Goal: Task Accomplishment & Management: Manage account settings

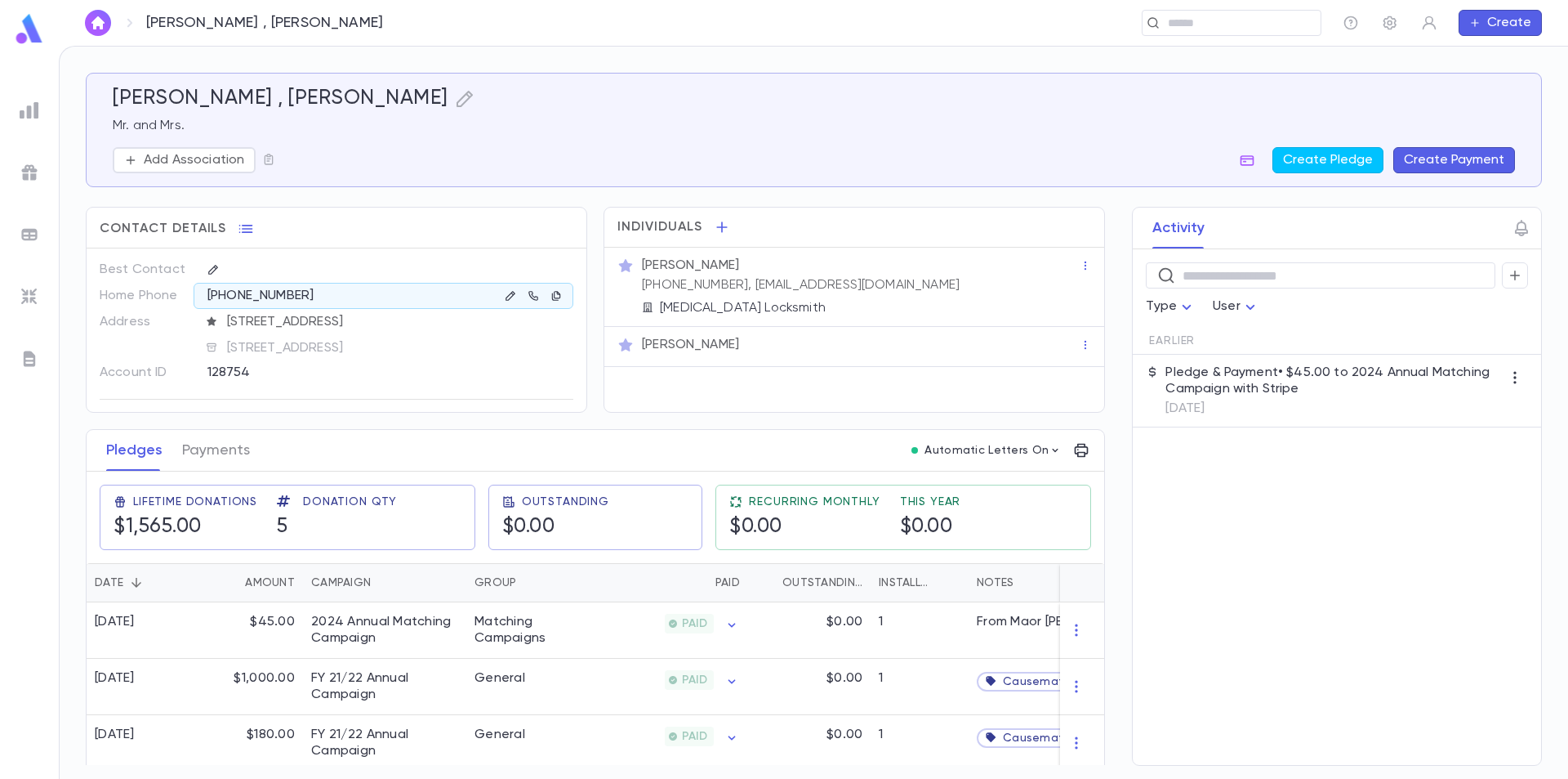
scroll to position [82, 0]
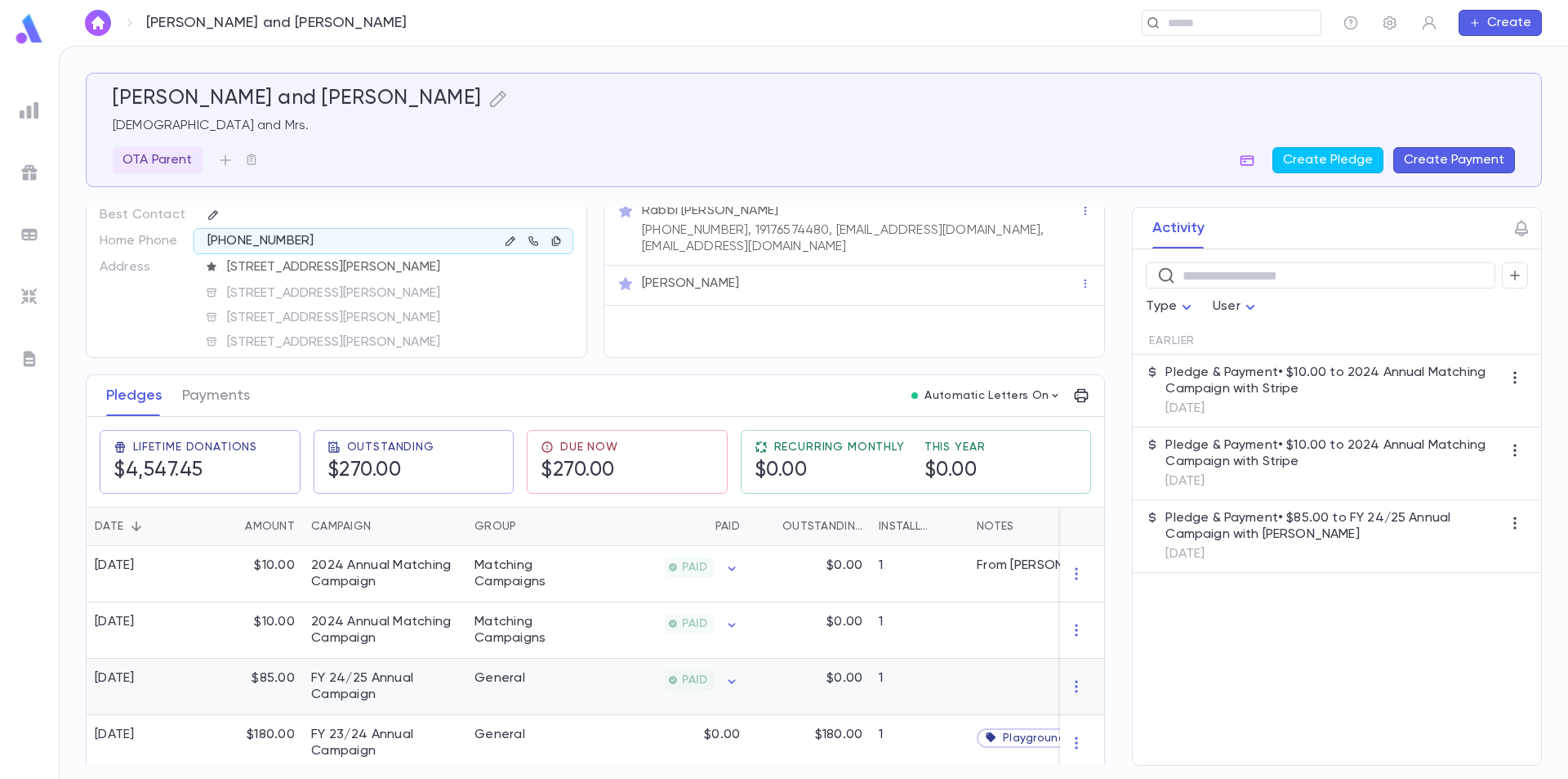
scroll to position [82, 0]
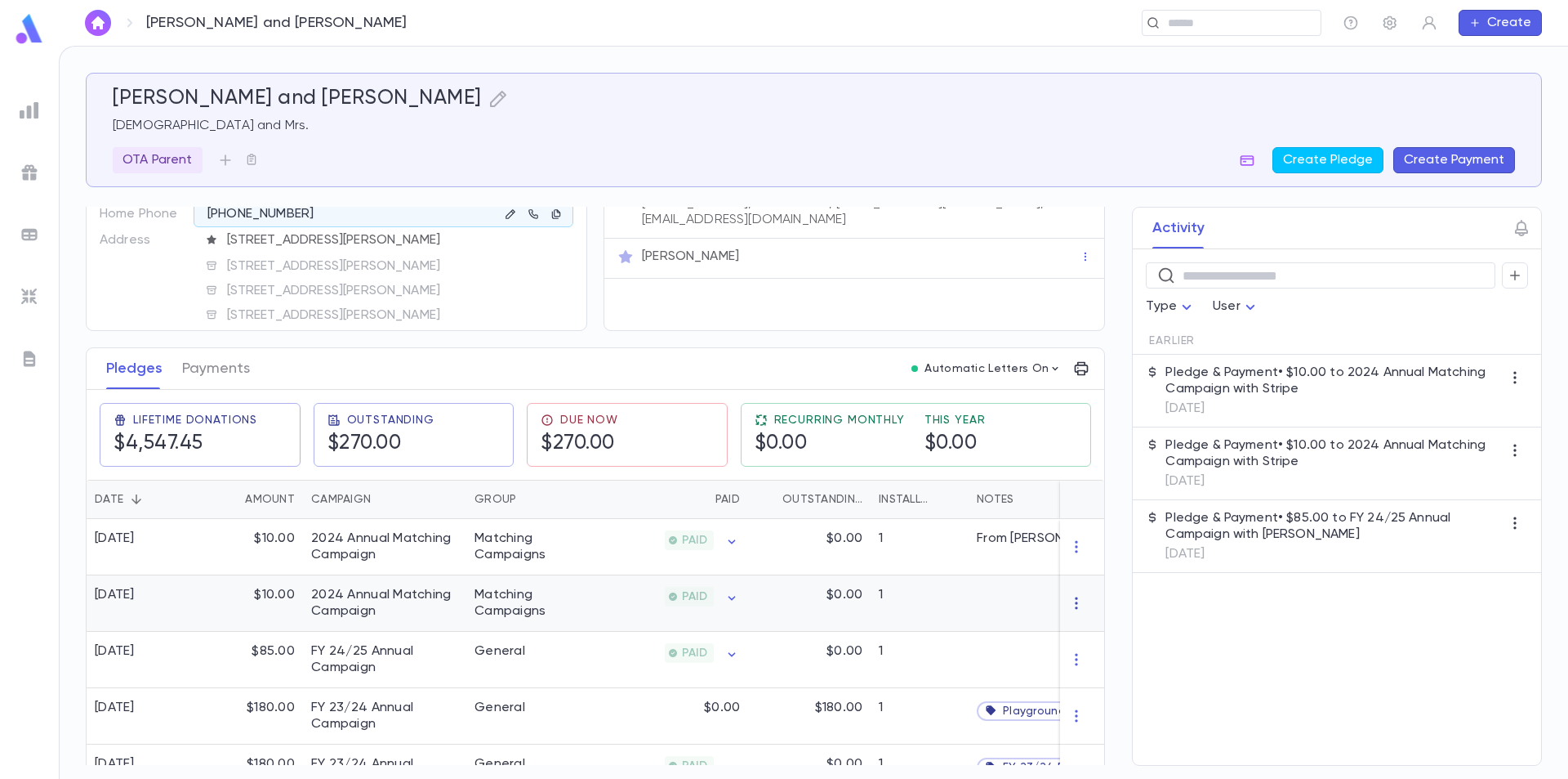
click at [1073, 601] on icon "button" at bounding box center [1077, 603] width 17 height 17
click at [1086, 642] on li "Delete" at bounding box center [1100, 630] width 68 height 26
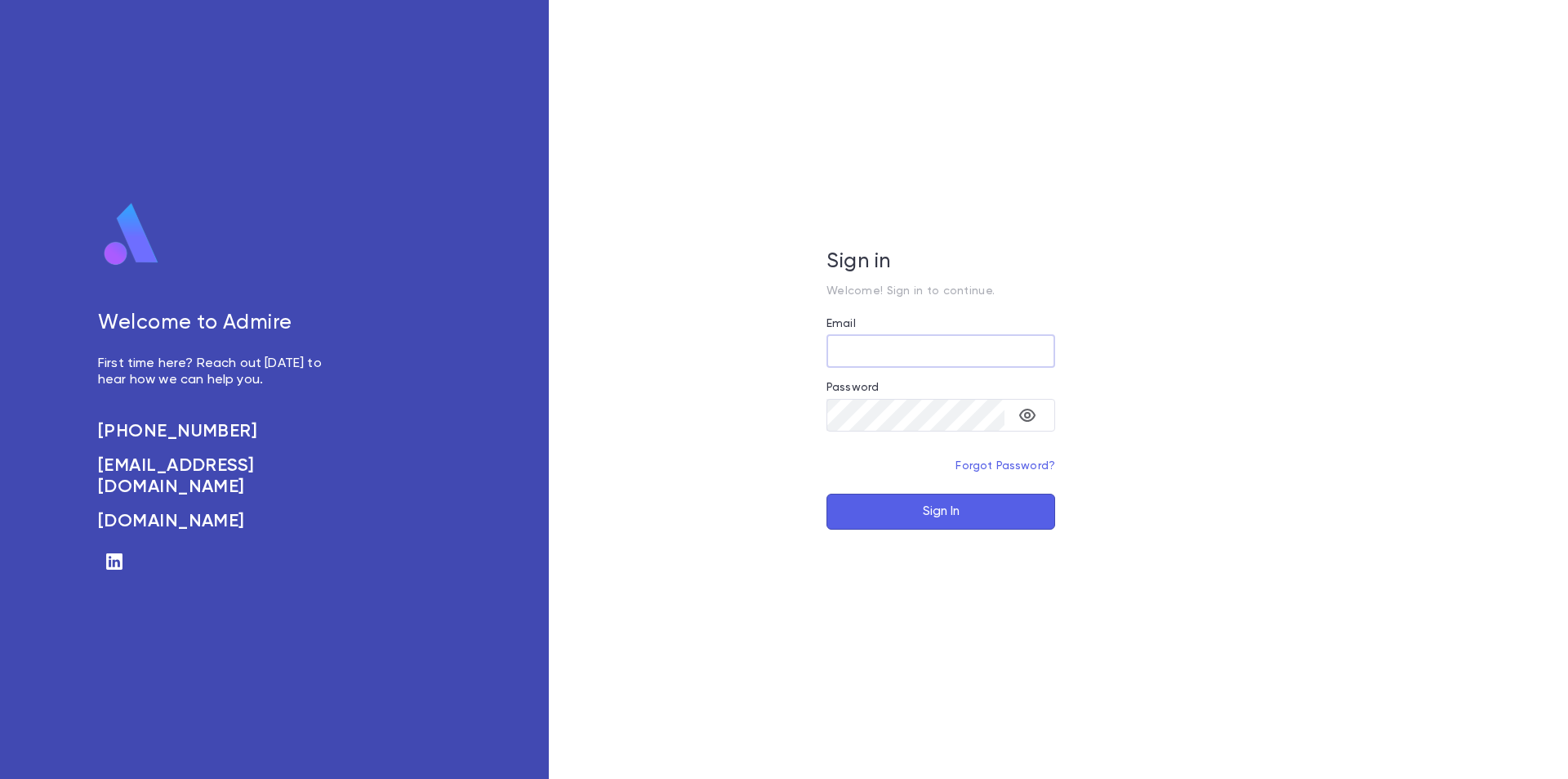
type input "**********"
click at [909, 506] on button "Sign In" at bounding box center [941, 511] width 228 height 36
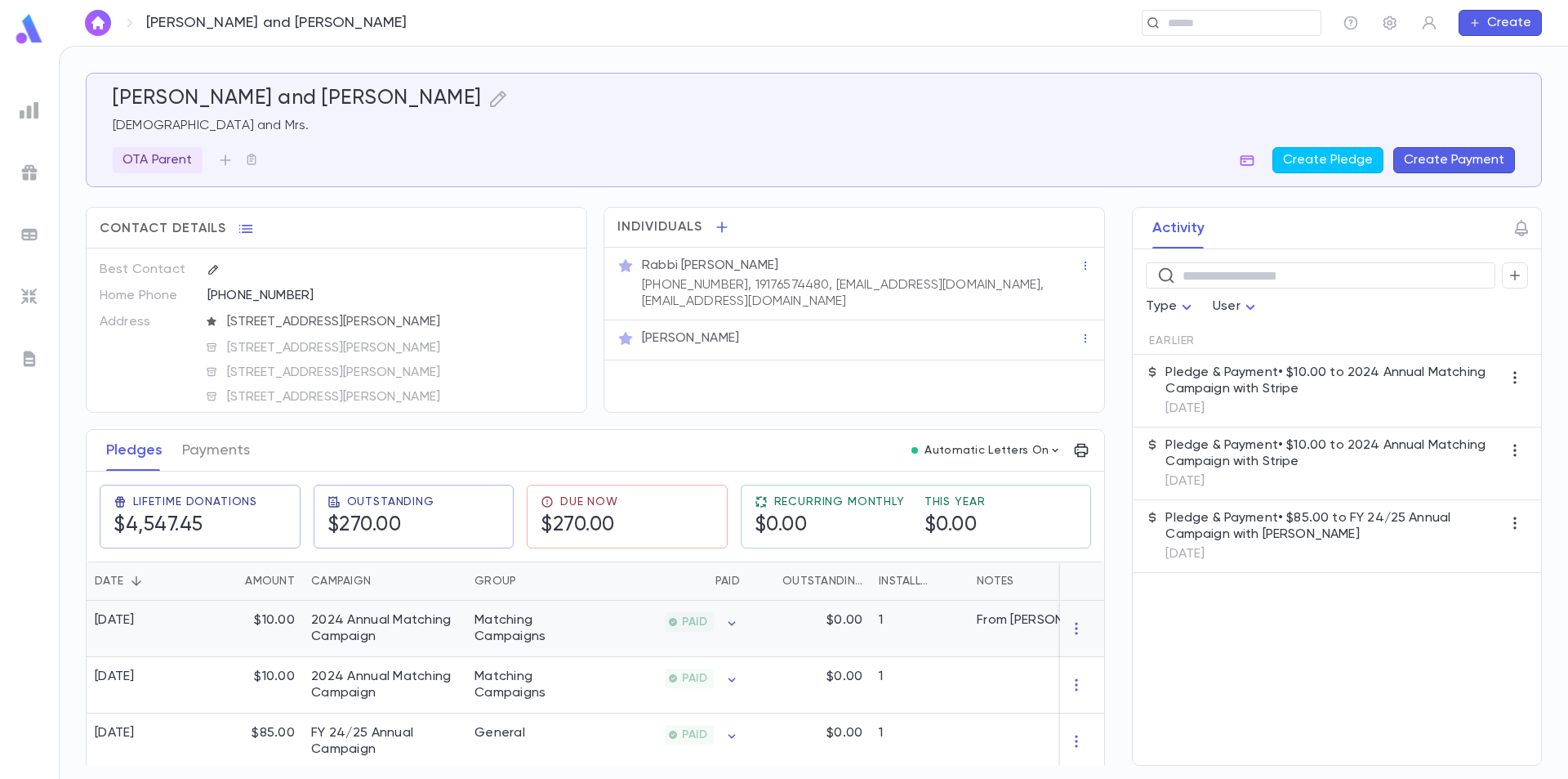
scroll to position [82, 0]
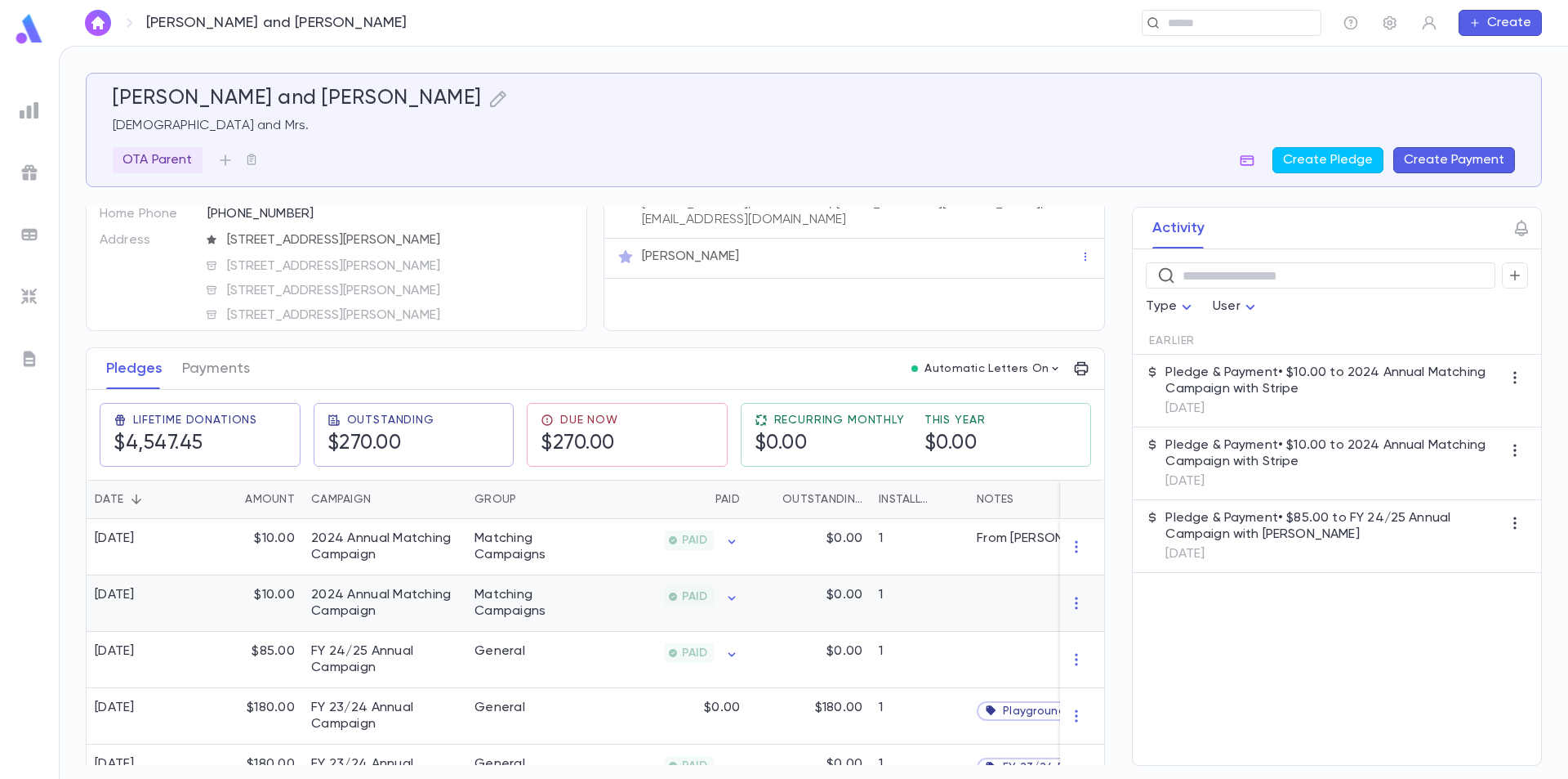
click at [1076, 596] on icon "button" at bounding box center [1077, 603] width 17 height 17
click at [1075, 622] on li "Delete" at bounding box center [1100, 630] width 68 height 26
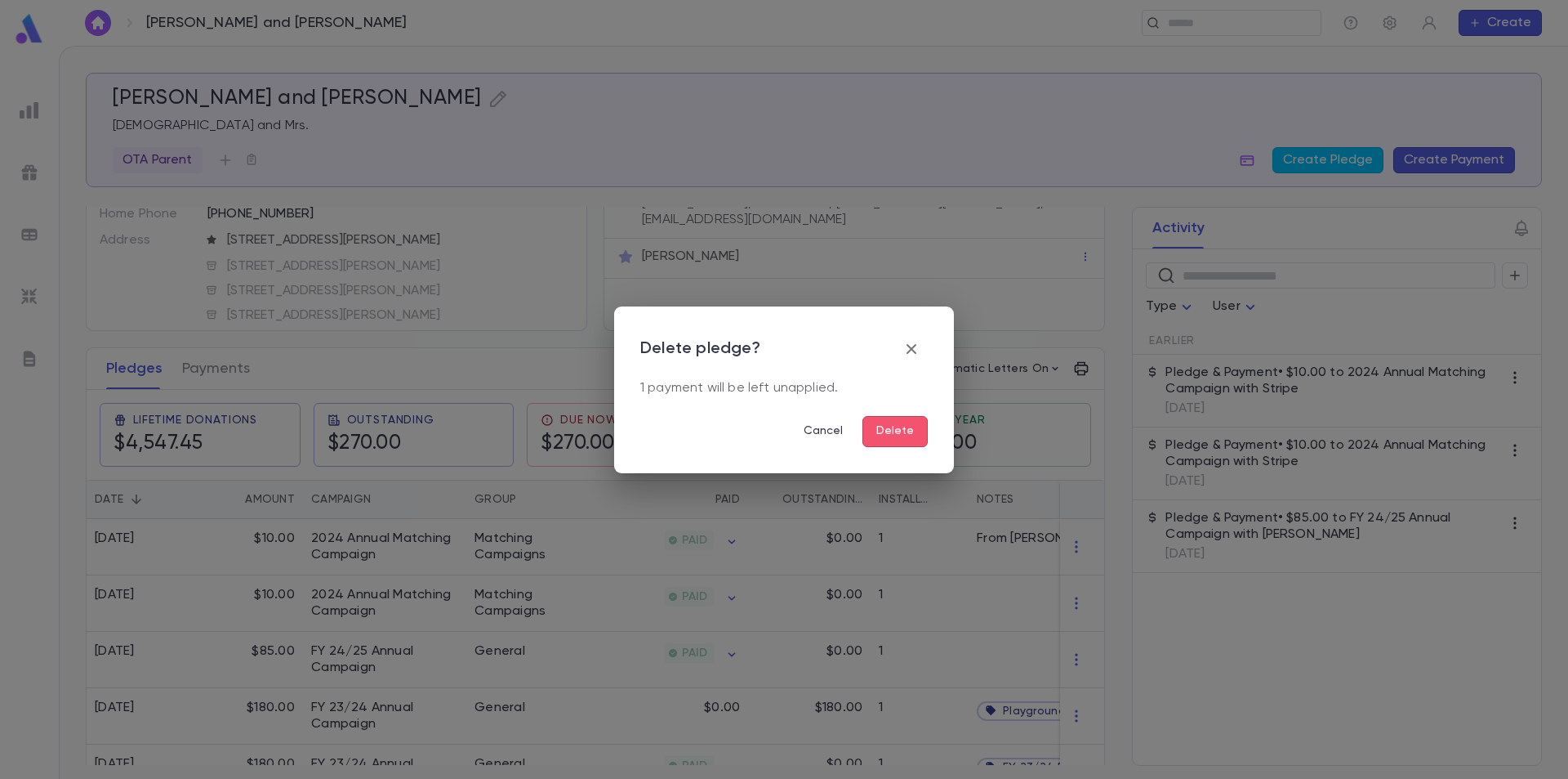
click at [896, 435] on button "Delete" at bounding box center [895, 431] width 65 height 31
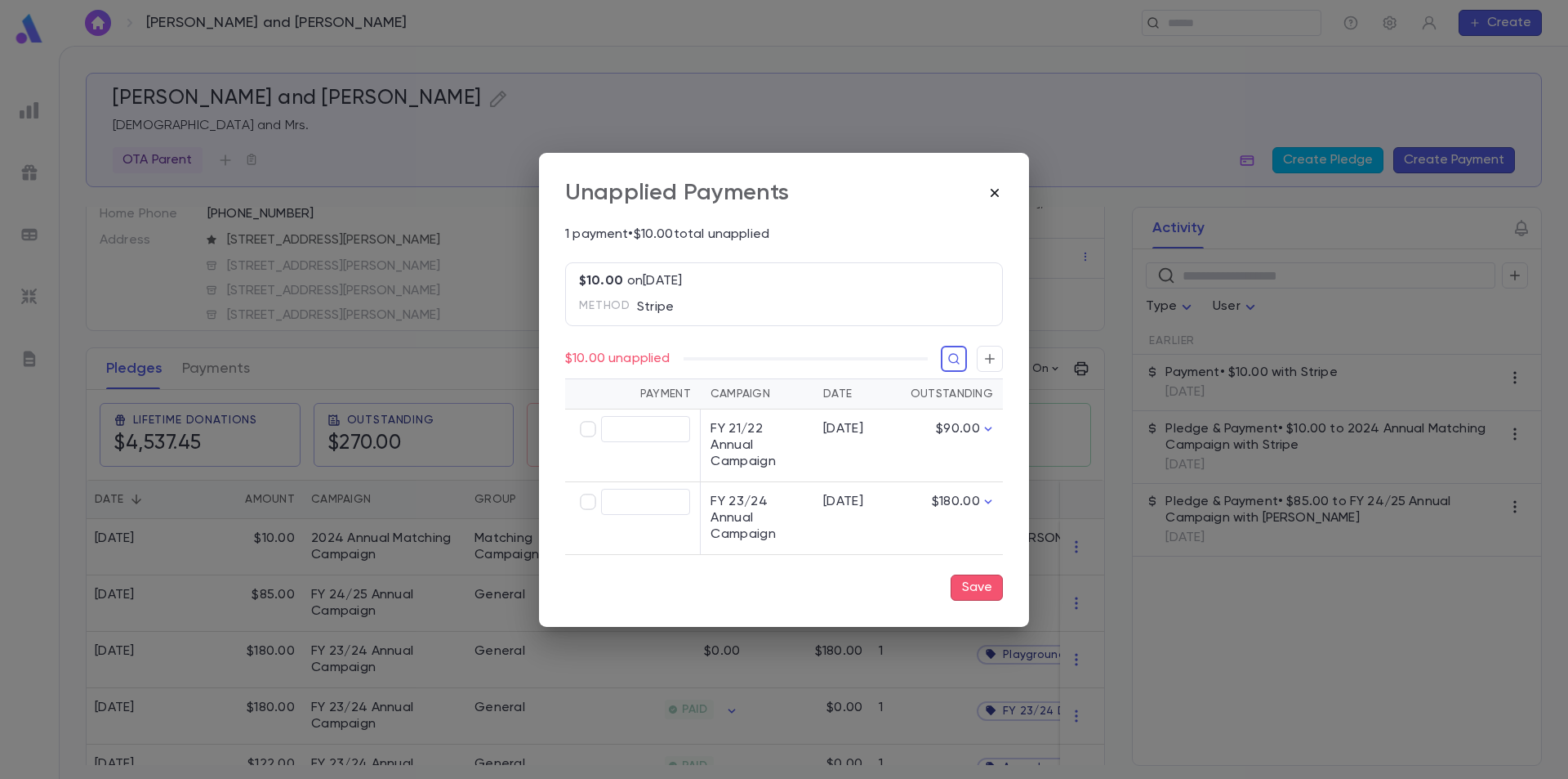
click at [995, 191] on icon "button" at bounding box center [995, 193] width 17 height 17
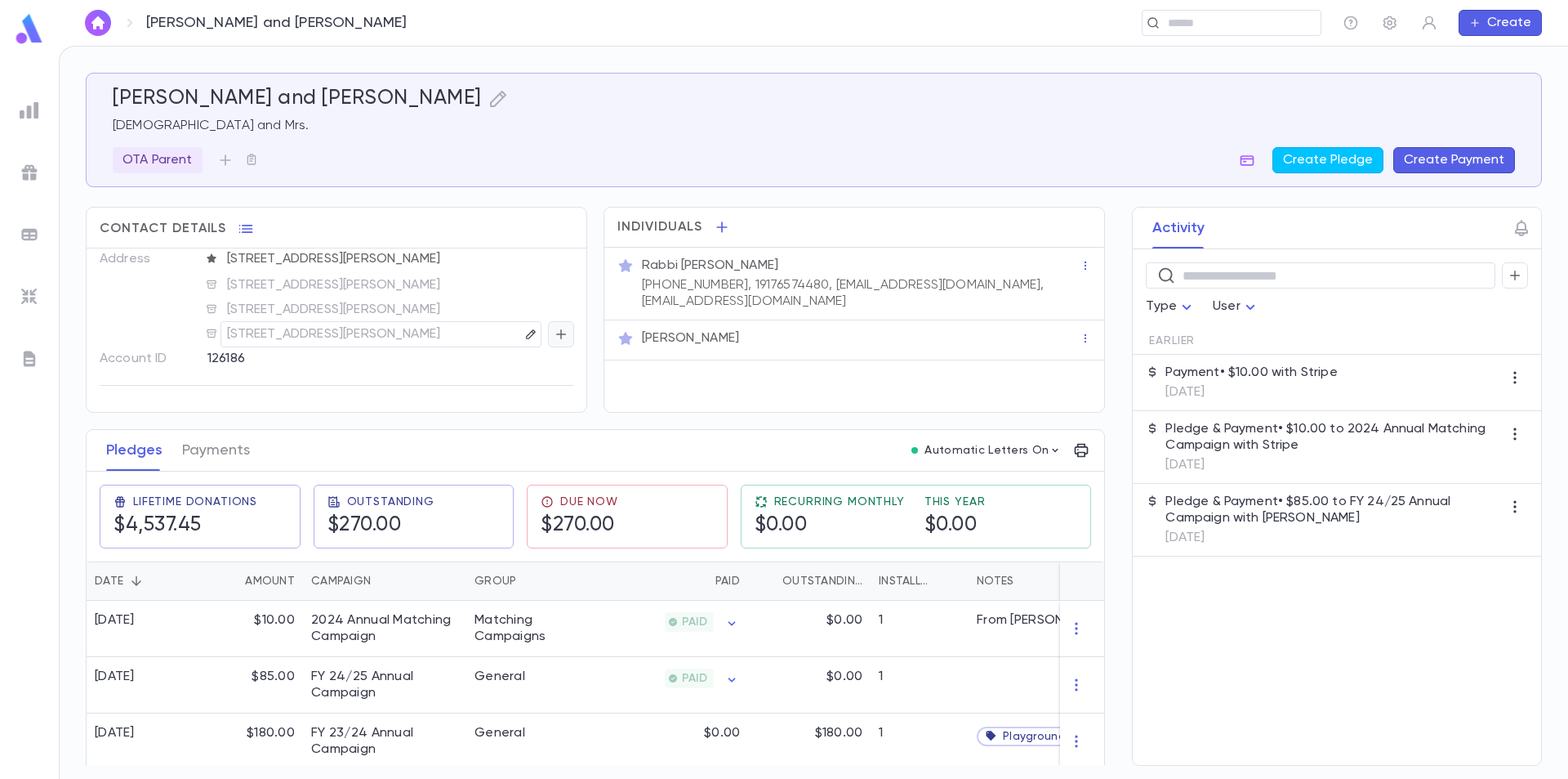
scroll to position [0, 0]
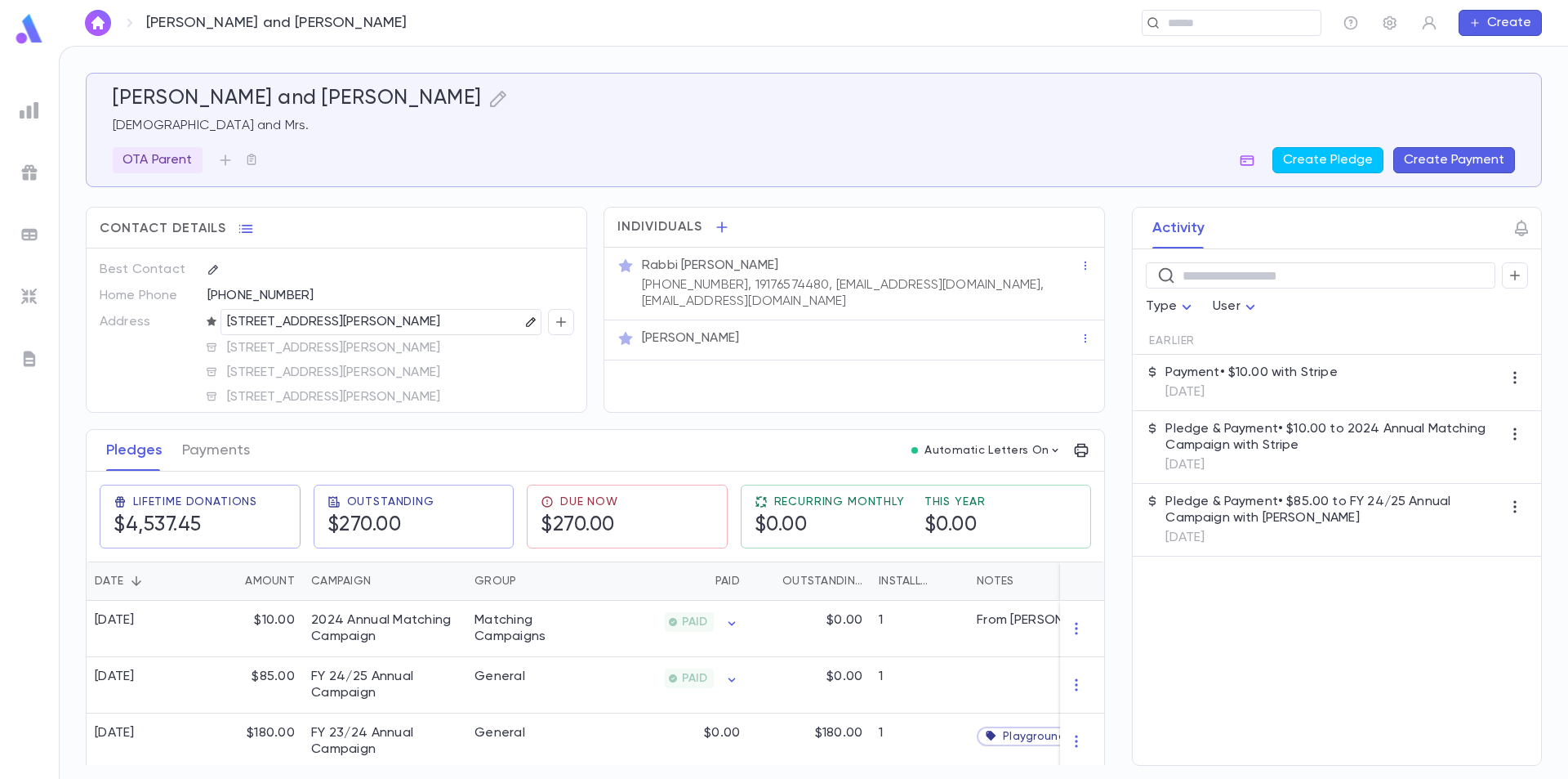
click at [526, 324] on icon "button" at bounding box center [530, 321] width 9 height 9
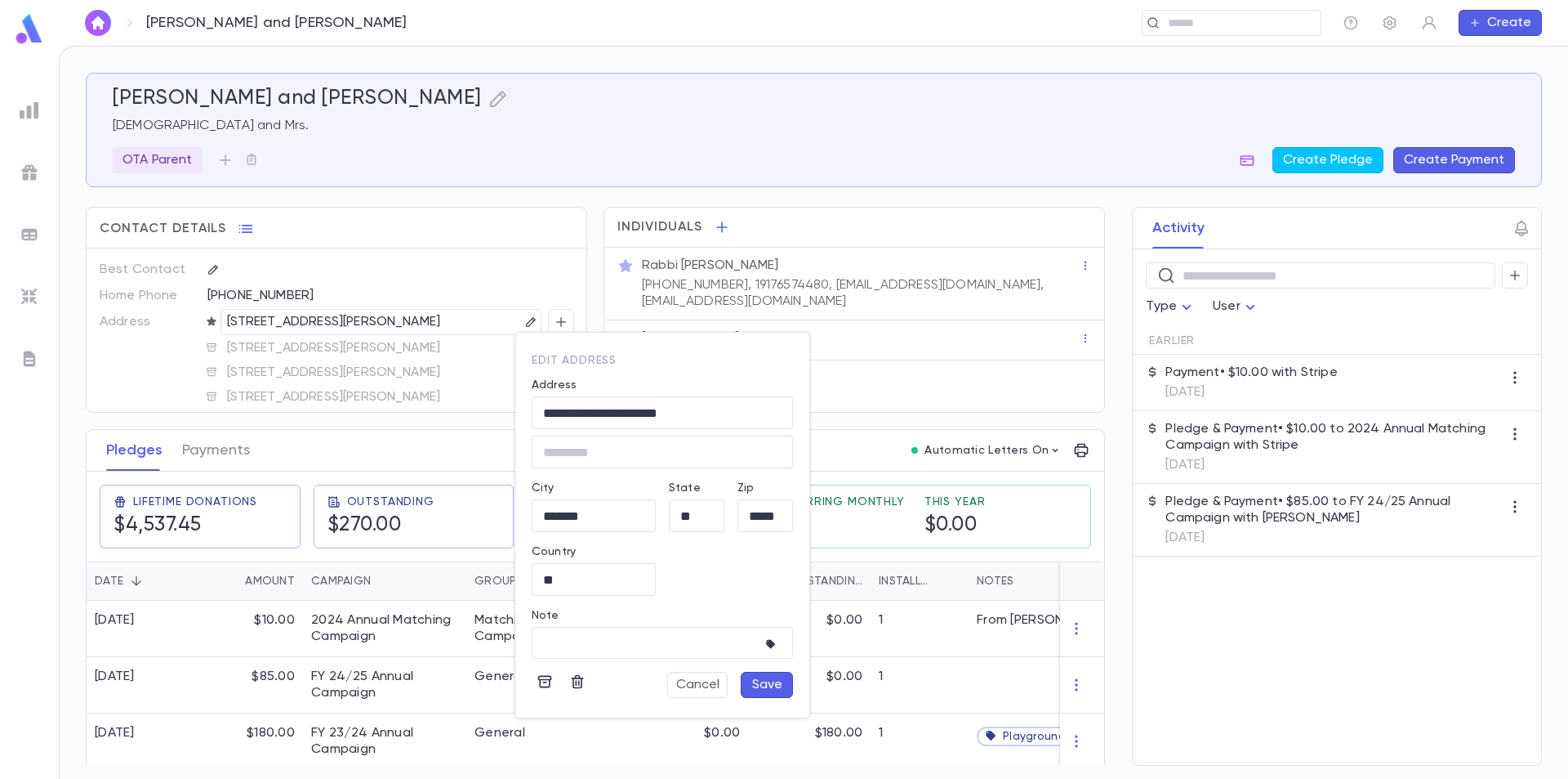
click at [326, 344] on div at bounding box center [784, 390] width 1568 height 779
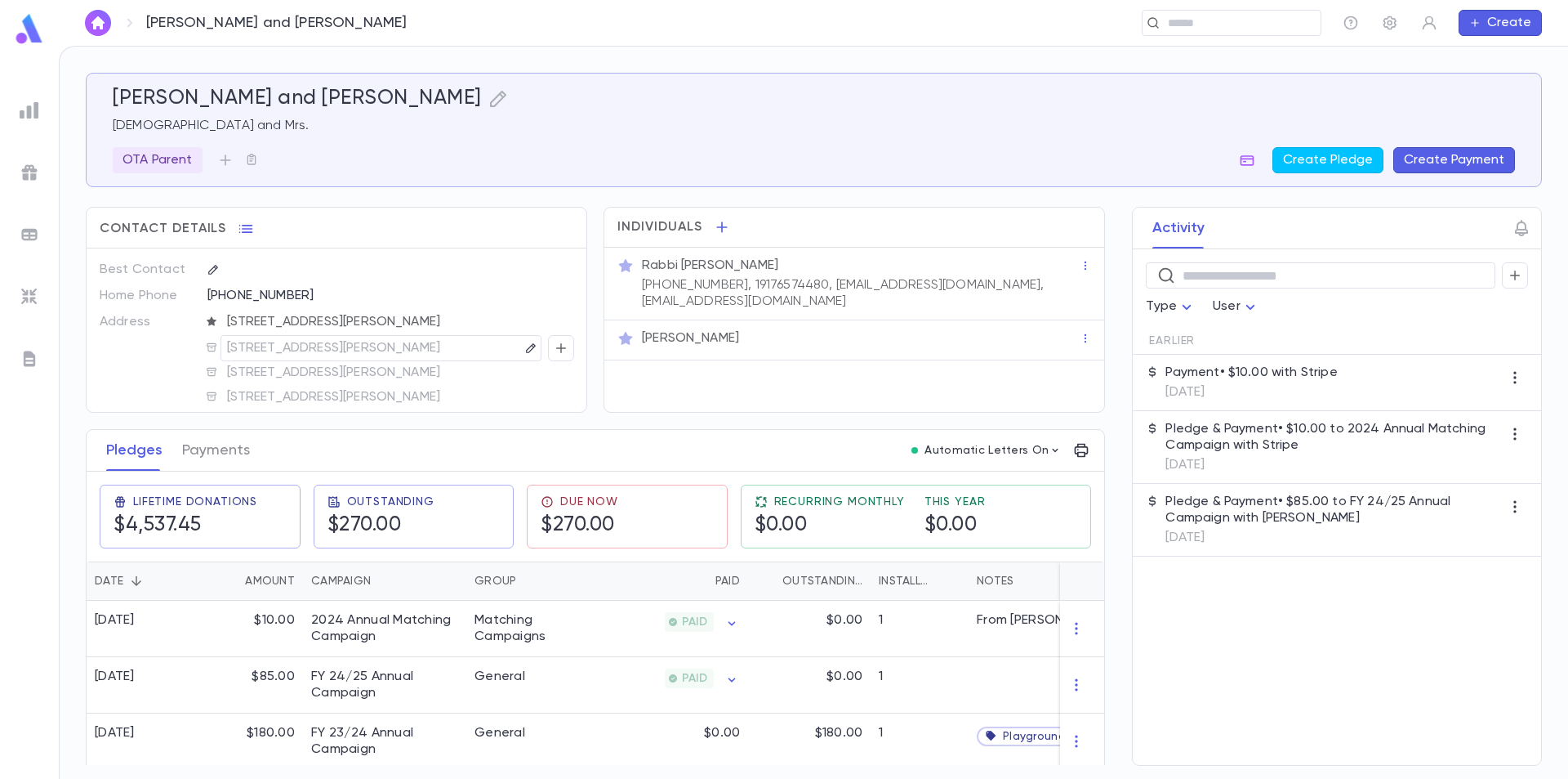
click at [344, 345] on p "6324 Hidden Dale Ave, Orlando FL 32819 US" at bounding box center [333, 349] width 214 height 20
click at [525, 346] on icon "button" at bounding box center [531, 349] width 12 height 12
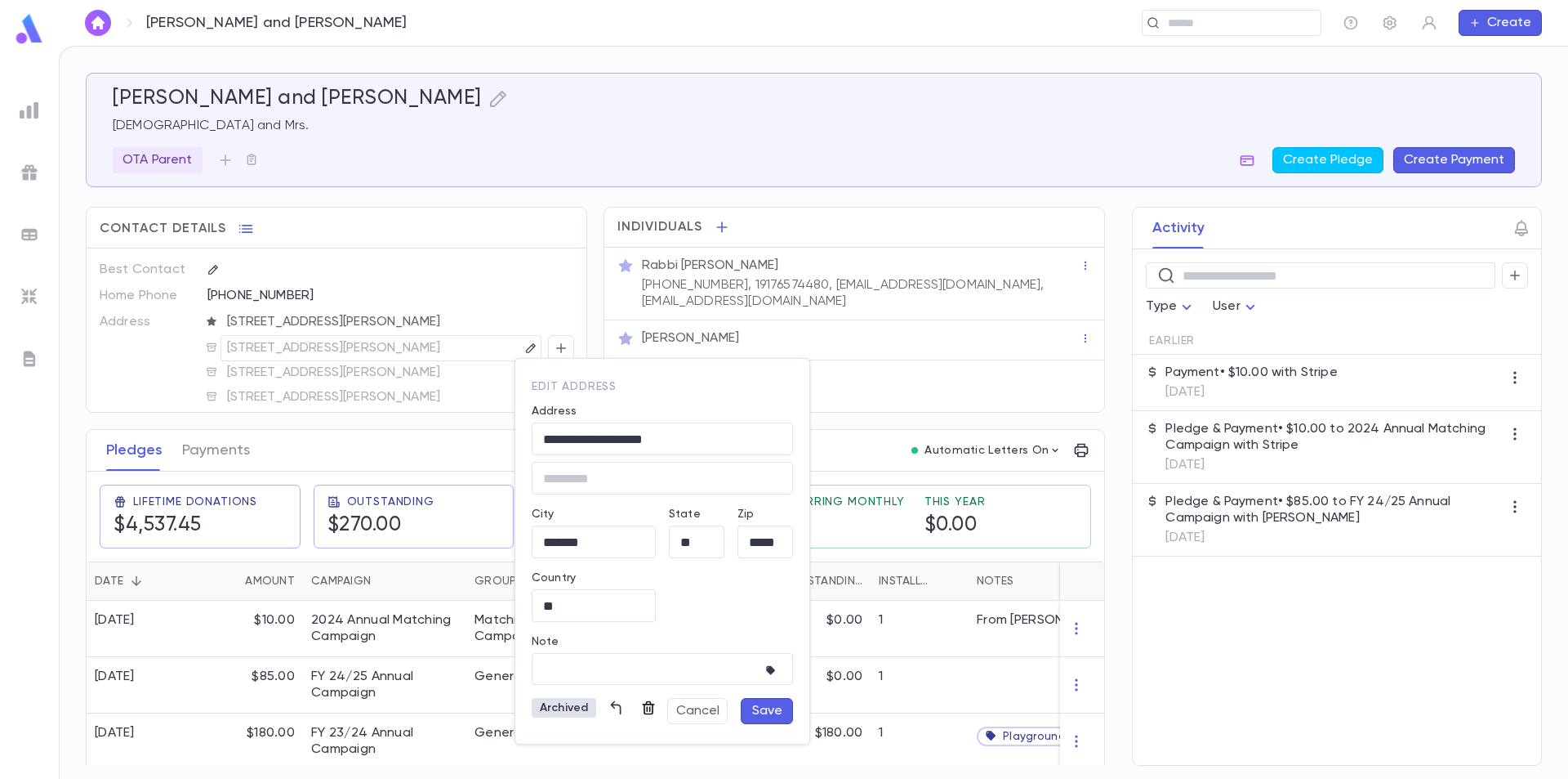
click at [650, 710] on icon "button" at bounding box center [649, 708] width 17 height 17
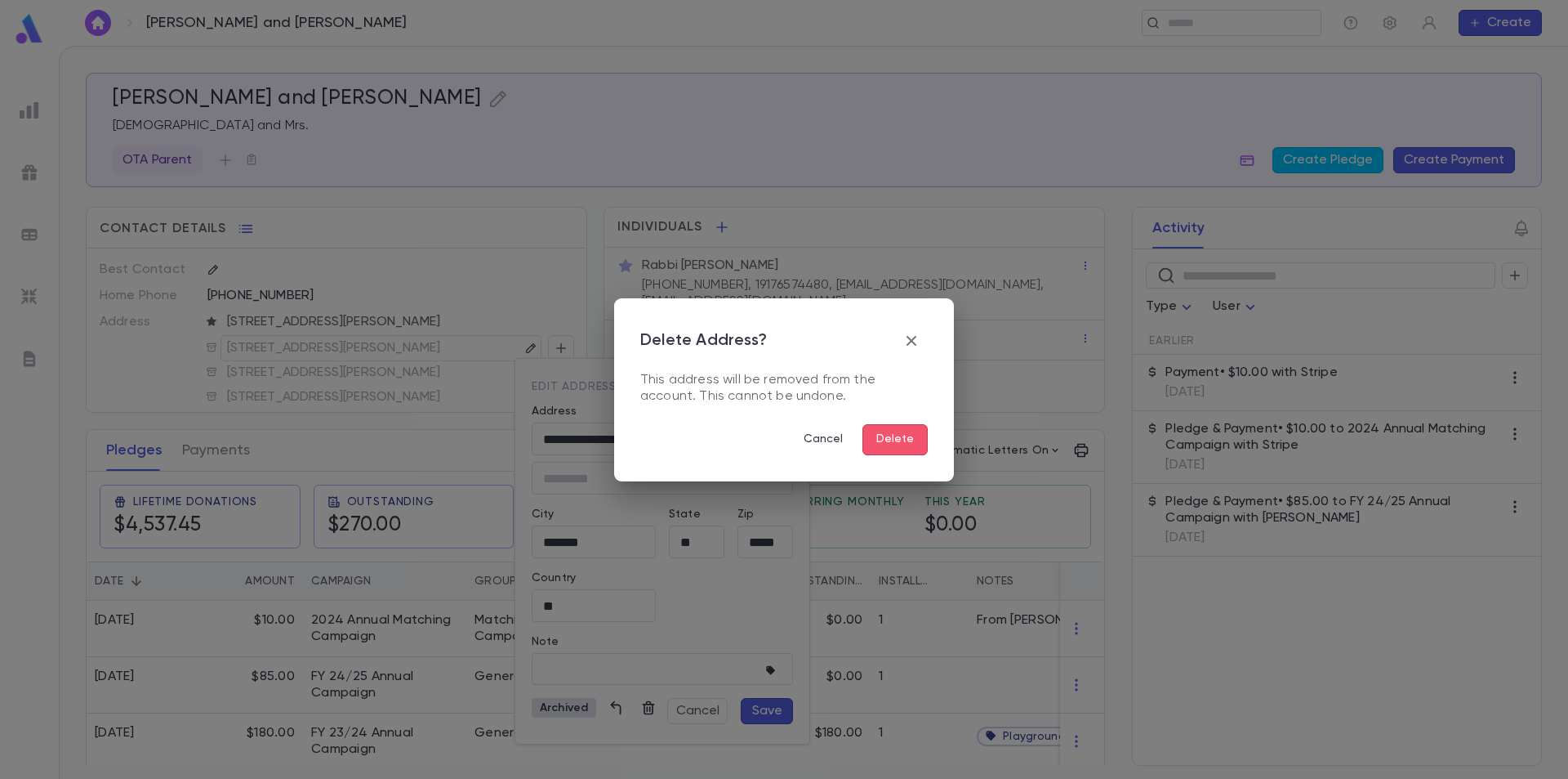
click at [894, 443] on button "Delete" at bounding box center [895, 440] width 65 height 31
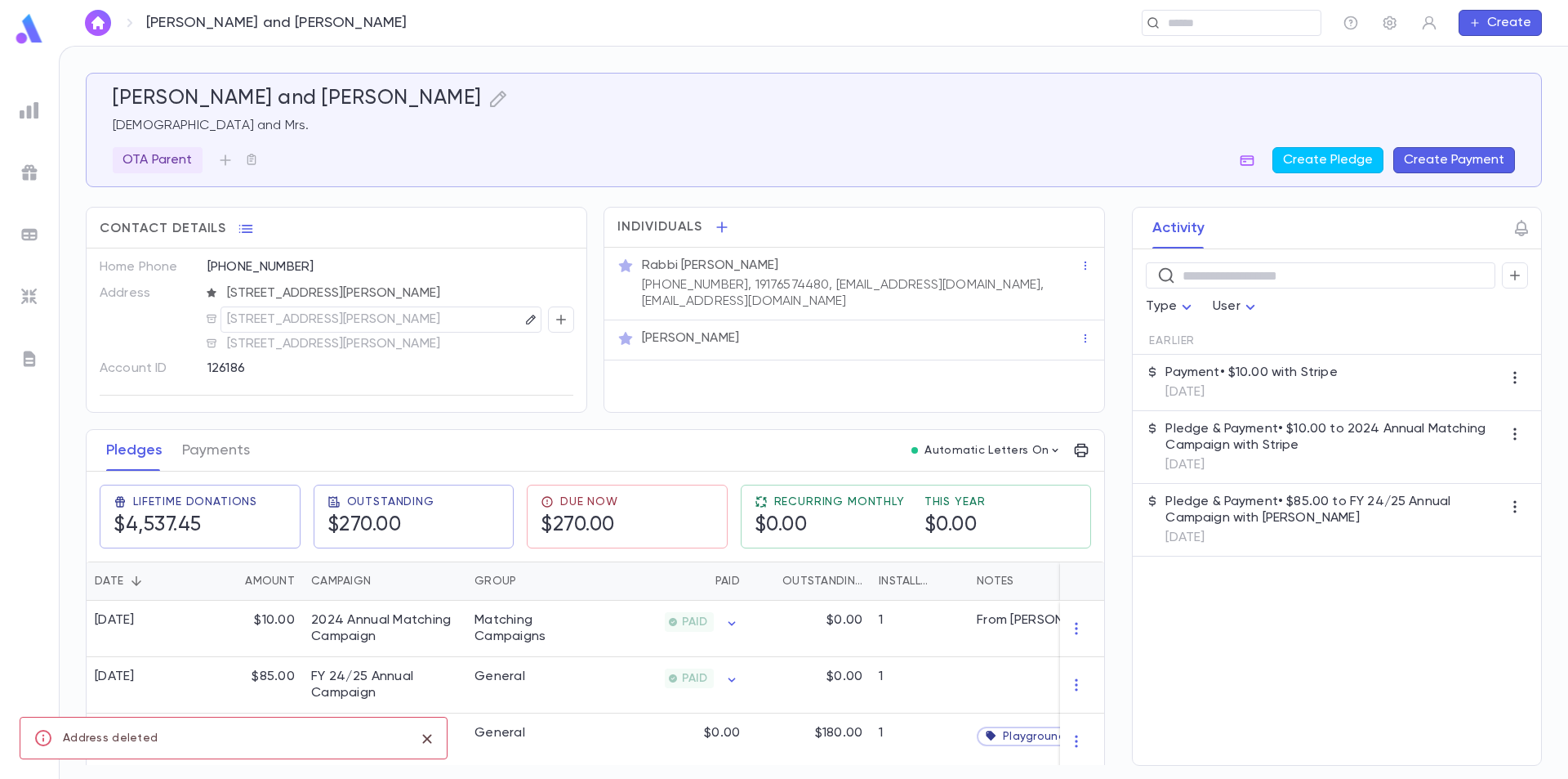
scroll to position [55, 0]
click at [525, 332] on icon "button" at bounding box center [531, 334] width 12 height 12
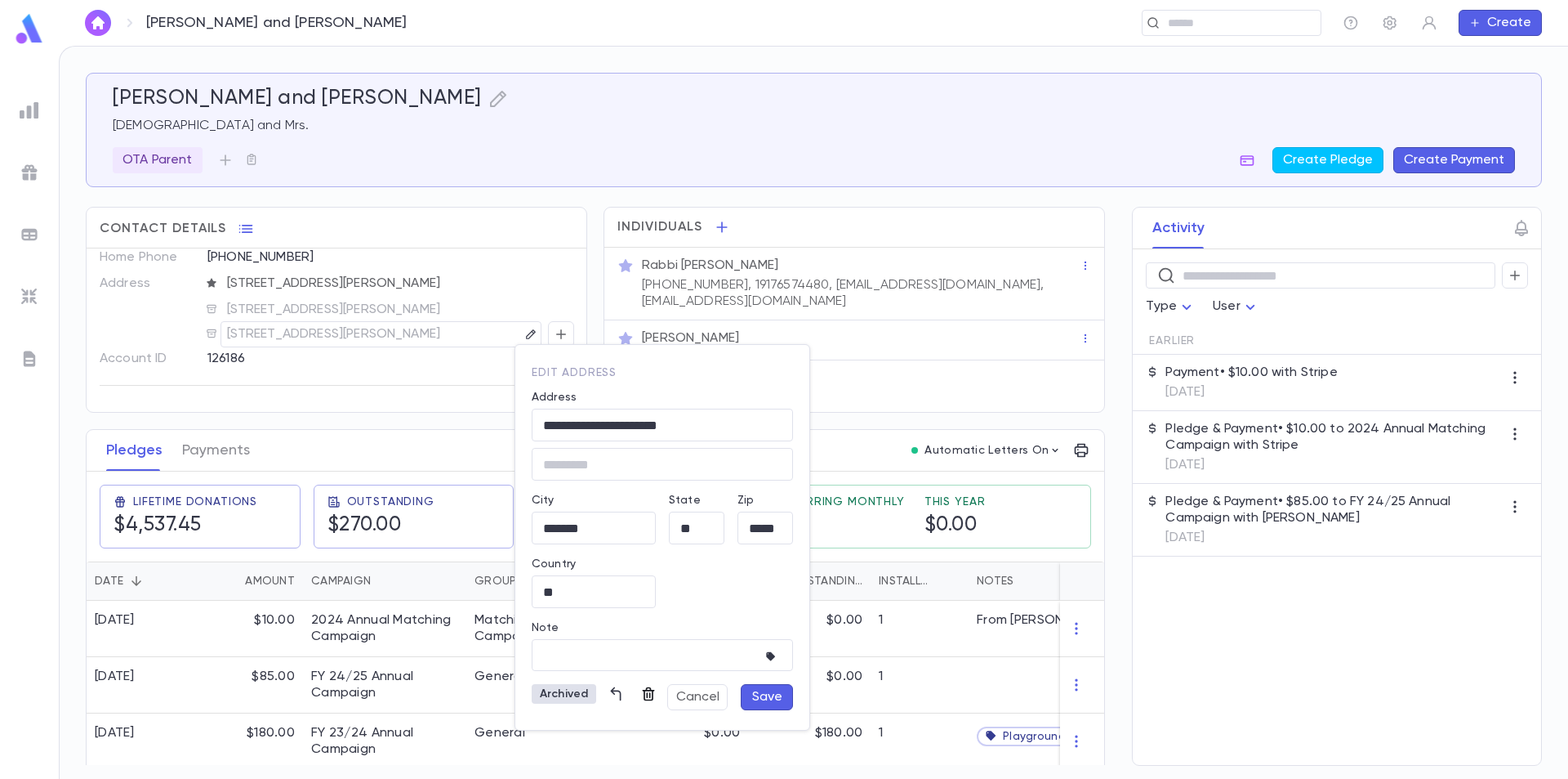
click at [646, 695] on icon "button" at bounding box center [649, 694] width 13 height 14
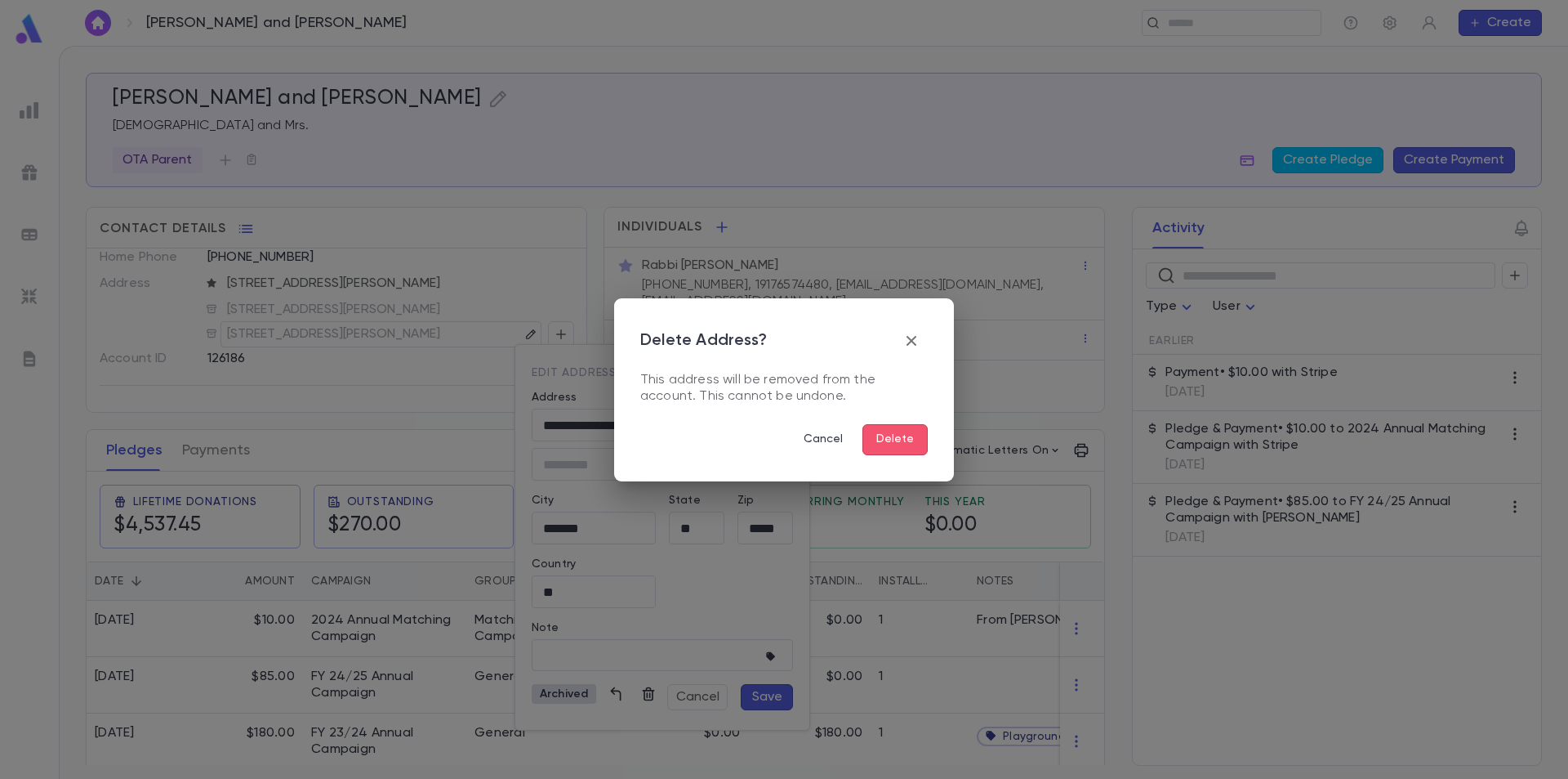
click at [907, 430] on button "Delete" at bounding box center [895, 440] width 65 height 31
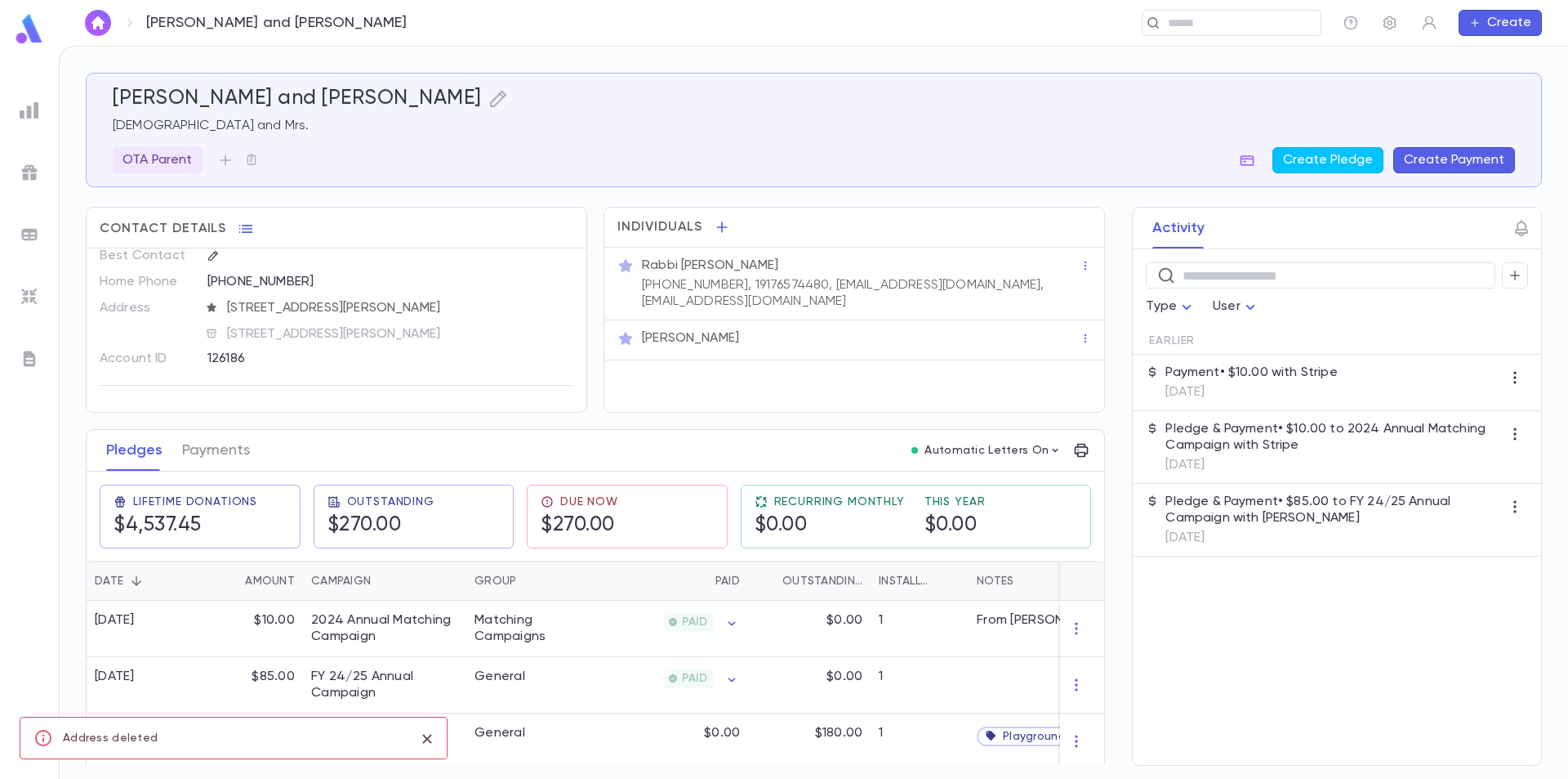
scroll to position [30, 0]
click at [525, 329] on icon "button" at bounding box center [531, 334] width 12 height 12
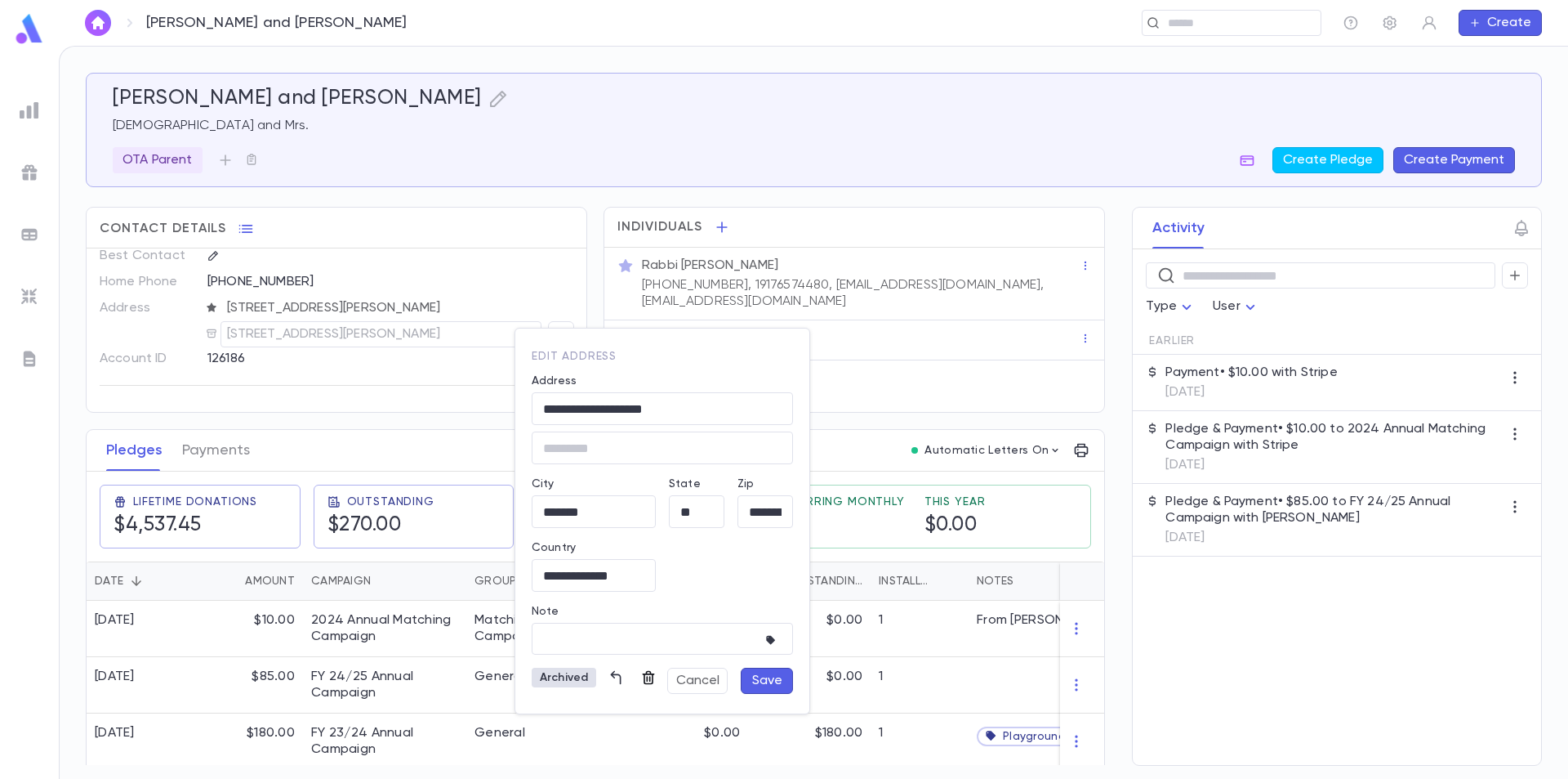
click at [650, 681] on icon "button" at bounding box center [649, 678] width 17 height 17
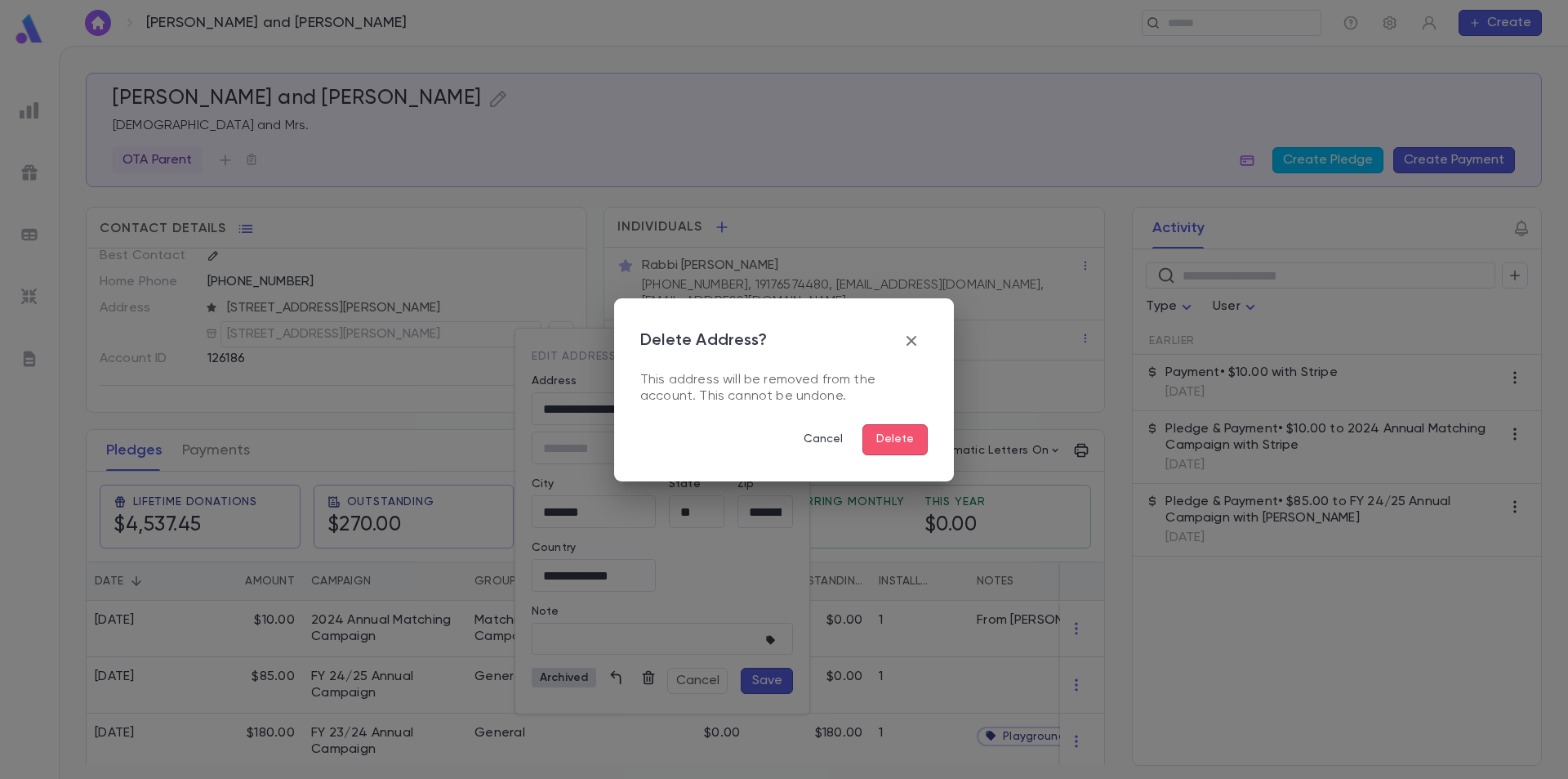
click at [911, 447] on button "Delete" at bounding box center [895, 440] width 65 height 31
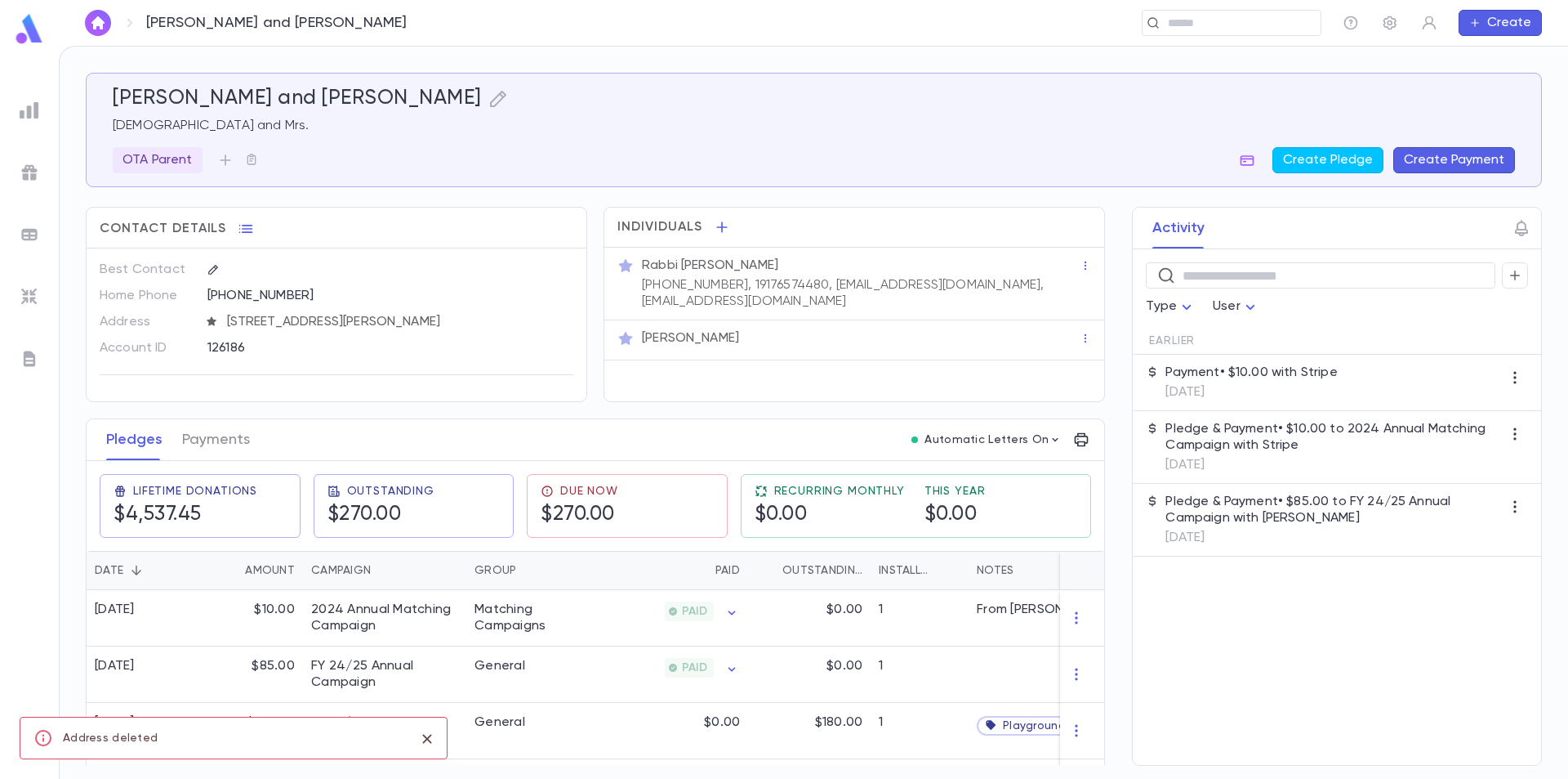
scroll to position [0, 0]
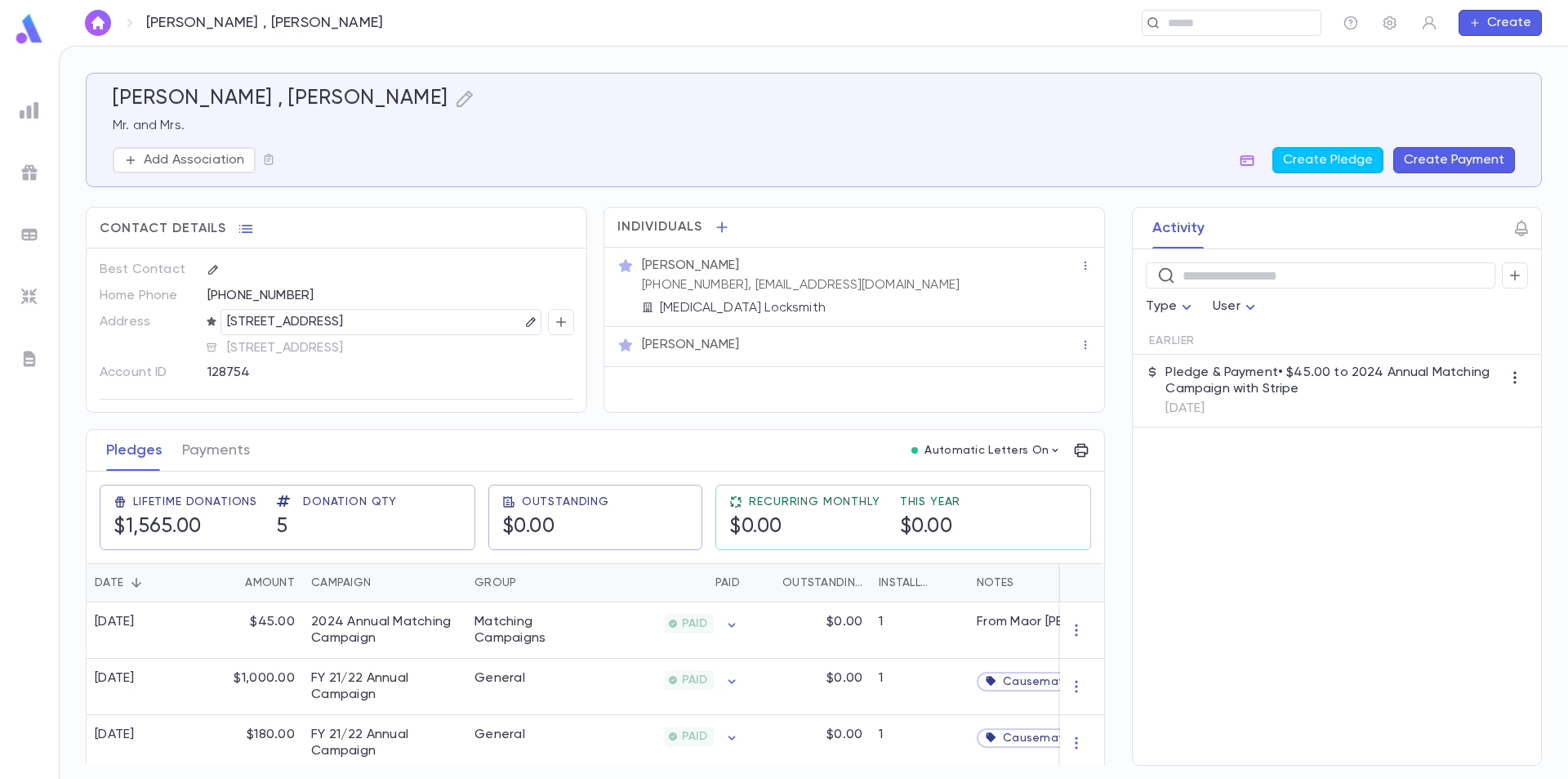
scroll to position [82, 0]
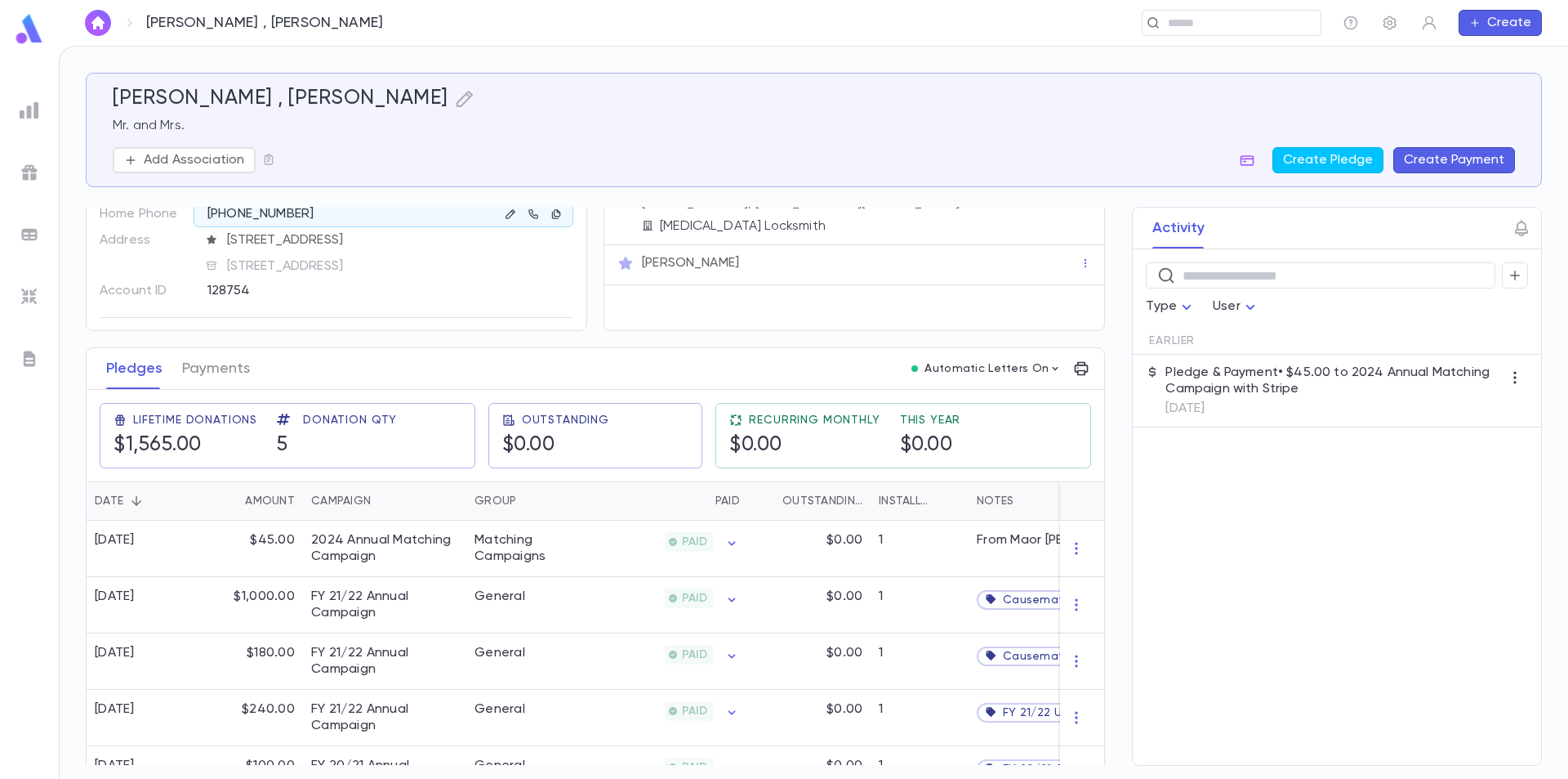
click at [23, 28] on img at bounding box center [29, 29] width 33 height 32
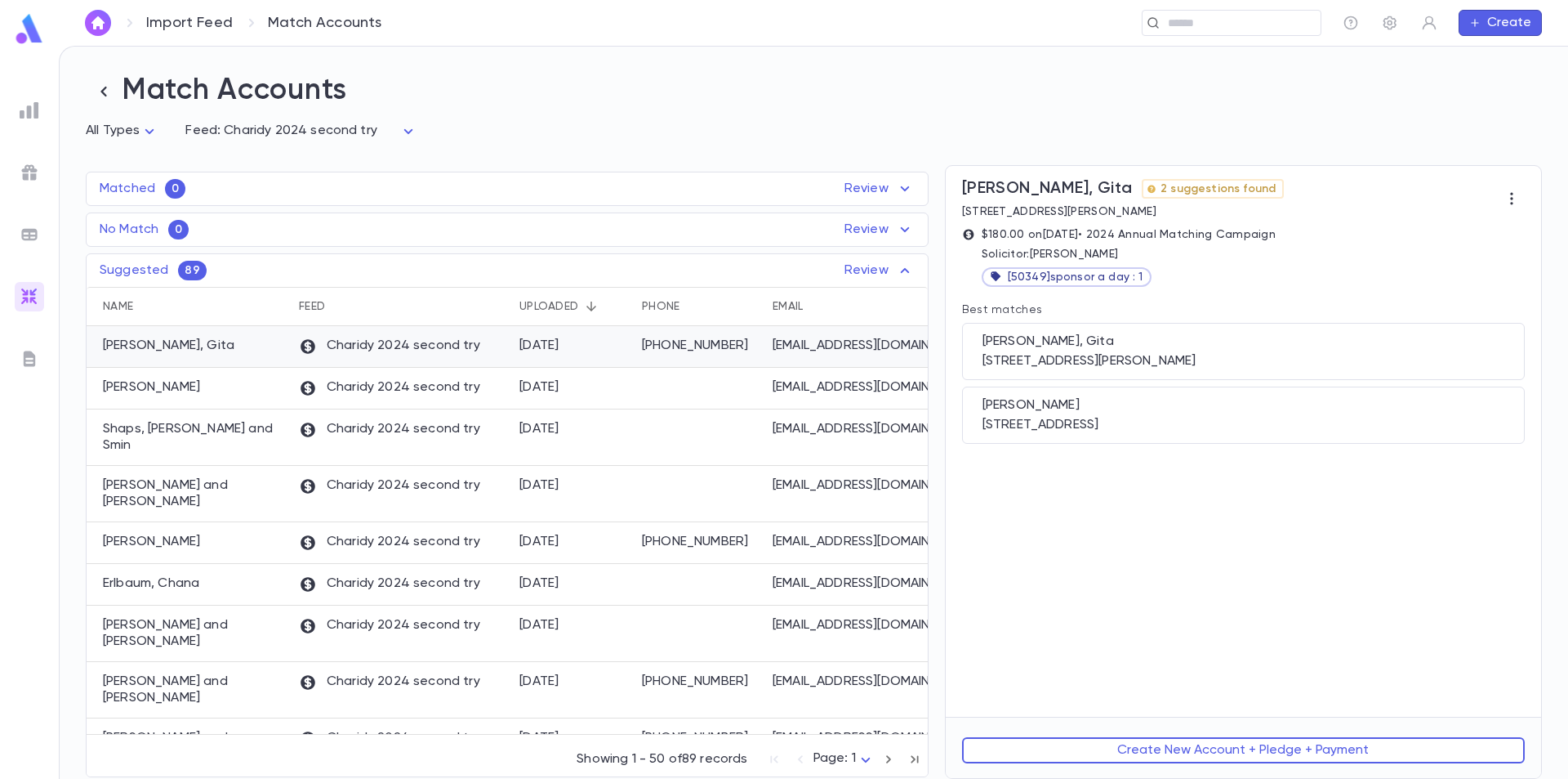
click at [559, 353] on div "9/10/2025" at bounding box center [539, 346] width 40 height 17
click at [1177, 353] on div "Shoshana, Gita 21 Barnegat Lane, Jackson NJ 08527 US" at bounding box center [1243, 351] width 563 height 58
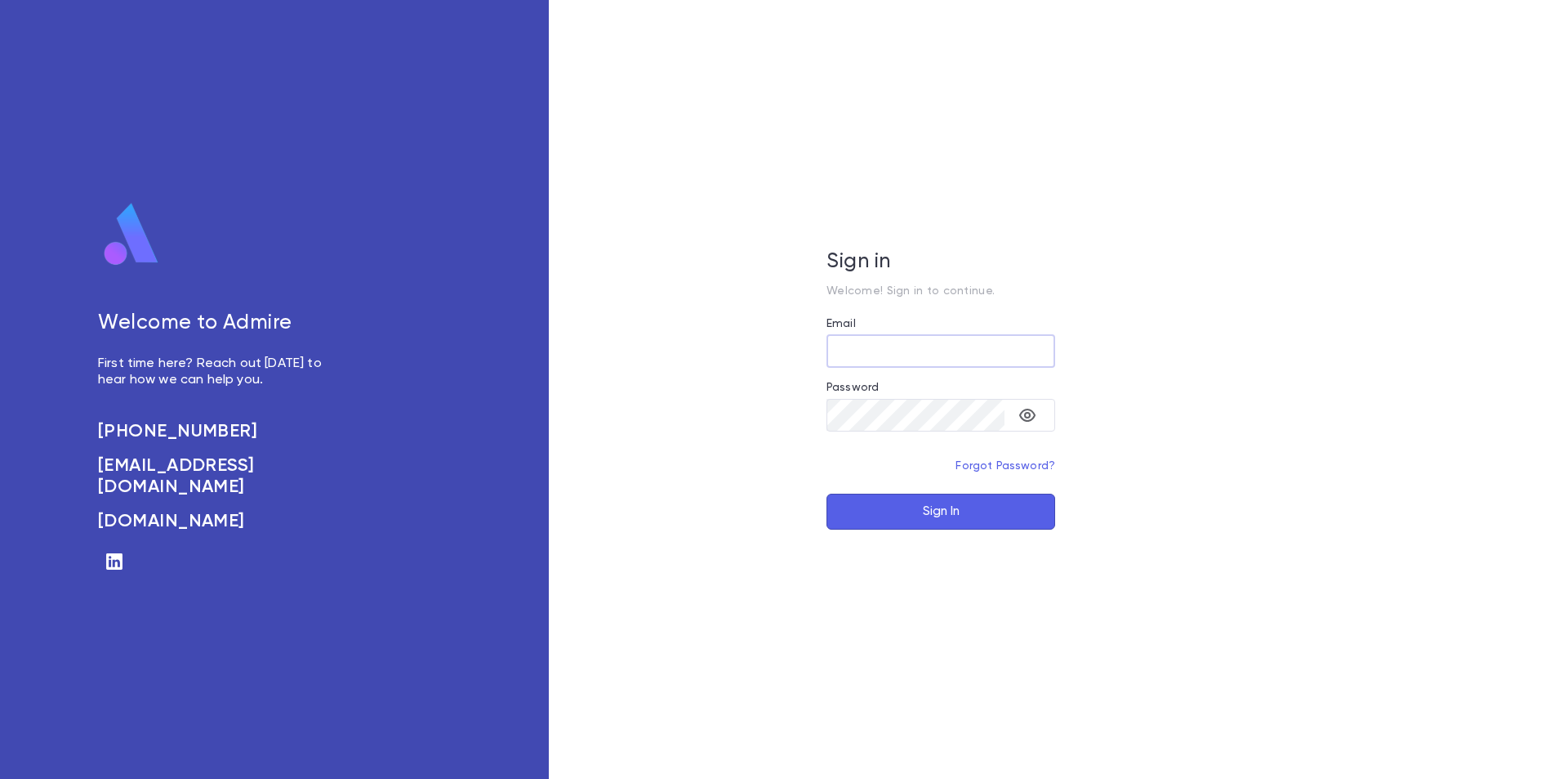
type input "**********"
click at [933, 513] on button "Sign In" at bounding box center [941, 511] width 228 height 36
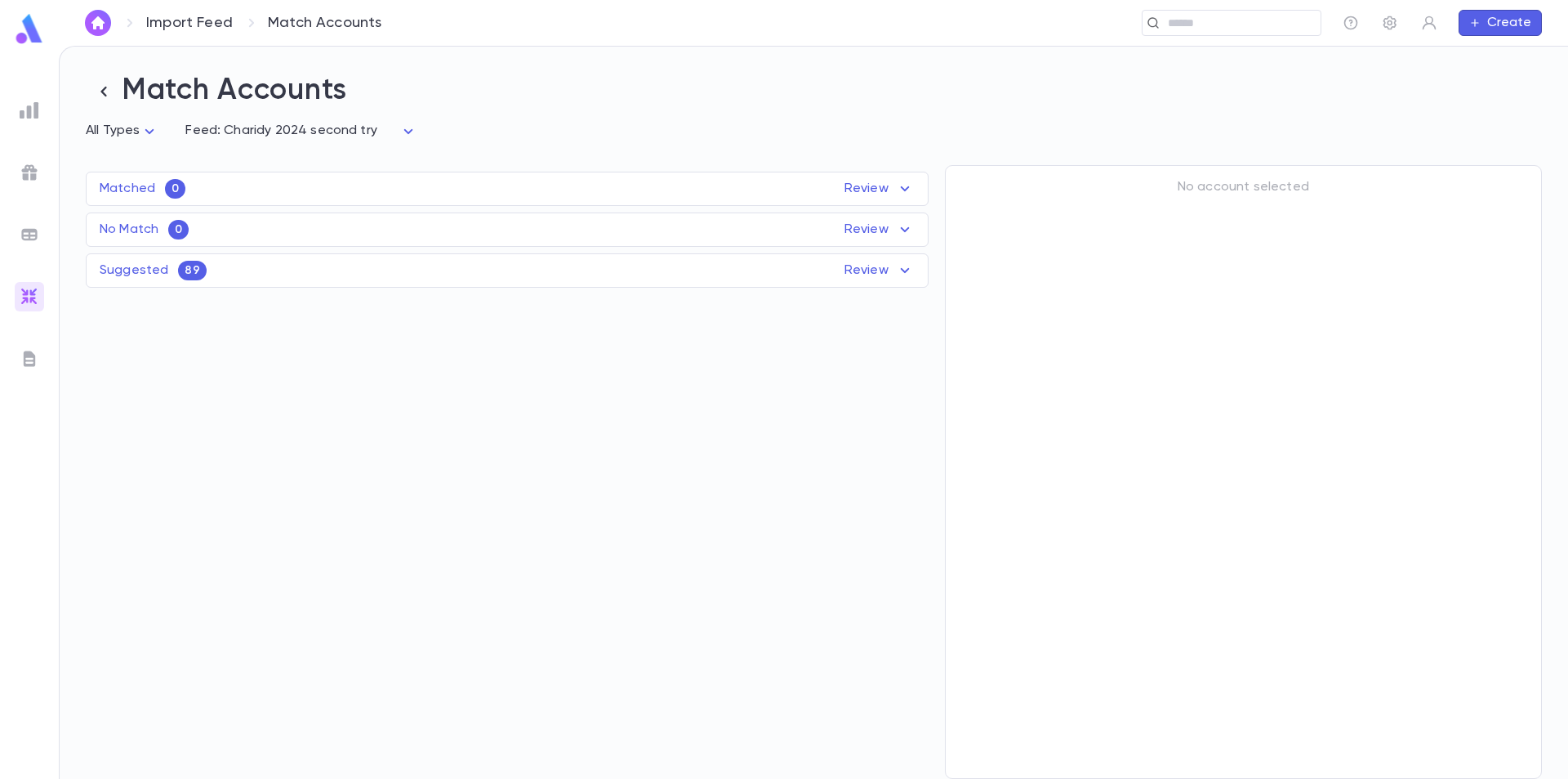
click at [233, 273] on div "Suggested 89 Review" at bounding box center [507, 271] width 841 height 20
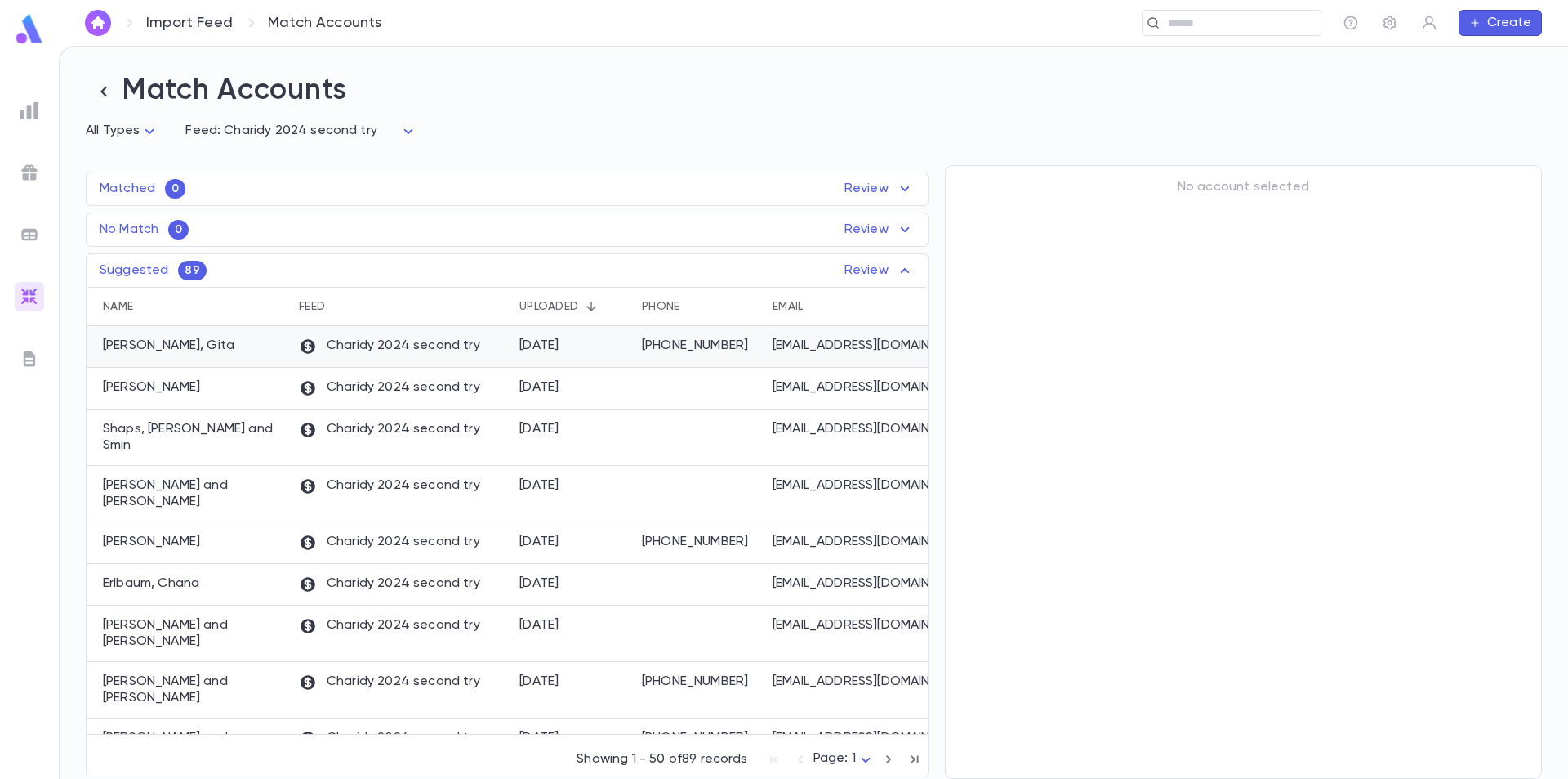
click at [331, 346] on p "Charidy 2024 second try" at bounding box center [390, 347] width 182 height 18
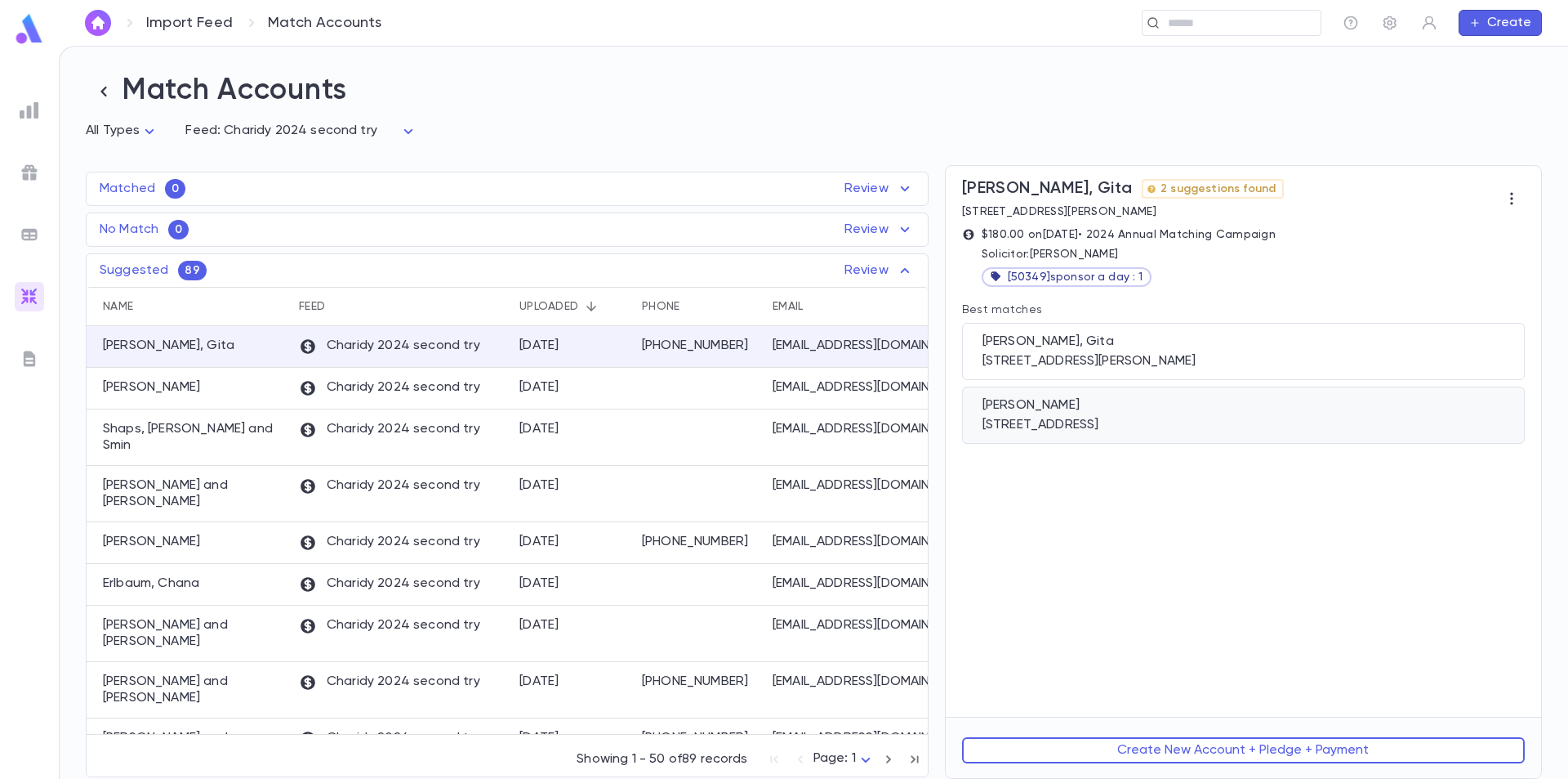
click at [1131, 414] on div "[PERSON_NAME]" at bounding box center [1244, 405] width 522 height 17
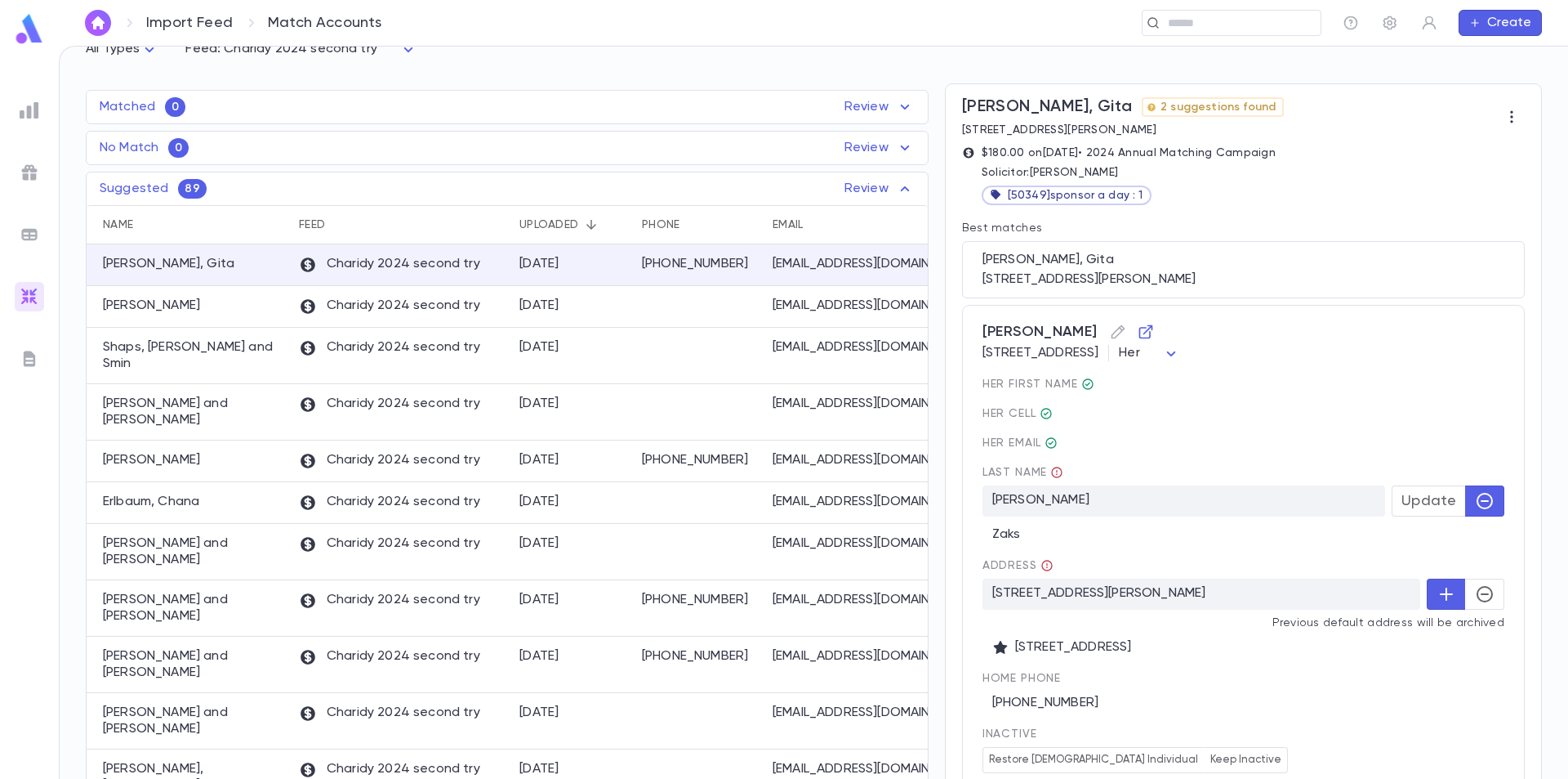
scroll to position [163, 0]
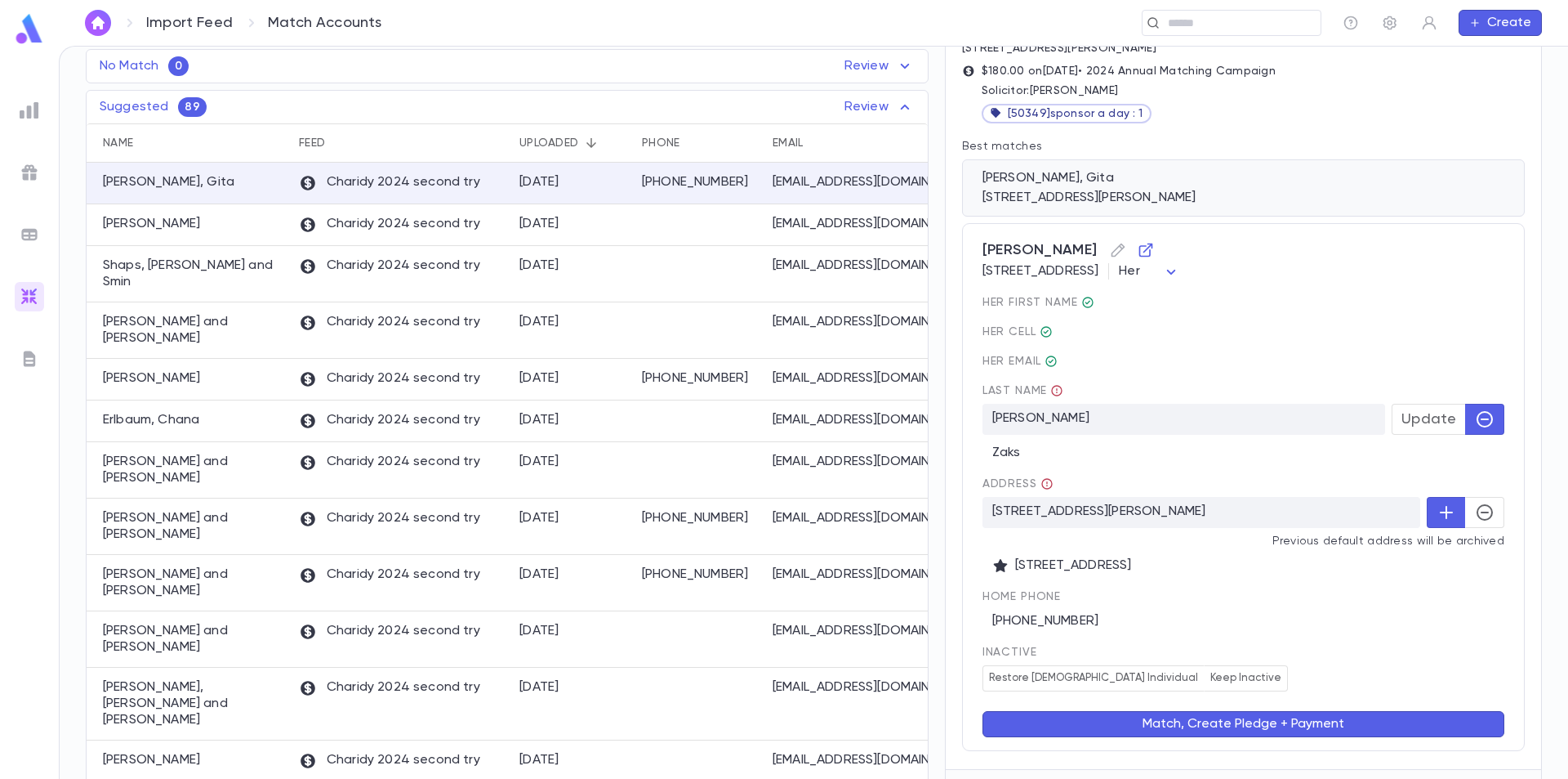
click at [1140, 172] on div "Shoshana, Gita 21 Barnegat Lane, Jackson NJ 08527 US" at bounding box center [1243, 188] width 563 height 58
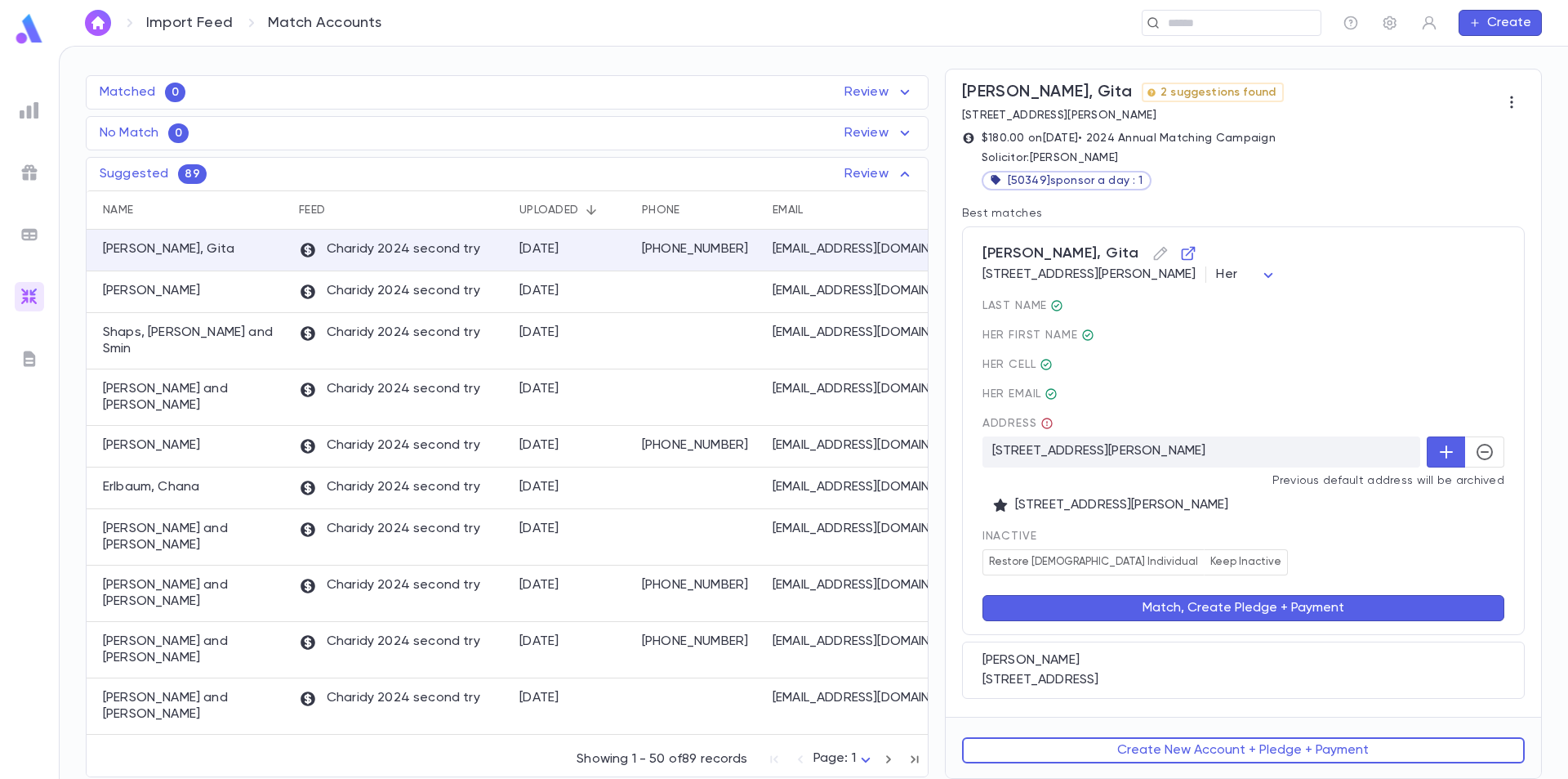
scroll to position [99, 0]
click at [1221, 610] on button "Match, Create Pledge + Payment" at bounding box center [1244, 607] width 522 height 26
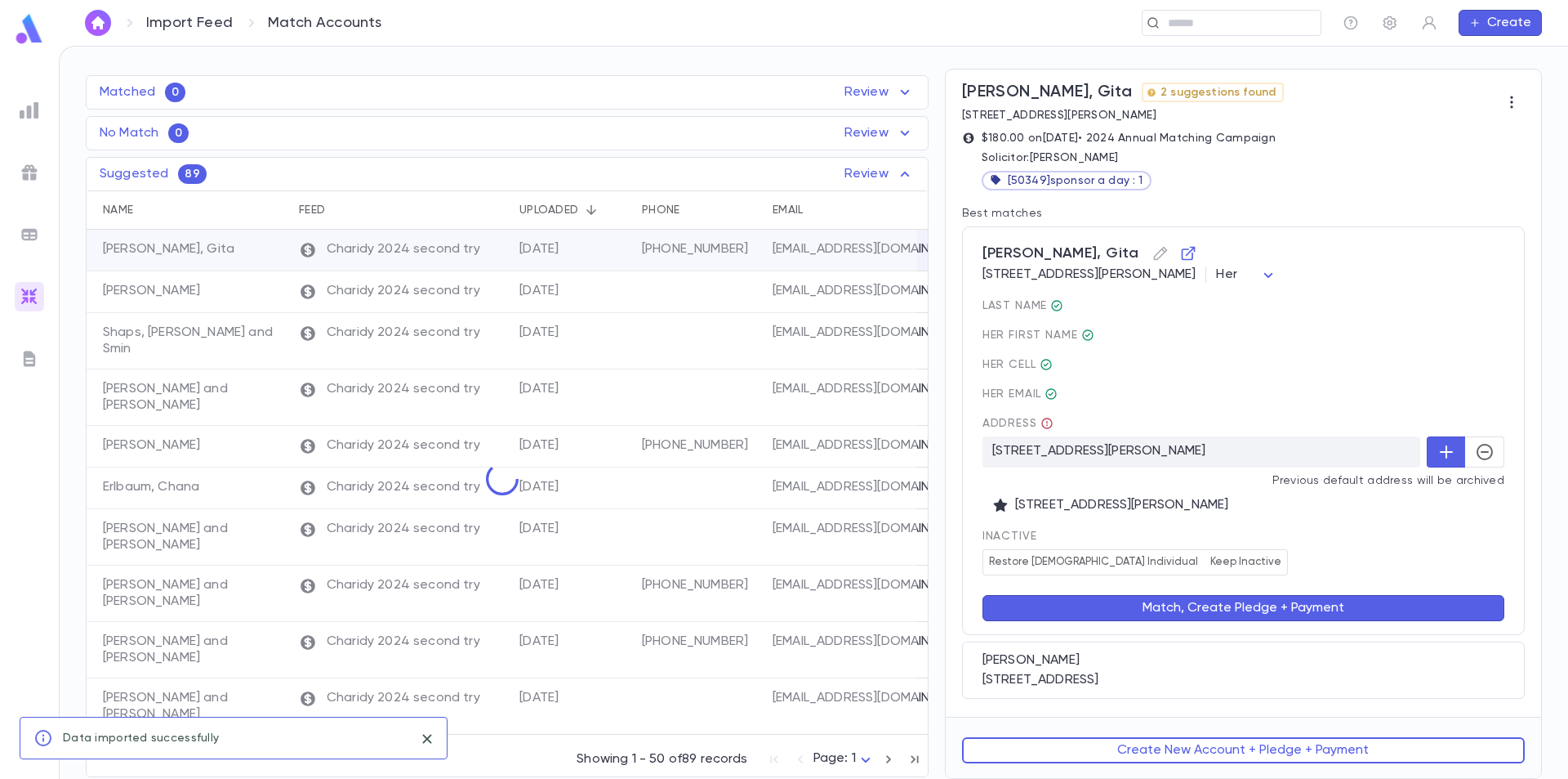
scroll to position [0, 0]
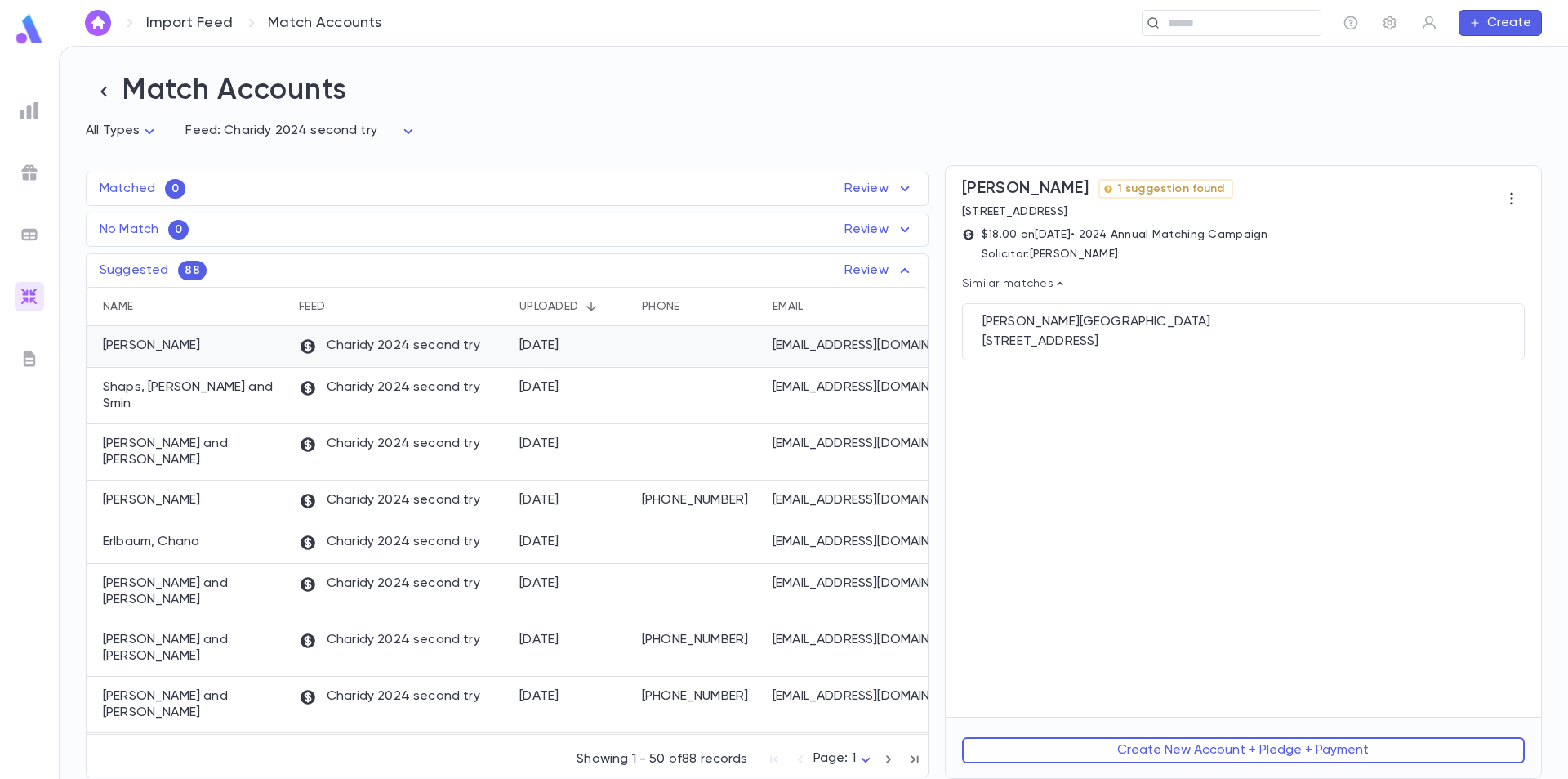
click at [328, 355] on p "Charidy 2024 second try" at bounding box center [390, 347] width 182 height 18
click at [1117, 339] on div "797 Plainfield Ln, Valley Stream NY 11581-3608 United States" at bounding box center [1244, 342] width 522 height 17
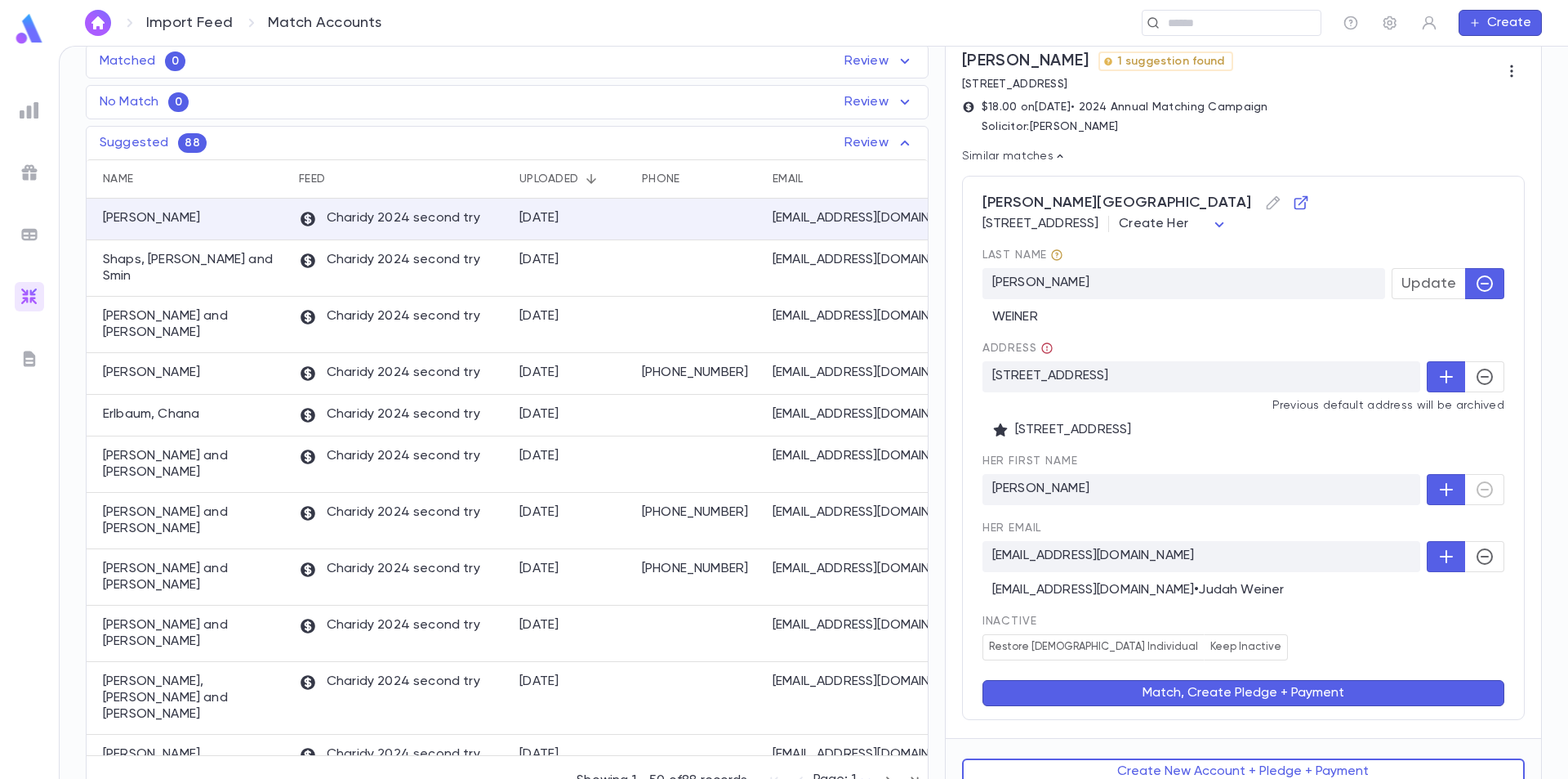
scroll to position [151, 0]
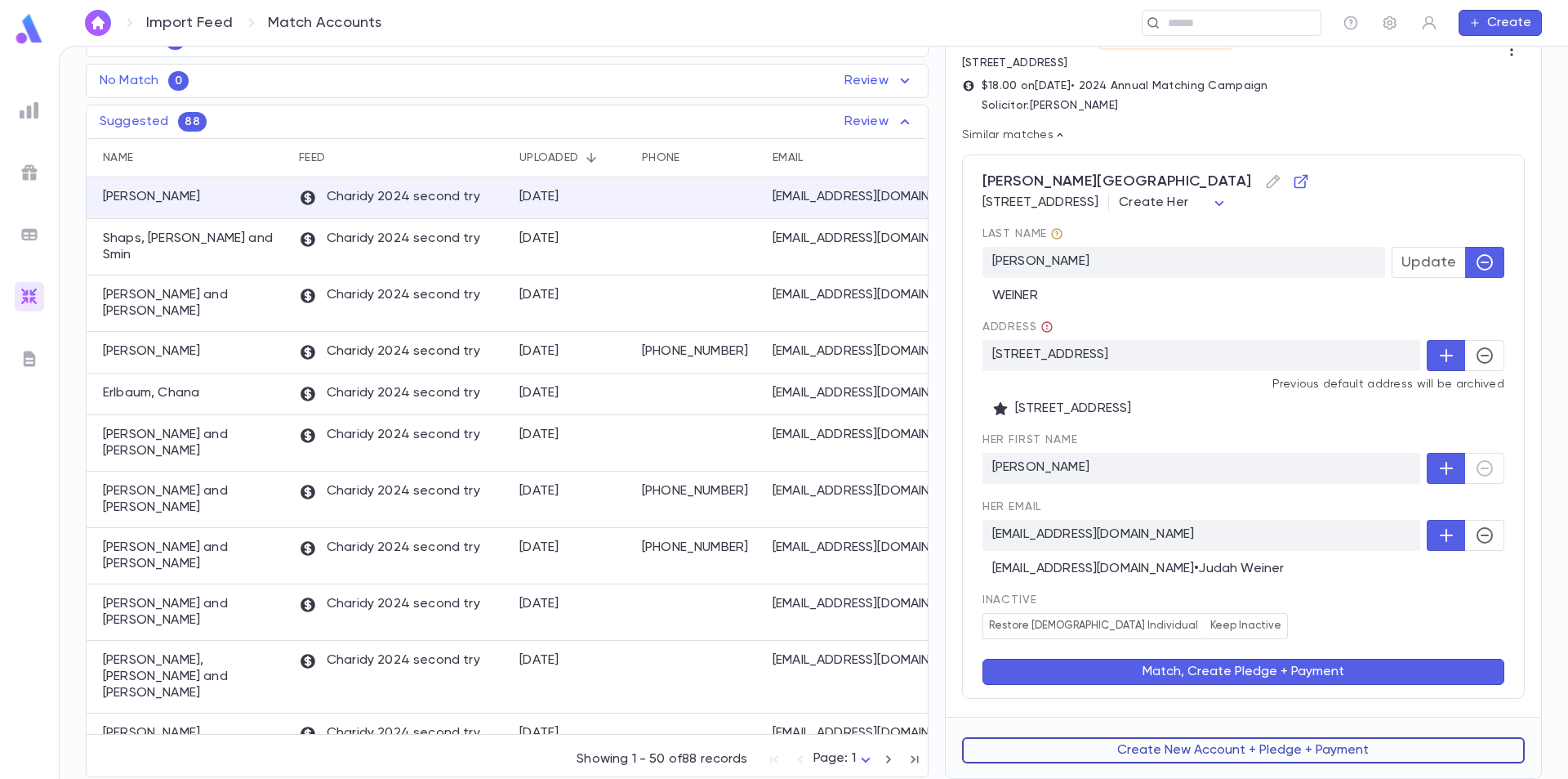
click at [1158, 753] on button "Create New Account + Pledge + Payment" at bounding box center [1243, 750] width 563 height 26
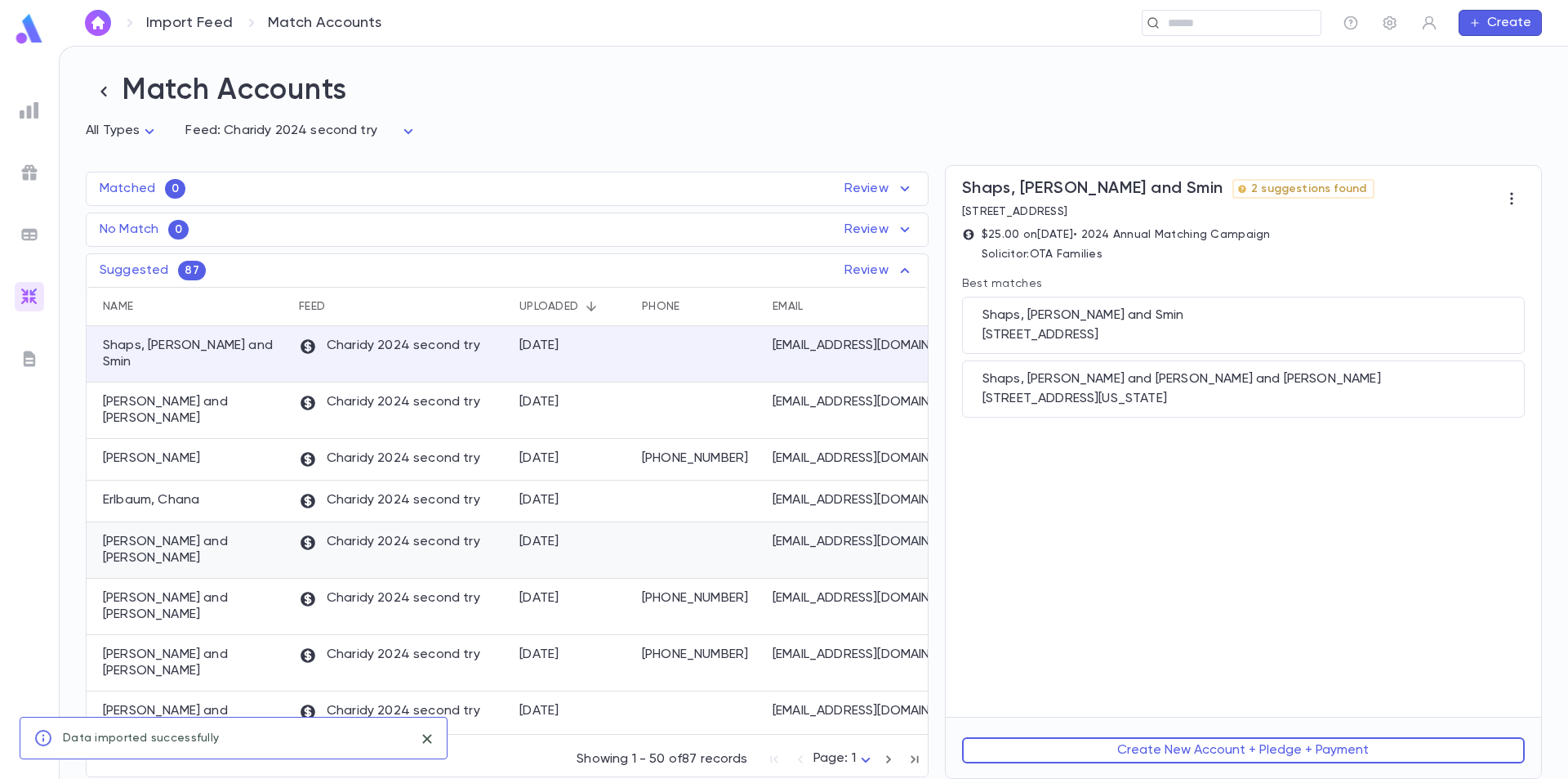
scroll to position [0, 0]
click at [1244, 334] on div "22028 Las Brisas Circle, Boca Raton FL 33433-4809 United States" at bounding box center [1244, 335] width 522 height 17
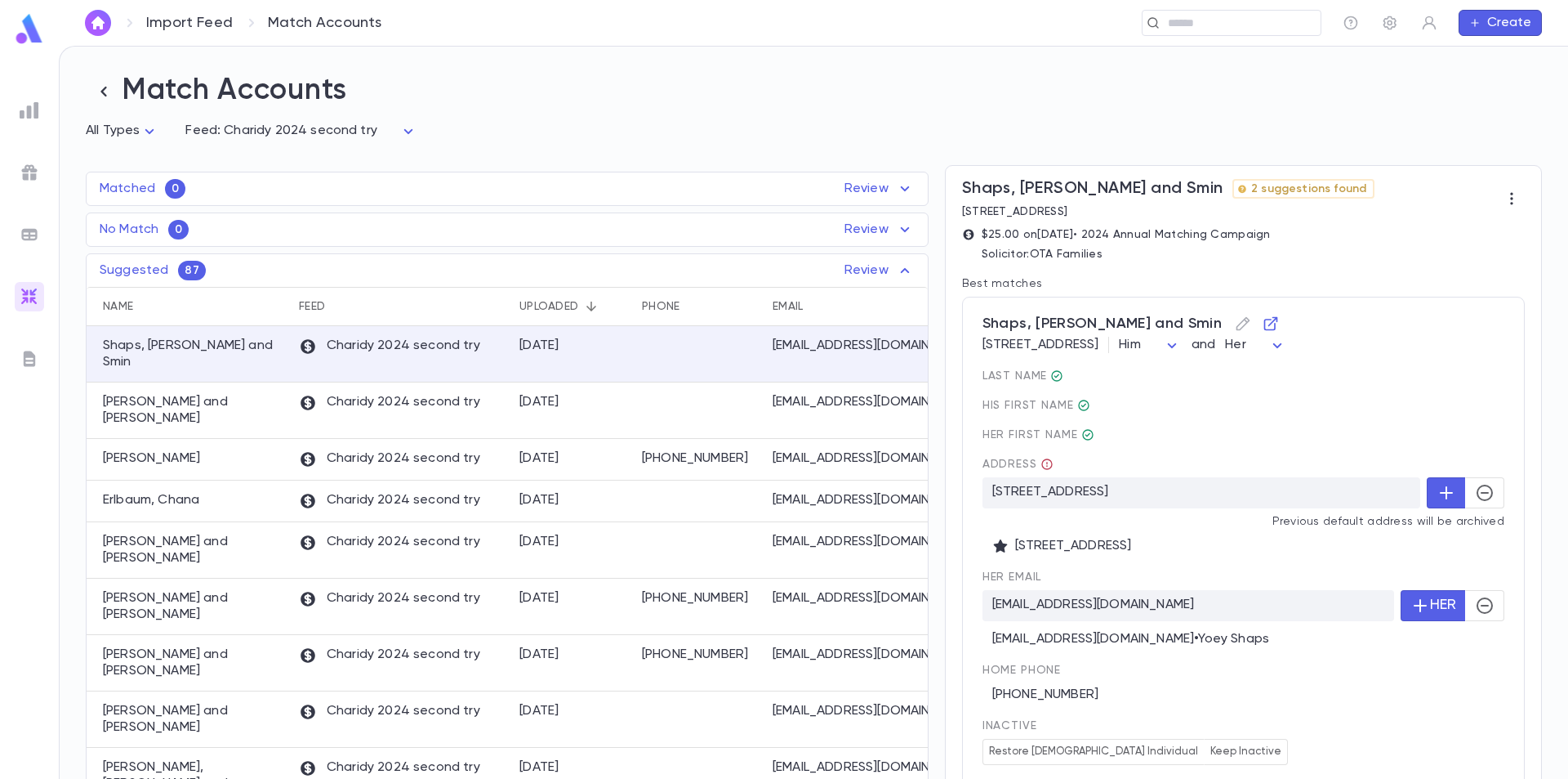
drag, startPoint x: 678, startPoint y: 365, endPoint x: 935, endPoint y: 359, distance: 257.1
click at [935, 359] on div "Matched 0 Review Name Feed Uploaded Phone Email Address Amount No records found…" at bounding box center [805, 501] width 1473 height 706
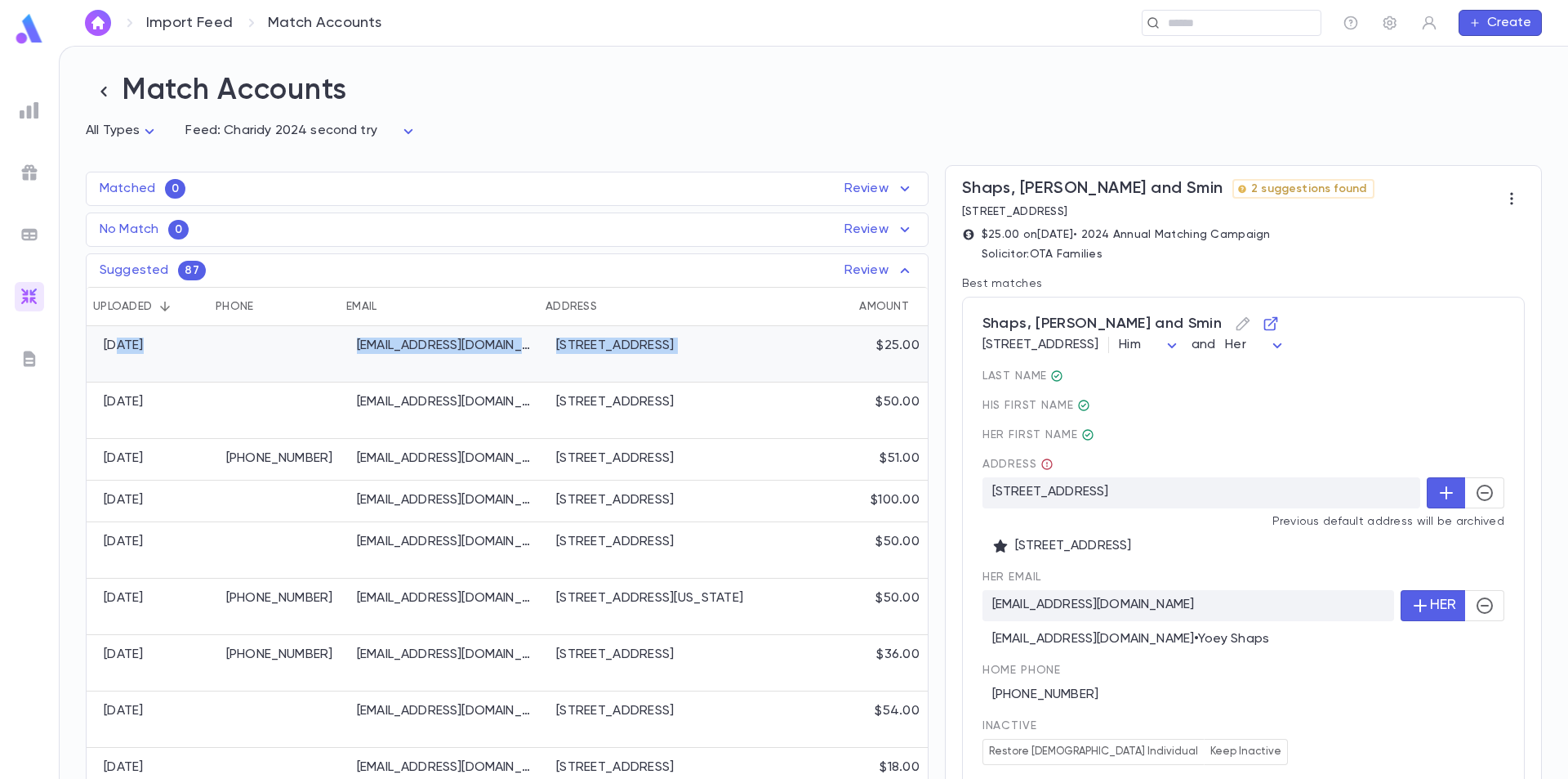
drag, startPoint x: 533, startPoint y: 343, endPoint x: 854, endPoint y: 349, distance: 321.1
click at [854, 349] on div "Shaps, Yoey and Smin Charidy 2024 second try 9/10/2025 yshaps@gmail.com 7840 St…" at bounding box center [299, 354] width 1257 height 57
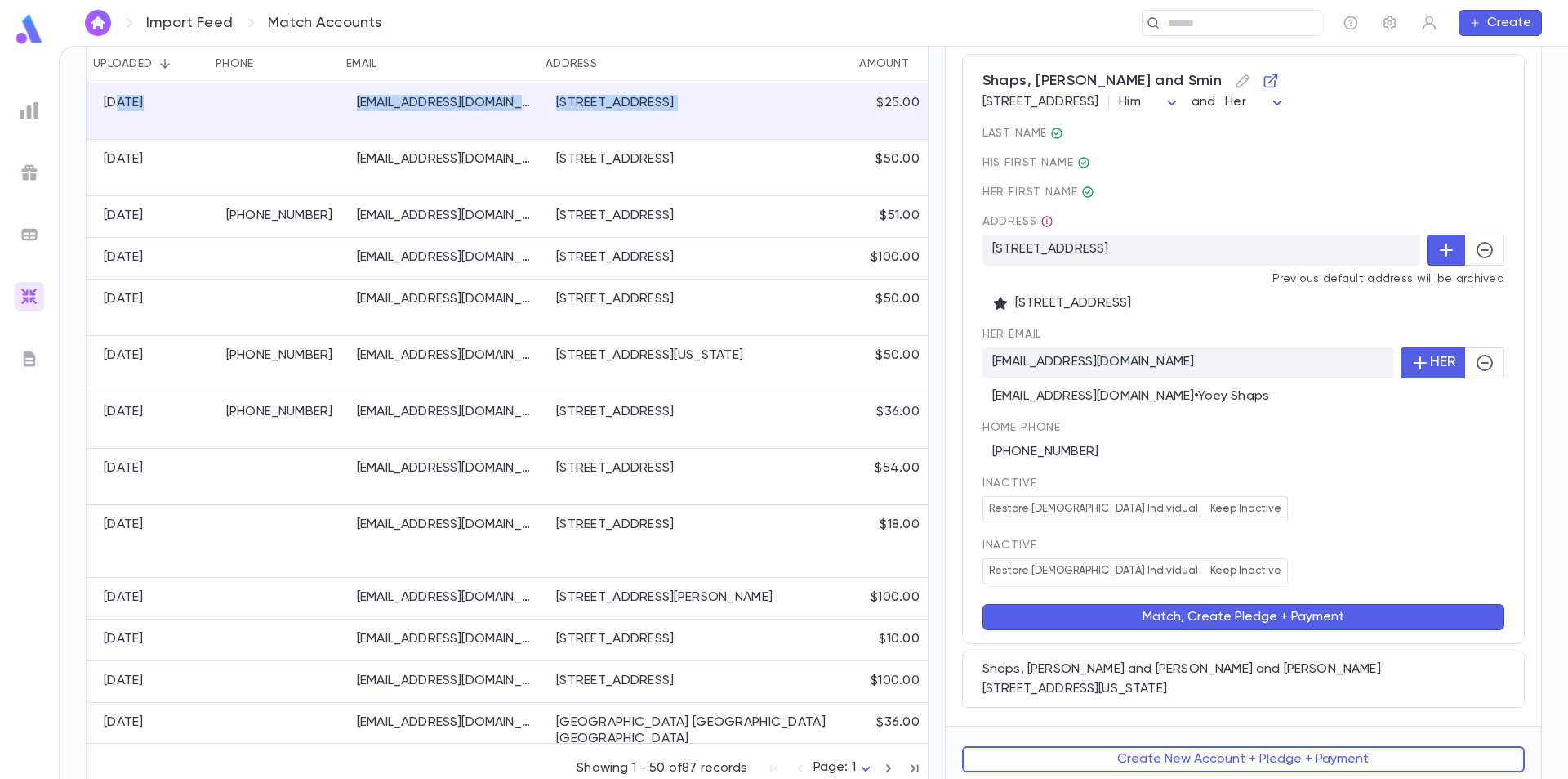
scroll to position [245, 0]
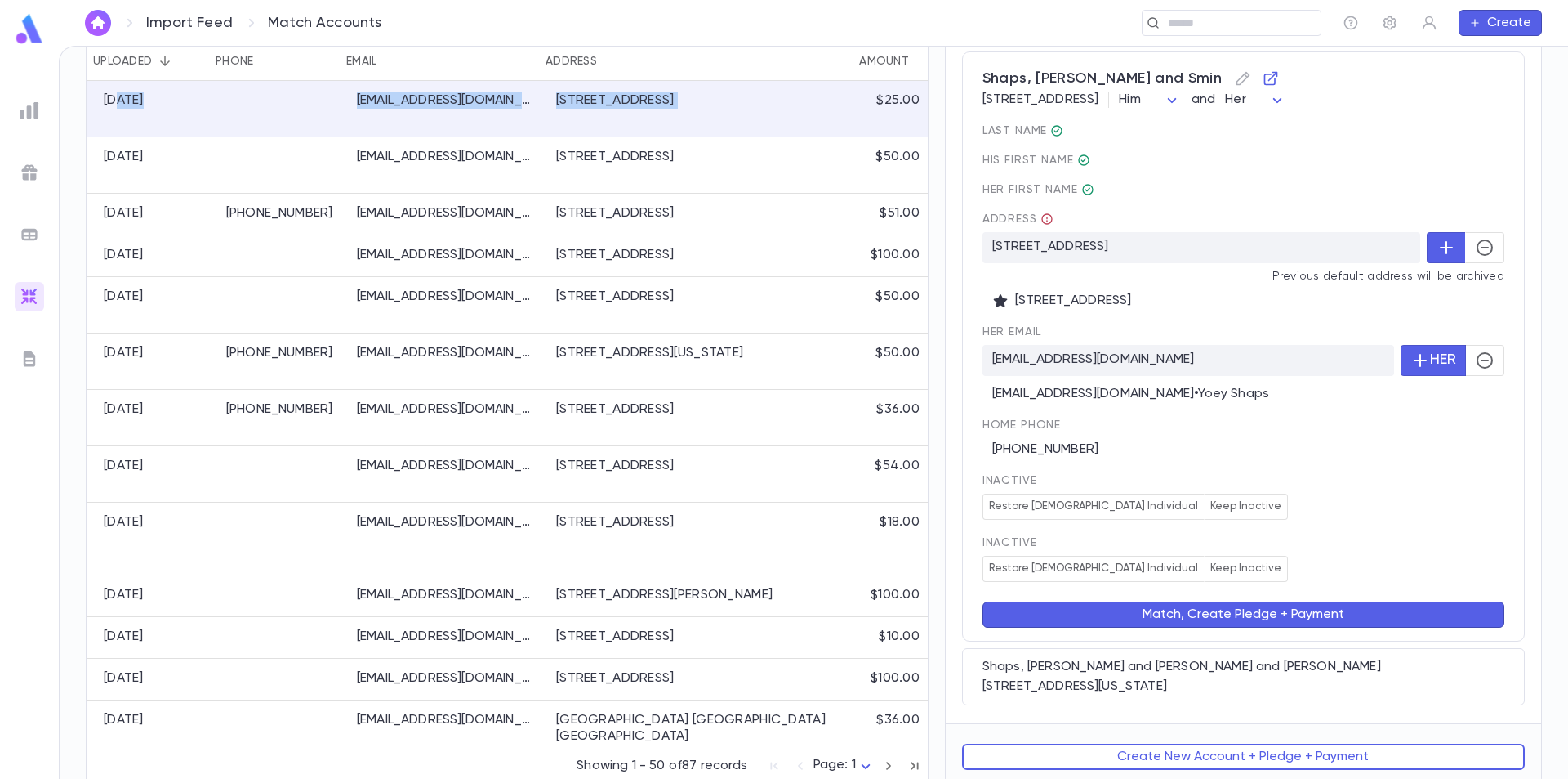
click at [1479, 370] on icon "button" at bounding box center [1485, 360] width 20 height 20
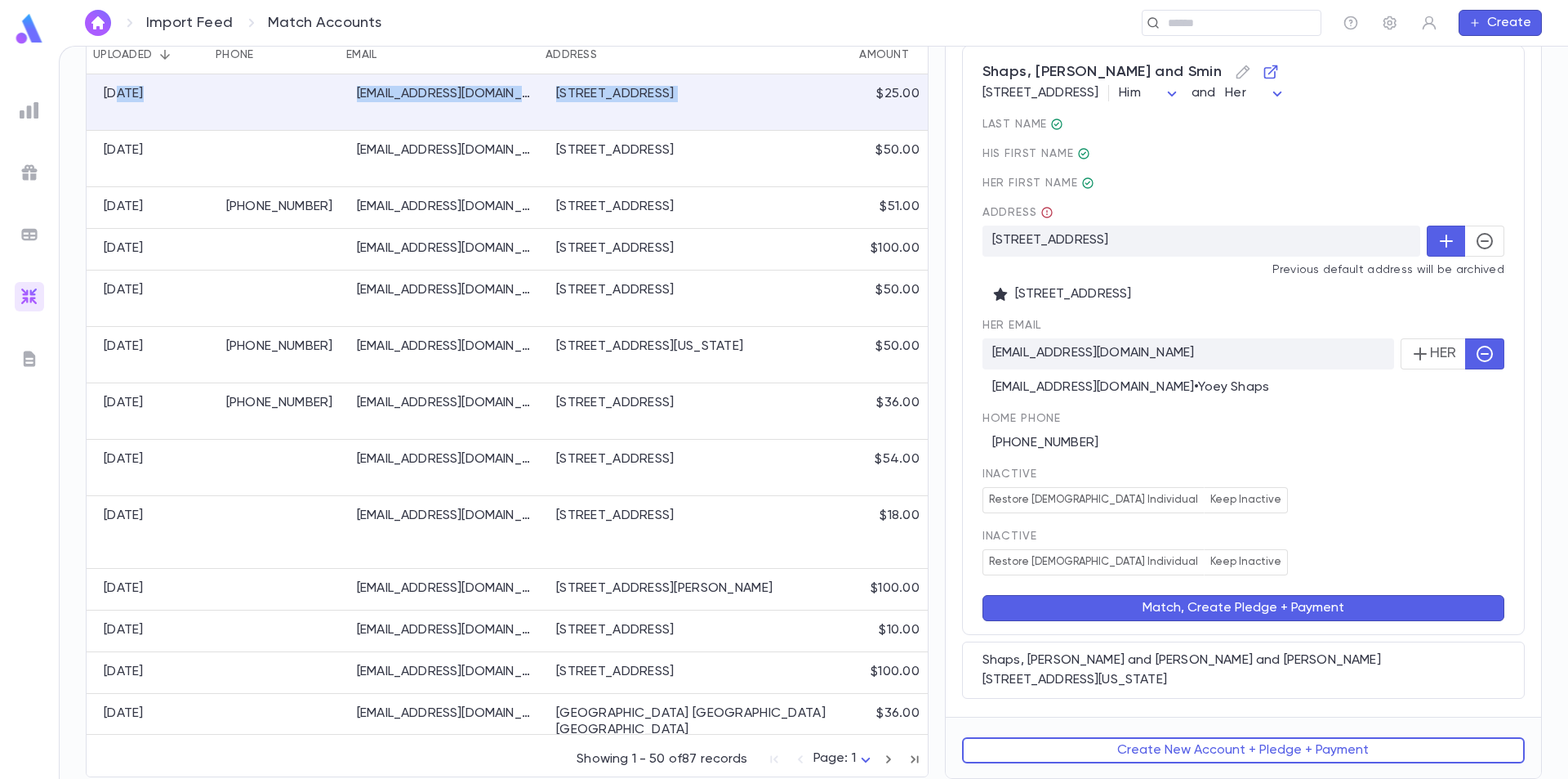
scroll to position [270, 0]
click at [1233, 606] on button "Match, Create Pledge + Payment" at bounding box center [1244, 607] width 522 height 26
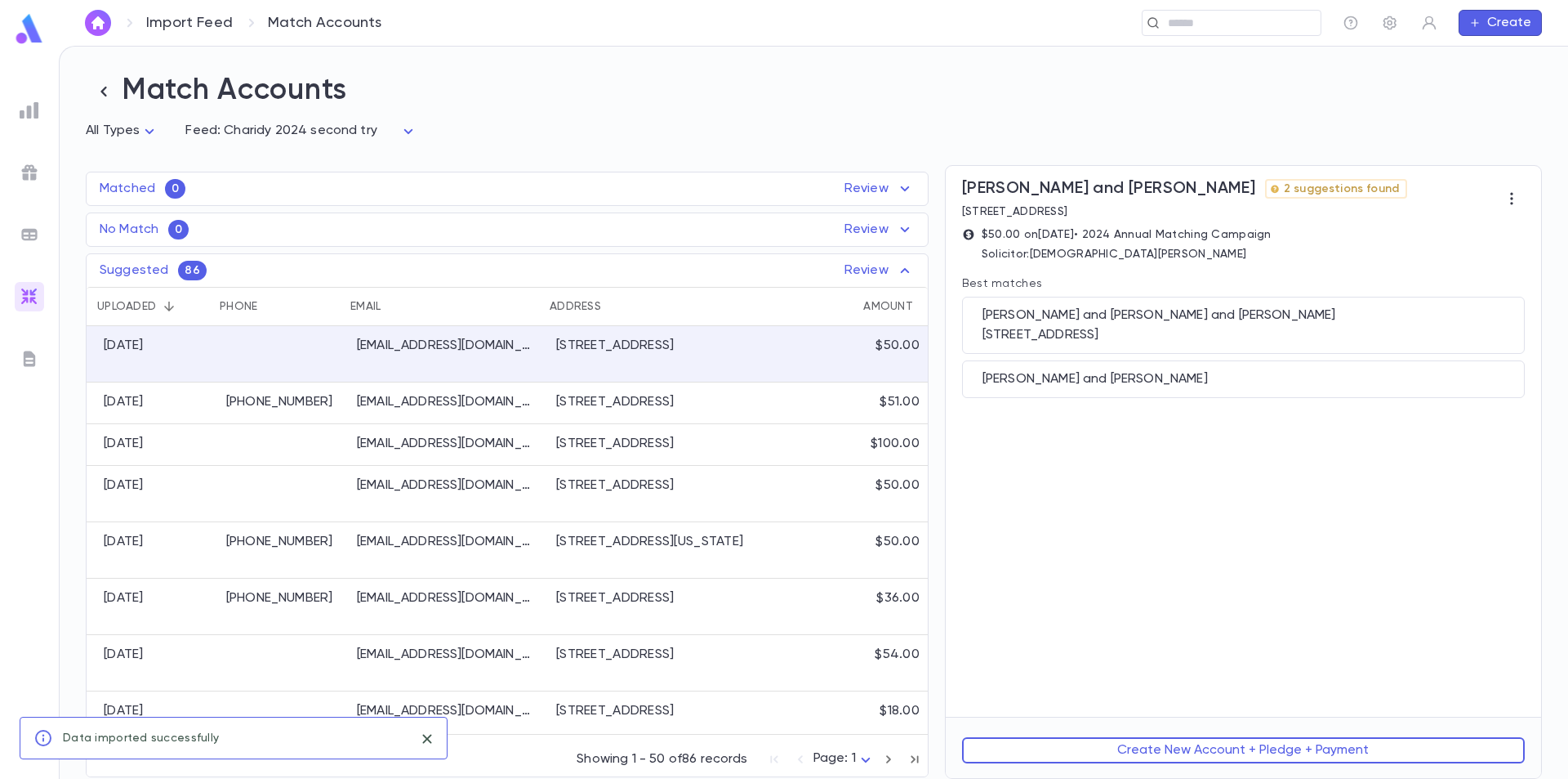
scroll to position [0, 0]
click at [353, 356] on div "dyovits@gmail.com" at bounding box center [448, 354] width 199 height 57
click at [1289, 321] on div "Yovits, David and Dovid and Chani" at bounding box center [1244, 315] width 522 height 17
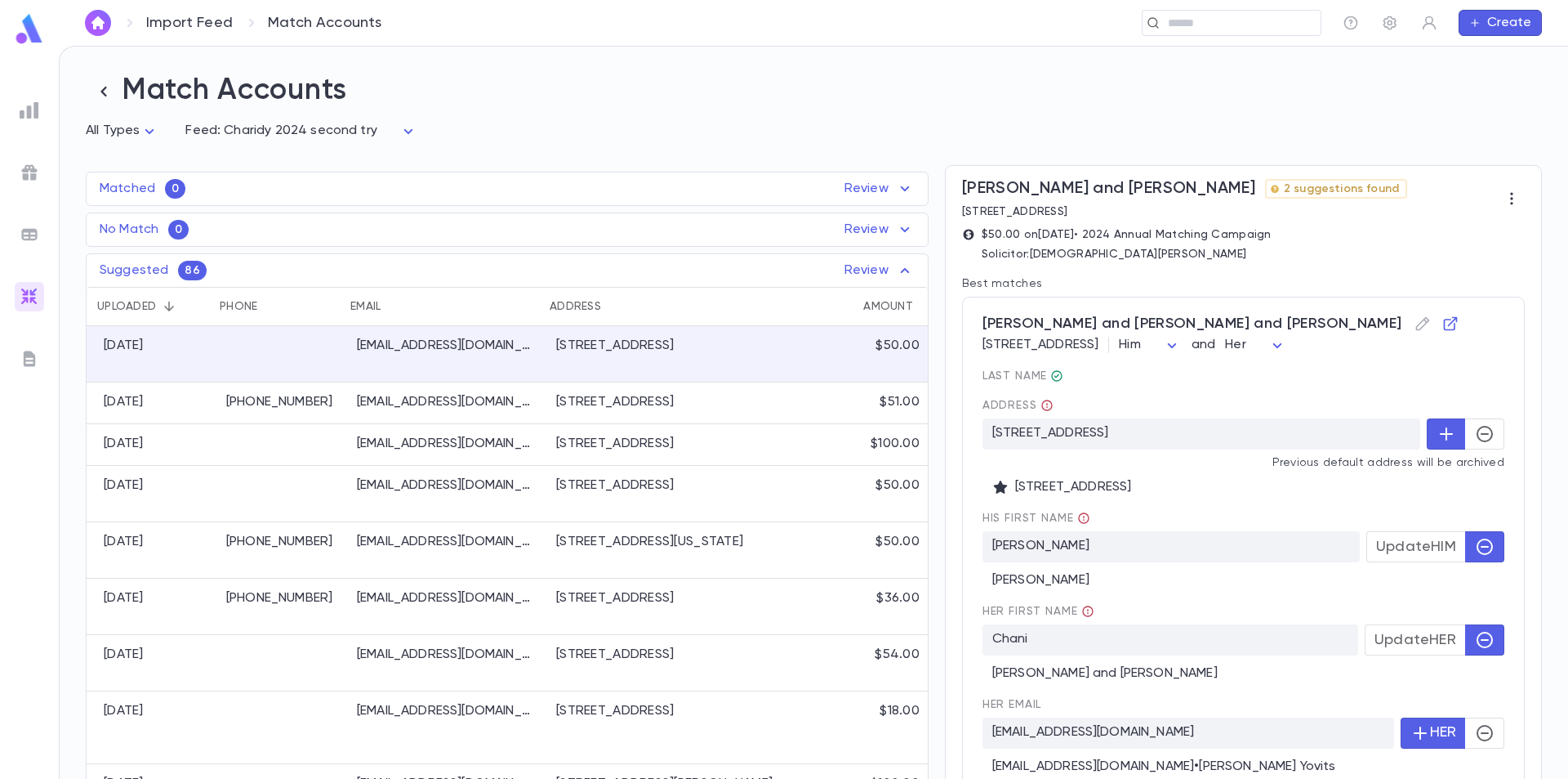
scroll to position [82, 0]
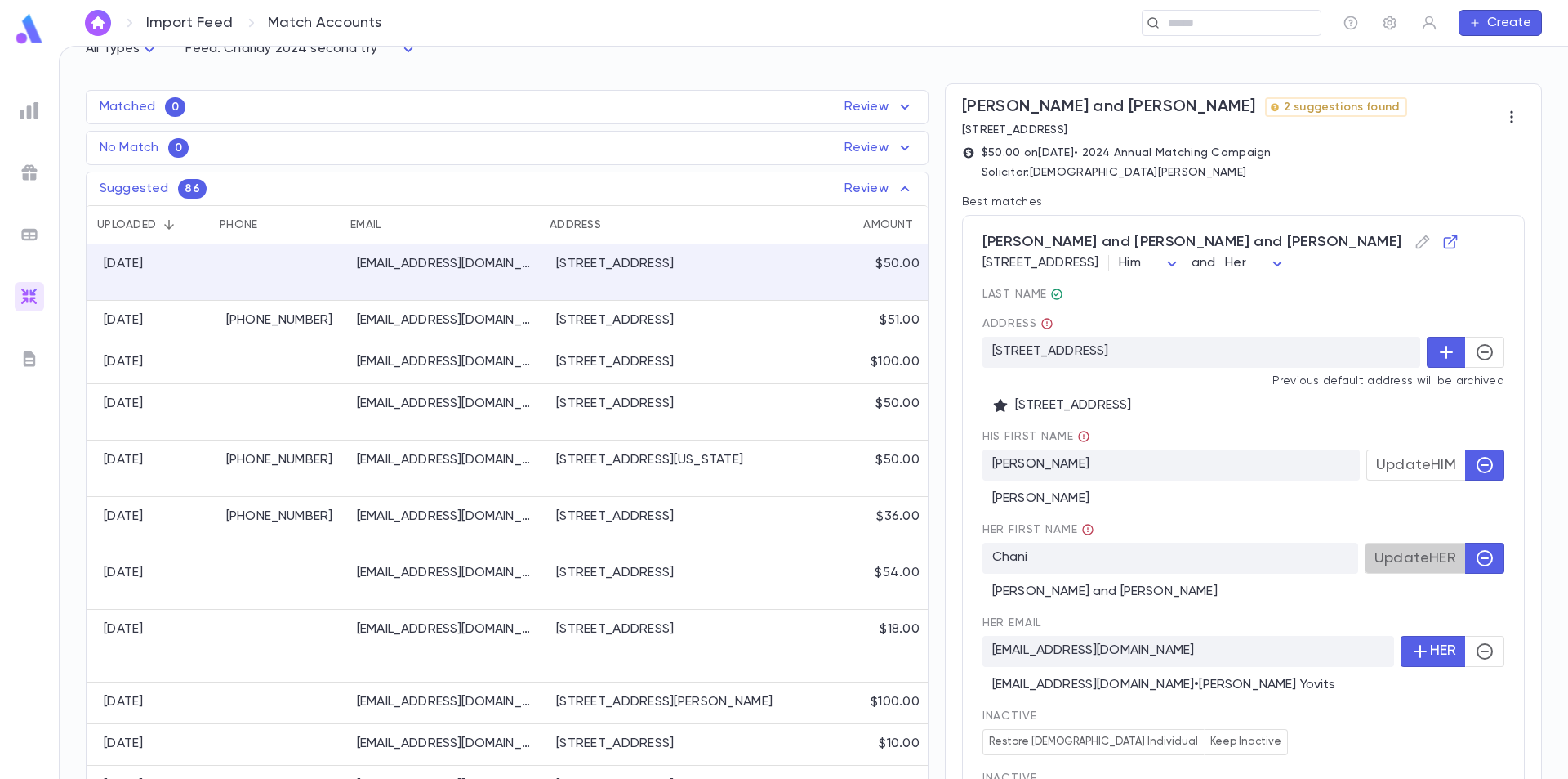
click at [1433, 564] on span "Update HER" at bounding box center [1415, 558] width 82 height 18
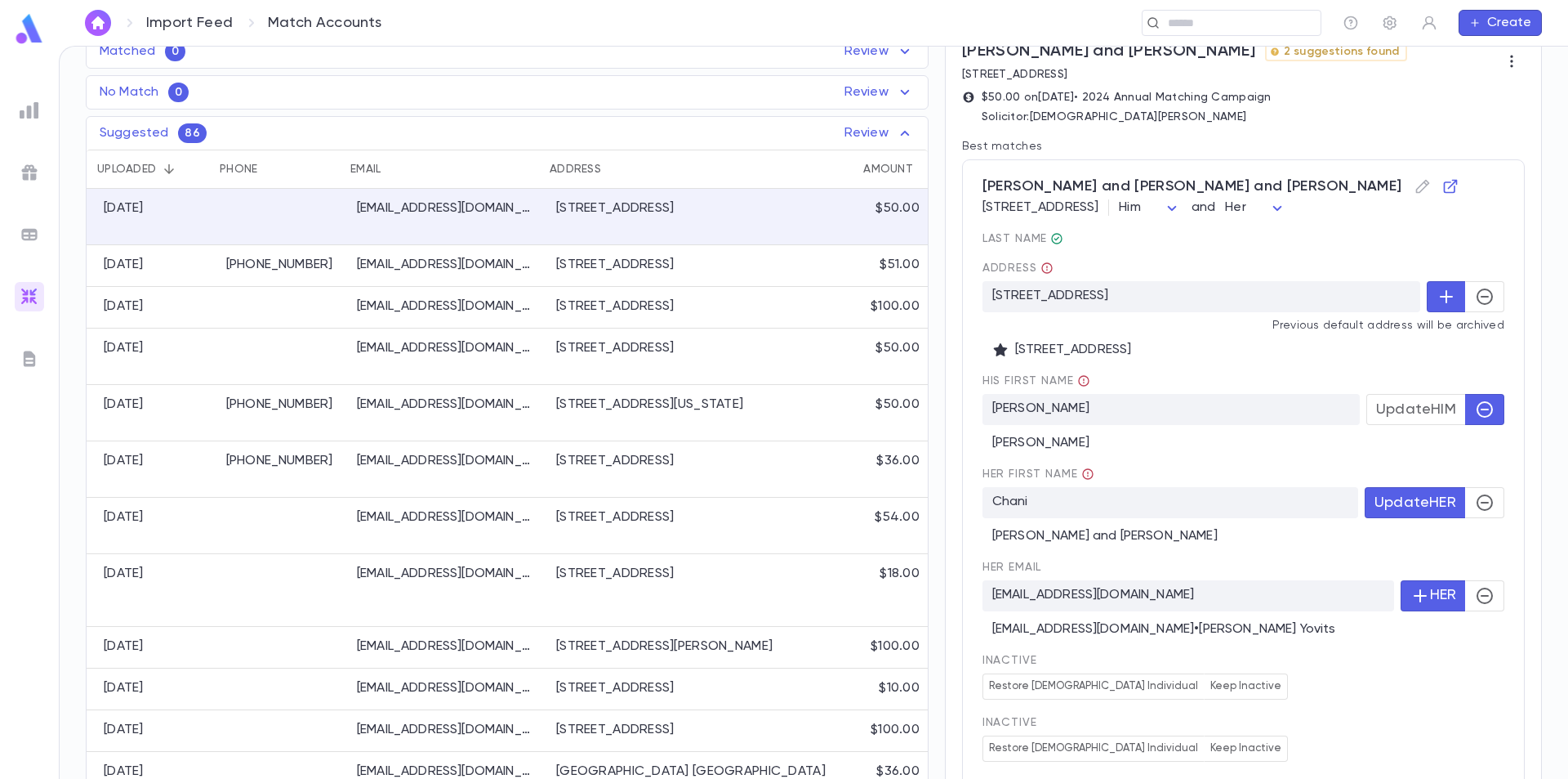
scroll to position [163, 0]
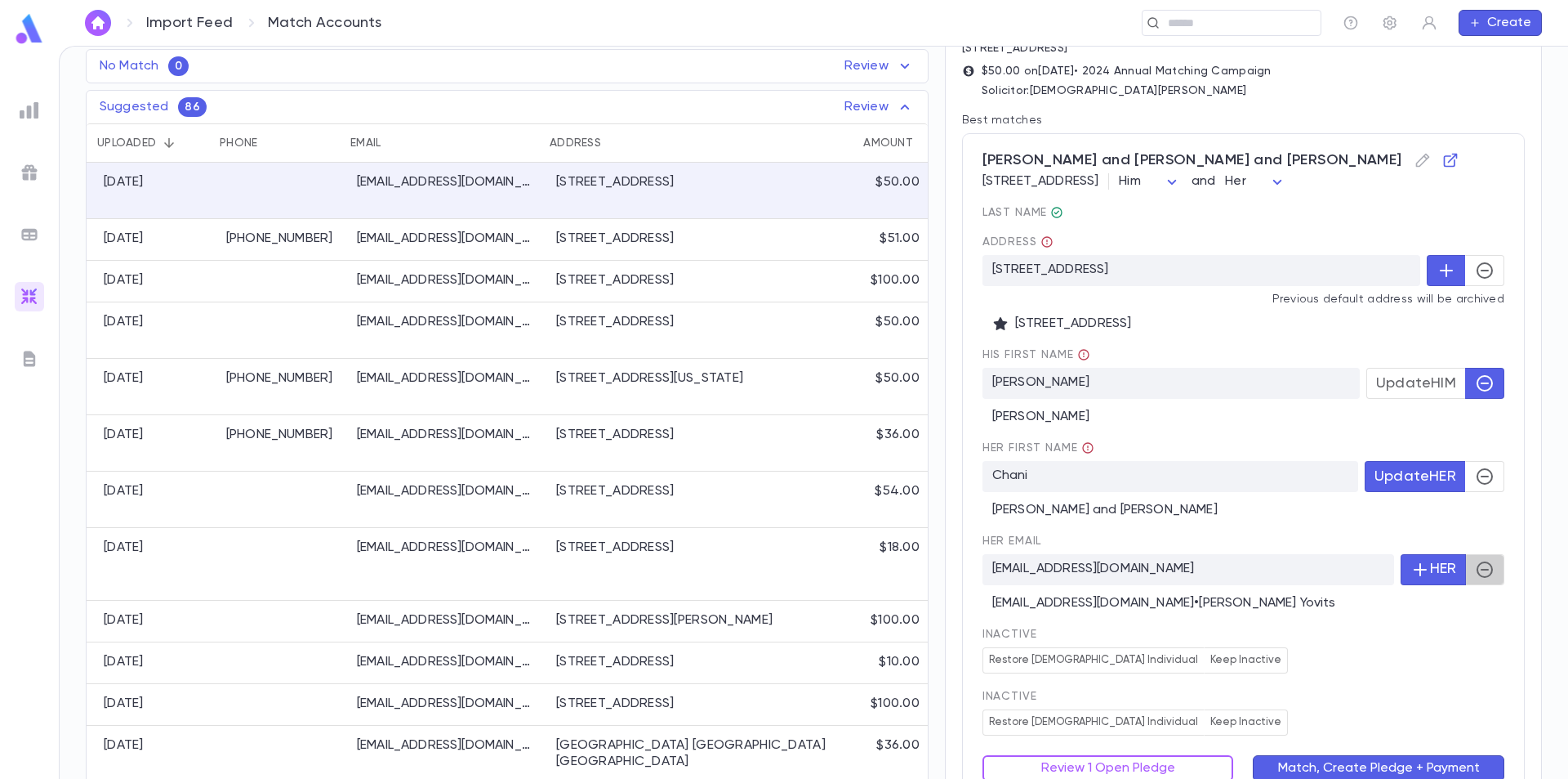
click at [1479, 574] on icon "button" at bounding box center [1485, 570] width 20 height 20
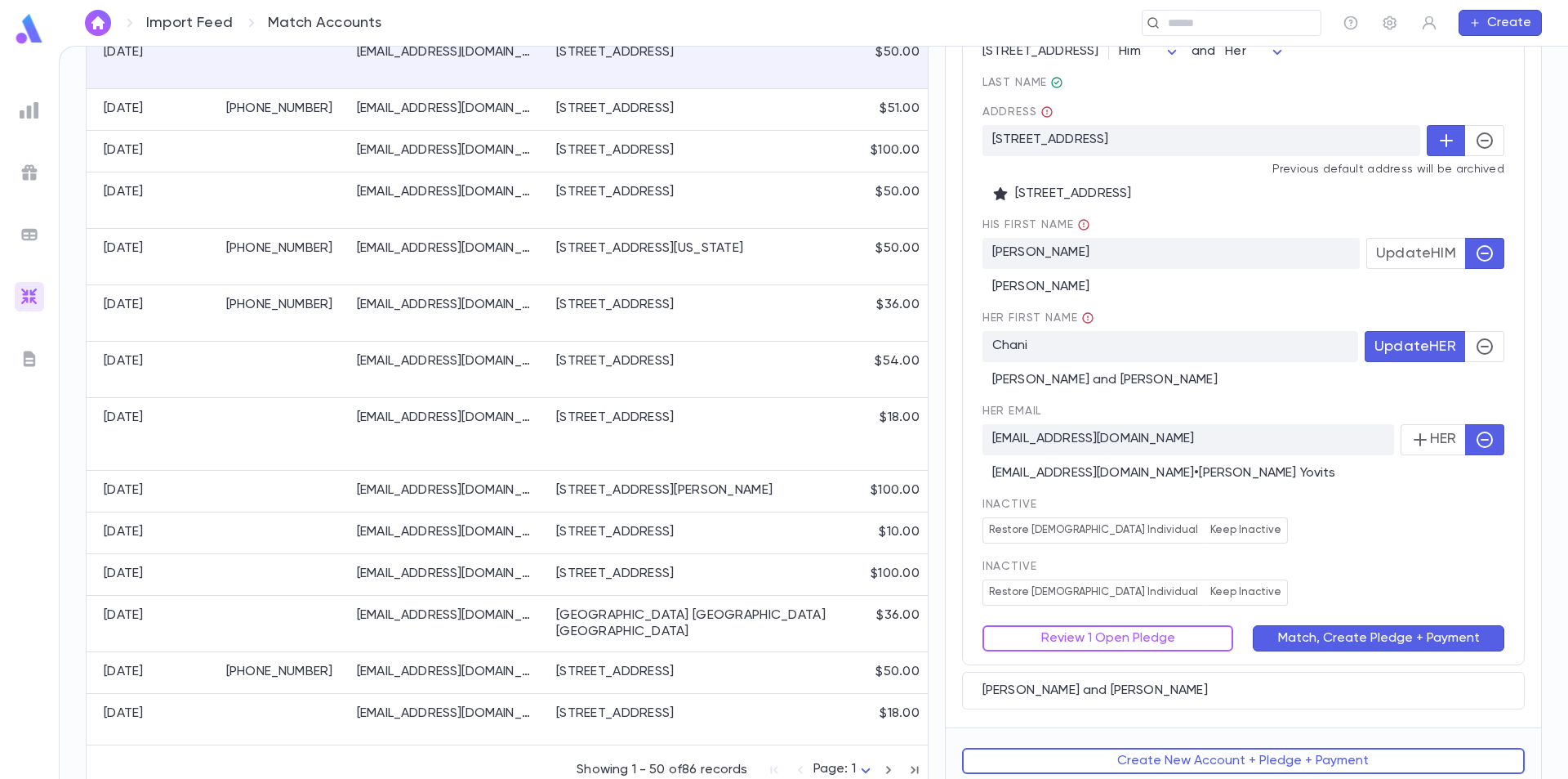
scroll to position [306, 0]
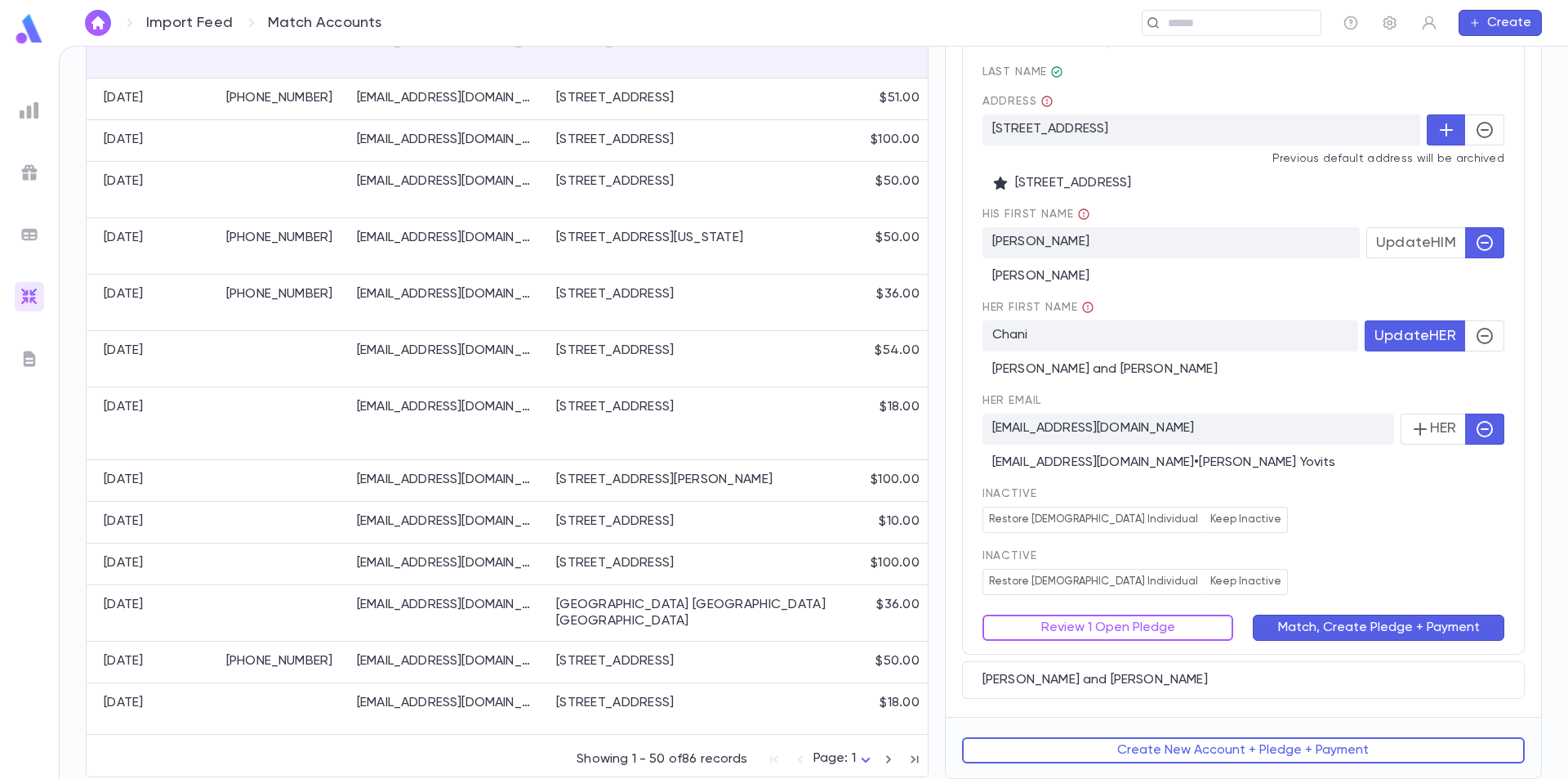
click at [1370, 630] on button "Match, Create Pledge + Payment" at bounding box center [1379, 627] width 252 height 26
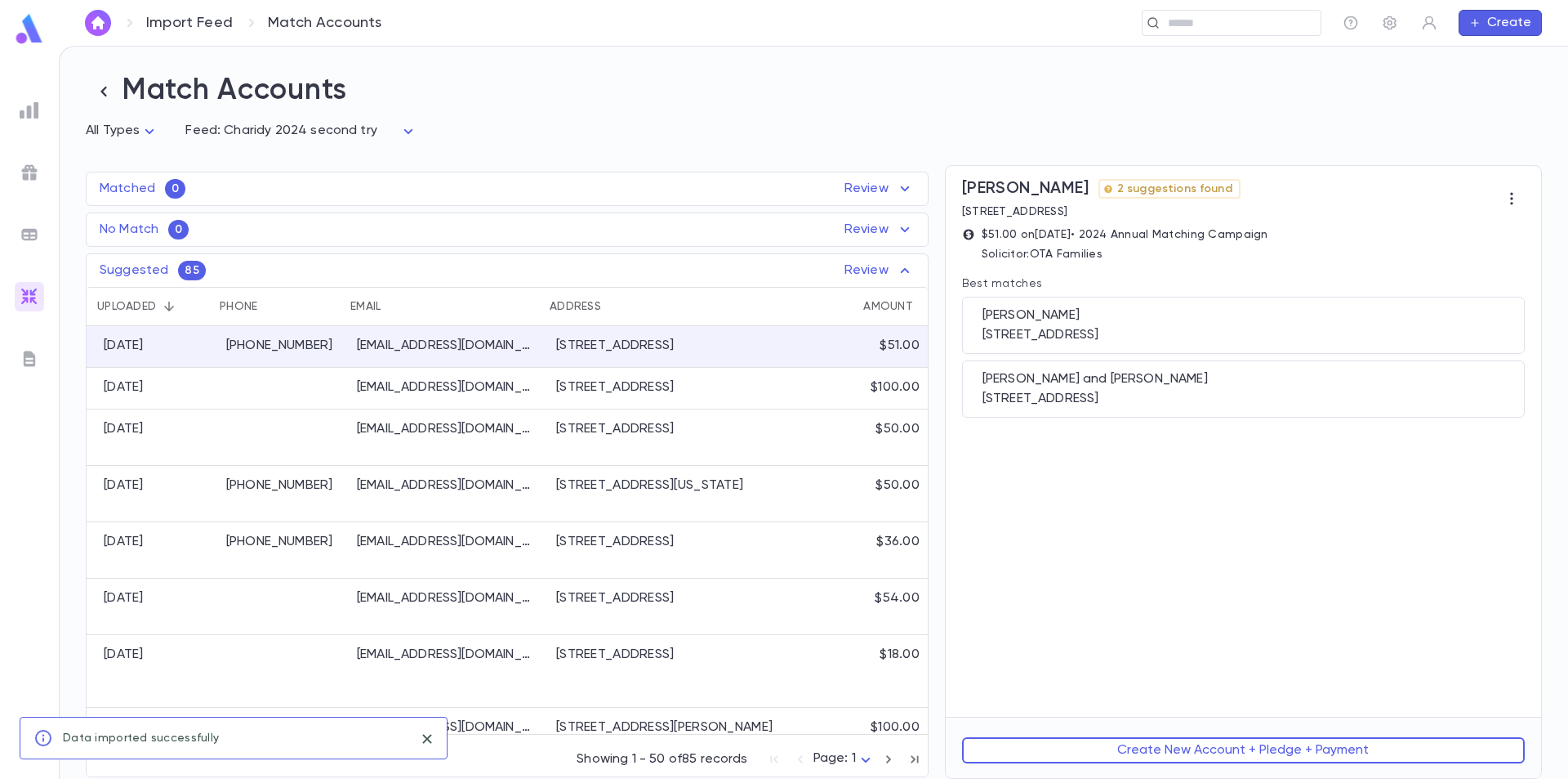
scroll to position [0, 0]
click at [237, 354] on p "(480) 305-3185" at bounding box center [283, 346] width 114 height 17
click at [1089, 336] on div "8852 Great Cove Drive, Orlando FL 32819 US" at bounding box center [1244, 335] width 522 height 17
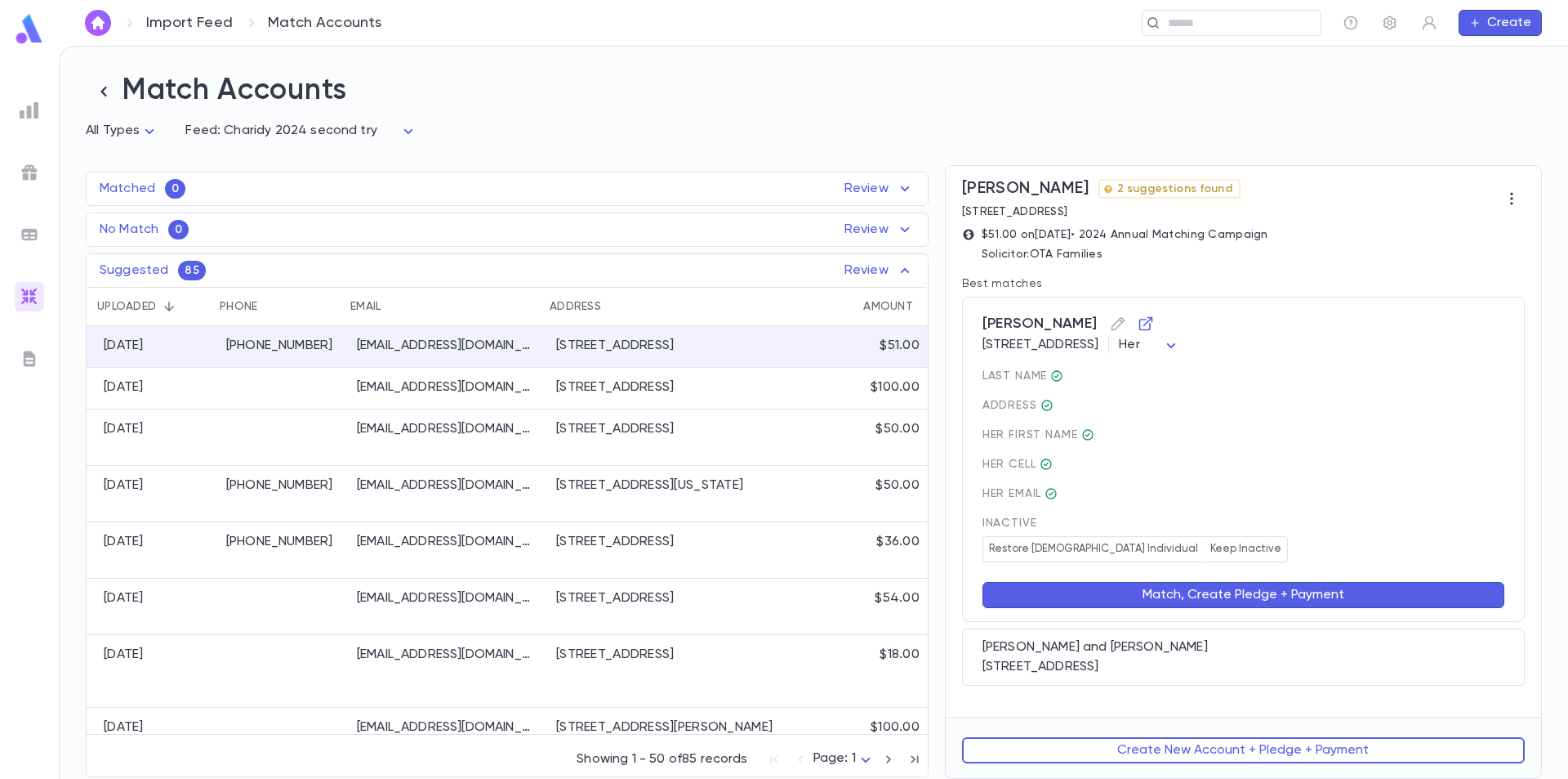
click at [1175, 601] on button "Match, Create Pledge + Payment" at bounding box center [1244, 595] width 522 height 26
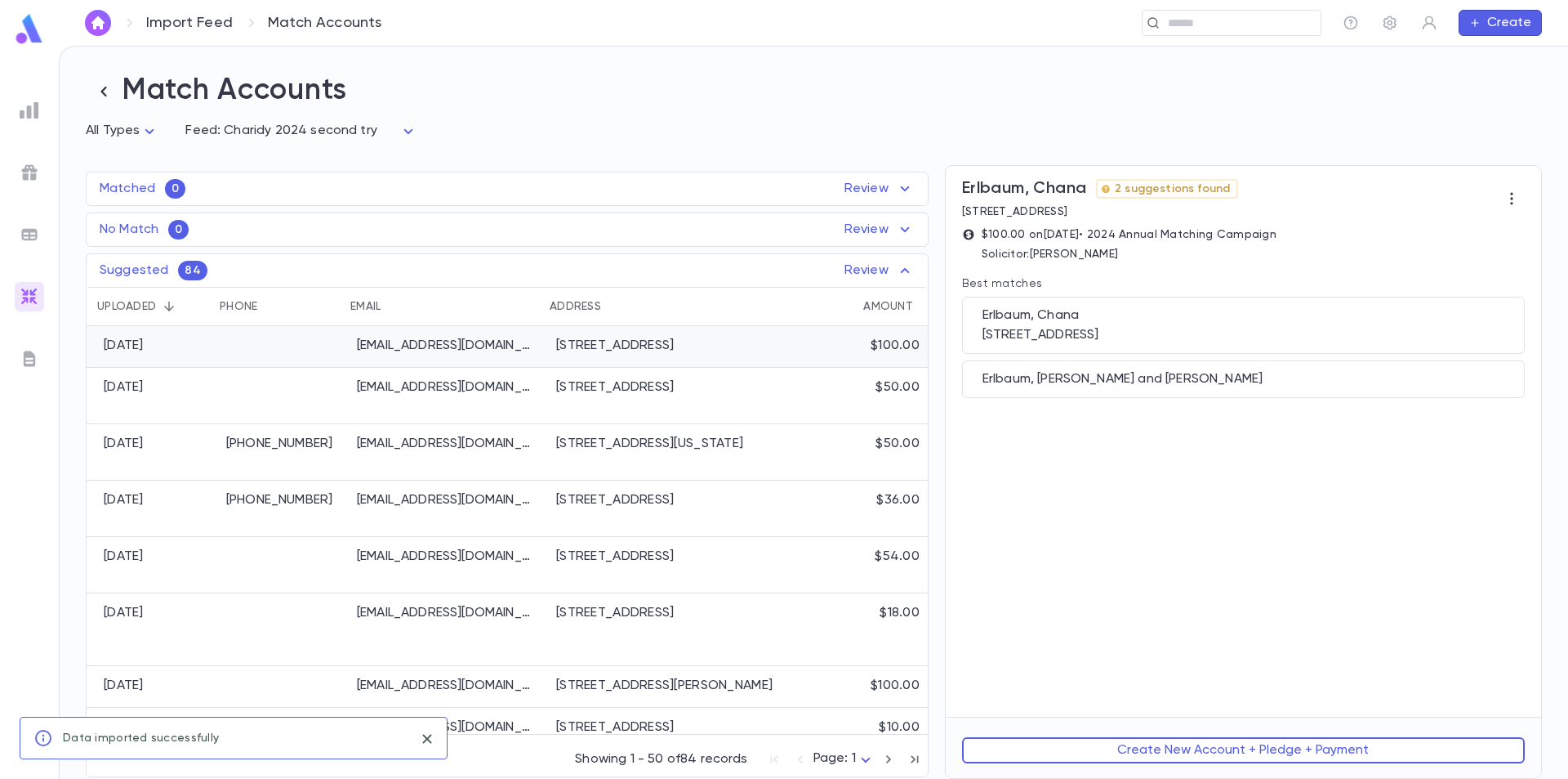
click at [440, 363] on div "chanierlbaum97@gmail.com" at bounding box center [448, 347] width 199 height 42
click at [1199, 337] on div "207 1st St, Apt 102, Lakewood NJ 08701-3368 United States" at bounding box center [1244, 335] width 522 height 17
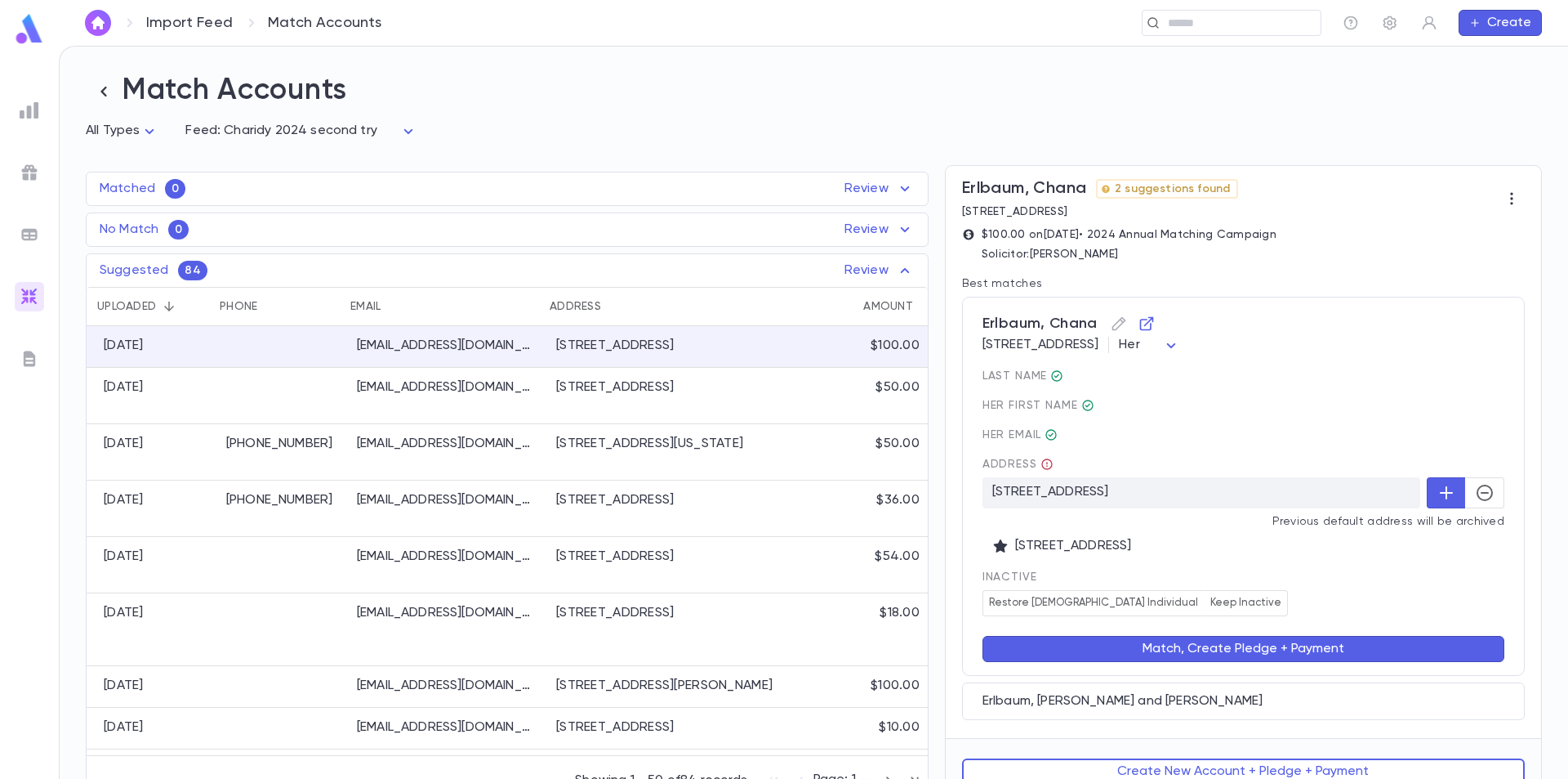
scroll to position [23, 0]
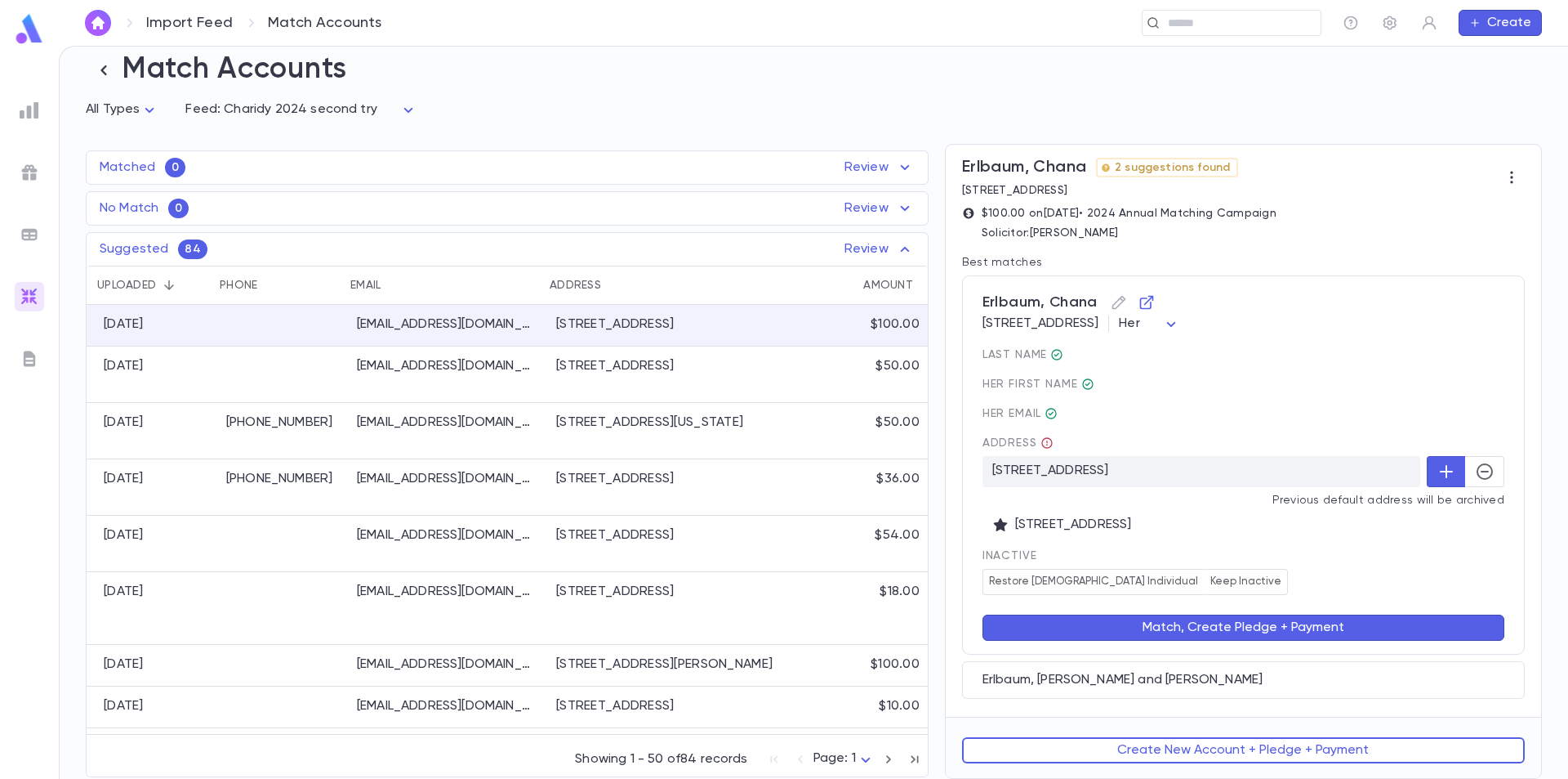
click at [1205, 626] on button "Match, Create Pledge + Payment" at bounding box center [1244, 627] width 522 height 26
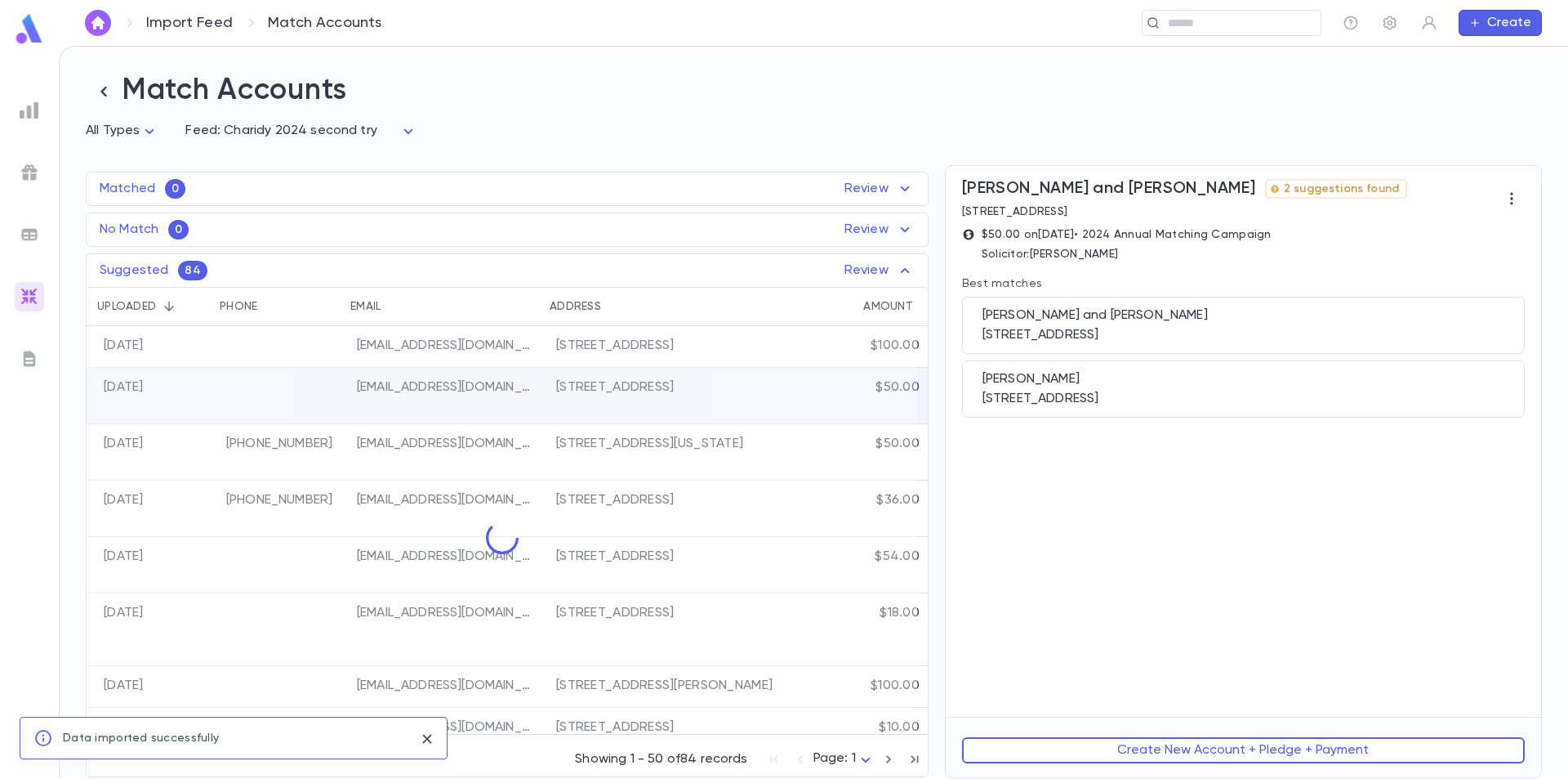
scroll to position [0, 0]
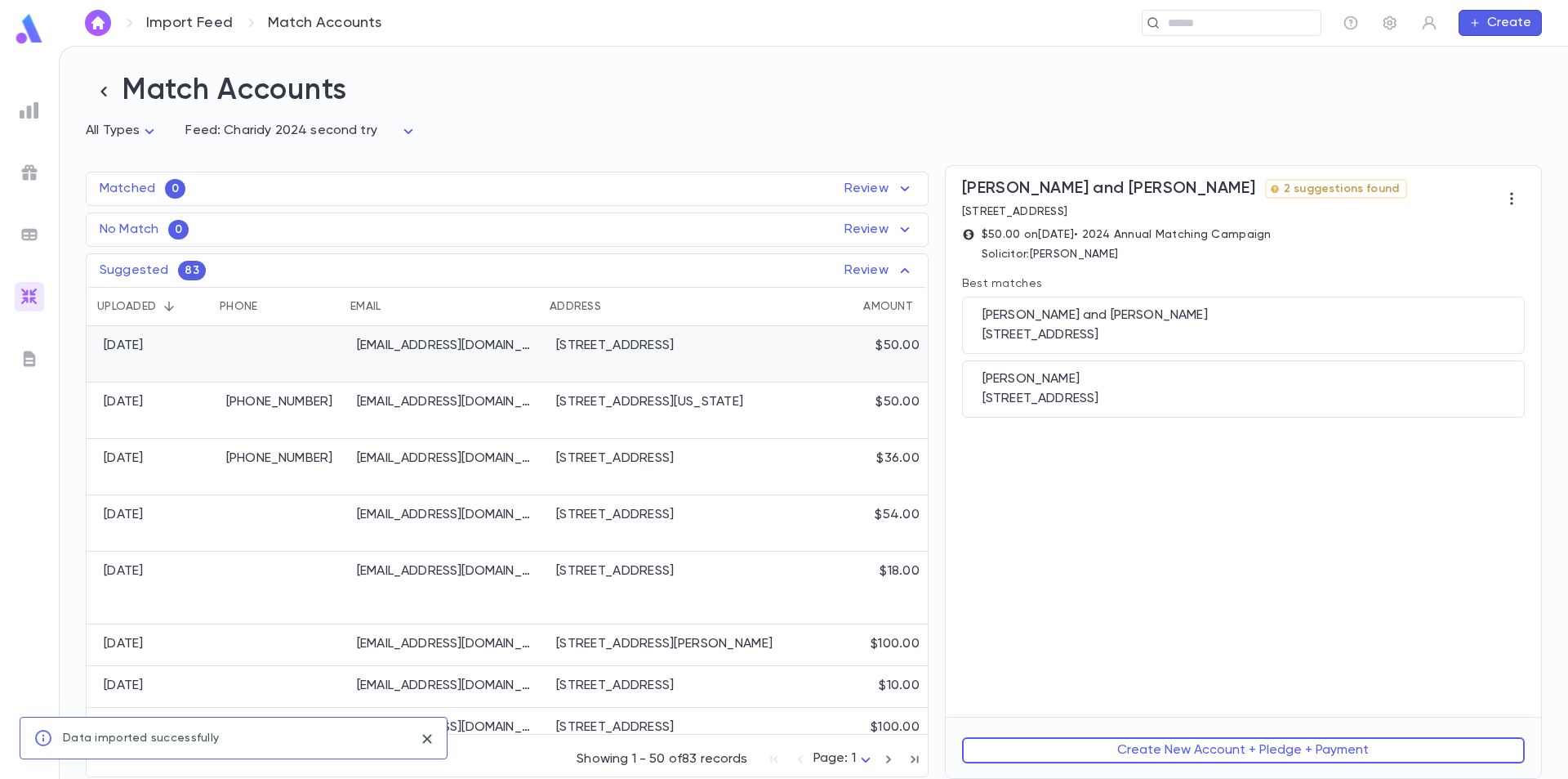
click at [303, 351] on div at bounding box center [283, 354] width 131 height 57
click at [1235, 323] on div "Brafman, David and Miriam" at bounding box center [1244, 315] width 522 height 17
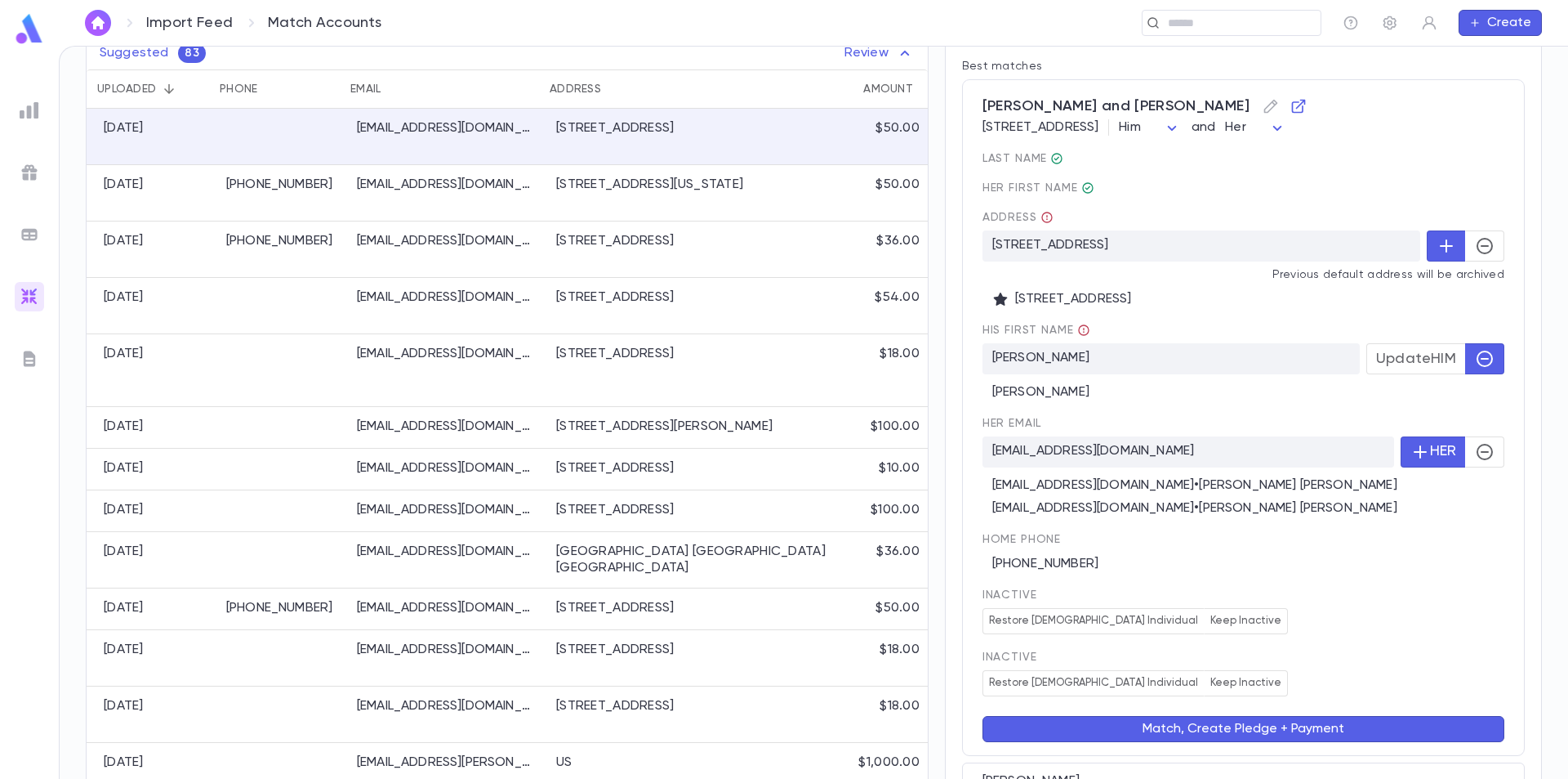
scroll to position [245, 0]
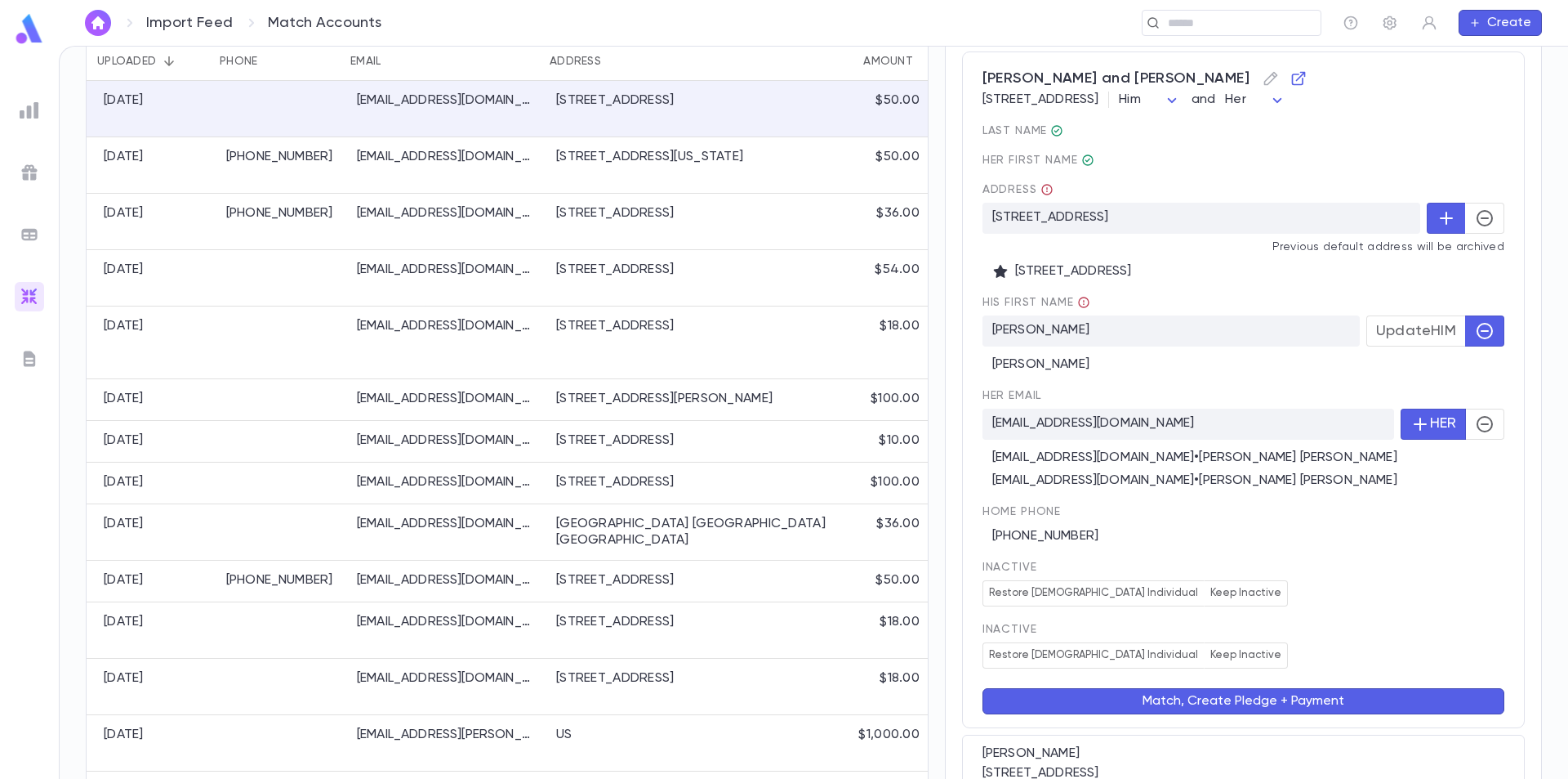
click at [1475, 434] on icon "button" at bounding box center [1485, 425] width 20 height 20
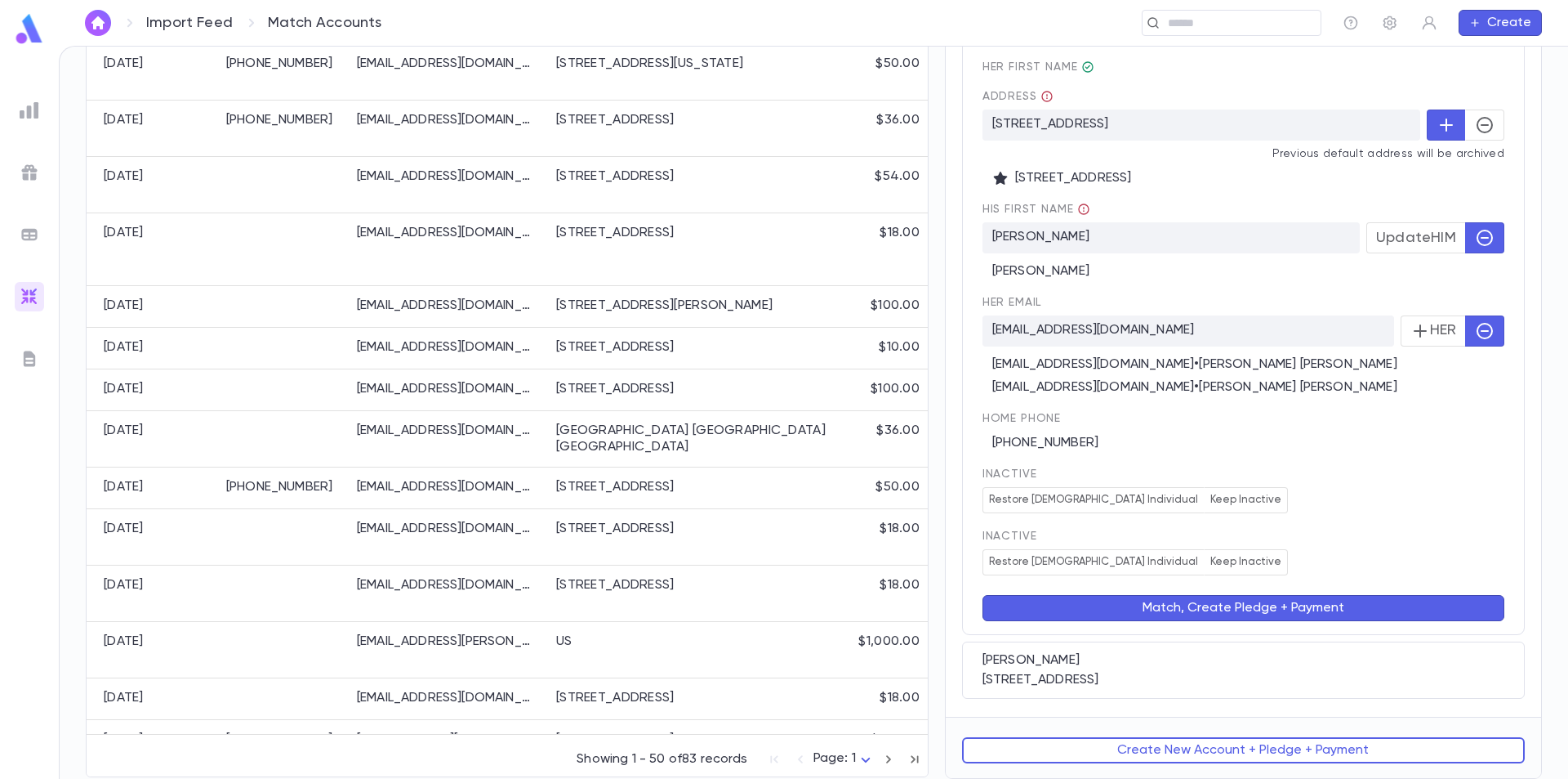
scroll to position [357, 0]
click at [1218, 618] on button "Match, Create Pledge + Payment" at bounding box center [1244, 607] width 522 height 26
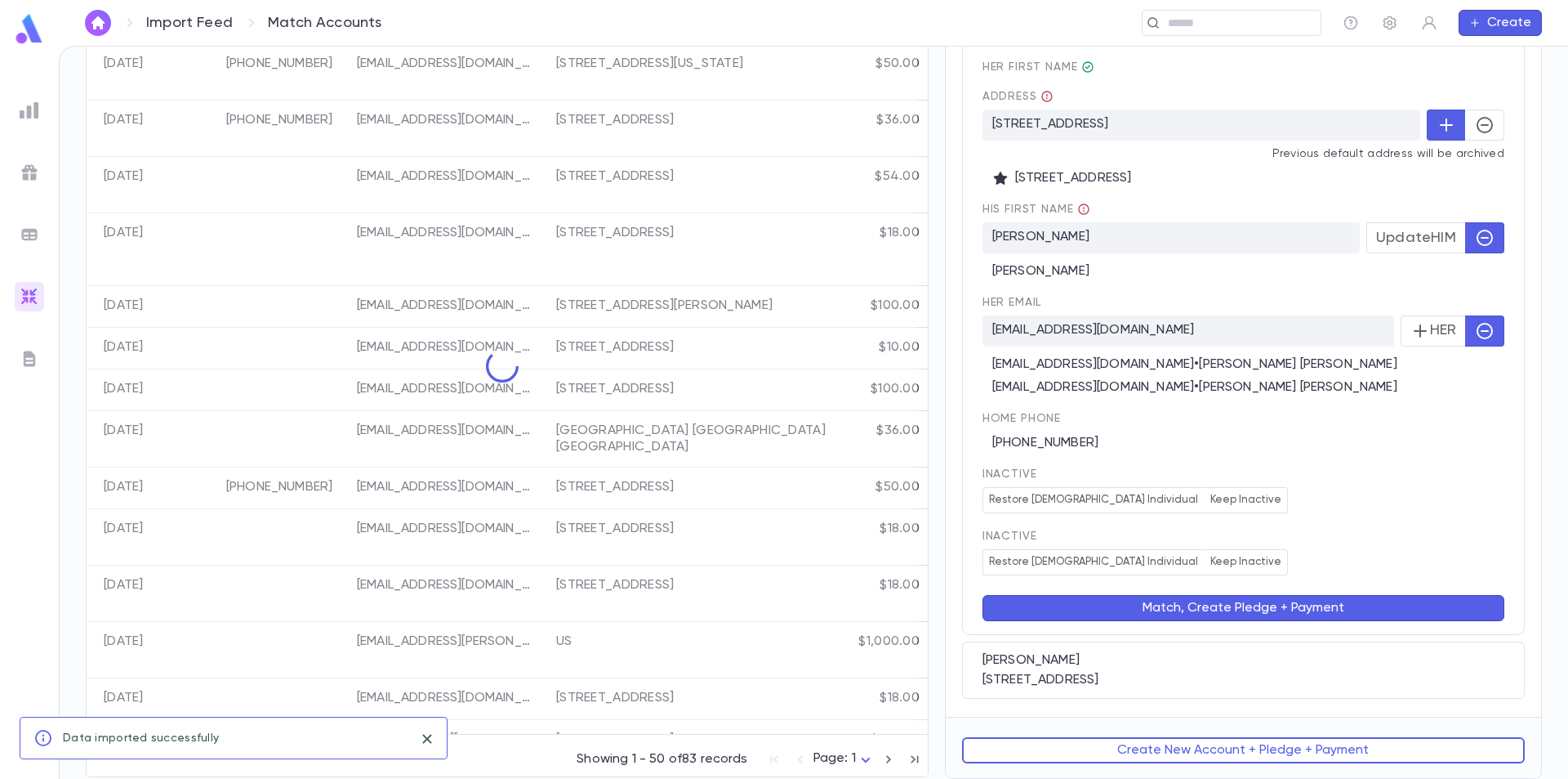
scroll to position [0, 0]
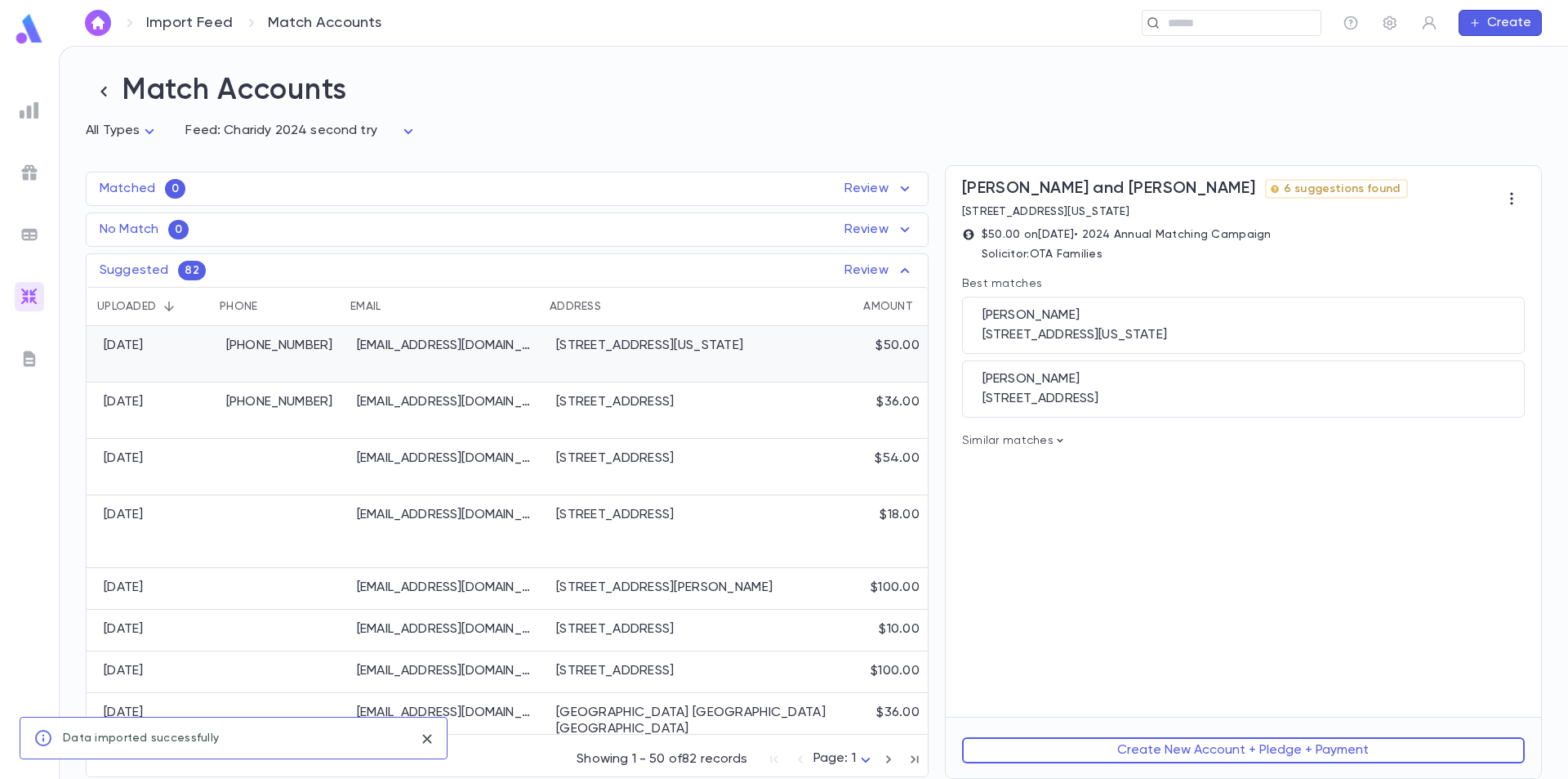
click at [481, 364] on div "asyachnes1@gmail.com" at bounding box center [448, 354] width 199 height 57
click at [1190, 327] on div "Shalom, Aharon 6800 N California Ave, Chicago IL 60645-4546 United States" at bounding box center [1243, 325] width 563 height 58
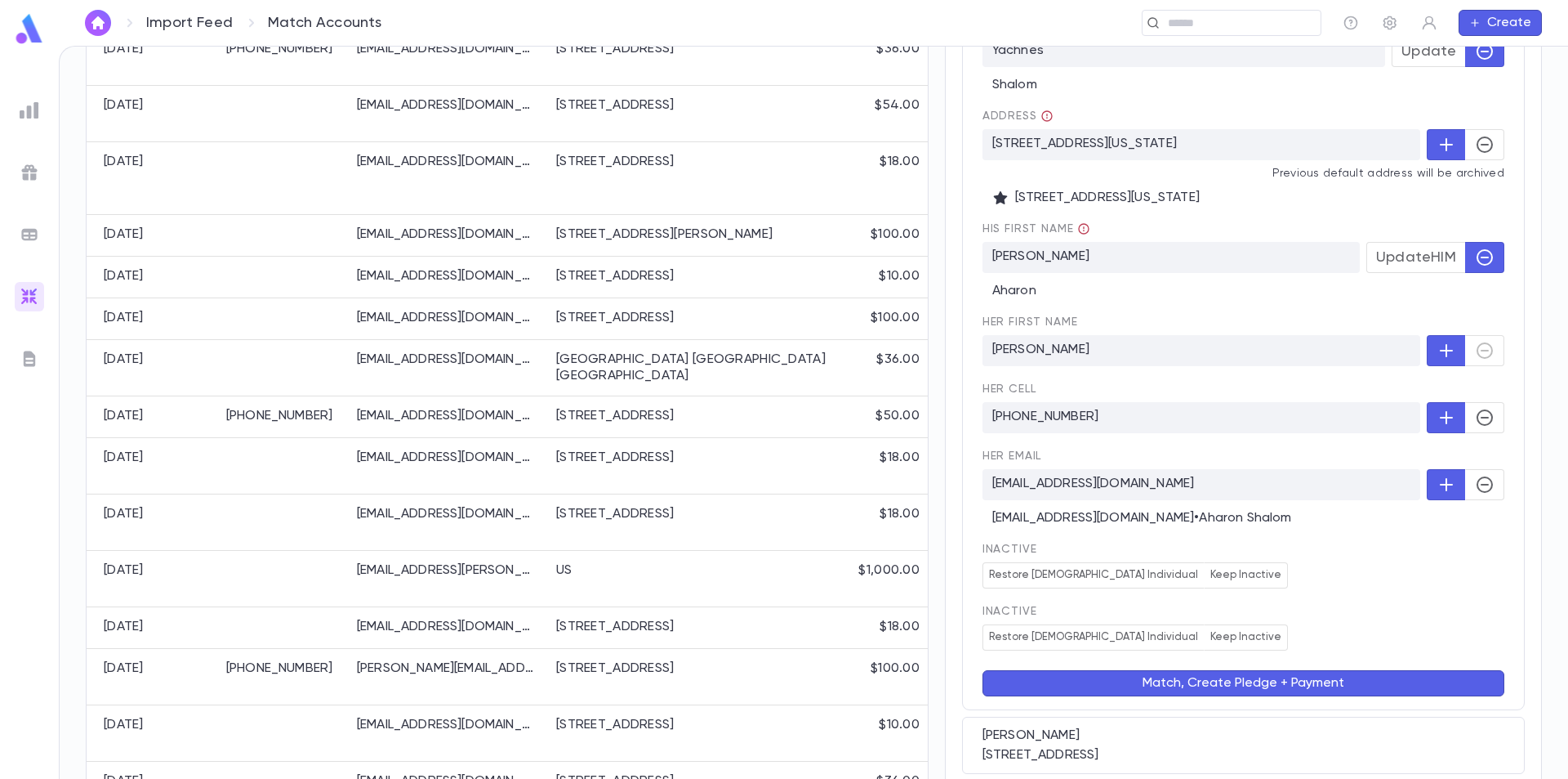
scroll to position [327, 0]
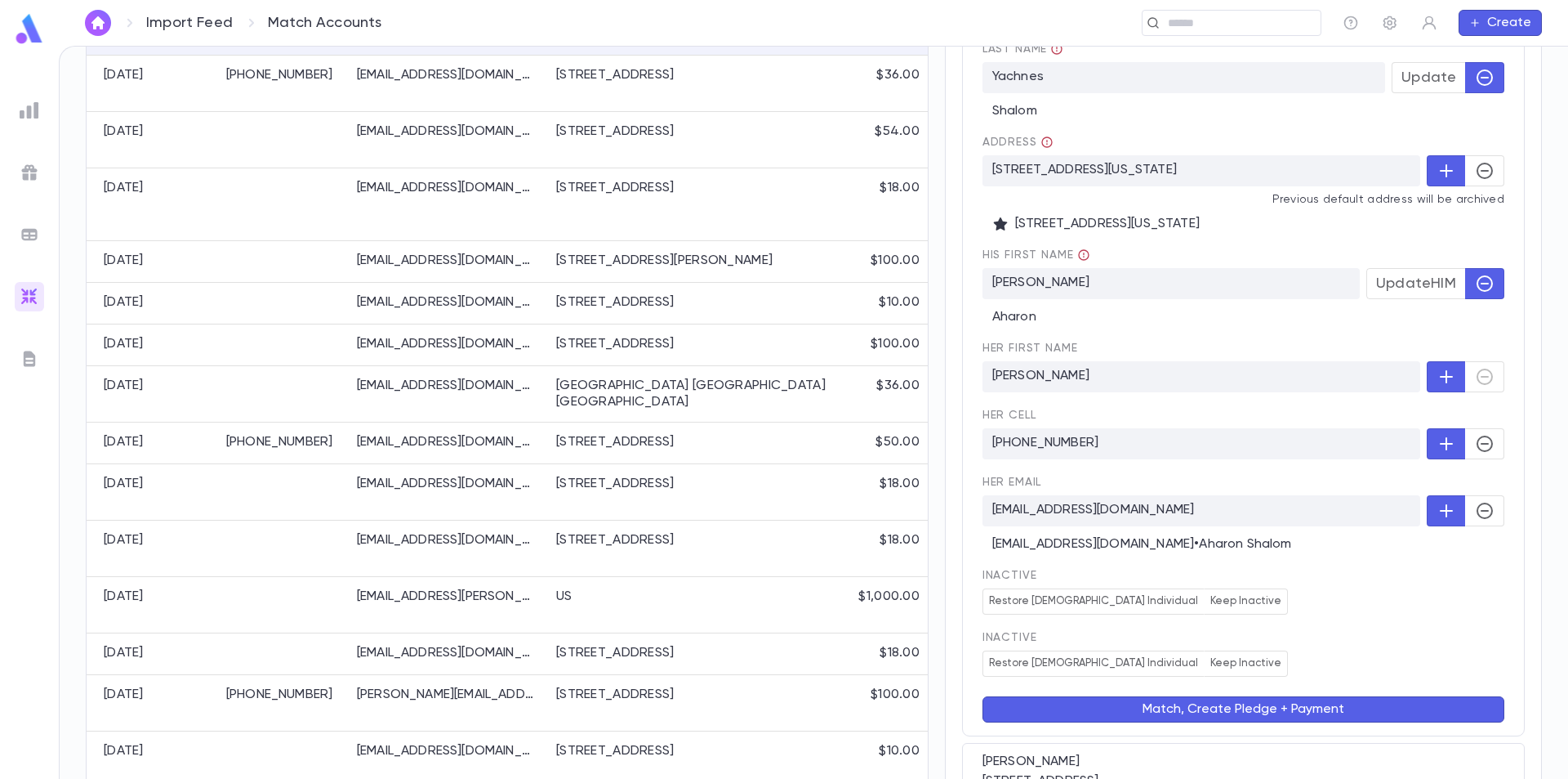
click at [1403, 293] on span "Update HIM" at bounding box center [1416, 284] width 80 height 18
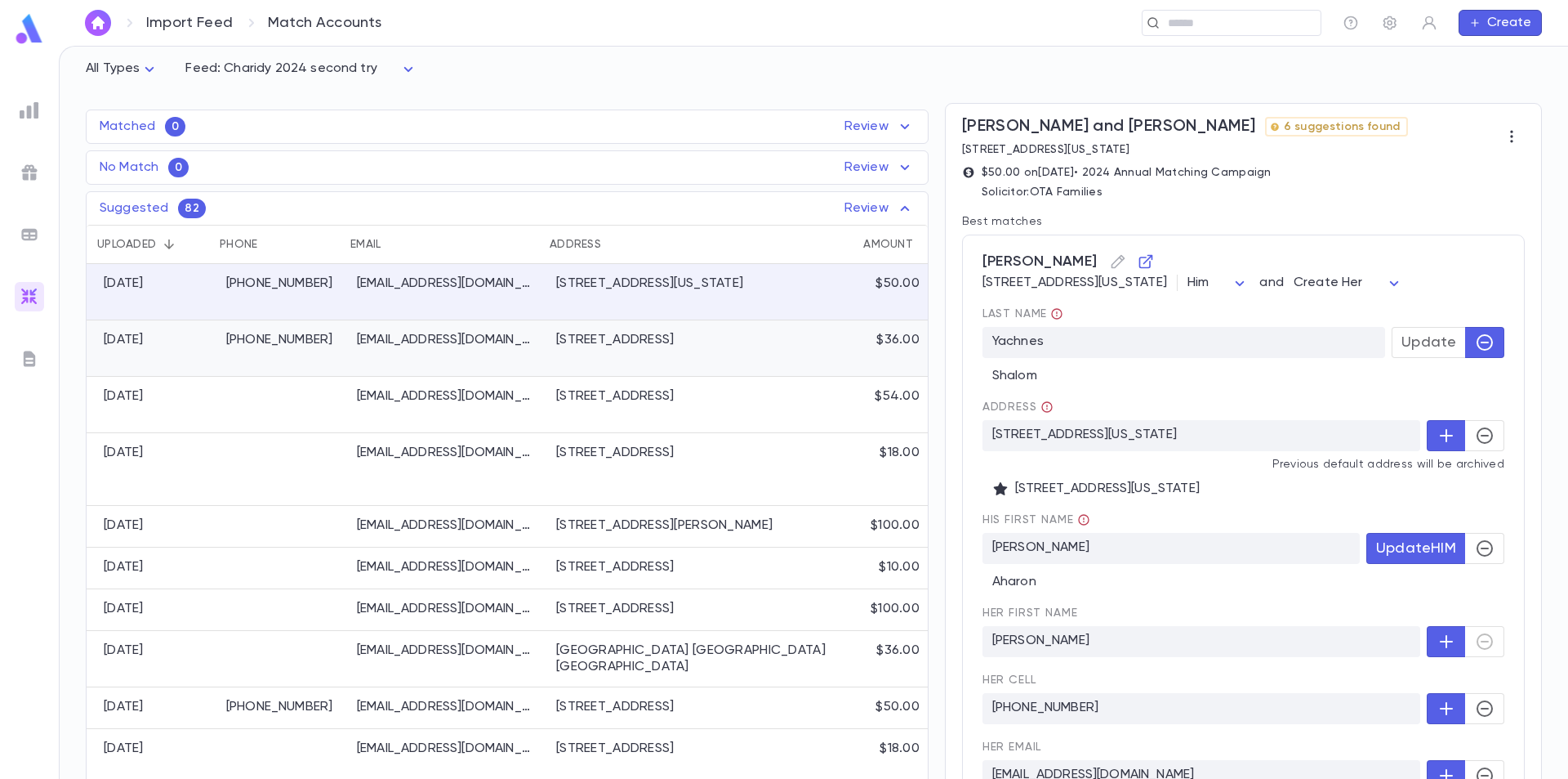
scroll to position [0, 0]
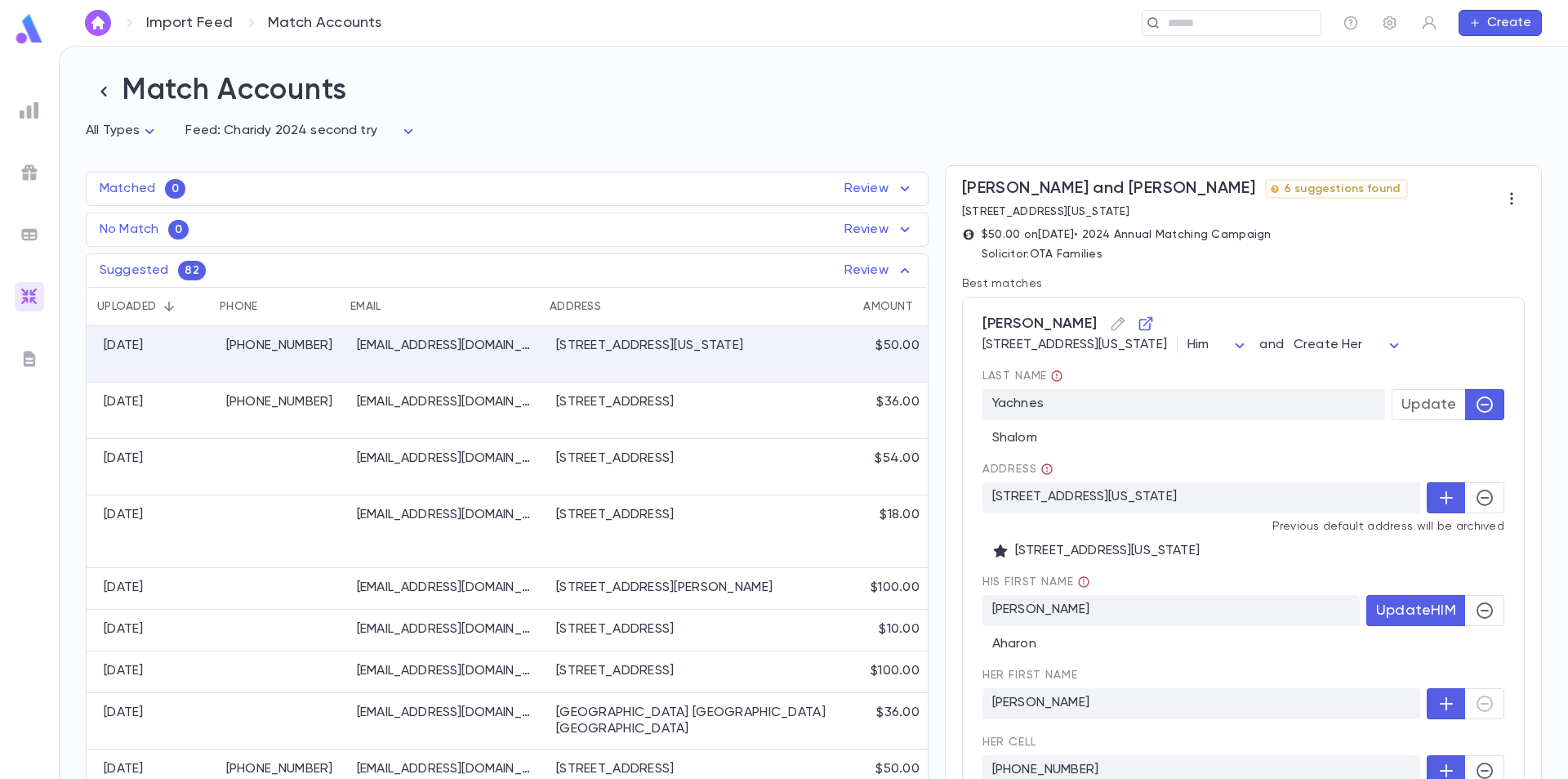
click at [15, 24] on img at bounding box center [29, 29] width 33 height 32
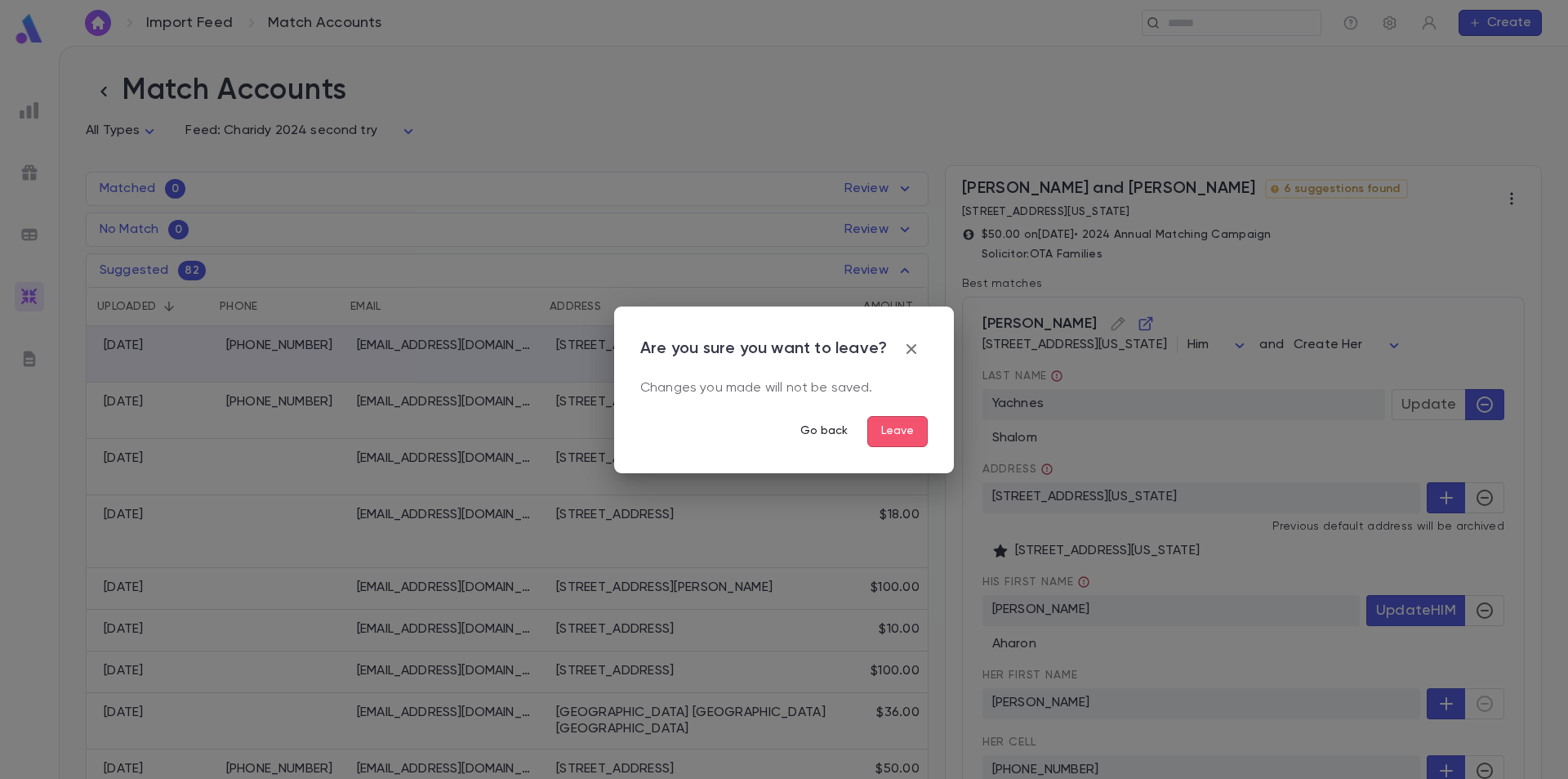
click at [822, 433] on button "Go back" at bounding box center [824, 431] width 73 height 31
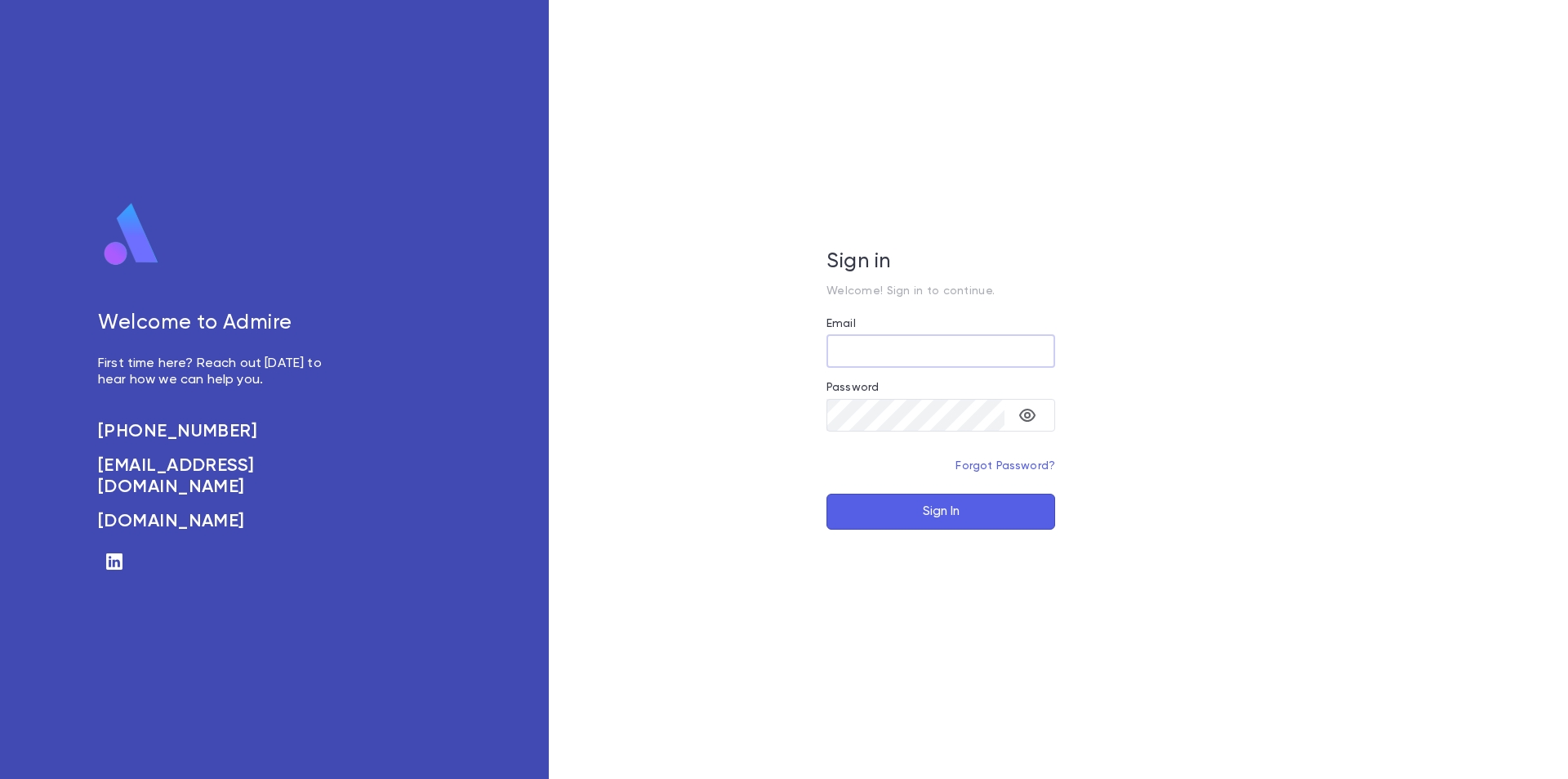
type input "**********"
click at [944, 508] on button "Sign In" at bounding box center [941, 511] width 228 height 36
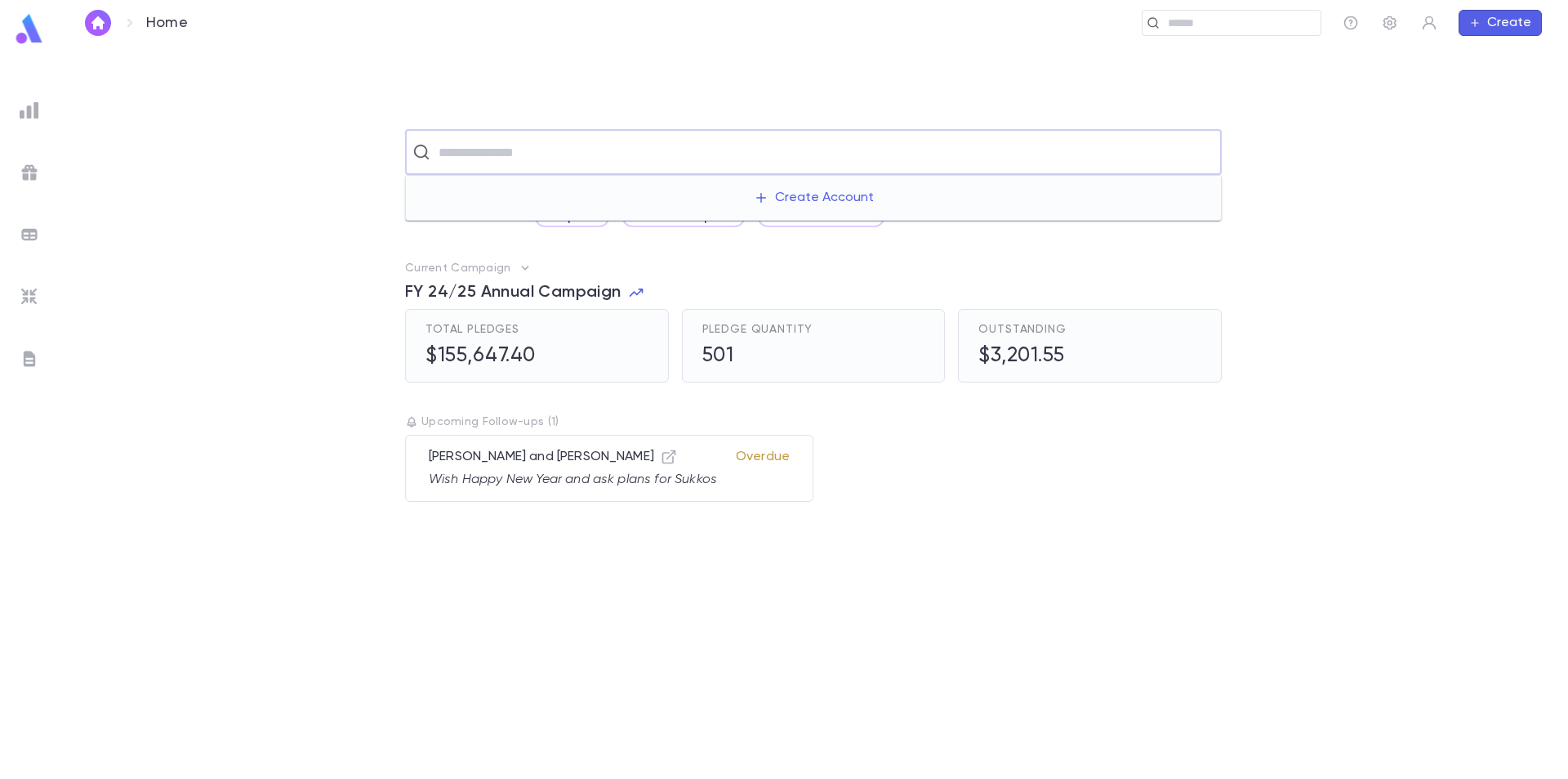
click at [484, 155] on input "text" at bounding box center [824, 152] width 781 height 31
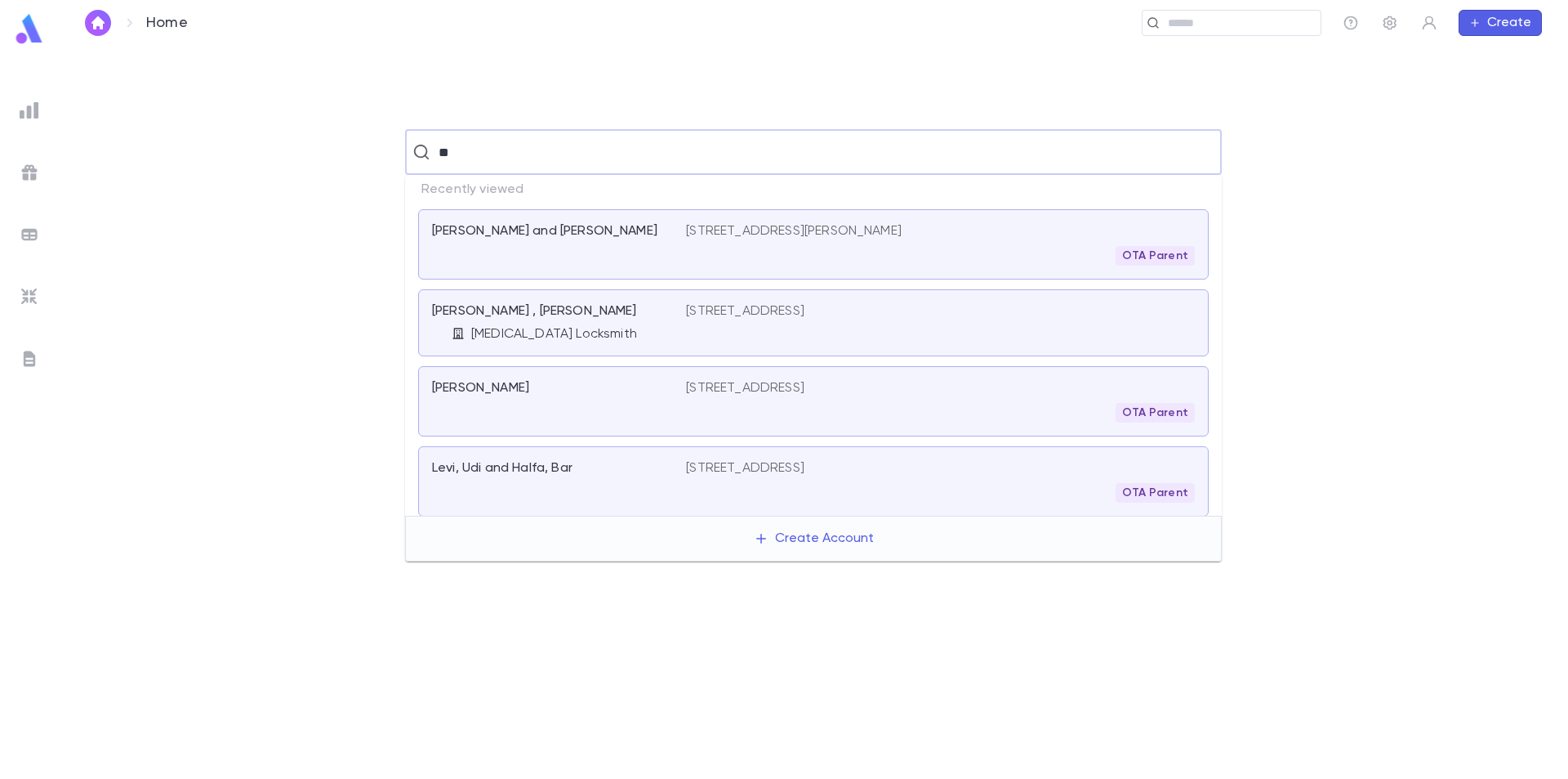
type input "*"
type input "**********"
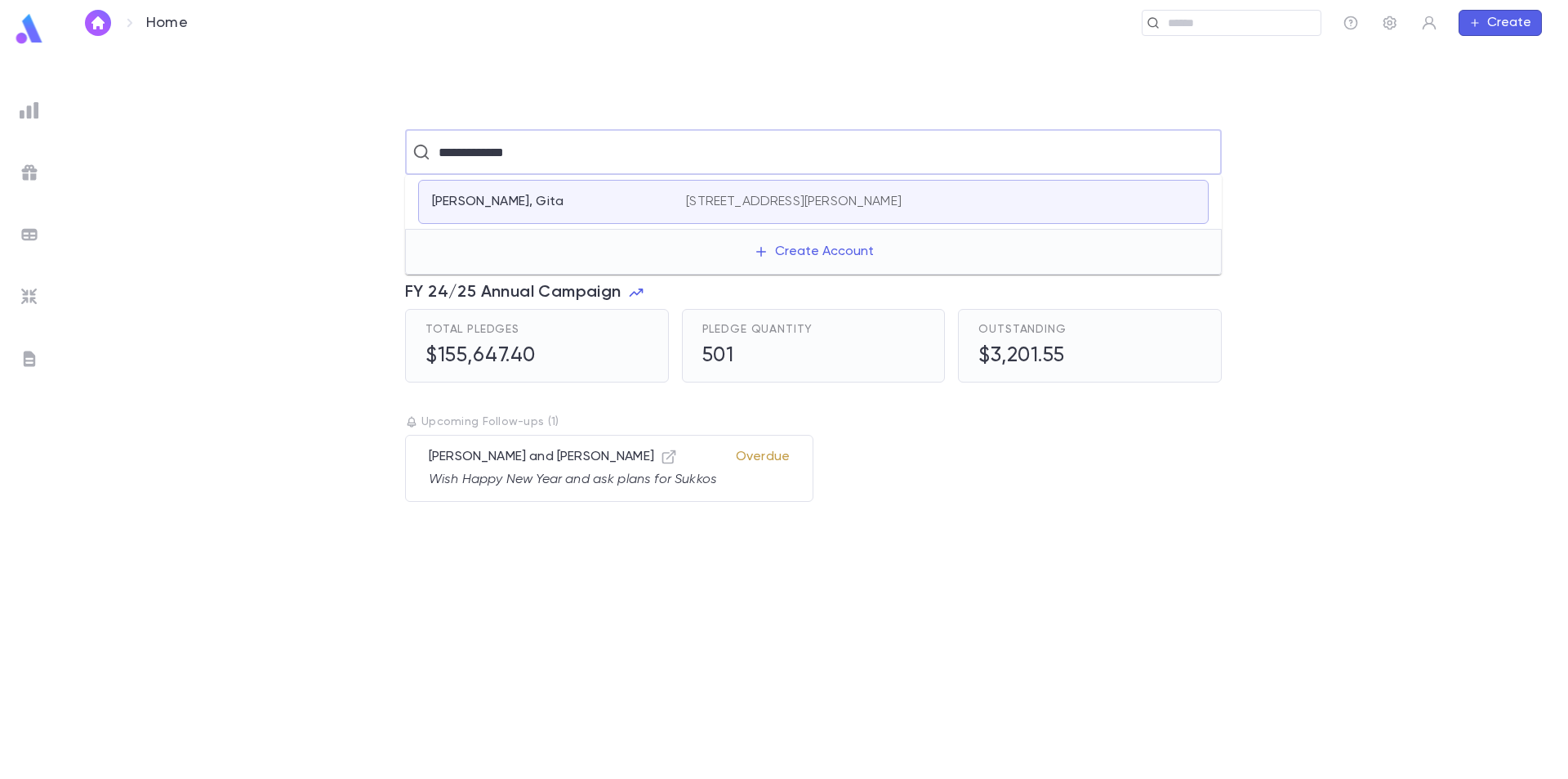
click at [574, 214] on div "[PERSON_NAME], Gita [STREET_ADDRESS][PERSON_NAME]" at bounding box center [814, 202] width 791 height 44
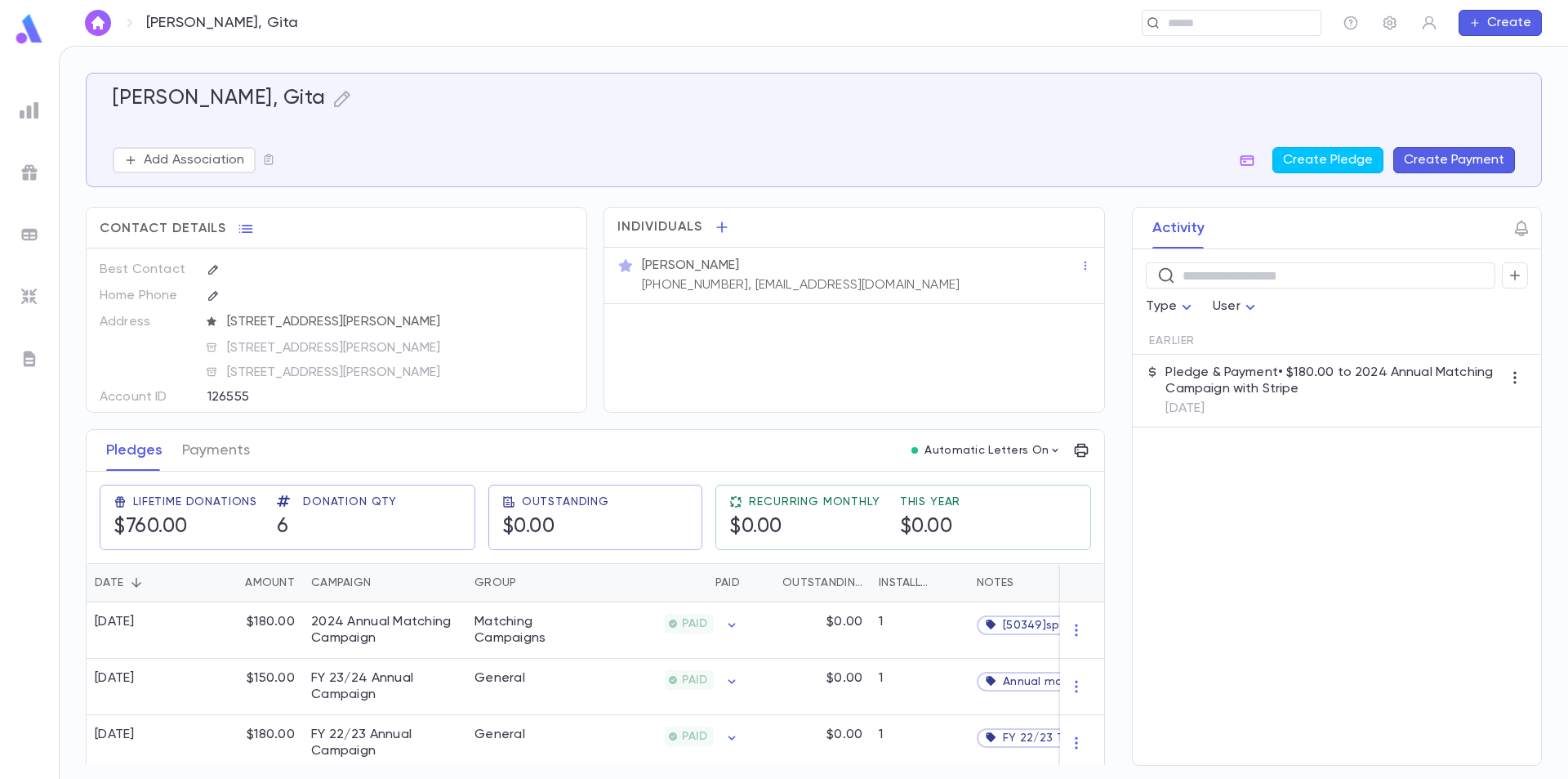
click at [32, 29] on img at bounding box center [29, 29] width 33 height 32
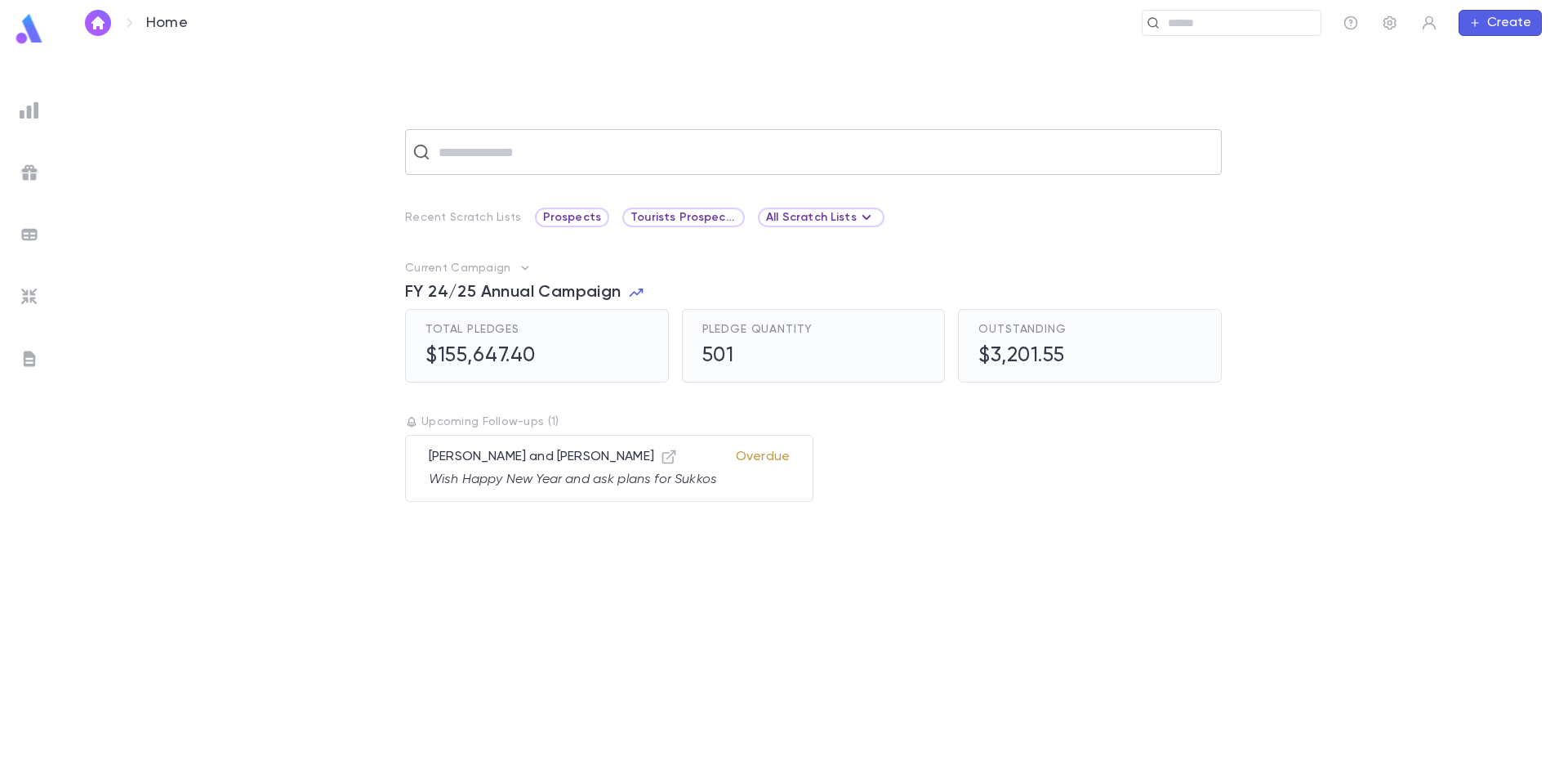
click at [545, 151] on input "text" at bounding box center [824, 152] width 781 height 31
type input "*********"
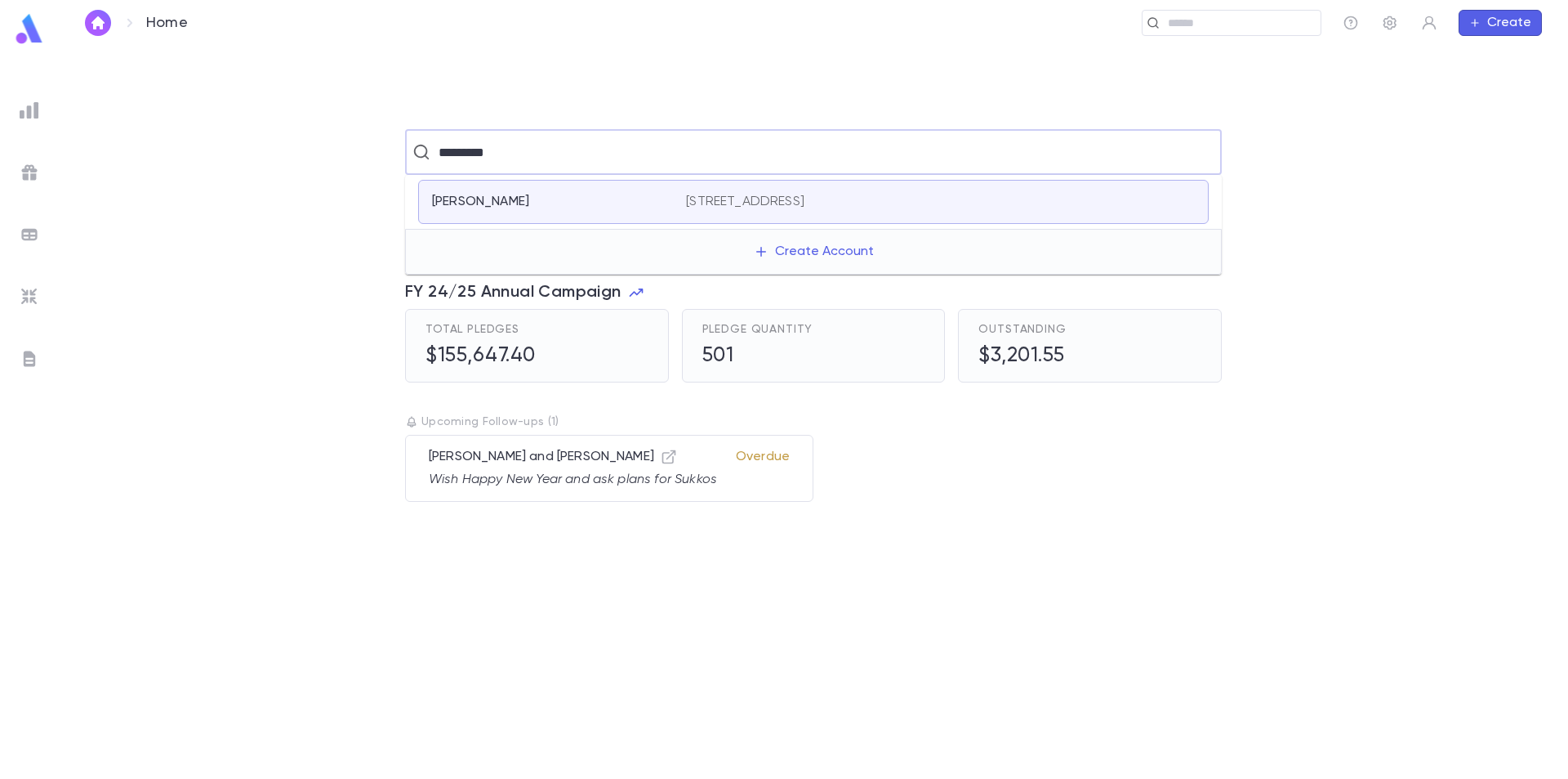
click at [539, 196] on div "[PERSON_NAME]" at bounding box center [549, 202] width 234 height 17
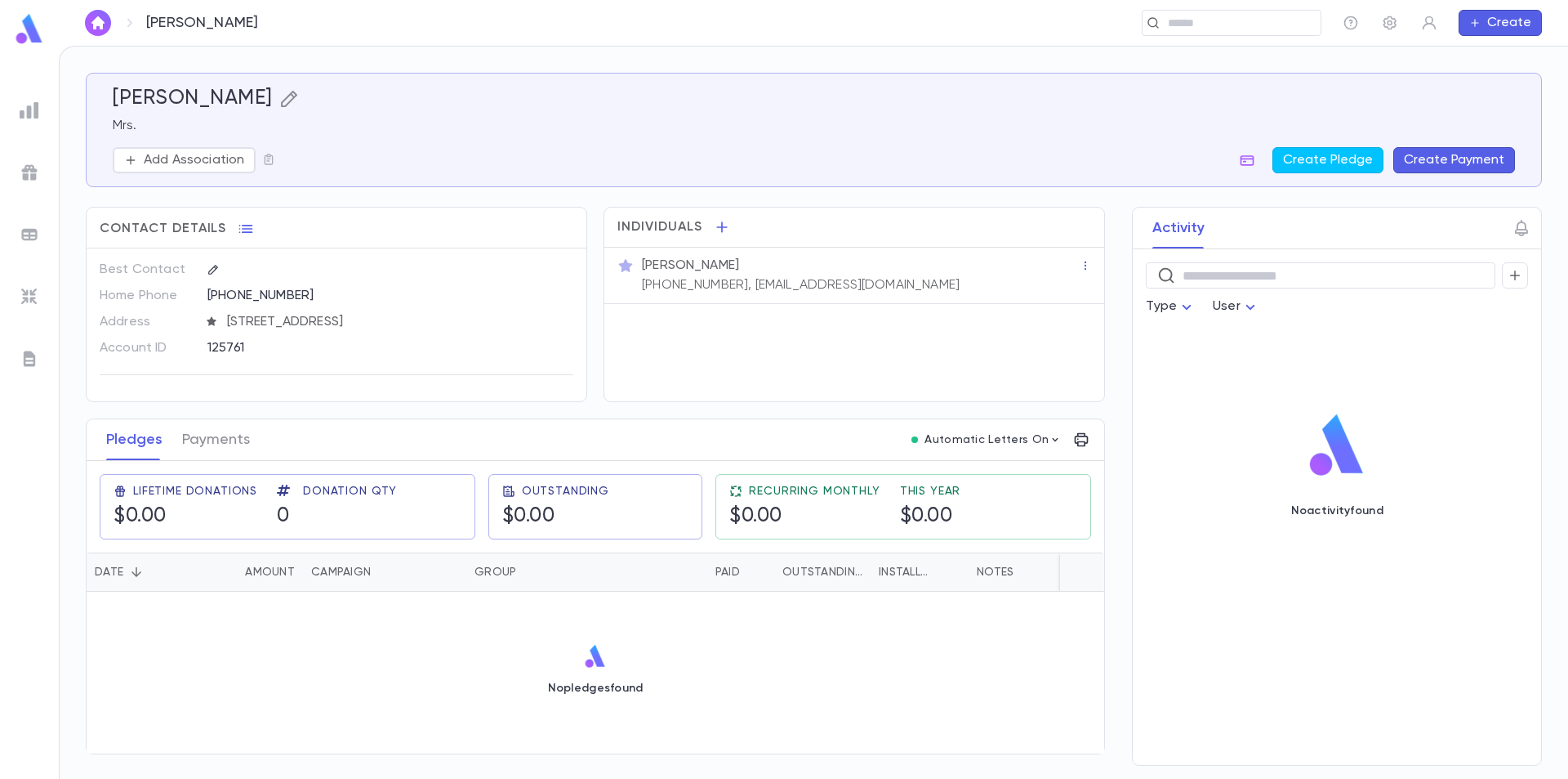
click at [279, 98] on icon "button" at bounding box center [289, 99] width 20 height 20
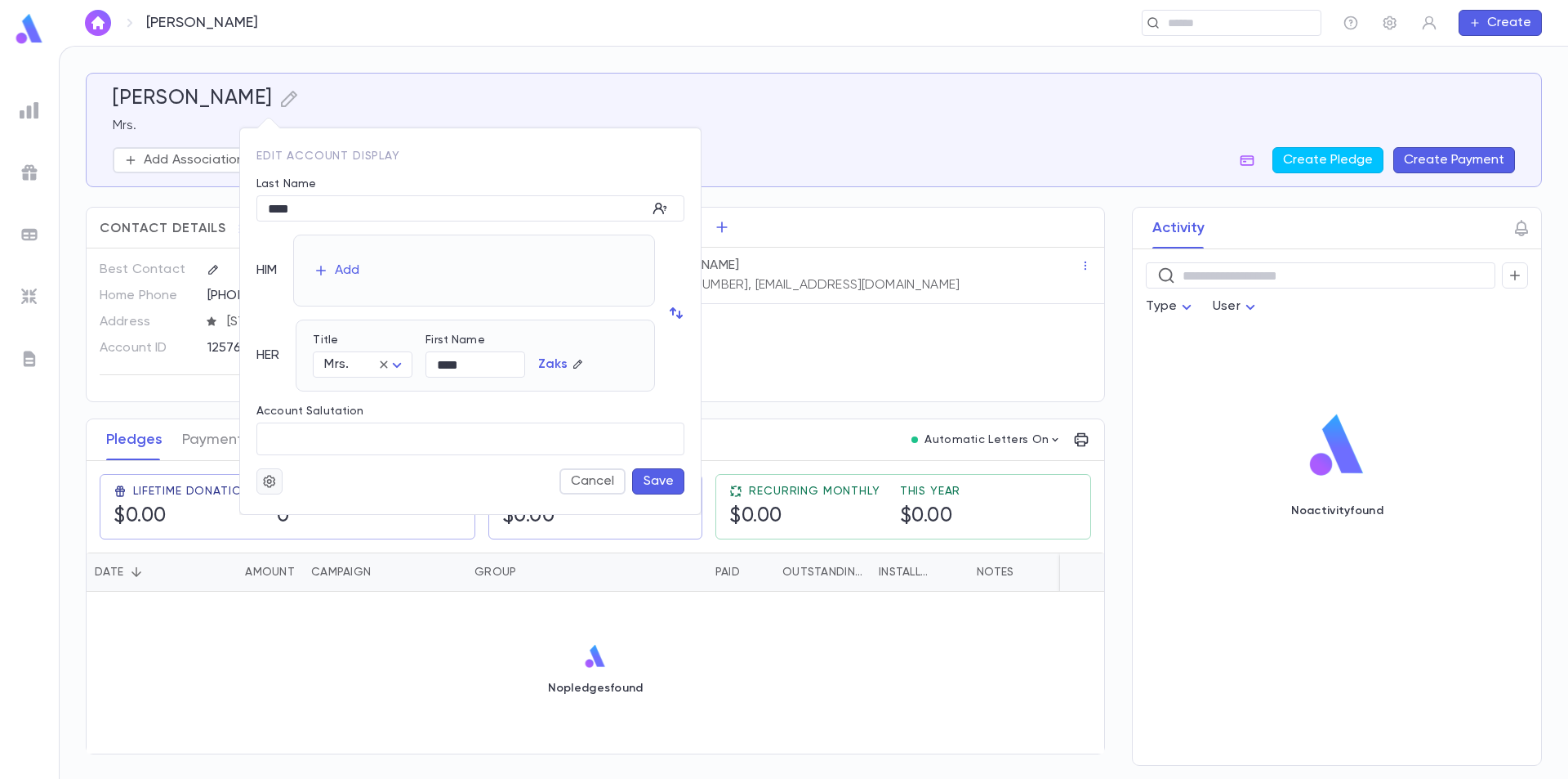
click at [275, 484] on icon "button" at bounding box center [270, 481] width 15 height 17
click at [291, 508] on li "Merge" at bounding box center [309, 513] width 98 height 26
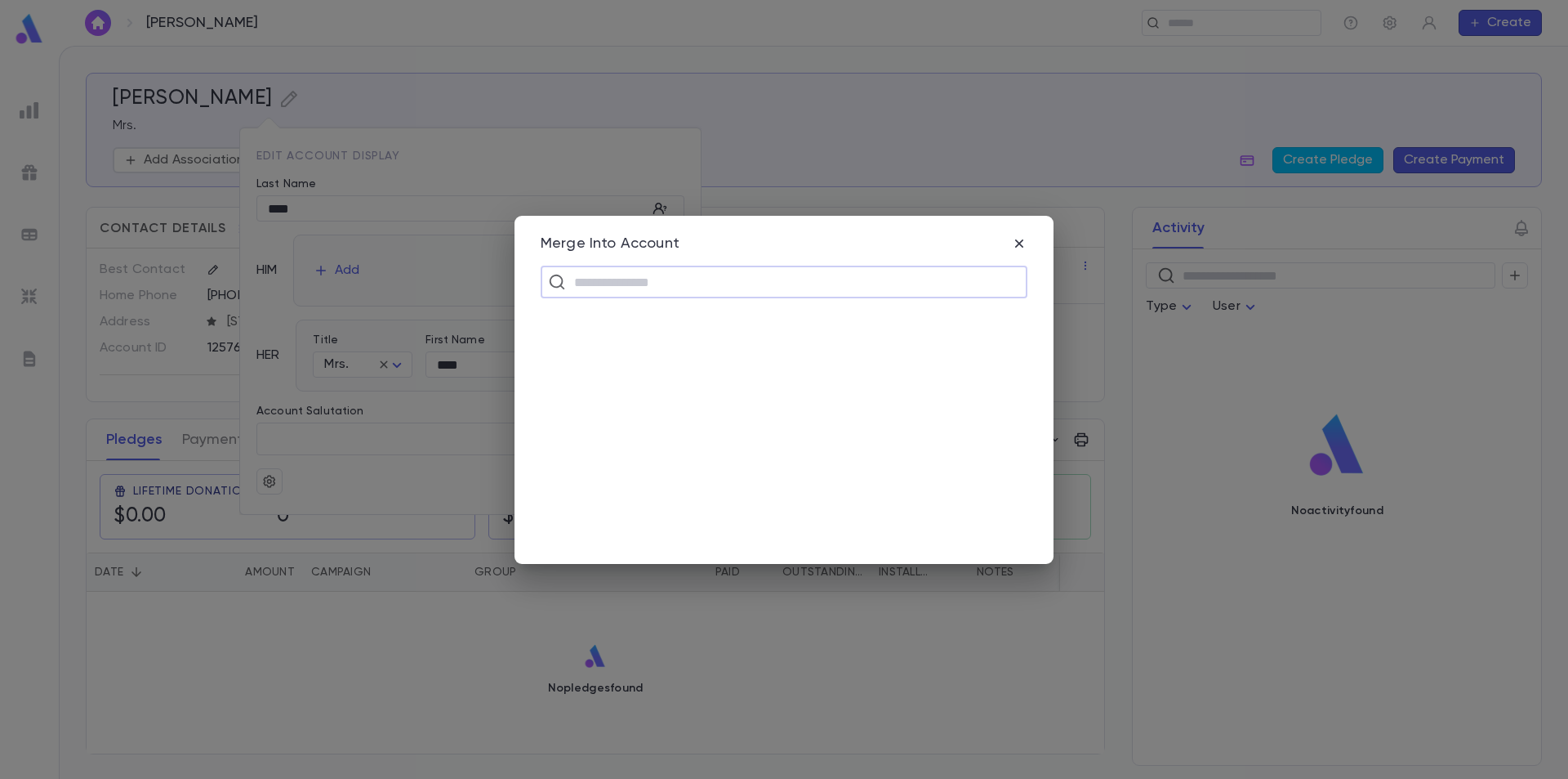
click at [605, 279] on input "text" at bounding box center [794, 281] width 451 height 31
click at [698, 287] on input "**********" at bounding box center [783, 281] width 427 height 31
drag, startPoint x: 695, startPoint y: 286, endPoint x: 559, endPoint y: 284, distance: 136.0
click at [559, 284] on div "**********" at bounding box center [784, 281] width 487 height 33
type input "********"
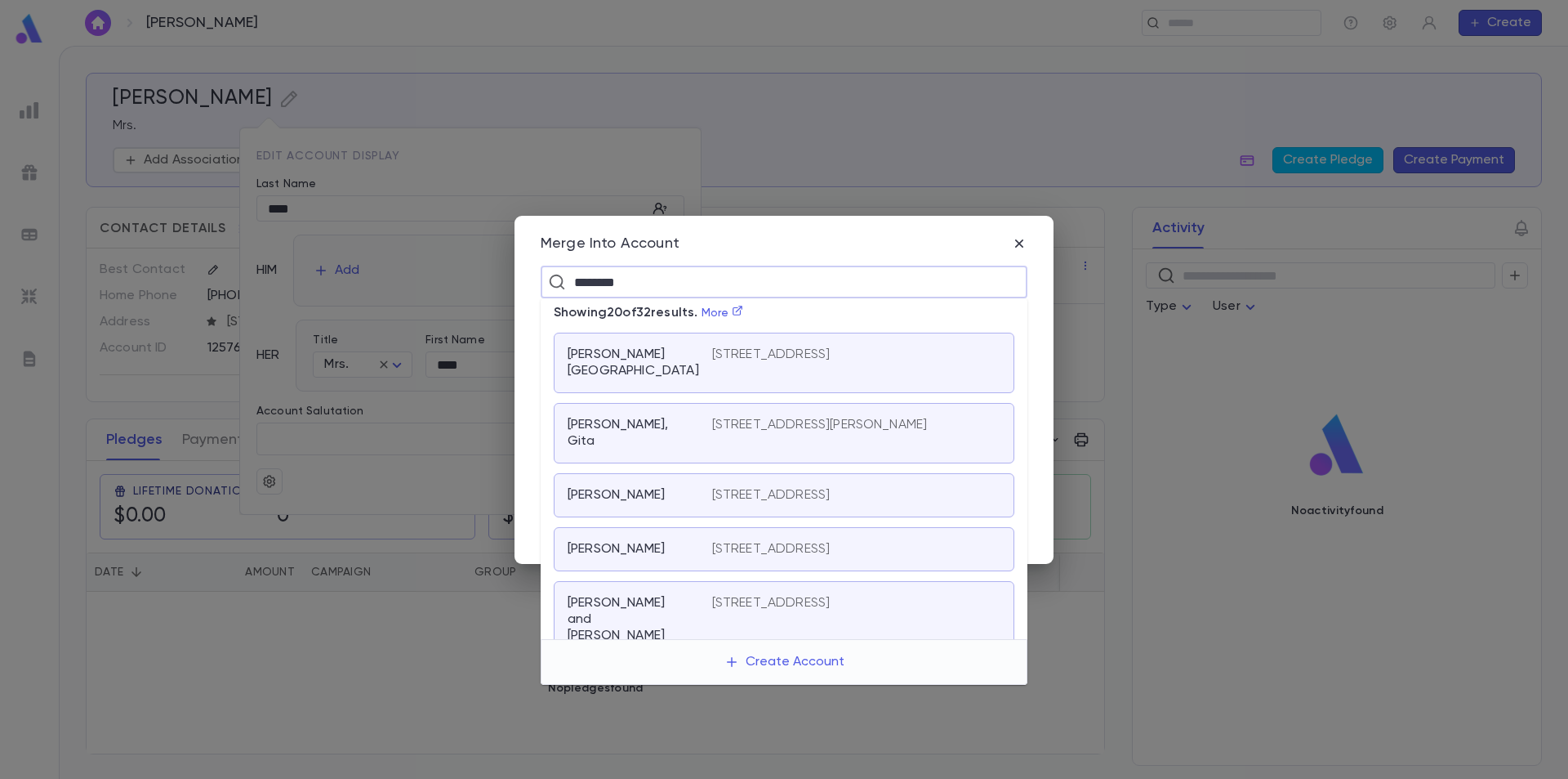
click at [660, 421] on p "Shoshana, Gita" at bounding box center [630, 433] width 125 height 33
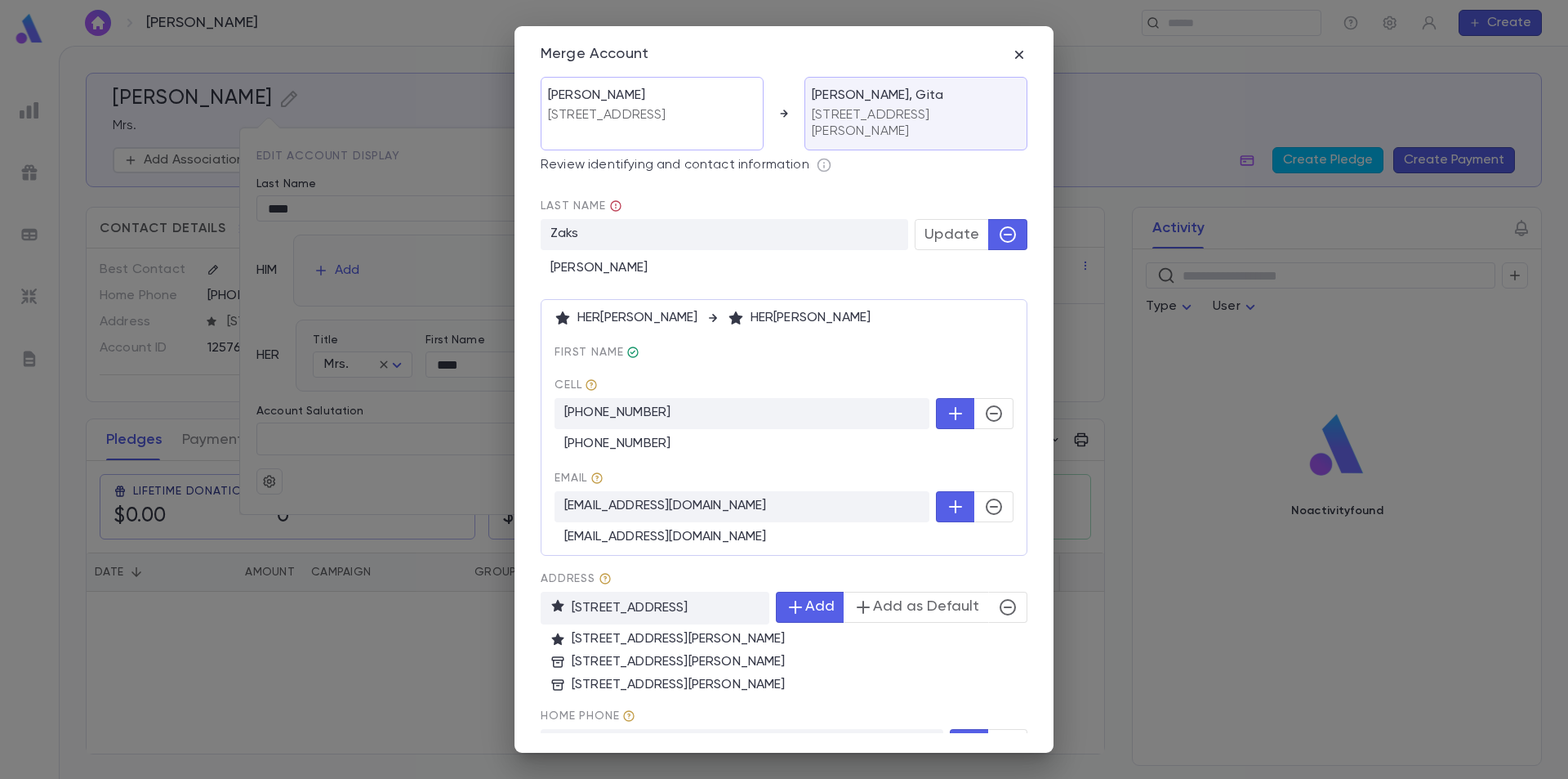
click at [938, 237] on span "Update" at bounding box center [952, 234] width 55 height 18
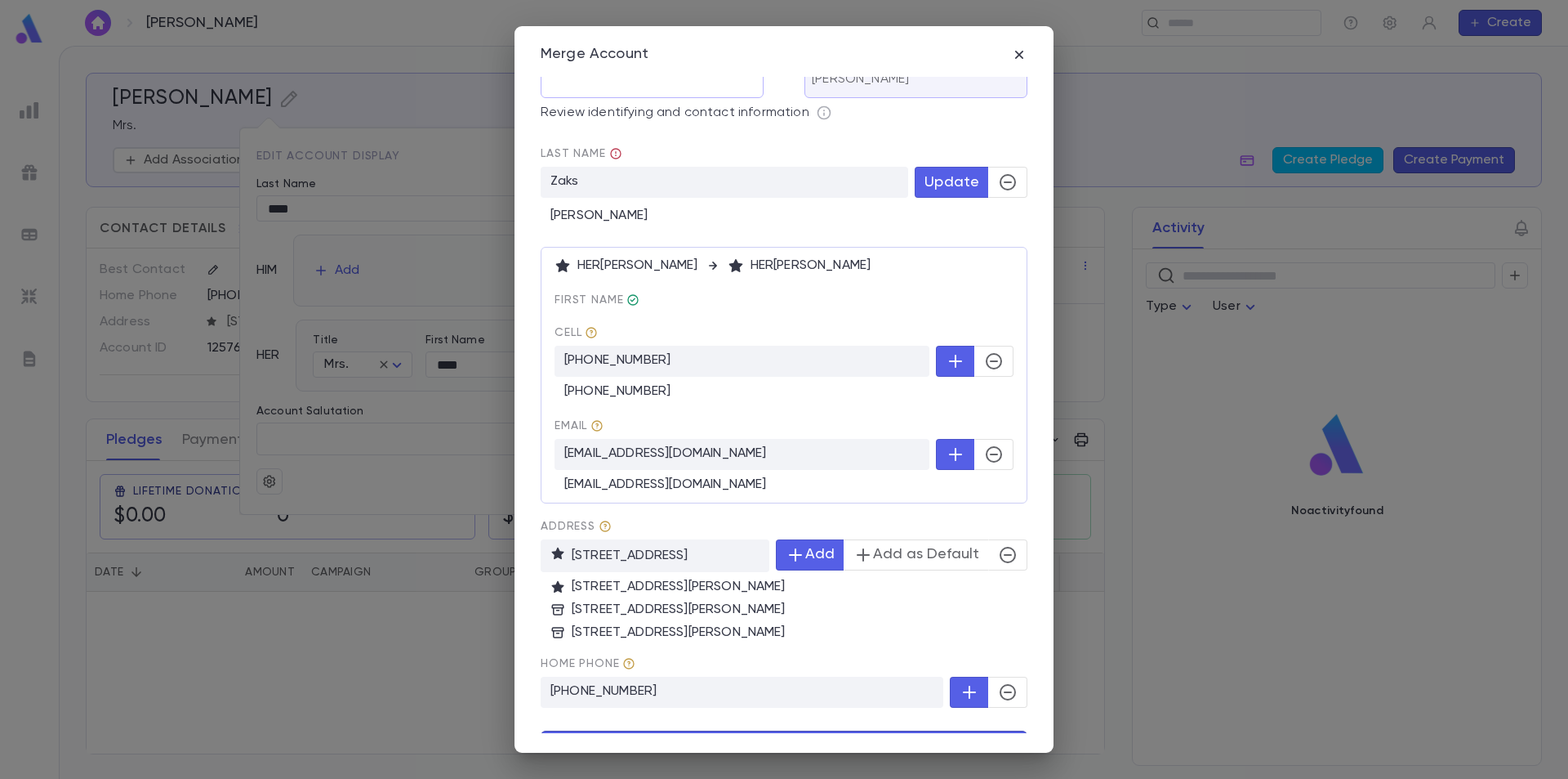
scroll to position [80, 0]
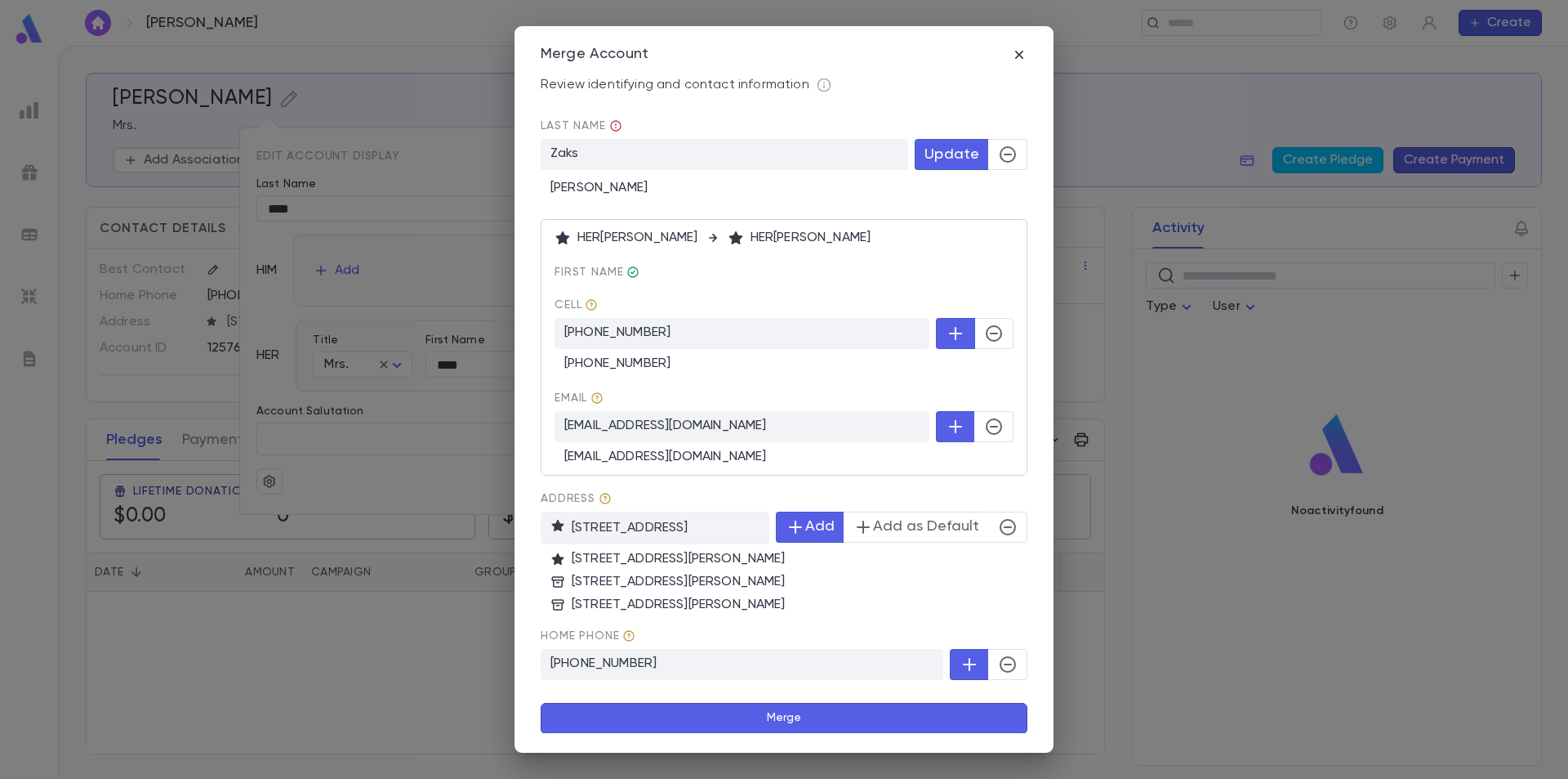
click at [995, 338] on icon "button" at bounding box center [994, 334] width 20 height 20
click at [986, 429] on icon "button" at bounding box center [994, 427] width 20 height 20
drag, startPoint x: 803, startPoint y: 524, endPoint x: 839, endPoint y: 479, distance: 57.6
click at [839, 479] on form "Zaks, Gita 63 Canary Drive, Lakewood NJ 08701-5453 United States Shoshana, Gita…" at bounding box center [784, 365] width 487 height 737
click at [1006, 661] on icon "button" at bounding box center [1008, 665] width 20 height 20
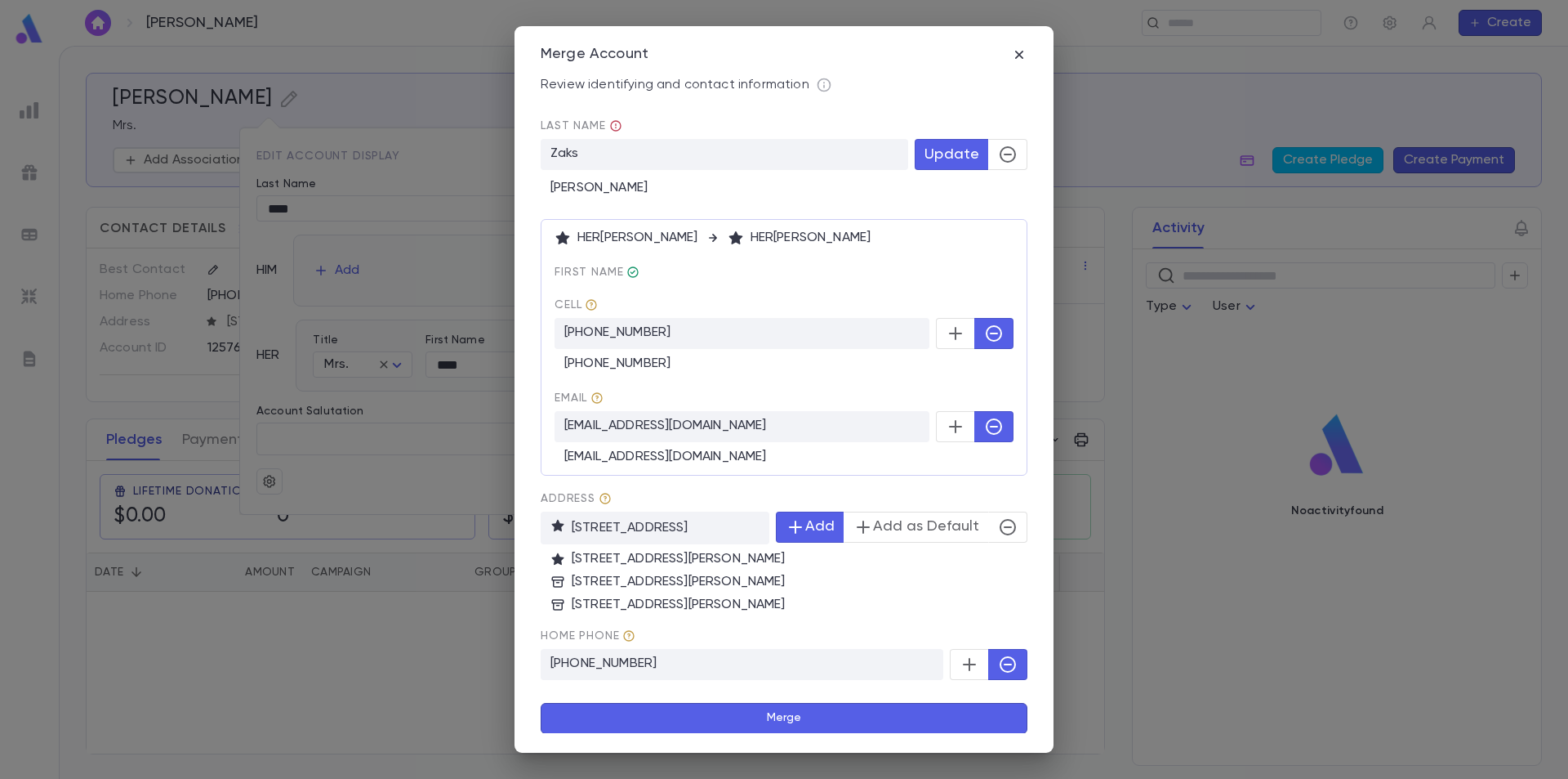
click at [804, 716] on button "Merge" at bounding box center [784, 718] width 487 height 31
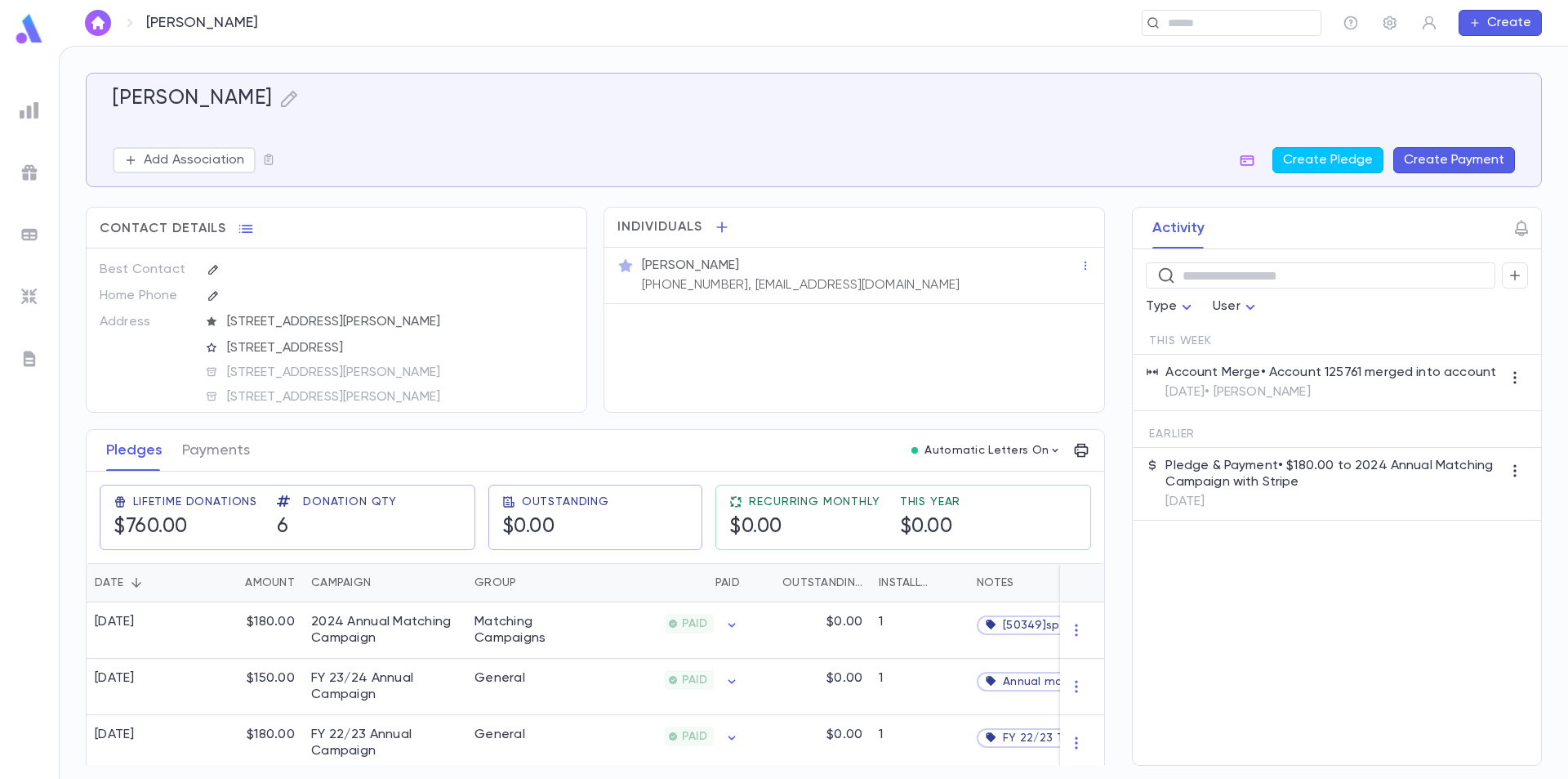
click at [23, 29] on img at bounding box center [29, 29] width 33 height 32
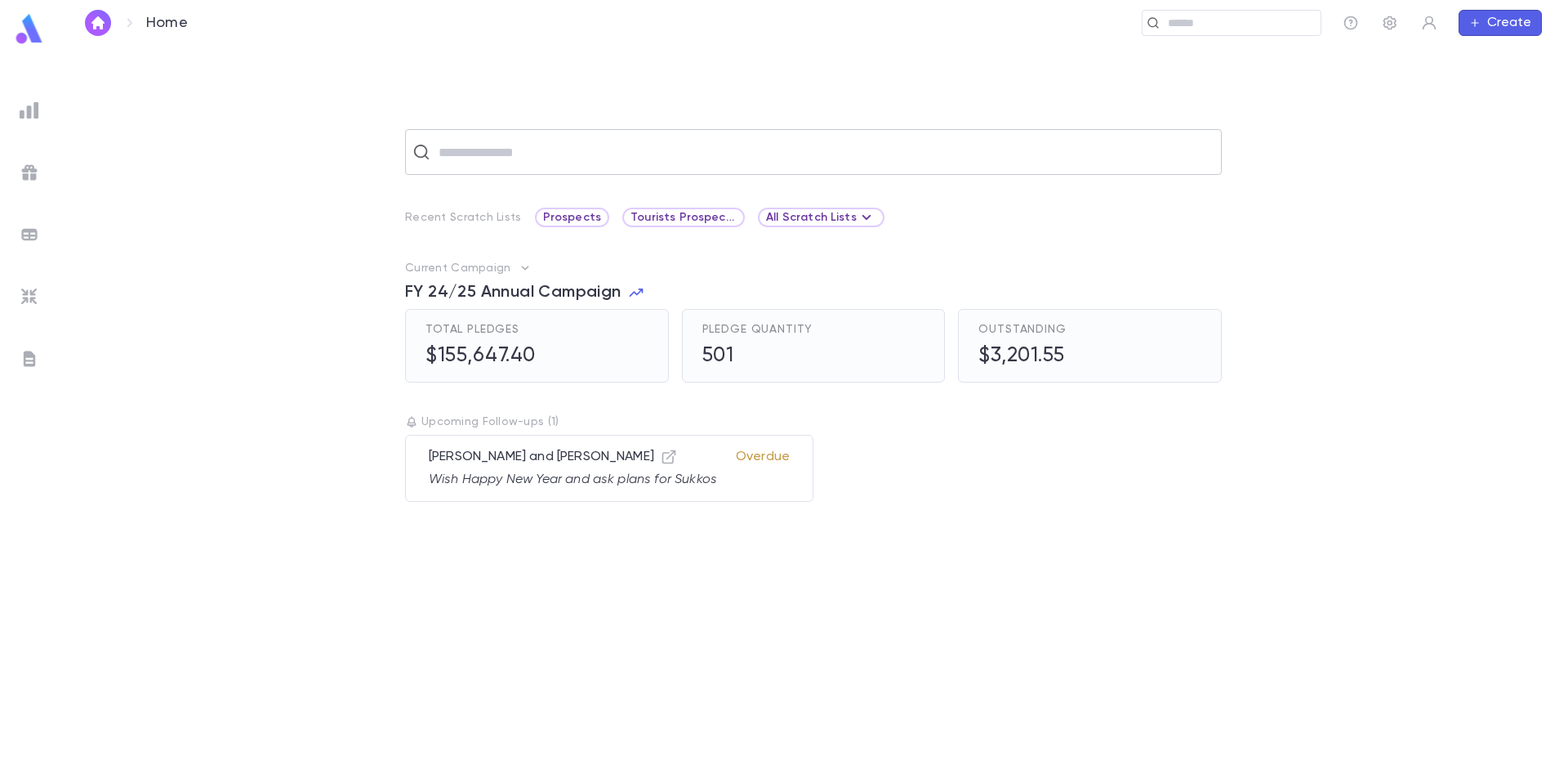
click at [480, 148] on input "text" at bounding box center [824, 152] width 781 height 31
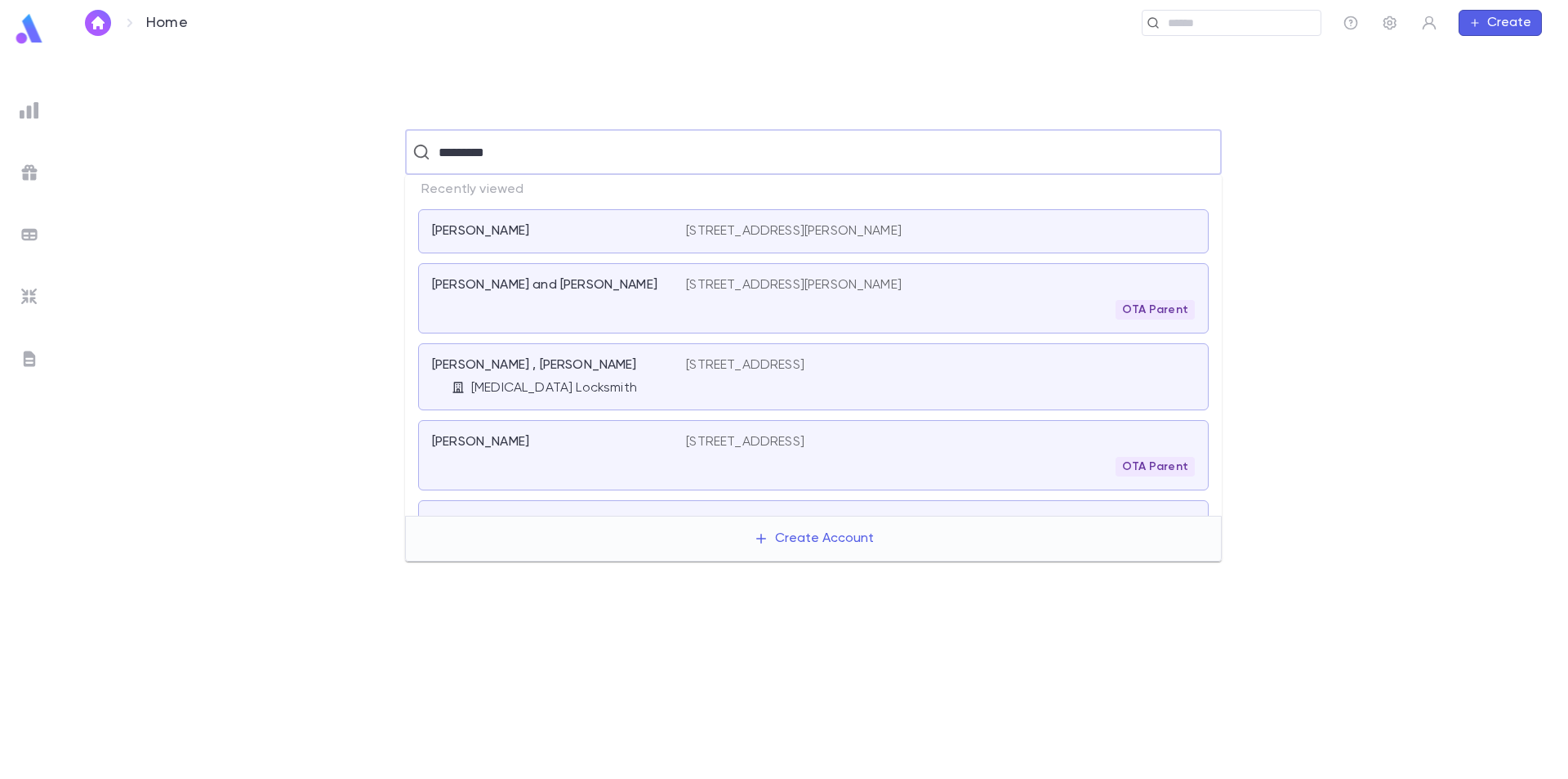
type input "**********"
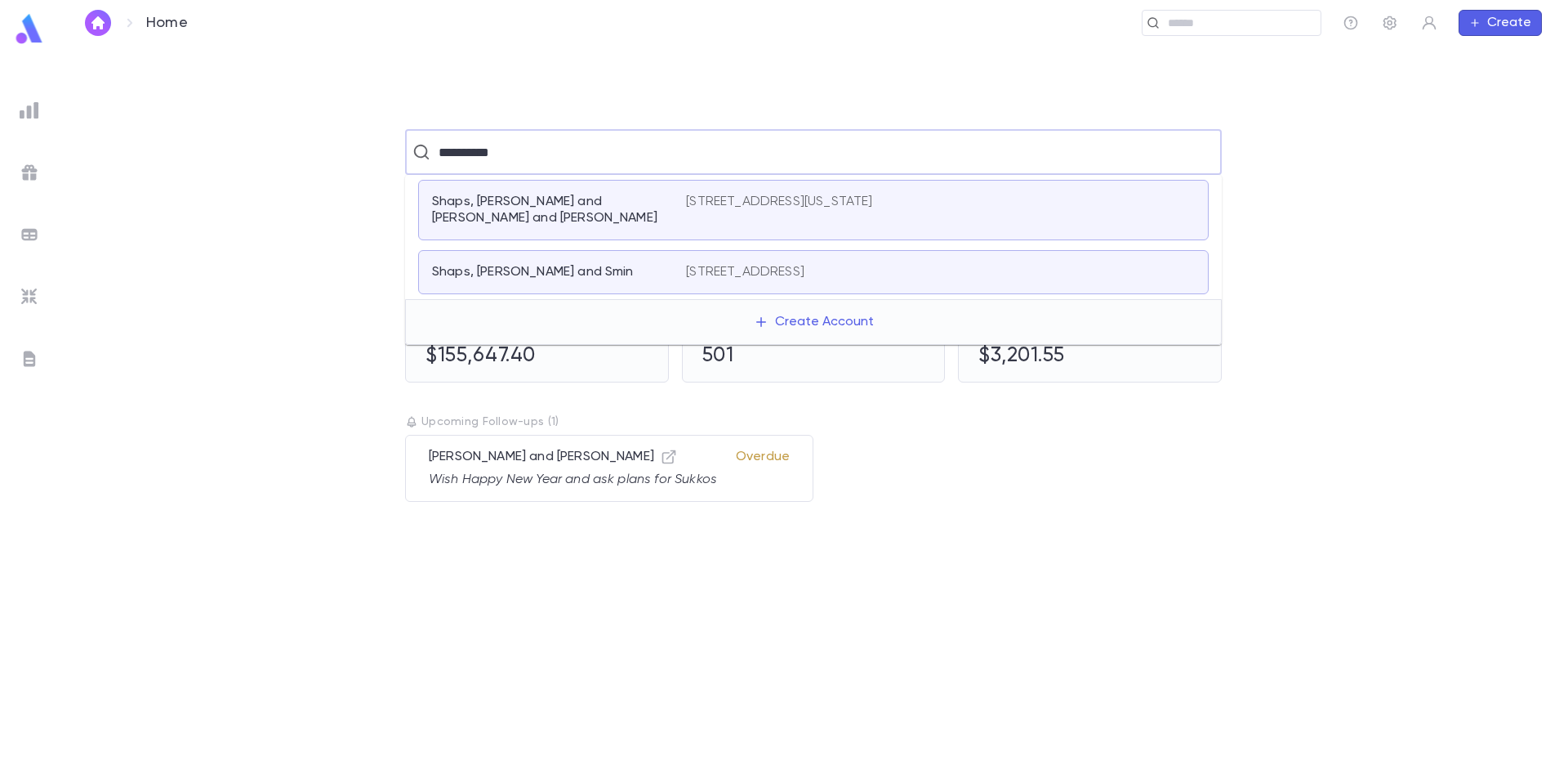
click at [589, 264] on div "Shaps, [PERSON_NAME] and Smin" at bounding box center [549, 273] width 234 height 17
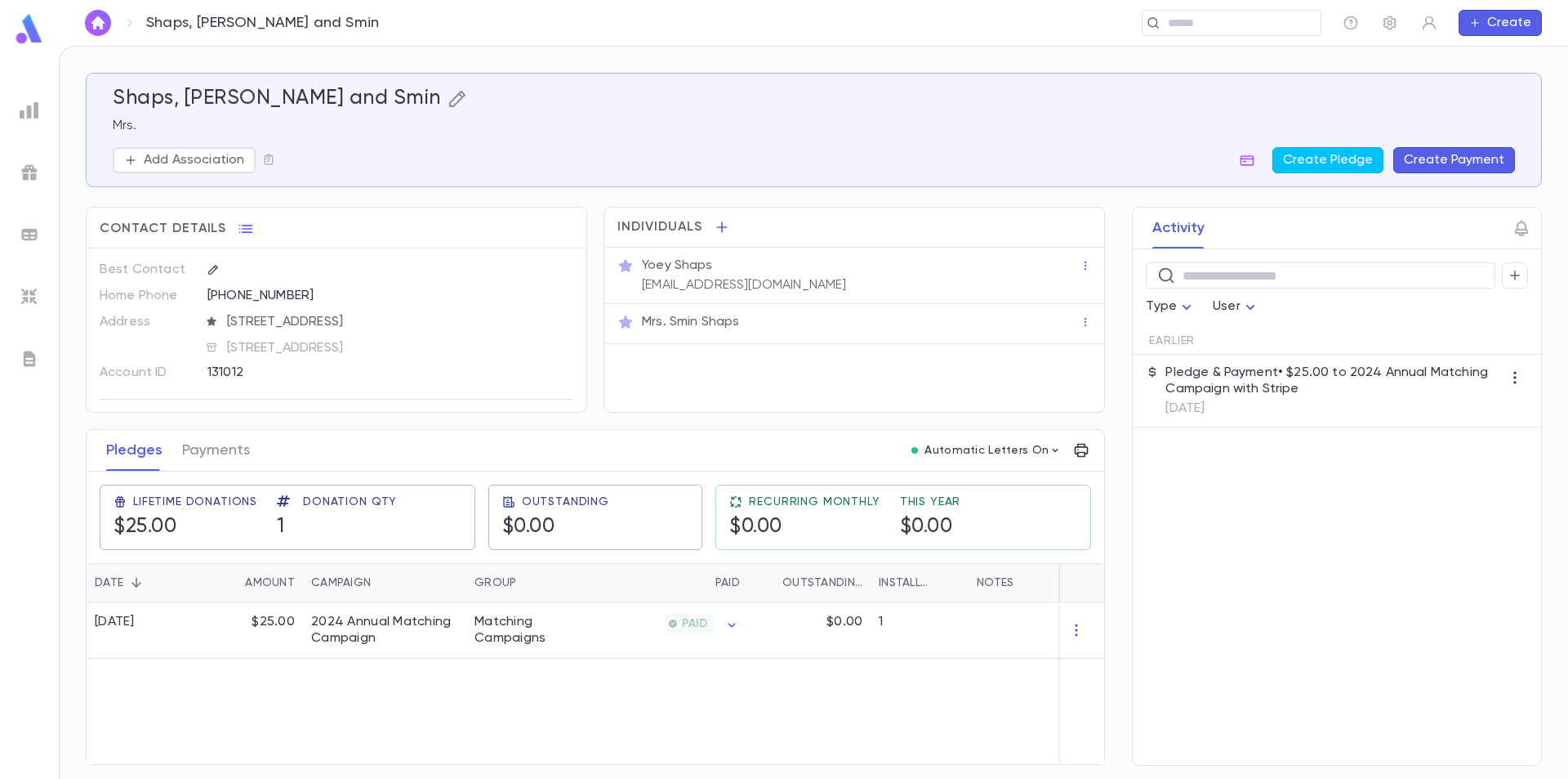
click at [448, 91] on icon "button" at bounding box center [458, 99] width 20 height 20
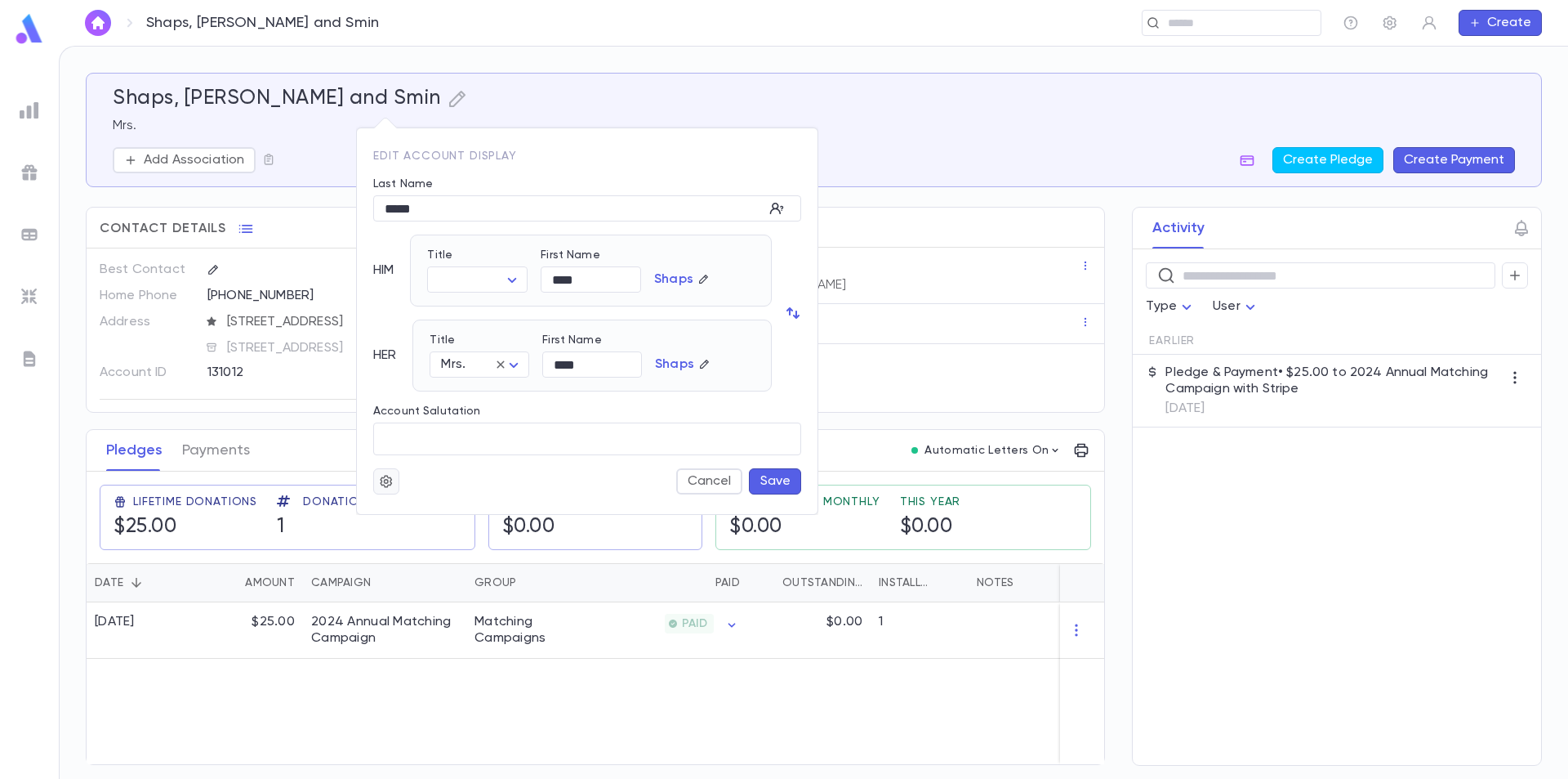
click at [384, 473] on icon "button" at bounding box center [387, 481] width 15 height 17
click at [401, 505] on li "Merge" at bounding box center [426, 513] width 98 height 26
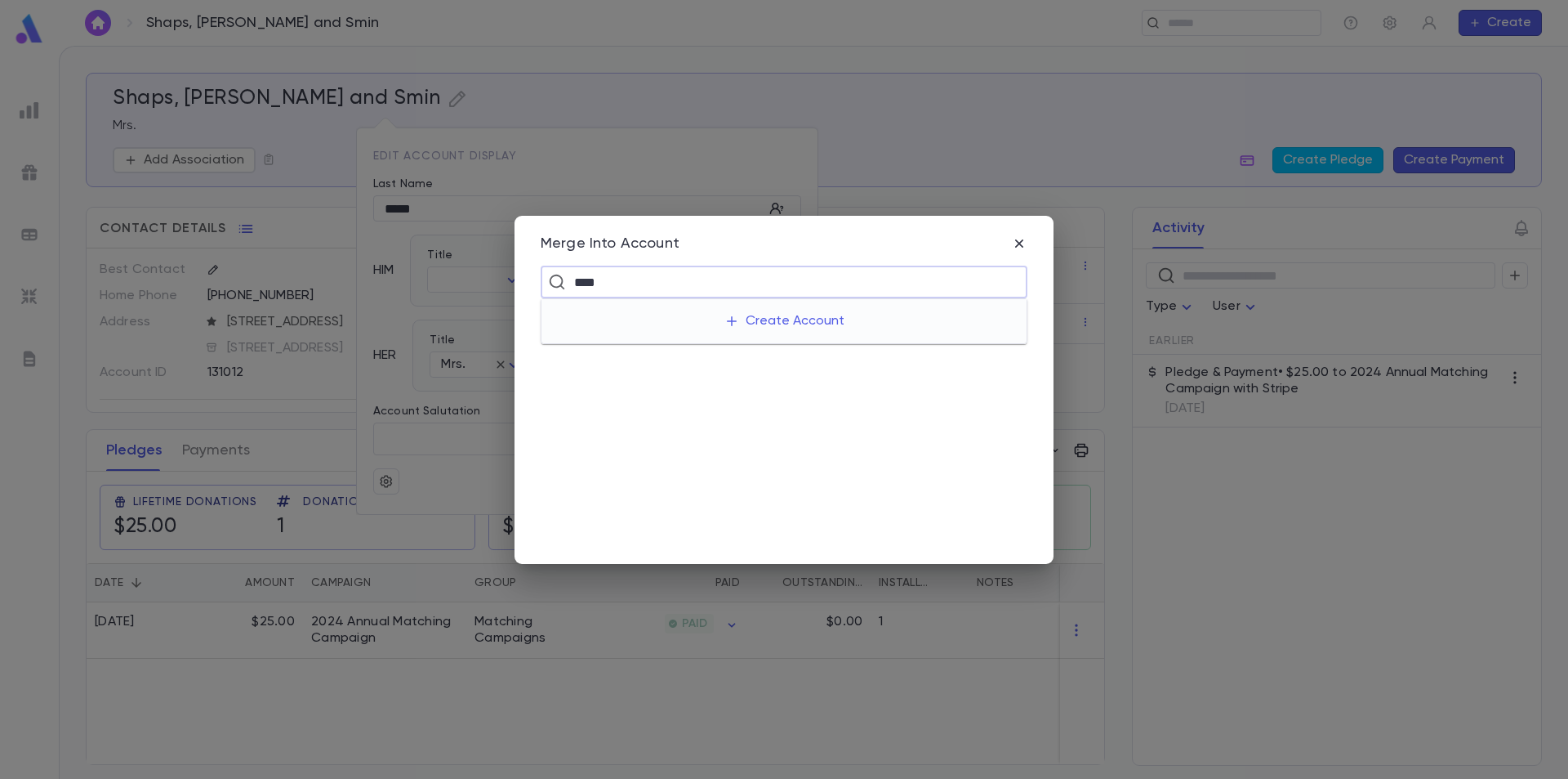
type input "*****"
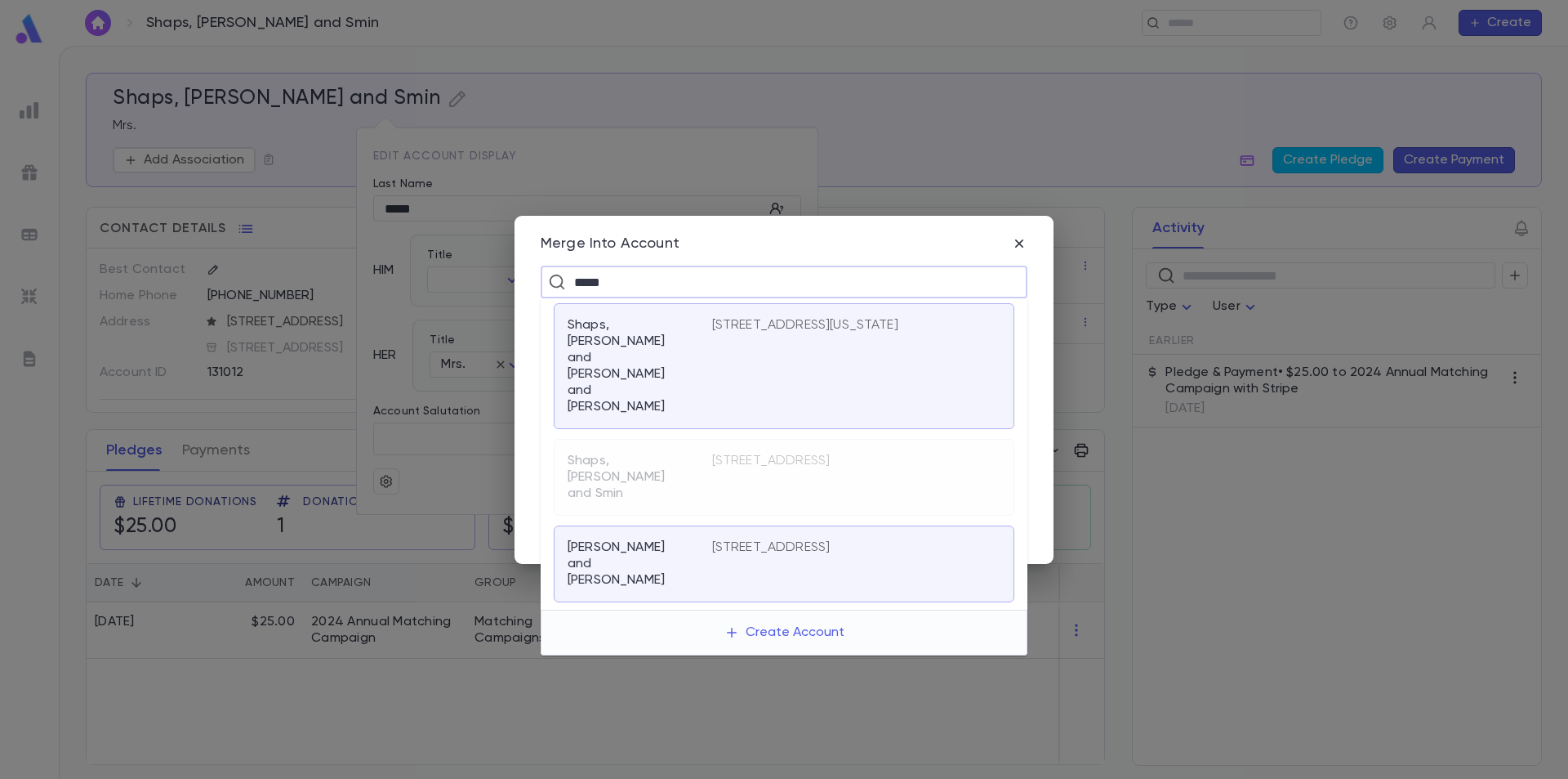
click at [676, 340] on p "Shaps, Yoey and Yoey and Smin" at bounding box center [630, 366] width 125 height 98
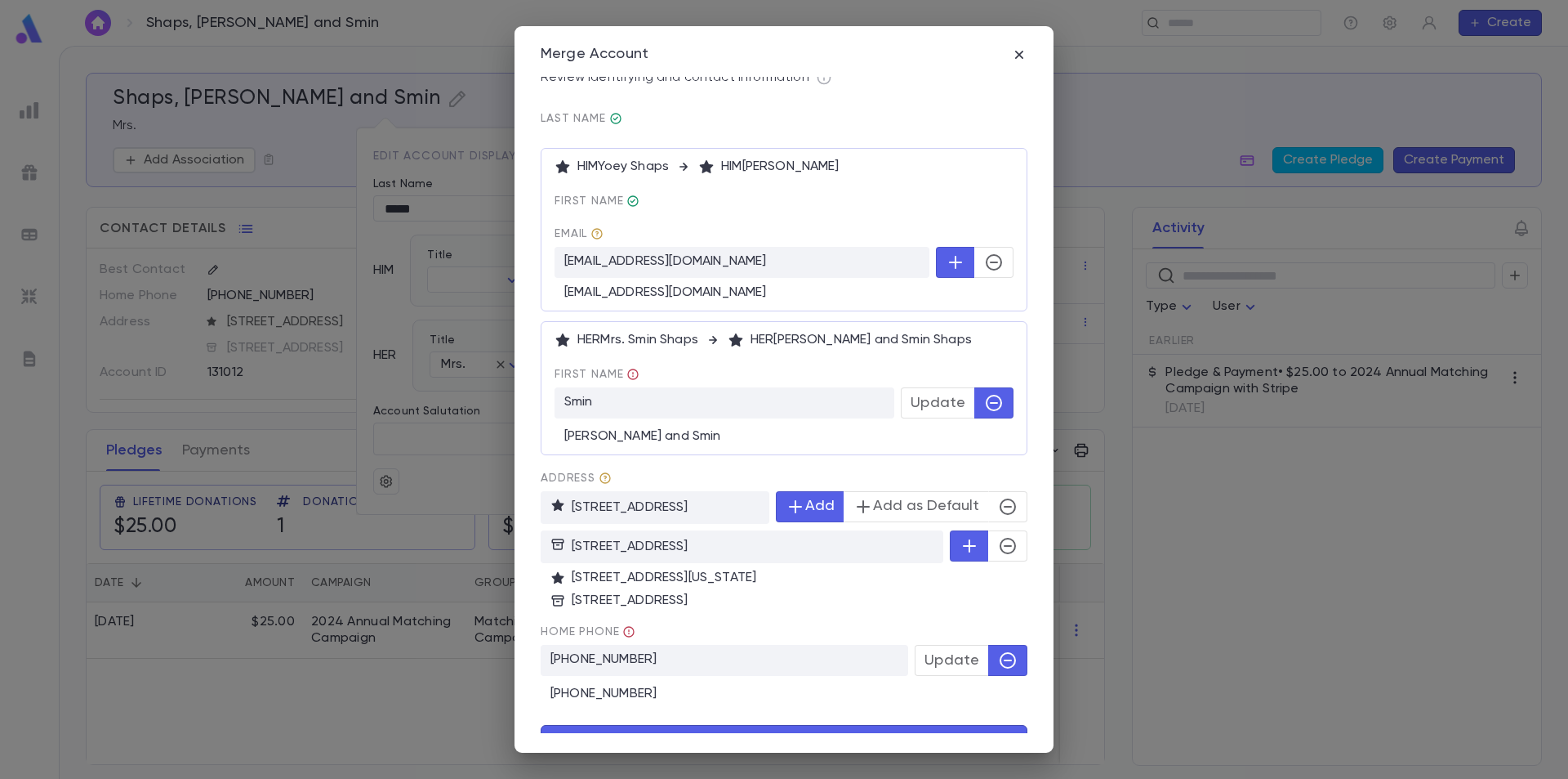
scroll to position [108, 0]
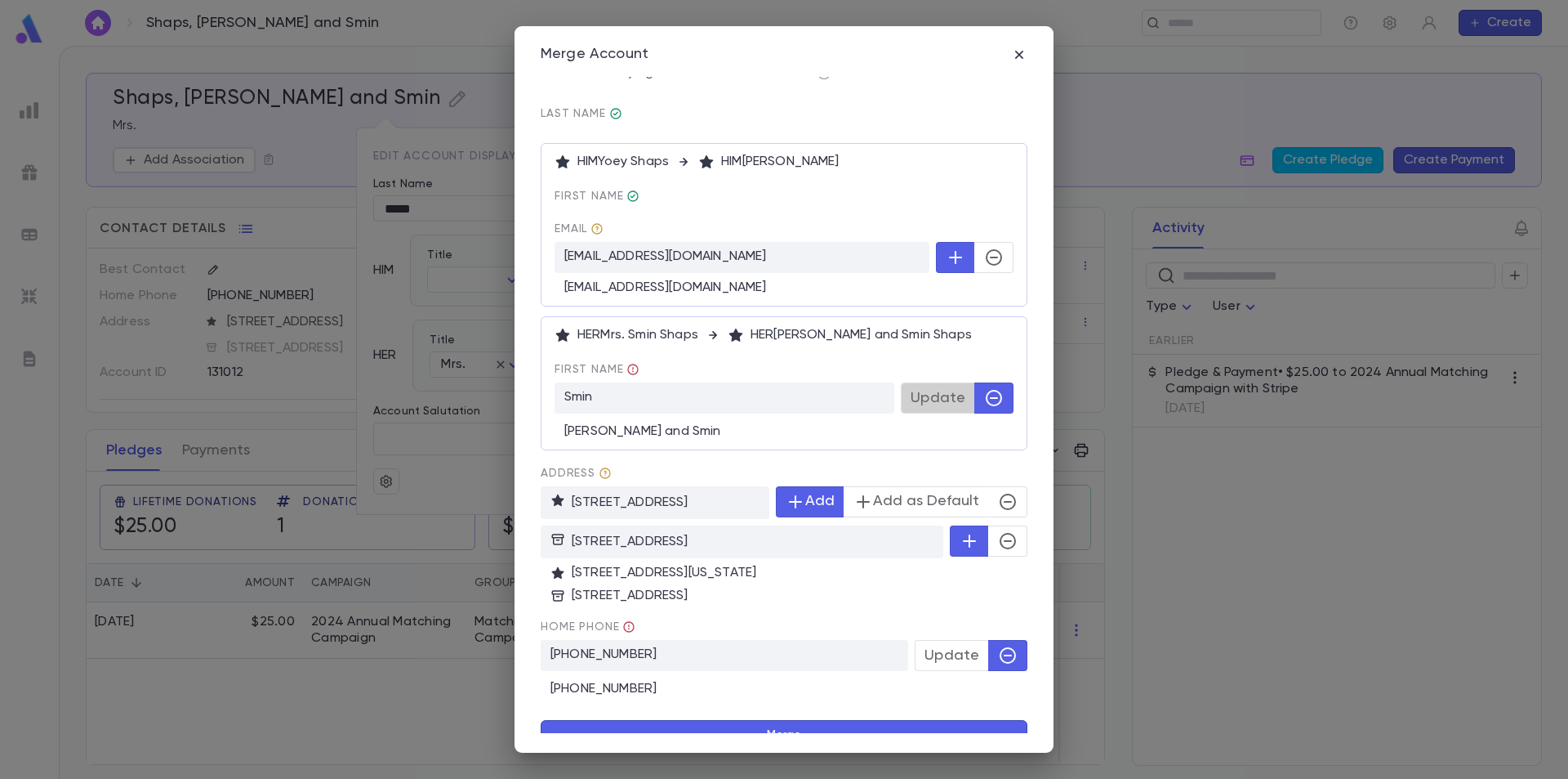
click at [947, 383] on button "Update" at bounding box center [938, 398] width 74 height 31
click at [939, 646] on span "Update" at bounding box center [952, 656] width 55 height 18
click at [788, 720] on button "Merge" at bounding box center [784, 735] width 487 height 31
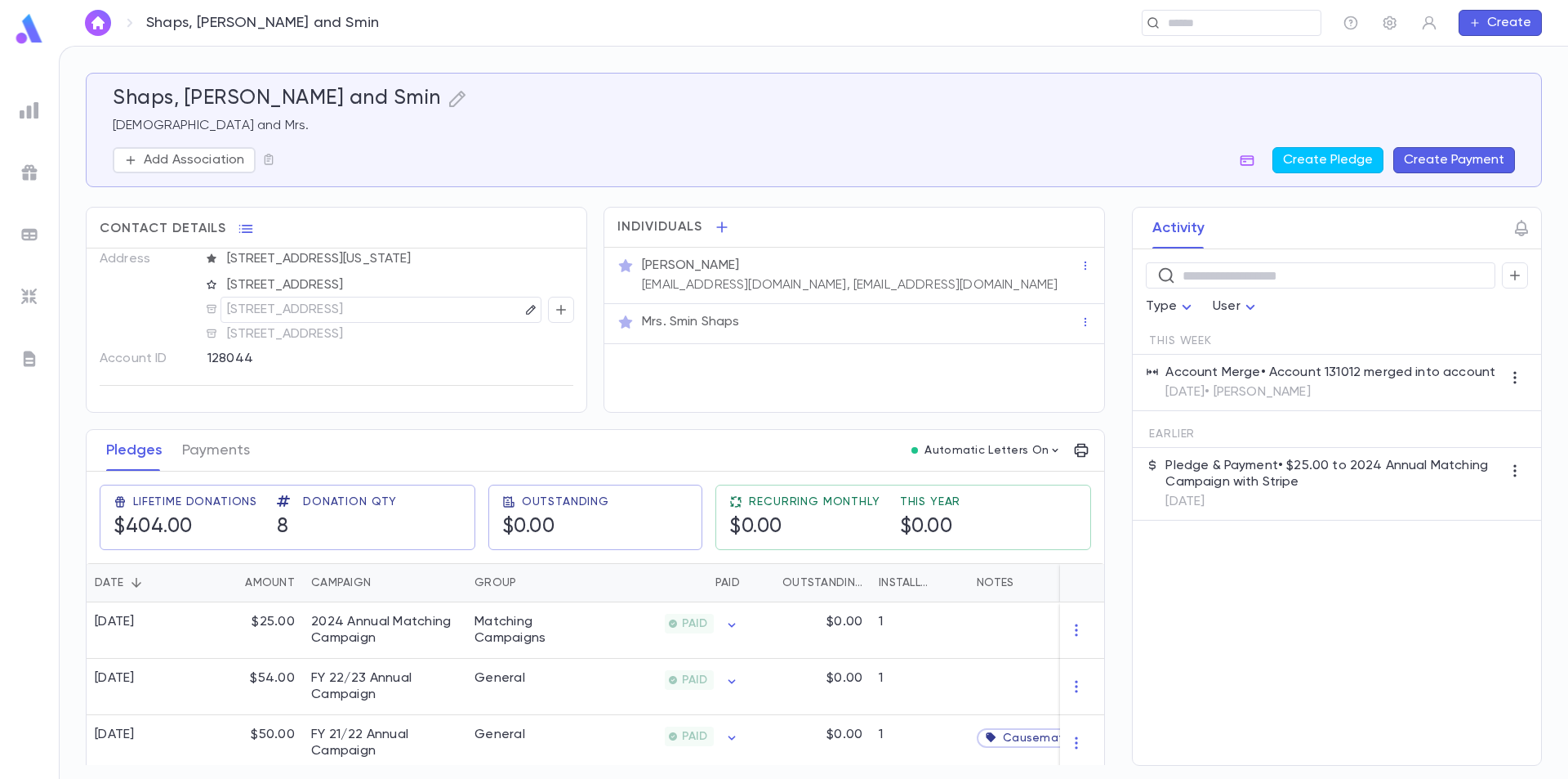
click at [29, 35] on img at bounding box center [29, 29] width 33 height 32
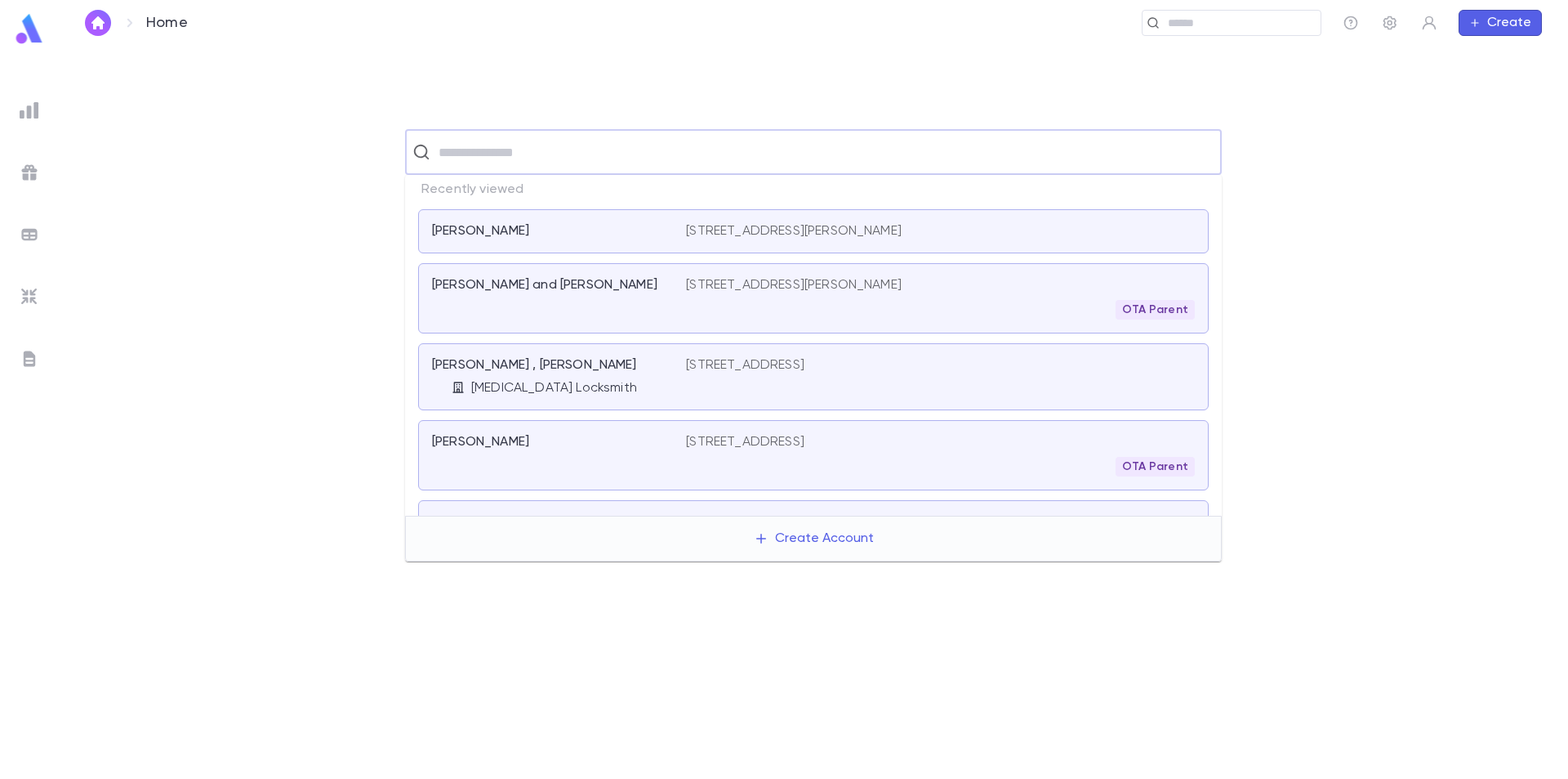
click at [600, 147] on input "text" at bounding box center [824, 152] width 781 height 31
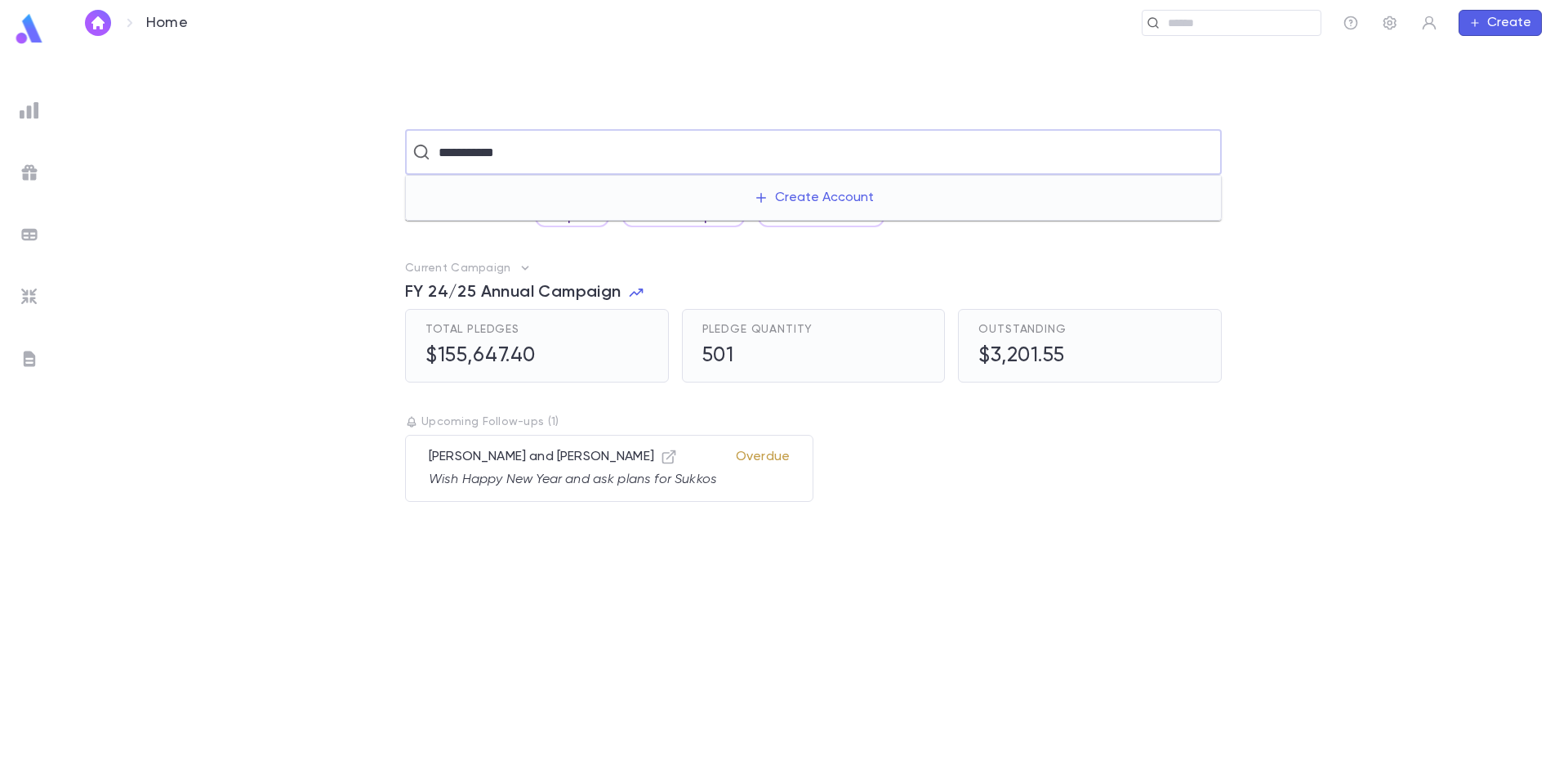
type input "**********"
click at [576, 200] on p "Yovits, Dovid and Chani" at bounding box center [544, 202] width 225 height 17
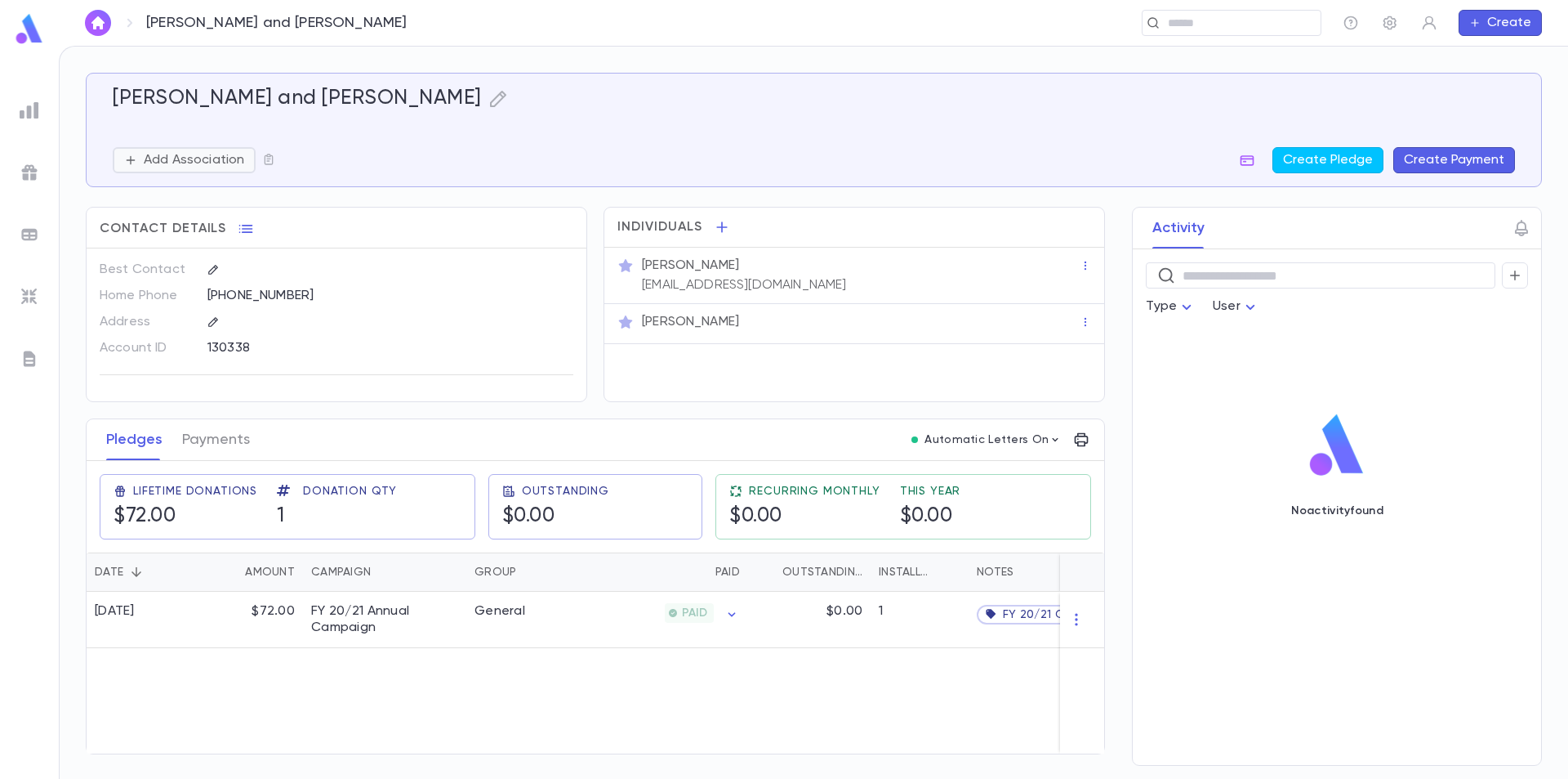
click at [208, 168] on button "Add Association" at bounding box center [183, 159] width 143 height 26
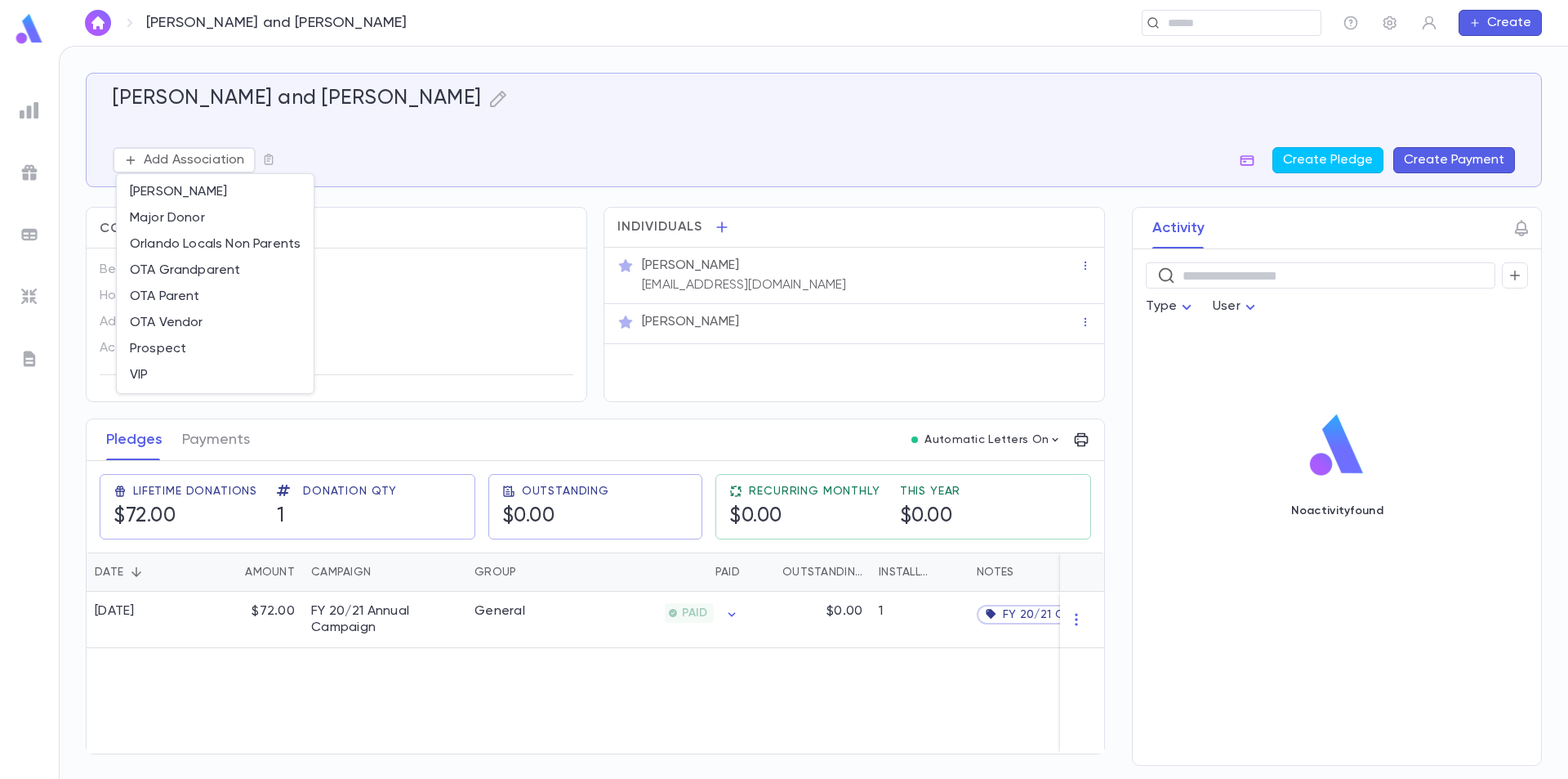
click at [479, 141] on div at bounding box center [784, 390] width 1568 height 779
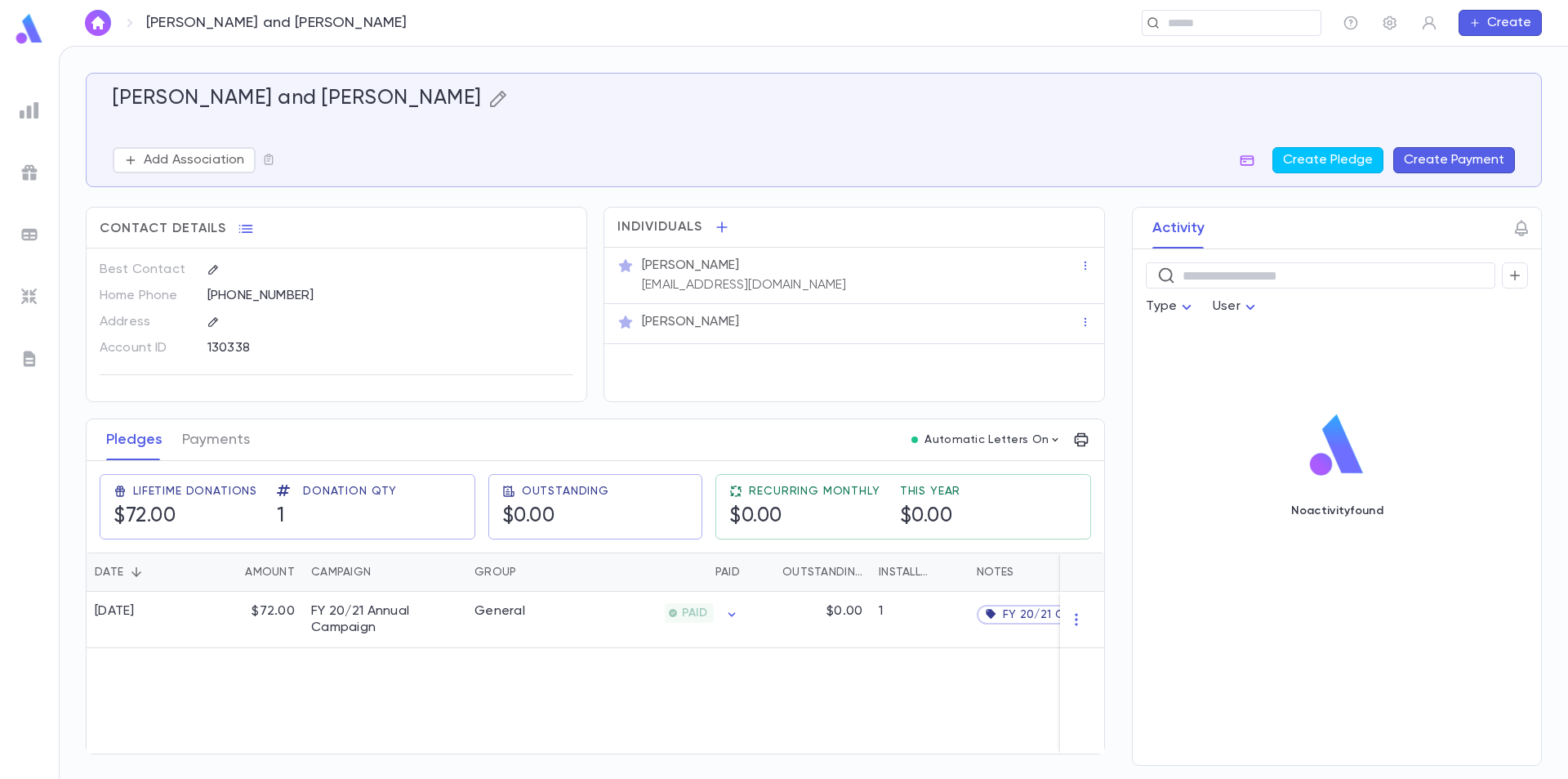
click at [488, 102] on icon "button" at bounding box center [498, 99] width 20 height 20
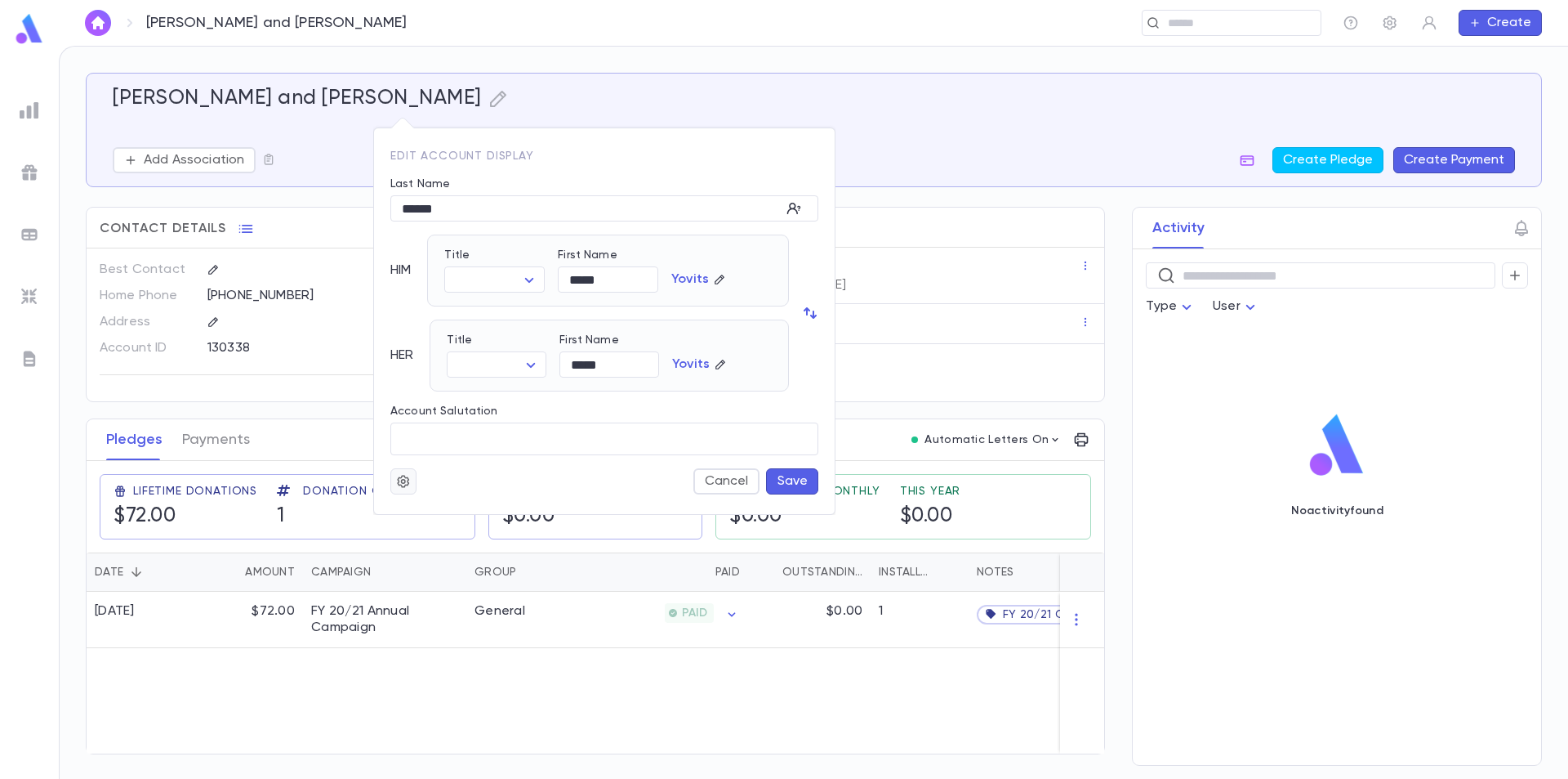
click at [413, 481] on button "button" at bounding box center [403, 480] width 26 height 26
click at [427, 506] on li "Merge" at bounding box center [443, 513] width 98 height 26
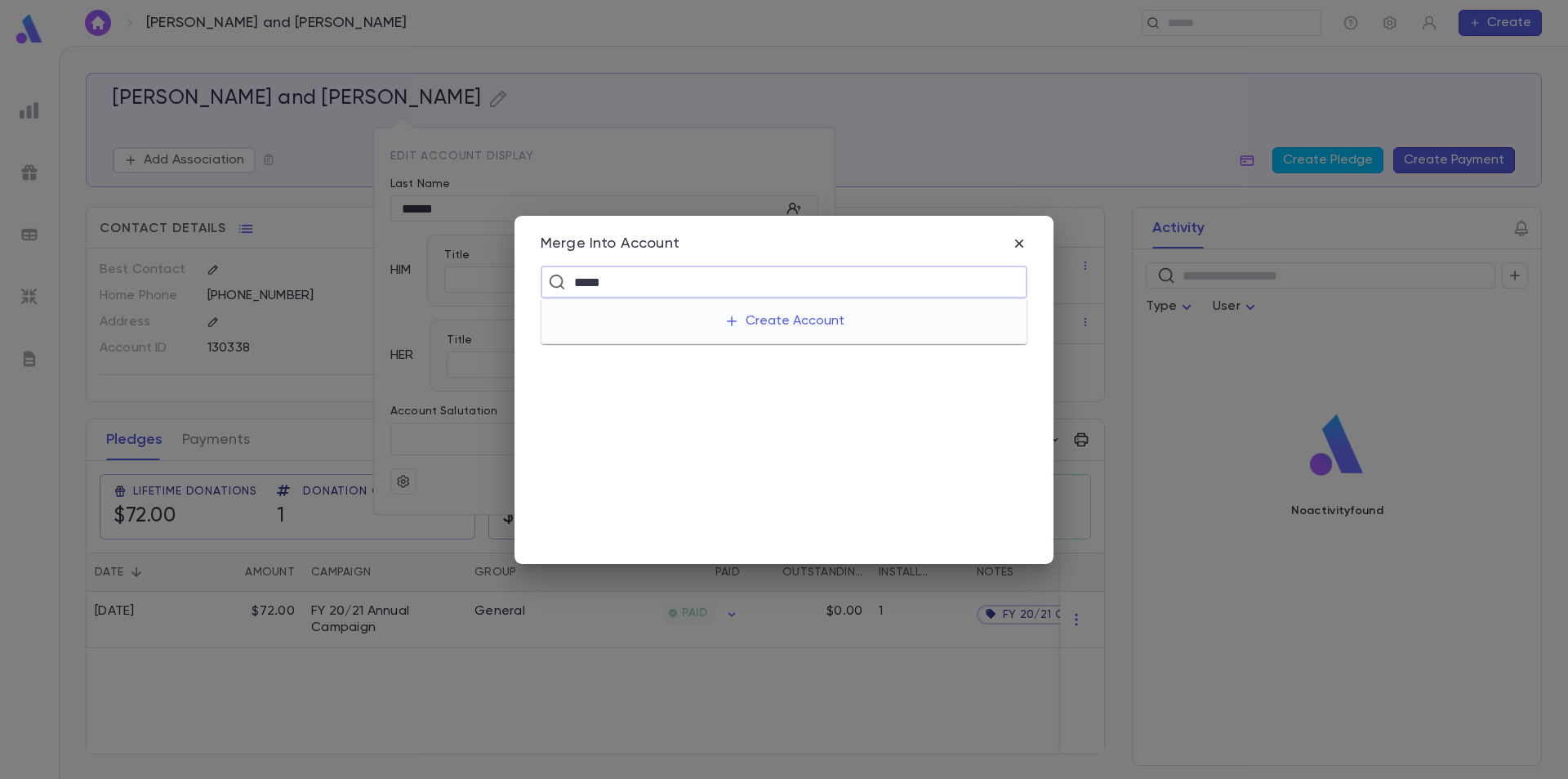
type input "******"
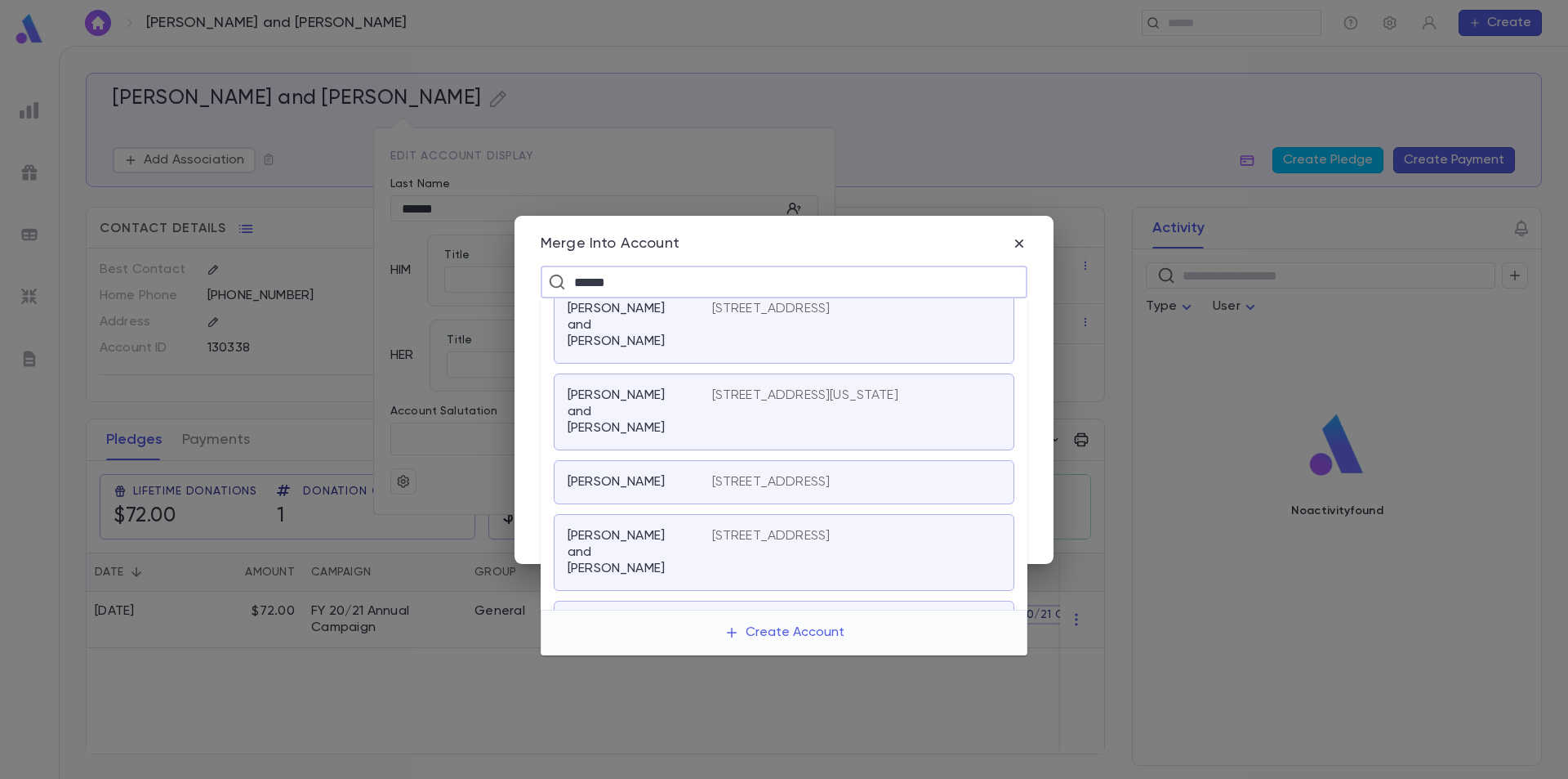
scroll to position [197, 0]
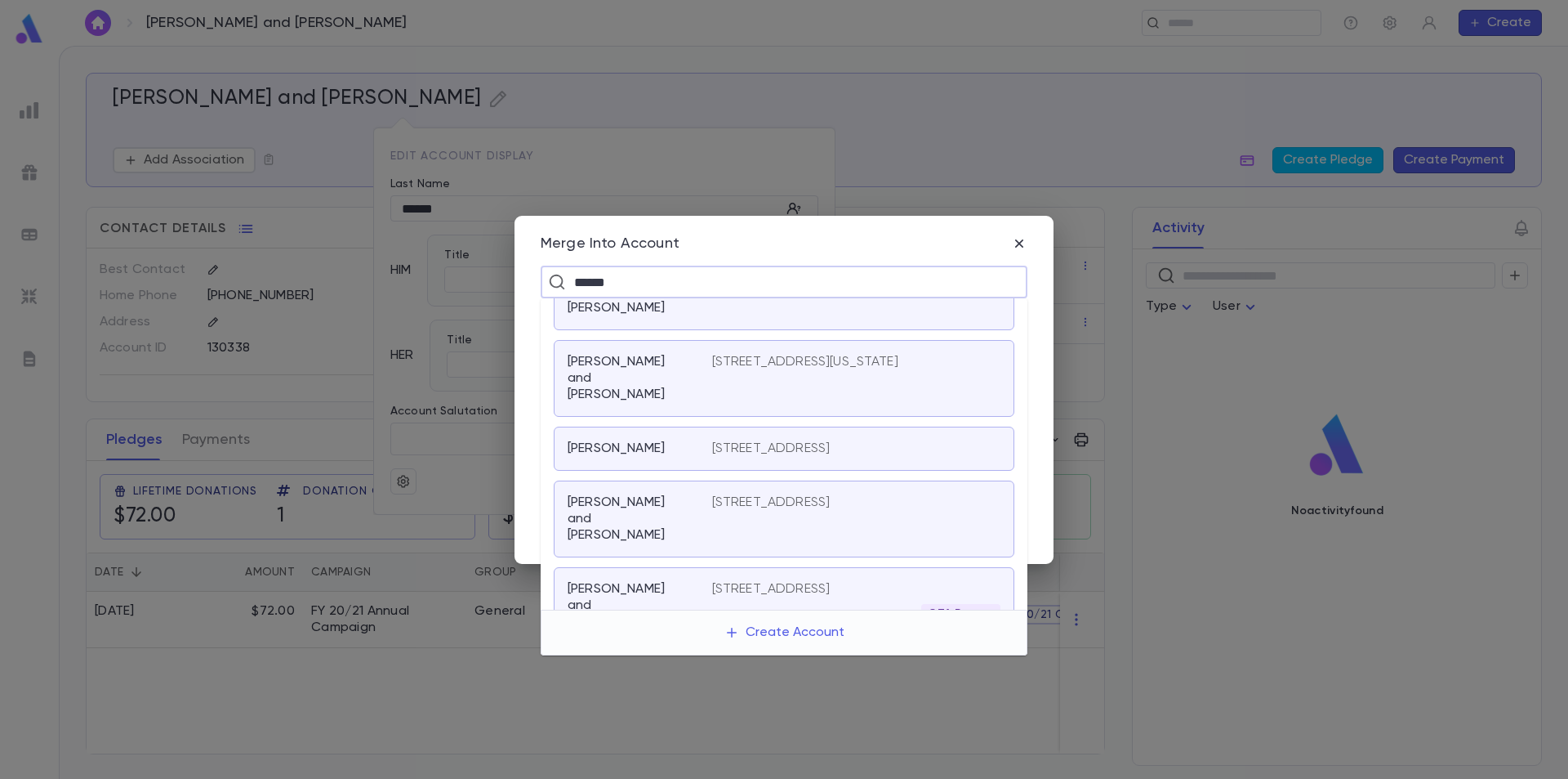
click at [707, 495] on div "Yovits, David and Chani" at bounding box center [639, 519] width 144 height 49
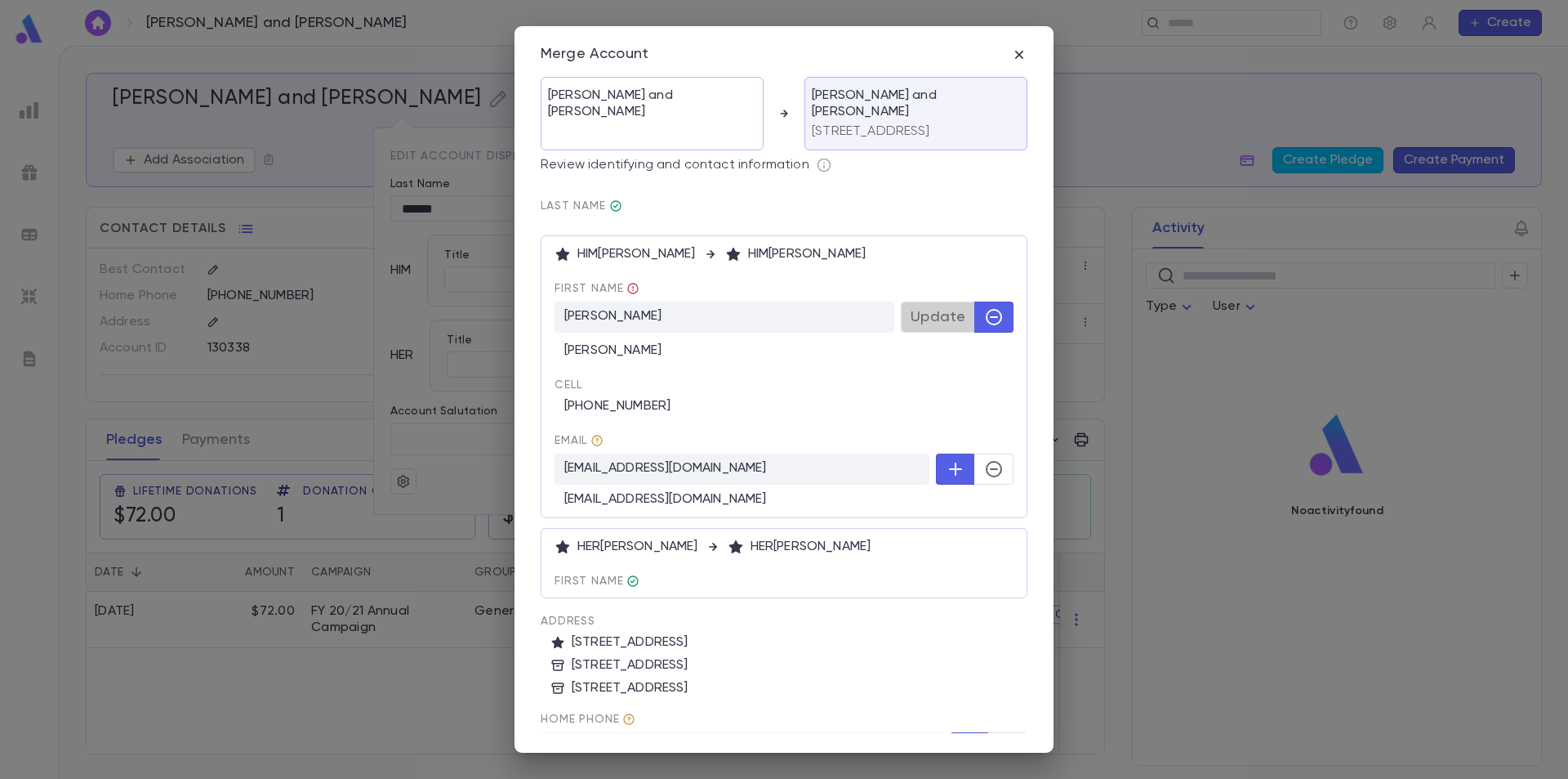
click at [937, 320] on span "Update" at bounding box center [939, 317] width 55 height 18
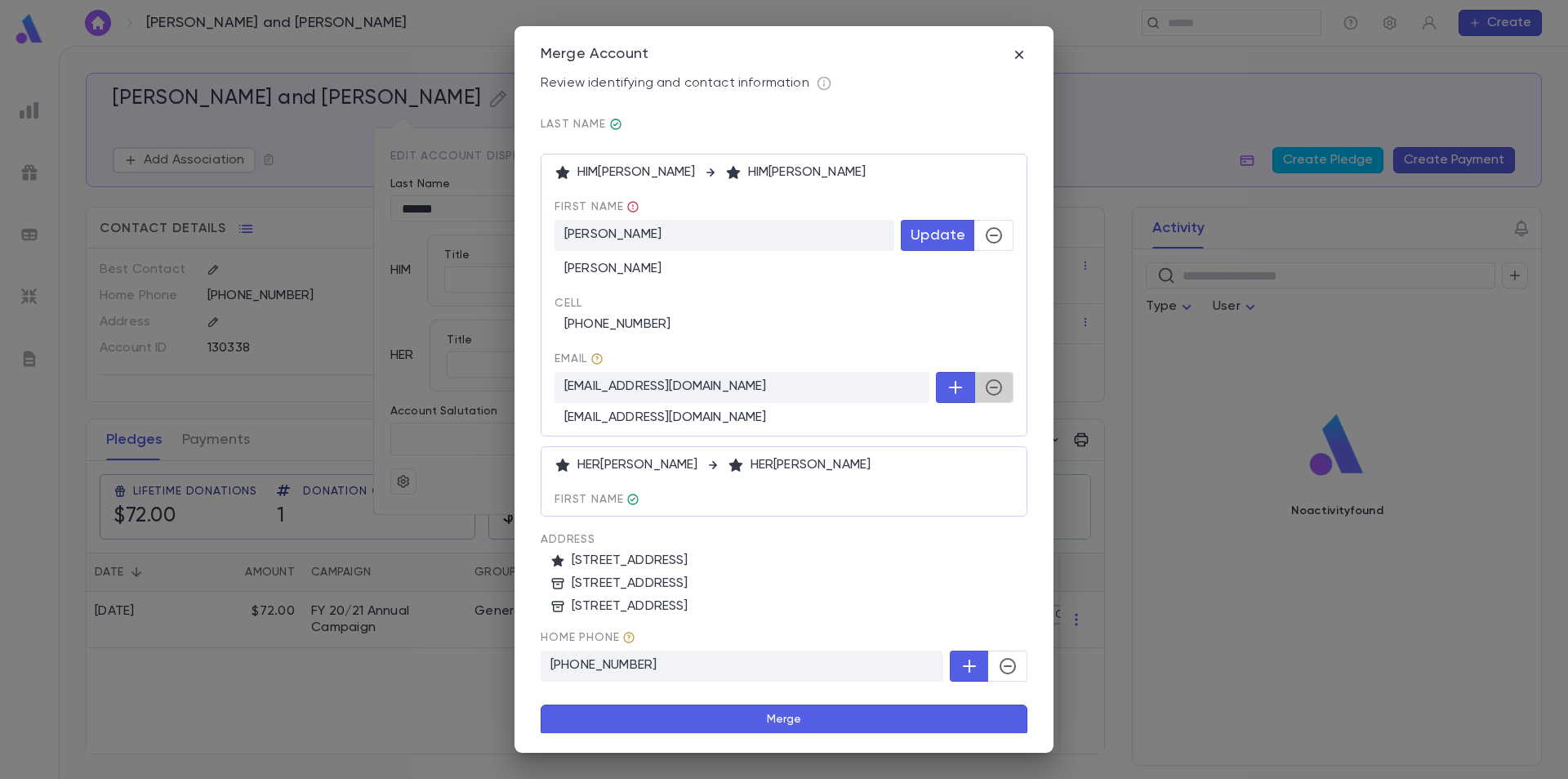
click at [986, 382] on icon "button" at bounding box center [994, 388] width 17 height 17
click at [884, 714] on button "Merge" at bounding box center [784, 717] width 487 height 31
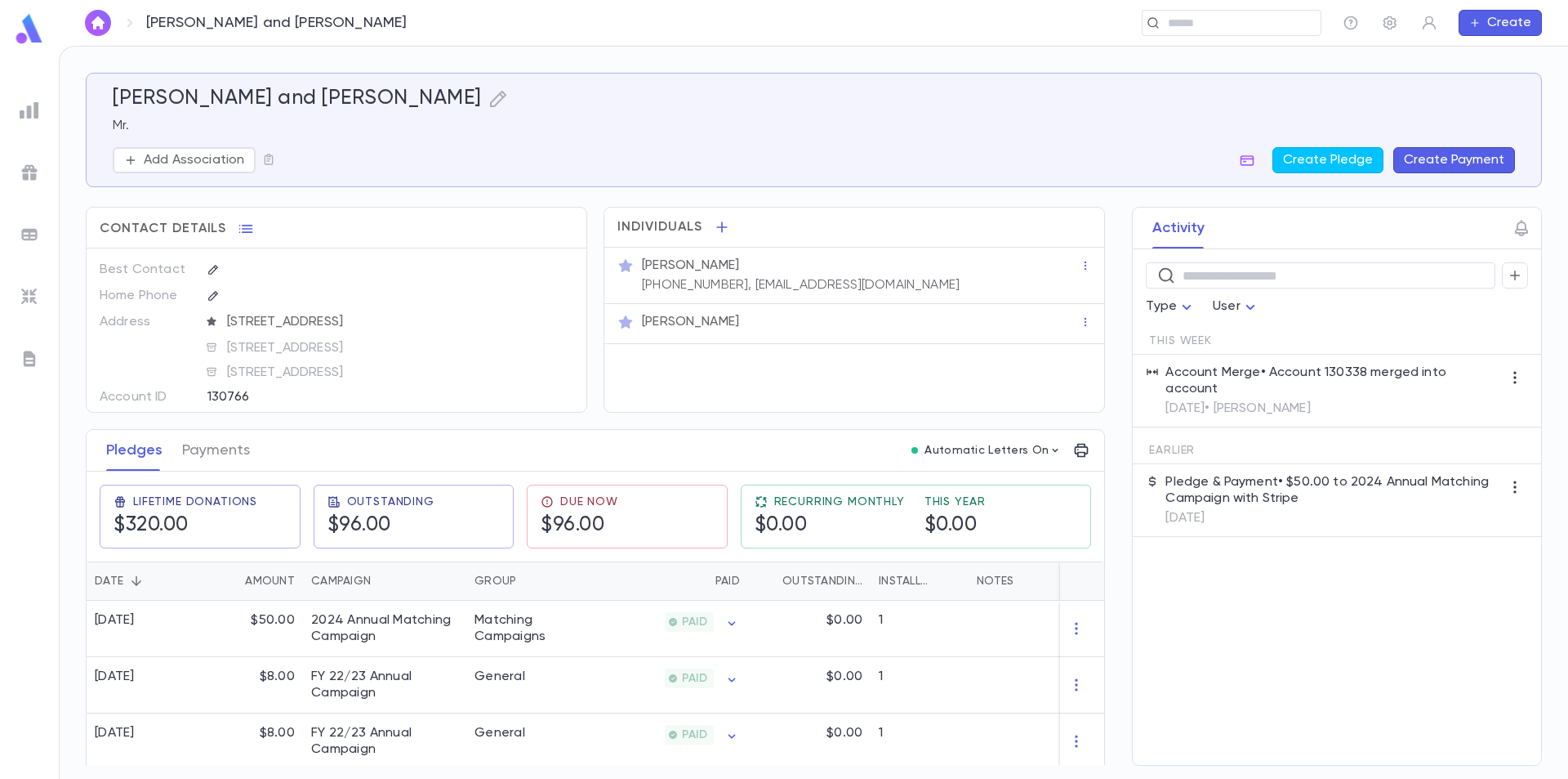
click at [1080, 320] on icon "button" at bounding box center [1085, 322] width 12 height 12
click at [984, 326] on div at bounding box center [784, 390] width 1568 height 779
click at [674, 318] on p "Chani Yovits" at bounding box center [690, 322] width 98 height 17
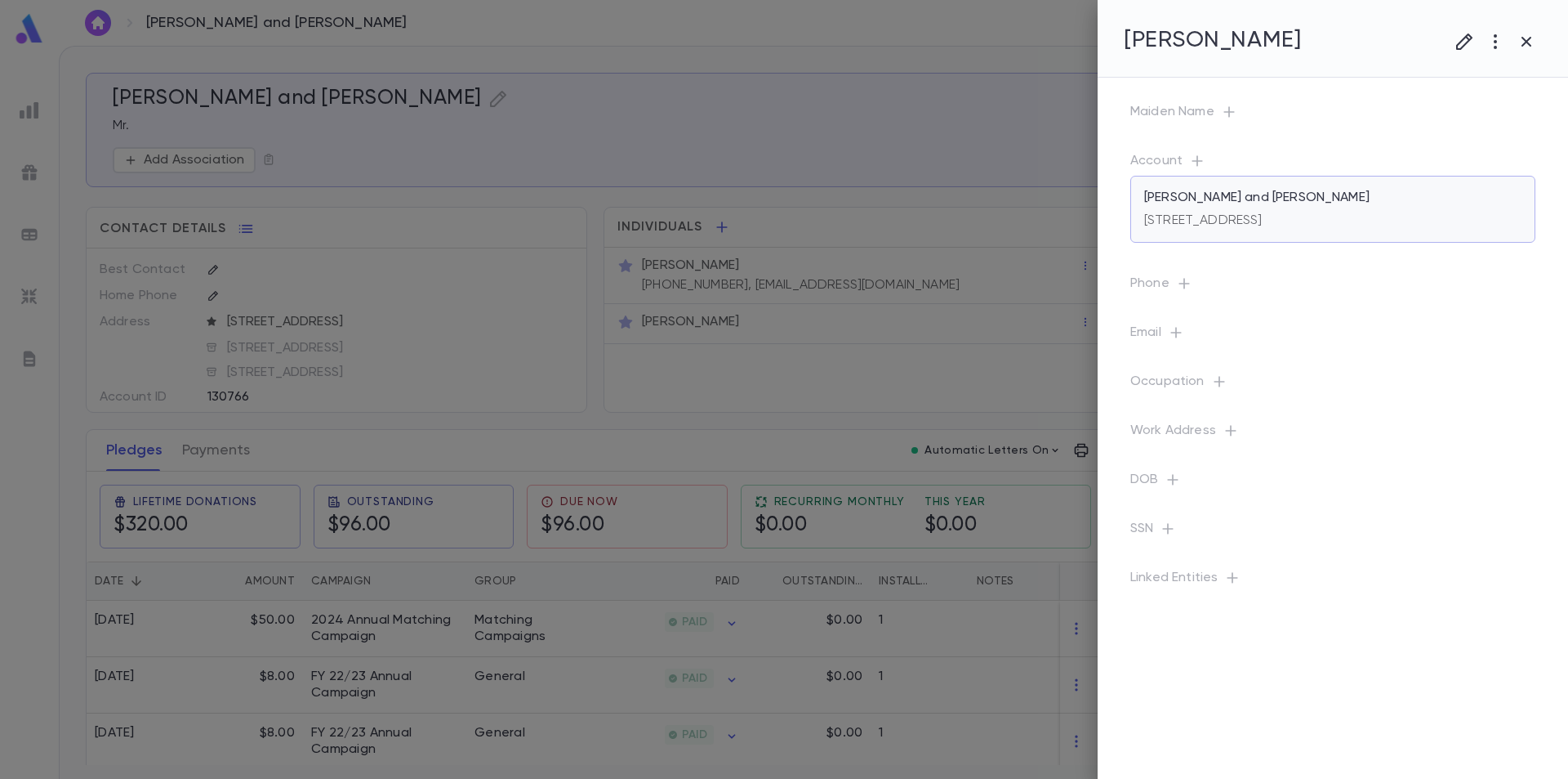
click at [1243, 205] on p "Yovits, Dovid and Chani" at bounding box center [1257, 198] width 225 height 17
click at [1527, 43] on icon "button" at bounding box center [1527, 42] width 10 height 10
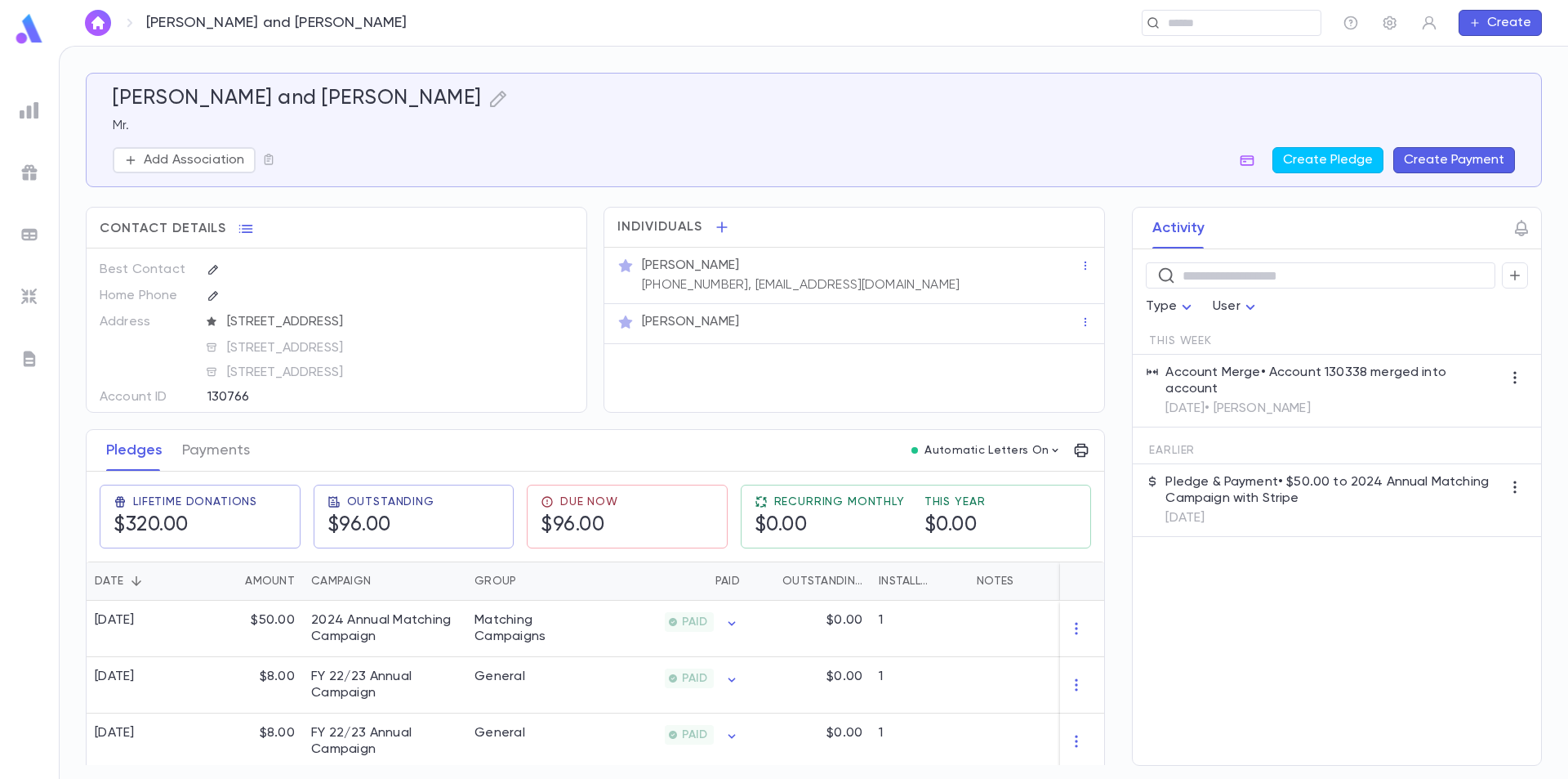
click at [31, 228] on img at bounding box center [30, 234] width 20 height 20
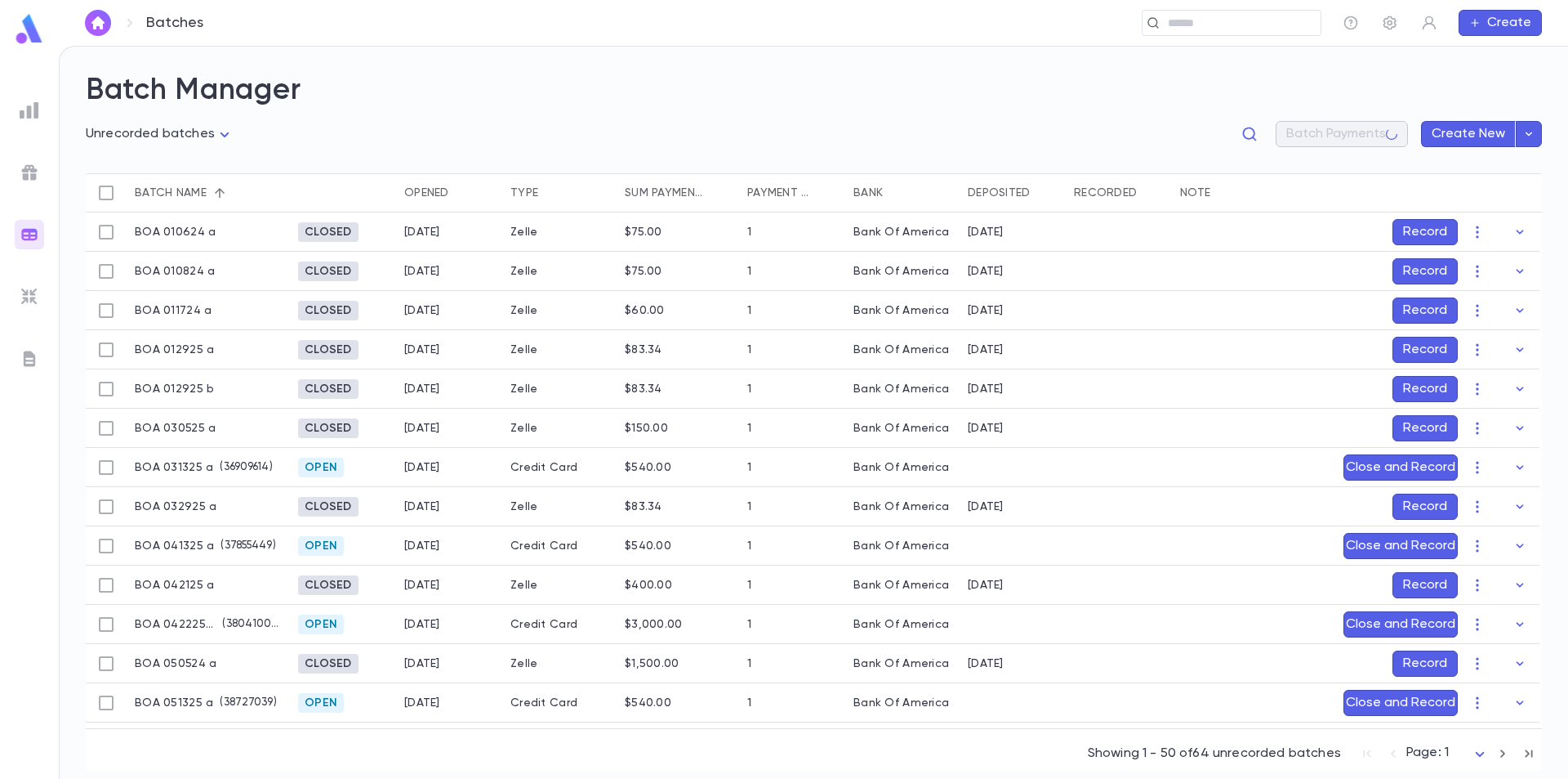
click at [26, 176] on img at bounding box center [30, 173] width 20 height 20
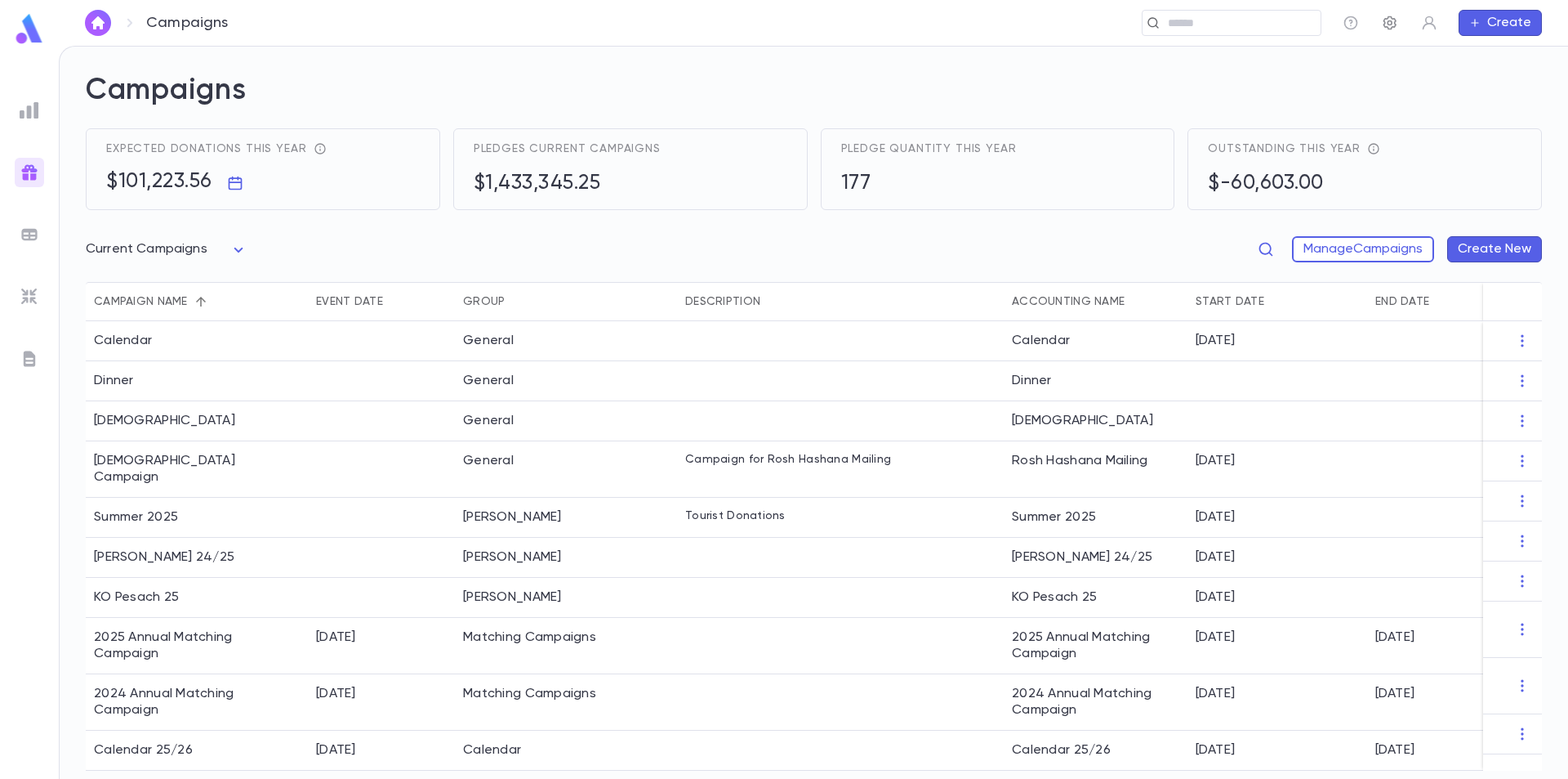
click at [1389, 20] on icon "button" at bounding box center [1390, 23] width 17 height 17
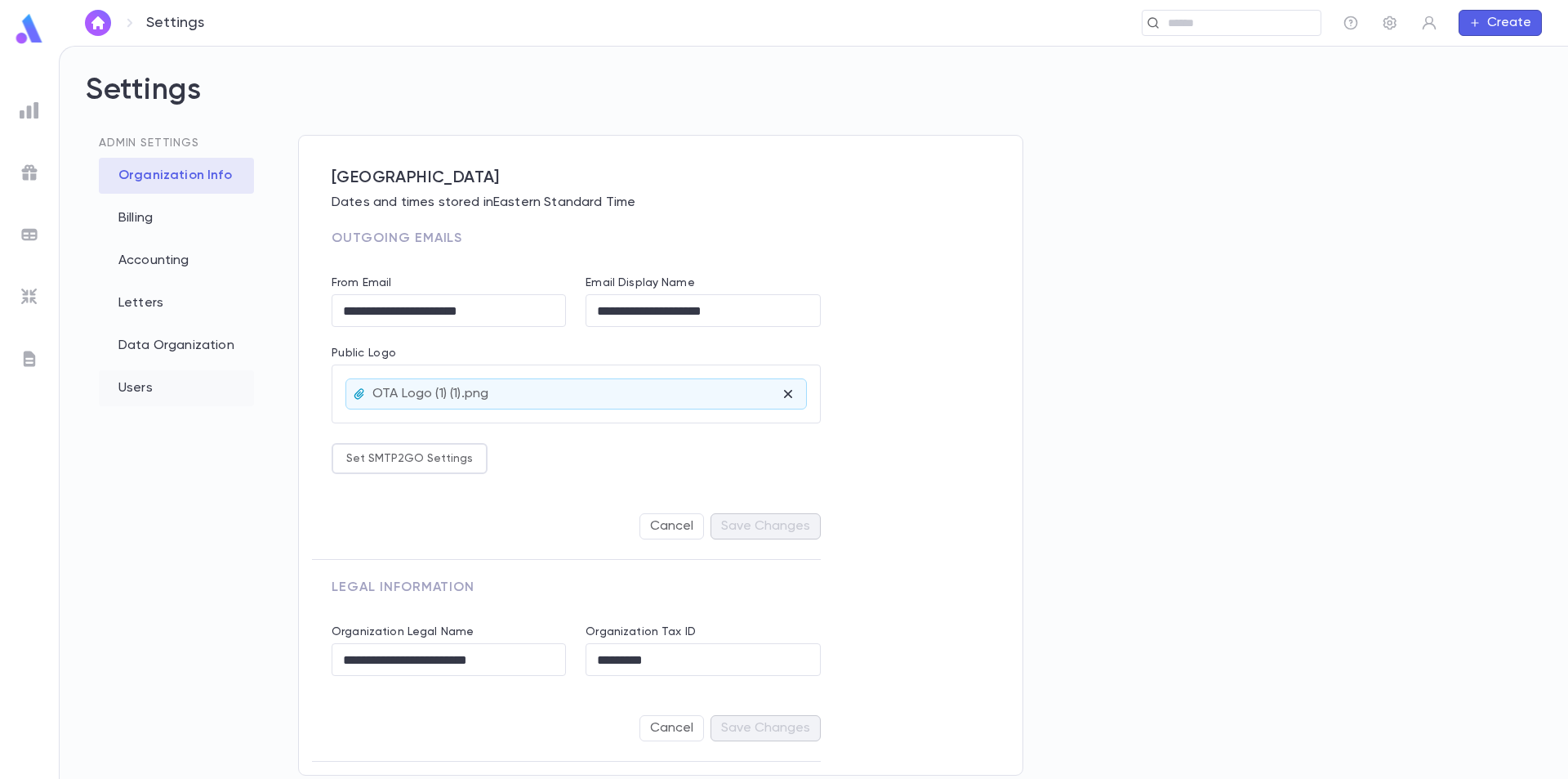
click at [144, 385] on div "Users" at bounding box center [177, 388] width 155 height 36
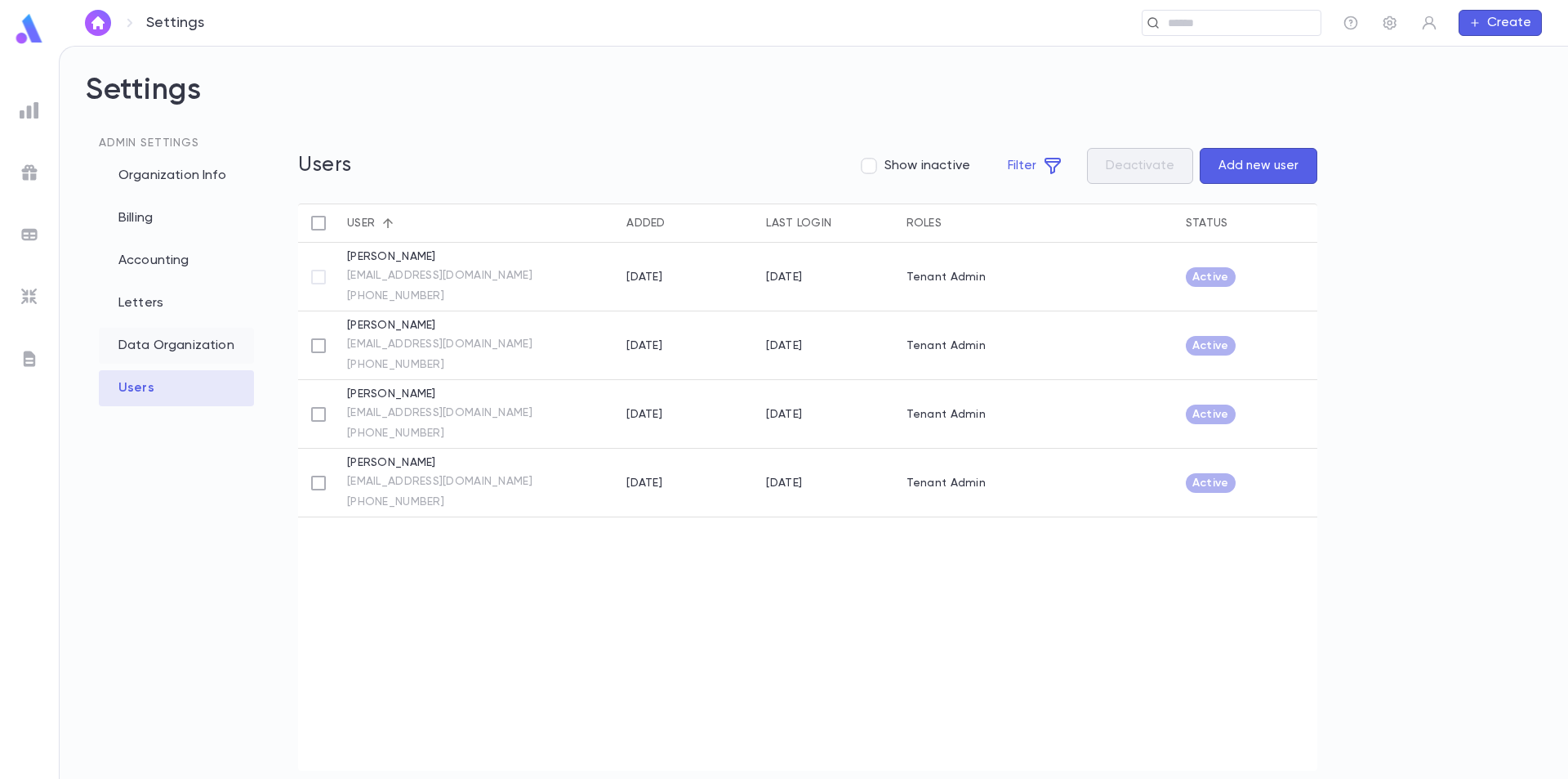
click at [161, 348] on div "Data Organization" at bounding box center [177, 345] width 155 height 36
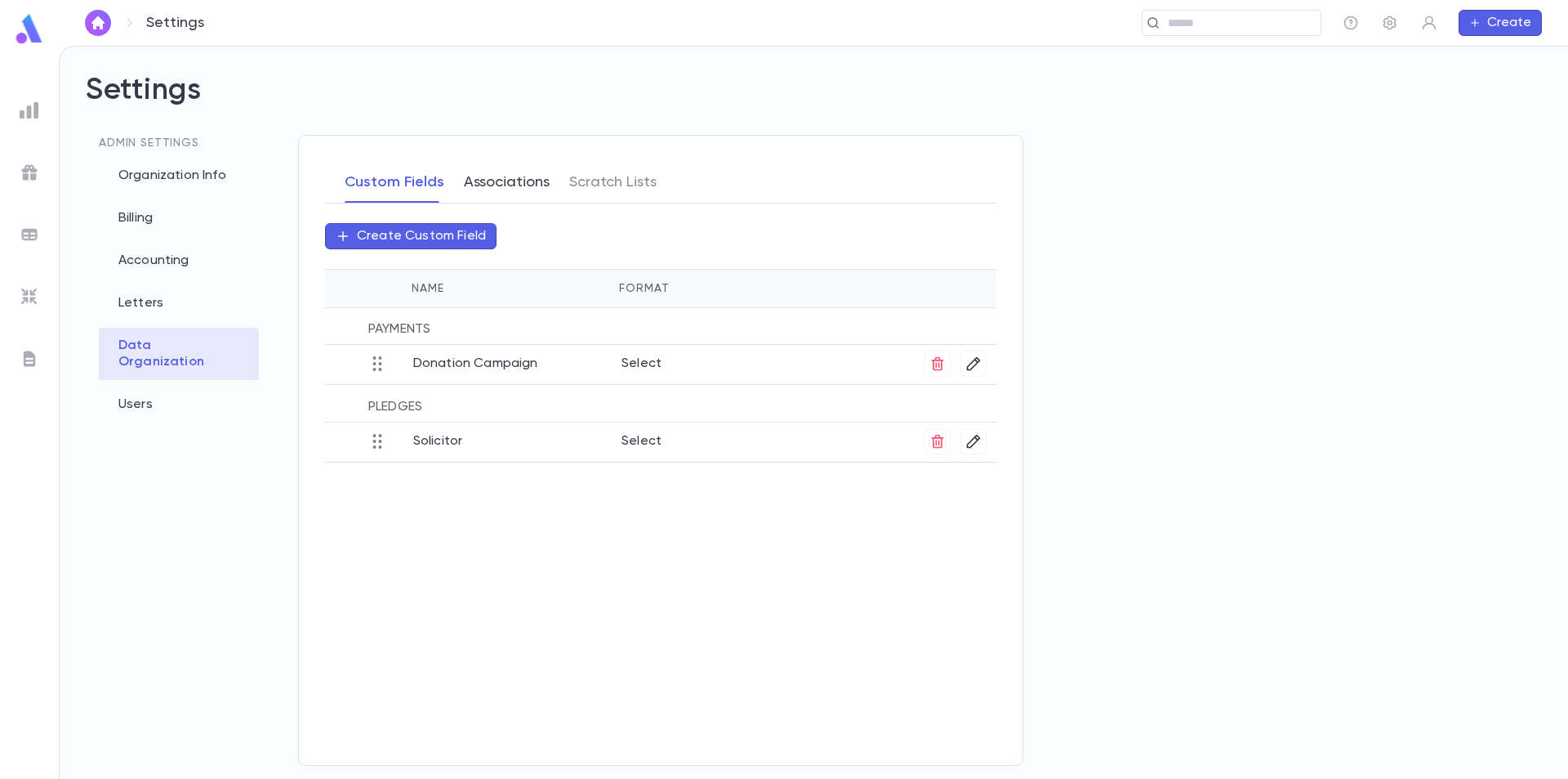
click at [519, 182] on button "Associations" at bounding box center [507, 182] width 86 height 41
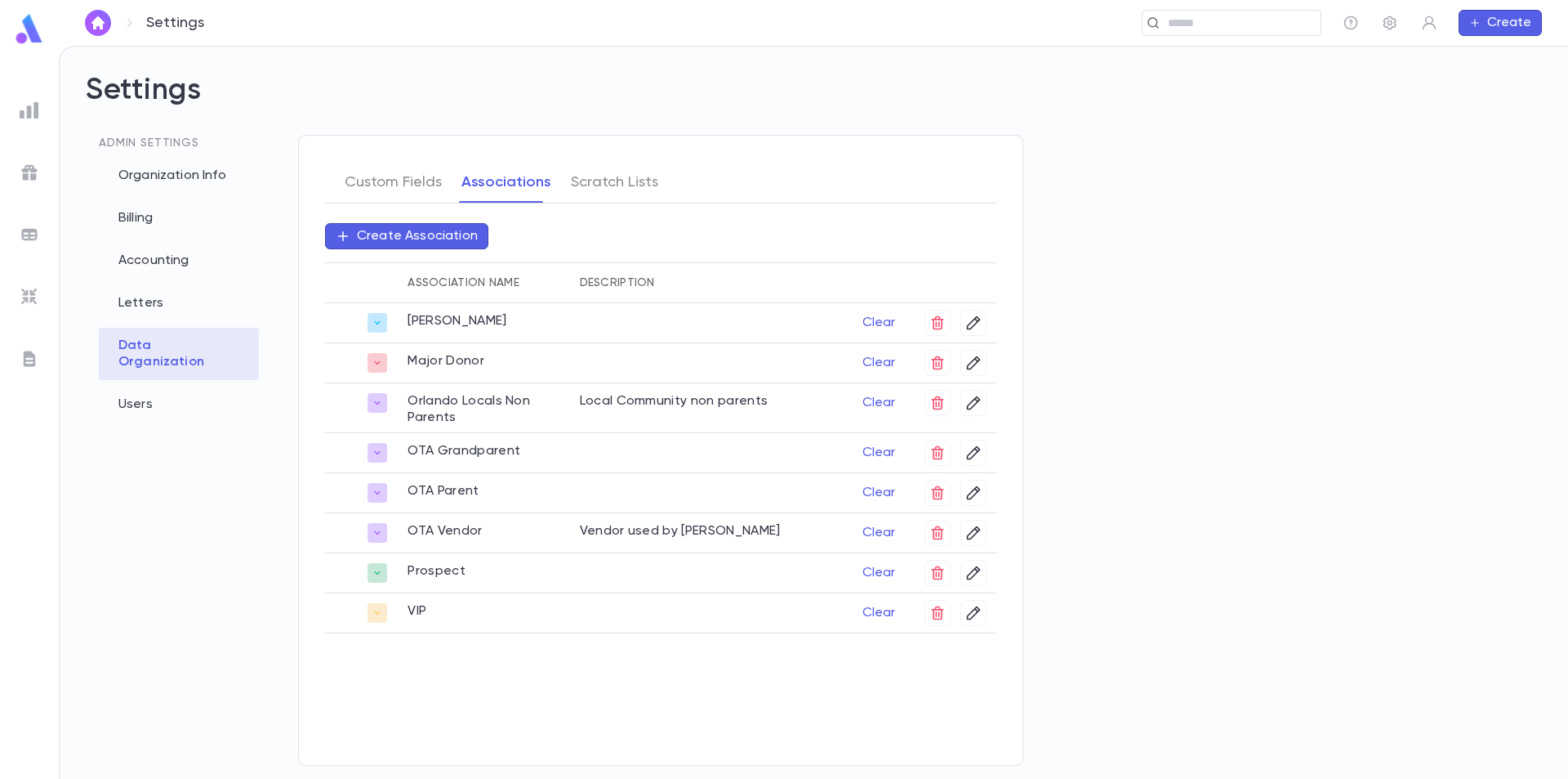
click at [421, 237] on p "Create Association" at bounding box center [417, 236] width 121 height 17
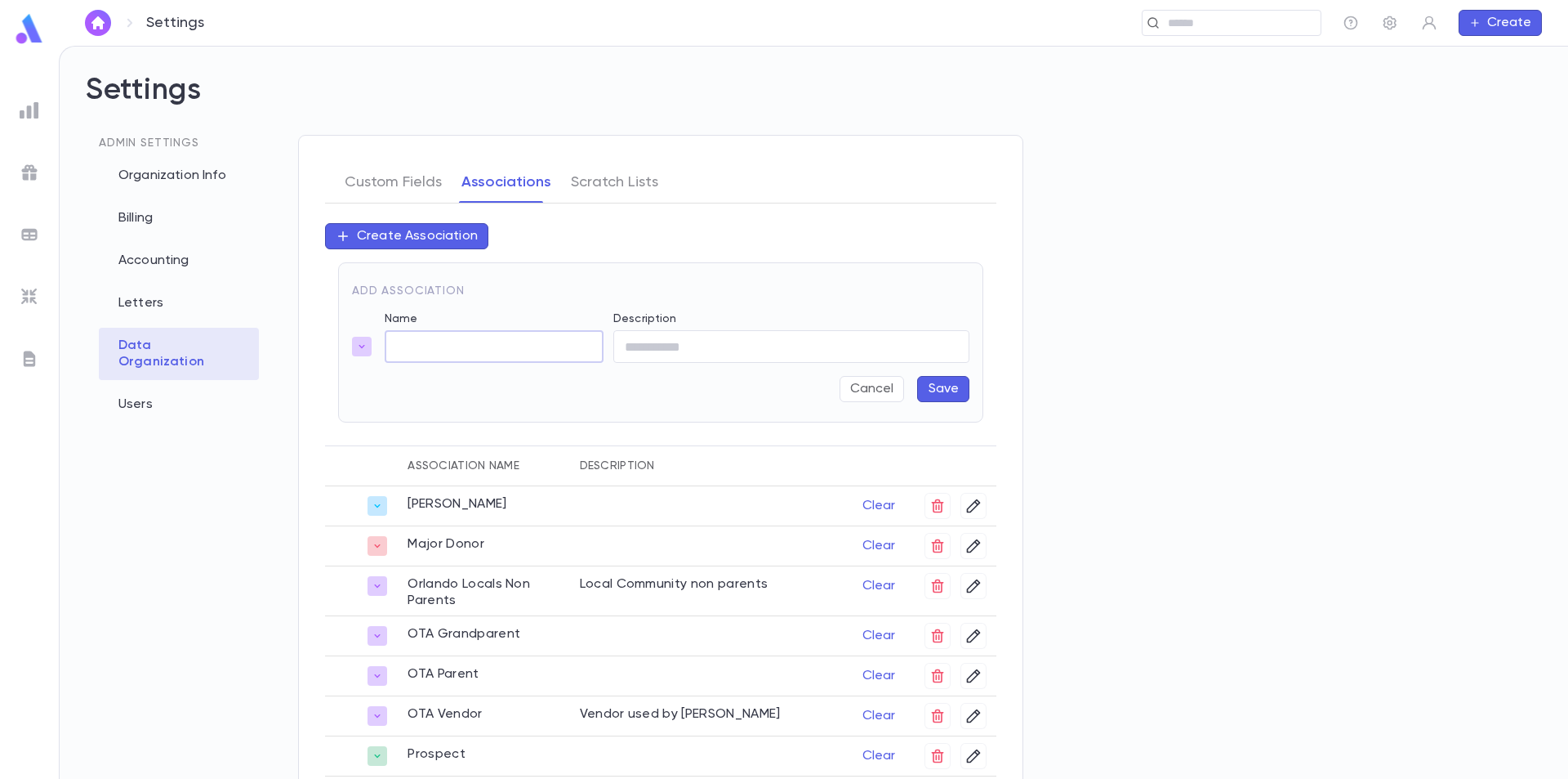
click at [416, 350] on input "Name" at bounding box center [494, 347] width 219 height 32
type input "*********"
click at [659, 351] on input "Description" at bounding box center [791, 347] width 356 height 32
type input "*"
type input "**********"
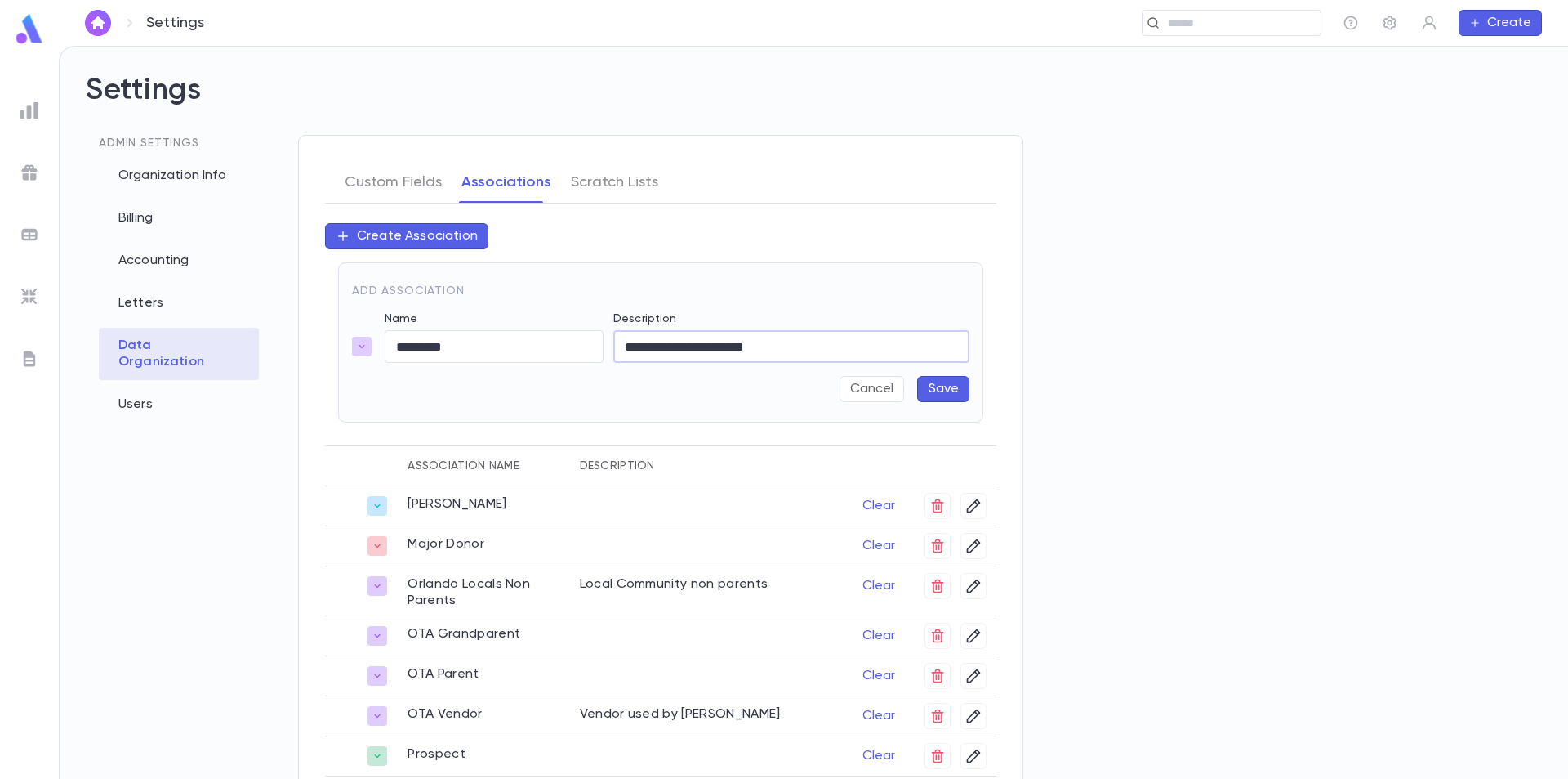
click at [927, 390] on button "Save" at bounding box center [943, 389] width 53 height 26
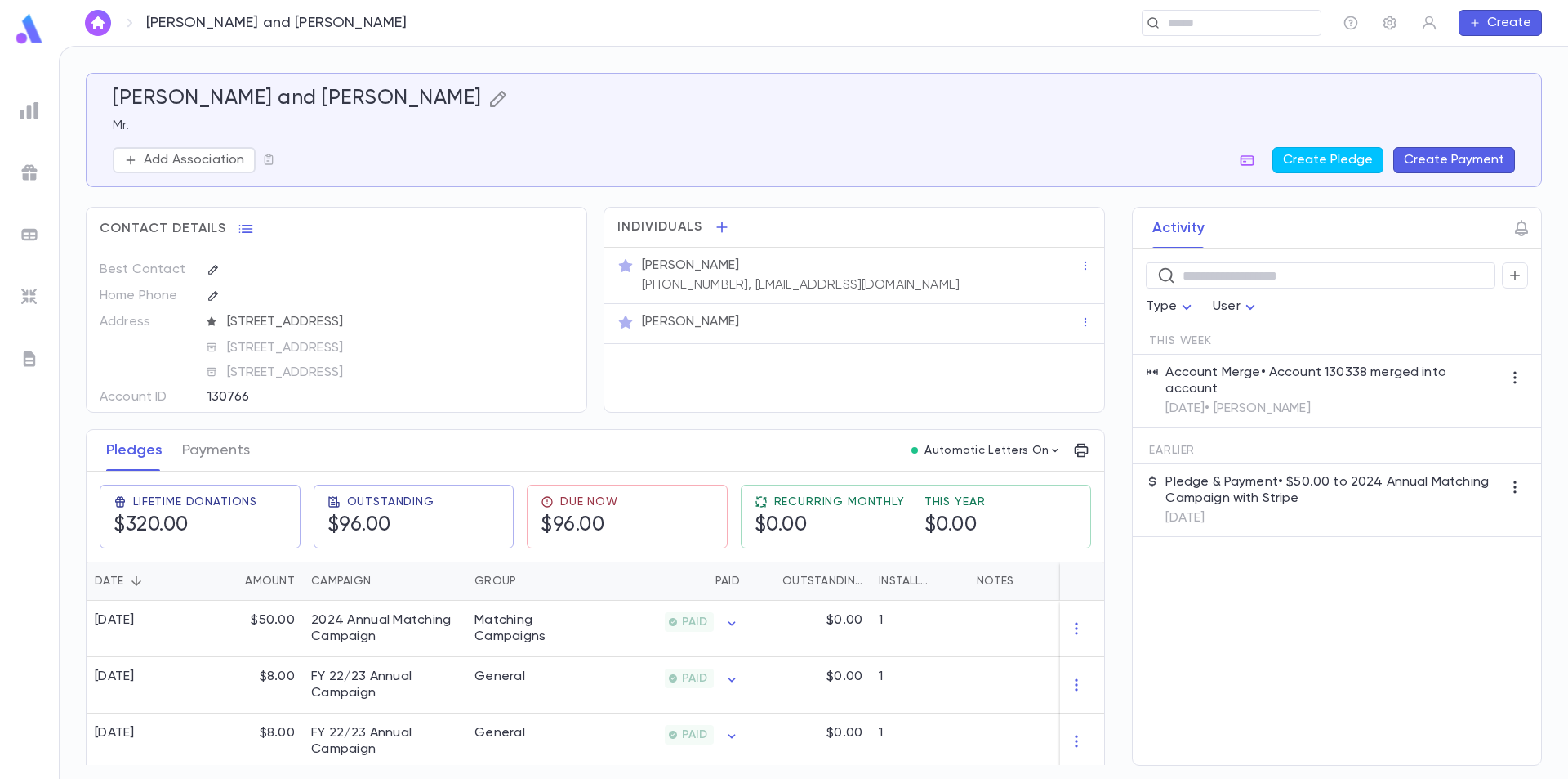
click at [488, 98] on icon "button" at bounding box center [498, 99] width 20 height 20
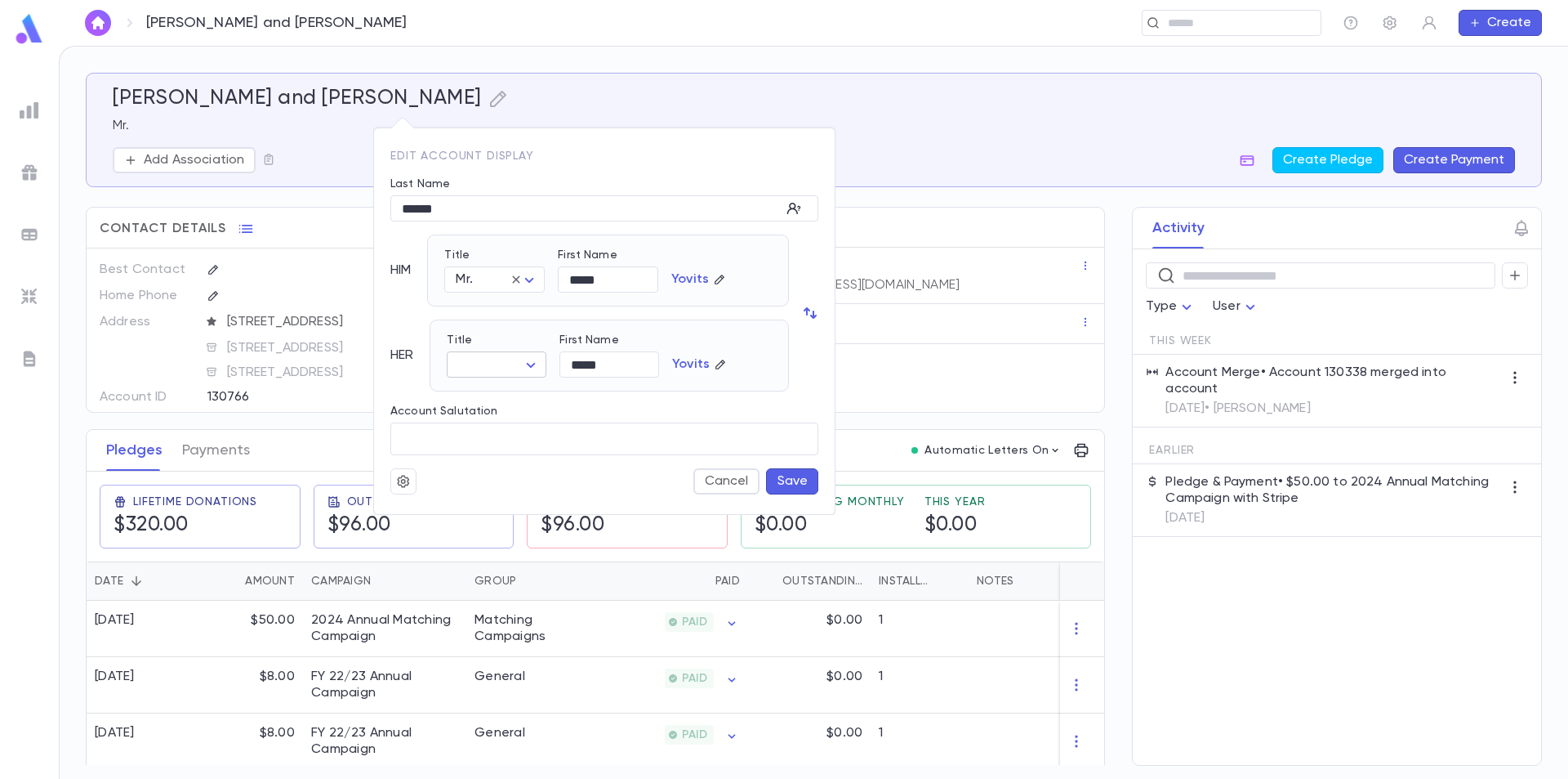
click at [538, 360] on body "[PERSON_NAME] and [PERSON_NAME] ​ Create [PERSON_NAME] and [PERSON_NAME] Mr. Ad…" at bounding box center [784, 412] width 1568 height 733
click at [498, 398] on span "Mrs." at bounding box center [501, 396] width 71 height 17
type input "****"
click at [803, 484] on button "Save" at bounding box center [792, 480] width 53 height 26
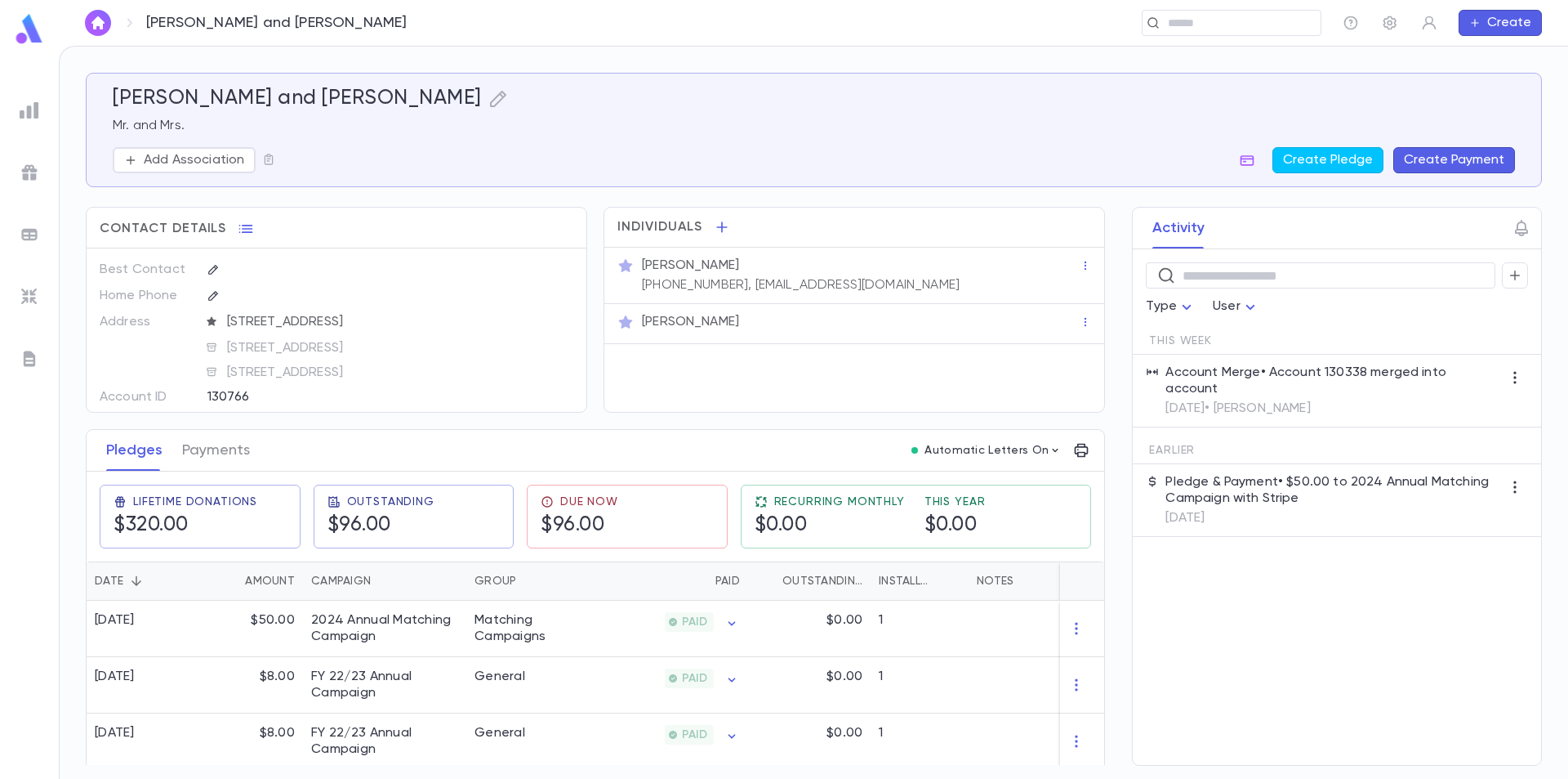
click at [38, 32] on img at bounding box center [29, 29] width 33 height 32
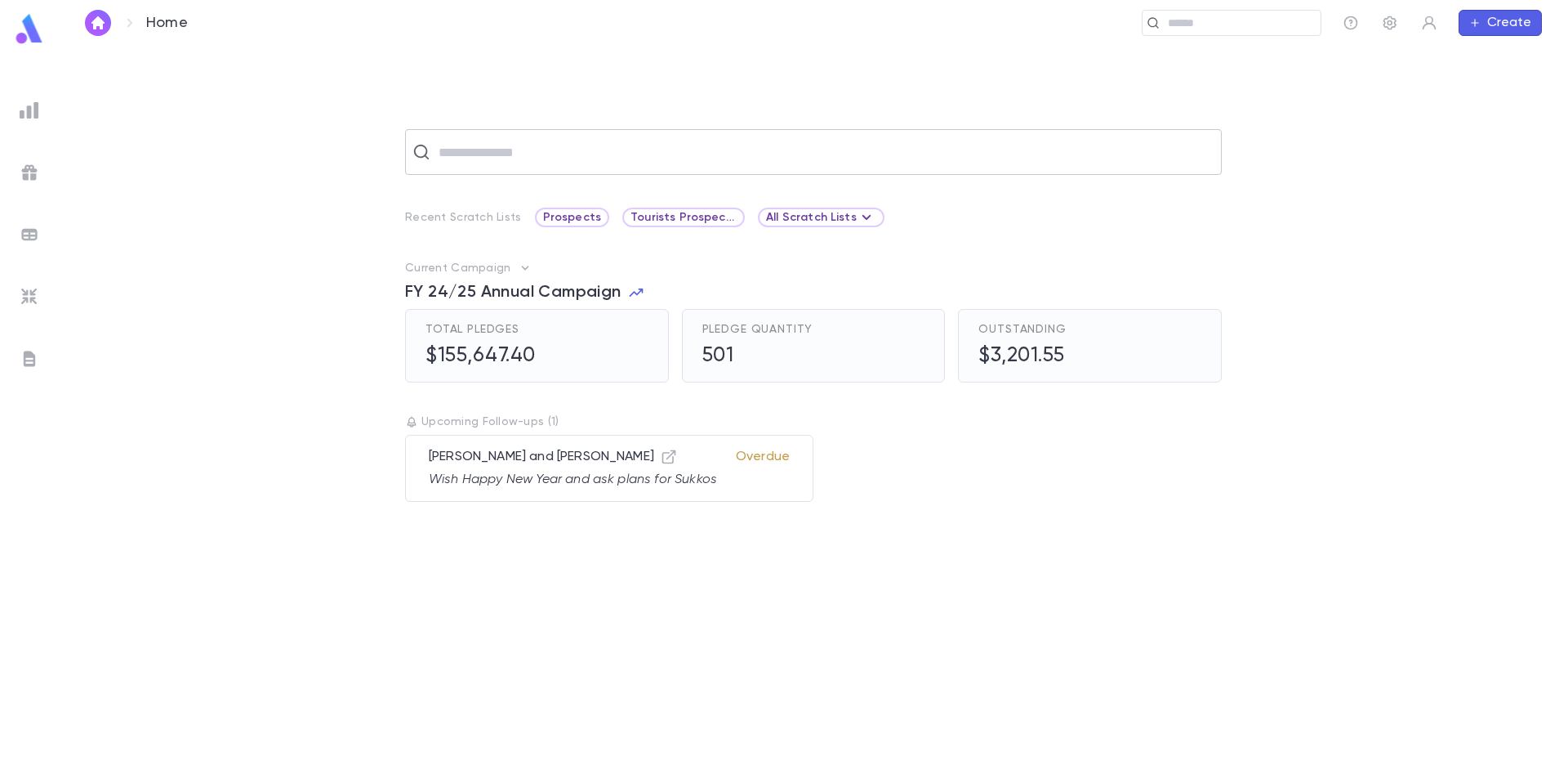
click at [459, 149] on input "text" at bounding box center [824, 152] width 781 height 31
click at [450, 151] on input "**********" at bounding box center [811, 152] width 756 height 31
type input "**********"
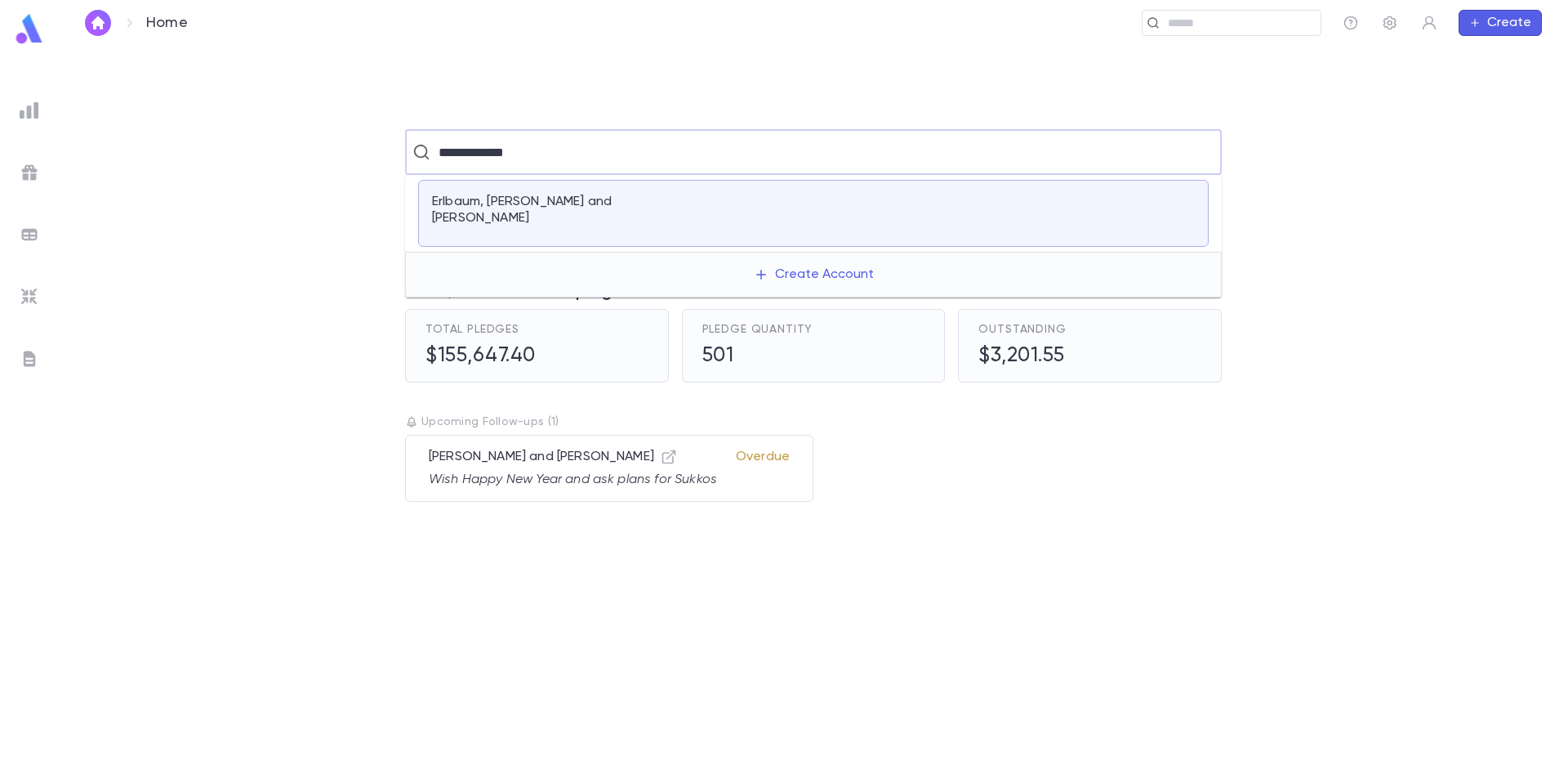
click at [549, 200] on p "Erlbaum, [PERSON_NAME] and [PERSON_NAME]" at bounding box center [549, 209] width 234 height 33
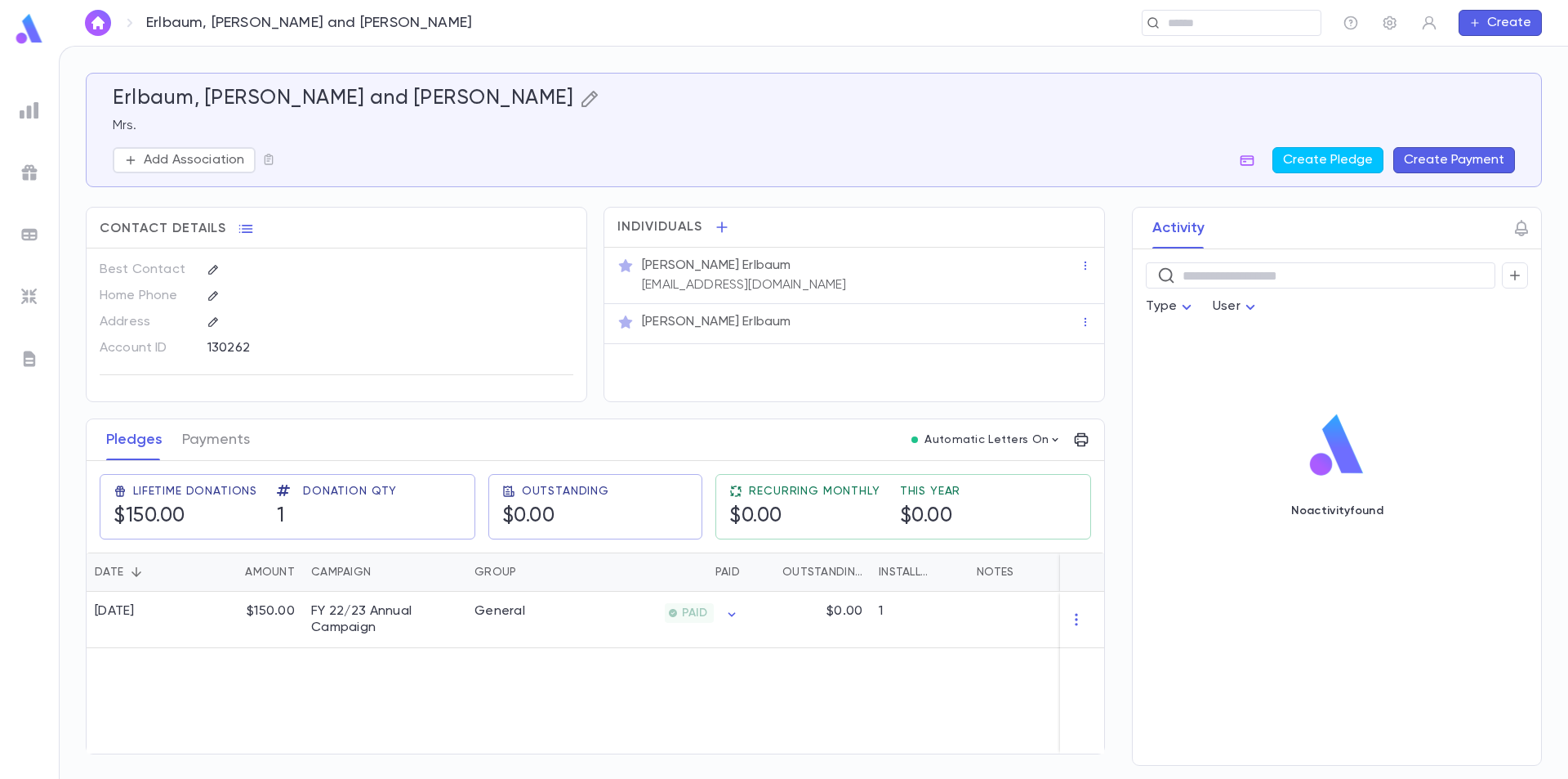
click at [580, 96] on icon "button" at bounding box center [590, 99] width 20 height 20
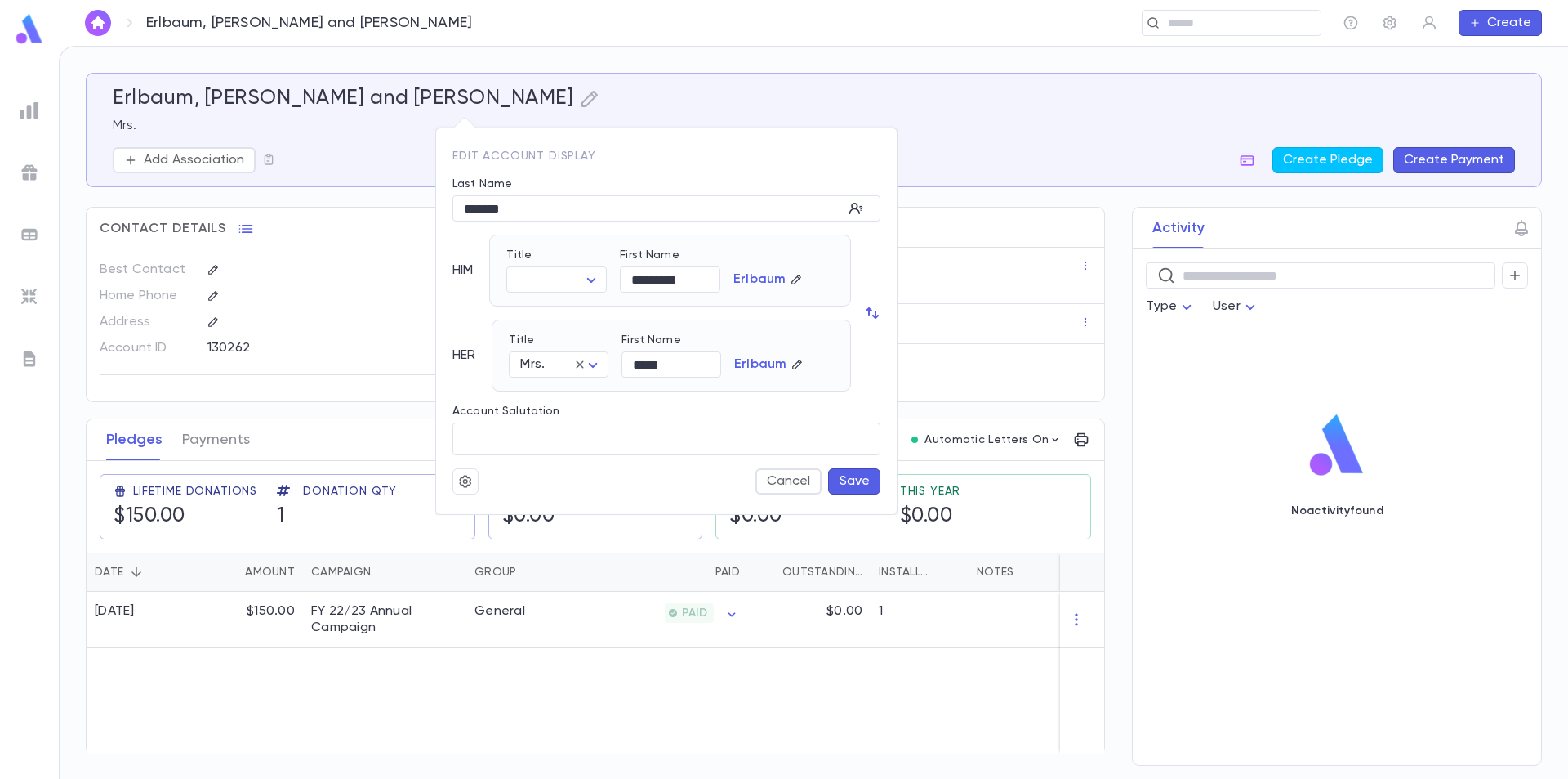
click at [469, 476] on icon "button" at bounding box center [466, 481] width 15 height 17
click at [481, 511] on li "Merge" at bounding box center [505, 513] width 98 height 26
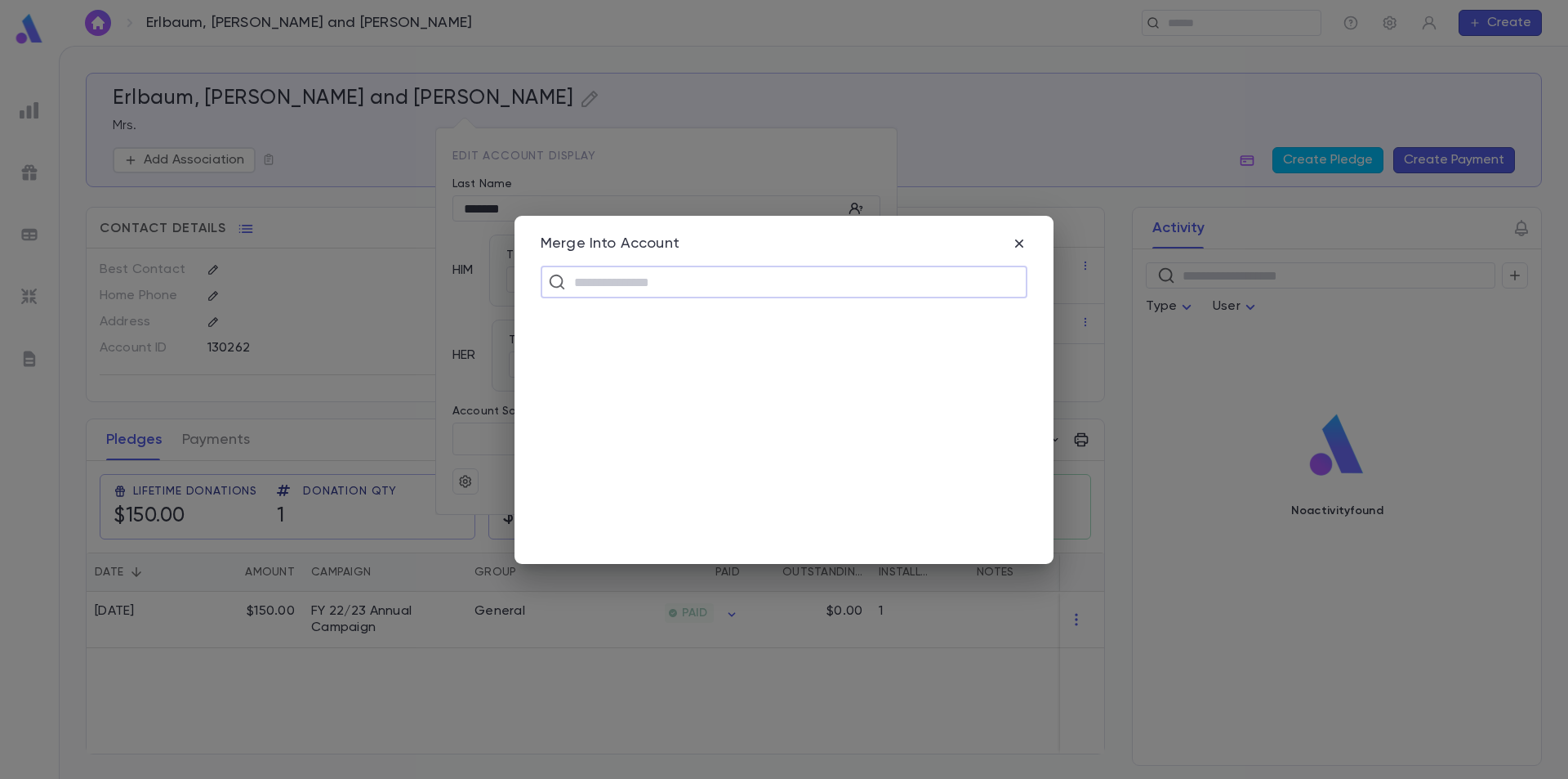
click at [631, 284] on input "text" at bounding box center [794, 281] width 451 height 31
type input "*******"
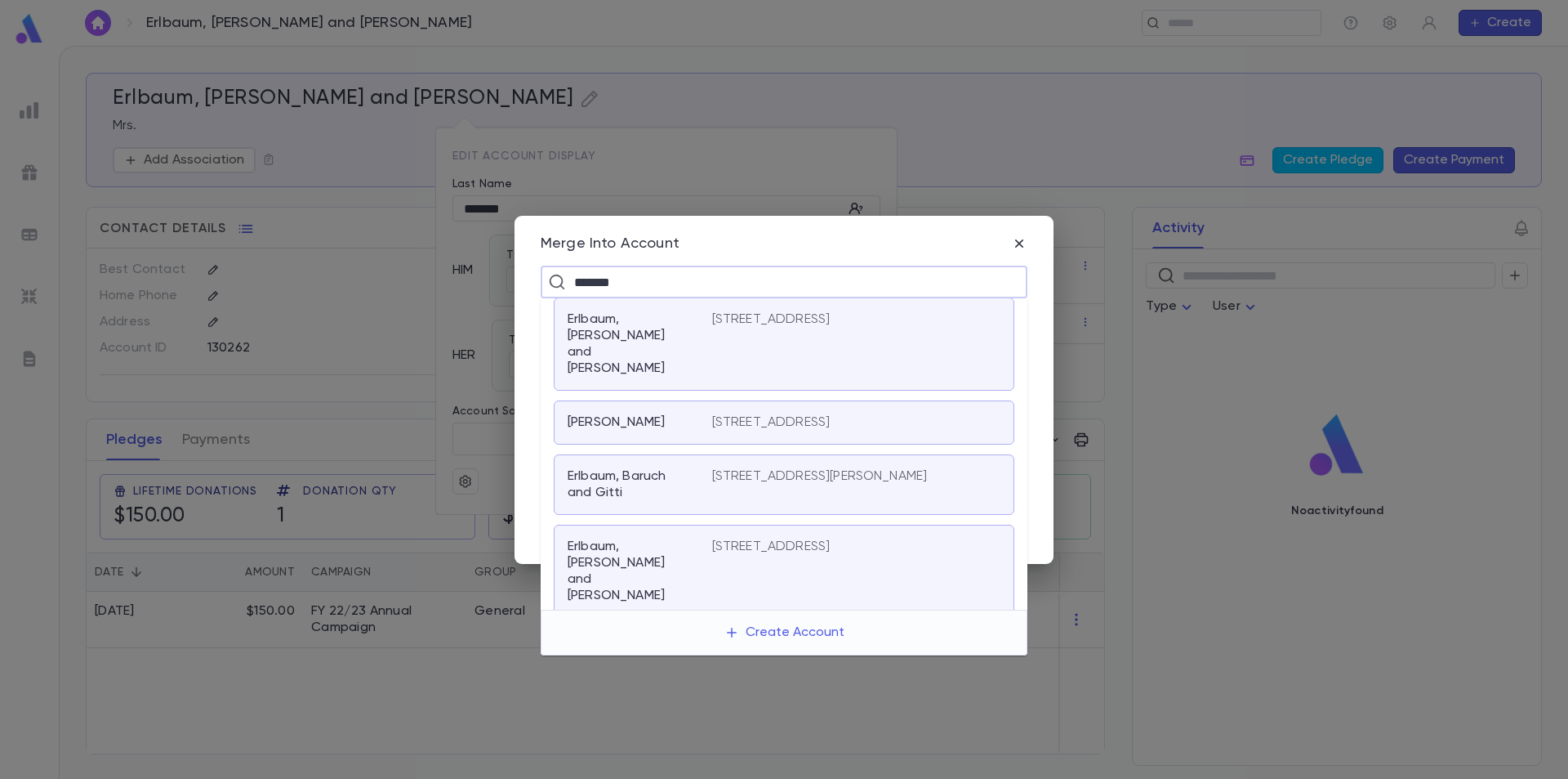
scroll to position [171, 0]
click at [644, 626] on div "[GEOGRAPHIC_DATA][STREET_ADDRESS]" at bounding box center [784, 648] width 461 height 44
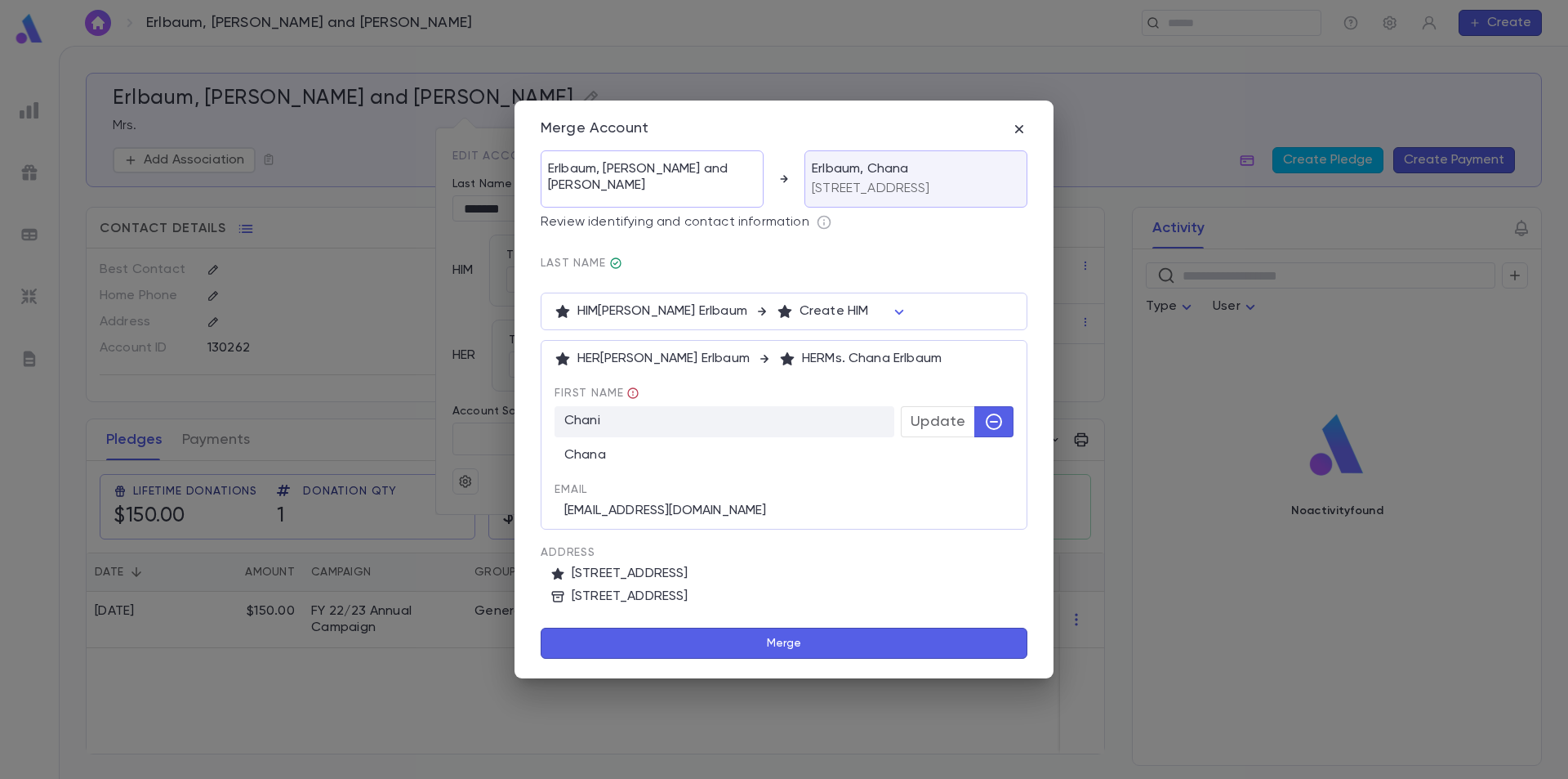
click at [869, 319] on body "Erlbaum, [PERSON_NAME] and [PERSON_NAME] ​ Create Erlbaum, [PERSON_NAME] and [P…" at bounding box center [784, 412] width 1568 height 733
click at [822, 346] on span "Create HIM" at bounding box center [828, 354] width 82 height 17
click at [946, 430] on span "Update" at bounding box center [939, 422] width 55 height 18
click at [753, 641] on button "Merge" at bounding box center [784, 643] width 487 height 31
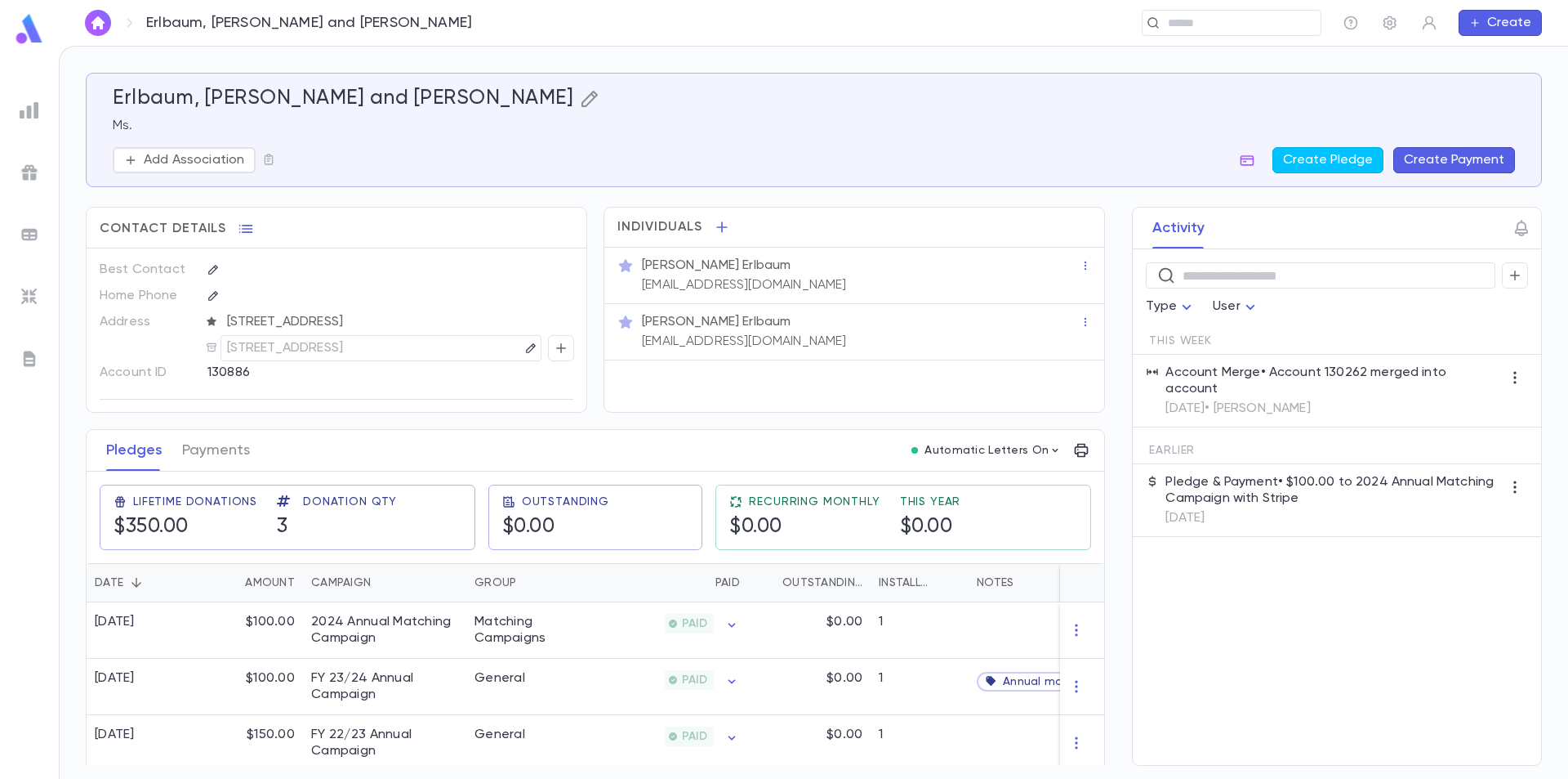
click at [580, 95] on icon "button" at bounding box center [590, 99] width 20 height 20
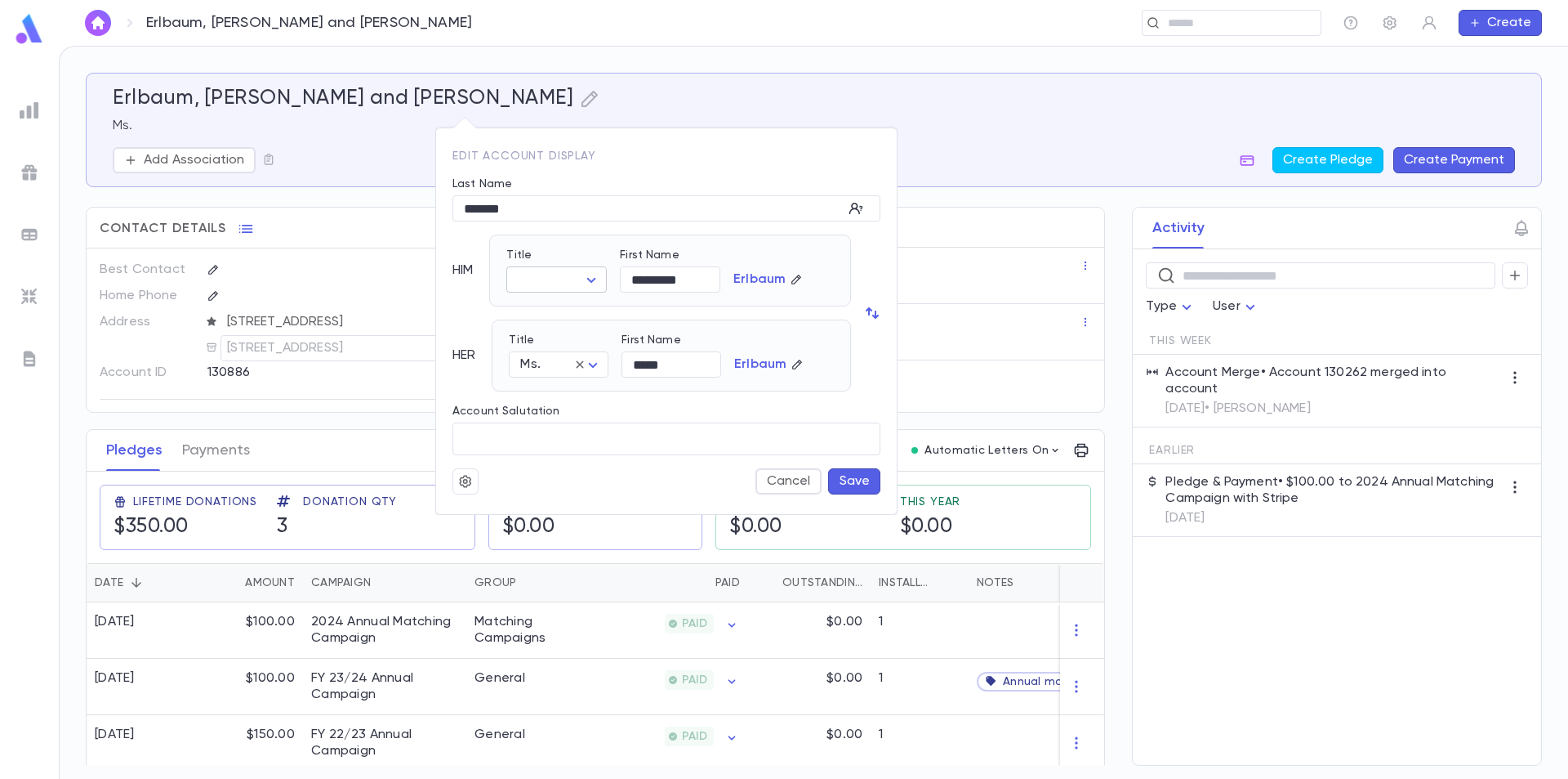
click at [604, 279] on body "Erlbaum, [PERSON_NAME] and [PERSON_NAME] ​ Create Erlbaum, [PERSON_NAME] and [P…" at bounding box center [784, 412] width 1568 height 733
click at [559, 314] on span "Mr." at bounding box center [596, 312] width 140 height 17
click at [594, 279] on body "Erlbaum, [PERSON_NAME] and [PERSON_NAME] ​ Create Erlbaum, [PERSON_NAME] and [P…" at bounding box center [784, 412] width 1568 height 733
click at [574, 335] on span "[DEMOGRAPHIC_DATA]" at bounding box center [596, 338] width 140 height 17
click at [591, 276] on body "Erlbaum, [PERSON_NAME] and [PERSON_NAME] ​ Create Erlbaum, [PERSON_NAME] and [P…" at bounding box center [784, 412] width 1568 height 733
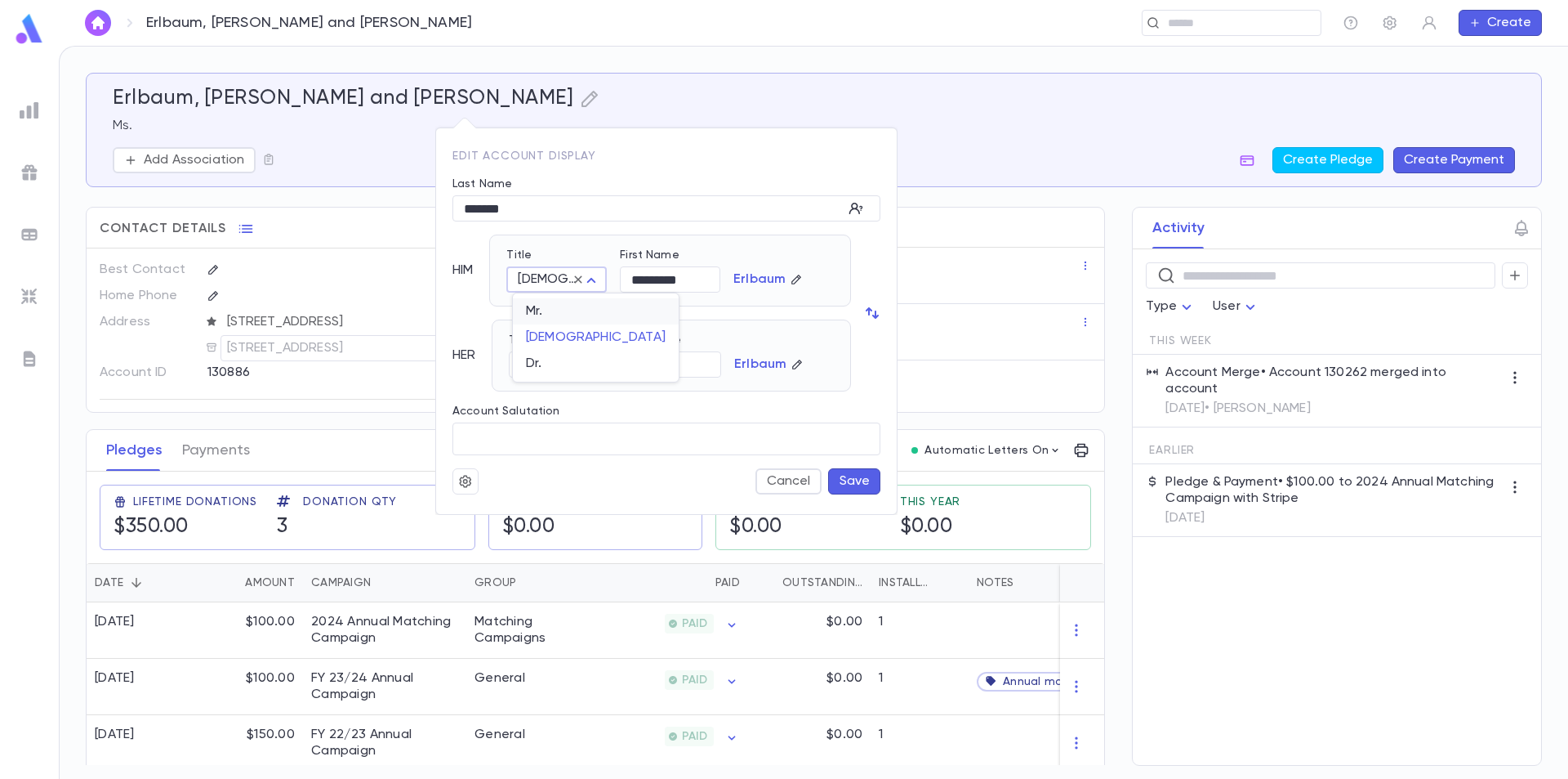
click at [568, 304] on span "Mr." at bounding box center [596, 312] width 140 height 17
type input "***"
click at [594, 372] on body "Erlbaum, Yechezkel and Chani ​ Create Erlbaum, Yechezkel and Chani Ms. Add Asso…" at bounding box center [784, 412] width 1568 height 733
click at [569, 400] on span "Mrs." at bounding box center [563, 396] width 71 height 17
type input "****"
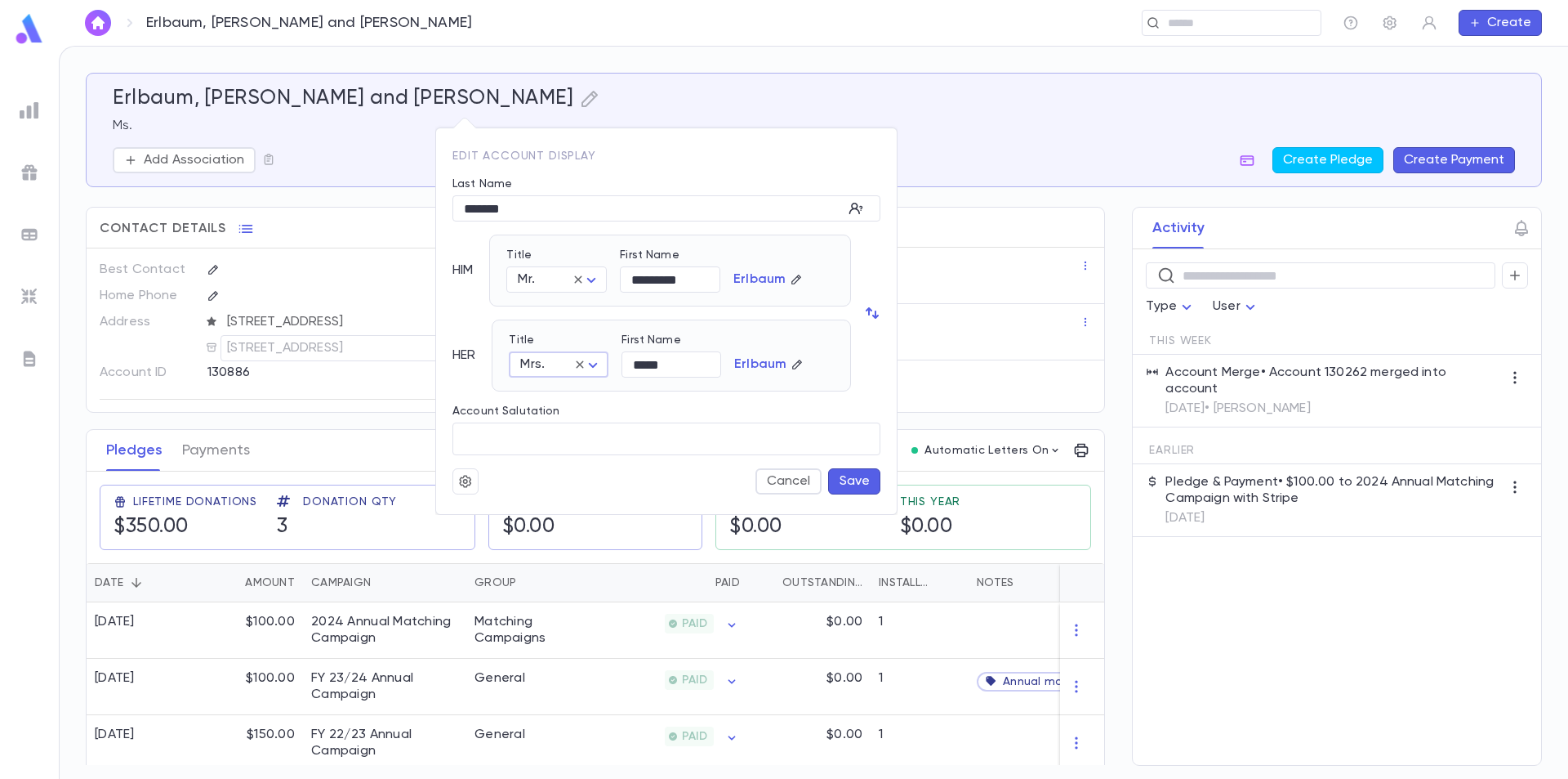
click at [862, 483] on button "Save" at bounding box center [854, 480] width 53 height 26
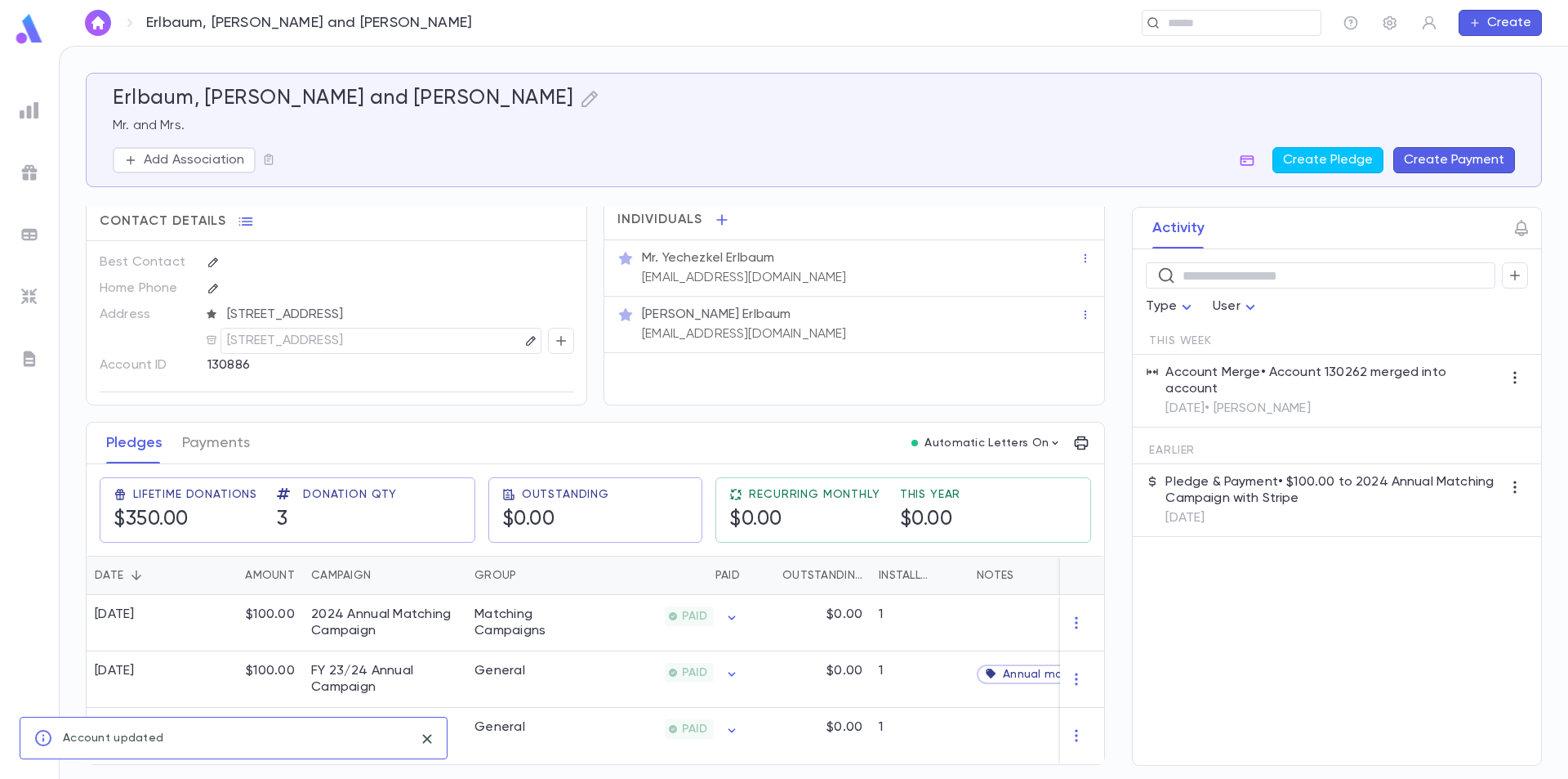
scroll to position [14, 0]
click at [27, 40] on img at bounding box center [29, 29] width 33 height 32
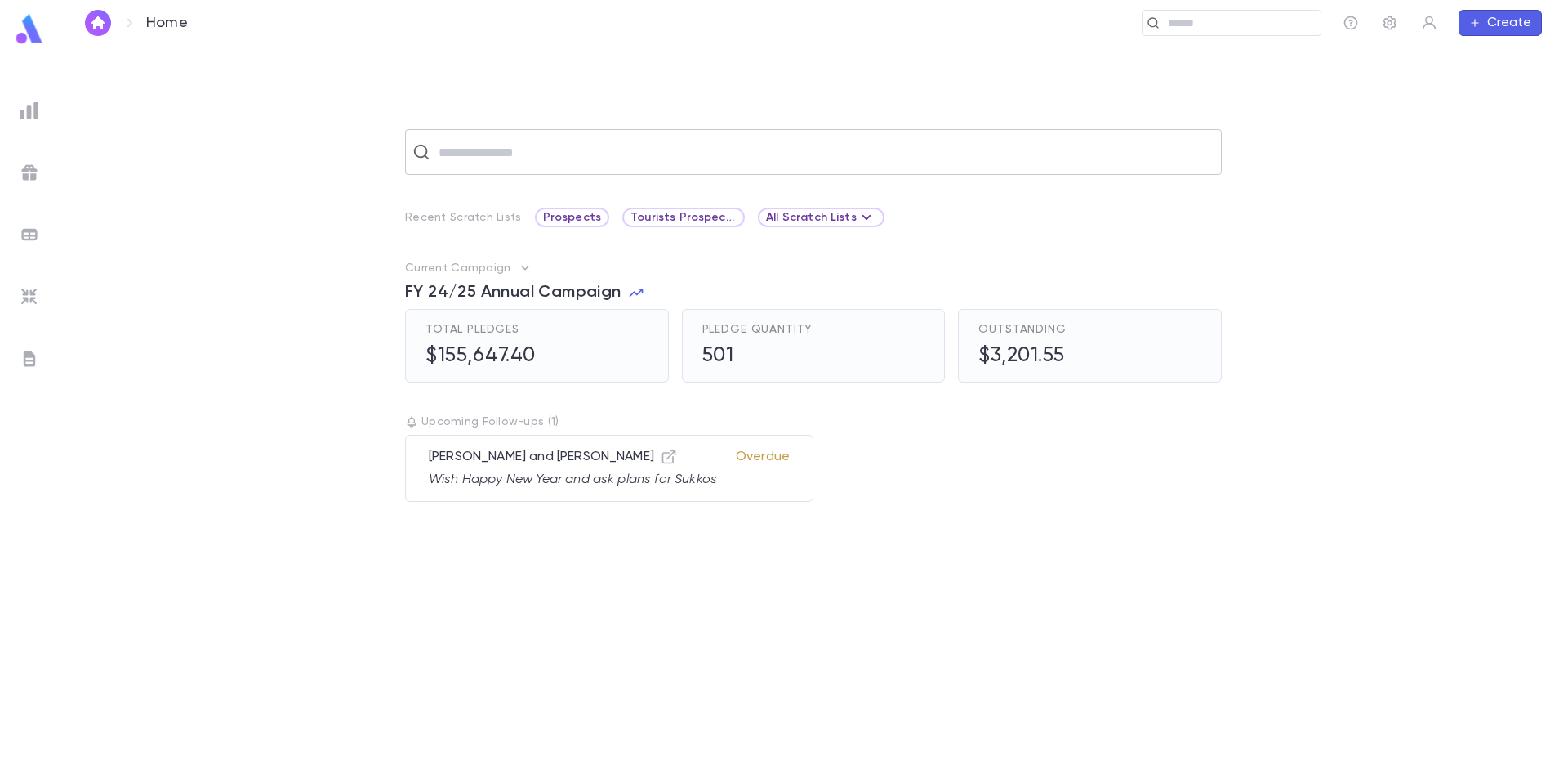
click at [611, 161] on input "text" at bounding box center [824, 152] width 781 height 31
drag, startPoint x: 536, startPoint y: 153, endPoint x: 423, endPoint y: 152, distance: 113.0
click at [423, 152] on div "**********" at bounding box center [814, 152] width 817 height 46
type input "*******"
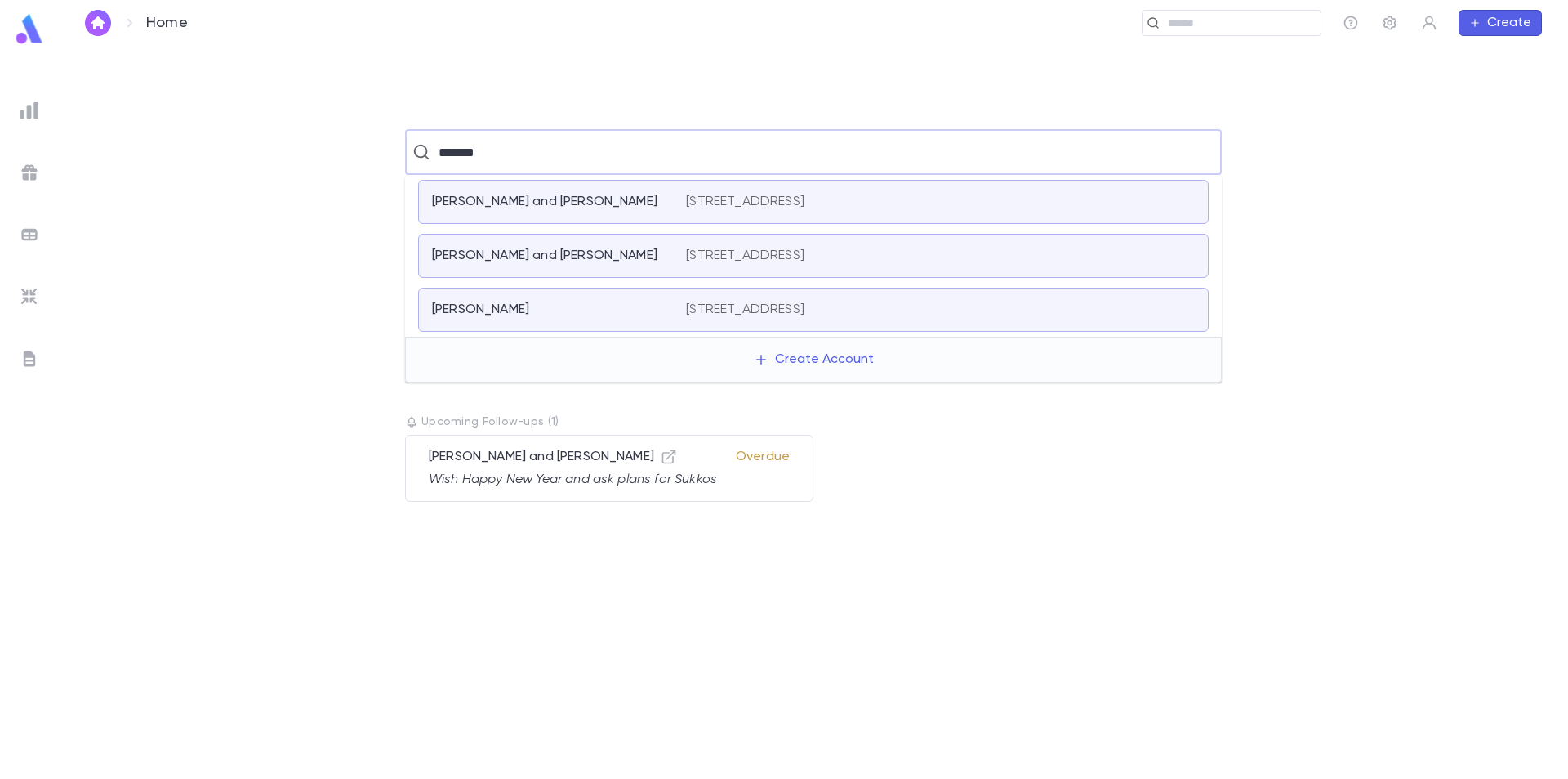
click at [568, 304] on div "Brofman, Dovid" at bounding box center [549, 310] width 234 height 17
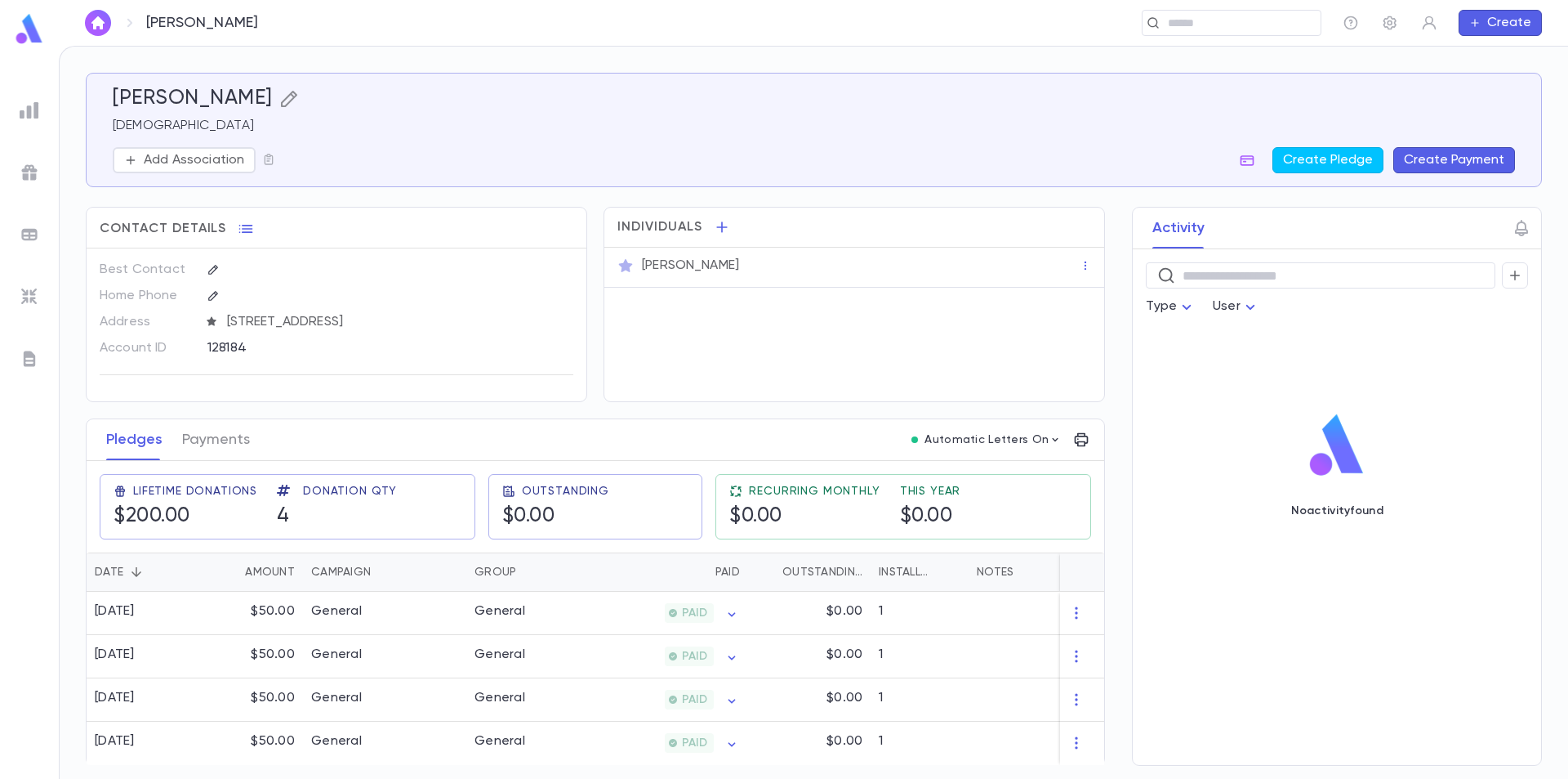
click at [282, 104] on icon "button" at bounding box center [289, 99] width 20 height 20
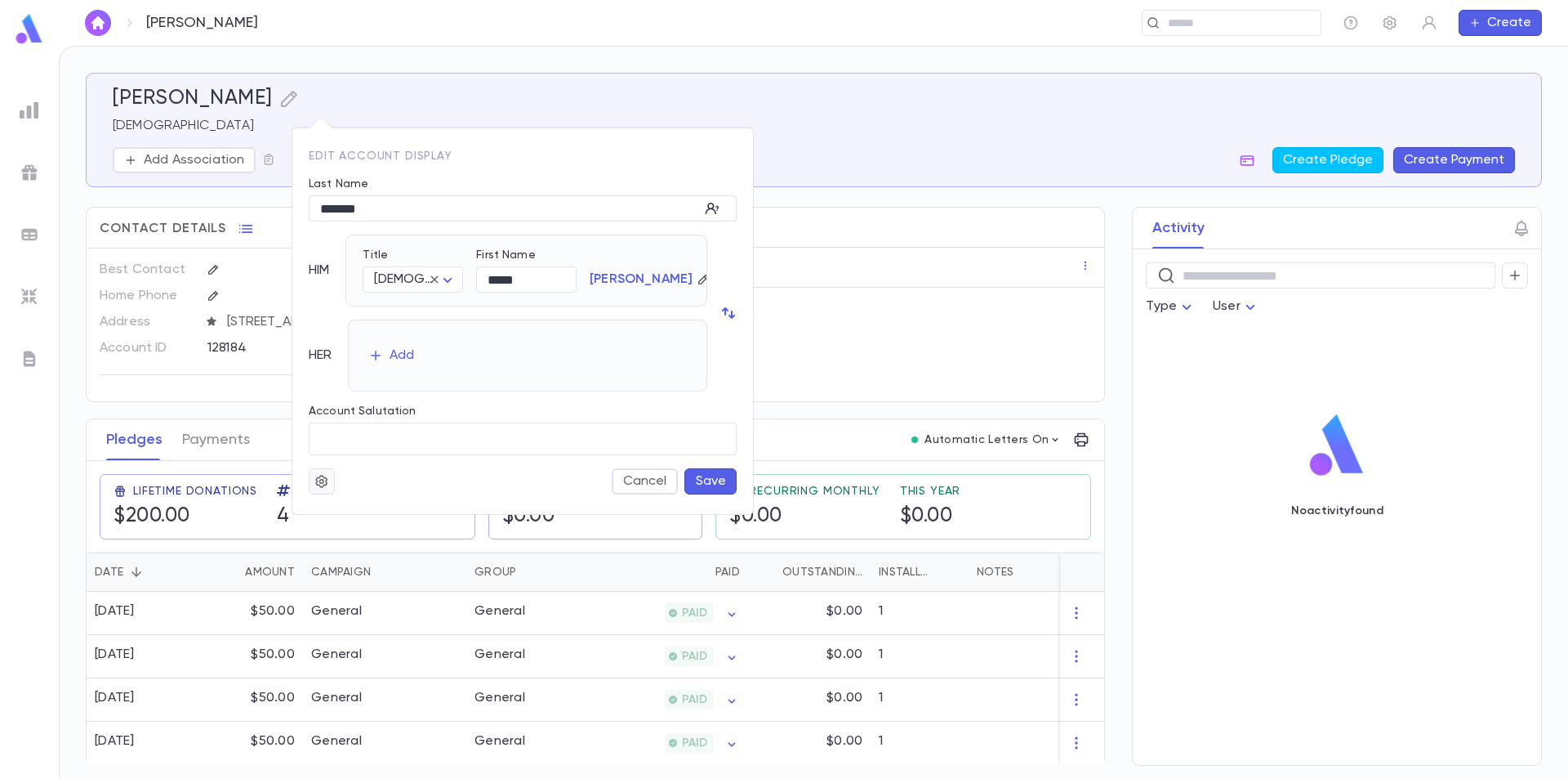
click at [324, 480] on icon "button" at bounding box center [322, 481] width 15 height 17
click at [351, 516] on li "Merge" at bounding box center [361, 513] width 98 height 26
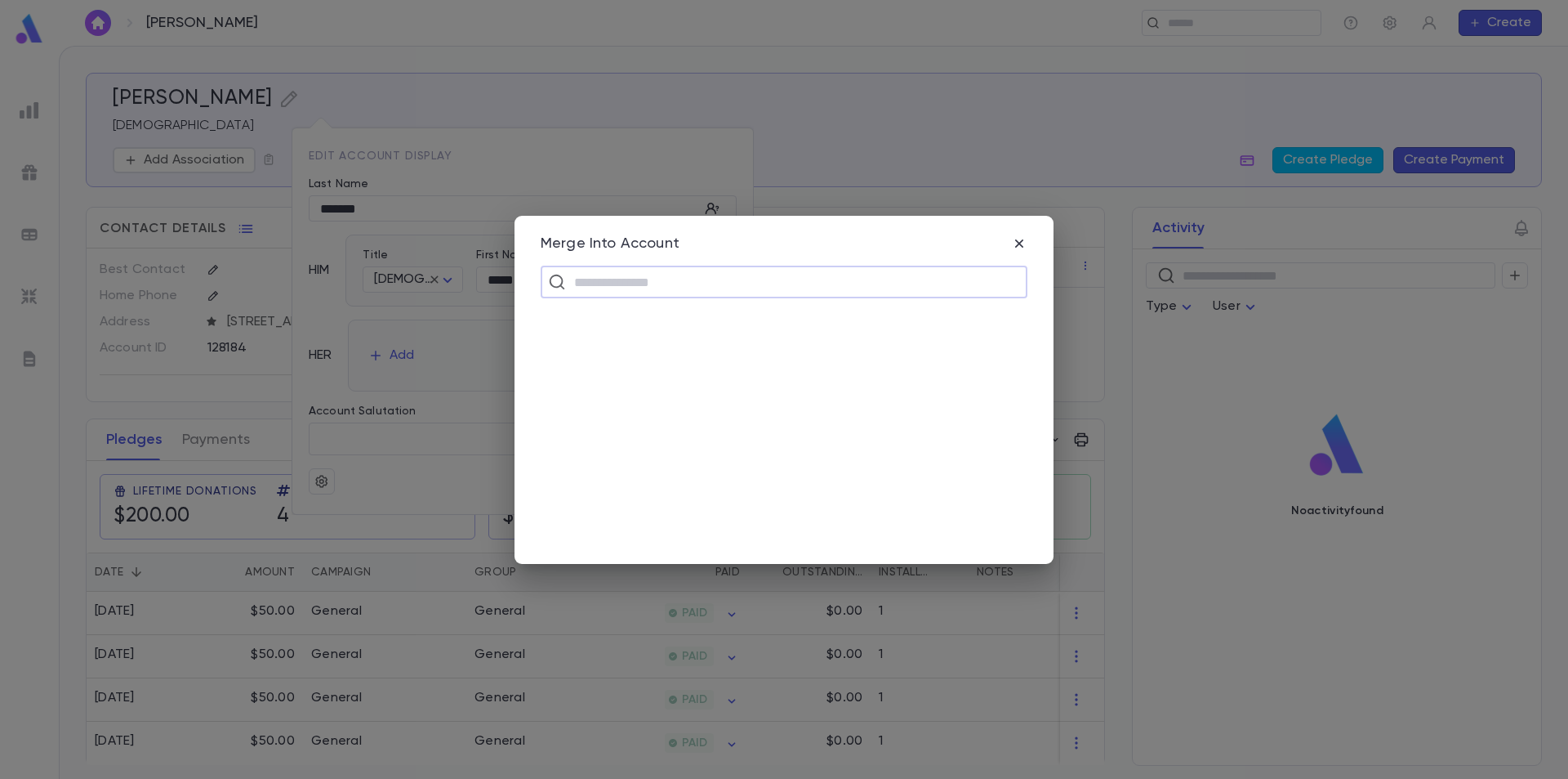
click at [699, 284] on input "text" at bounding box center [794, 281] width 451 height 31
type input "*******"
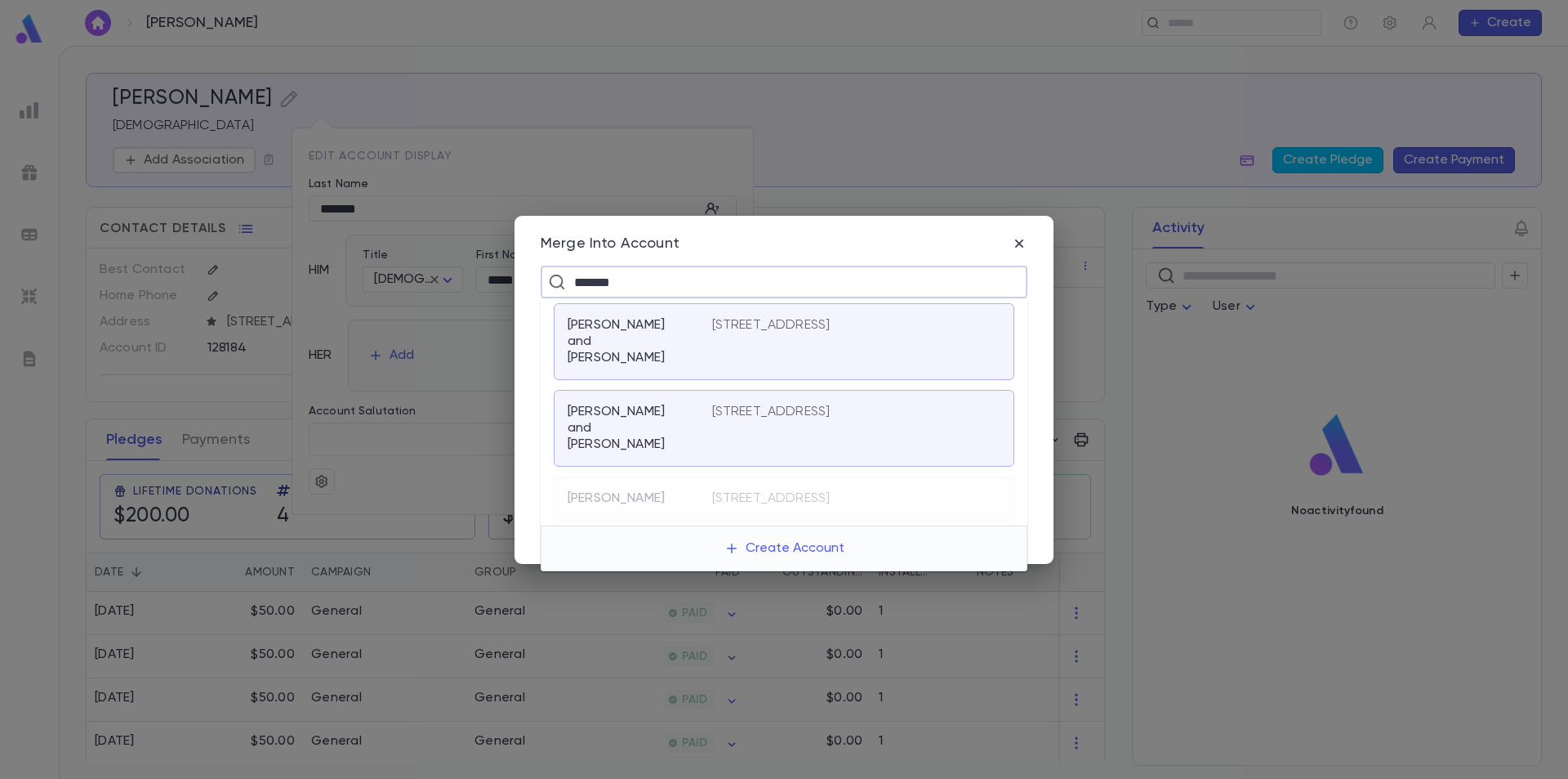
click at [694, 390] on div "Brafman, David and Miriam 3278 North Summit Avenue, Milwaukee WI 53211 US" at bounding box center [784, 428] width 461 height 77
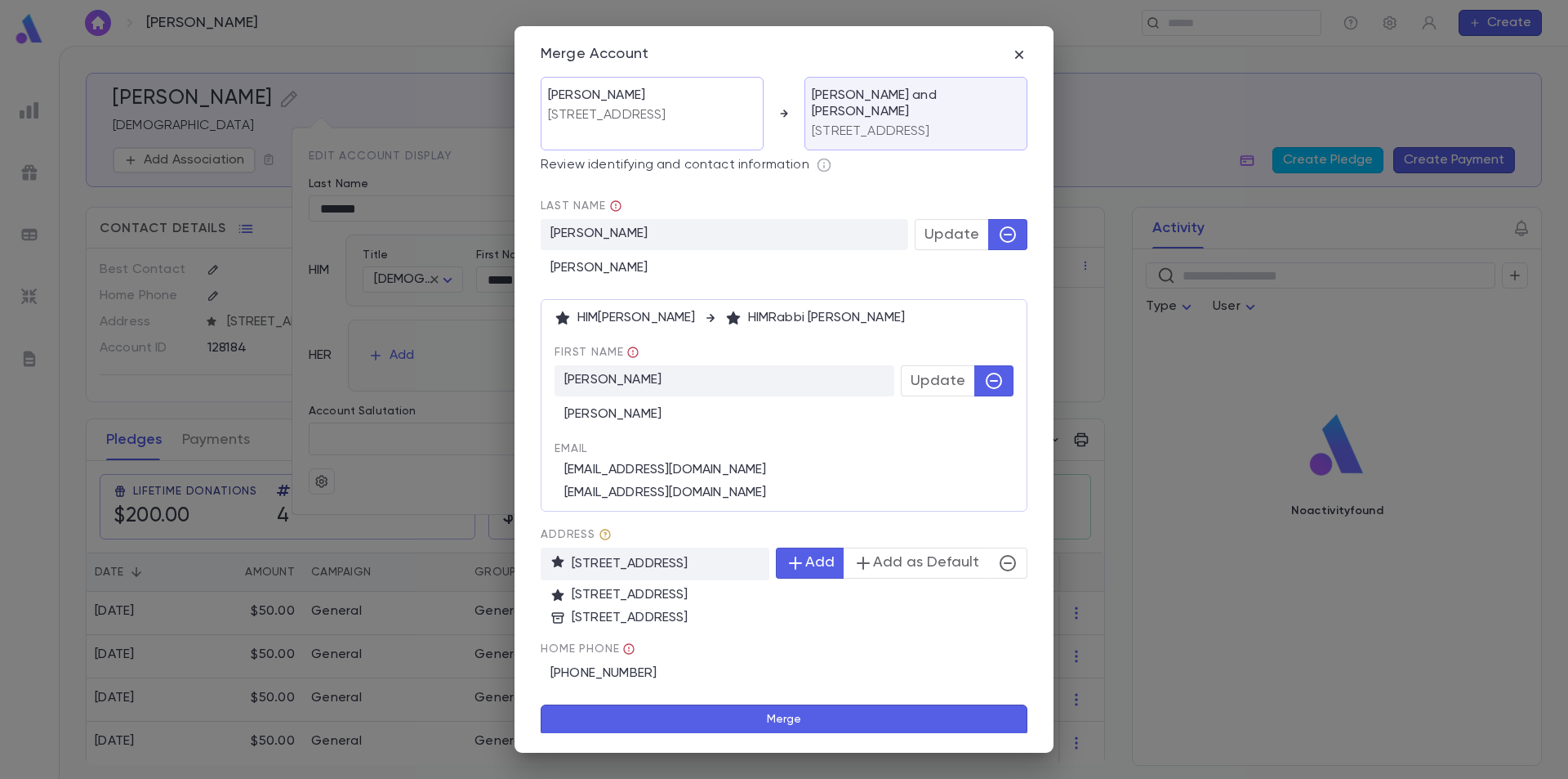
scroll to position [2, 0]
click at [783, 711] on button "Merge" at bounding box center [784, 718] width 487 height 31
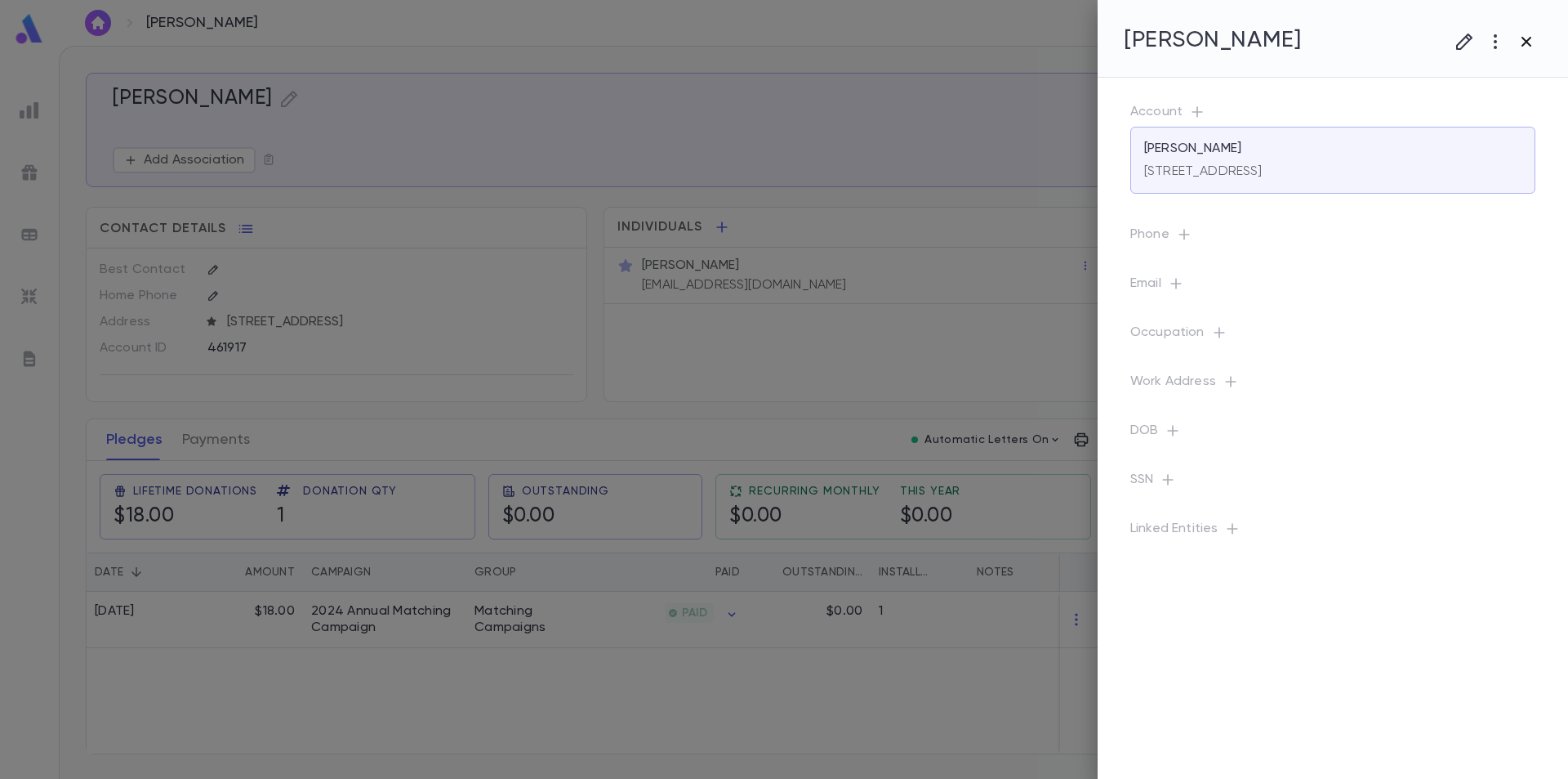
click at [1524, 39] on icon "button" at bounding box center [1527, 42] width 10 height 10
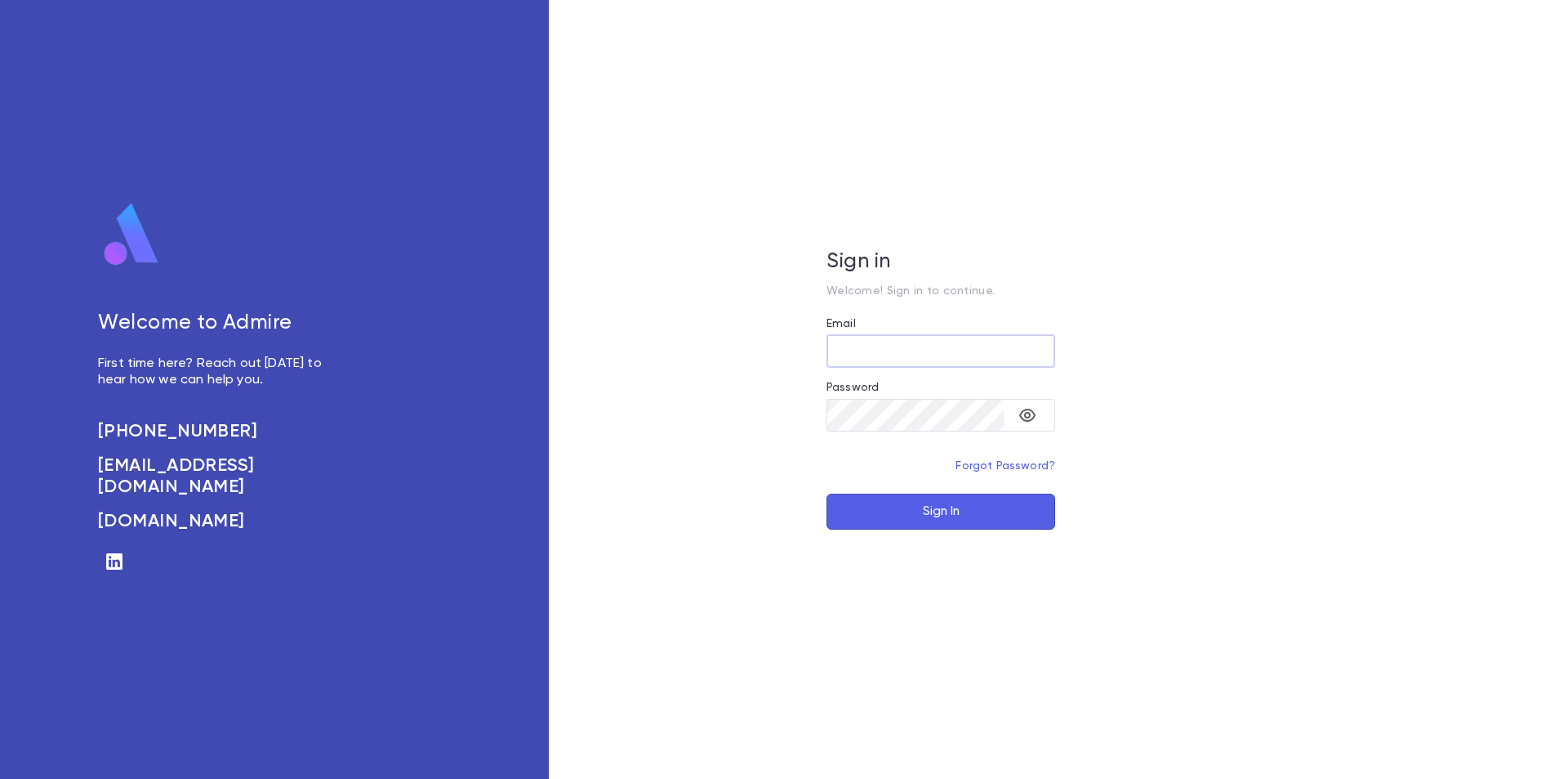
click at [31, 48] on div "Welcome to Admire First time here? Reach out [DATE] to hear how we can help you…" at bounding box center [274, 390] width 549 height 779
type input "**********"
click at [966, 503] on button "Sign In" at bounding box center [941, 511] width 228 height 36
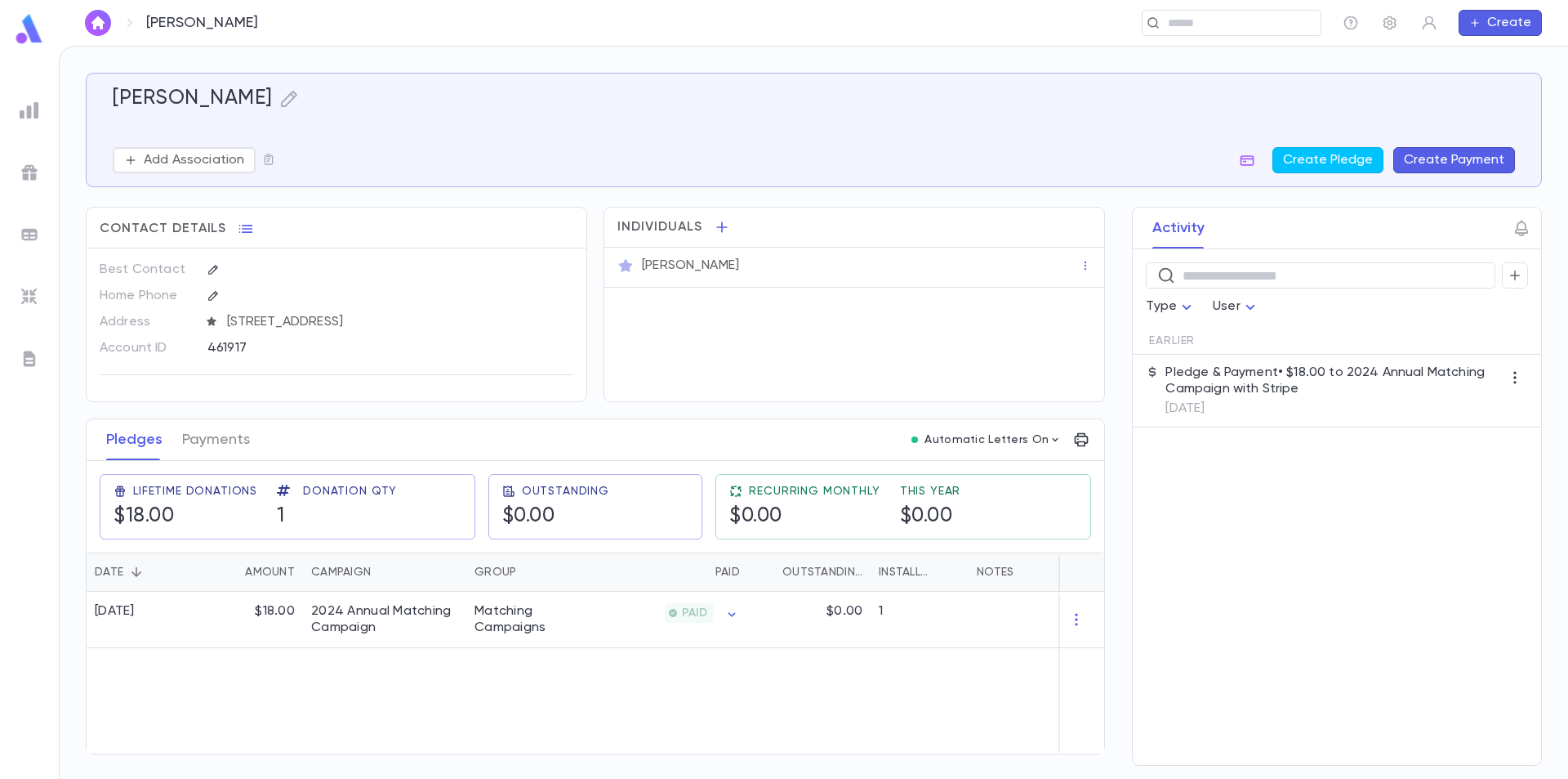
click at [28, 37] on img at bounding box center [29, 29] width 33 height 32
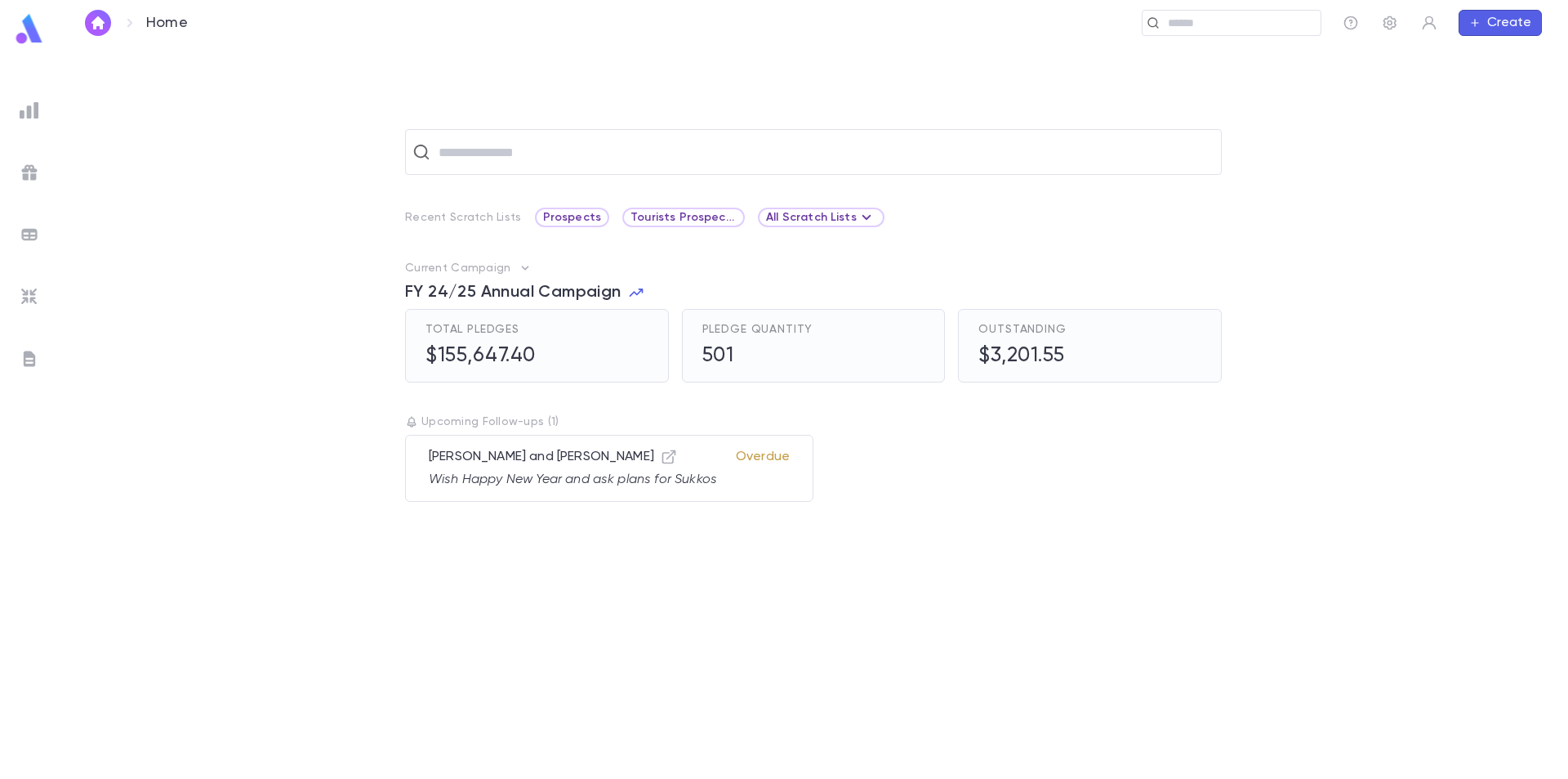
click at [28, 108] on img at bounding box center [30, 111] width 20 height 20
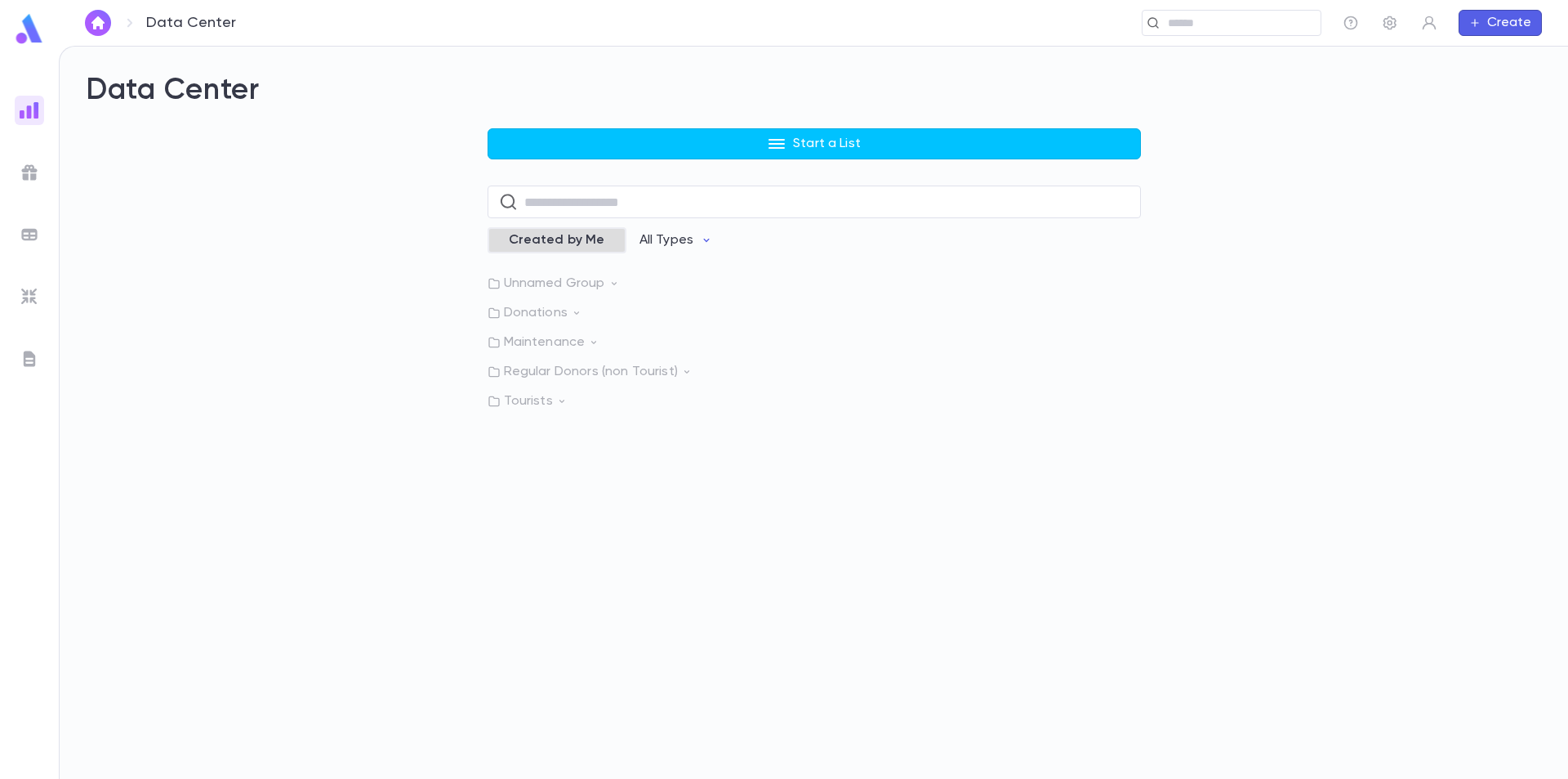
click at [569, 236] on span "Created by Me" at bounding box center [557, 240] width 116 height 17
click at [634, 204] on input "text" at bounding box center [827, 202] width 605 height 32
type input "*****"
click at [679, 291] on p "Local donors/ non parents" at bounding box center [609, 294] width 165 height 17
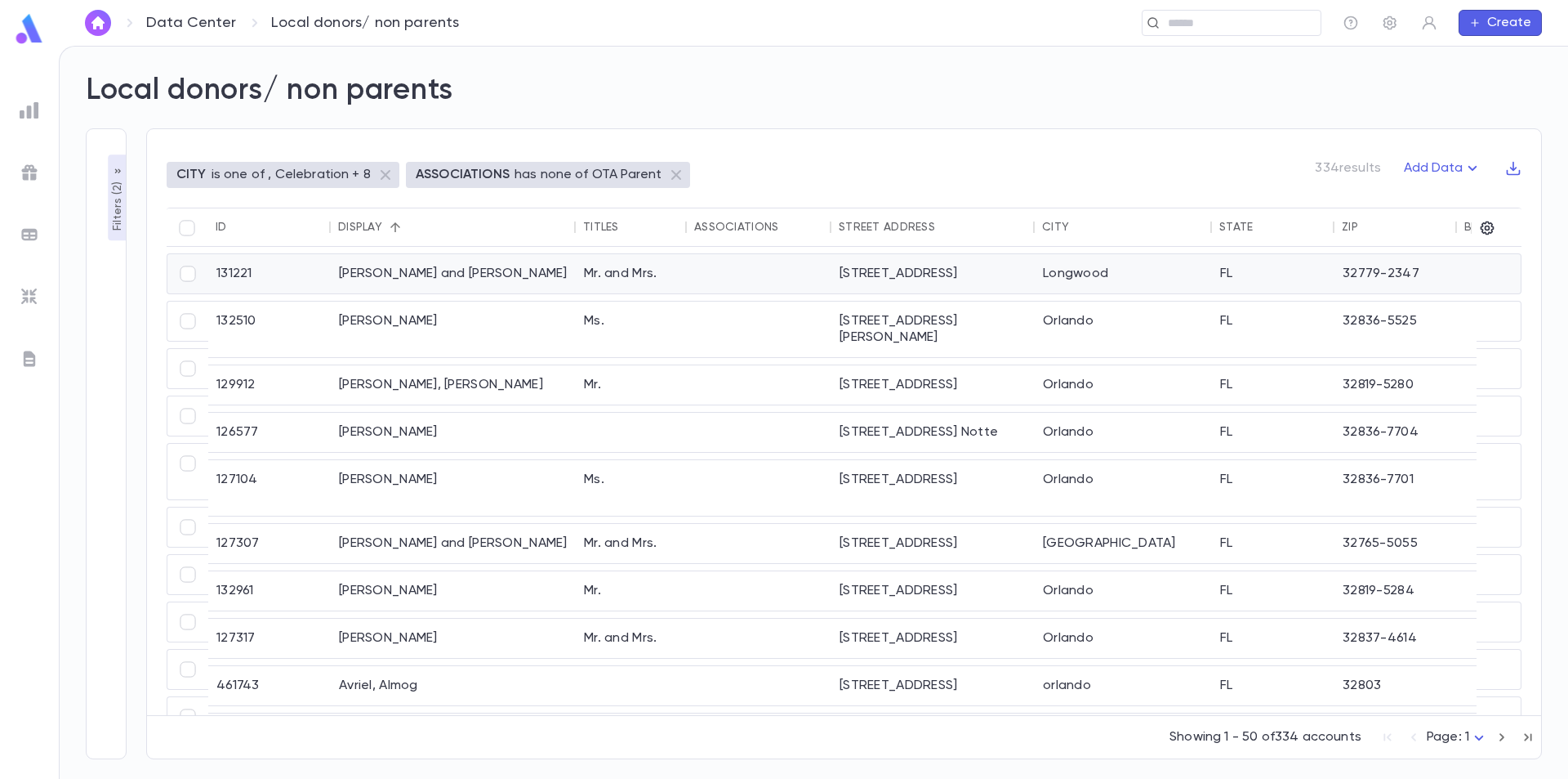
click at [412, 276] on div "[PERSON_NAME] and [PERSON_NAME]" at bounding box center [453, 274] width 245 height 39
click at [1487, 231] on icon "button" at bounding box center [1488, 229] width 17 height 17
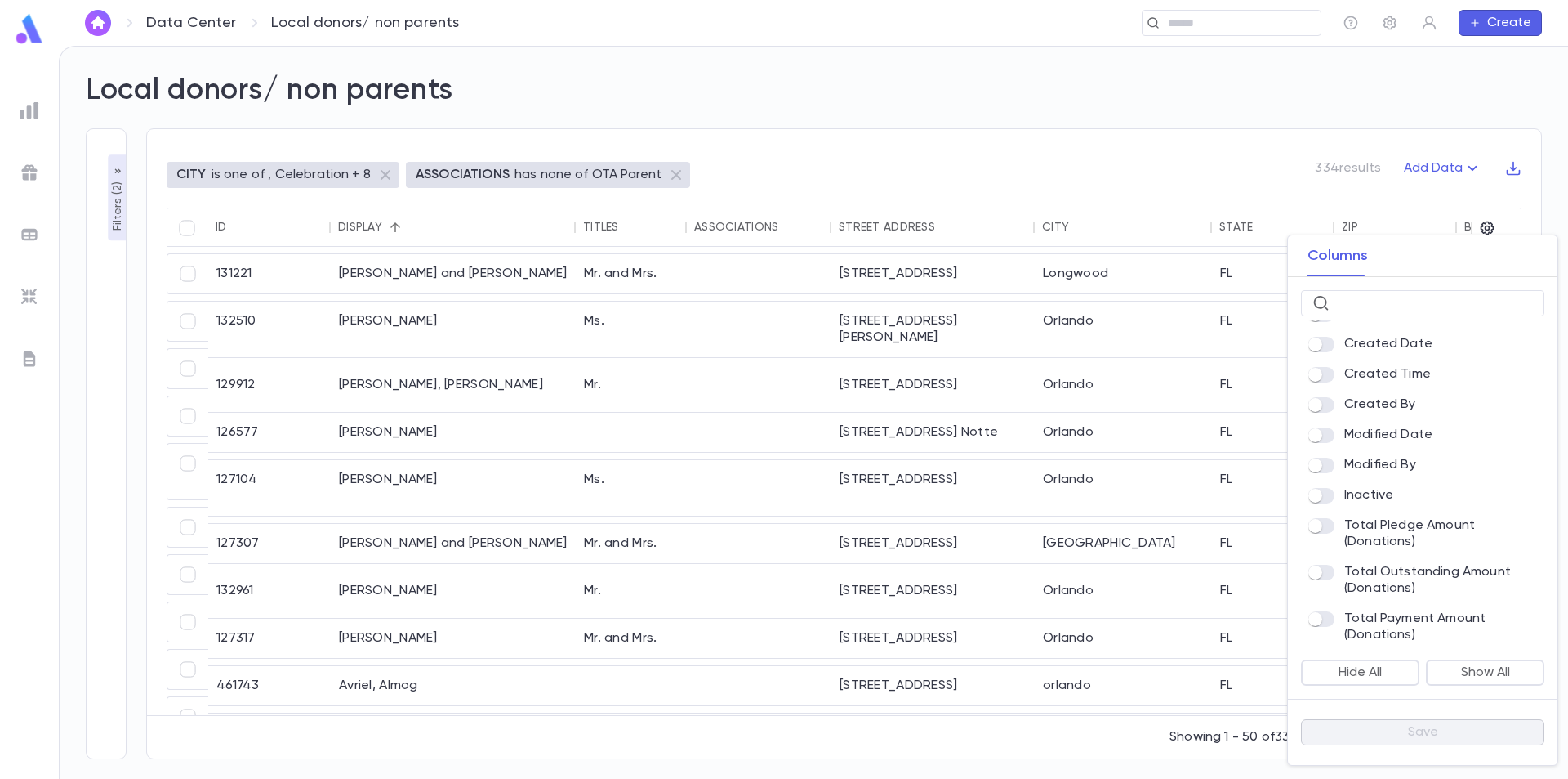
scroll to position [872, 0]
click at [1415, 731] on button "Save" at bounding box center [1423, 731] width 243 height 26
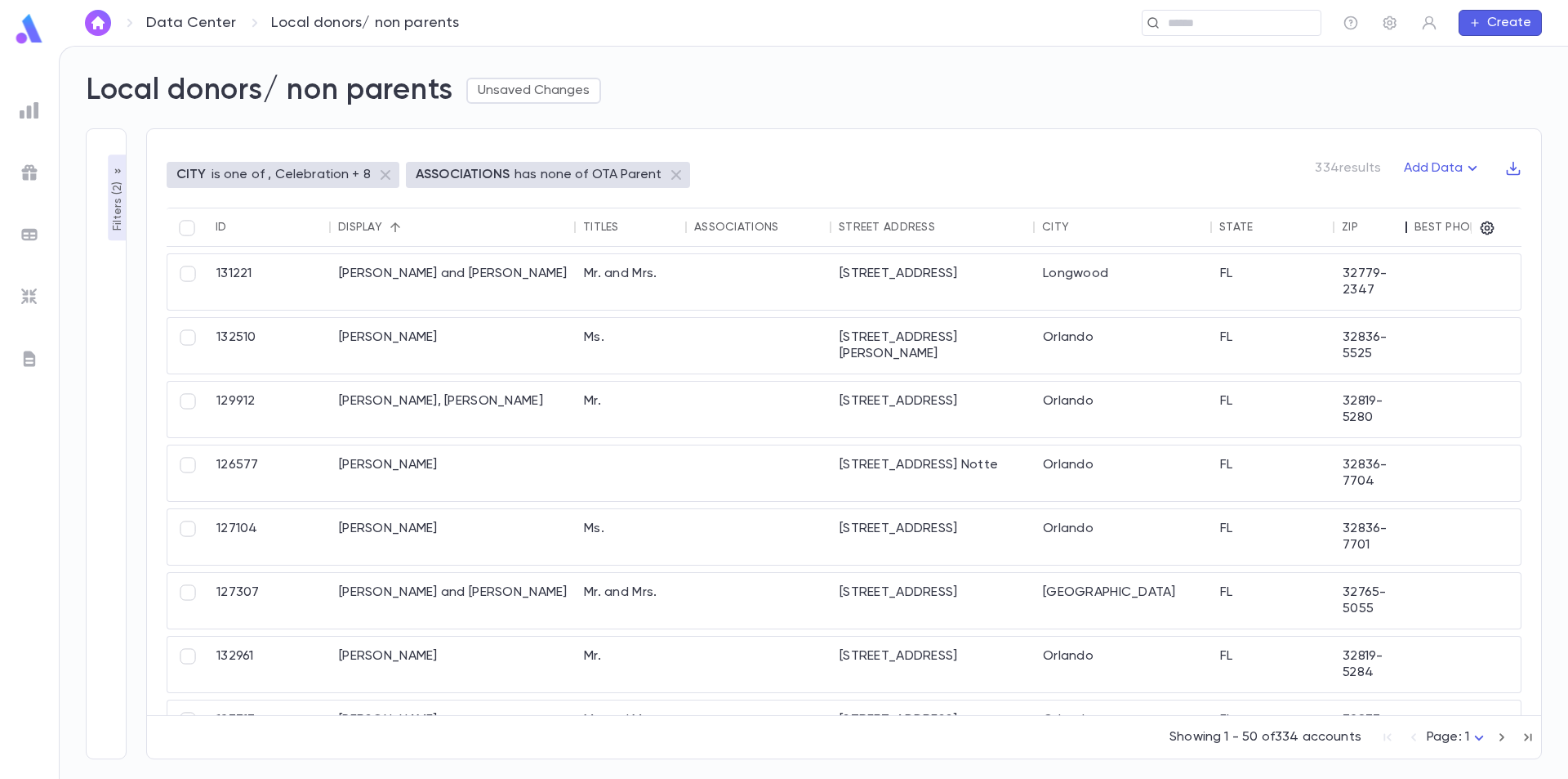
drag, startPoint x: 1458, startPoint y: 231, endPoint x: 1399, endPoint y: 234, distance: 59.1
click at [1399, 234] on div at bounding box center [1407, 227] width 20 height 39
click at [1484, 224] on icon "button" at bounding box center [1488, 229] width 14 height 14
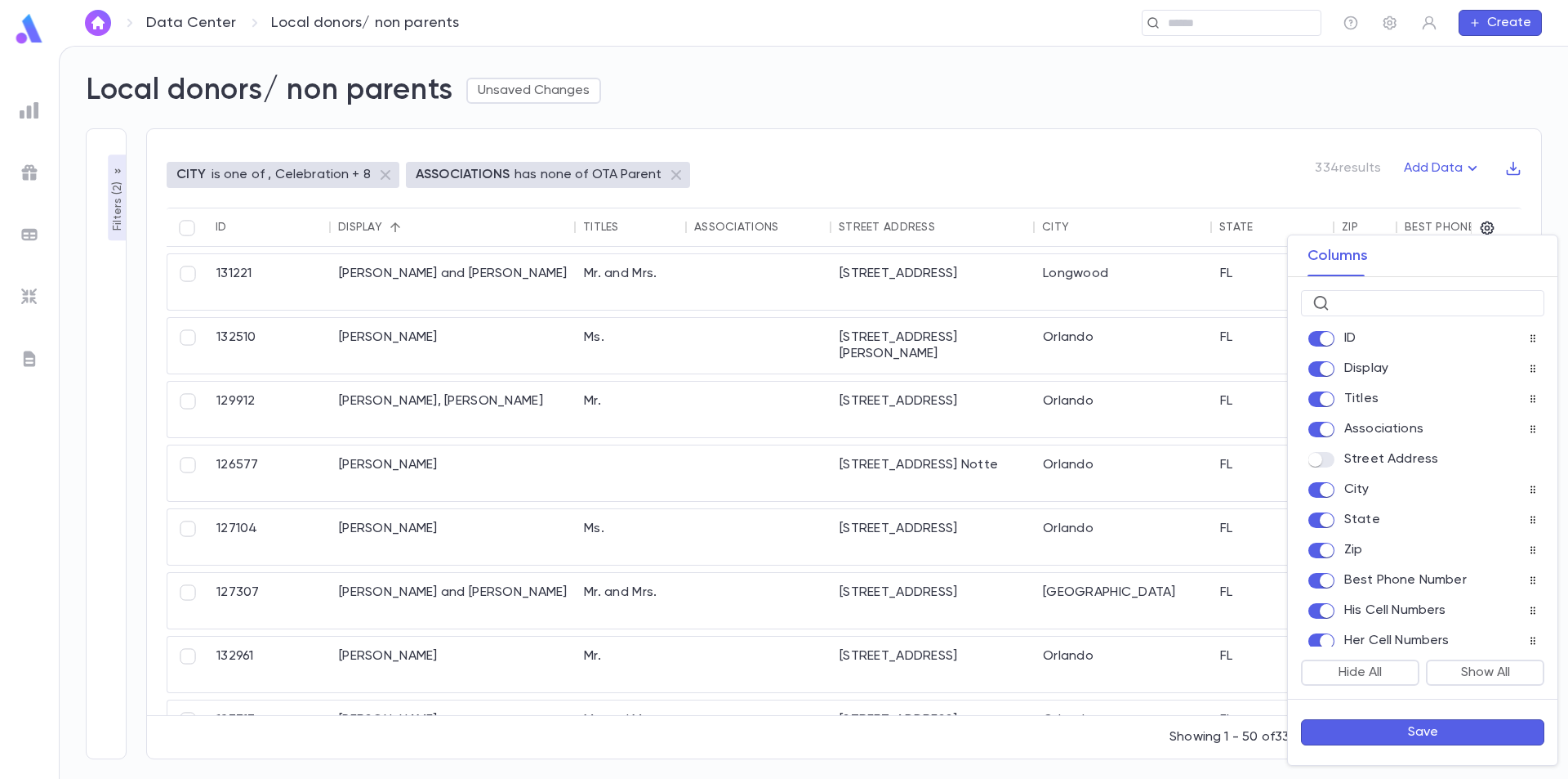
click at [1324, 498] on span at bounding box center [1321, 490] width 26 height 16
click at [1323, 561] on div "Zip" at bounding box center [1423, 550] width 243 height 23
click at [1394, 726] on button "Save" at bounding box center [1423, 731] width 243 height 26
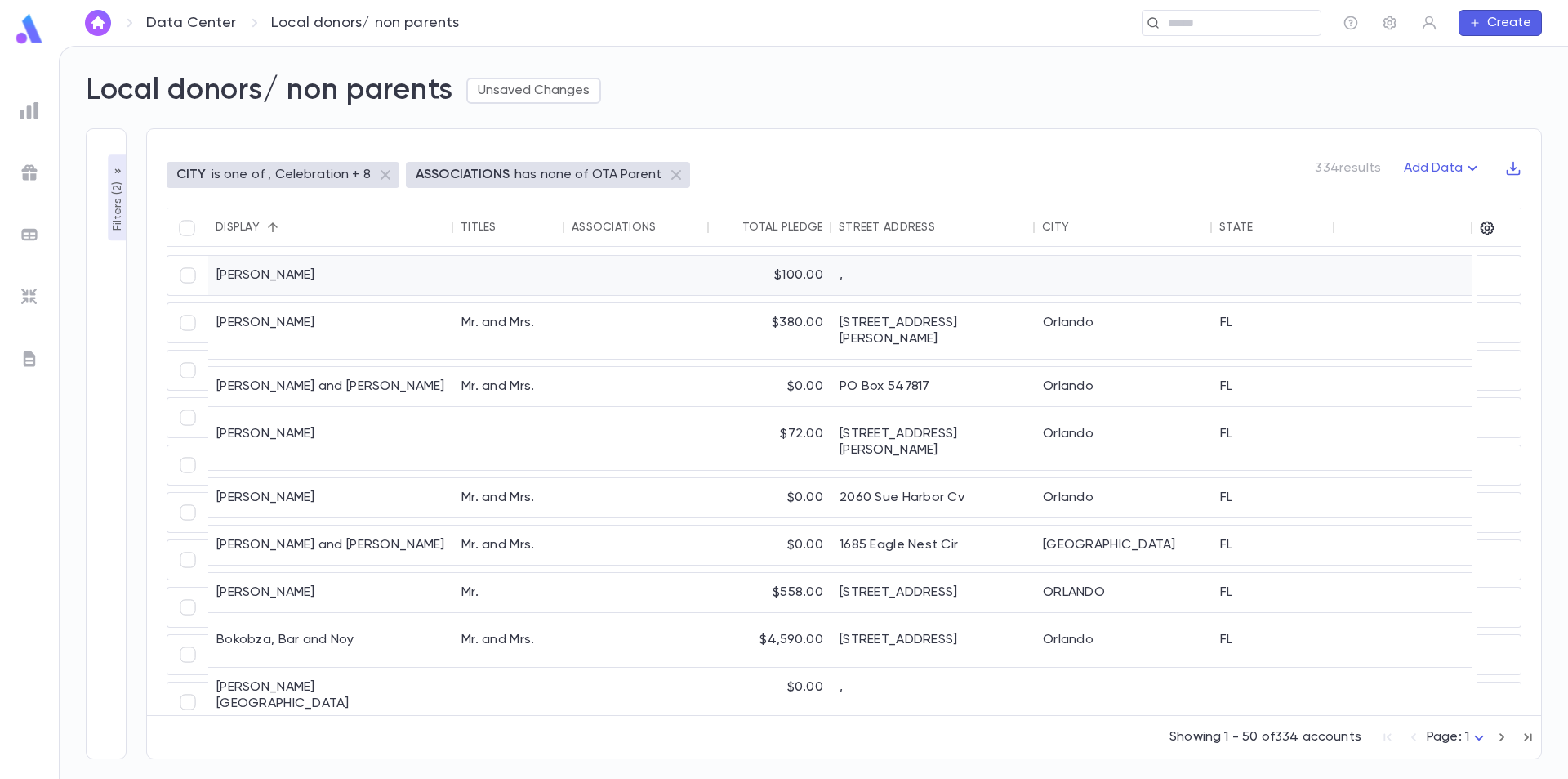
scroll to position [1323, 0]
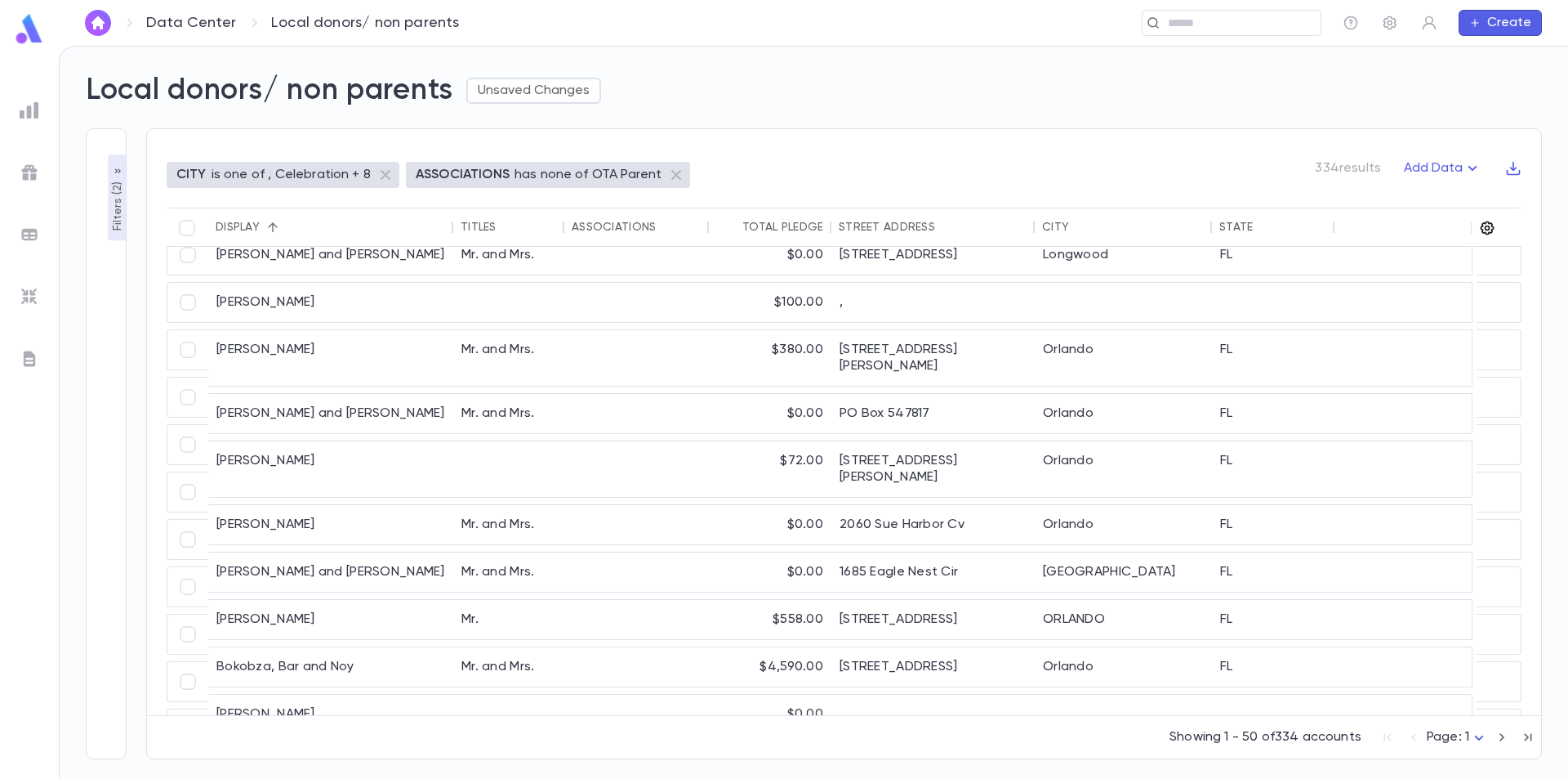
click at [1486, 233] on icon "button" at bounding box center [1488, 229] width 14 height 14
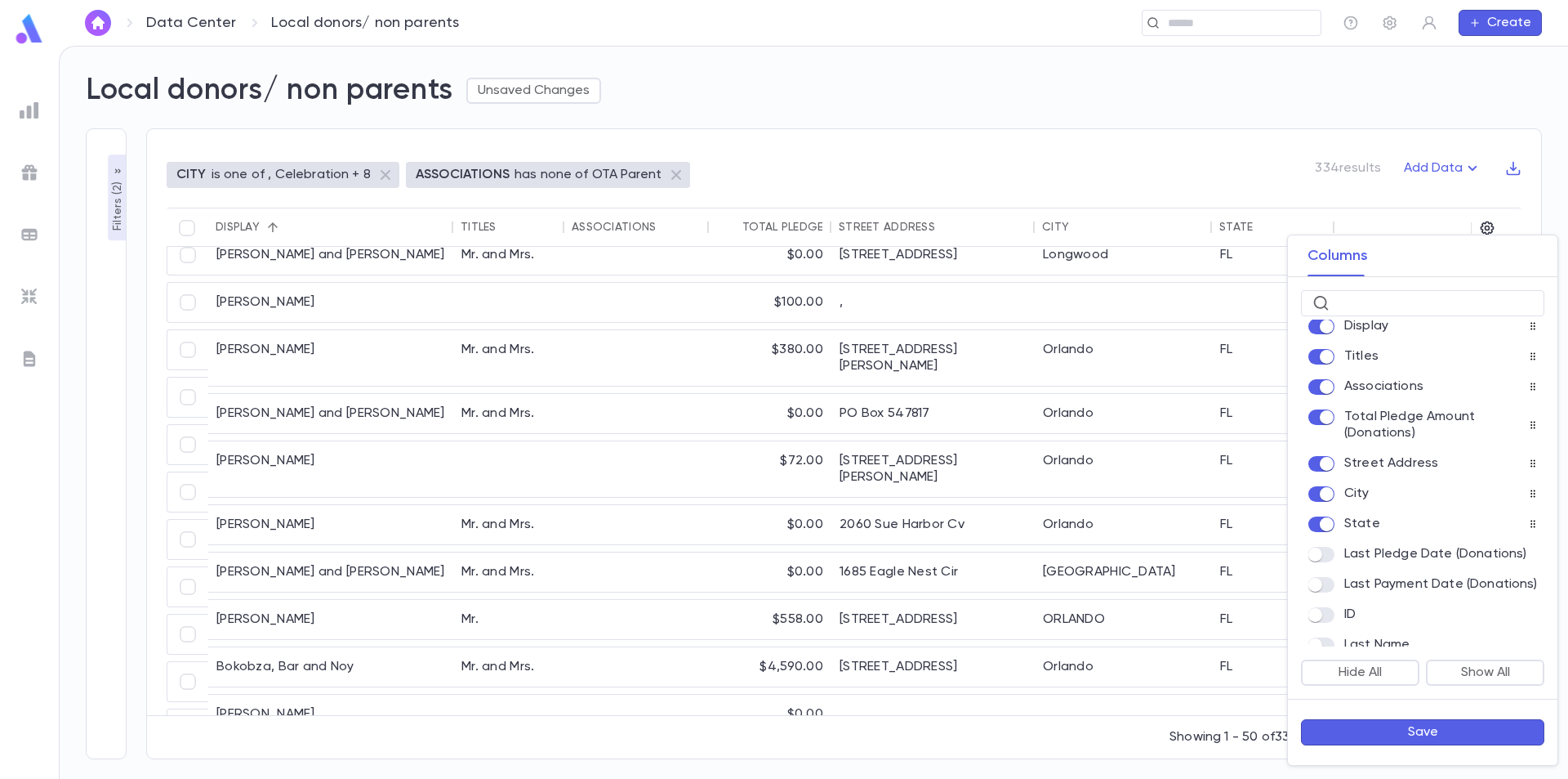
scroll to position [0, 0]
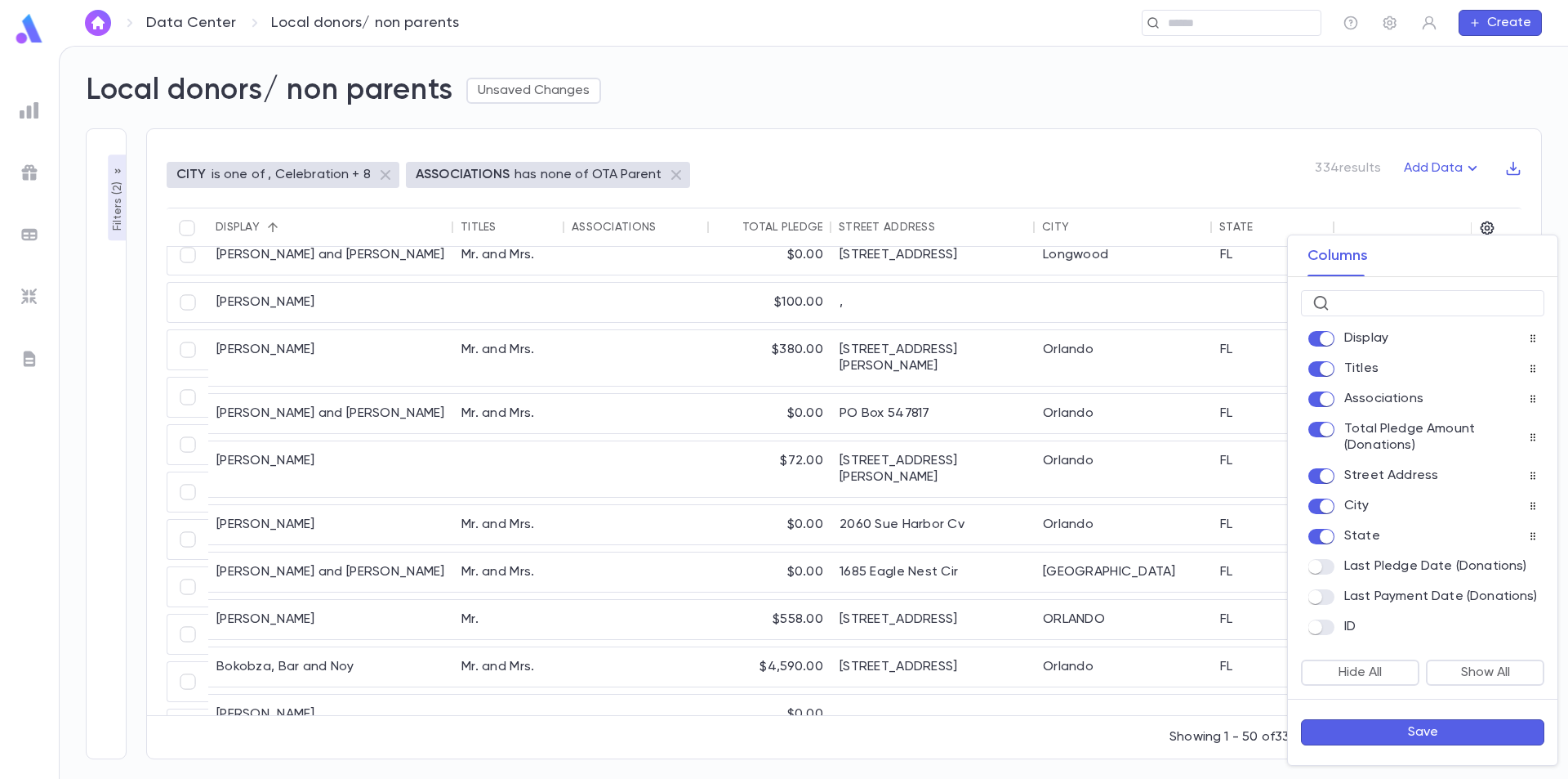
click at [1409, 731] on button "Save" at bounding box center [1423, 731] width 243 height 26
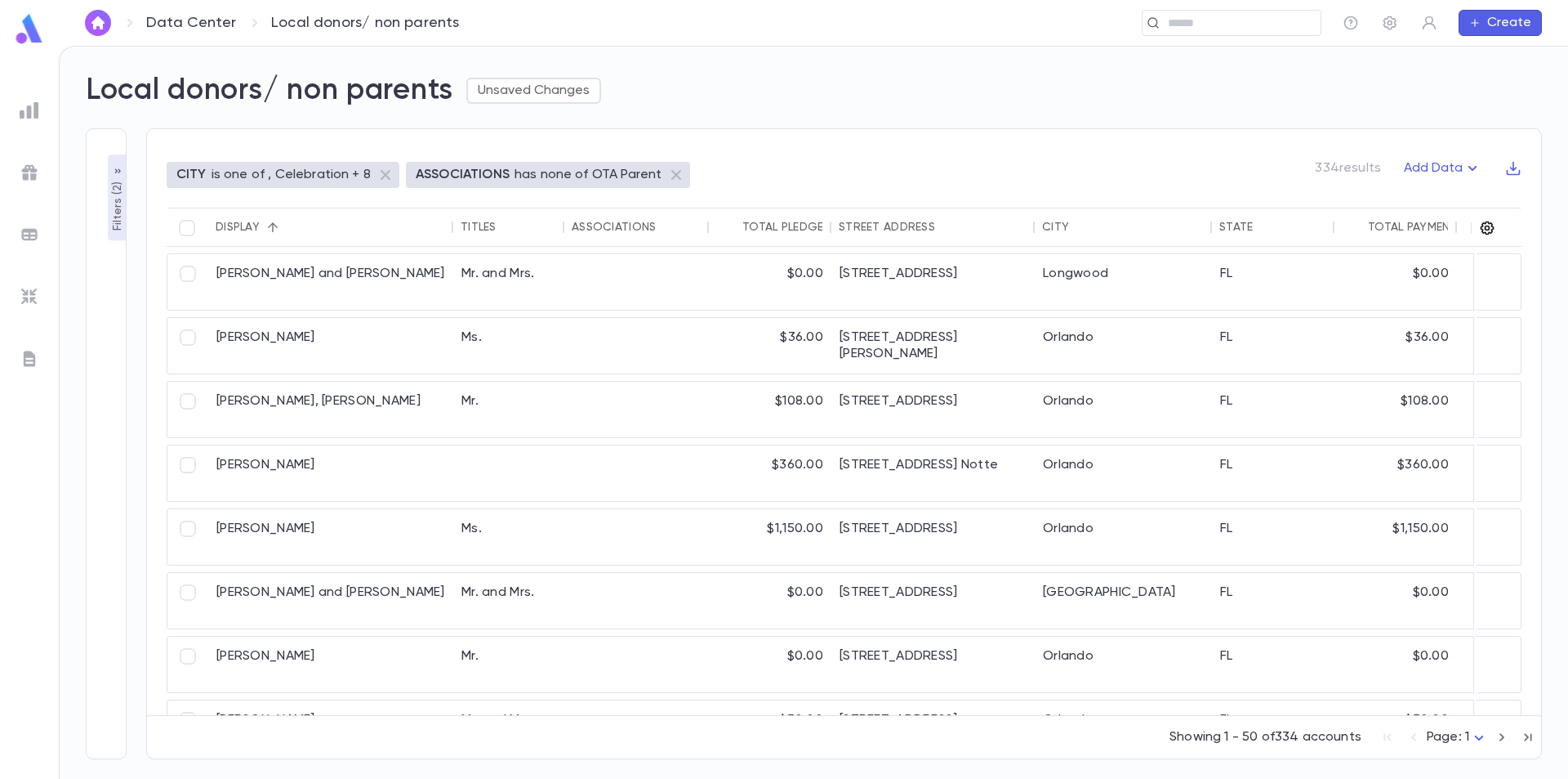
click at [1485, 229] on icon "button" at bounding box center [1488, 229] width 17 height 17
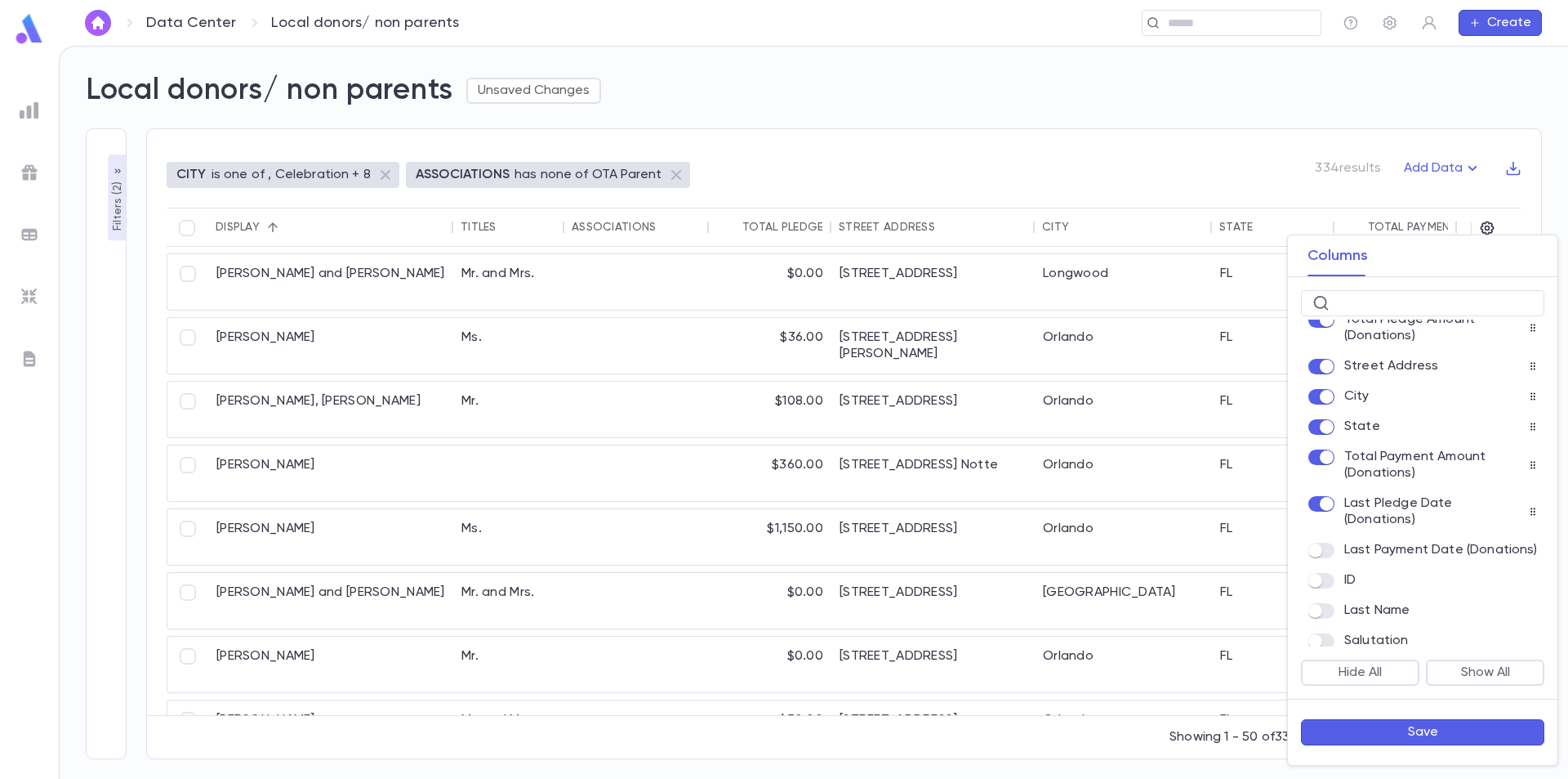
scroll to position [82, 0]
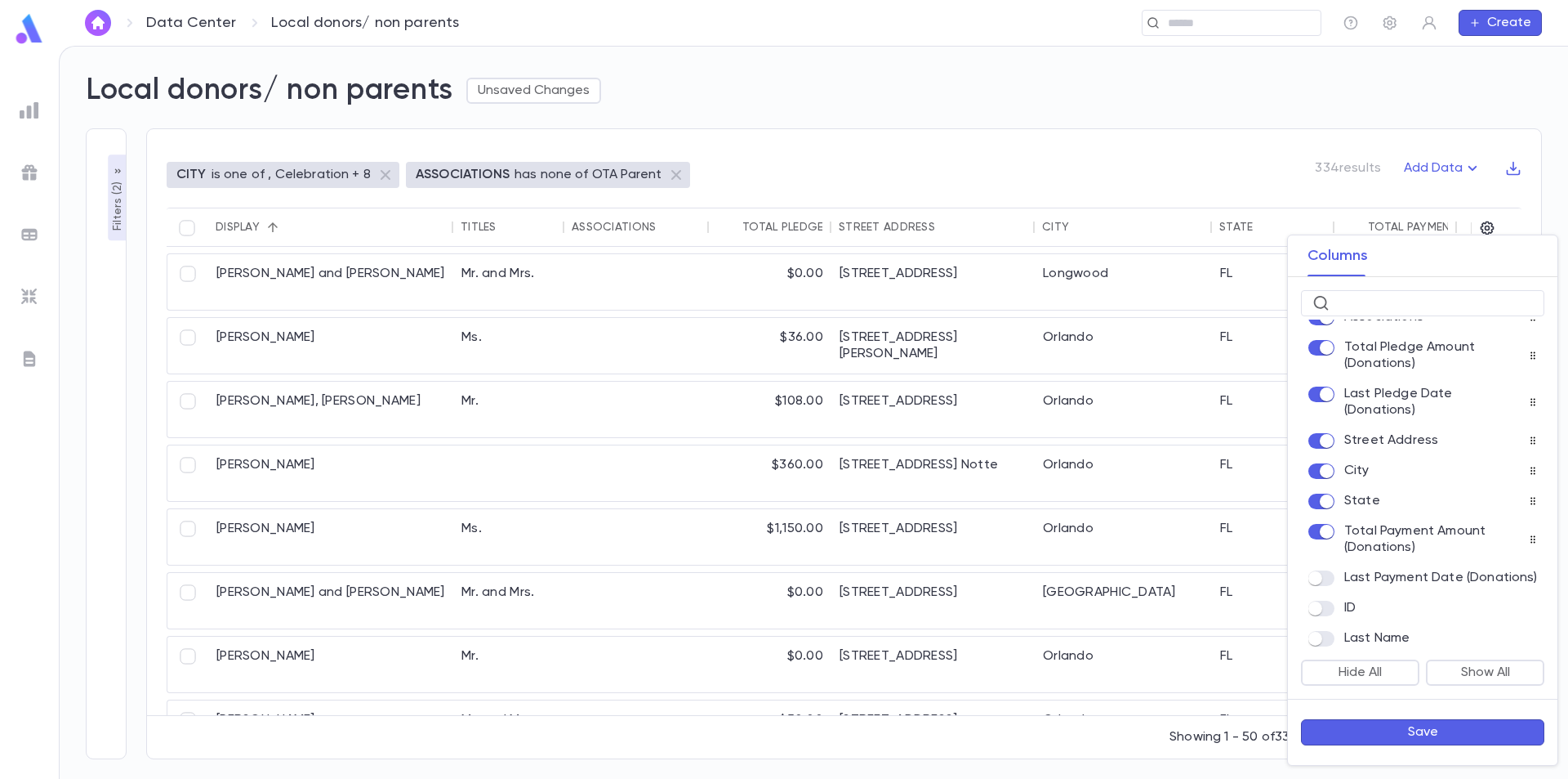
click at [1410, 727] on button "Save" at bounding box center [1423, 731] width 243 height 26
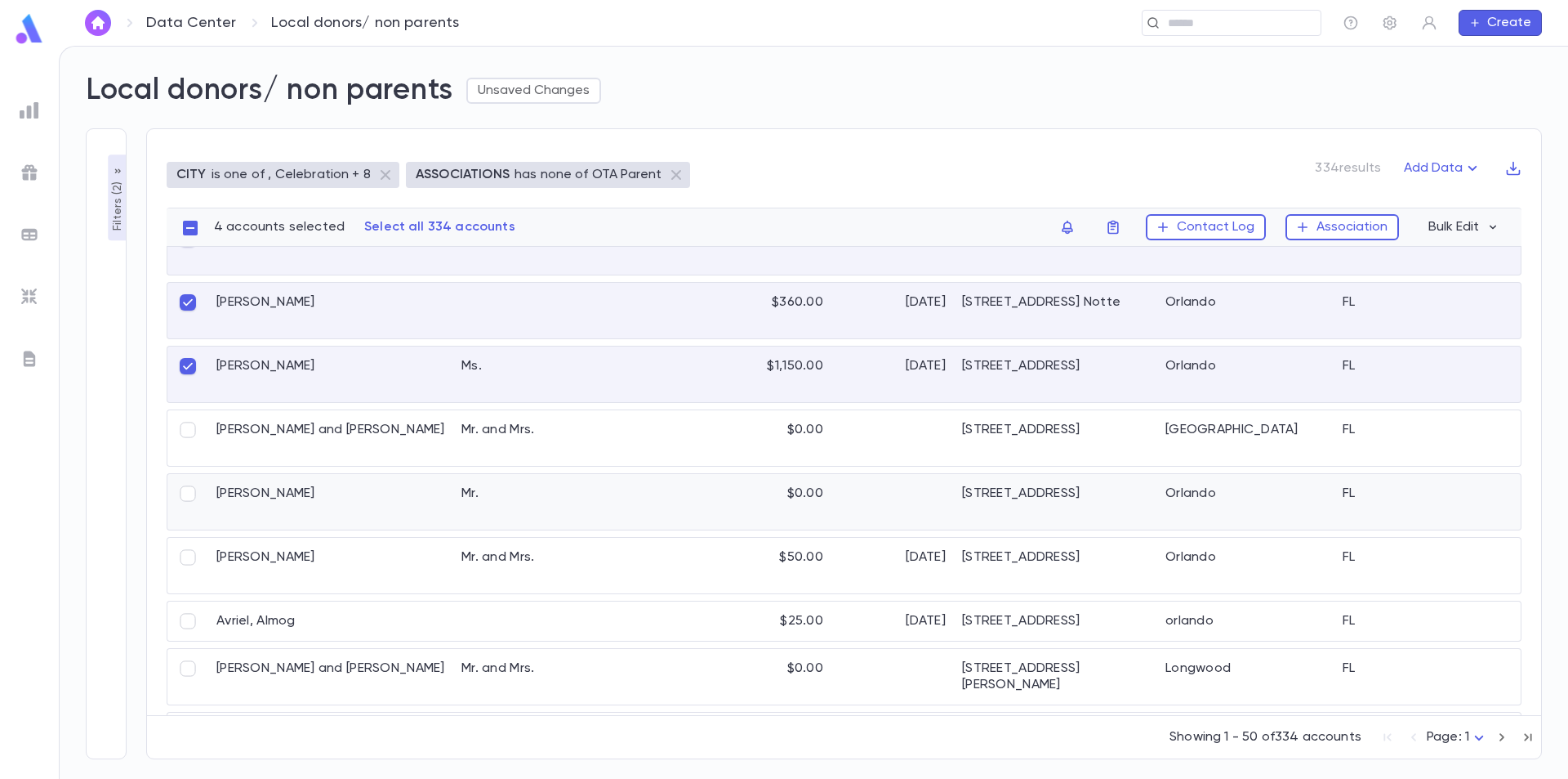
scroll to position [163, 0]
click at [261, 558] on div "[PERSON_NAME]" at bounding box center [331, 565] width 245 height 56
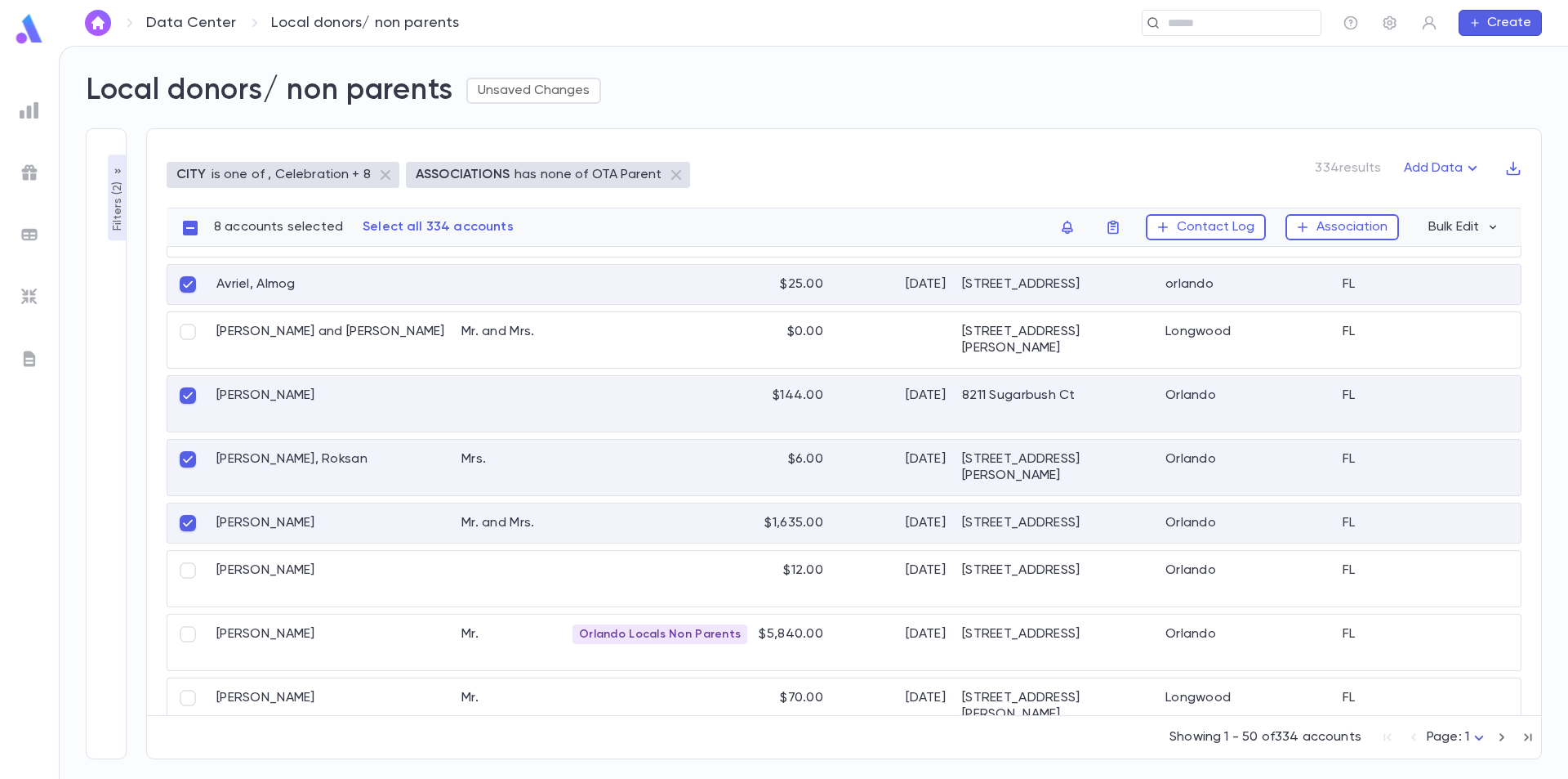
scroll to position [490, 0]
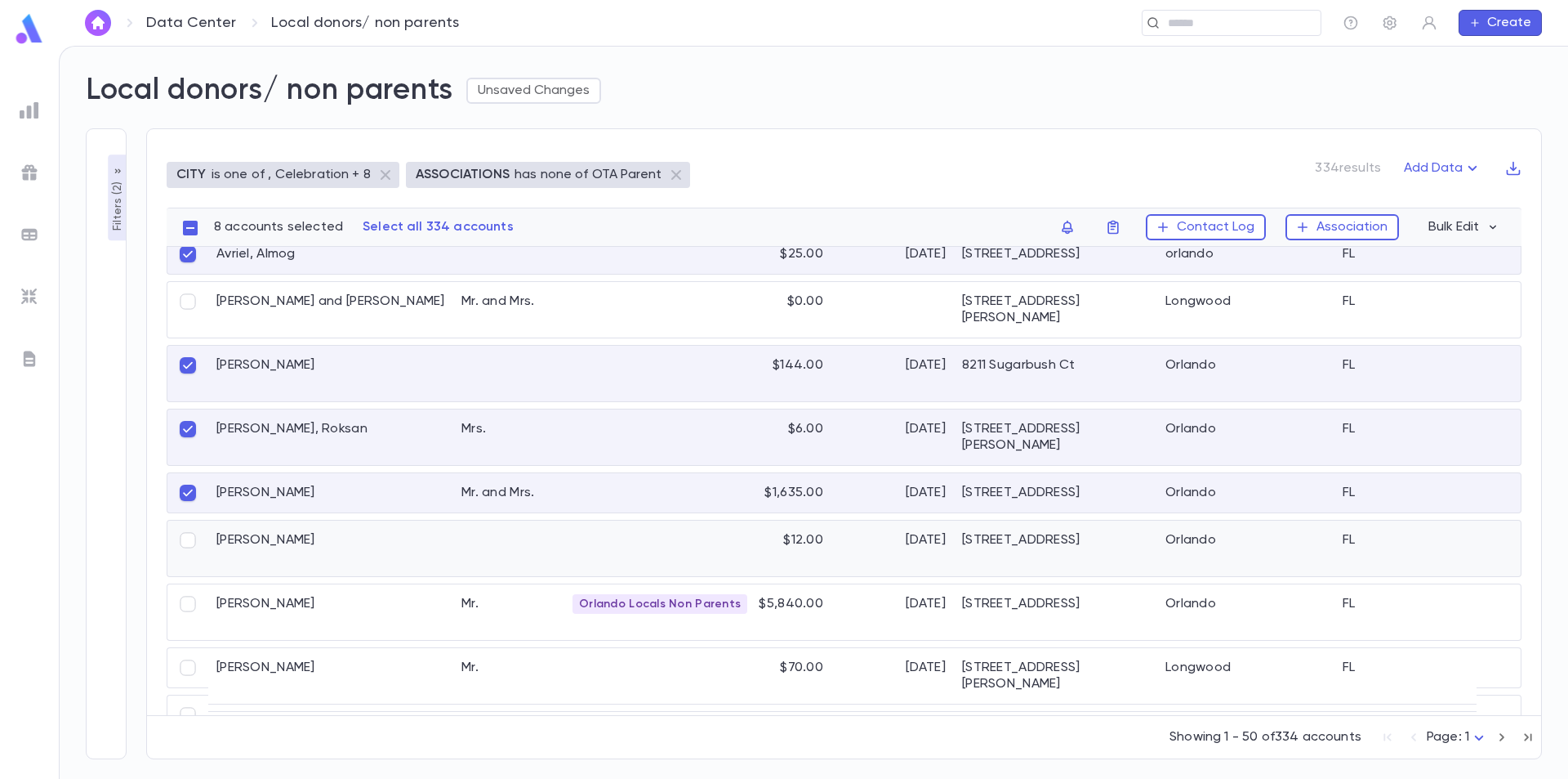
click at [276, 541] on div "Baer, Cynthia" at bounding box center [331, 548] width 245 height 56
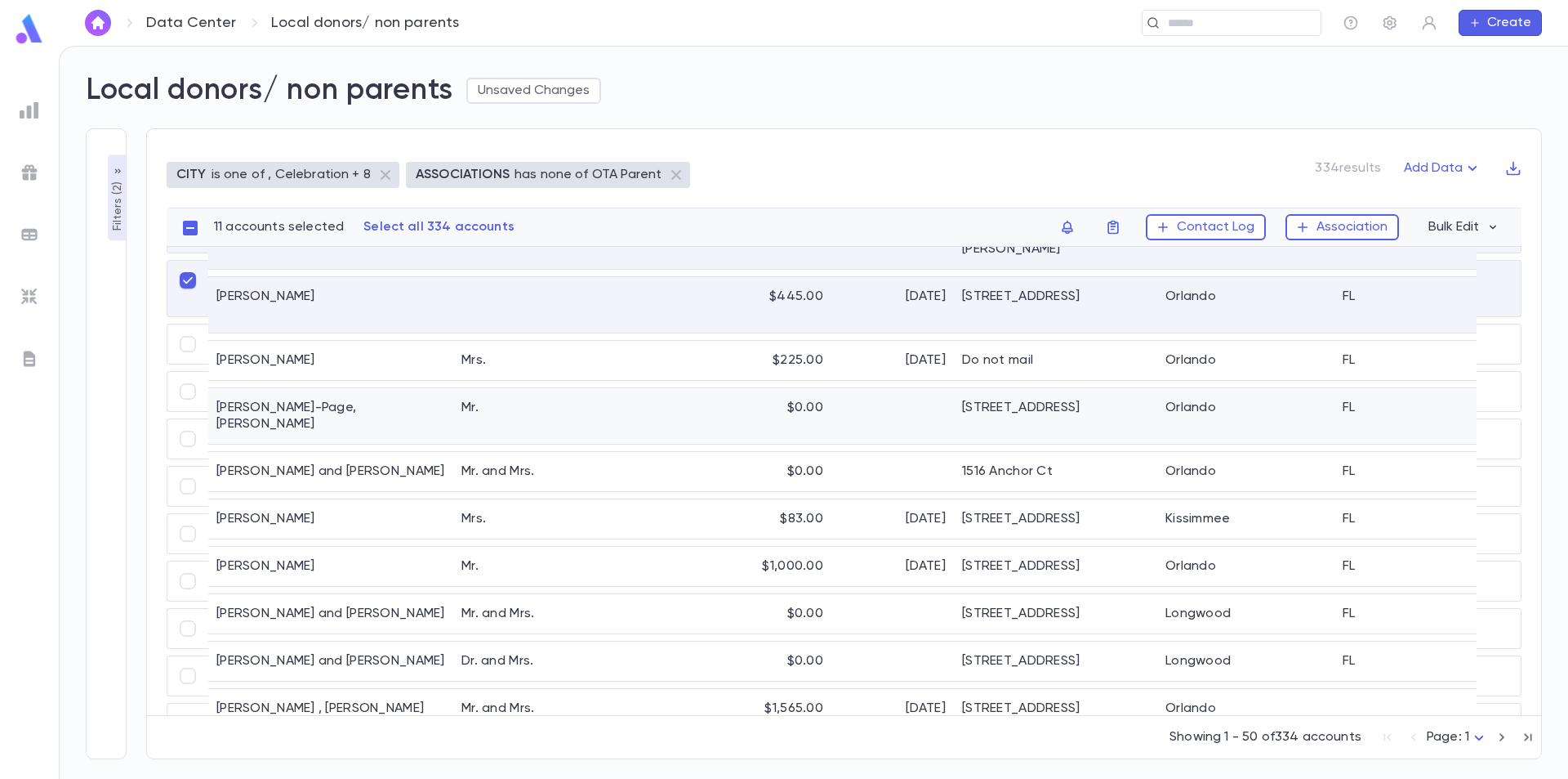
scroll to position [899, 0]
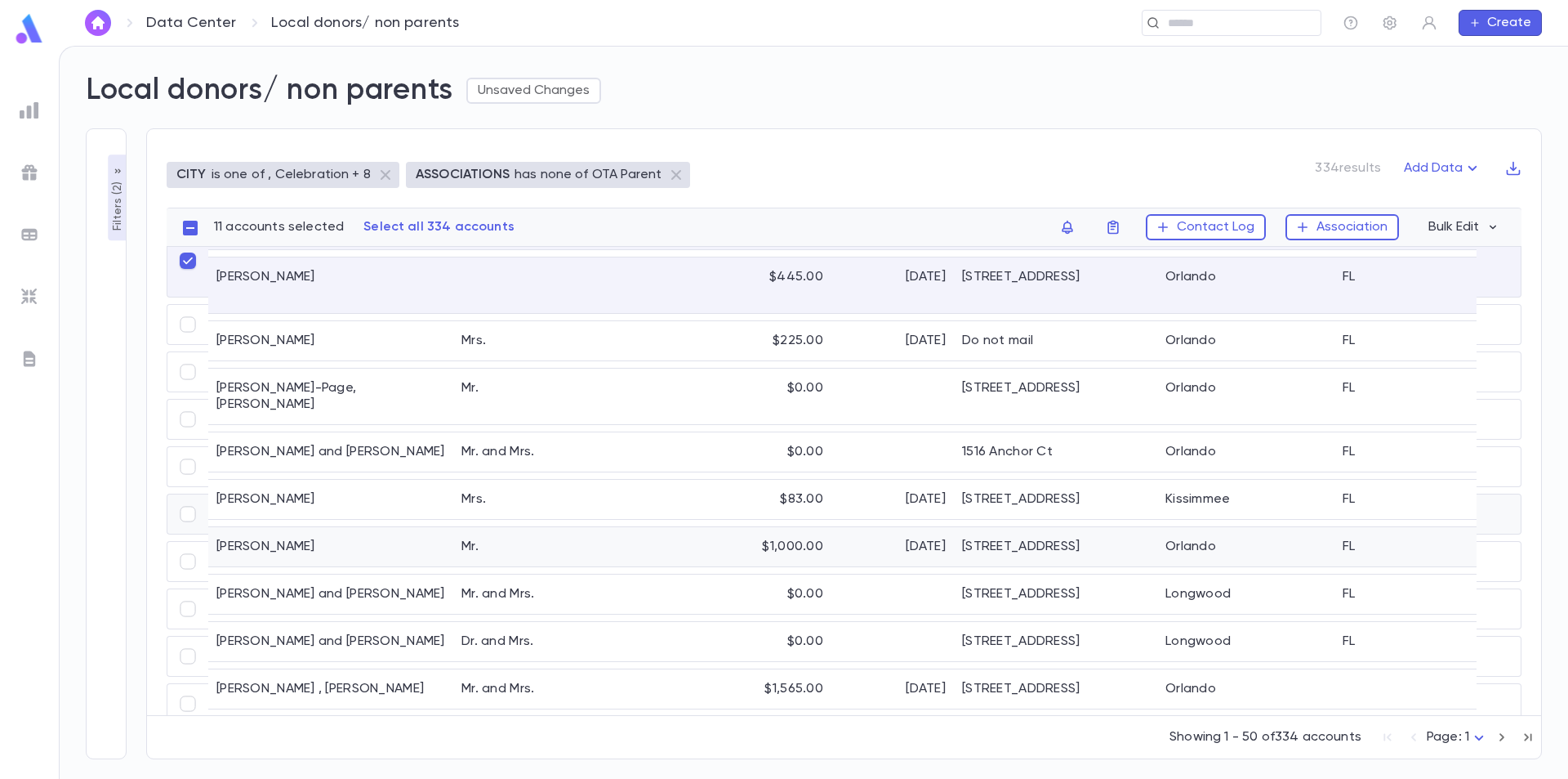
click at [256, 527] on div "Bechor, Yaron" at bounding box center [331, 546] width 245 height 39
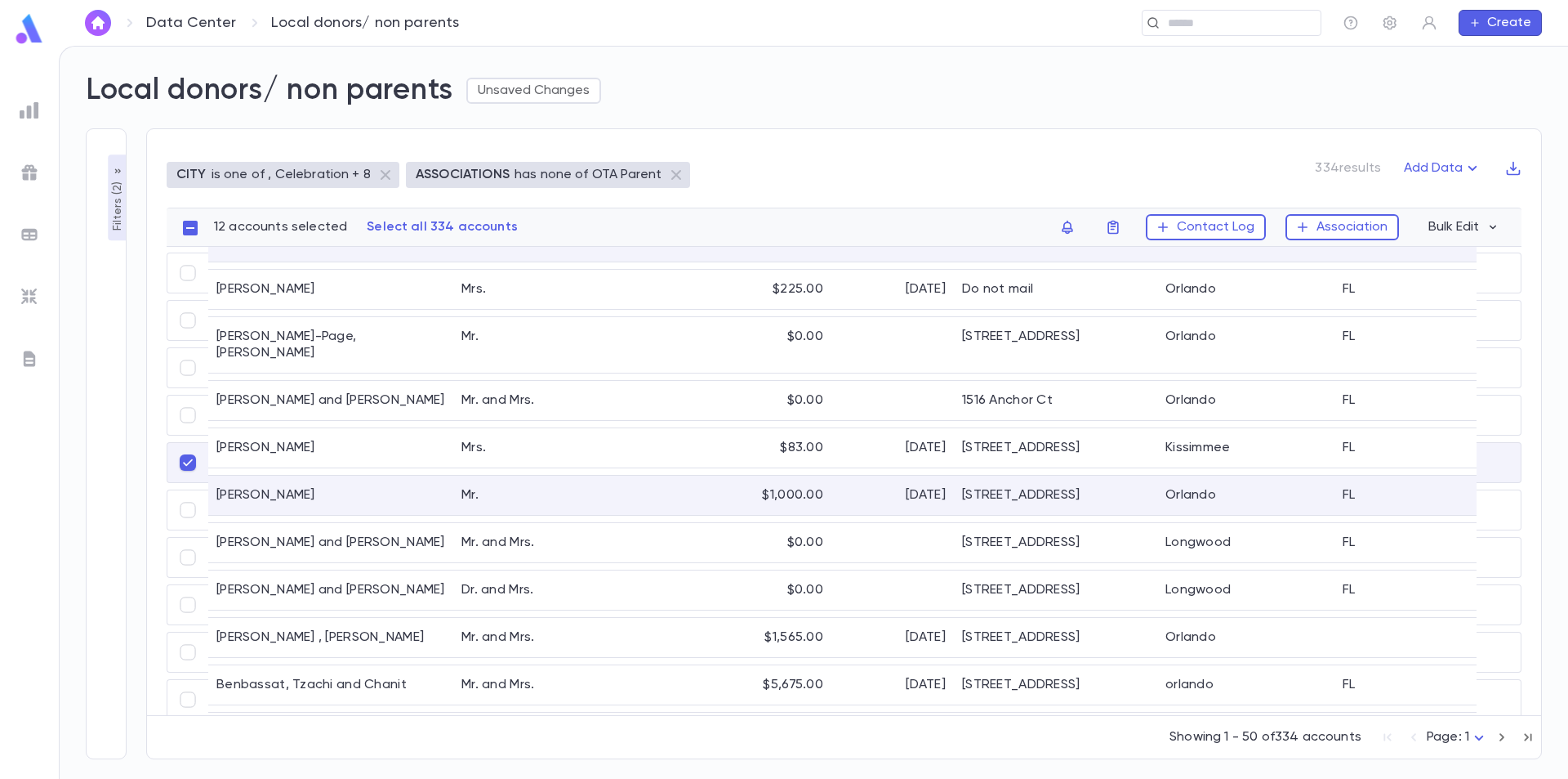
scroll to position [981, 0]
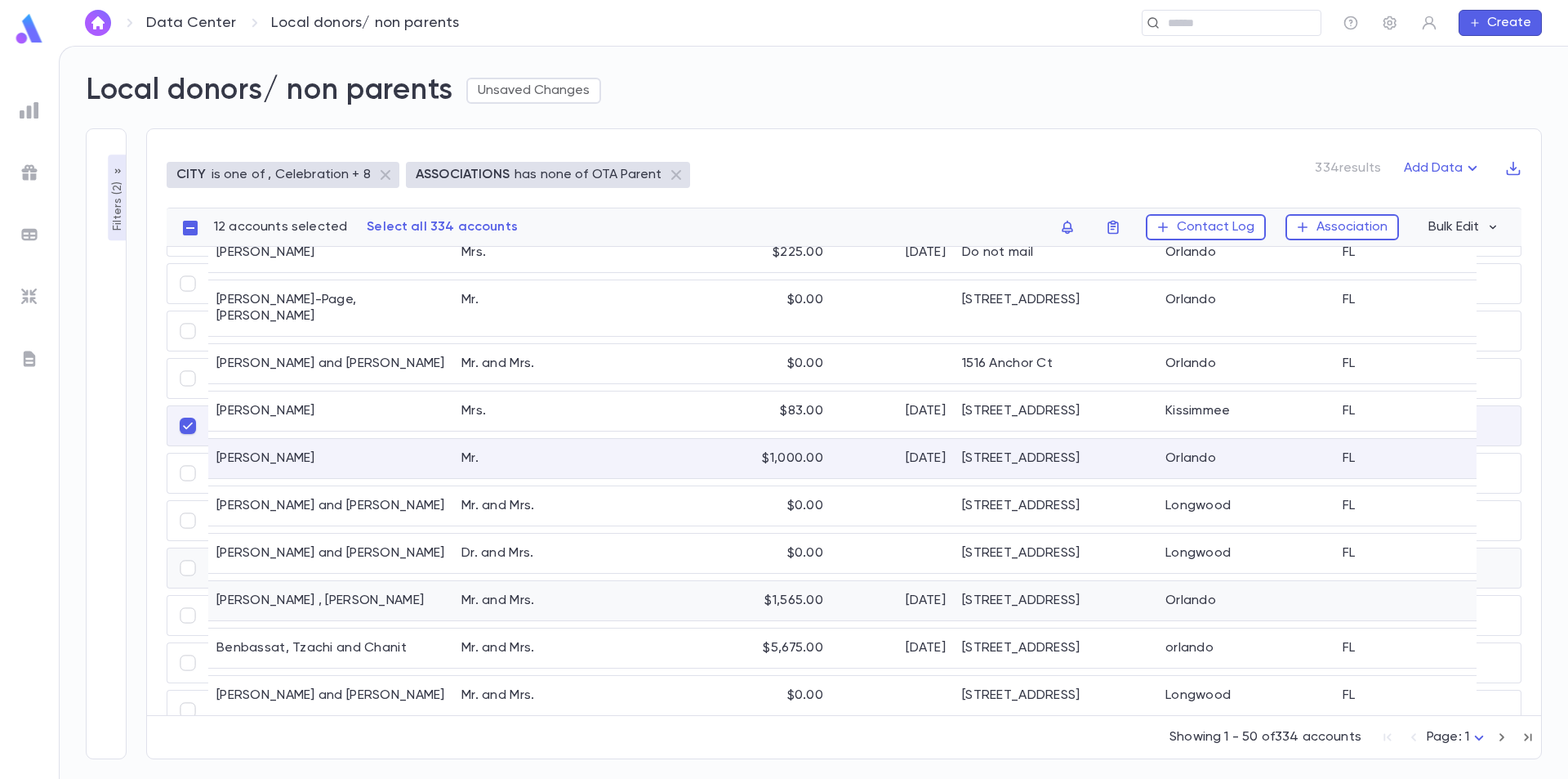
click at [315, 581] on div "Ben Shoshan , Yitzchak" at bounding box center [331, 601] width 245 height 39
click at [294, 629] on div "Benbassat, Tzachi and Chanit" at bounding box center [331, 648] width 245 height 39
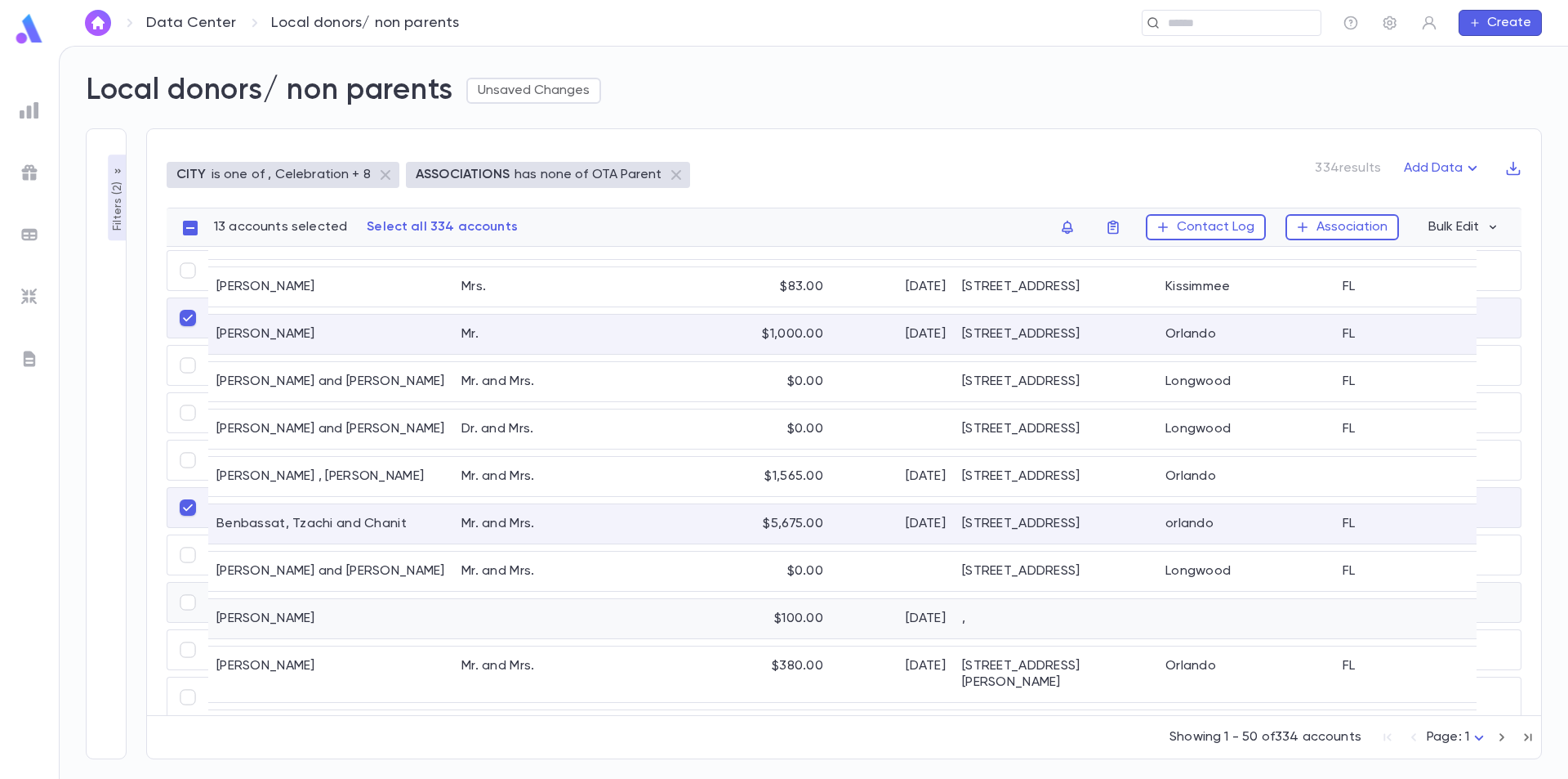
scroll to position [1144, 0]
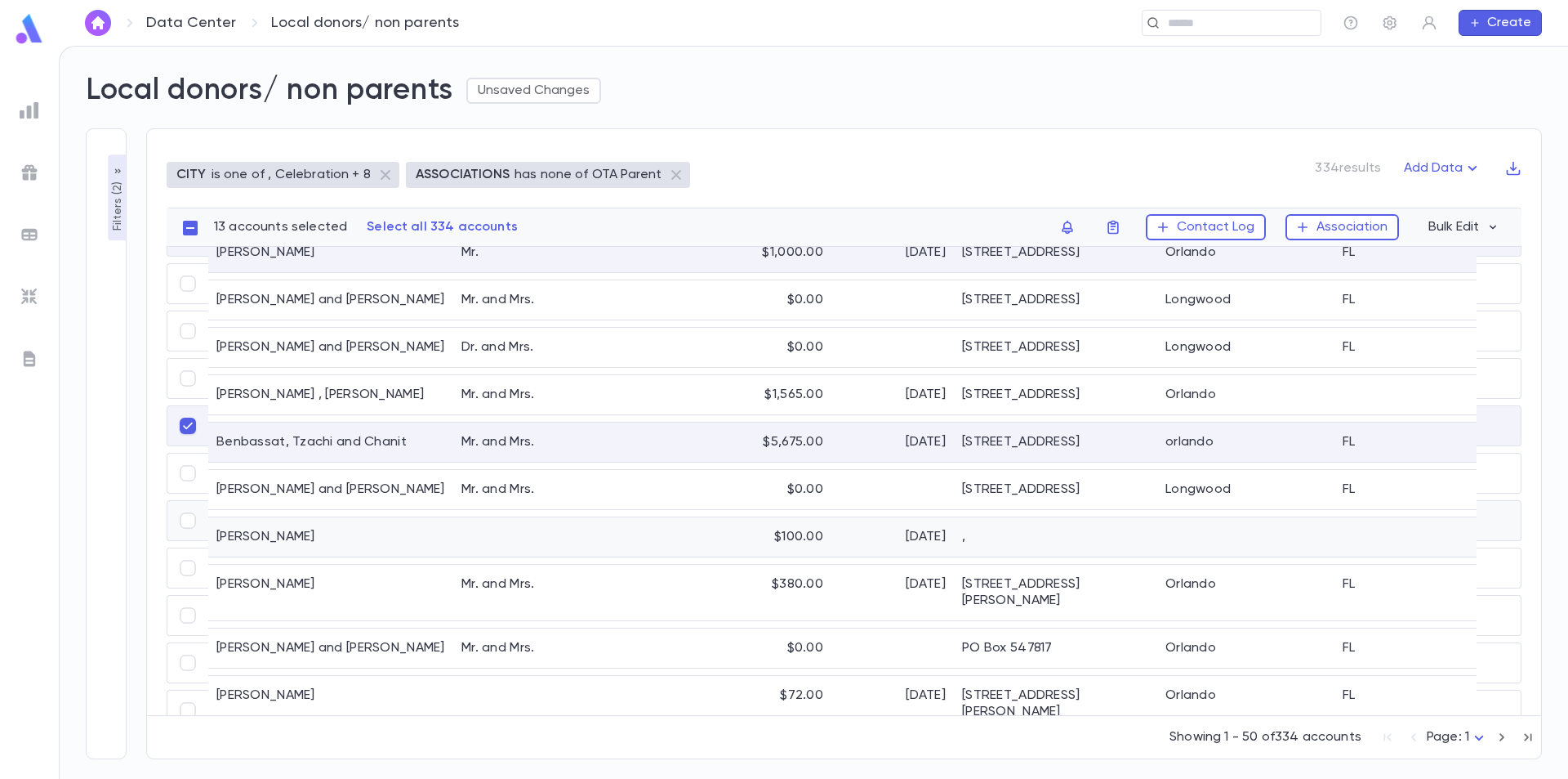
click at [300, 525] on div "Benhabib, Yosef" at bounding box center [331, 536] width 245 height 39
click at [288, 570] on div "Benikes, Jose" at bounding box center [331, 592] width 245 height 56
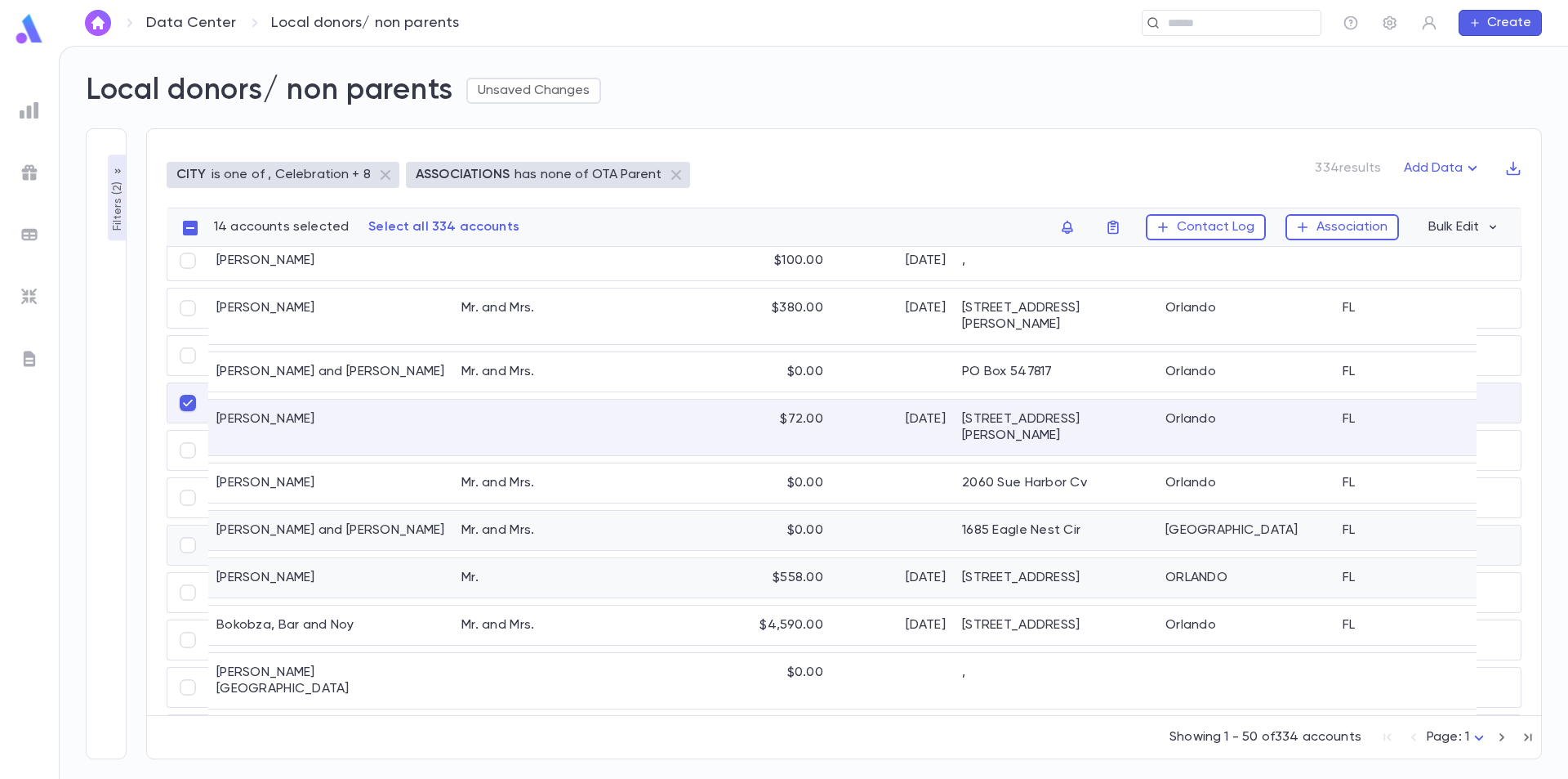
scroll to position [1390, 0]
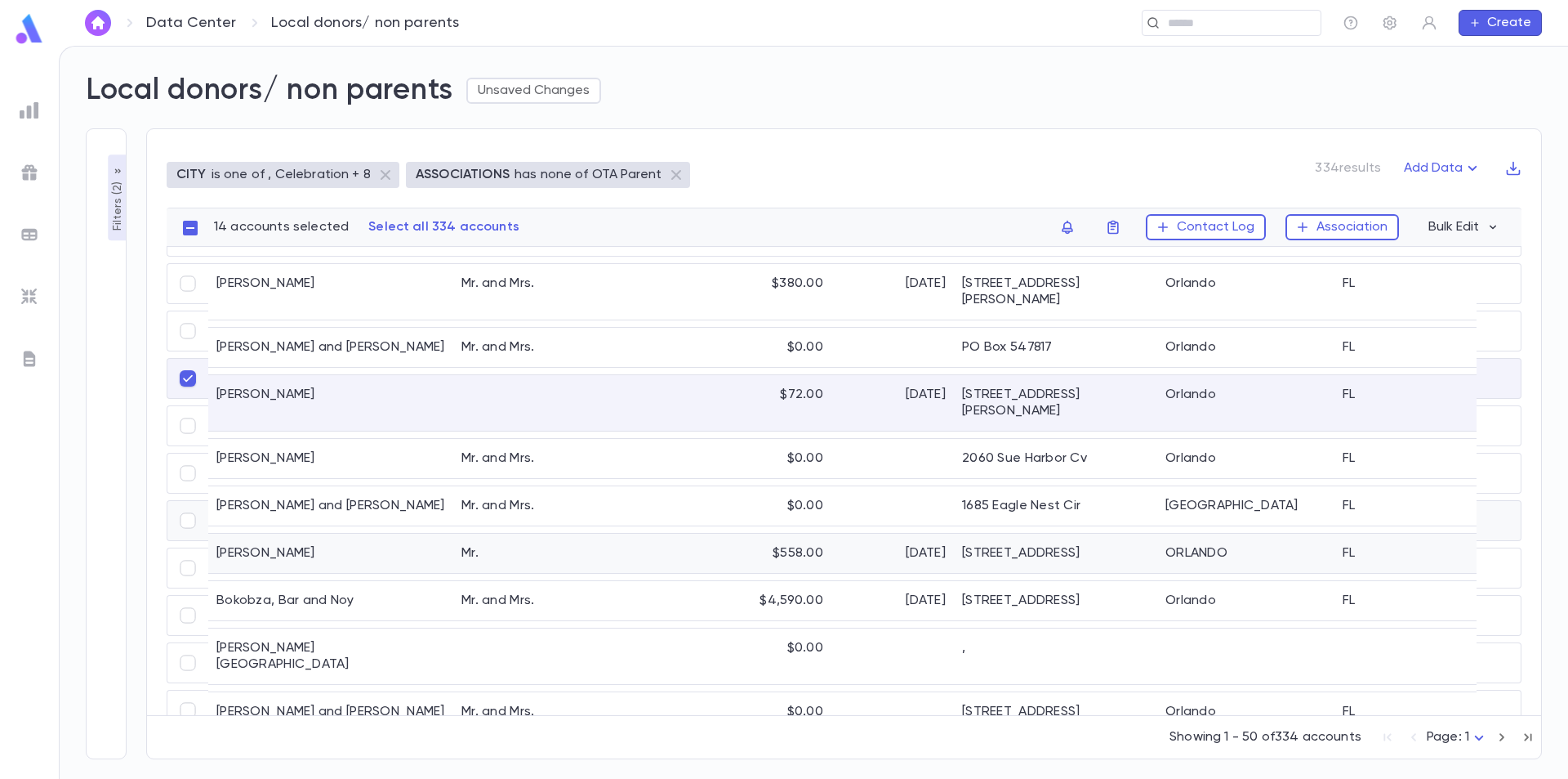
click at [283, 534] on div "[PERSON_NAME]" at bounding box center [331, 553] width 245 height 39
click at [293, 629] on div "Borenstein, Moishe" at bounding box center [331, 656] width 245 height 56
click at [281, 629] on div "Borenstein, Moishe" at bounding box center [331, 656] width 245 height 56
click at [294, 581] on div "Bokobza, Bar and Noy" at bounding box center [331, 601] width 245 height 39
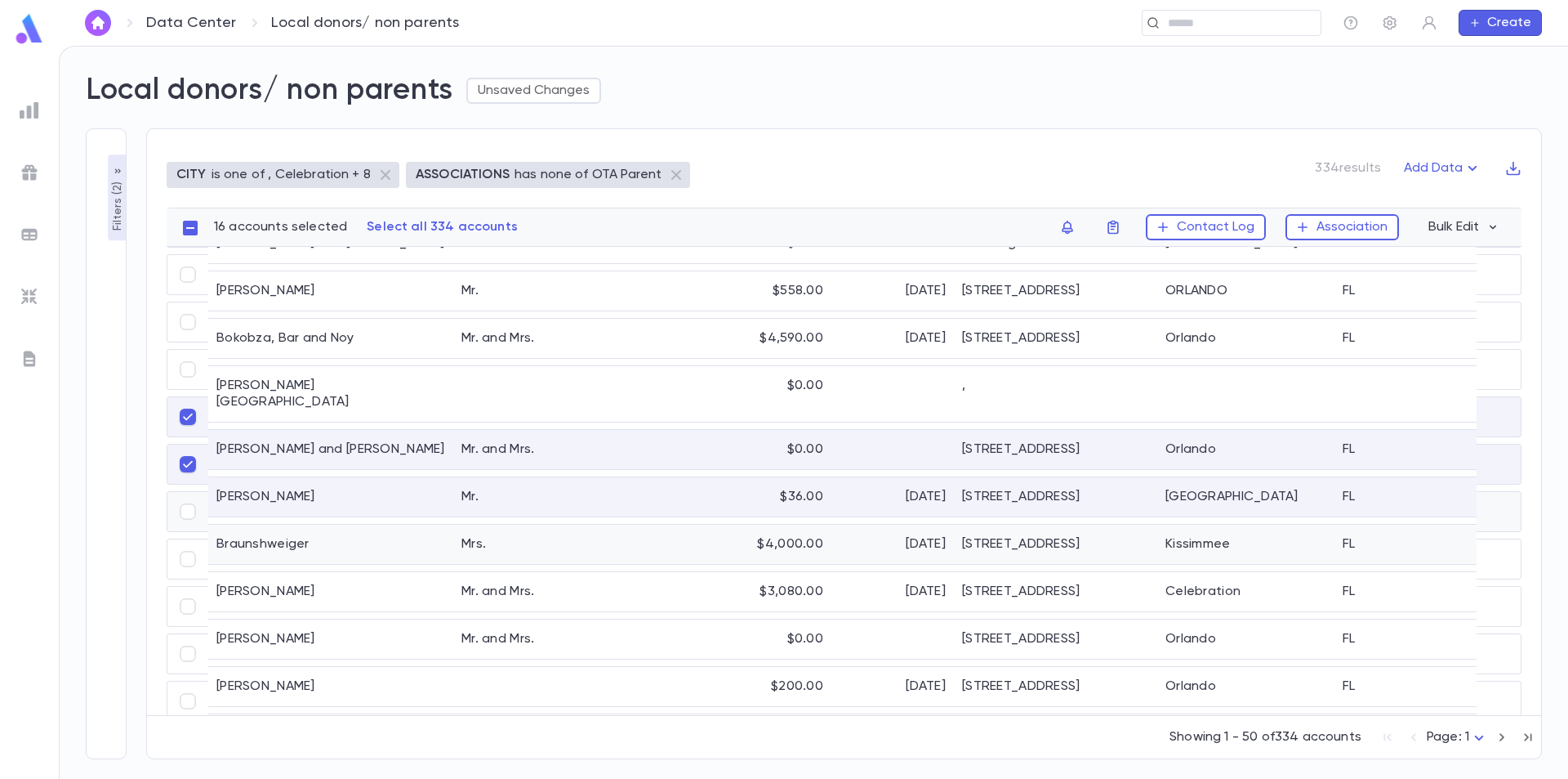
scroll to position [1635, 0]
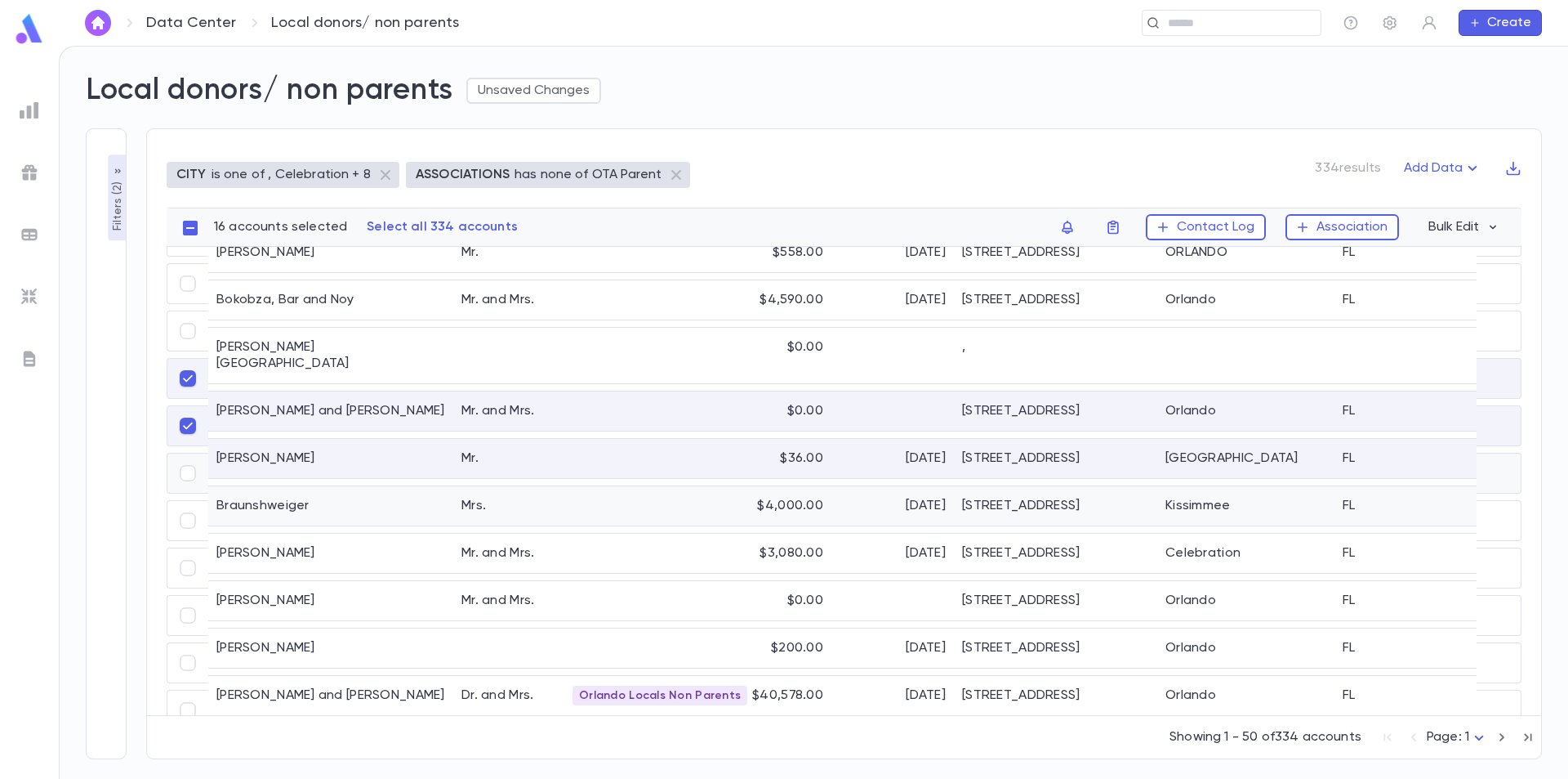
click at [295, 486] on div "Braunshweiger" at bounding box center [331, 505] width 245 height 39
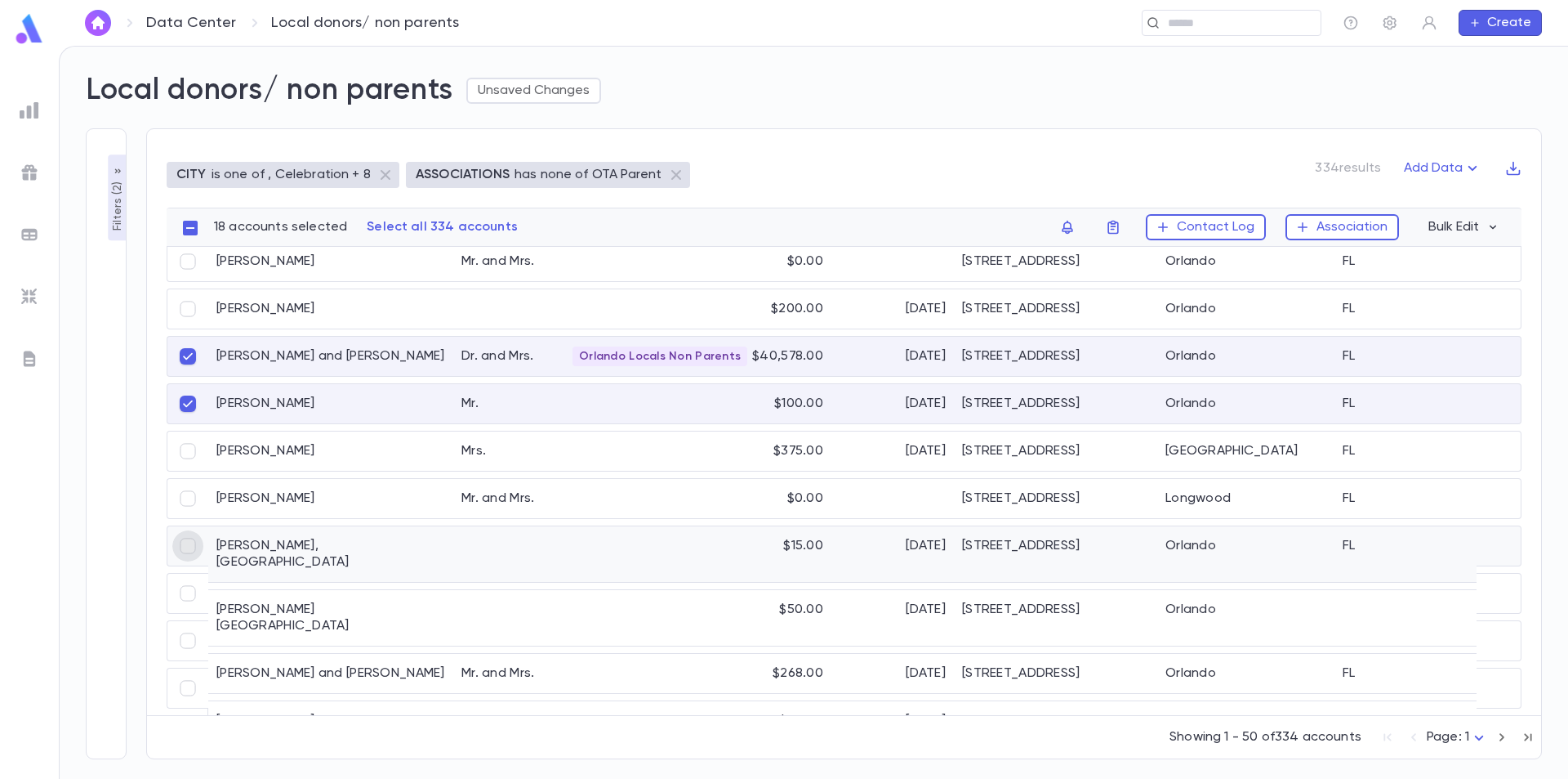
scroll to position [1889, 0]
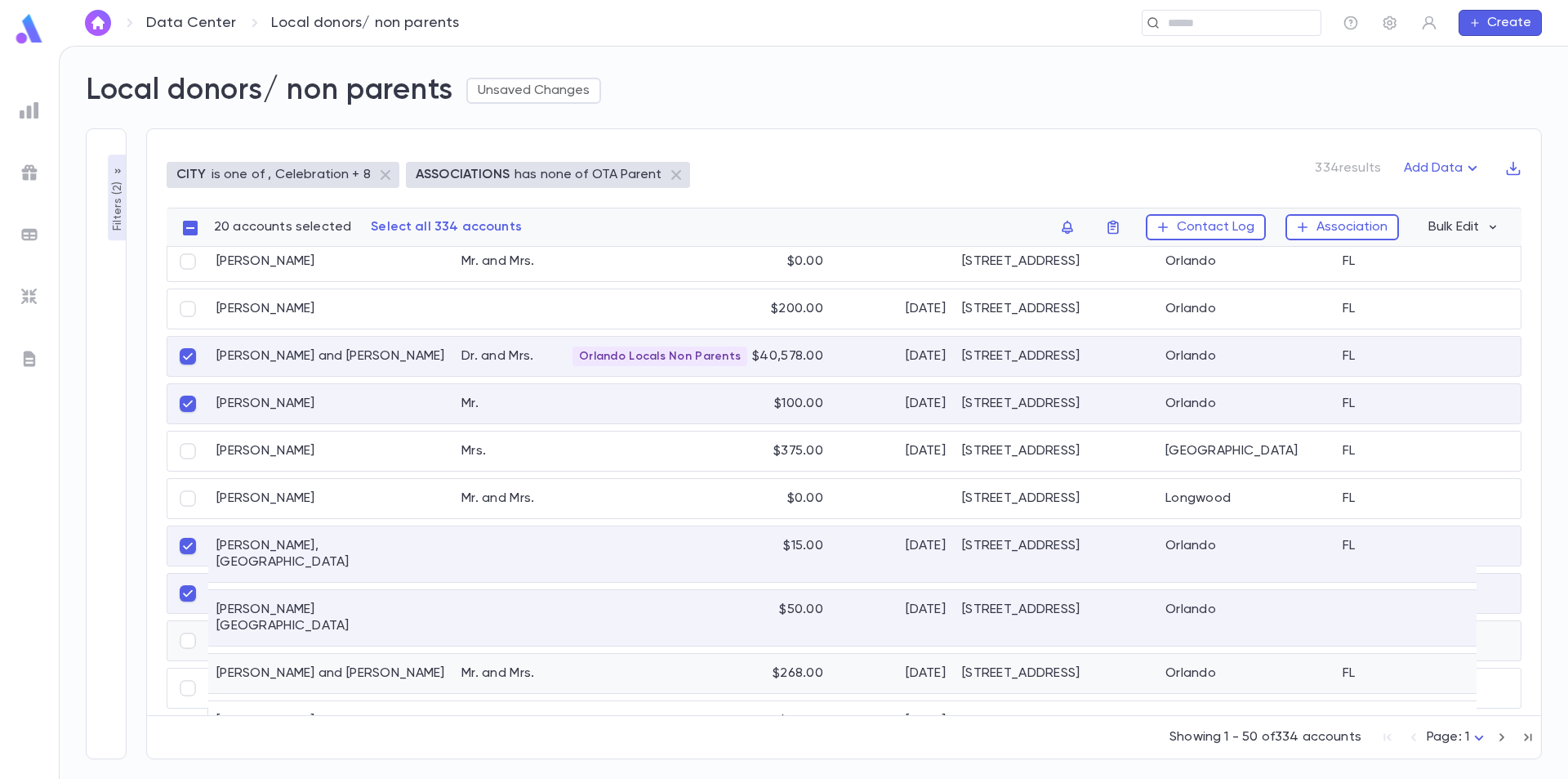
click at [348, 654] on div "Chaitoff, Jeff and Pamela" at bounding box center [331, 673] width 245 height 39
click at [1481, 739] on body "**********" at bounding box center [784, 412] width 1568 height 733
click at [1457, 620] on span "Page: 2" at bounding box center [1461, 616] width 48 height 17
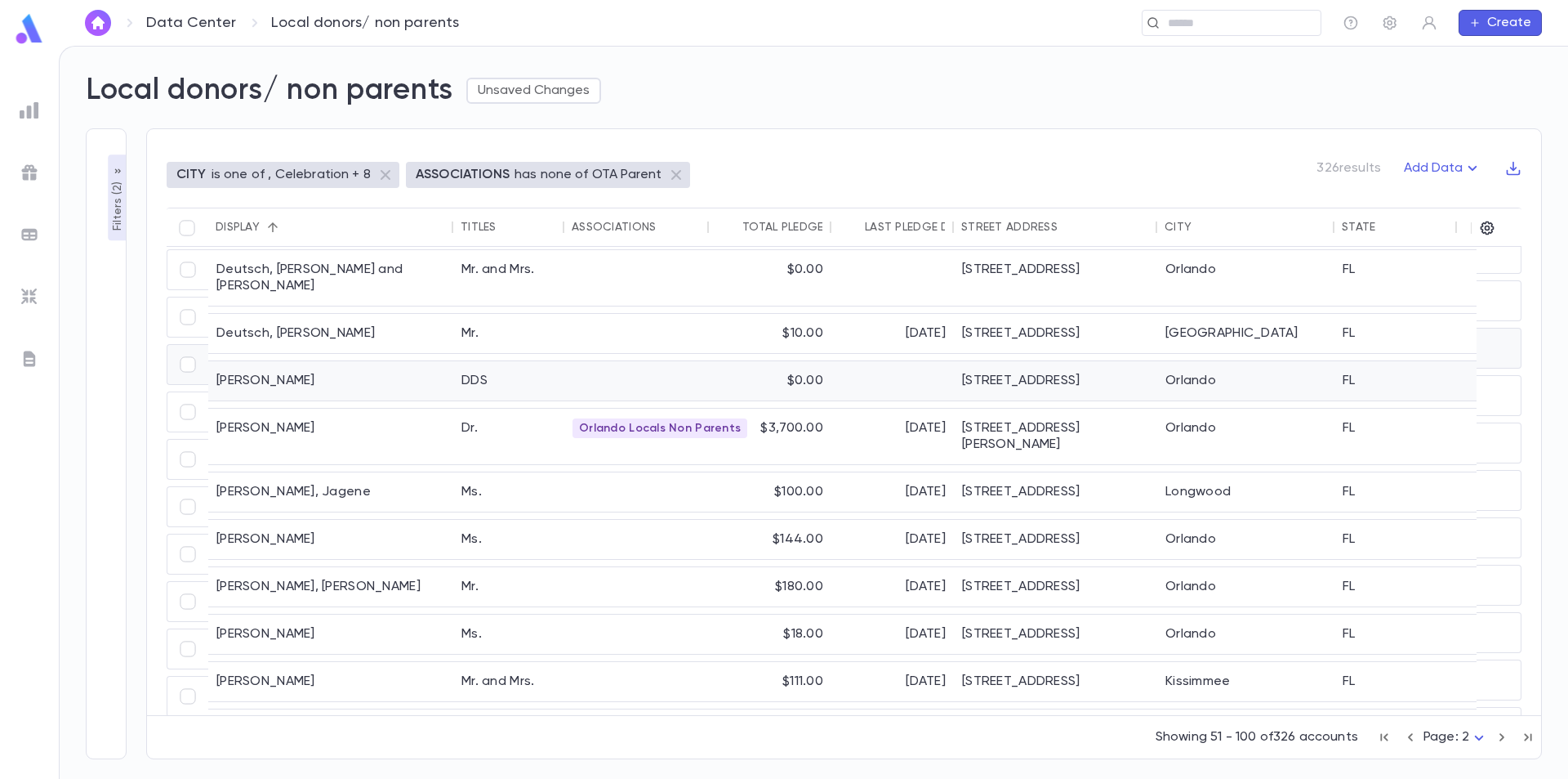
scroll to position [0, 0]
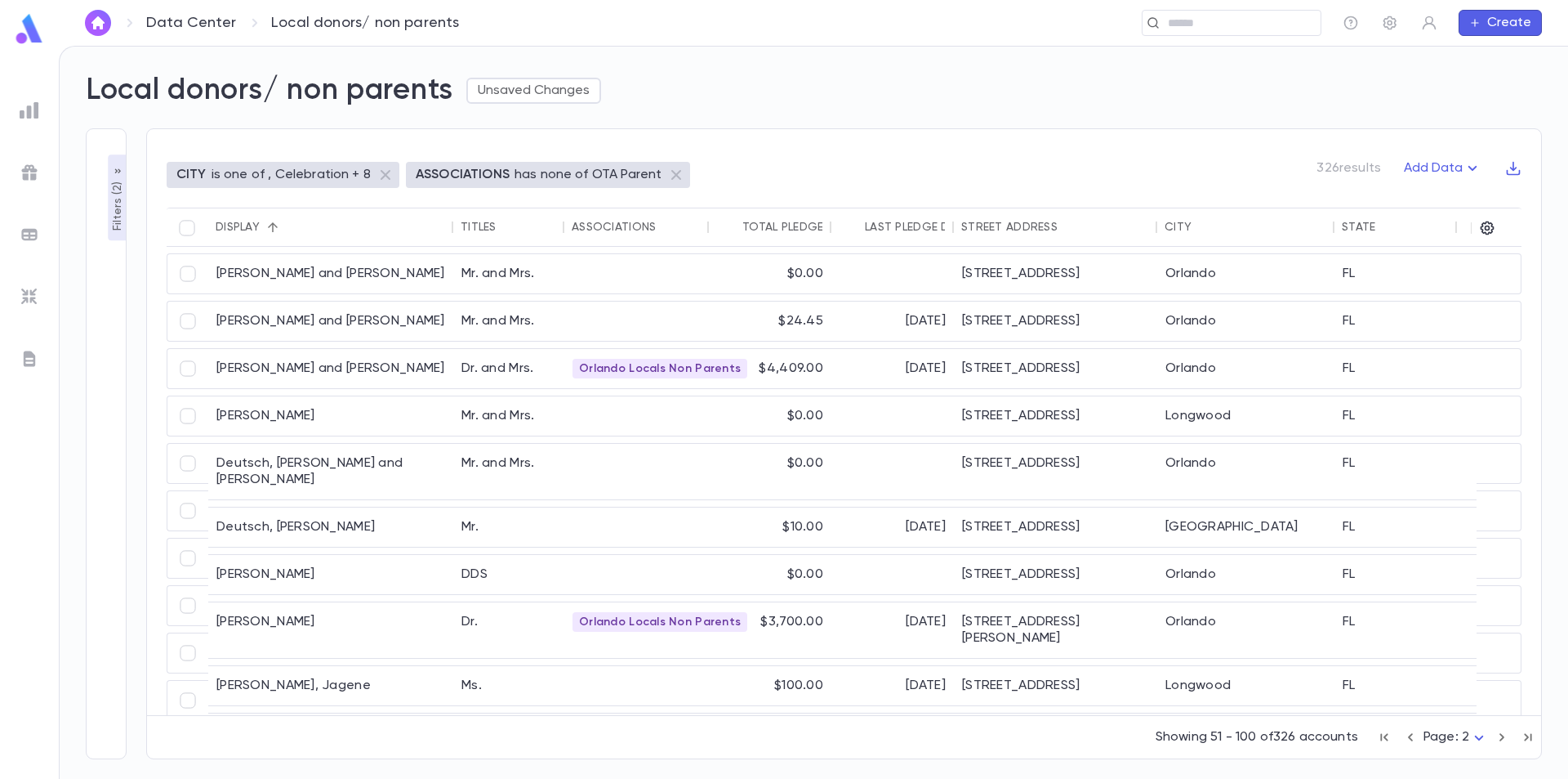
click at [883, 223] on div "Last Pledge Date (Donations)" at bounding box center [956, 228] width 183 height 13
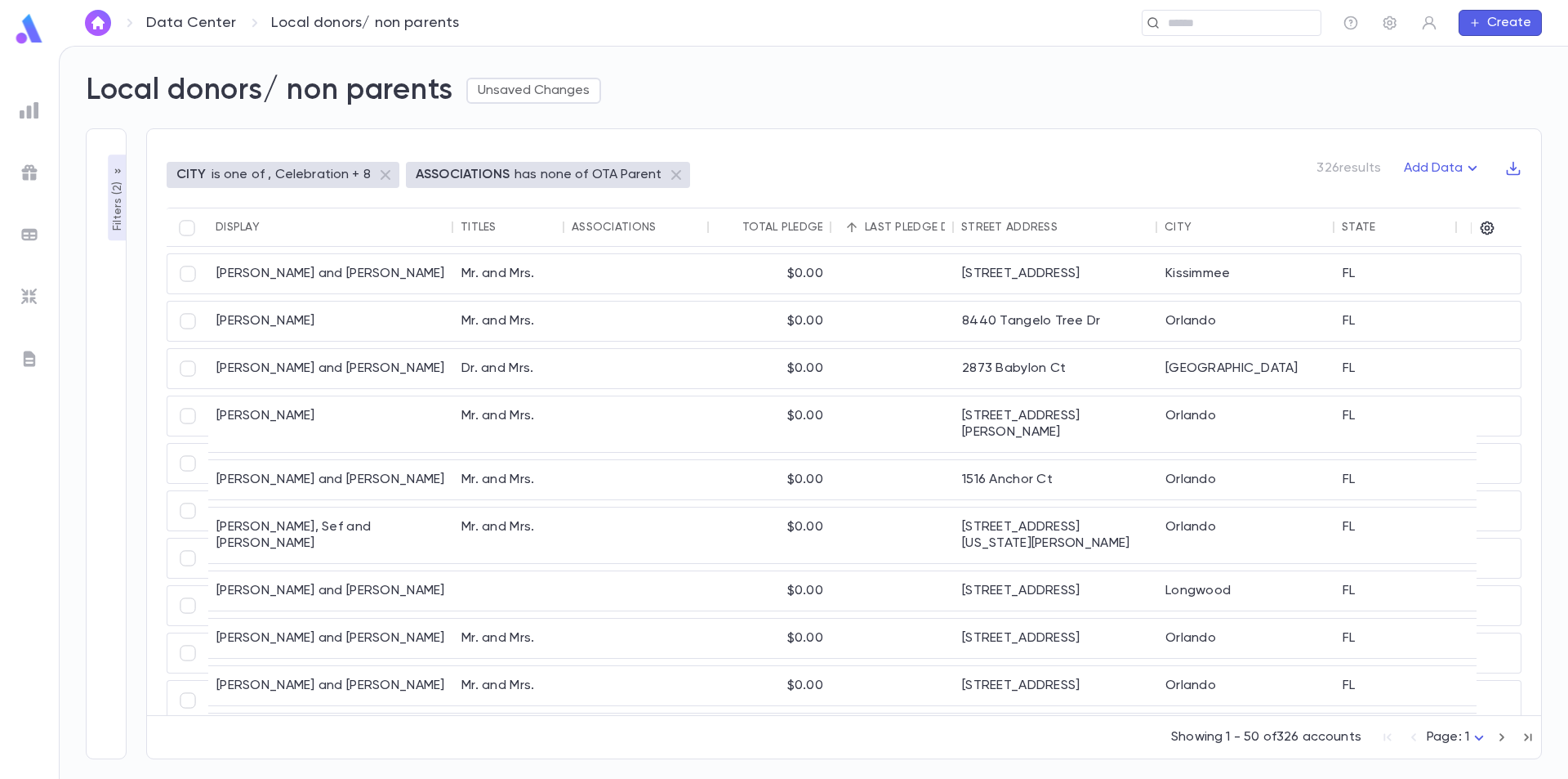
click at [771, 224] on div "Total Pledge Amount (Donations)" at bounding box center [849, 228] width 213 height 13
click at [866, 227] on div "Last Pledge Date (Donations)" at bounding box center [956, 228] width 183 height 13
click at [909, 225] on div "Last Pledge Date (Donations)" at bounding box center [956, 228] width 183 height 13
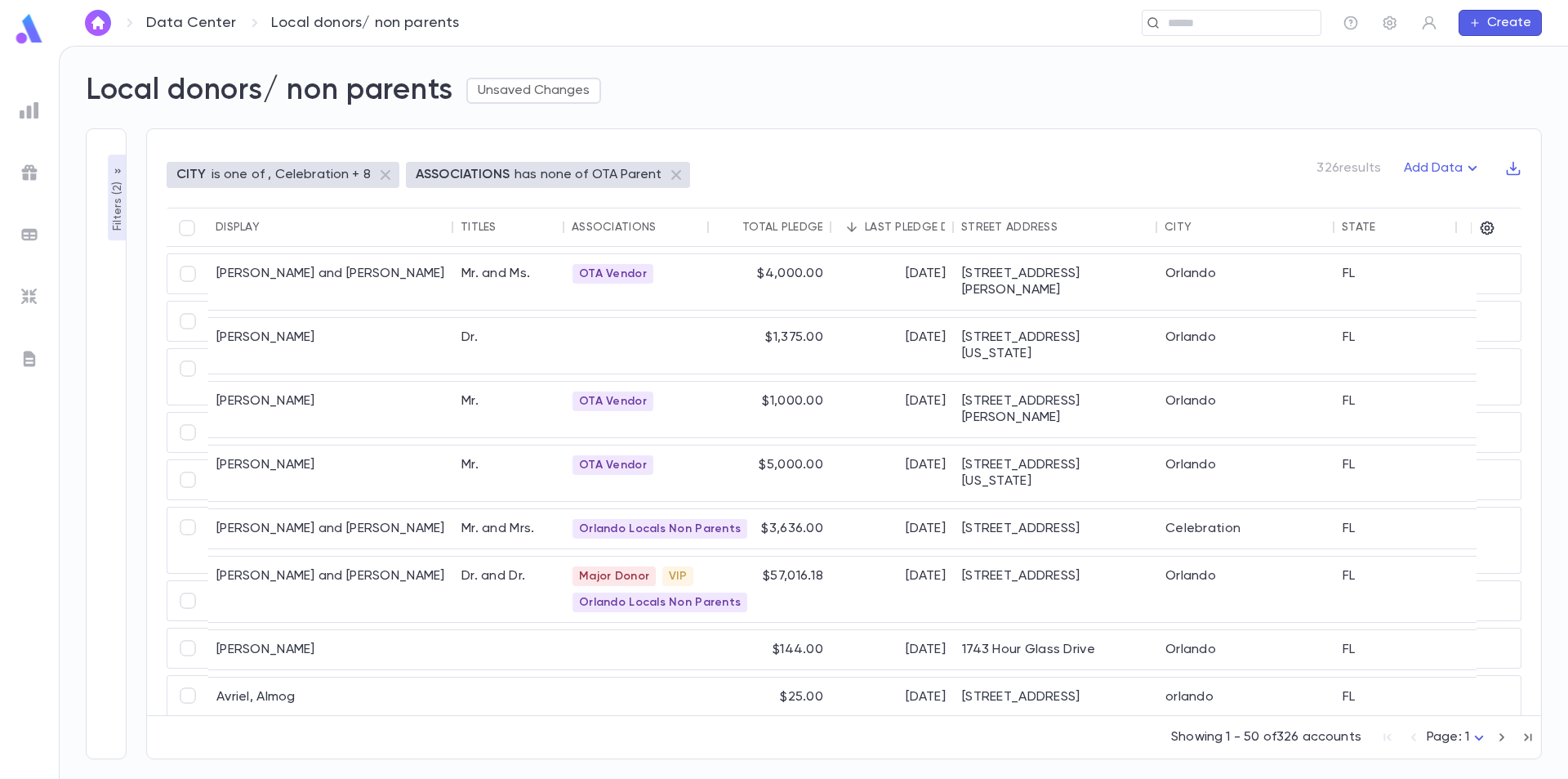
click at [812, 231] on div "Total Pledge Amount (Donations)" at bounding box center [849, 228] width 213 height 13
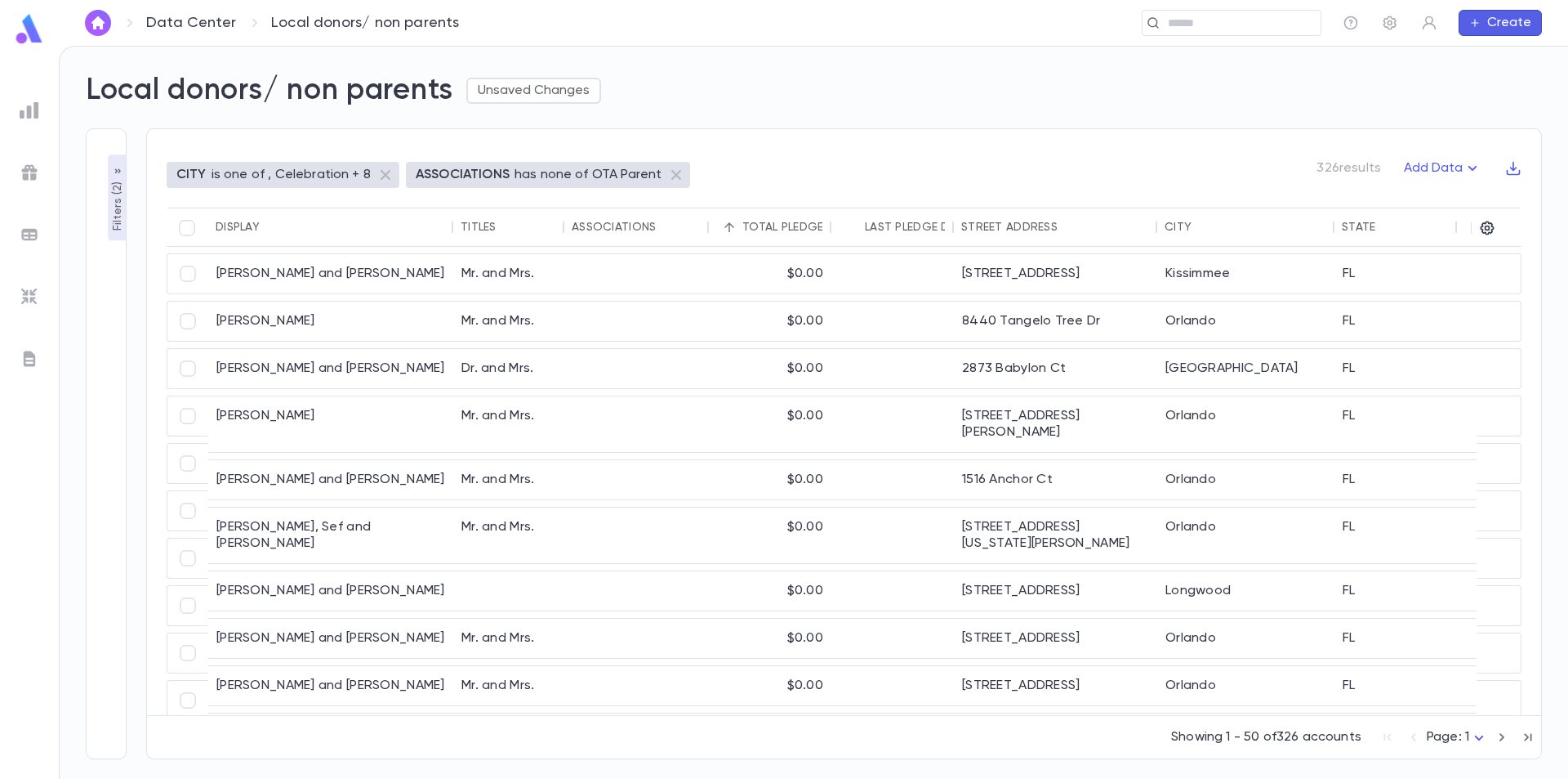
click at [880, 230] on div "Last Pledge Date (Donations)" at bounding box center [956, 228] width 183 height 13
click at [848, 229] on icon "Sort" at bounding box center [852, 228] width 15 height 15
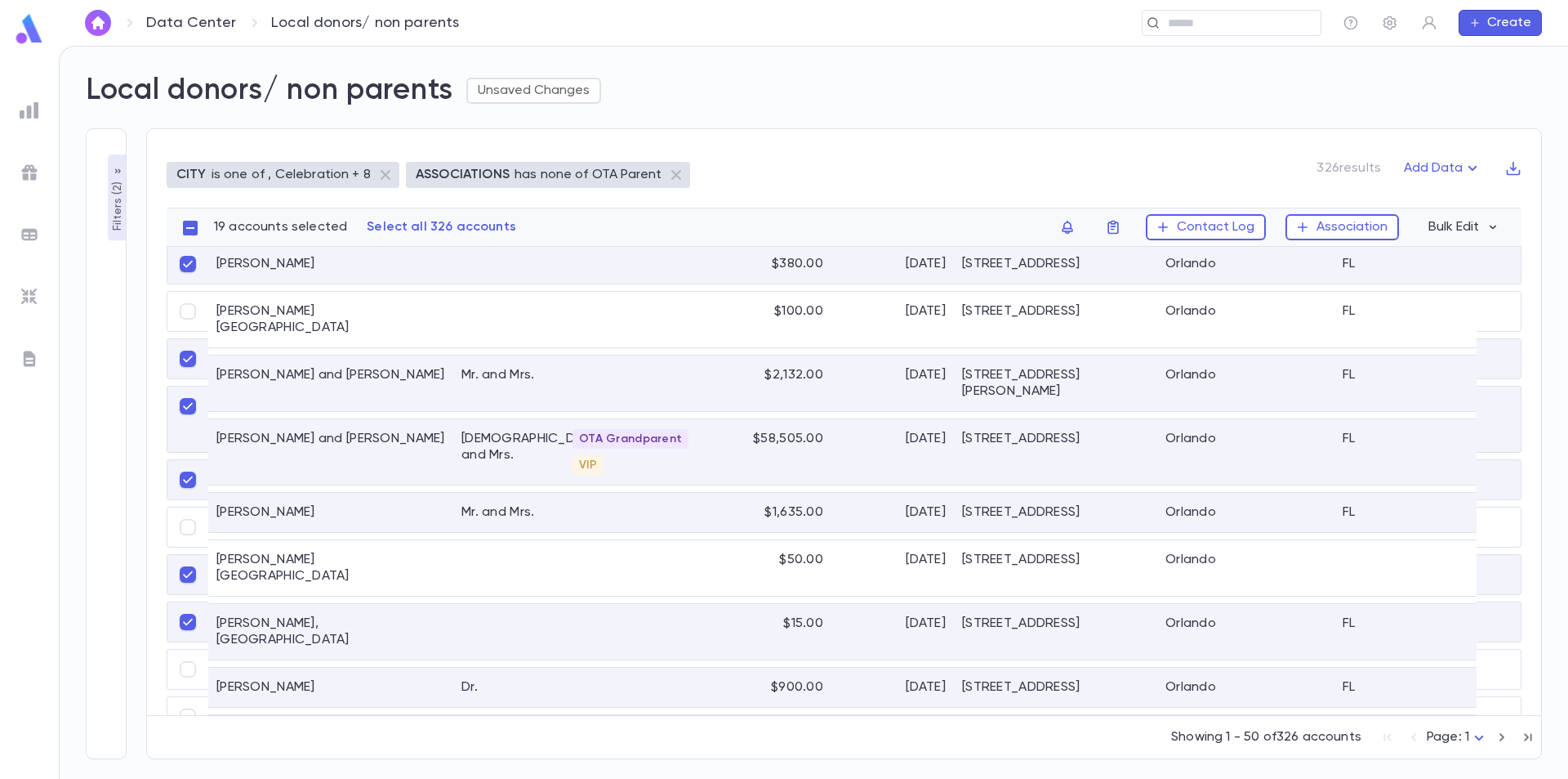
scroll to position [736, 0]
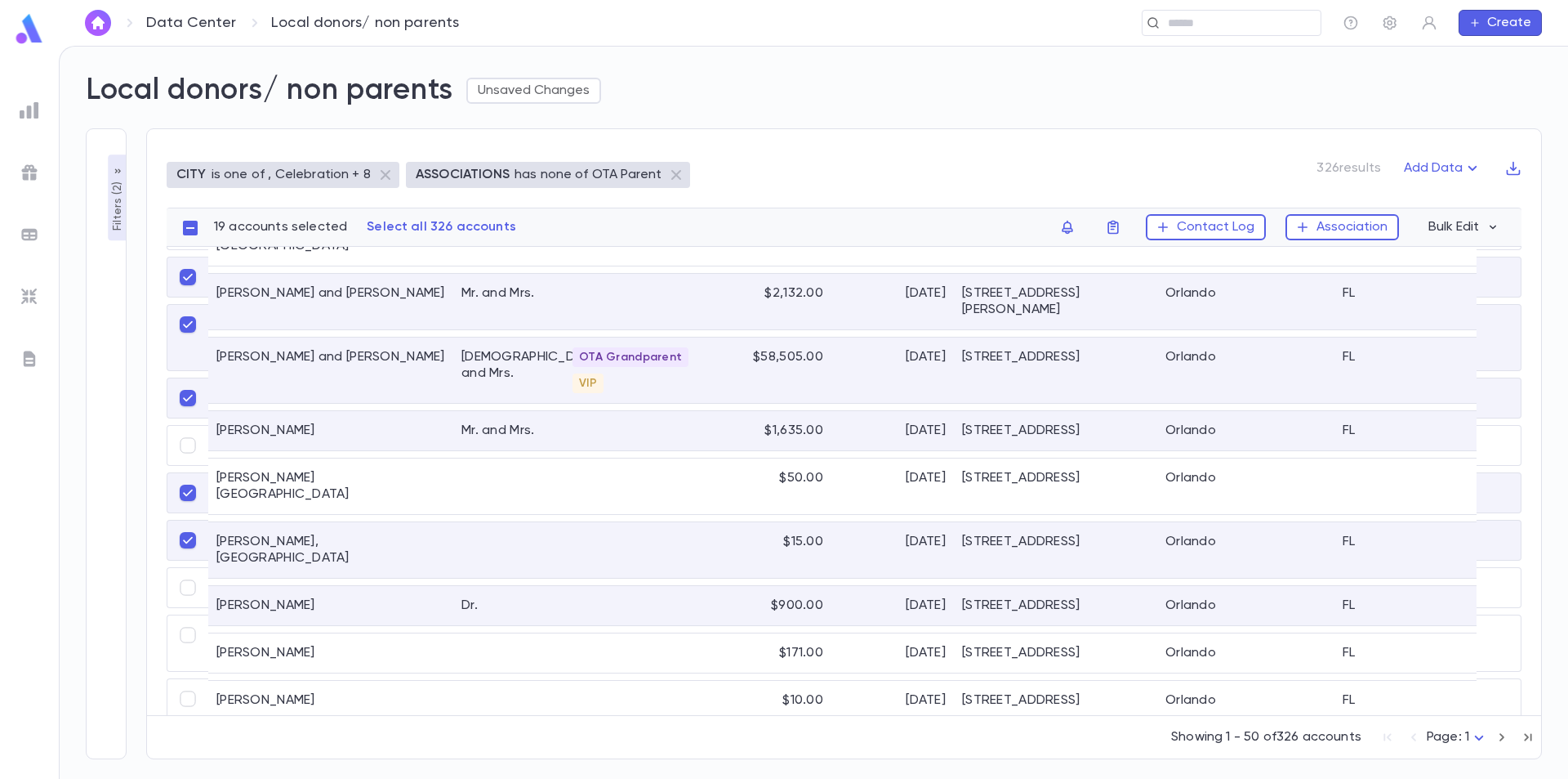
click at [278, 586] on div "Levi, Sheena" at bounding box center [331, 606] width 245 height 39
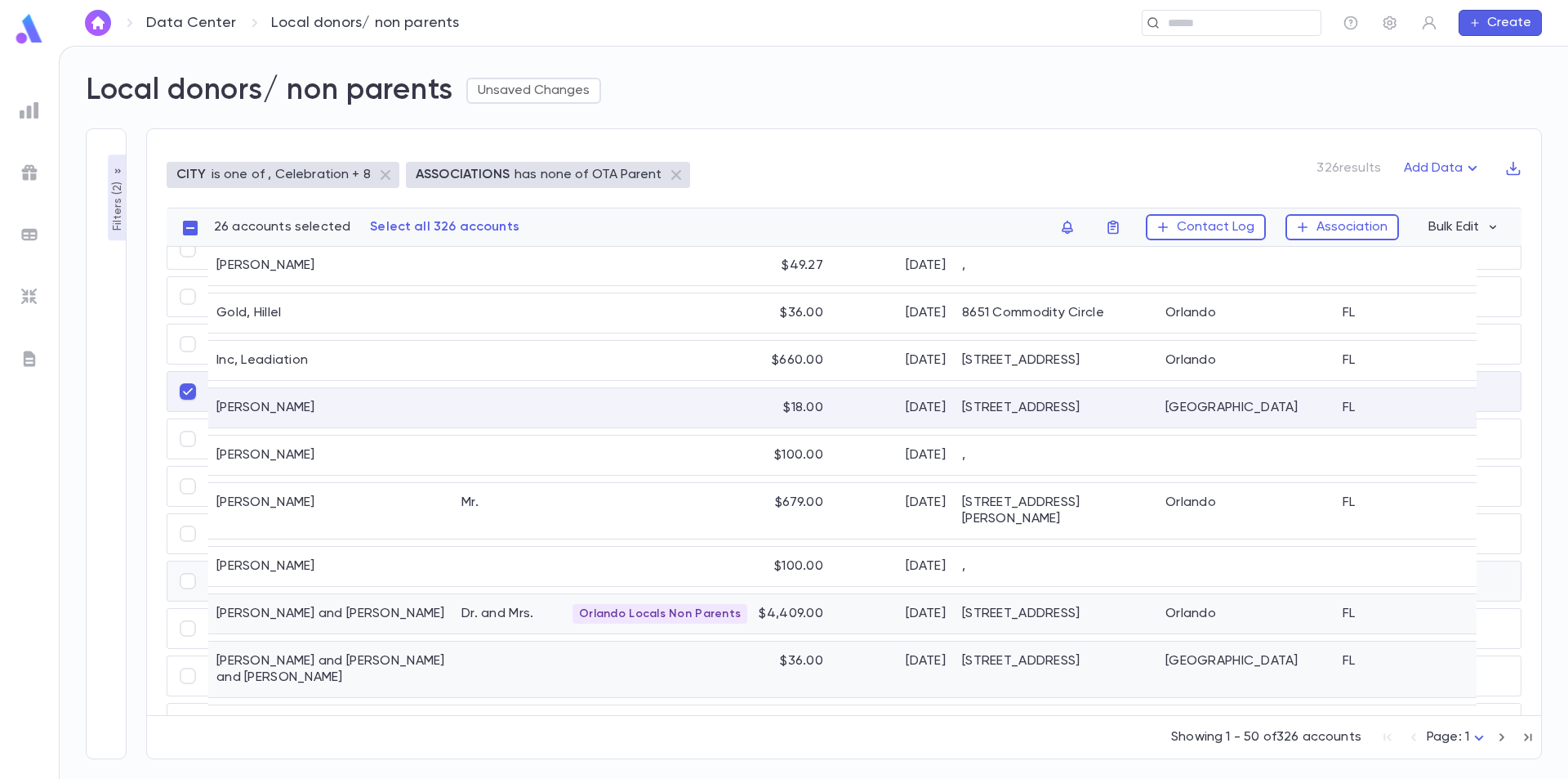
scroll to position [1635, 0]
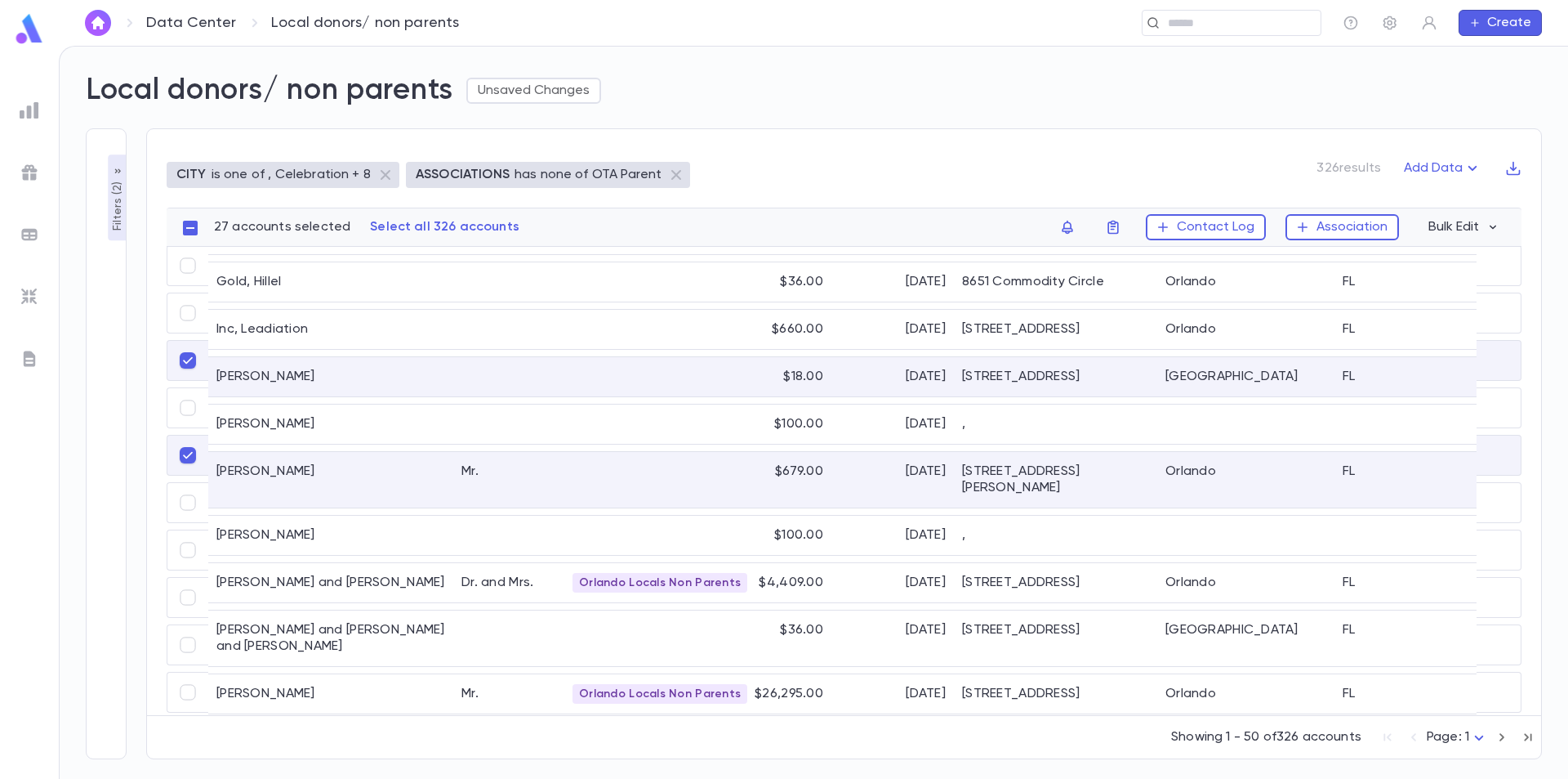
click at [467, 454] on div "Mr." at bounding box center [508, 480] width 111 height 56
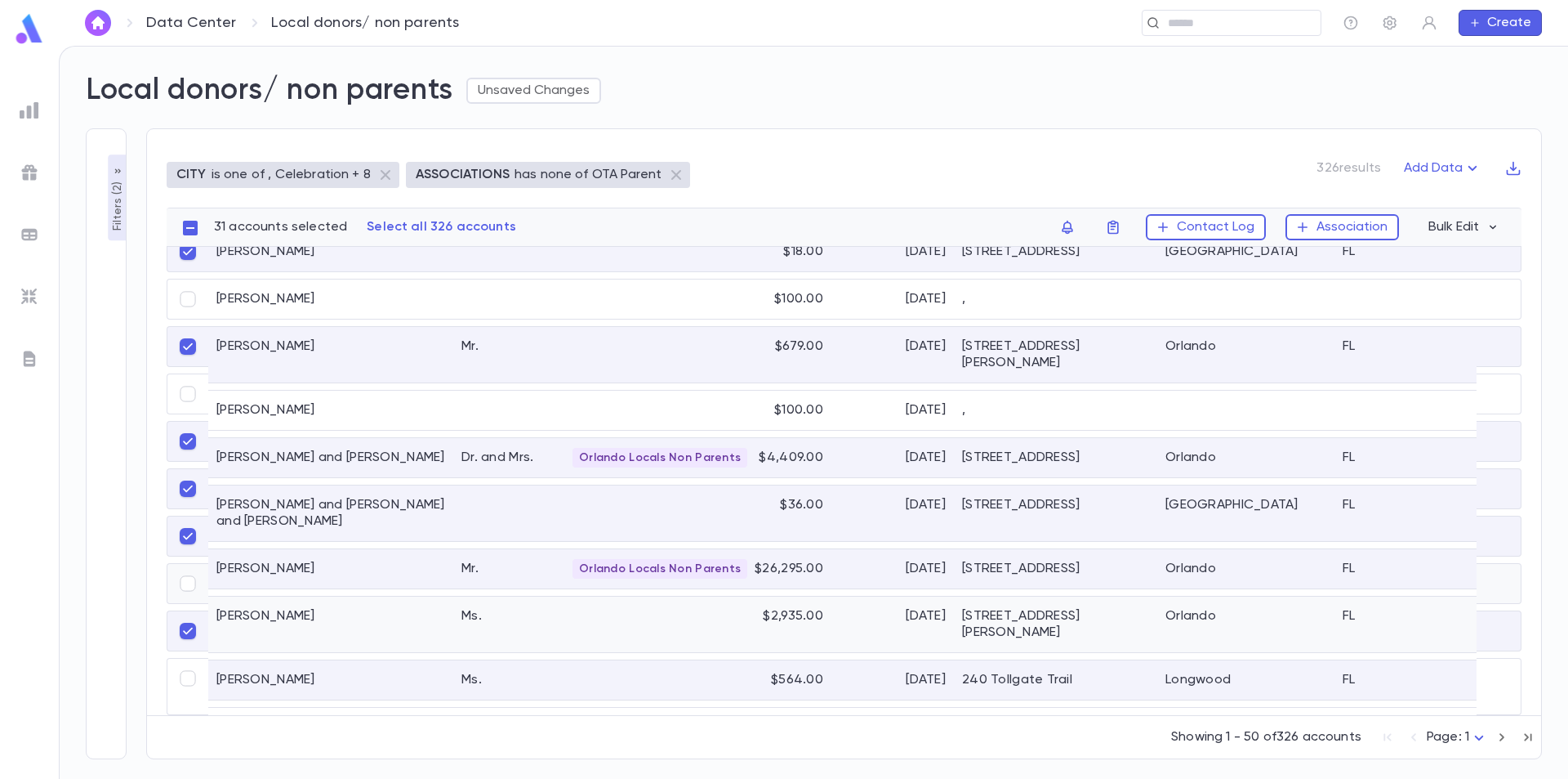
scroll to position [1784, 0]
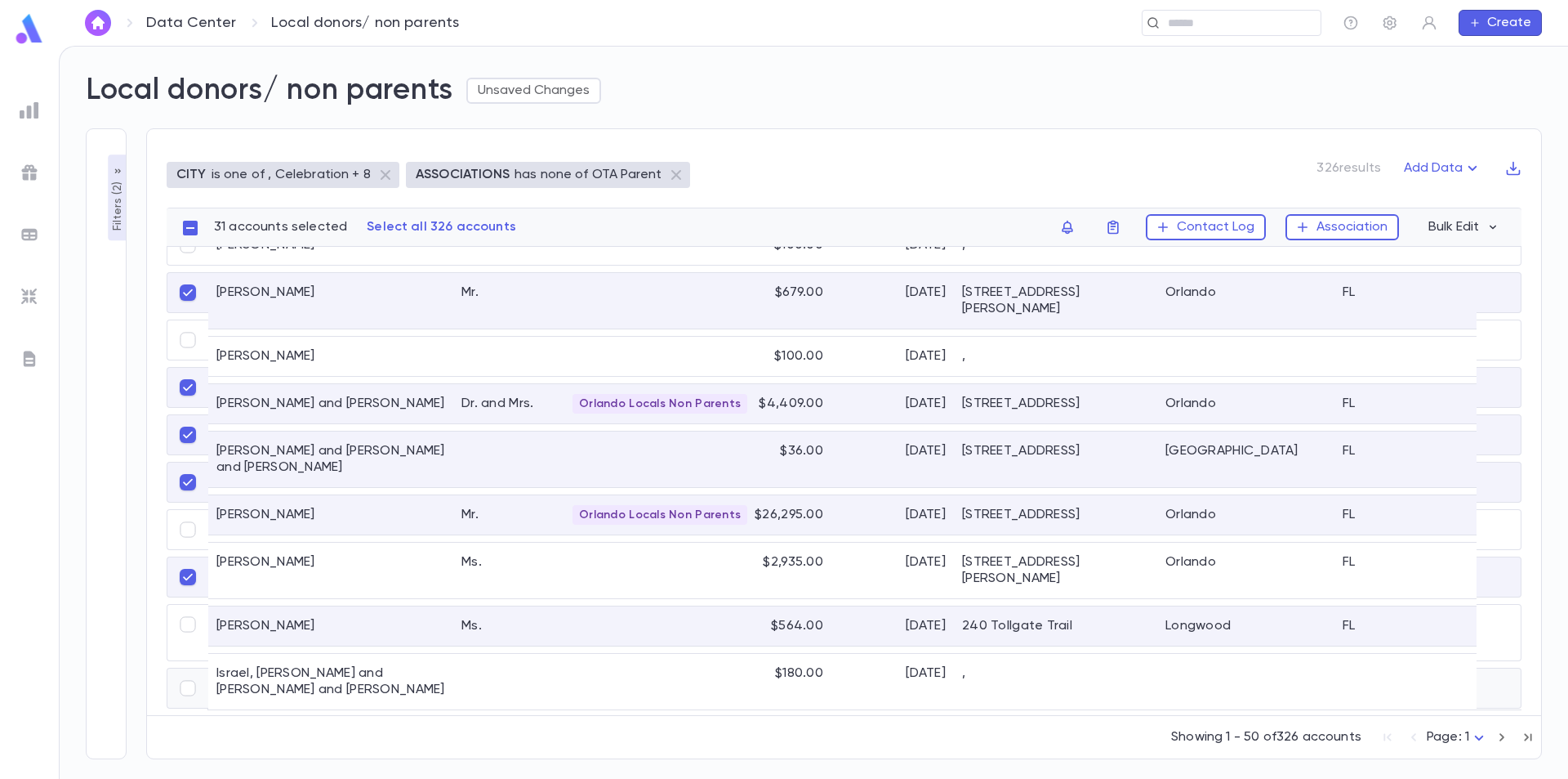
click at [230, 717] on div "Wachsman, Perel and Refael" at bounding box center [331, 736] width 245 height 39
click at [1481, 738] on body "**********" at bounding box center [784, 412] width 1568 height 733
click at [1463, 616] on span "Page: 2" at bounding box center [1461, 616] width 48 height 17
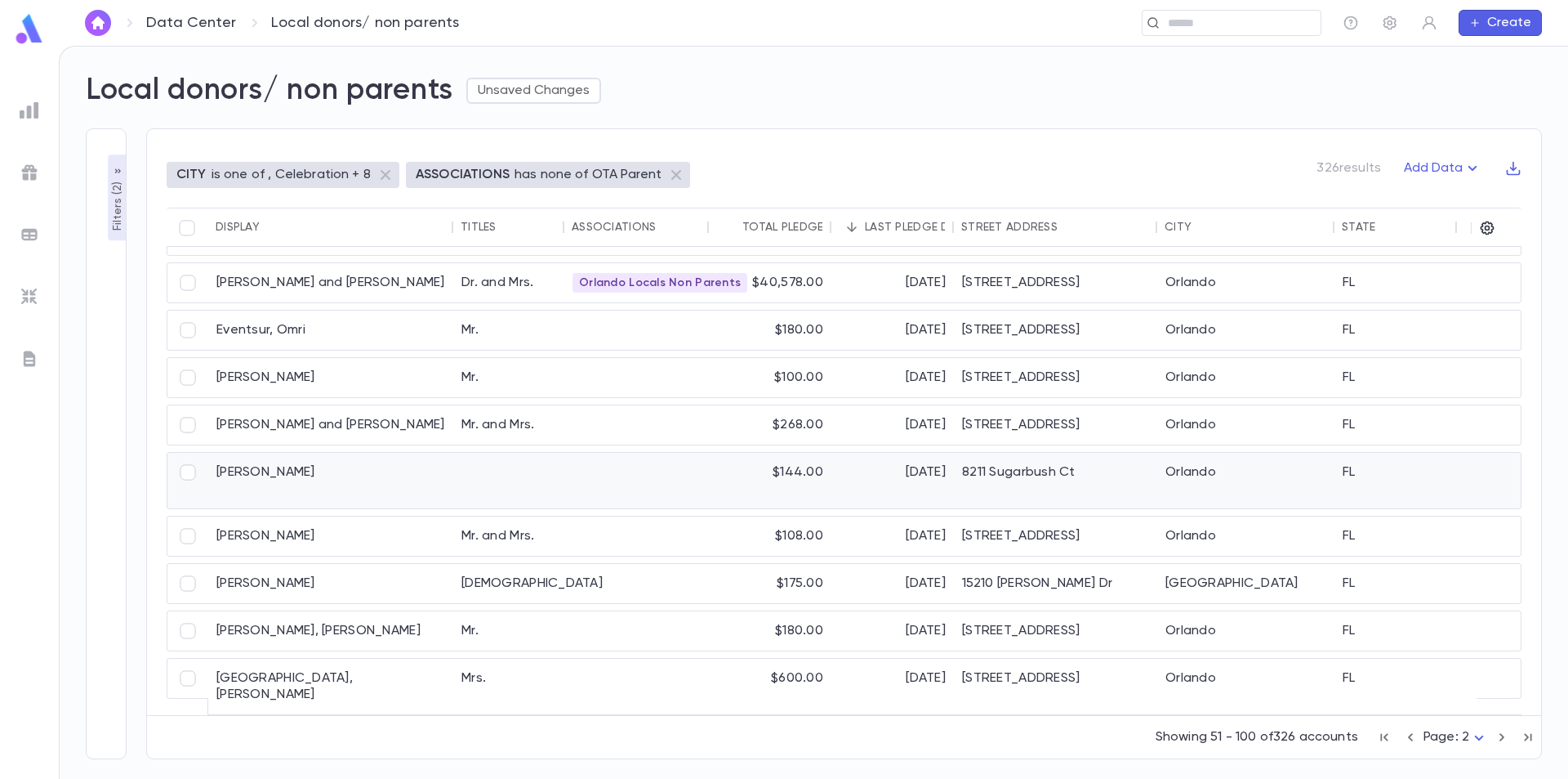
scroll to position [1601, 0]
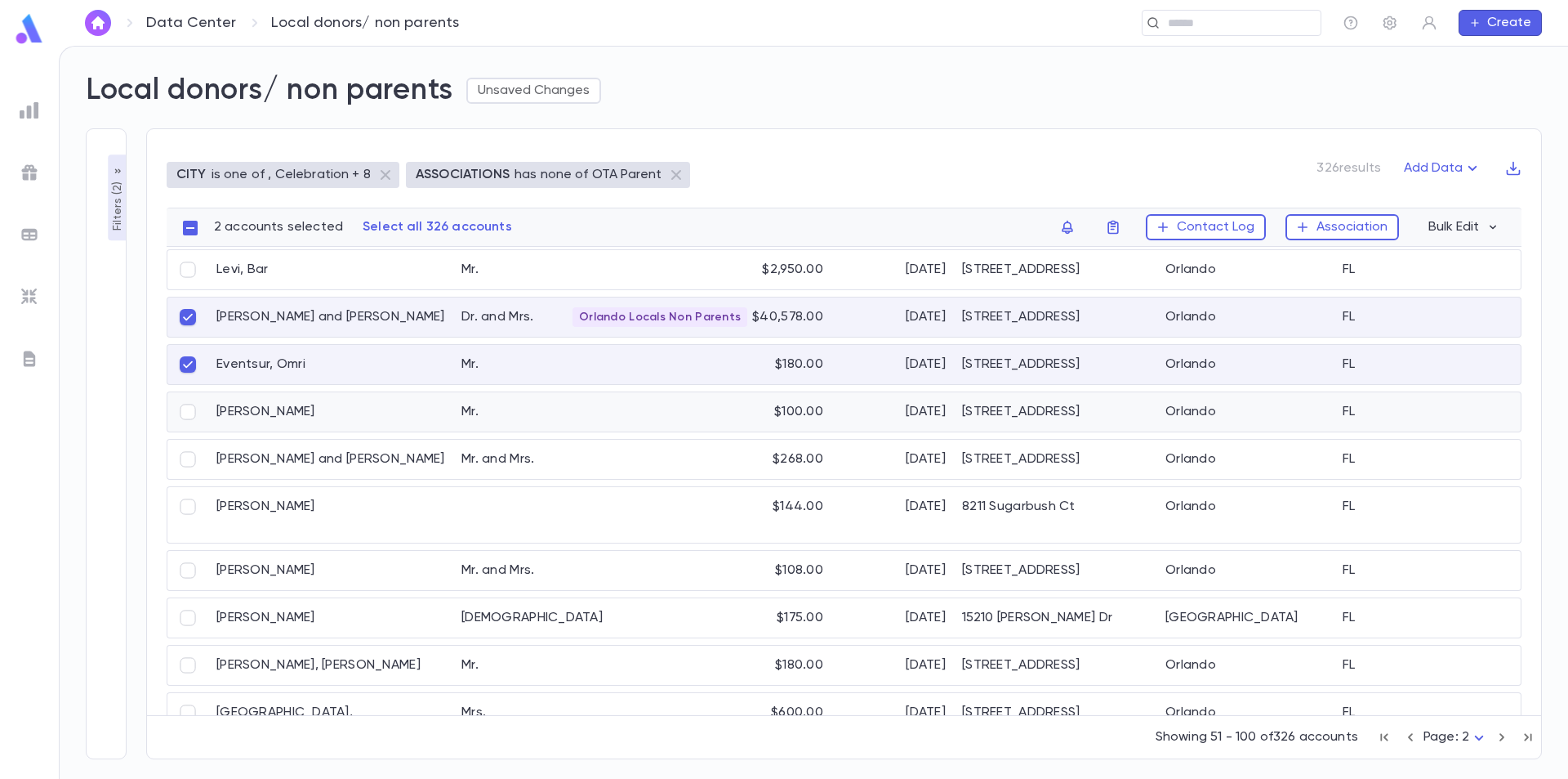
click at [266, 418] on div "Reiner, Cheski" at bounding box center [331, 411] width 245 height 39
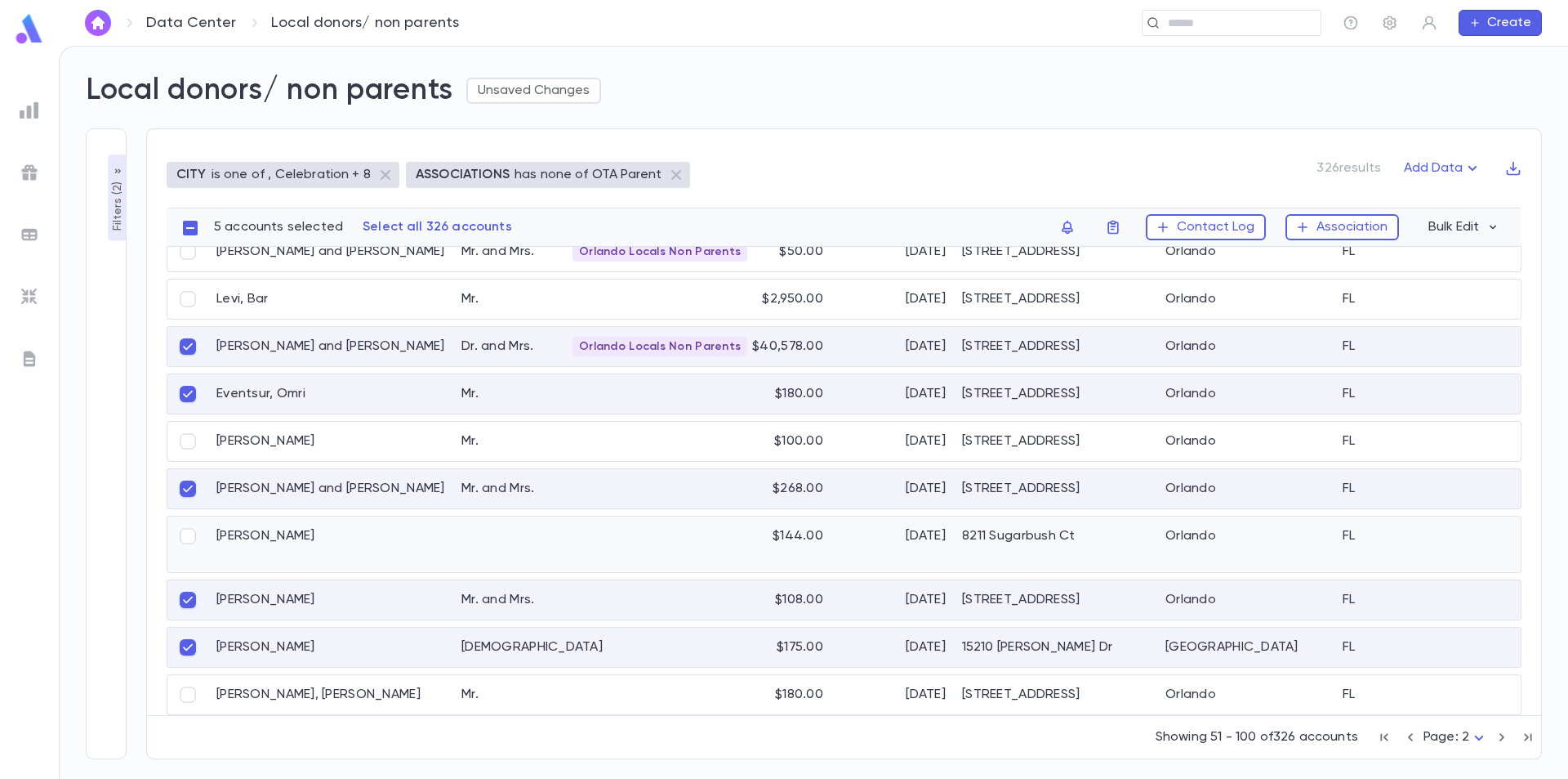
scroll to position [1634, 0]
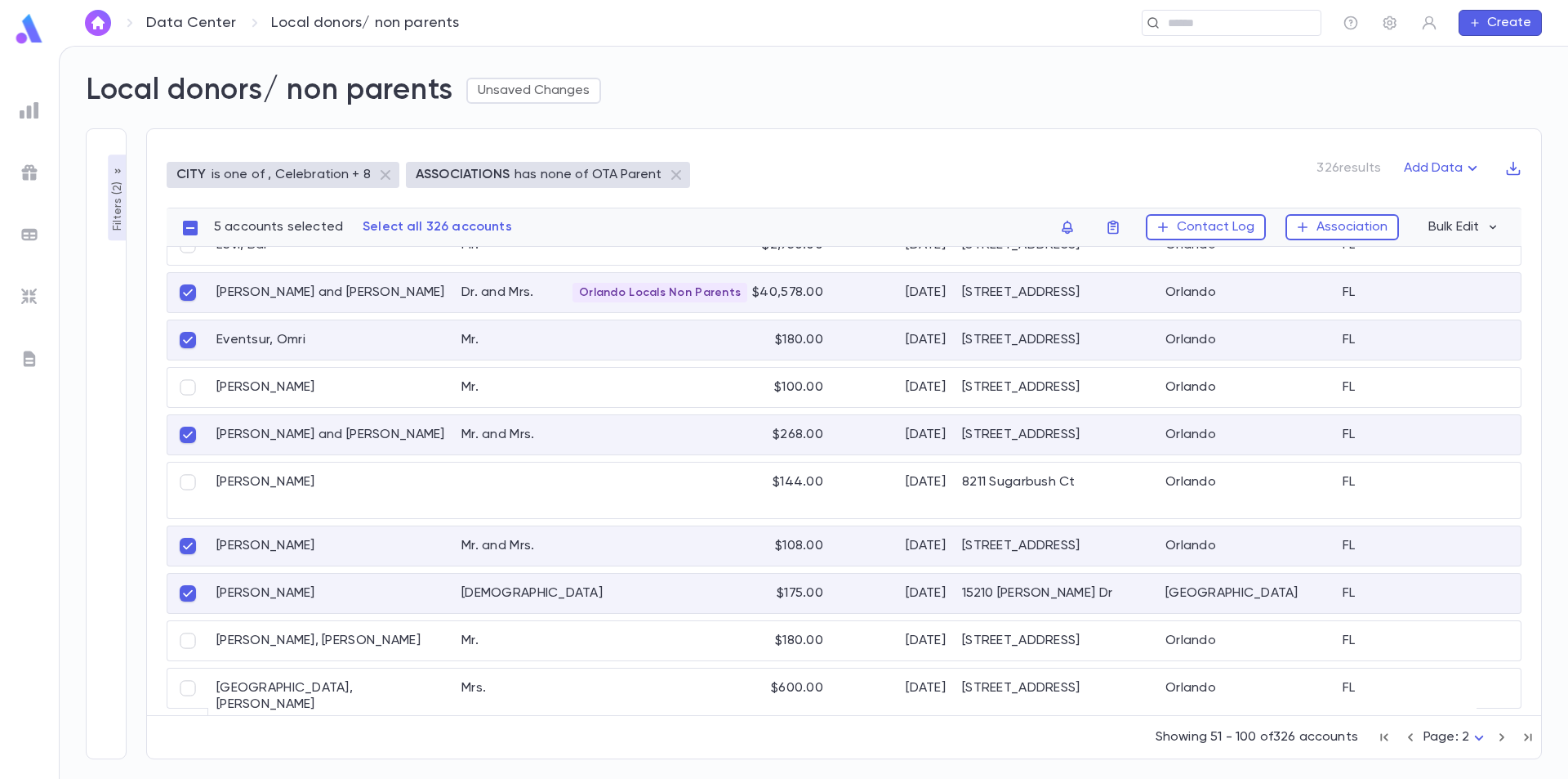
click at [336, 589] on div "Wohlfarth, Ariel" at bounding box center [331, 593] width 245 height 39
click at [240, 644] on div "Dovid, Baruch" at bounding box center [331, 641] width 245 height 39
click at [1488, 736] on body "**********" at bounding box center [784, 412] width 1568 height 733
click at [1488, 736] on li "Page: 7" at bounding box center [1460, 746] width 73 height 26
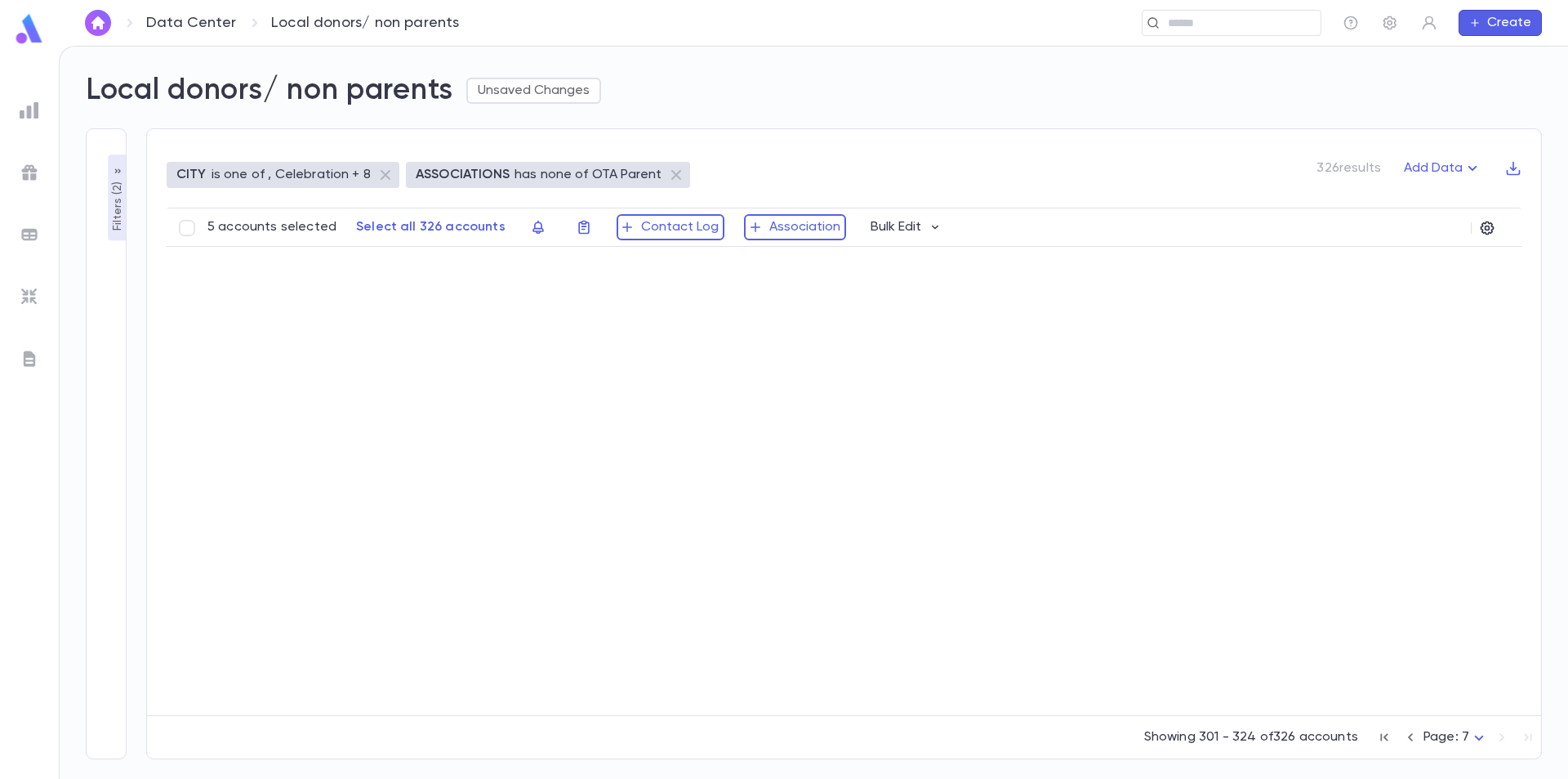
scroll to position [527, 0]
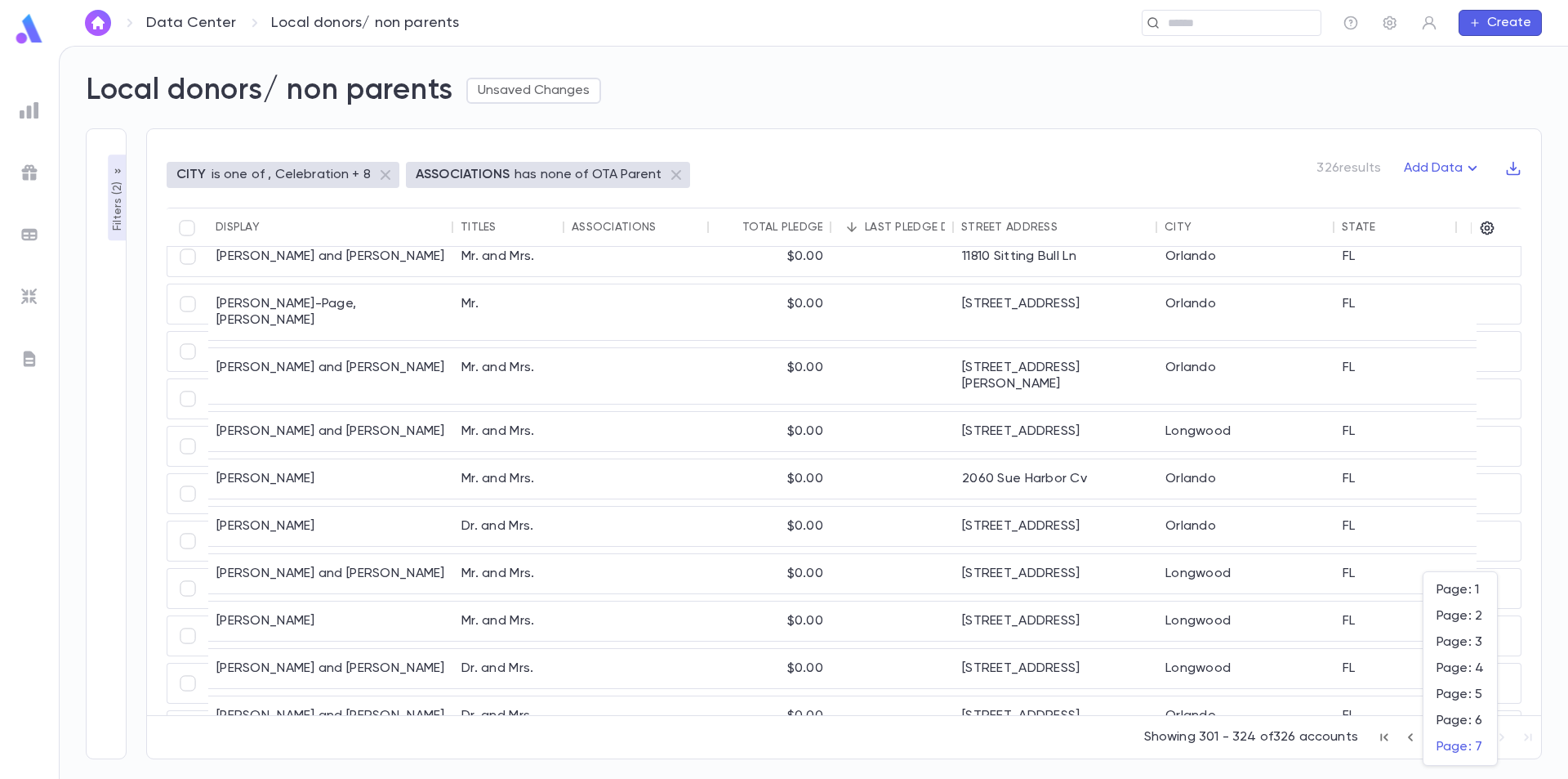
click at [1475, 736] on body "**********" at bounding box center [784, 412] width 1568 height 733
click at [1446, 741] on body "**********" at bounding box center [784, 412] width 1568 height 733
click at [1455, 641] on span "Page: 3" at bounding box center [1460, 642] width 48 height 17
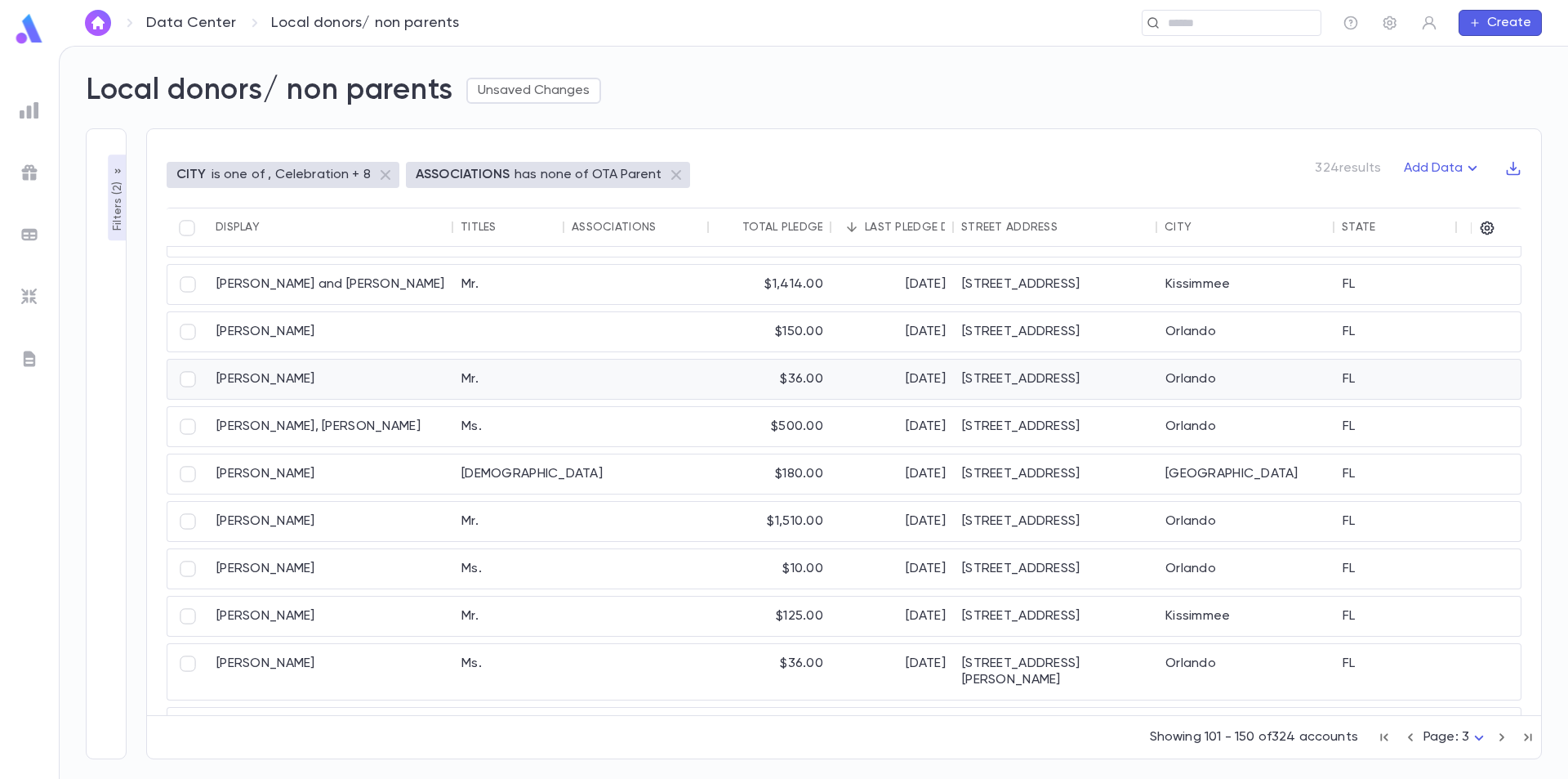
scroll to position [0, 0]
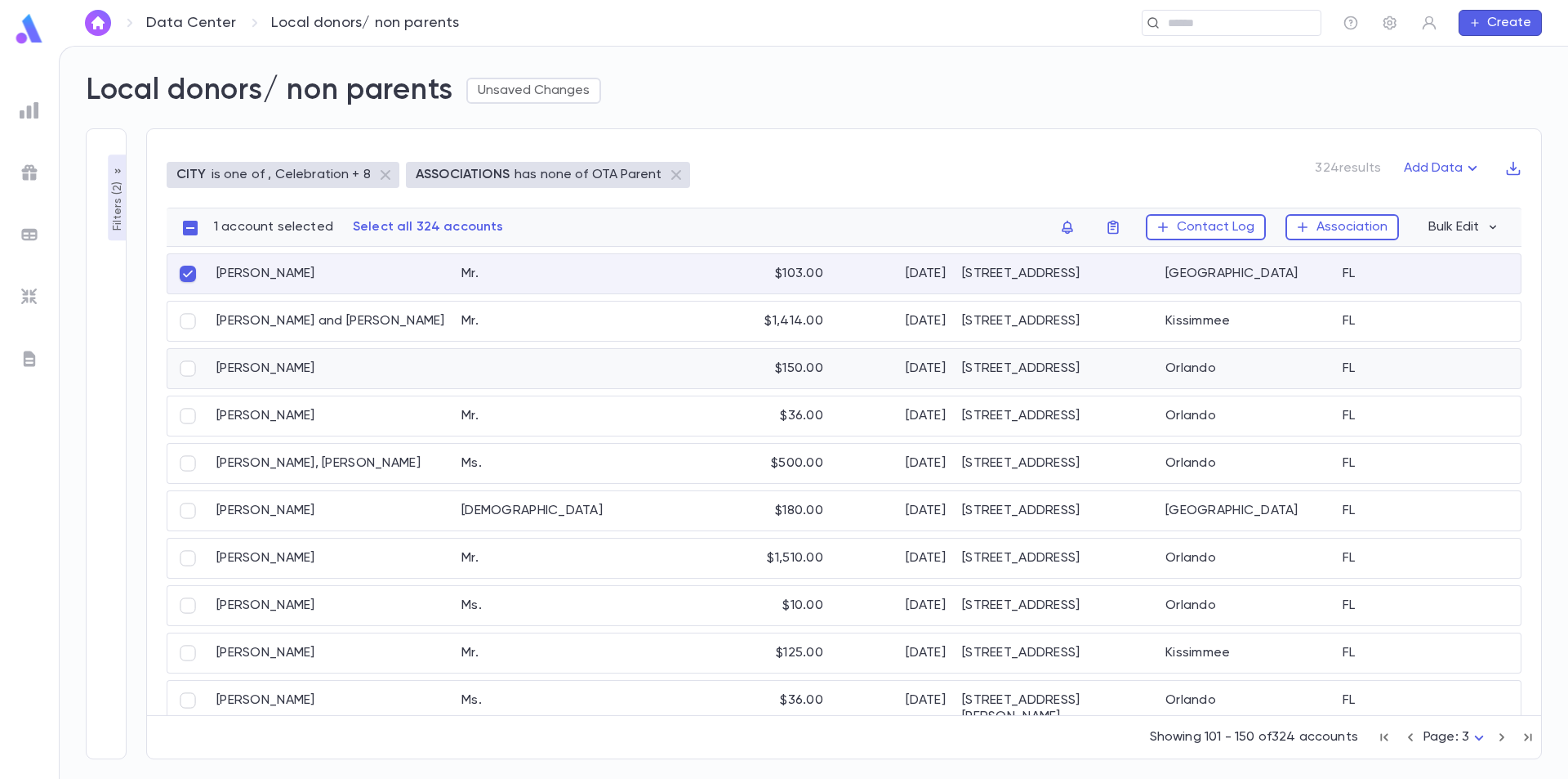
click at [278, 369] on div "Shoshan, Irena" at bounding box center [331, 368] width 245 height 39
click at [322, 412] on div "Littman, Avrohom" at bounding box center [331, 415] width 245 height 39
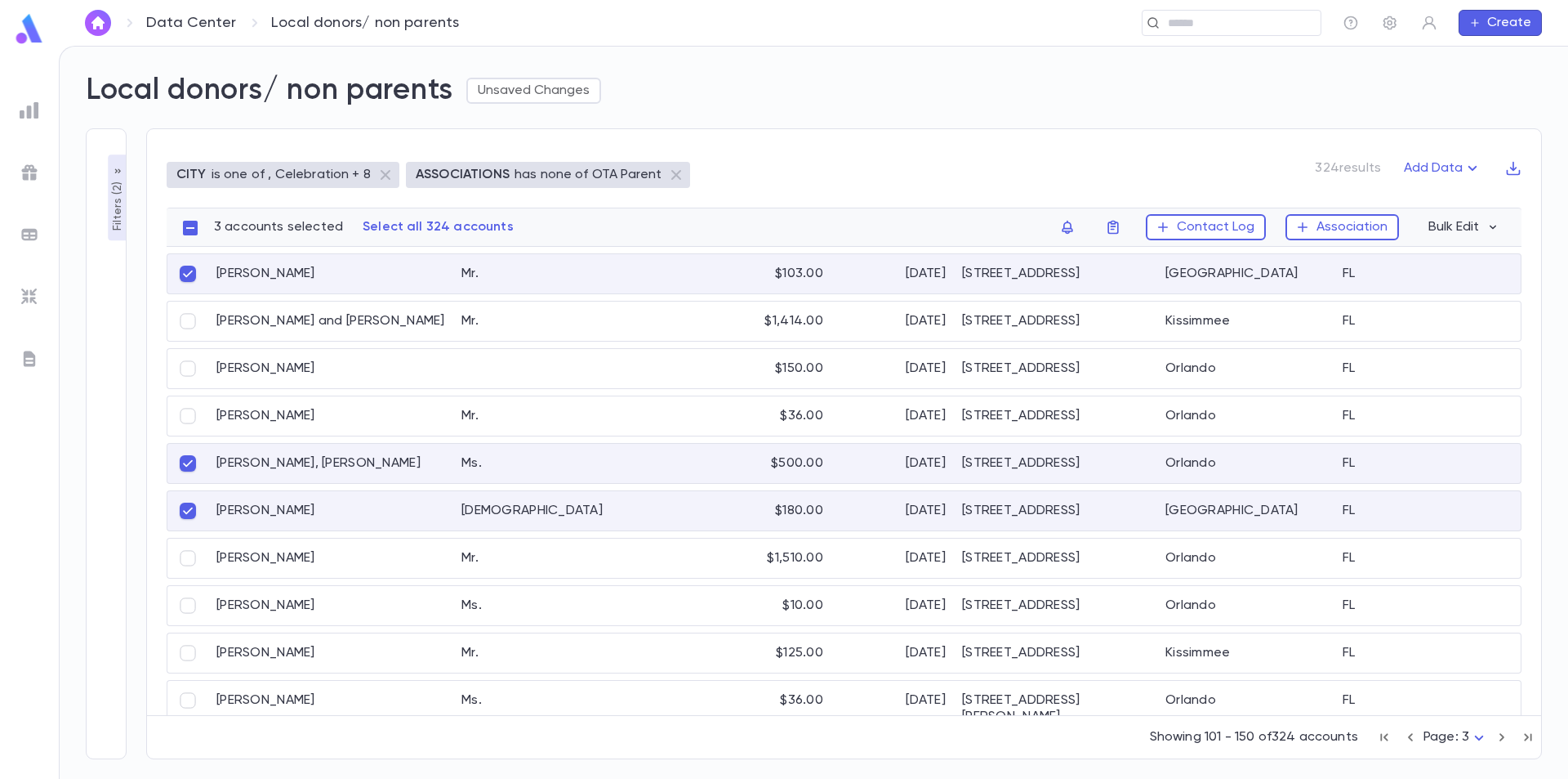
click at [328, 516] on div "Rubenstein, Jeremy" at bounding box center [331, 510] width 245 height 39
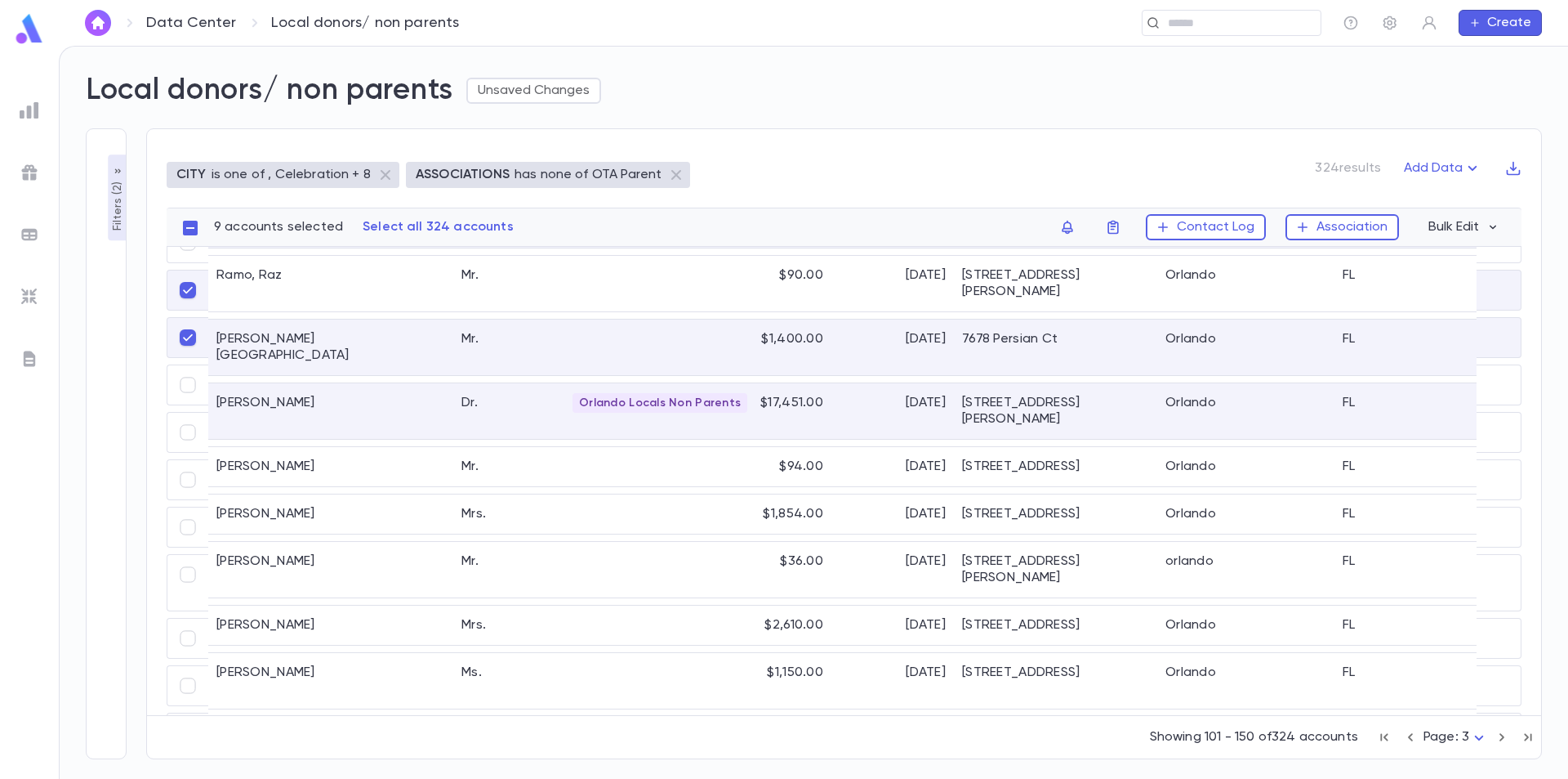
scroll to position [572, 0]
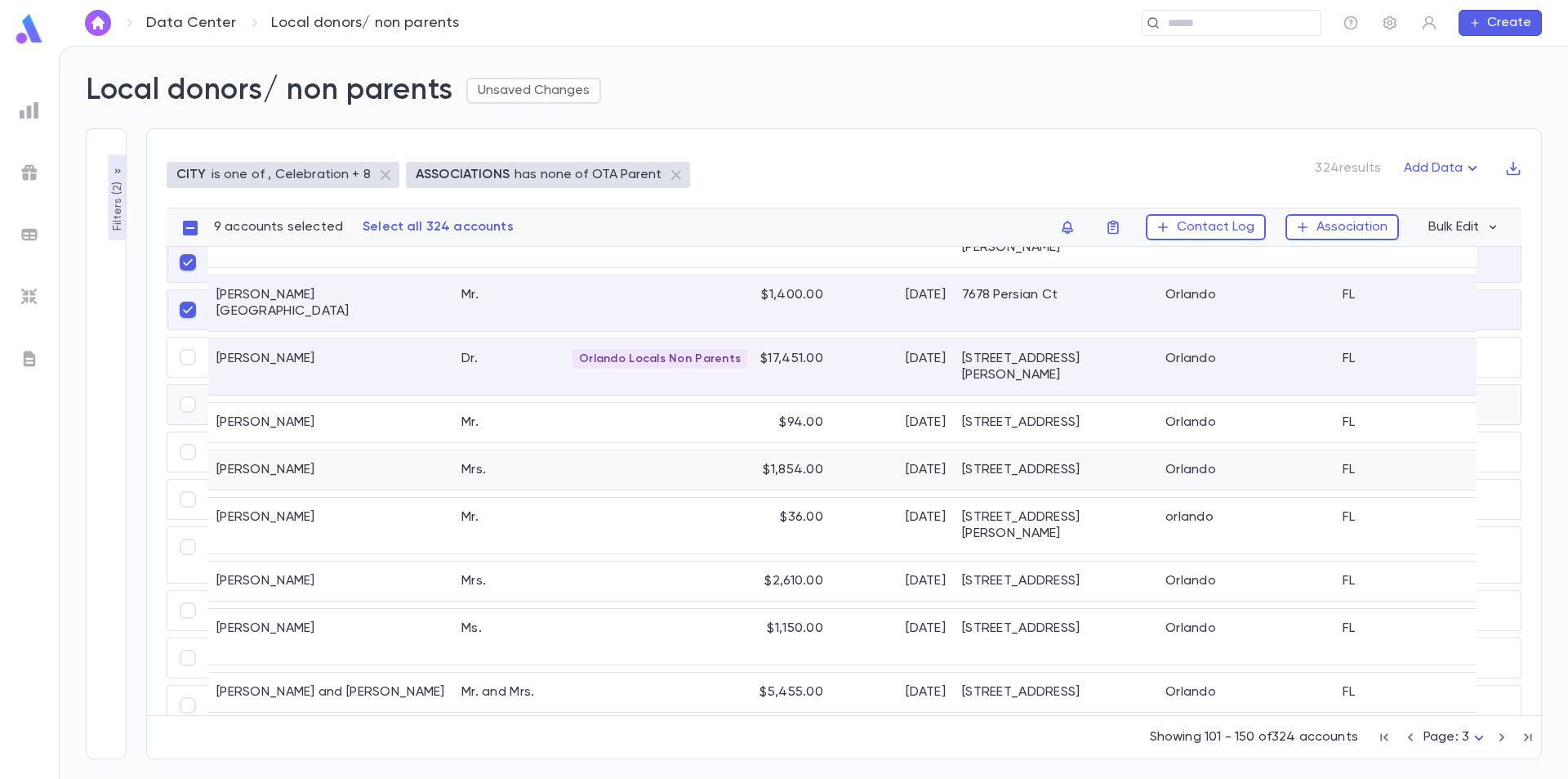
click at [239, 450] on div "Kogos" at bounding box center [331, 470] width 245 height 39
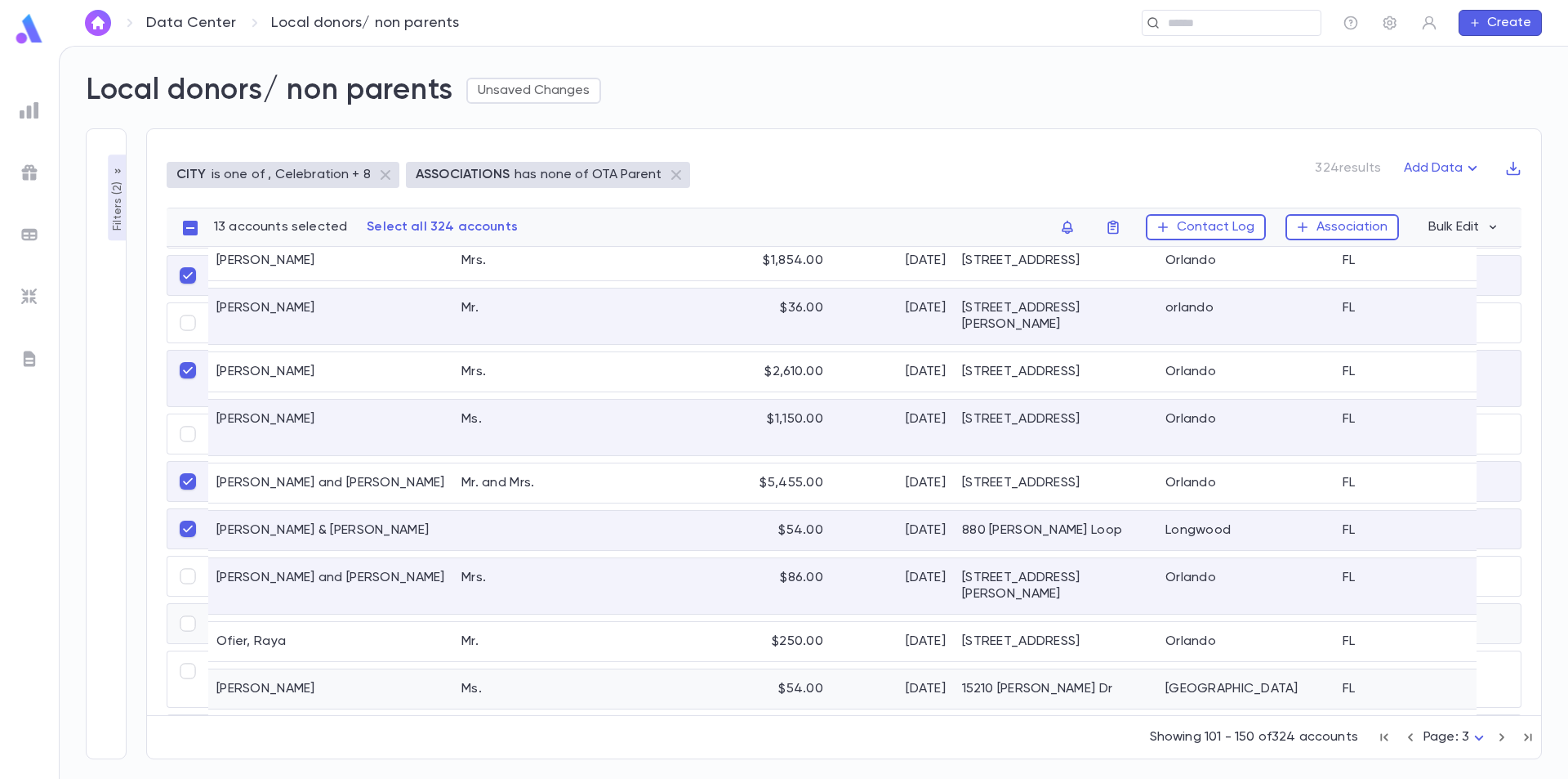
scroll to position [817, 0]
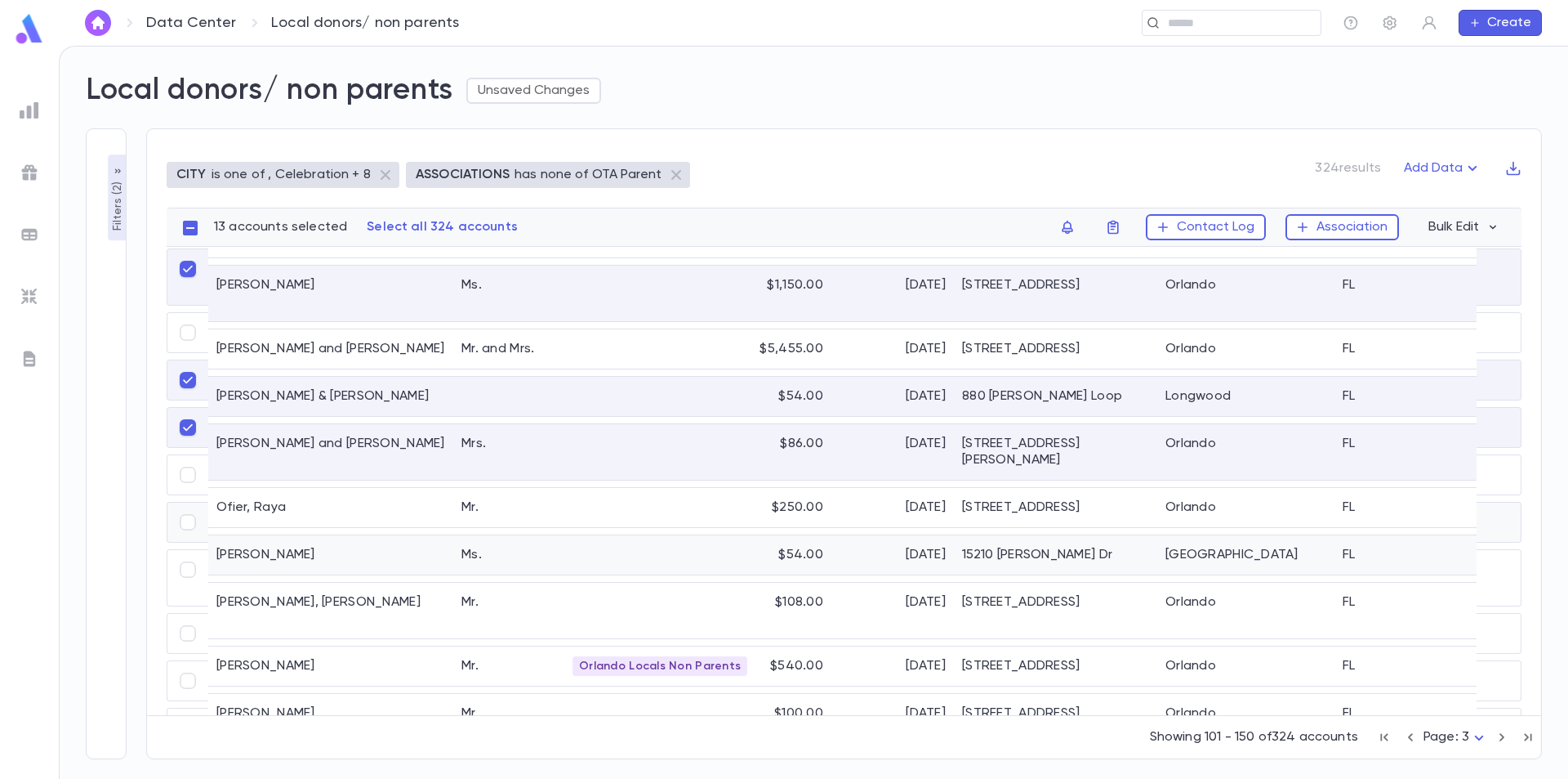
click at [253, 535] on div "Rubenstein, Sarah" at bounding box center [331, 555] width 245 height 39
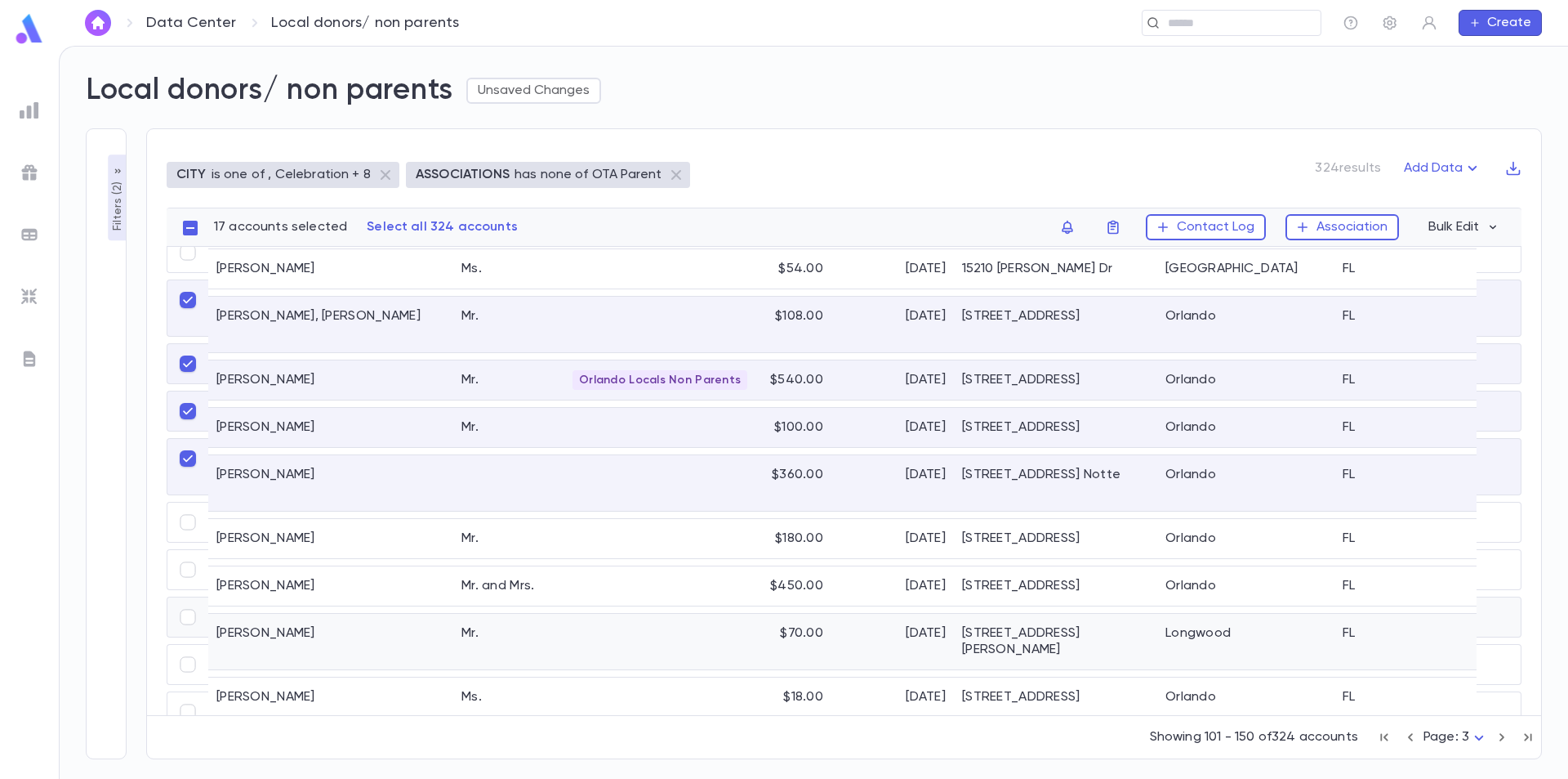
scroll to position [1063, 0]
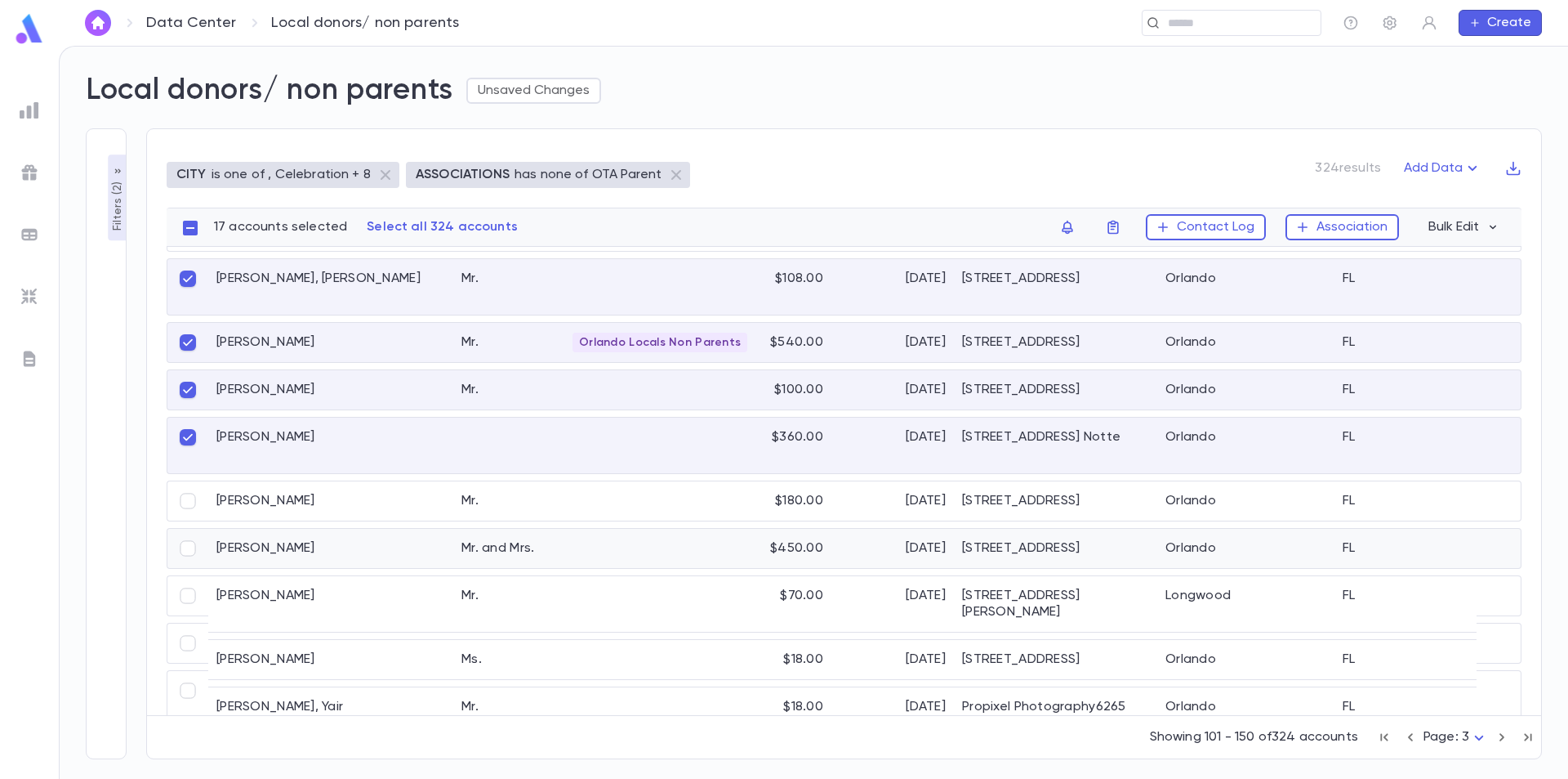
click at [292, 548] on div "Frohner, Yaron" at bounding box center [331, 548] width 245 height 39
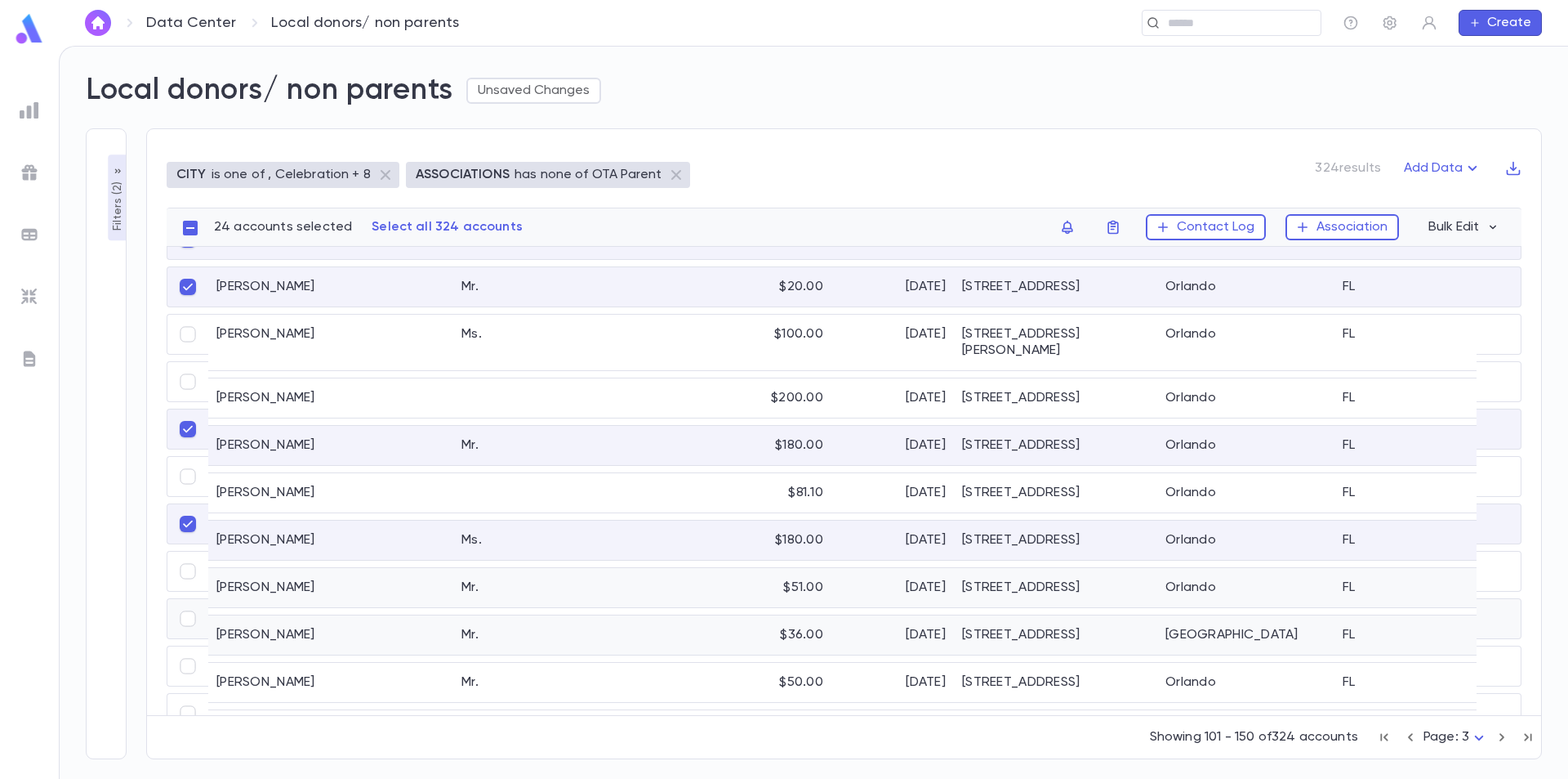
scroll to position [1635, 0]
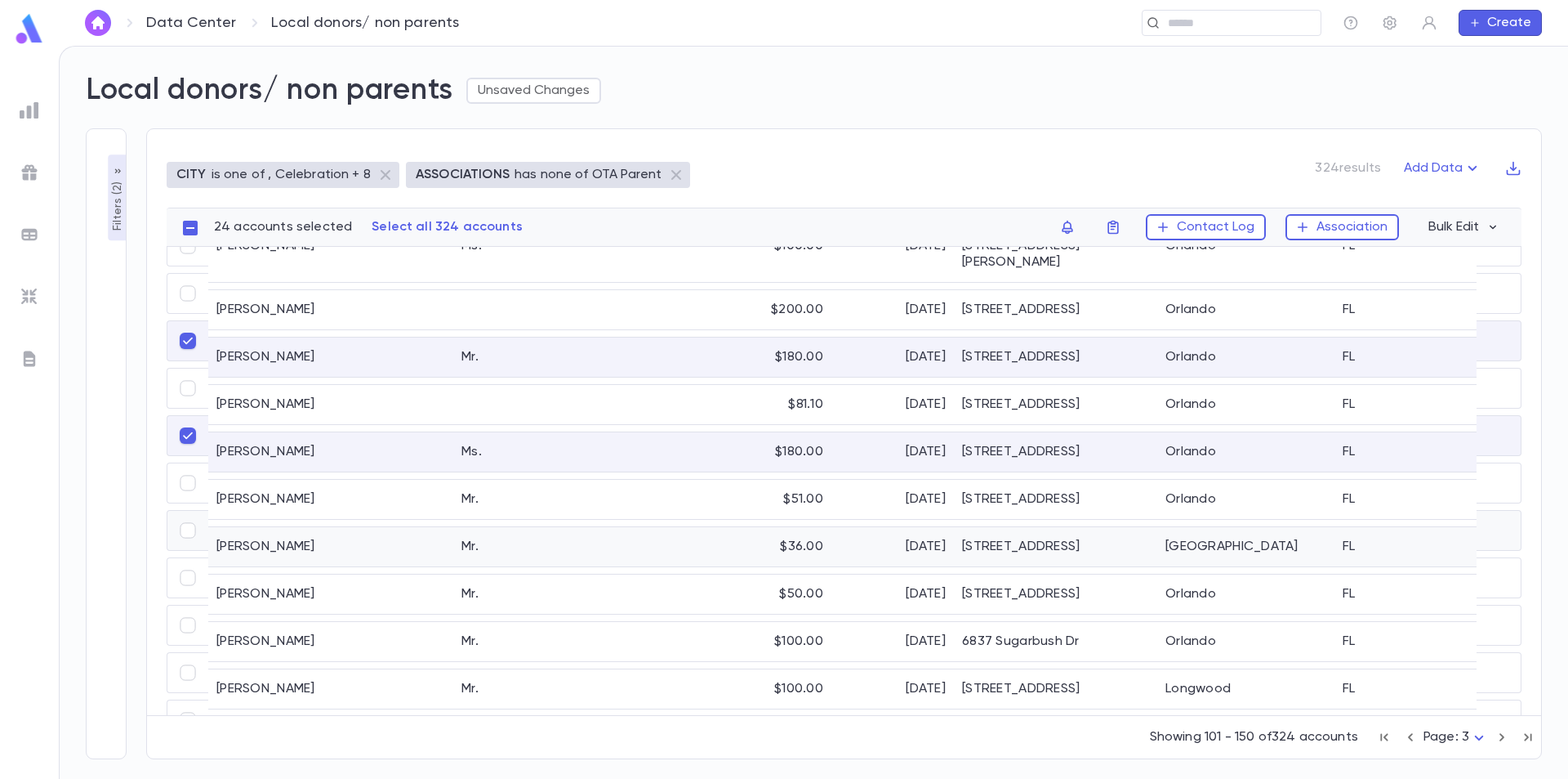
click at [302, 528] on div "Botnik, Yerachmiel" at bounding box center [331, 546] width 245 height 39
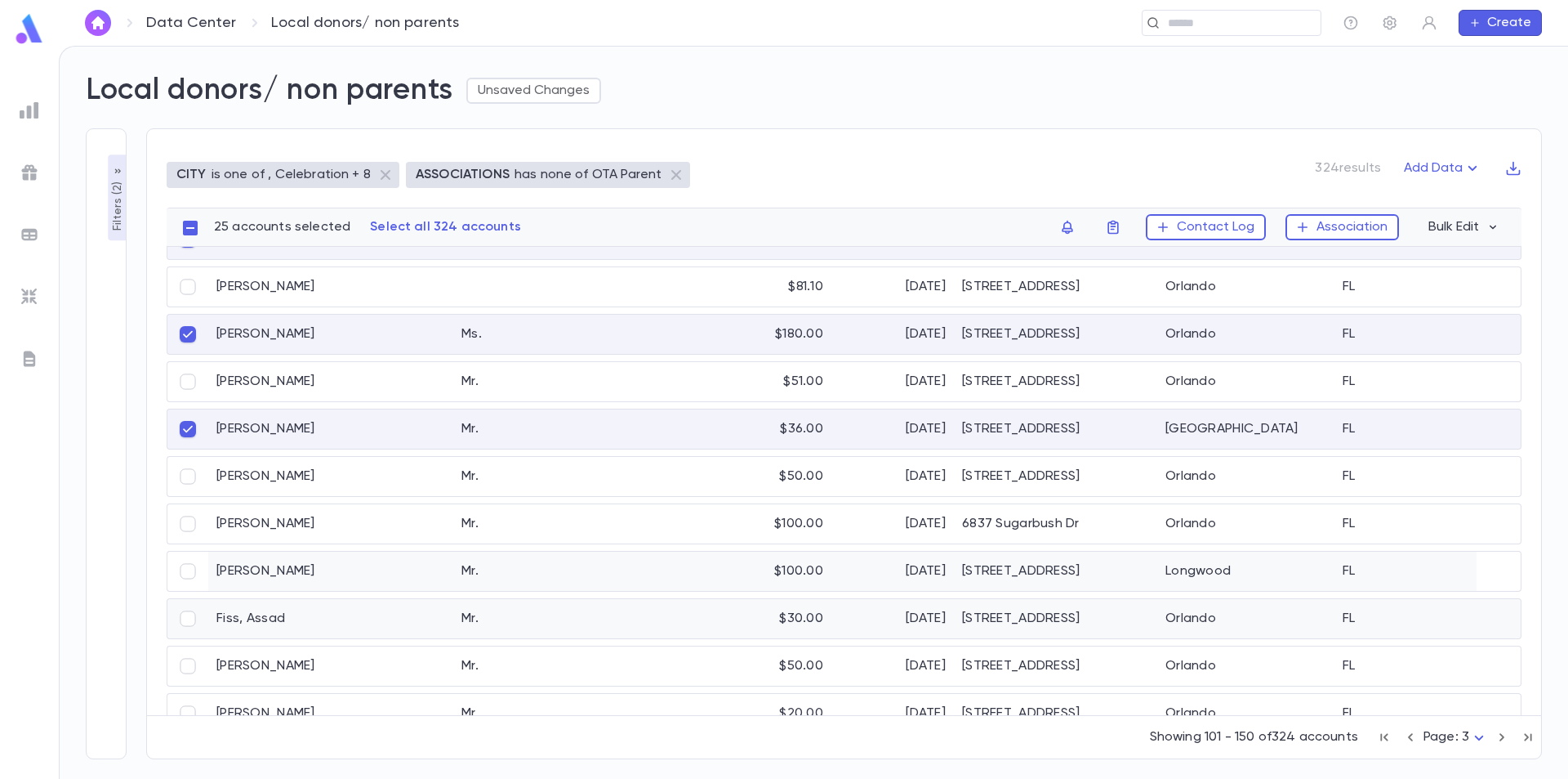
scroll to position [1741, 0]
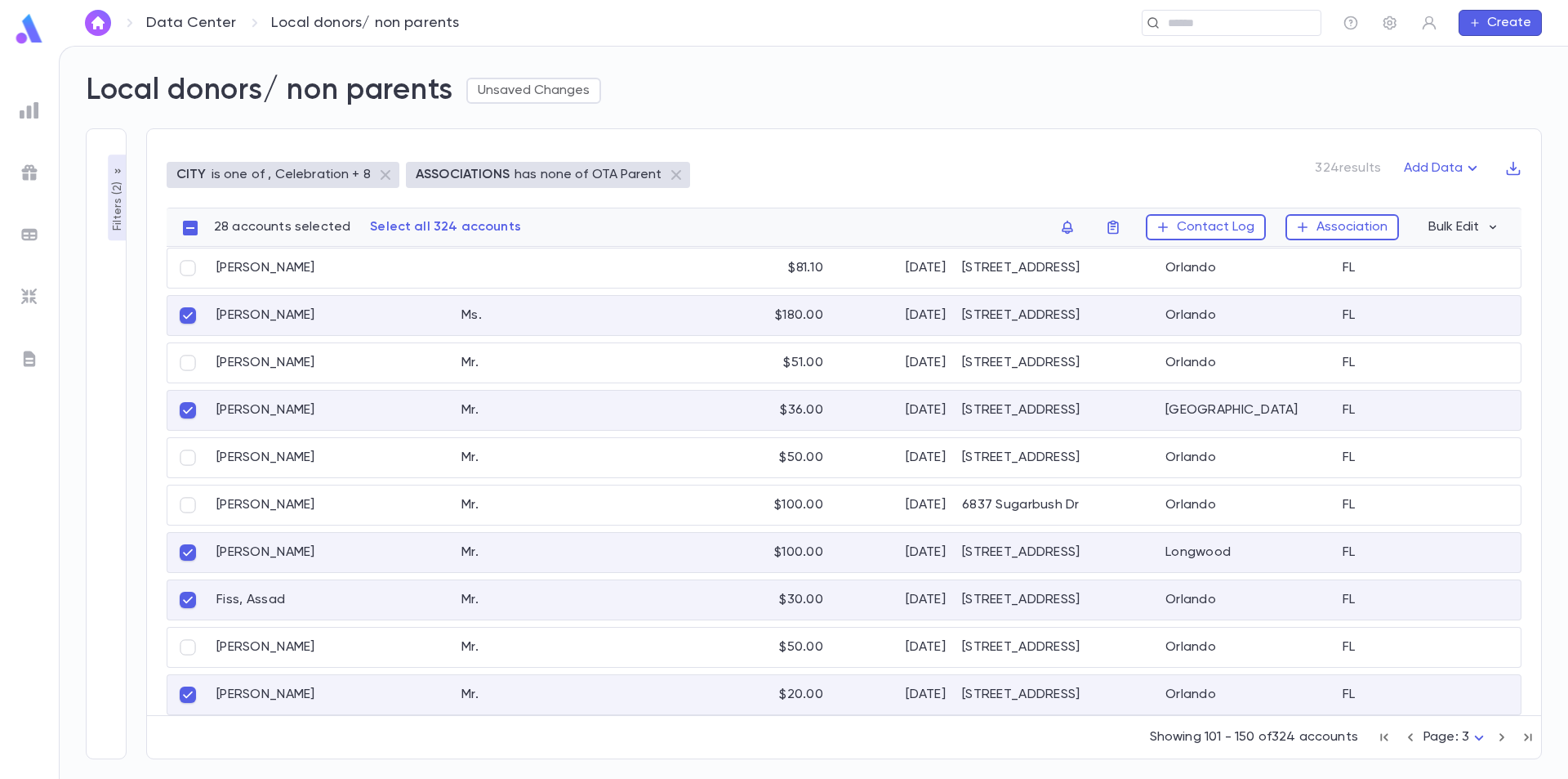
click at [1480, 736] on body "**********" at bounding box center [784, 412] width 1568 height 733
click at [1453, 674] on span "Page: 4" at bounding box center [1460, 669] width 48 height 17
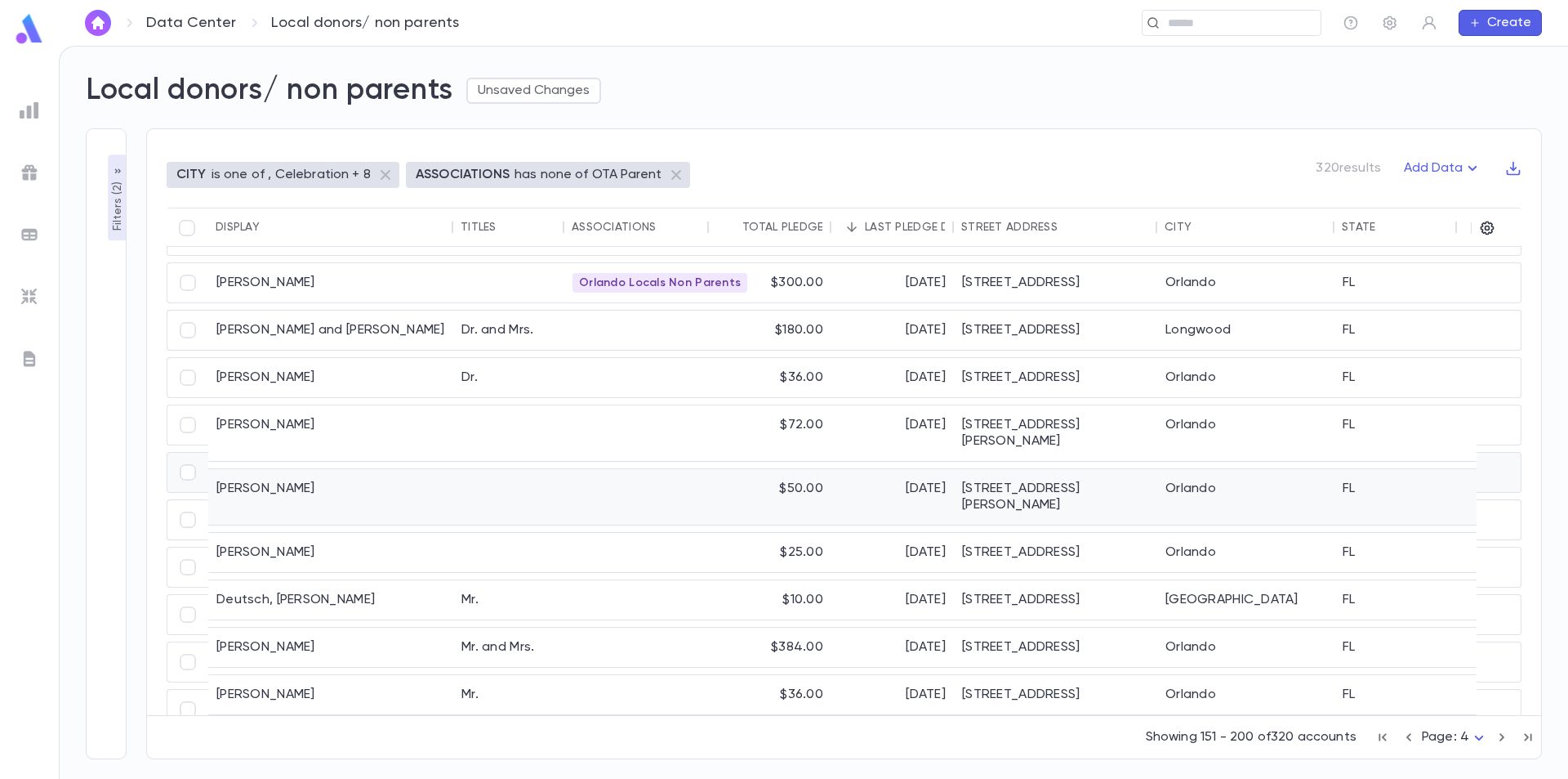
scroll to position [0, 0]
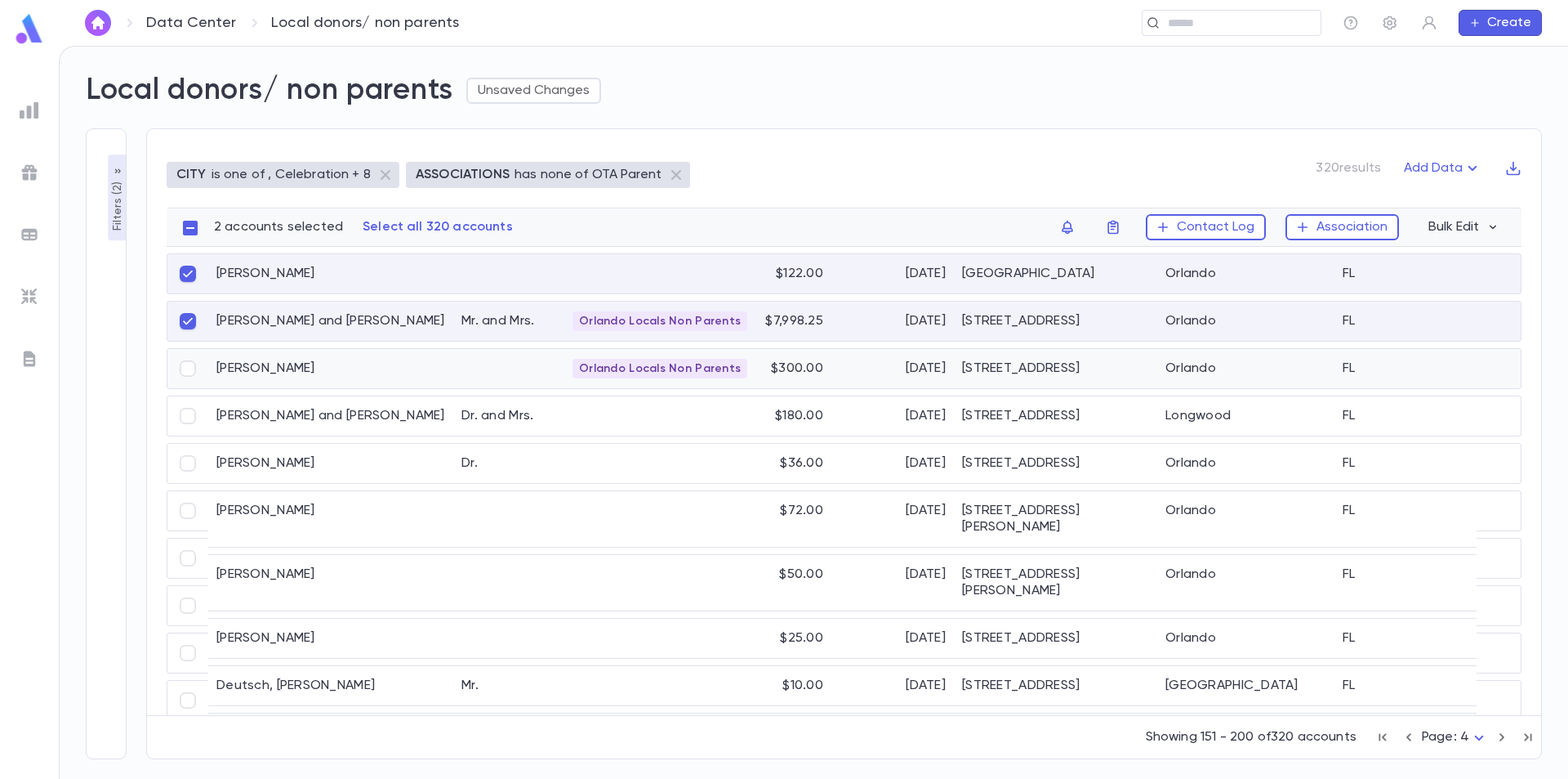
click at [288, 368] on div "Gordon, Racheli" at bounding box center [331, 368] width 245 height 39
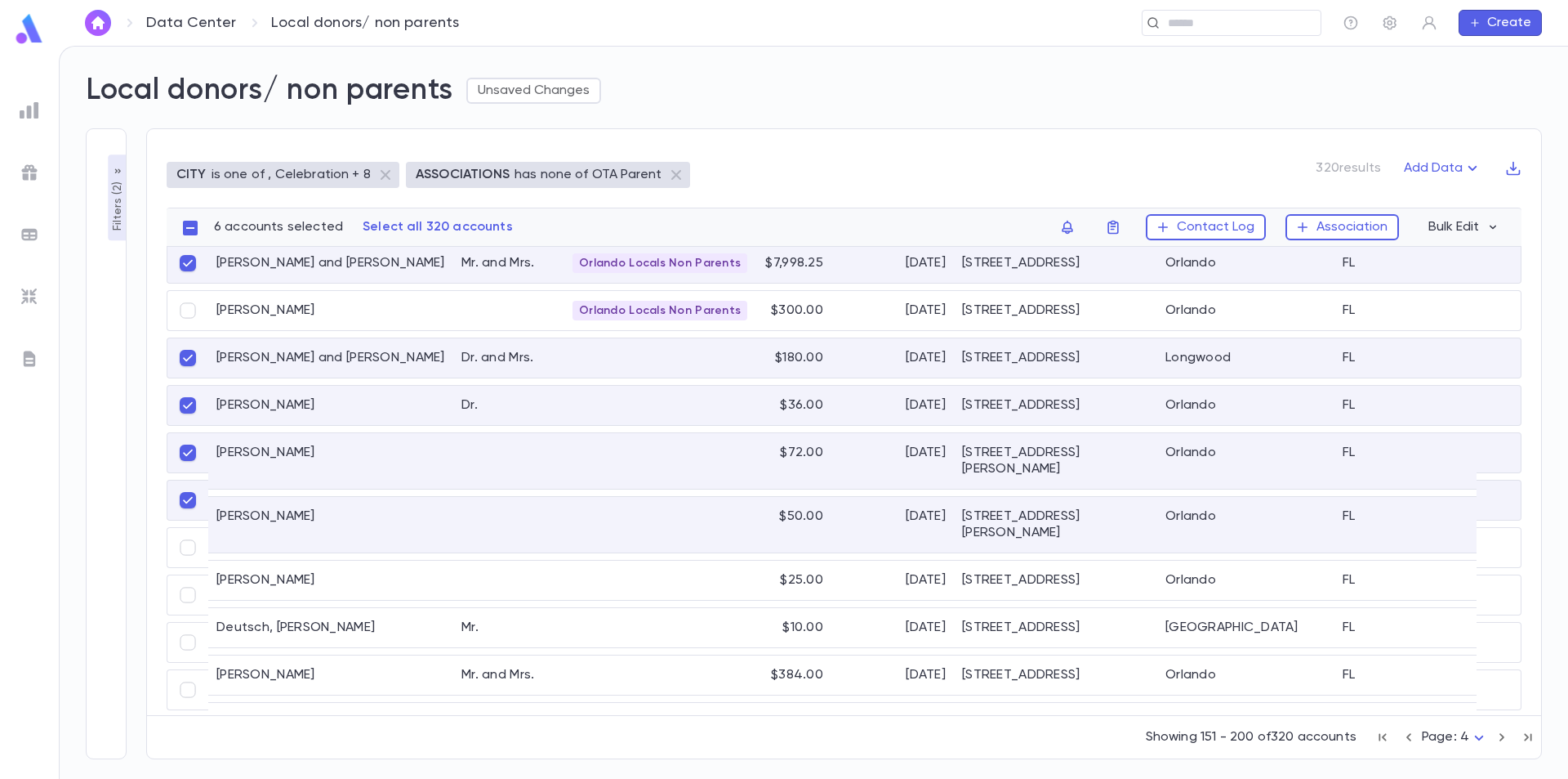
scroll to position [82, 0]
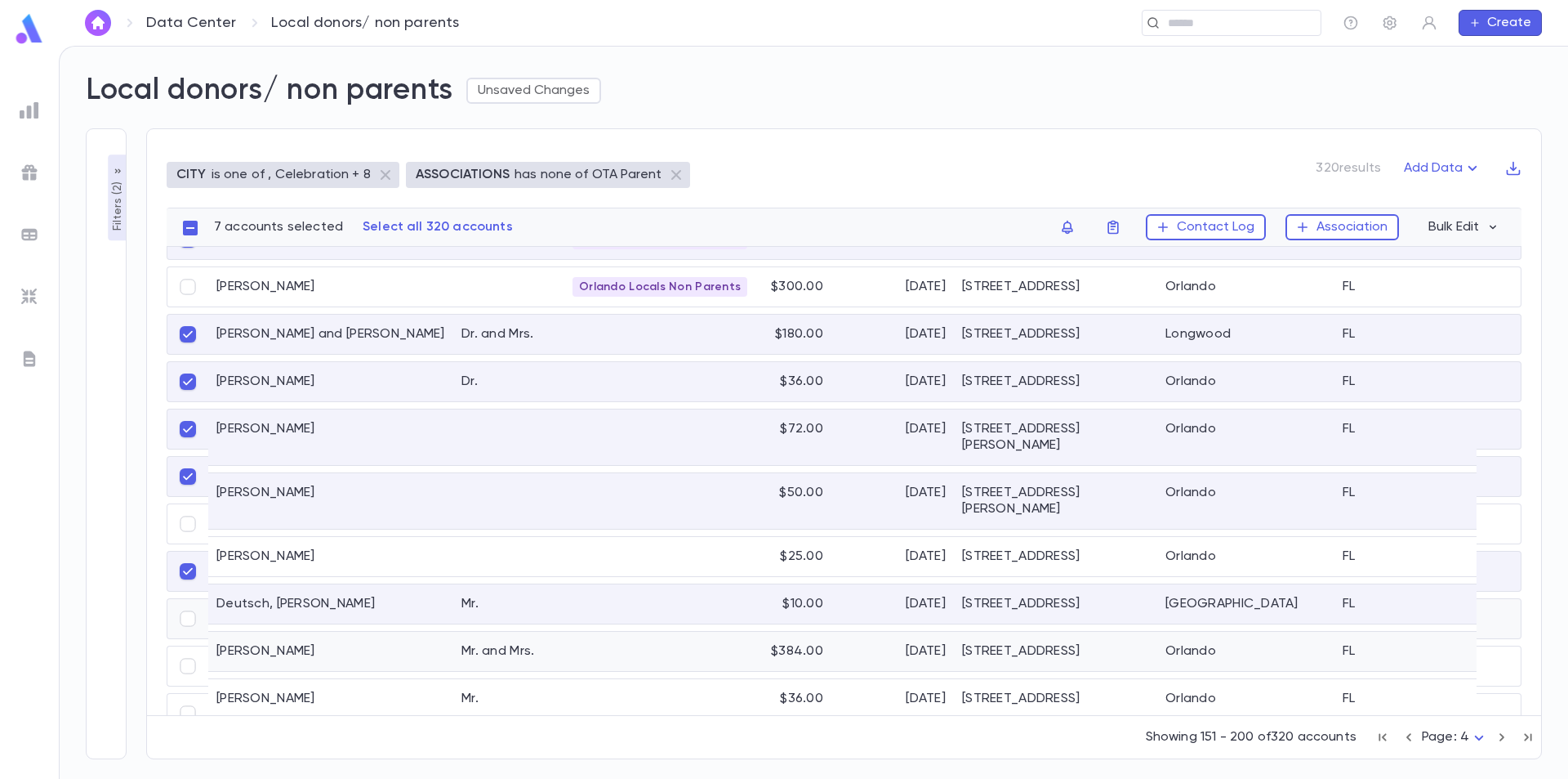
click at [482, 631] on div "Mr. and Mrs." at bounding box center [508, 651] width 111 height 39
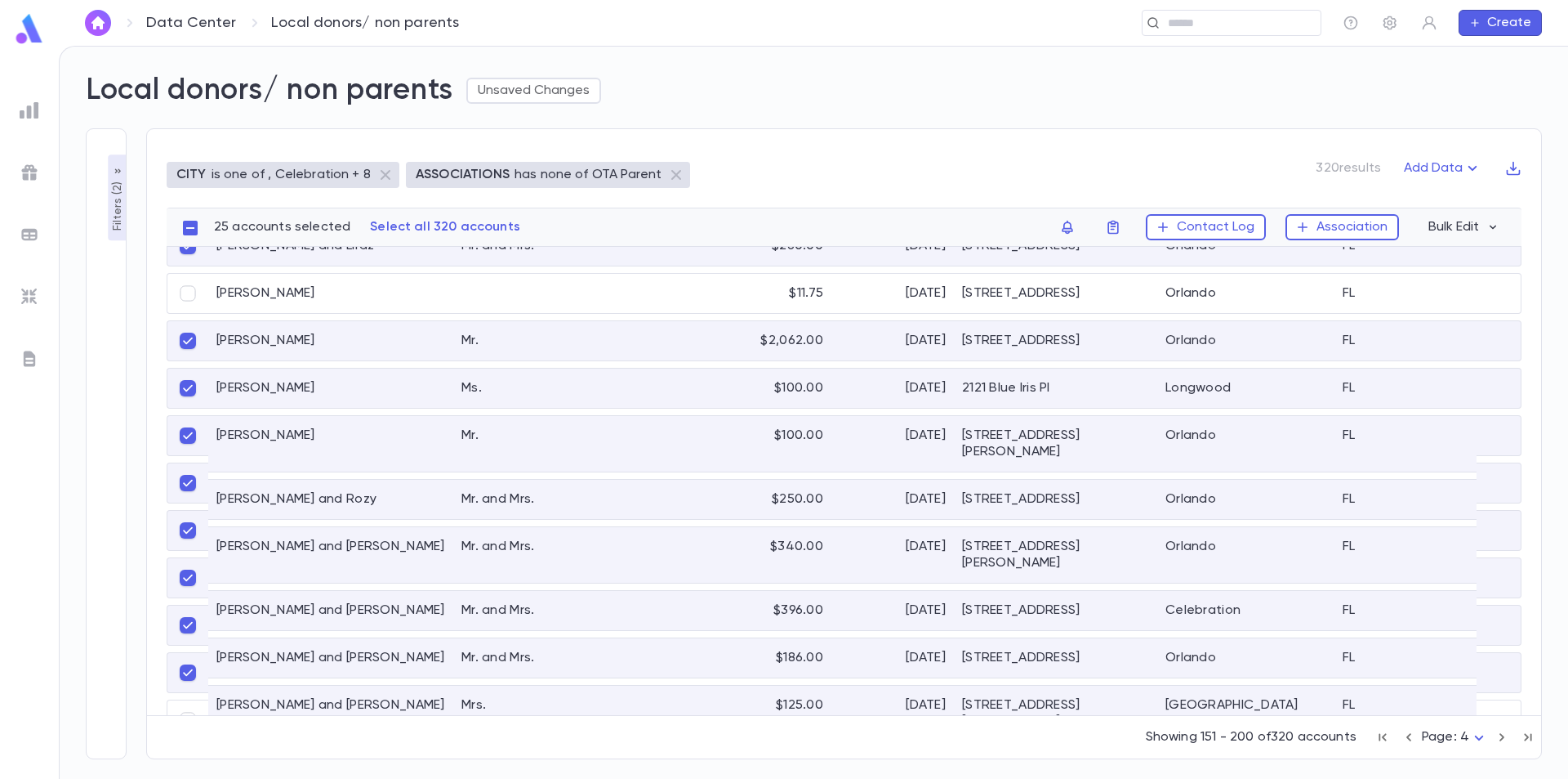
scroll to position [1471, 0]
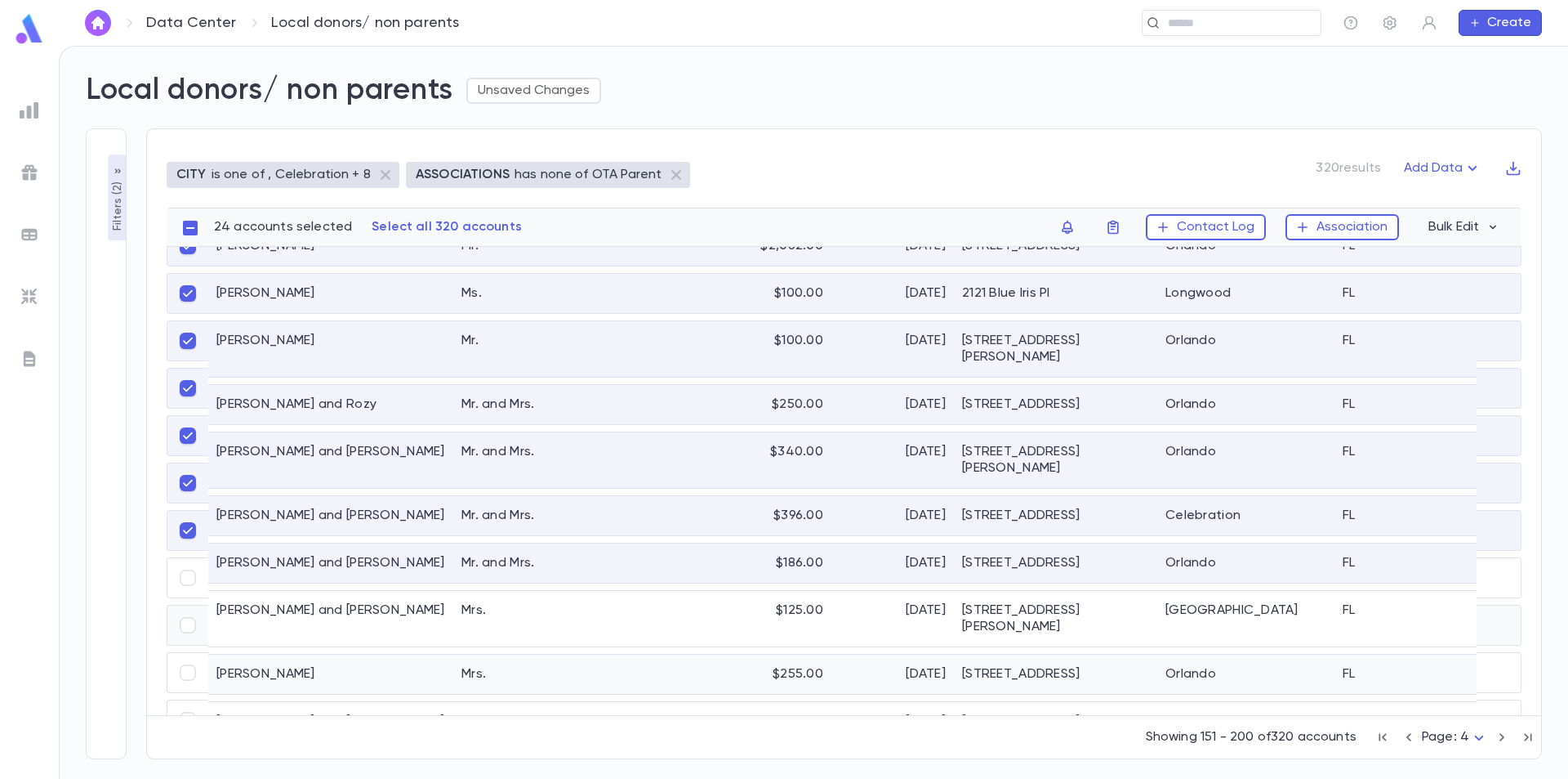
click at [298, 655] on div "Fischer, Gloria" at bounding box center [331, 674] width 245 height 39
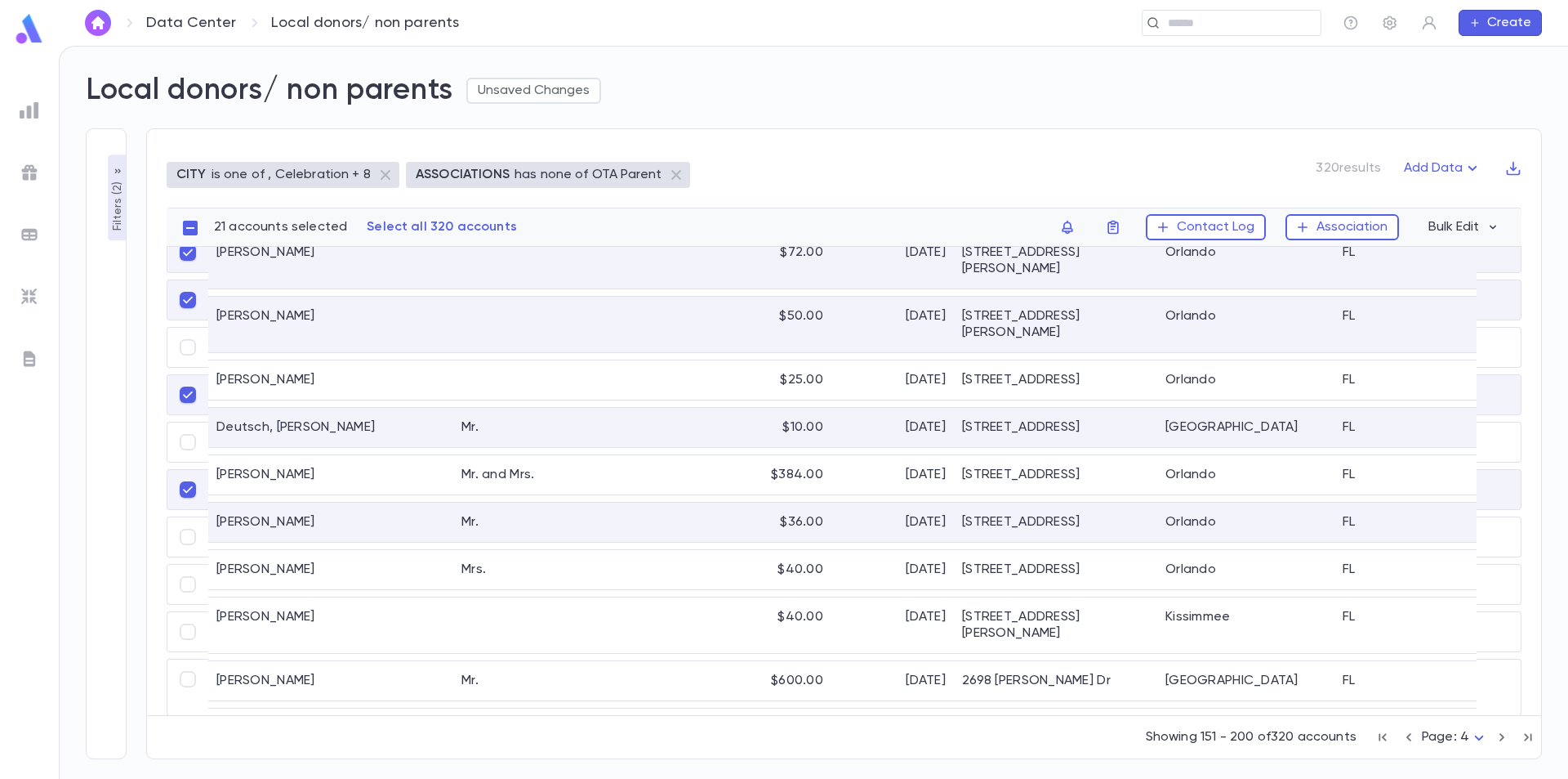
scroll to position [0, 0]
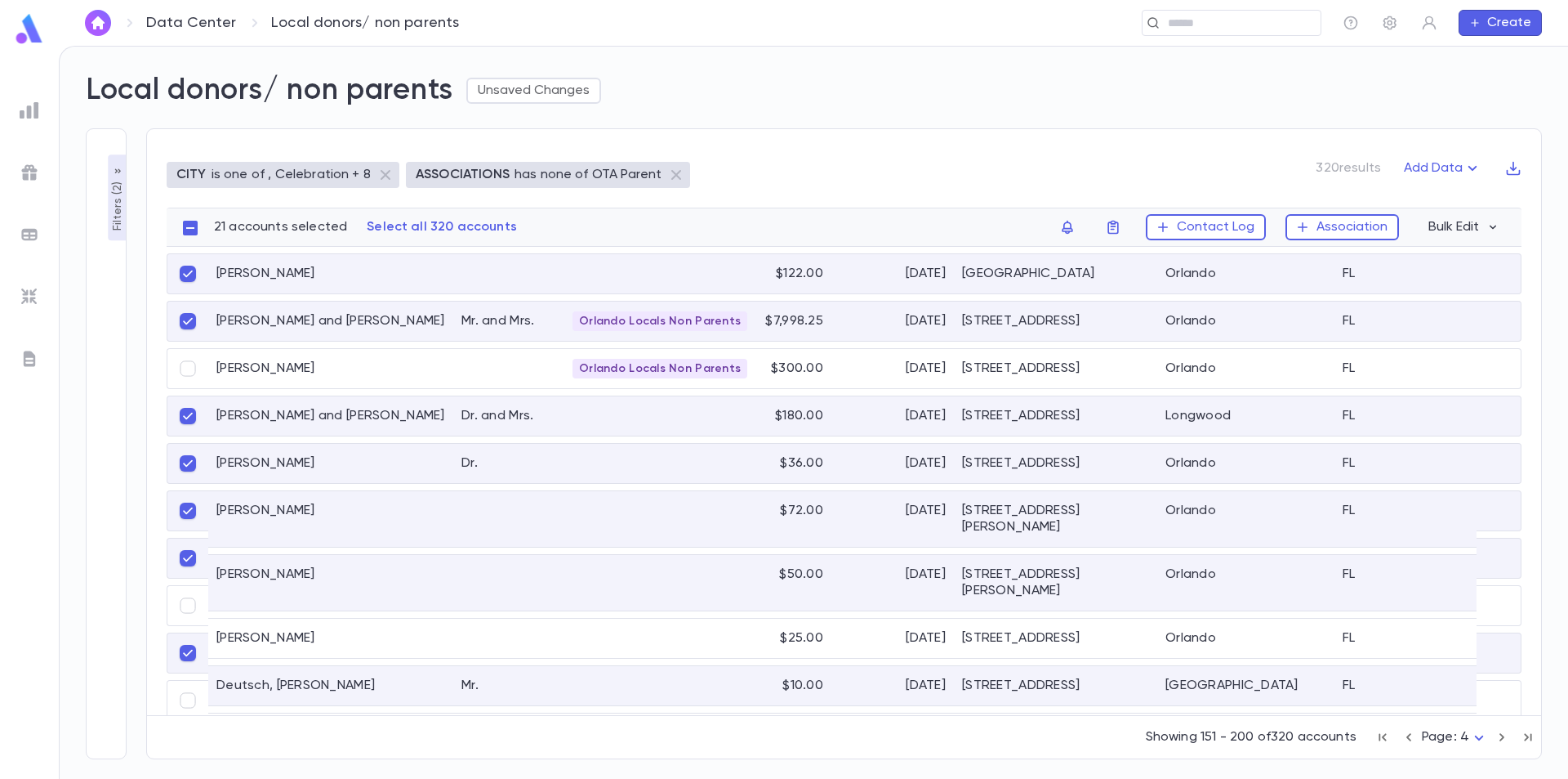
click at [941, 225] on div "21 accounts selected Select all 320 accounts Contact Log Association Bulk Edit" at bounding box center [868, 227] width 1308 height 39
click at [1495, 225] on icon "button" at bounding box center [1493, 227] width 7 height 4
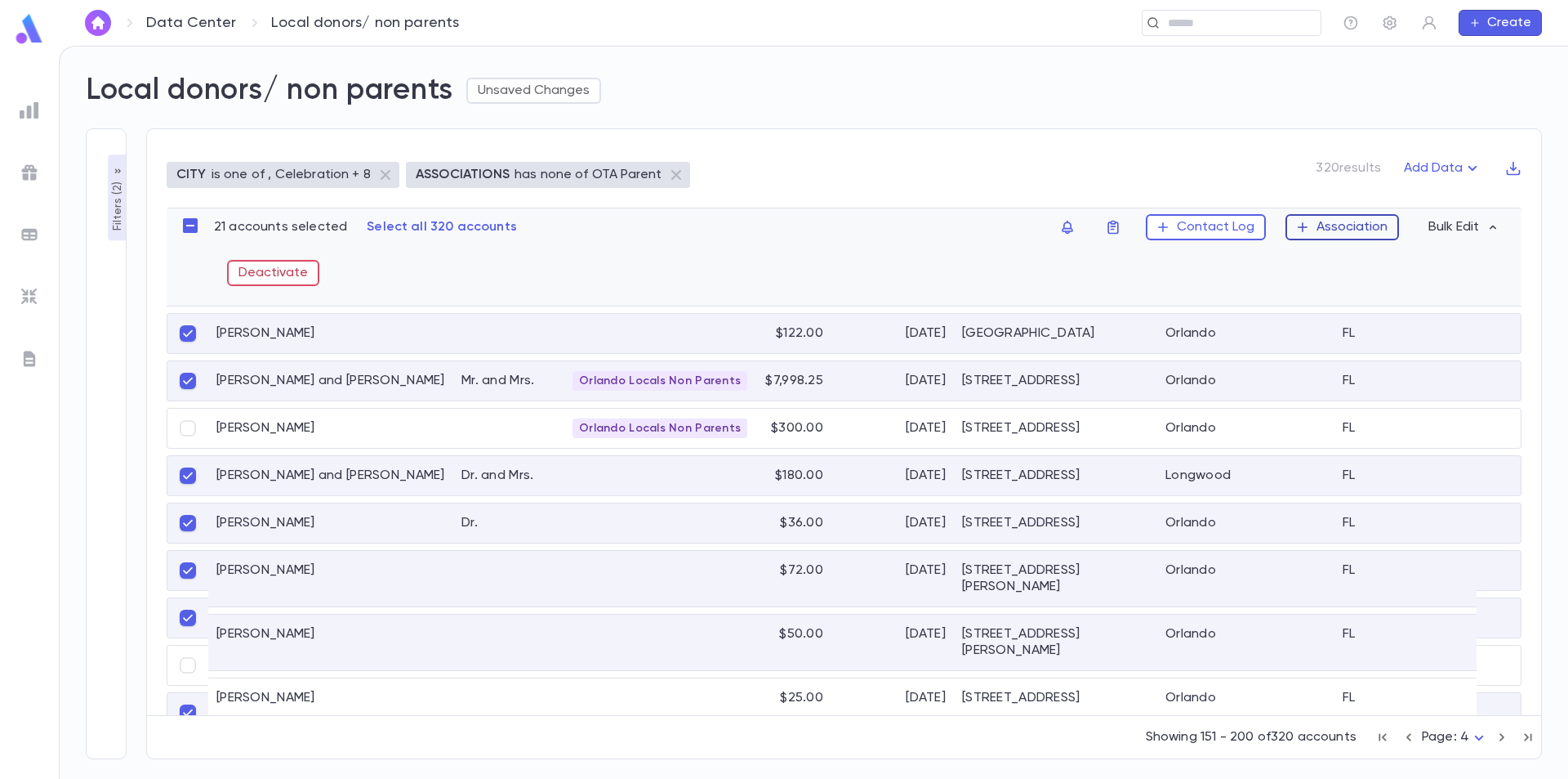
click at [1334, 226] on button "Association" at bounding box center [1342, 227] width 113 height 26
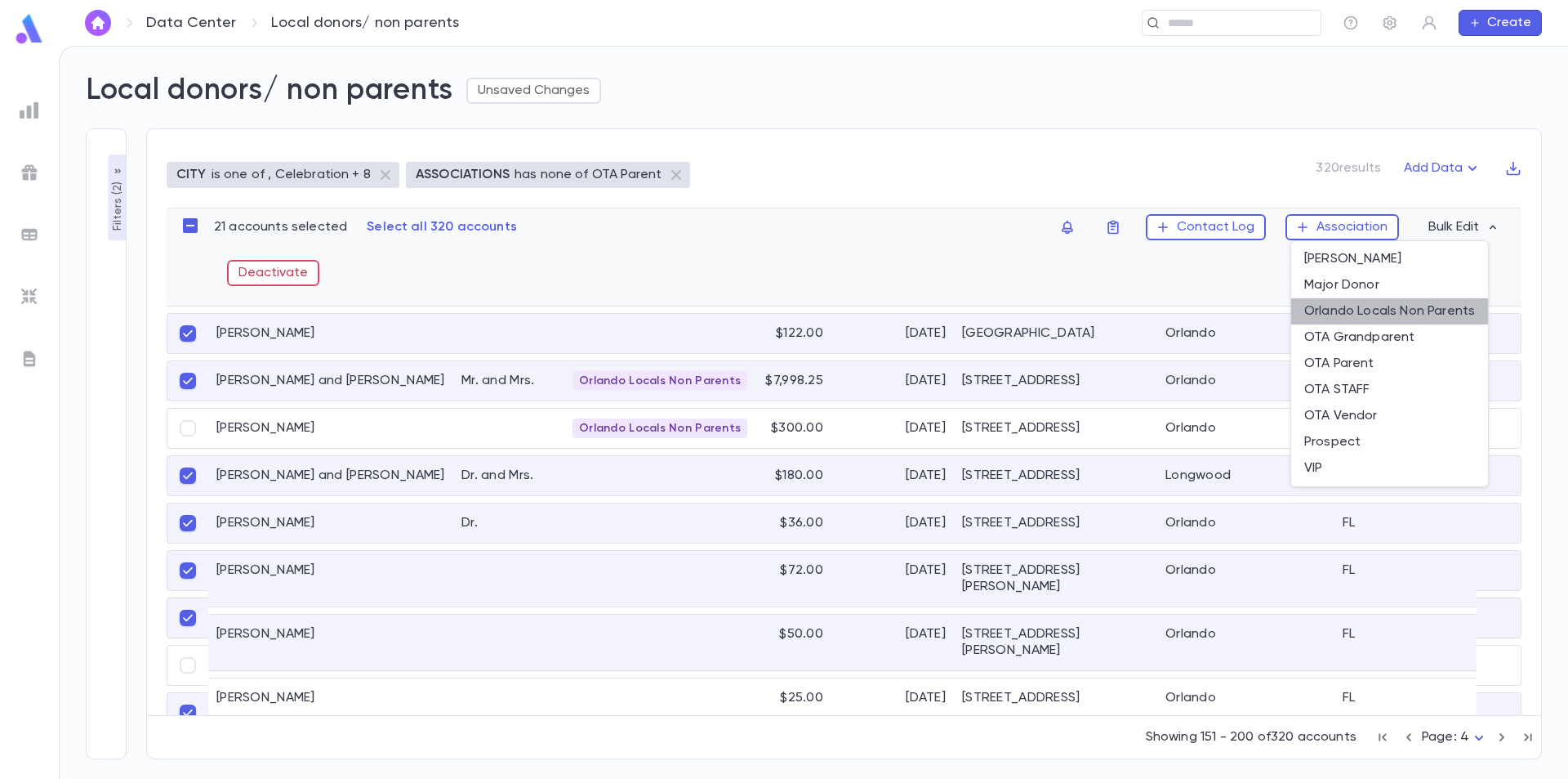
click at [1361, 309] on li "Orlando Locals Non Parents" at bounding box center [1390, 311] width 197 height 26
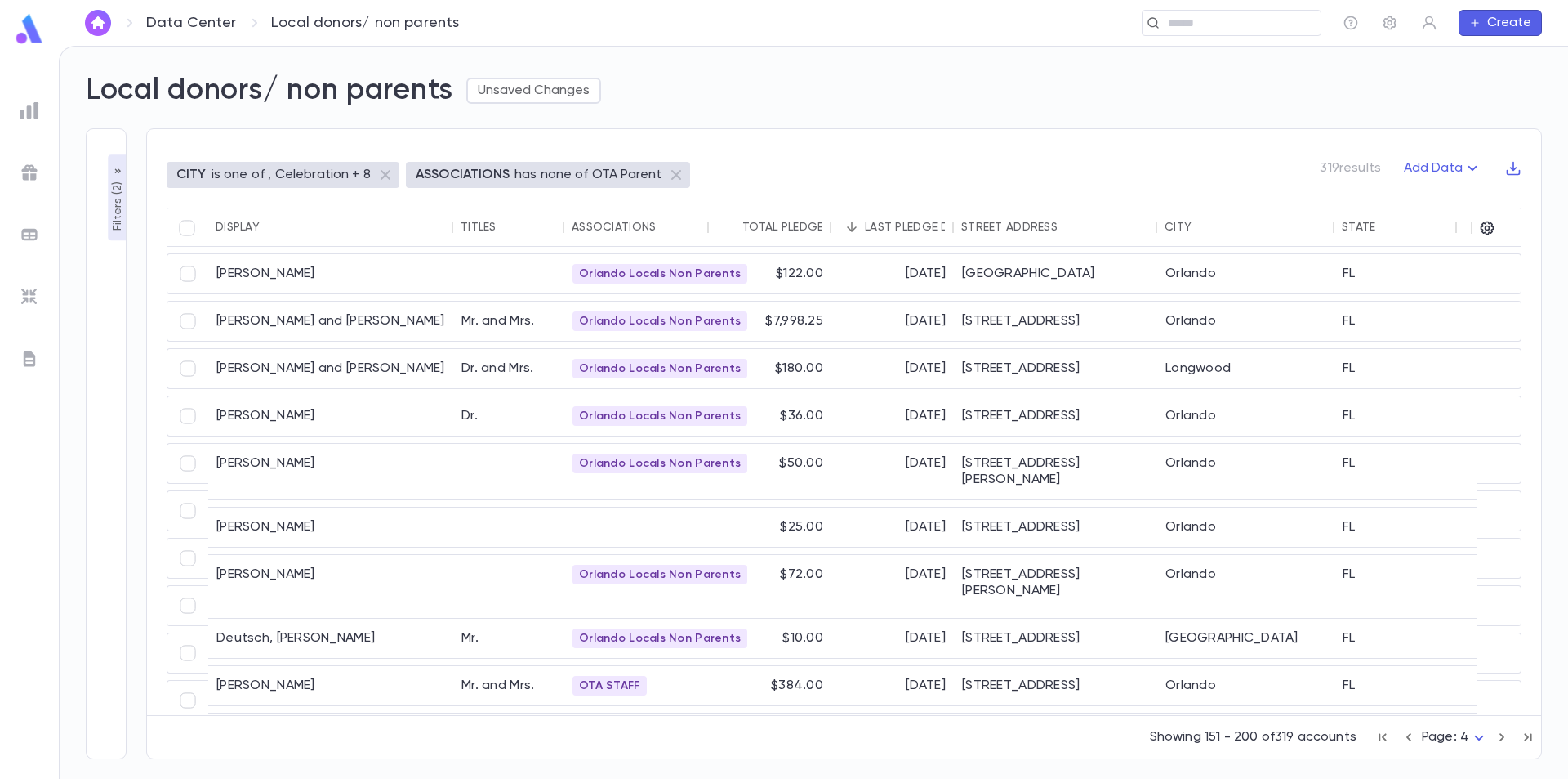
click at [31, 33] on img at bounding box center [29, 29] width 33 height 32
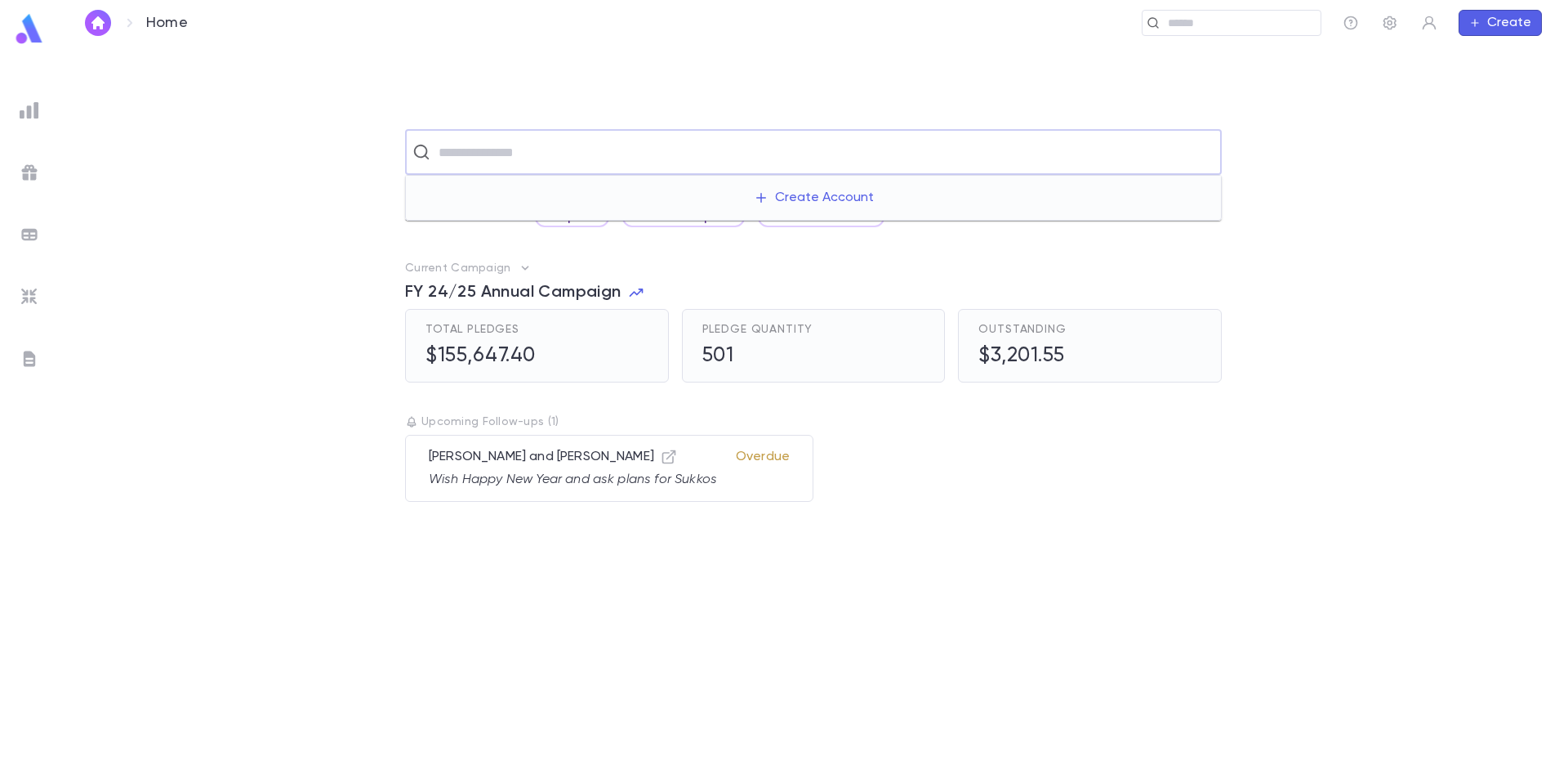
click at [501, 154] on input "text" at bounding box center [824, 152] width 781 height 31
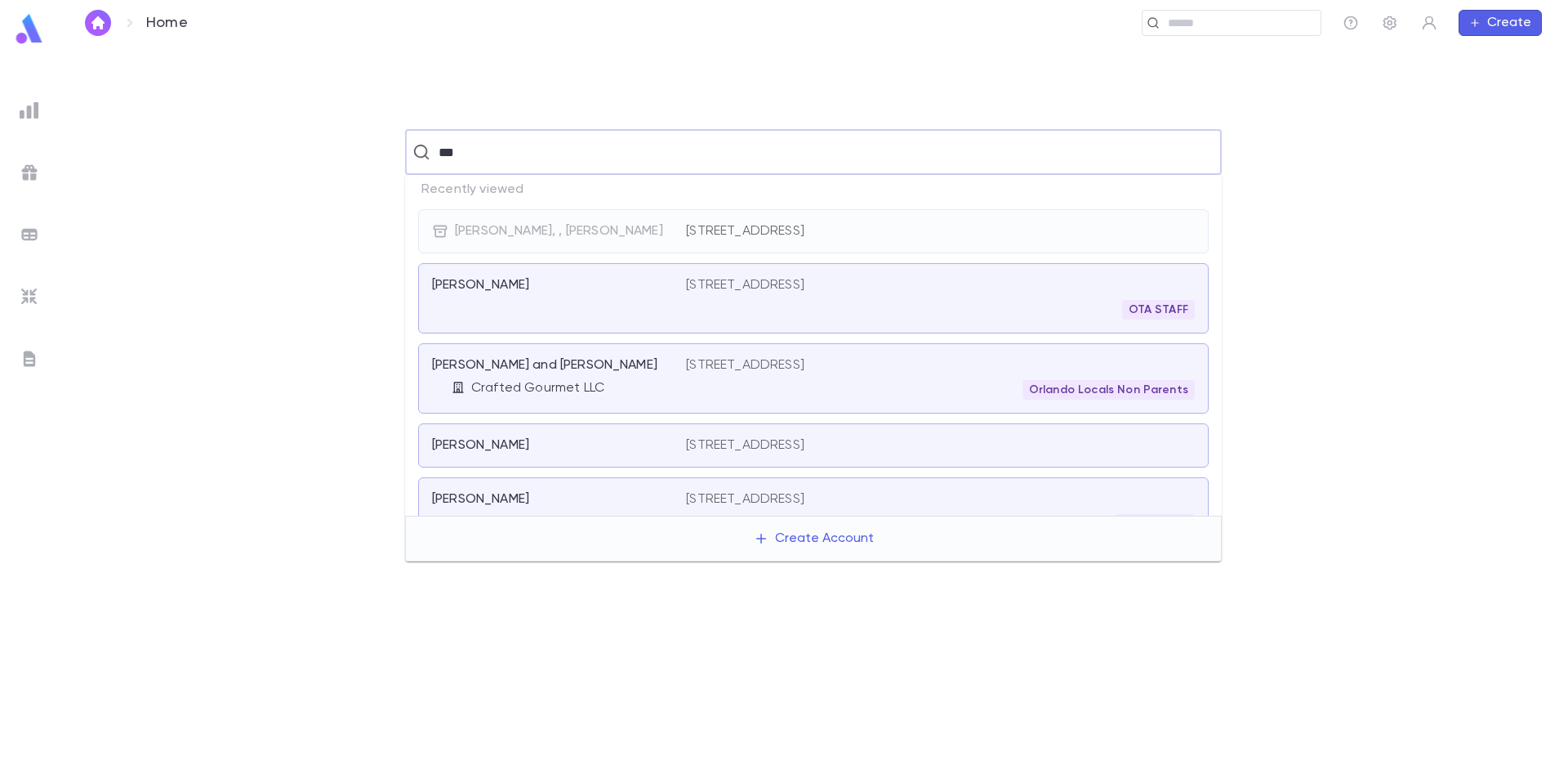
type input "****"
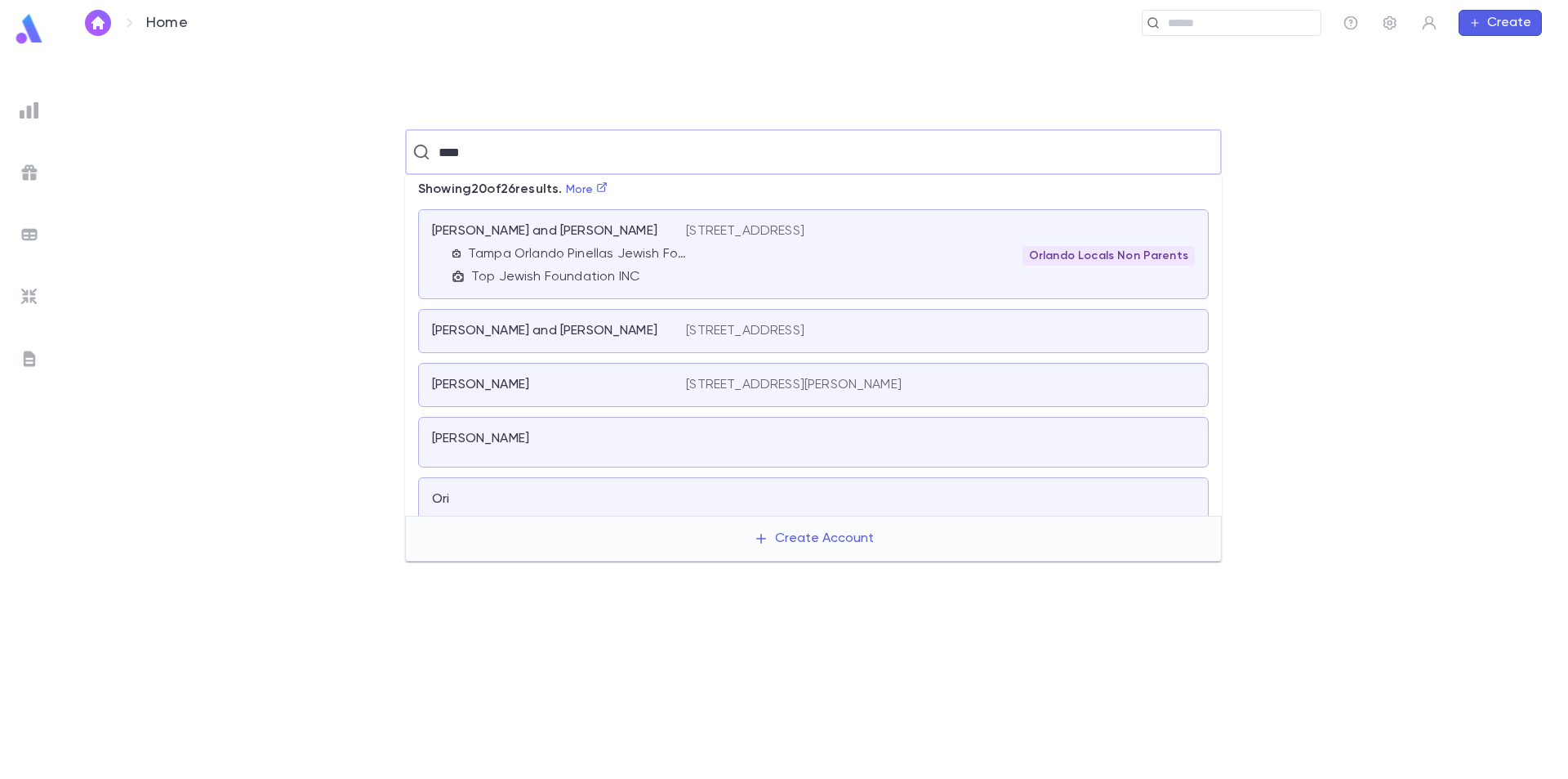
click at [620, 338] on div "Hara, Jacob and Lyat" at bounding box center [549, 331] width 234 height 17
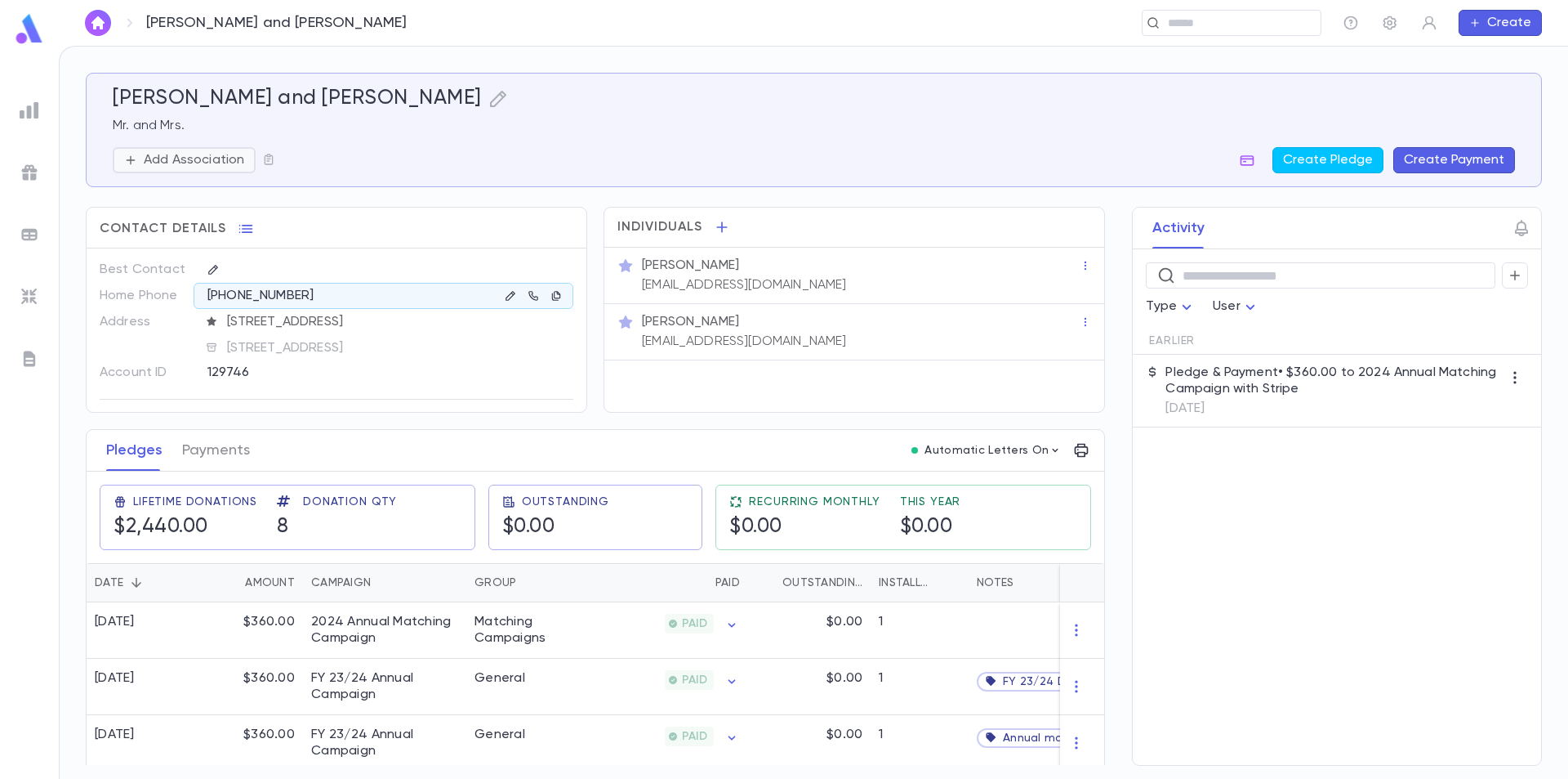
click at [220, 158] on p "Add Association" at bounding box center [193, 160] width 101 height 17
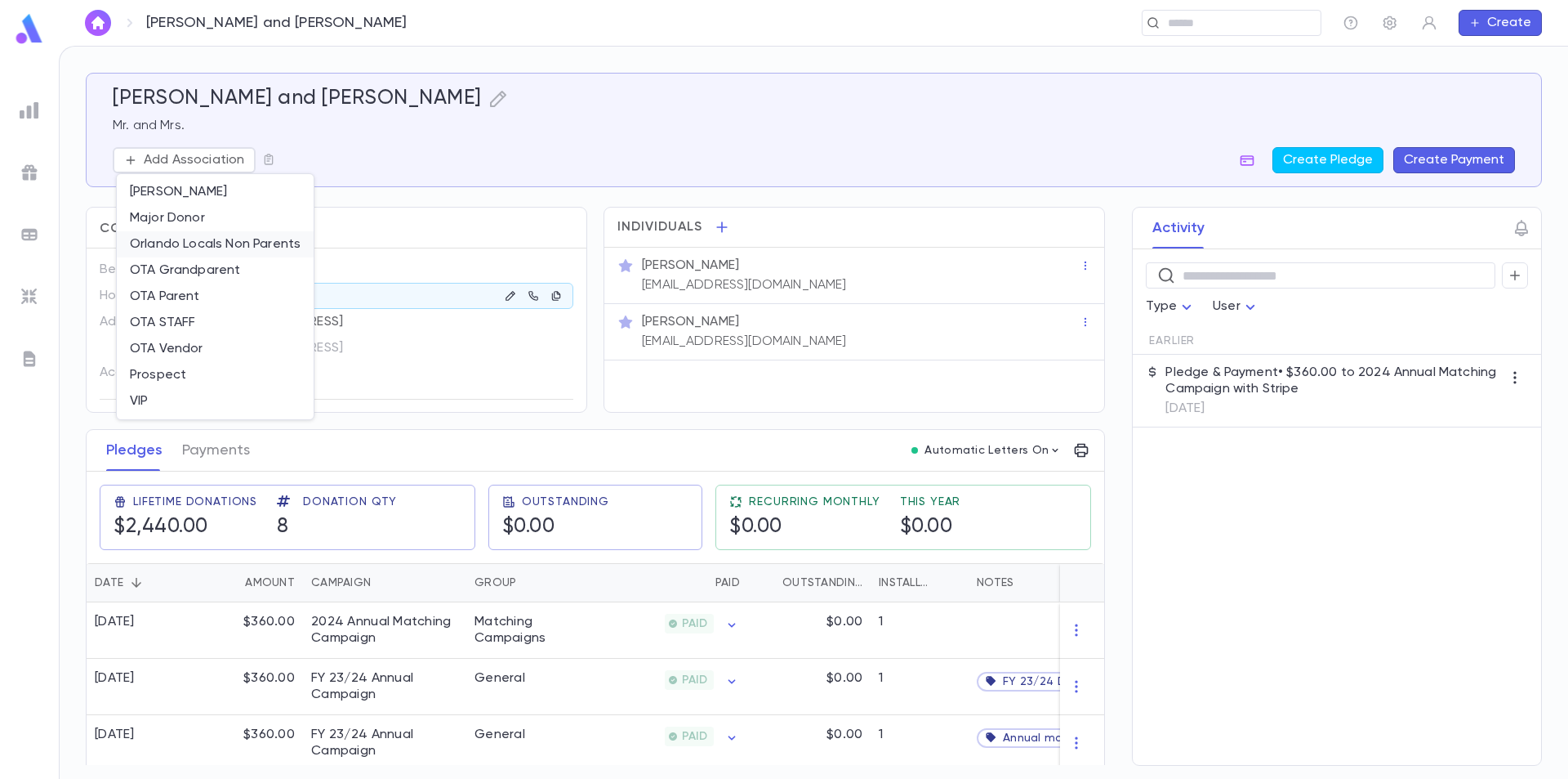
click at [210, 244] on li "Orlando Locals Non Parents" at bounding box center [215, 244] width 197 height 26
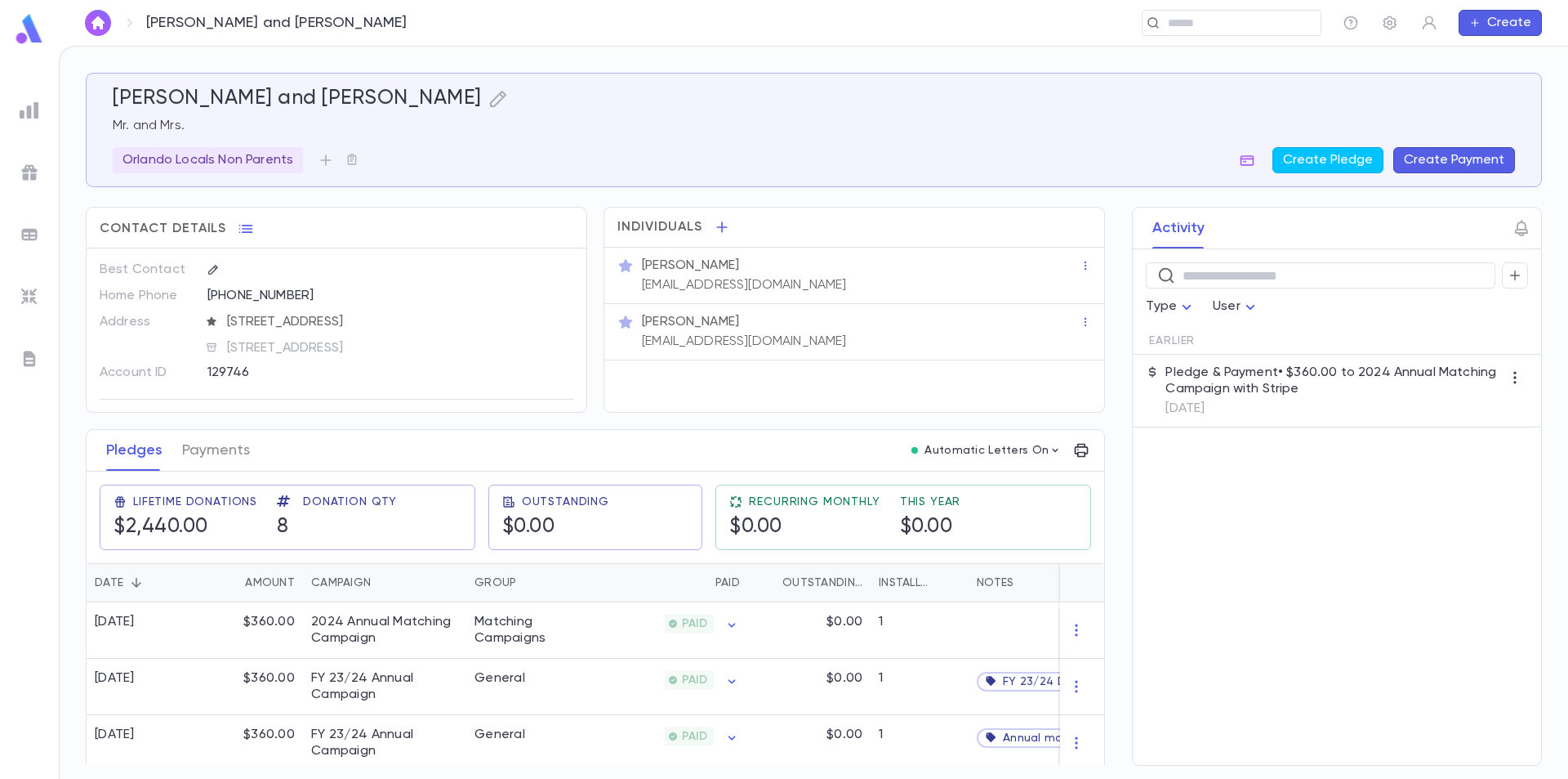
click at [32, 26] on img at bounding box center [29, 29] width 33 height 32
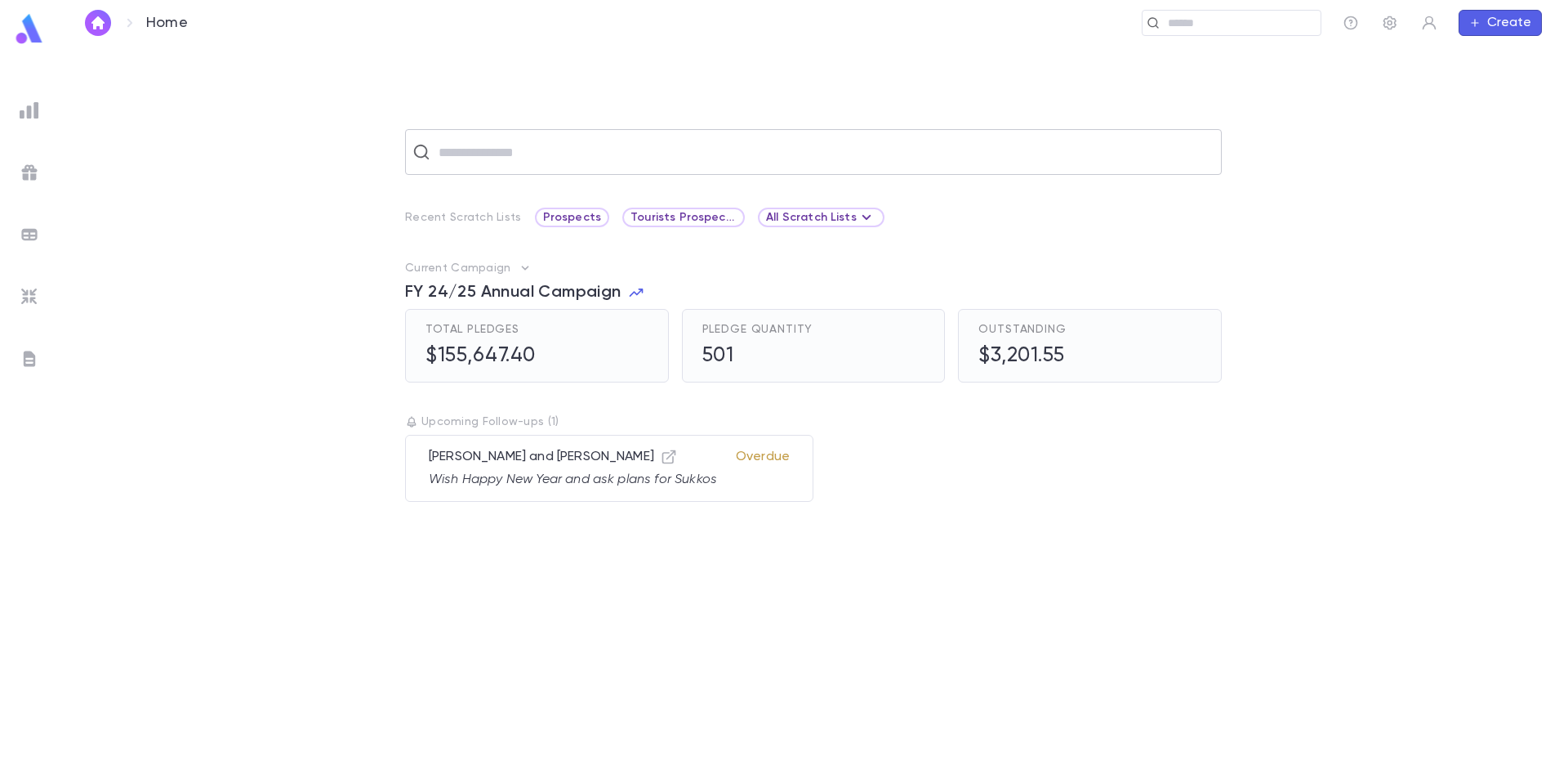
click at [487, 152] on input "text" at bounding box center [824, 152] width 781 height 31
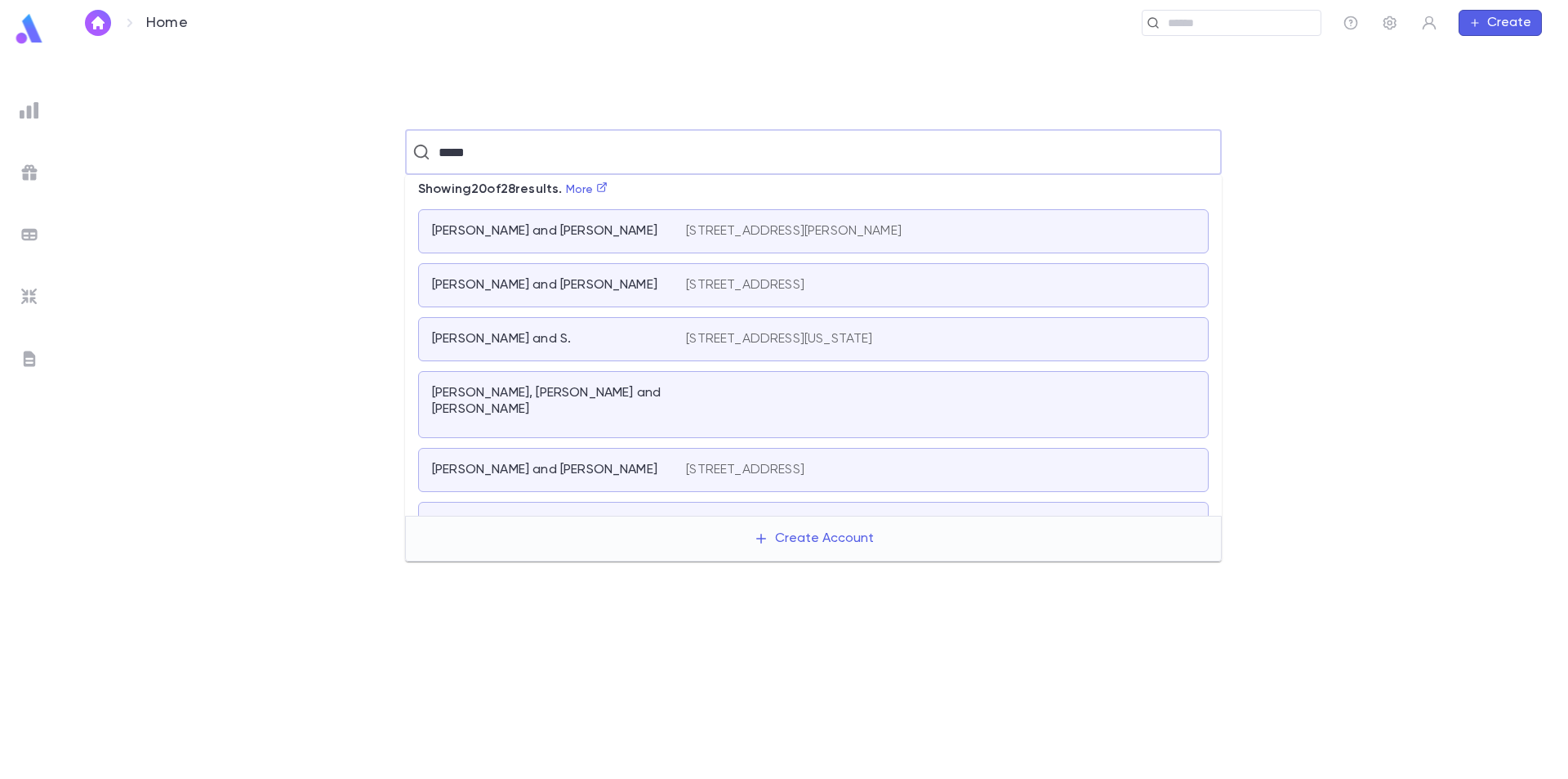
drag, startPoint x: 526, startPoint y: 162, endPoint x: 428, endPoint y: 164, distance: 98.0
click at [428, 164] on div "***** ​" at bounding box center [814, 152] width 817 height 46
type input "**********"
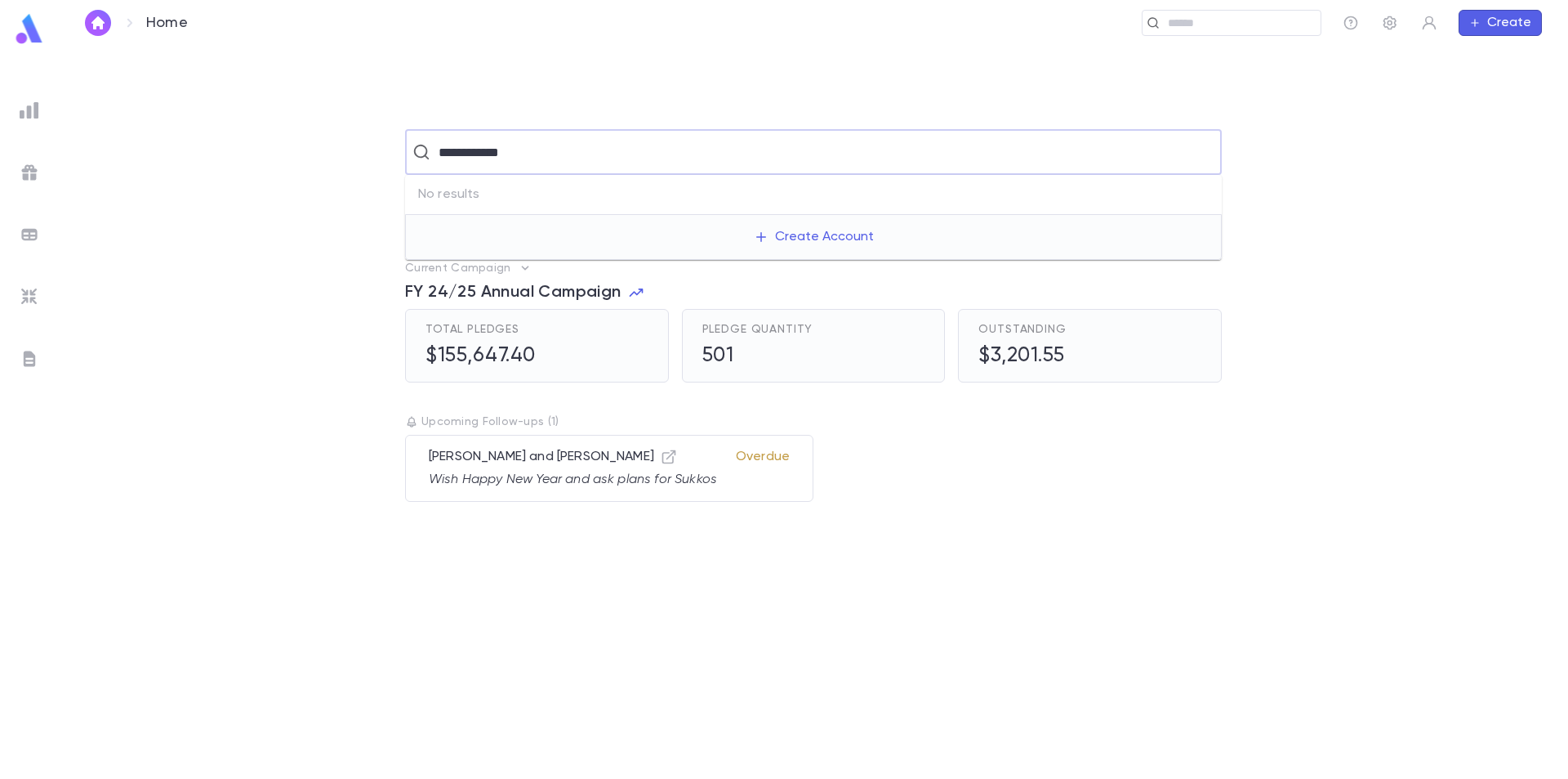
drag, startPoint x: 534, startPoint y: 148, endPoint x: 435, endPoint y: 158, distance: 99.5
click at [435, 158] on input "**********" at bounding box center [811, 152] width 756 height 31
type input "*******"
click at [37, 33] on img at bounding box center [29, 29] width 33 height 32
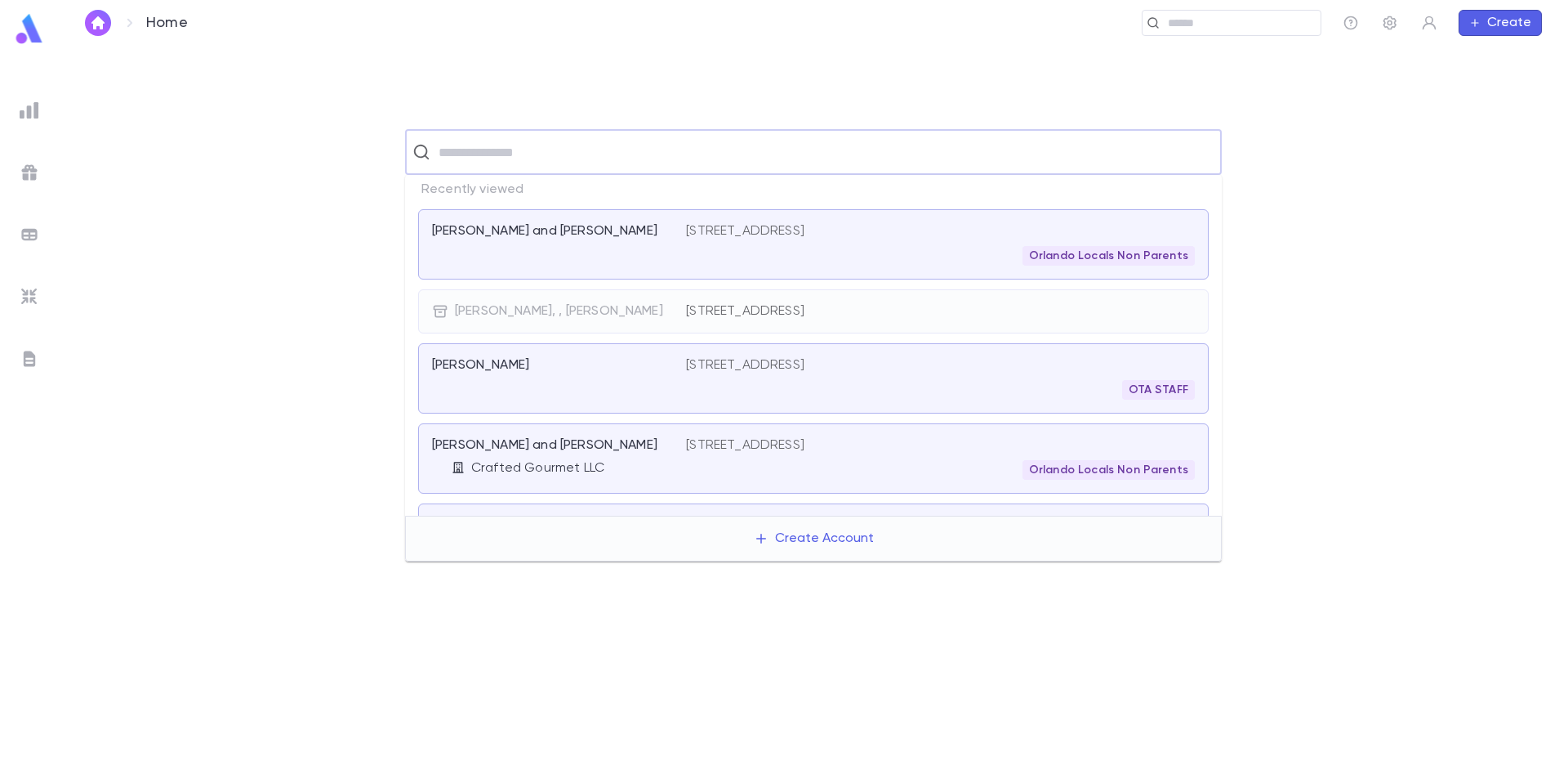
click at [463, 152] on input "text" at bounding box center [824, 152] width 781 height 31
type input "*"
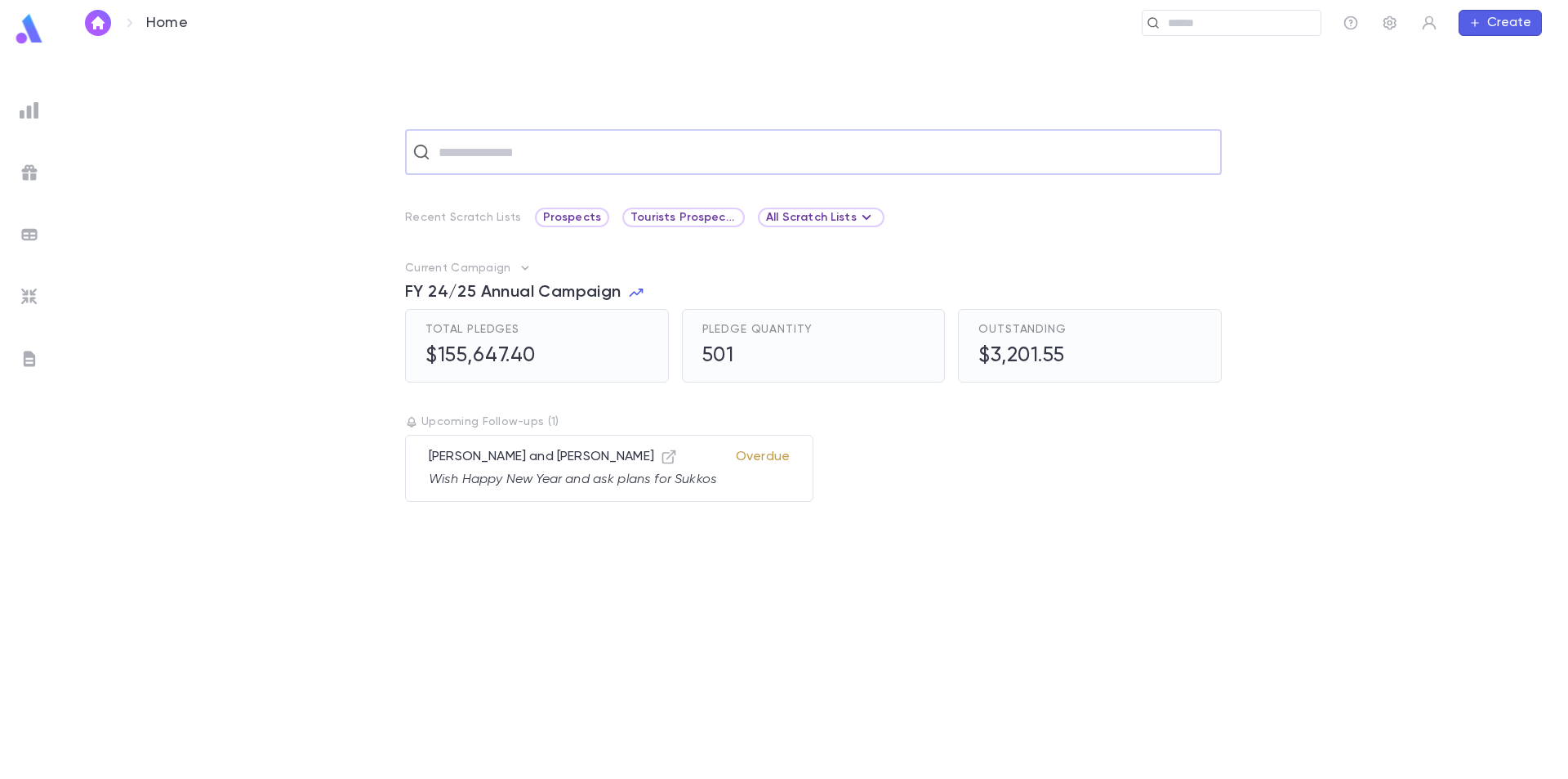
click at [488, 158] on input "text" at bounding box center [824, 152] width 781 height 31
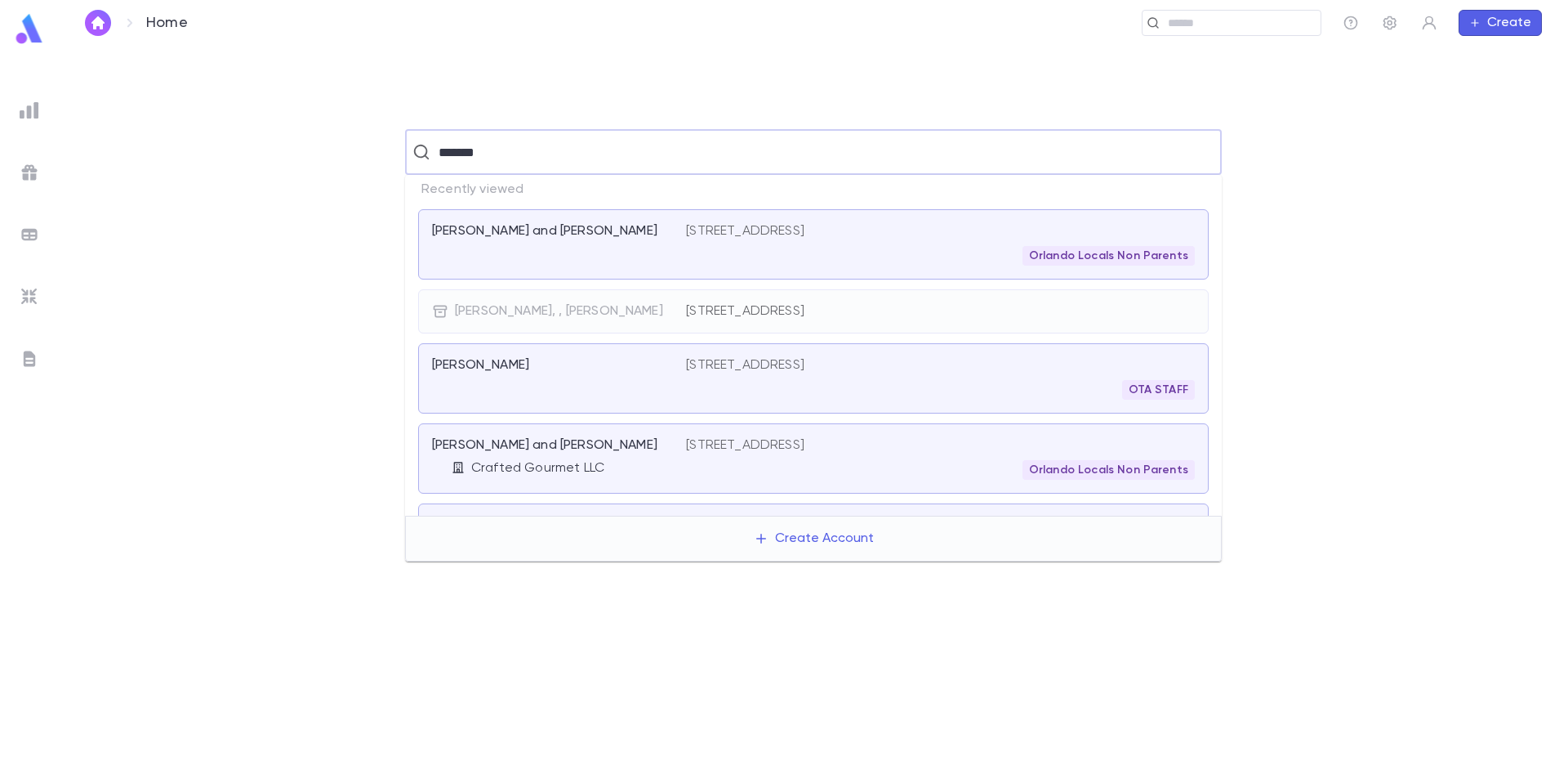
type input "********"
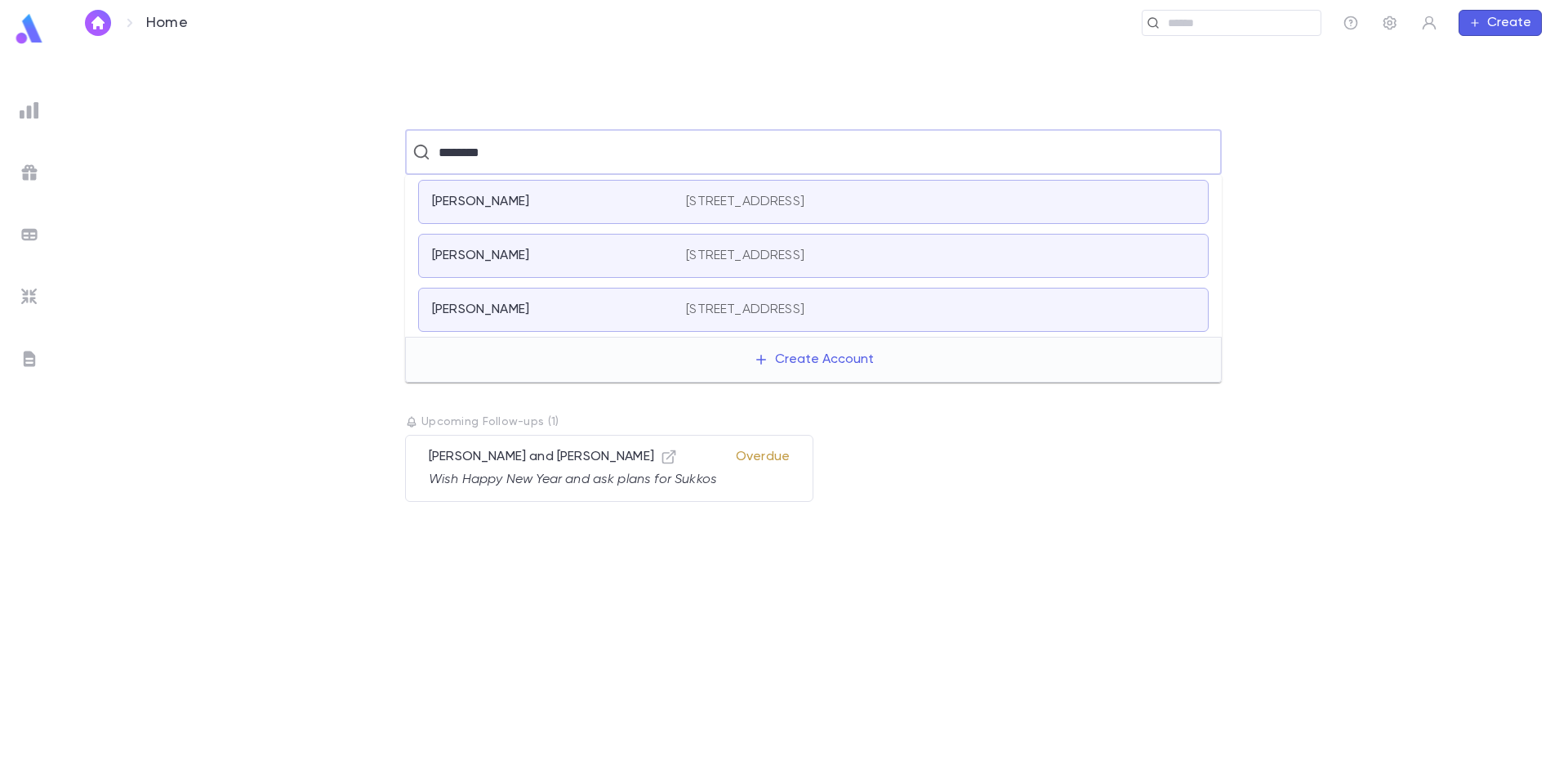
click at [587, 312] on div "Briskman, Arthur" at bounding box center [549, 310] width 234 height 17
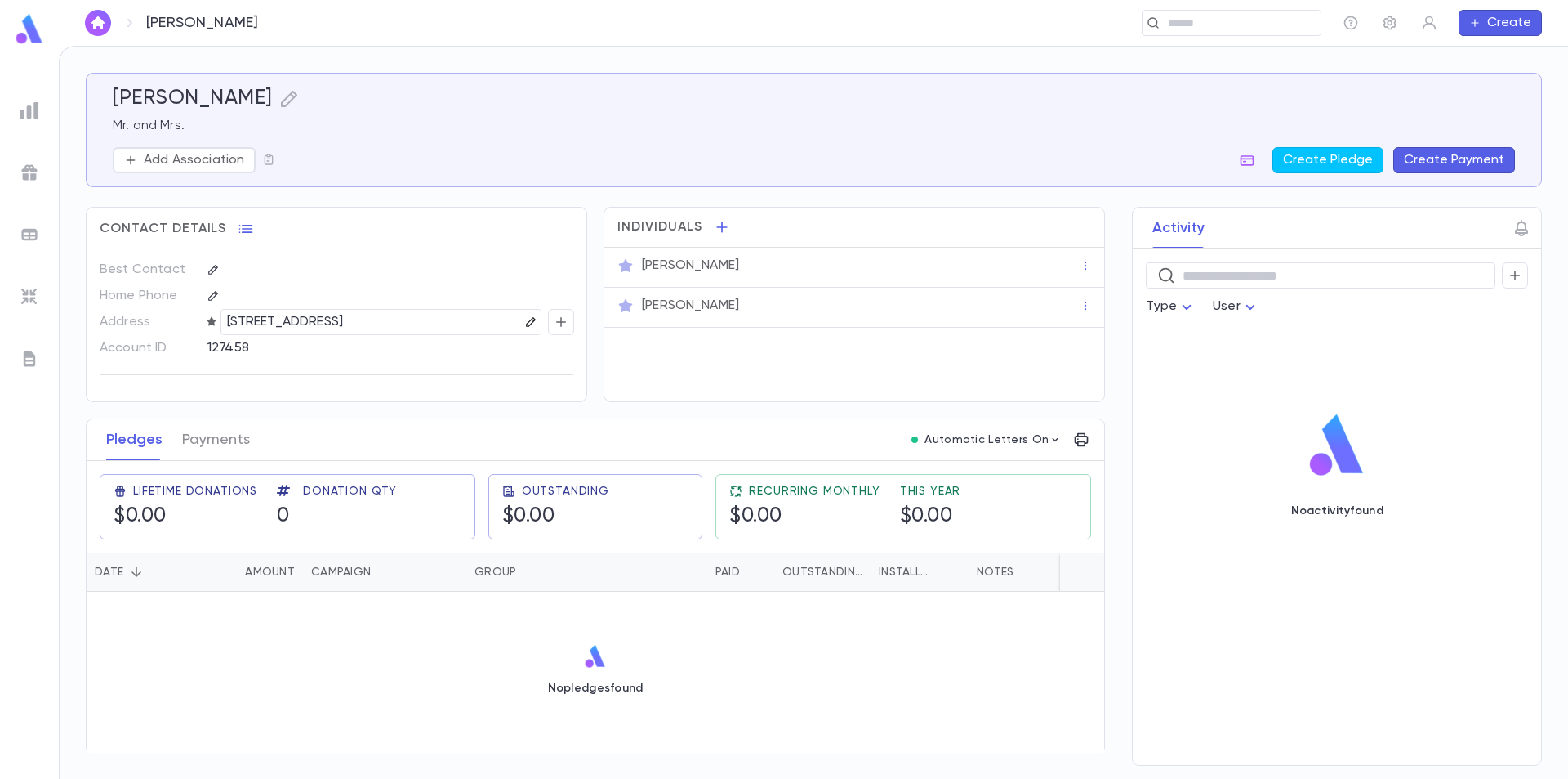
scroll to position [4, 0]
click at [287, 99] on icon "button" at bounding box center [289, 99] width 20 height 20
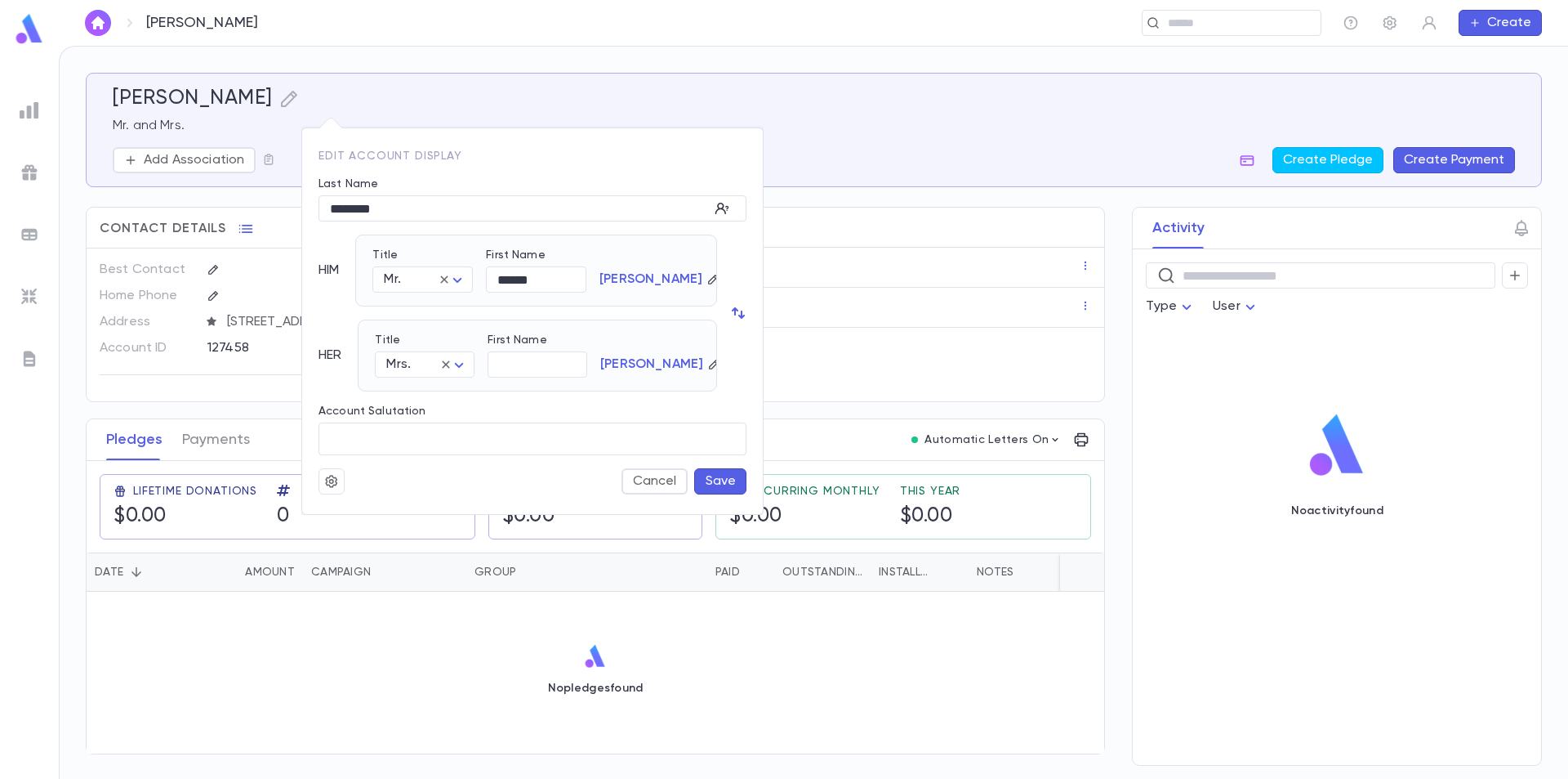
click at [409, 105] on div at bounding box center [784, 390] width 1568 height 779
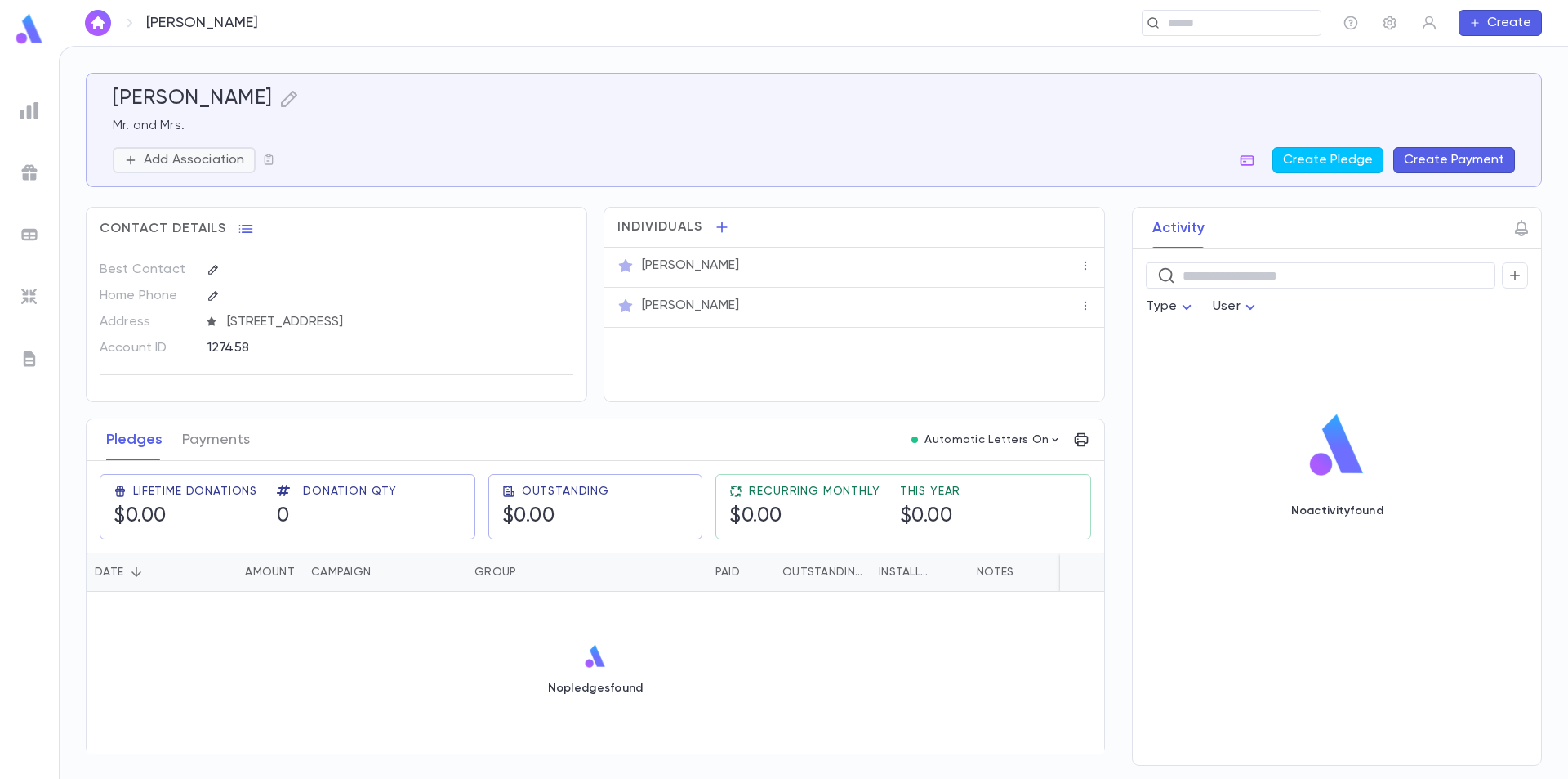
click at [223, 157] on p "Add Association" at bounding box center [193, 160] width 101 height 17
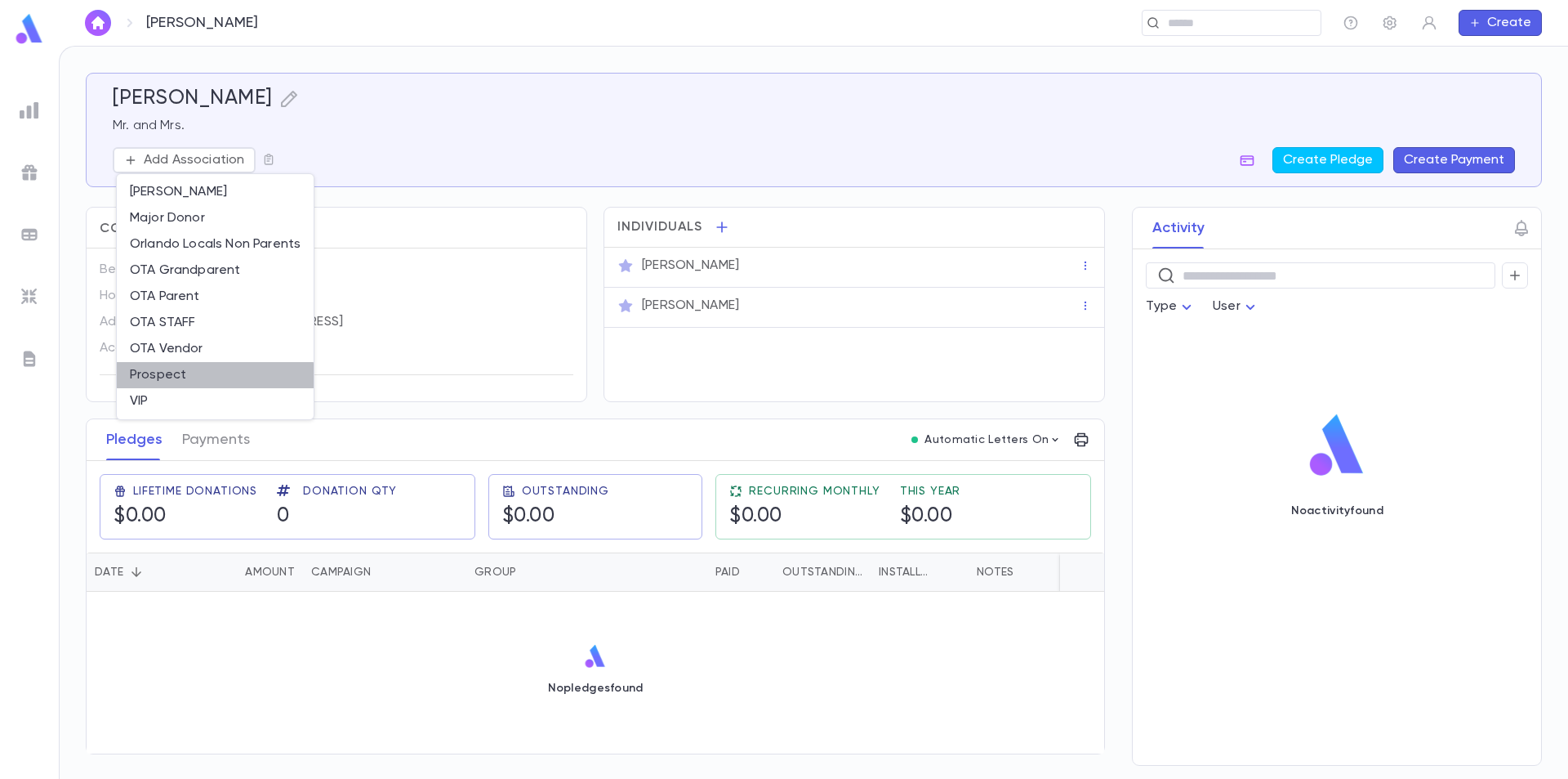
click at [179, 379] on li "Prospect" at bounding box center [215, 374] width 197 height 26
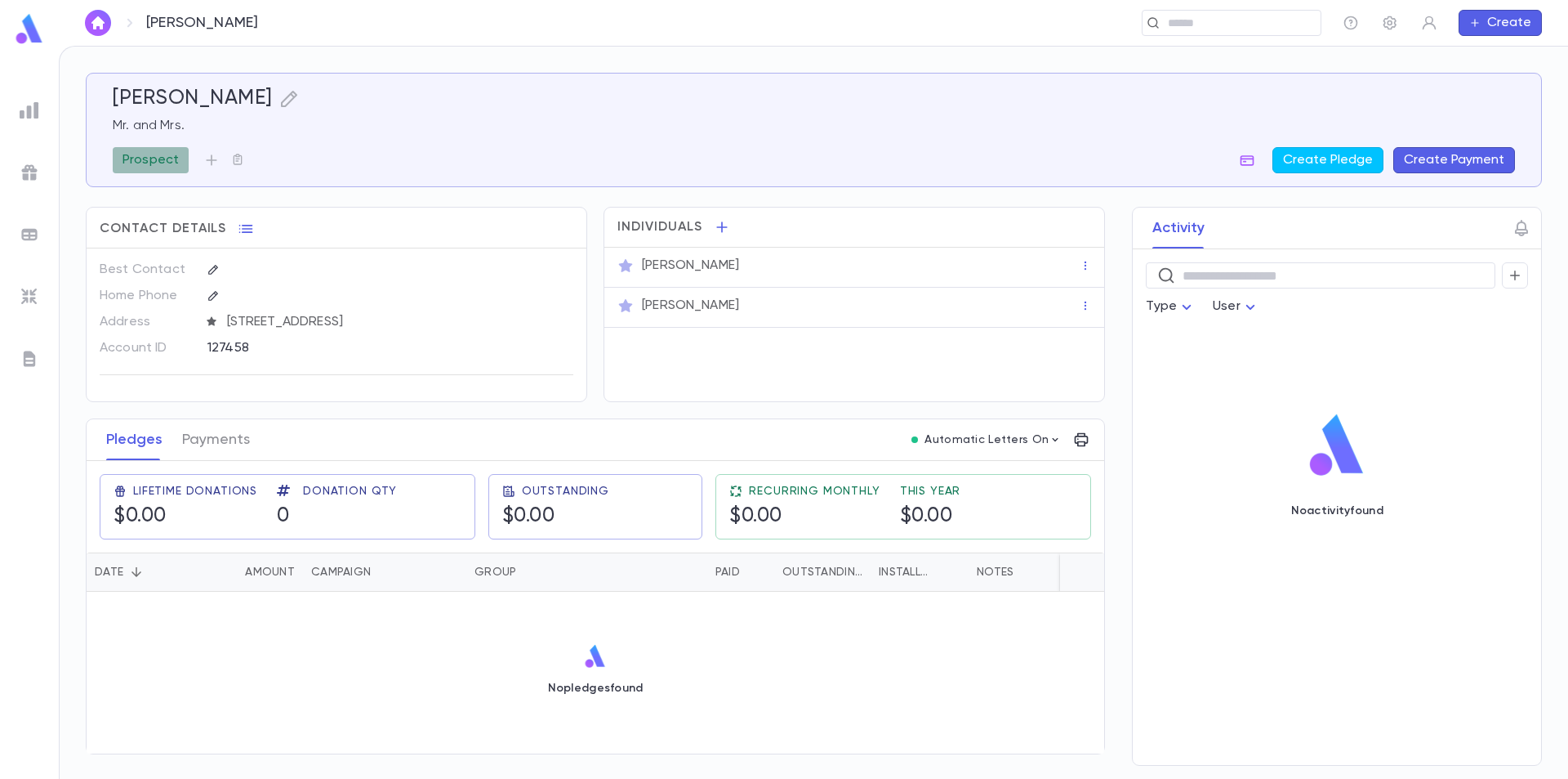
click at [175, 157] on p "Prospect" at bounding box center [151, 160] width 57 height 17
click at [342, 158] on div at bounding box center [784, 390] width 1568 height 779
click at [26, 30] on img at bounding box center [29, 29] width 33 height 32
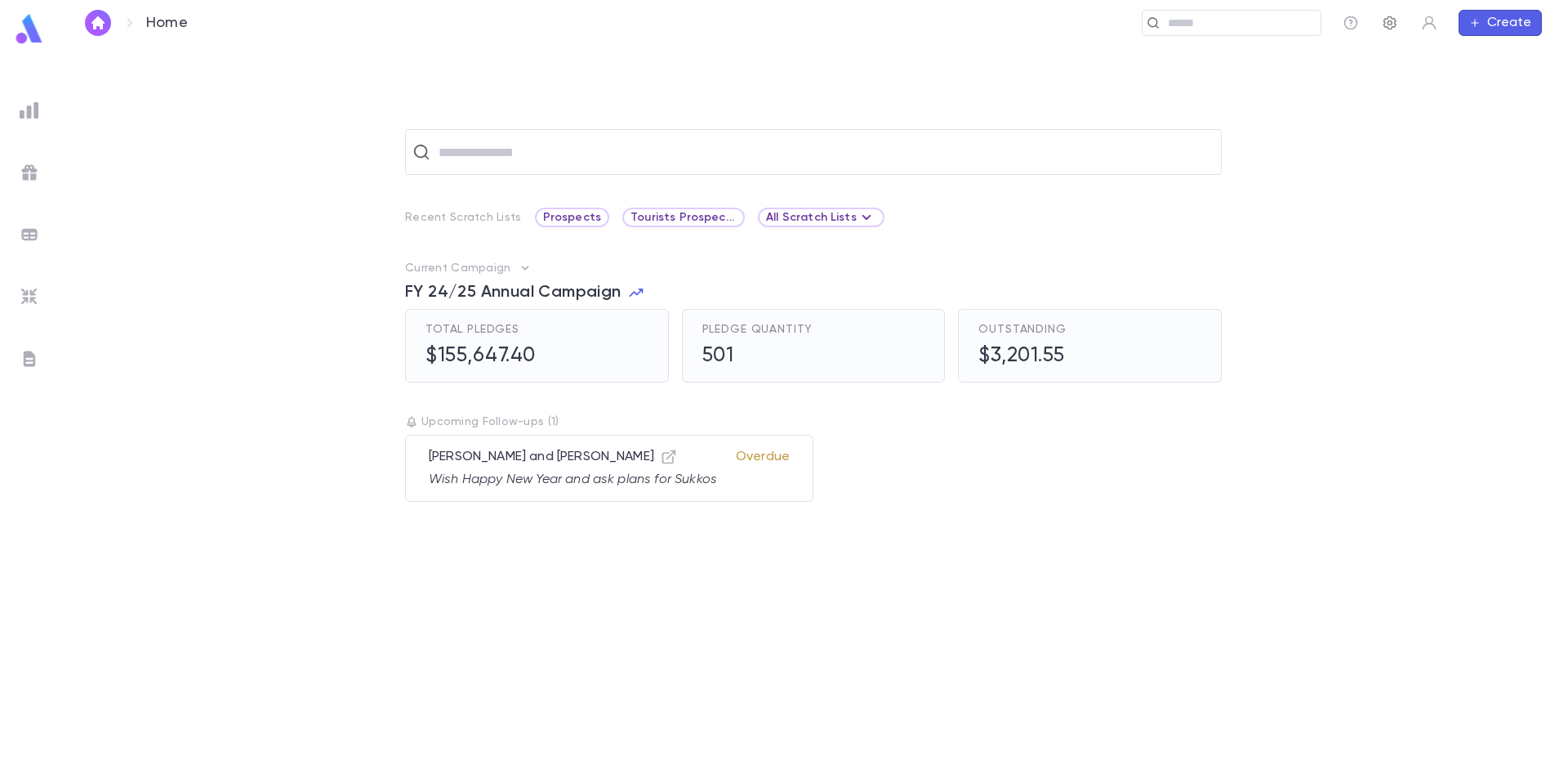
click at [1388, 23] on icon "button" at bounding box center [1390, 23] width 13 height 14
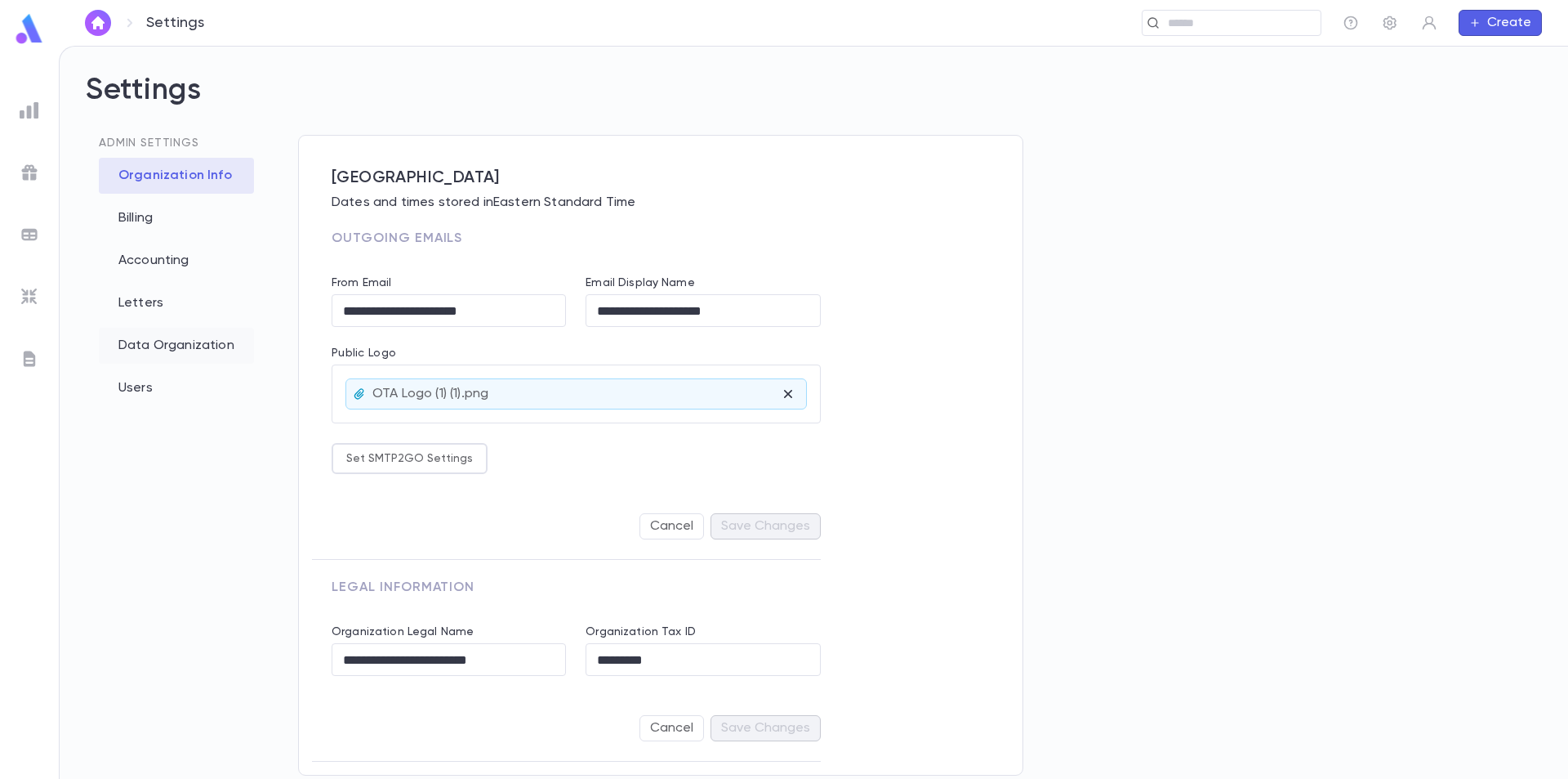
click at [168, 345] on div "Data Organization" at bounding box center [177, 345] width 155 height 36
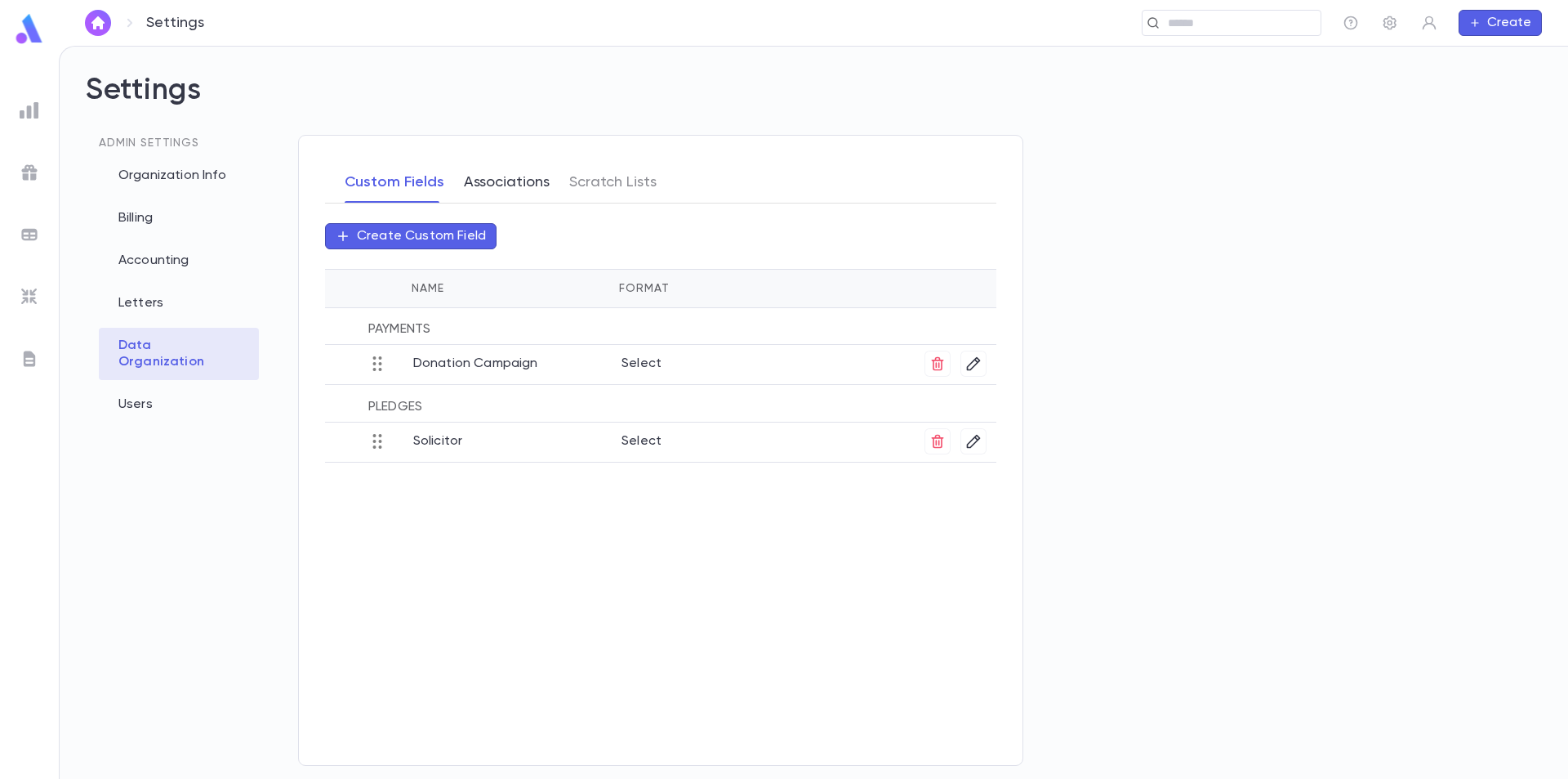
click at [495, 180] on button "Associations" at bounding box center [507, 182] width 86 height 41
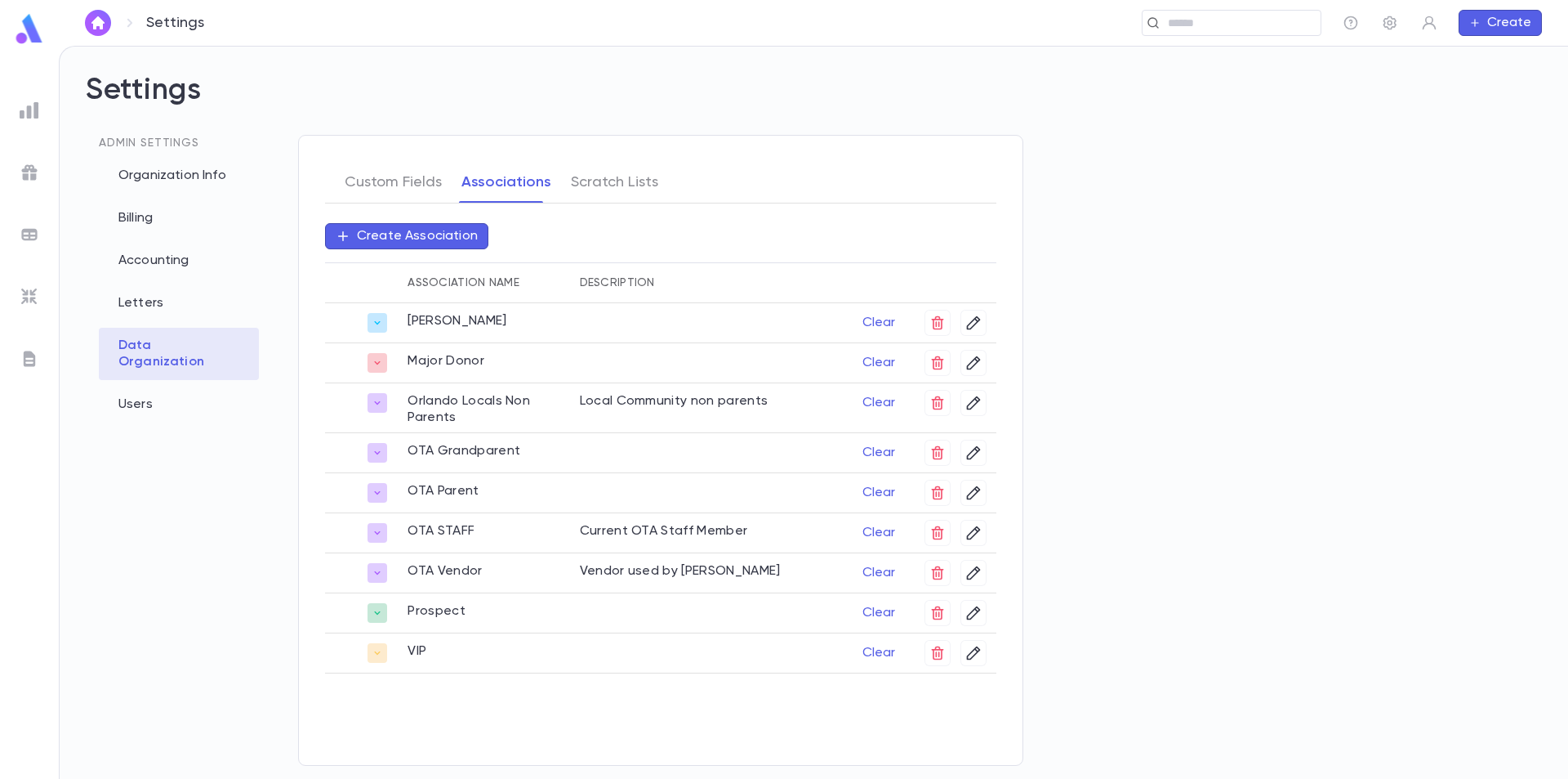
click at [408, 235] on p "Create Association" at bounding box center [417, 236] width 121 height 17
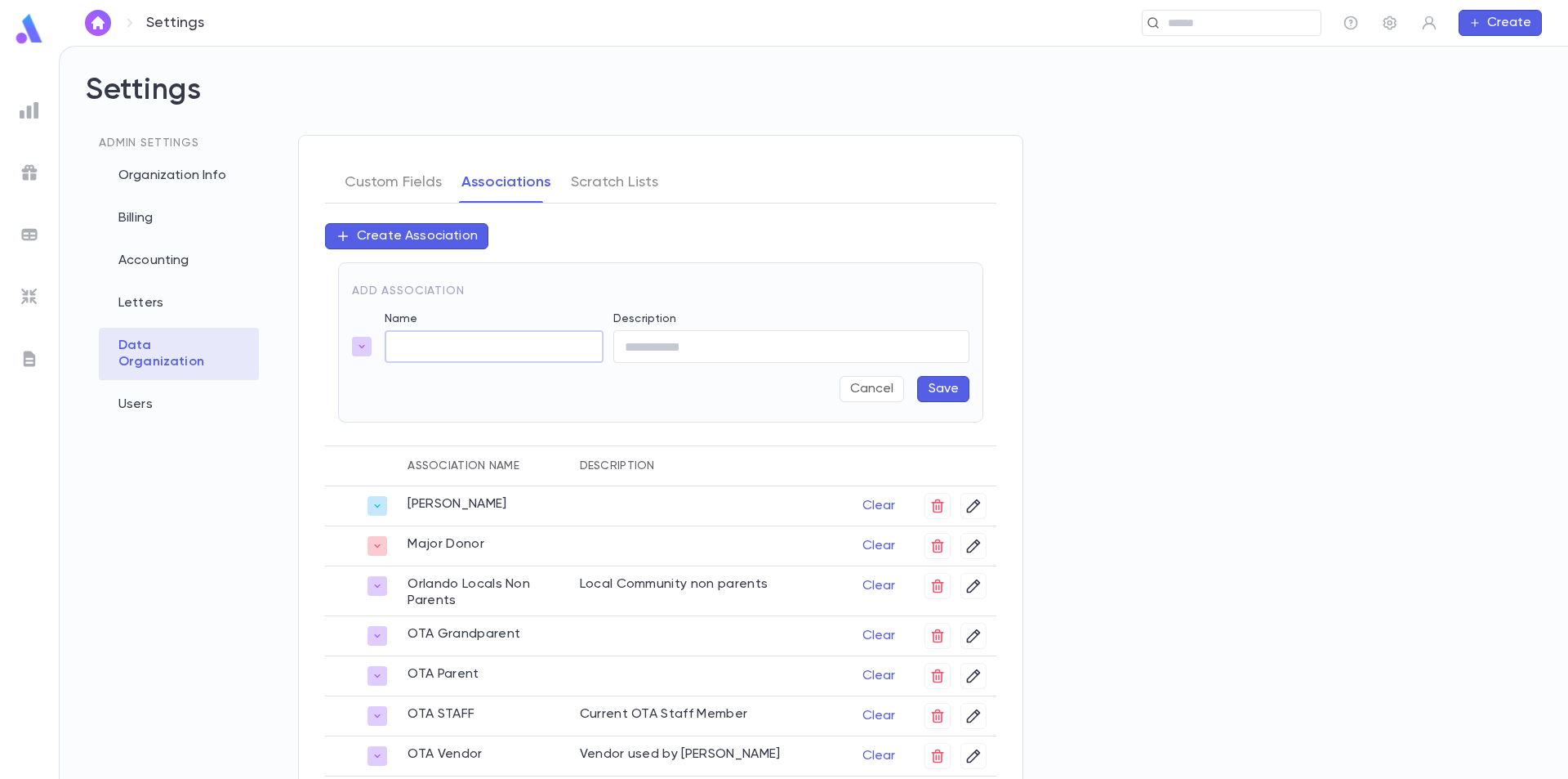
click at [463, 343] on input "Name" at bounding box center [494, 347] width 219 height 32
type input "**********"
click at [758, 334] on input "Description" at bounding box center [791, 347] width 356 height 32
type input "**********"
click at [938, 391] on button "Save" at bounding box center [943, 389] width 53 height 26
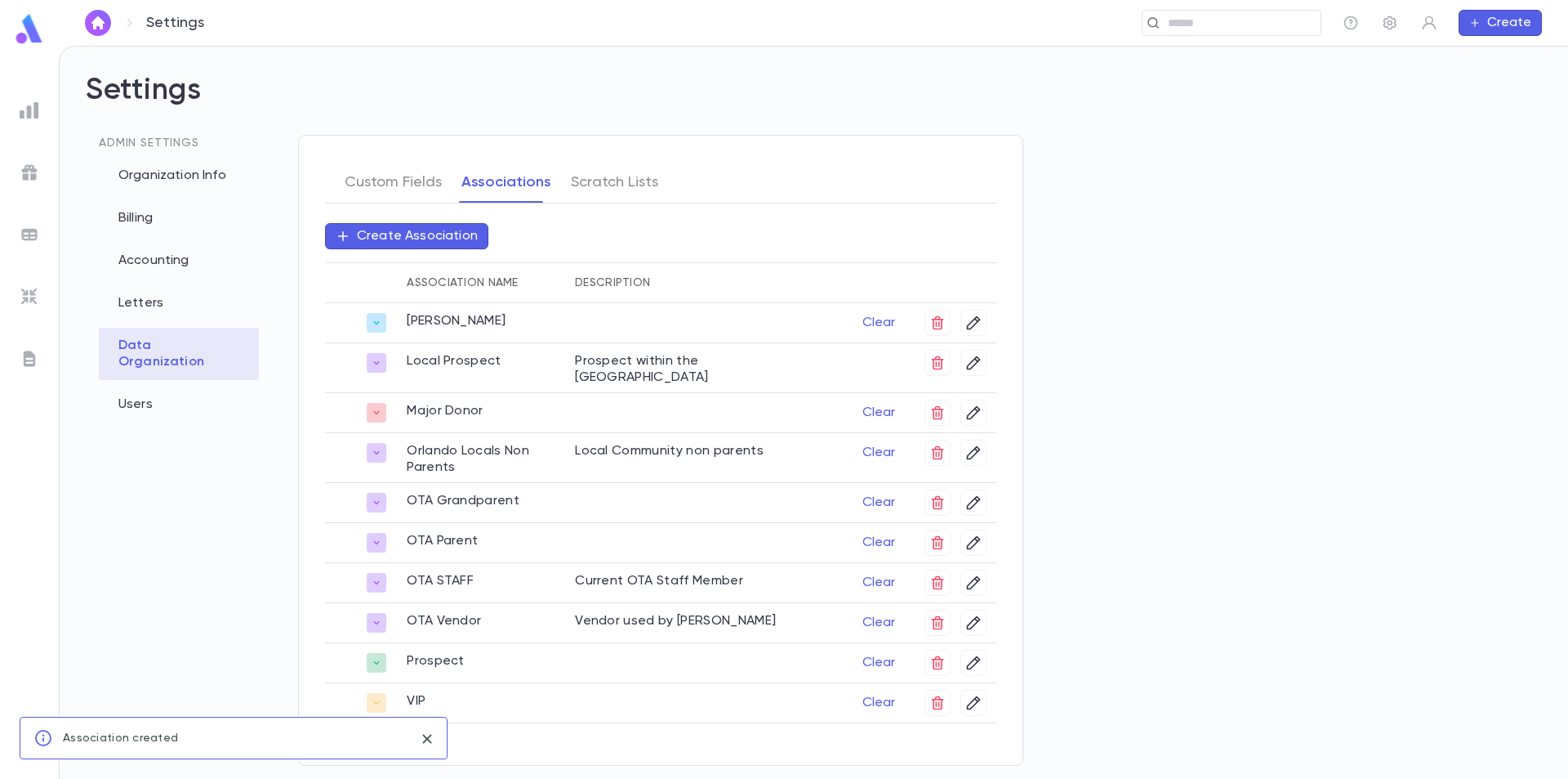
click at [32, 29] on img at bounding box center [29, 29] width 33 height 32
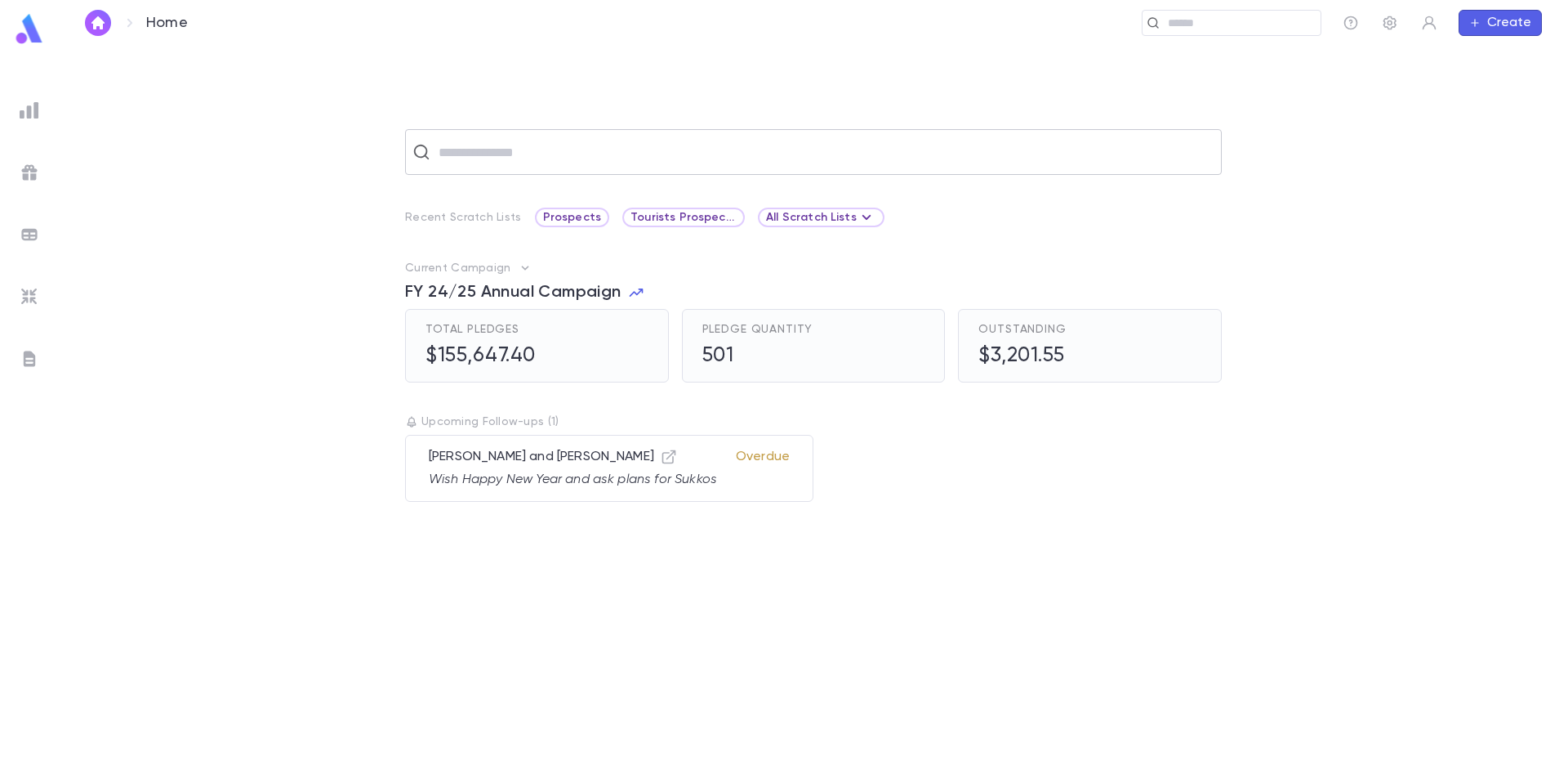
click at [512, 150] on input "text" at bounding box center [824, 152] width 781 height 31
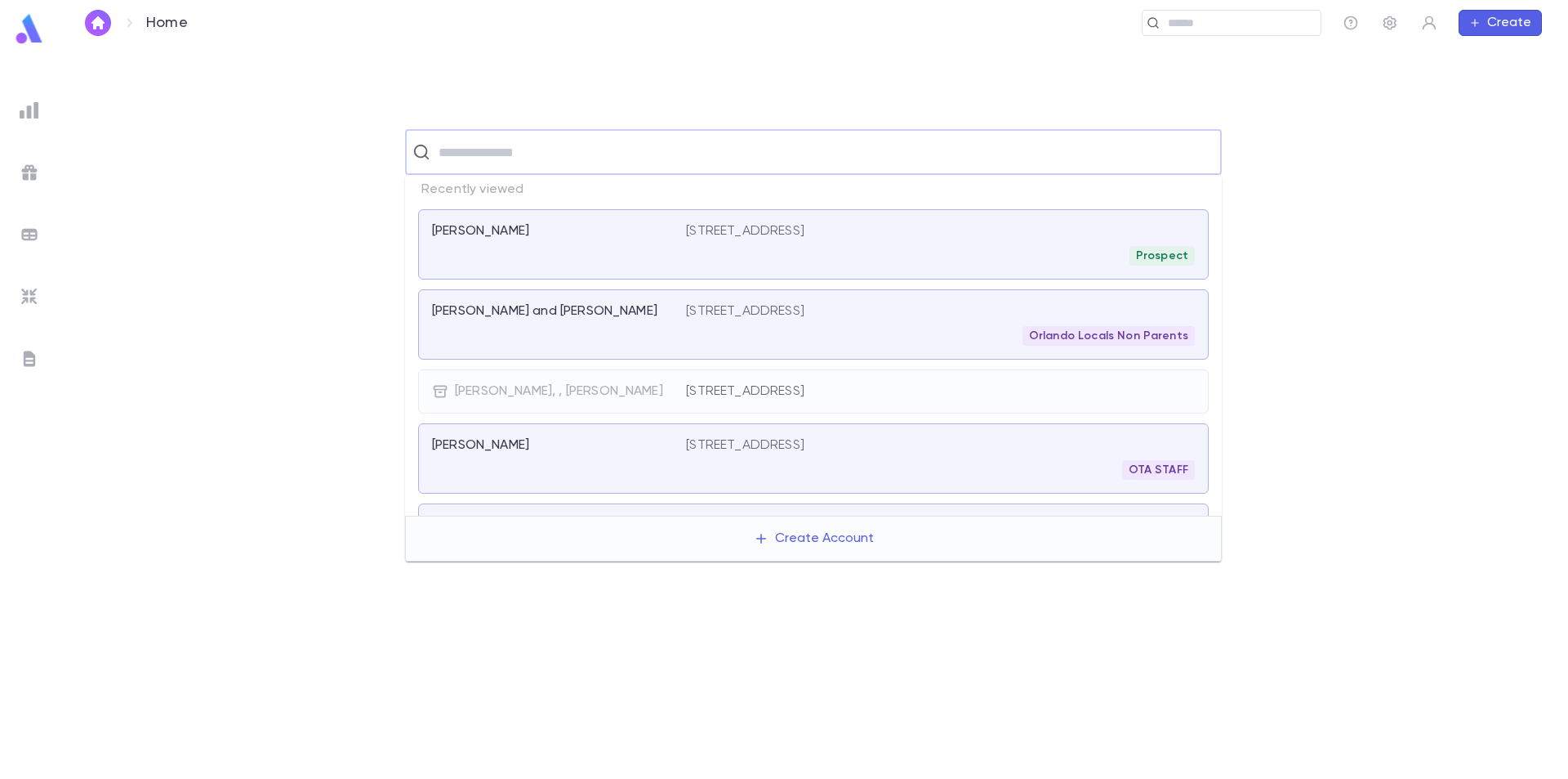
click at [543, 234] on div "Briskman, Arthur" at bounding box center [549, 232] width 234 height 17
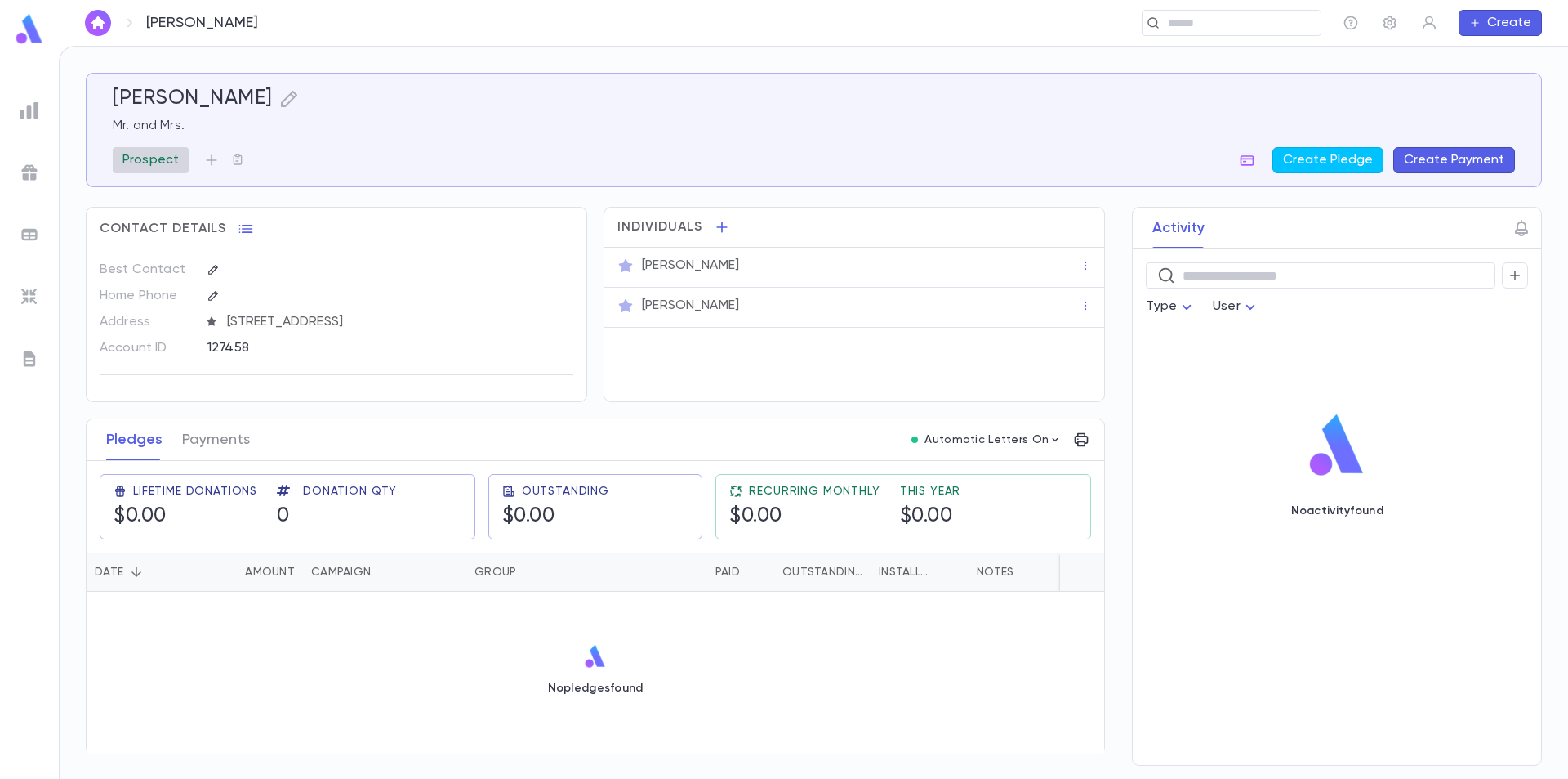
click at [172, 158] on p "Prospect" at bounding box center [151, 160] width 57 height 17
click at [208, 161] on div at bounding box center [784, 390] width 1568 height 779
click at [173, 161] on p "Prospect" at bounding box center [151, 160] width 57 height 17
drag, startPoint x: 369, startPoint y: 224, endPoint x: 392, endPoint y: 226, distance: 23.1
click at [388, 225] on div at bounding box center [378, 226] width 72 height 33
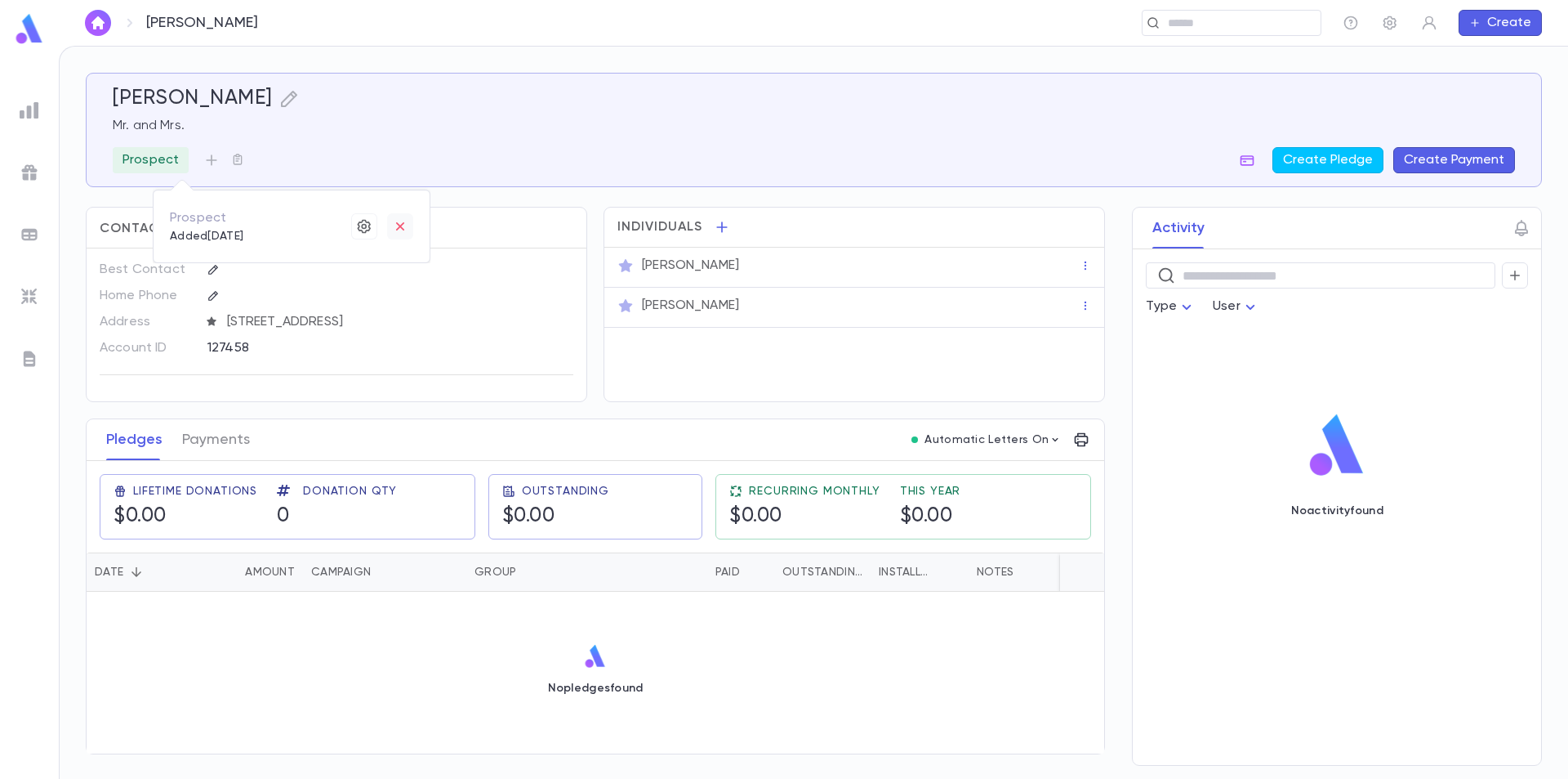
click at [399, 229] on icon "button" at bounding box center [400, 227] width 17 height 17
click at [213, 167] on p "Add Association" at bounding box center [193, 160] width 101 height 17
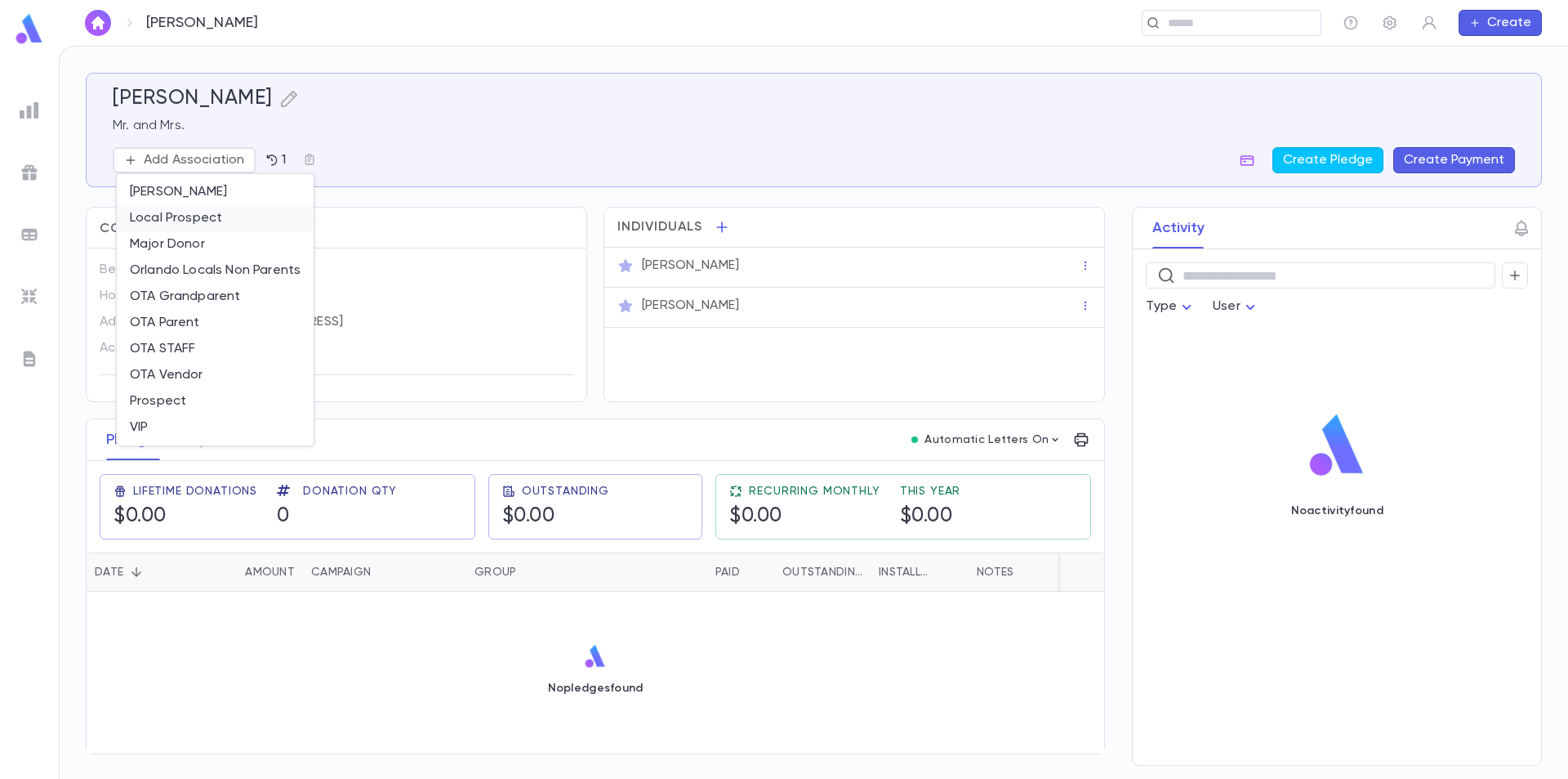
click at [208, 214] on li "Local Prospect" at bounding box center [215, 218] width 197 height 26
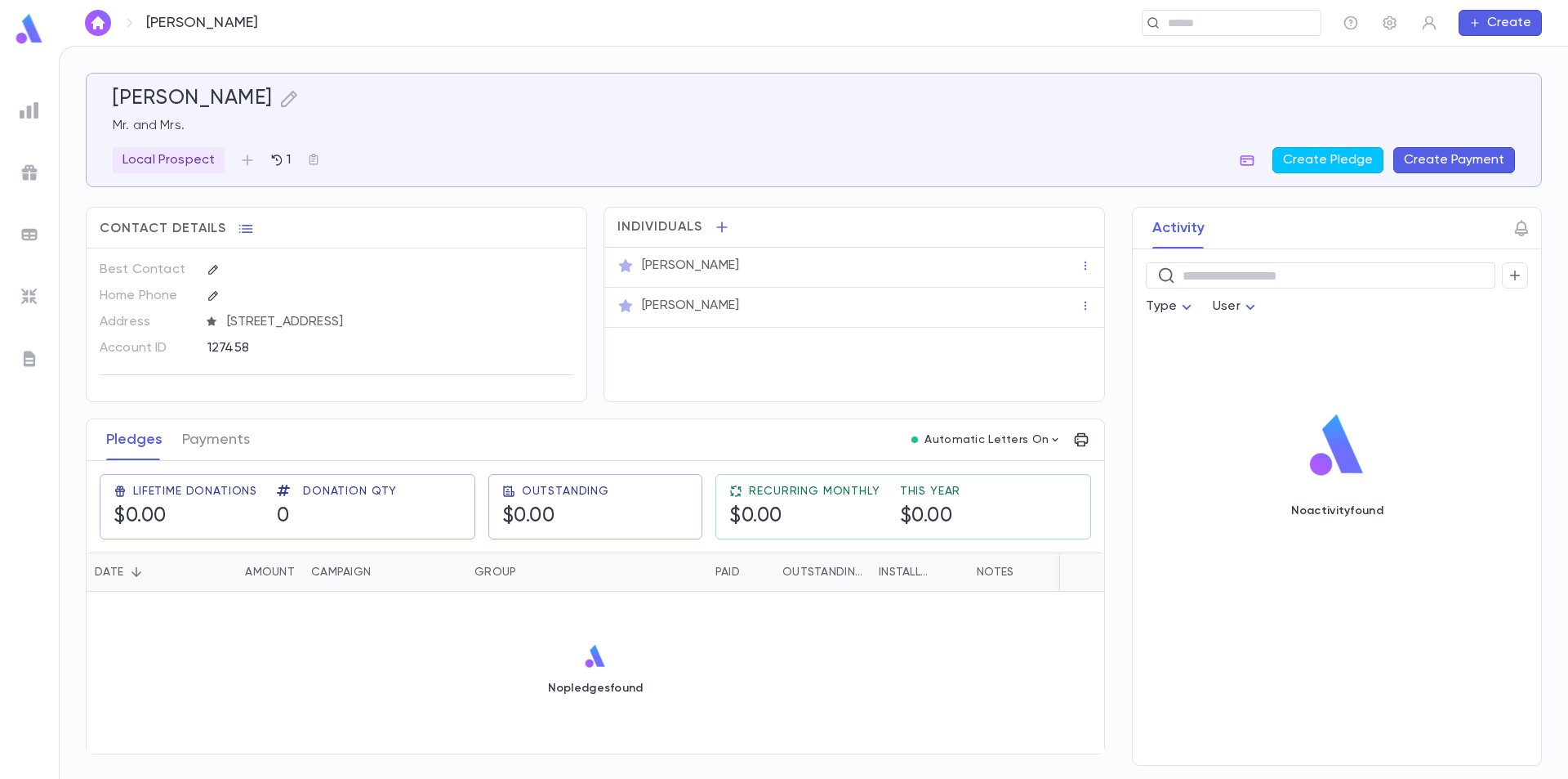
click at [33, 39] on img at bounding box center [29, 29] width 33 height 32
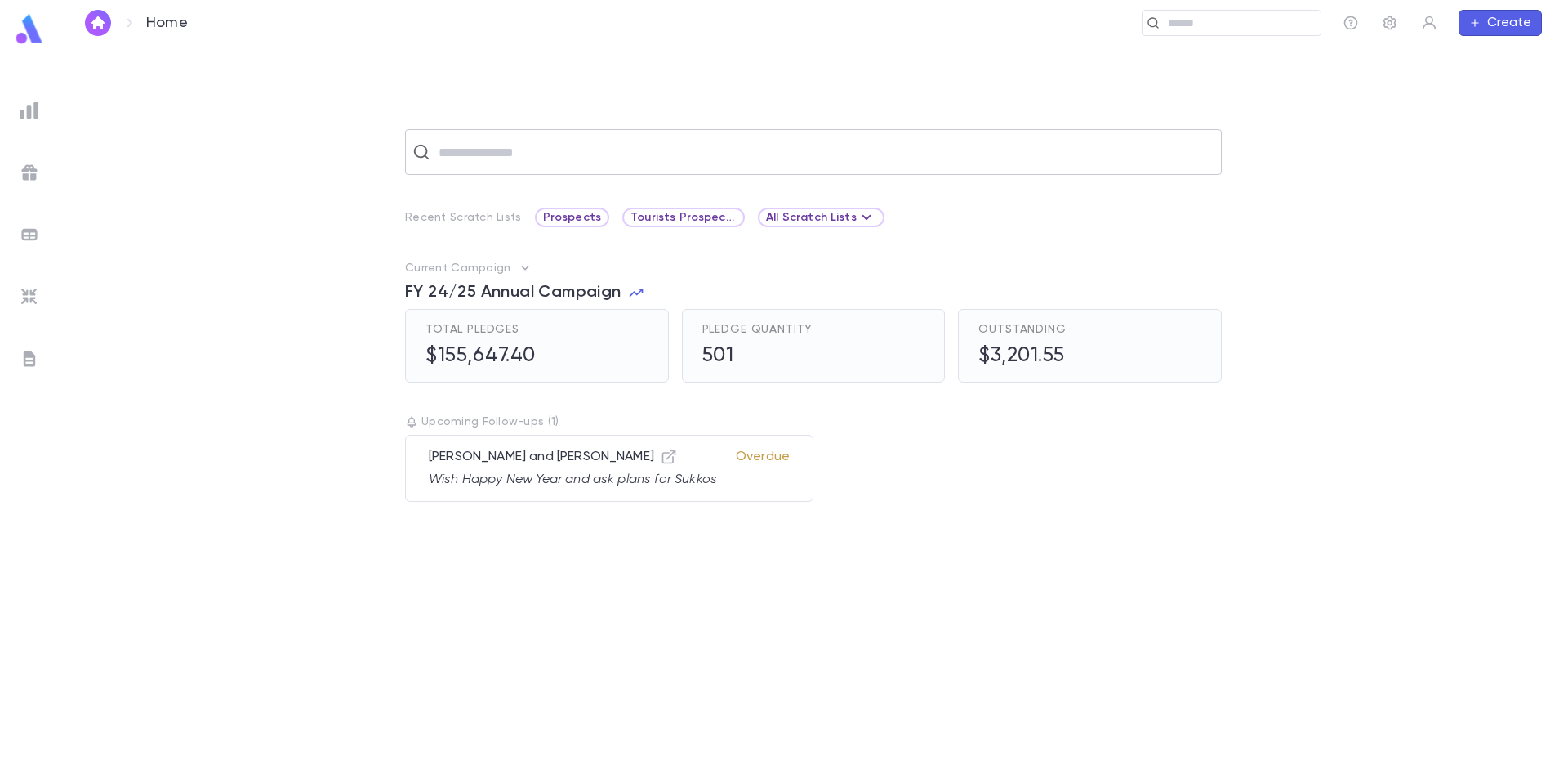
click at [461, 143] on input "text" at bounding box center [824, 152] width 781 height 31
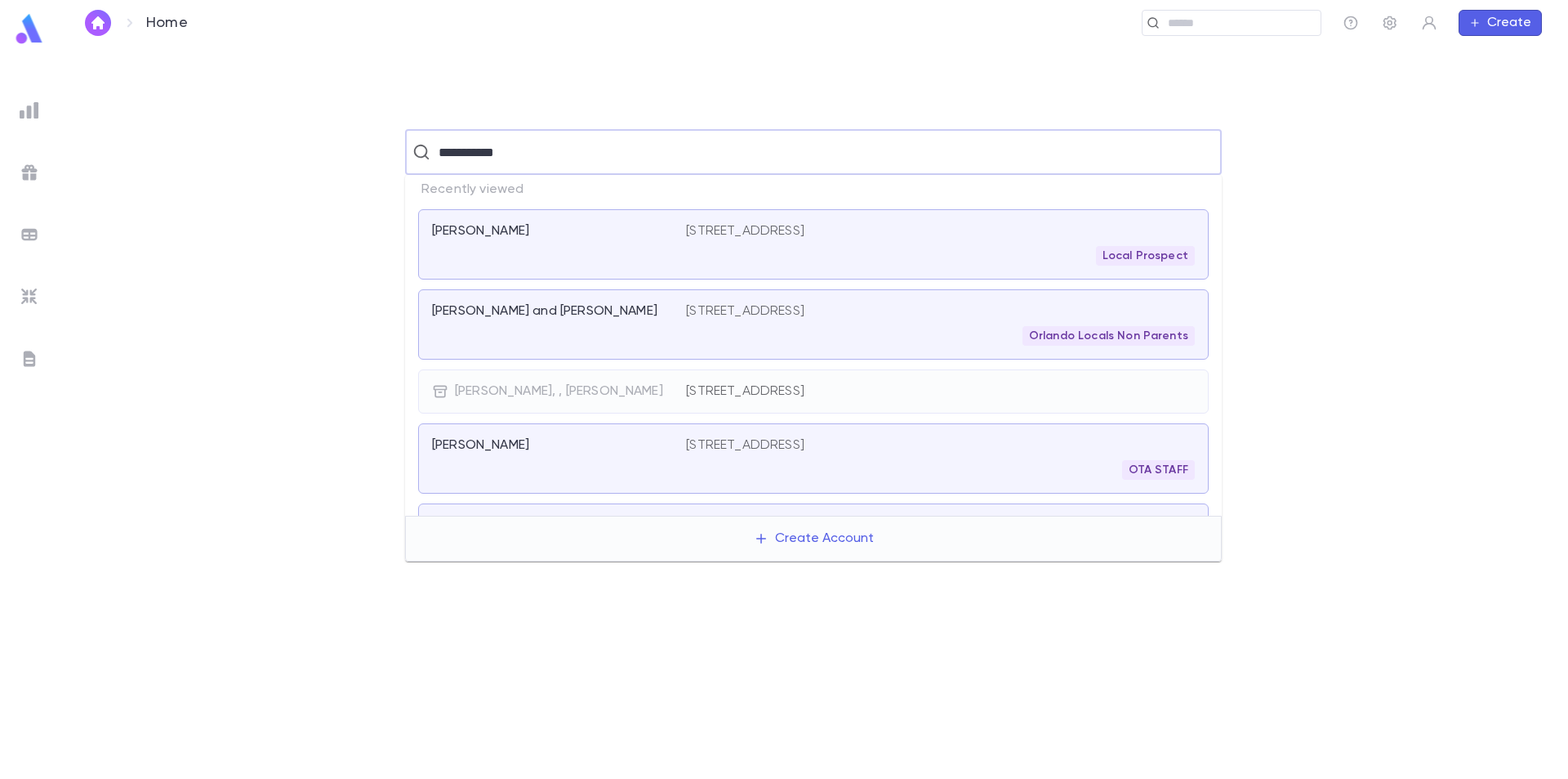
type input "**********"
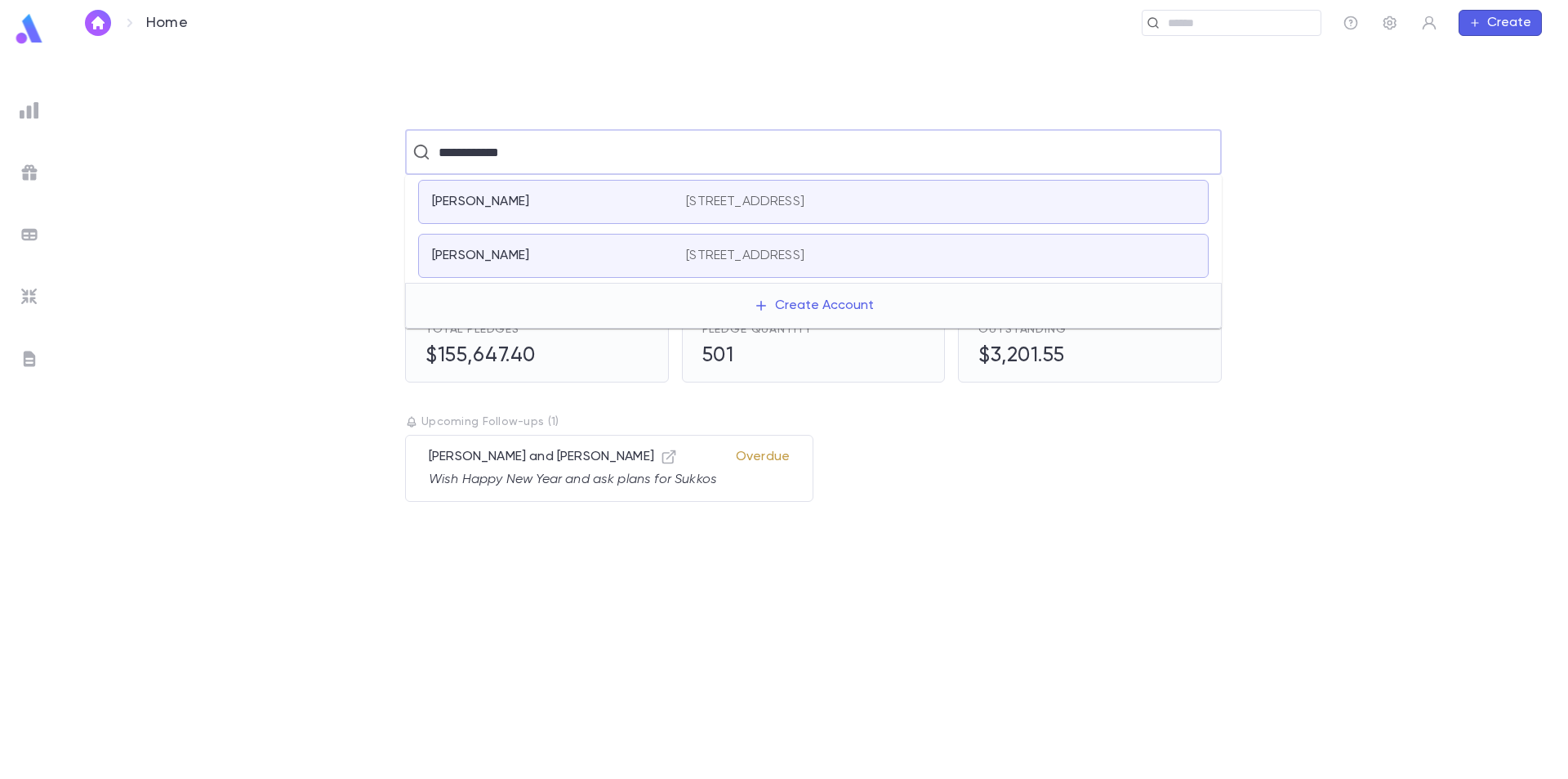
click at [594, 197] on div "Cohen, Daniel" at bounding box center [549, 202] width 234 height 17
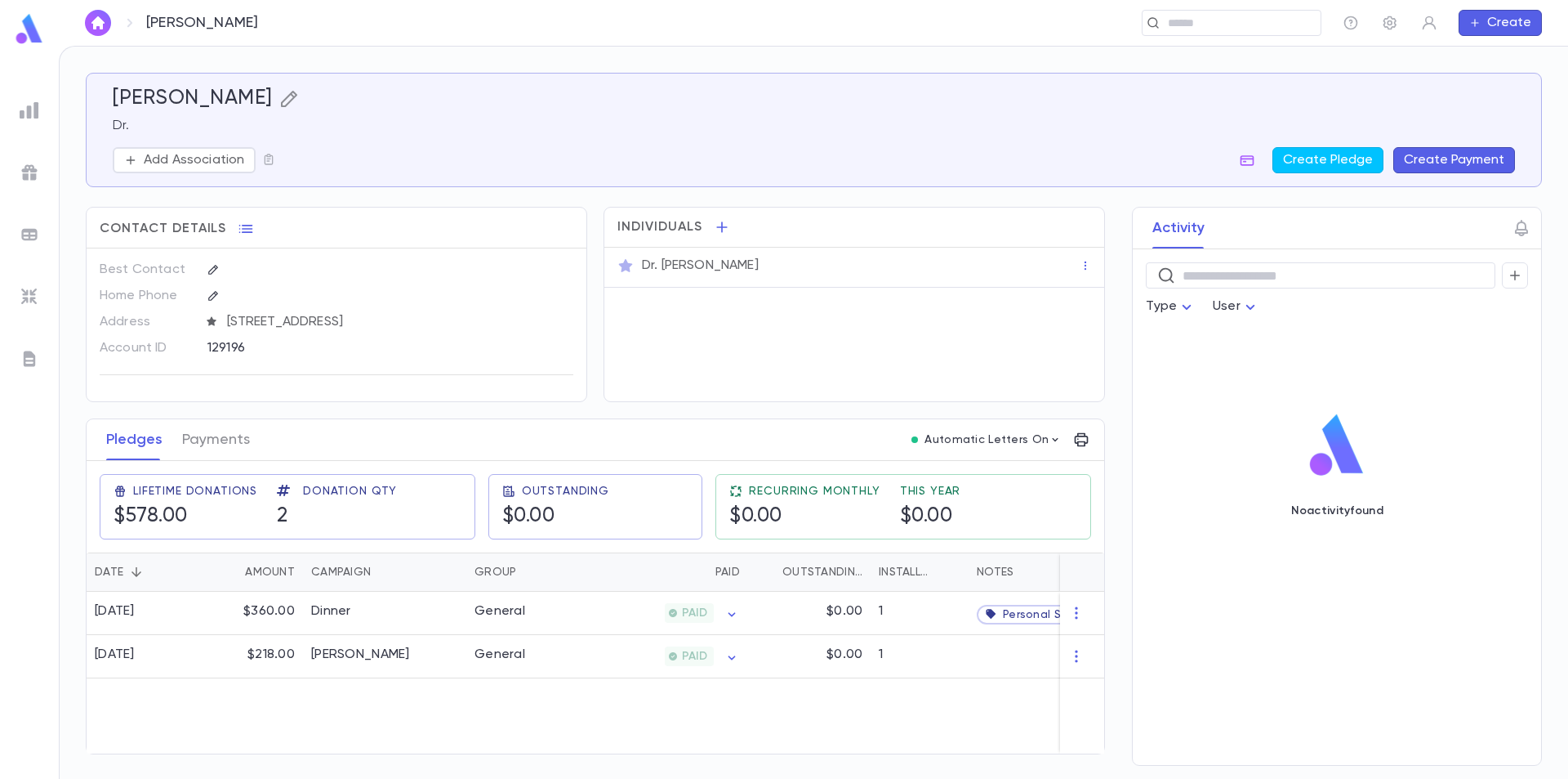
click at [280, 97] on icon "button" at bounding box center [288, 99] width 17 height 17
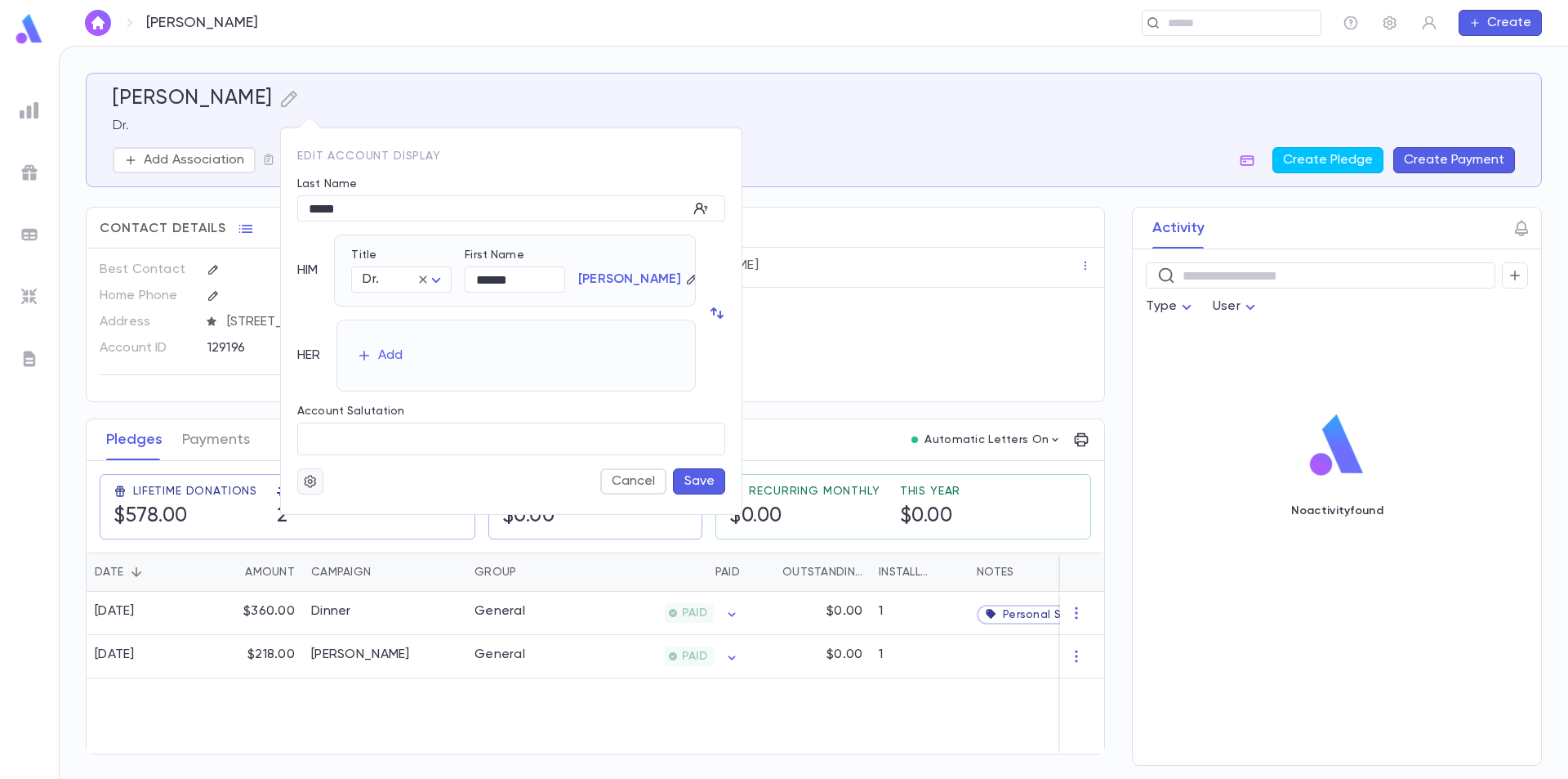
click at [317, 474] on icon "button" at bounding box center [311, 481] width 15 height 17
click at [378, 400] on div at bounding box center [784, 390] width 1568 height 779
click at [402, 98] on div at bounding box center [784, 390] width 1568 height 779
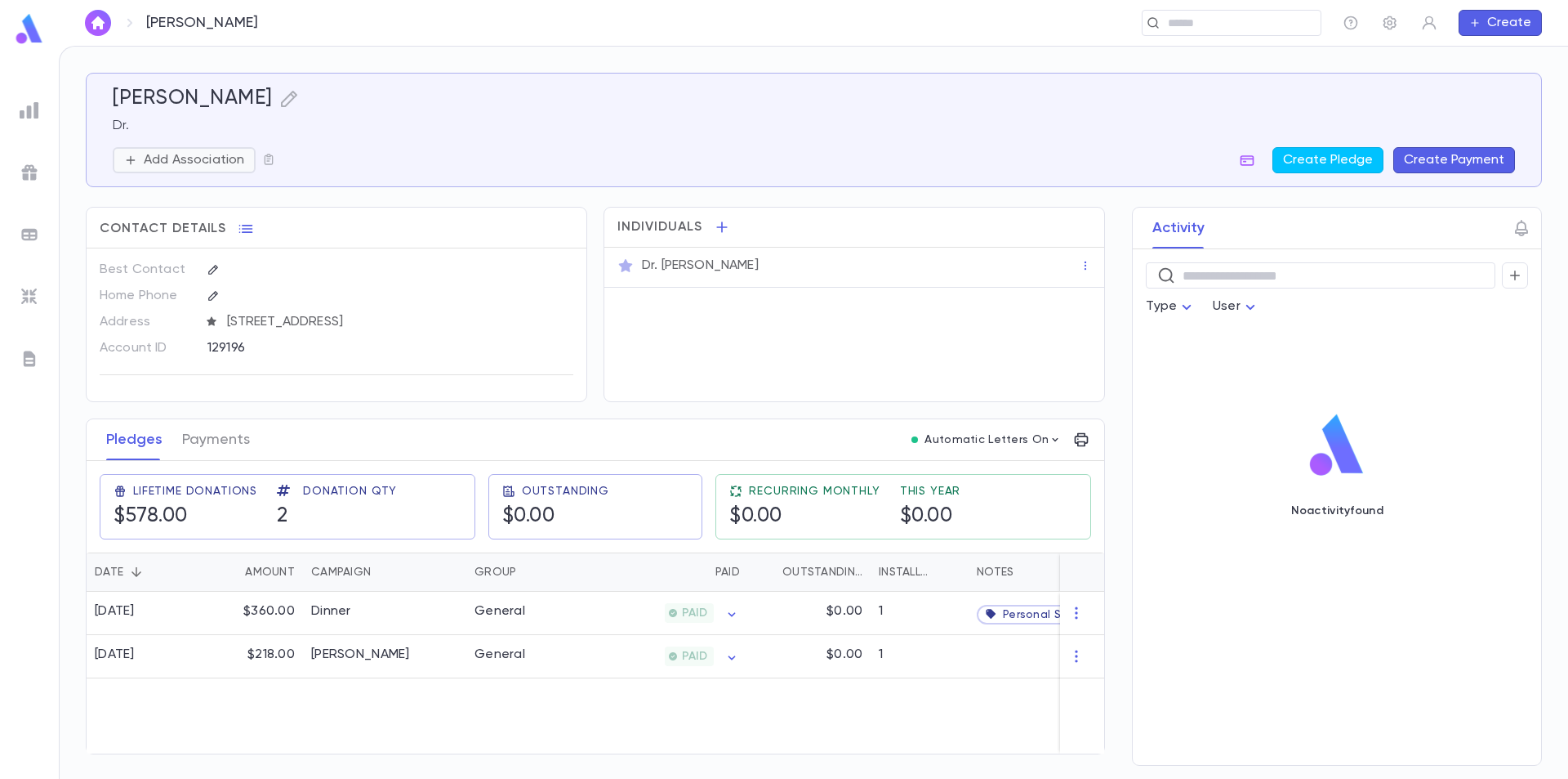
click at [183, 163] on p "Add Association" at bounding box center [193, 160] width 101 height 17
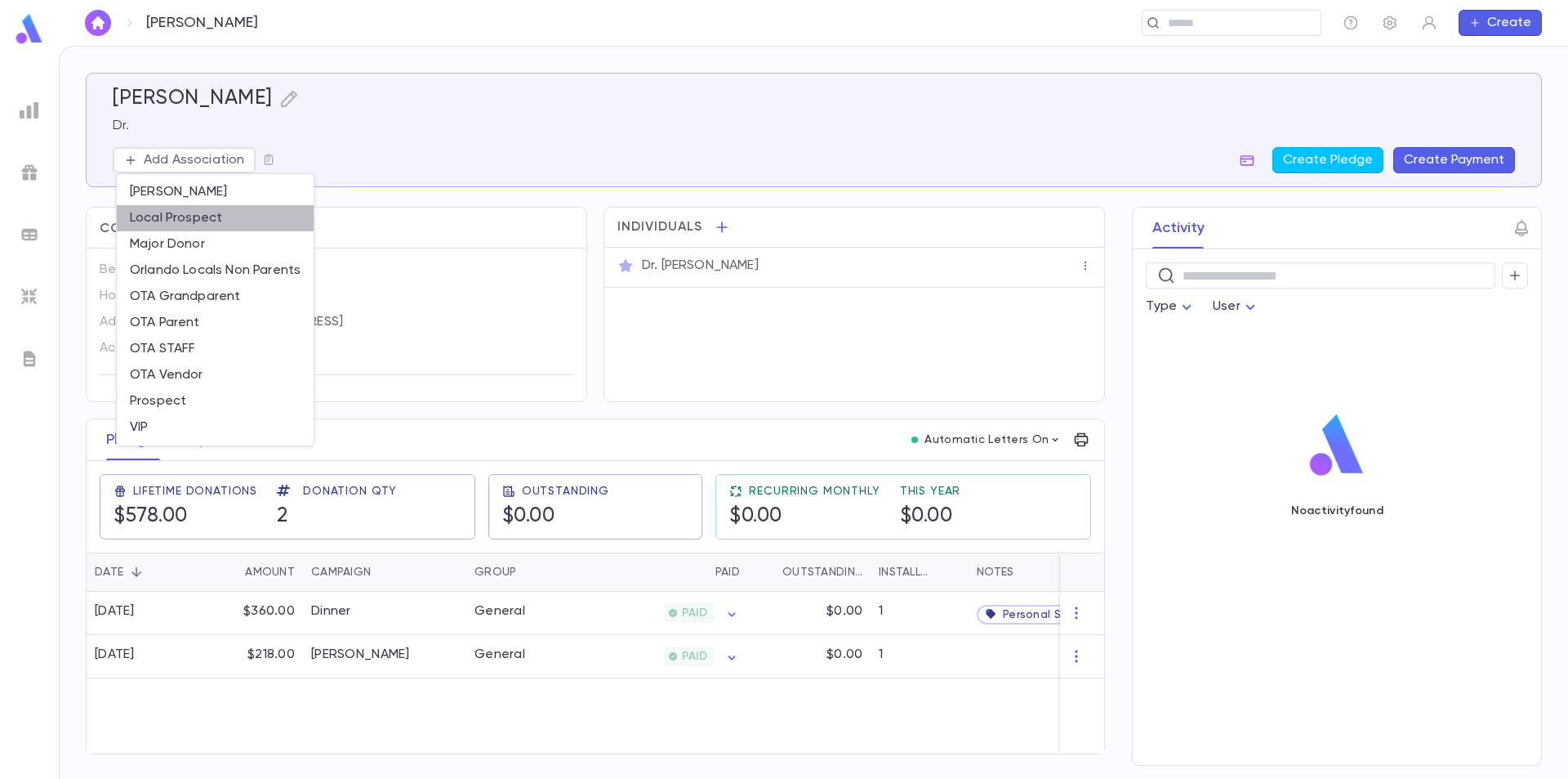
click at [202, 218] on li "Local Prospect" at bounding box center [215, 218] width 197 height 26
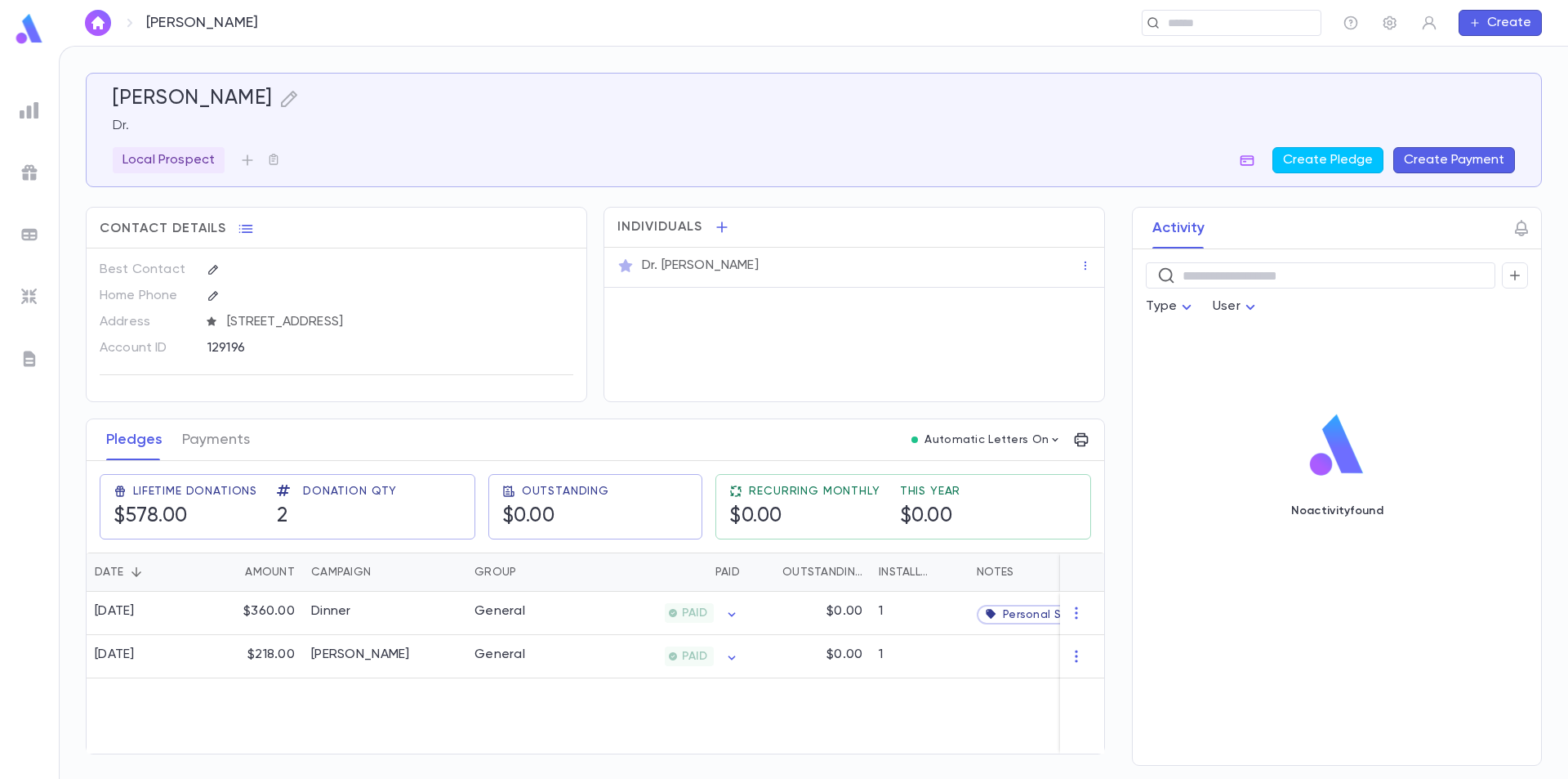
click at [37, 33] on img at bounding box center [29, 29] width 33 height 32
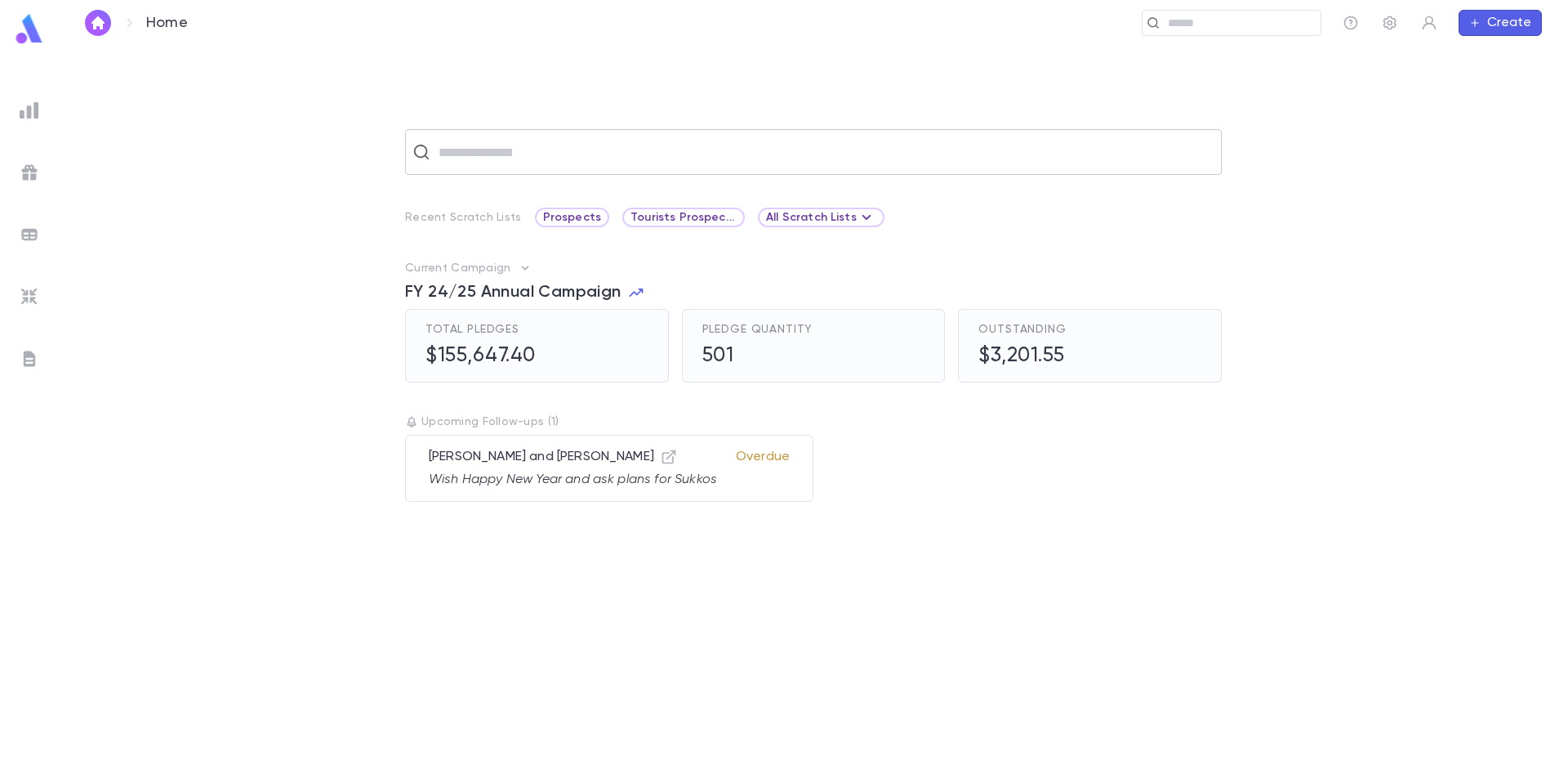
click at [473, 159] on input "text" at bounding box center [824, 152] width 781 height 31
type input "******"
click at [29, 34] on img at bounding box center [29, 29] width 33 height 32
click at [33, 28] on img at bounding box center [29, 29] width 33 height 32
click at [524, 142] on input "text" at bounding box center [824, 152] width 781 height 31
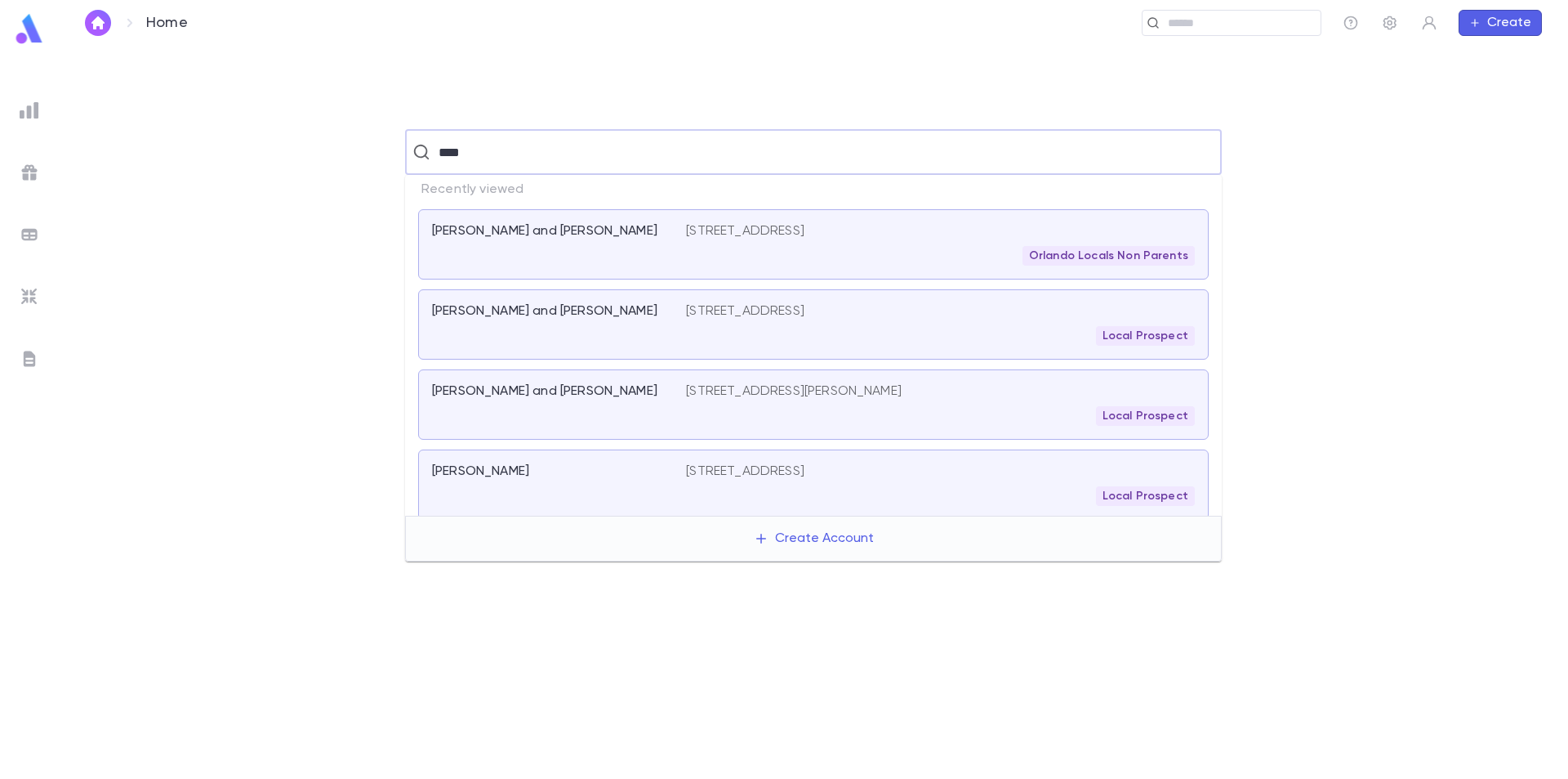
type input "*****"
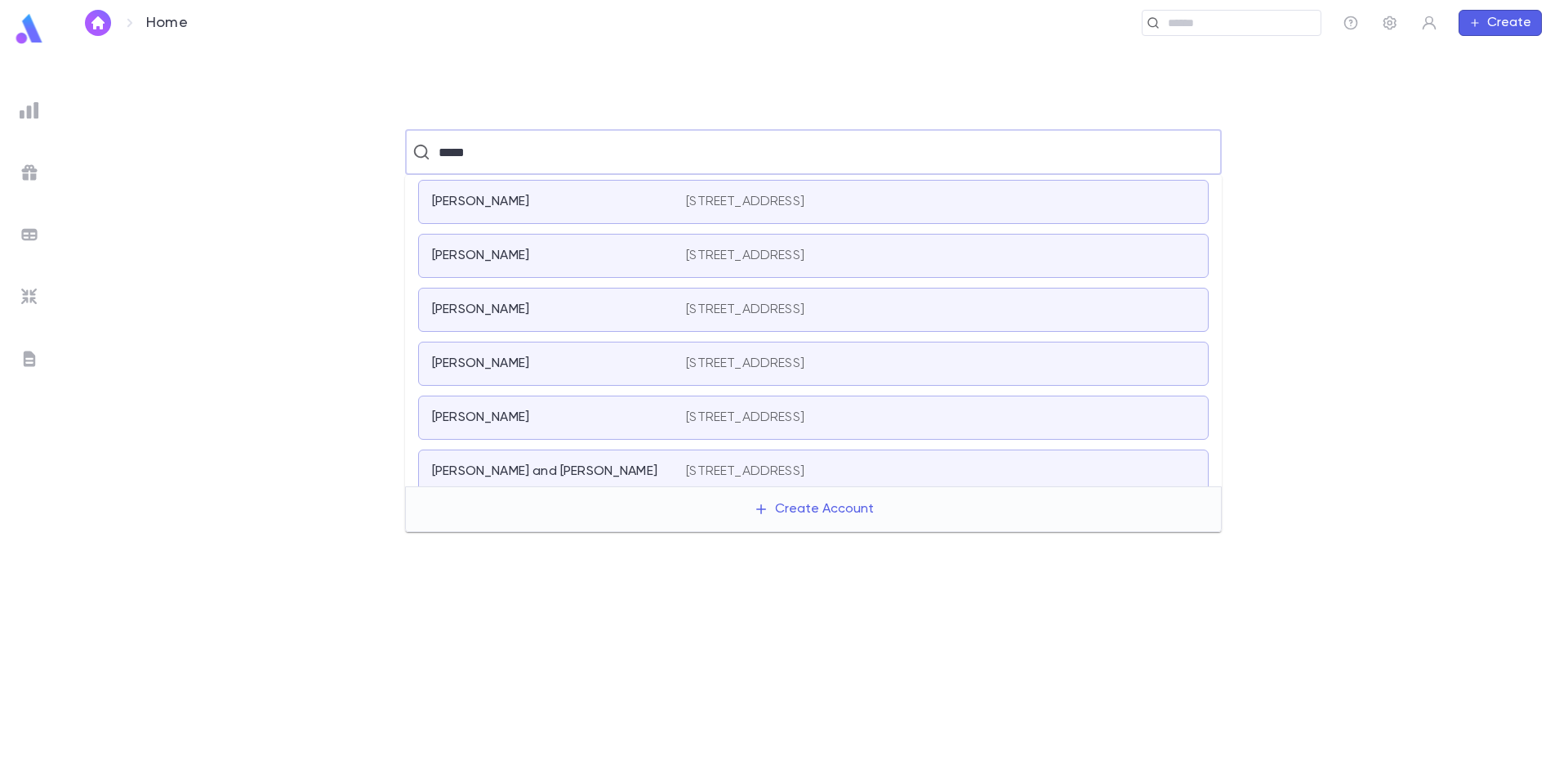
drag, startPoint x: 665, startPoint y: 471, endPoint x: 641, endPoint y: 302, distance: 170.7
click at [641, 302] on ul "Lefkowitz, Boruch 69 Roselle Ct, Lakewood NJ 08701-1572 United States Lefkowitz…" at bounding box center [814, 330] width 817 height 311
click at [642, 303] on div "Lefkowitz, Howard" at bounding box center [549, 310] width 234 height 17
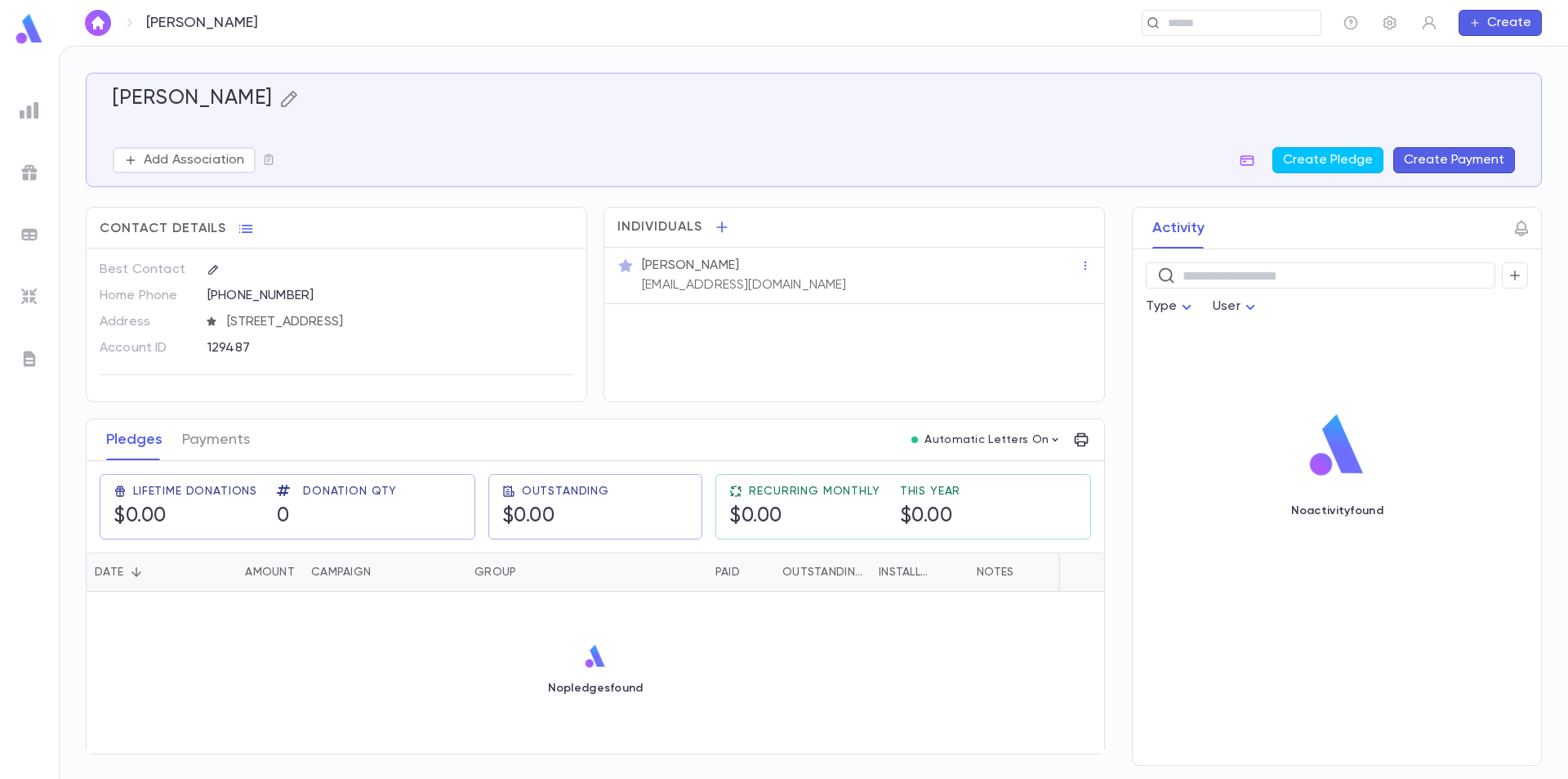
click at [297, 99] on icon "button" at bounding box center [288, 99] width 17 height 17
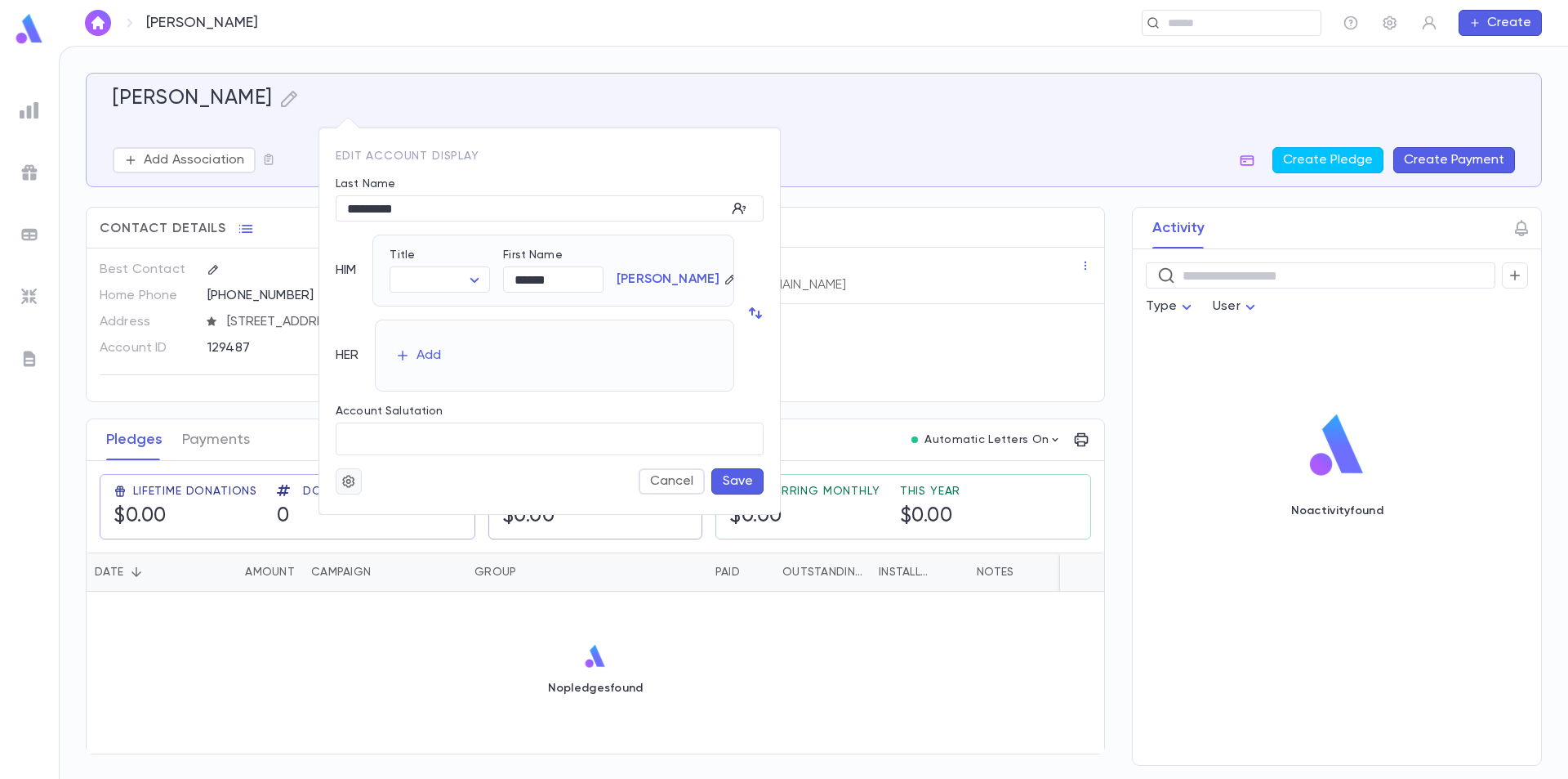
click at [357, 480] on button "button" at bounding box center [348, 480] width 26 height 26
click at [361, 507] on li "Merge" at bounding box center [388, 513] width 98 height 26
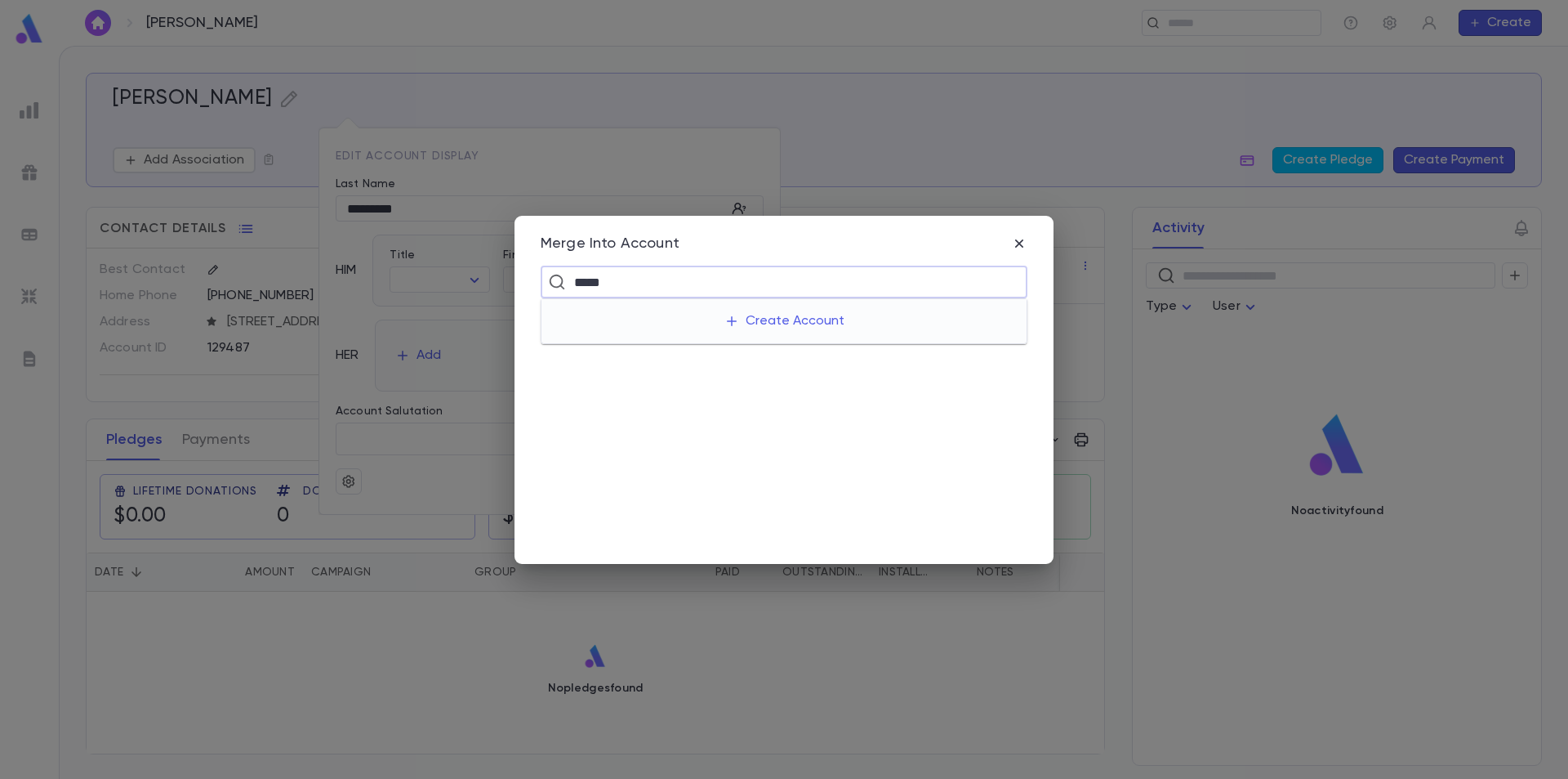
type input "******"
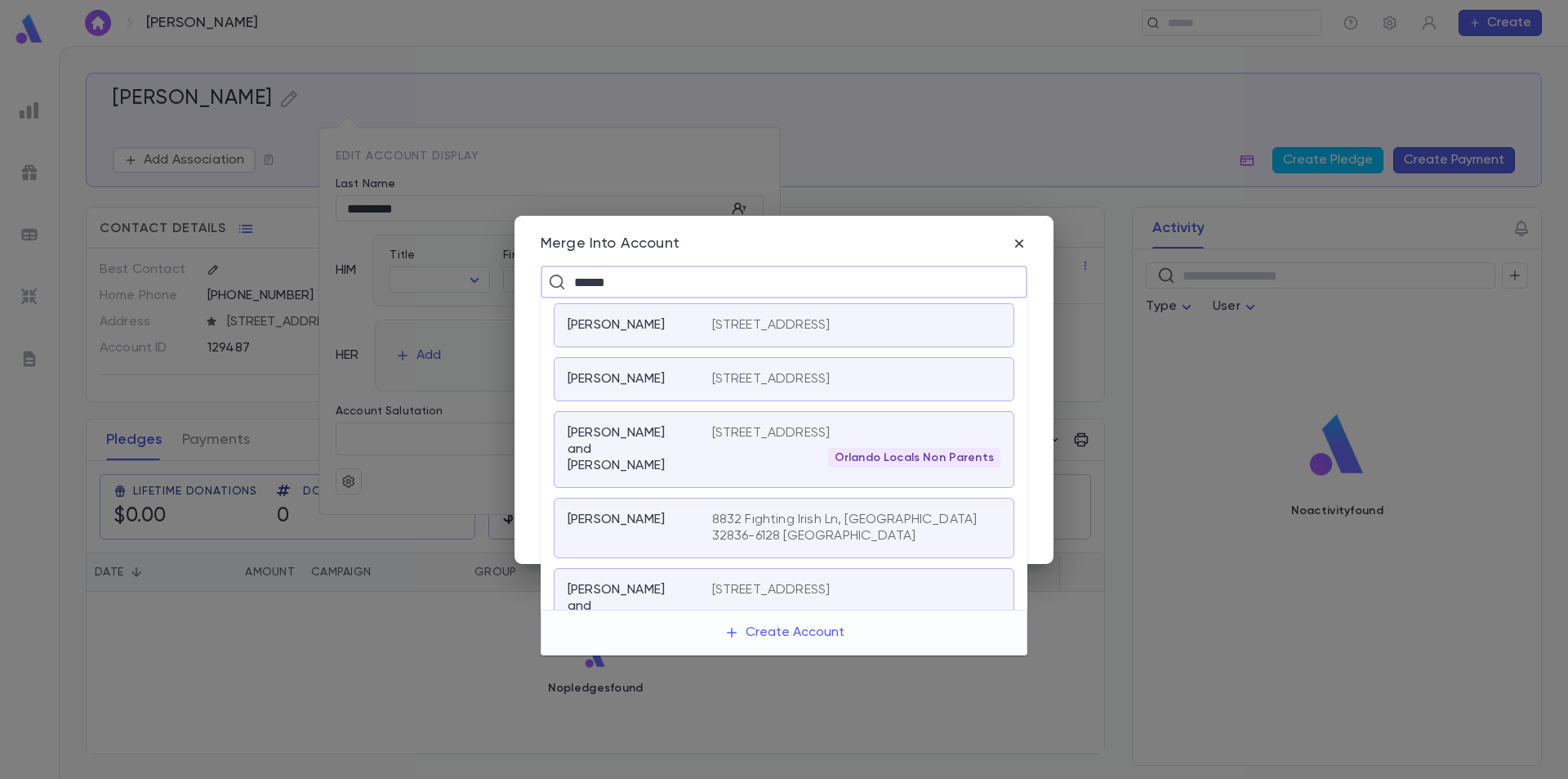
scroll to position [163, 0]
click at [680, 472] on p "Lefkowitz, Howard and Pearl" at bounding box center [630, 448] width 125 height 49
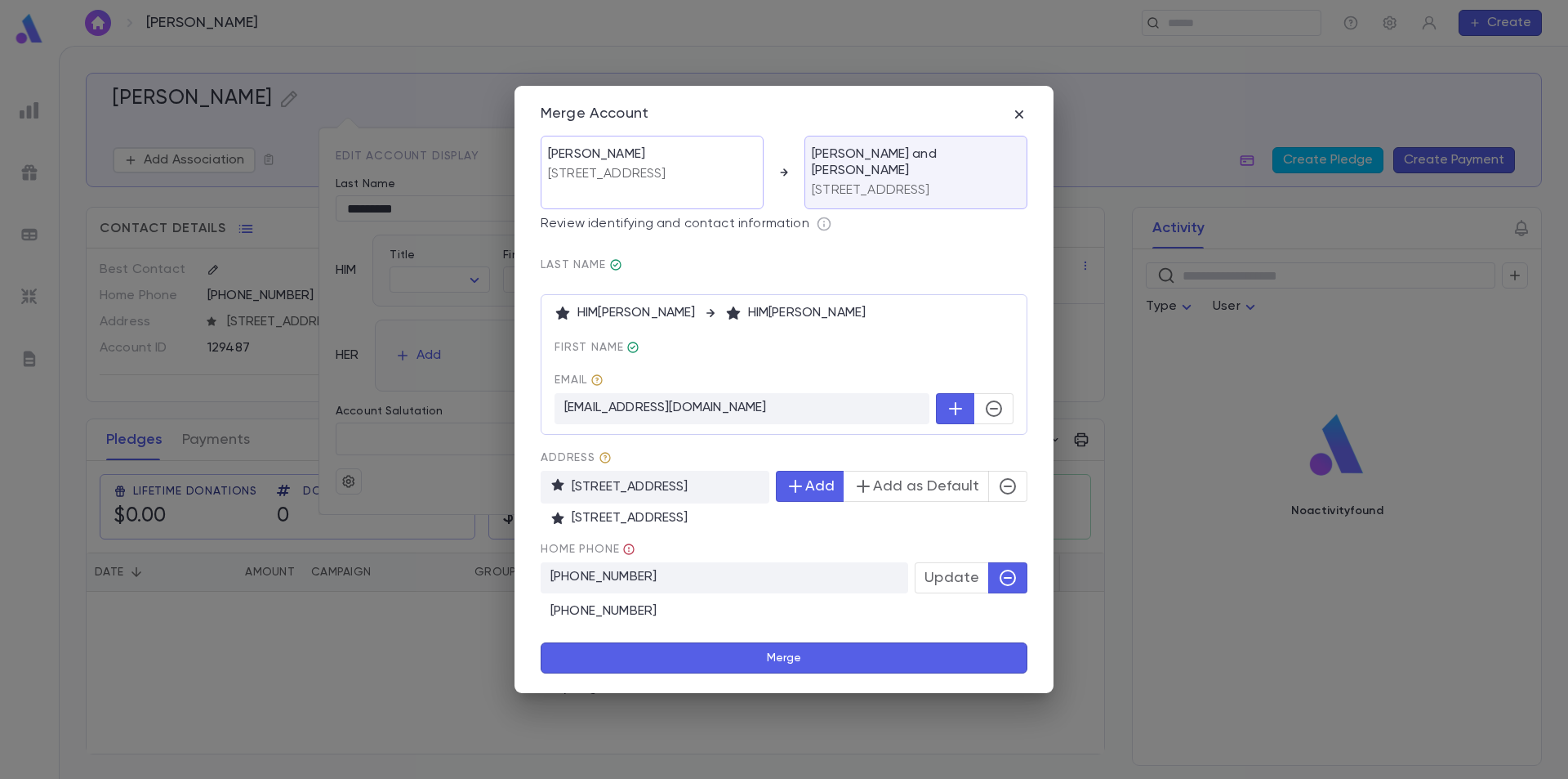
click at [1011, 485] on icon "button" at bounding box center [1008, 486] width 20 height 20
drag, startPoint x: 798, startPoint y: 666, endPoint x: 824, endPoint y: 621, distance: 52.0
click at [824, 621] on form "Lefkowitz, Howard 1315 Alberta Drive, Winter Park FL 32789-3909 United States L…" at bounding box center [784, 405] width 487 height 538
click at [957, 586] on span "Update" at bounding box center [952, 578] width 55 height 18
click at [777, 662] on button "Merge" at bounding box center [784, 657] width 487 height 31
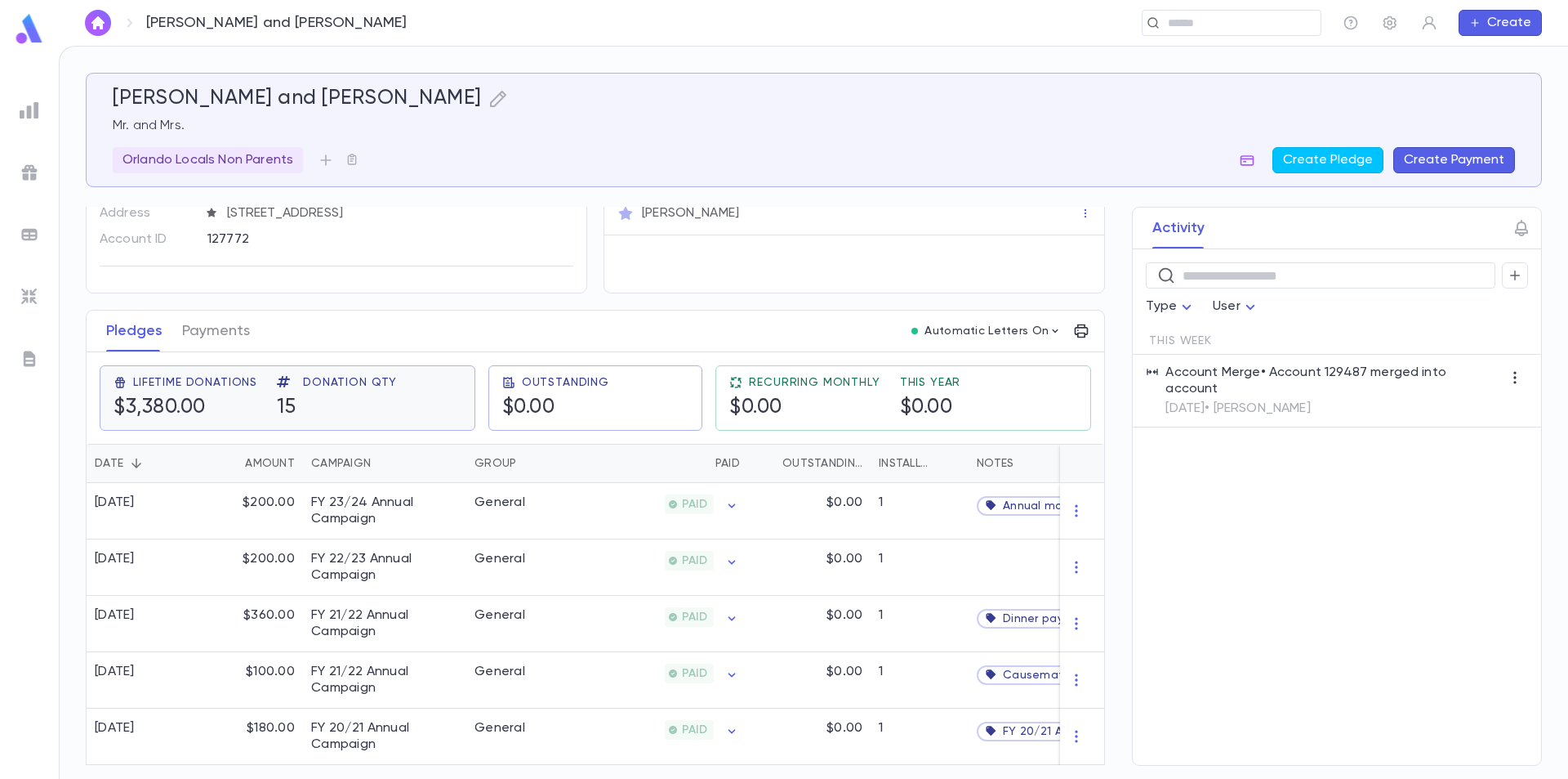
scroll to position [82, 0]
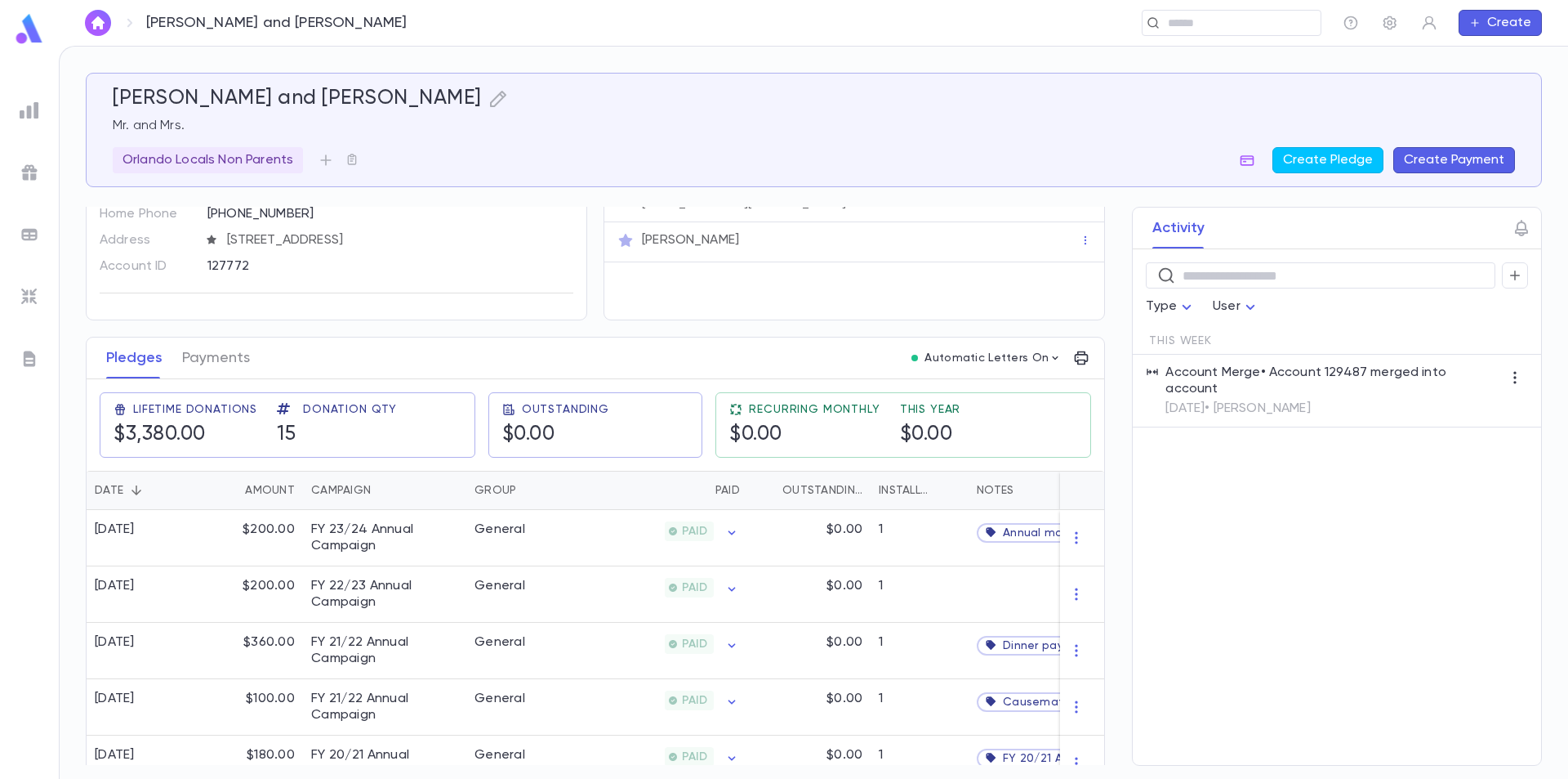
click at [18, 32] on img at bounding box center [29, 29] width 33 height 32
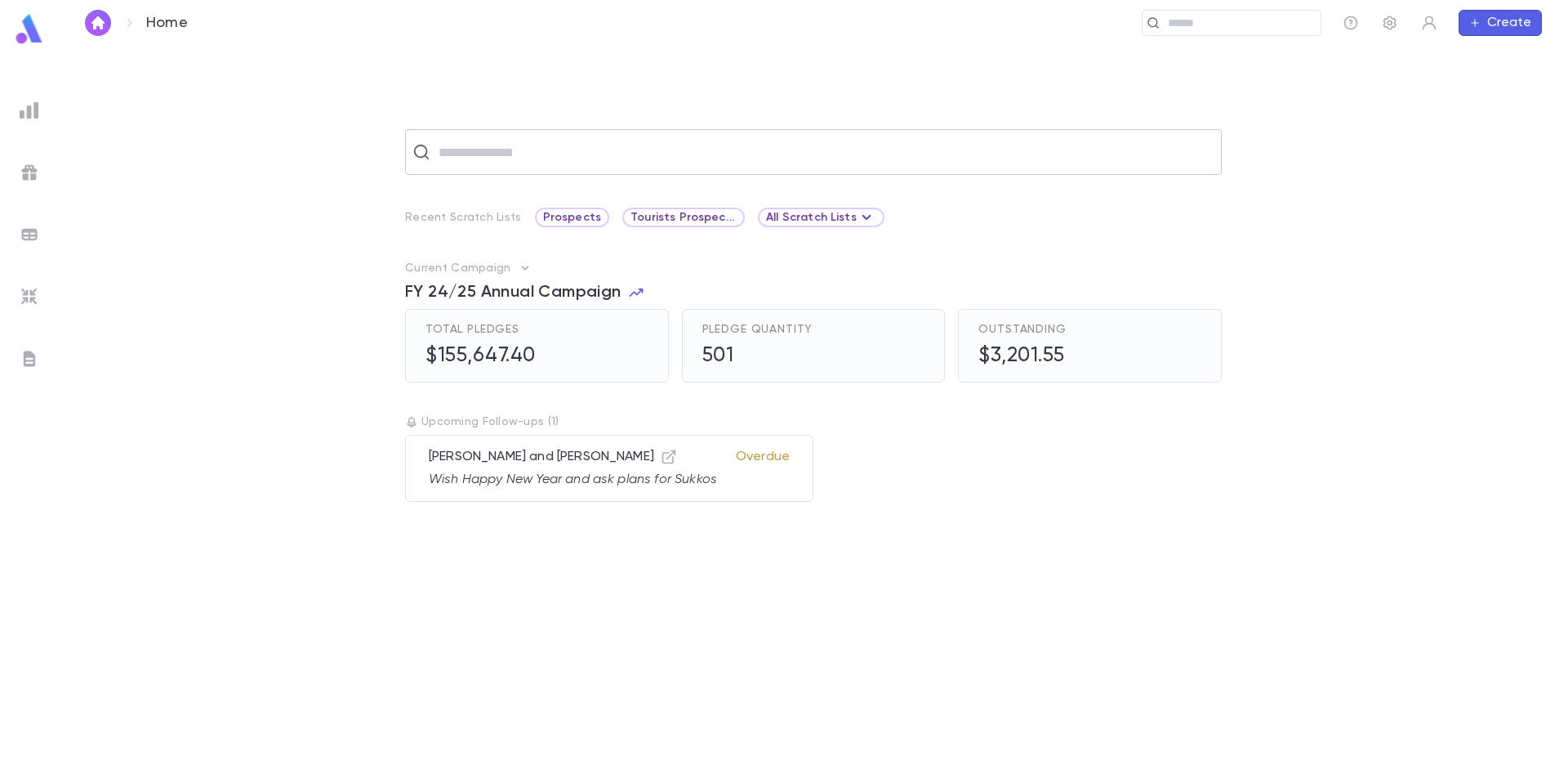
click at [573, 163] on input "text" at bounding box center [824, 152] width 781 height 31
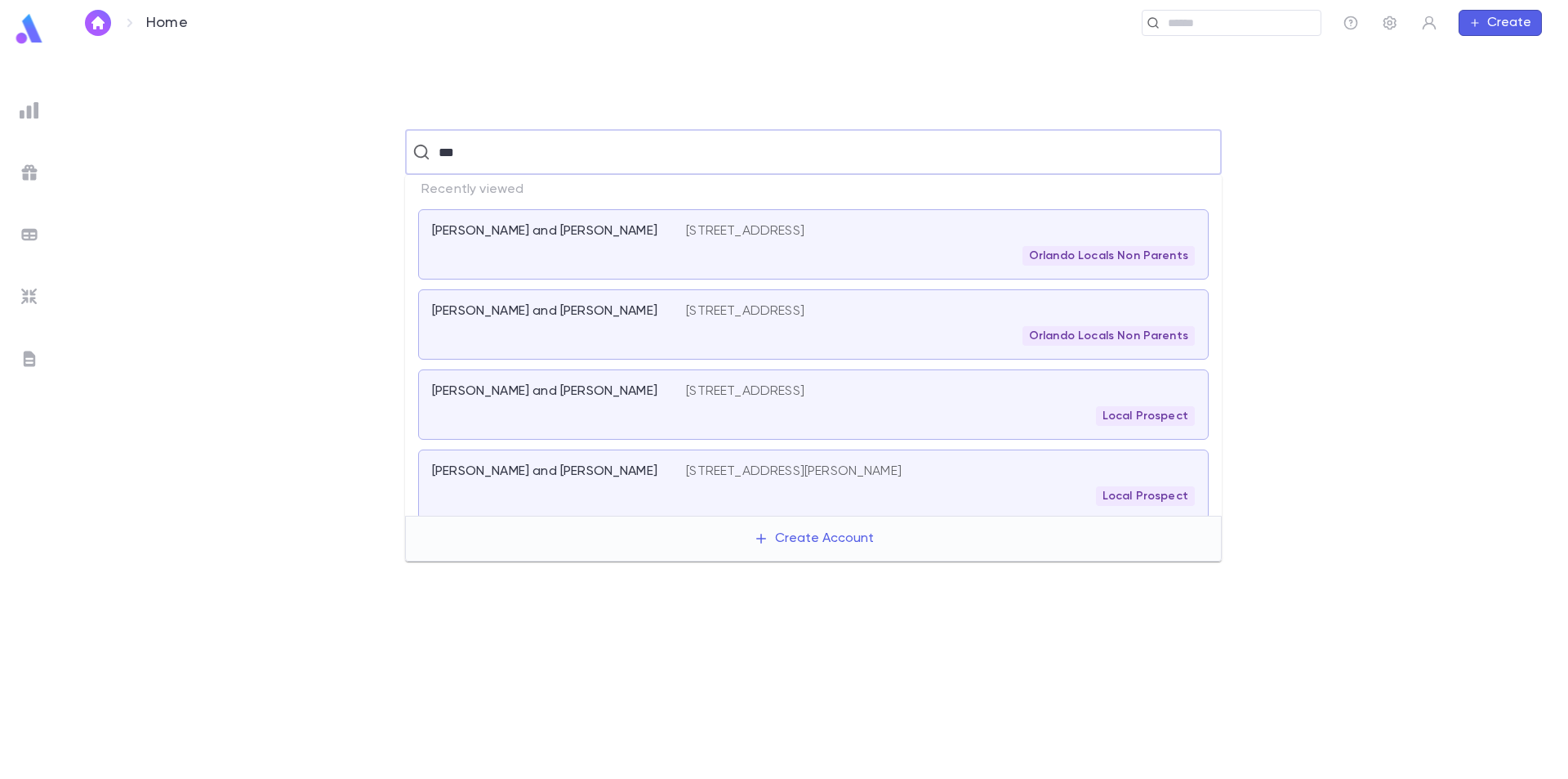
type input "****"
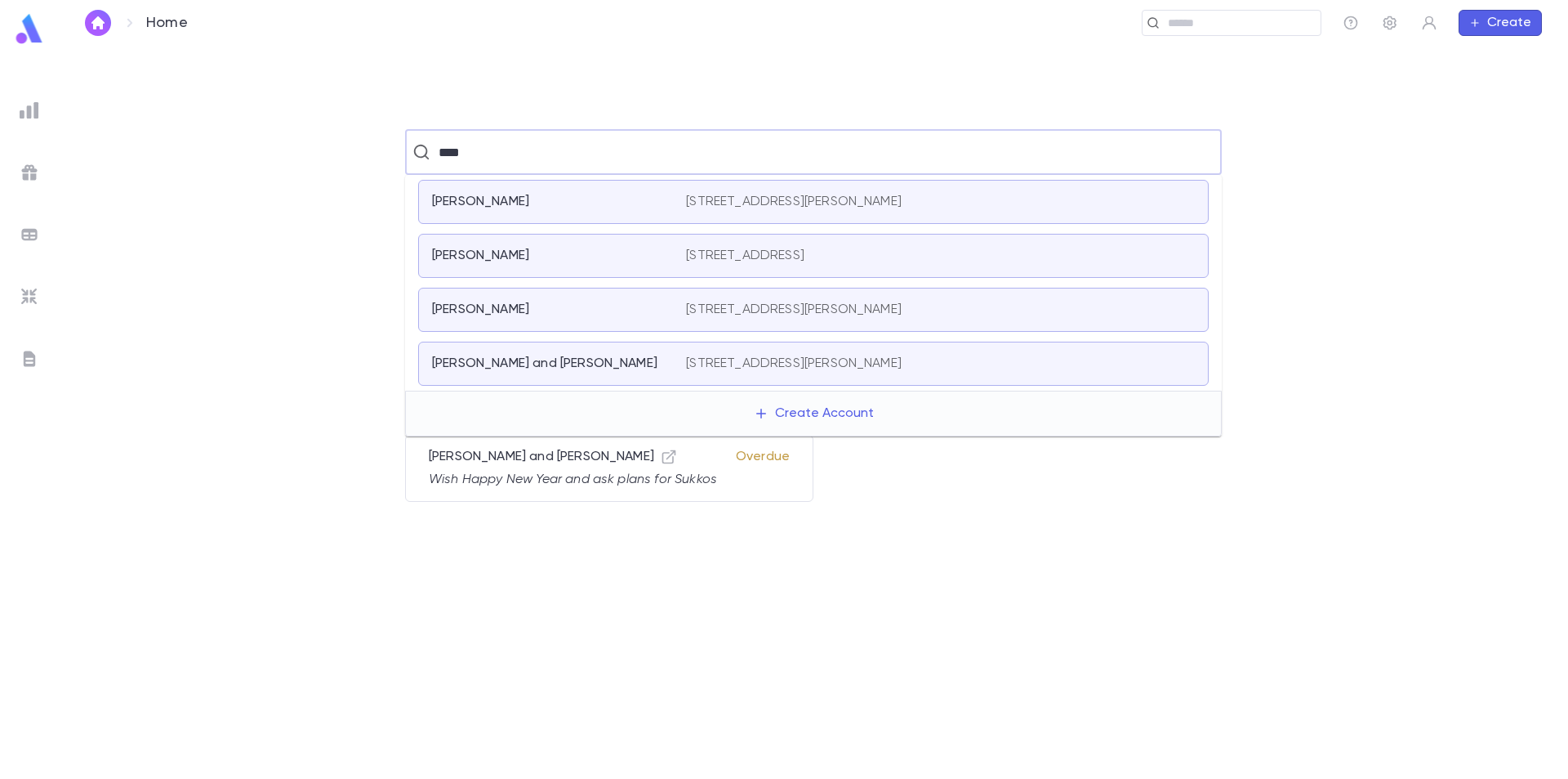
click at [617, 358] on div "Lefkowitz, Ryan and Amy" at bounding box center [549, 364] width 234 height 17
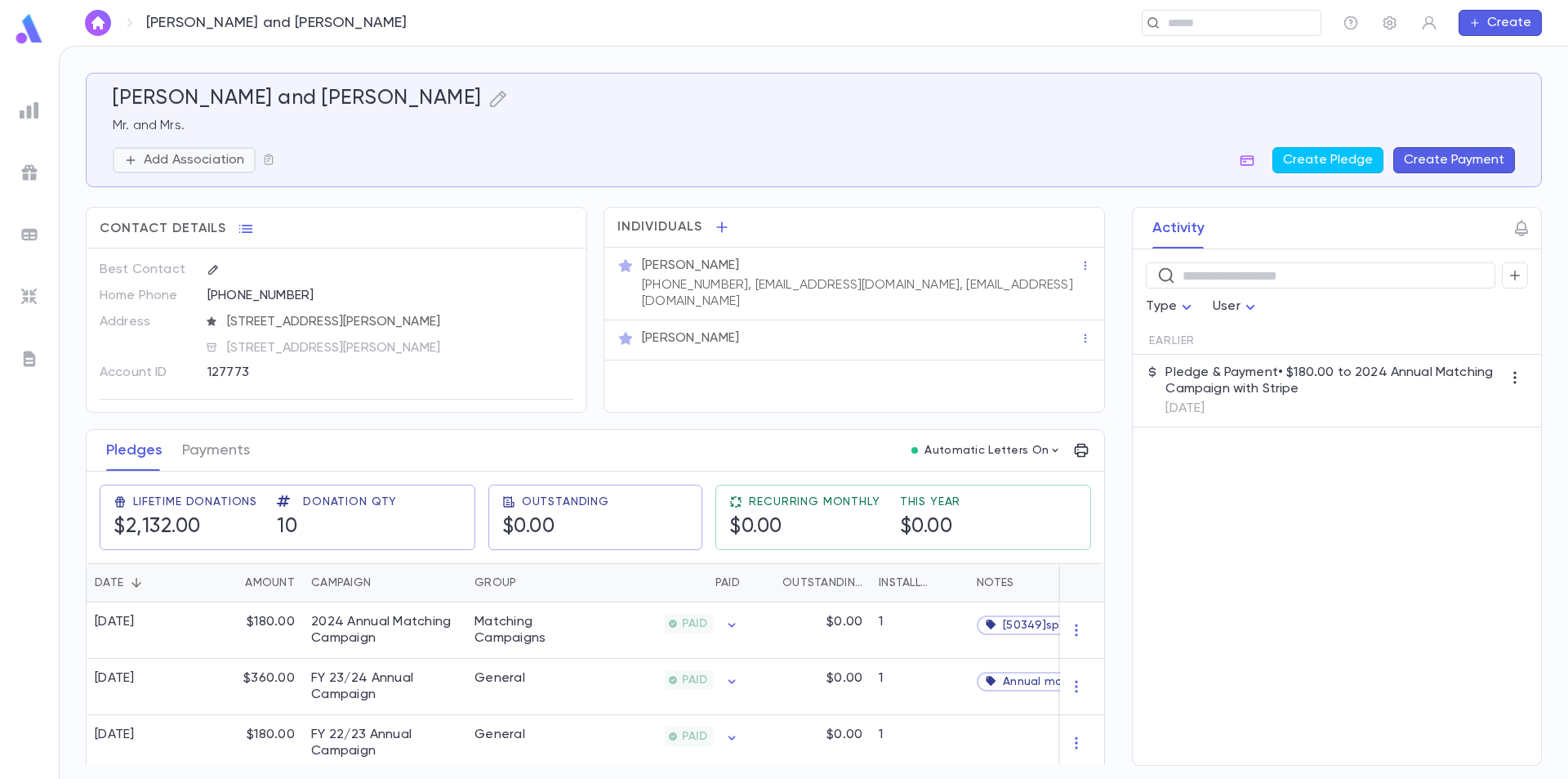
click at [180, 162] on p "Add Association" at bounding box center [193, 160] width 101 height 17
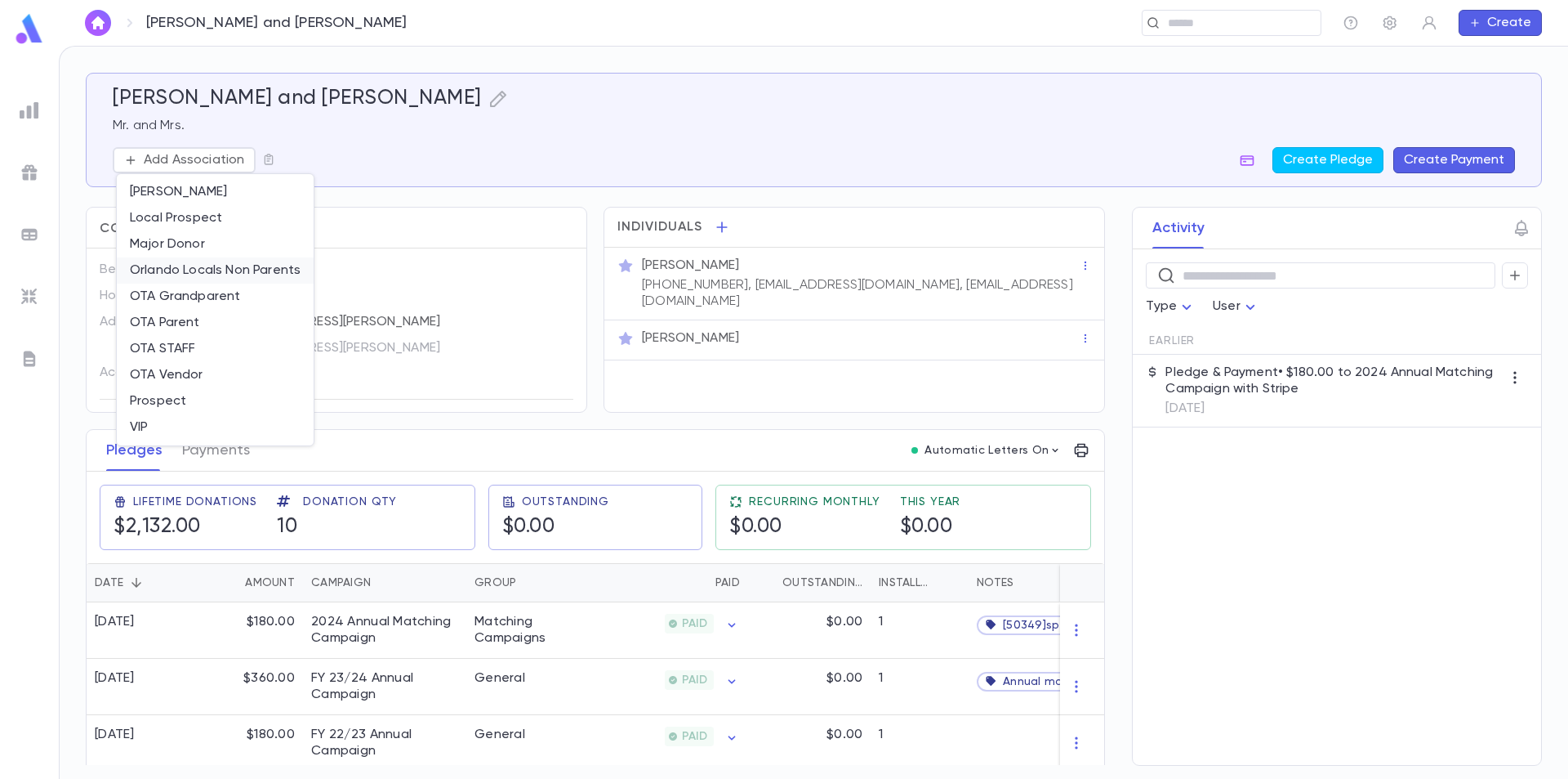
click at [200, 275] on li "Orlando Locals Non Parents" at bounding box center [215, 270] width 197 height 26
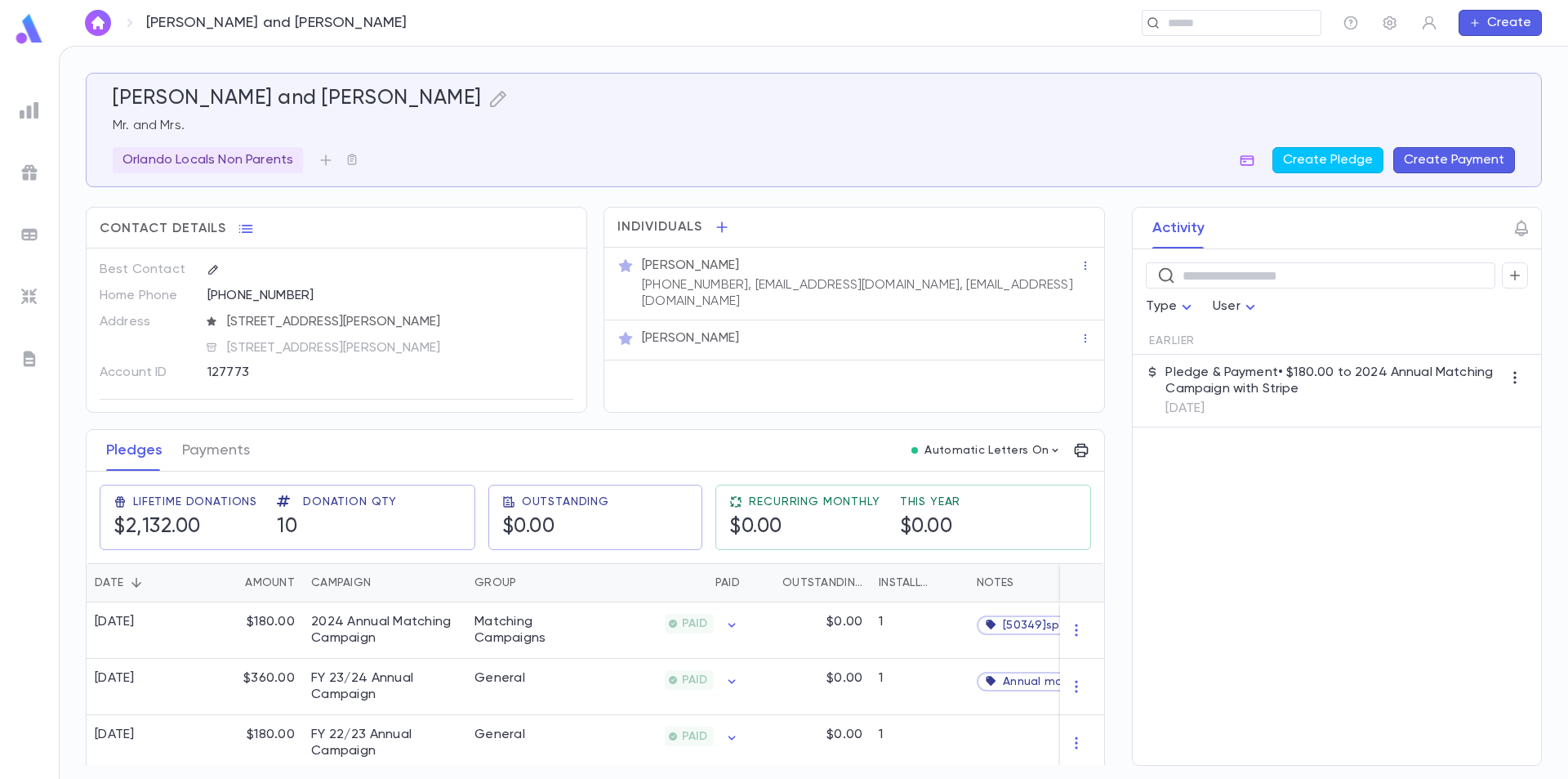
drag, startPoint x: 304, startPoint y: 217, endPoint x: 29, endPoint y: 31, distance: 332.0
click at [29, 31] on img at bounding box center [29, 29] width 33 height 32
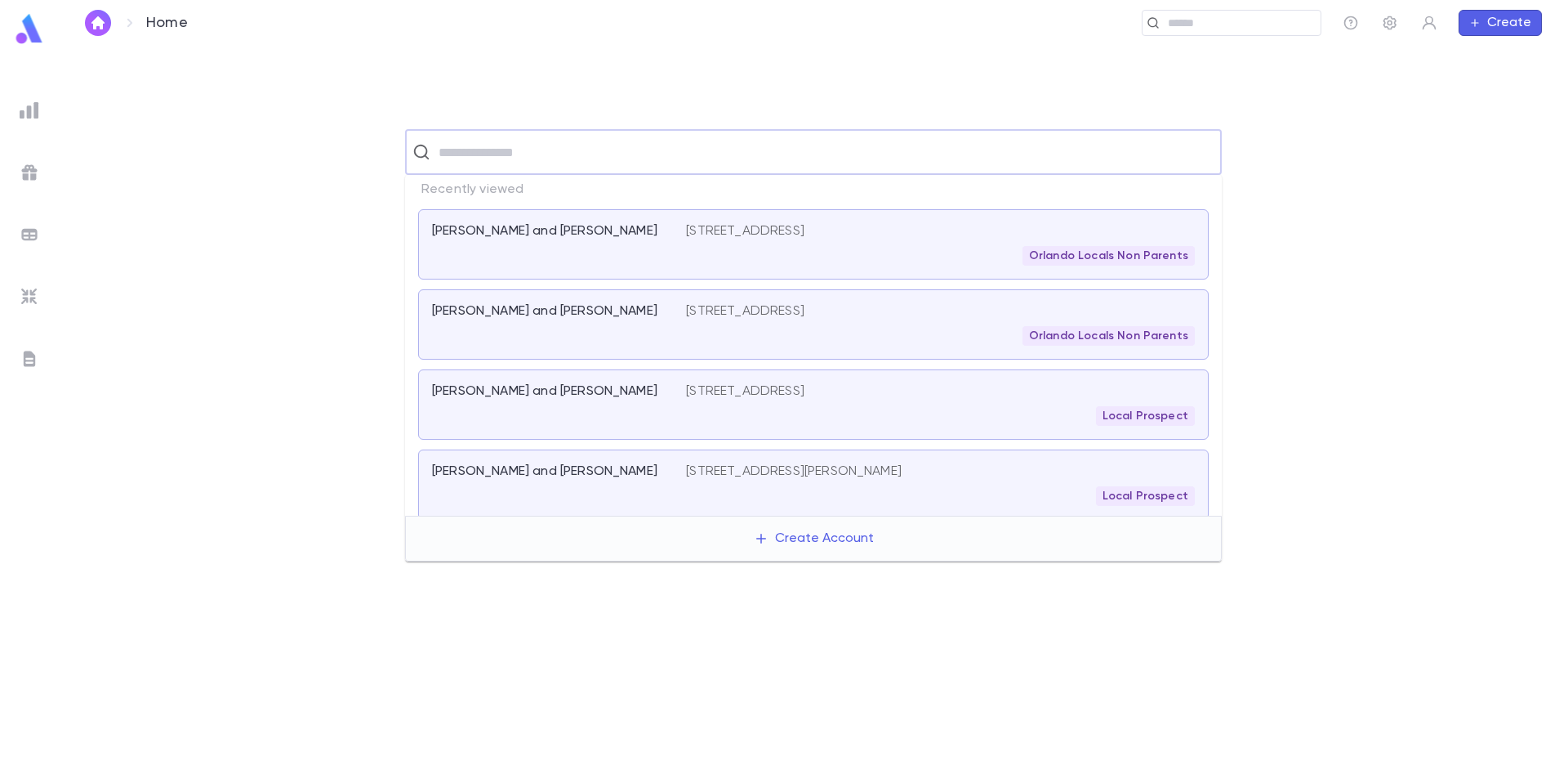
click at [474, 150] on input "text" at bounding box center [824, 152] width 781 height 31
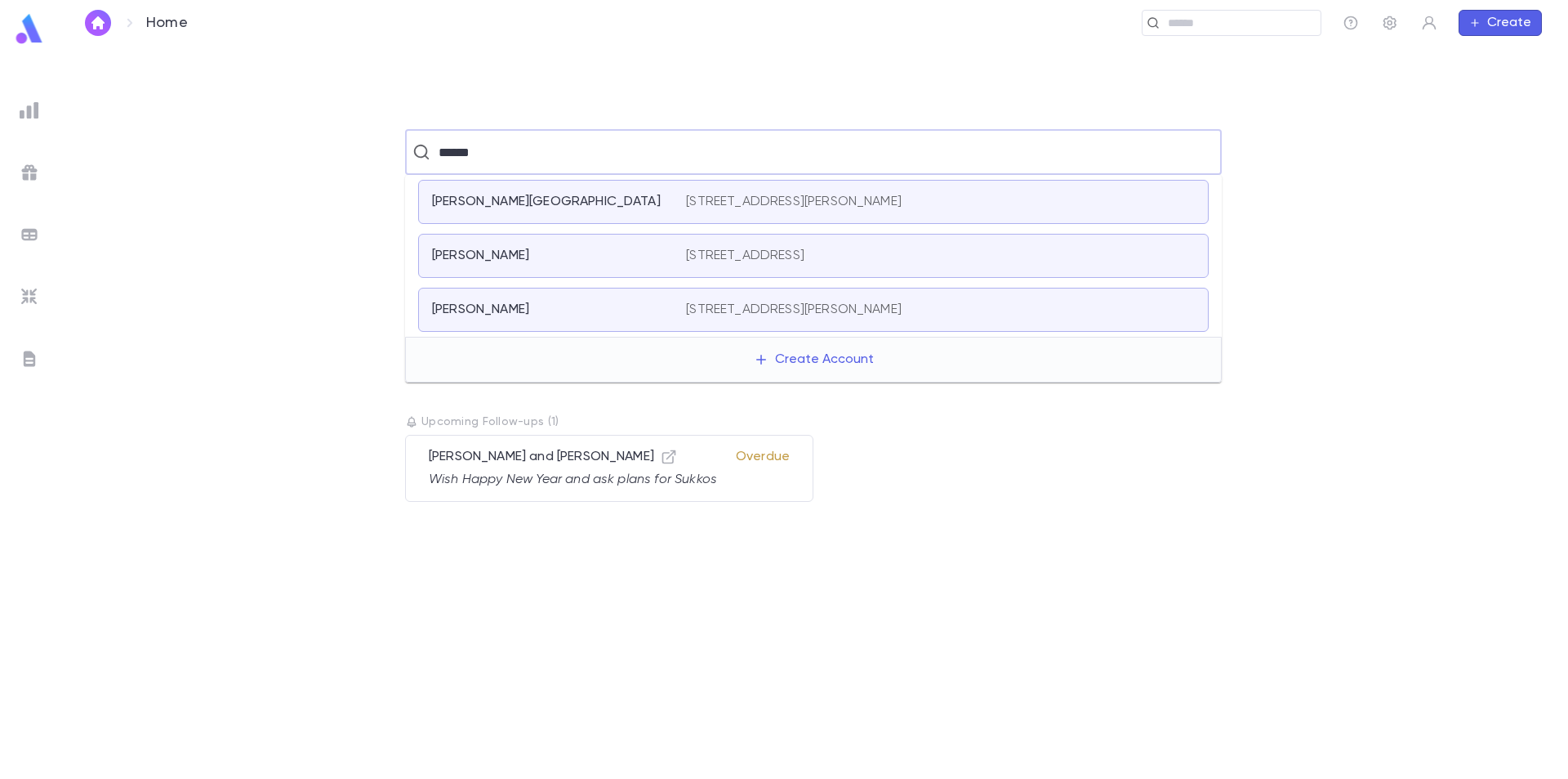
drag, startPoint x: 500, startPoint y: 152, endPoint x: 433, endPoint y: 157, distance: 67.2
click at [433, 157] on input "******" at bounding box center [811, 152] width 756 height 31
type input "*********"
click at [577, 201] on div "Oppenheim , Nina" at bounding box center [549, 202] width 234 height 17
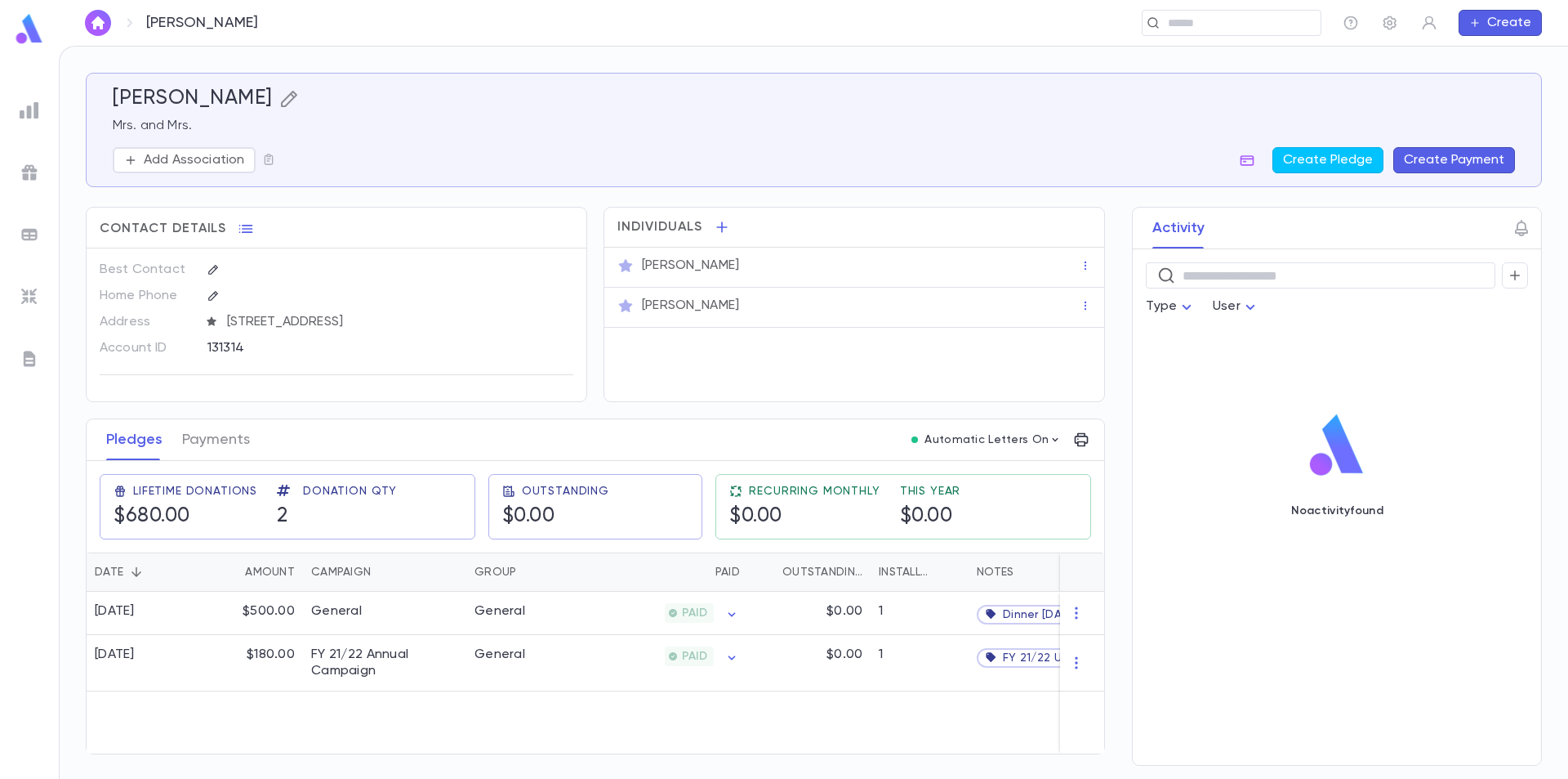
click at [299, 98] on icon "button" at bounding box center [289, 99] width 20 height 20
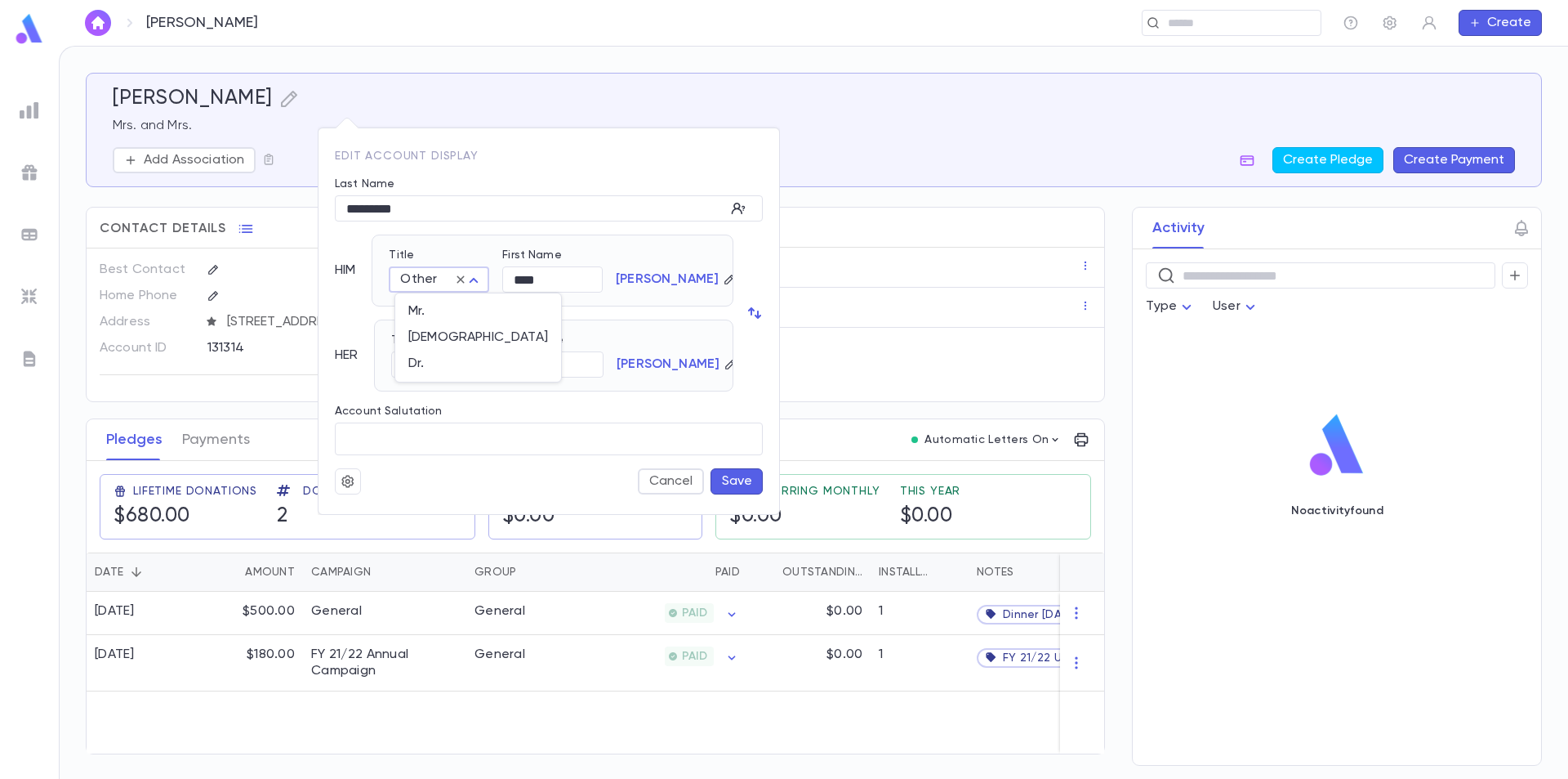
click at [475, 282] on body "Oppenheim , Nina ​ Create Oppenheim , Nina Mrs. and Mrs. Add Association Create…" at bounding box center [784, 412] width 1568 height 733
click at [454, 306] on span "Mr." at bounding box center [478, 312] width 140 height 17
type input "***"
drag, startPoint x: 559, startPoint y: 278, endPoint x: 511, endPoint y: 278, distance: 48.0
click at [511, 278] on input "****" at bounding box center [553, 279] width 101 height 25
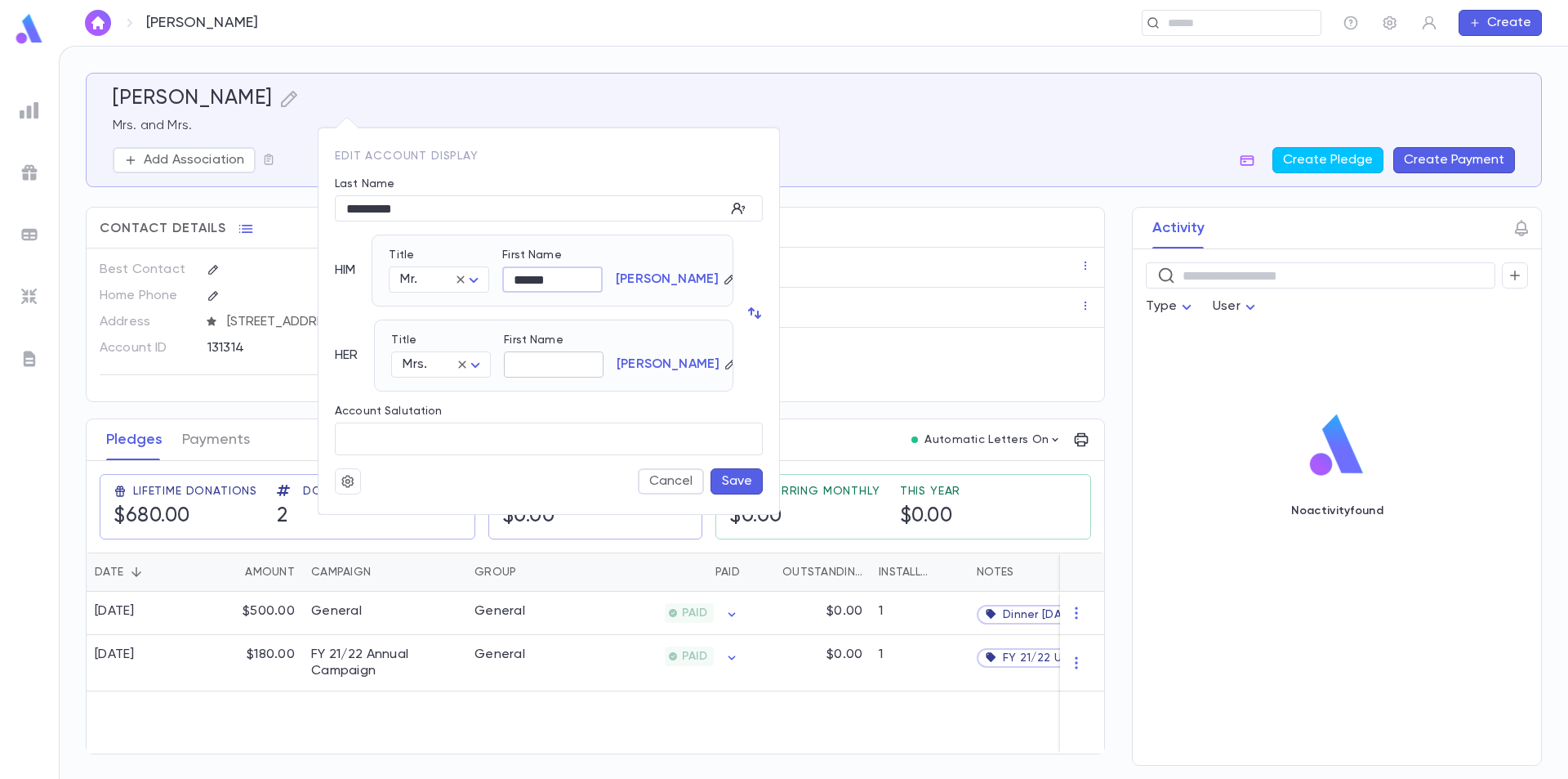
type input "******"
click at [534, 356] on input "First Name" at bounding box center [554, 364] width 100 height 25
type input "****"
click at [739, 480] on button "Save" at bounding box center [737, 480] width 53 height 26
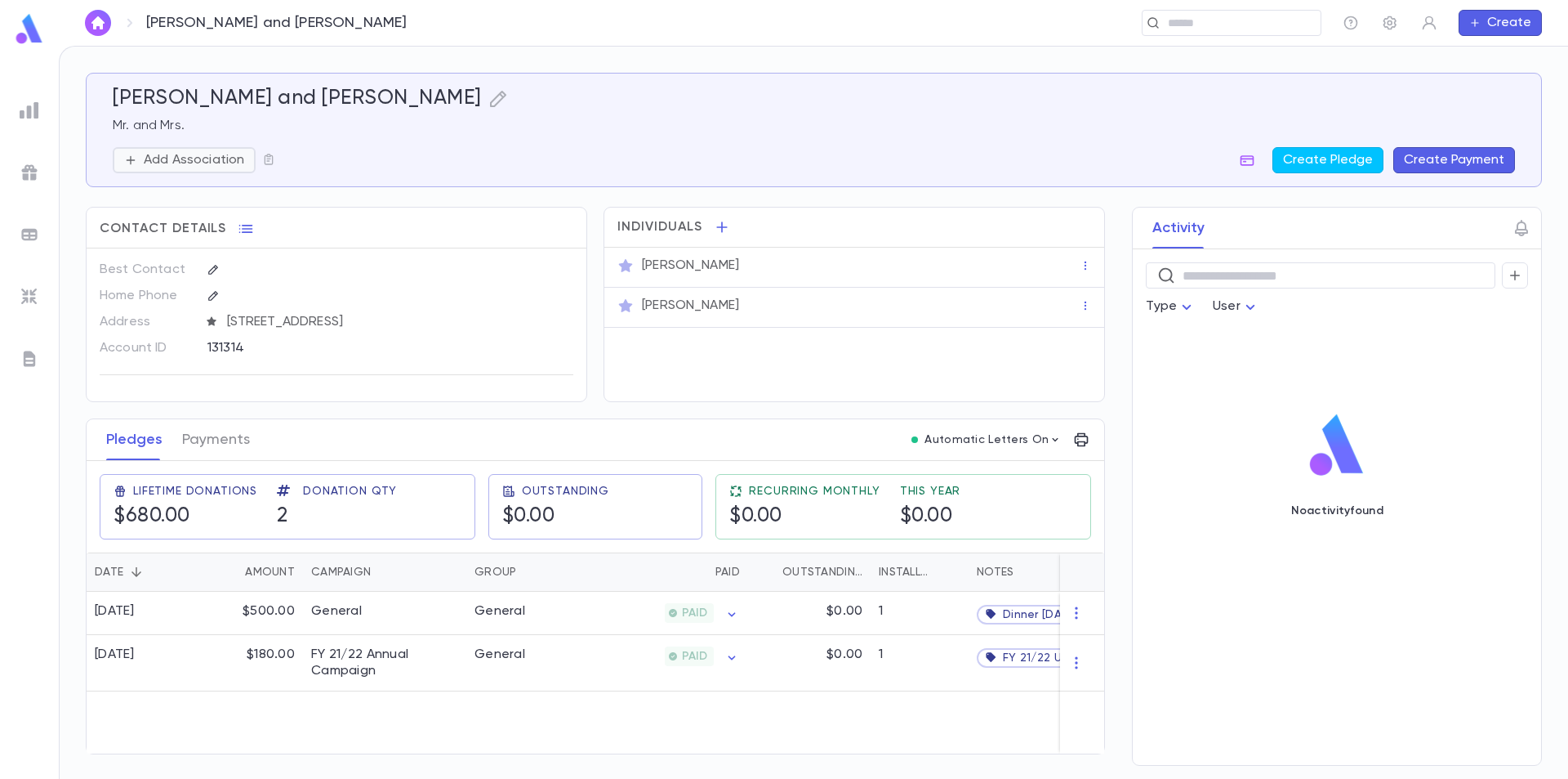
click at [190, 159] on p "Add Association" at bounding box center [193, 160] width 101 height 17
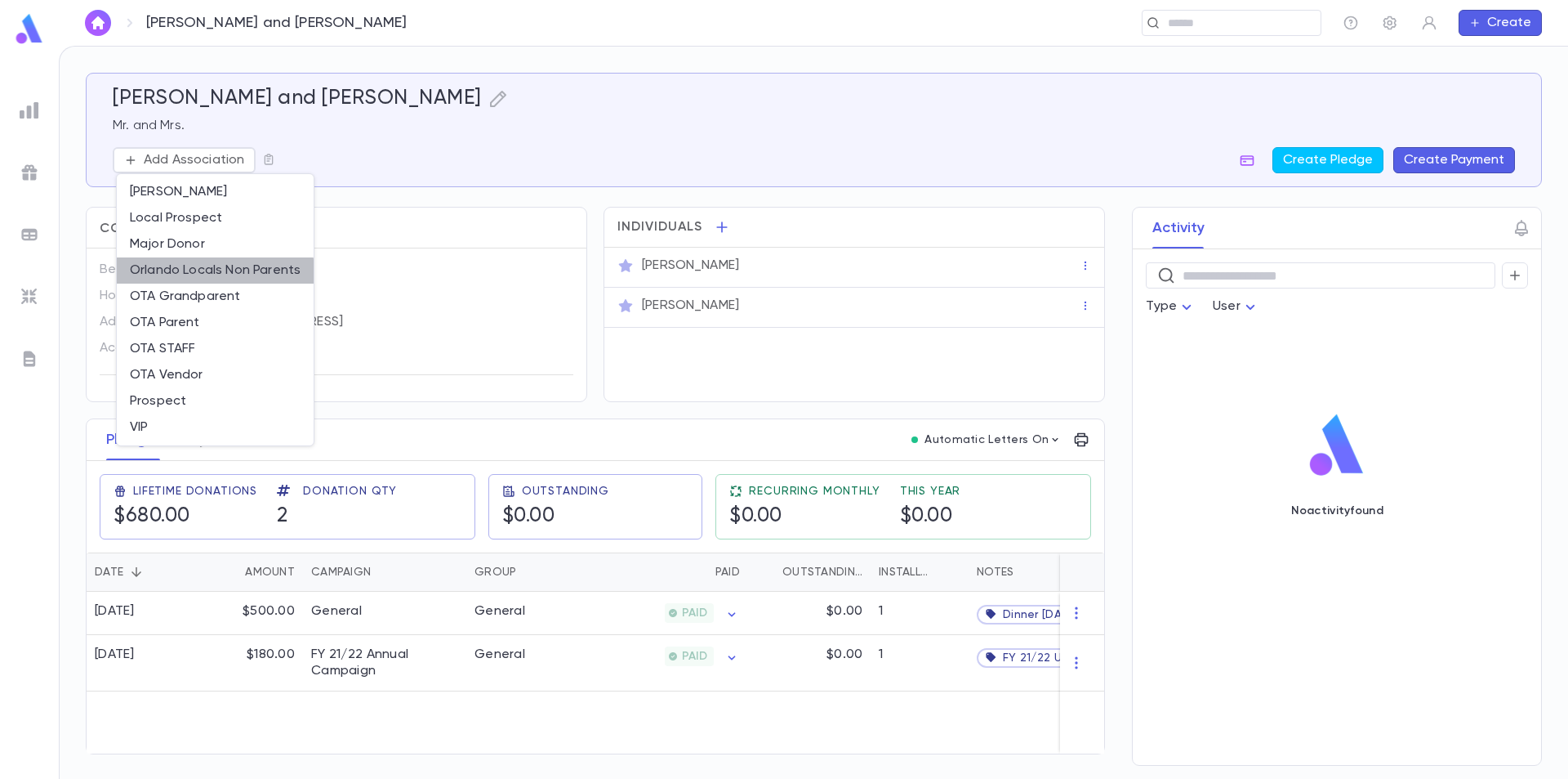
click at [203, 273] on li "Orlando Locals Non Parents" at bounding box center [215, 270] width 197 height 26
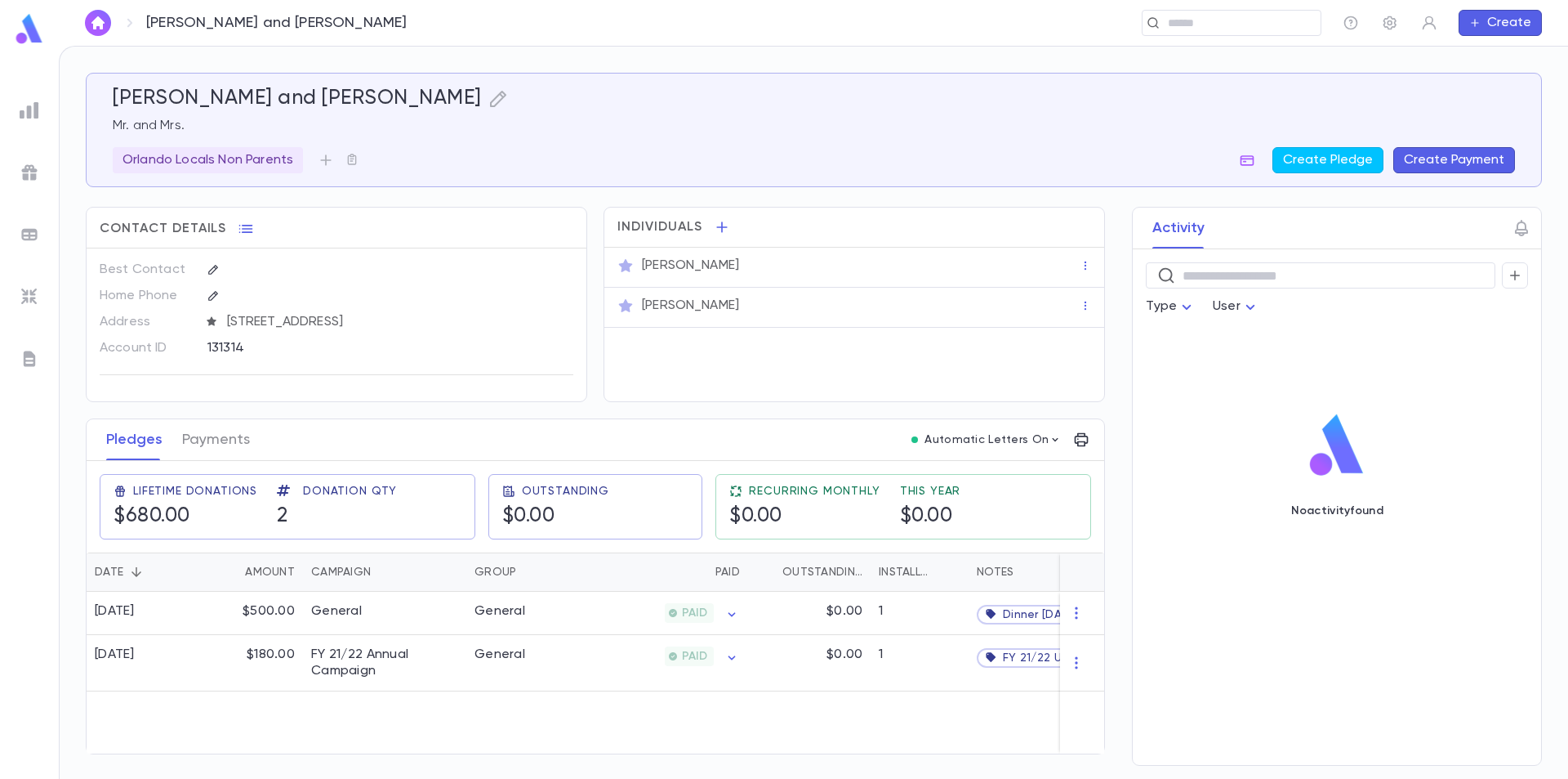
click at [33, 23] on img at bounding box center [29, 29] width 33 height 32
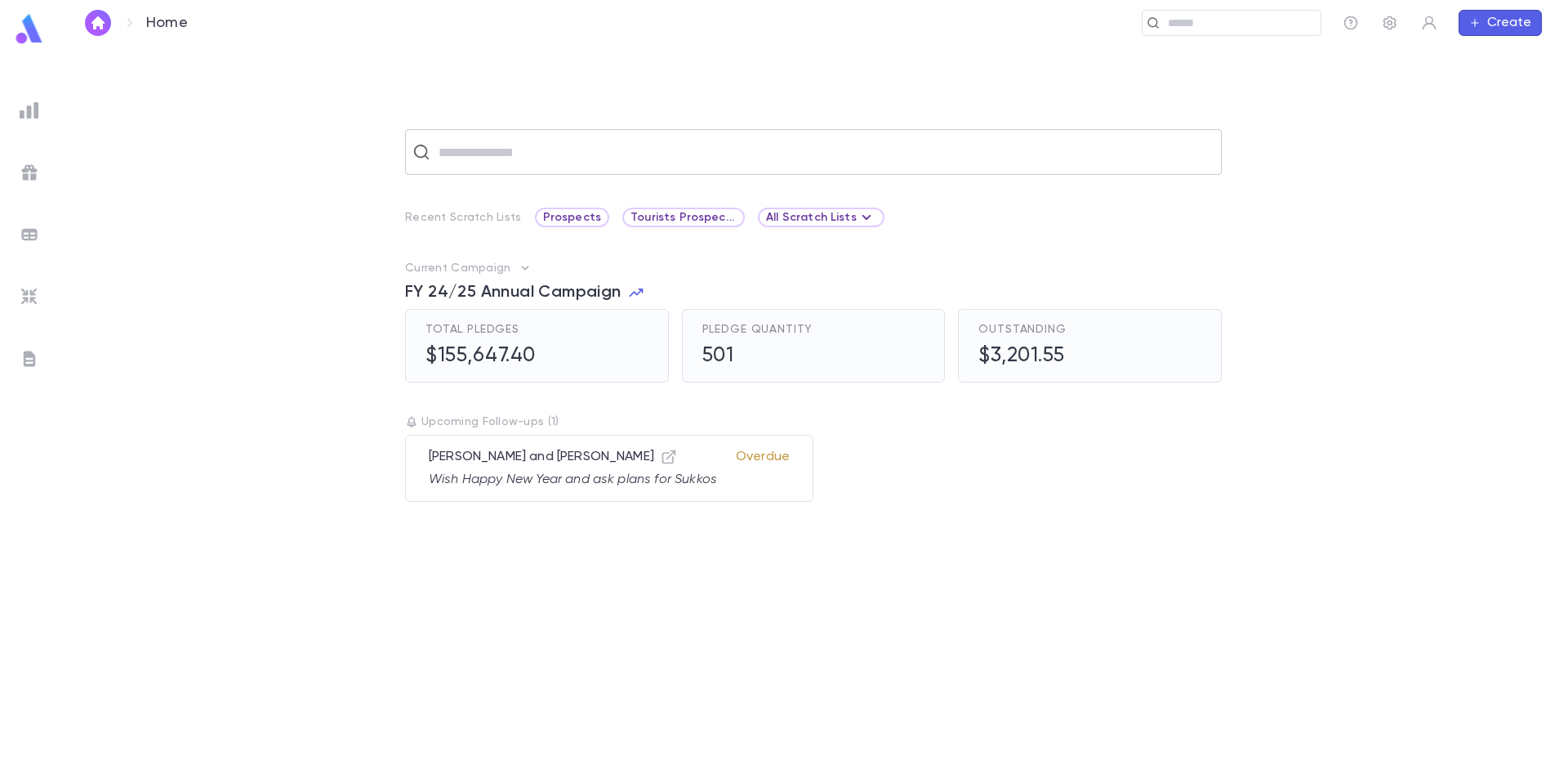
click at [507, 163] on input "text" at bounding box center [824, 152] width 781 height 31
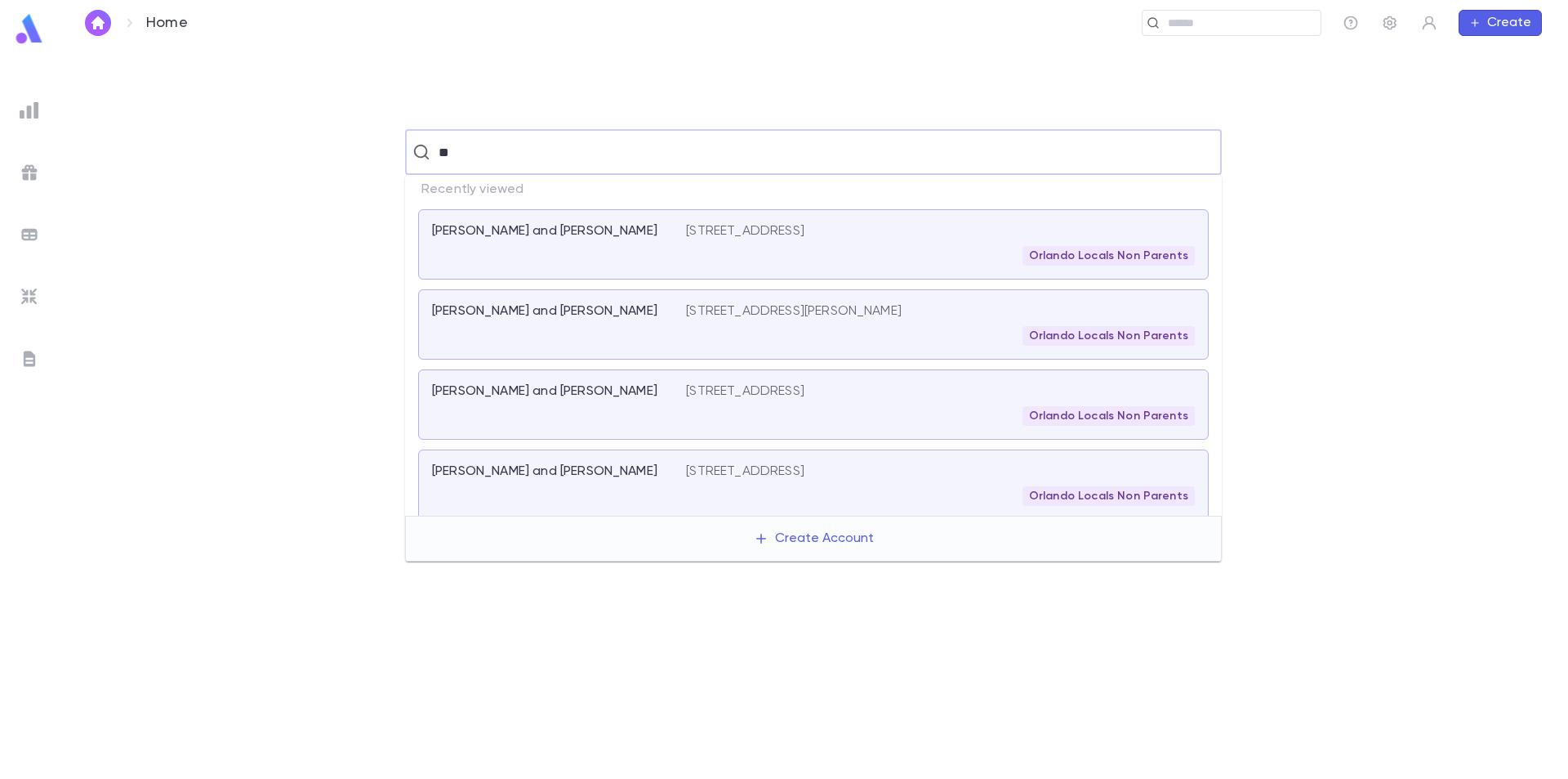
type input "*"
type input "**********"
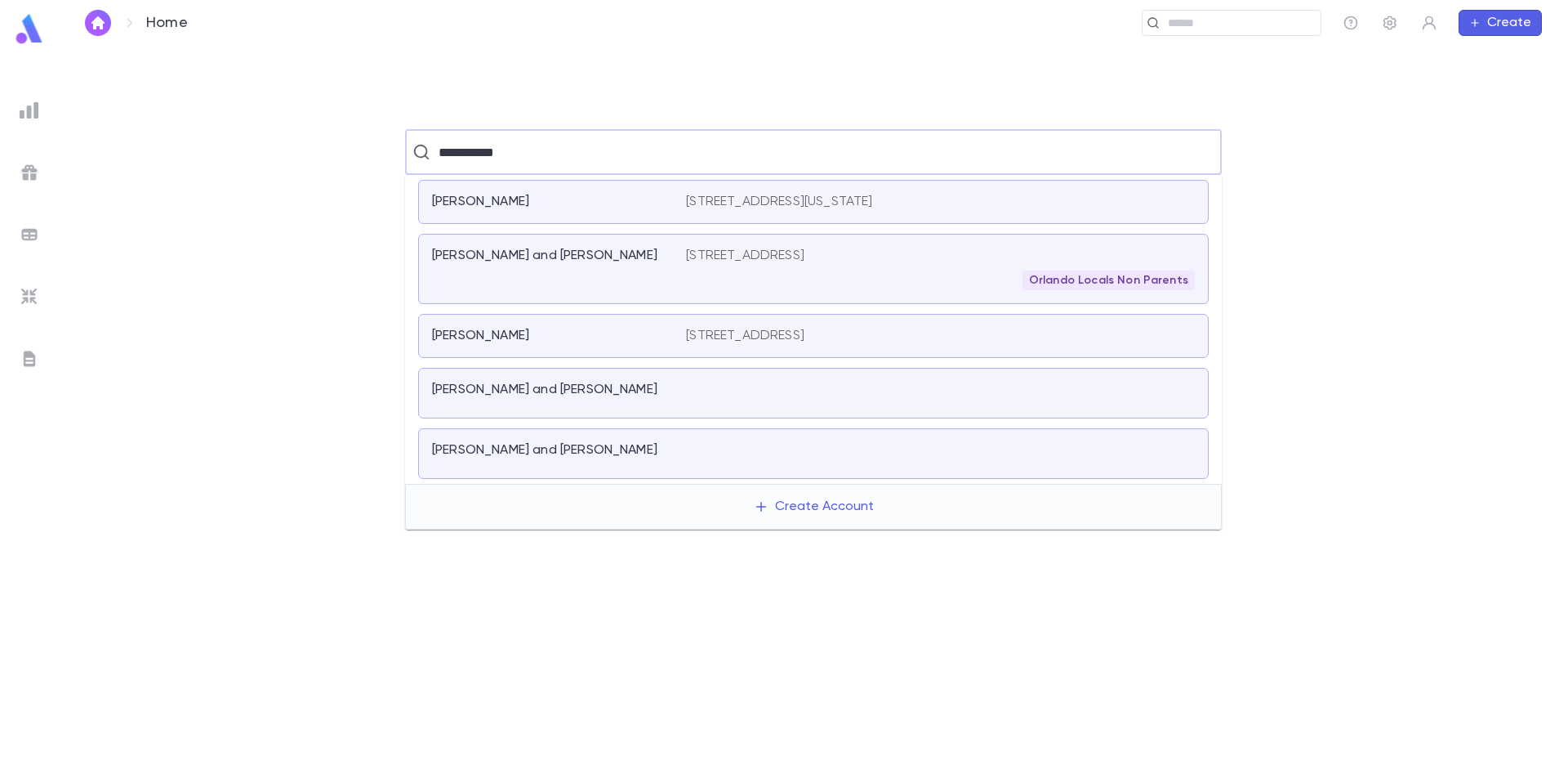
click at [616, 280] on div "Cohen, David and Gail" at bounding box center [559, 269] width 254 height 43
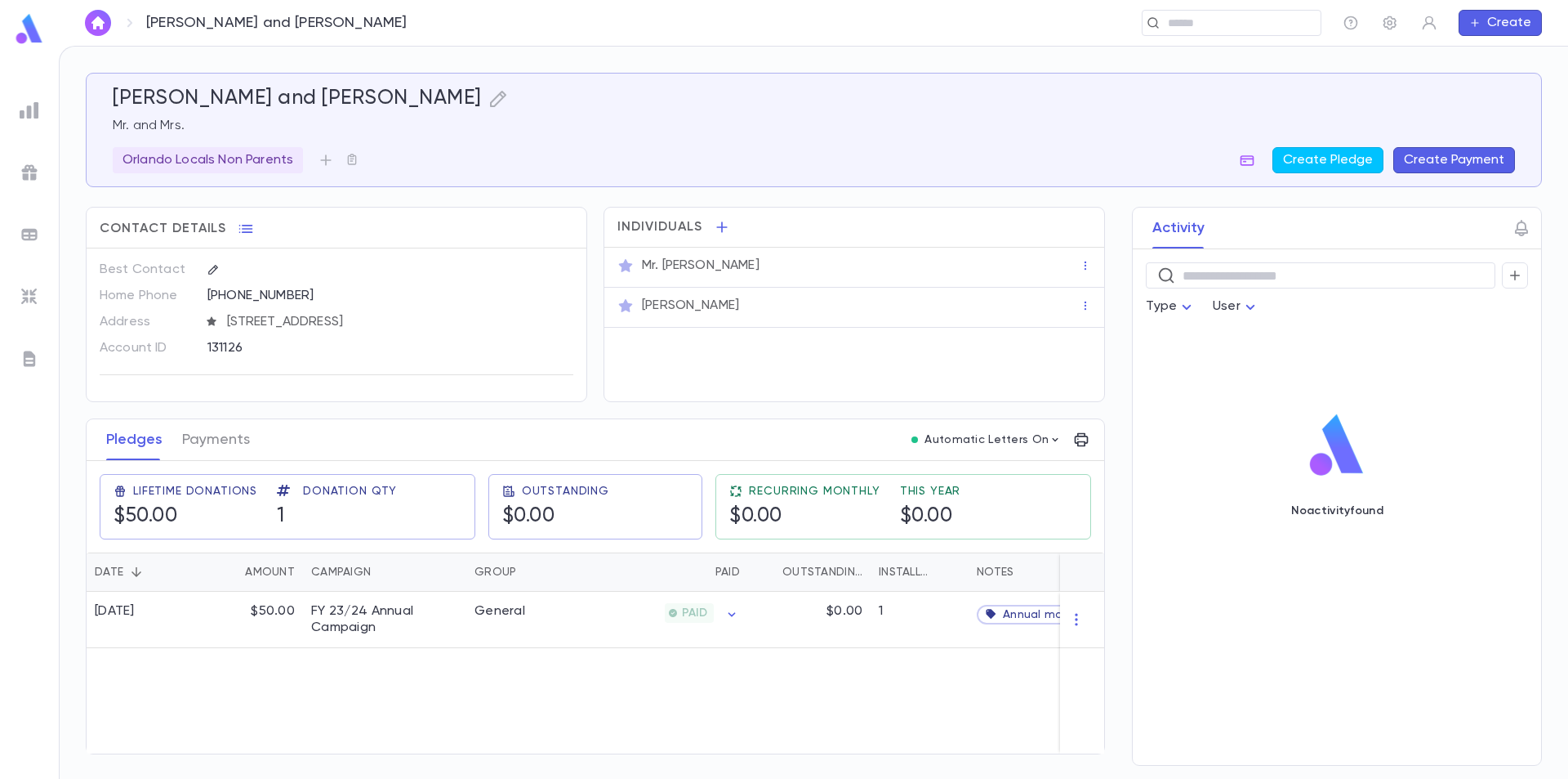
click at [28, 18] on img at bounding box center [29, 29] width 33 height 32
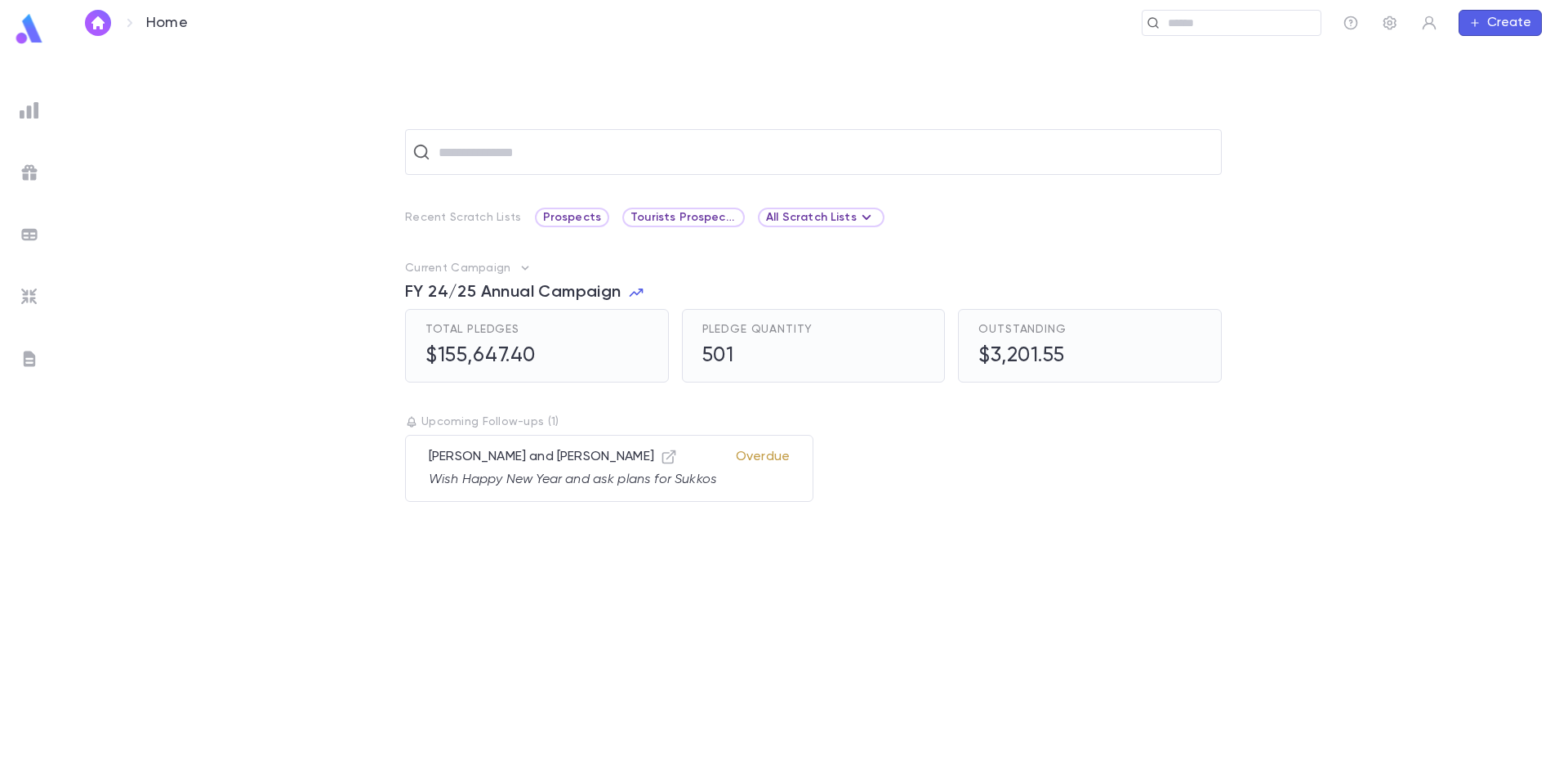
click at [28, 33] on img at bounding box center [29, 29] width 33 height 32
click at [473, 161] on input "text" at bounding box center [824, 152] width 781 height 31
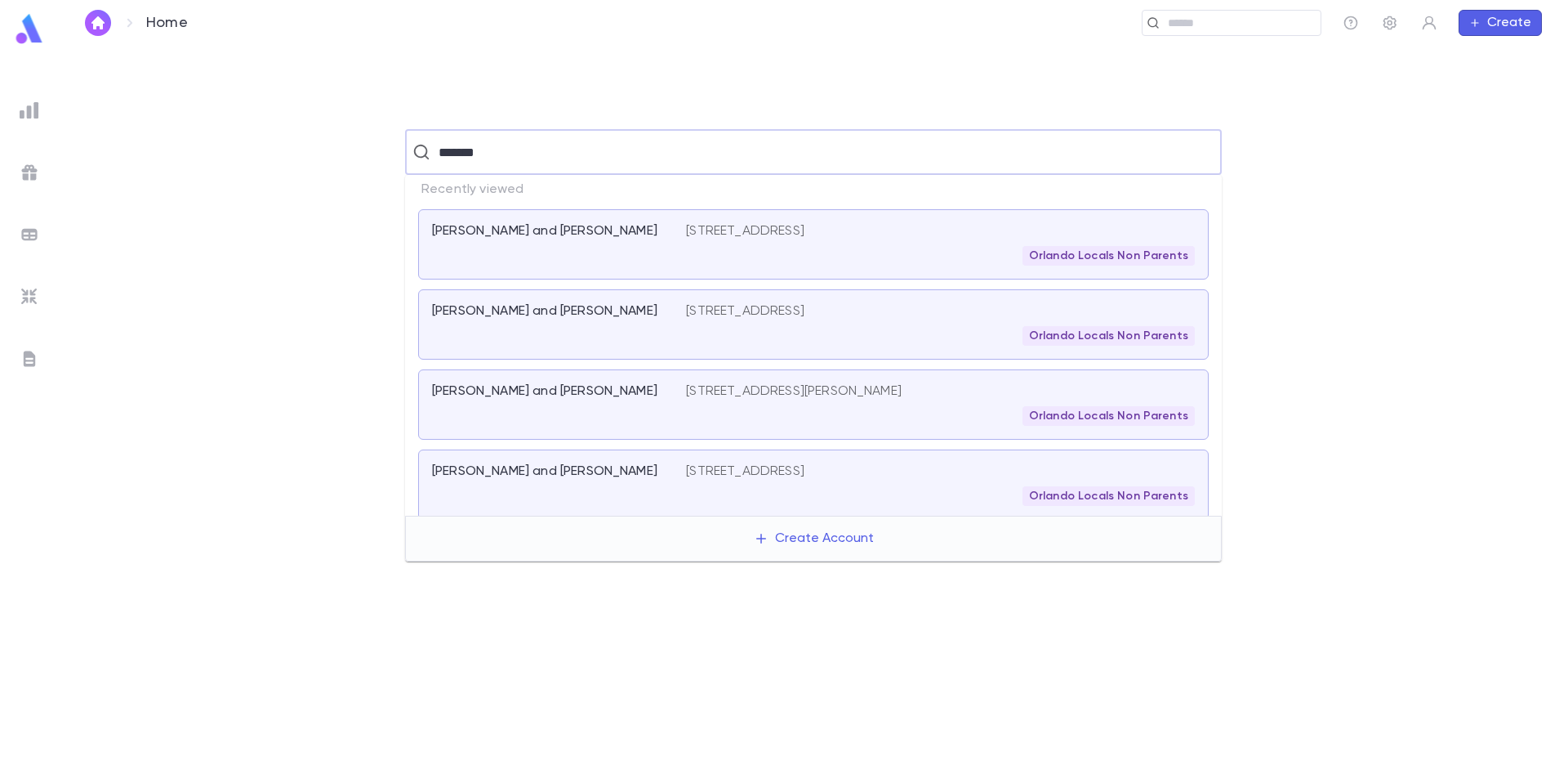
type input "********"
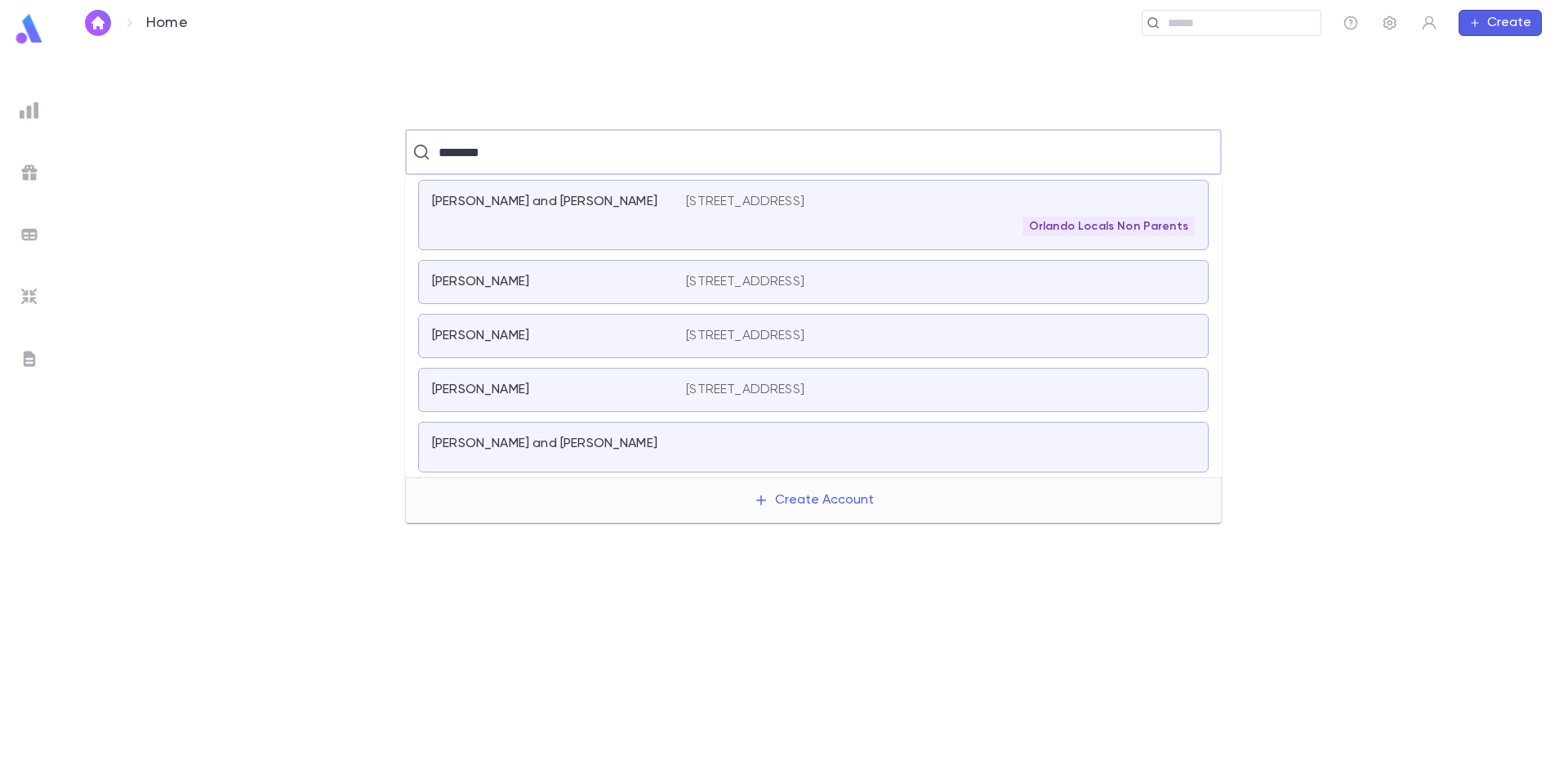
click at [586, 282] on div "Pearlman, Craig" at bounding box center [549, 282] width 234 height 17
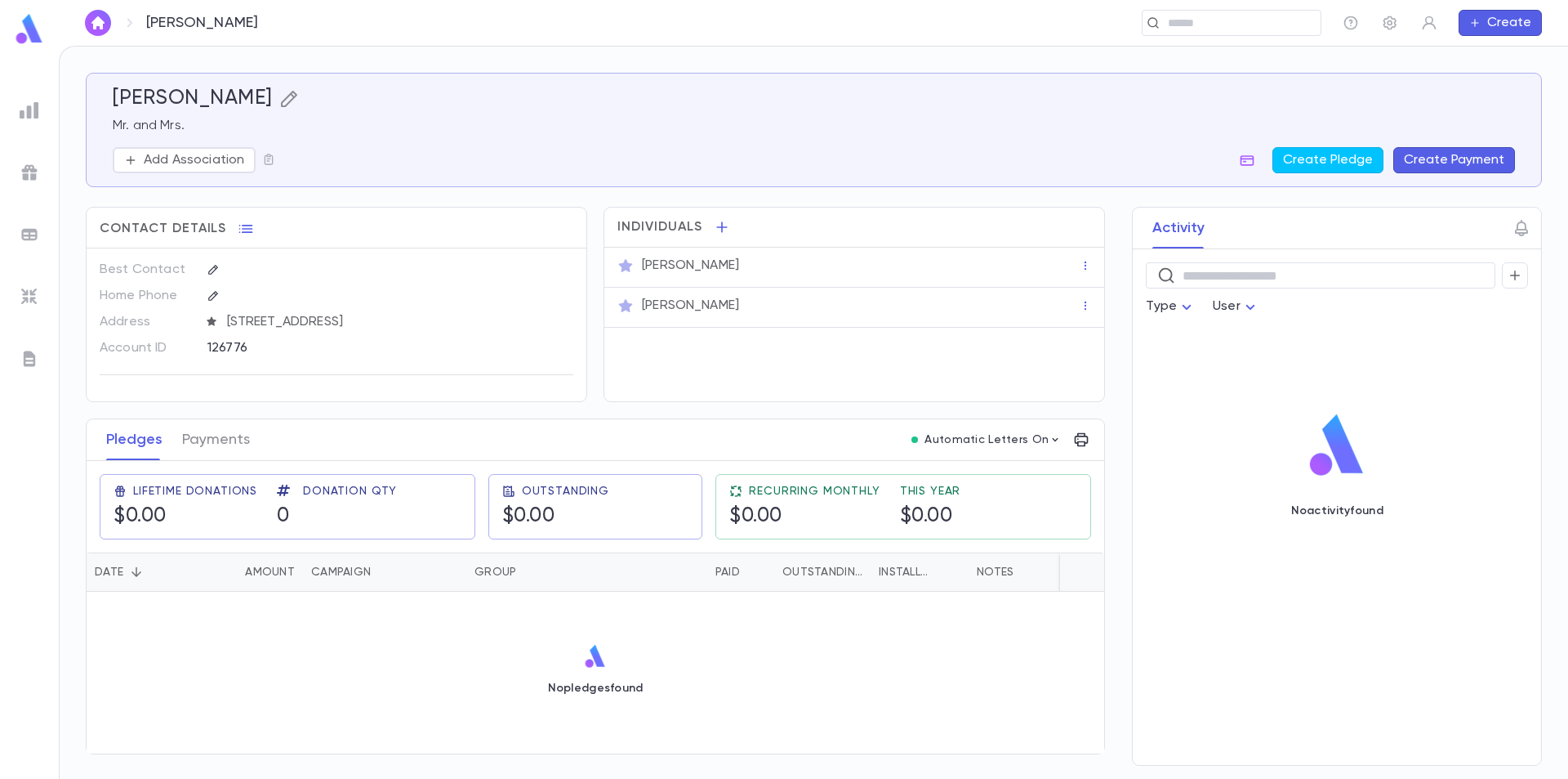
click at [284, 96] on icon "button" at bounding box center [289, 99] width 20 height 20
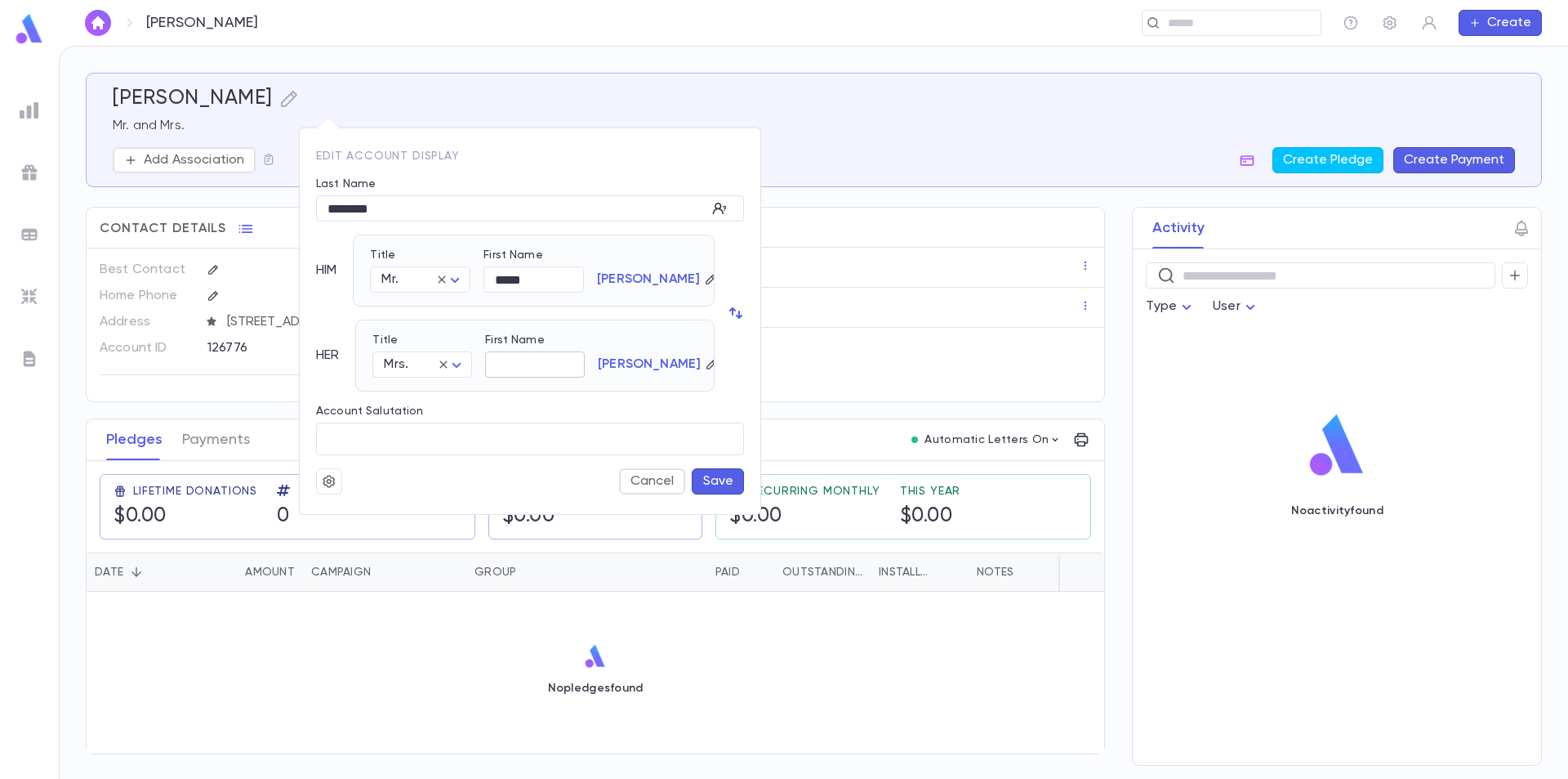
click at [553, 365] on input "First Name" at bounding box center [535, 364] width 100 height 25
type input "******"
click at [717, 477] on button "Save" at bounding box center [718, 480] width 53 height 26
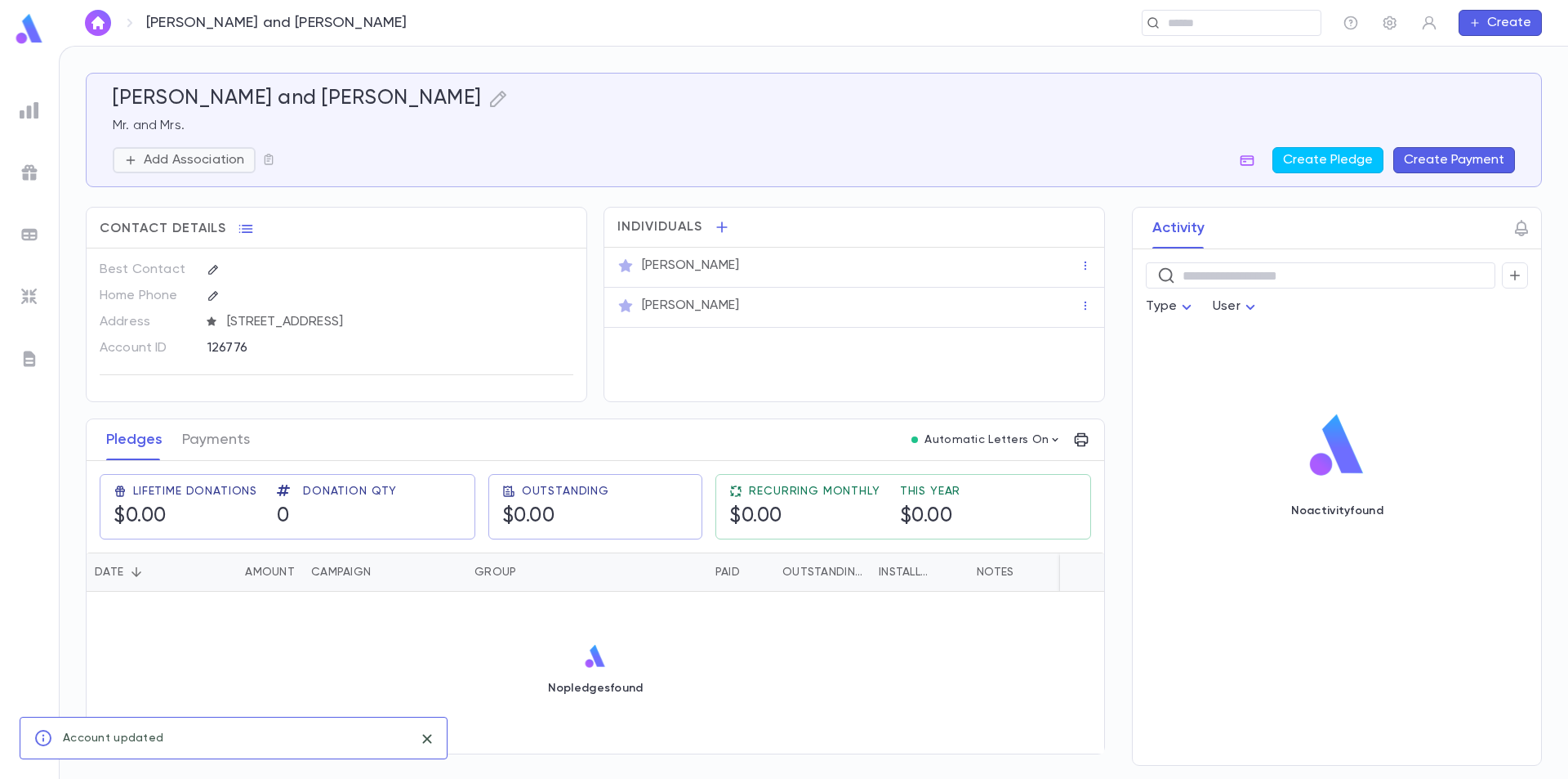
click at [184, 159] on p "Add Association" at bounding box center [193, 160] width 101 height 17
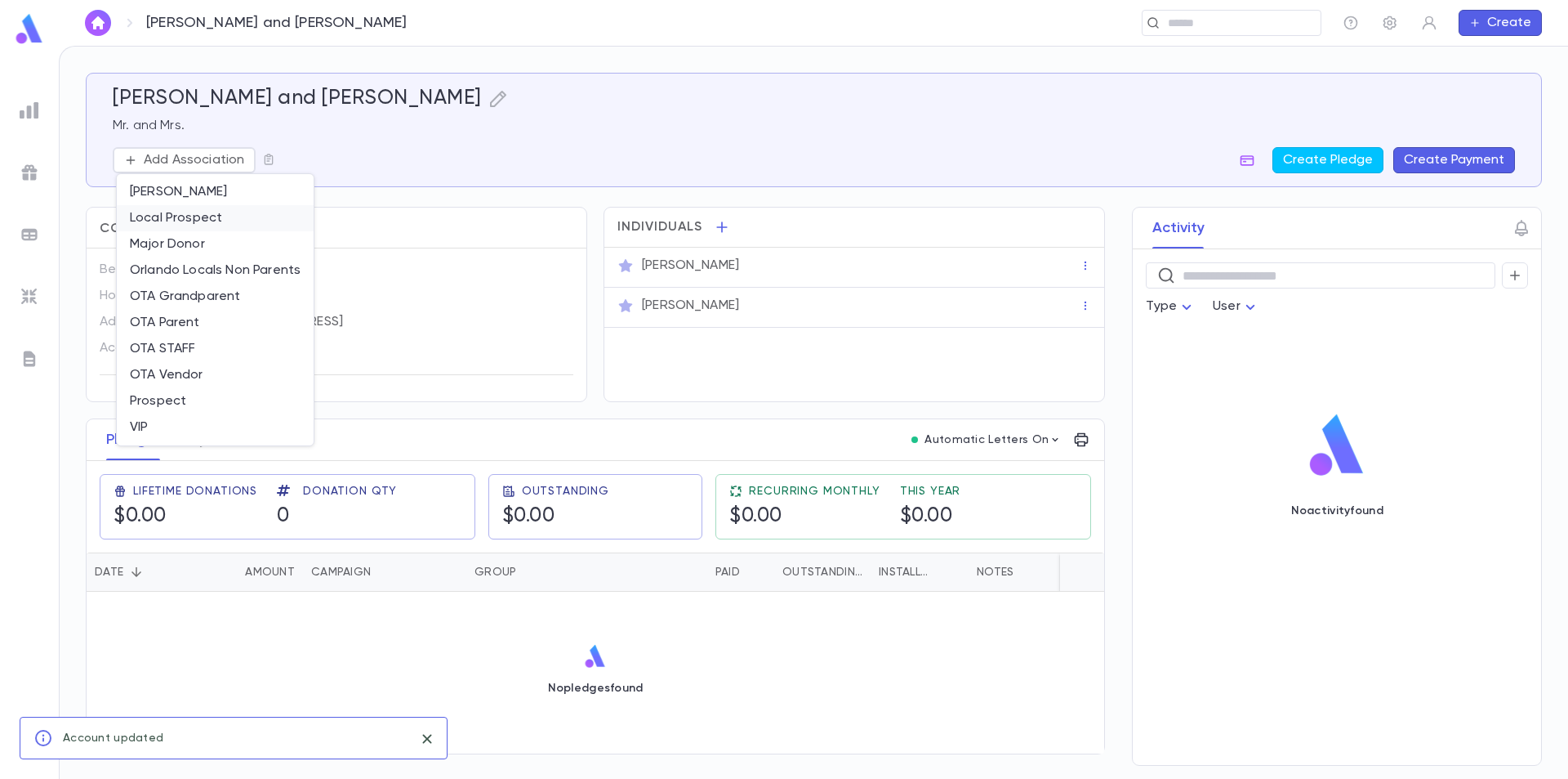
click at [200, 220] on li "Local Prospect" at bounding box center [215, 218] width 197 height 26
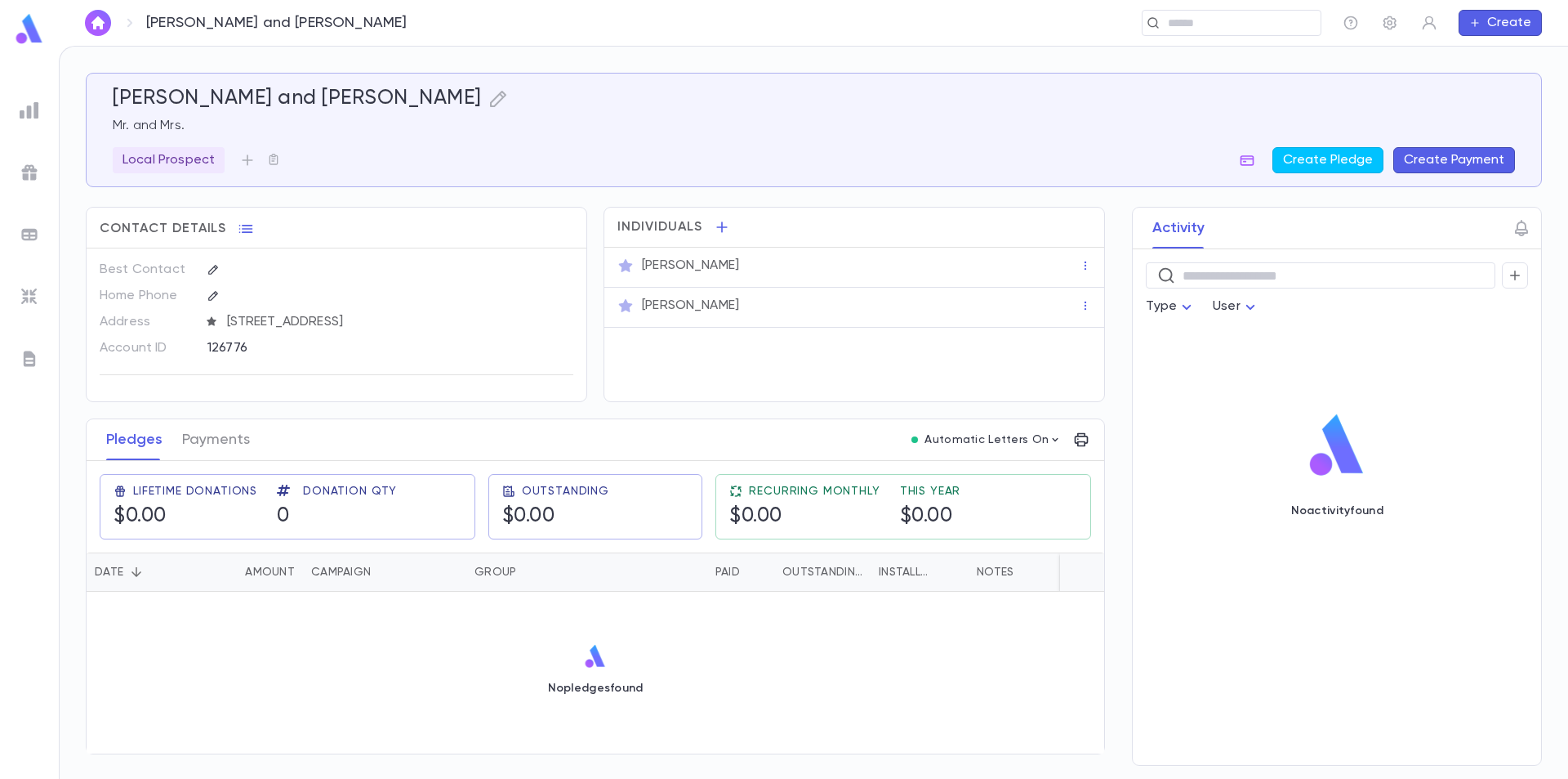
click at [33, 27] on img at bounding box center [29, 29] width 33 height 32
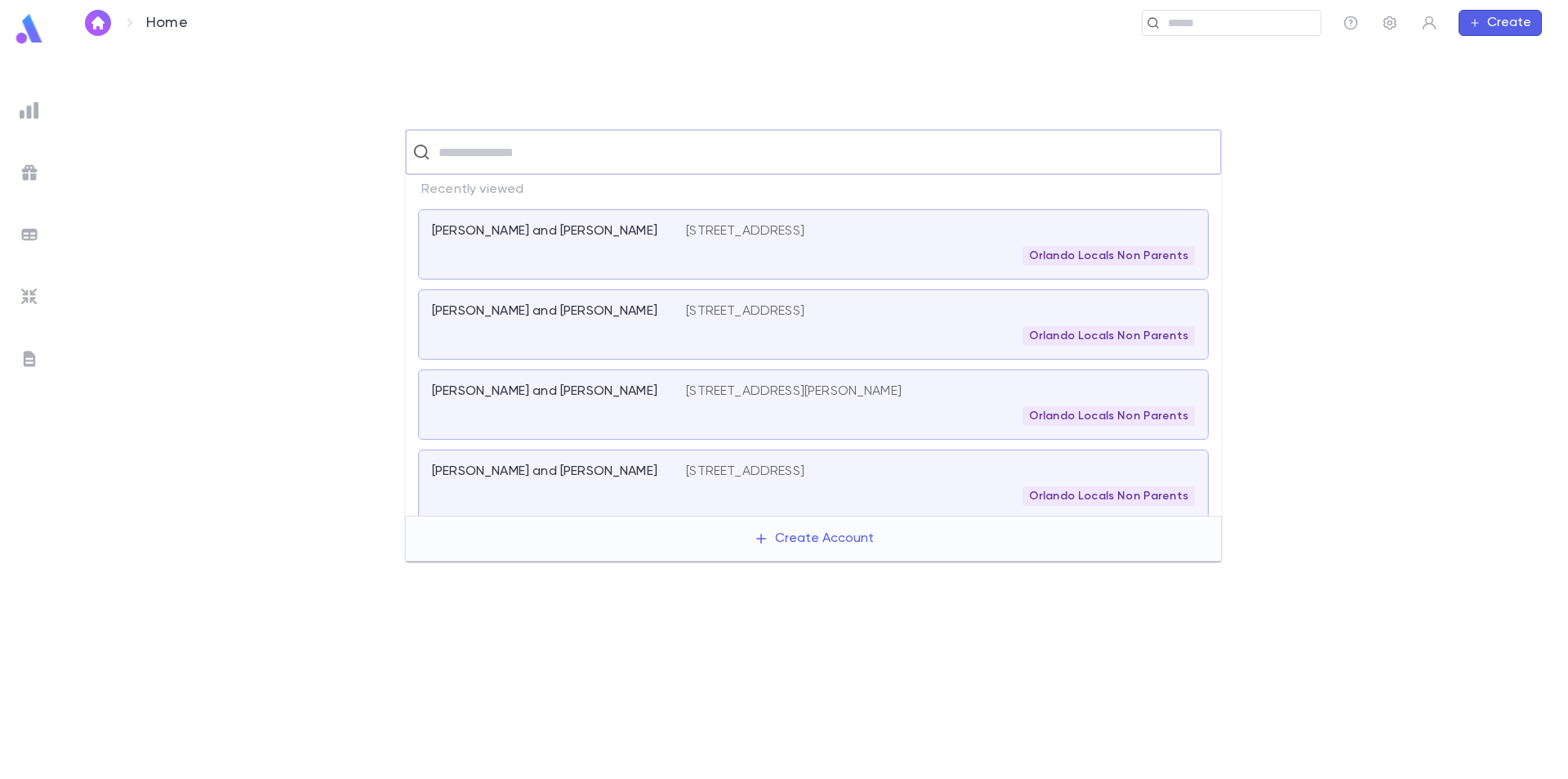
click at [477, 149] on input "text" at bounding box center [824, 152] width 781 height 31
type input "*******"
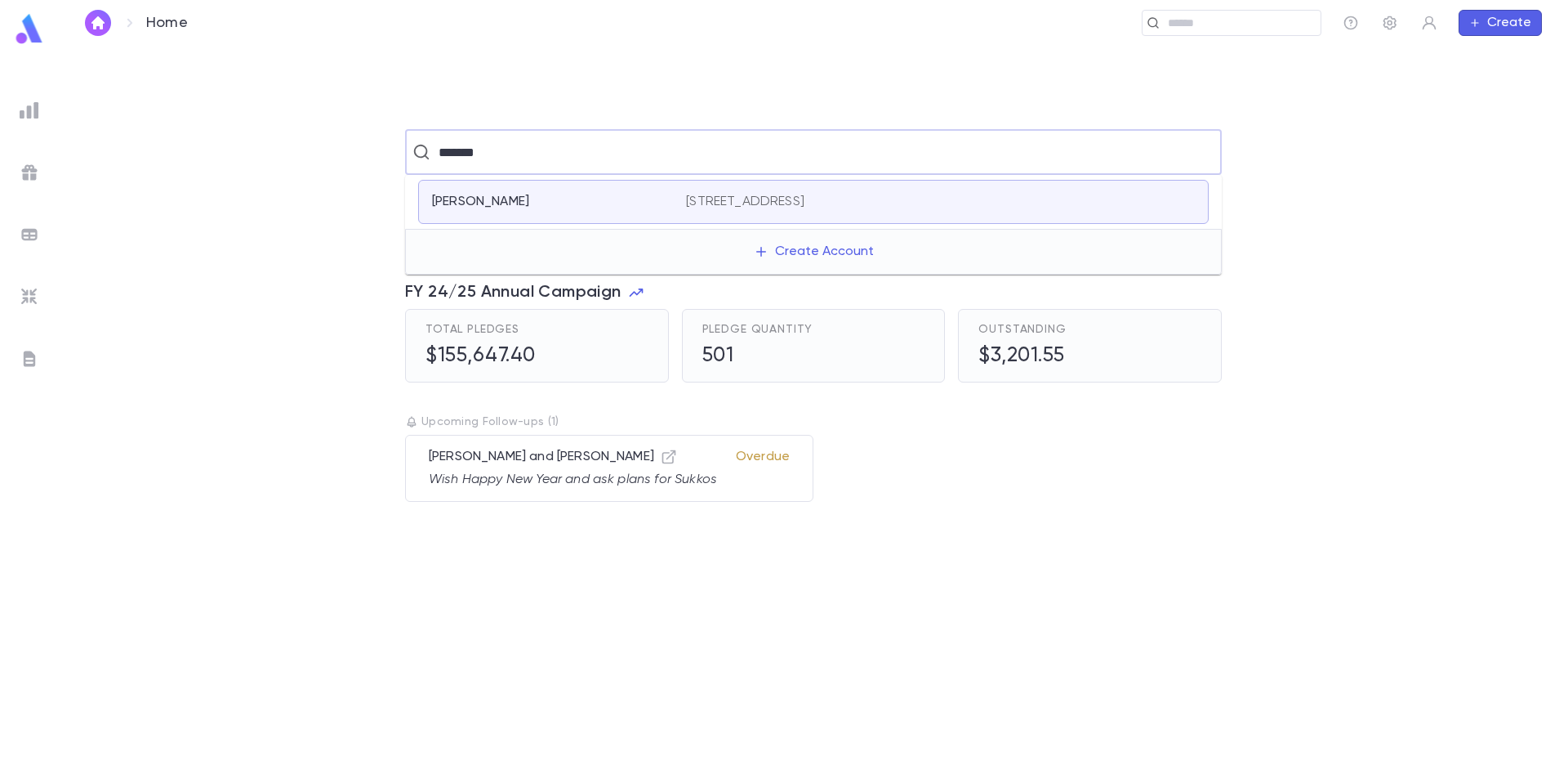
click at [565, 199] on div "Polacek, Amy" at bounding box center [549, 202] width 234 height 17
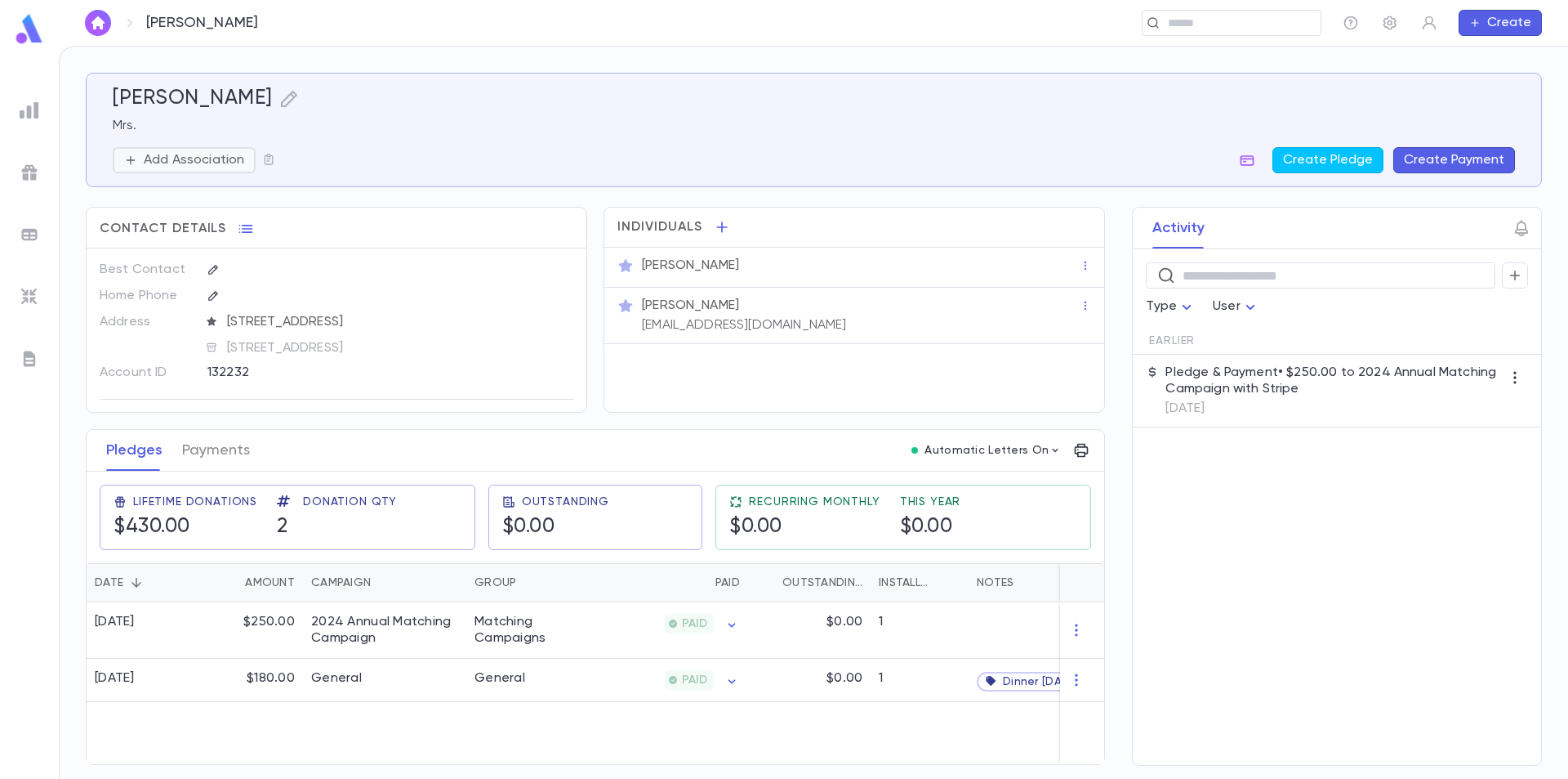
click at [223, 162] on p "Add Association" at bounding box center [193, 160] width 101 height 17
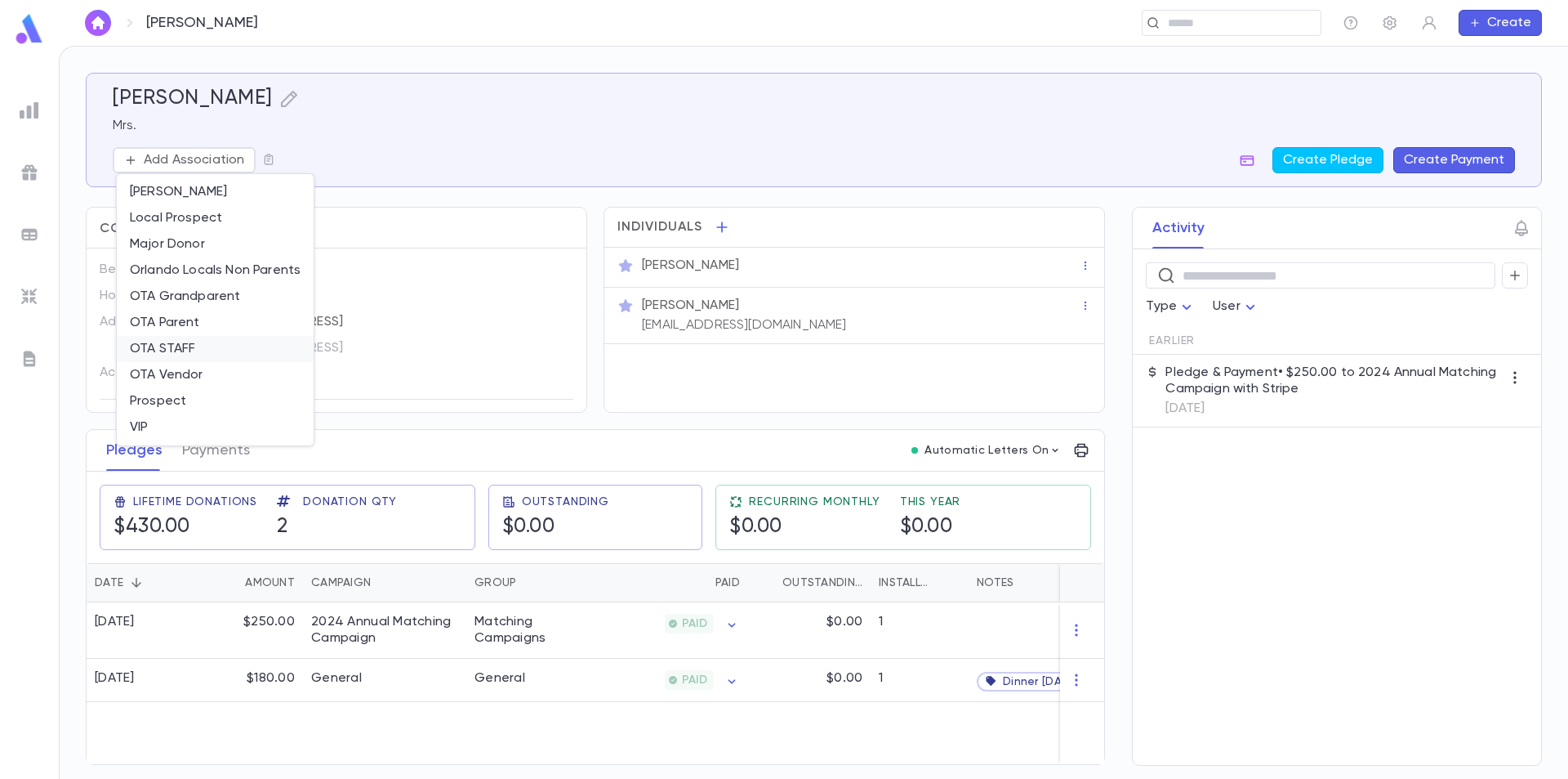
click at [164, 348] on li "OTA STAFF" at bounding box center [215, 349] width 197 height 26
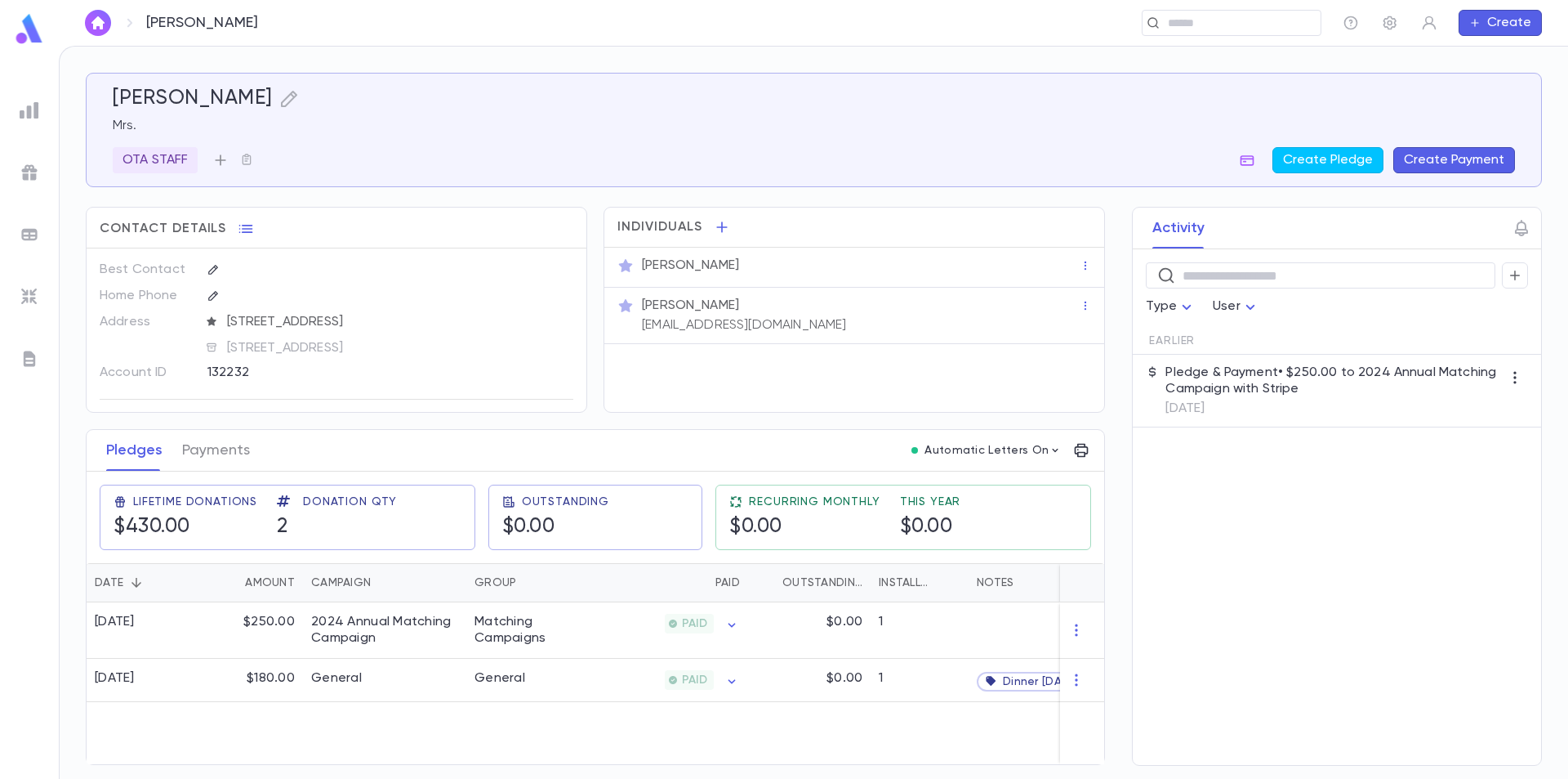
click at [218, 163] on icon "button" at bounding box center [221, 160] width 17 height 17
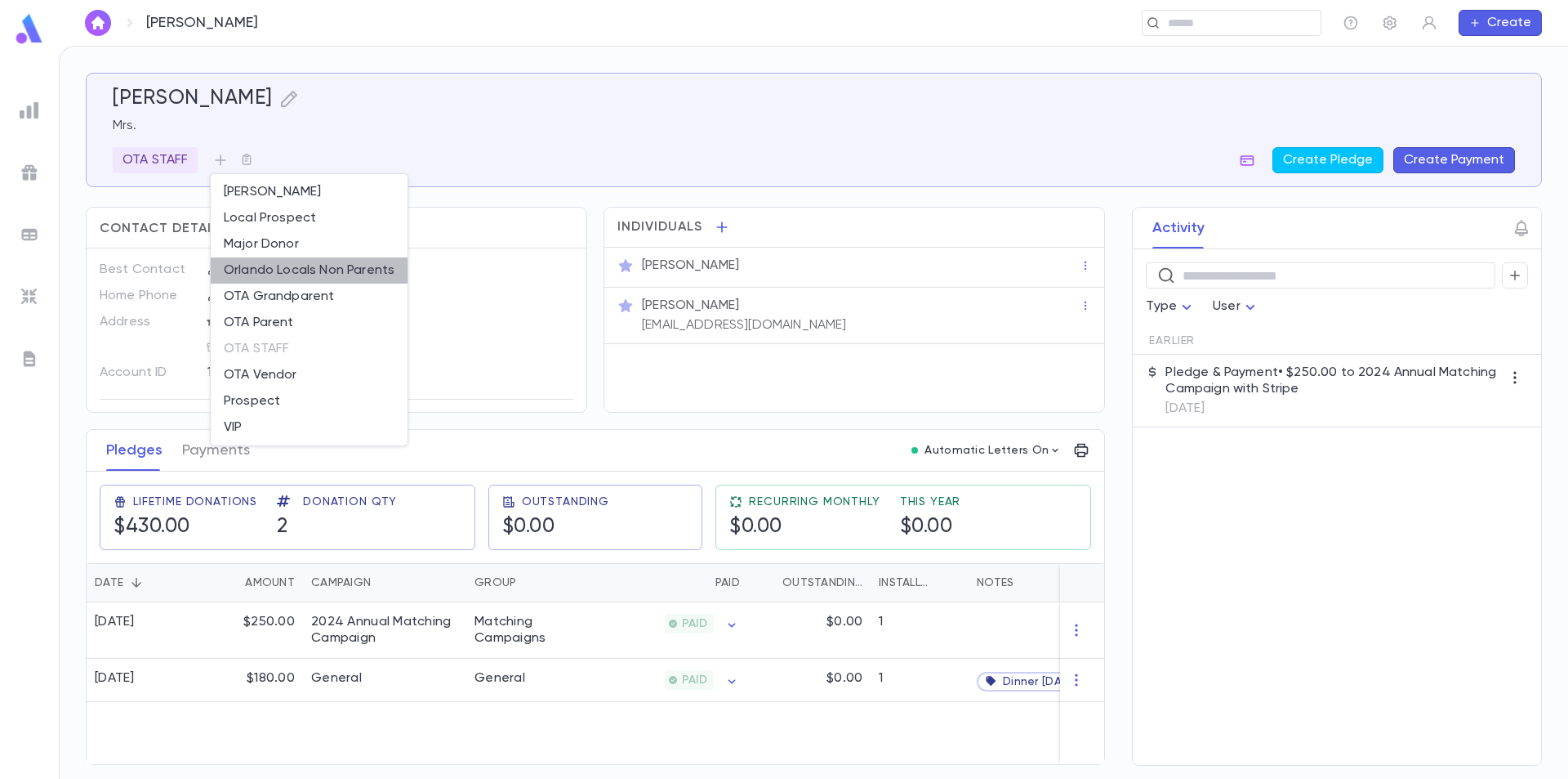
click at [312, 272] on li "Orlando Locals Non Parents" at bounding box center [309, 270] width 197 height 26
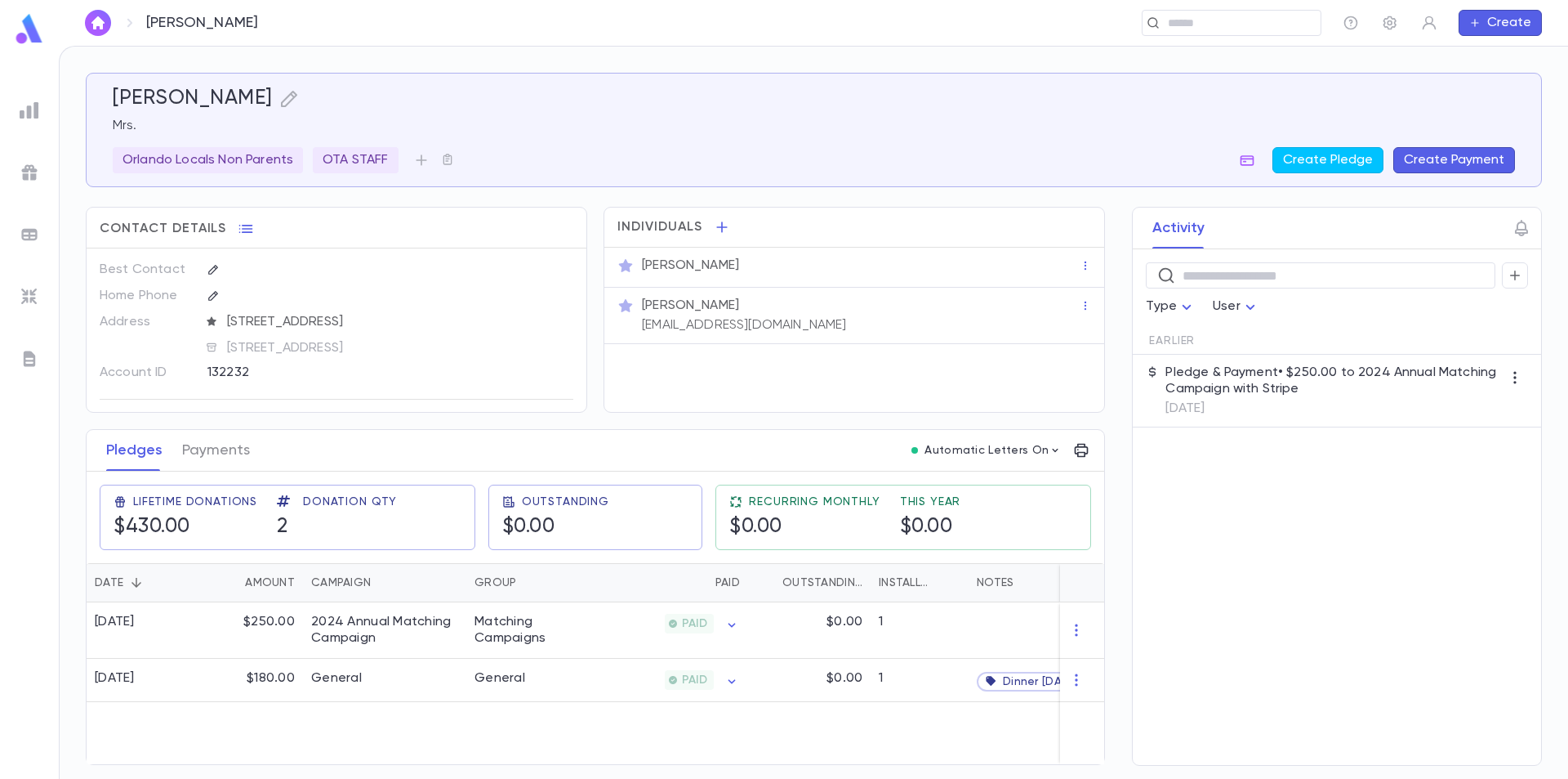
click at [28, 33] on img at bounding box center [29, 29] width 33 height 32
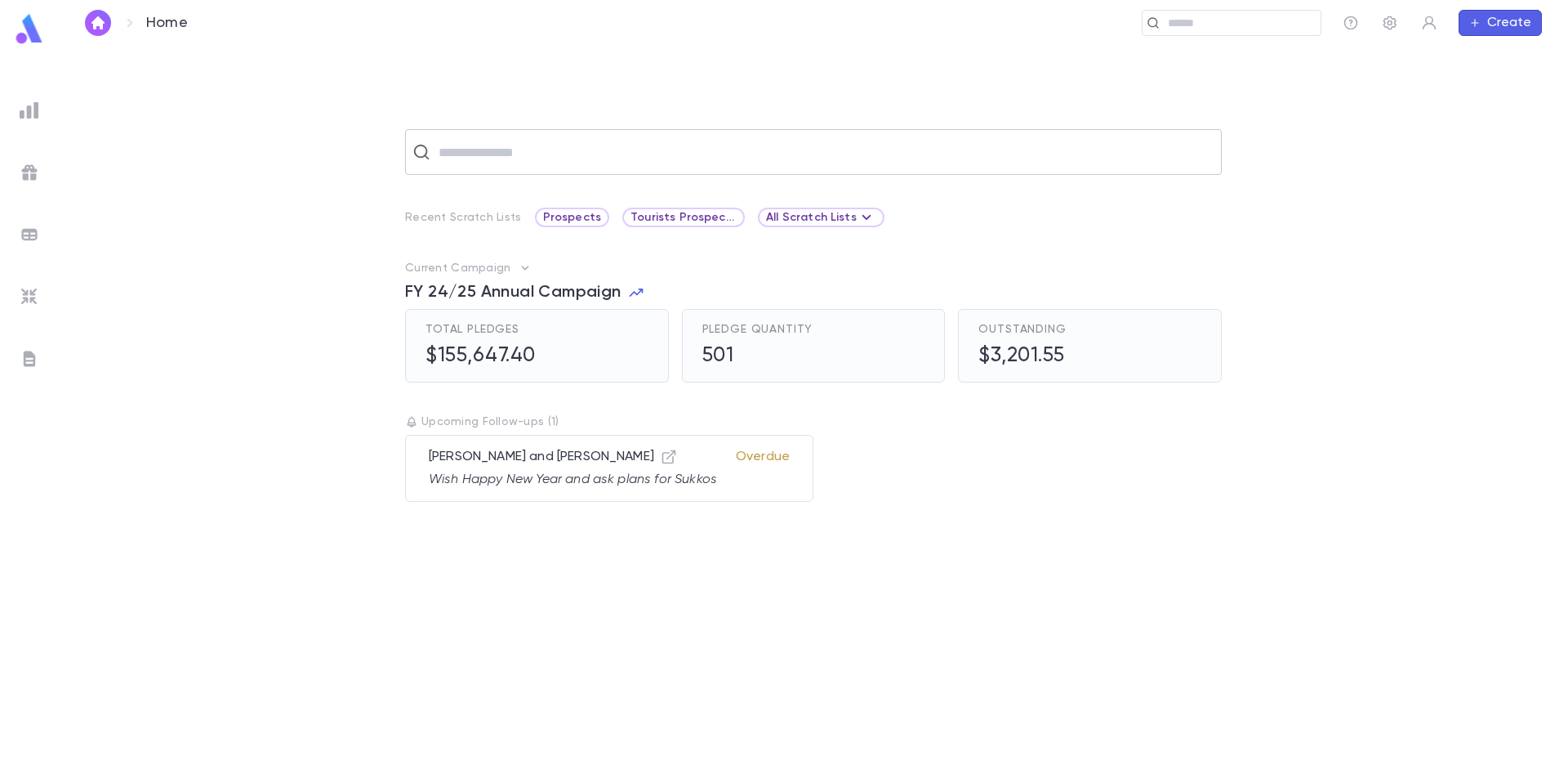
click at [495, 164] on input "text" at bounding box center [824, 152] width 781 height 31
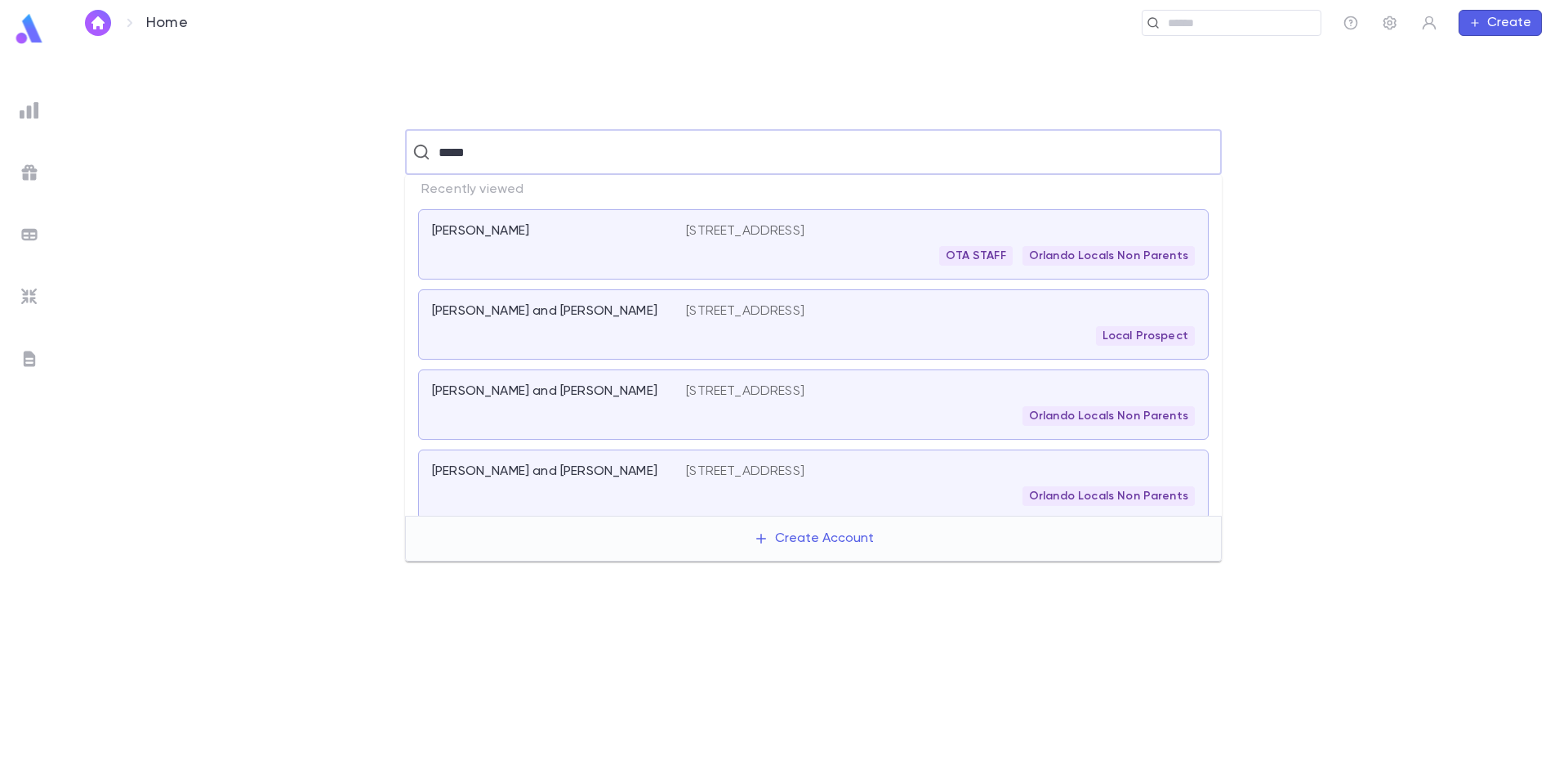
type input "******"
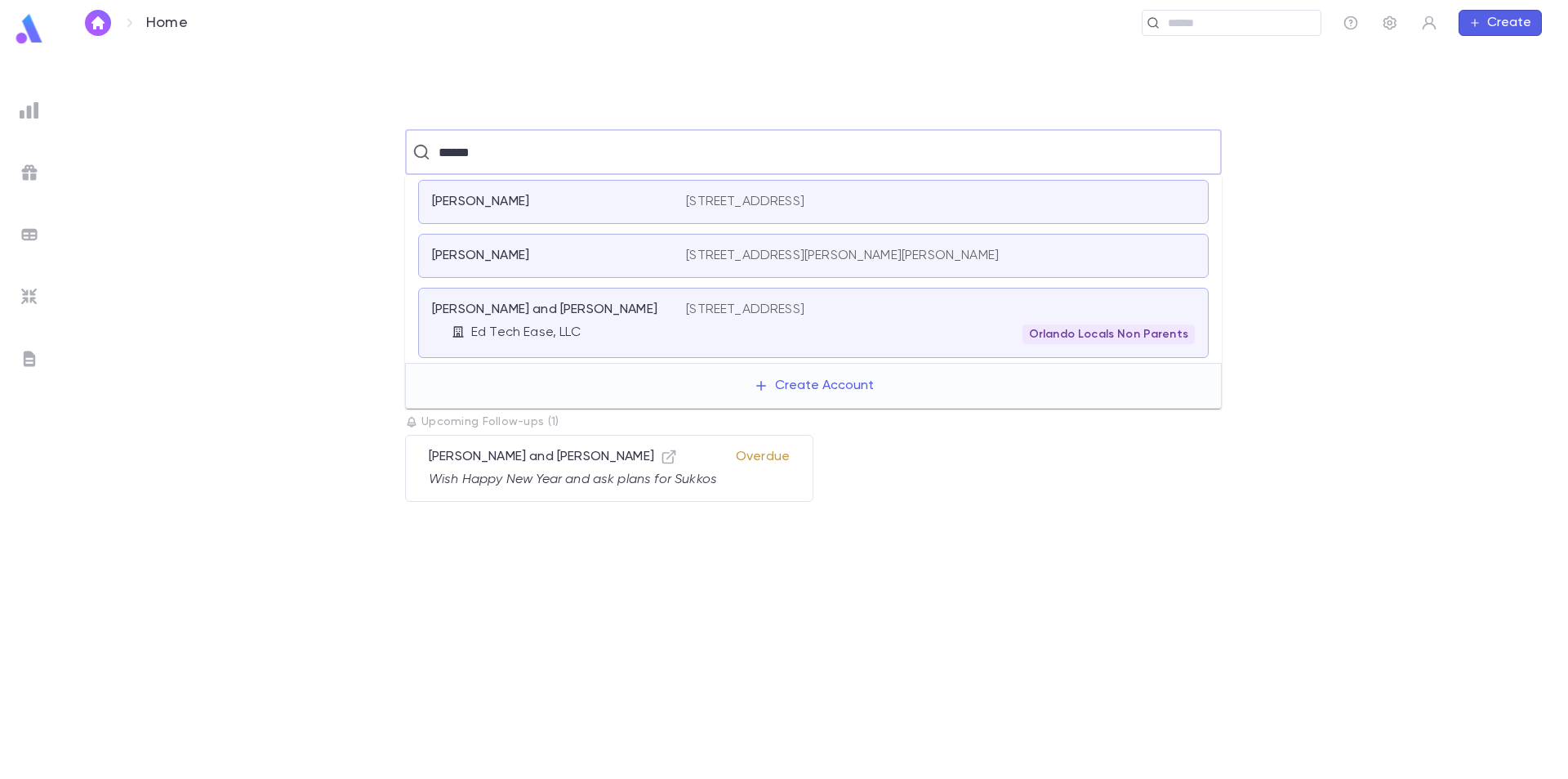
click at [609, 312] on div "Wladis, Alan and Shari" at bounding box center [549, 310] width 234 height 17
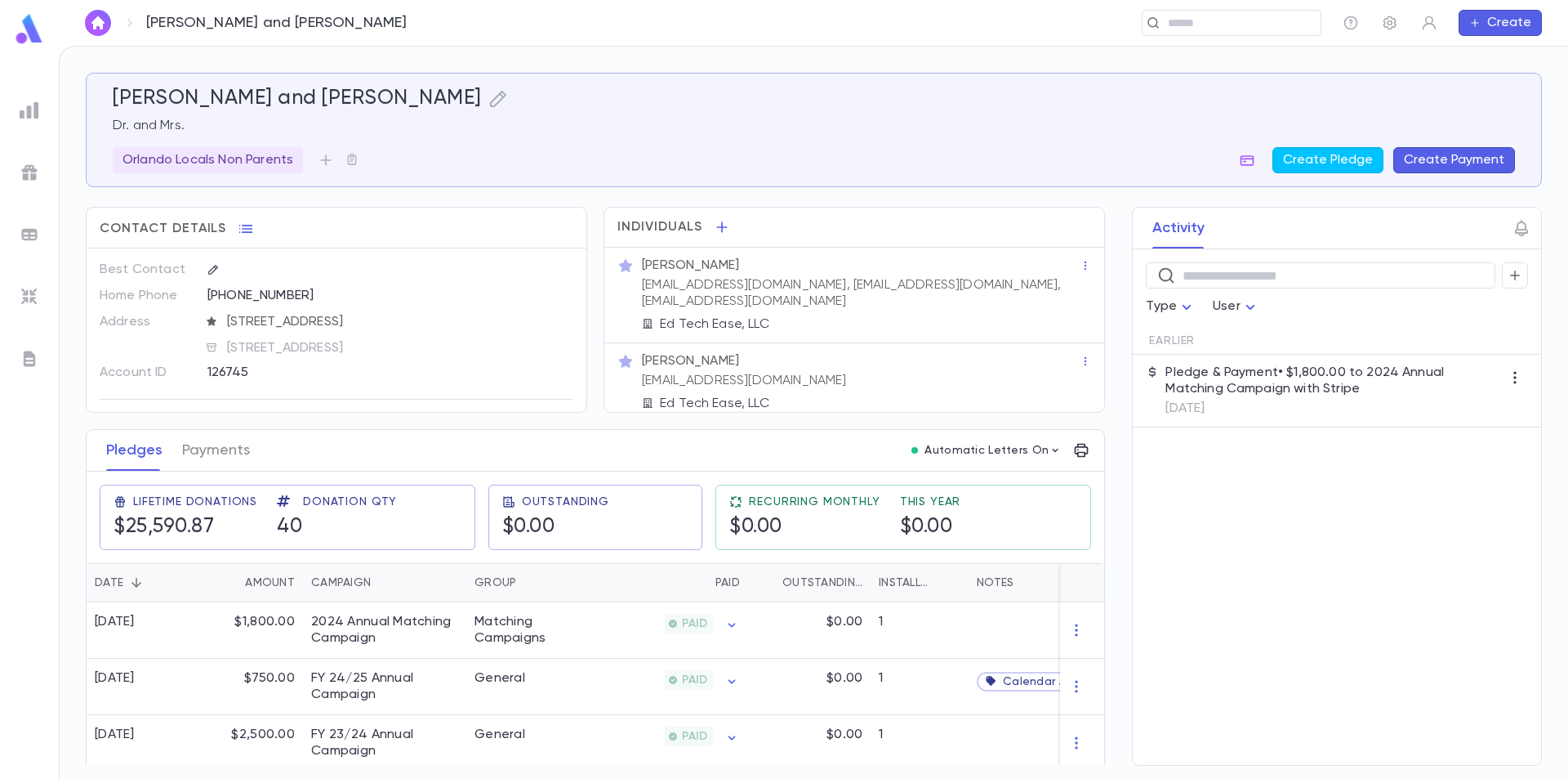
click at [323, 157] on icon "button" at bounding box center [326, 160] width 17 height 17
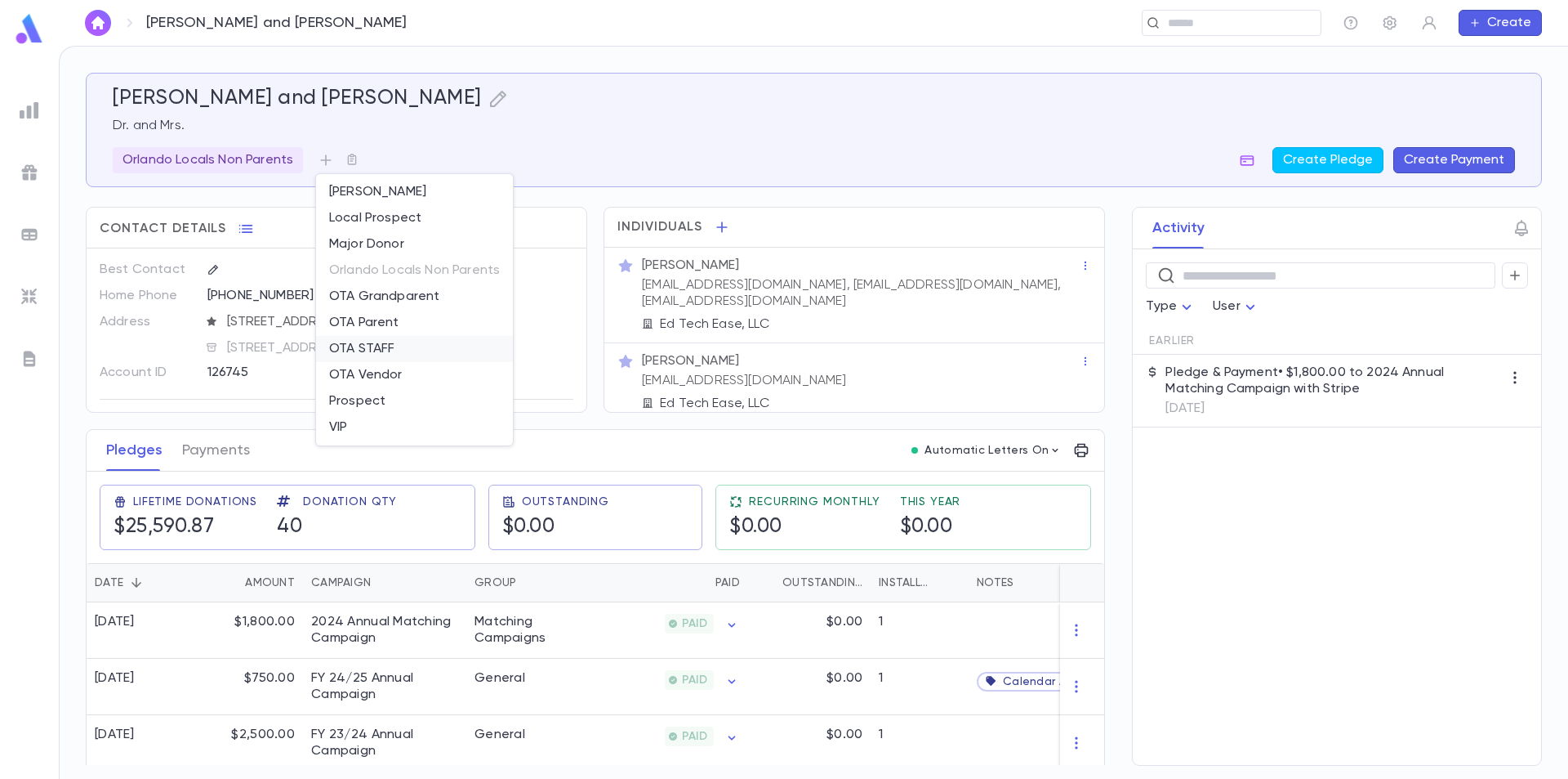
click at [376, 349] on li "OTA STAFF" at bounding box center [414, 349] width 197 height 26
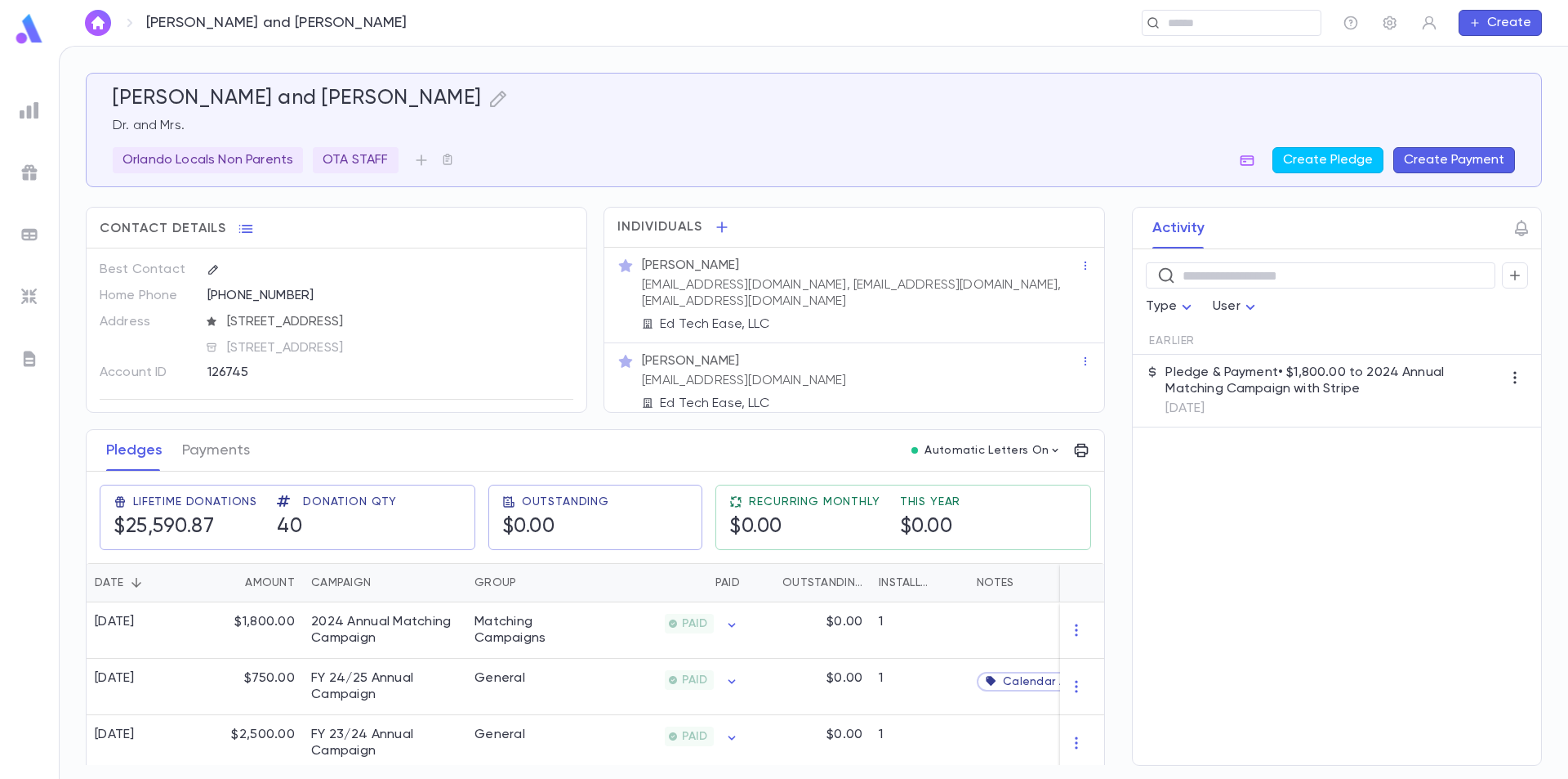
click at [28, 30] on img at bounding box center [29, 29] width 33 height 32
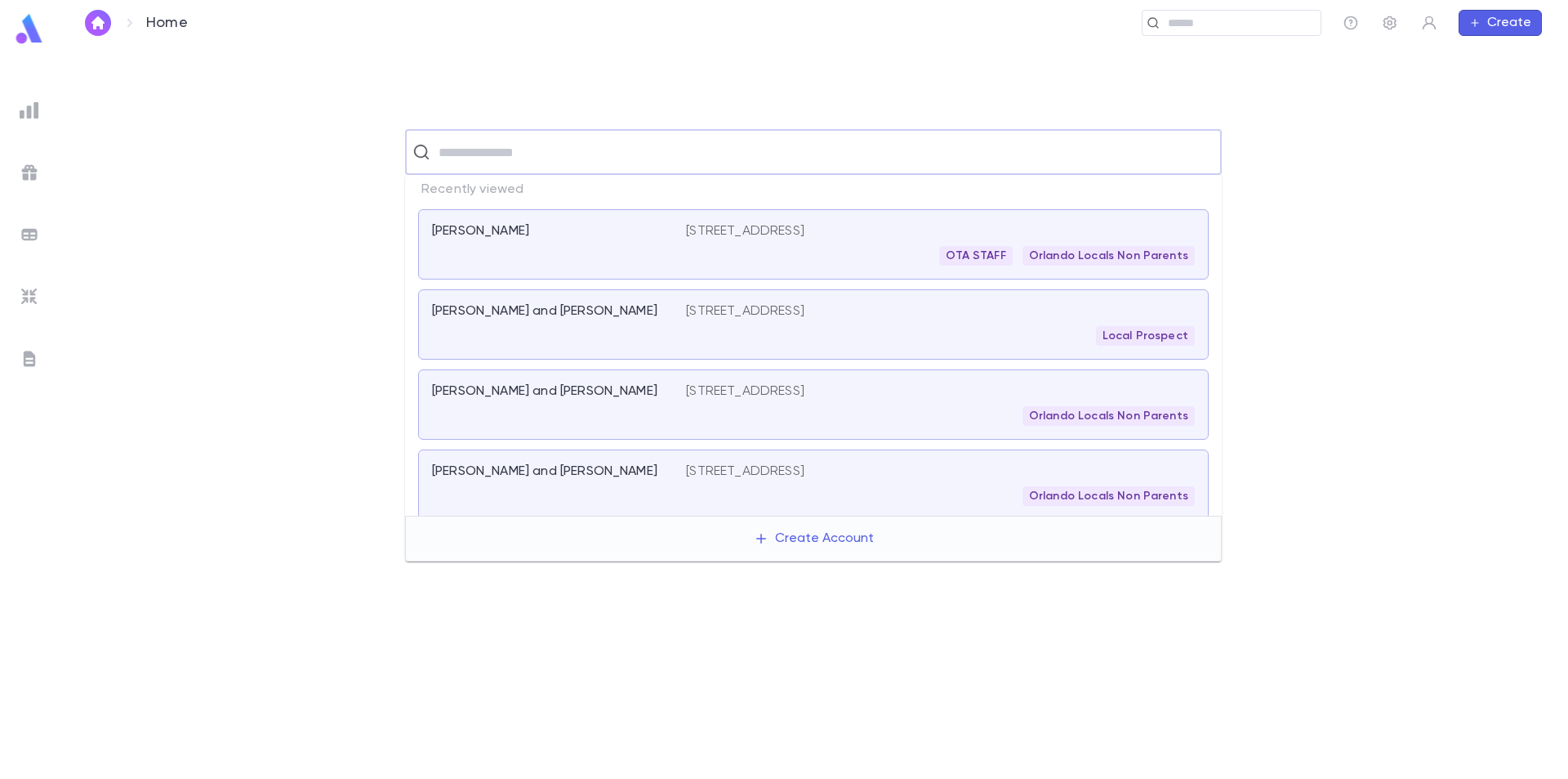
click at [482, 151] on input "text" at bounding box center [824, 152] width 781 height 31
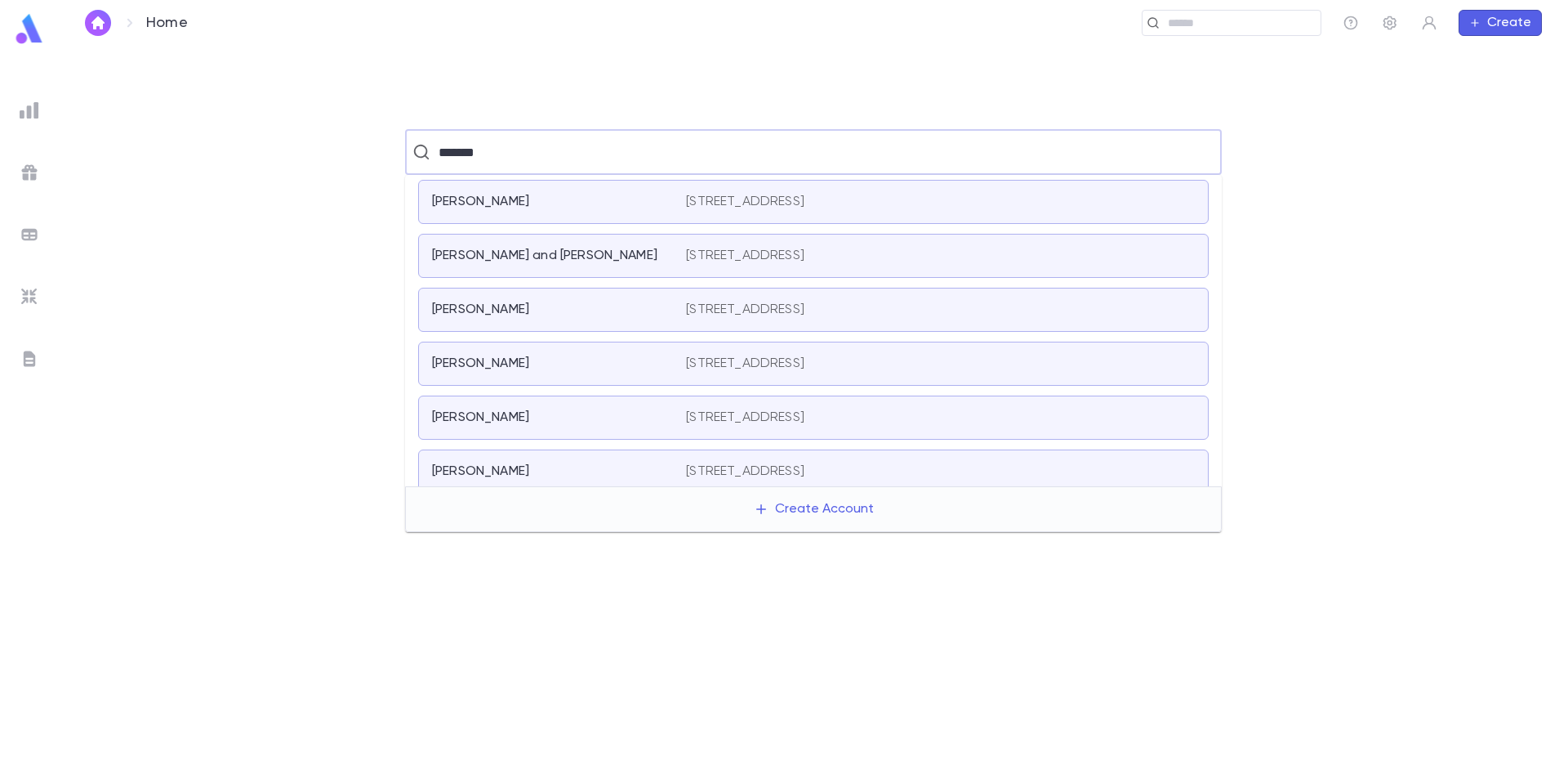
scroll to position [666, 0]
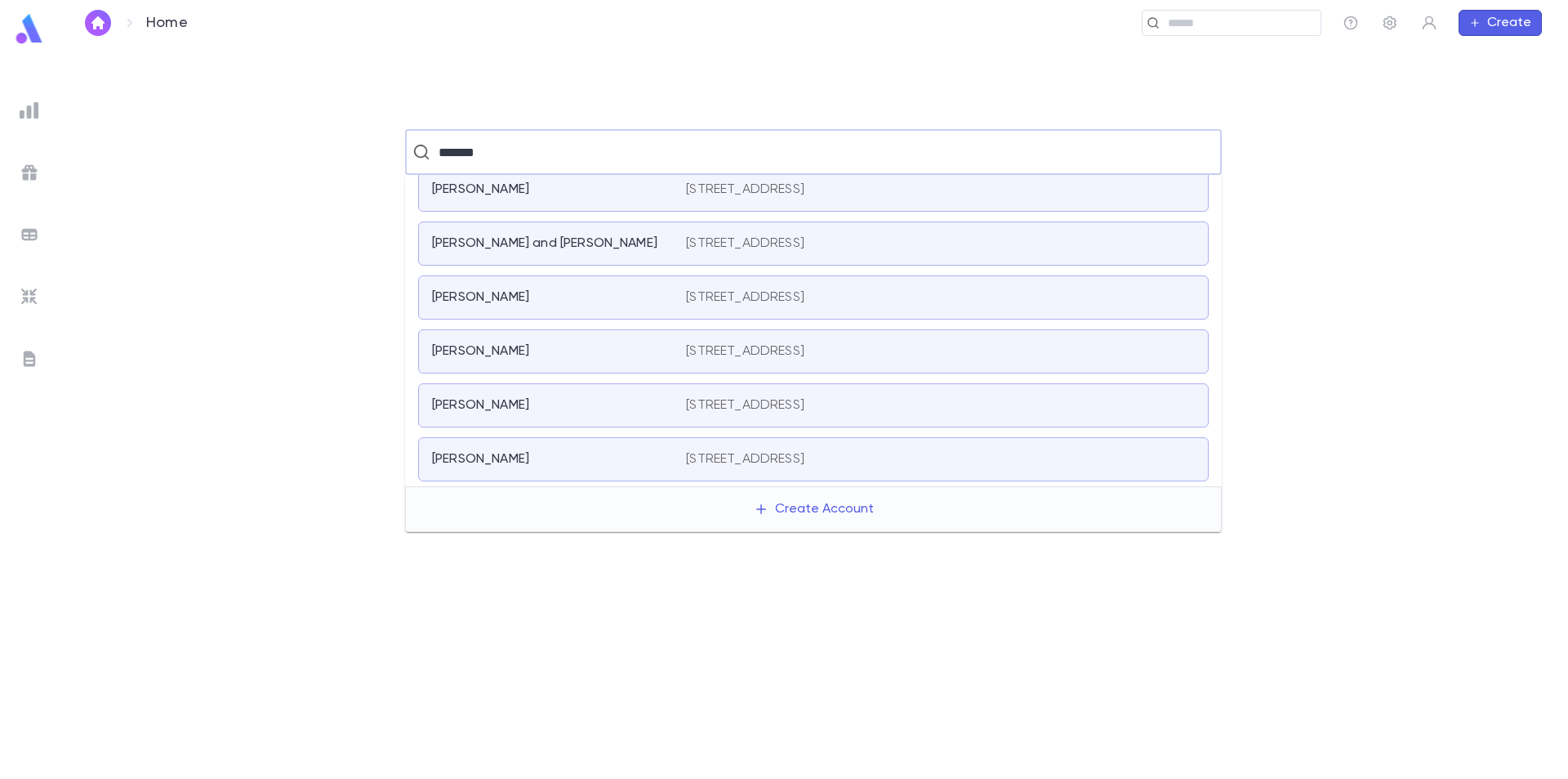
drag, startPoint x: 500, startPoint y: 146, endPoint x: 427, endPoint y: 152, distance: 73.2
click at [427, 152] on div "******* ​" at bounding box center [814, 152] width 817 height 46
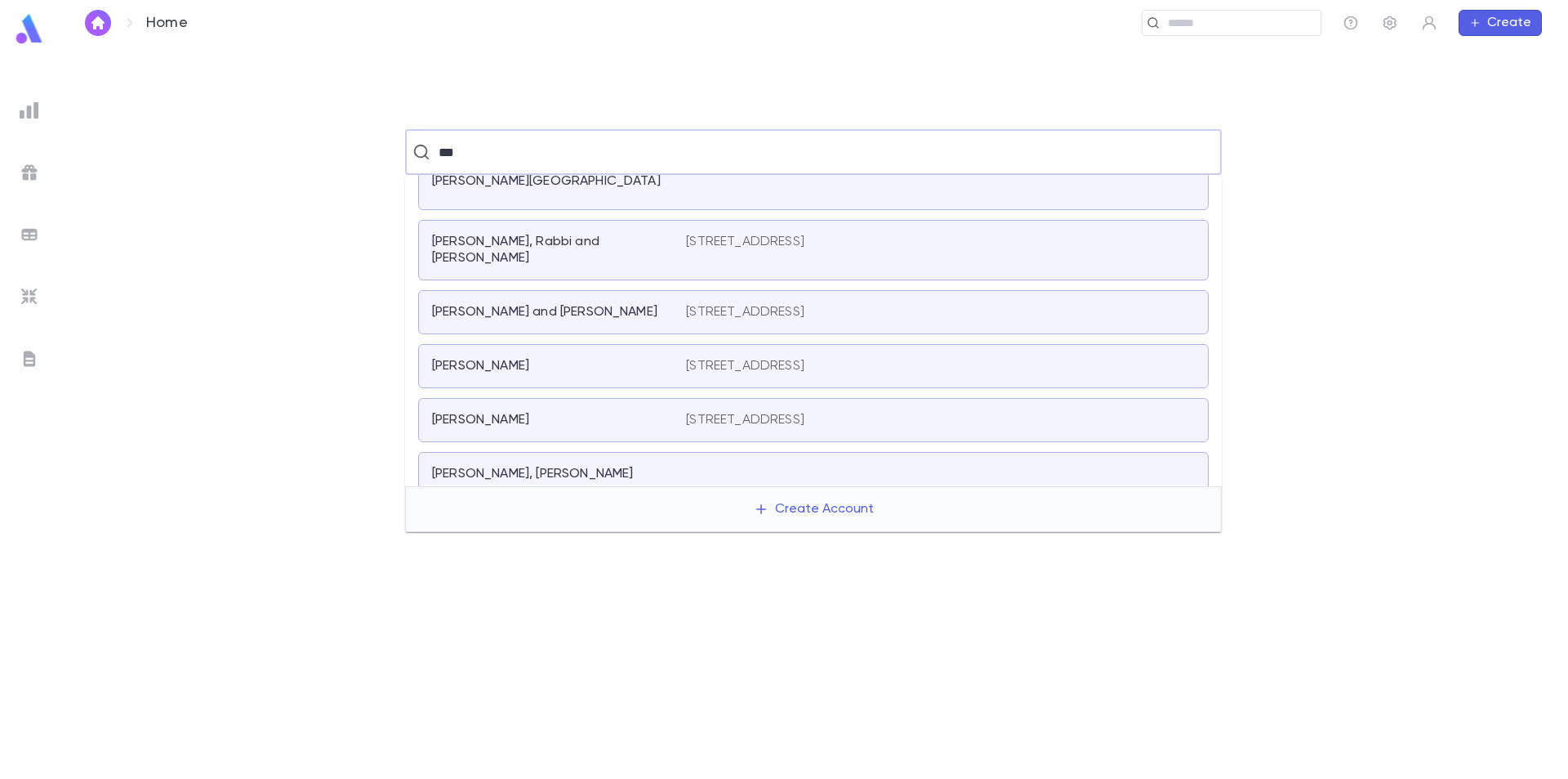
scroll to position [311, 0]
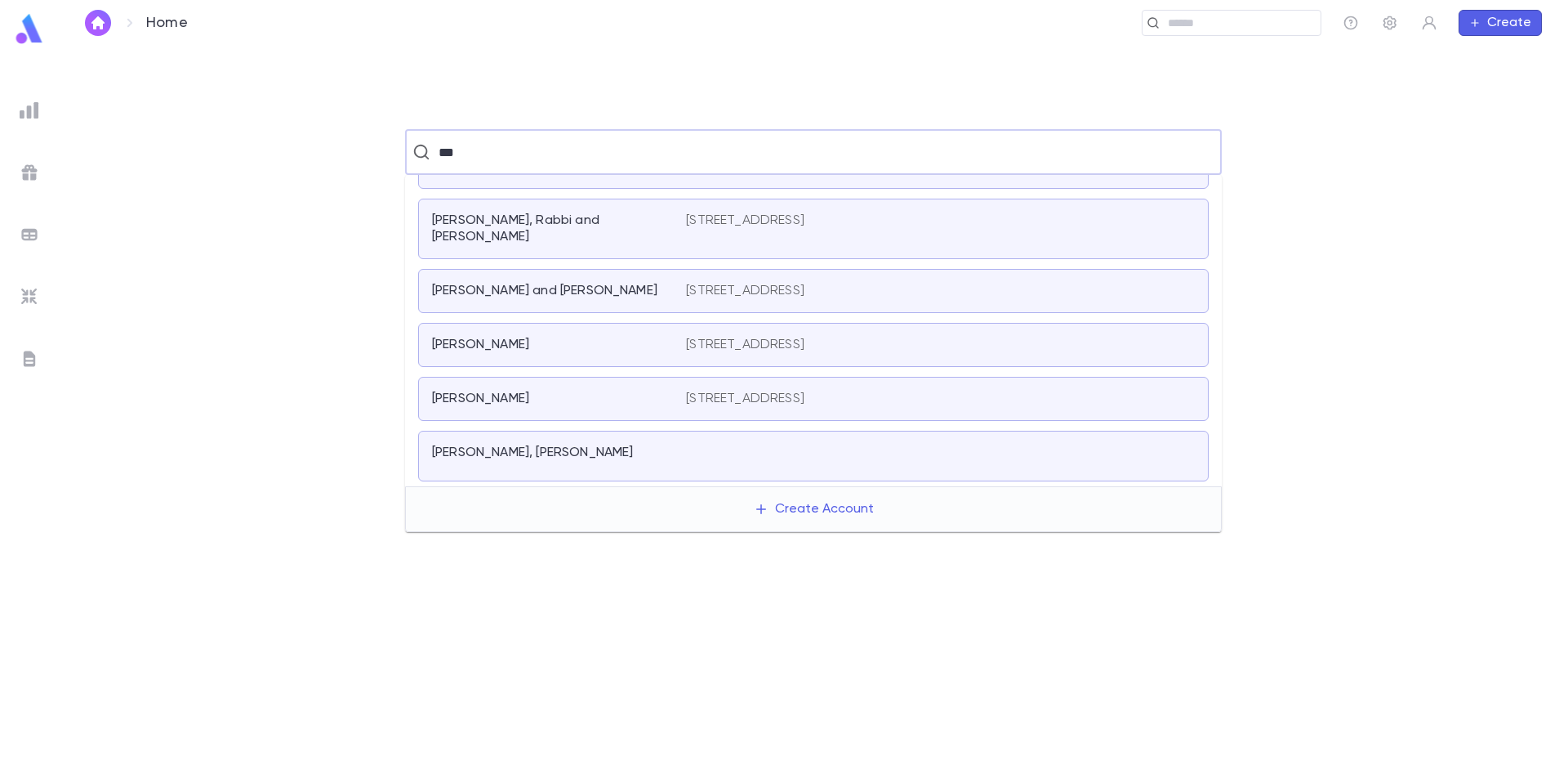
click at [551, 152] on input "***" at bounding box center [811, 152] width 756 height 31
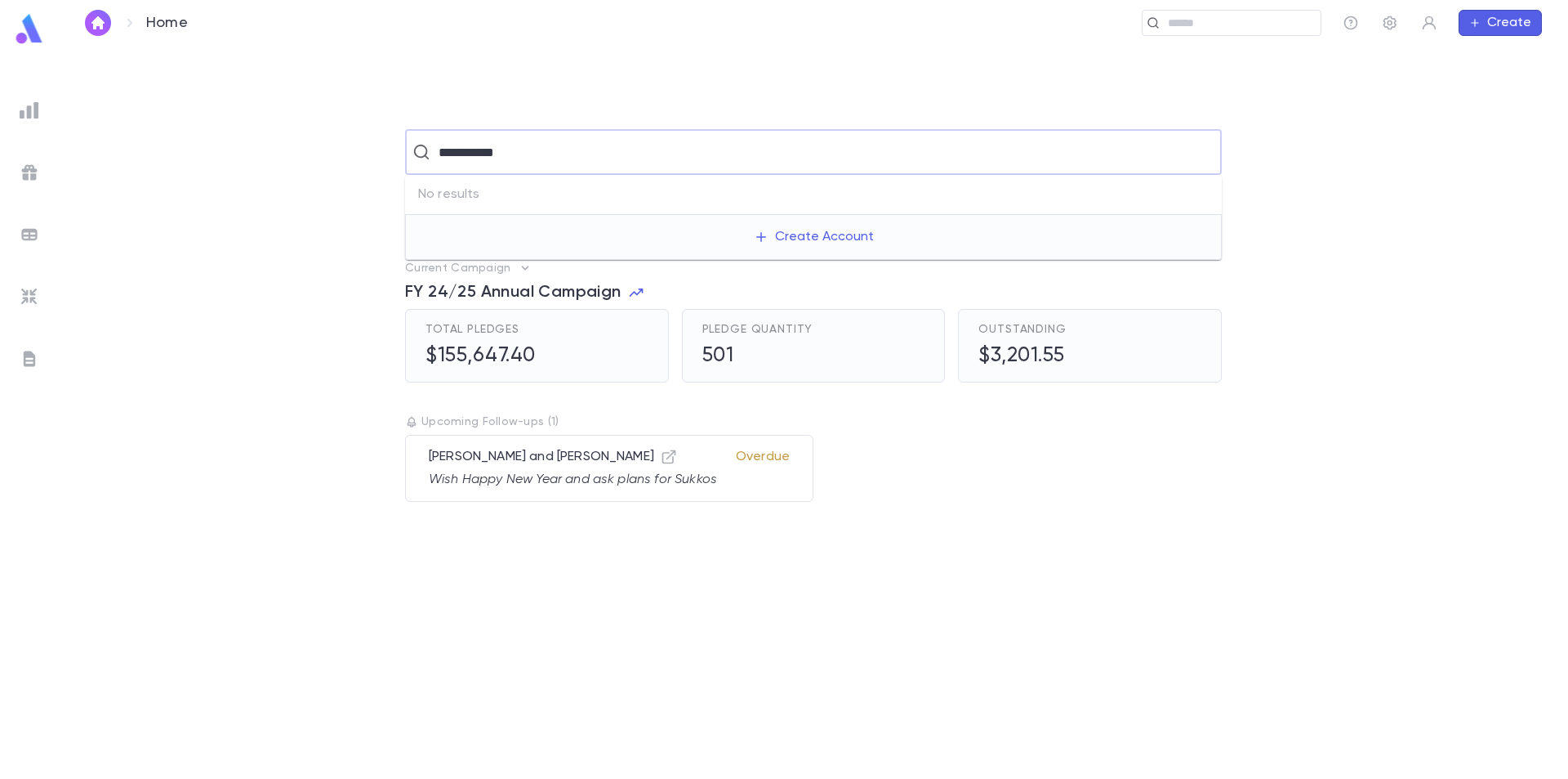
drag, startPoint x: 564, startPoint y: 158, endPoint x: 438, endPoint y: 158, distance: 126.0
click at [438, 158] on input "**********" at bounding box center [811, 152] width 756 height 31
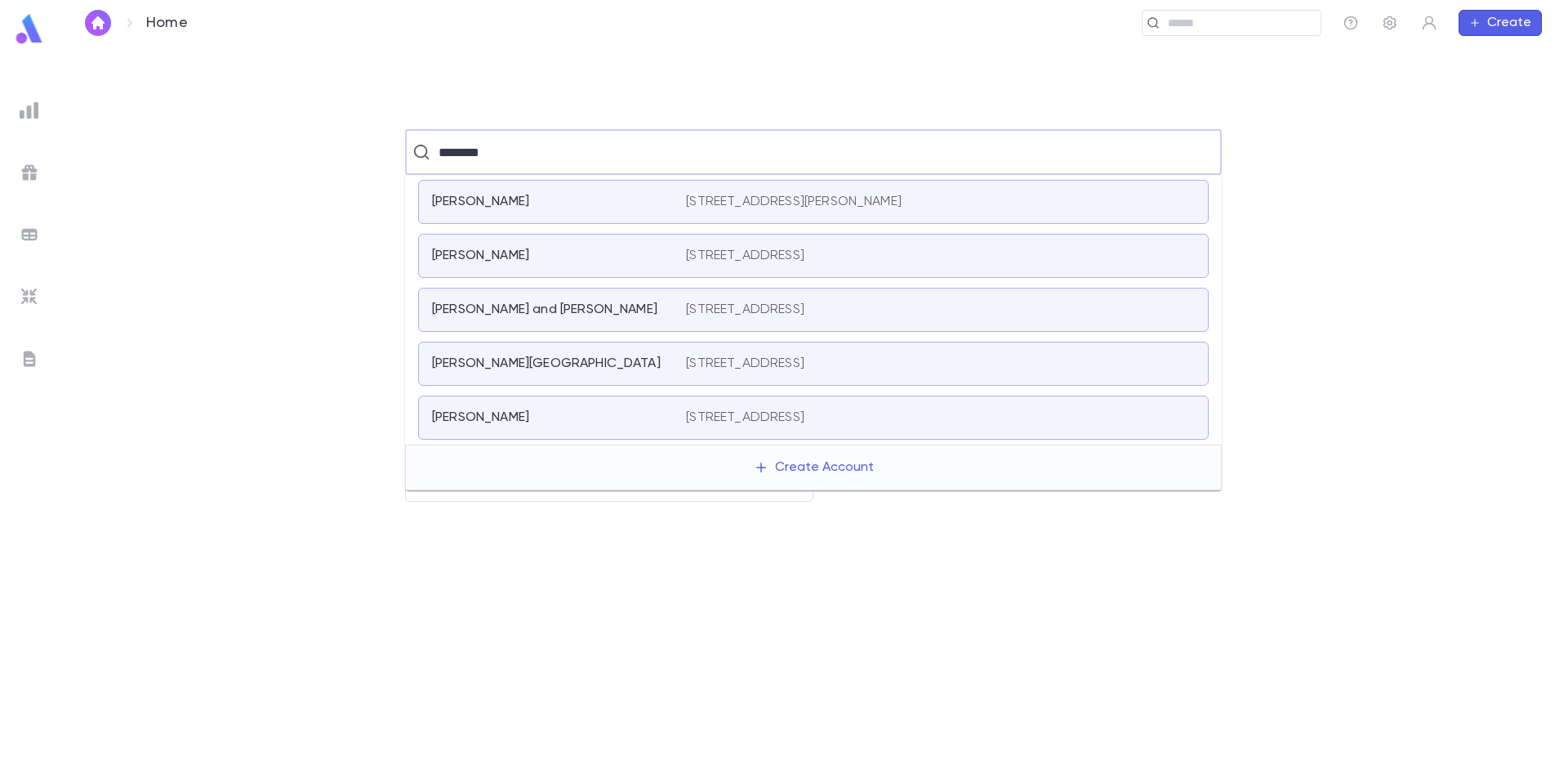
drag, startPoint x: 507, startPoint y: 148, endPoint x: 381, endPoint y: 149, distance: 126.0
click at [381, 149] on div "******** ​" at bounding box center [814, 152] width 1457 height 46
type input "****"
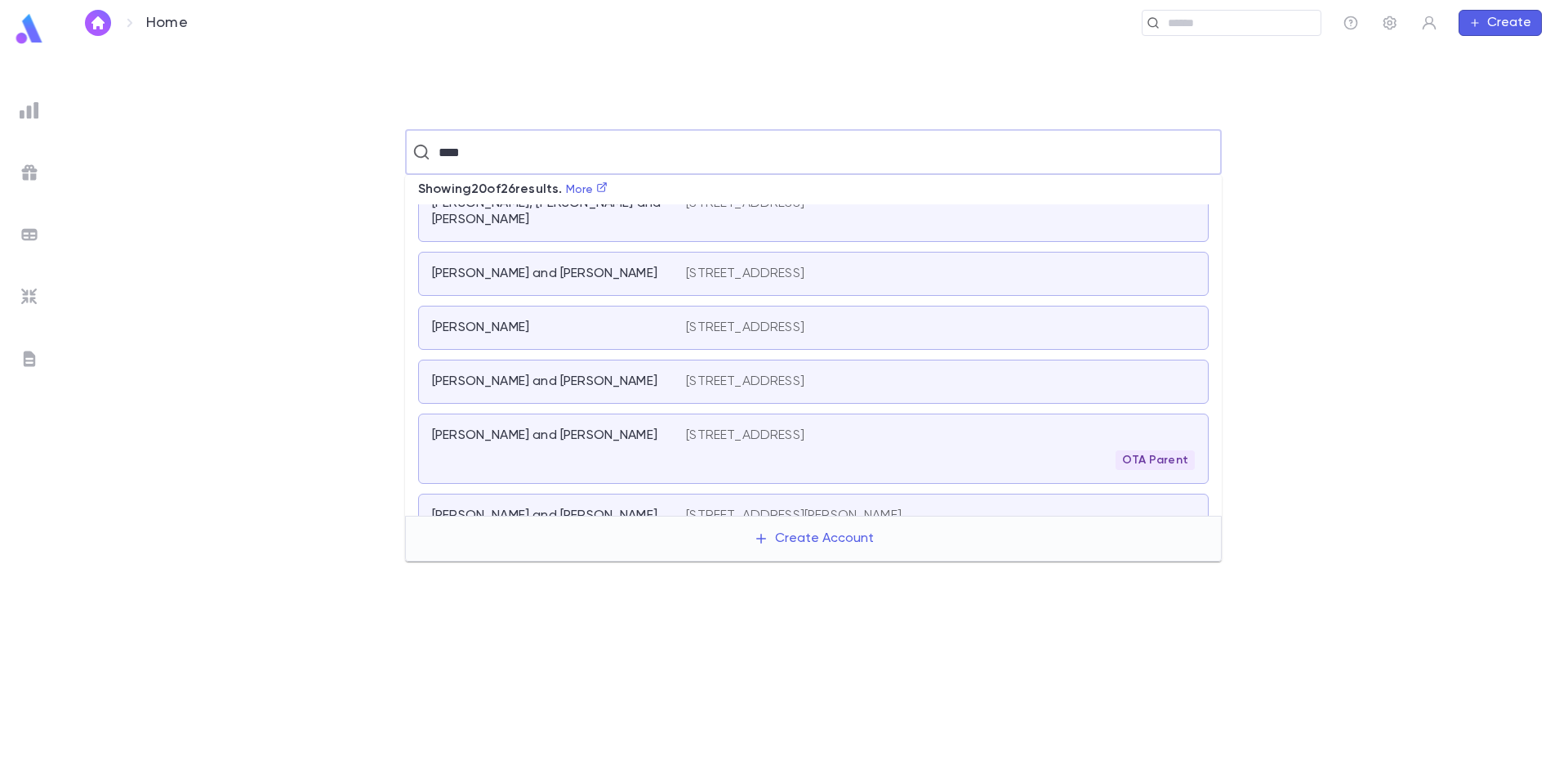
scroll to position [736, 0]
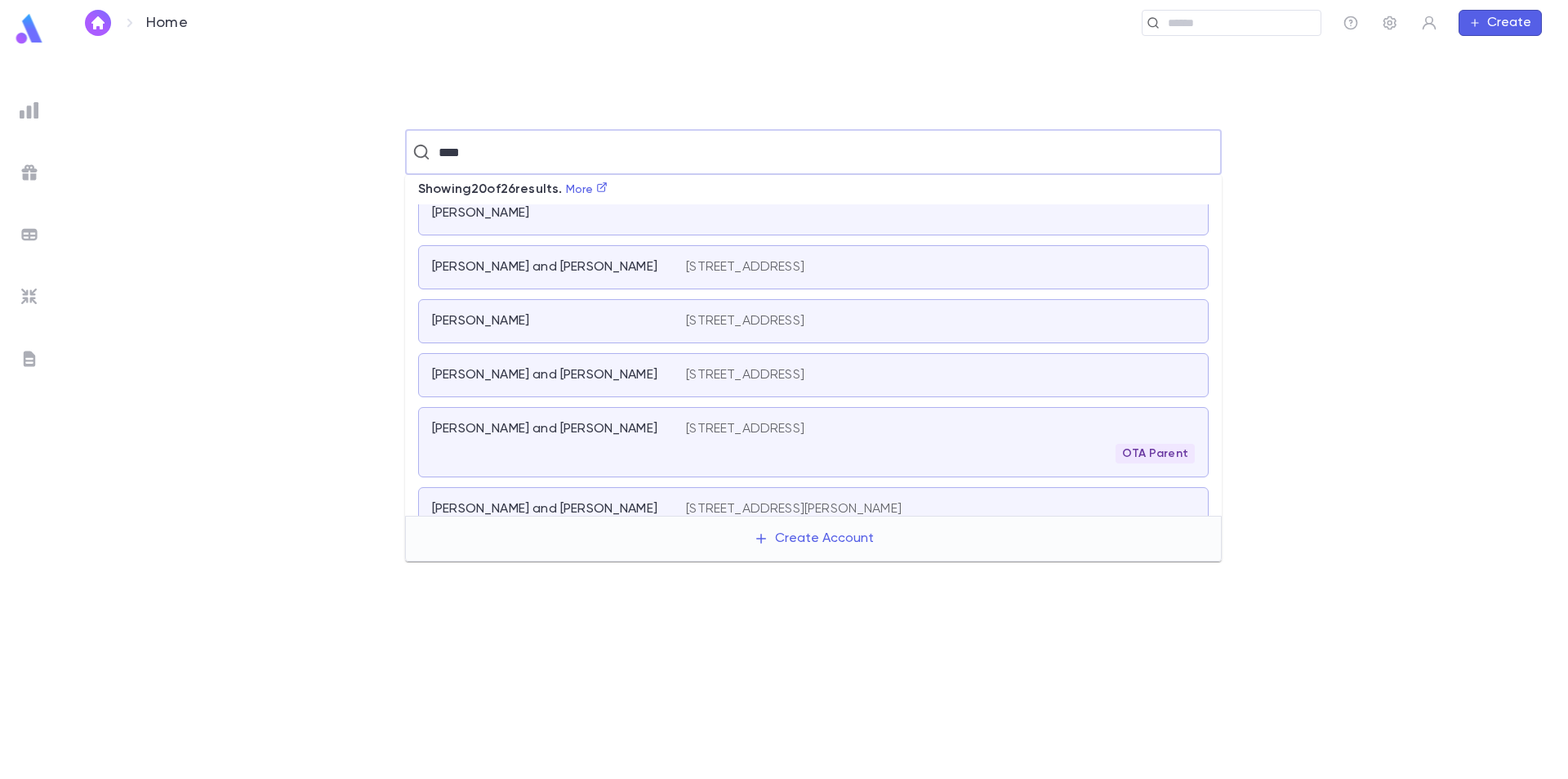
click at [622, 313] on div "Harris, Sam" at bounding box center [549, 321] width 234 height 17
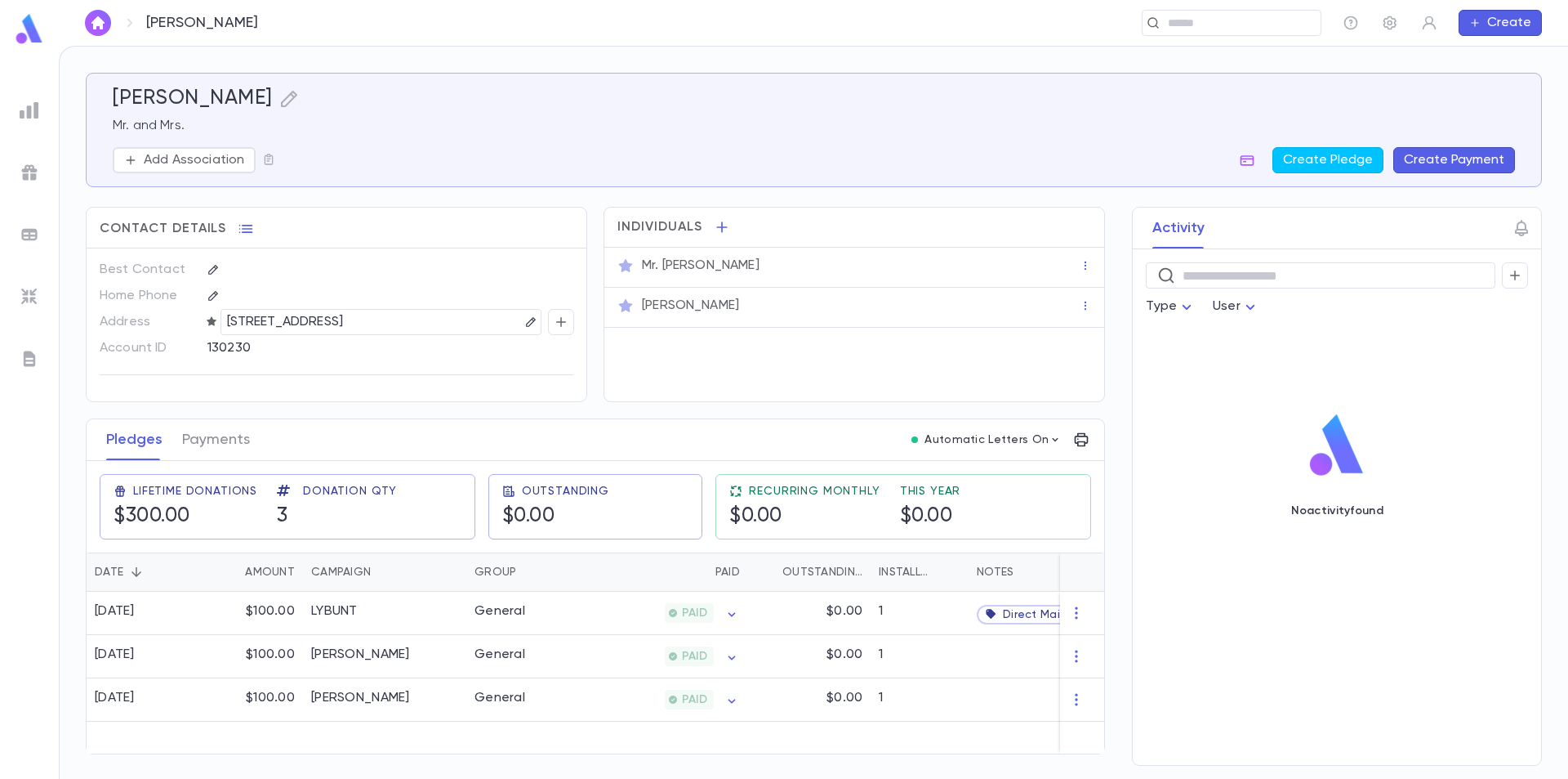
click at [24, 30] on img at bounding box center [29, 29] width 33 height 32
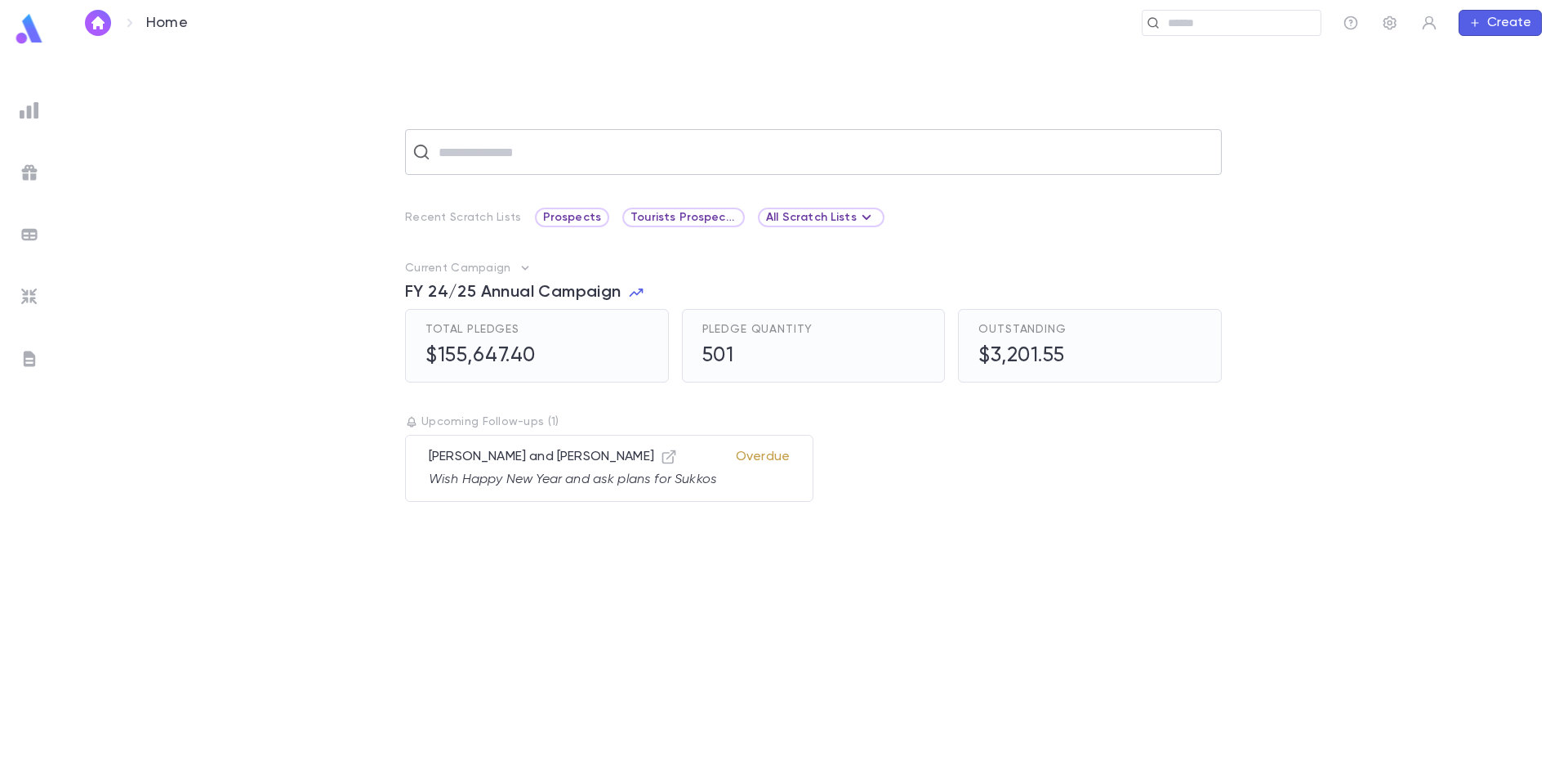
click at [496, 151] on input "text" at bounding box center [824, 152] width 781 height 31
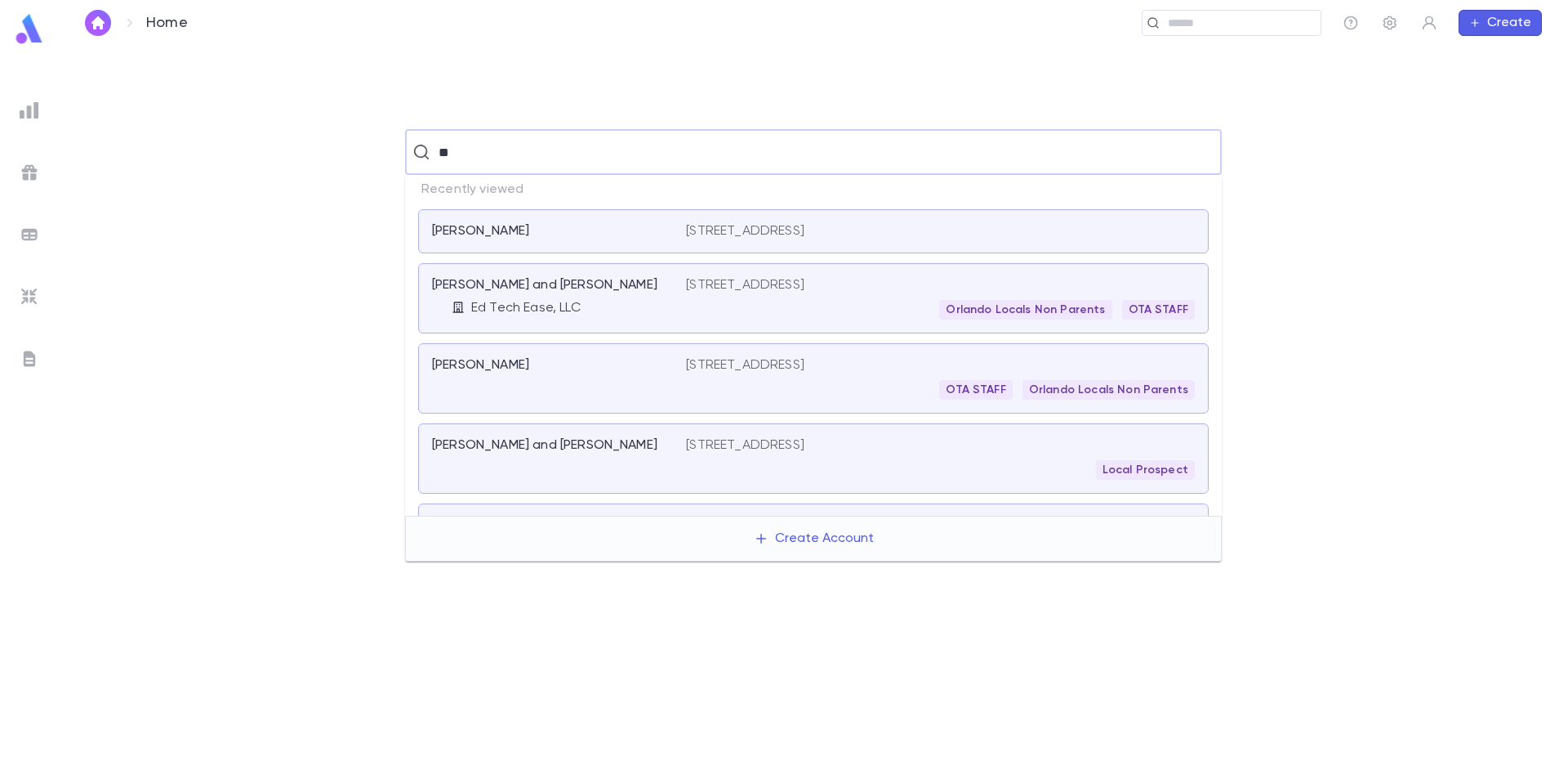
type input "*"
type input "******"
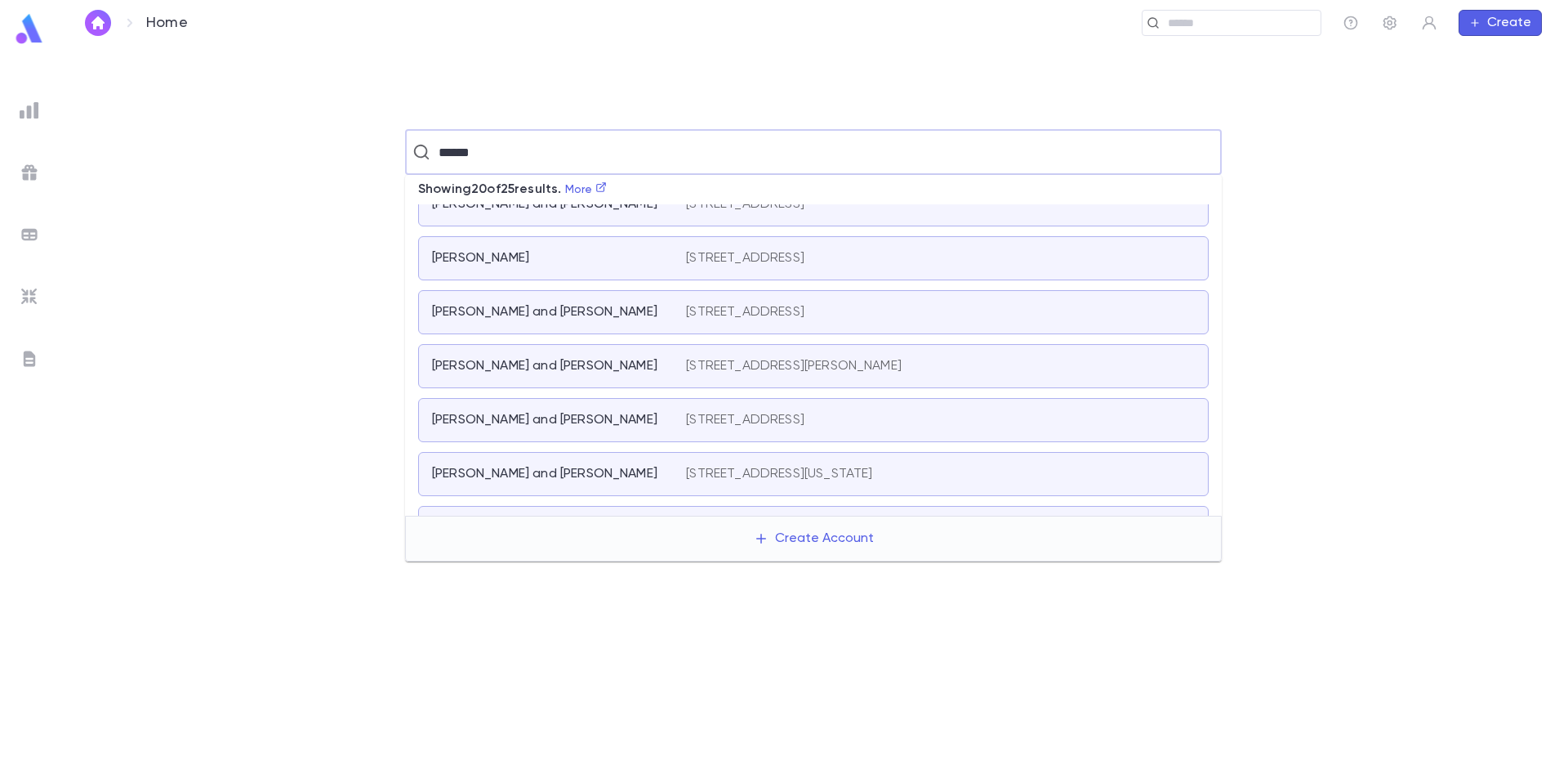
scroll to position [82, 0]
drag, startPoint x: 477, startPoint y: 149, endPoint x: 361, endPoint y: 154, distance: 116.1
click at [361, 154] on div "****** ​" at bounding box center [814, 152] width 1457 height 46
click at [655, 427] on div "Harris, Dovid and Esther" at bounding box center [549, 420] width 234 height 17
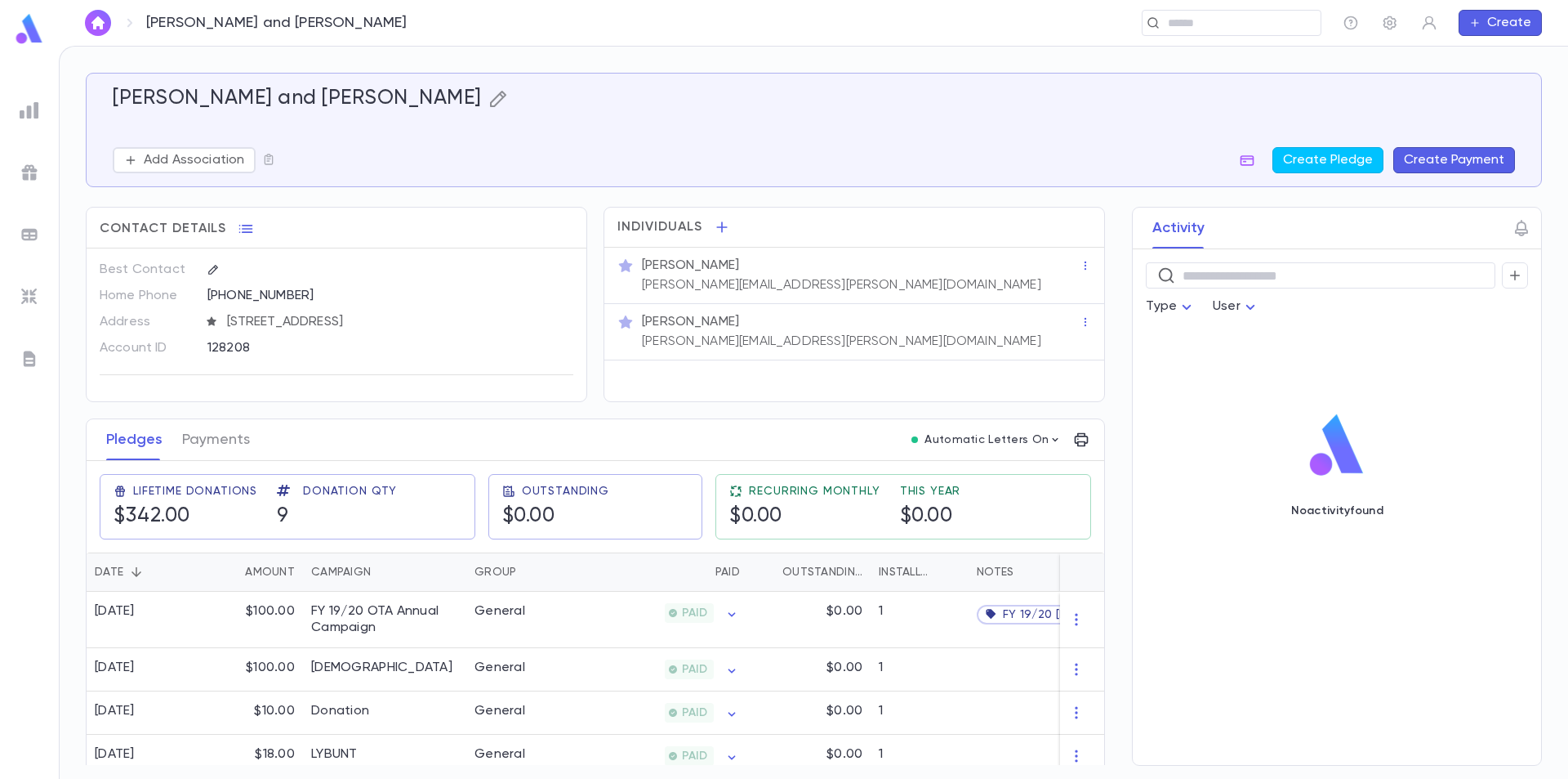
click at [488, 98] on icon "button" at bounding box center [498, 99] width 20 height 20
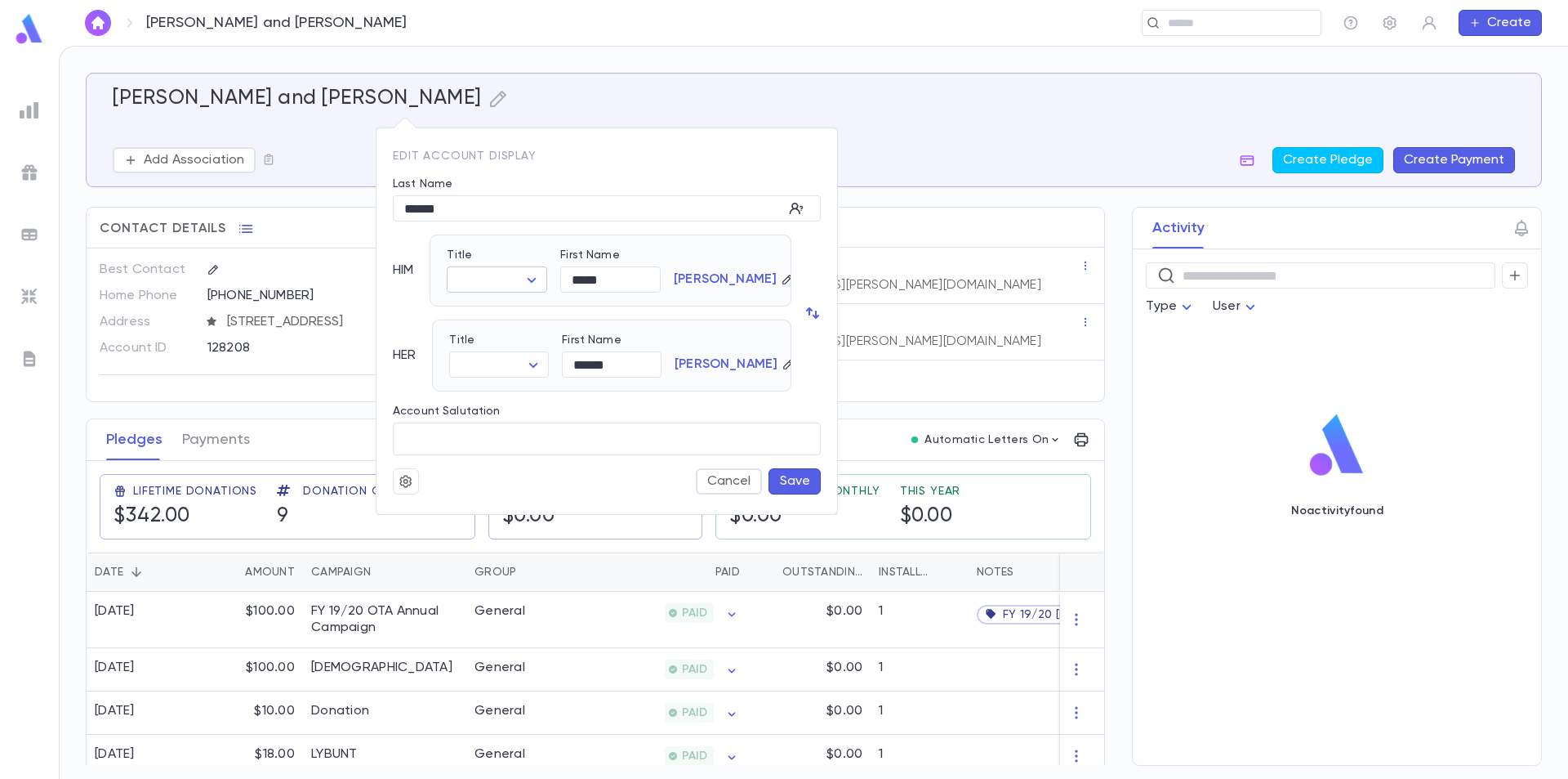
click at [512, 272] on body "Harris, Dovid and Esther ​ Create Harris, Dovid and Esther Add Association Crea…" at bounding box center [784, 412] width 1568 height 733
click at [511, 337] on span "Rabbi" at bounding box center [537, 338] width 140 height 17
type input "*****"
click at [531, 360] on body "Harris, Dovid and Esther ​ Create Harris, Dovid and Esther Add Association Crea…" at bounding box center [784, 412] width 1568 height 733
click at [515, 398] on span "Mrs." at bounding box center [503, 396] width 71 height 17
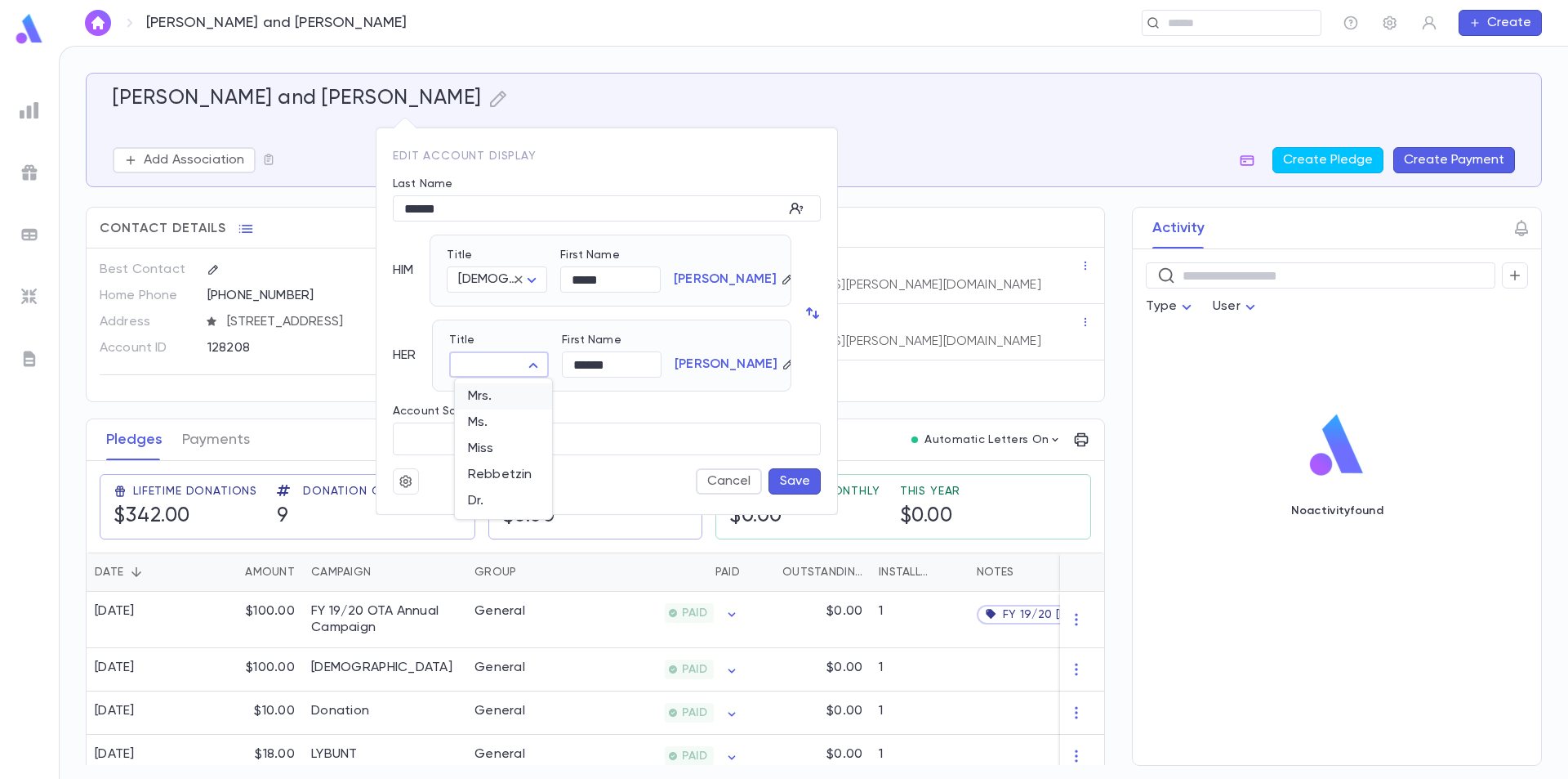
type input "****"
click at [799, 488] on button "Save" at bounding box center [794, 480] width 53 height 26
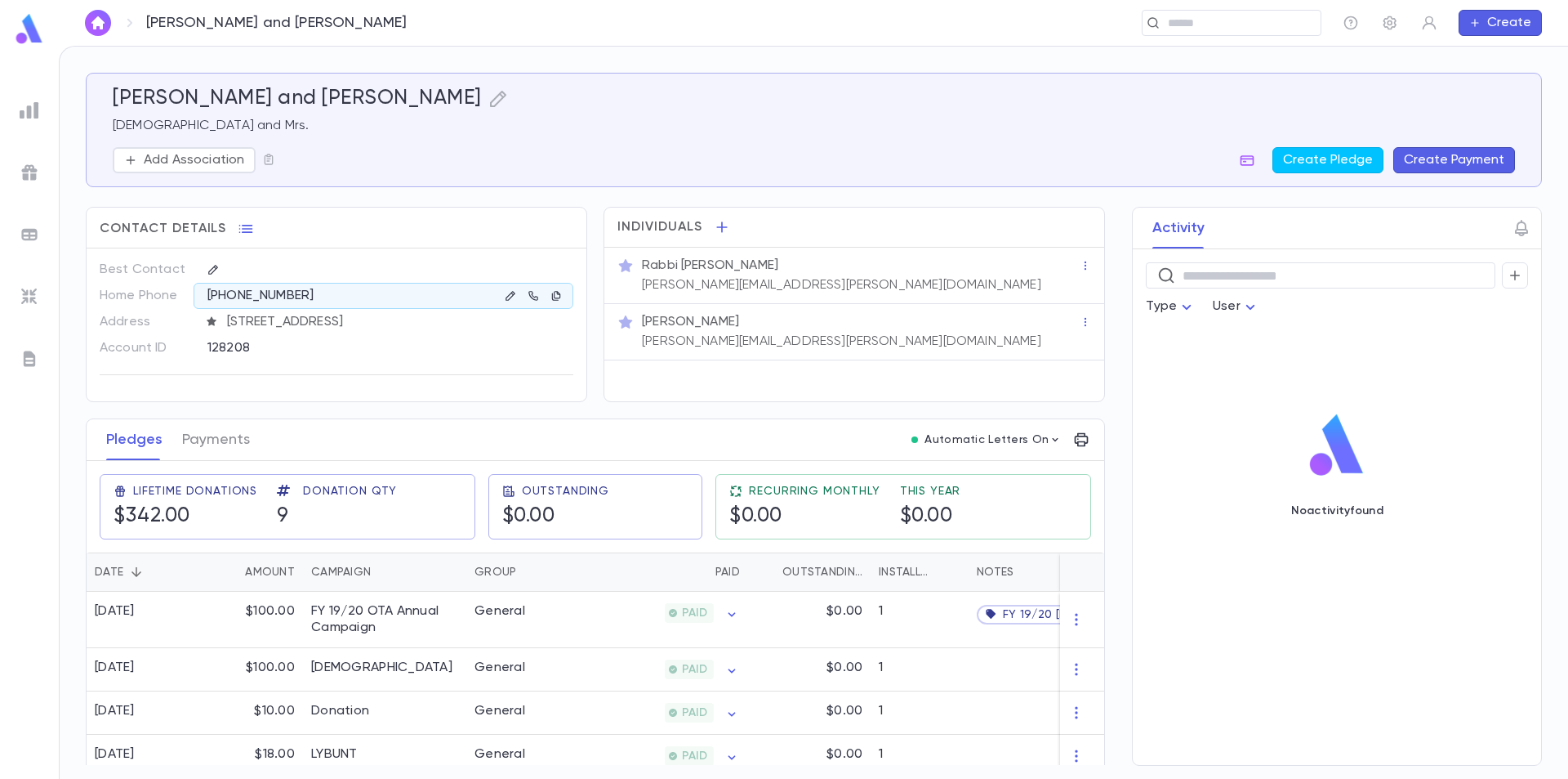
click at [31, 30] on img at bounding box center [29, 29] width 33 height 32
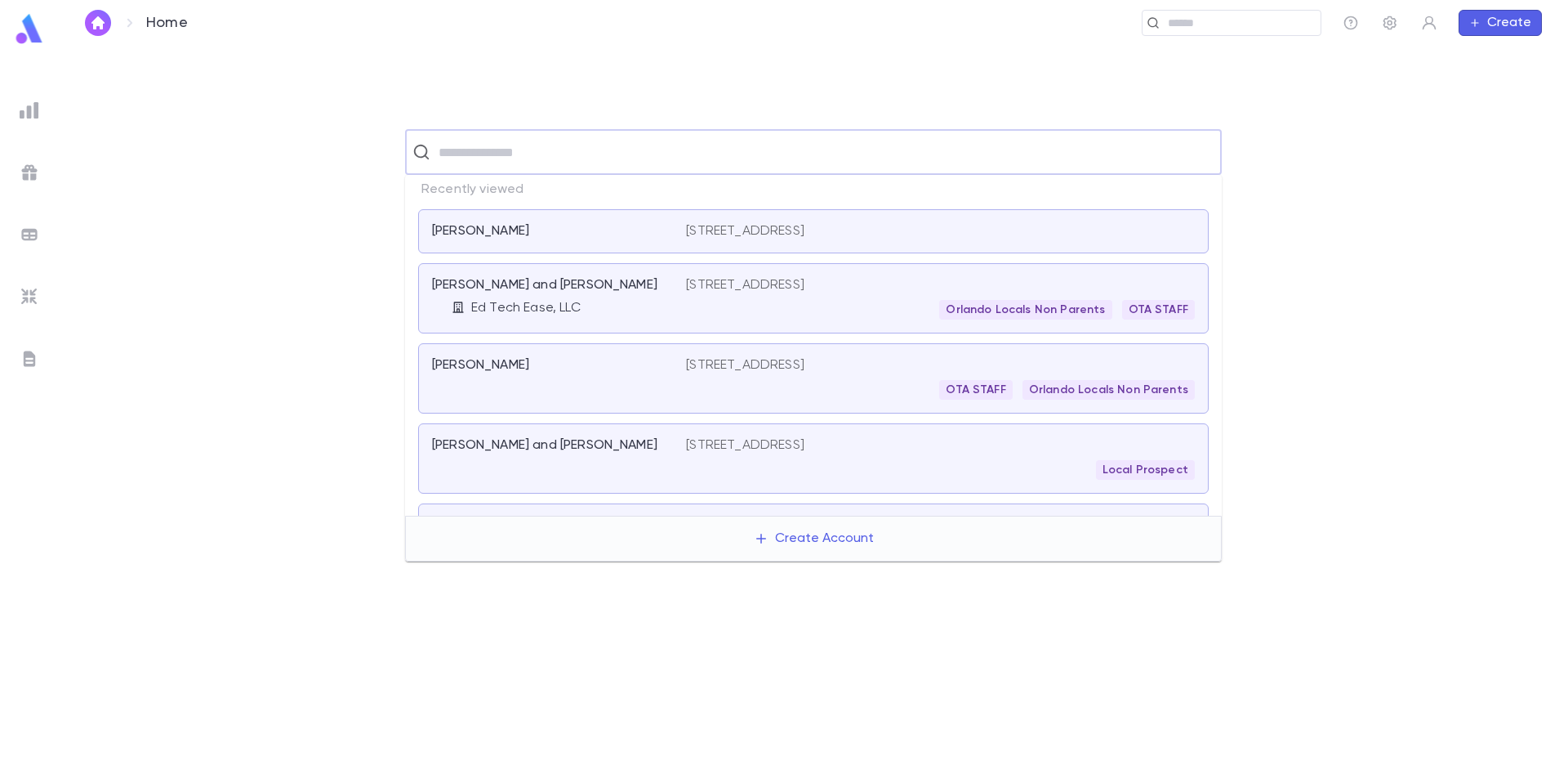
click at [474, 158] on input "text" at bounding box center [824, 152] width 781 height 31
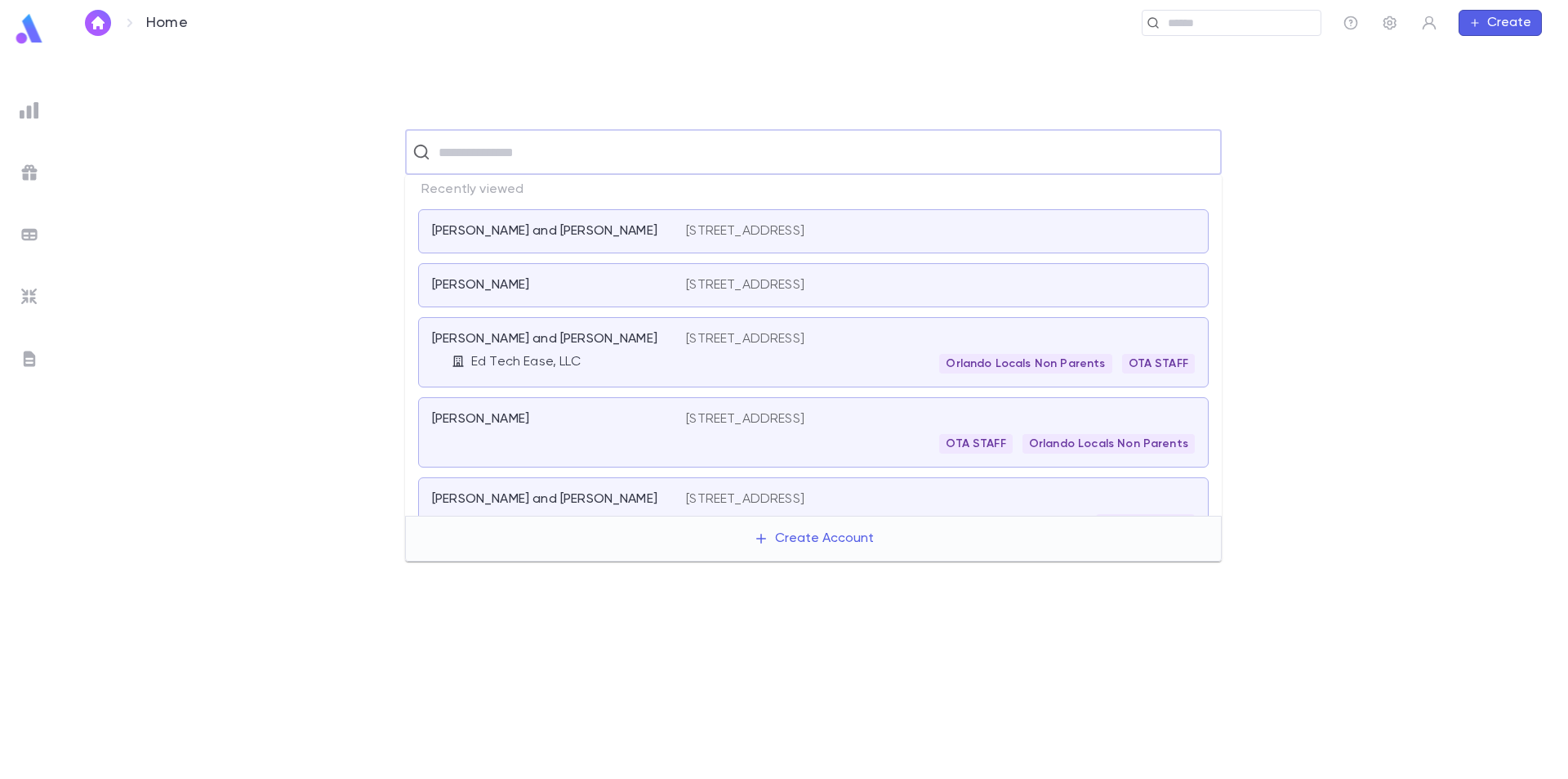
click at [558, 281] on div "Harris, Sam" at bounding box center [549, 285] width 234 height 17
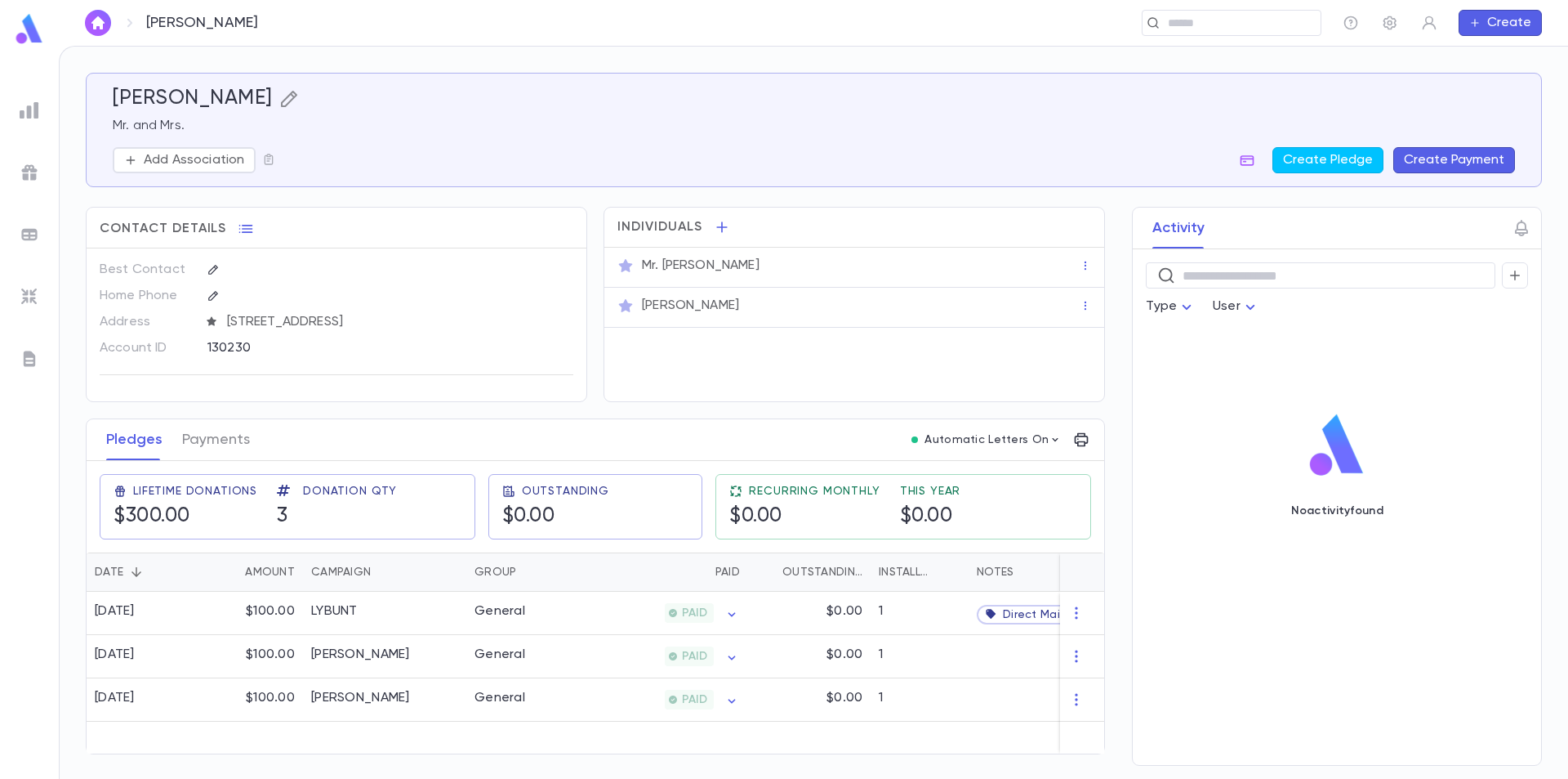
click at [280, 101] on icon "button" at bounding box center [288, 99] width 17 height 17
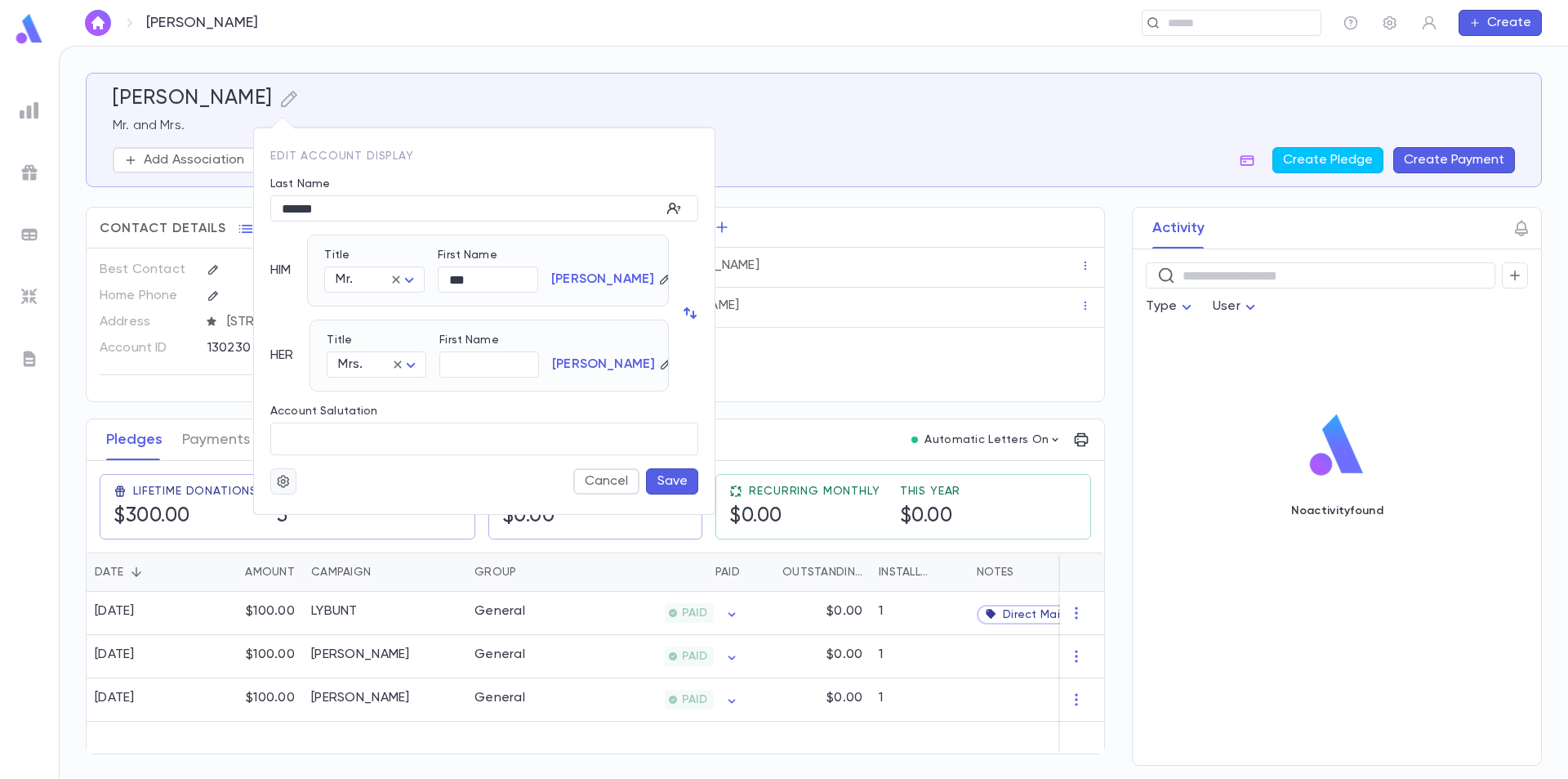
click at [281, 475] on icon "button" at bounding box center [283, 481] width 15 height 17
click at [305, 533] on li "Deactivate" at bounding box center [323, 539] width 98 height 26
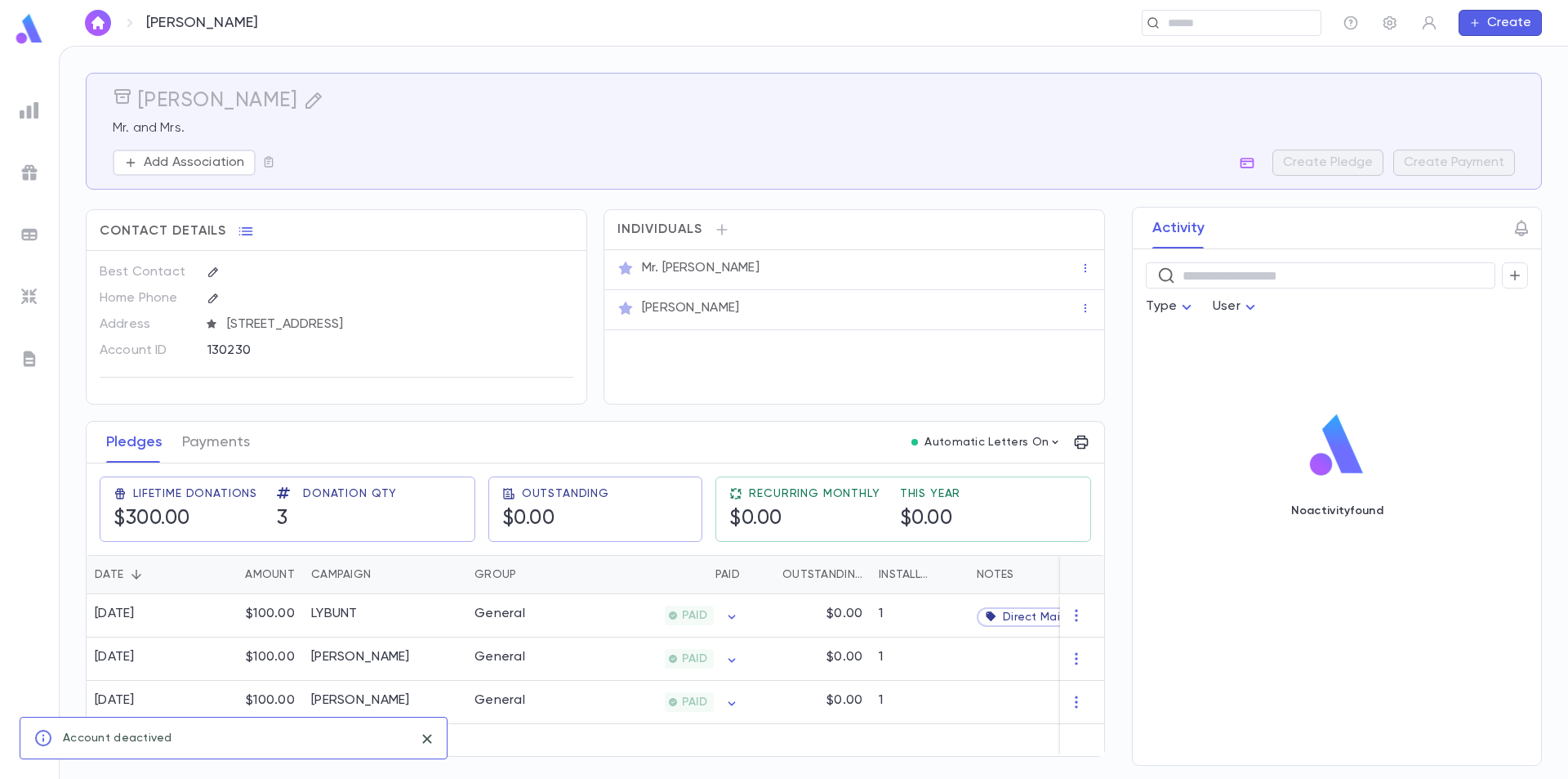
click at [26, 26] on img at bounding box center [29, 29] width 33 height 32
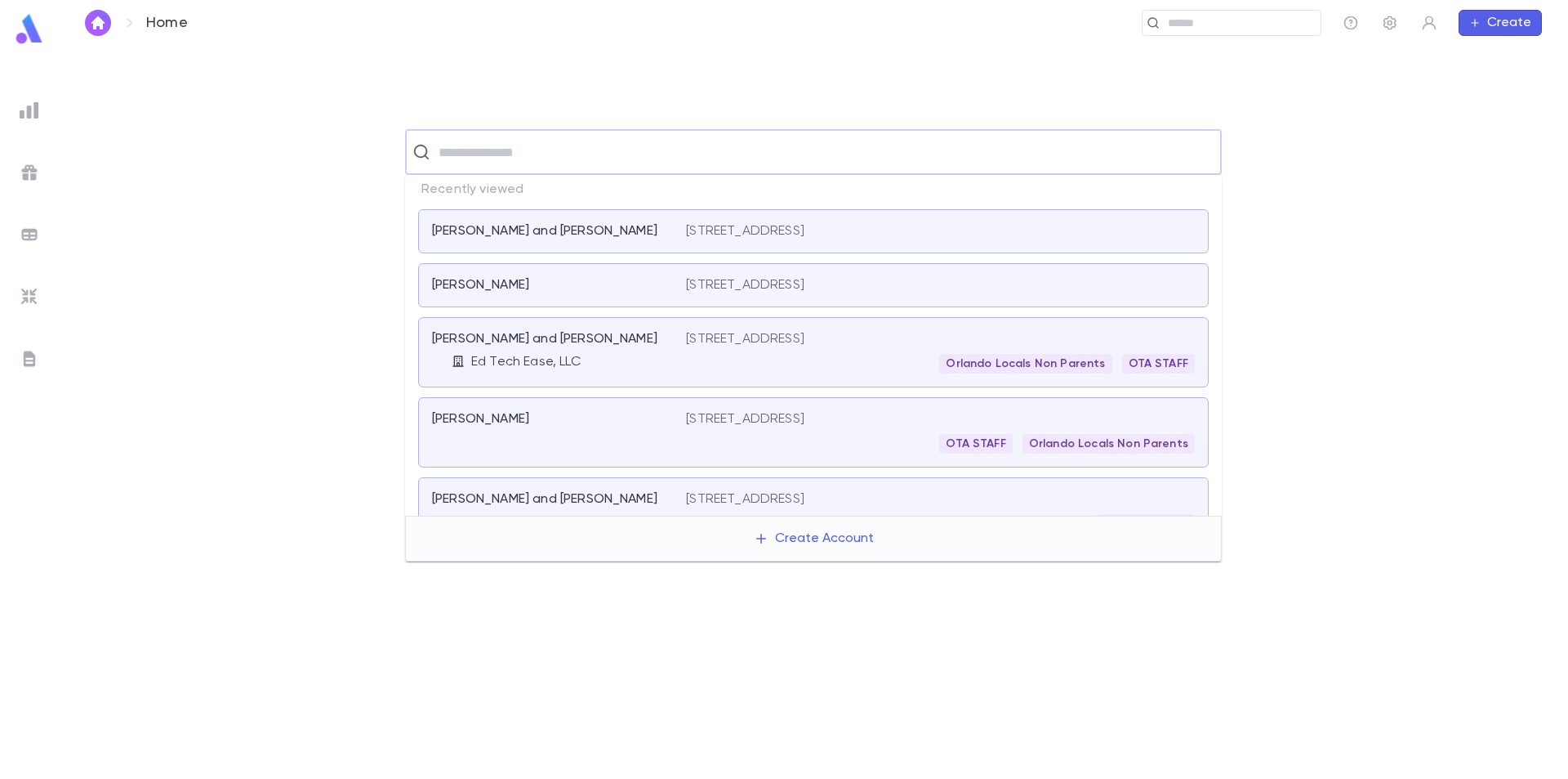
click at [567, 151] on input "text" at bounding box center [824, 152] width 781 height 31
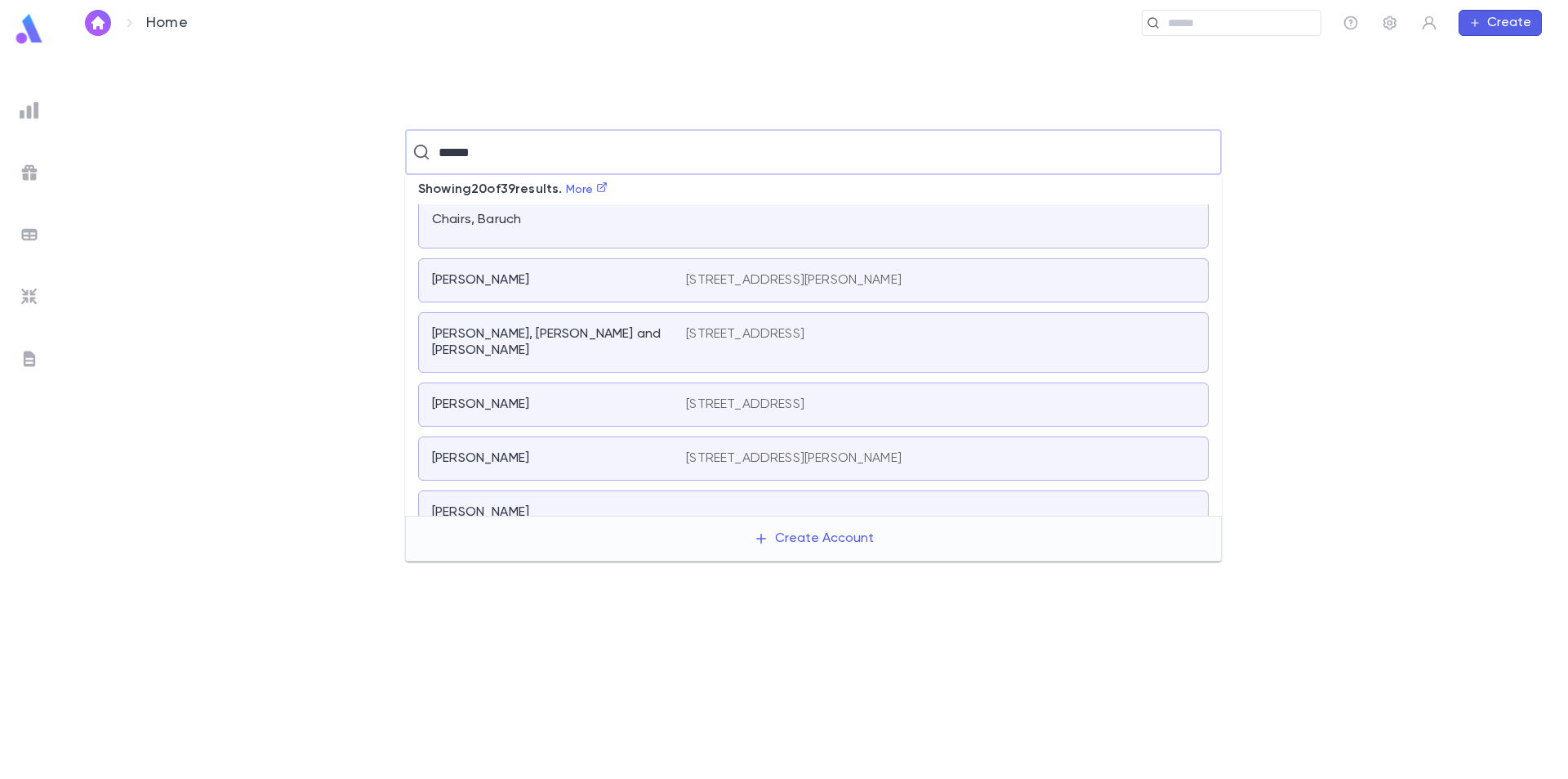
scroll to position [163, 0]
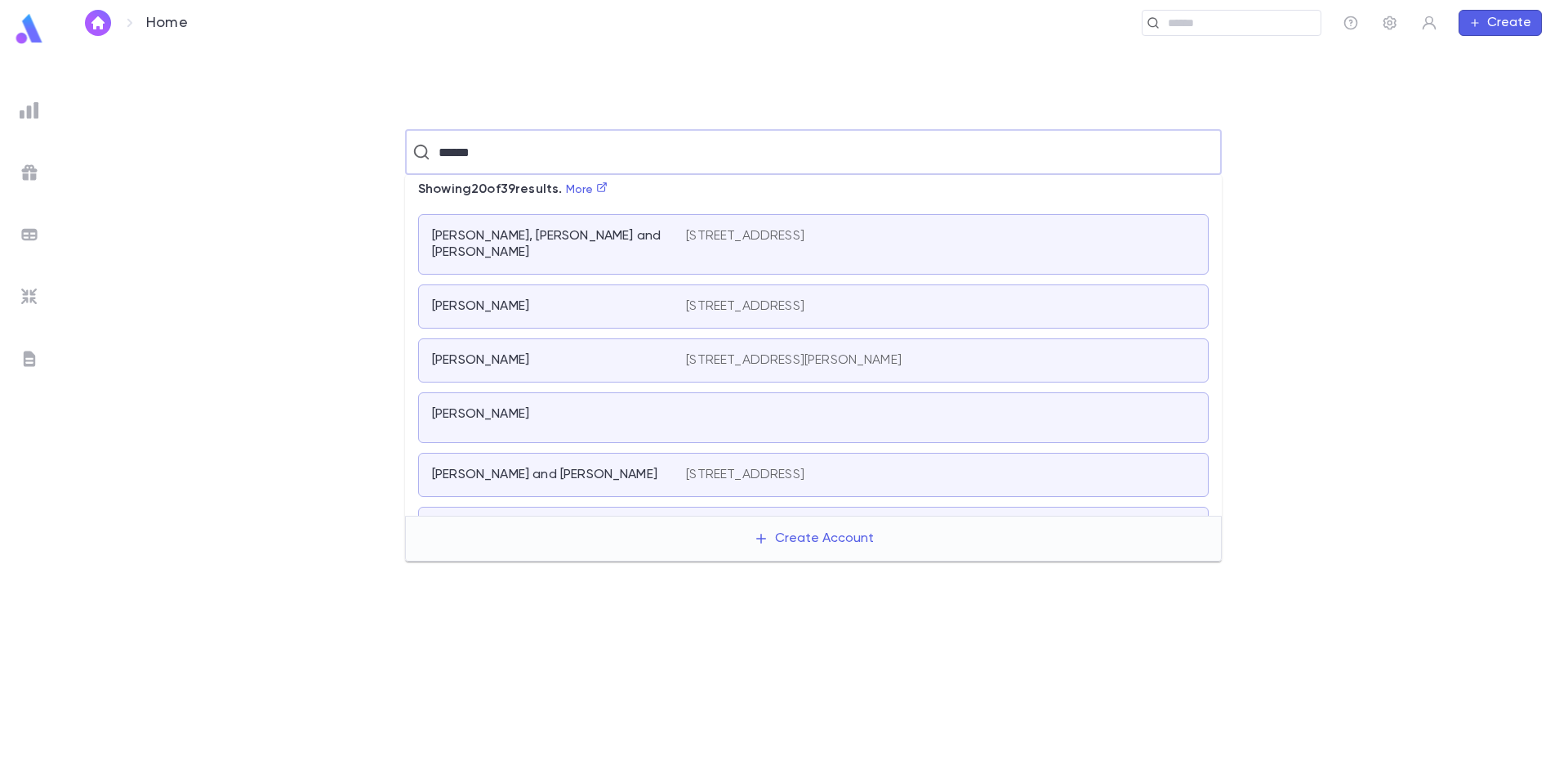
click at [549, 158] on input "******" at bounding box center [811, 152] width 756 height 31
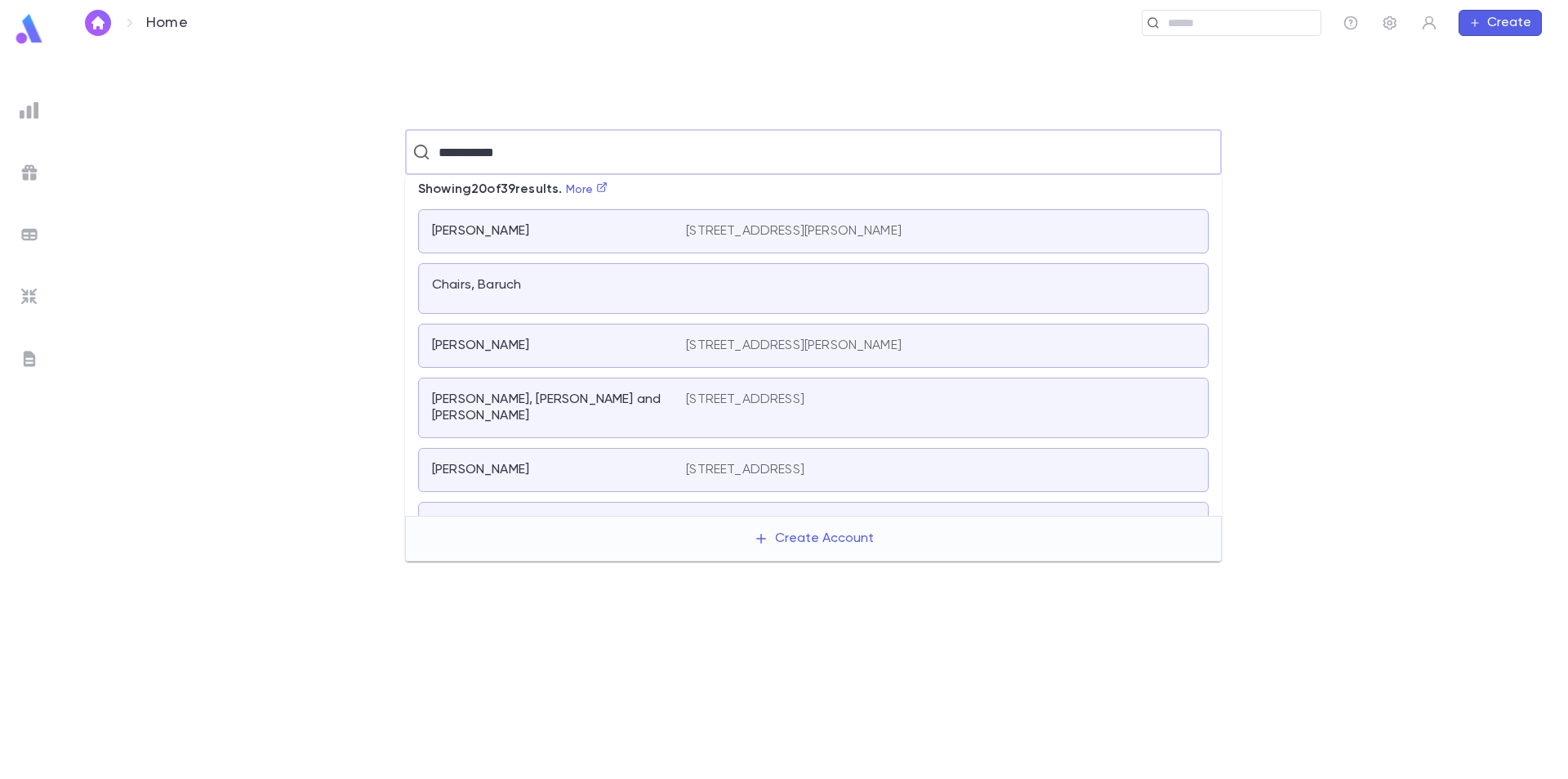
type input "**********"
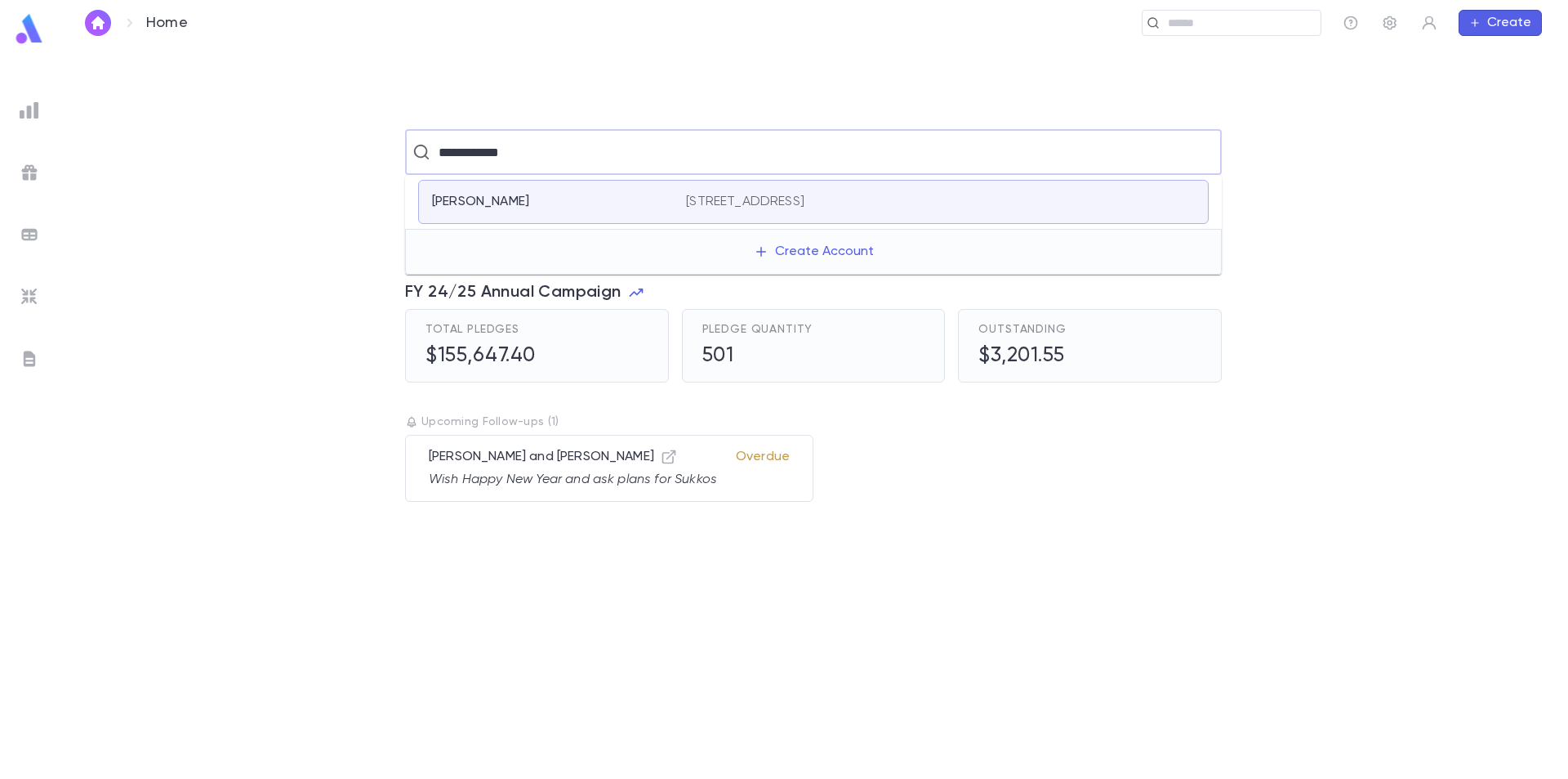
click at [549, 192] on div "Ruben, Baruch 6333 Hiddenale Ave, Orlando FL 32819-4113 United States" at bounding box center [814, 202] width 791 height 44
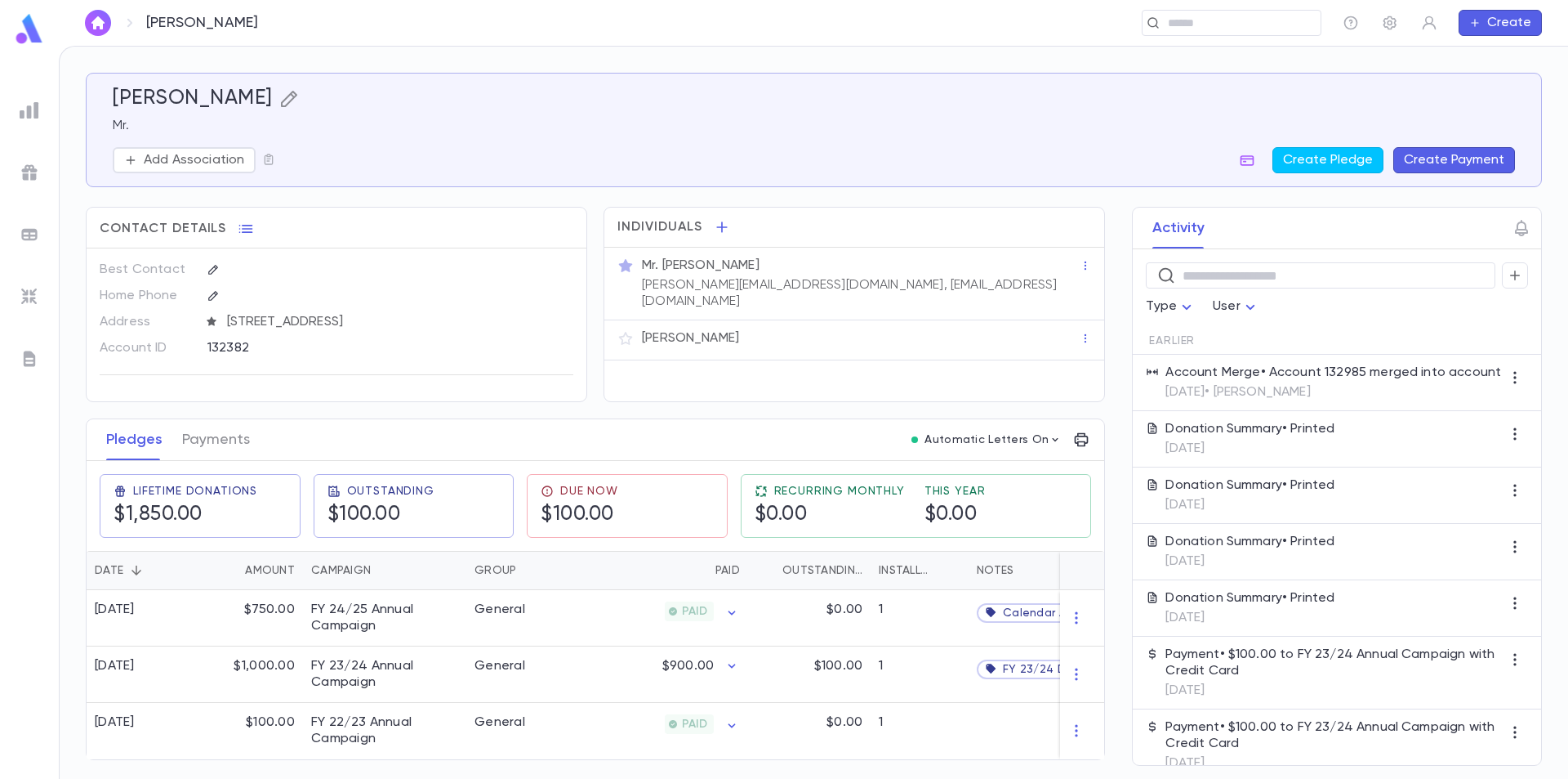
click at [280, 93] on icon "button" at bounding box center [288, 99] width 17 height 17
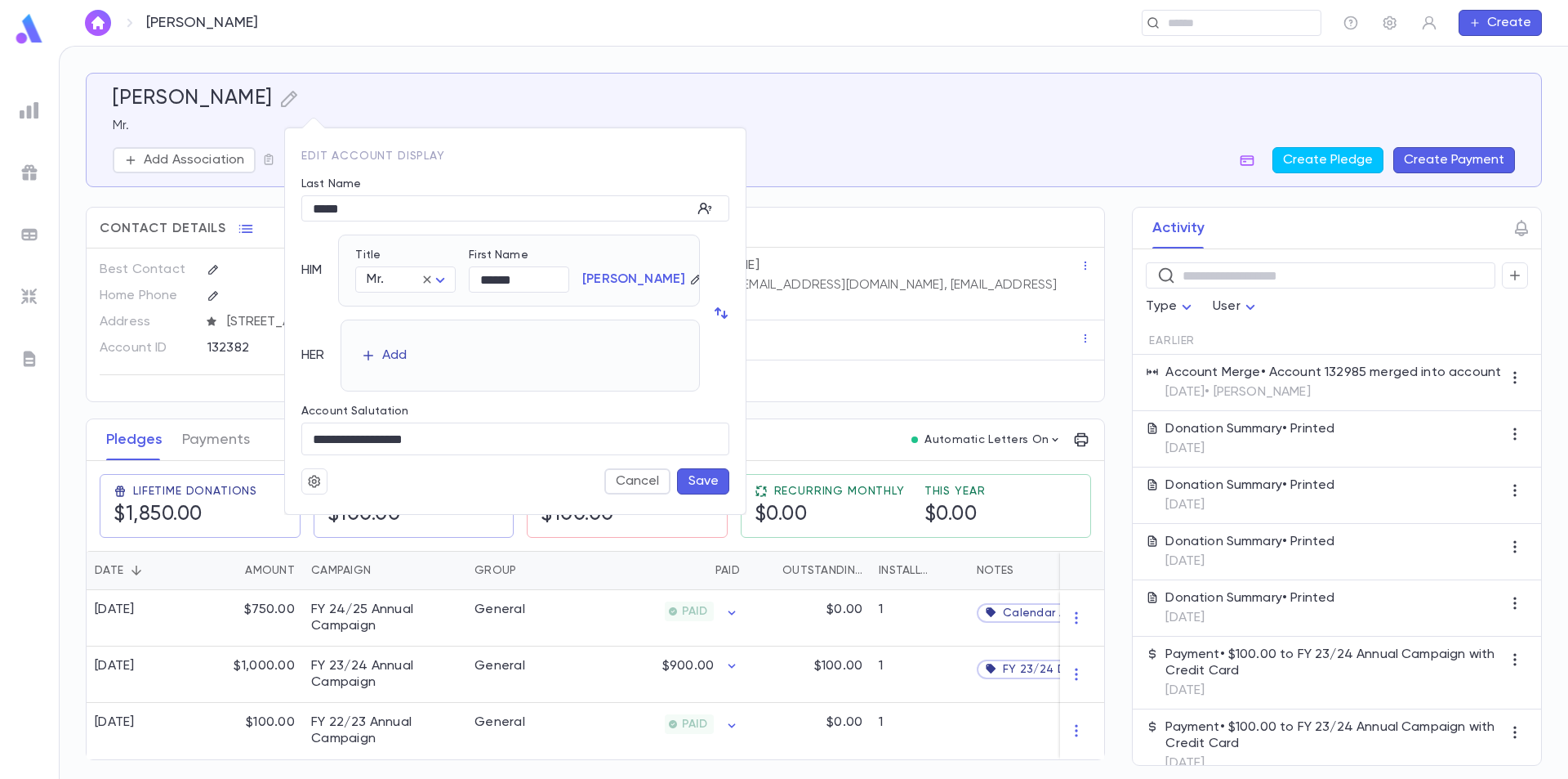
click at [394, 355] on div "Add" at bounding box center [394, 355] width 24 height 17
click at [438, 359] on body "Ruben, Baruch ​ Create Ruben, Baruch Mr. Add Association Create Pledge Create P…" at bounding box center [784, 412] width 1568 height 733
click at [422, 398] on span "Mrs." at bounding box center [412, 396] width 71 height 17
type input "****"
click at [714, 475] on button "Save" at bounding box center [703, 480] width 53 height 26
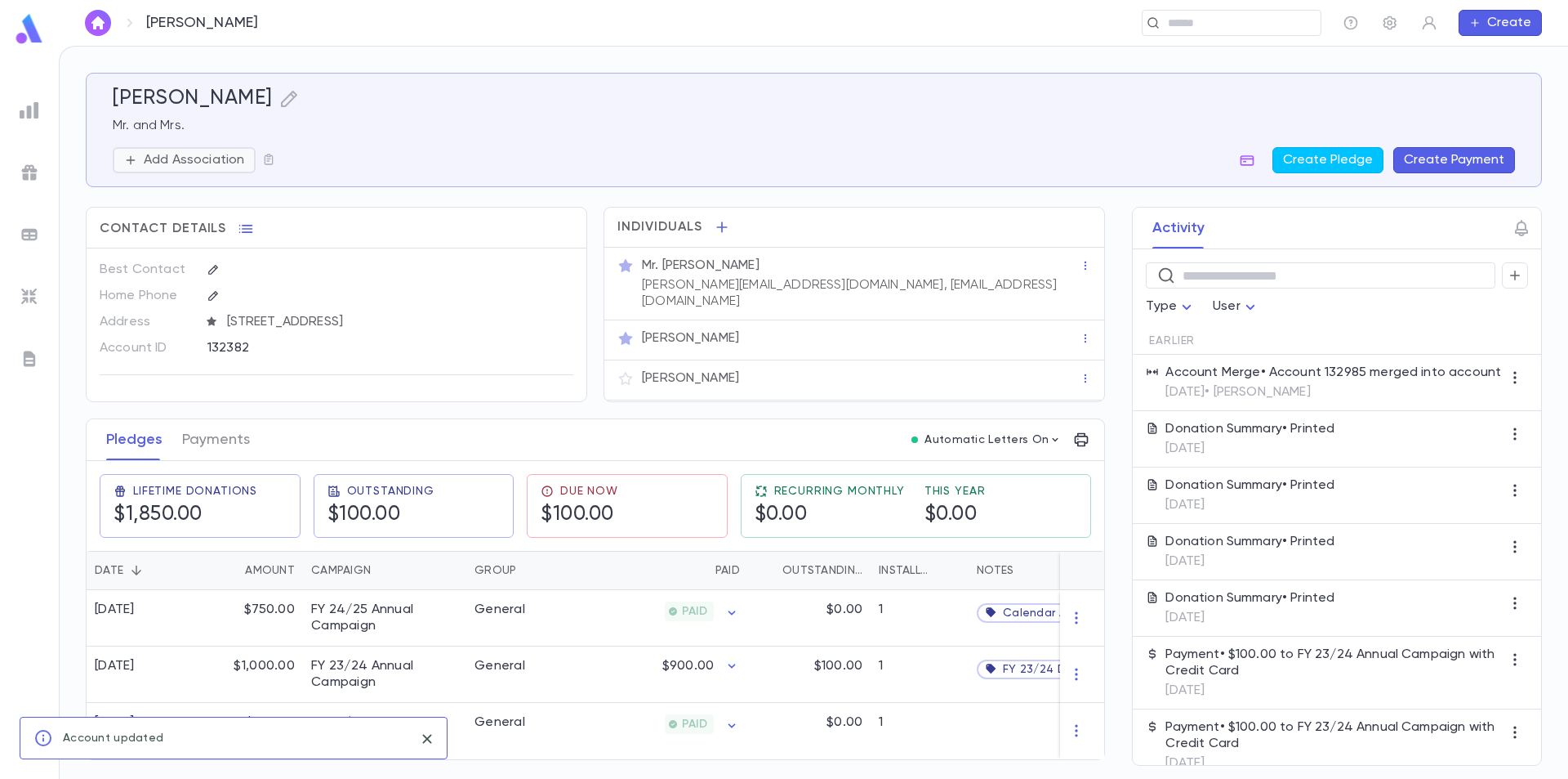
click at [238, 158] on p "Add Association" at bounding box center [193, 160] width 101 height 17
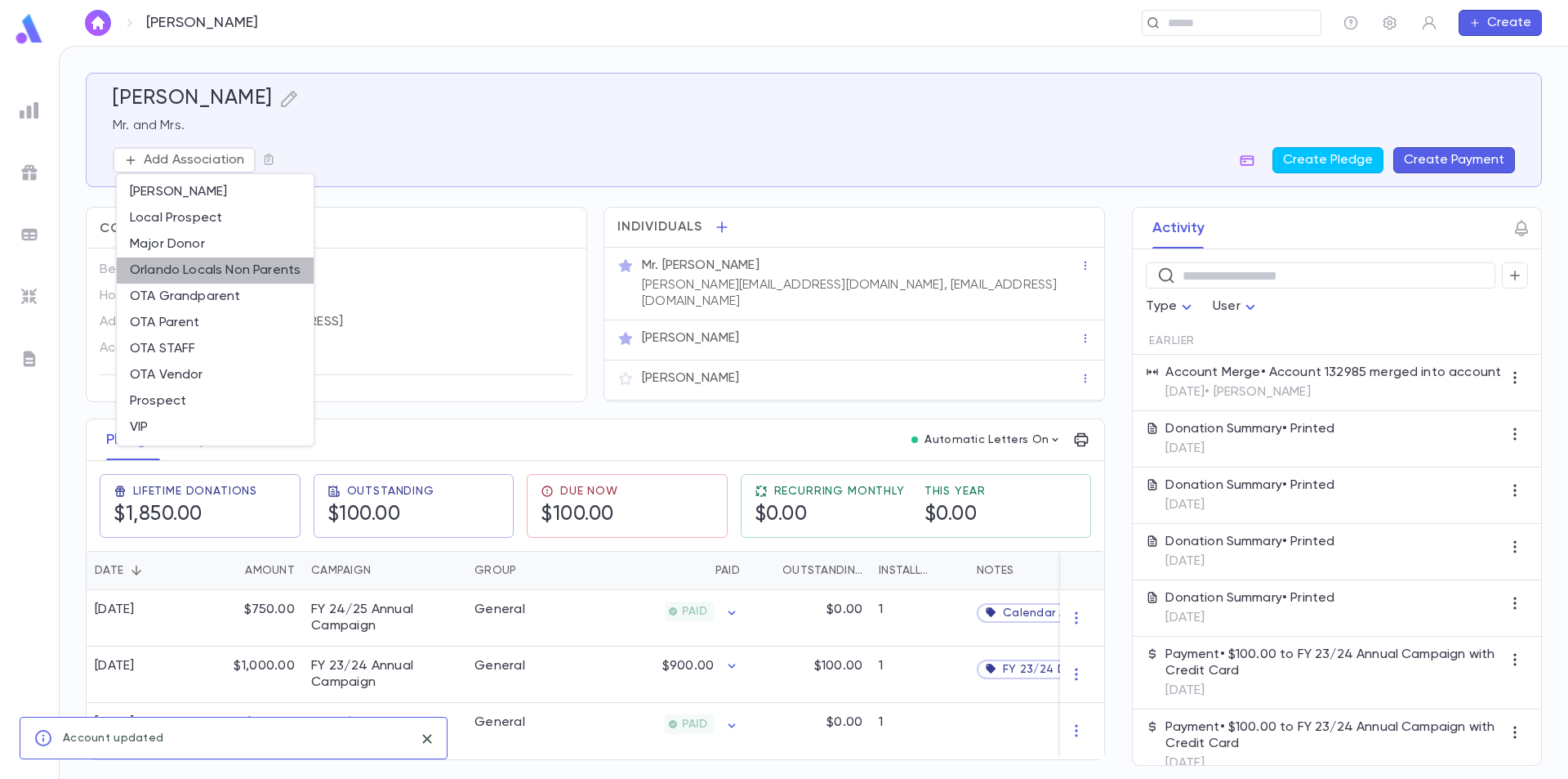
click at [230, 274] on li "Orlando Locals Non Parents" at bounding box center [215, 270] width 197 height 26
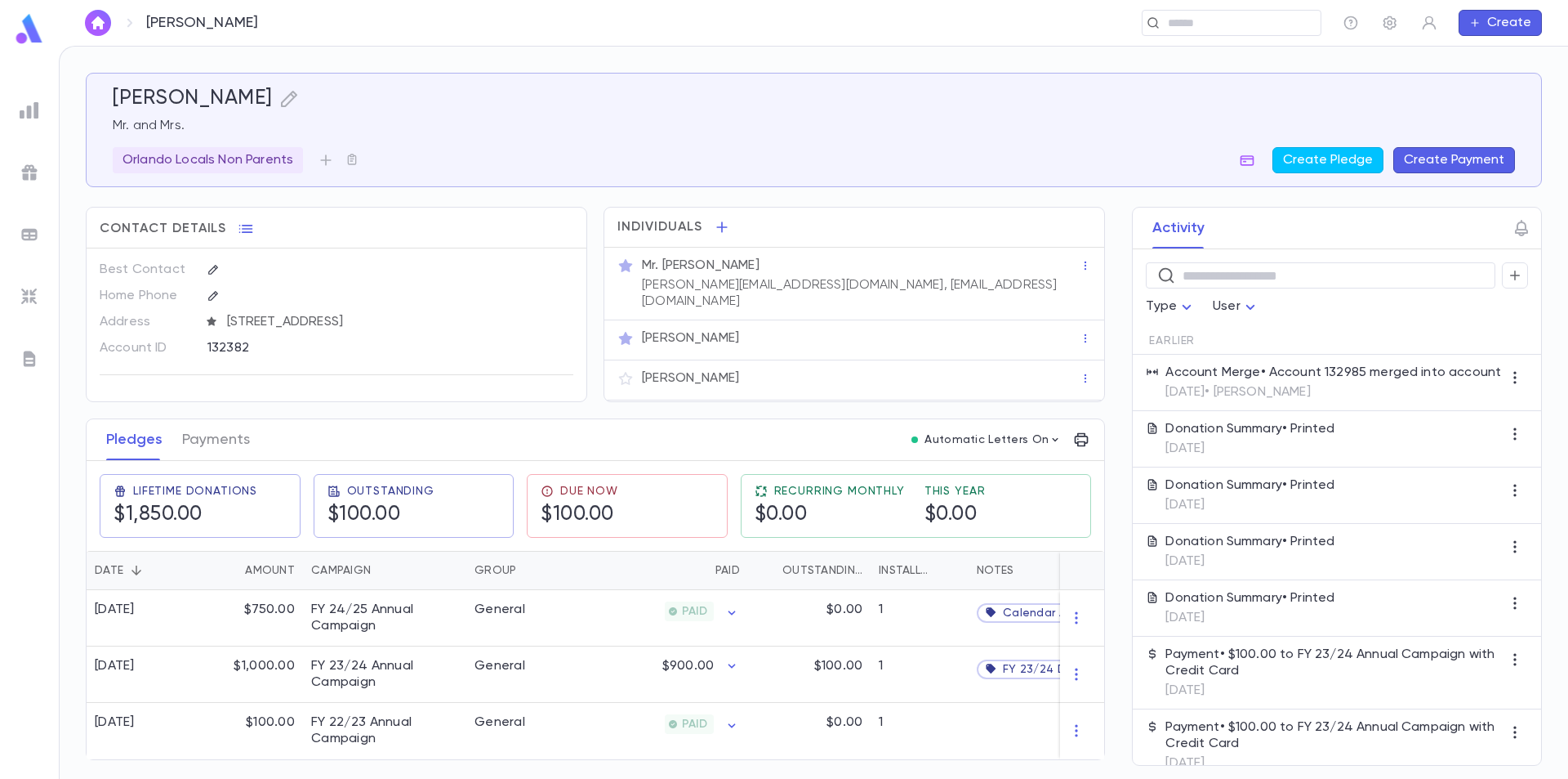
click at [18, 25] on img at bounding box center [29, 29] width 33 height 32
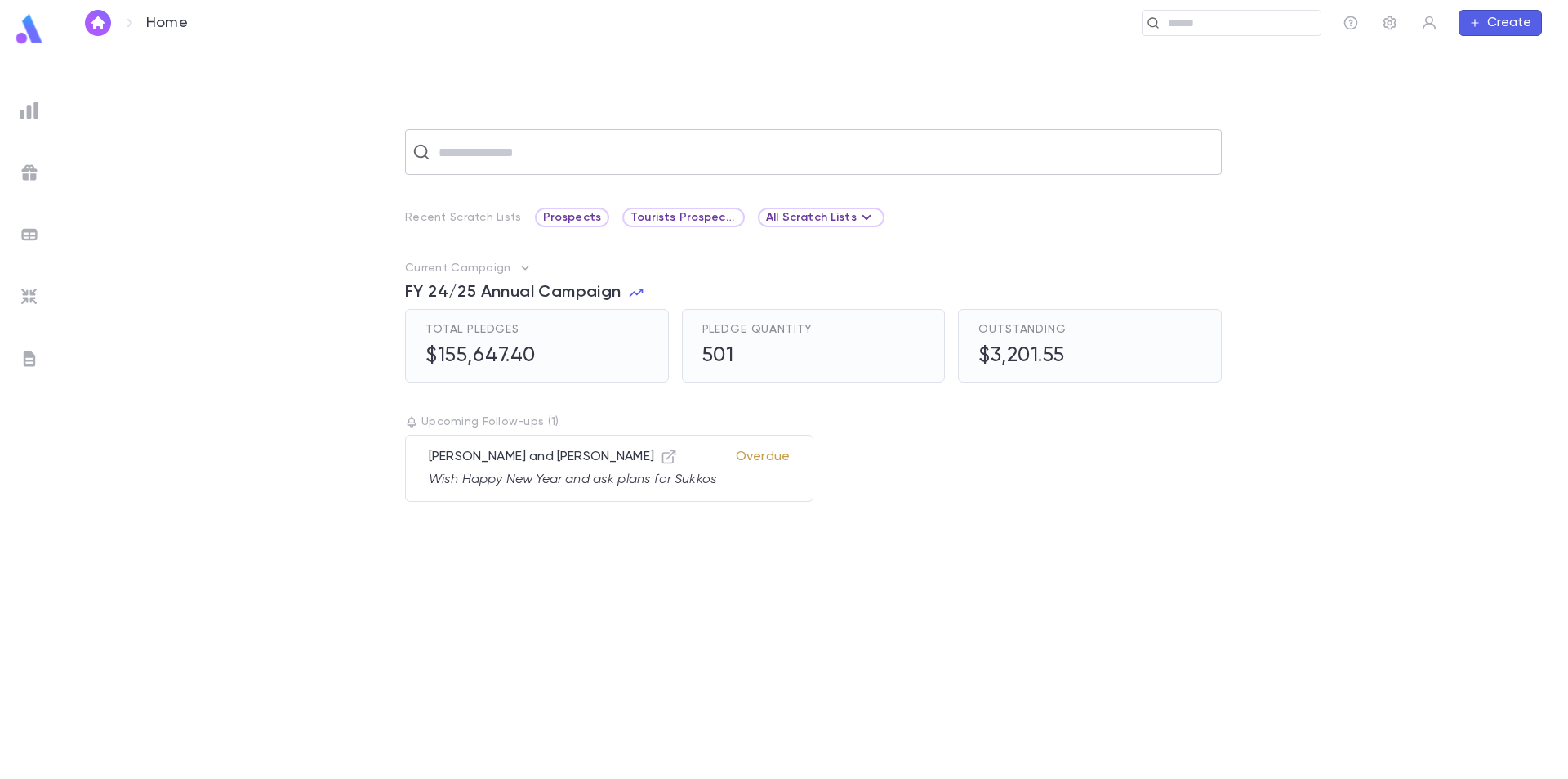
click at [553, 150] on input "text" at bounding box center [824, 152] width 781 height 31
drag, startPoint x: 547, startPoint y: 150, endPoint x: 427, endPoint y: 150, distance: 120.0
click at [427, 150] on div "**********" at bounding box center [814, 152] width 817 height 46
click at [797, 234] on button "Create Account" at bounding box center [814, 237] width 146 height 31
type input "**********"
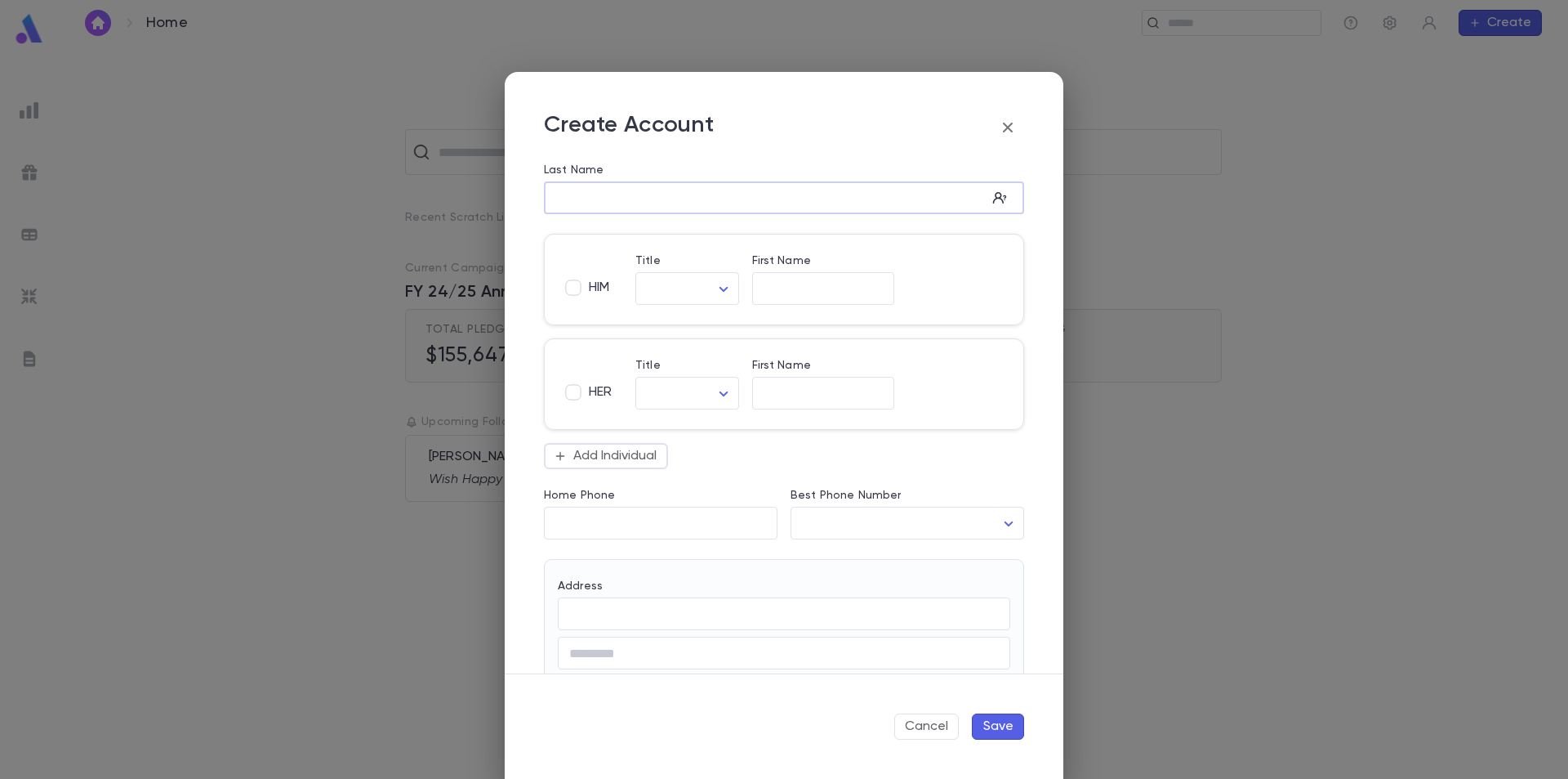
click at [627, 190] on input "Last Name" at bounding box center [765, 198] width 443 height 19
type input "*******"
click at [598, 283] on span "HIM" at bounding box center [599, 288] width 20 height 17
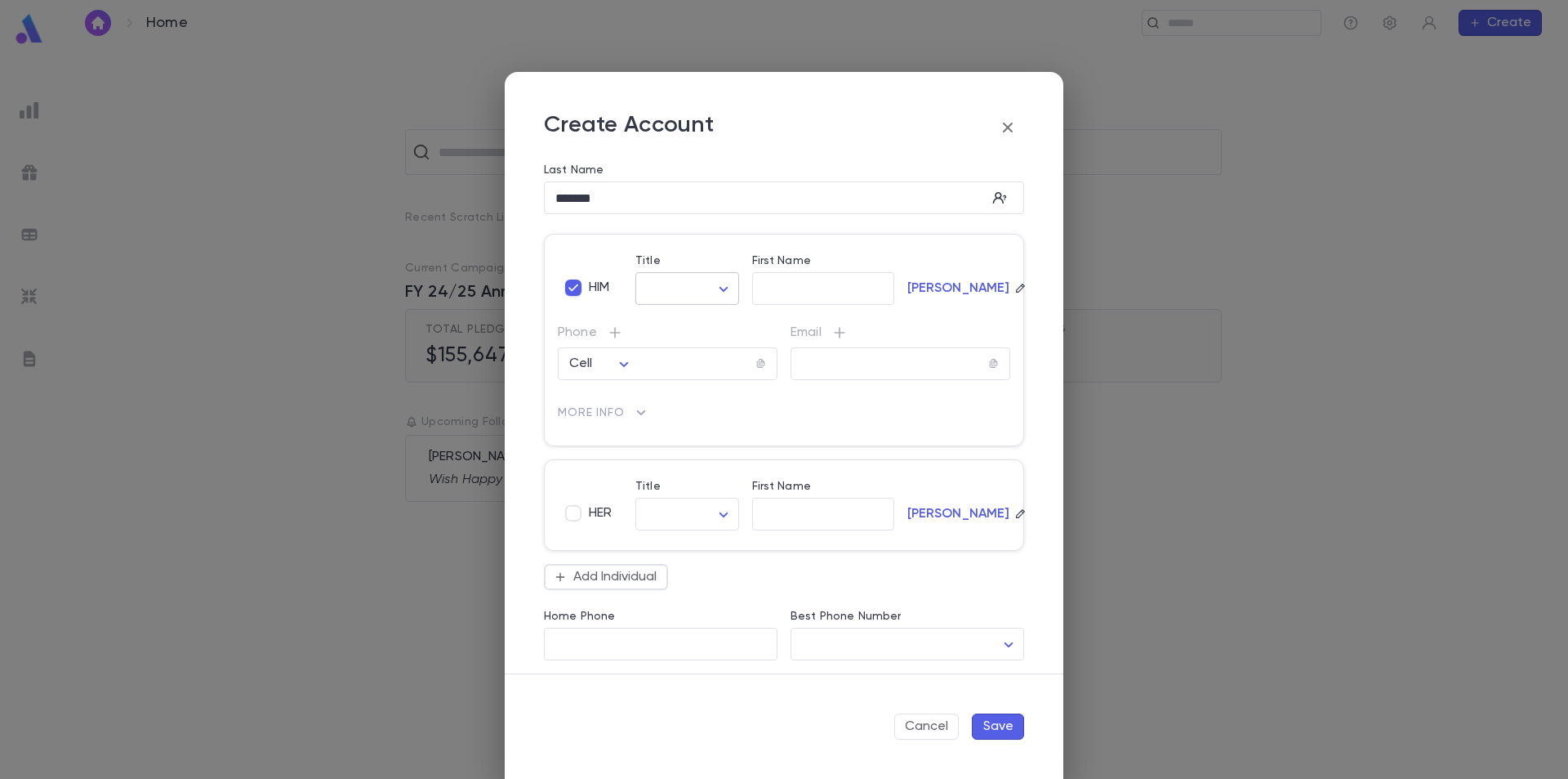
click at [684, 289] on body "Home ​ Create ​ Recent Scratch Lists Prospects Tourists Prospects and VIP All S…" at bounding box center [784, 412] width 1568 height 732
click at [691, 325] on span "Mr." at bounding box center [721, 324] width 140 height 17
type input "***"
click at [772, 282] on input "First Name" at bounding box center [823, 289] width 143 height 19
type input "*****"
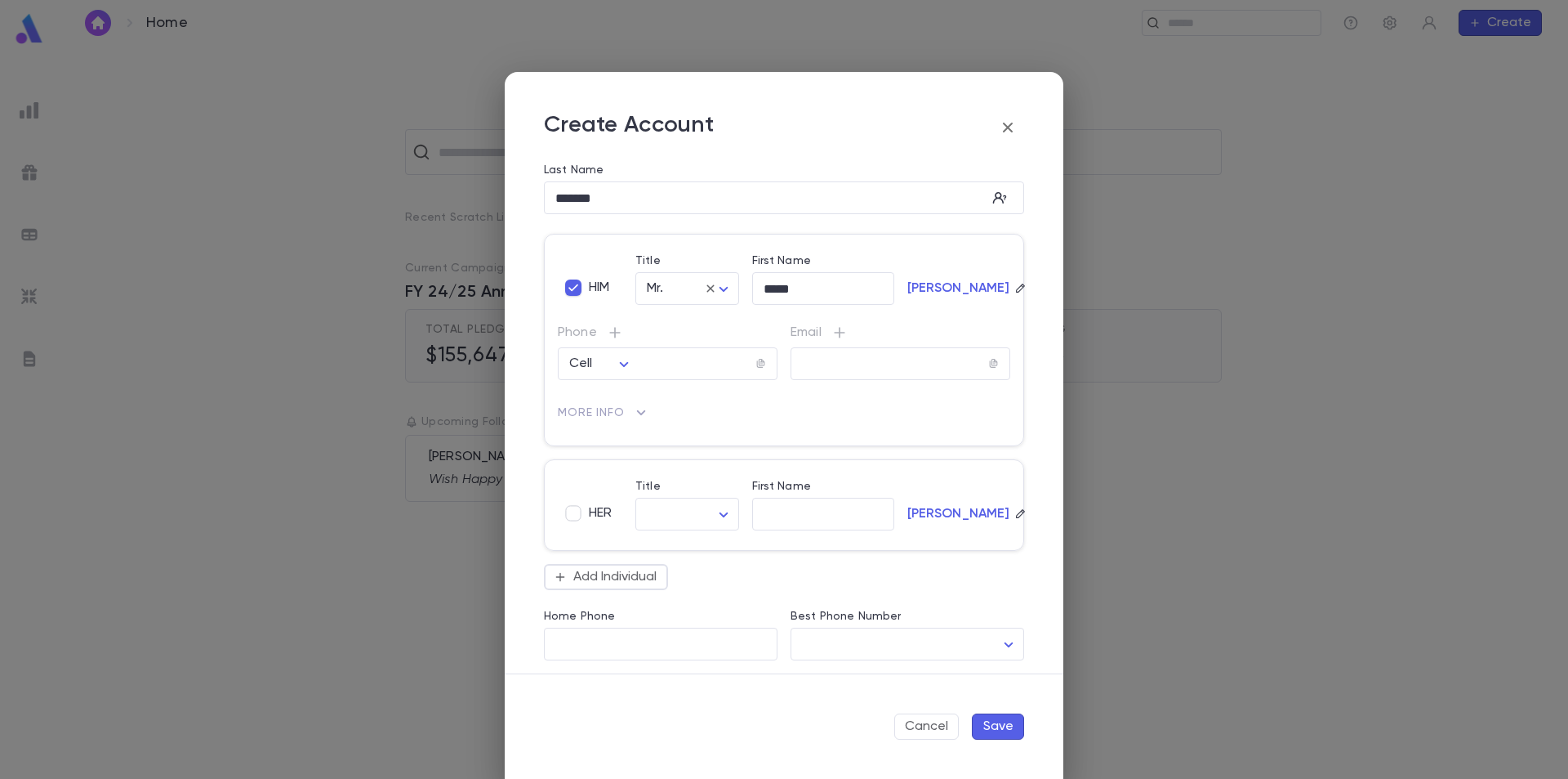
click at [594, 506] on span "HER" at bounding box center [600, 514] width 23 height 17
click at [684, 507] on body "Home ​ Create ​ Recent Scratch Lists Prospects Tourists Prospects and VIP All S…" at bounding box center [784, 412] width 1568 height 732
click at [679, 550] on span "Mrs." at bounding box center [688, 550] width 74 height 17
type input "****"
click at [765, 521] on input "First Name" at bounding box center [823, 515] width 143 height 19
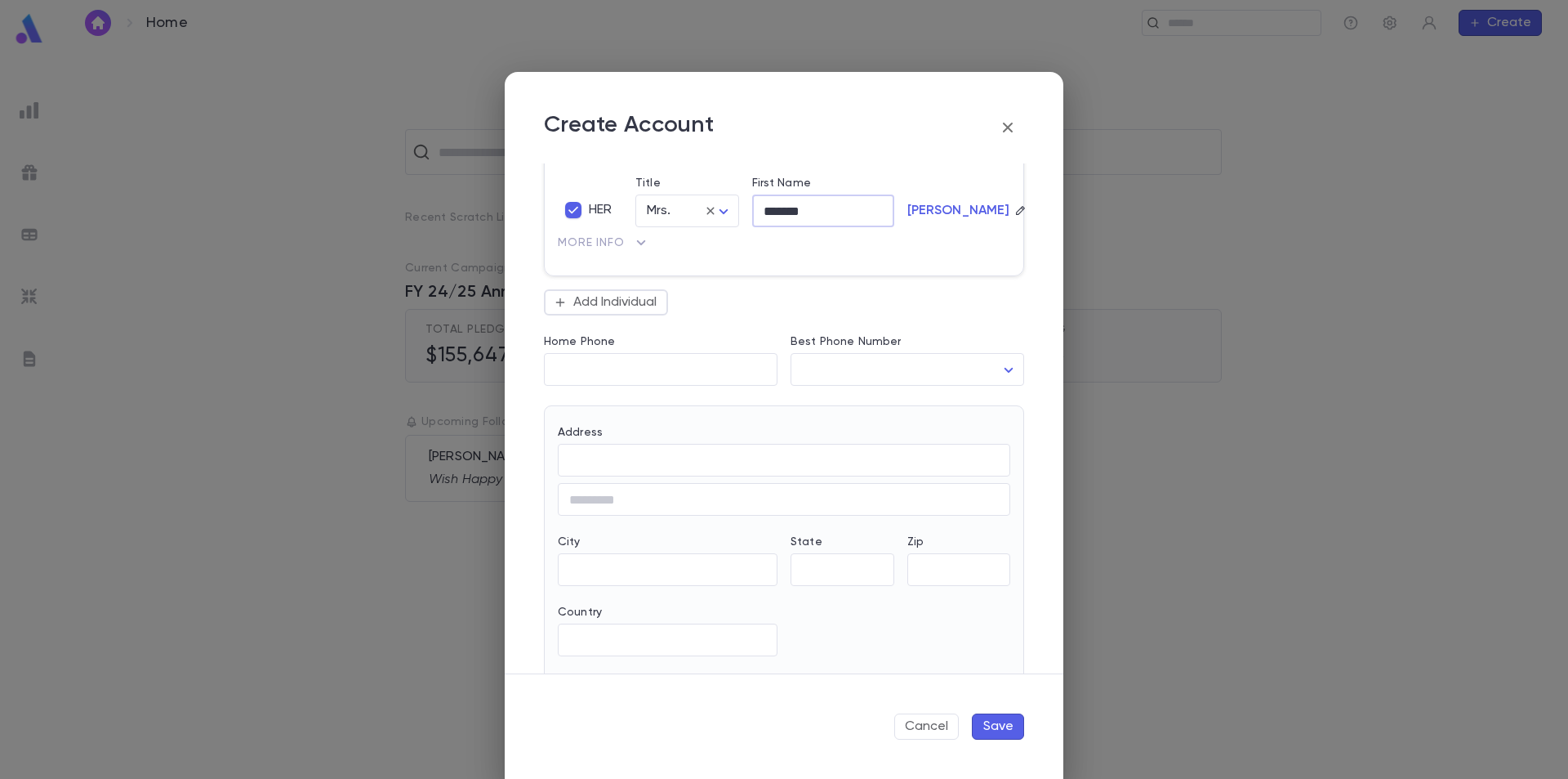
scroll to position [409, 0]
type input "*******"
click at [603, 452] on input "Address" at bounding box center [784, 447] width 453 height 19
click at [743, 490] on div "Orlando, Florida 32804, United States" at bounding box center [769, 492] width 357 height 14
type input "**********"
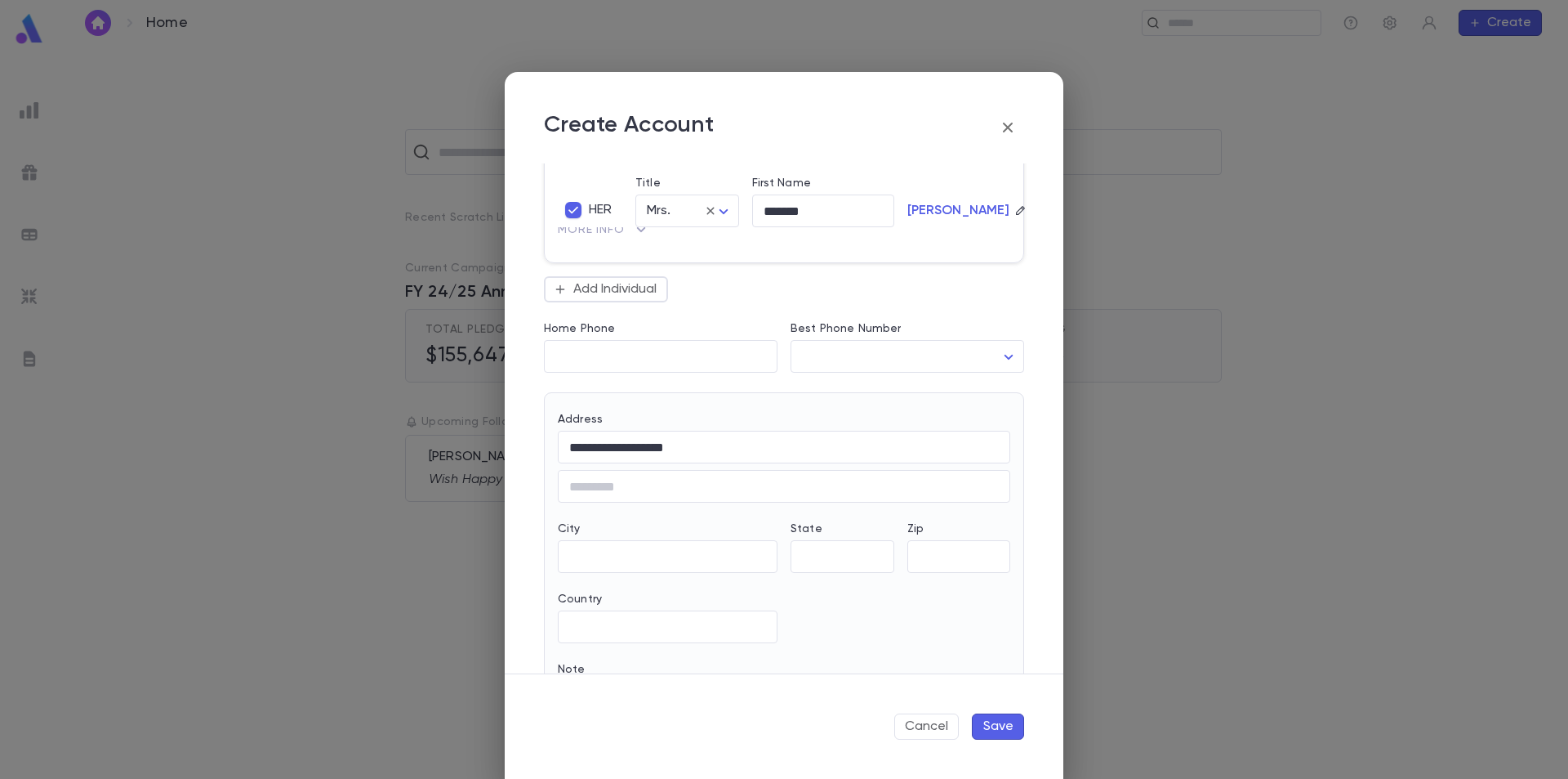
type input "**"
type input "*******"
type input "**********"
type input "*****"
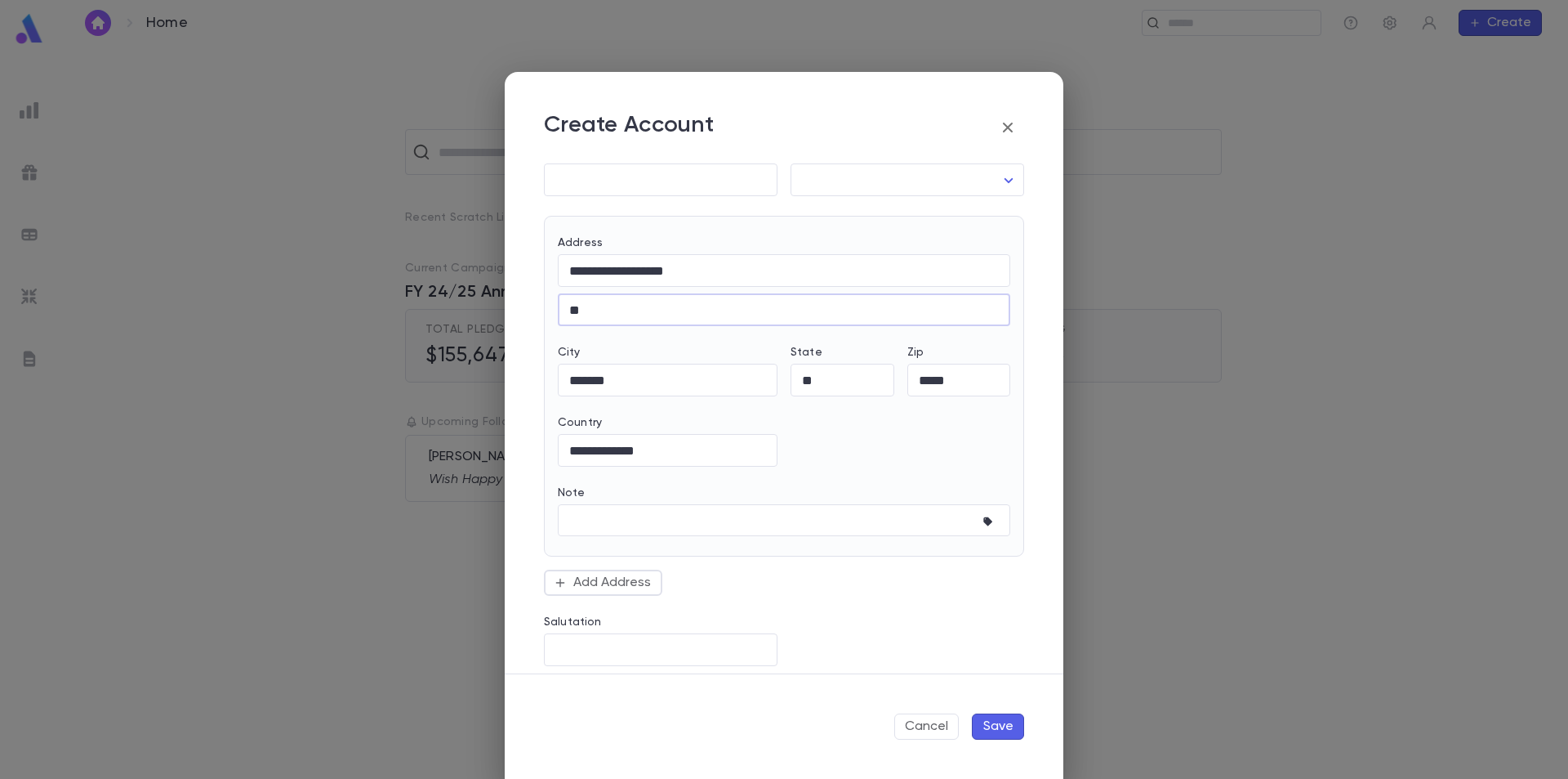
scroll to position [599, 0]
type input "**"
click at [1007, 725] on button "Save" at bounding box center [998, 726] width 53 height 26
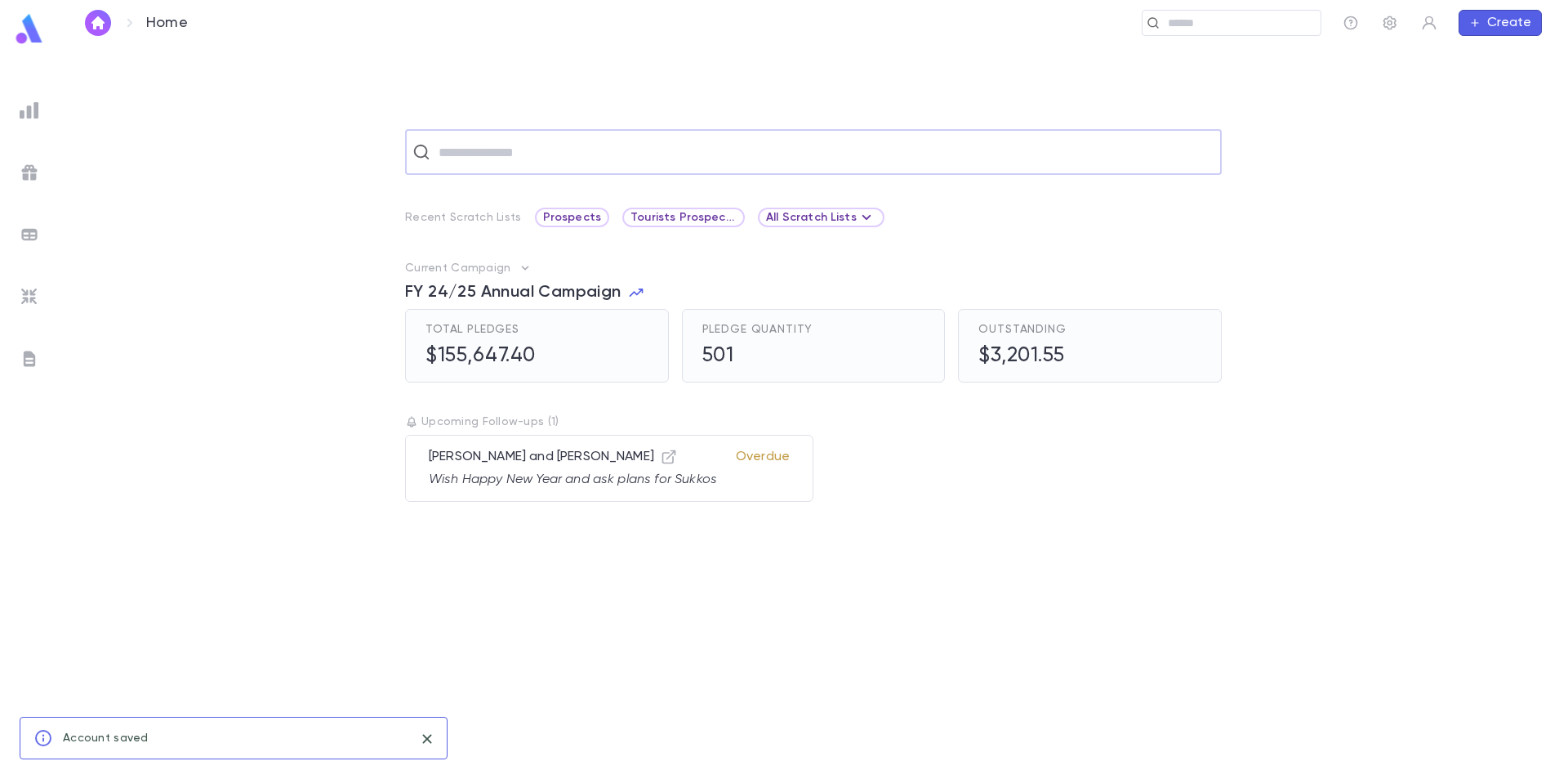
click at [468, 152] on input "text" at bounding box center [824, 152] width 781 height 31
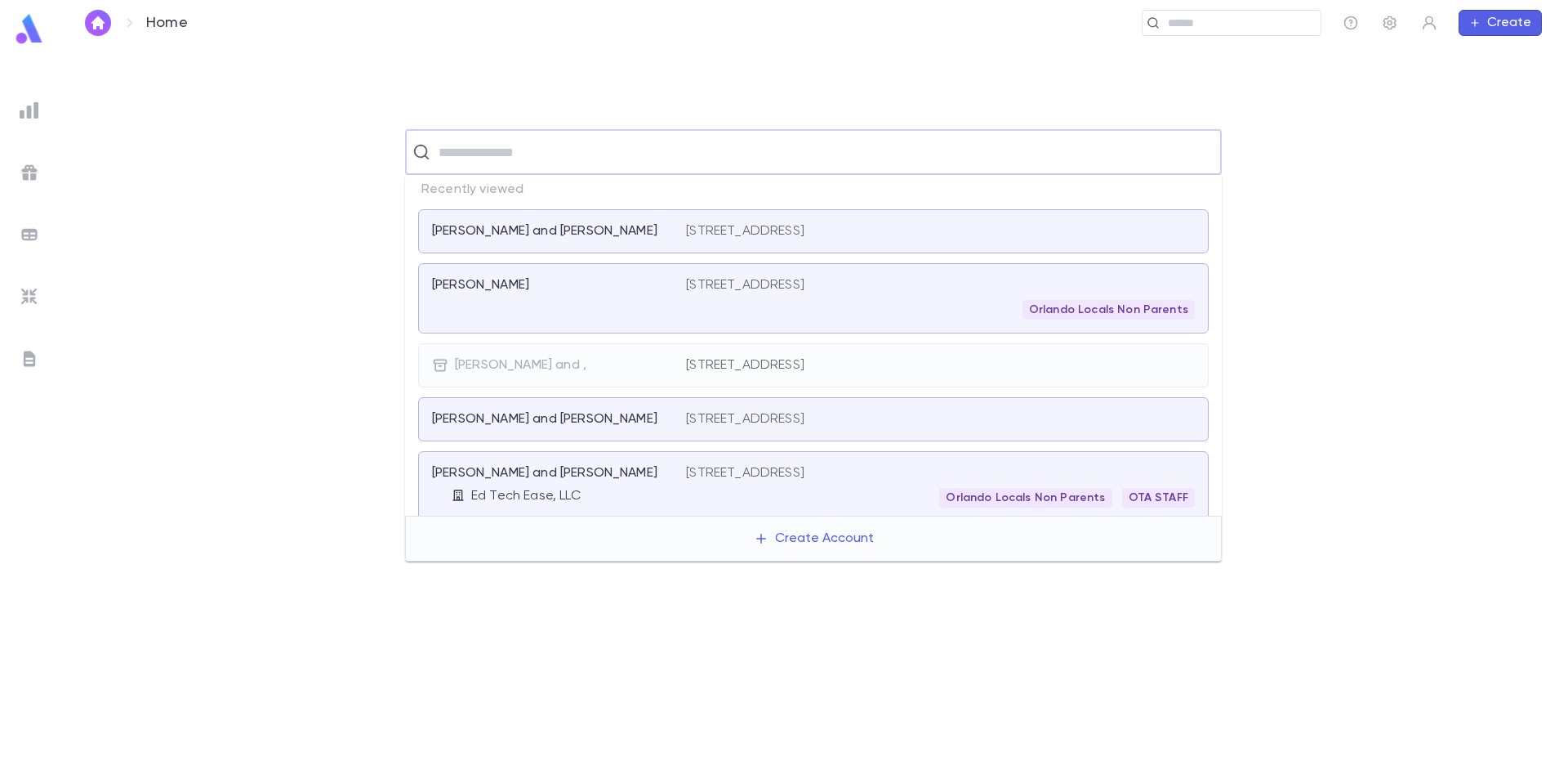
click at [534, 234] on p "Shapiro, James and Valeria" at bounding box center [544, 232] width 225 height 17
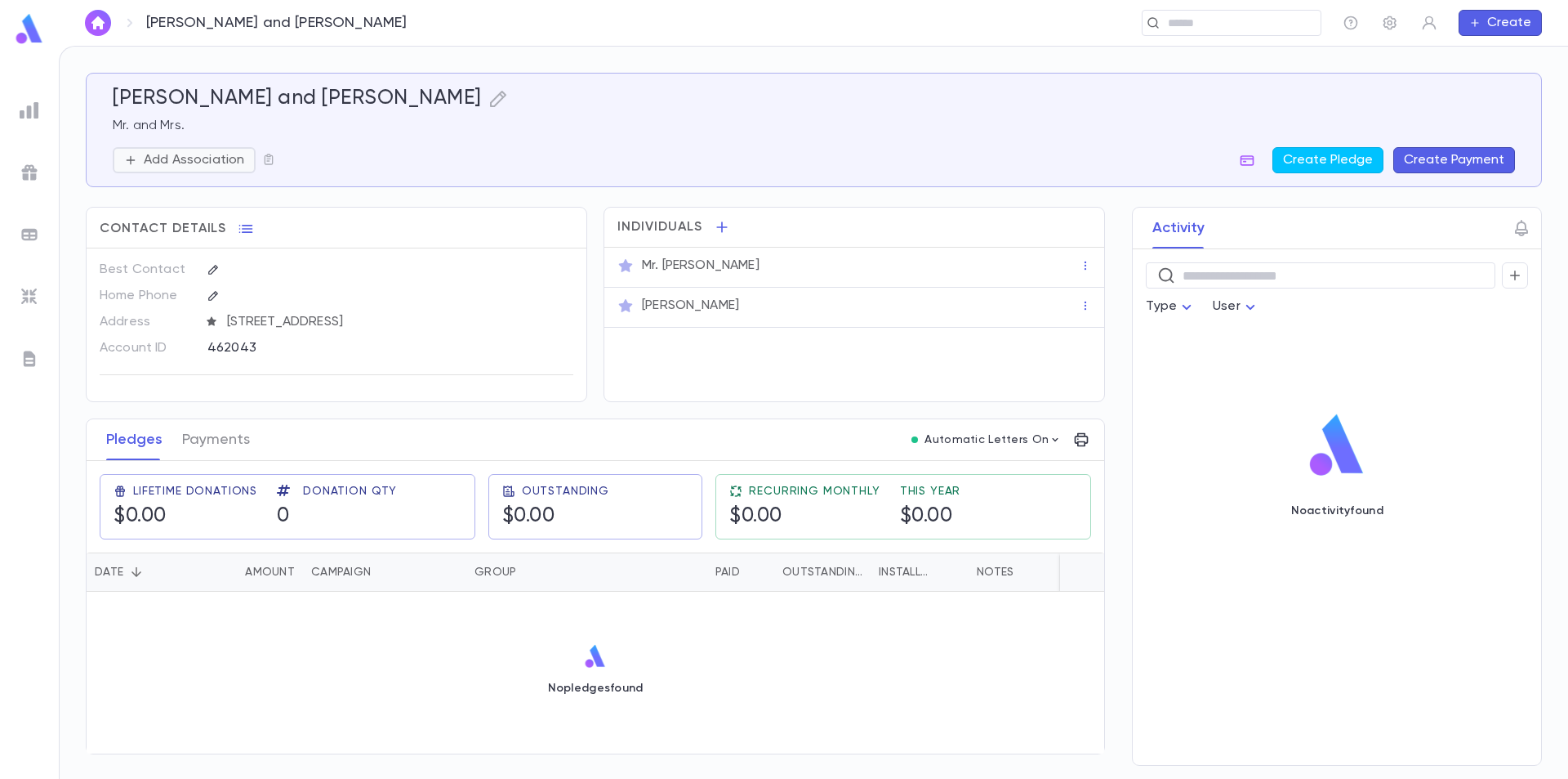
click at [212, 158] on p "Add Association" at bounding box center [193, 160] width 101 height 17
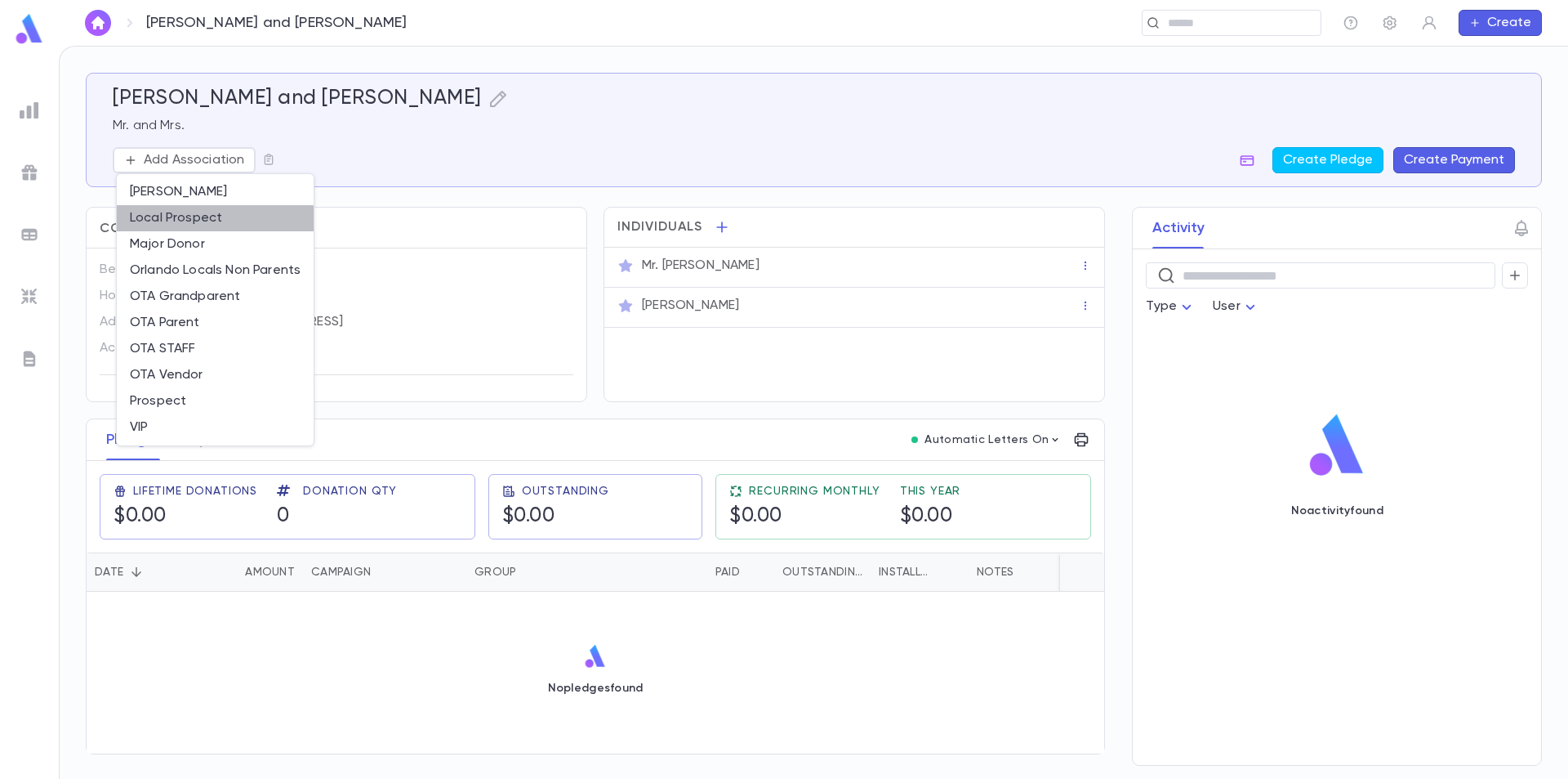
click at [200, 221] on li "Local Prospect" at bounding box center [215, 218] width 197 height 26
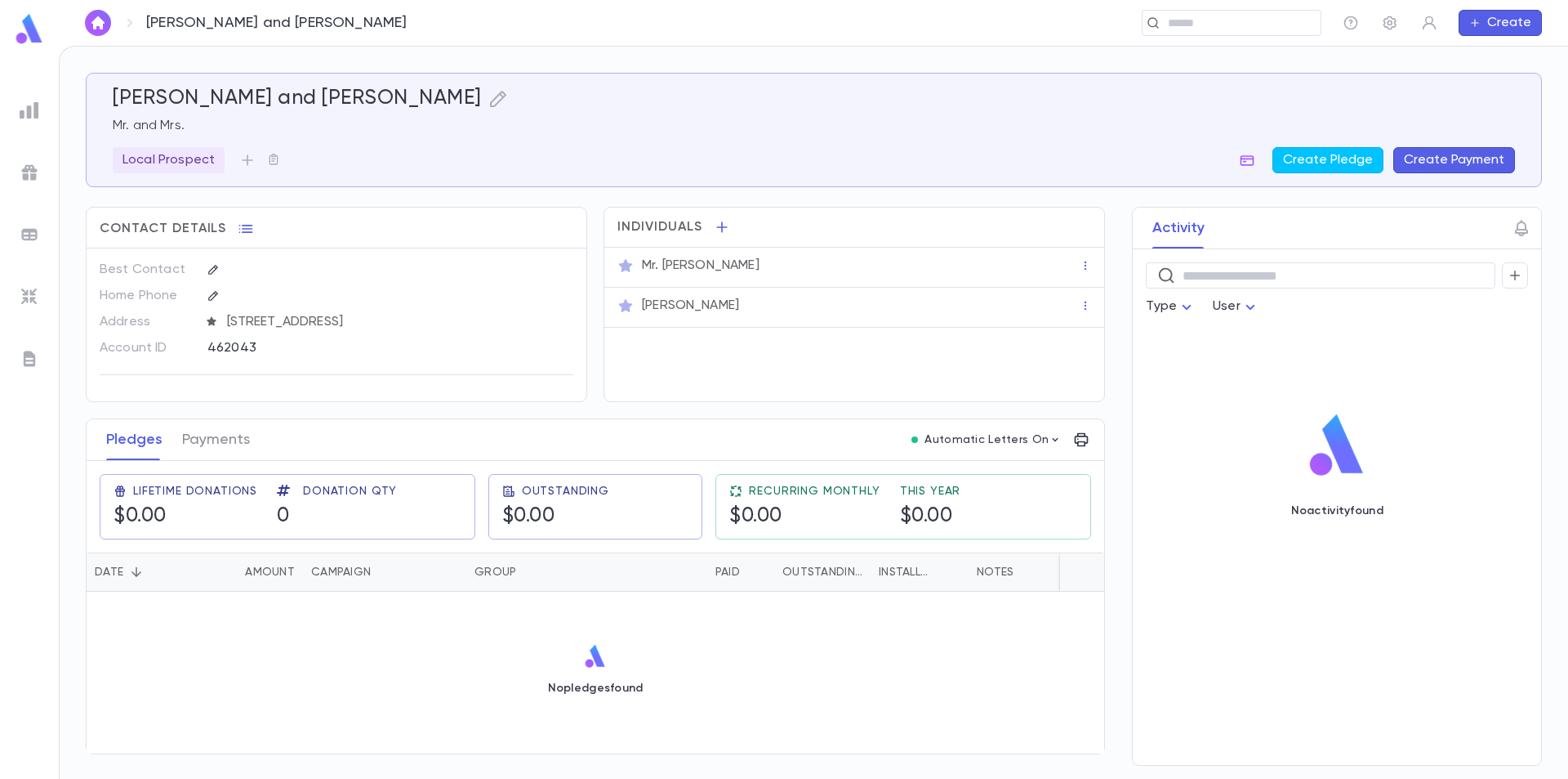
click at [30, 33] on img at bounding box center [29, 29] width 33 height 32
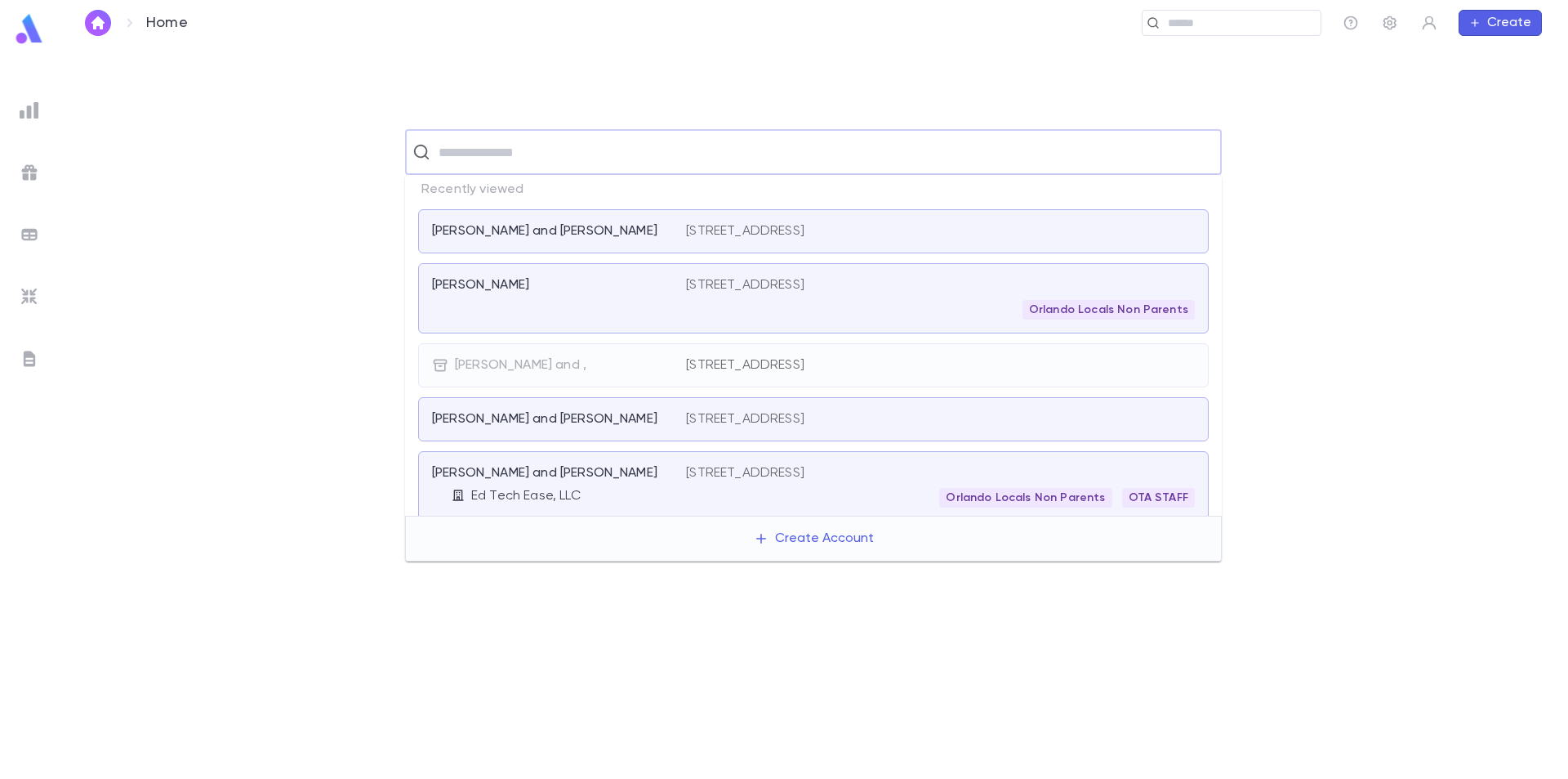
click at [519, 164] on input "text" at bounding box center [824, 152] width 781 height 31
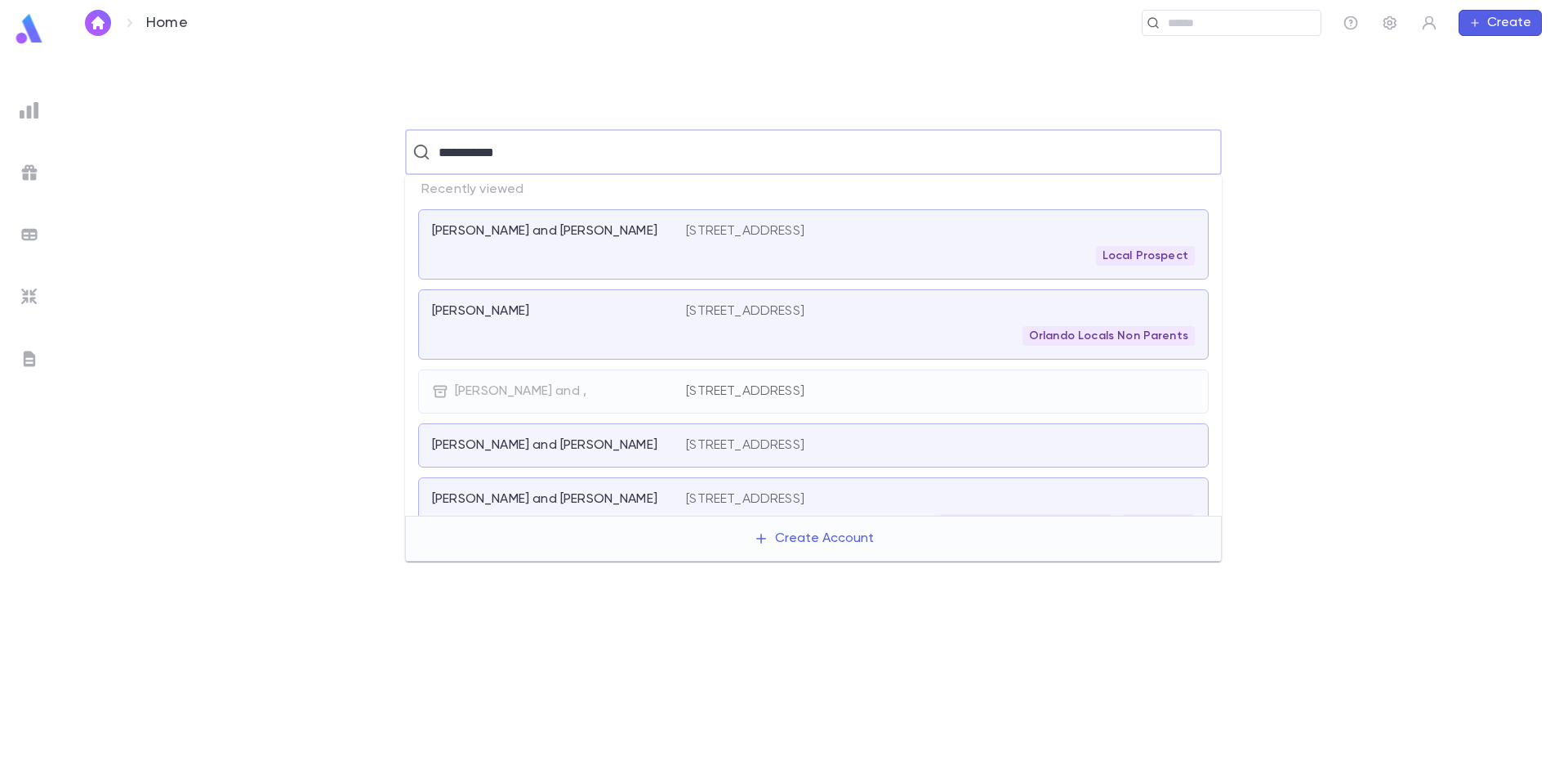
type input "**********"
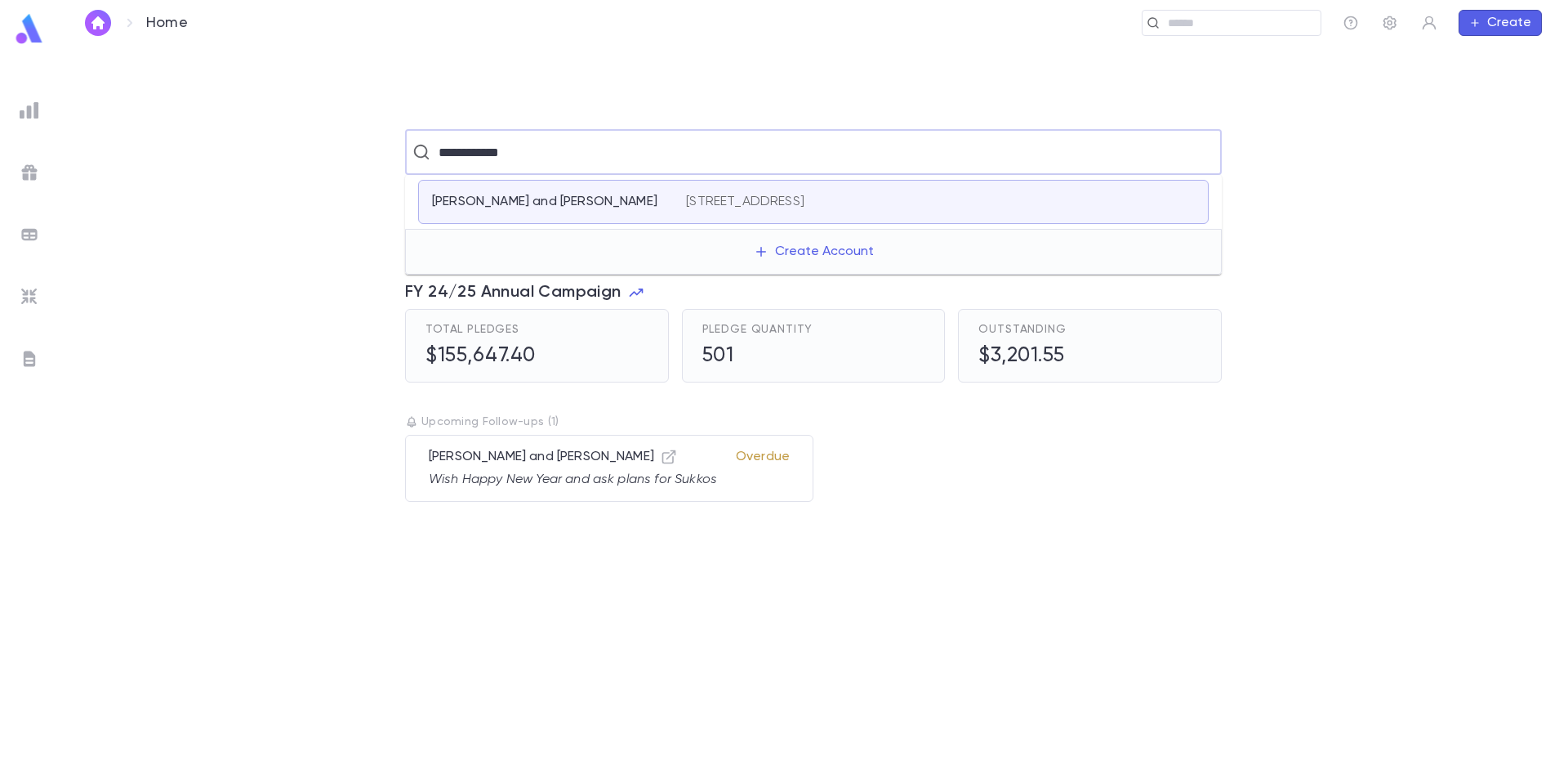
click at [555, 196] on p "Soll, Michael and Stacey" at bounding box center [544, 202] width 225 height 17
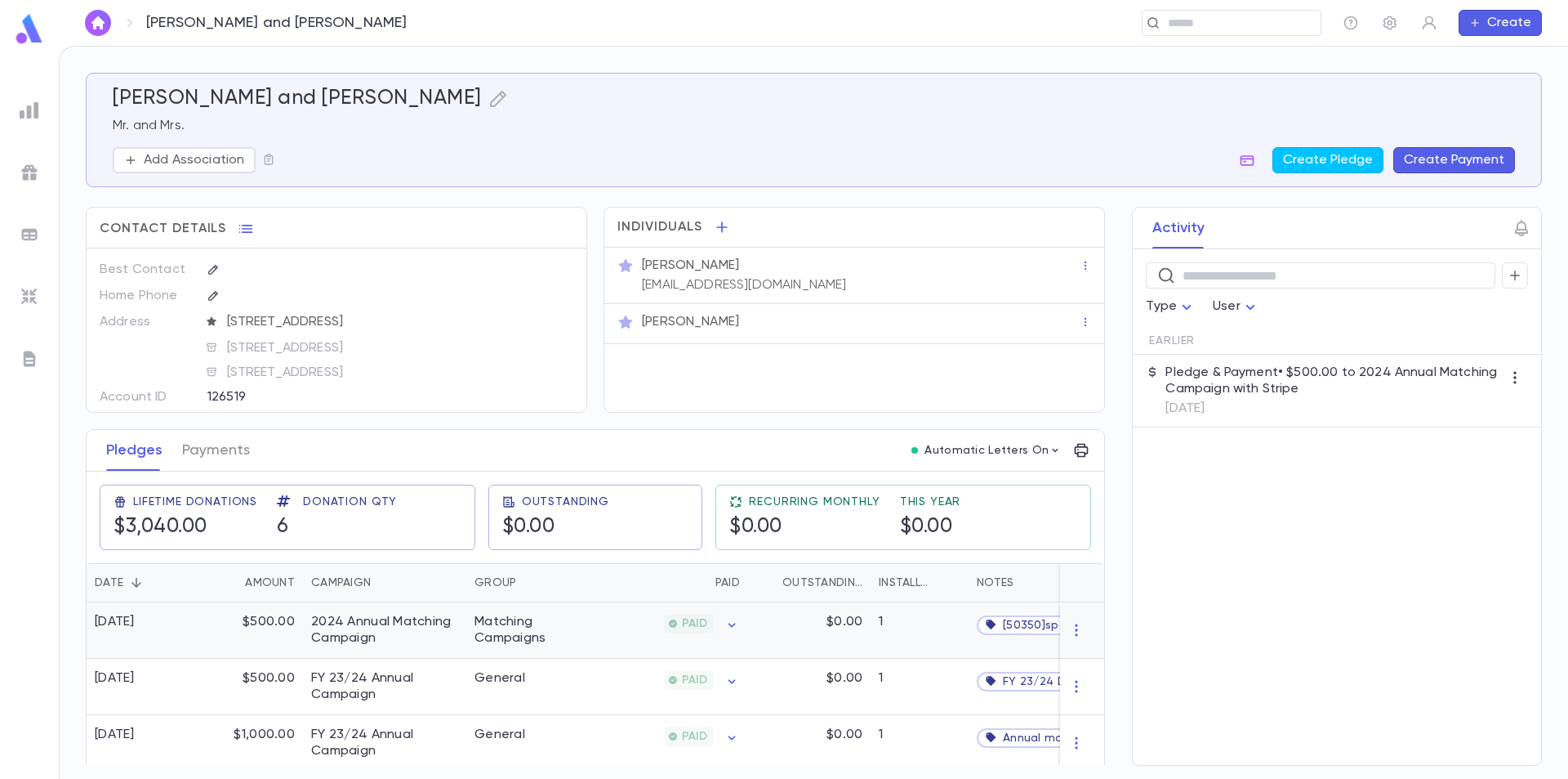
click at [281, 636] on div "$500.00" at bounding box center [249, 631] width 106 height 57
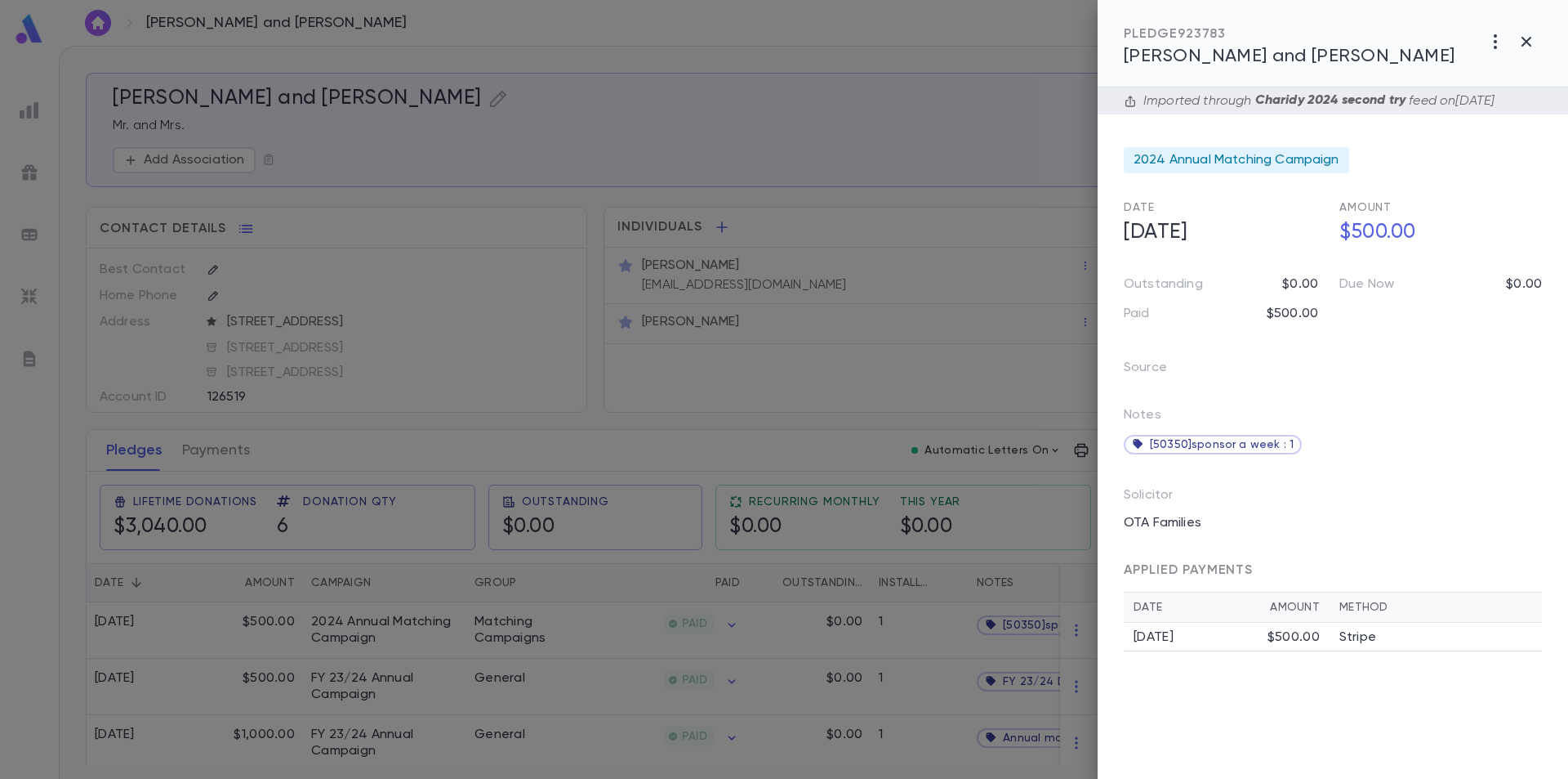
click at [1521, 47] on icon "button" at bounding box center [1527, 42] width 20 height 20
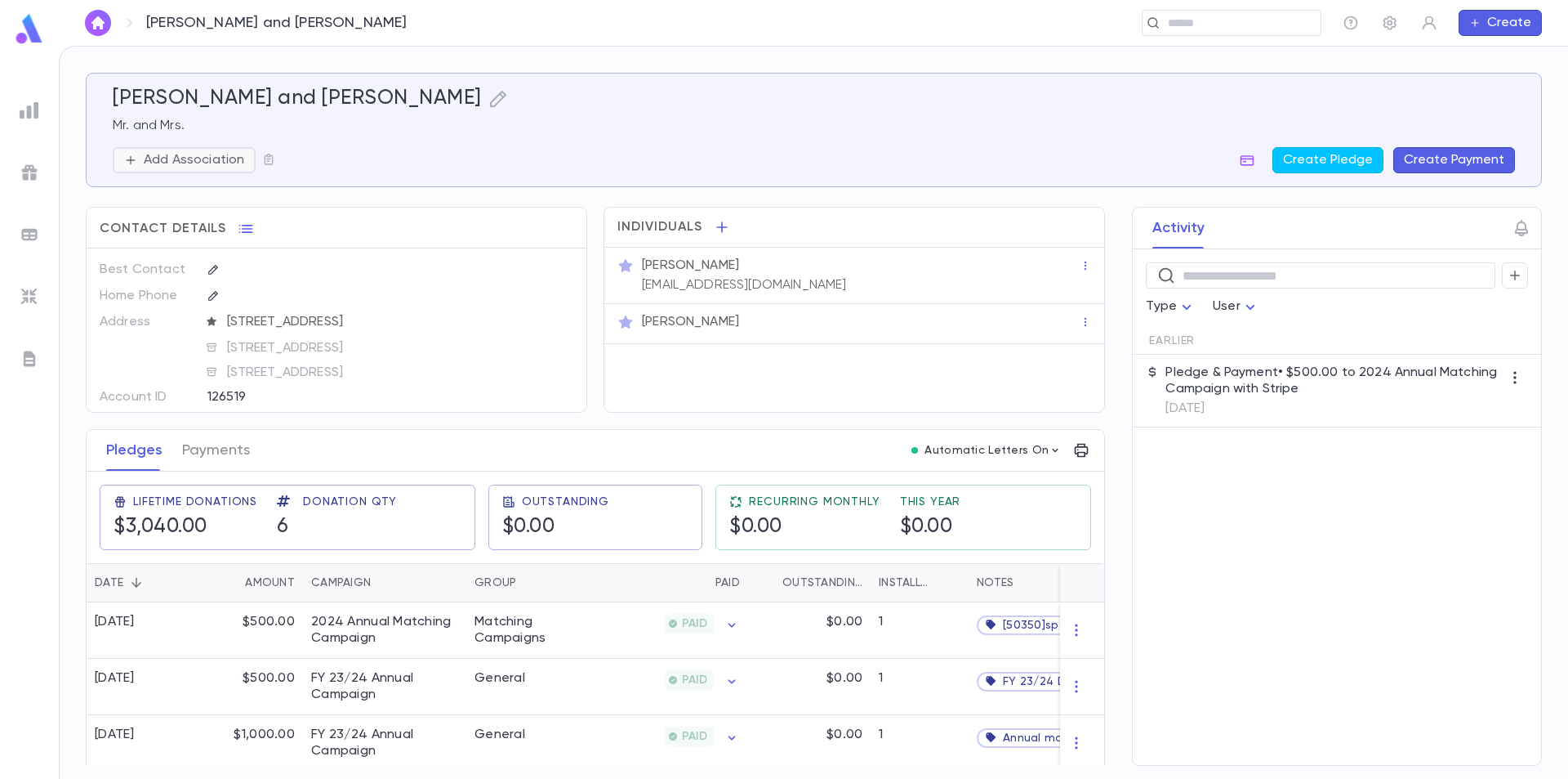
click at [203, 157] on p "Add Association" at bounding box center [193, 160] width 101 height 17
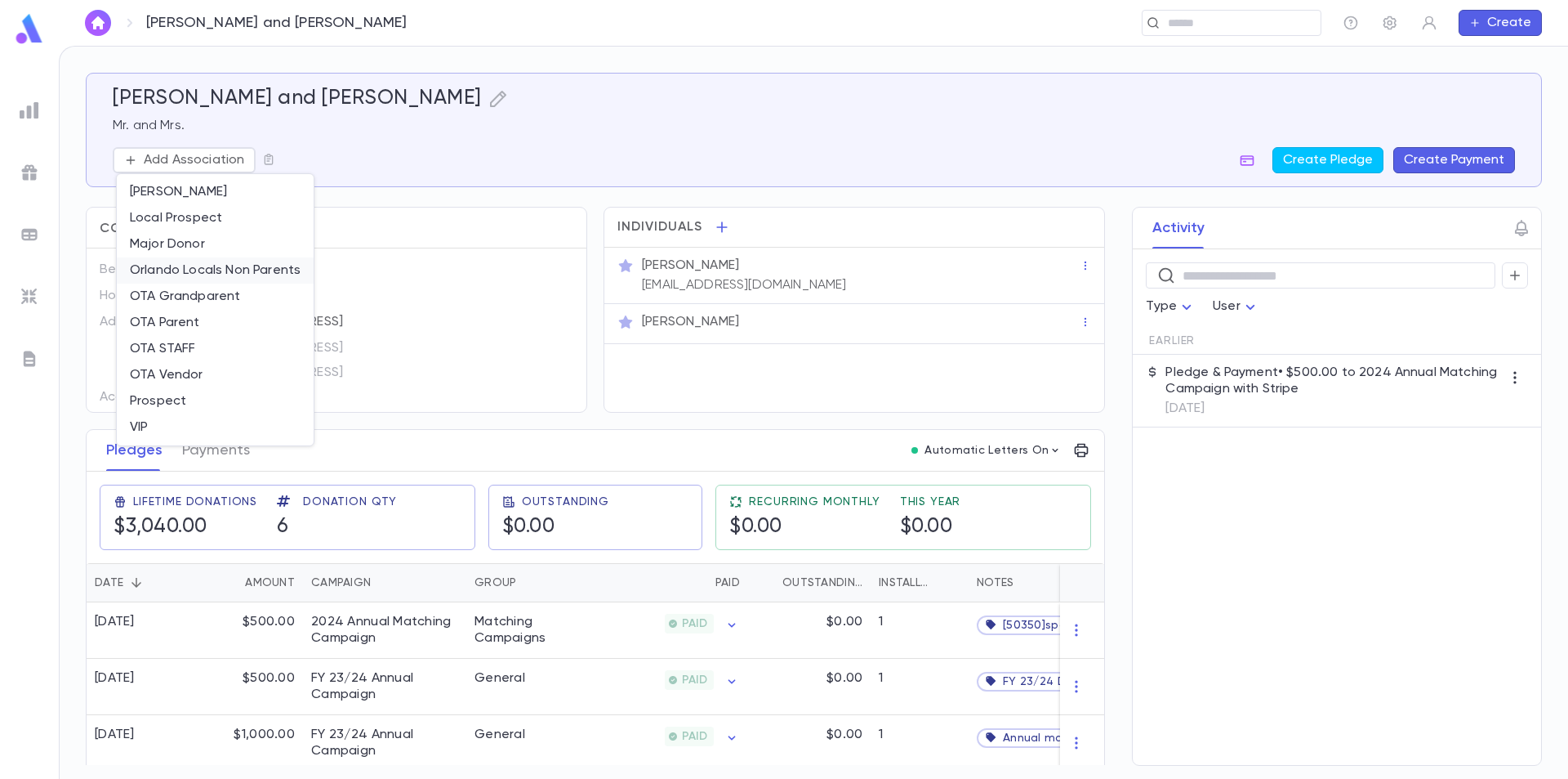
click at [206, 269] on li "Orlando Locals Non Parents" at bounding box center [215, 270] width 197 height 26
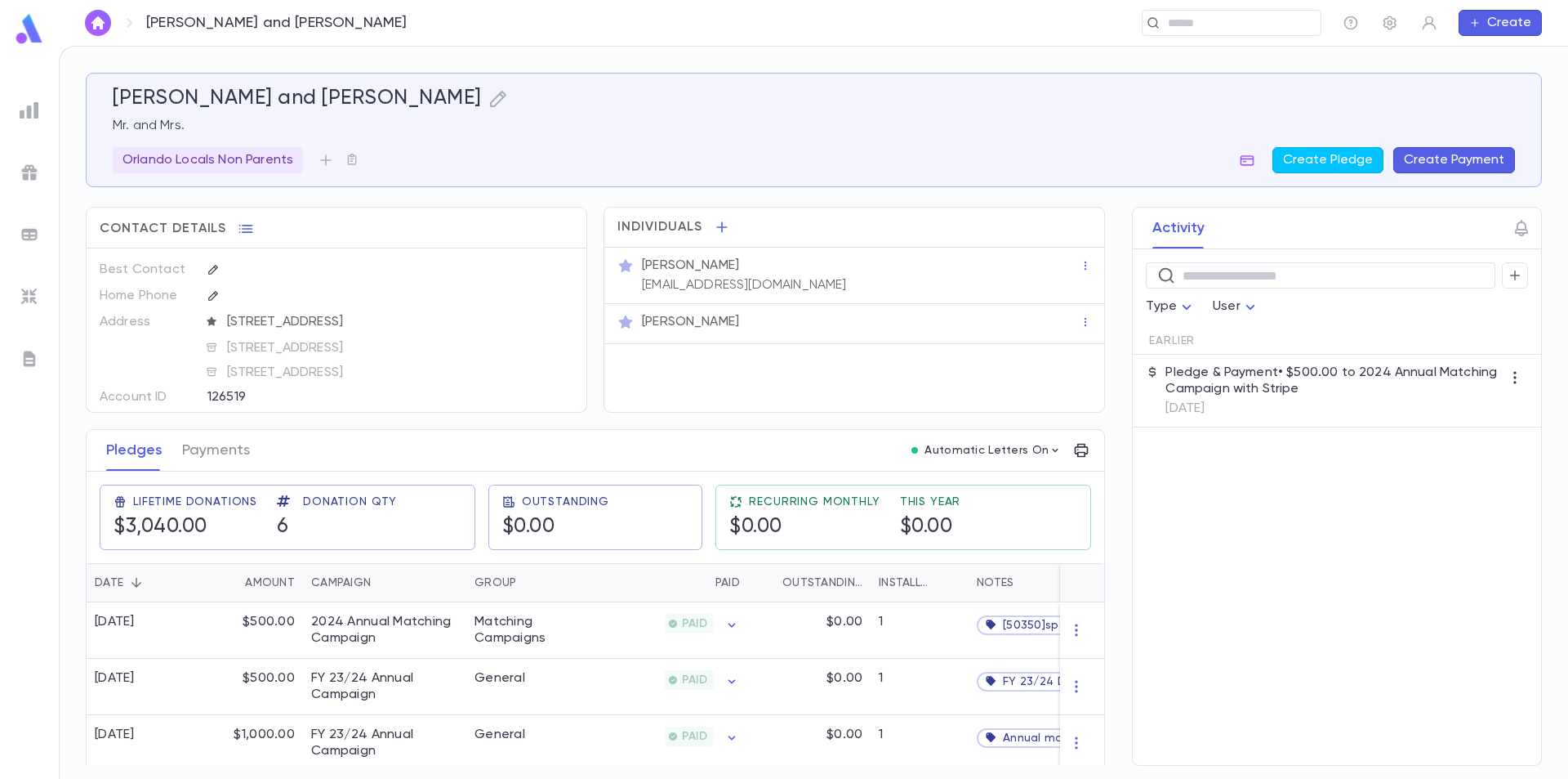
click at [28, 33] on img at bounding box center [29, 29] width 33 height 32
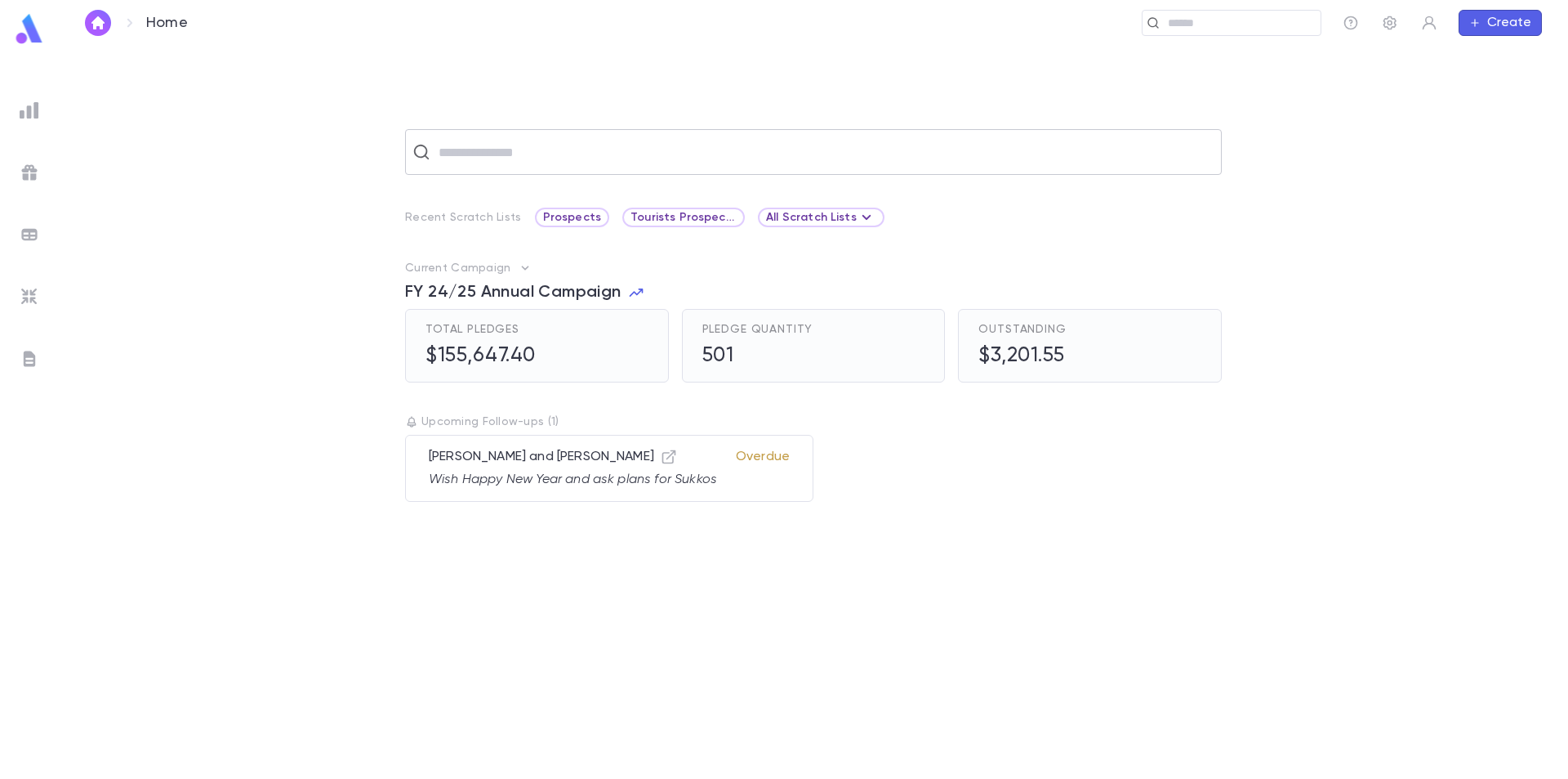
click at [490, 168] on div "​" at bounding box center [814, 152] width 817 height 46
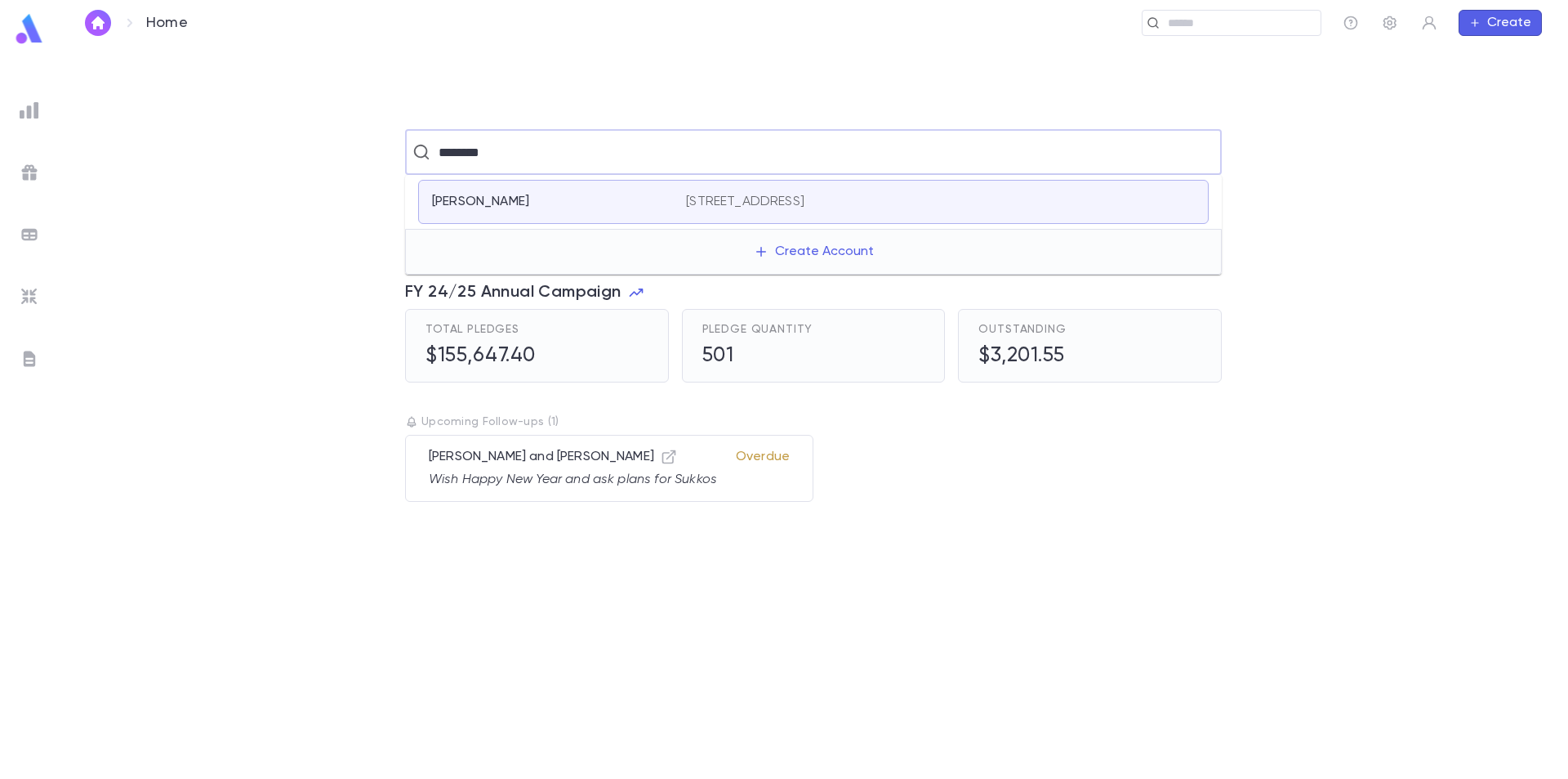
drag, startPoint x: 488, startPoint y: 157, endPoint x: 445, endPoint y: 163, distance: 43.4
click at [445, 163] on input "********" at bounding box center [811, 152] width 756 height 31
type input "*"
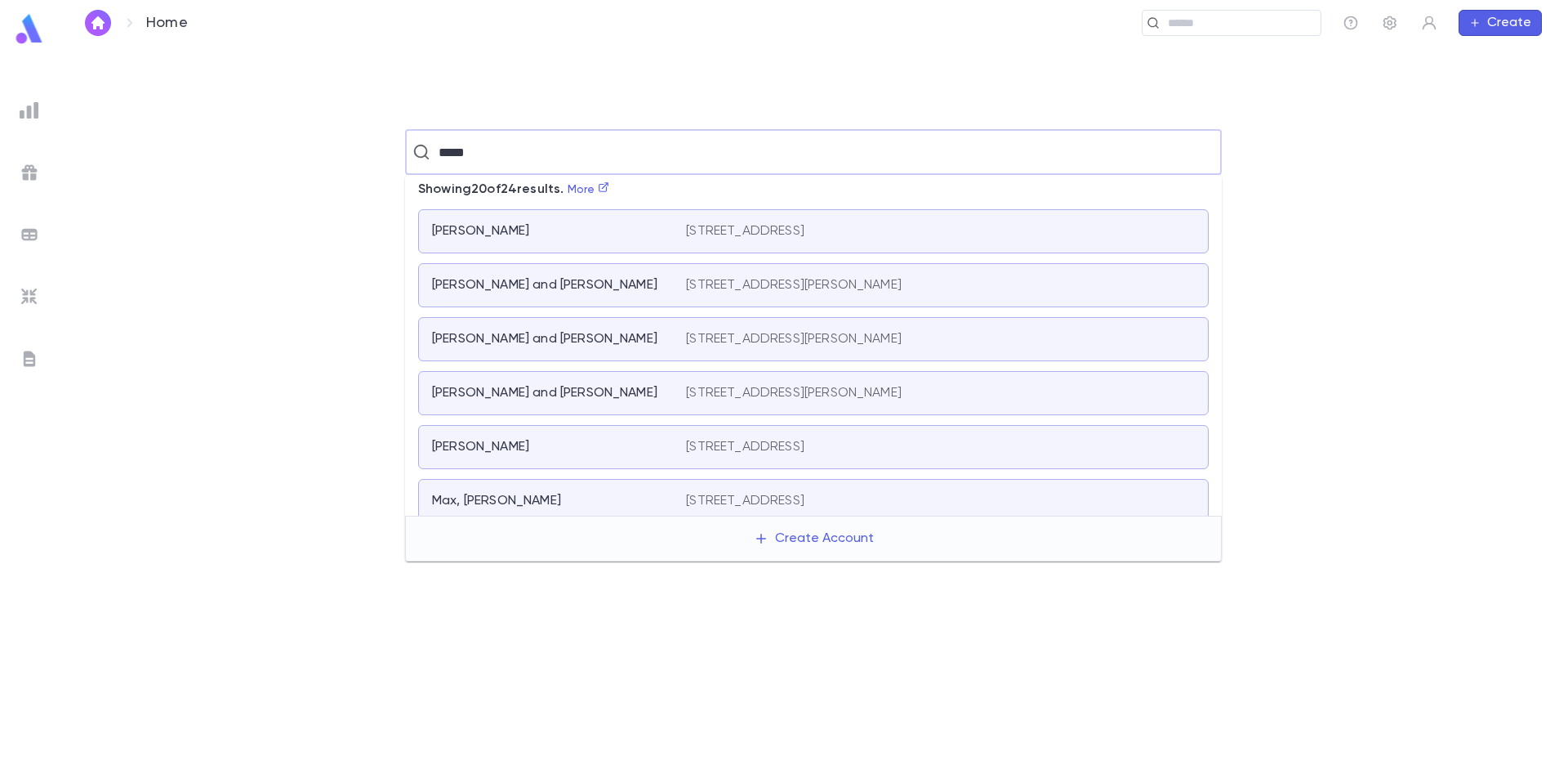
scroll to position [817, 0]
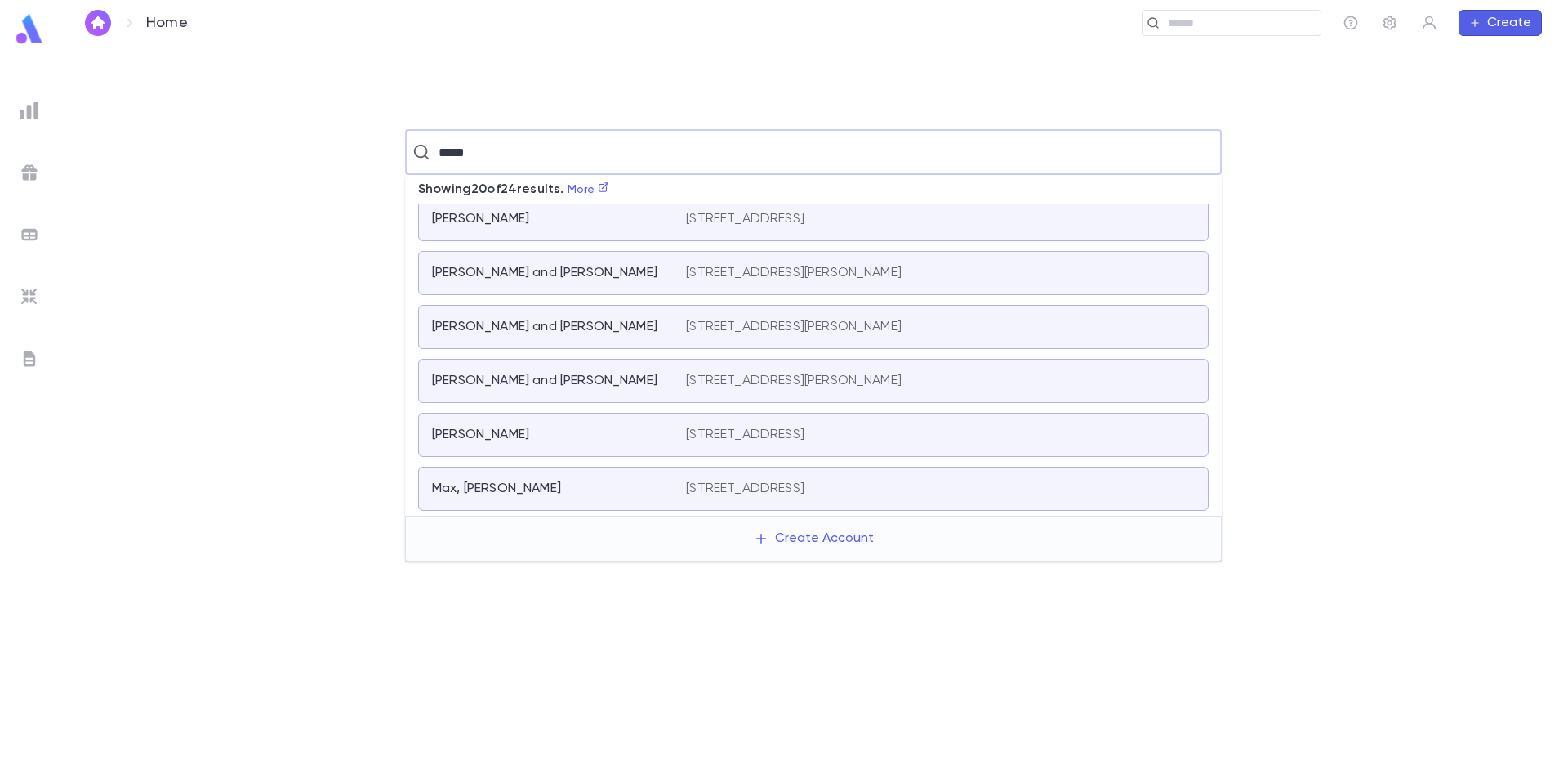
drag, startPoint x: 493, startPoint y: 146, endPoint x: 345, endPoint y: 159, distance: 148.6
click at [345, 159] on div "***** ​" at bounding box center [814, 152] width 1457 height 46
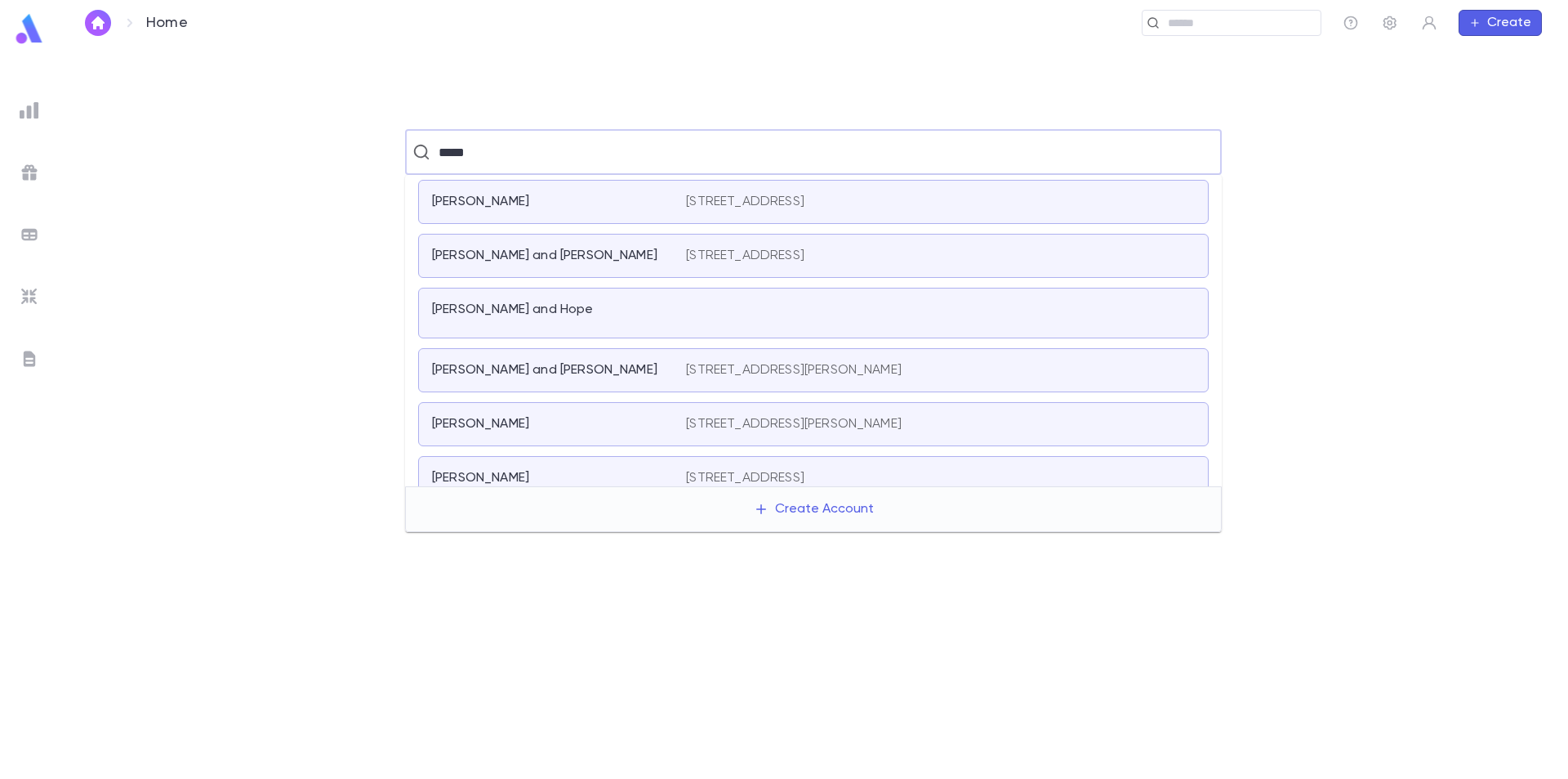
drag, startPoint x: 587, startPoint y: 144, endPoint x: 433, endPoint y: 146, distance: 154.0
click at [434, 146] on input "*****" at bounding box center [811, 152] width 756 height 31
type input "*******"
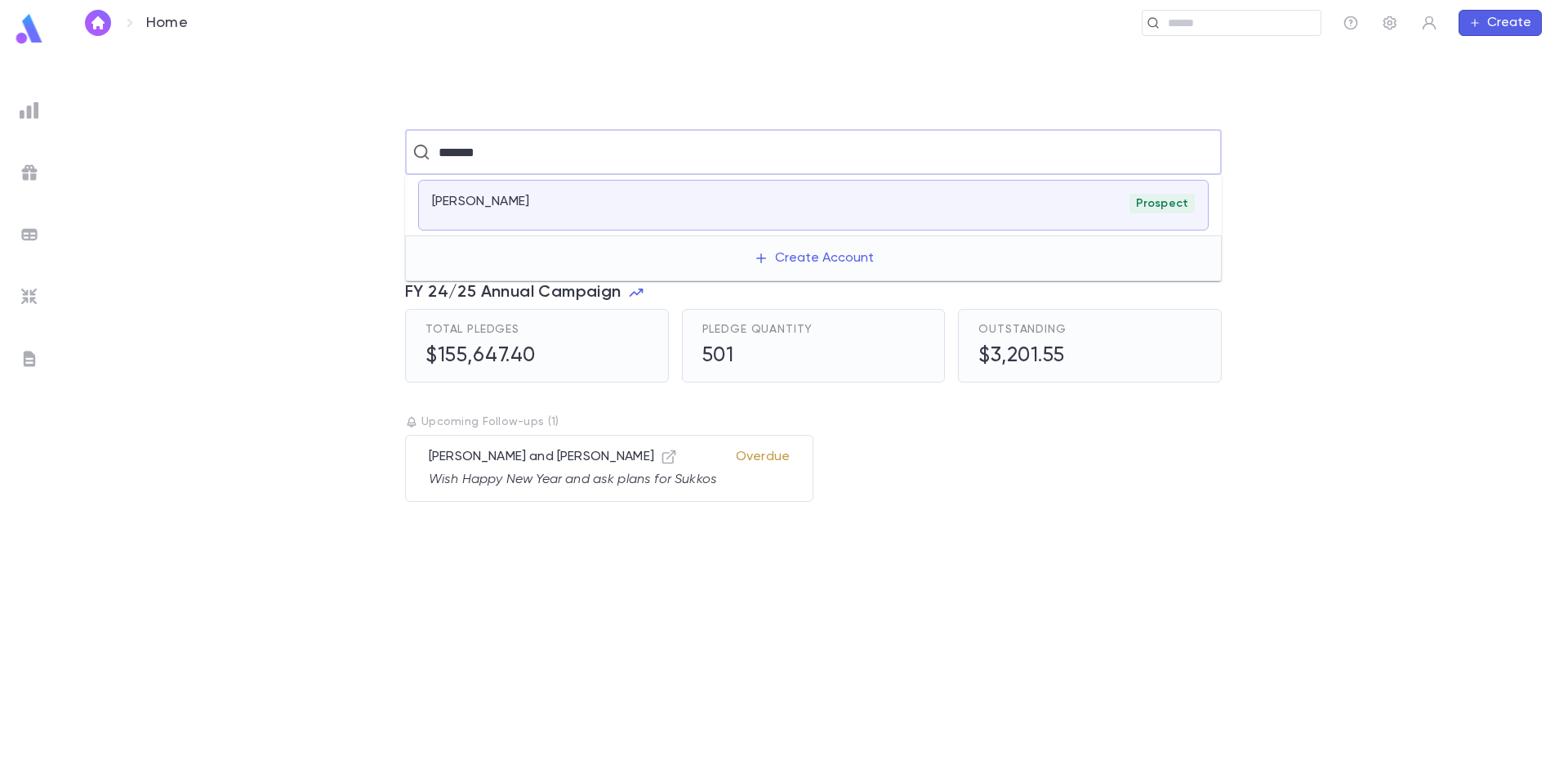
click at [598, 203] on div "Yarmouth, Bob" at bounding box center [549, 202] width 234 height 17
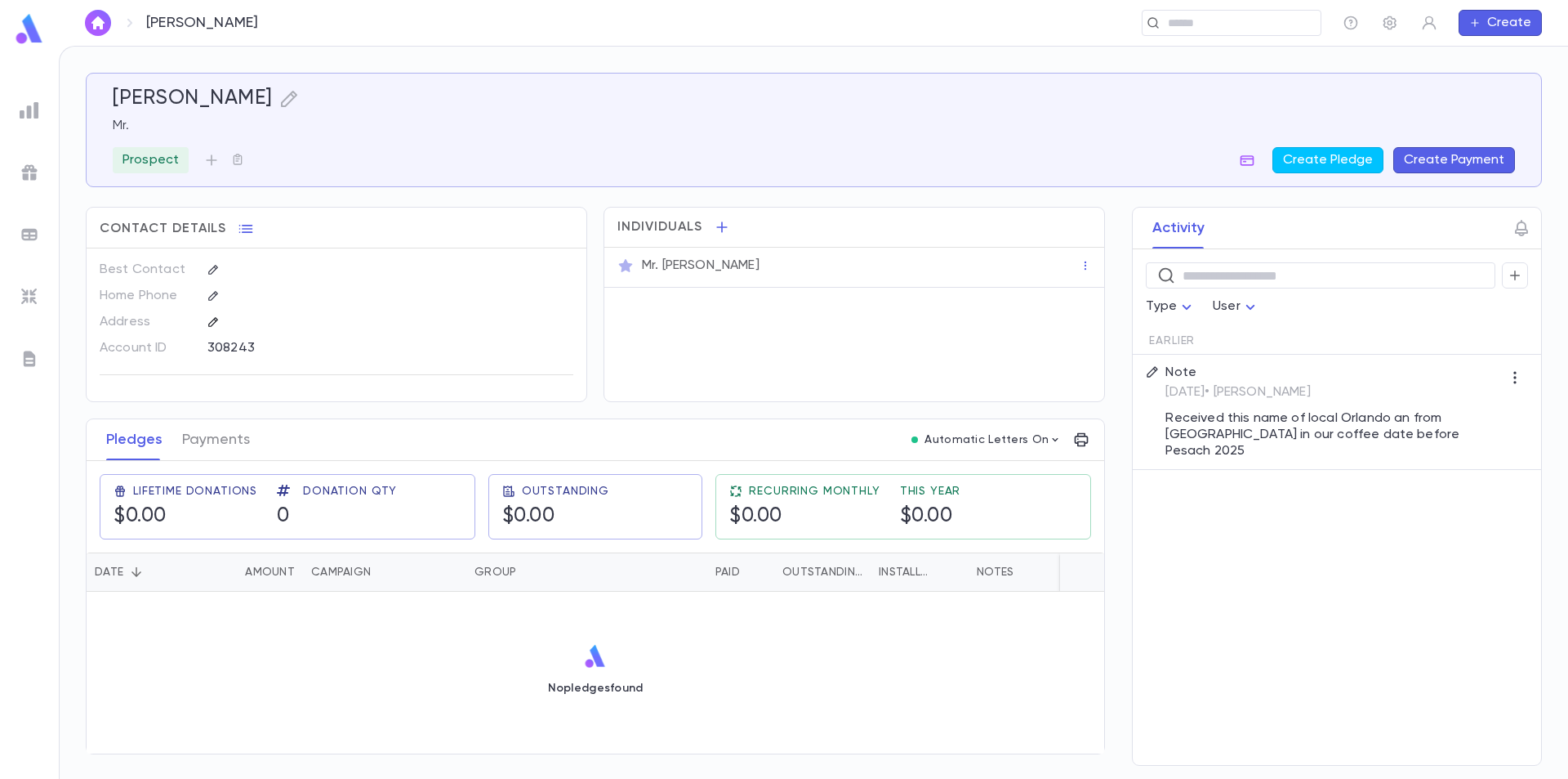
click at [213, 320] on icon "button" at bounding box center [213, 321] width 9 height 9
click at [267, 413] on input "Address" at bounding box center [354, 413] width 262 height 19
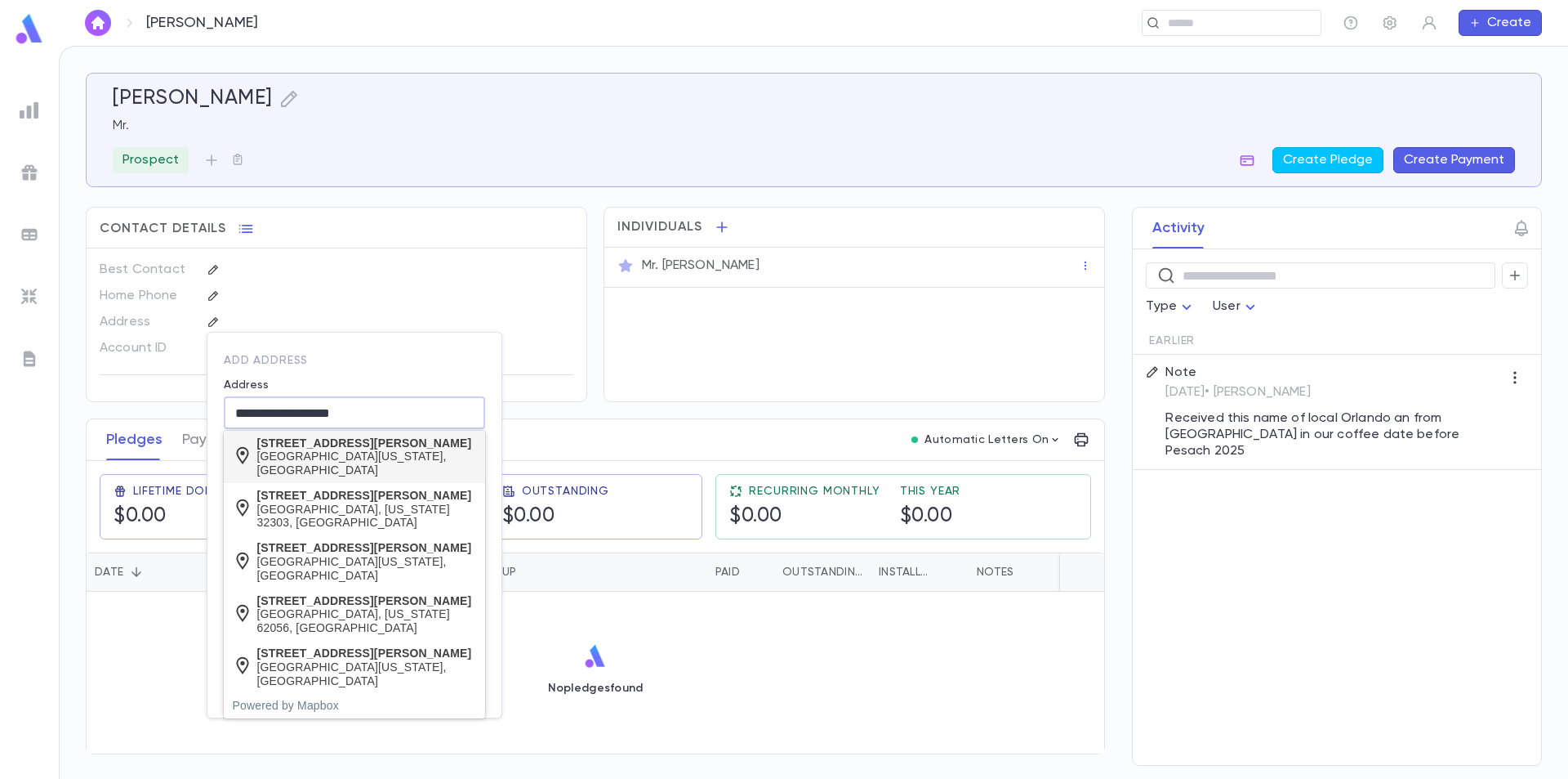
type input "**********"
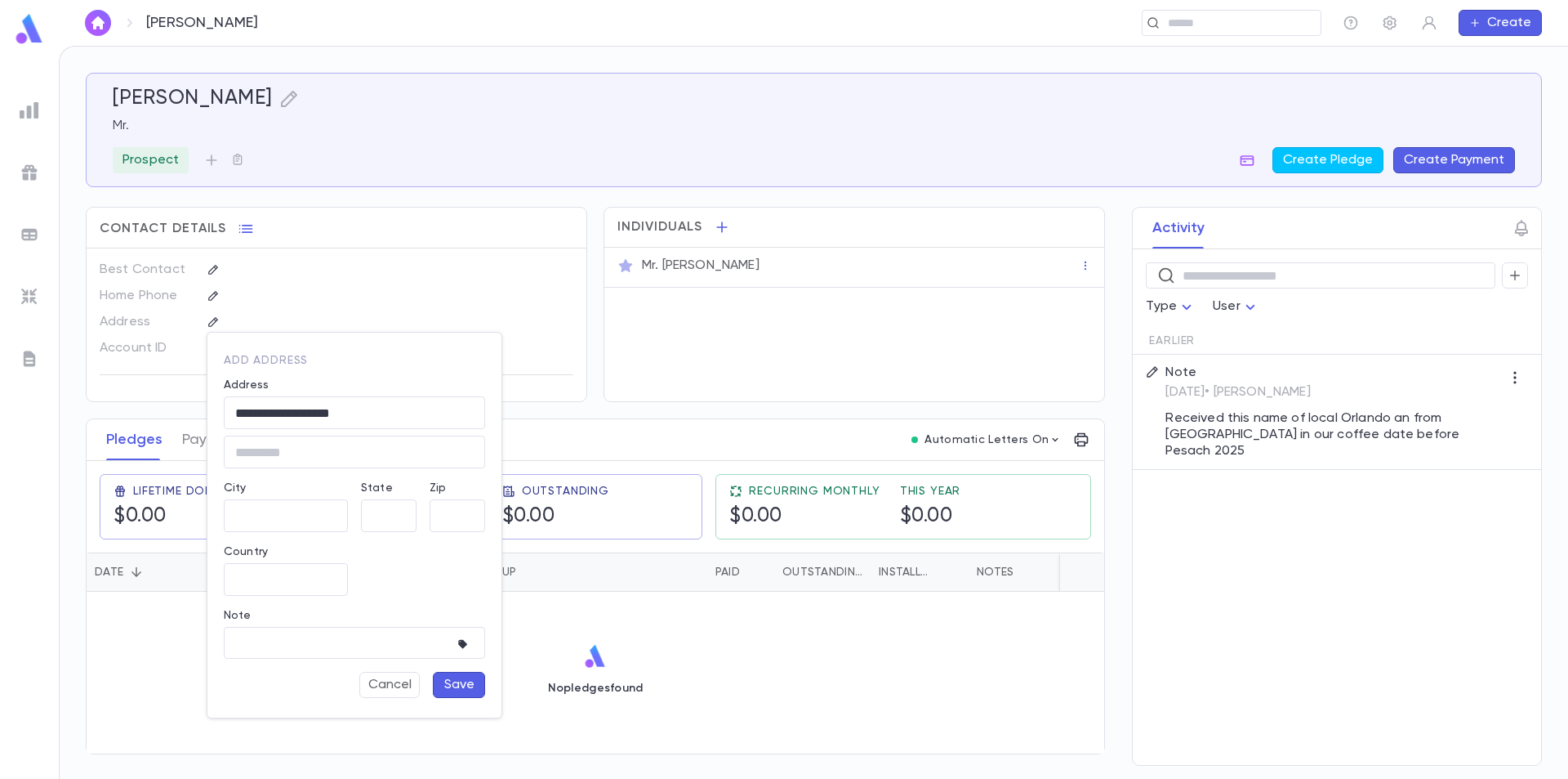
click at [403, 450] on div "Winter Park, Florida 32789, United States" at bounding box center [368, 463] width 220 height 28
type input "**"
type input "**********"
type input "*****"
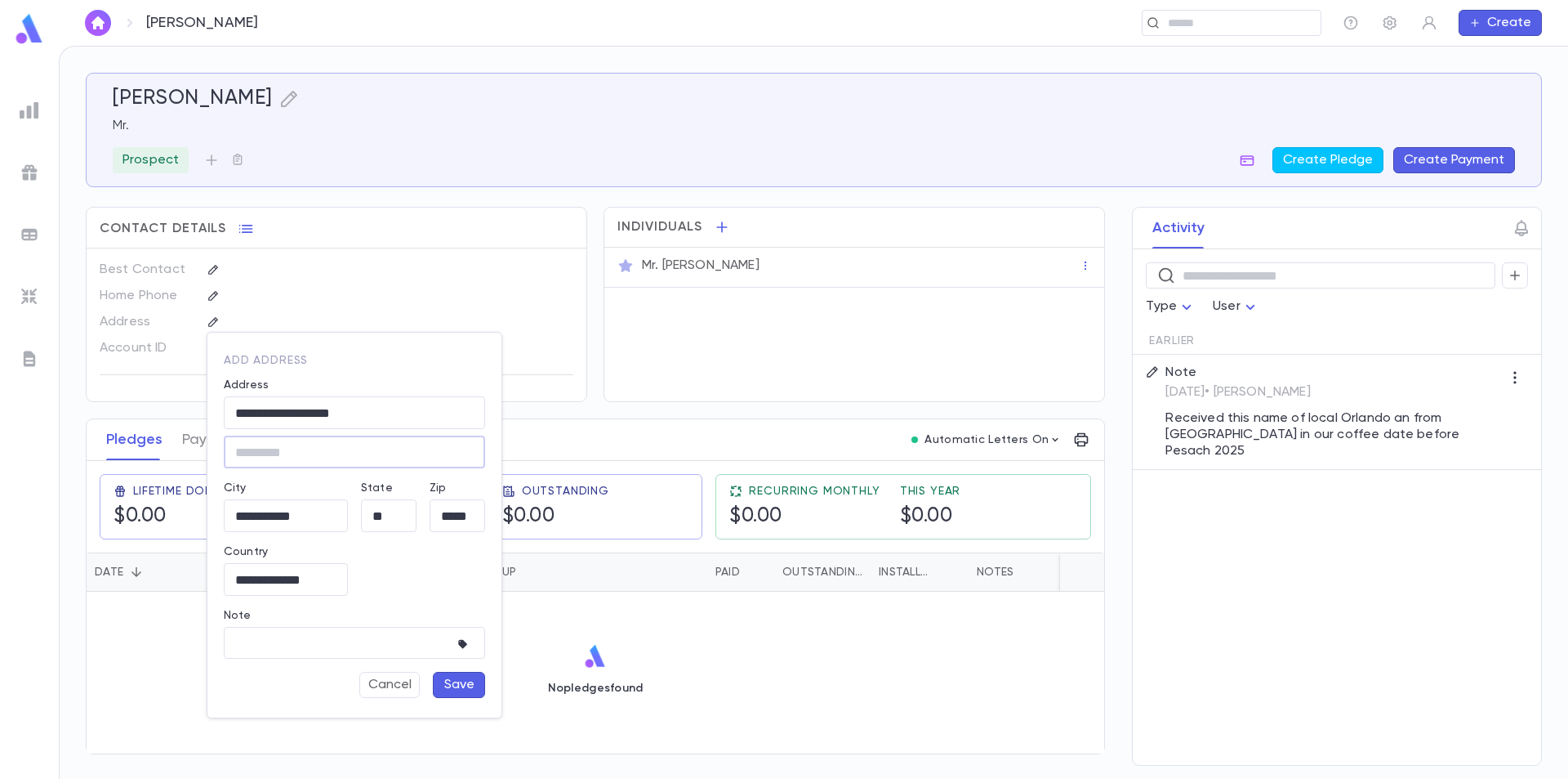
click at [458, 685] on button "Save" at bounding box center [458, 684] width 53 height 26
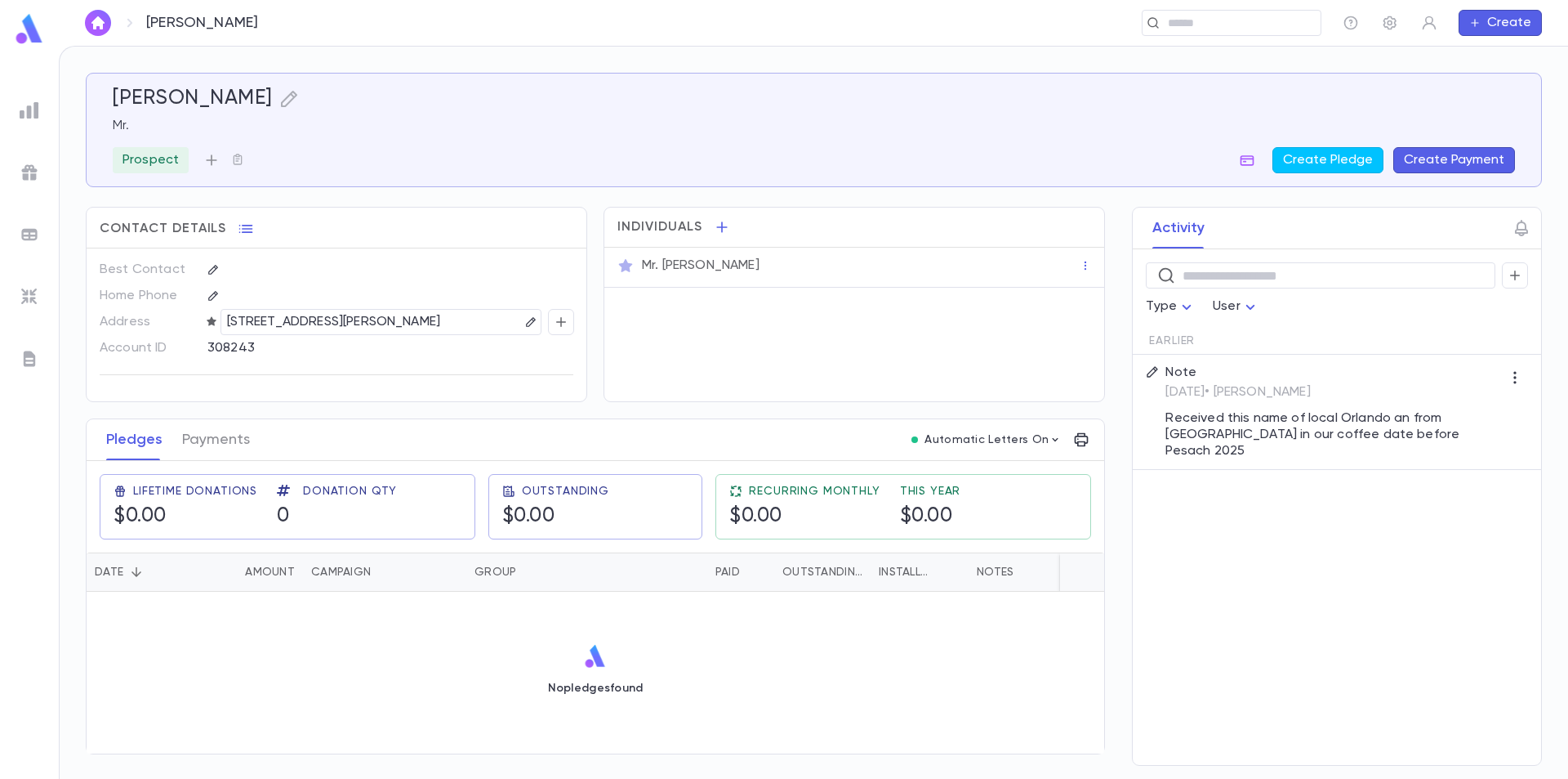
click at [207, 160] on icon "button" at bounding box center [212, 159] width 11 height 11
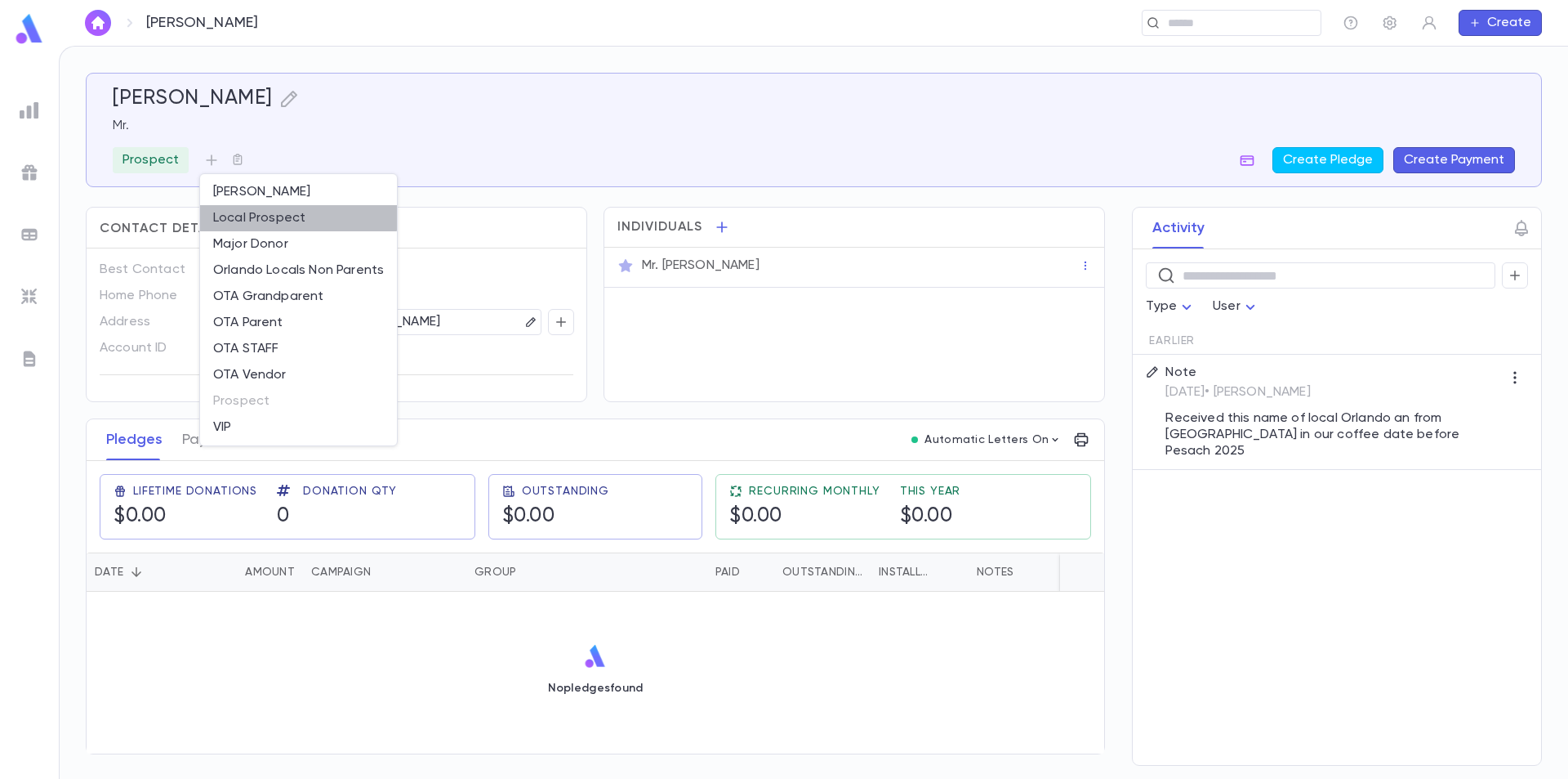
click at [264, 216] on li "Local Prospect" at bounding box center [298, 218] width 197 height 26
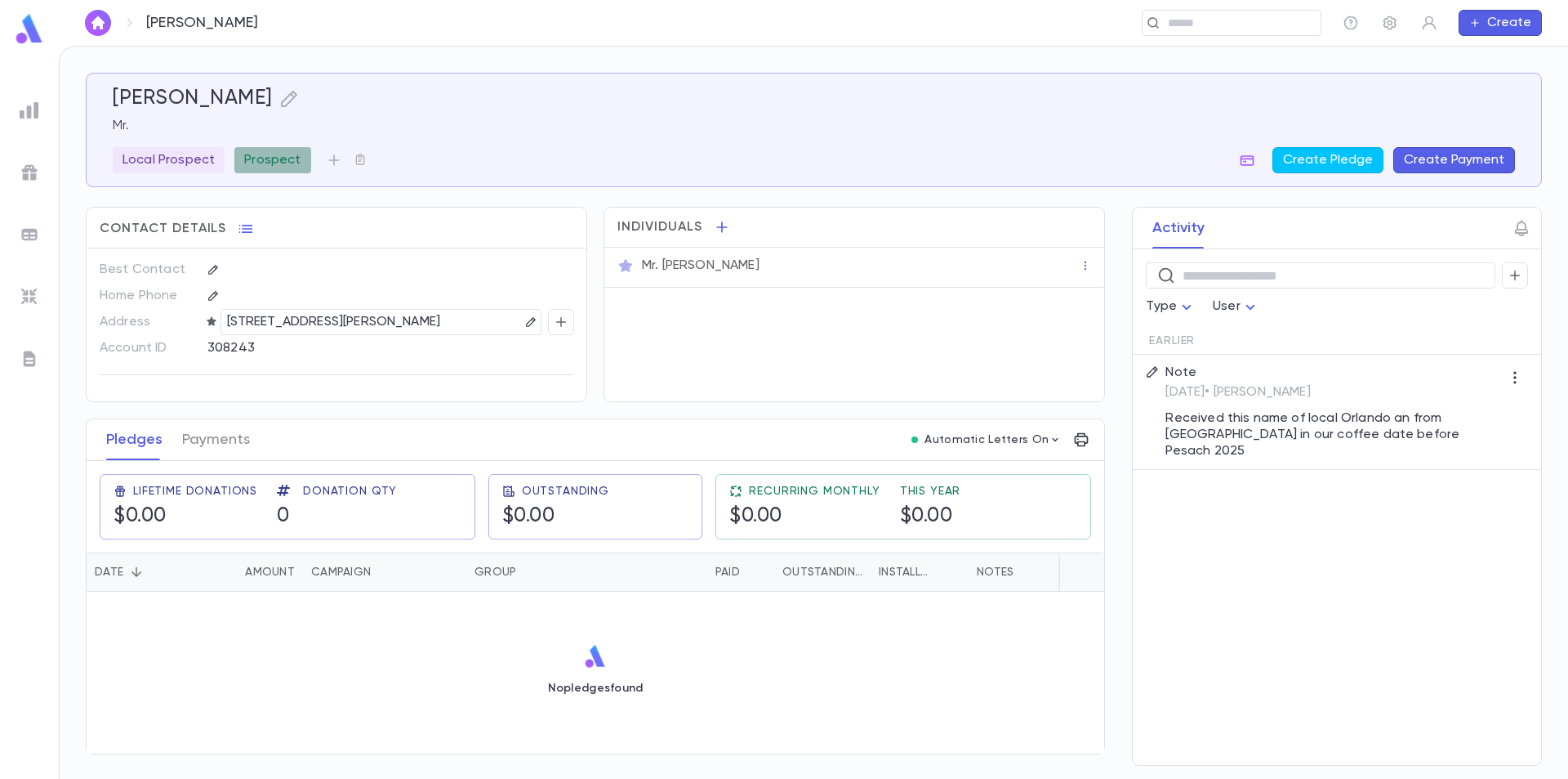
click at [290, 159] on p "Prospect" at bounding box center [273, 160] width 57 height 17
click at [520, 225] on icon "button" at bounding box center [520, 227] width 8 height 8
click at [278, 162] on icon "button" at bounding box center [277, 160] width 13 height 13
click at [463, 134] on div at bounding box center [784, 390] width 1568 height 779
click at [1520, 374] on icon "button" at bounding box center [1515, 378] width 17 height 17
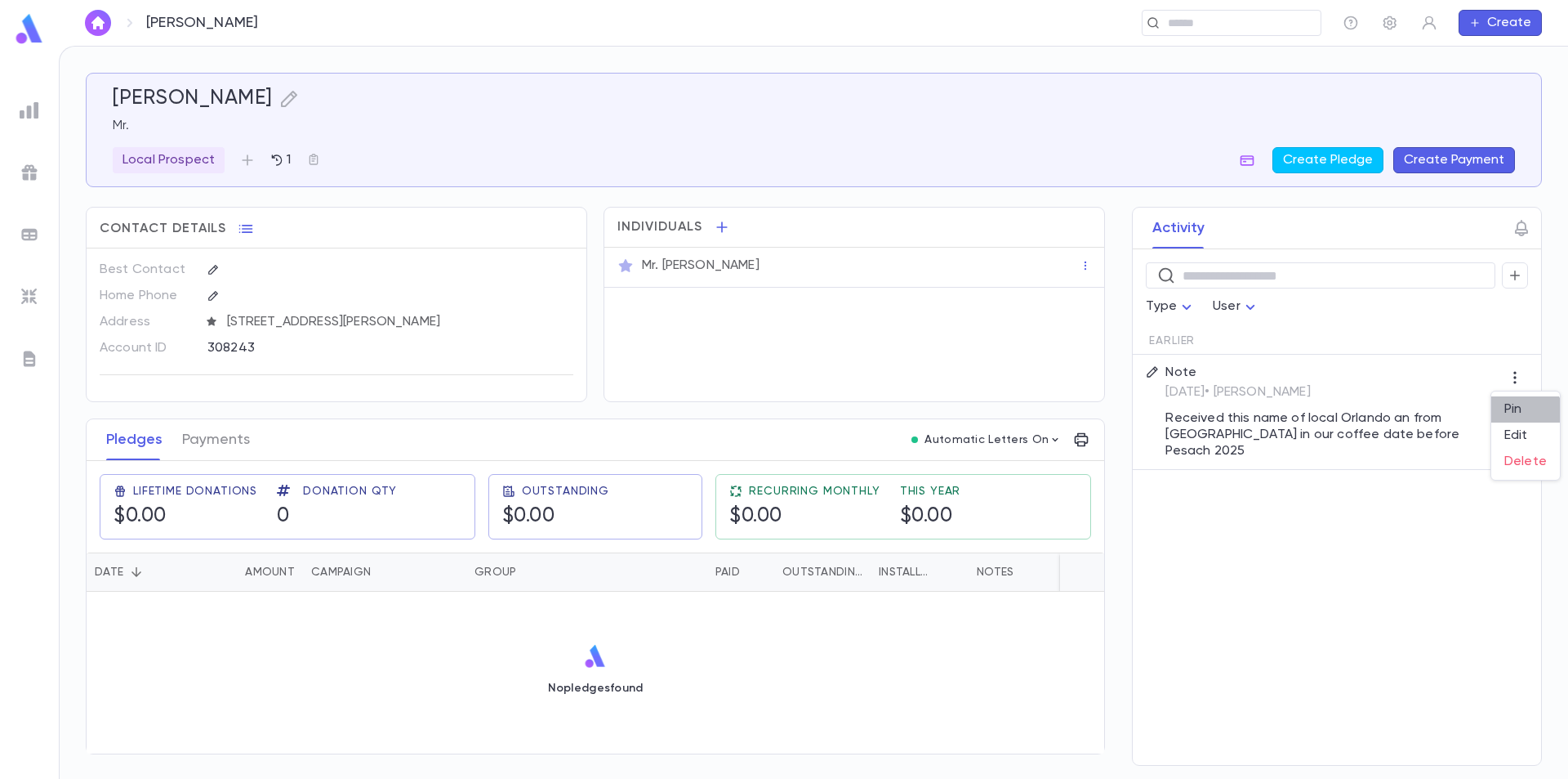
click at [1524, 420] on li "Pin" at bounding box center [1525, 409] width 68 height 26
click at [280, 102] on icon "button" at bounding box center [288, 99] width 17 height 17
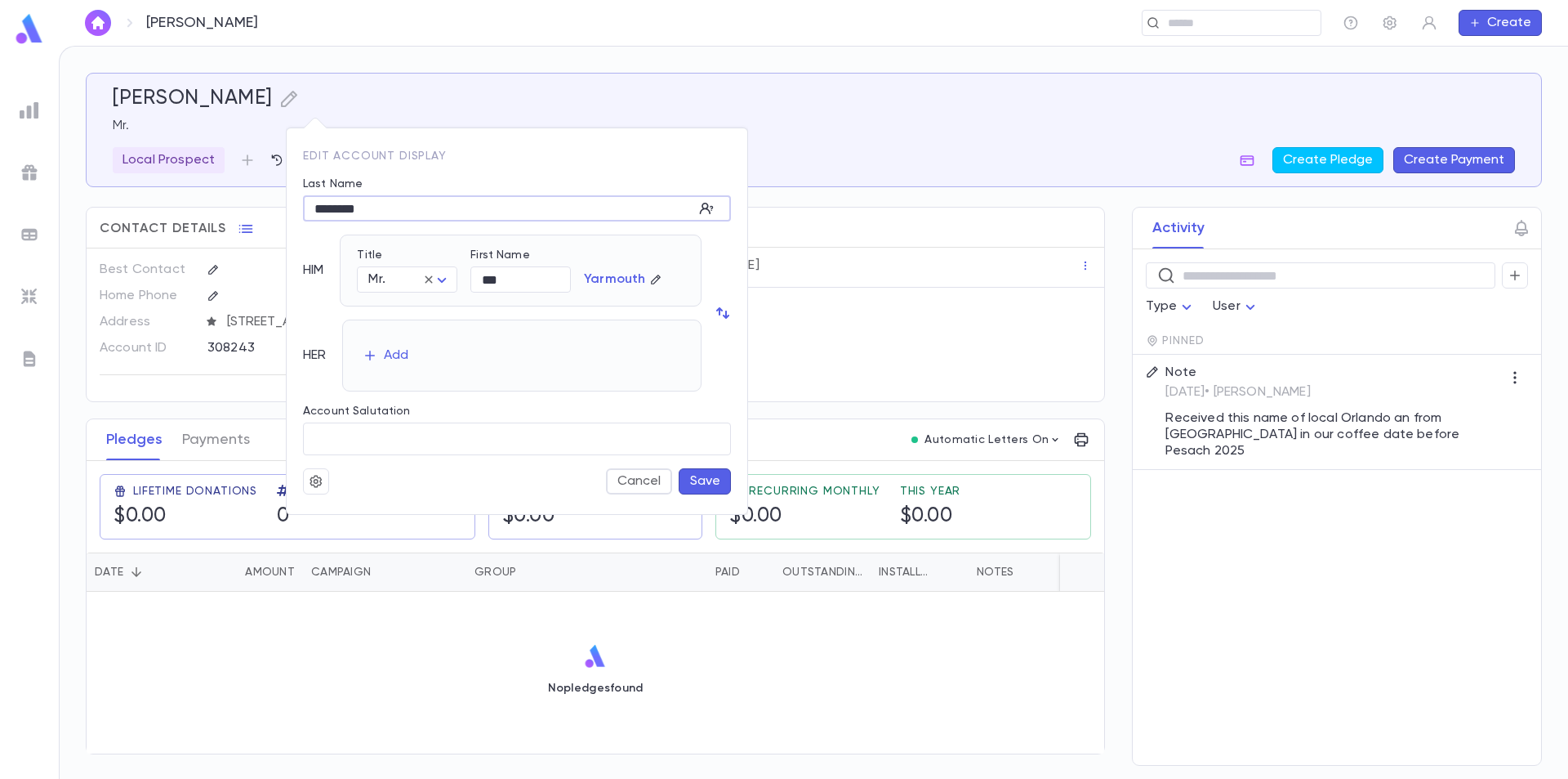
drag, startPoint x: 401, startPoint y: 210, endPoint x: 345, endPoint y: 193, distance: 58.5
click at [345, 193] on div "Last Name ******** ​" at bounding box center [510, 193] width 441 height 58
type input "*******"
click at [395, 354] on div "Add" at bounding box center [396, 355] width 24 height 17
click at [420, 361] on body "Yarmouth, Bob ​ Create Yarmouth, Bob Mr. Local Prospect 1 Create Pledge Create …" at bounding box center [784, 412] width 1568 height 733
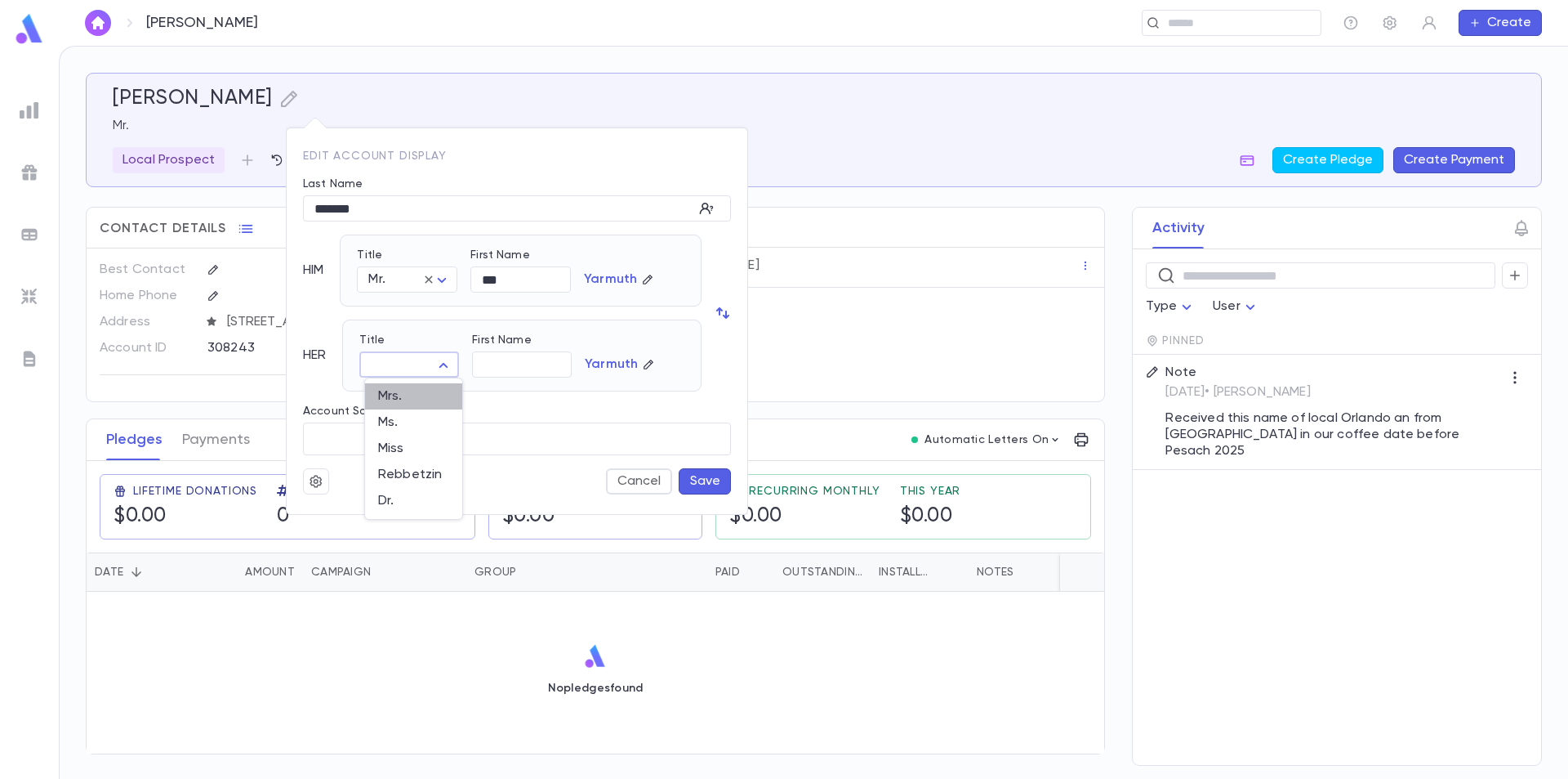
drag, startPoint x: 389, startPoint y: 399, endPoint x: 450, endPoint y: 375, distance: 65.6
click at [390, 398] on span "Mrs." at bounding box center [413, 396] width 71 height 17
type input "****"
click at [501, 357] on input "First Name" at bounding box center [522, 364] width 100 height 25
type input "******"
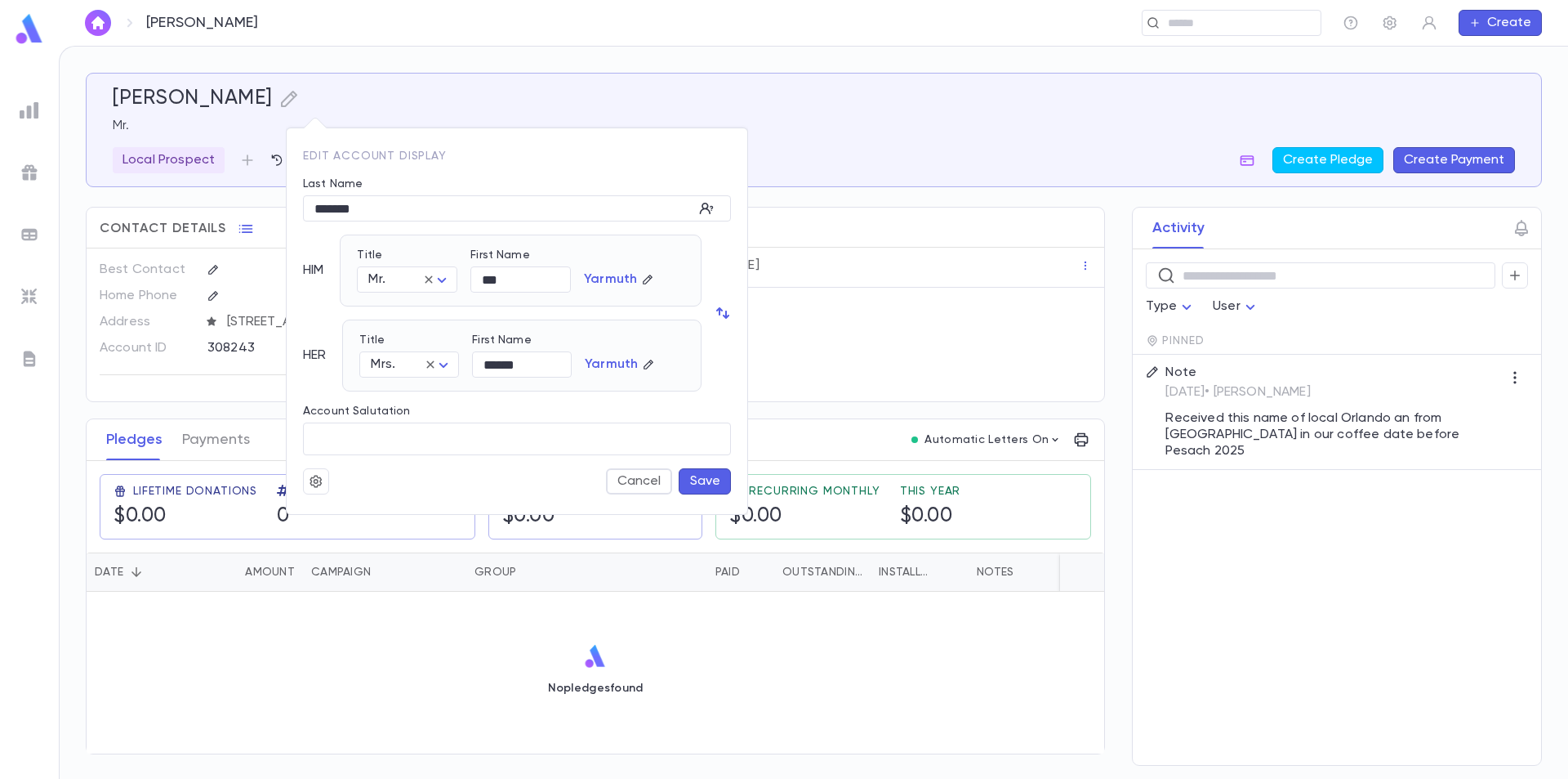
click at [691, 482] on button "Save" at bounding box center [704, 480] width 53 height 26
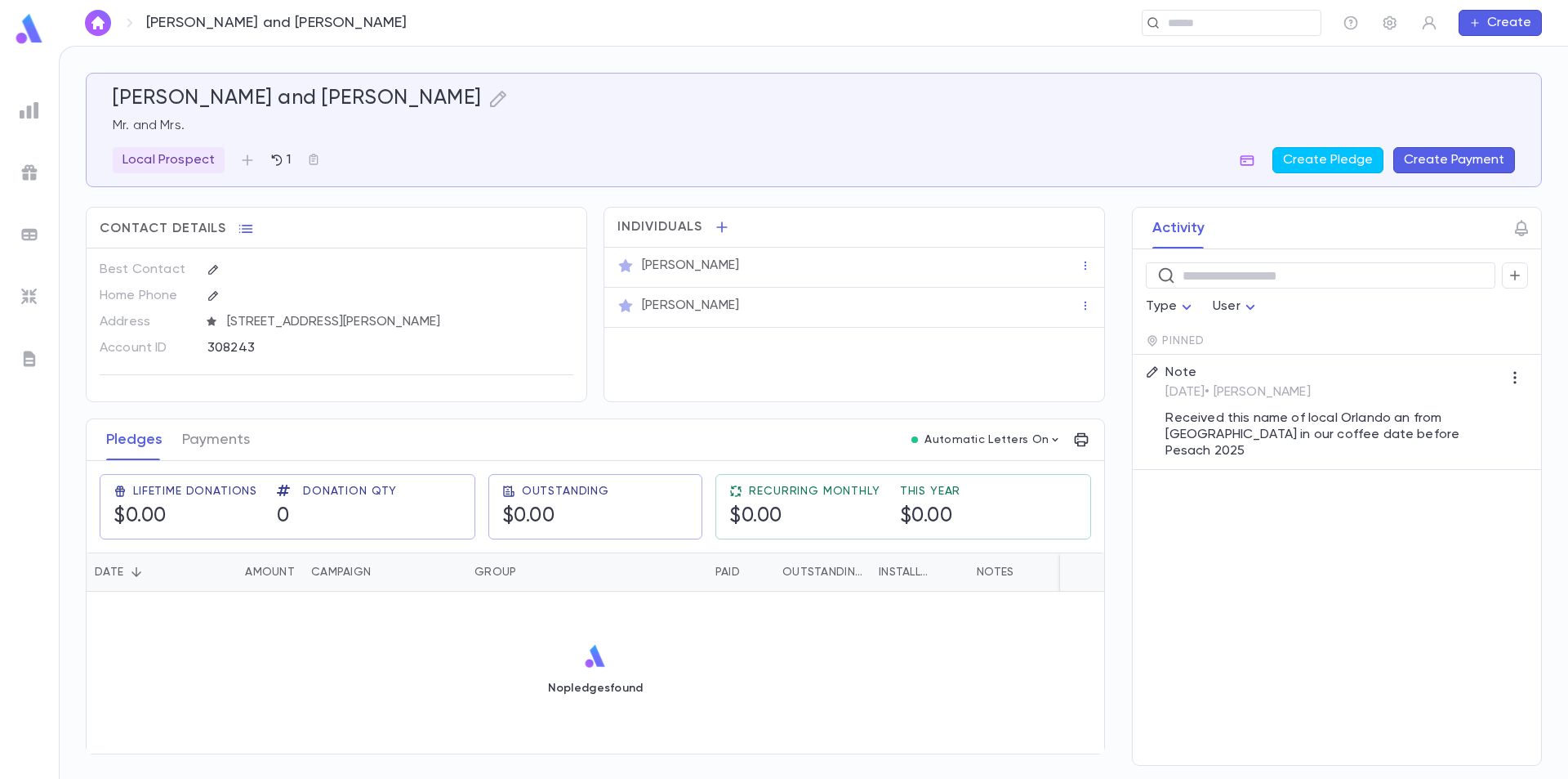
click at [36, 31] on img at bounding box center [29, 29] width 33 height 32
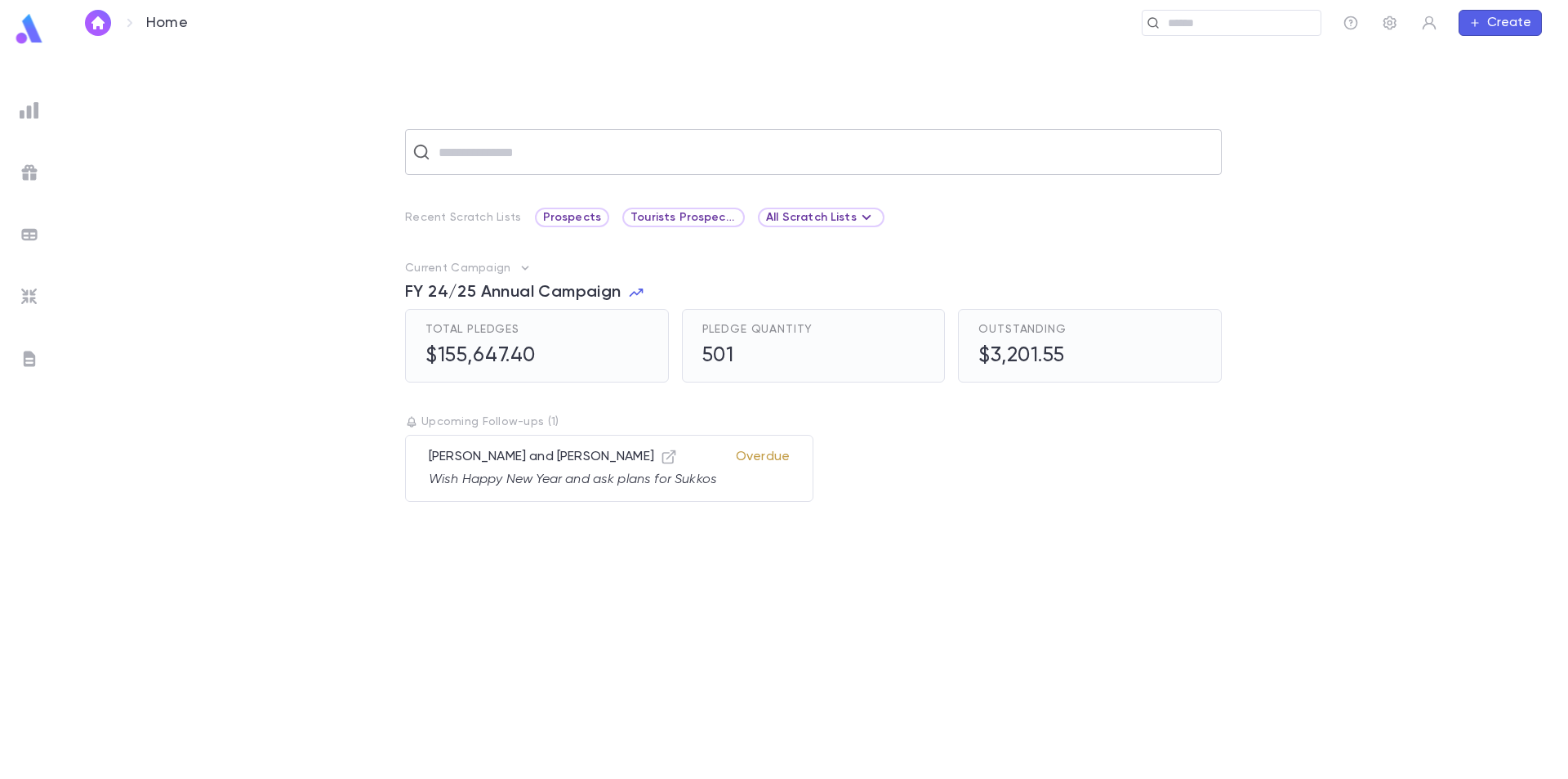
click at [448, 157] on input "text" at bounding box center [824, 152] width 781 height 31
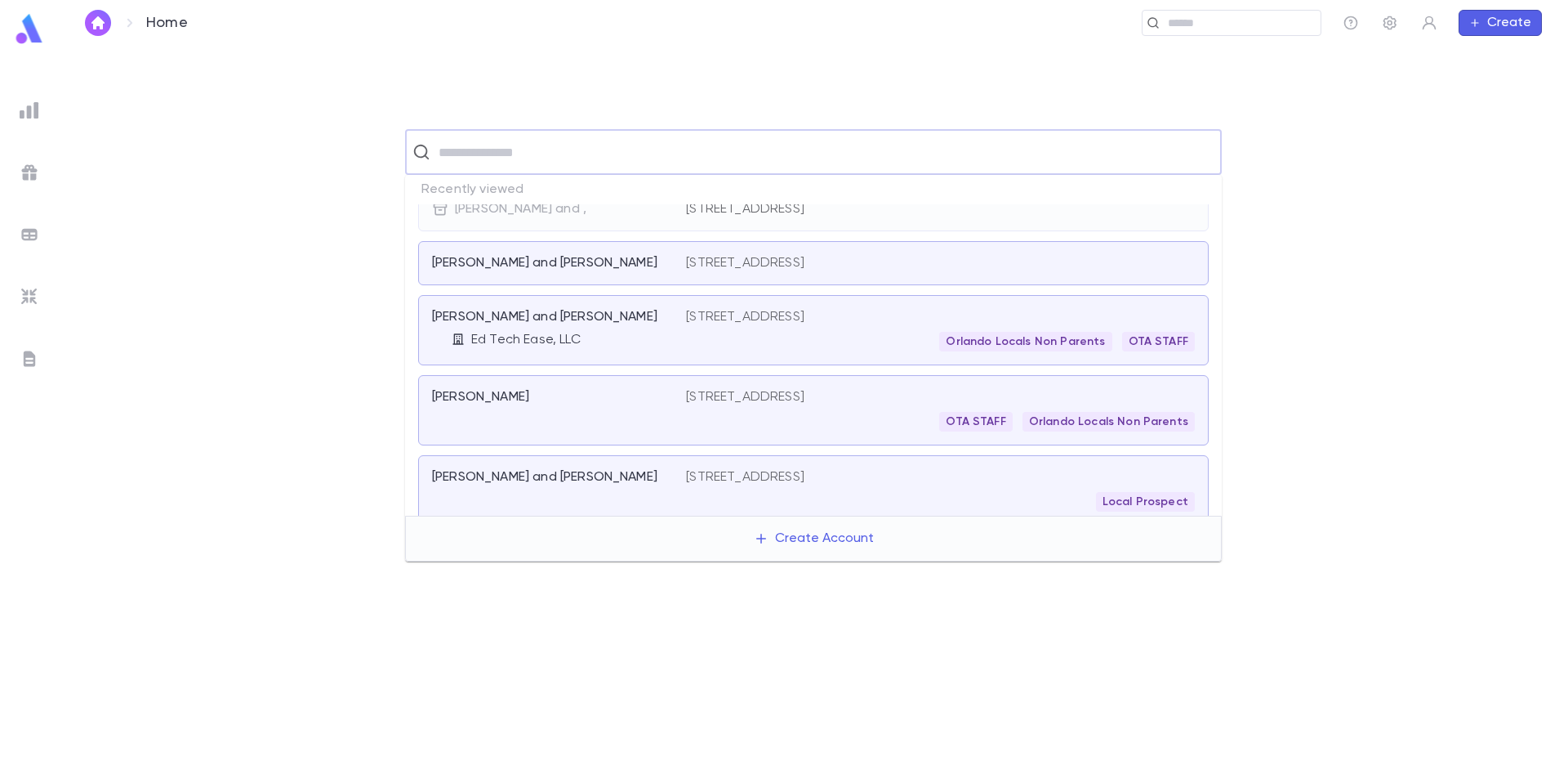
scroll to position [357, 0]
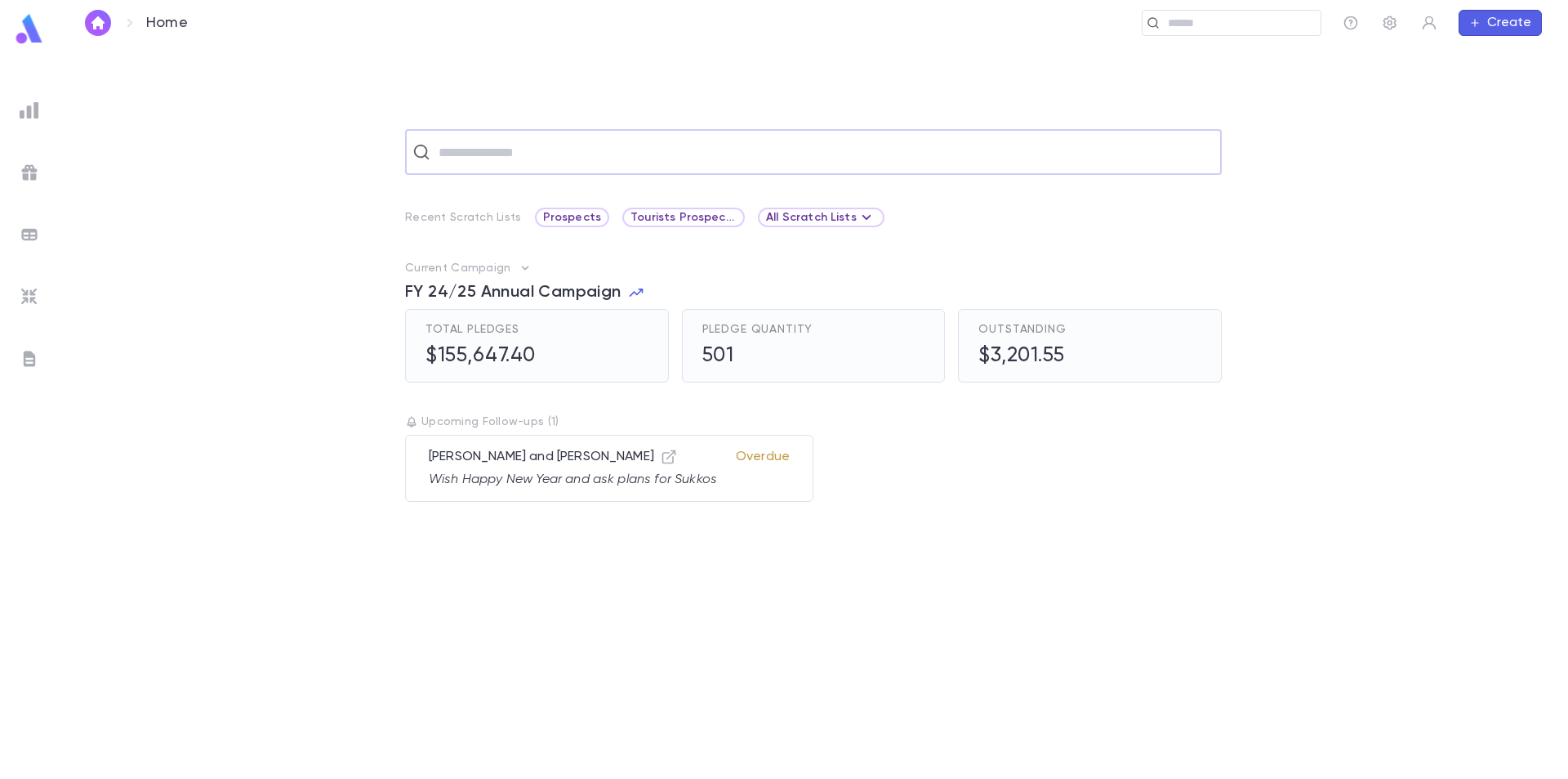
click at [526, 155] on input "text" at bounding box center [824, 152] width 781 height 31
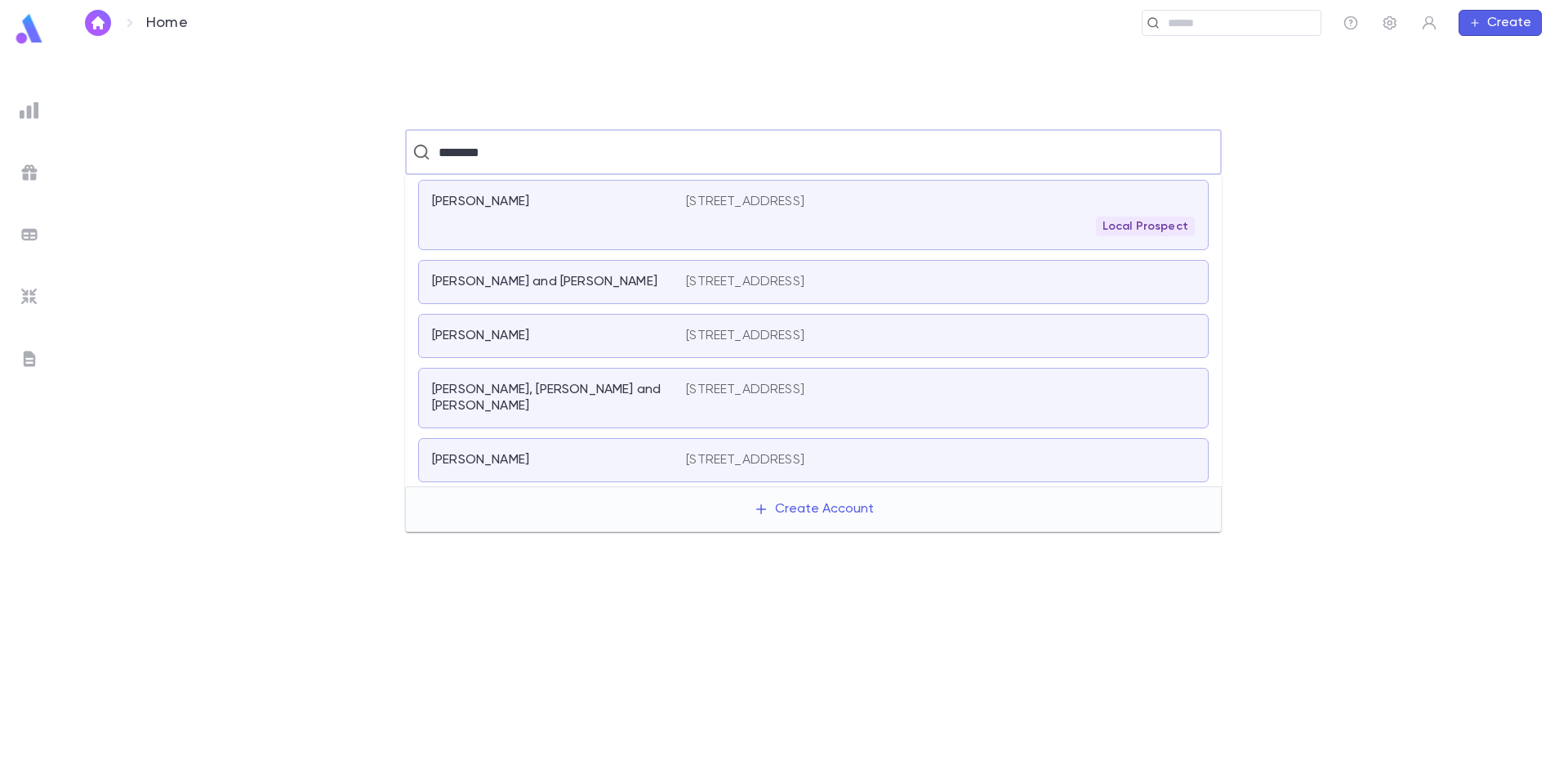
type input "********"
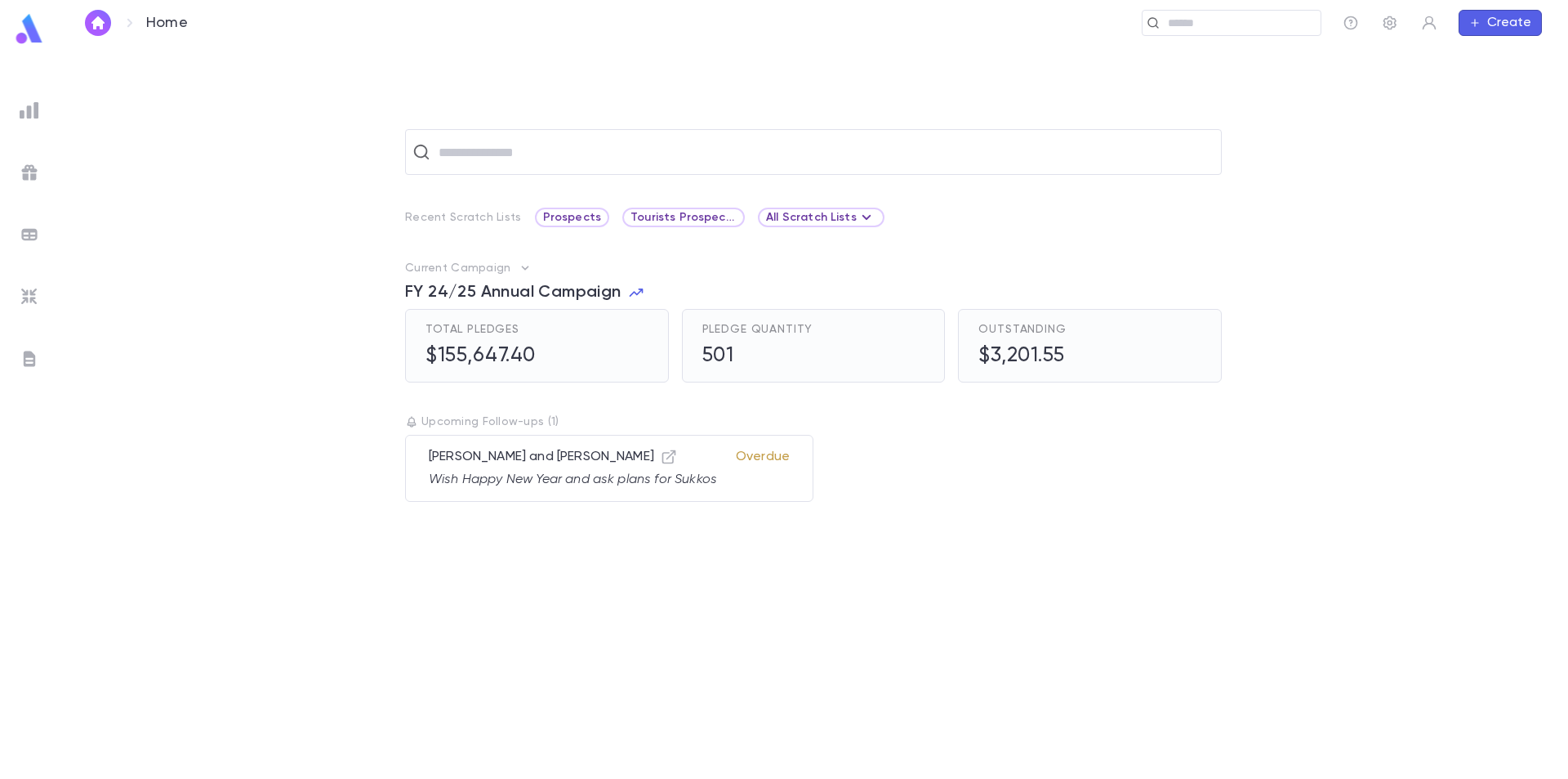
click at [25, 40] on img at bounding box center [29, 29] width 33 height 32
click at [690, 159] on input "text" at bounding box center [824, 152] width 781 height 31
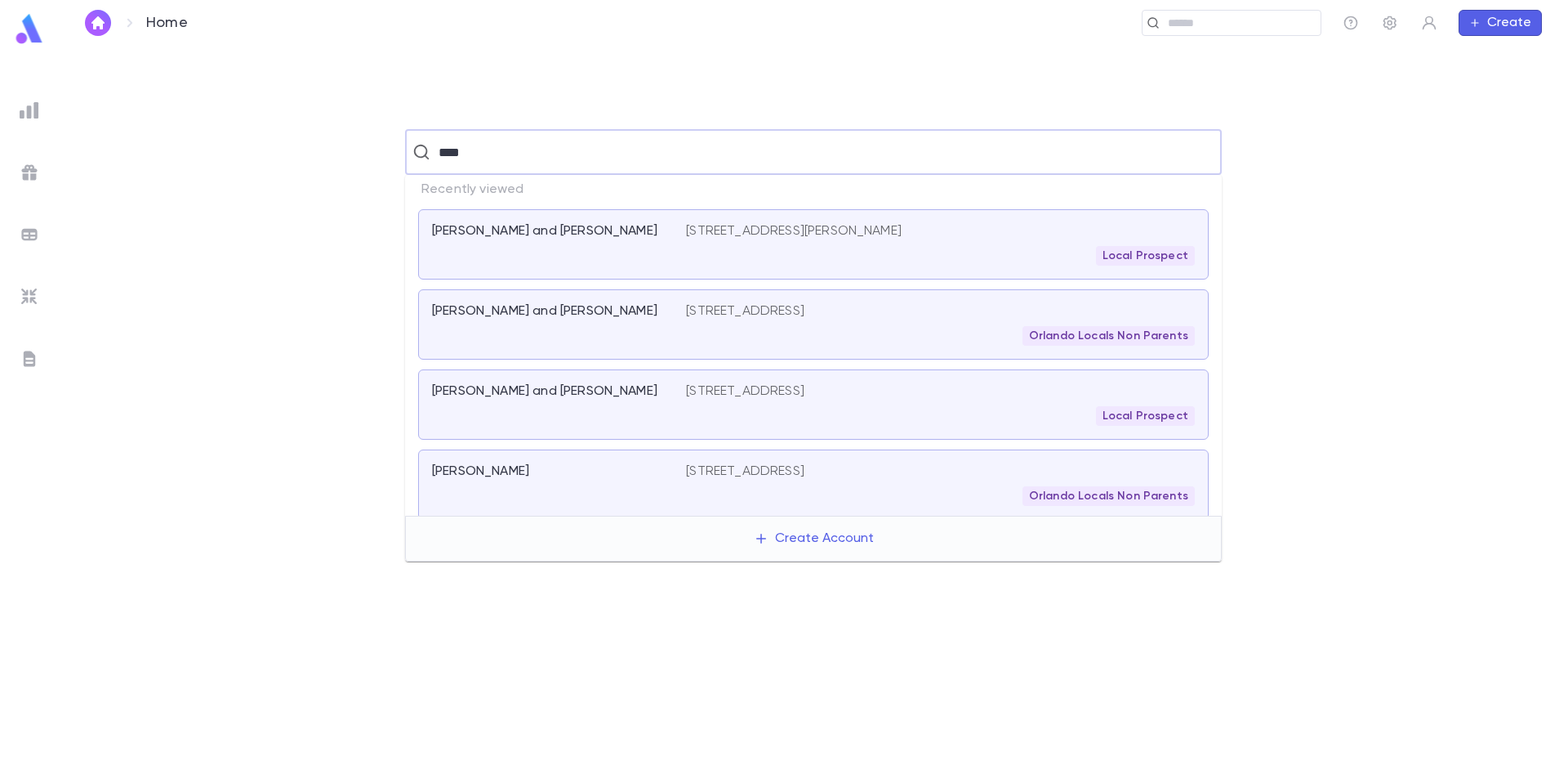
type input "*****"
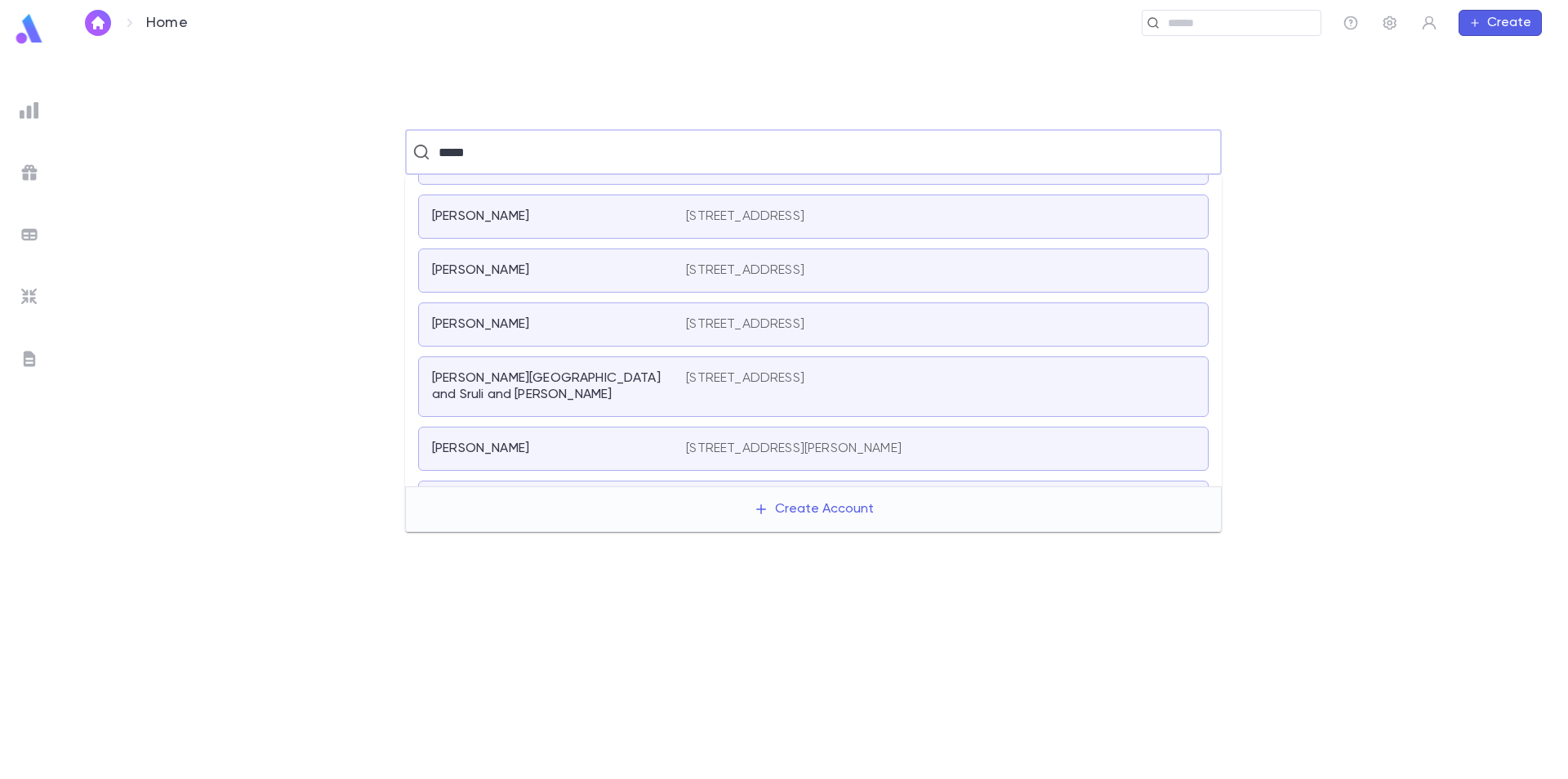
scroll to position [163, 0]
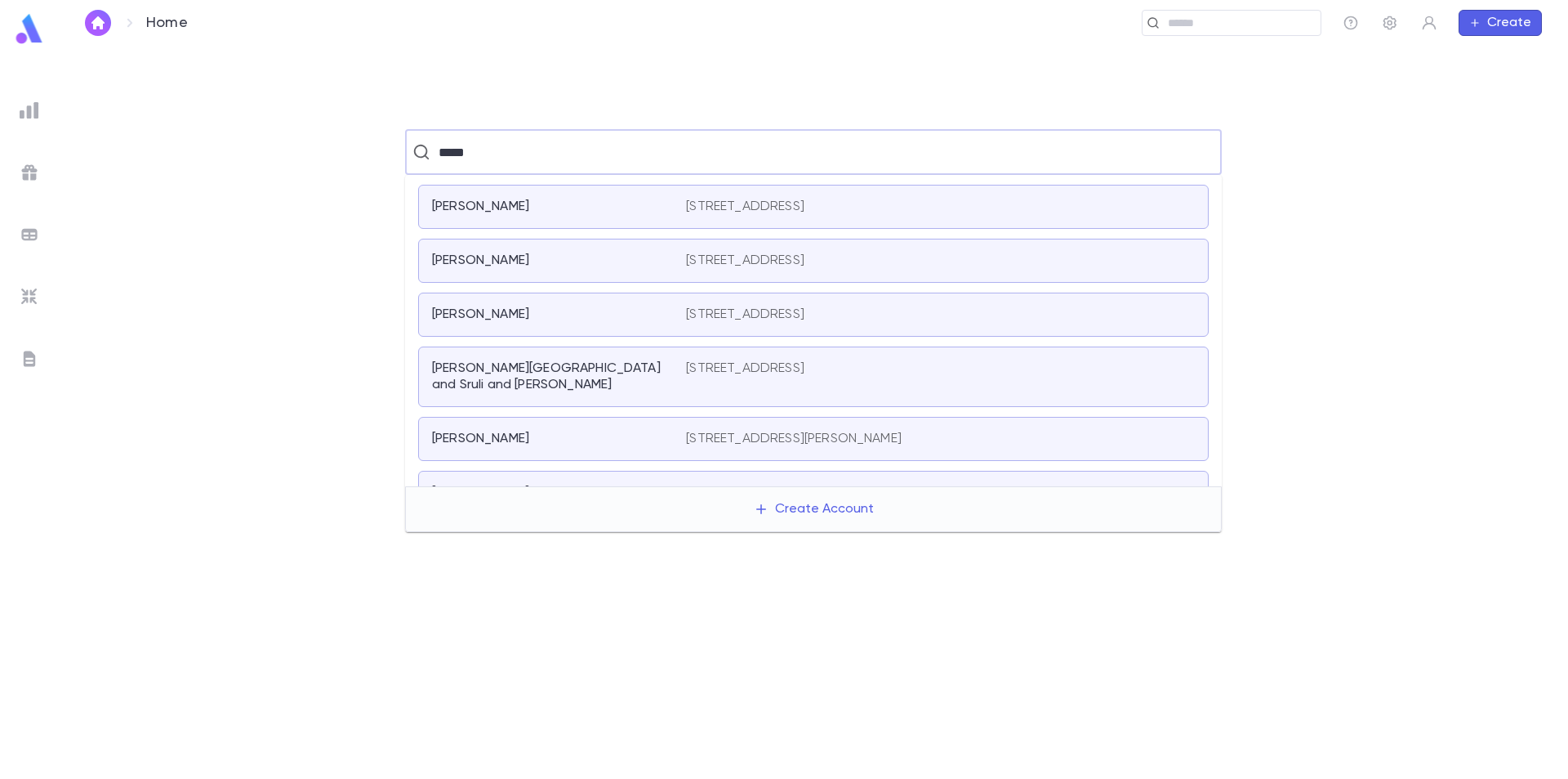
click at [662, 321] on div "Zwick, Jeffrey" at bounding box center [549, 314] width 234 height 17
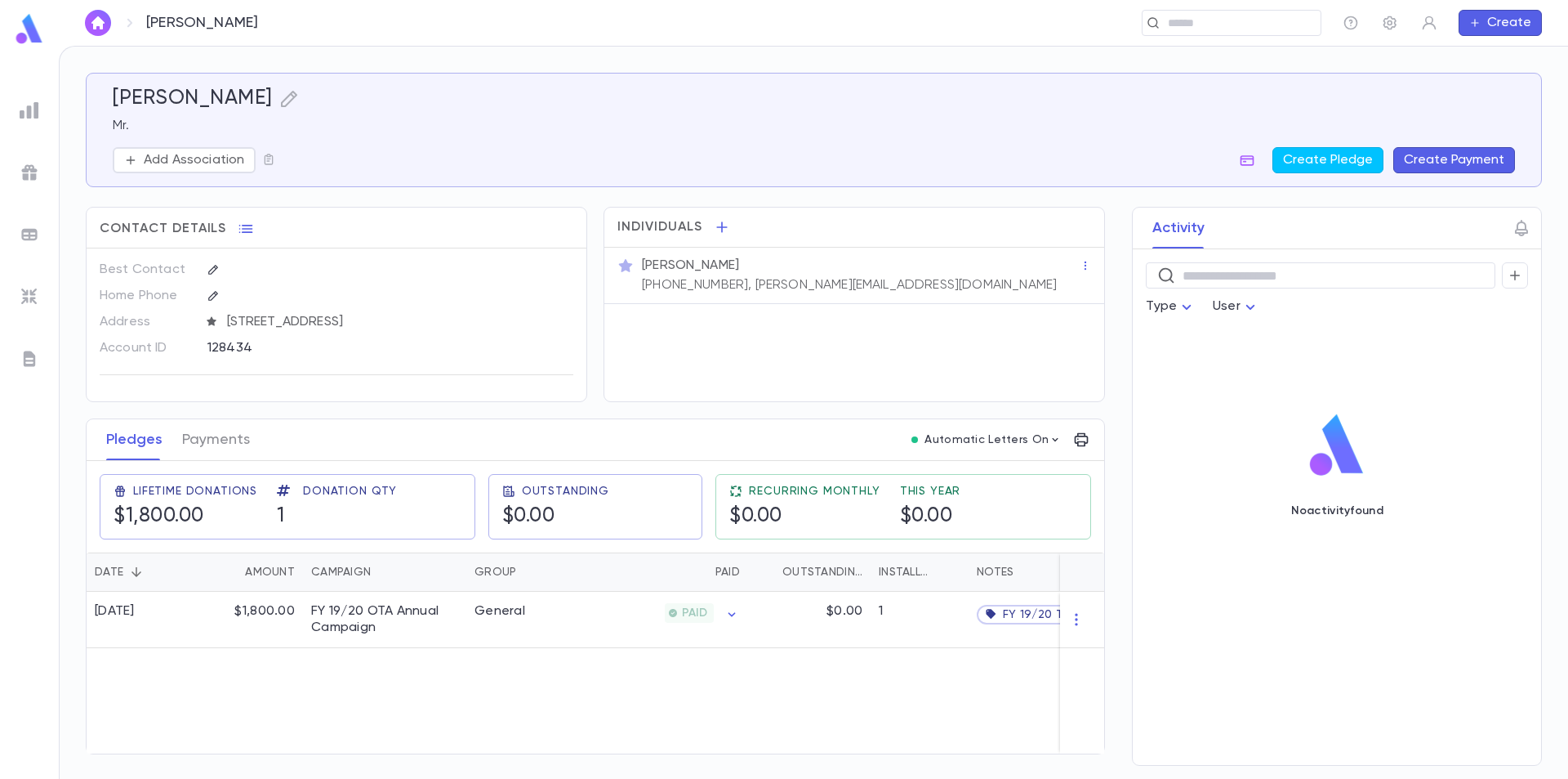
click at [23, 23] on img at bounding box center [29, 29] width 33 height 32
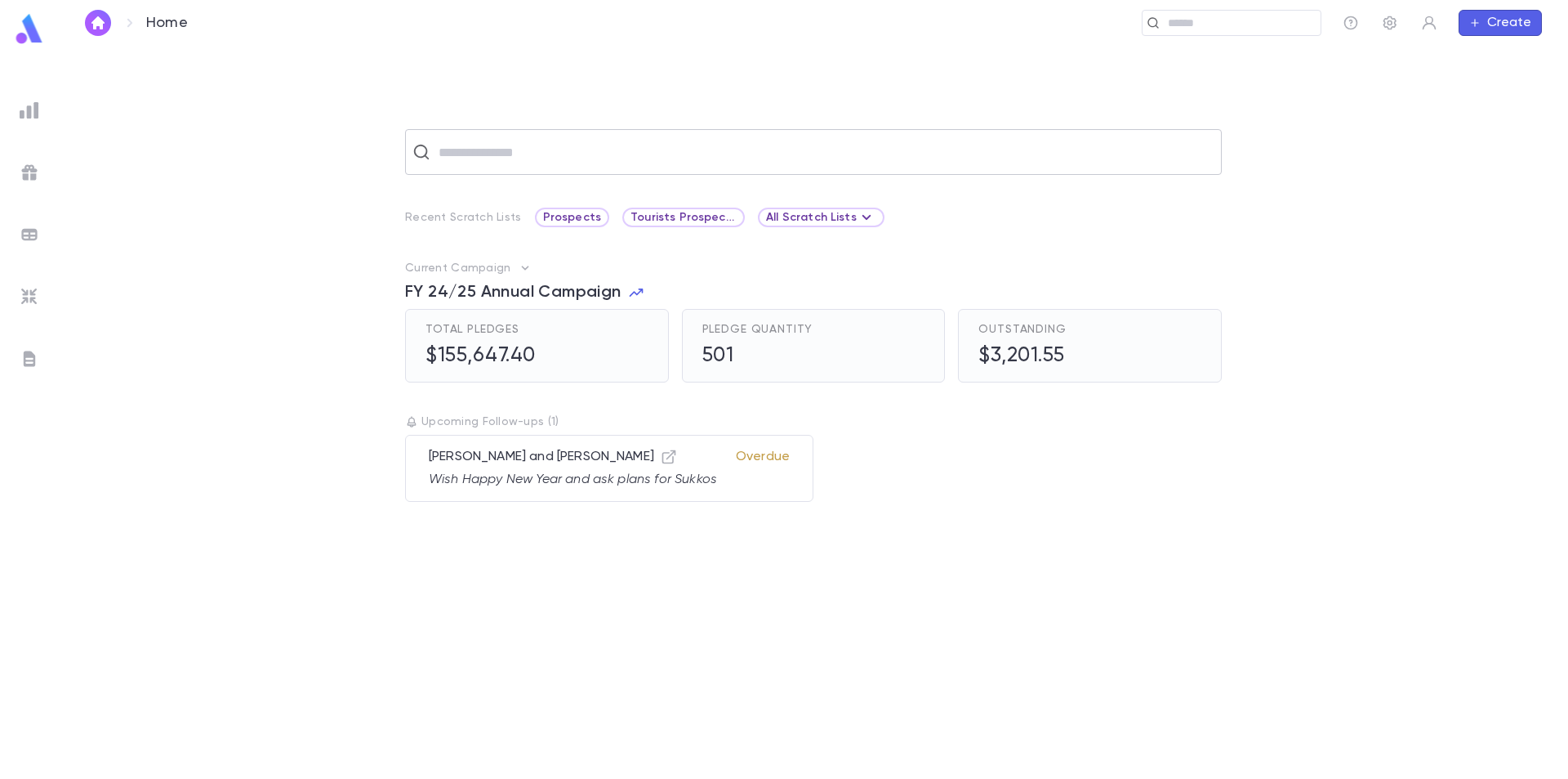
click at [512, 149] on input "text" at bounding box center [824, 152] width 781 height 31
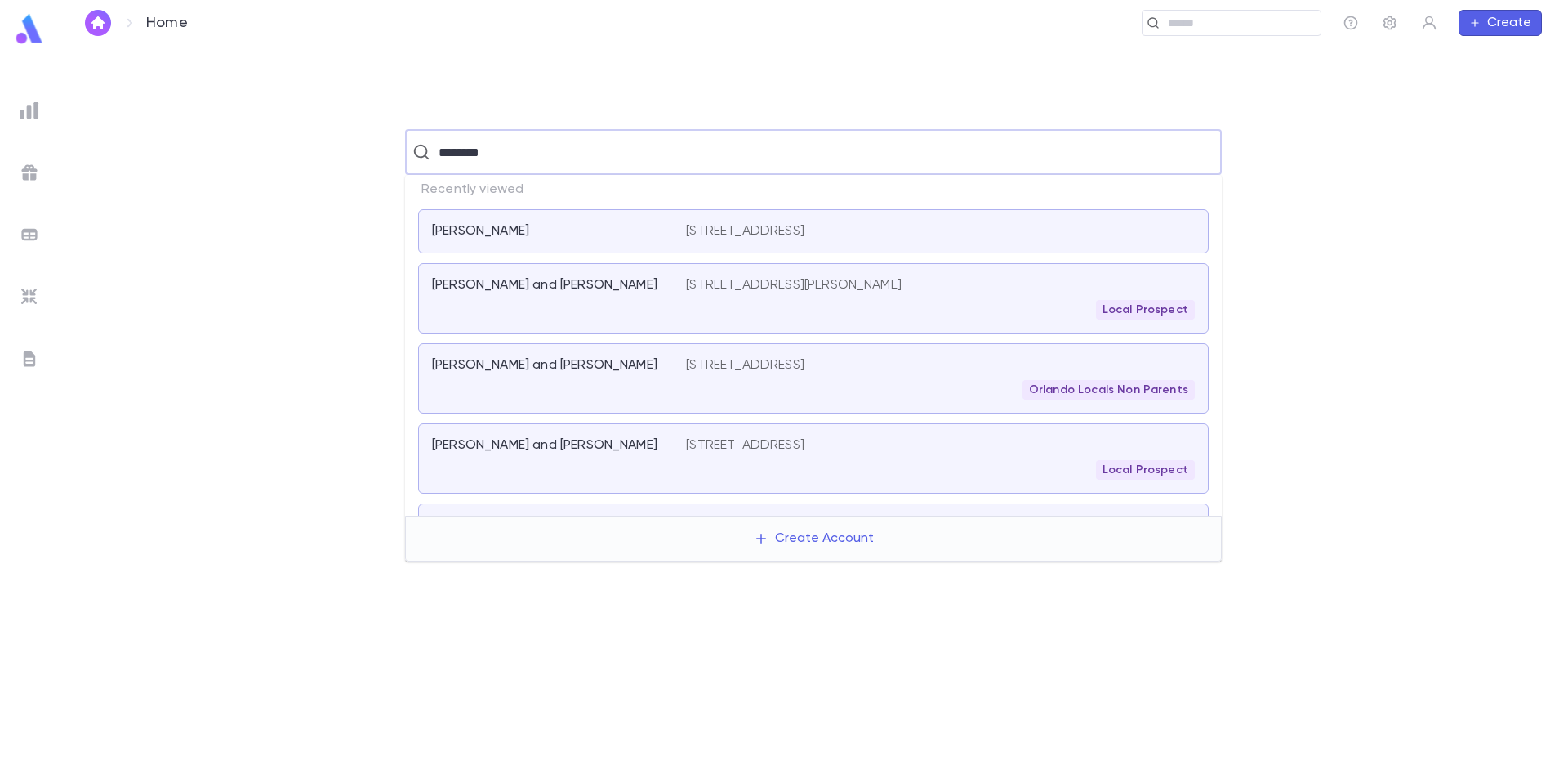
type input "*********"
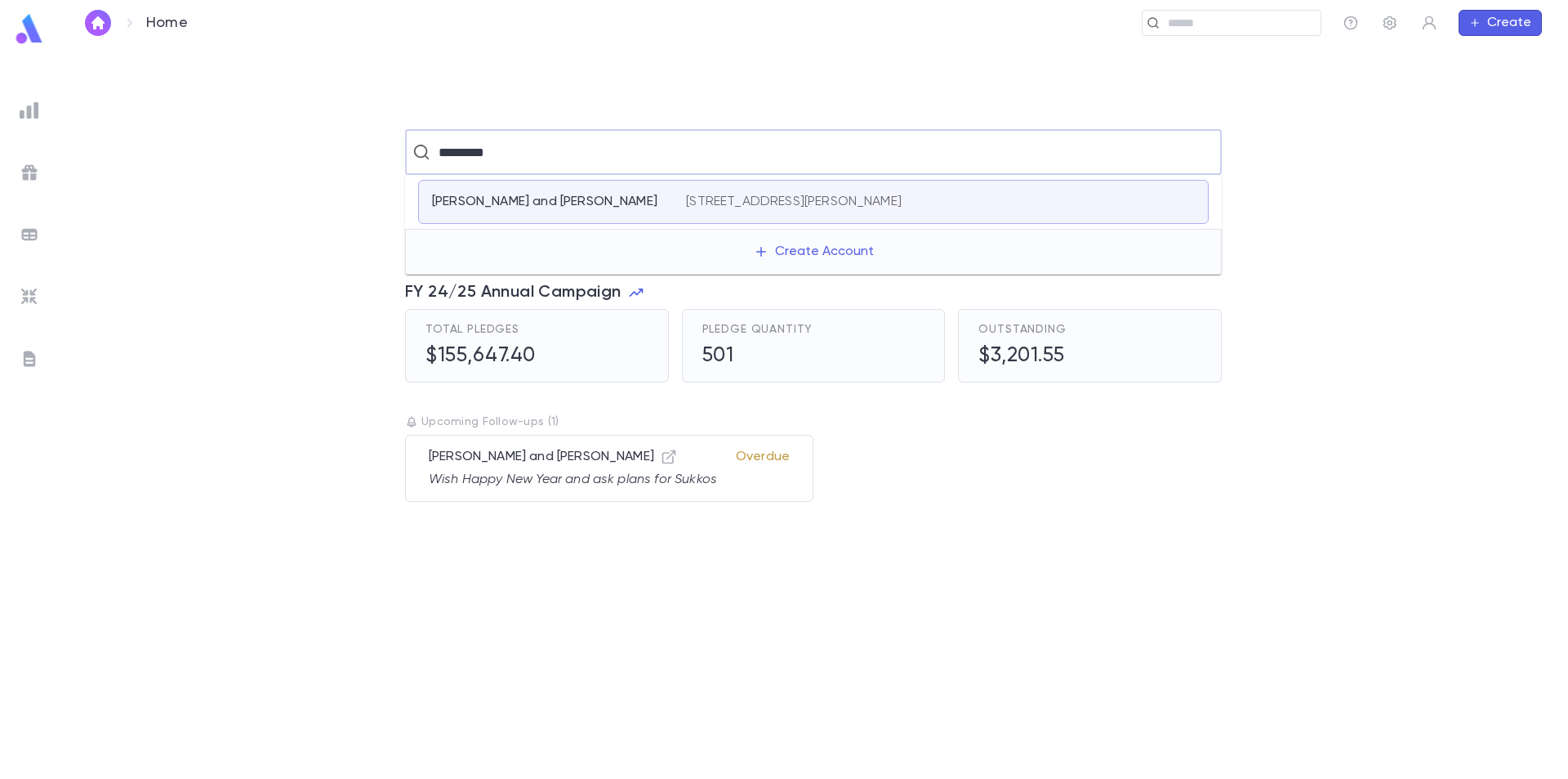
click at [659, 195] on div "Applebaum, Richard and Dottie" at bounding box center [549, 202] width 234 height 17
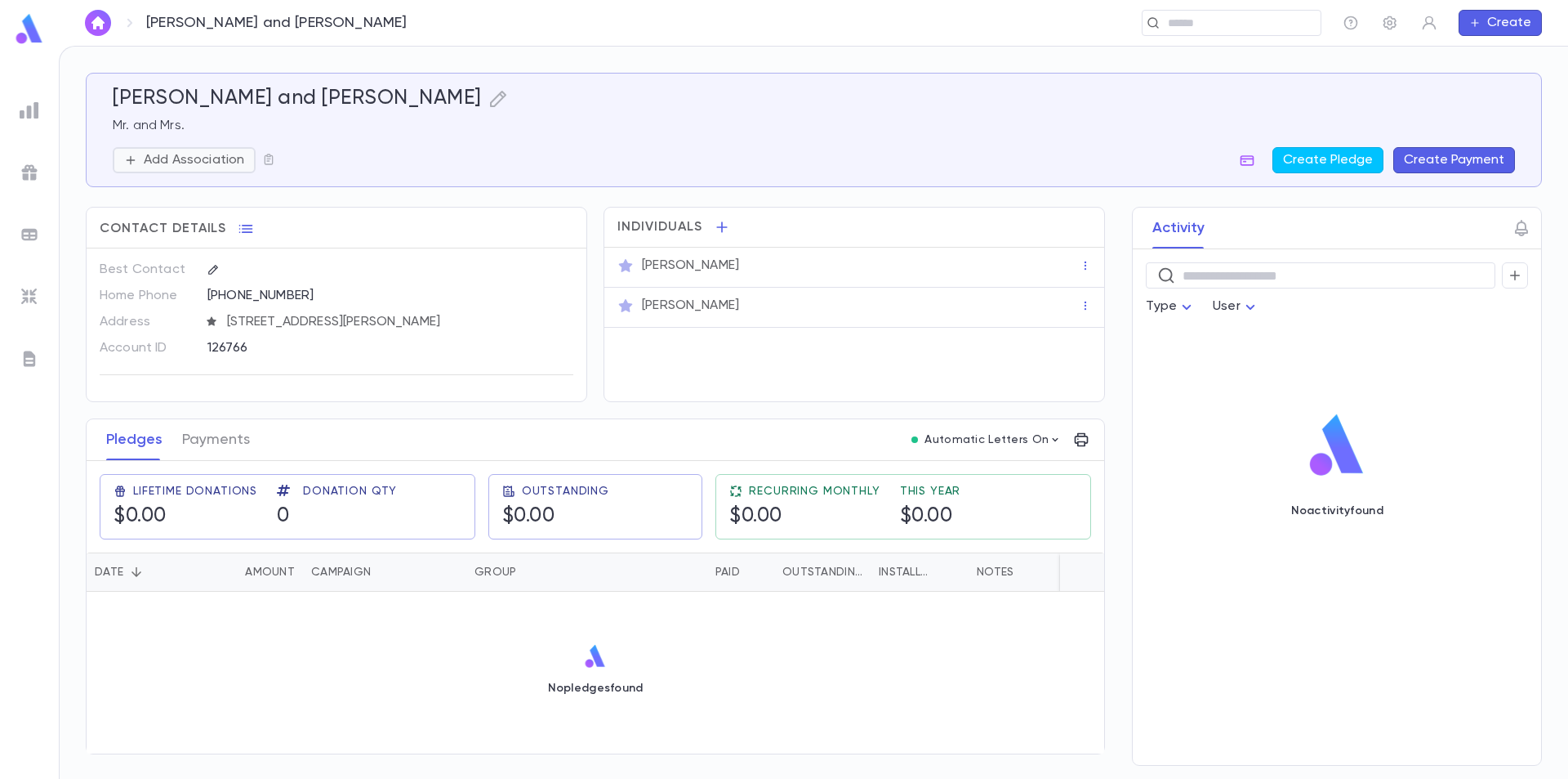
click at [218, 164] on p "Add Association" at bounding box center [193, 160] width 101 height 17
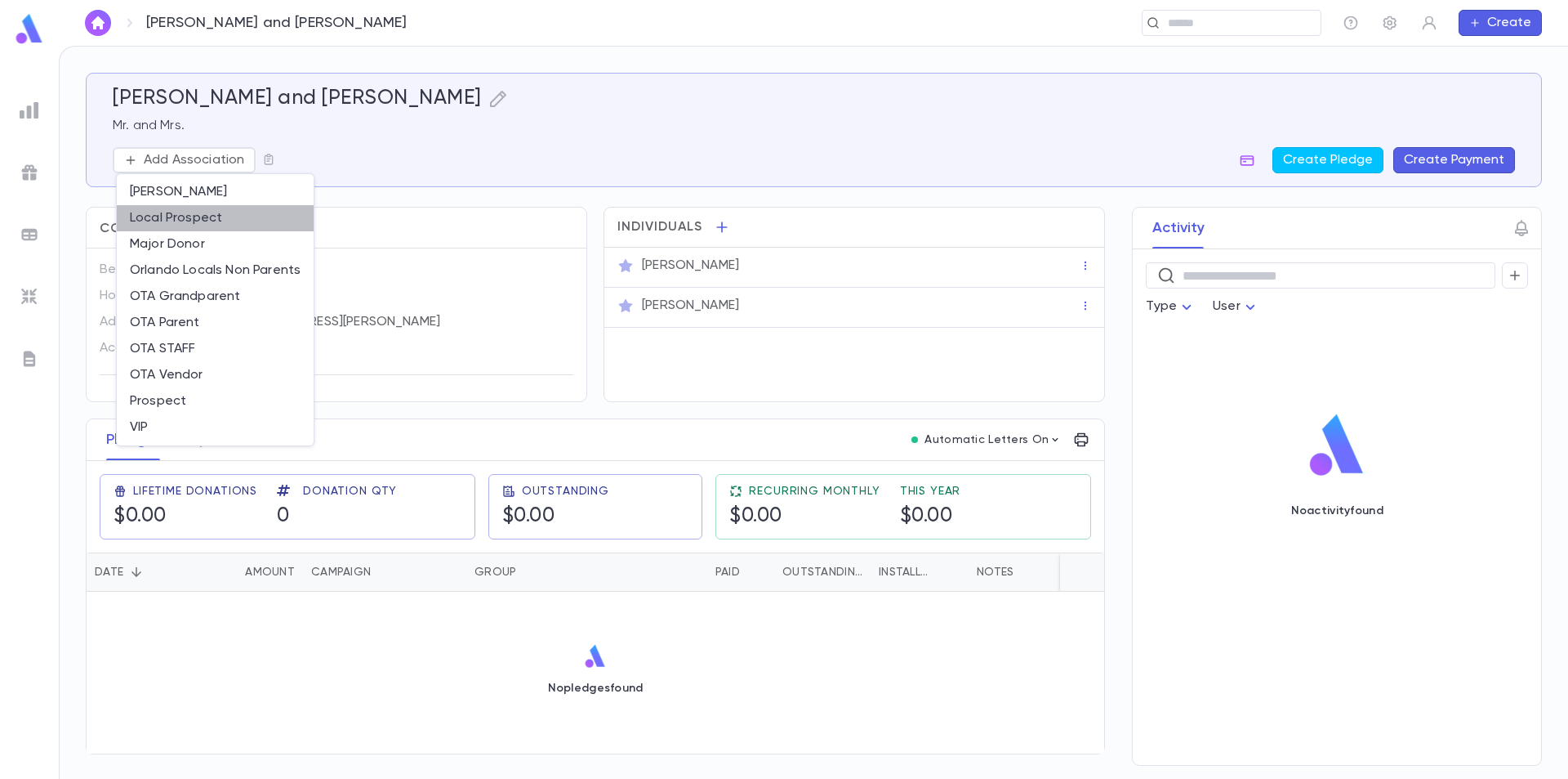
click at [201, 219] on li "Local Prospect" at bounding box center [215, 218] width 197 height 26
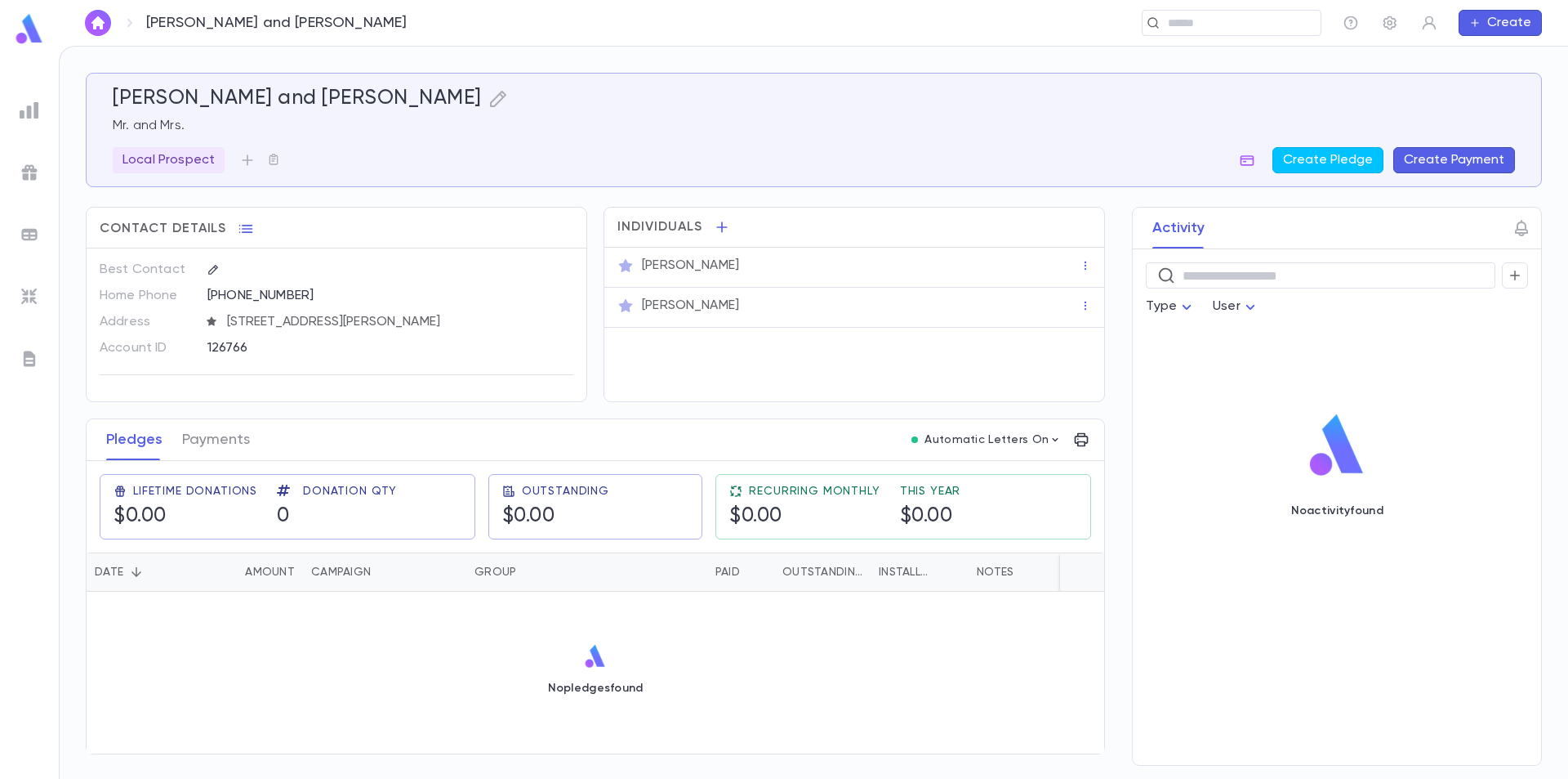
click at [571, 179] on div "Applebaum, Richard and Dottie Mr. and Mrs. Local Prospect Create Pledge Create …" at bounding box center [814, 129] width 1456 height 114
click at [23, 27] on img at bounding box center [29, 29] width 33 height 32
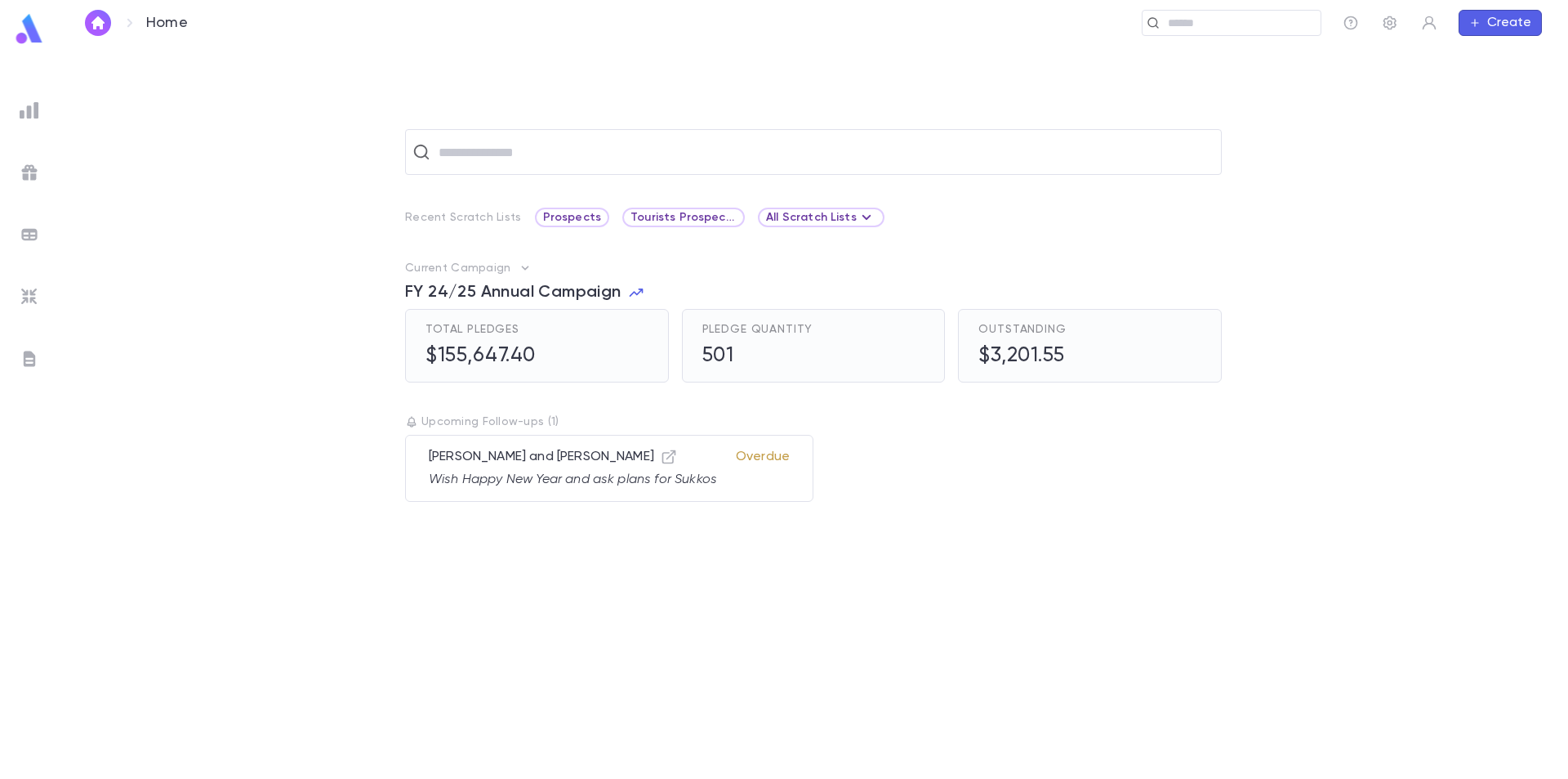
click at [32, 116] on img at bounding box center [30, 111] width 20 height 20
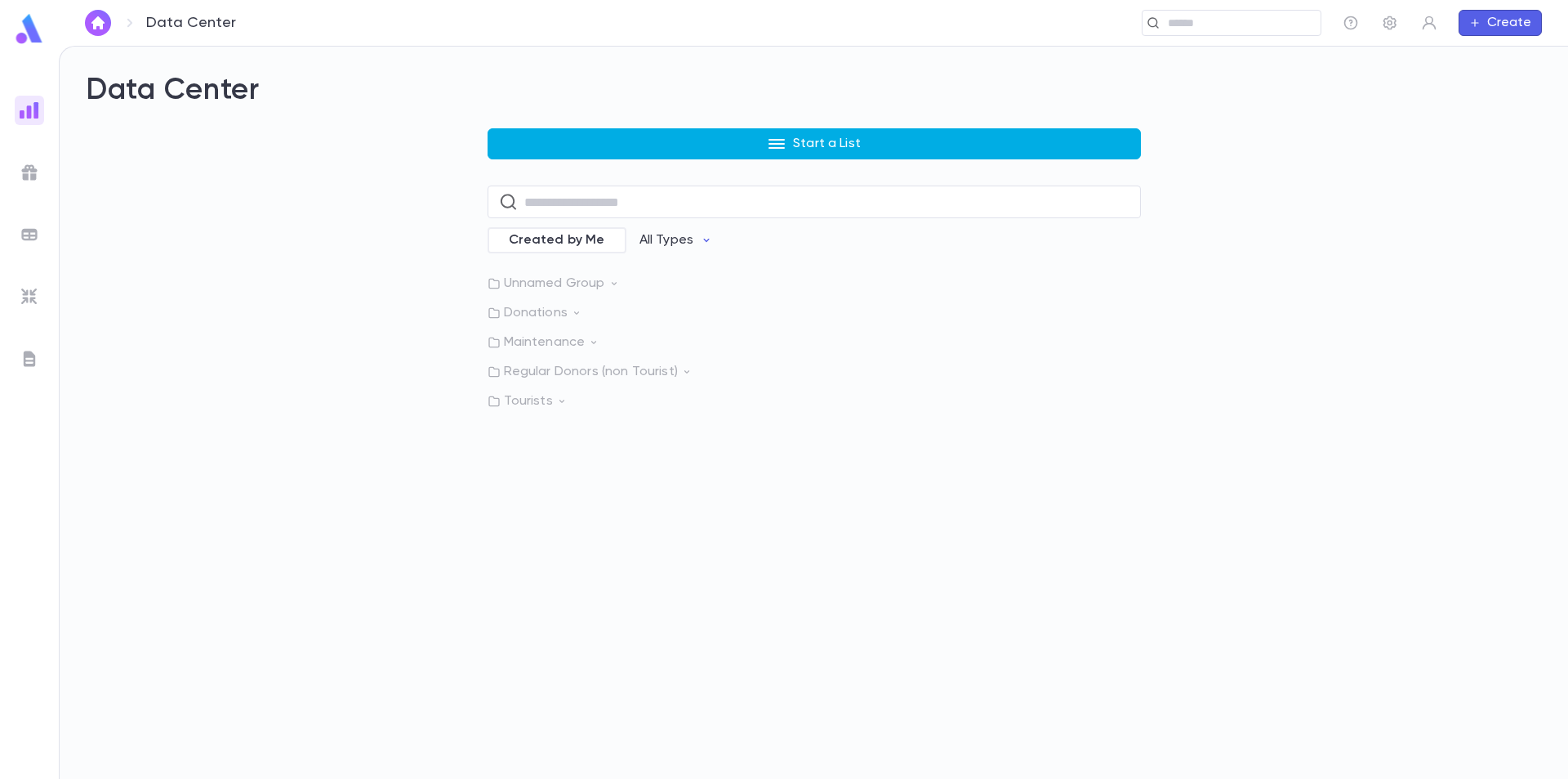
click at [758, 146] on button "Start a List" at bounding box center [814, 143] width 654 height 31
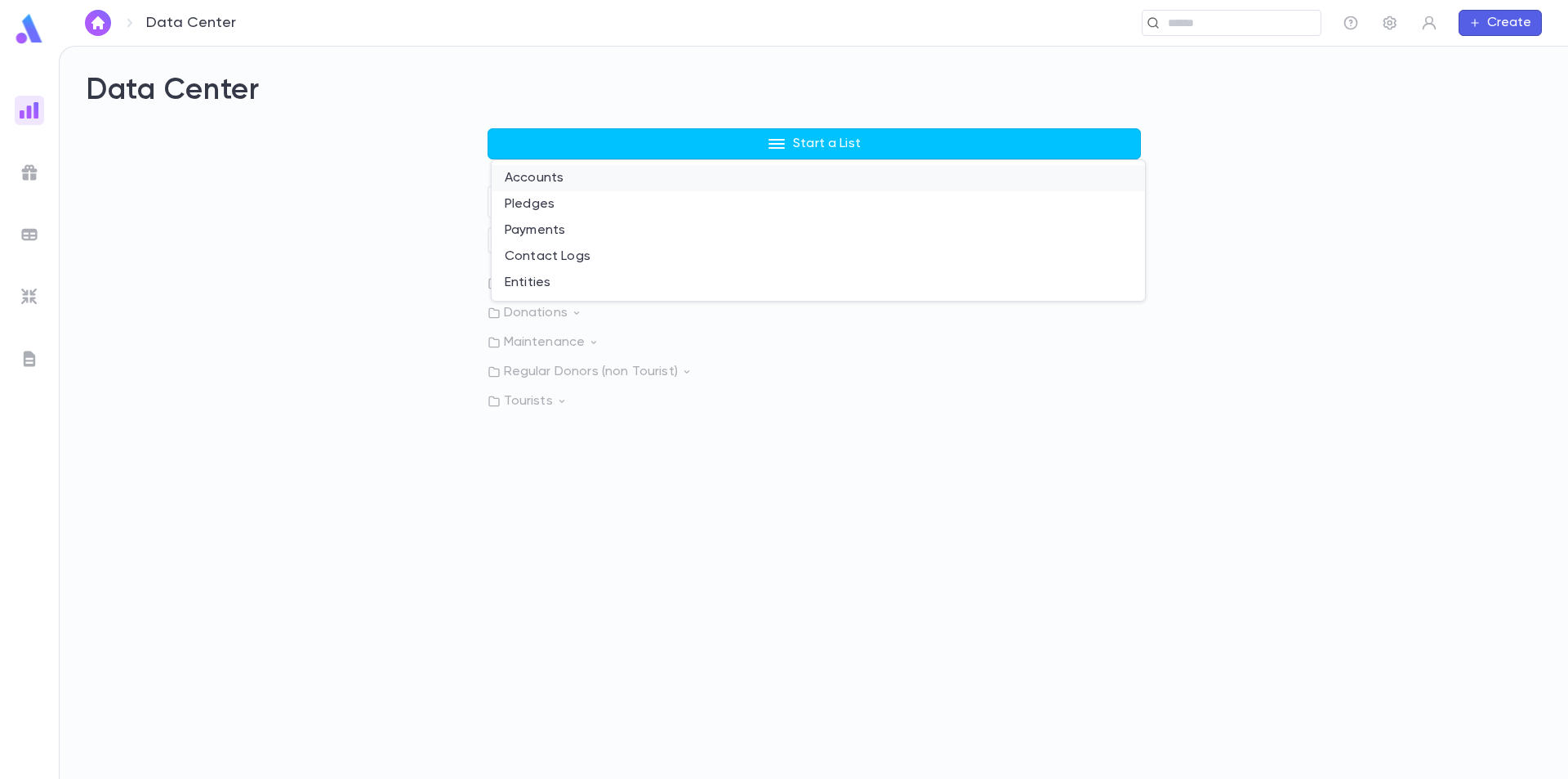
click at [589, 179] on li "Accounts" at bounding box center [819, 178] width 654 height 26
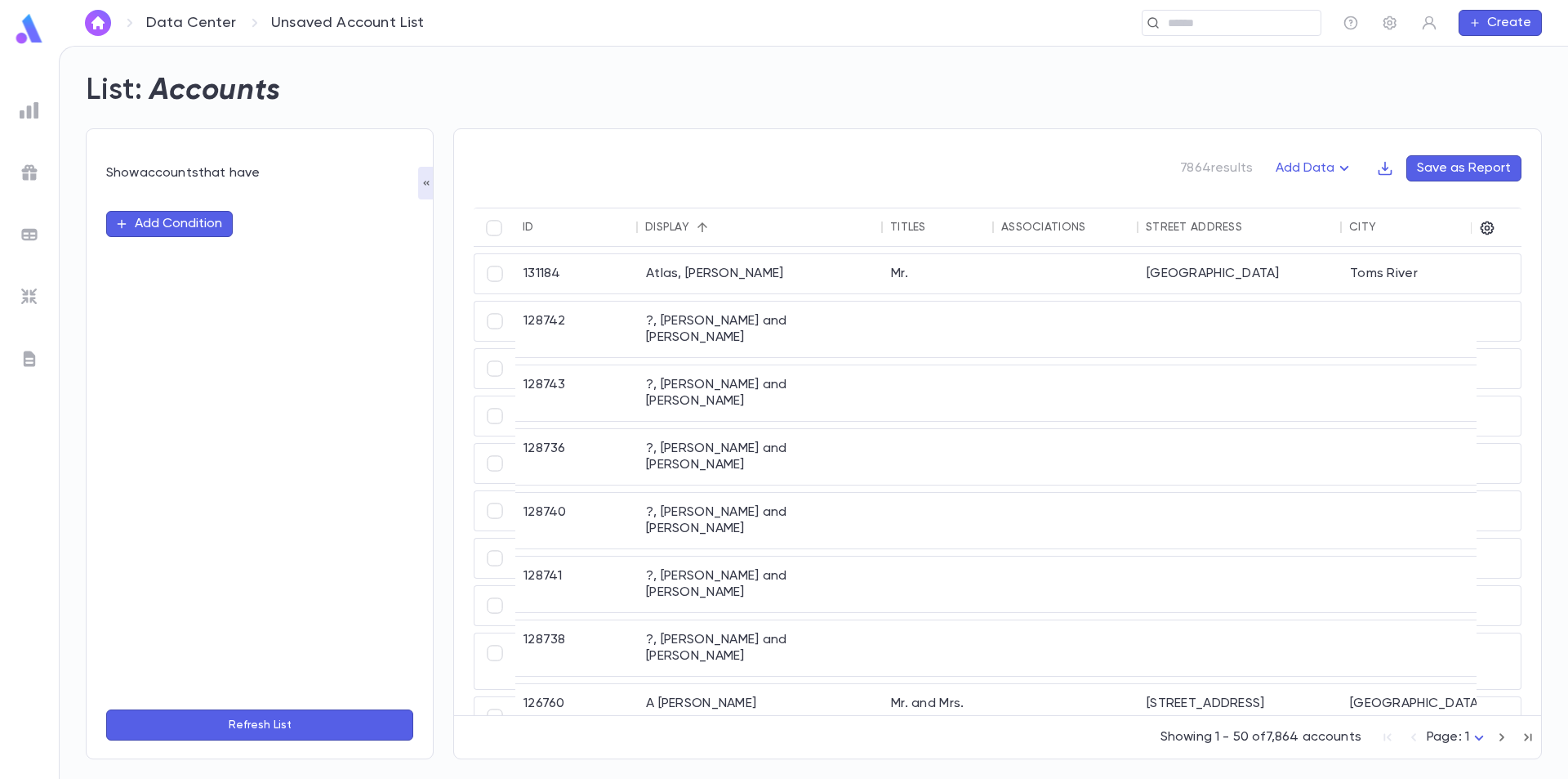
click at [199, 224] on button "Add Condition" at bounding box center [169, 224] width 127 height 26
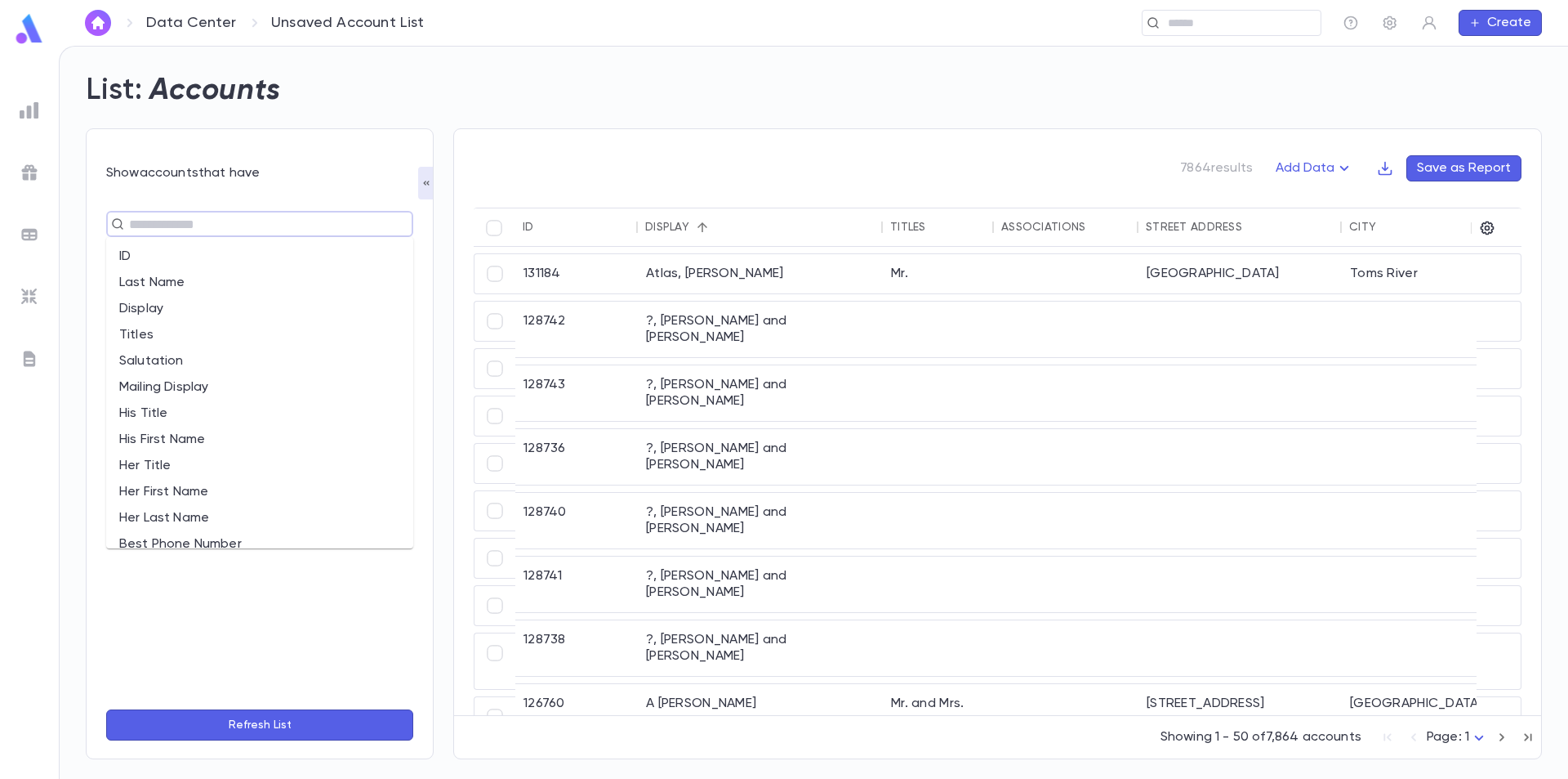
click at [198, 227] on input "text" at bounding box center [253, 224] width 258 height 23
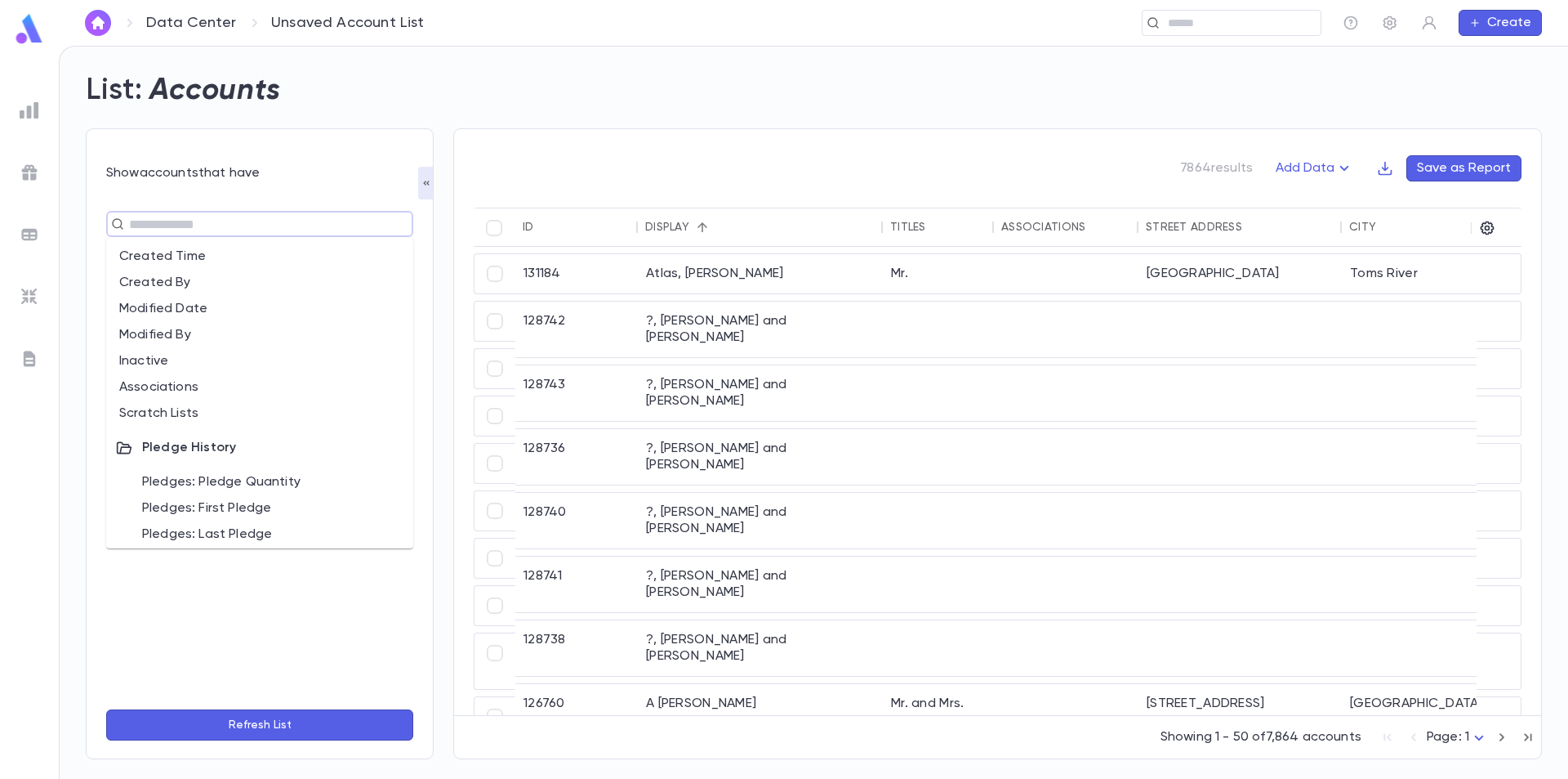
scroll to position [736, 0]
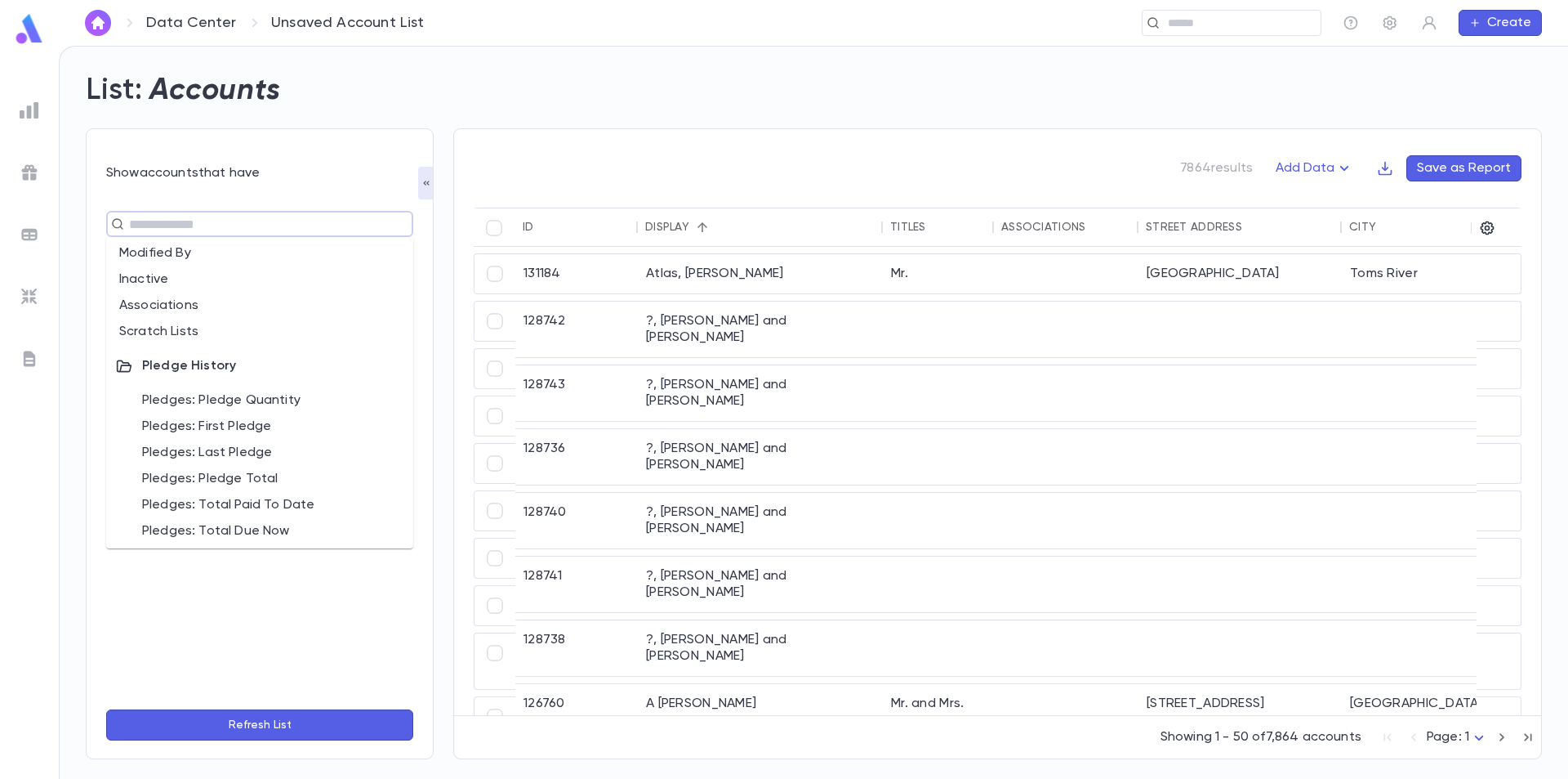
click at [185, 310] on li "Associations" at bounding box center [259, 305] width 307 height 26
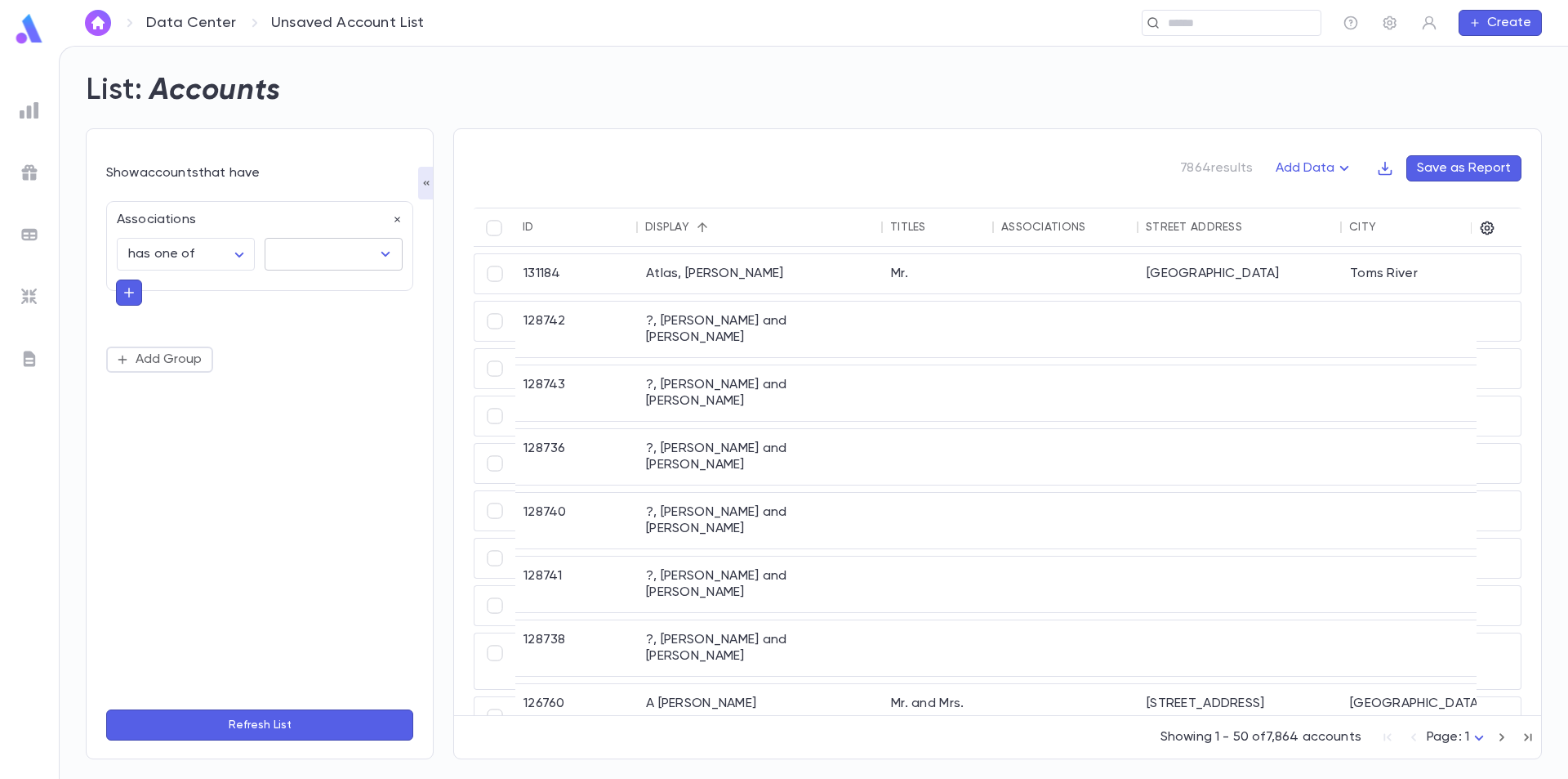
click at [305, 251] on input "text" at bounding box center [321, 254] width 99 height 31
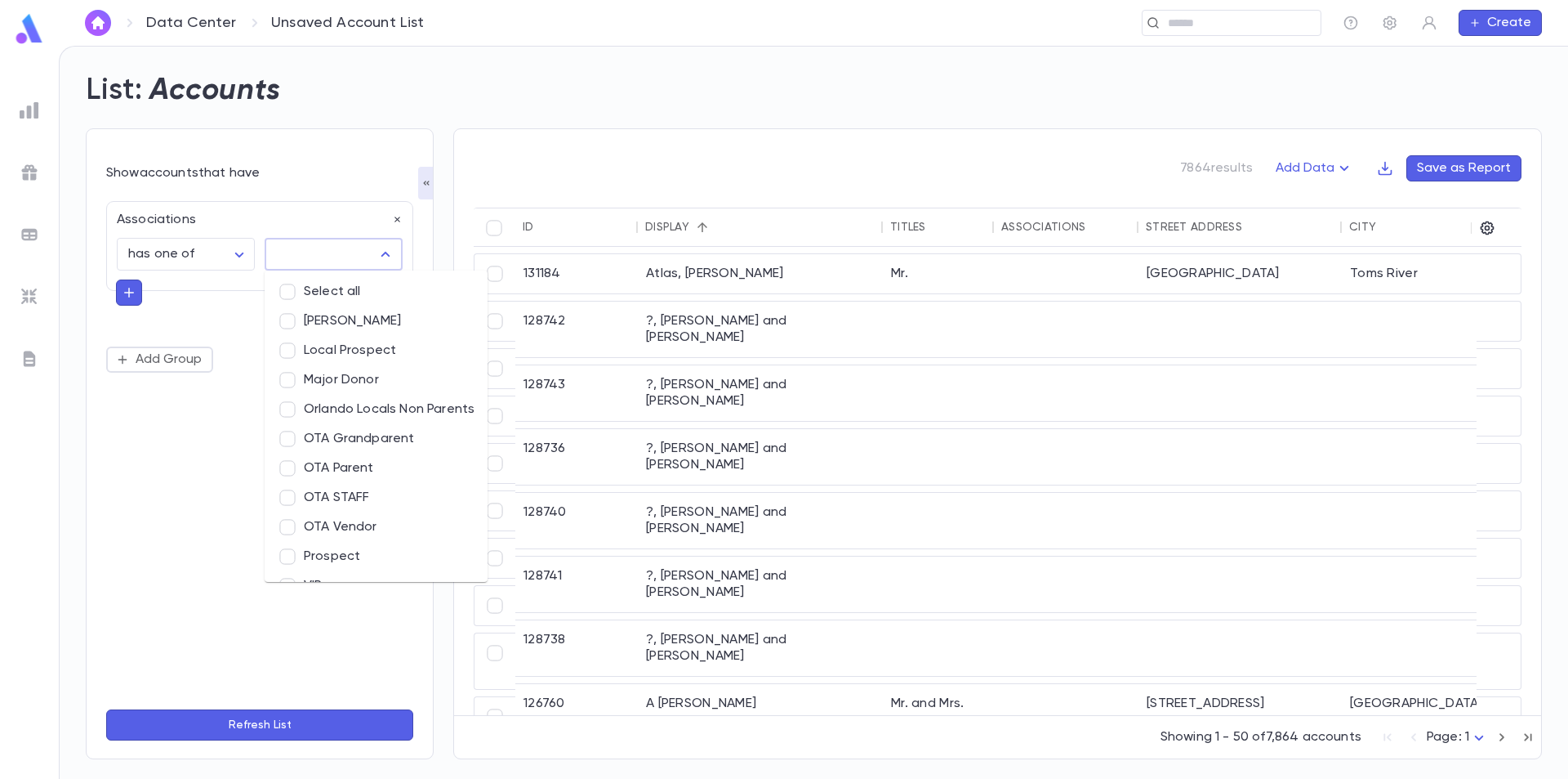
click at [368, 351] on li "Local Prospect" at bounding box center [376, 350] width 223 height 29
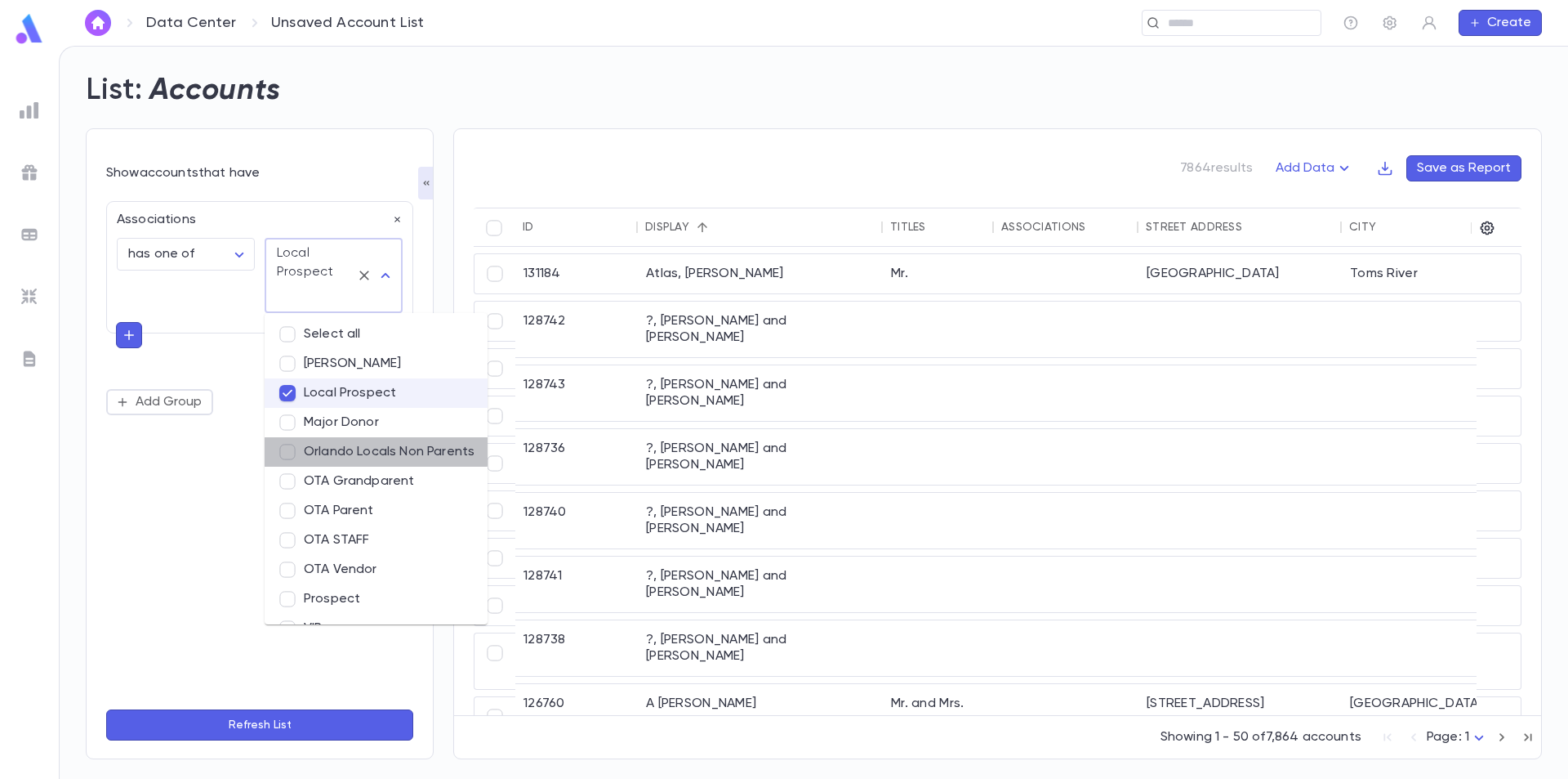
click at [323, 449] on li "Orlando Locals Non Parents" at bounding box center [376, 451] width 223 height 29
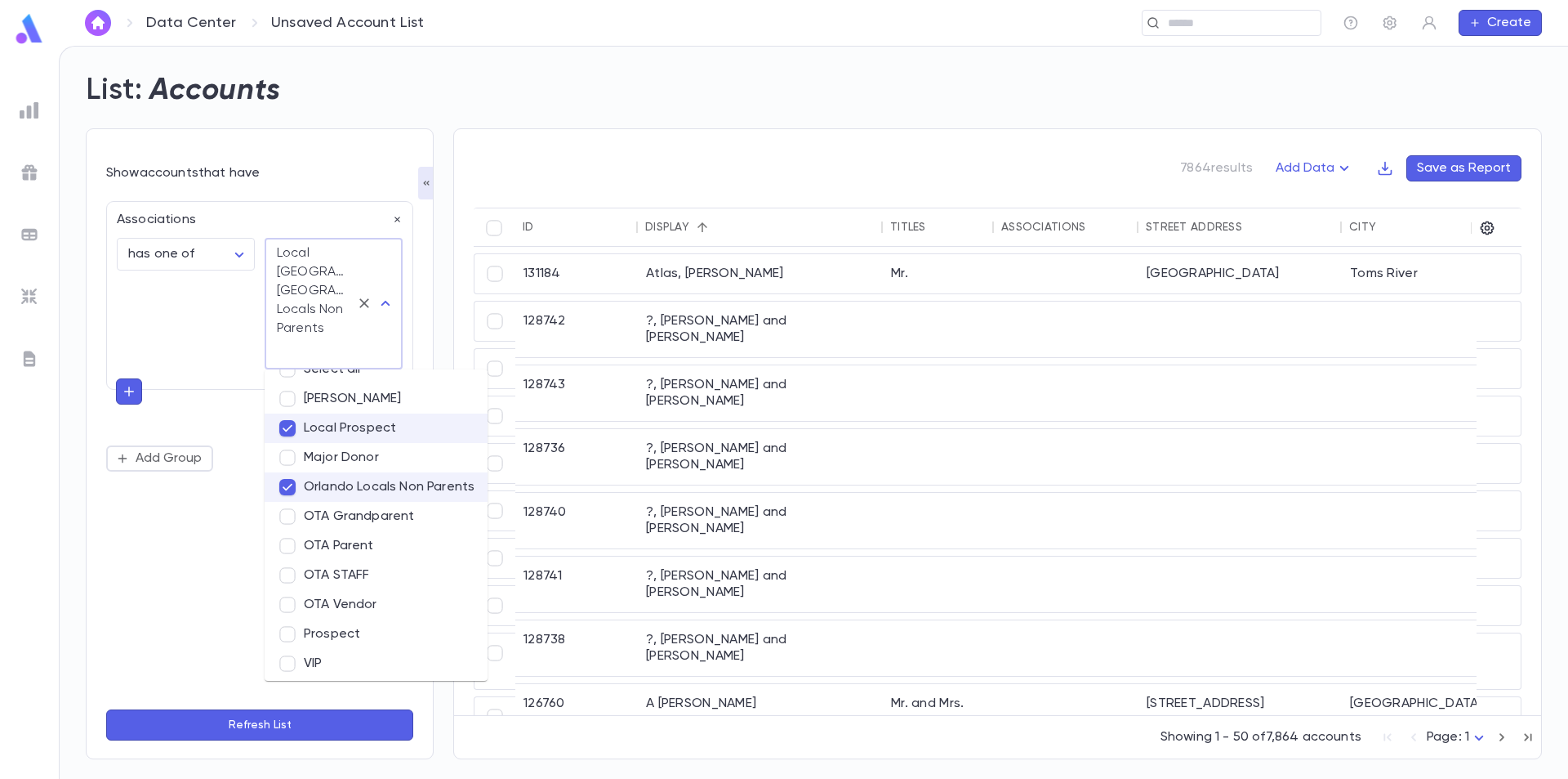
scroll to position [25, 0]
click at [379, 520] on li "OTA Grandparent" at bounding box center [376, 512] width 223 height 29
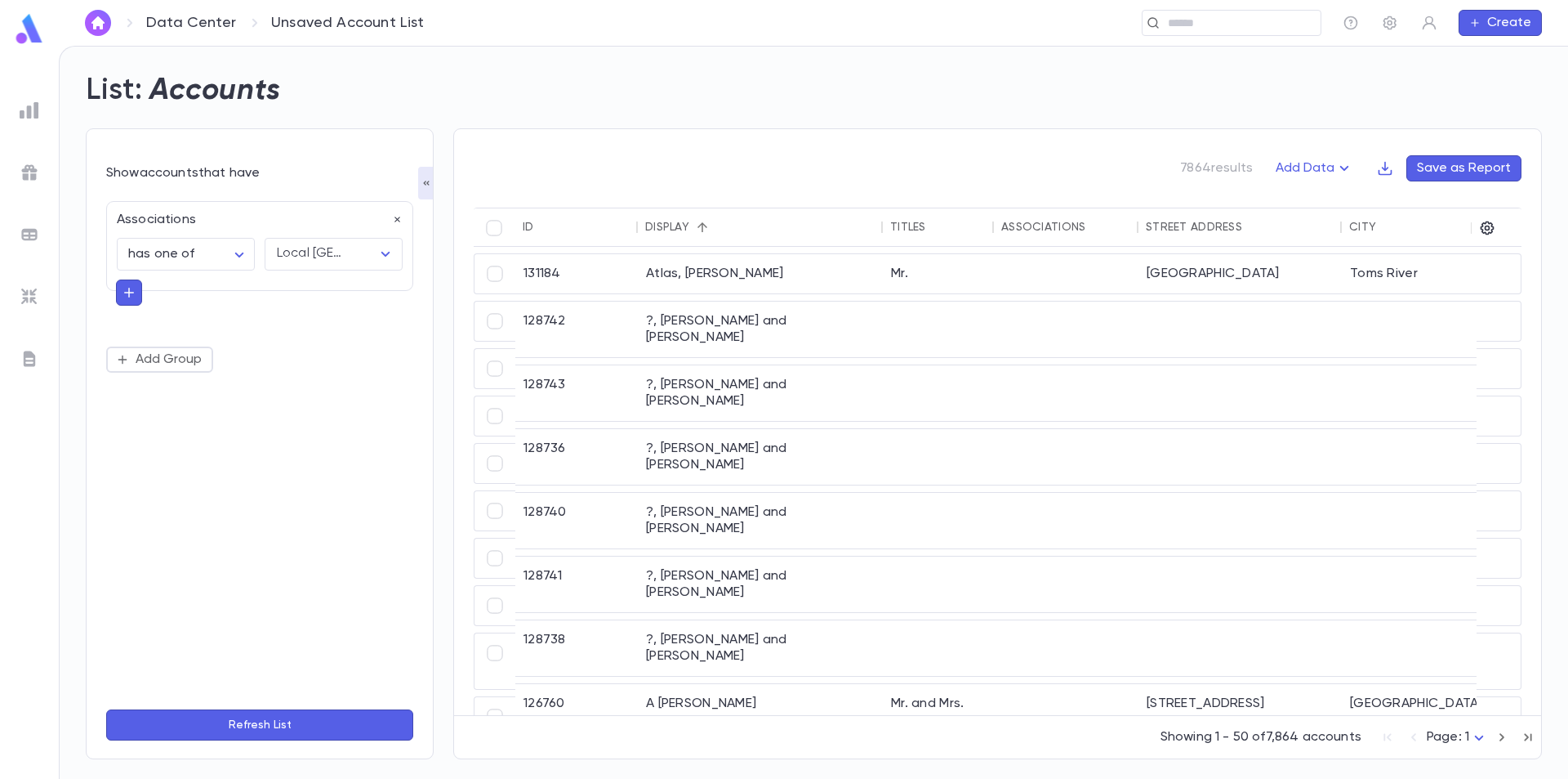
click at [233, 730] on button "Refresh List" at bounding box center [259, 725] width 307 height 31
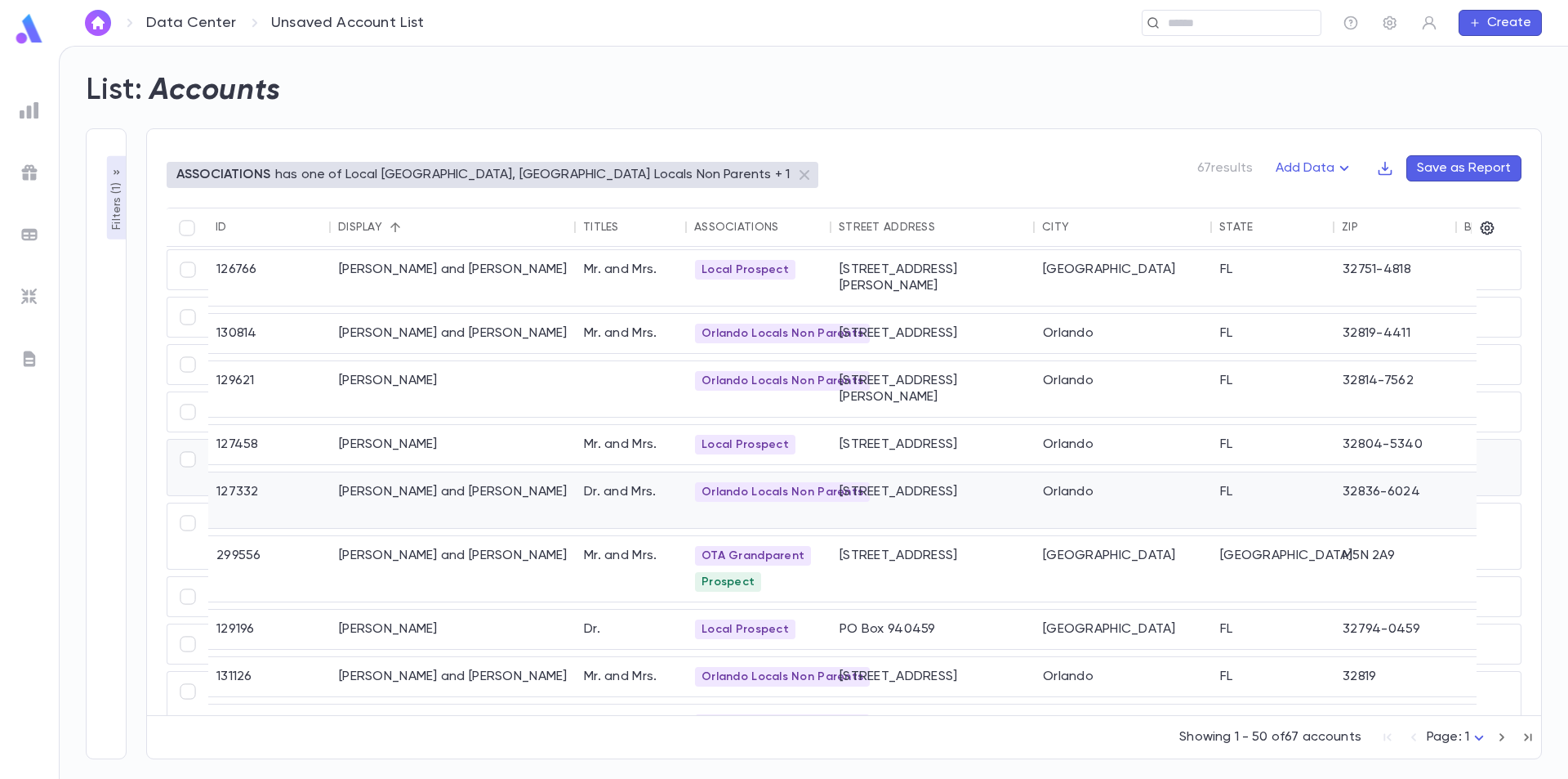
scroll to position [0, 0]
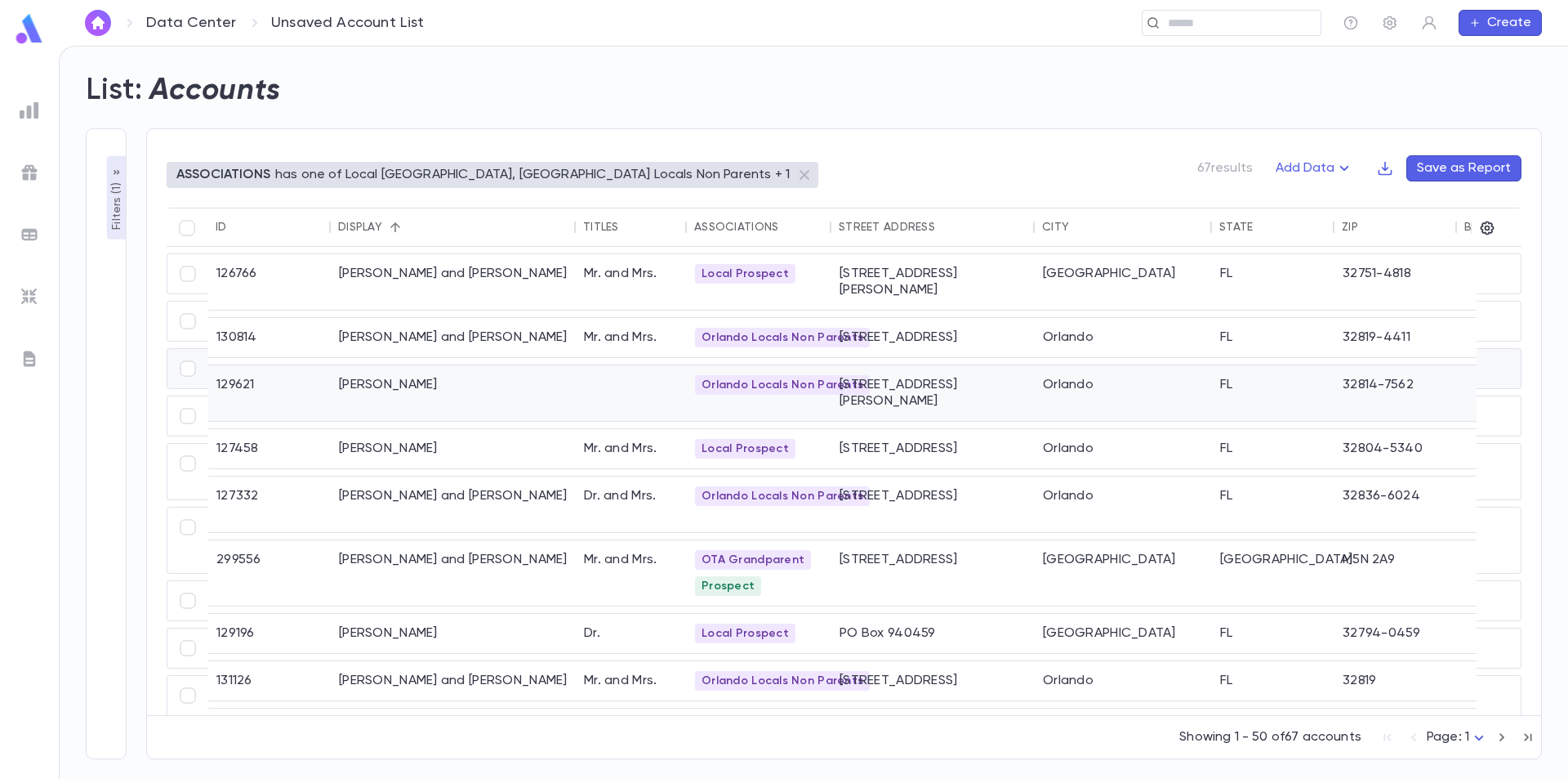
click at [392, 368] on div "Berk, Louis" at bounding box center [453, 393] width 245 height 56
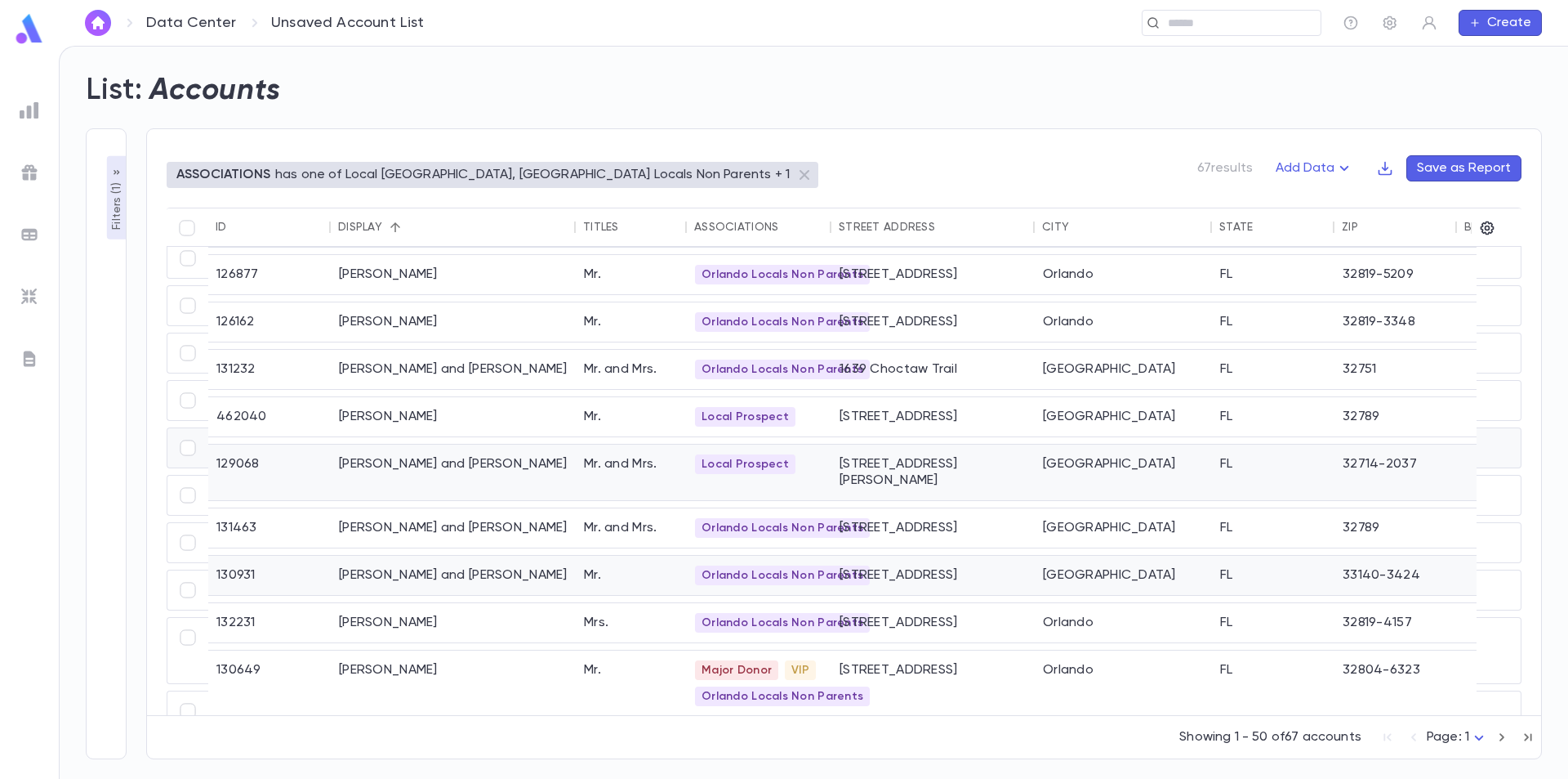
scroll to position [736, 0]
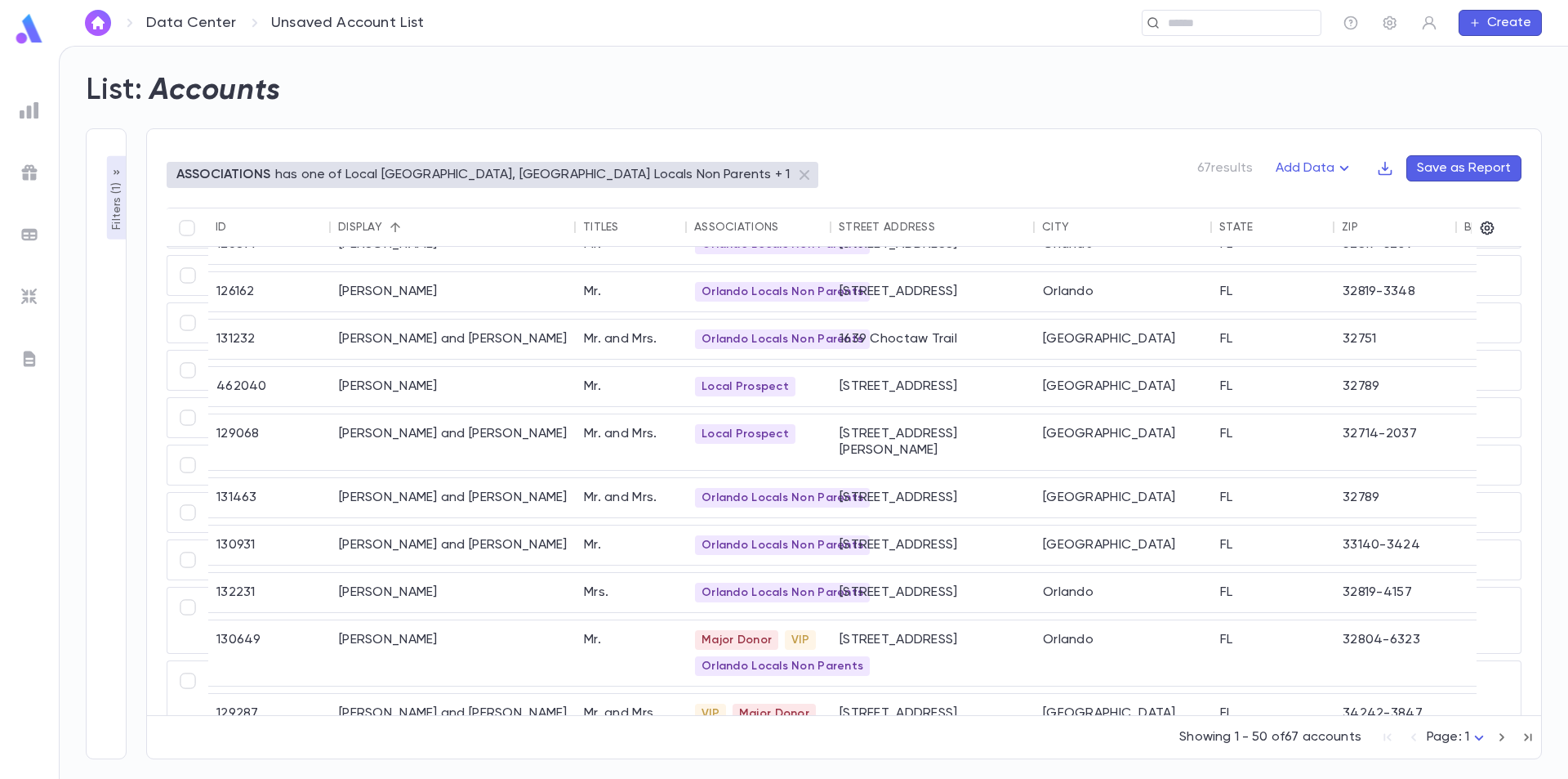
click at [1500, 736] on icon "button" at bounding box center [1502, 737] width 18 height 20
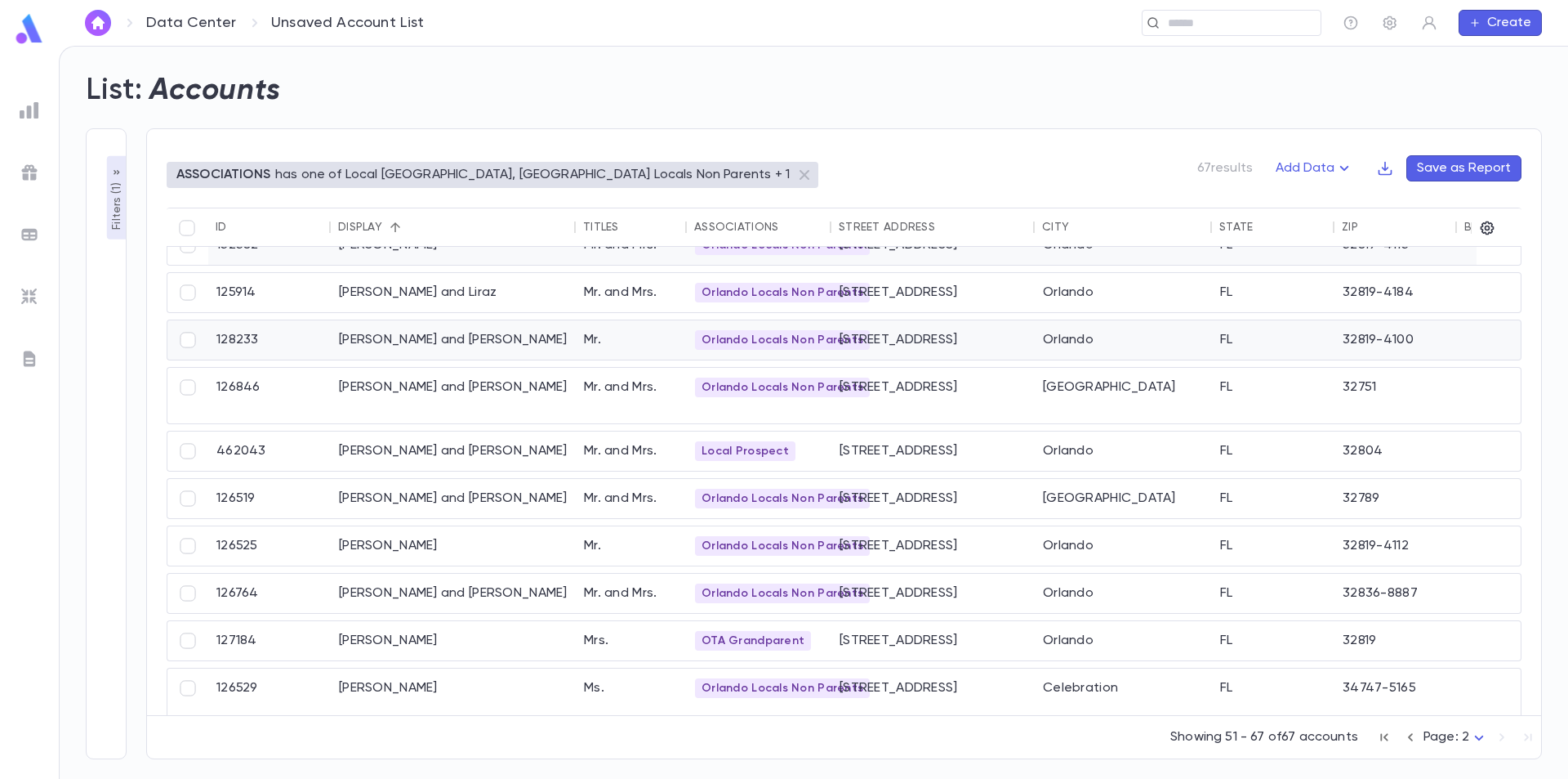
scroll to position [0, 0]
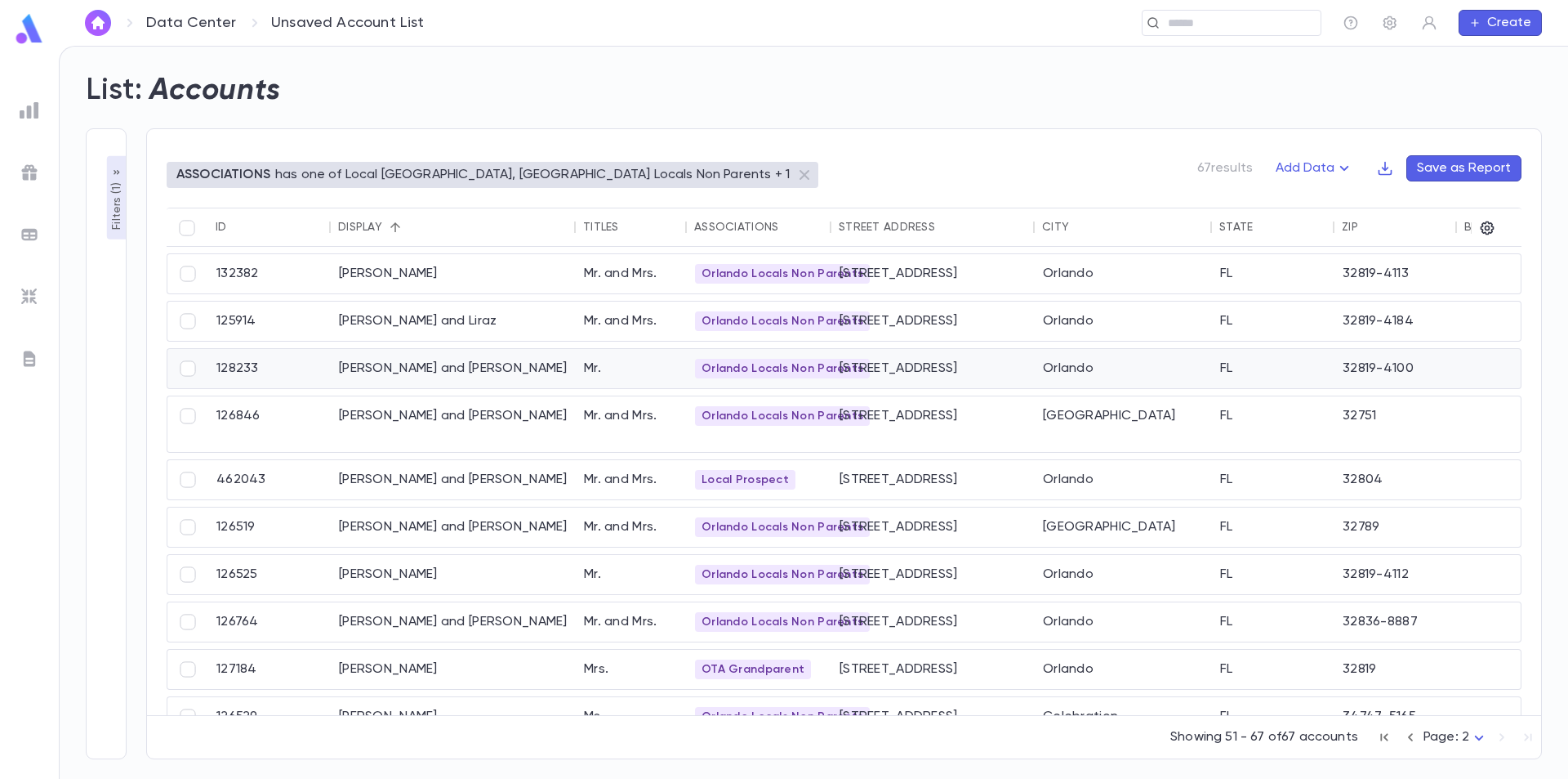
click at [502, 368] on div "Sarway, Solomon M. and Sarah" at bounding box center [453, 368] width 245 height 39
click at [30, 33] on img at bounding box center [29, 29] width 33 height 32
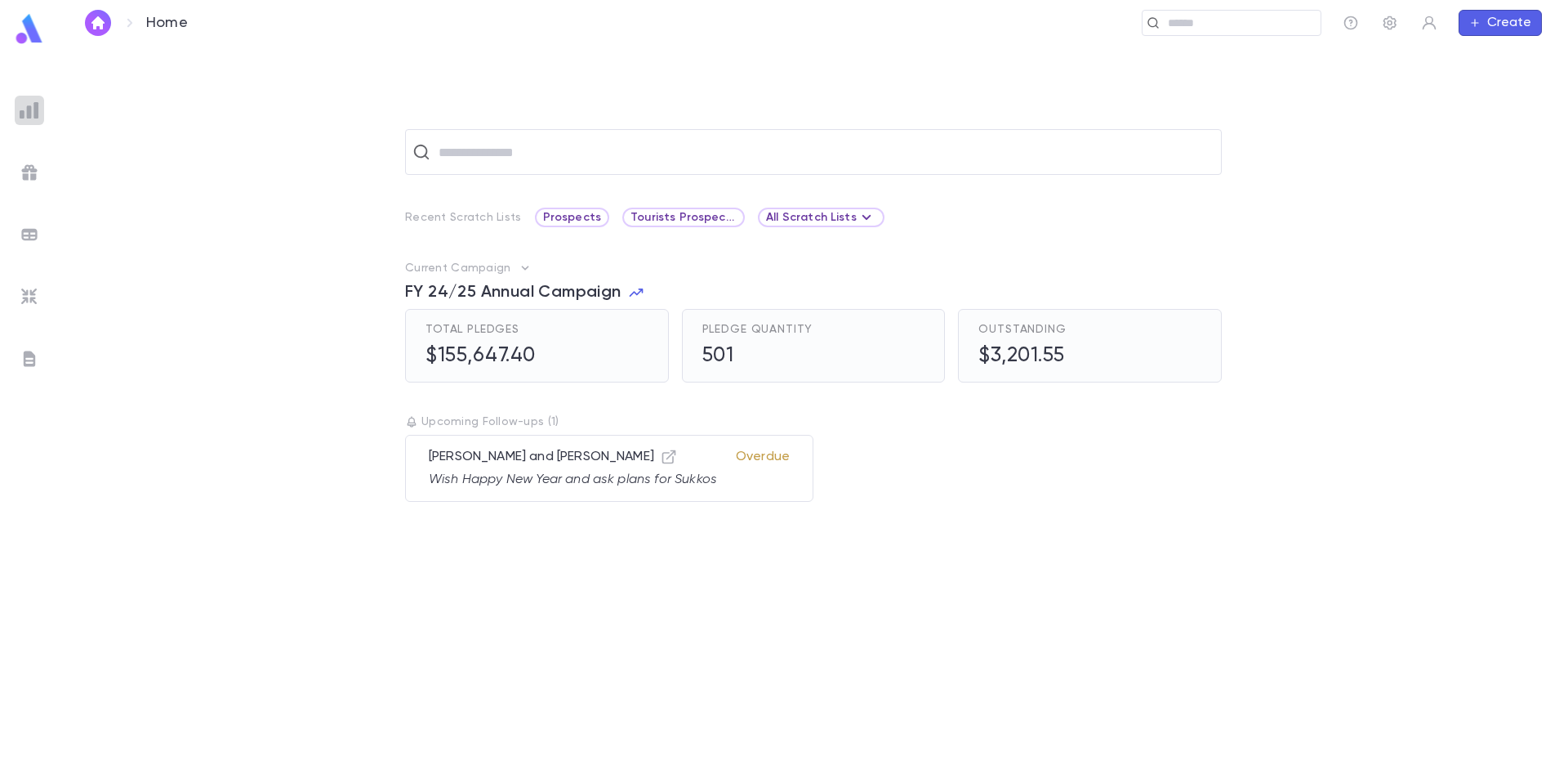
click at [33, 113] on img at bounding box center [30, 111] width 20 height 20
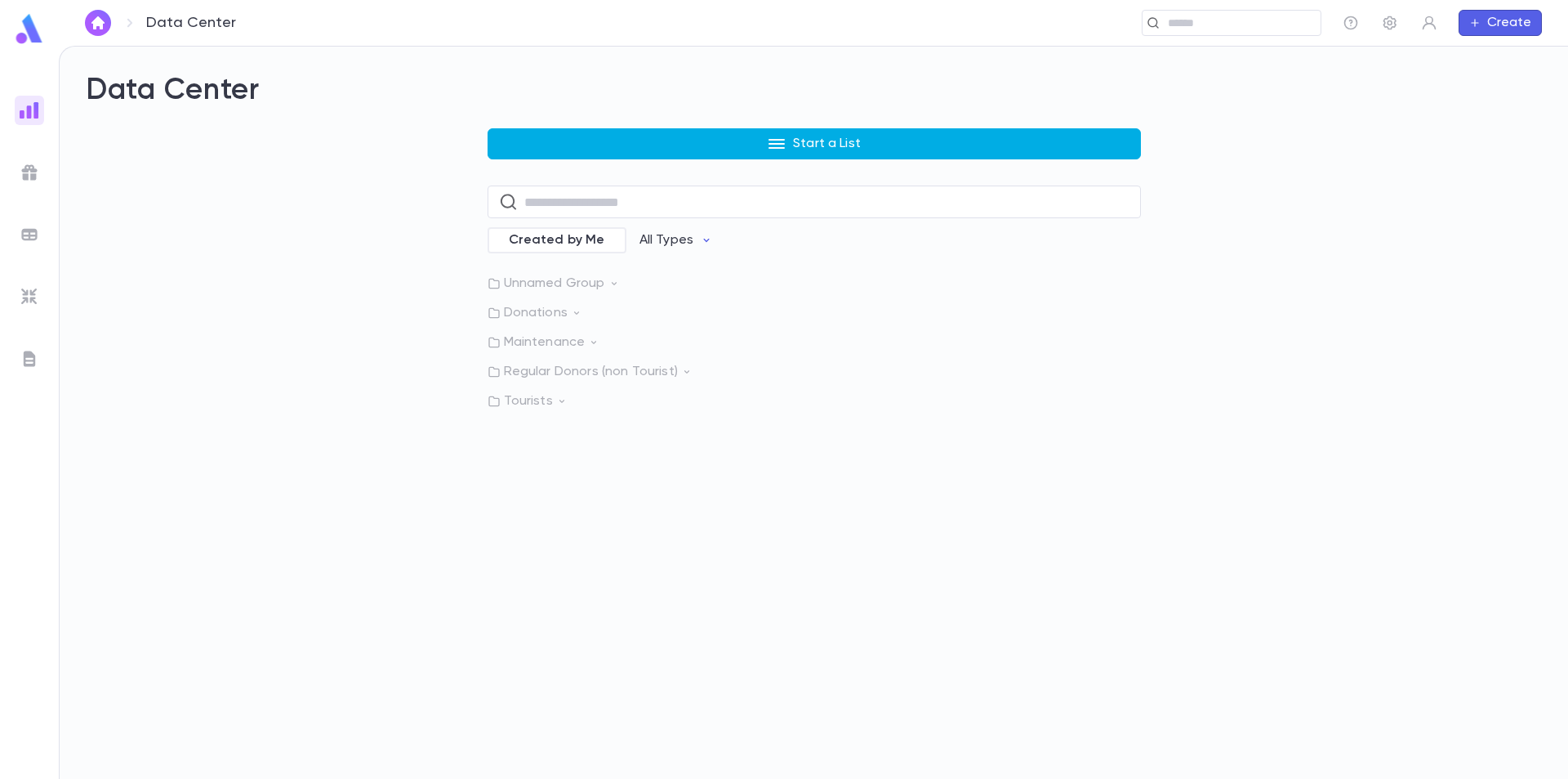
click at [659, 150] on button "Start a List" at bounding box center [814, 143] width 654 height 31
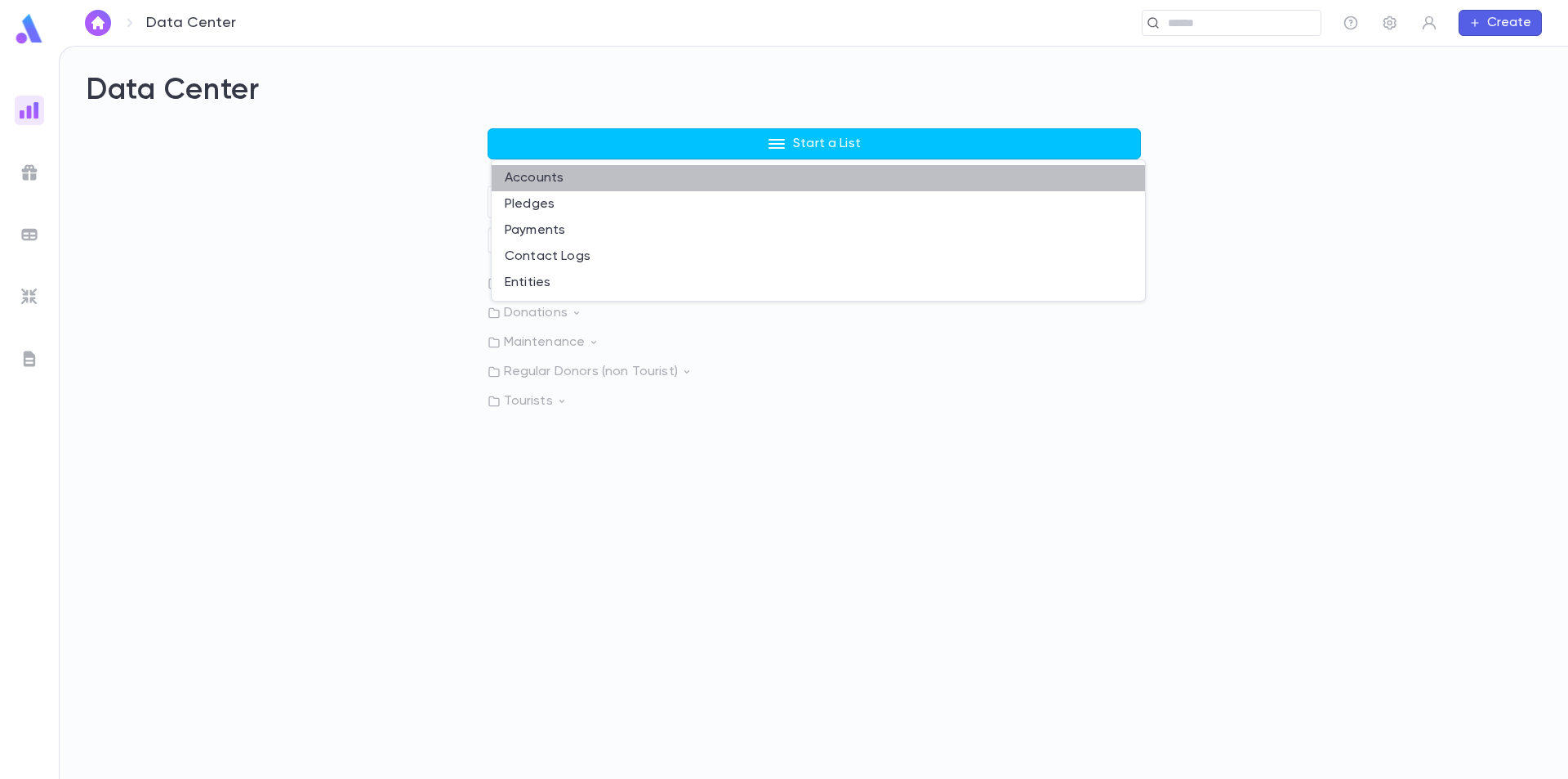
click at [597, 177] on li "Accounts" at bounding box center [819, 178] width 654 height 26
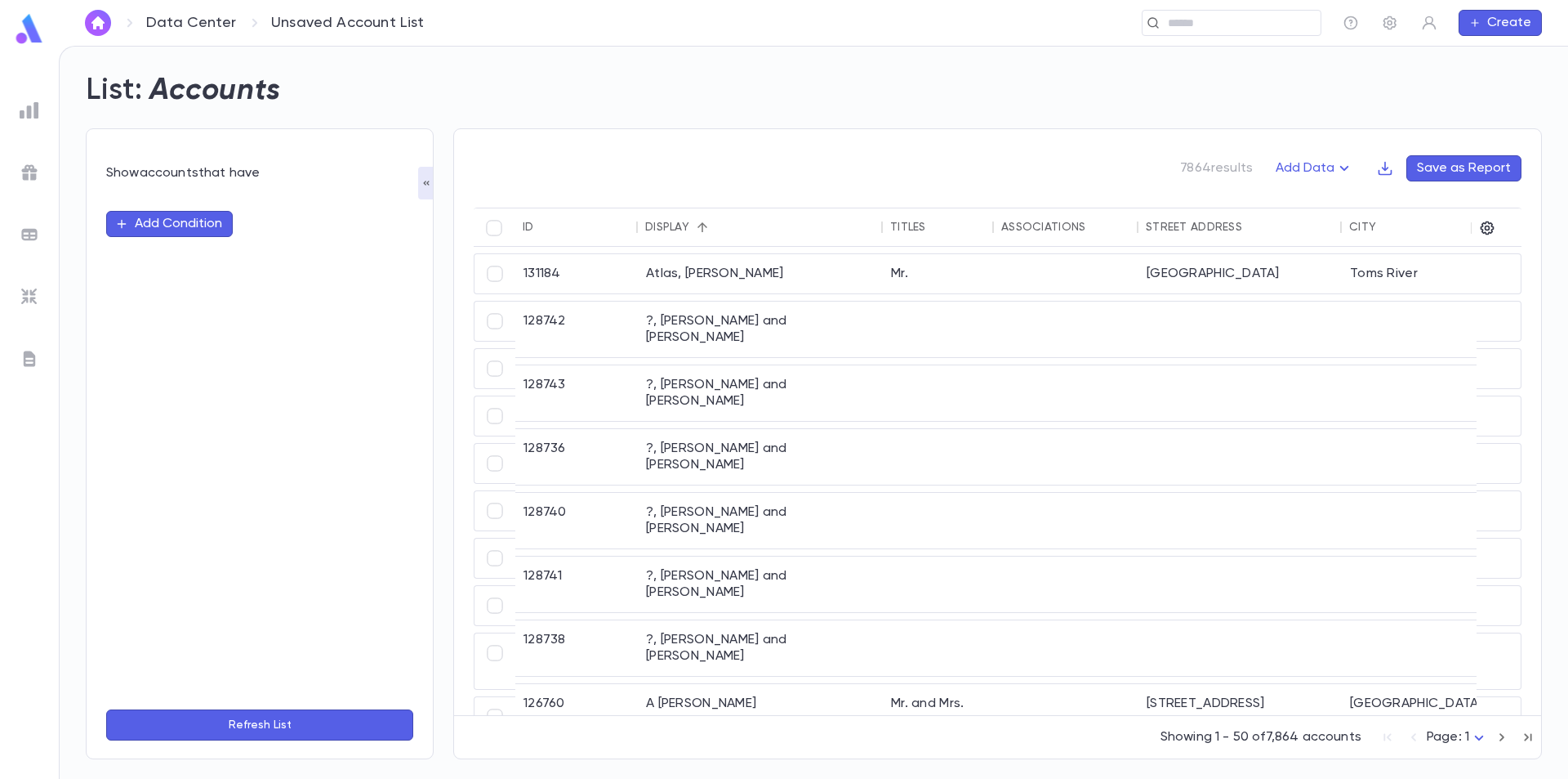
click at [188, 224] on button "Add Condition" at bounding box center [169, 224] width 127 height 26
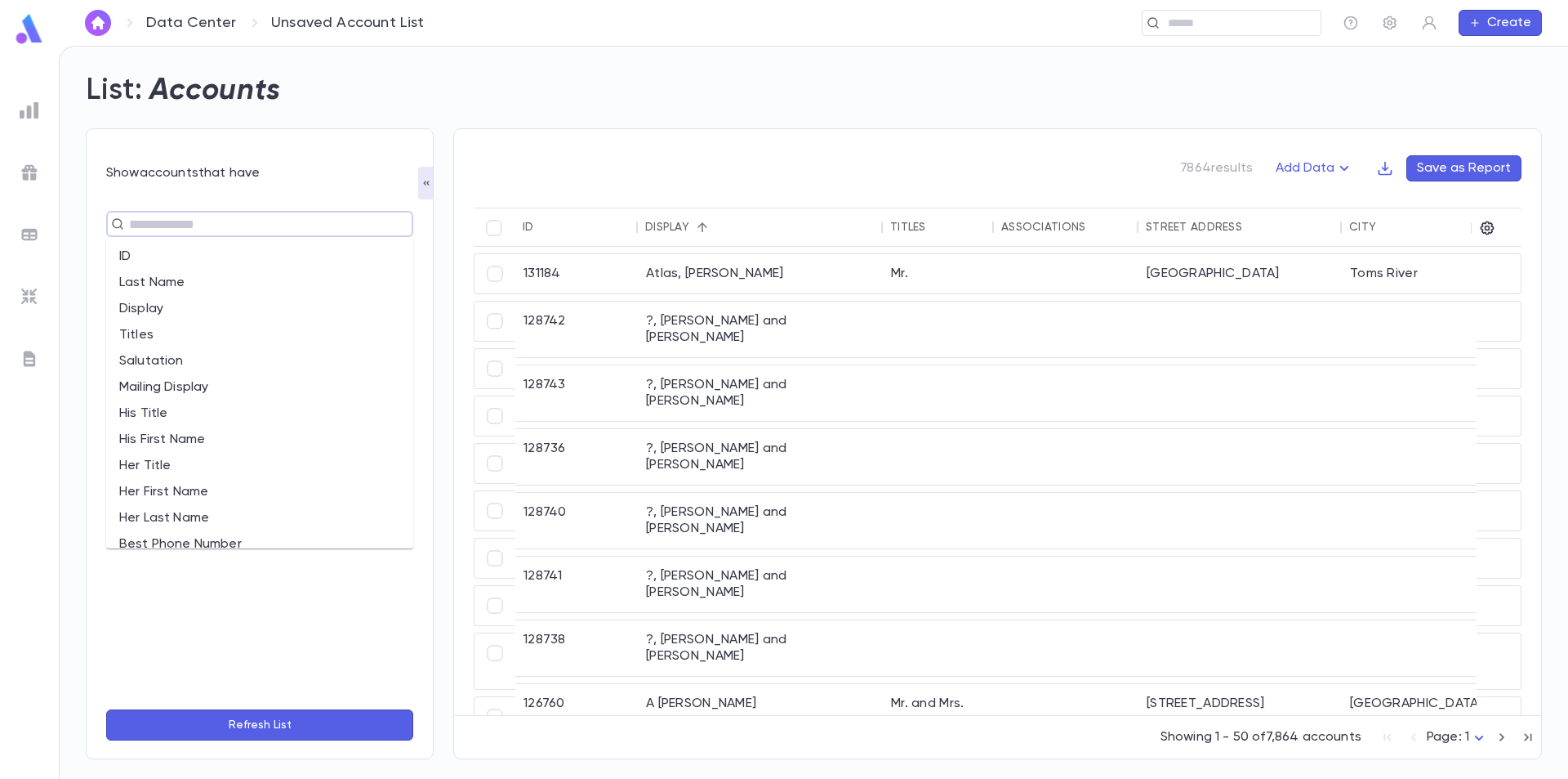
click at [194, 215] on input "text" at bounding box center [253, 224] width 258 height 23
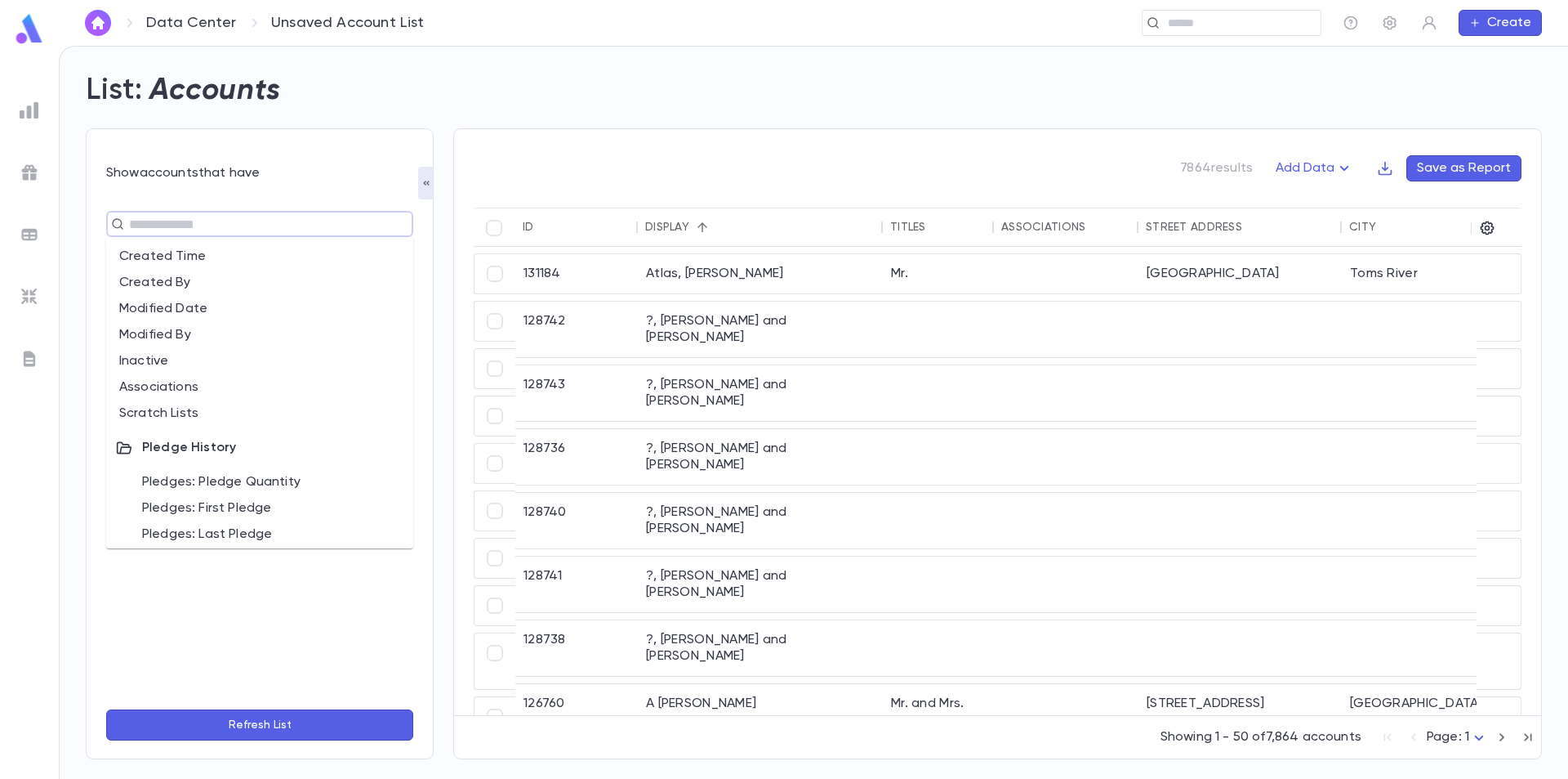
click at [193, 379] on li "Associations" at bounding box center [259, 387] width 307 height 26
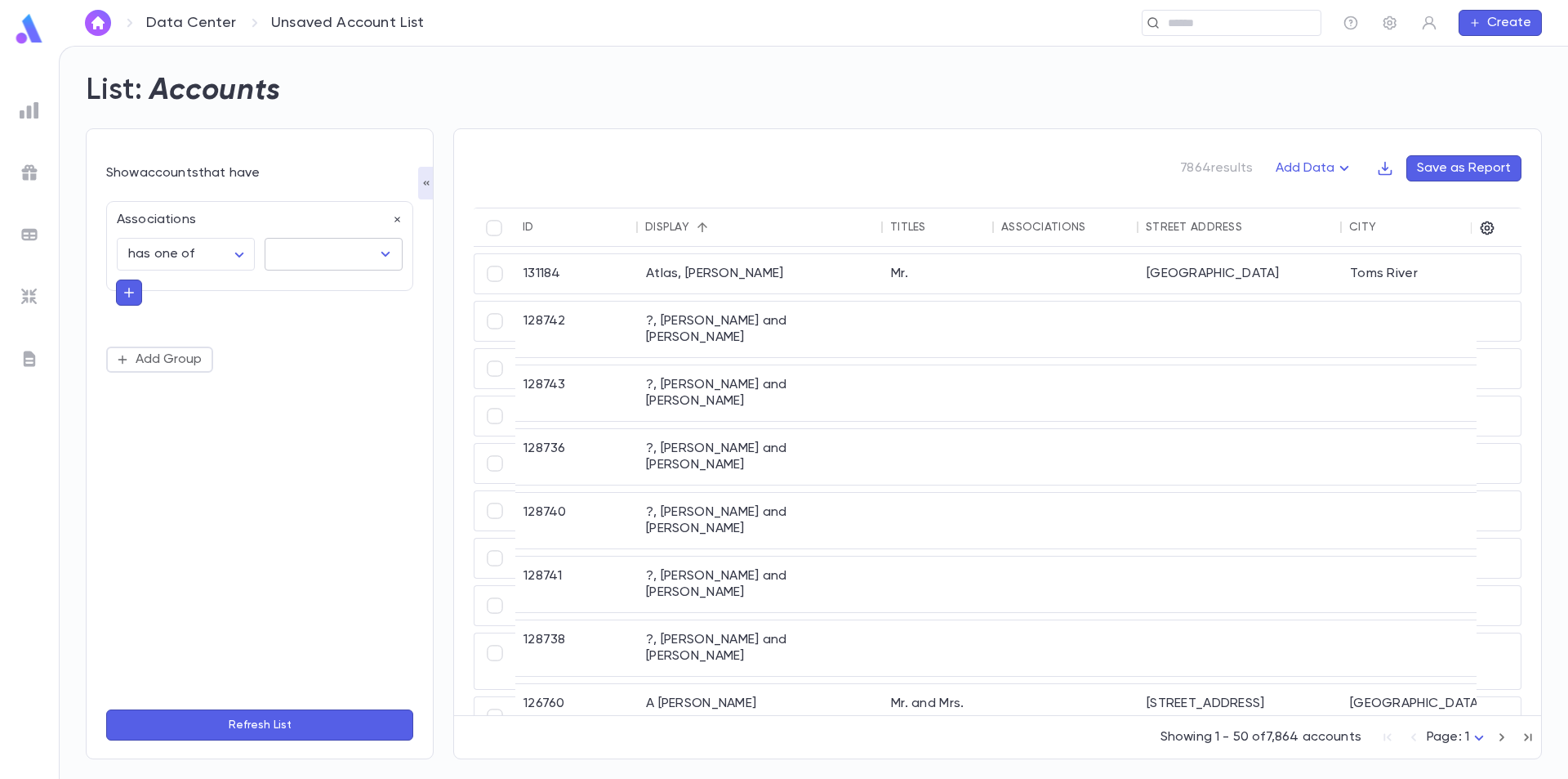
click at [376, 257] on icon "Open" at bounding box center [386, 254] width 20 height 20
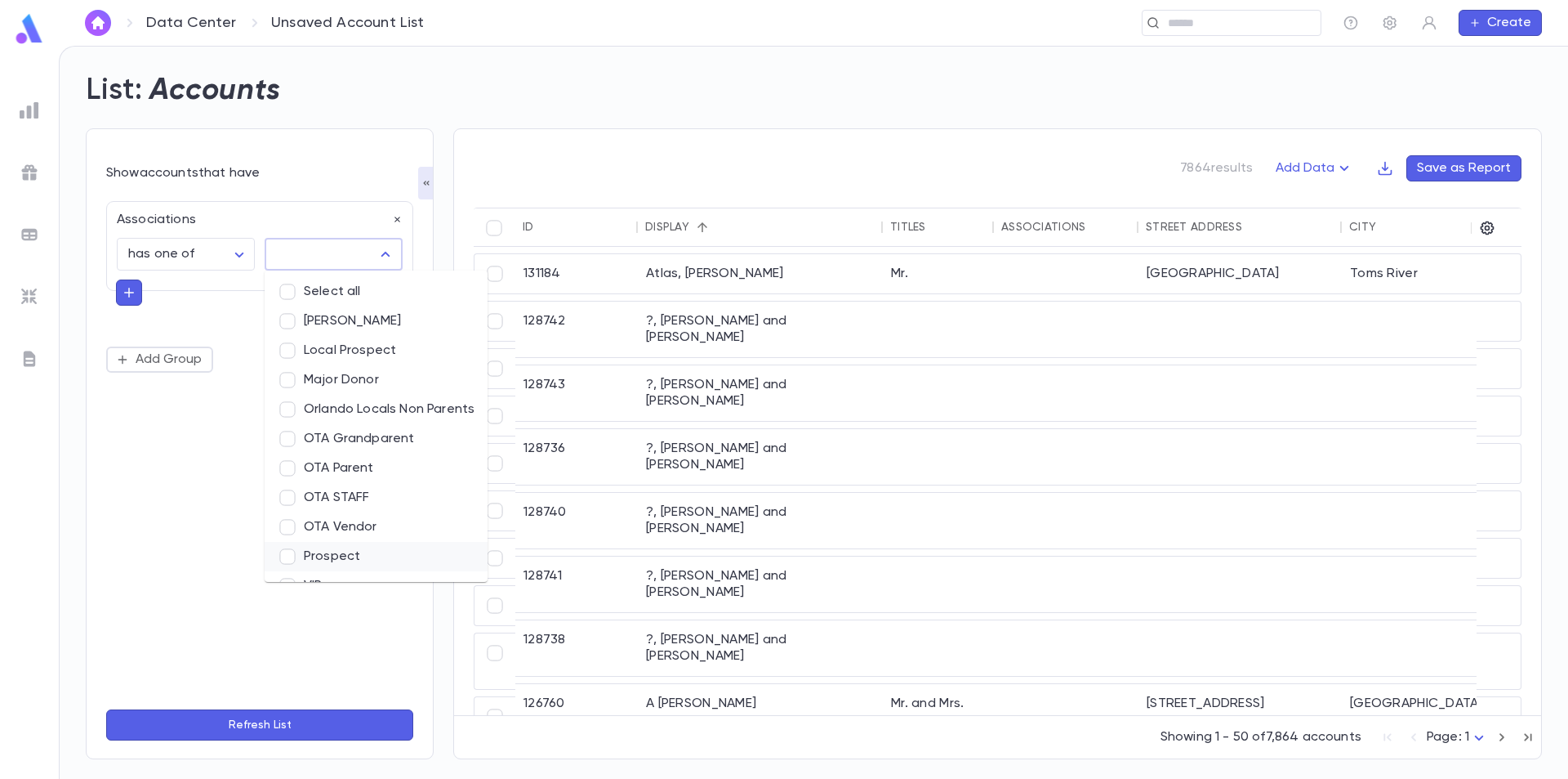
scroll to position [25, 0]
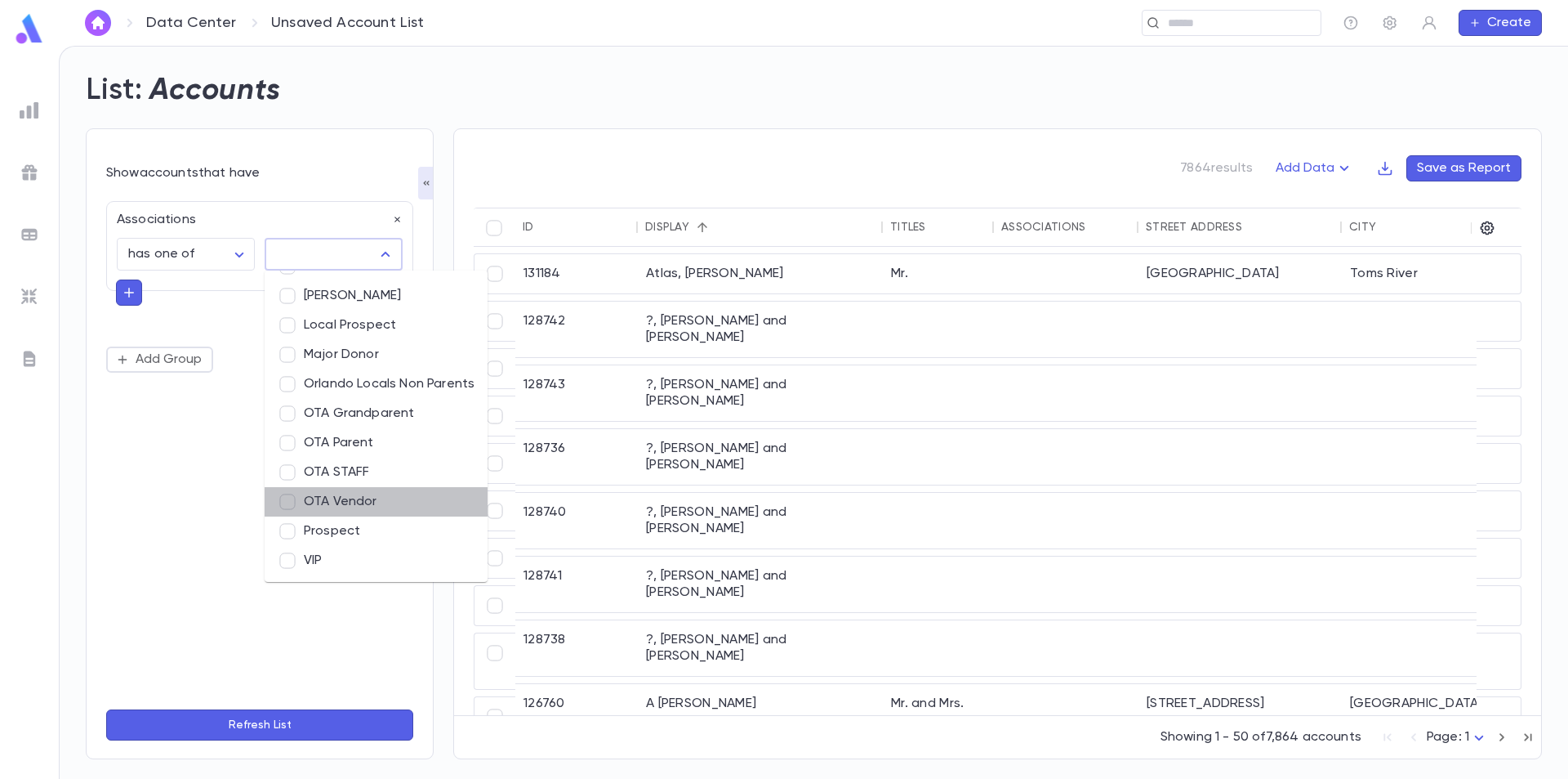
click at [360, 496] on li "OTA Vendor" at bounding box center [376, 501] width 223 height 29
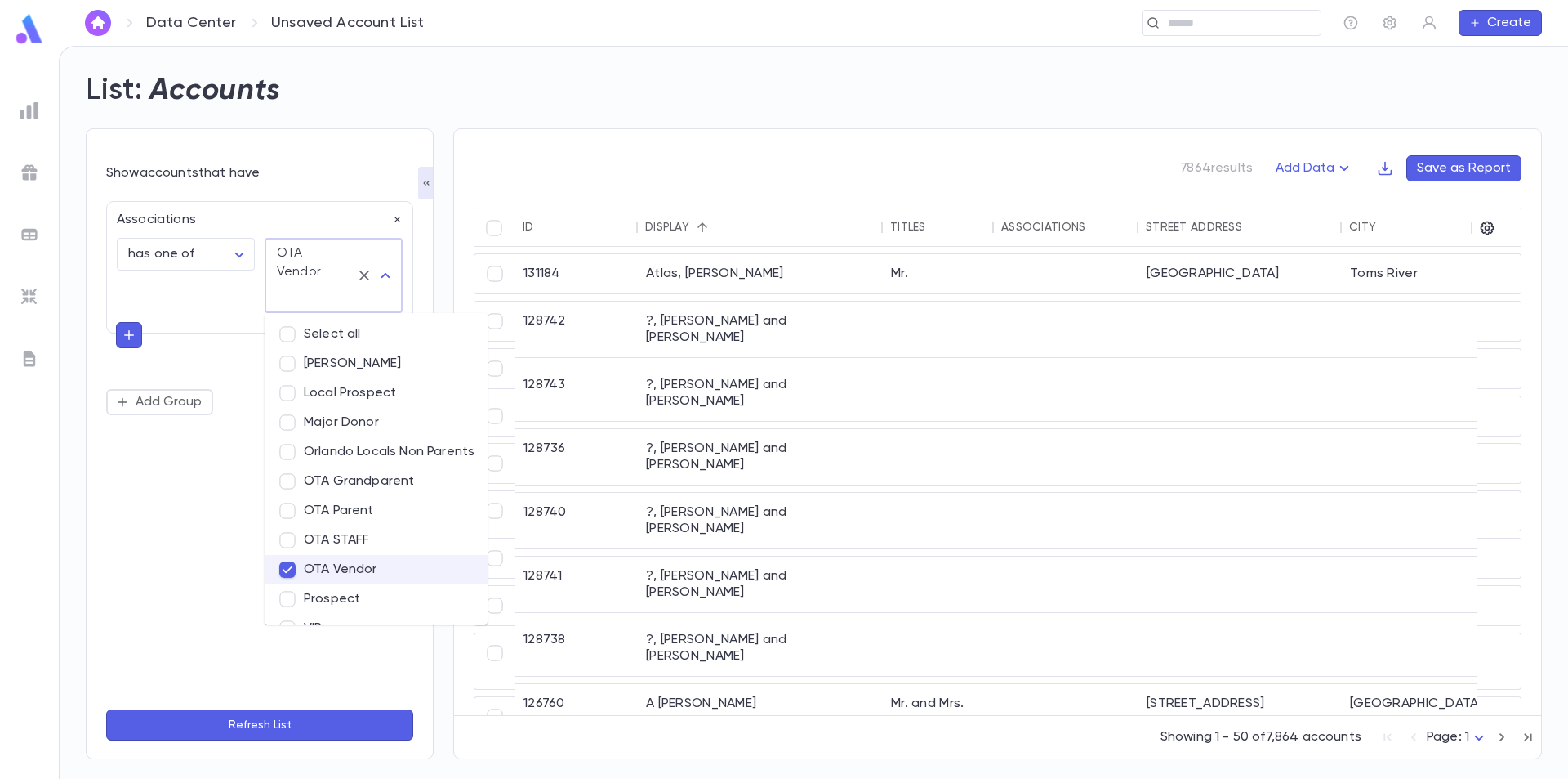
click at [386, 480] on li "OTA Grandparent" at bounding box center [376, 481] width 223 height 29
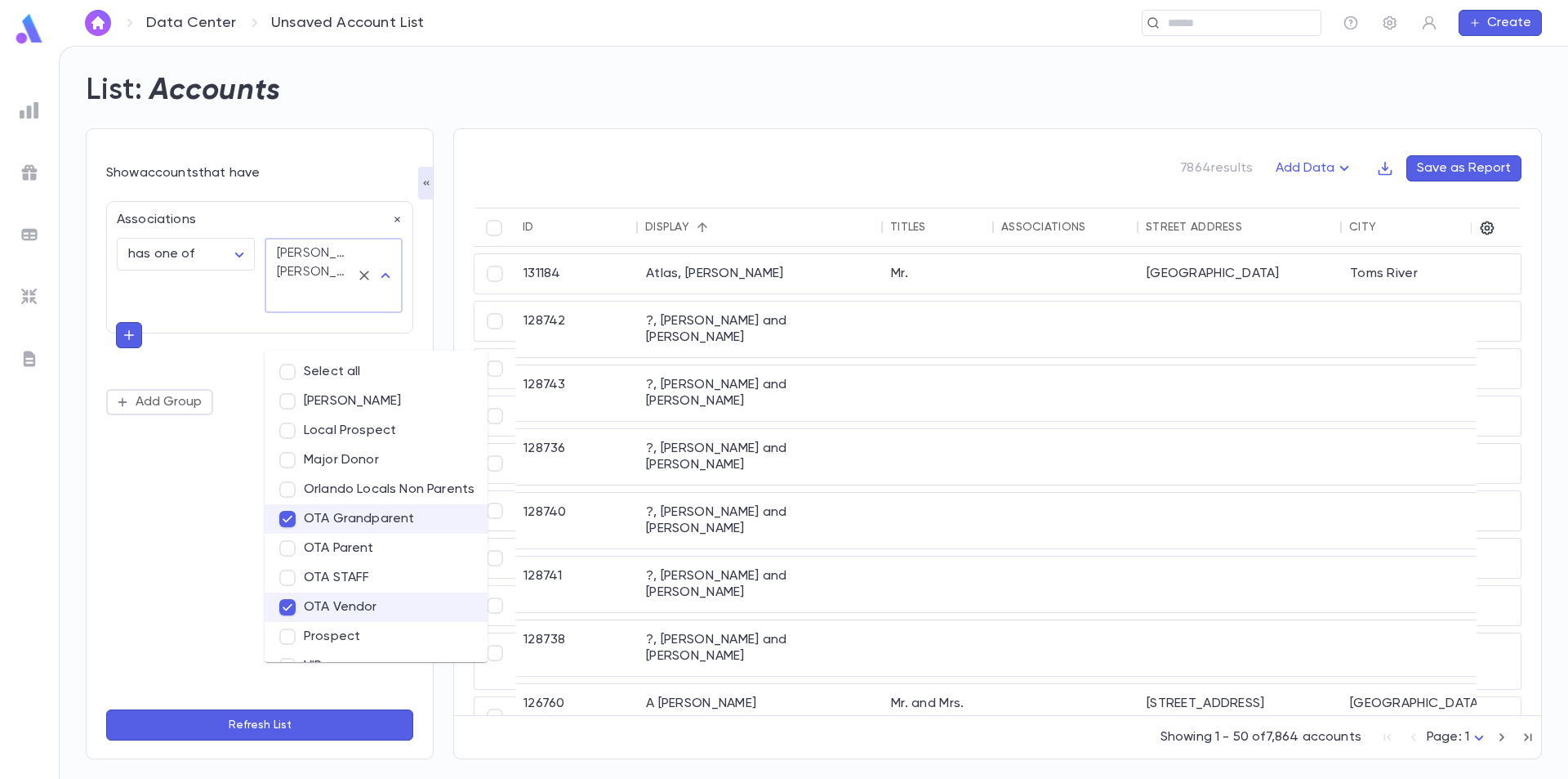
click at [408, 486] on li "Orlando Locals Non Parents" at bounding box center [376, 489] width 223 height 29
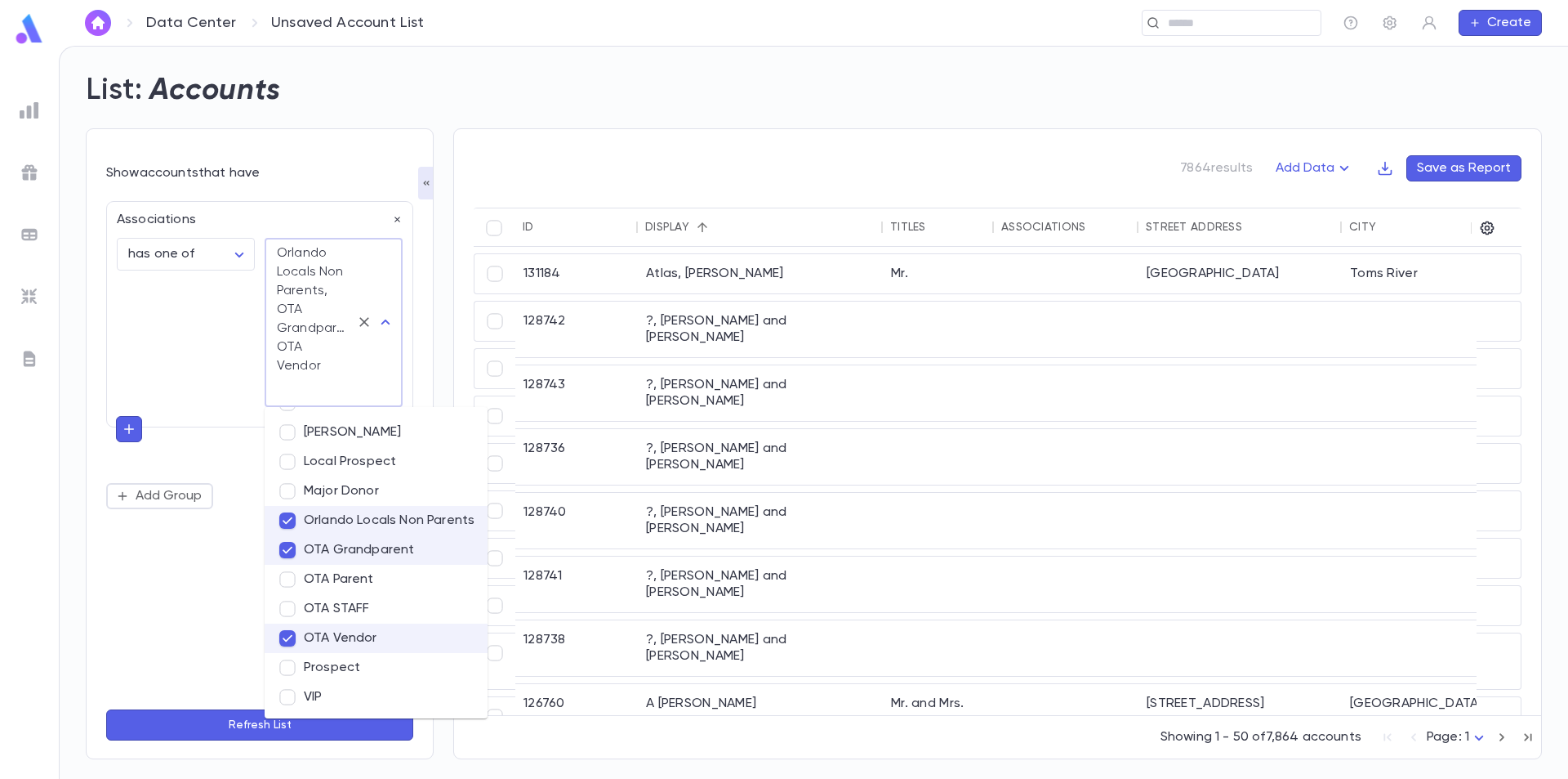
scroll to position [0, 0]
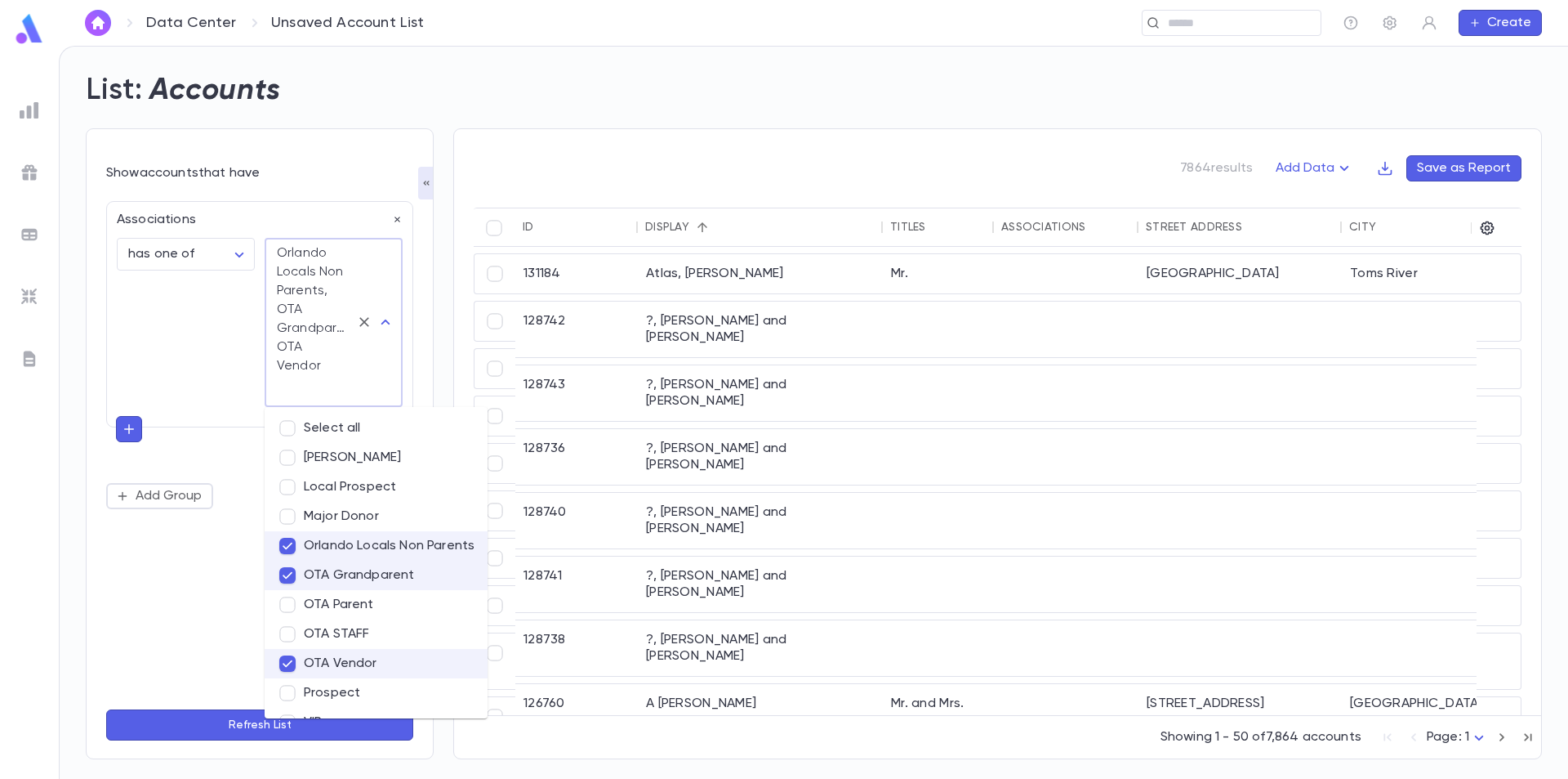
click at [404, 474] on li "Local Prospect" at bounding box center [376, 486] width 223 height 29
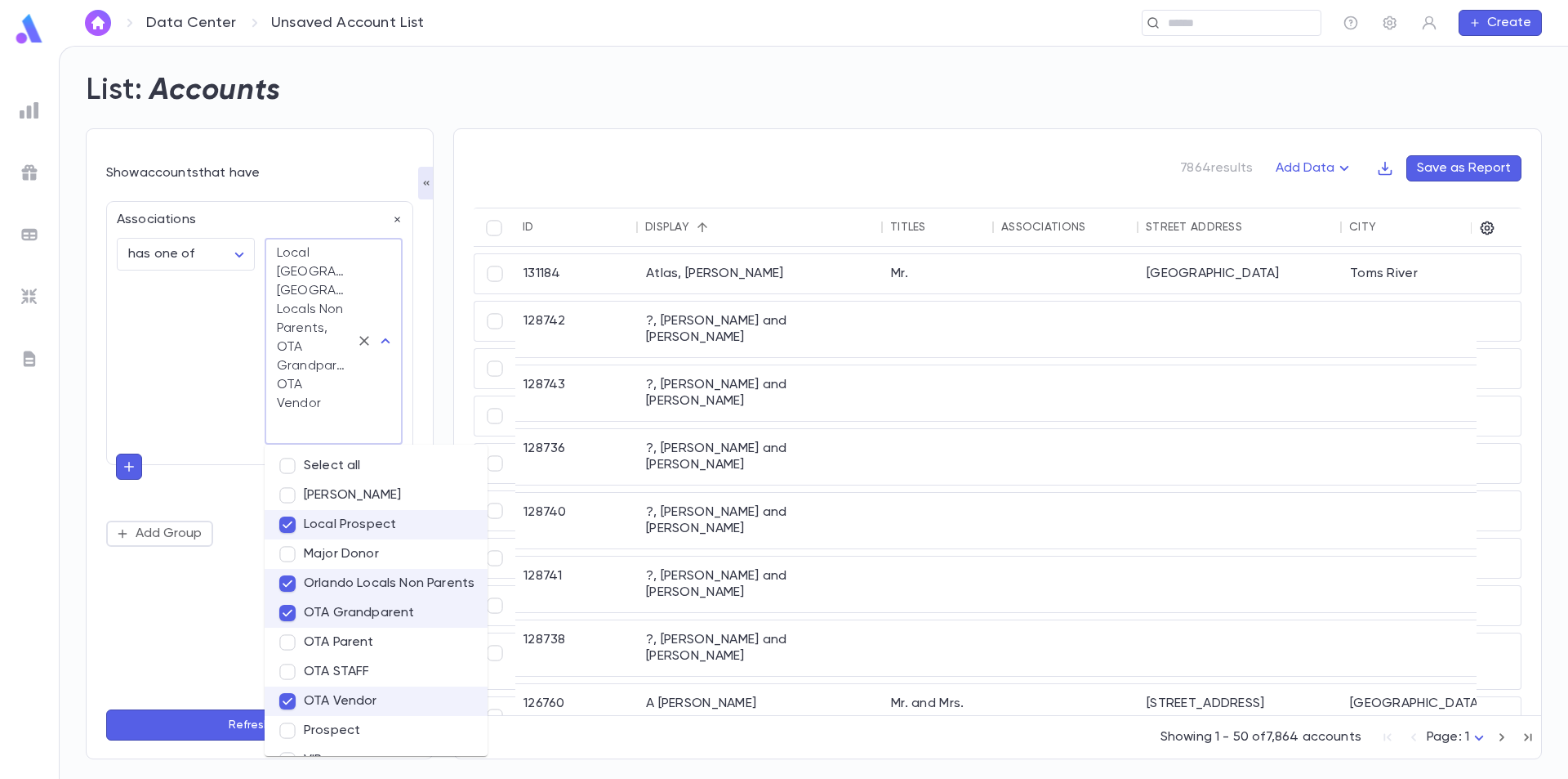
click at [175, 492] on div "**********" at bounding box center [259, 444] width 307 height 505
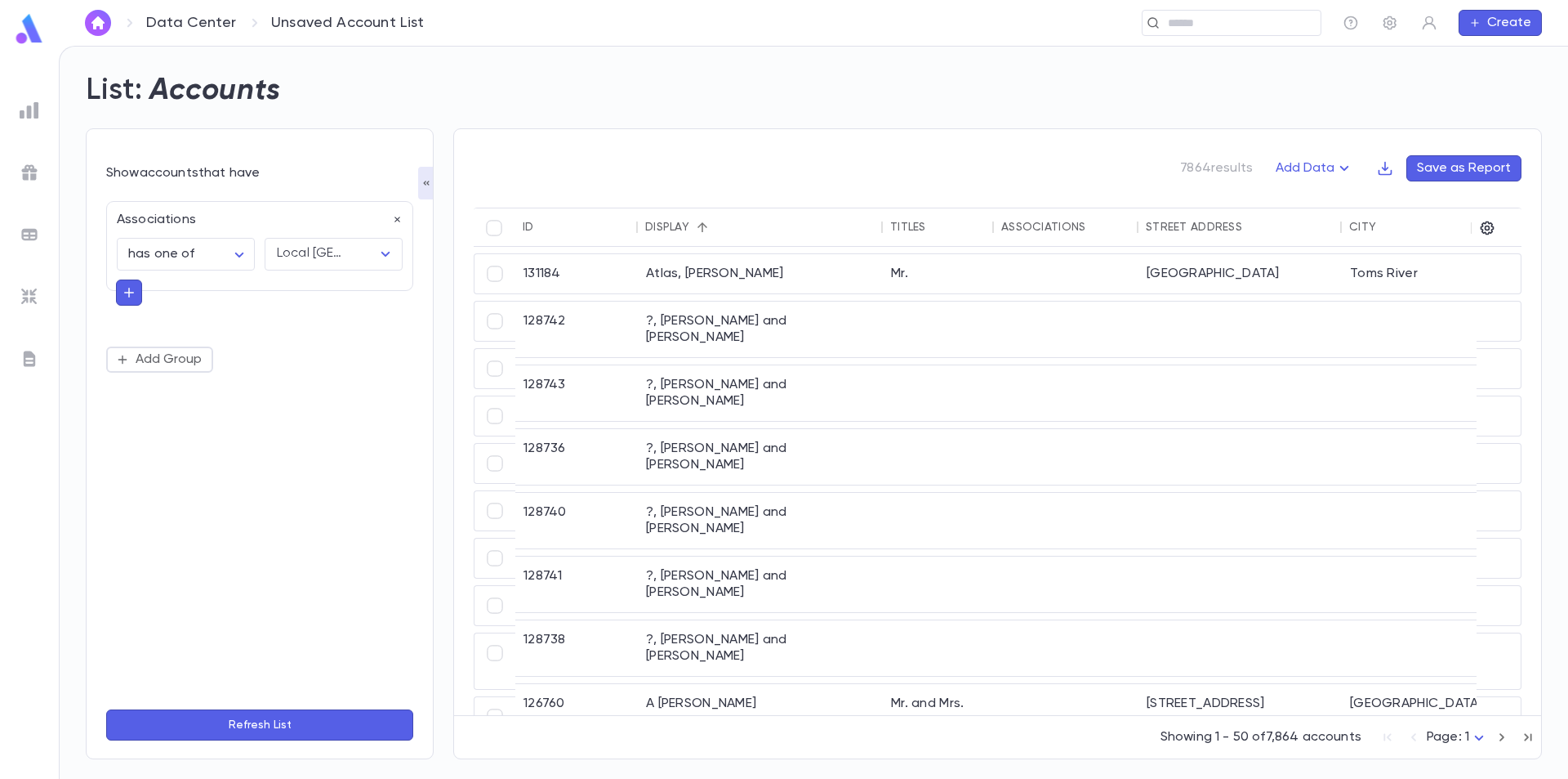
click at [248, 712] on button "Refresh List" at bounding box center [259, 725] width 307 height 31
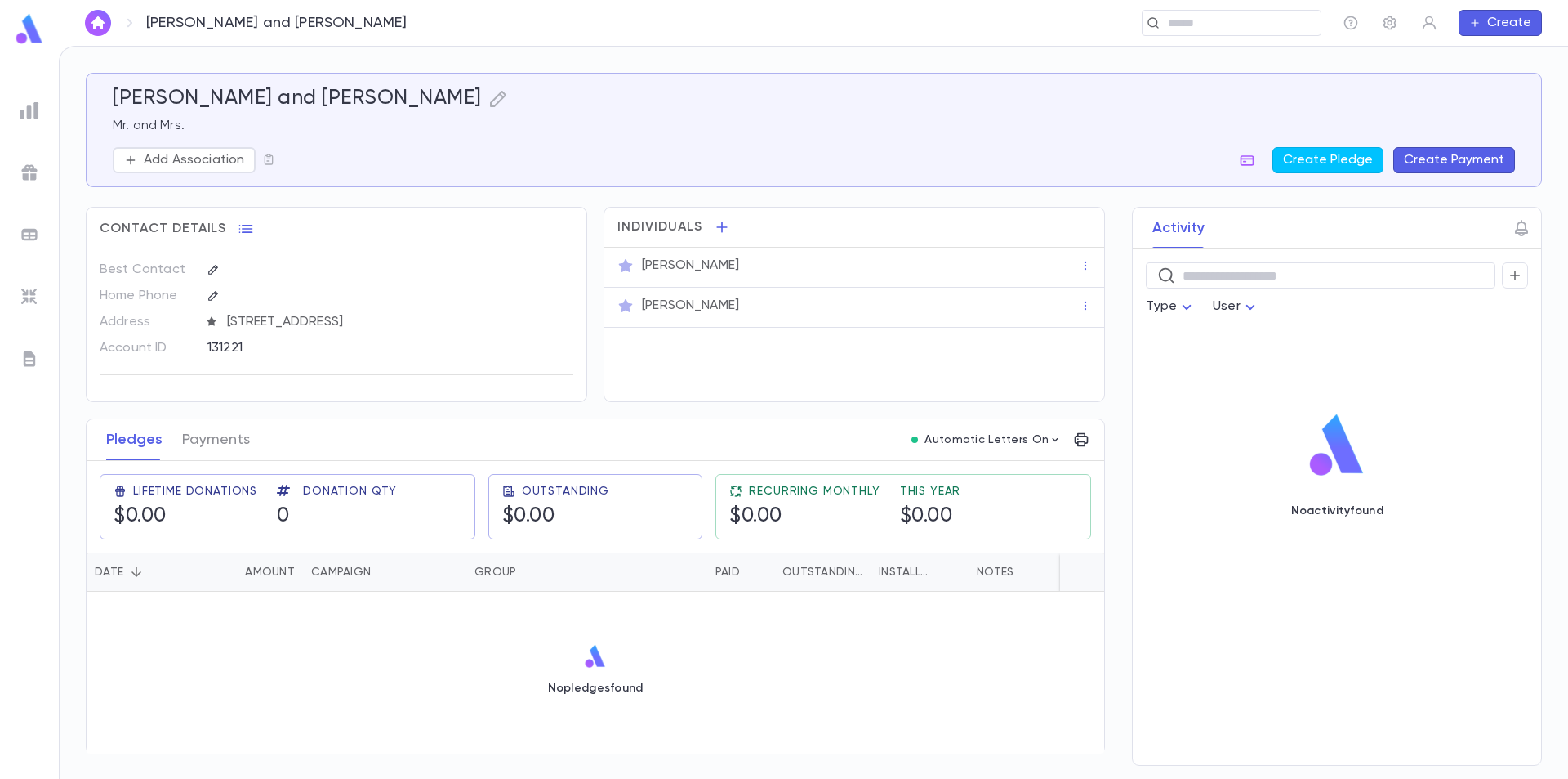
scroll to position [4, 0]
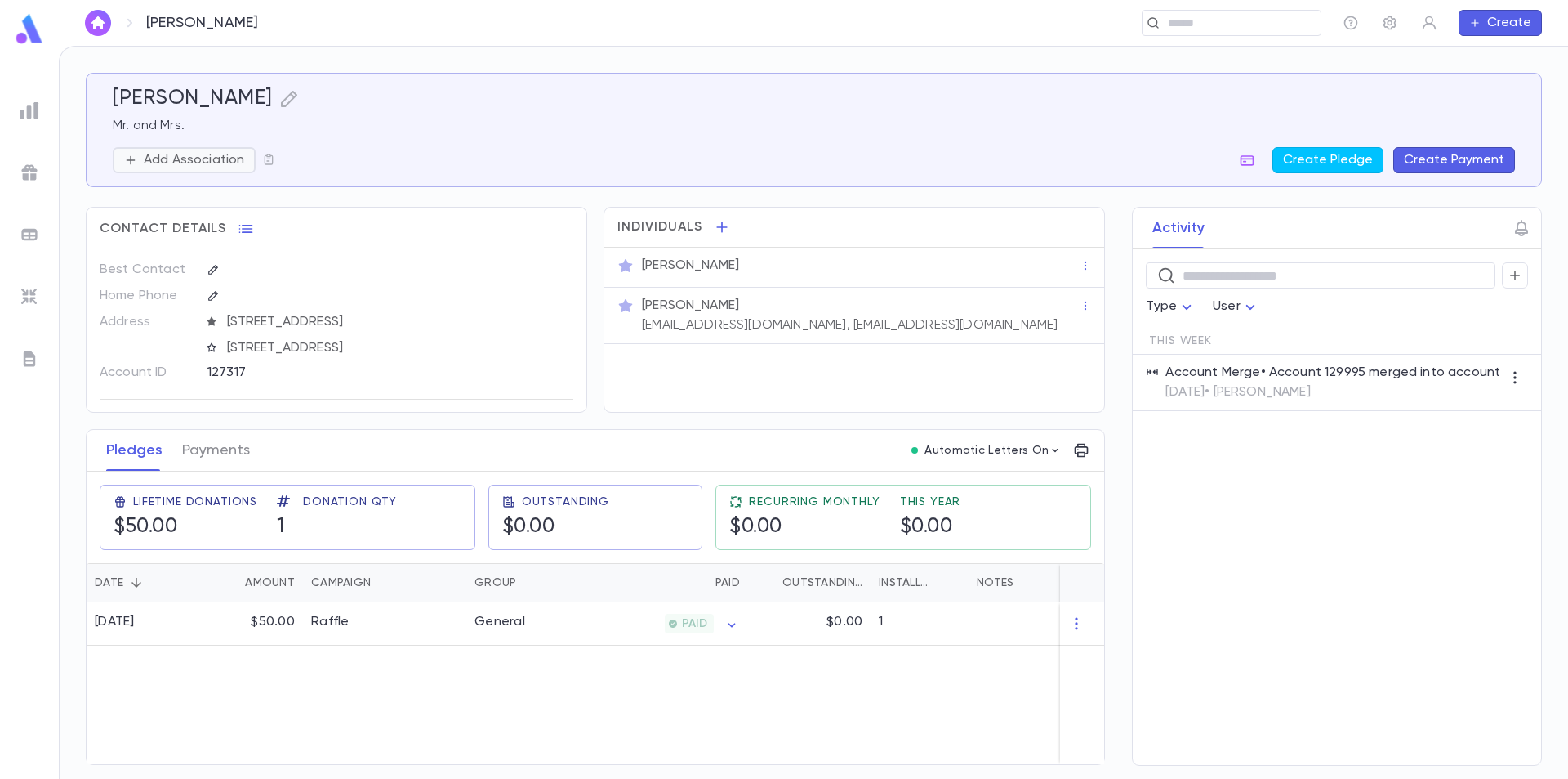
click at [194, 158] on p "Add Association" at bounding box center [193, 160] width 101 height 17
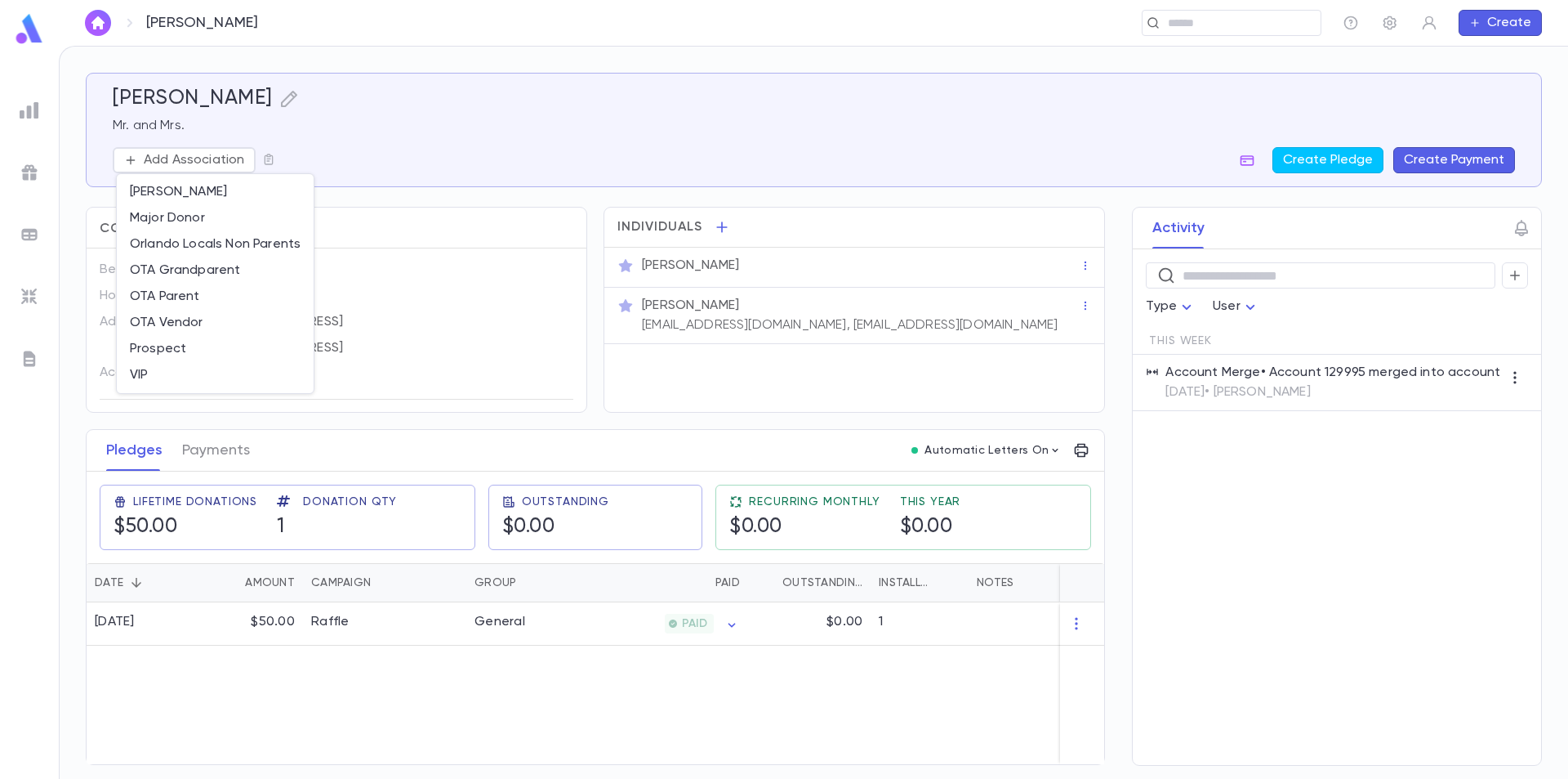
click at [159, 160] on div at bounding box center [784, 390] width 1568 height 779
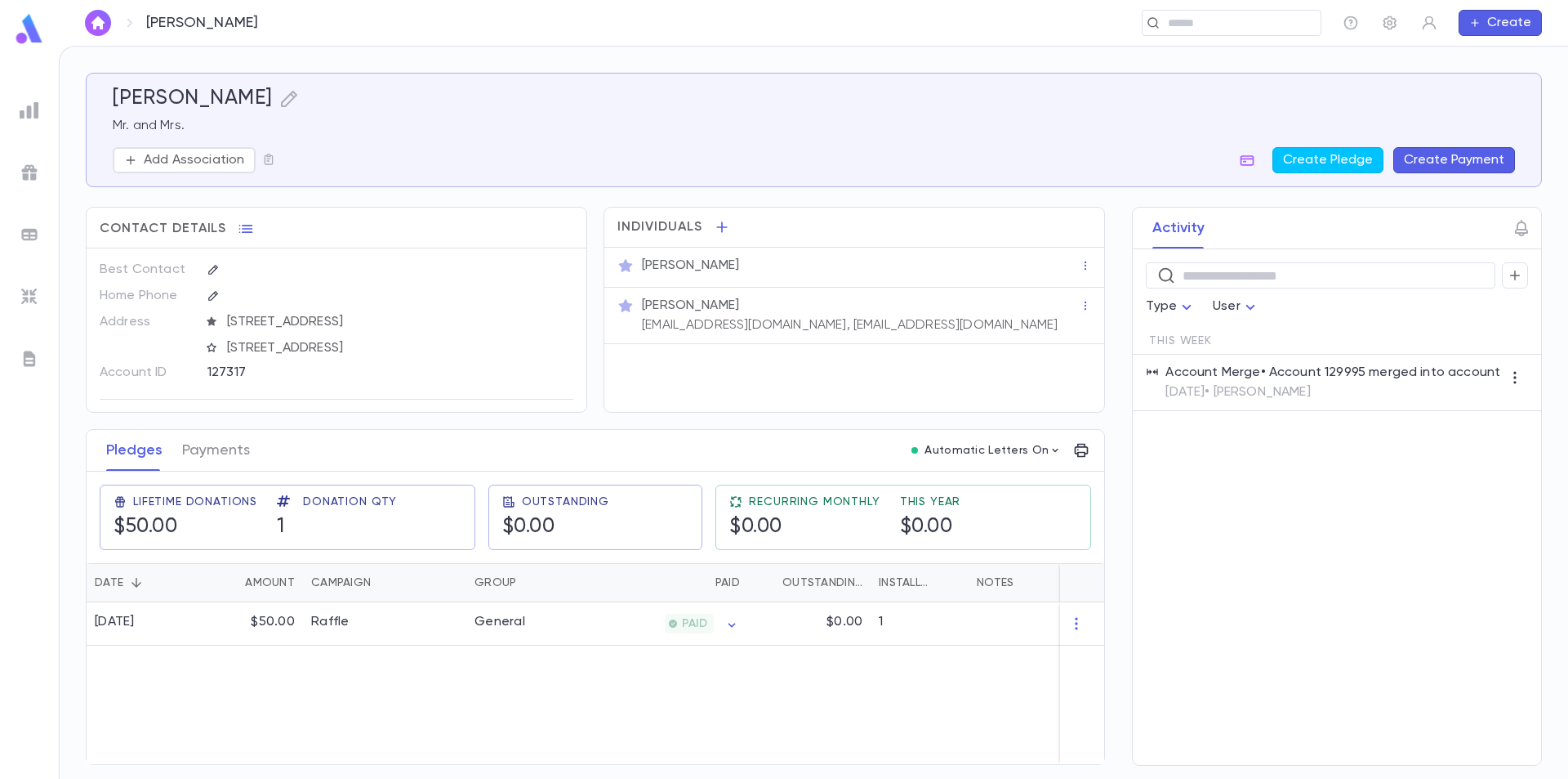
click at [159, 160] on p "Add Association" at bounding box center [193, 160] width 101 height 17
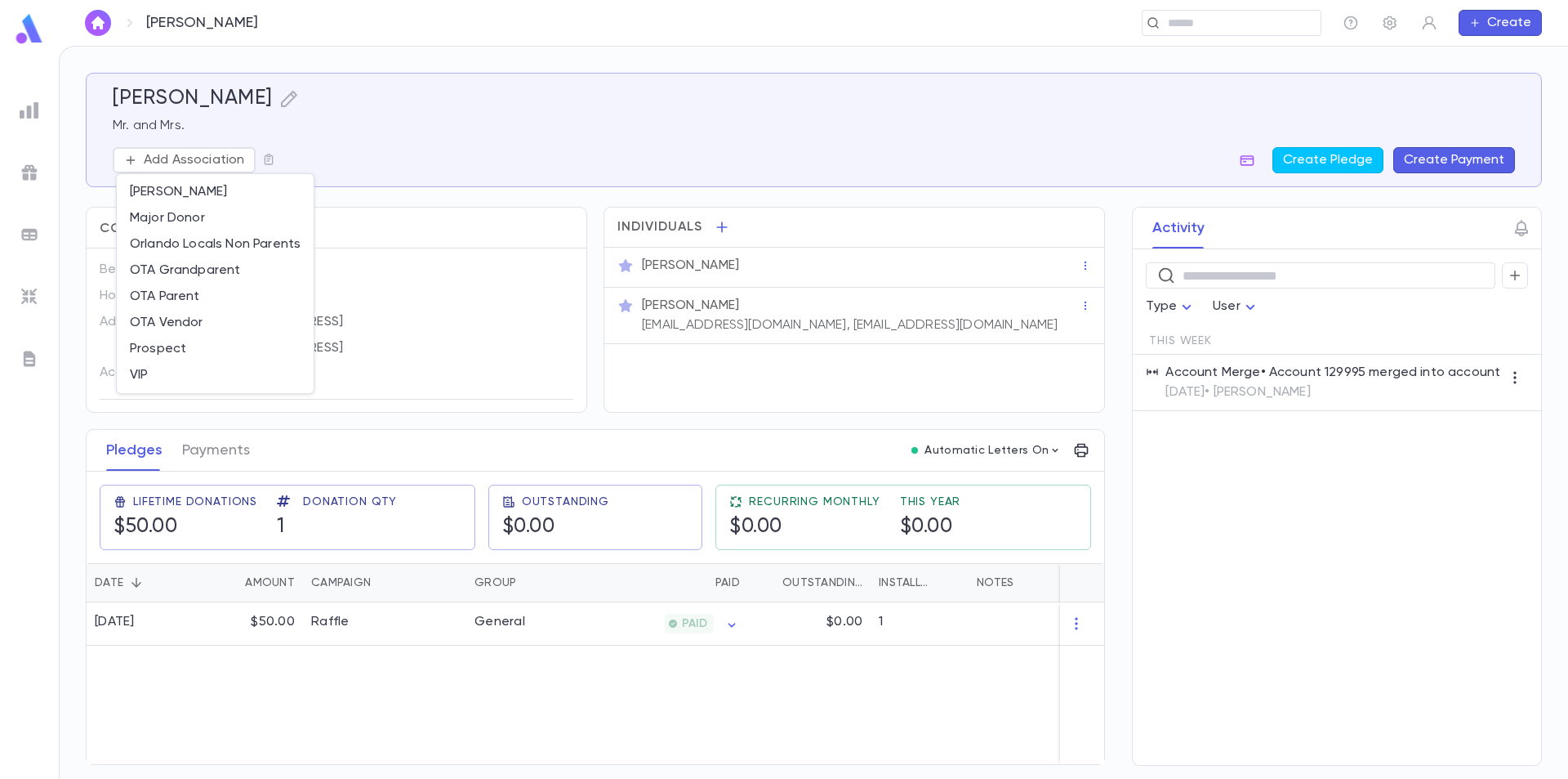
click at [20, 33] on div at bounding box center [784, 390] width 1568 height 779
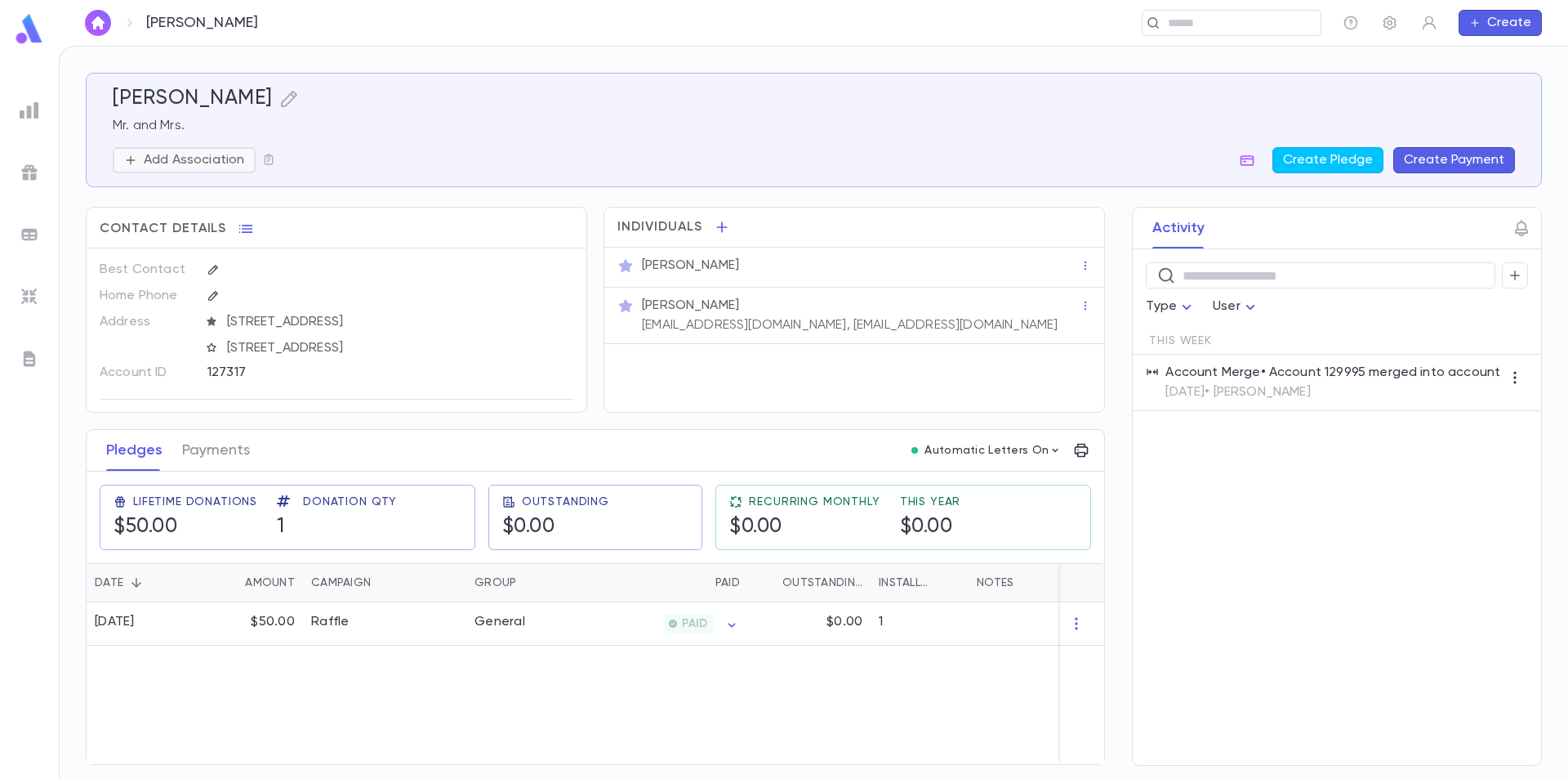
click at [229, 153] on p "Add Association" at bounding box center [193, 160] width 101 height 17
click at [206, 161] on p "Add Association" at bounding box center [193, 160] width 101 height 17
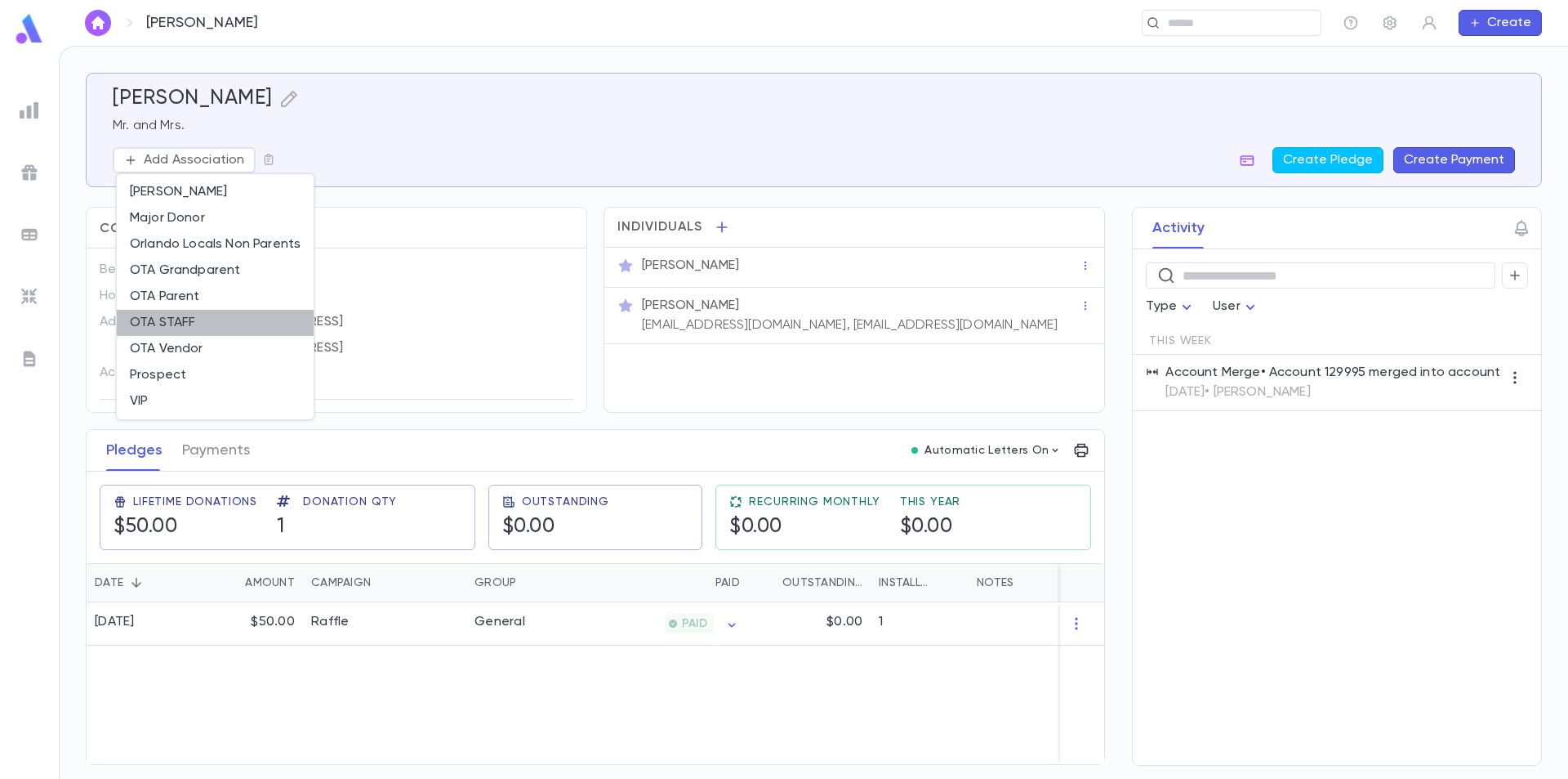
click at [189, 321] on li "OTA STAFF" at bounding box center [215, 322] width 197 height 26
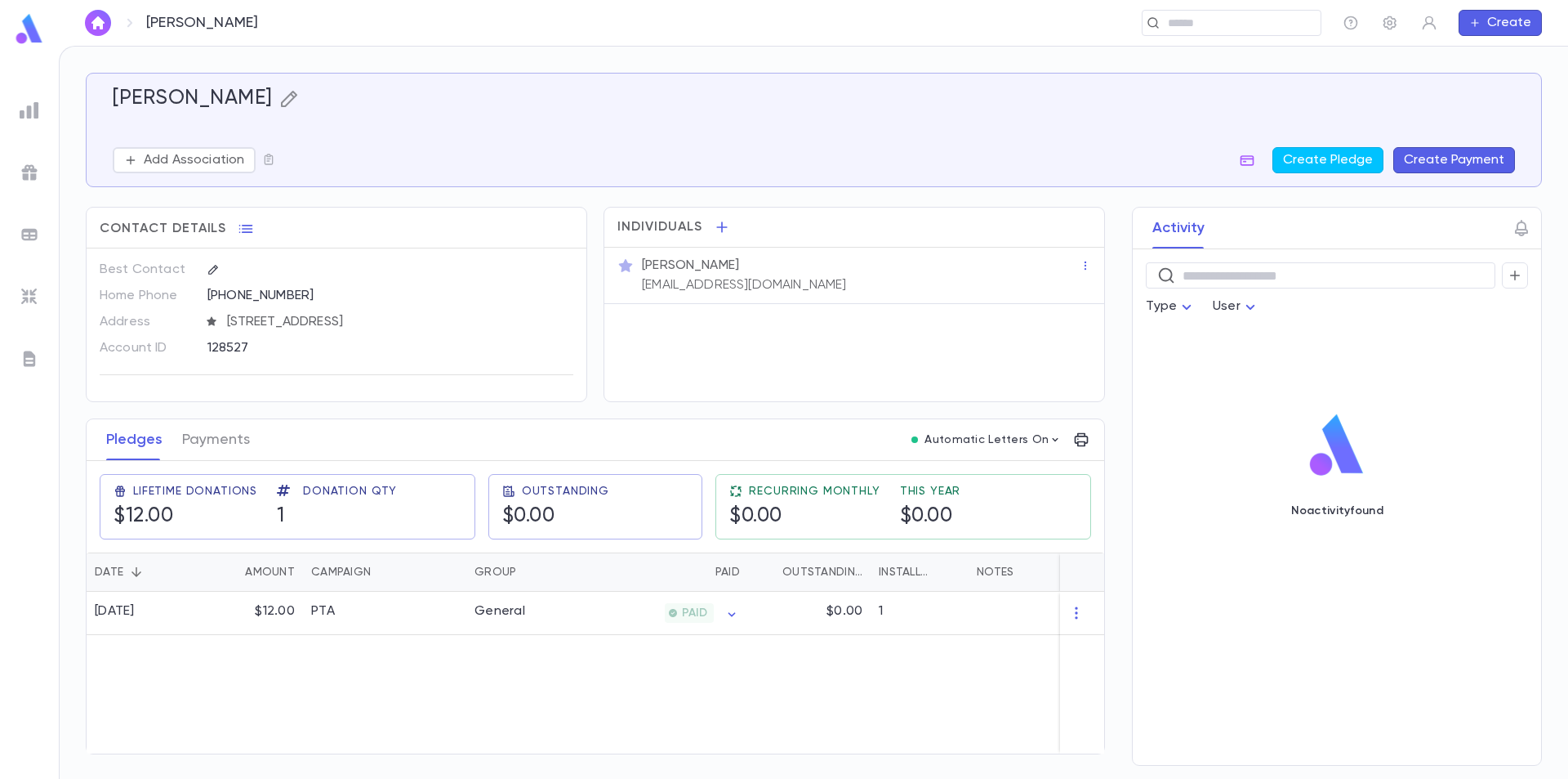
click at [279, 96] on icon "button" at bounding box center [289, 99] width 20 height 20
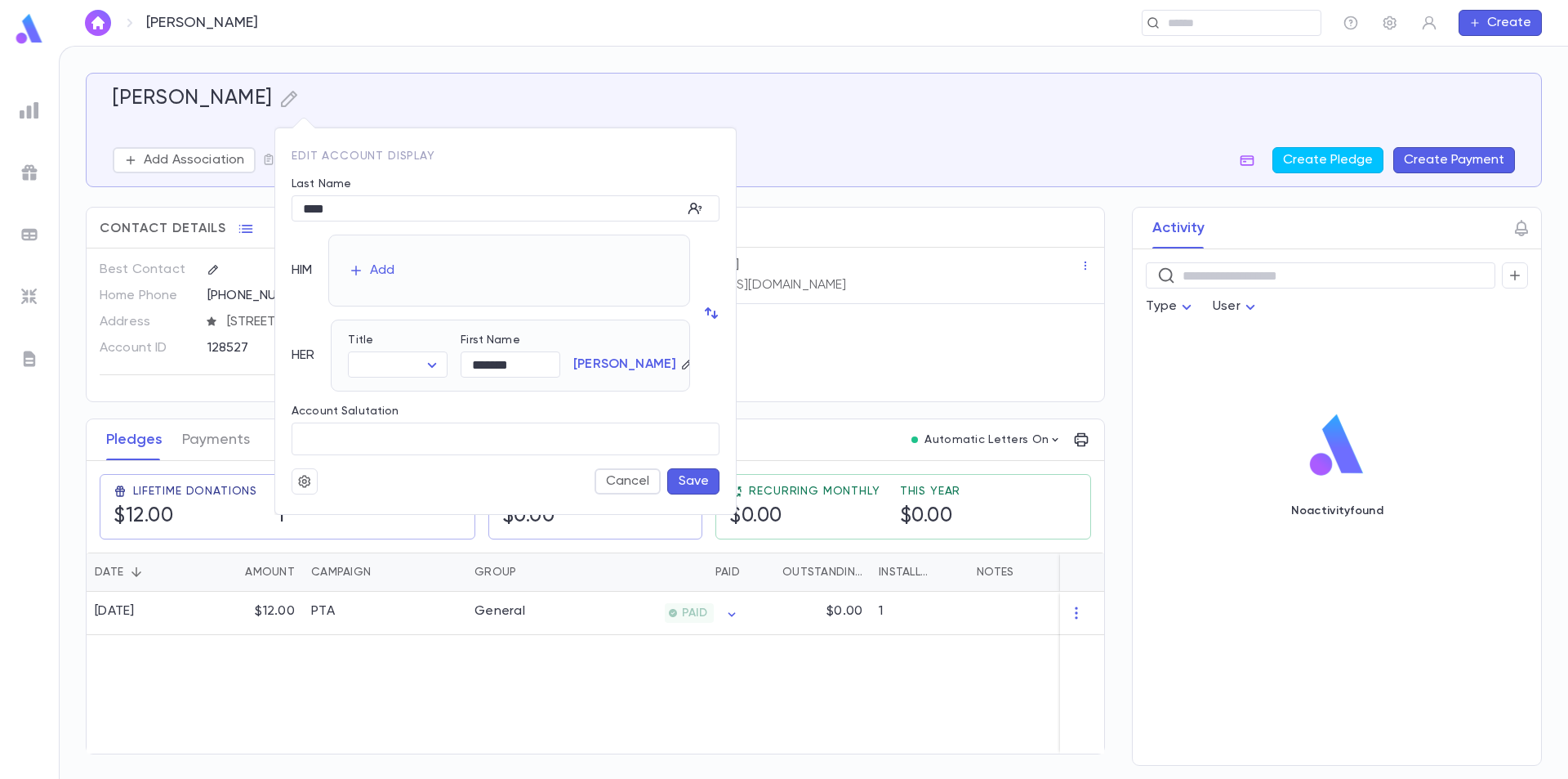
click at [307, 480] on icon "button" at bounding box center [305, 481] width 15 height 17
click at [327, 513] on li "Merge" at bounding box center [344, 513] width 98 height 26
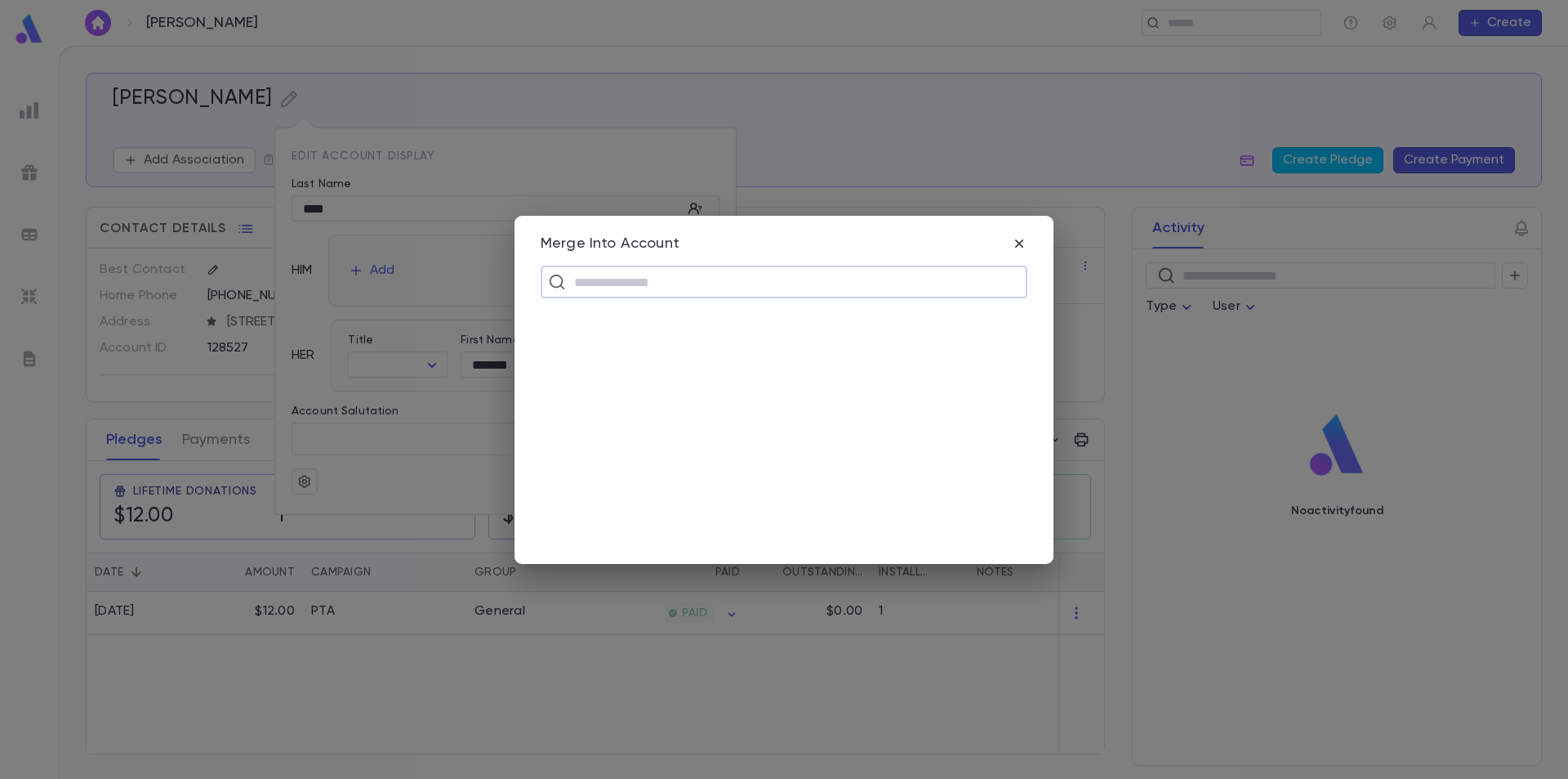
click at [629, 285] on input "text" at bounding box center [794, 281] width 451 height 31
type input "****"
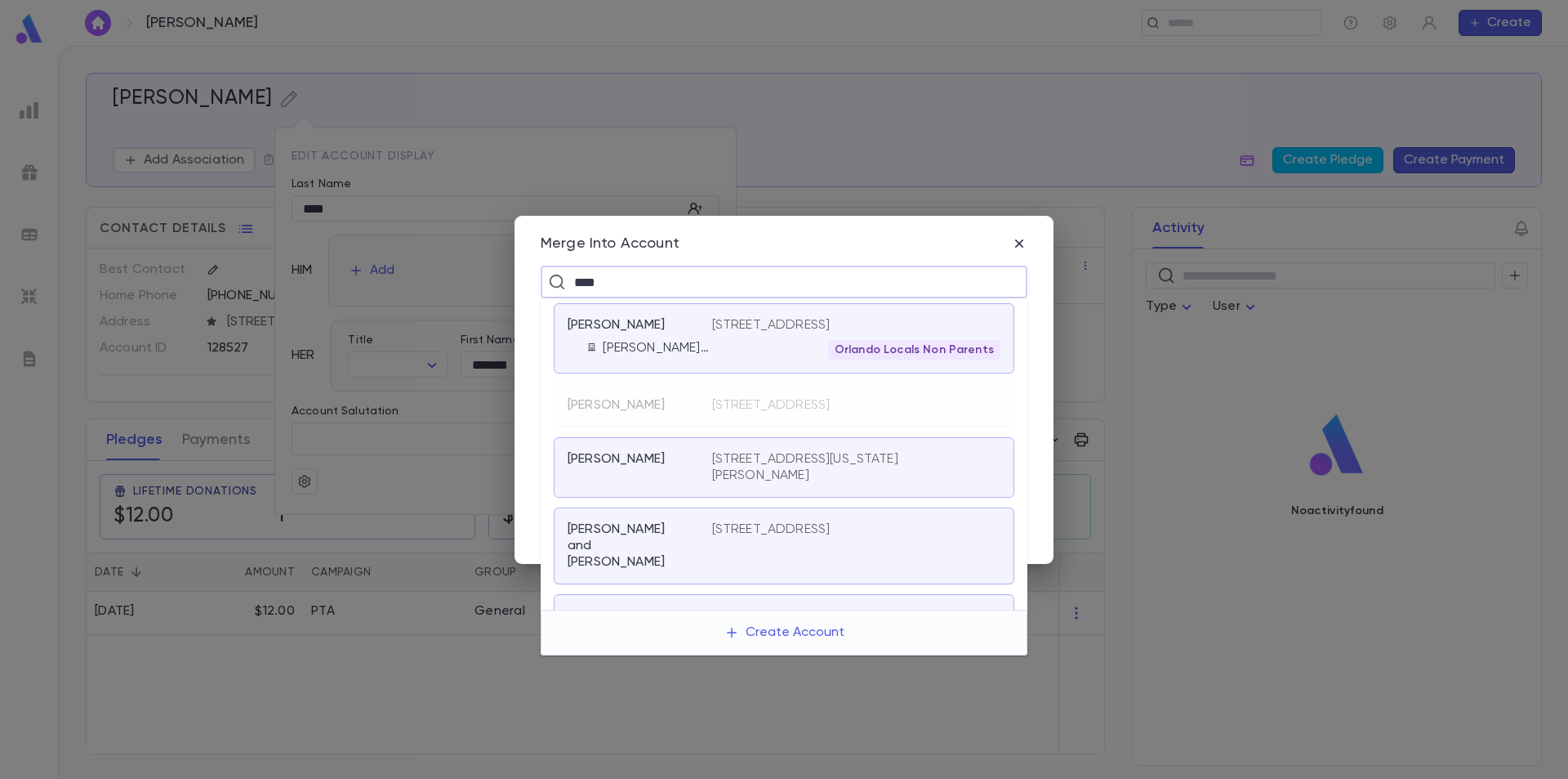
click at [675, 354] on p "[PERSON_NAME] Law Firm" at bounding box center [657, 349] width 108 height 17
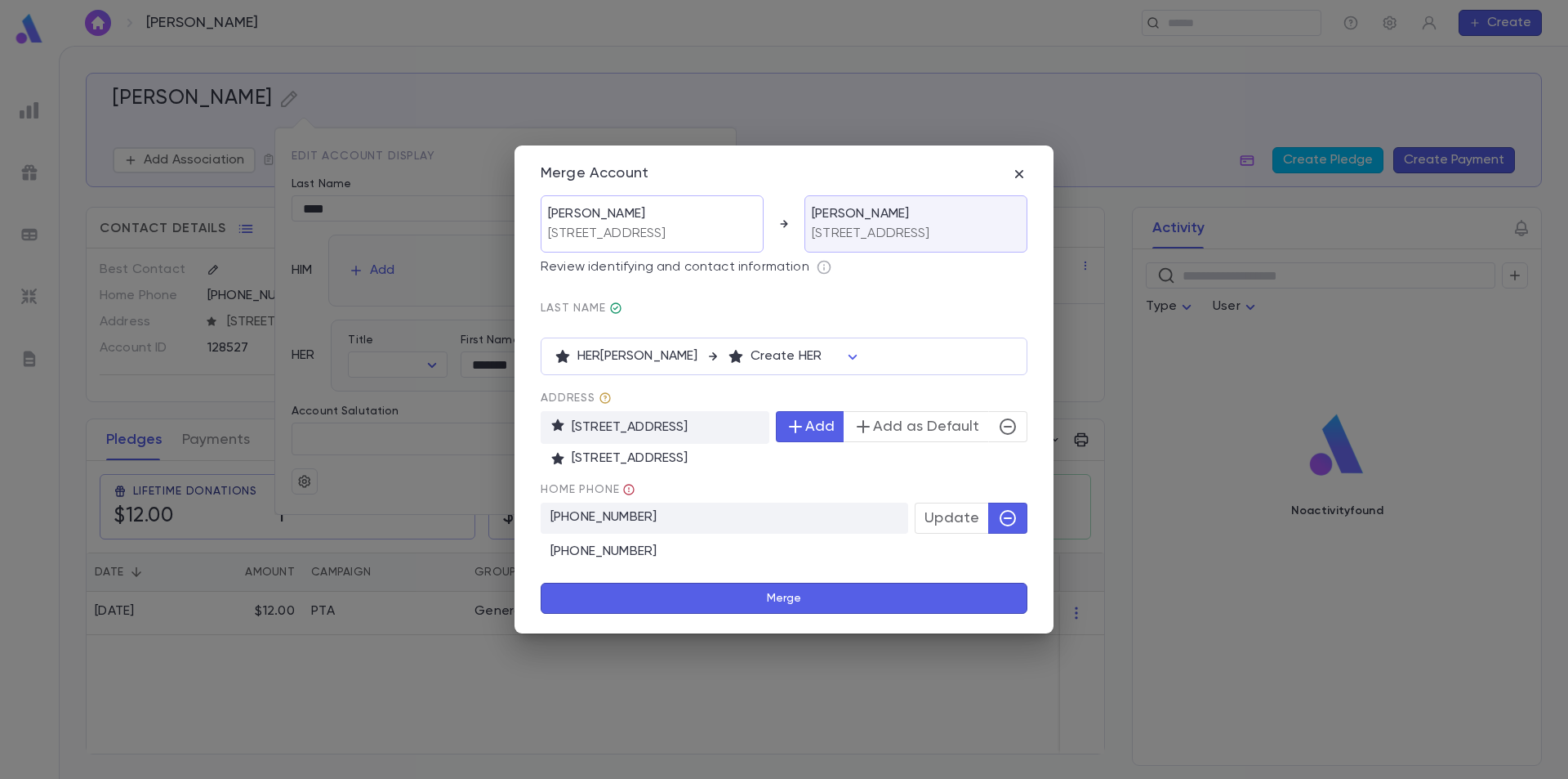
click at [842, 360] on body "Baer, Cynthia ​ Create Baer, Cynthia Add Association Create Pledge Create Payme…" at bounding box center [784, 412] width 1568 height 733
click at [823, 395] on span "Create HER" at bounding box center [796, 400] width 83 height 17
click at [1009, 430] on icon "button" at bounding box center [1008, 427] width 20 height 20
click at [836, 364] on body "Baer, Cynthia ​ Create Baer, Cynthia Add Association Create Pledge Create Payme…" at bounding box center [784, 412] width 1568 height 733
click at [836, 364] on div at bounding box center [784, 390] width 1568 height 779
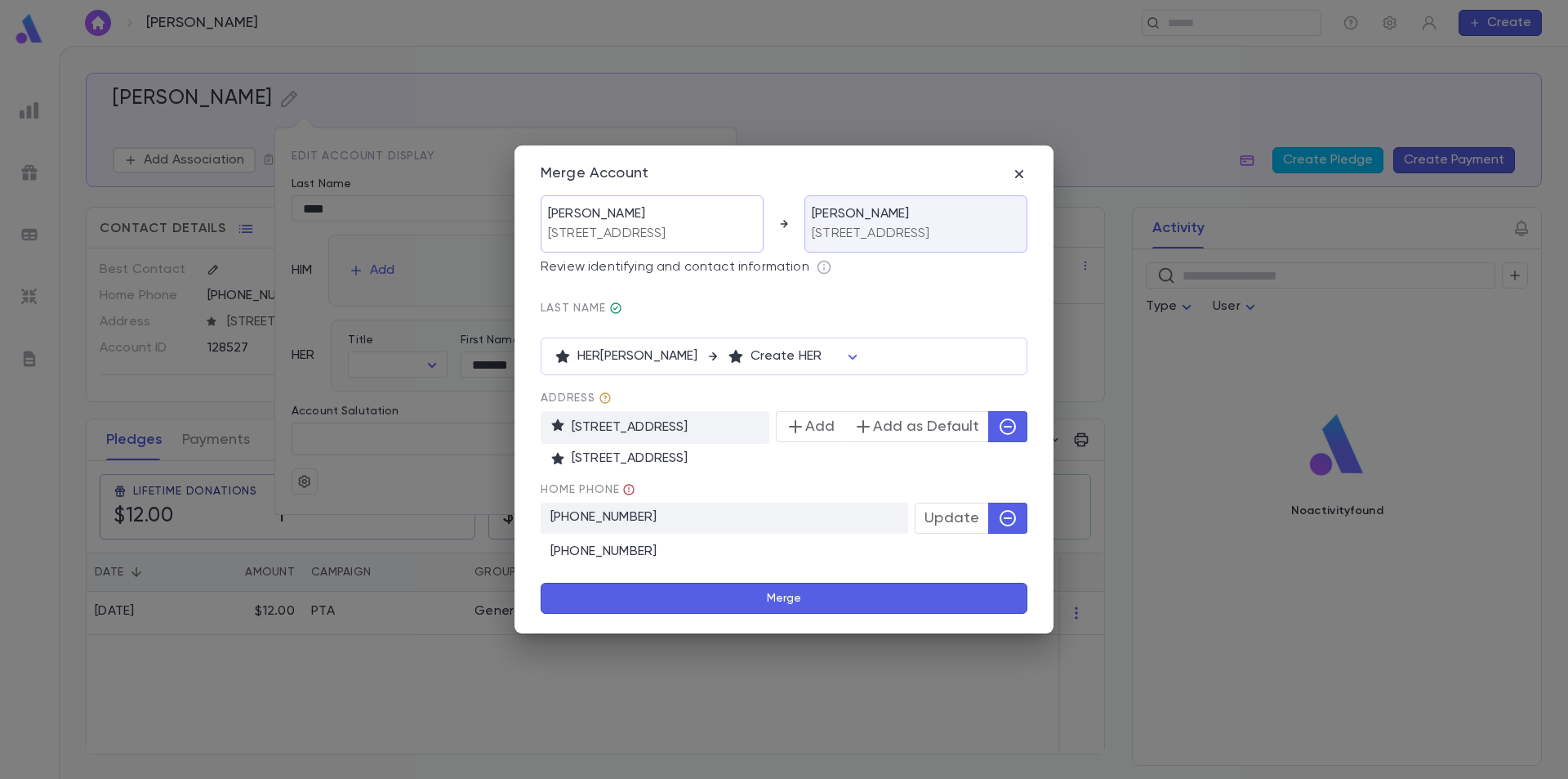
click at [934, 527] on span "Update" at bounding box center [952, 518] width 55 height 18
click at [836, 522] on p "(214) 949-0797" at bounding box center [724, 518] width 368 height 31
click at [1003, 520] on icon "button" at bounding box center [1008, 518] width 17 height 17
click at [794, 597] on button "Merge" at bounding box center [784, 598] width 487 height 31
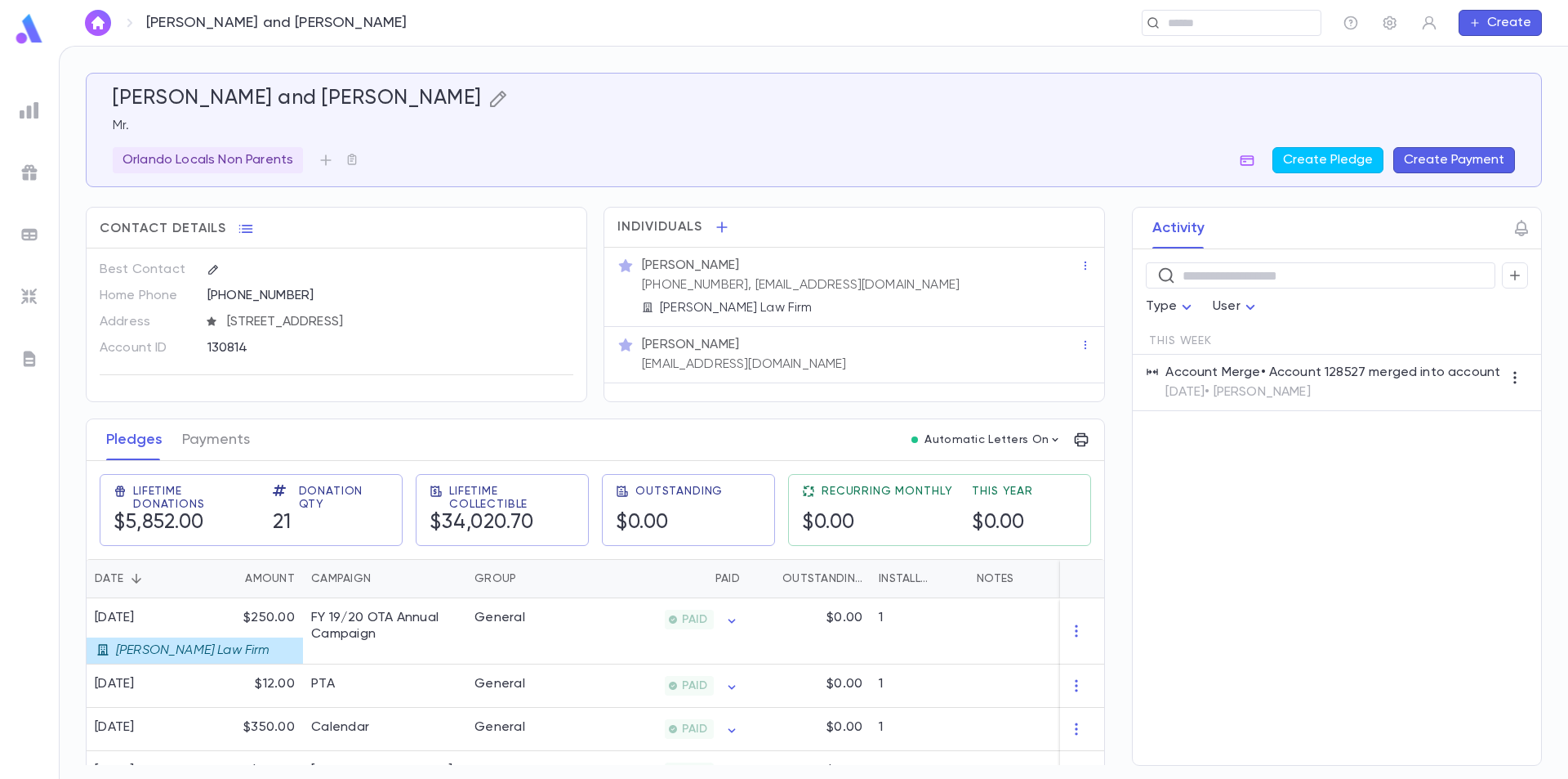
click at [490, 99] on icon "button" at bounding box center [498, 99] width 17 height 17
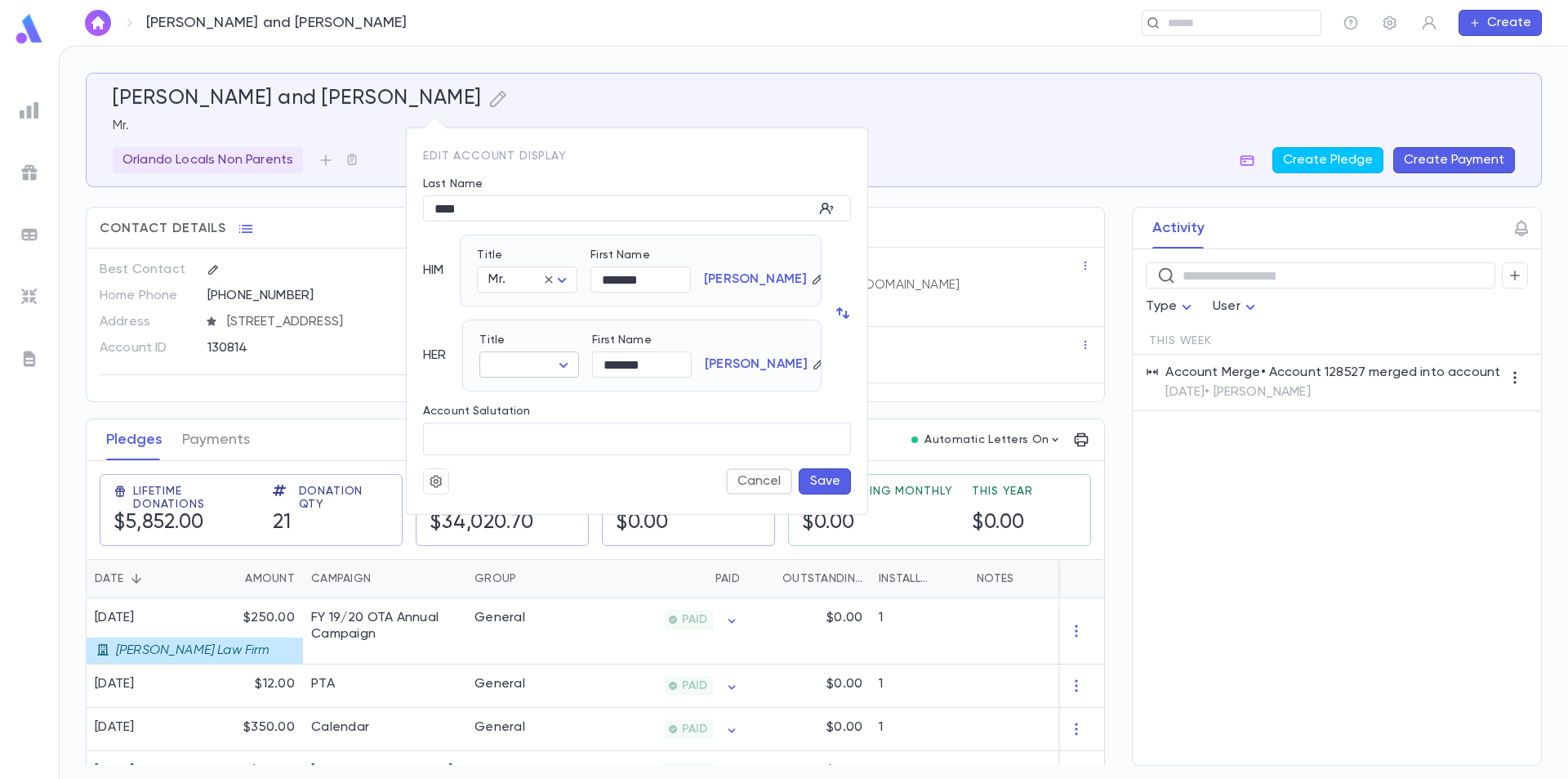
click at [567, 363] on body "Baer, Stephan and Cynthia ​ Create Baer, Stephan and Cynthia Mr. Orlando Locals…" at bounding box center [784, 412] width 1568 height 733
click at [533, 398] on span "Mrs." at bounding box center [534, 396] width 71 height 17
type input "****"
click at [824, 481] on button "Save" at bounding box center [824, 480] width 53 height 26
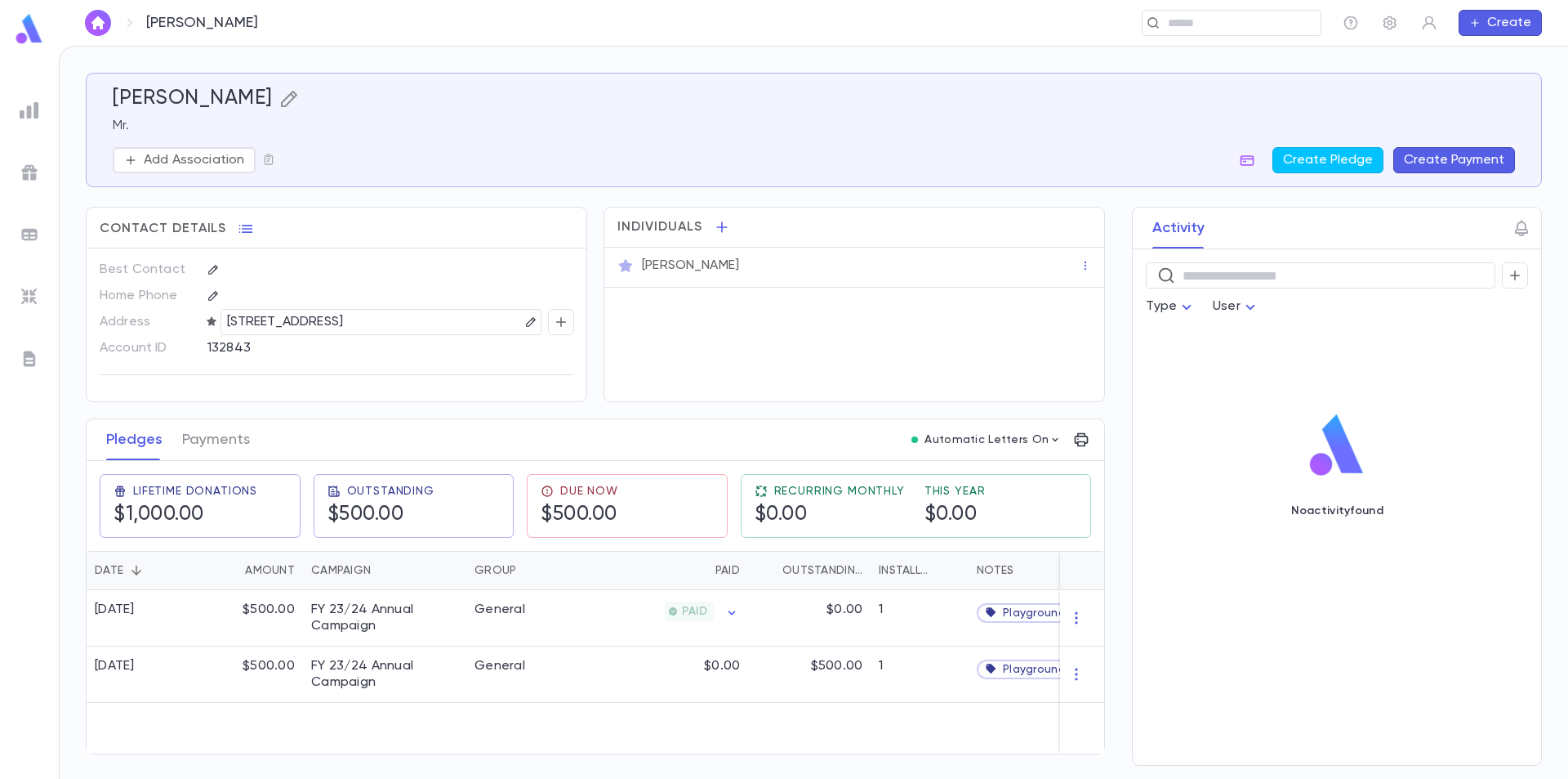
click at [279, 102] on icon "button" at bounding box center [289, 99] width 20 height 20
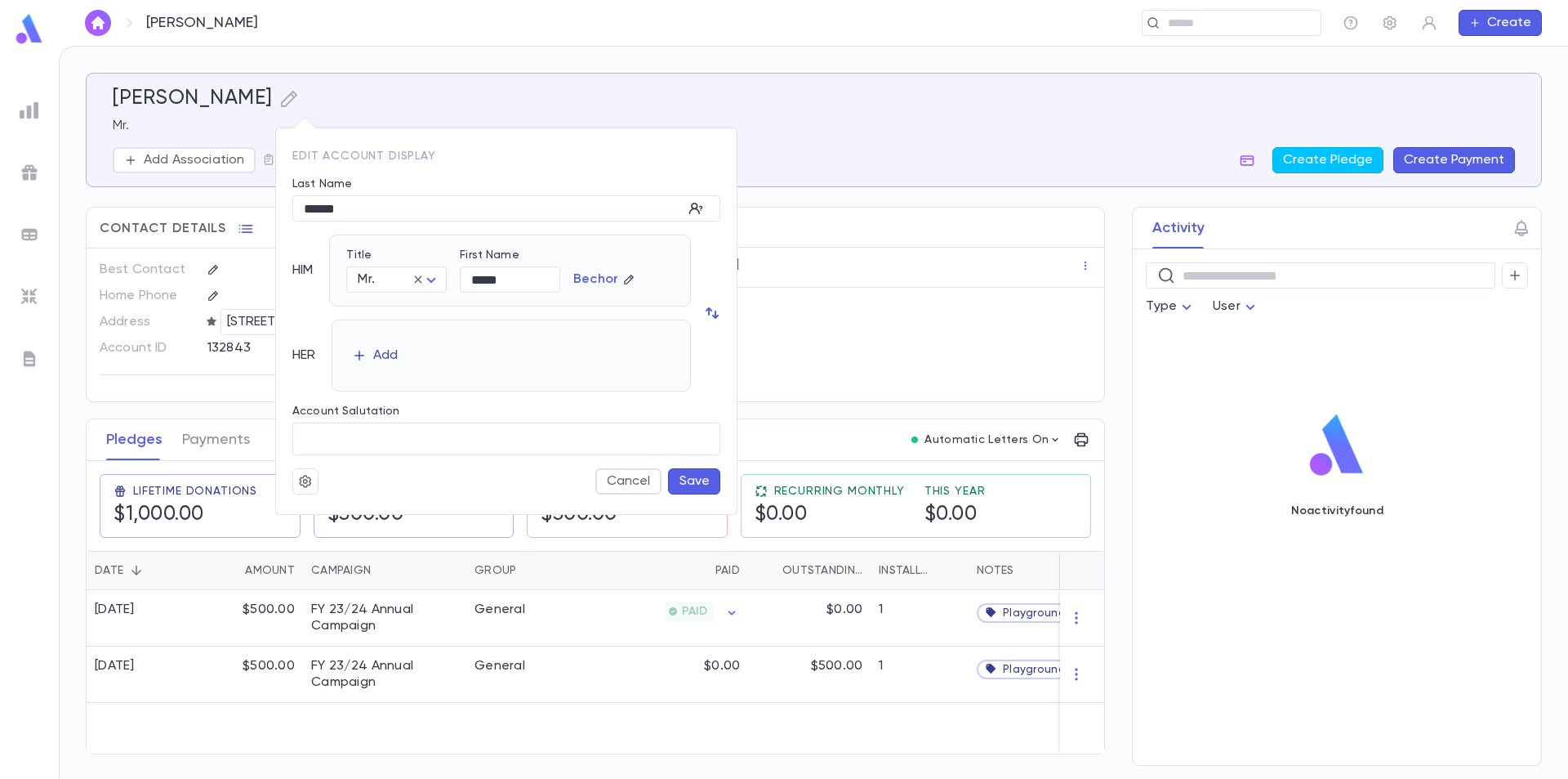
click at [388, 354] on div "Add" at bounding box center [385, 355] width 24 height 17
click at [432, 365] on body "Bechor, Yaron ​ Create Bechor, Yaron Mr. Add Association Create Pledge Create P…" at bounding box center [784, 412] width 1568 height 733
click at [400, 399] on span "Mrs." at bounding box center [403, 396] width 71 height 17
type input "****"
click at [540, 359] on input "First Name" at bounding box center [512, 364] width 100 height 25
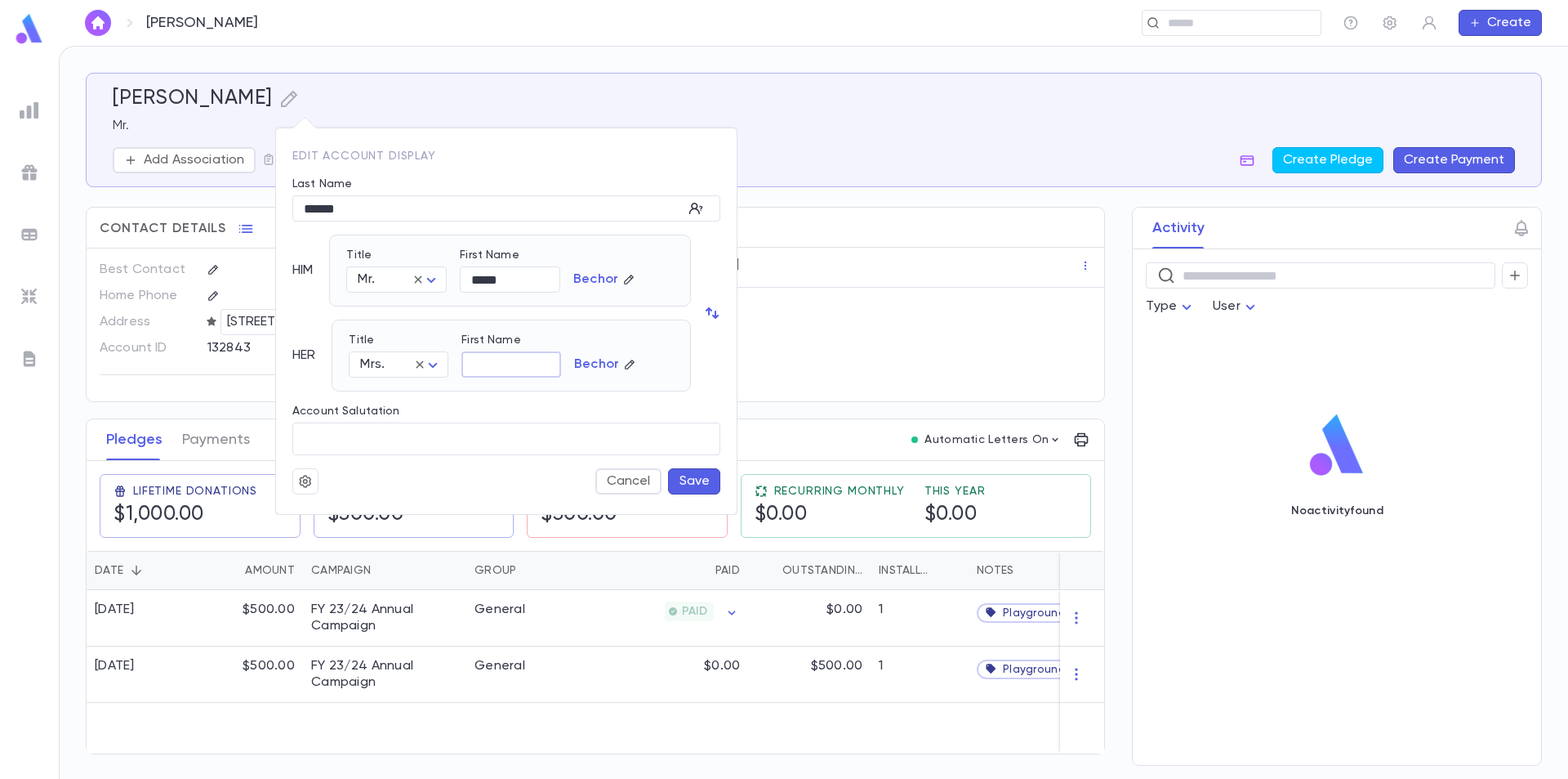
click at [694, 485] on button "Save" at bounding box center [694, 480] width 53 height 26
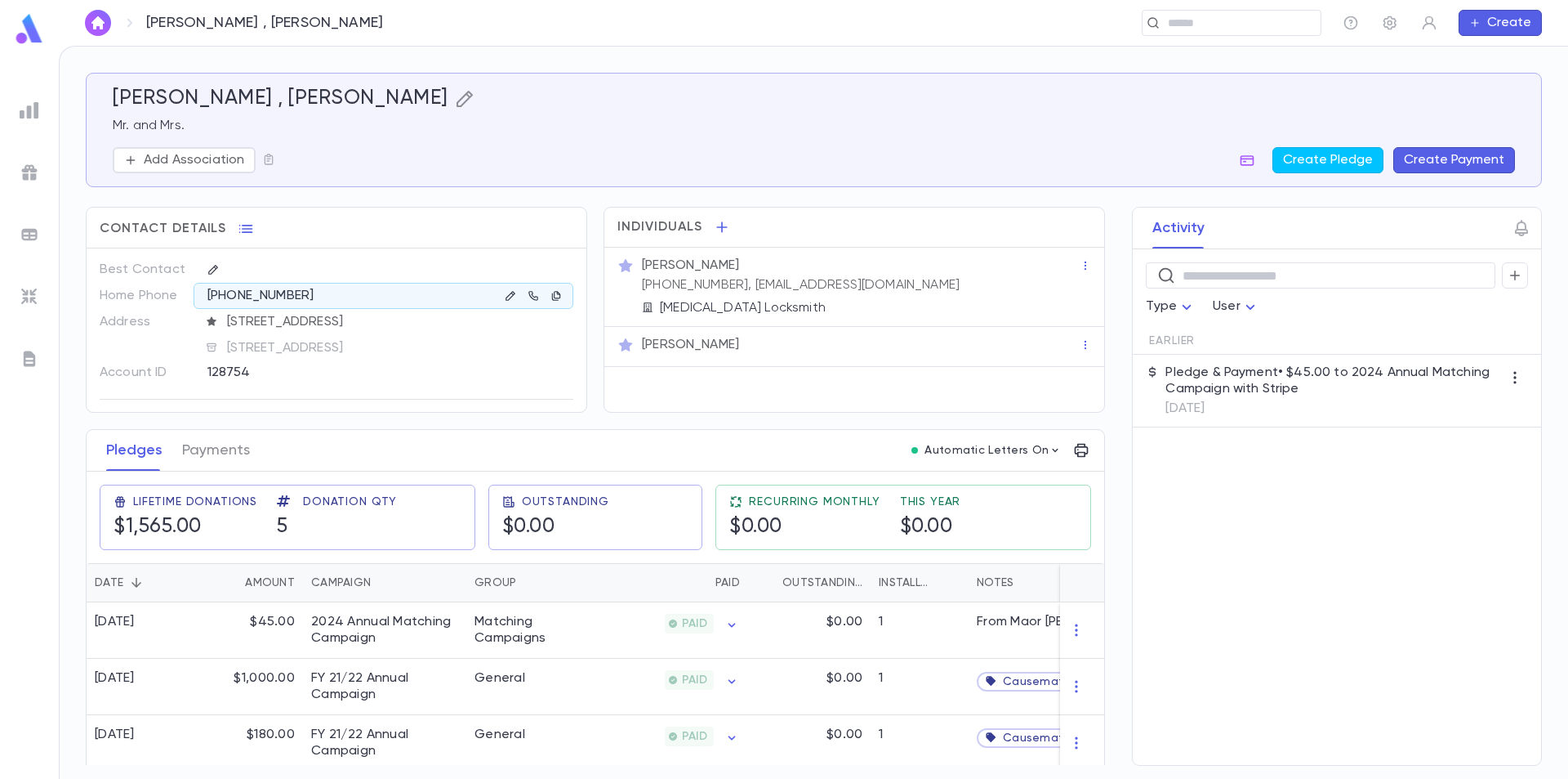
click at [457, 94] on icon "button" at bounding box center [465, 99] width 17 height 17
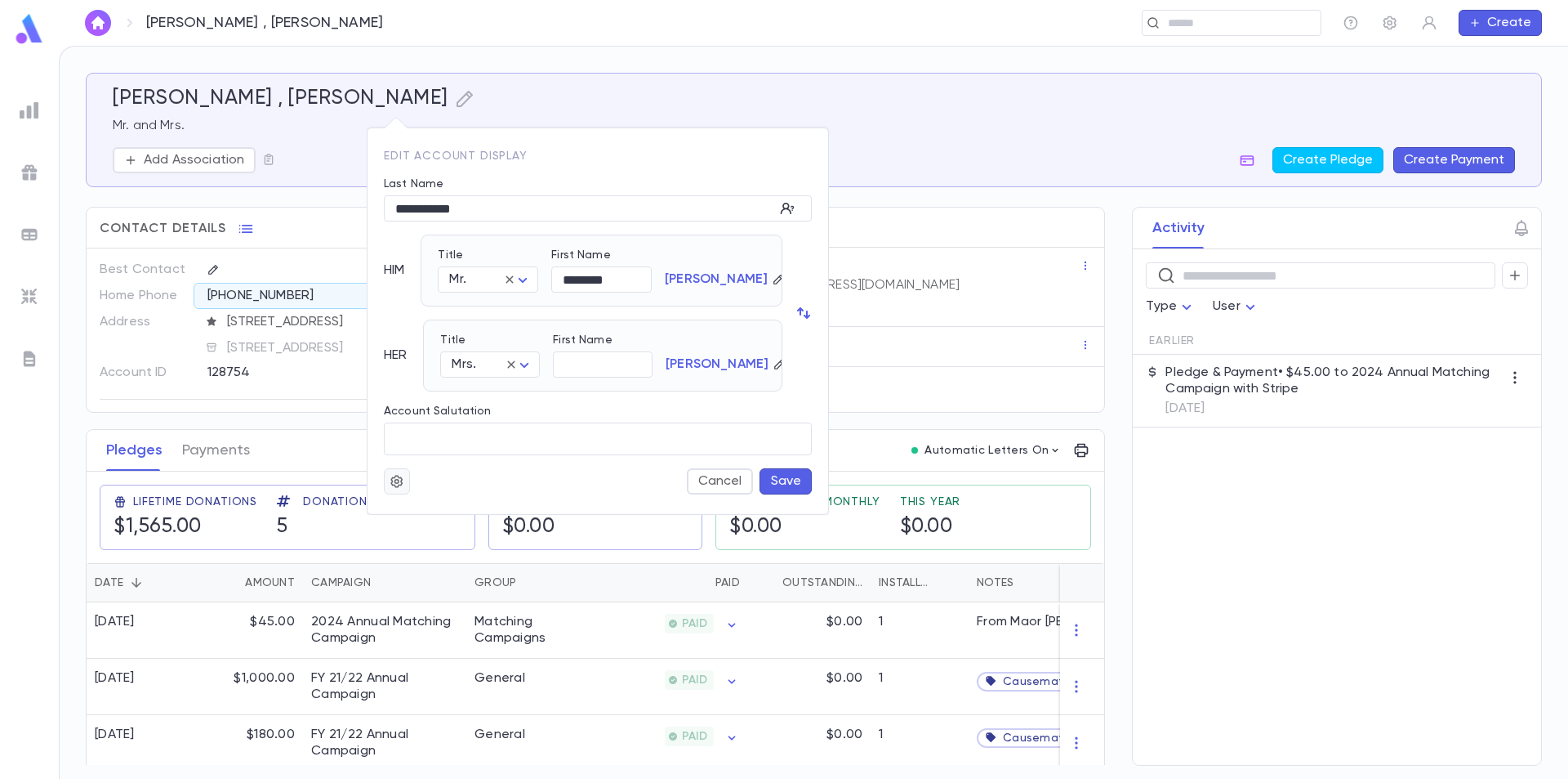
click at [400, 476] on icon "button" at bounding box center [397, 481] width 15 height 17
click at [399, 512] on li "Merge" at bounding box center [436, 513] width 98 height 26
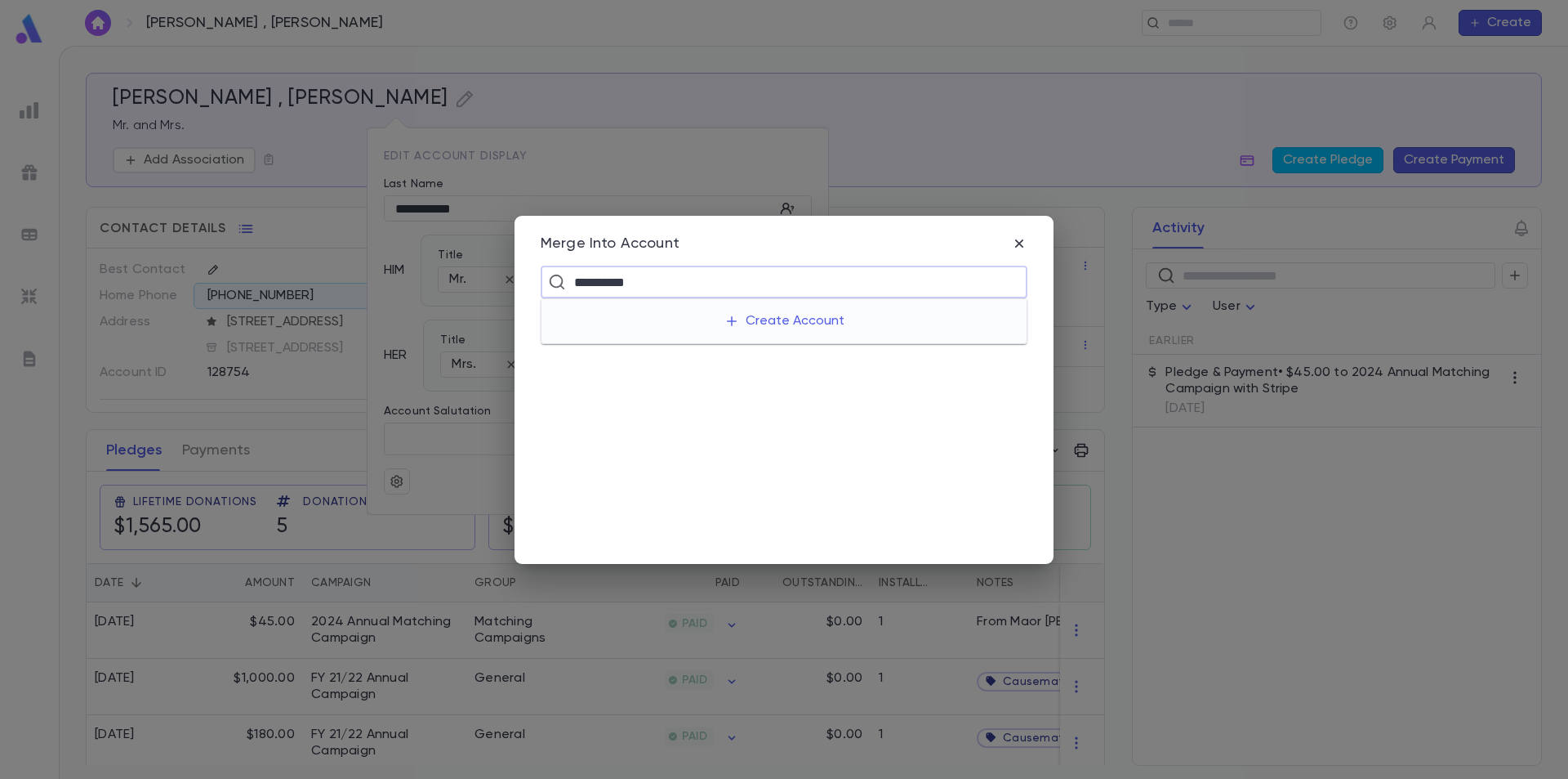
type input "**********"
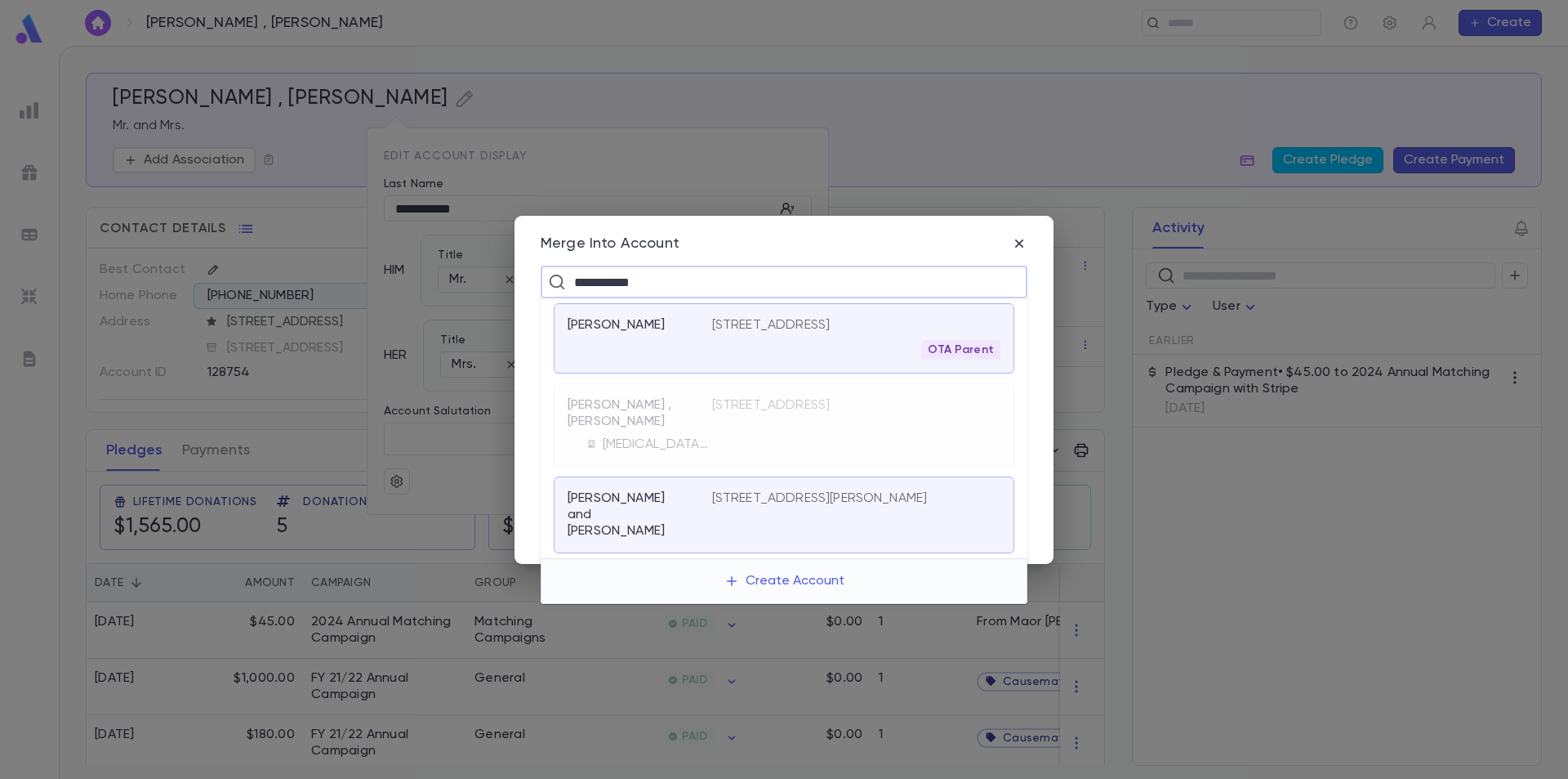
click at [719, 353] on div "[STREET_ADDRESS] OTA Parent" at bounding box center [856, 338] width 288 height 43
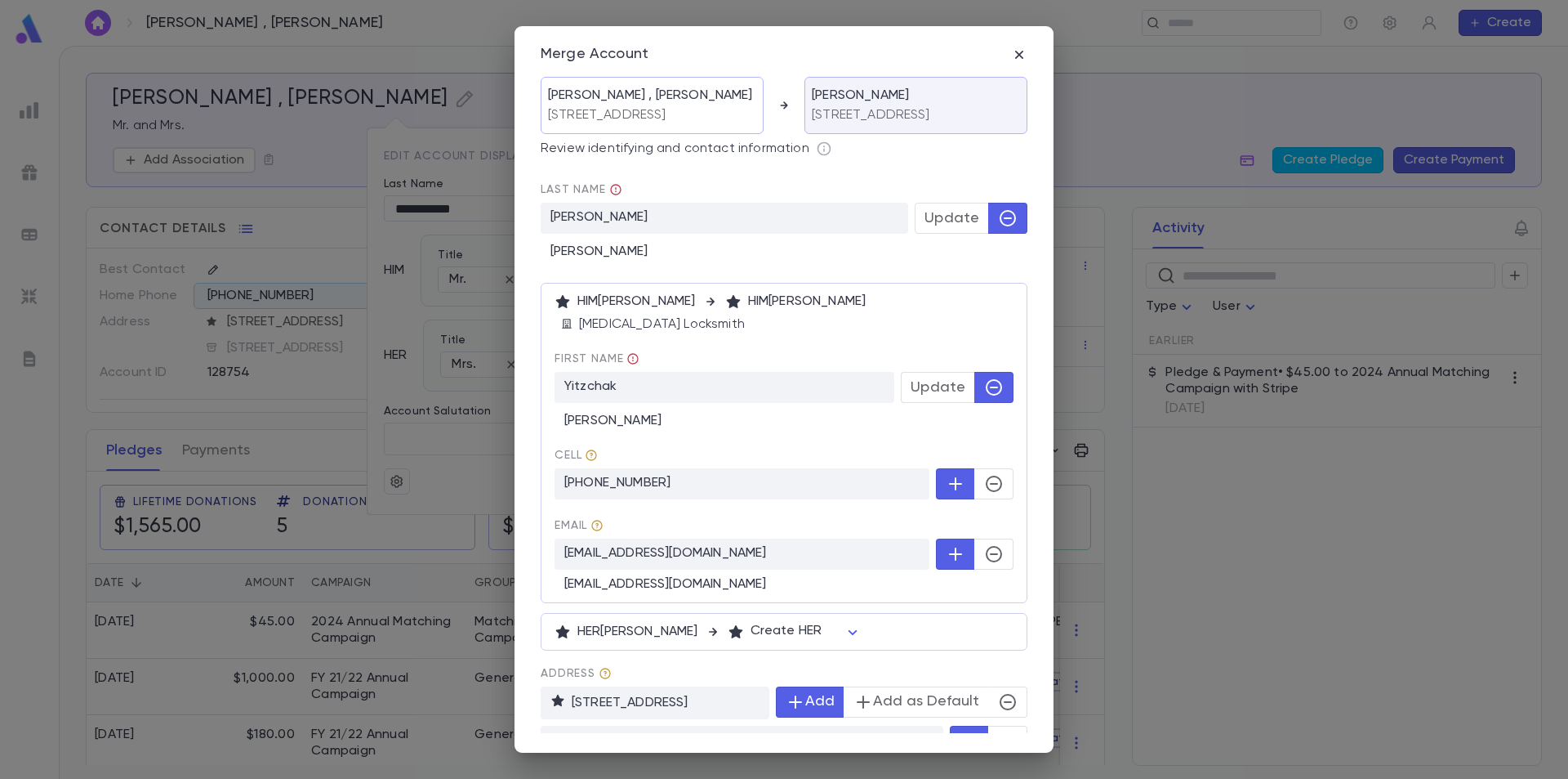
click at [929, 227] on span "Update" at bounding box center [952, 219] width 55 height 18
click at [921, 396] on span "Update" at bounding box center [939, 388] width 55 height 18
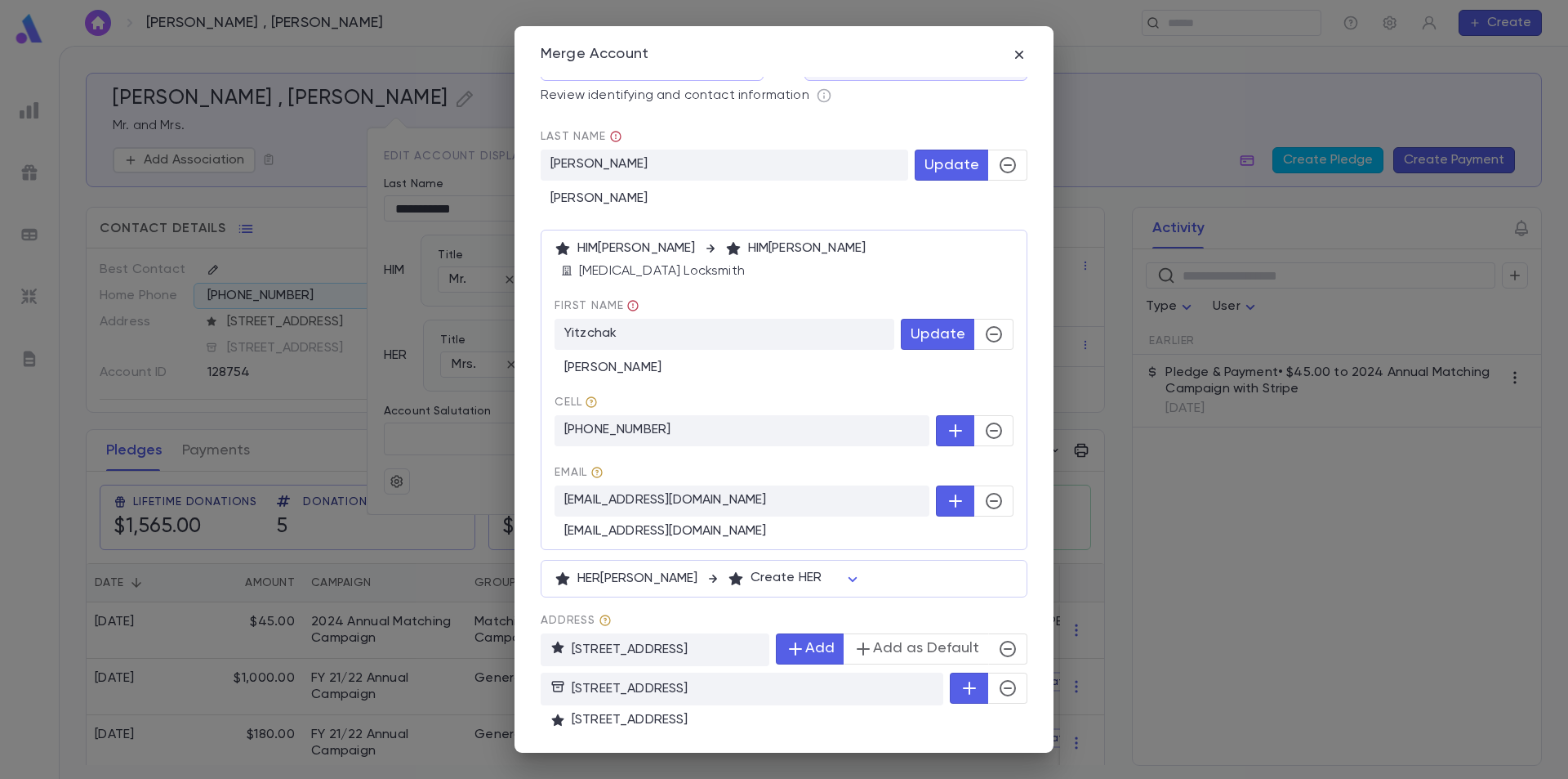
scroll to position [82, 0]
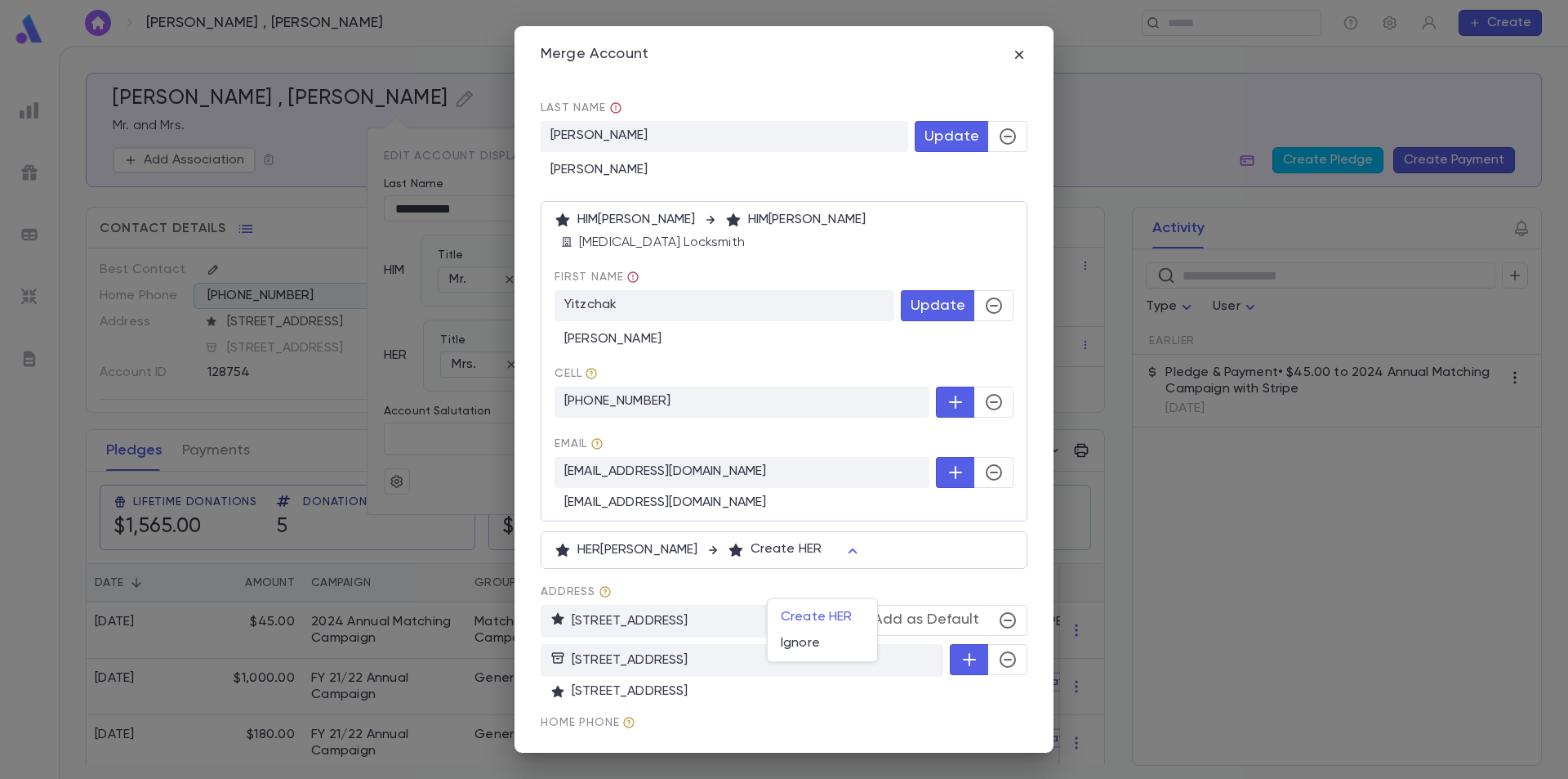
click at [859, 580] on body "Ben Shoshan , Yitzchak ​ Create Ben Shoshan , Yitzchak Mr. and Mrs. Add Associa…" at bounding box center [784, 412] width 1568 height 733
click at [830, 610] on span "Create HER" at bounding box center [823, 617] width 83 height 17
click at [767, 584] on body "Ben Shoshan , Yitzchak ​ Create Ben Shoshan , Yitzchak Mr. and Mrs. Add Associa…" at bounding box center [784, 412] width 1568 height 733
click at [696, 581] on div at bounding box center [784, 390] width 1568 height 779
click at [696, 558] on div "HER Mrs. Ben Shoshan Create HER ***" at bounding box center [784, 550] width 459 height 17
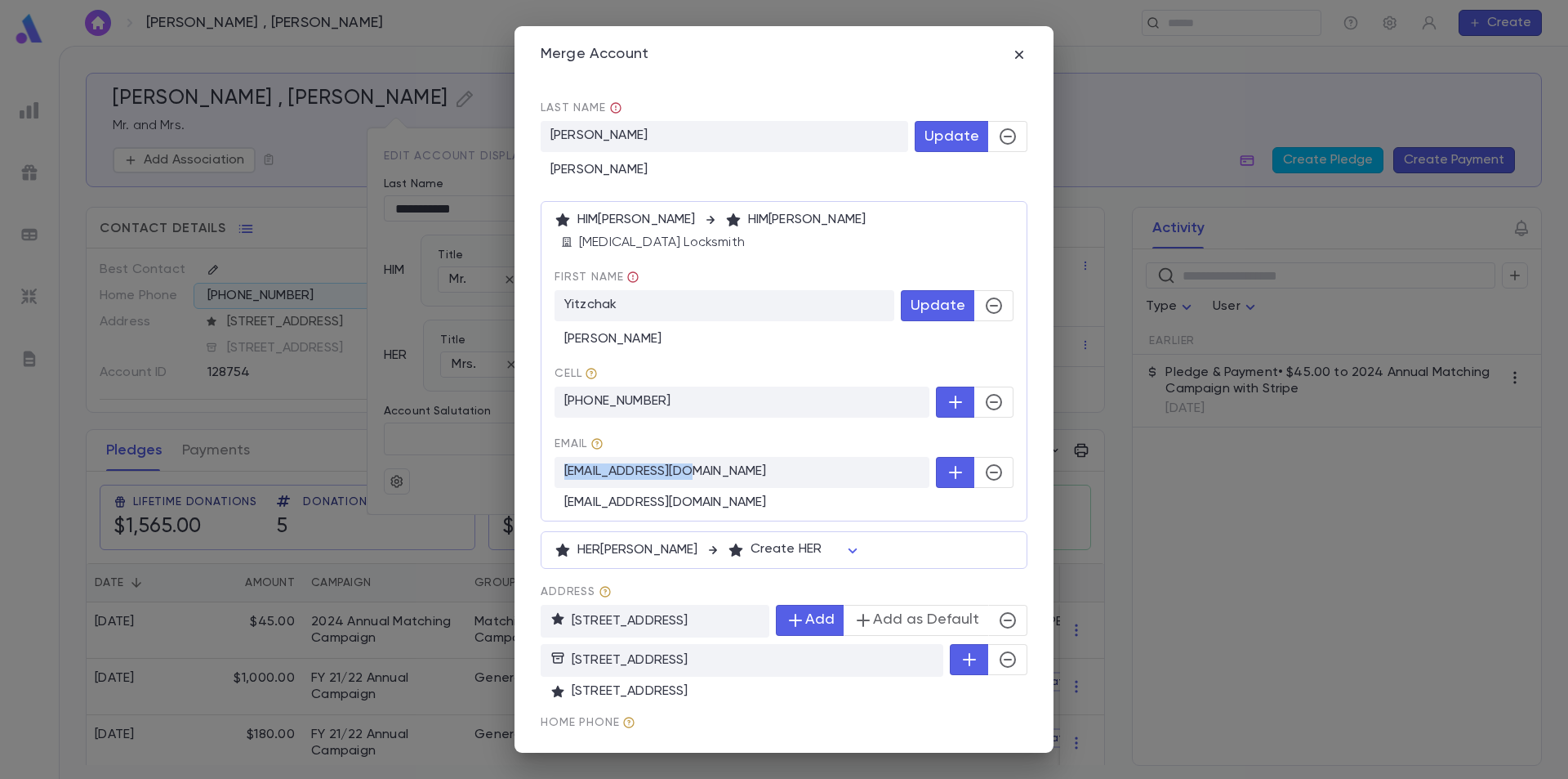
drag, startPoint x: 699, startPoint y: 504, endPoint x: 565, endPoint y: 502, distance: 134.0
click at [565, 488] on p "esheva15@yahoo.com" at bounding box center [742, 472] width 375 height 31
copy p "esheva15@yahoo.com"
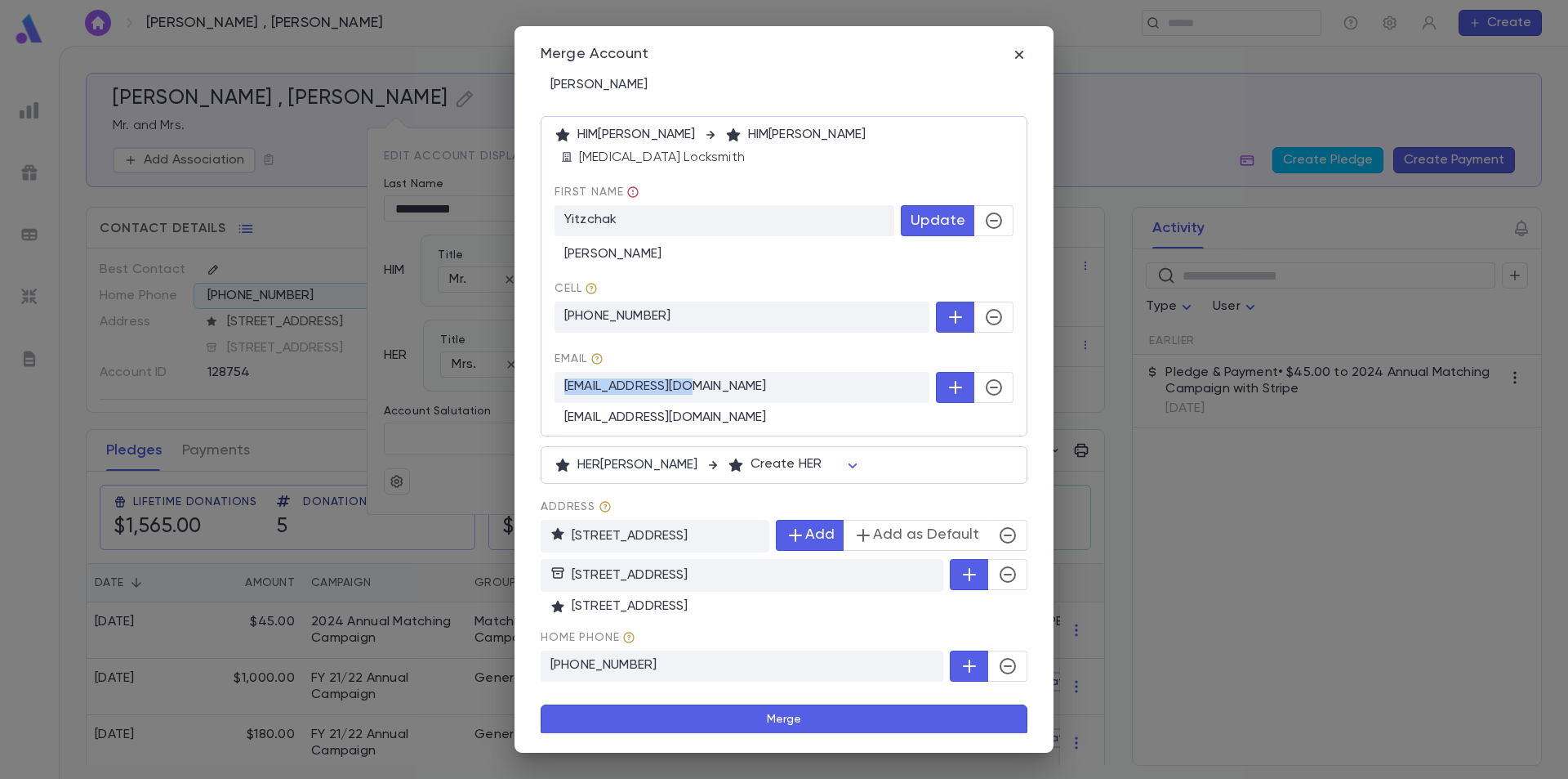
scroll to position [200, 0]
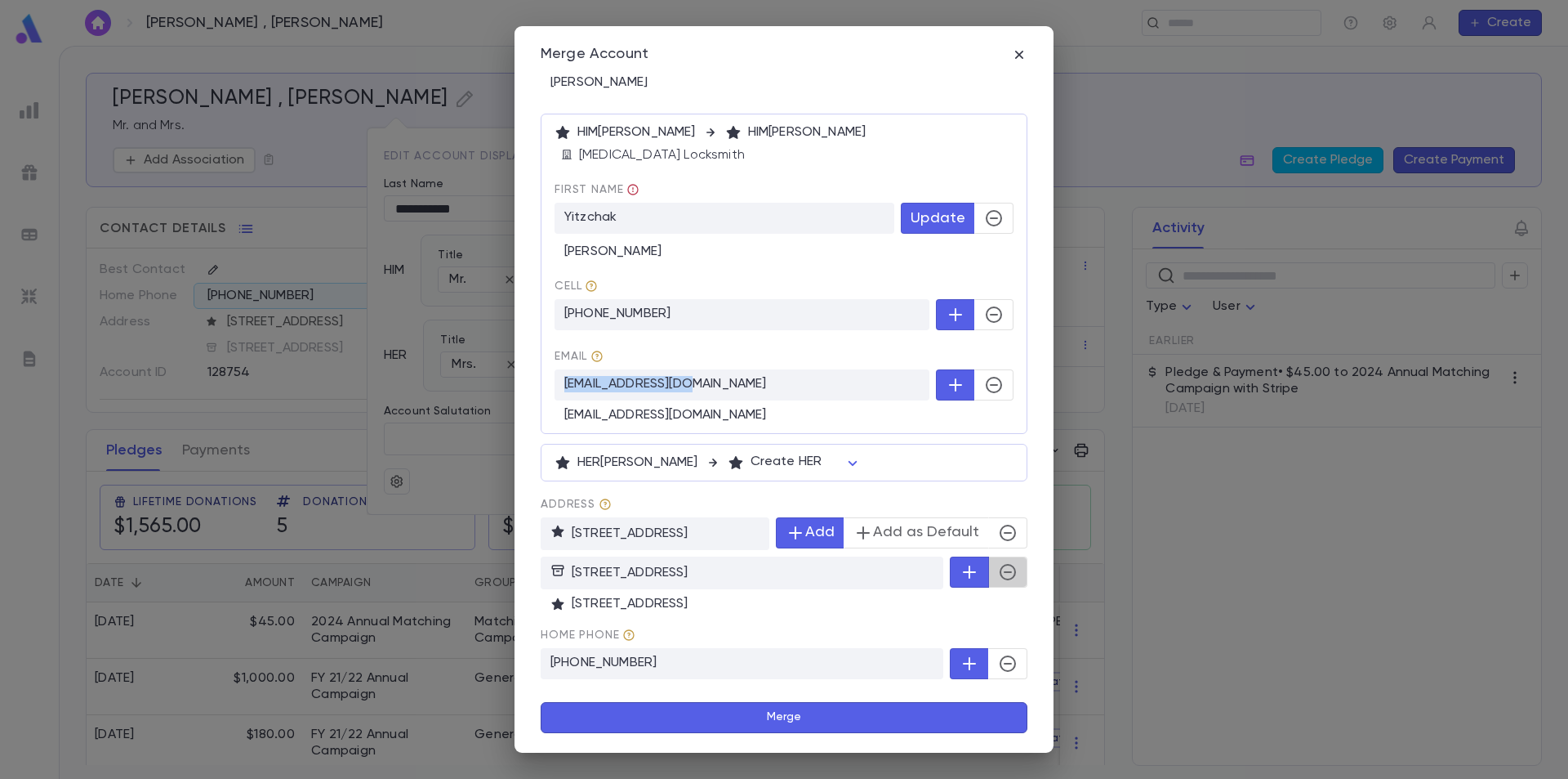
click at [998, 574] on icon "button" at bounding box center [1008, 572] width 20 height 20
click at [800, 722] on button "Merge" at bounding box center [784, 717] width 487 height 31
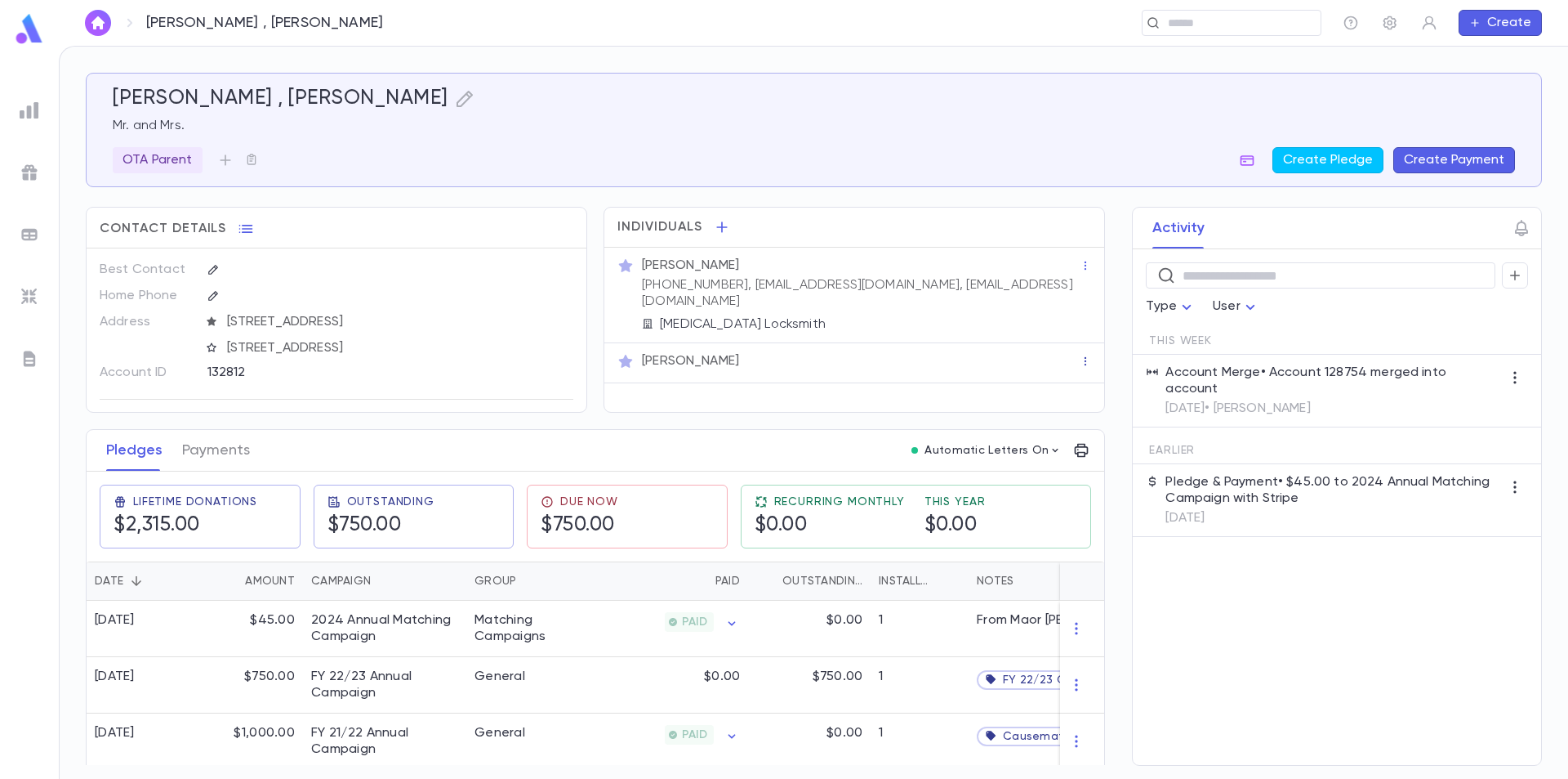
click at [1080, 355] on icon "button" at bounding box center [1085, 361] width 12 height 12
click at [716, 339] on div at bounding box center [784, 390] width 1568 height 779
click at [716, 353] on p "Mrs. Ben Shoshan" at bounding box center [690, 361] width 98 height 17
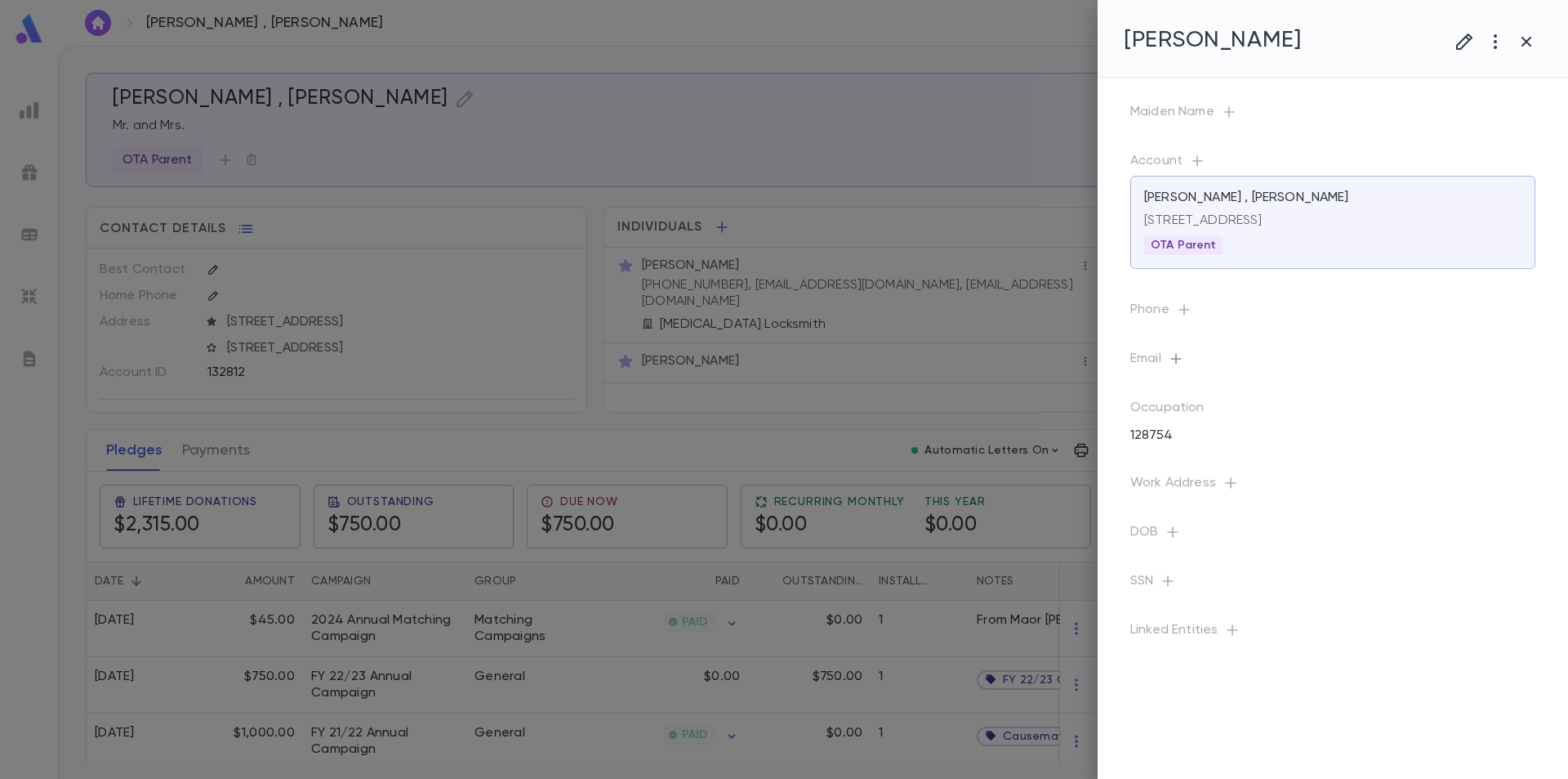
click at [1178, 364] on icon "button" at bounding box center [1175, 358] width 11 height 11
click at [1243, 446] on input "text" at bounding box center [1321, 445] width 258 height 25
paste input "**********"
type input "**********"
click at [1419, 527] on button "Save" at bounding box center [1425, 524] width 53 height 26
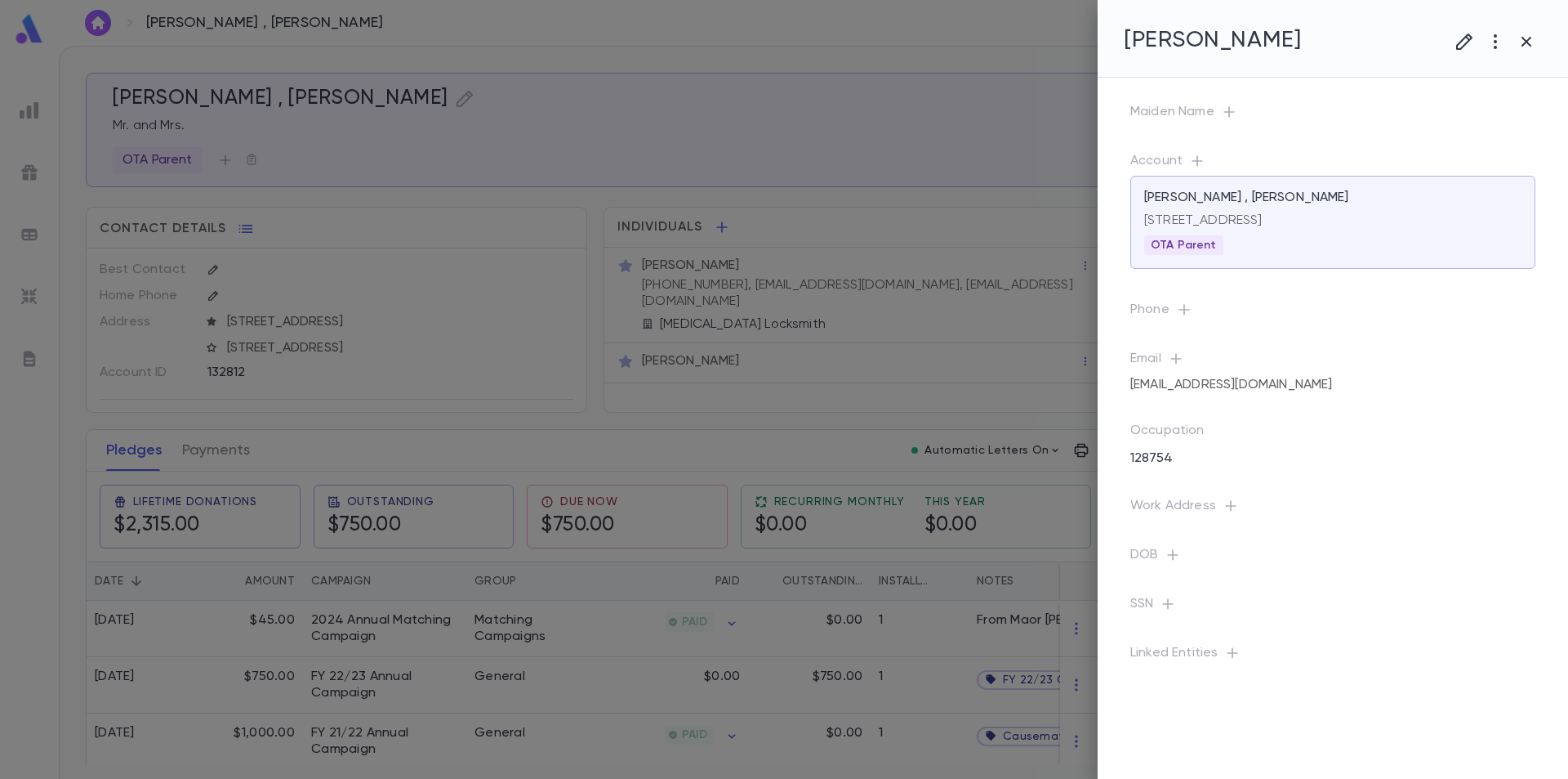
click at [1227, 111] on icon "button" at bounding box center [1230, 112] width 17 height 17
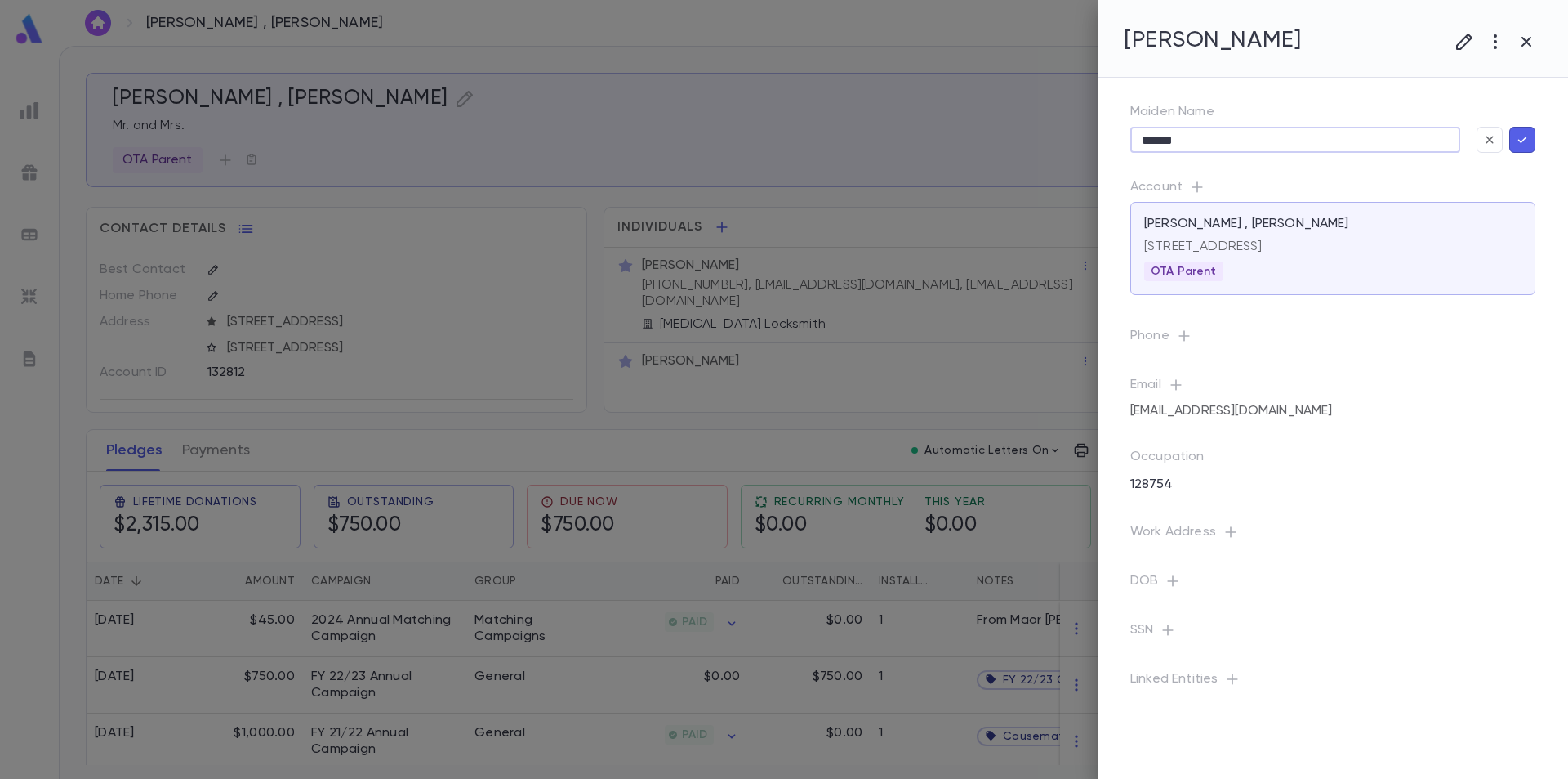
type input "******"
click at [1523, 137] on icon "button" at bounding box center [1523, 140] width 15 height 17
click at [1461, 47] on icon "button" at bounding box center [1465, 42] width 20 height 20
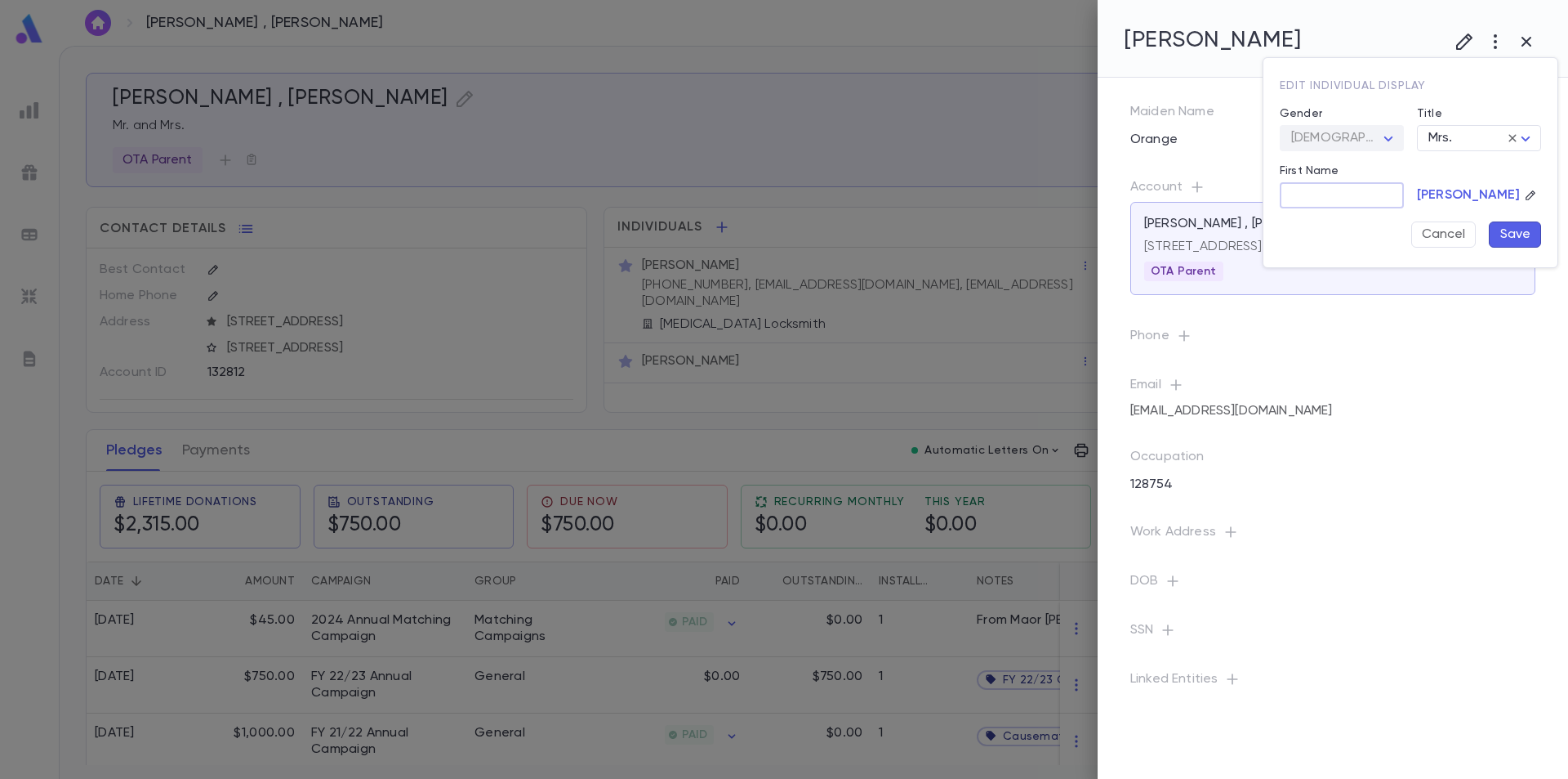
click at [1348, 188] on input "First Name" at bounding box center [1341, 195] width 124 height 25
type input "********"
click at [1510, 229] on button "Save" at bounding box center [1515, 234] width 53 height 26
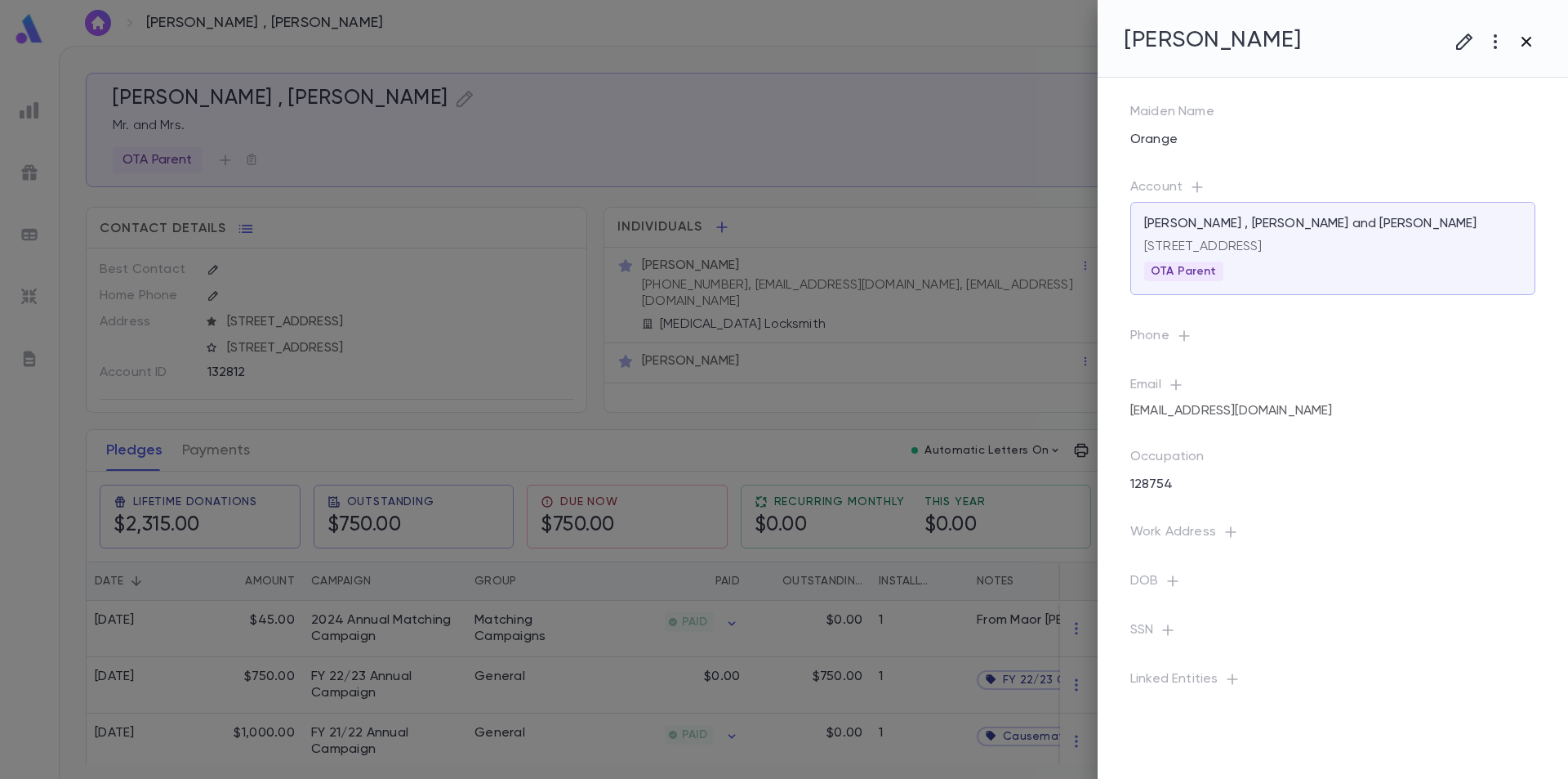
click at [1525, 43] on icon "button" at bounding box center [1527, 42] width 10 height 10
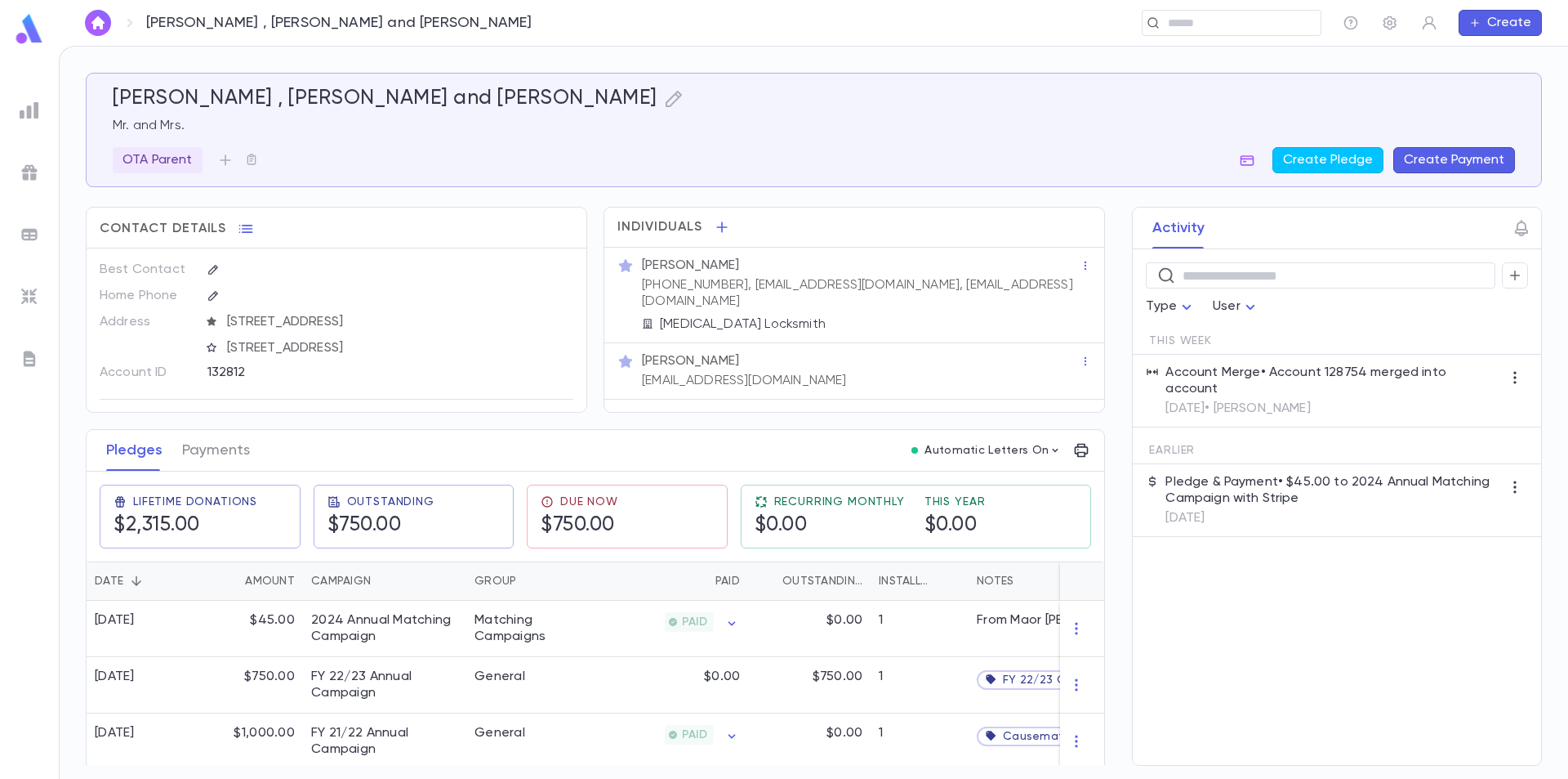
click at [736, 266] on p "Mr. Yitzchak Ben Shoshan" at bounding box center [690, 266] width 98 height 17
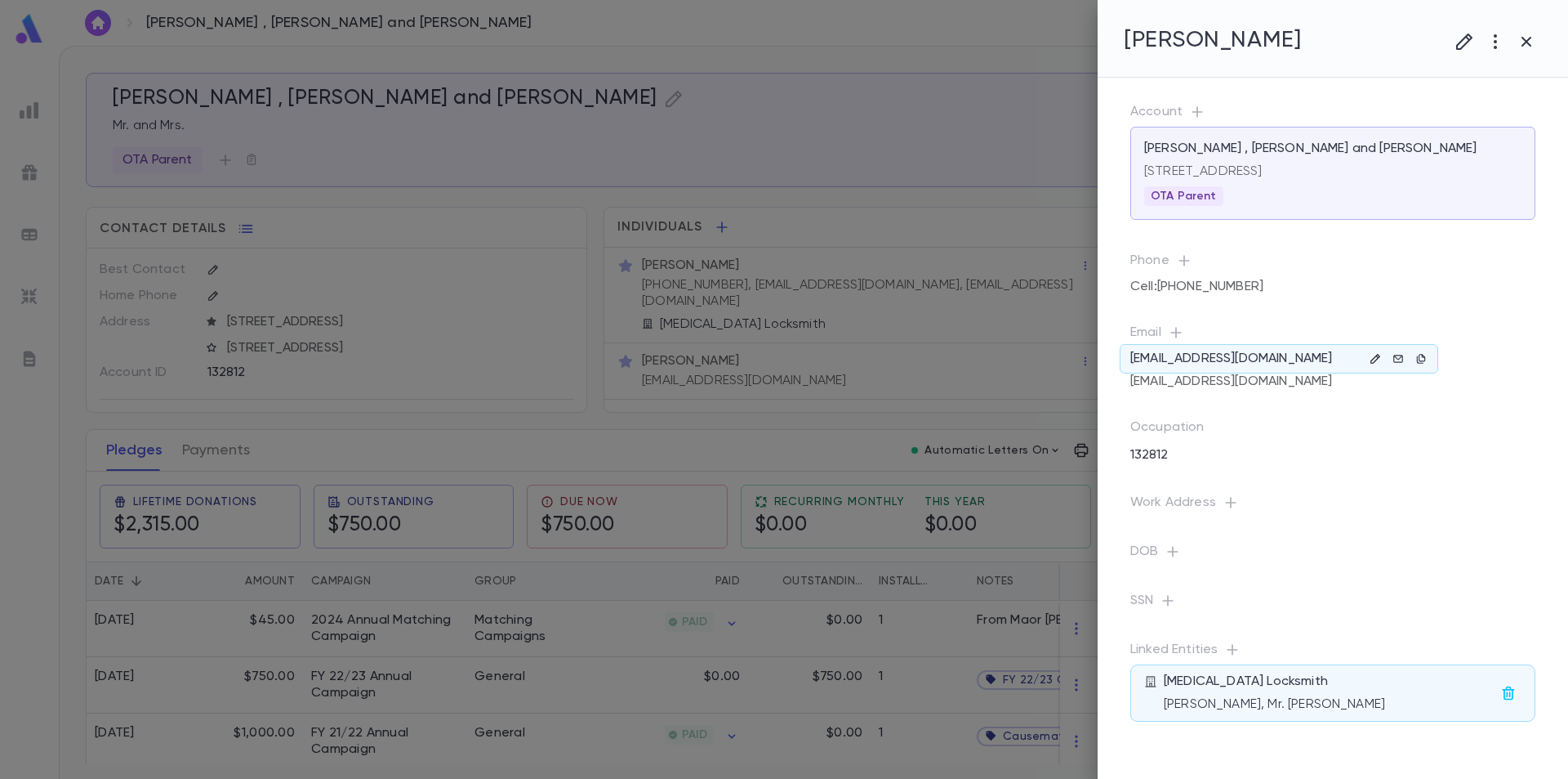
click at [1375, 364] on icon "button" at bounding box center [1375, 359] width 12 height 12
click at [1321, 522] on icon "button" at bounding box center [1326, 523] width 13 height 14
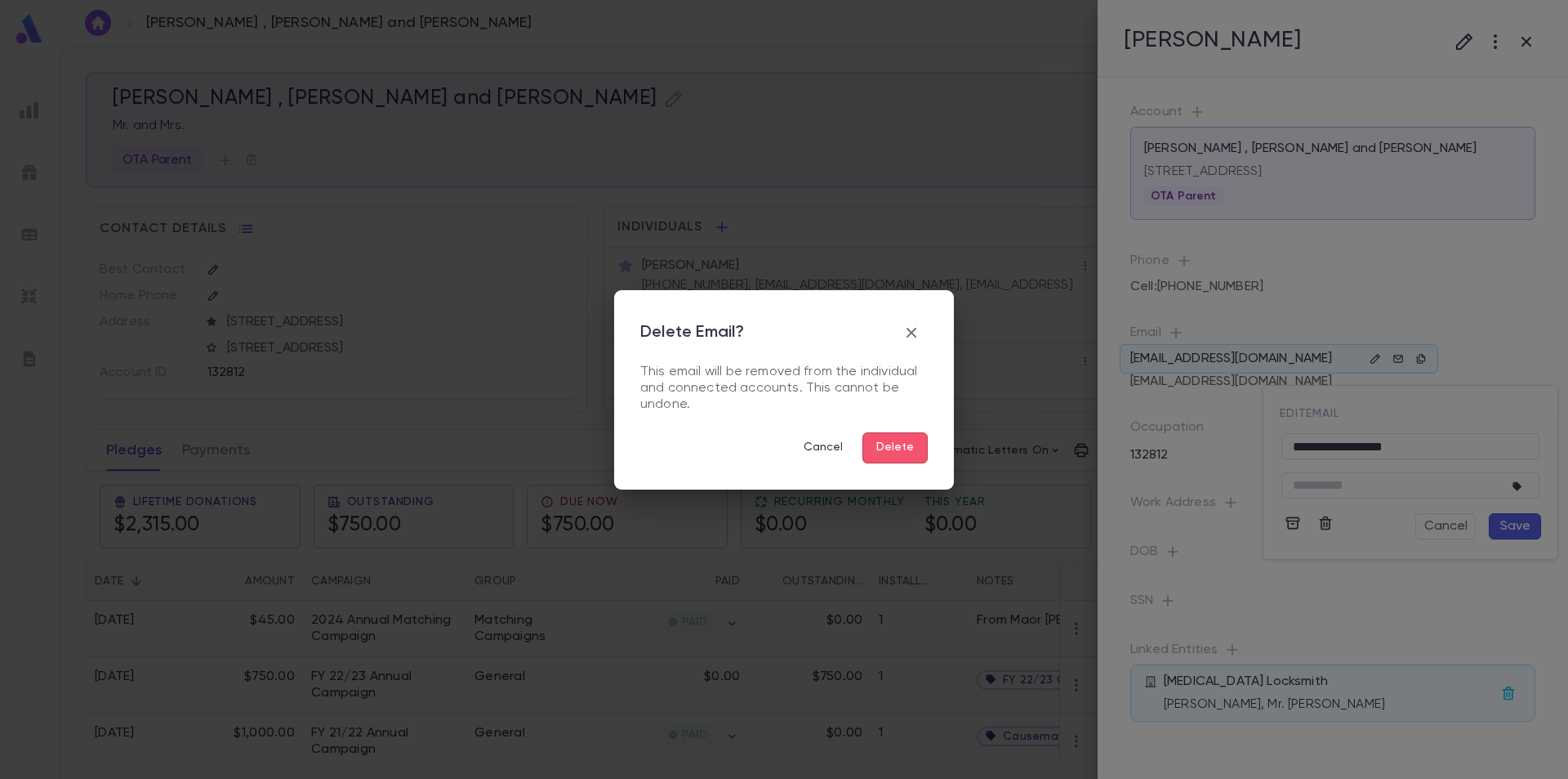
click at [909, 450] on button "Delete" at bounding box center [895, 447] width 65 height 31
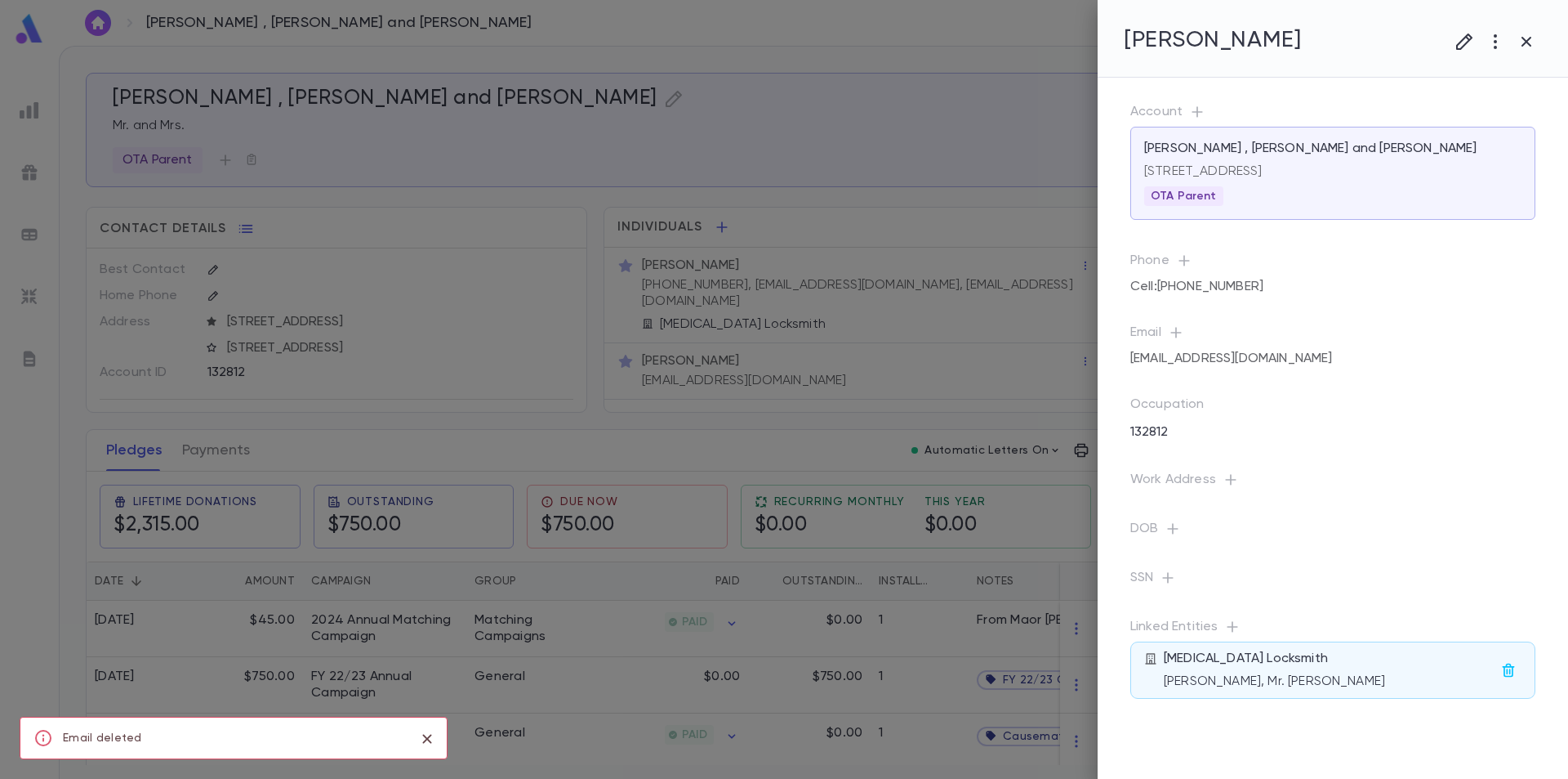
click at [1270, 331] on div "Email ibs24x7locksmith@gmail.com" at bounding box center [1320, 334] width 431 height 72
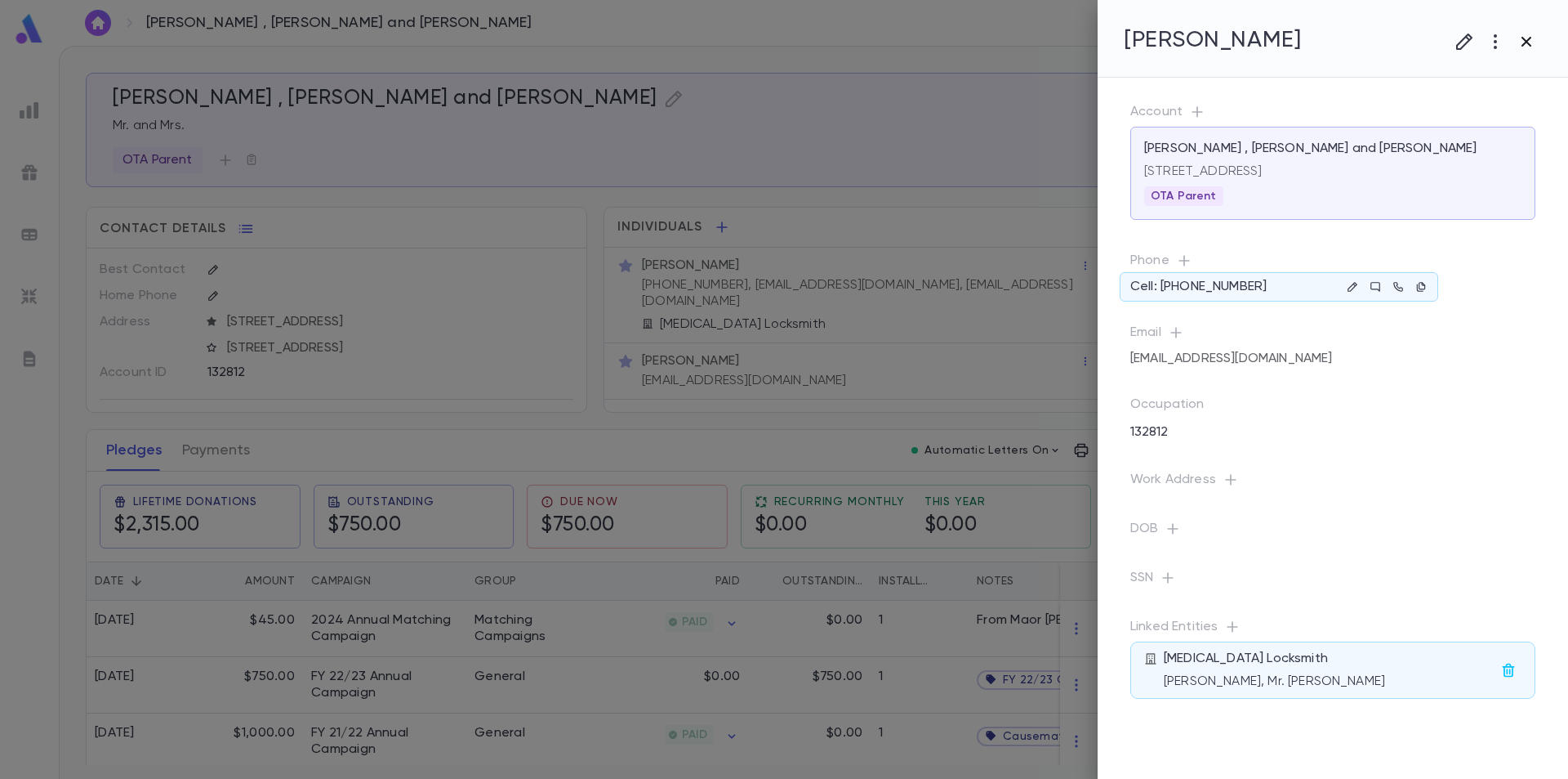
click at [1528, 43] on icon "button" at bounding box center [1527, 42] width 10 height 10
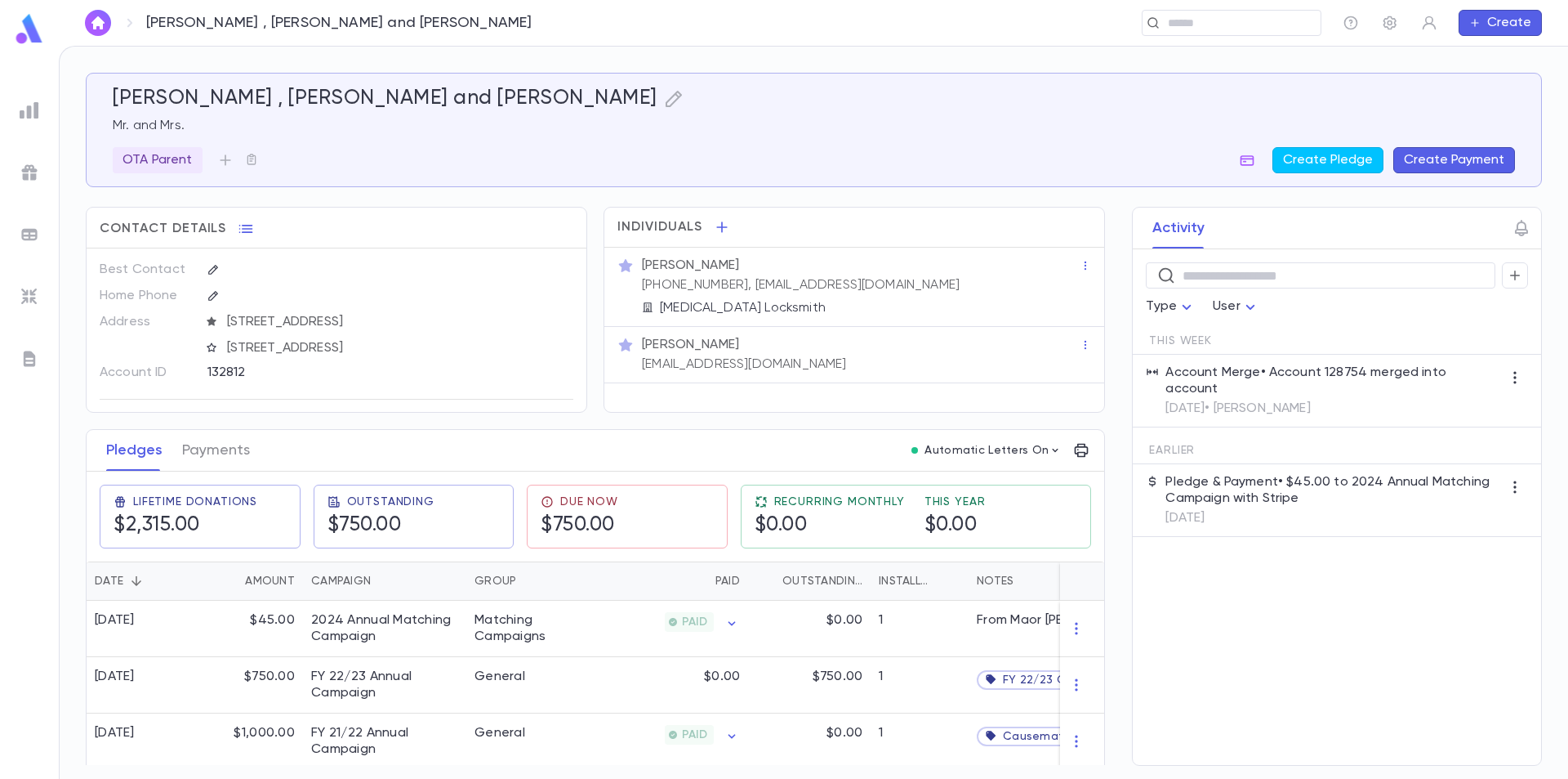
click at [20, 20] on img at bounding box center [29, 29] width 33 height 32
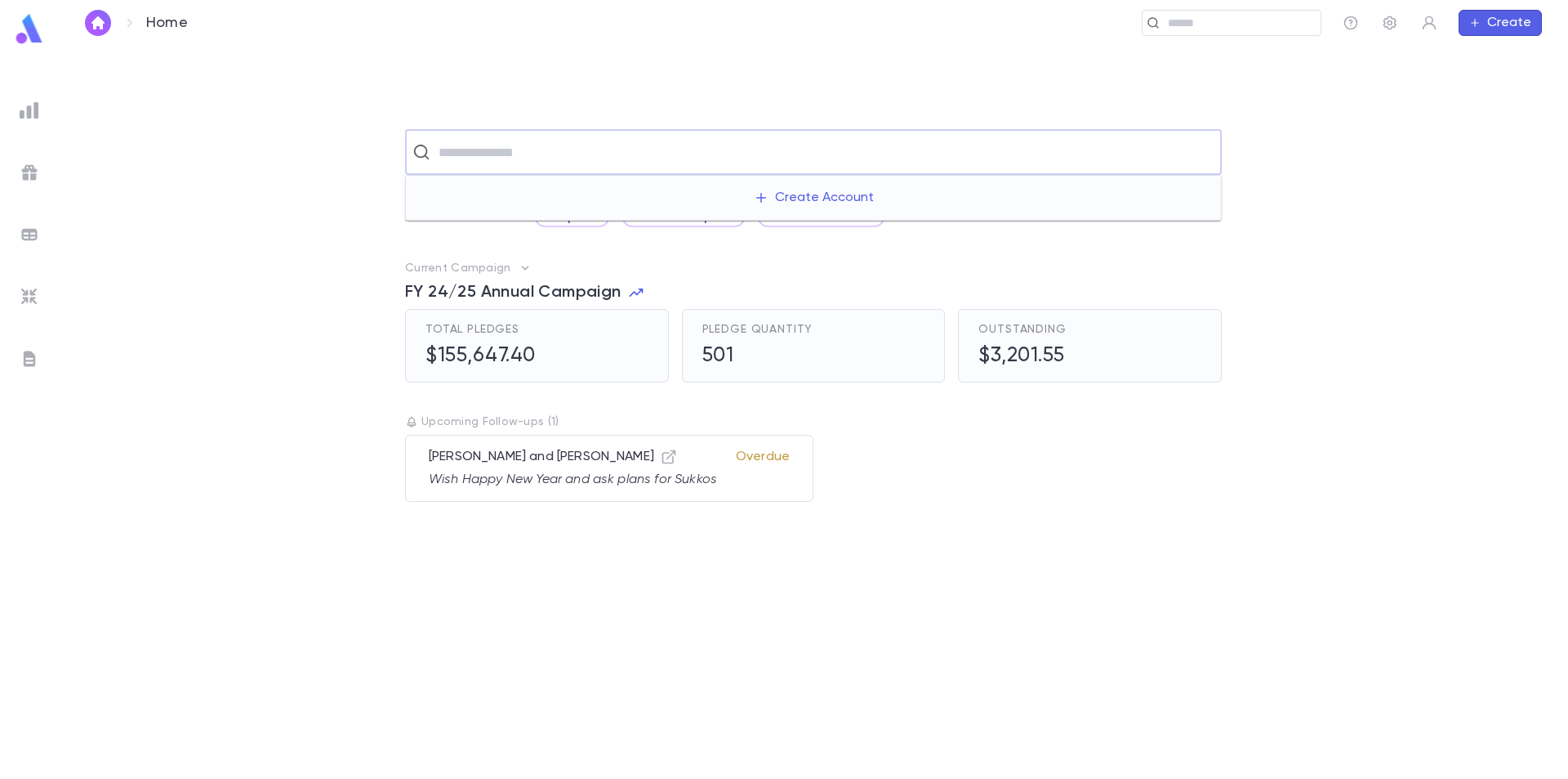
click at [487, 144] on input "text" at bounding box center [824, 152] width 781 height 31
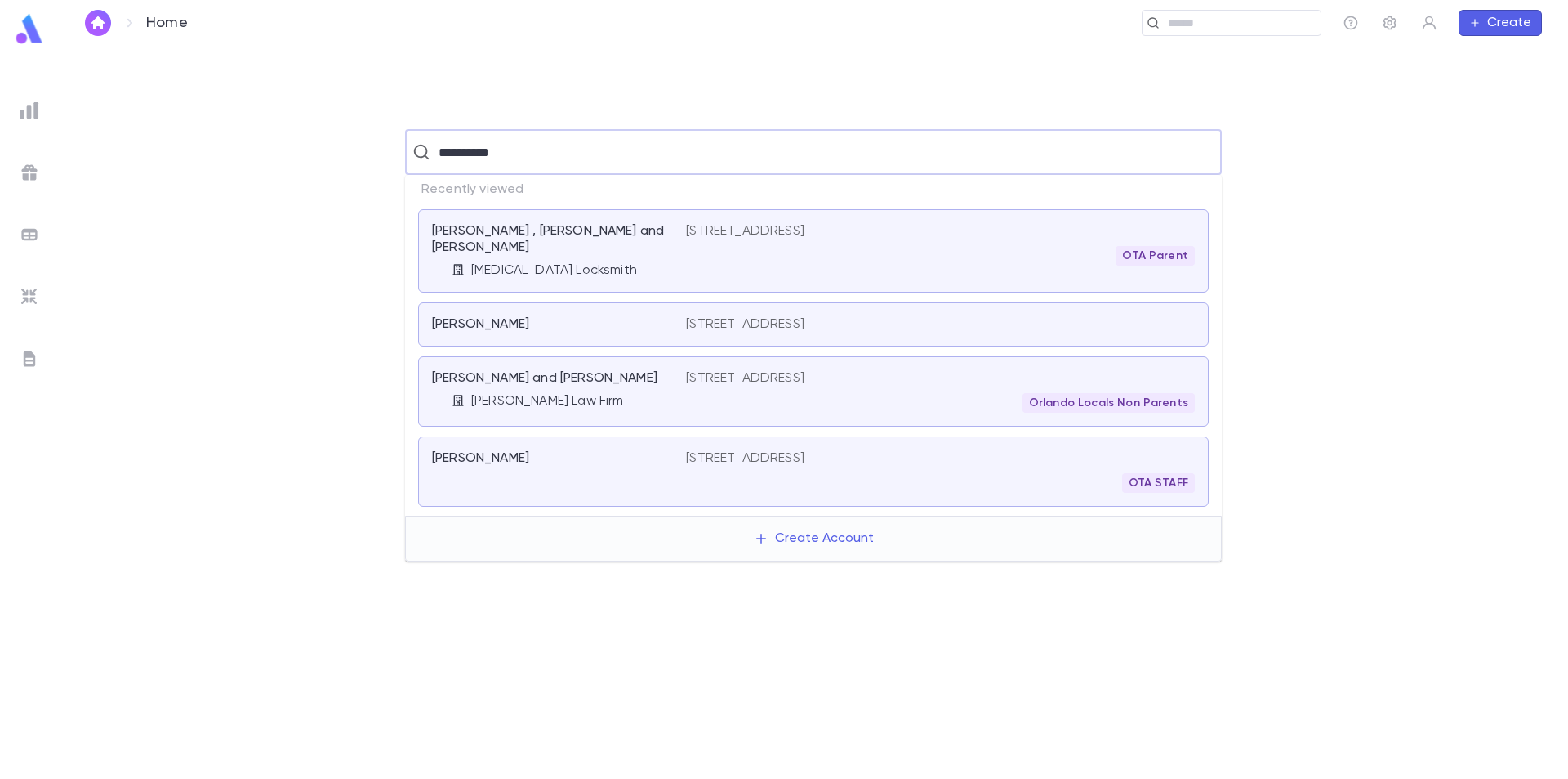
type input "**********"
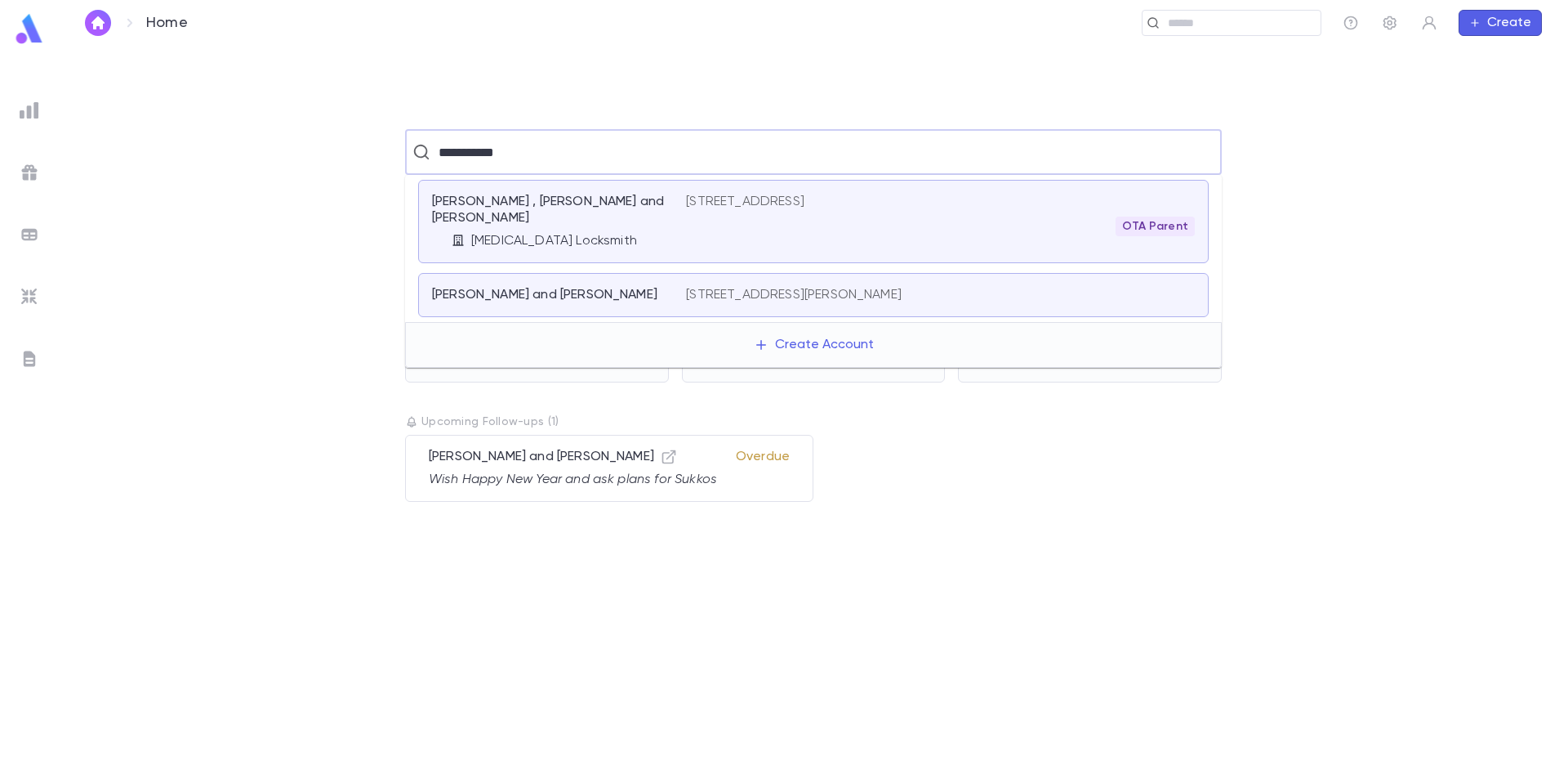
click at [604, 198] on p "Ben Shoshan , Yitzchak and Elisheva" at bounding box center [549, 209] width 234 height 33
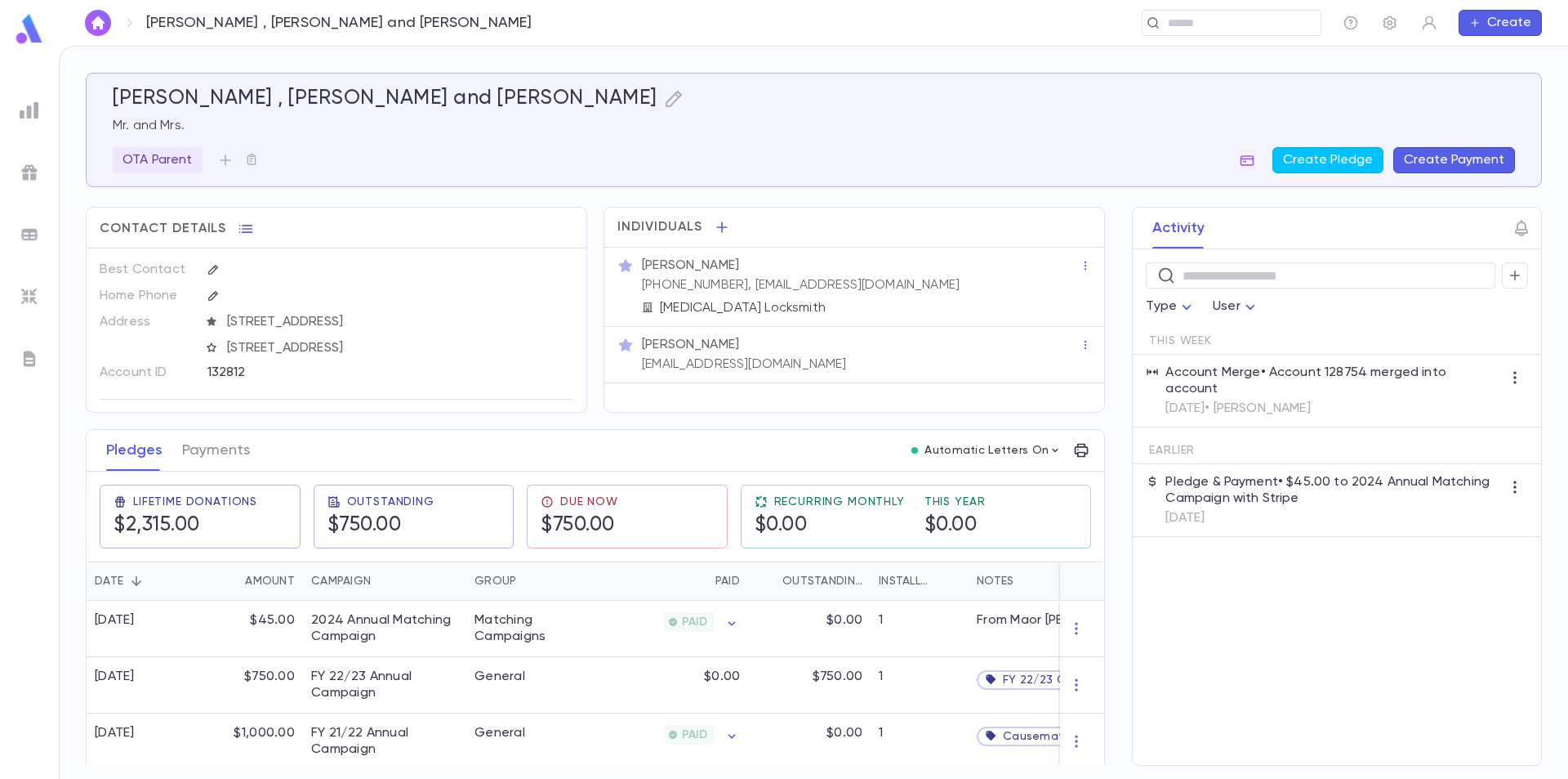
click at [25, 30] on img at bounding box center [29, 29] width 33 height 32
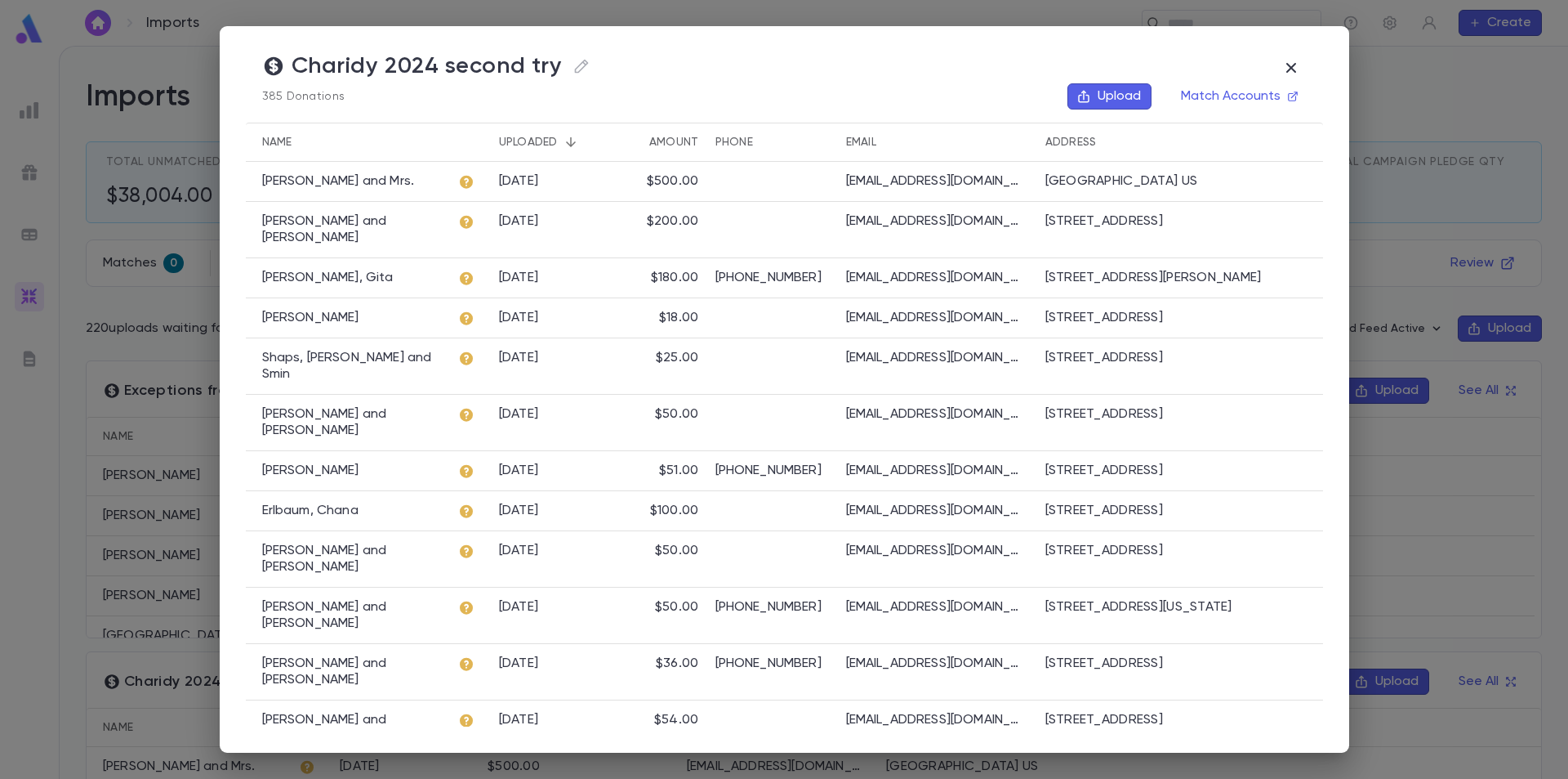
scroll to position [163, 0]
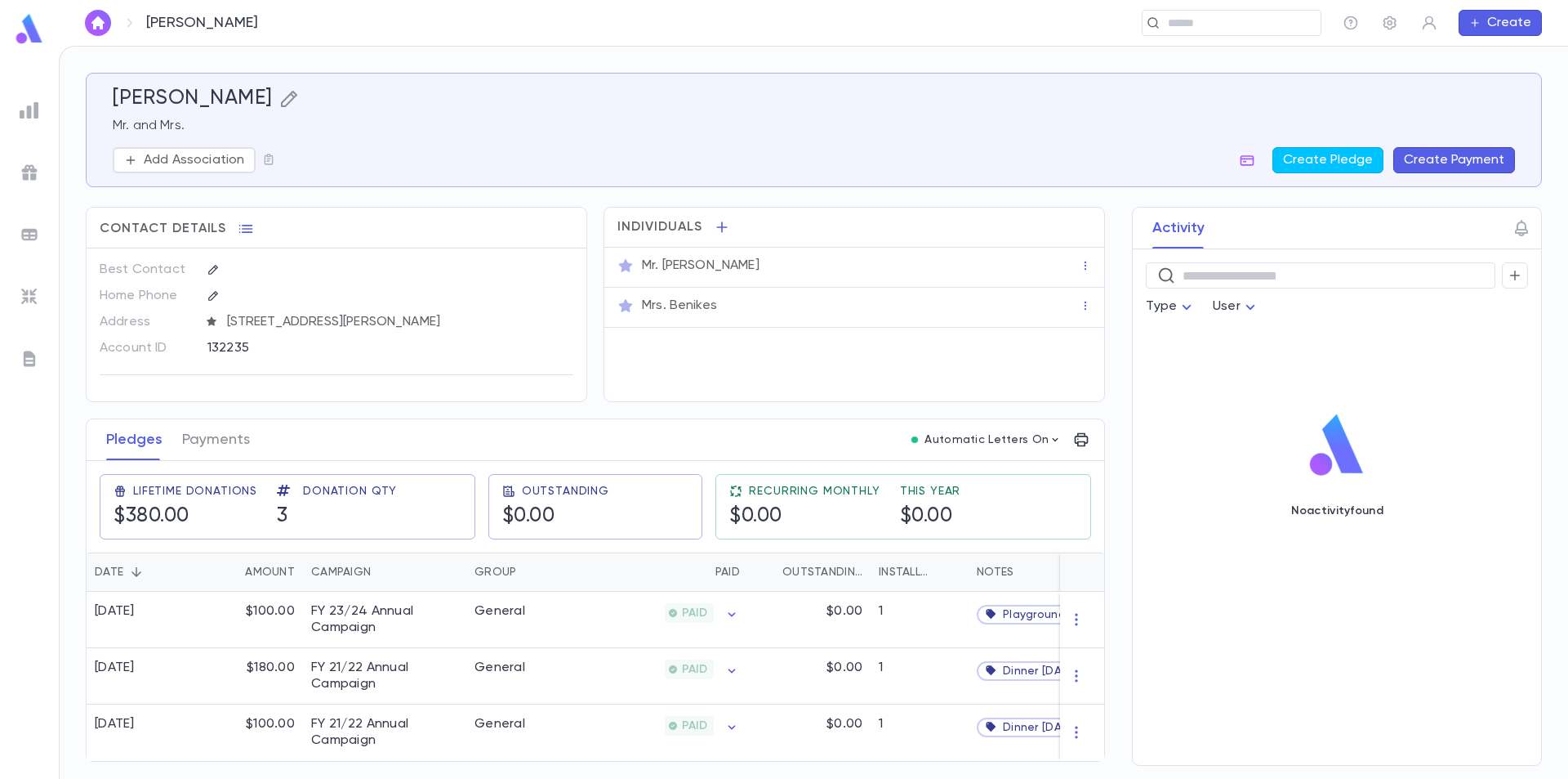
click at [279, 99] on icon "button" at bounding box center [289, 99] width 20 height 20
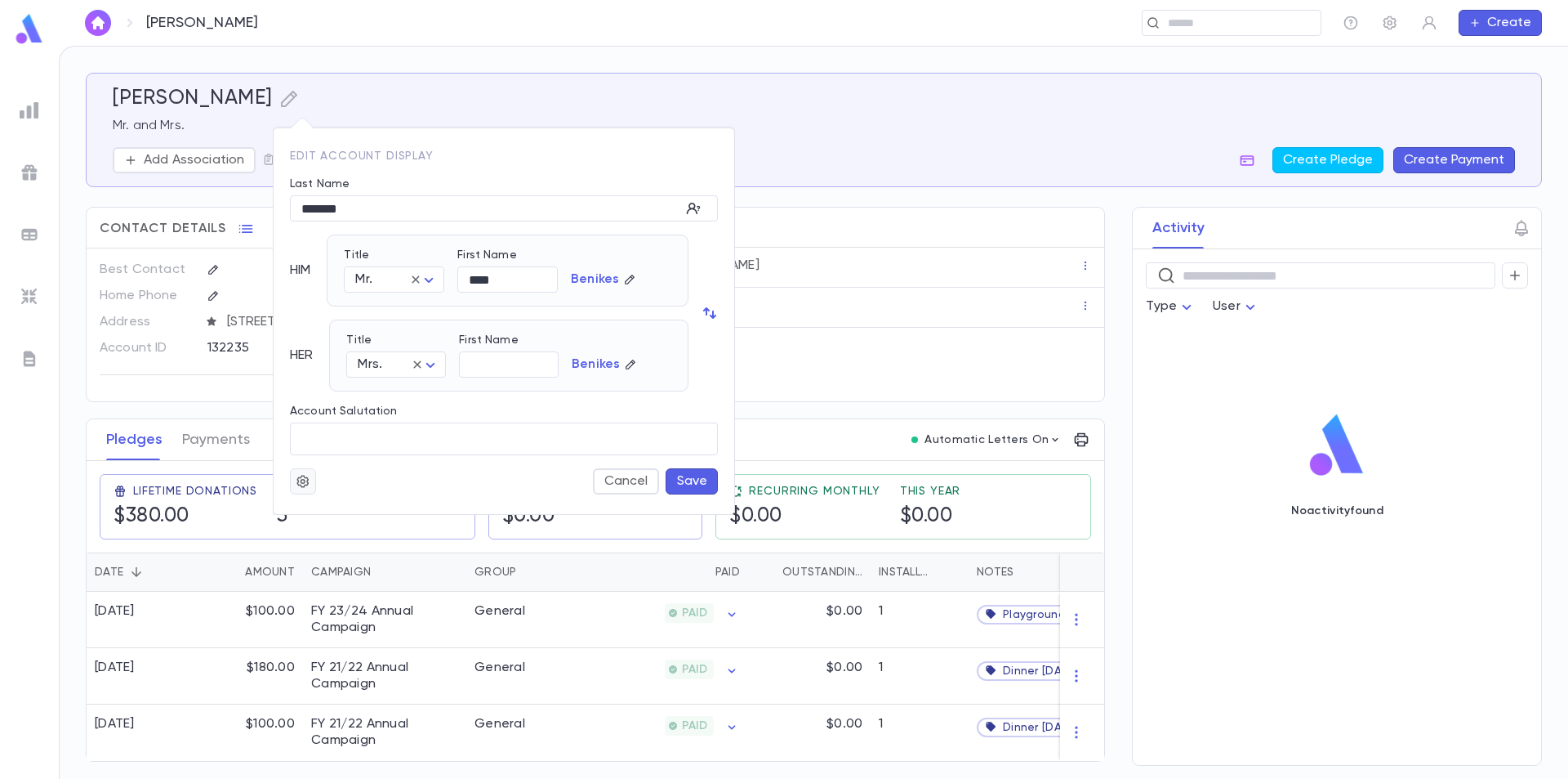
click at [297, 490] on button "button" at bounding box center [303, 480] width 26 height 26
click at [321, 509] on li "Merge" at bounding box center [343, 513] width 98 height 26
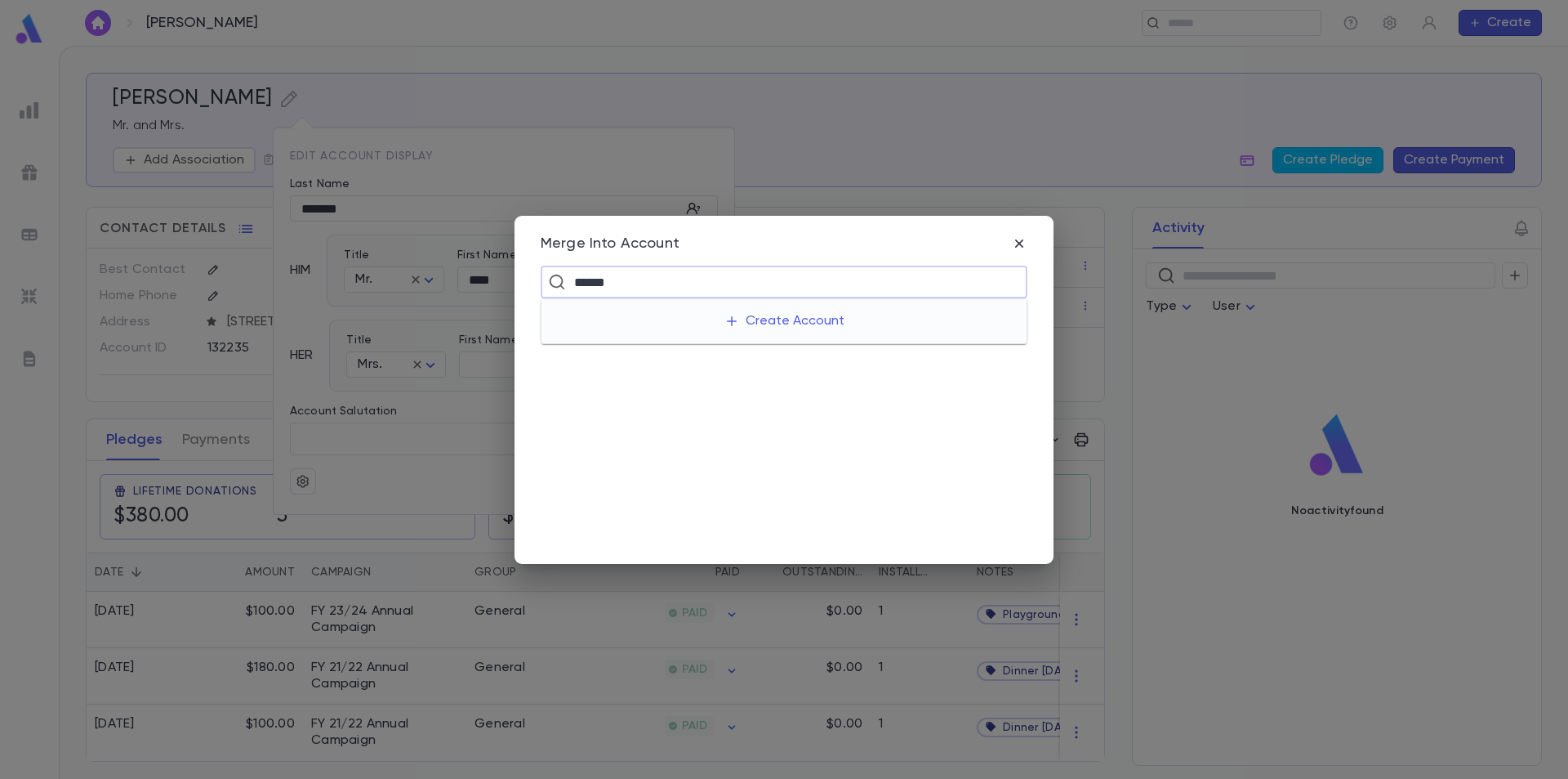
type input "*******"
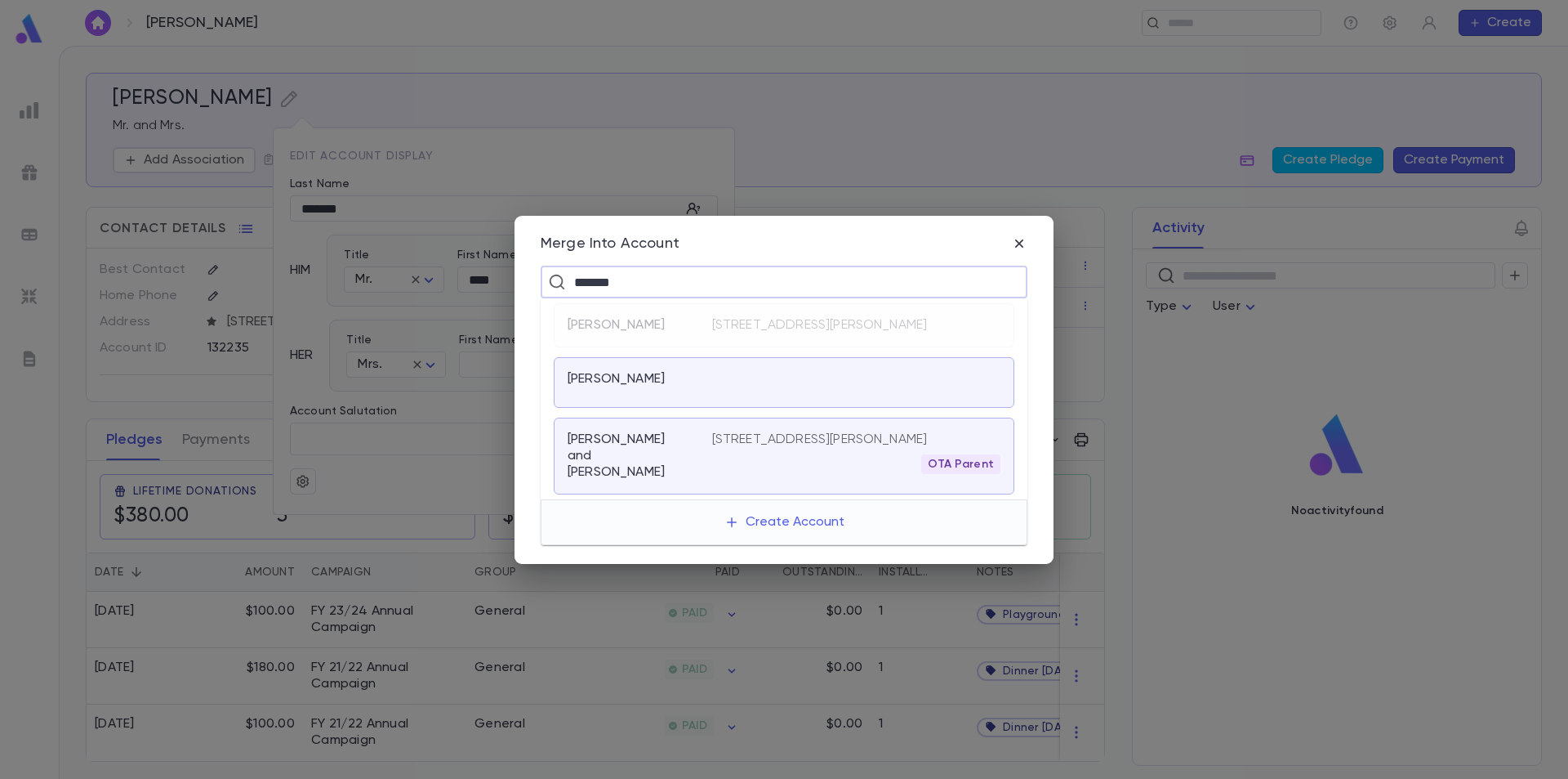
click at [647, 459] on p "Benikes, Jose and Raquel" at bounding box center [630, 455] width 125 height 49
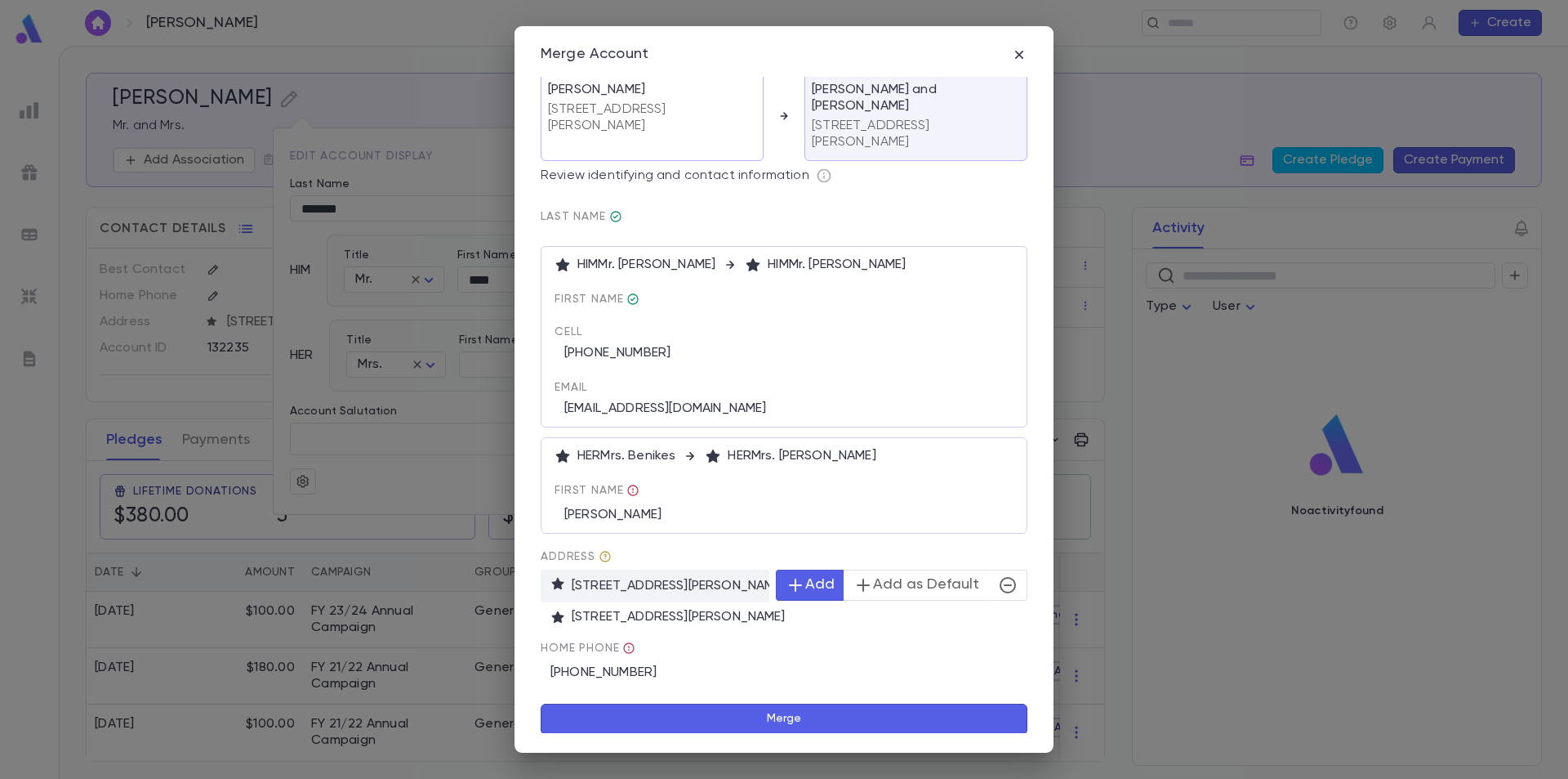
scroll to position [7, 0]
click at [998, 583] on icon "button" at bounding box center [1008, 585] width 20 height 20
drag, startPoint x: 730, startPoint y: 711, endPoint x: 735, endPoint y: 682, distance: 29.4
click at [735, 687] on form "Benikes, Jose 174 W Compton St, Suite 210, Orlando FL 32806 United States Benik…" at bounding box center [784, 402] width 487 height 664
click at [630, 649] on icon at bounding box center [629, 647] width 13 height 13
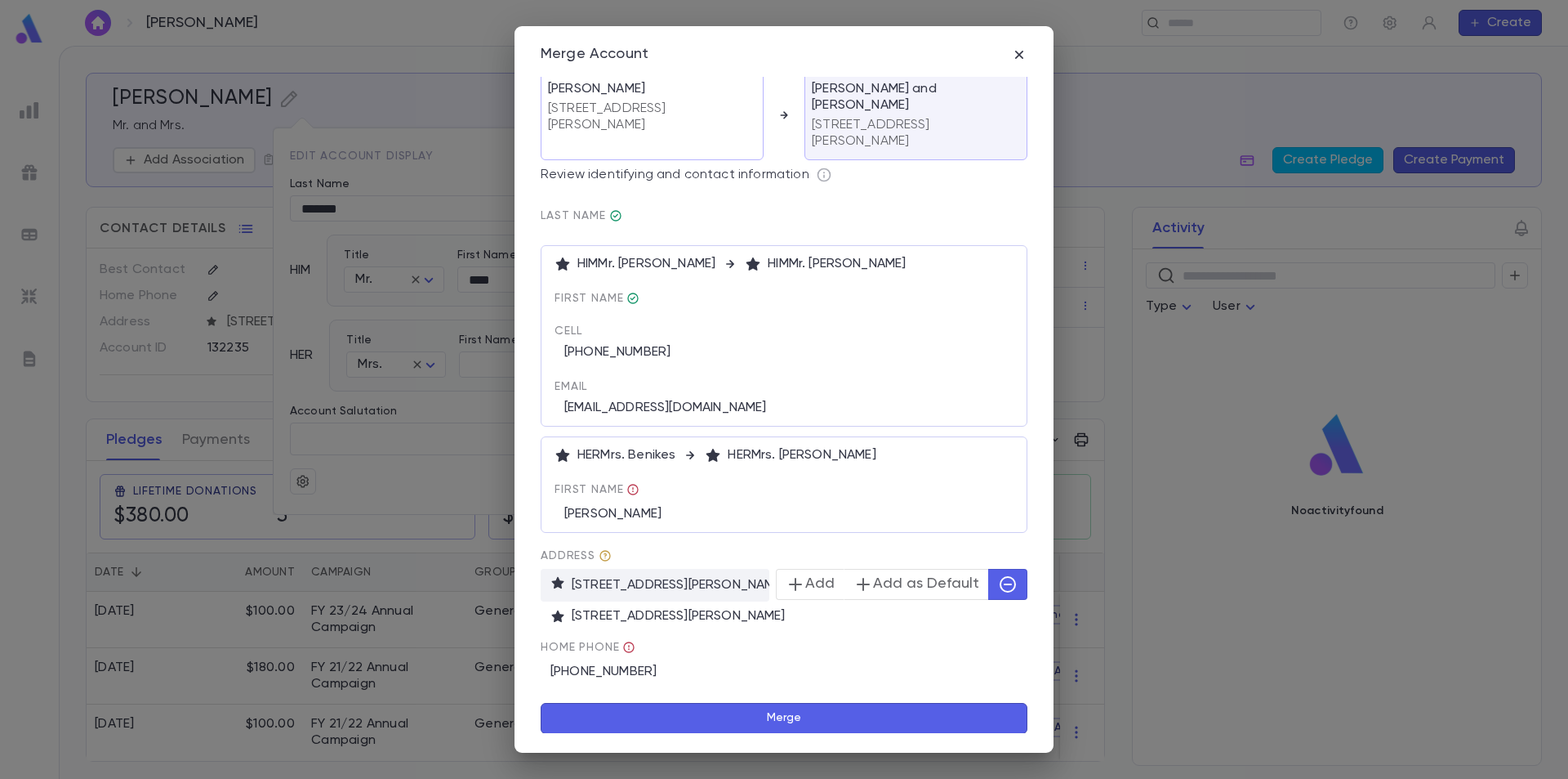
click at [629, 647] on icon at bounding box center [629, 647] width 13 height 13
click at [627, 647] on icon at bounding box center [629, 647] width 13 height 13
click at [717, 714] on button "Merge" at bounding box center [784, 718] width 487 height 31
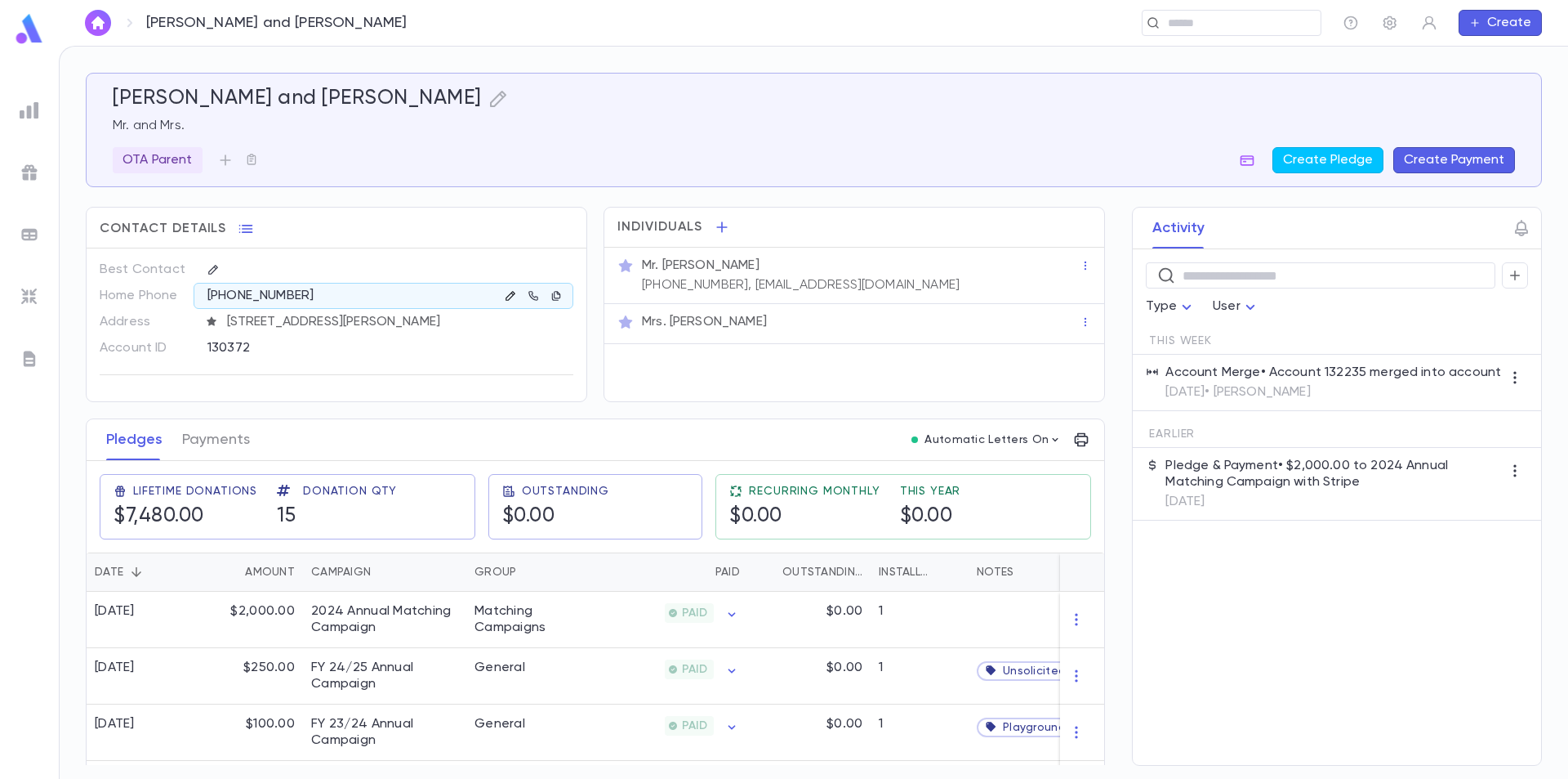
click at [505, 295] on icon "button" at bounding box center [511, 296] width 12 height 12
drag, startPoint x: 387, startPoint y: 300, endPoint x: 168, endPoint y: 296, distance: 219.0
click at [168, 296] on div "**********" at bounding box center [337, 295] width 473 height 26
click at [414, 299] on div "**********" at bounding box center [348, 295] width 311 height 26
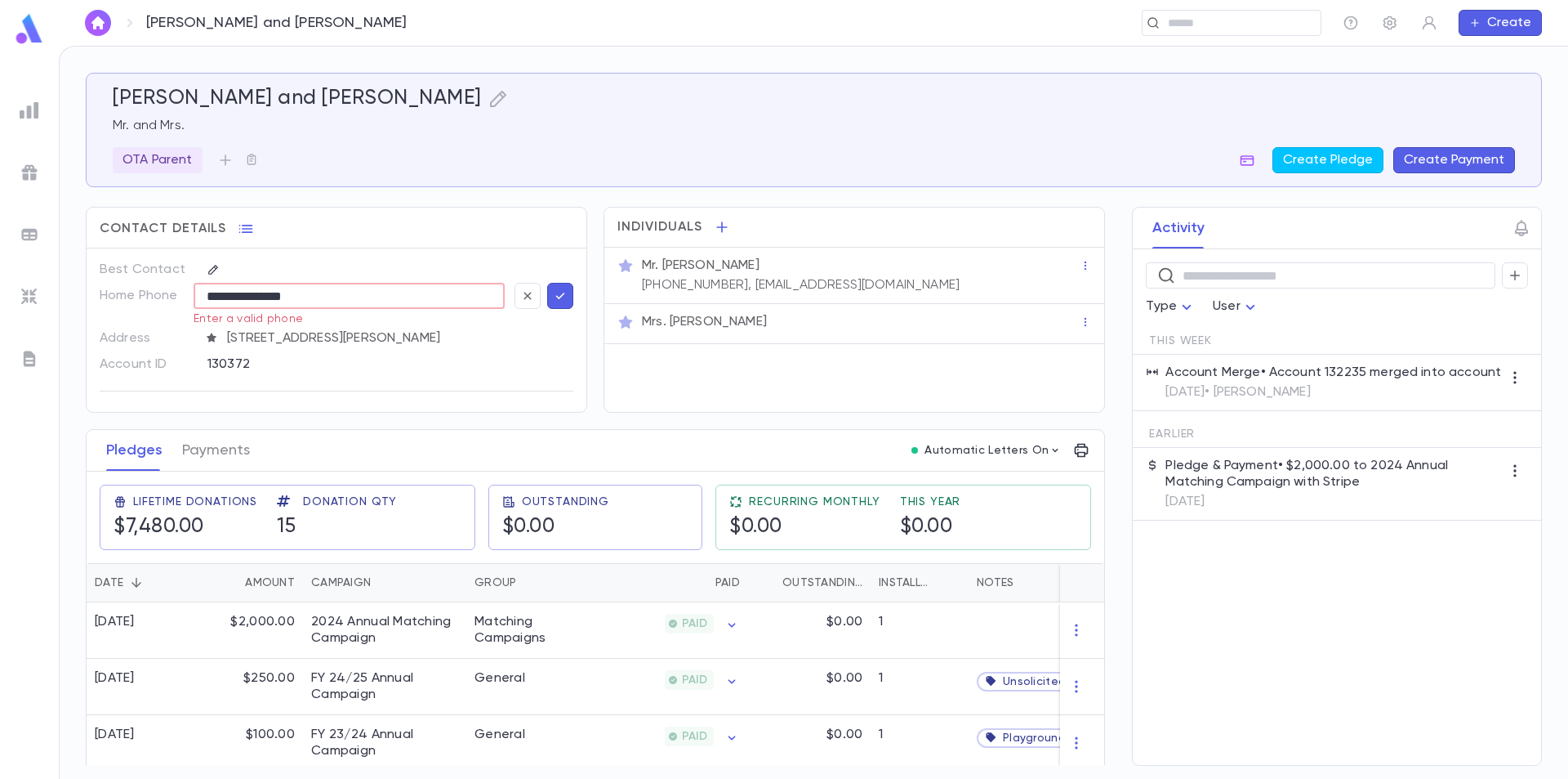
type input "**********"
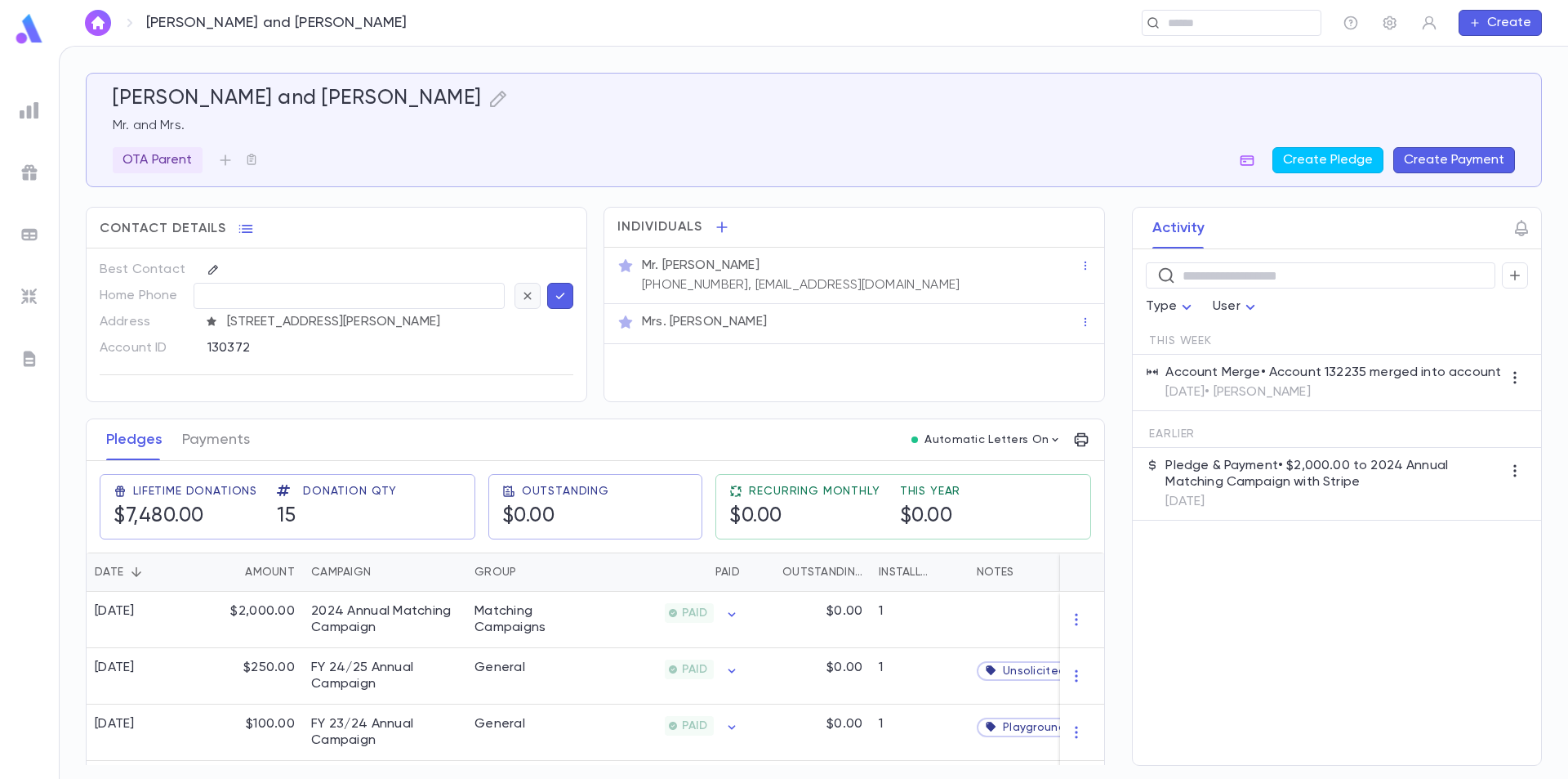
click at [523, 296] on icon "button" at bounding box center [528, 296] width 15 height 17
click at [505, 295] on icon "button" at bounding box center [511, 296] width 12 height 12
type input "**********"
click at [553, 301] on icon "button" at bounding box center [560, 296] width 15 height 17
click at [520, 251] on div "Best Contact Home Phone ​ Address 174 West Comstock Ave, suite 210, Winter Park…" at bounding box center [337, 324] width 500 height 153
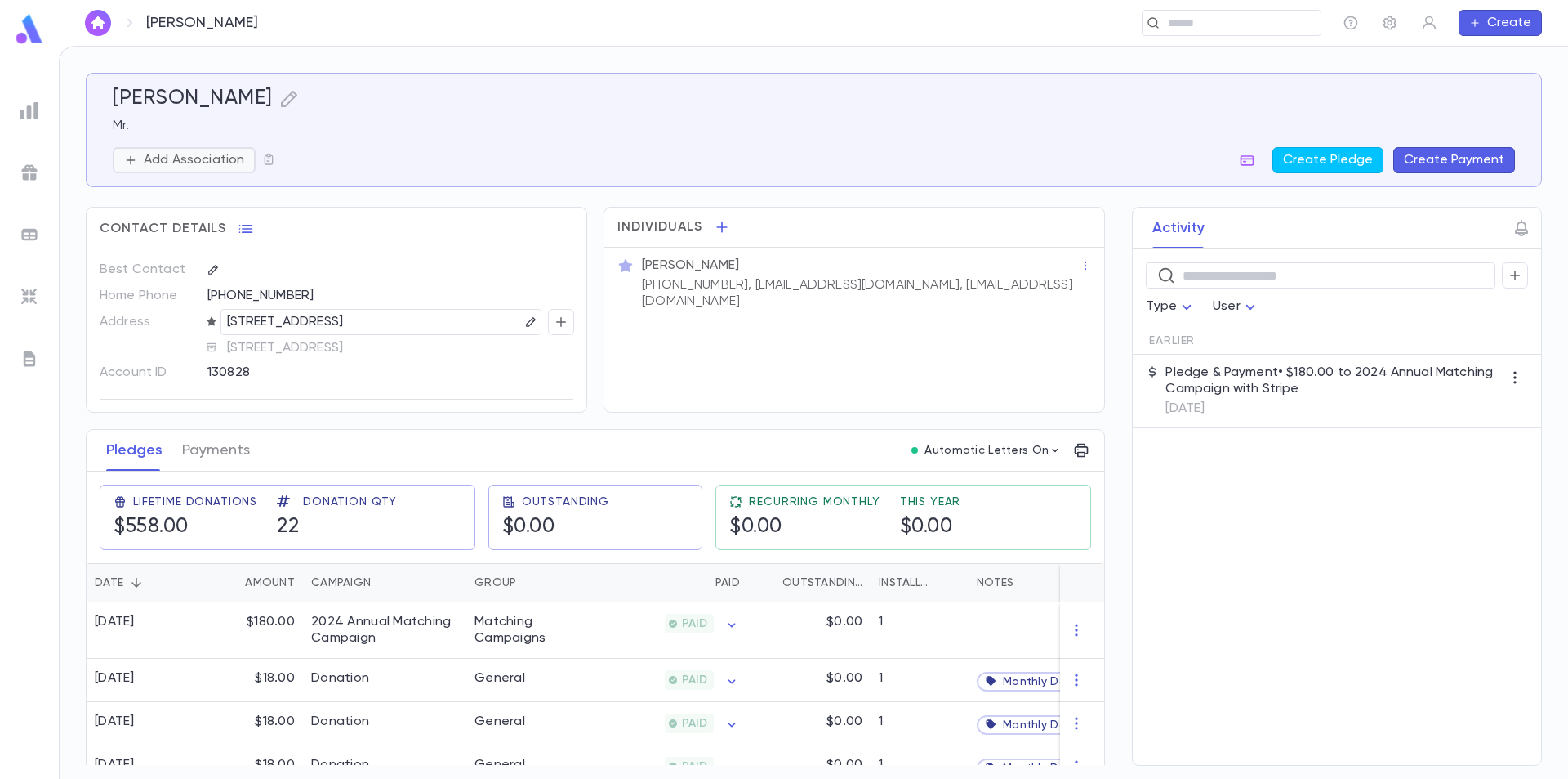
click at [212, 162] on p "Add Association" at bounding box center [193, 160] width 101 height 17
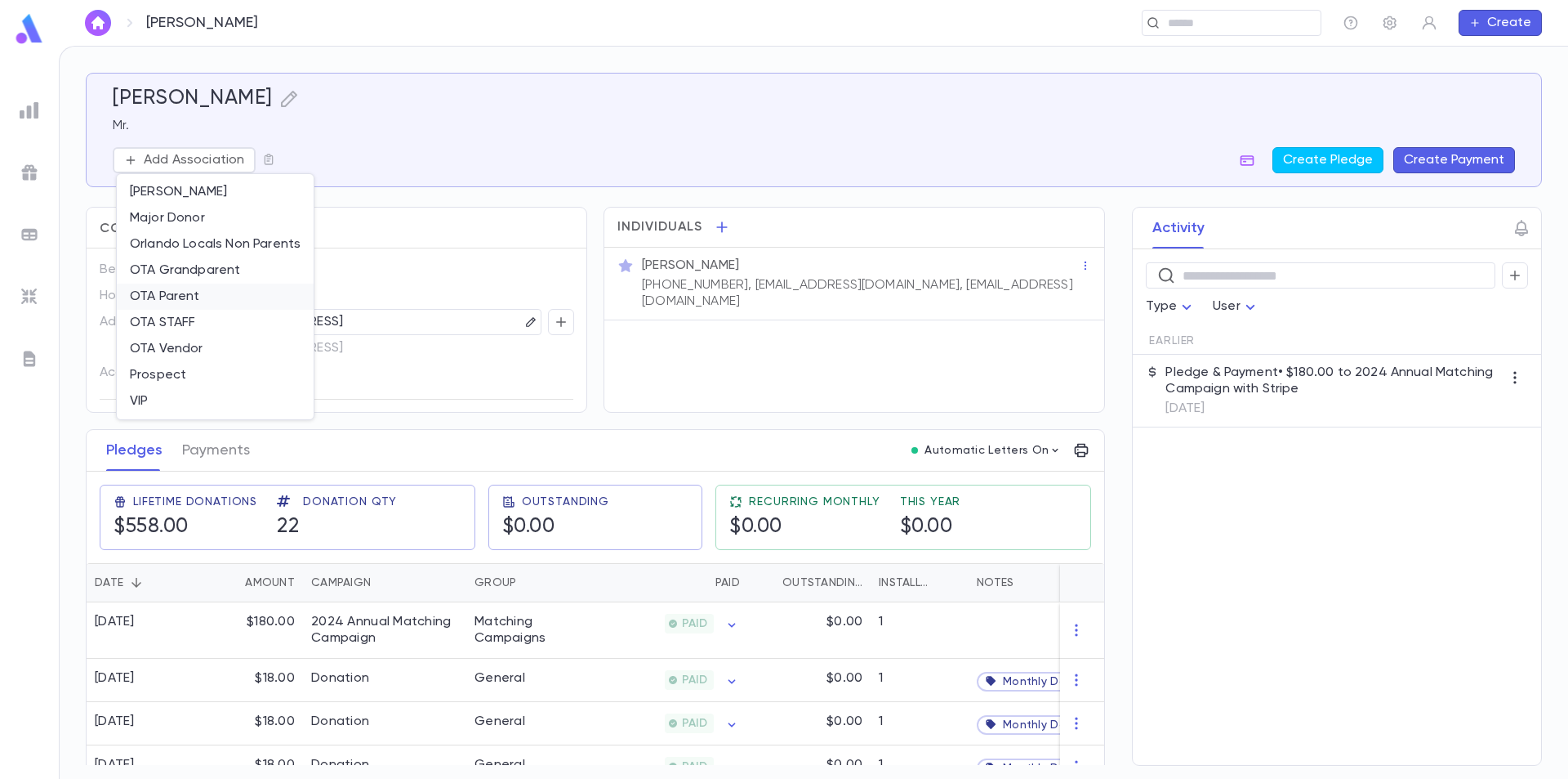
click at [206, 292] on li "OTA Parent" at bounding box center [215, 296] width 197 height 26
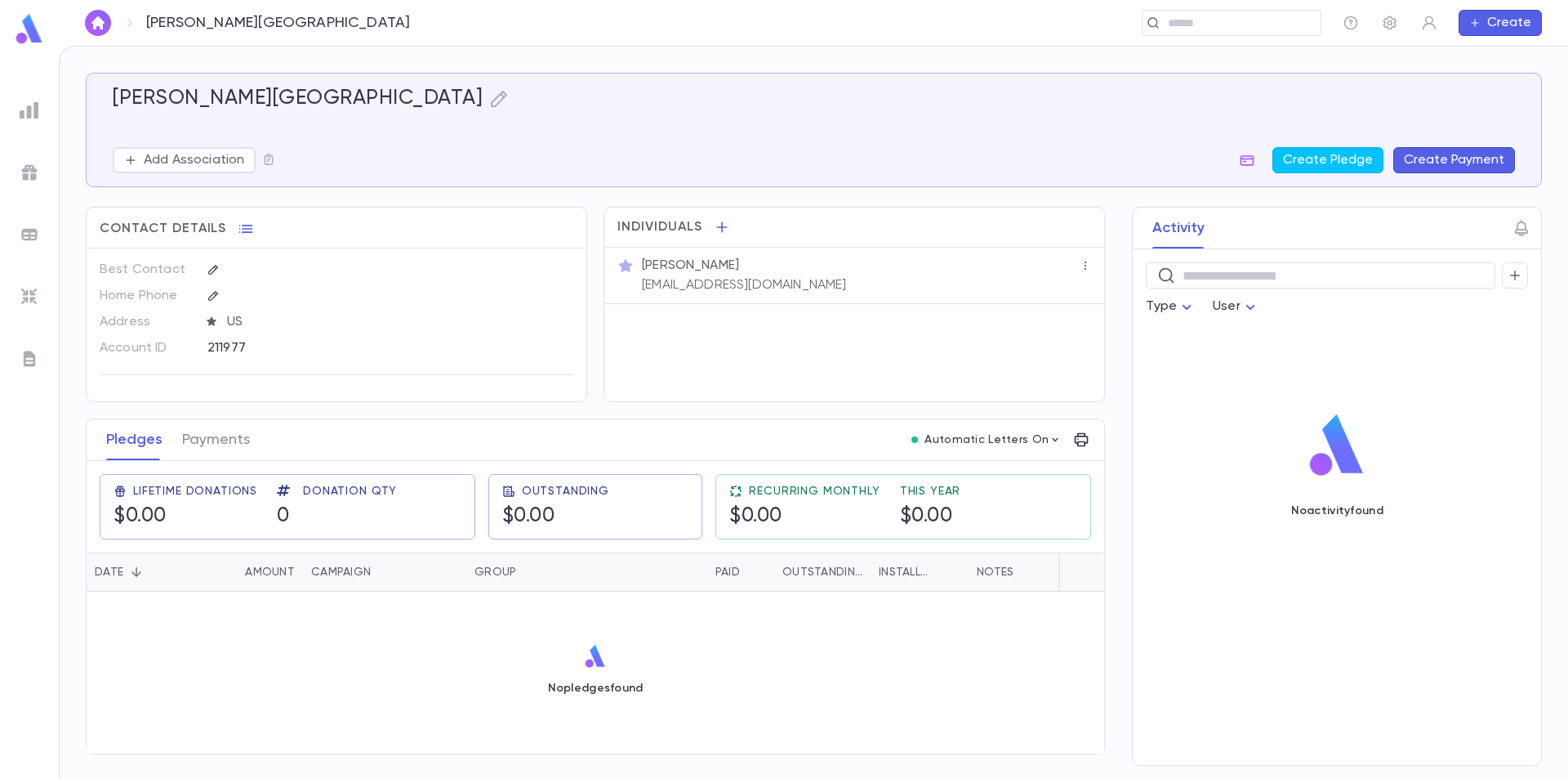
click at [216, 325] on icon at bounding box center [212, 321] width 12 height 12
click at [253, 322] on div "US" at bounding box center [383, 321] width 314 height 24
click at [259, 324] on div "US" at bounding box center [383, 321] width 314 height 24
click at [432, 323] on div "US" at bounding box center [383, 321] width 314 height 24
click at [534, 323] on icon "button" at bounding box center [531, 322] width 12 height 12
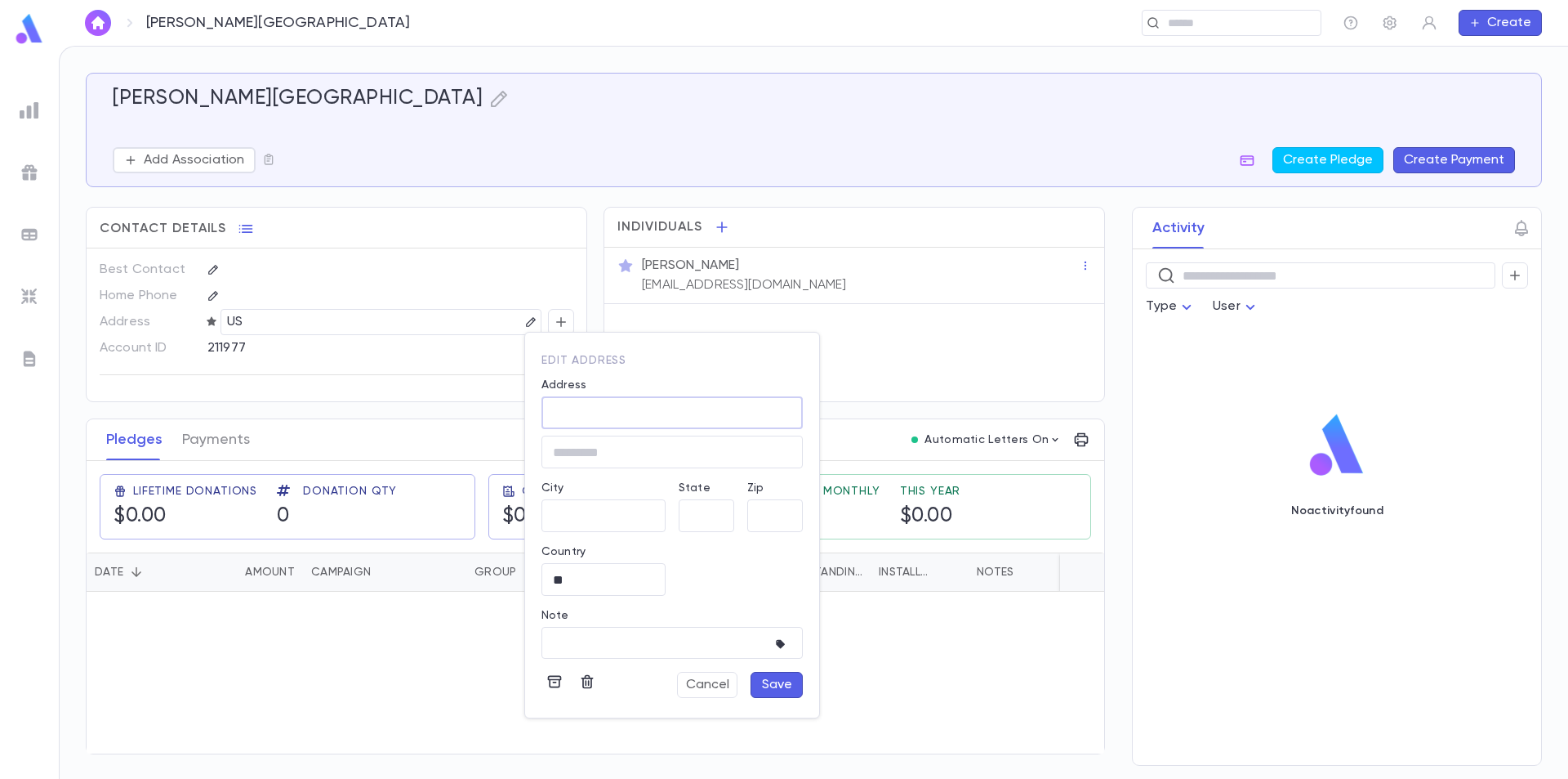
click at [594, 411] on input "Address" at bounding box center [673, 413] width 262 height 19
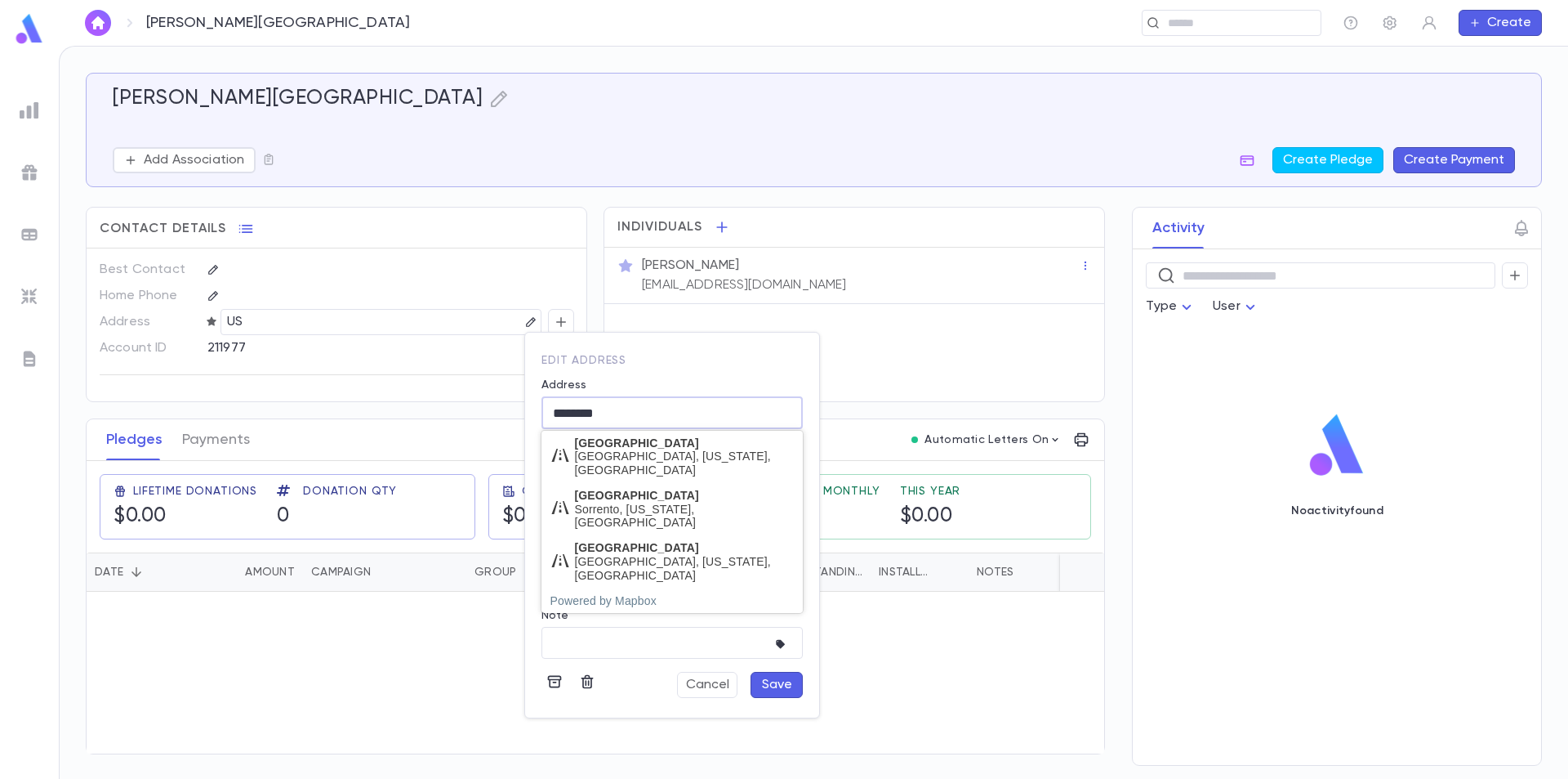
type input "********"
click at [666, 376] on div "Address 3 results are available. Use up and down arrows to review and enter to …" at bounding box center [665, 416] width 274 height 103
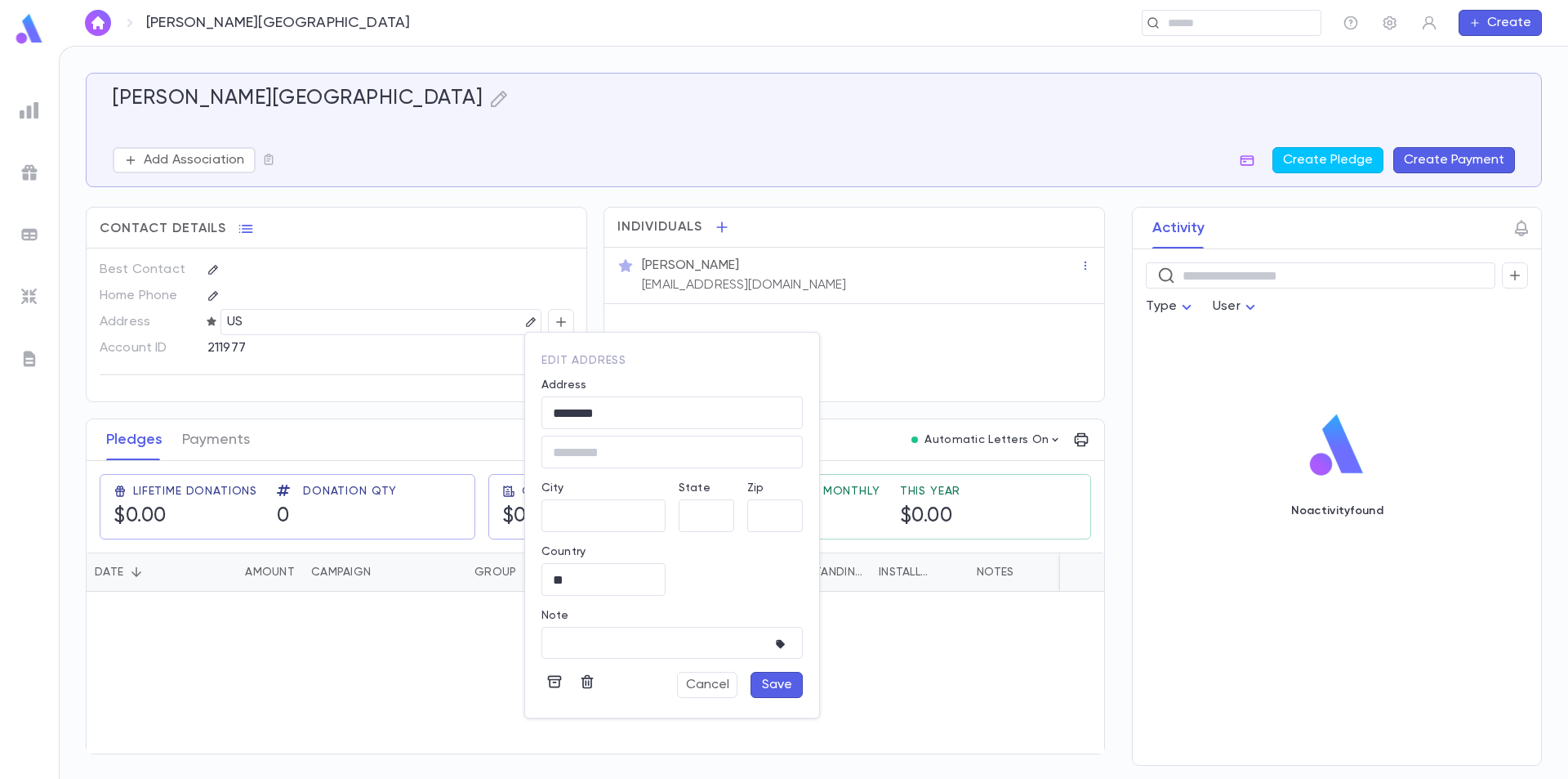
click at [789, 690] on button "Save" at bounding box center [777, 684] width 53 height 26
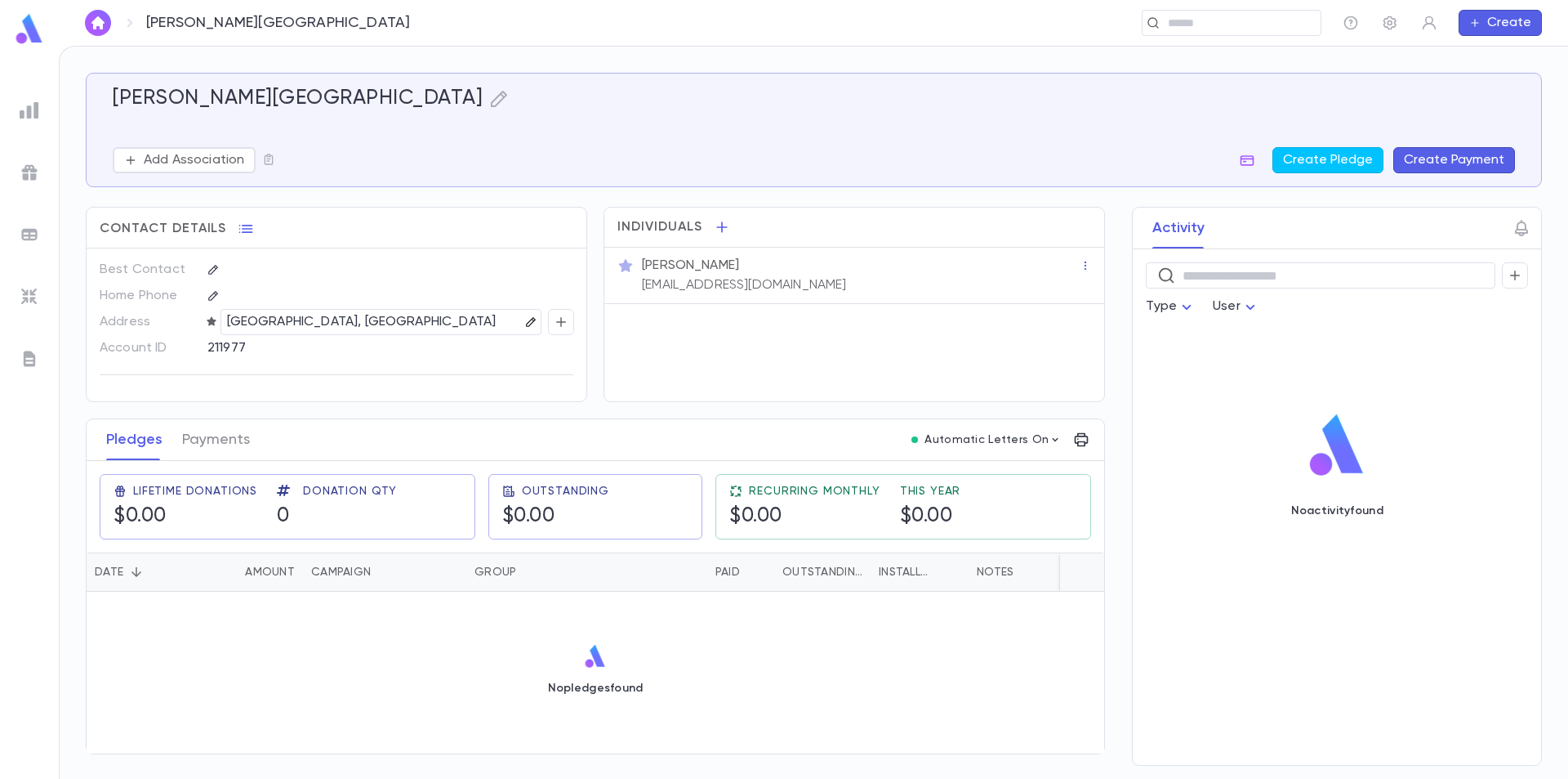
click at [535, 319] on icon "button" at bounding box center [530, 321] width 9 height 9
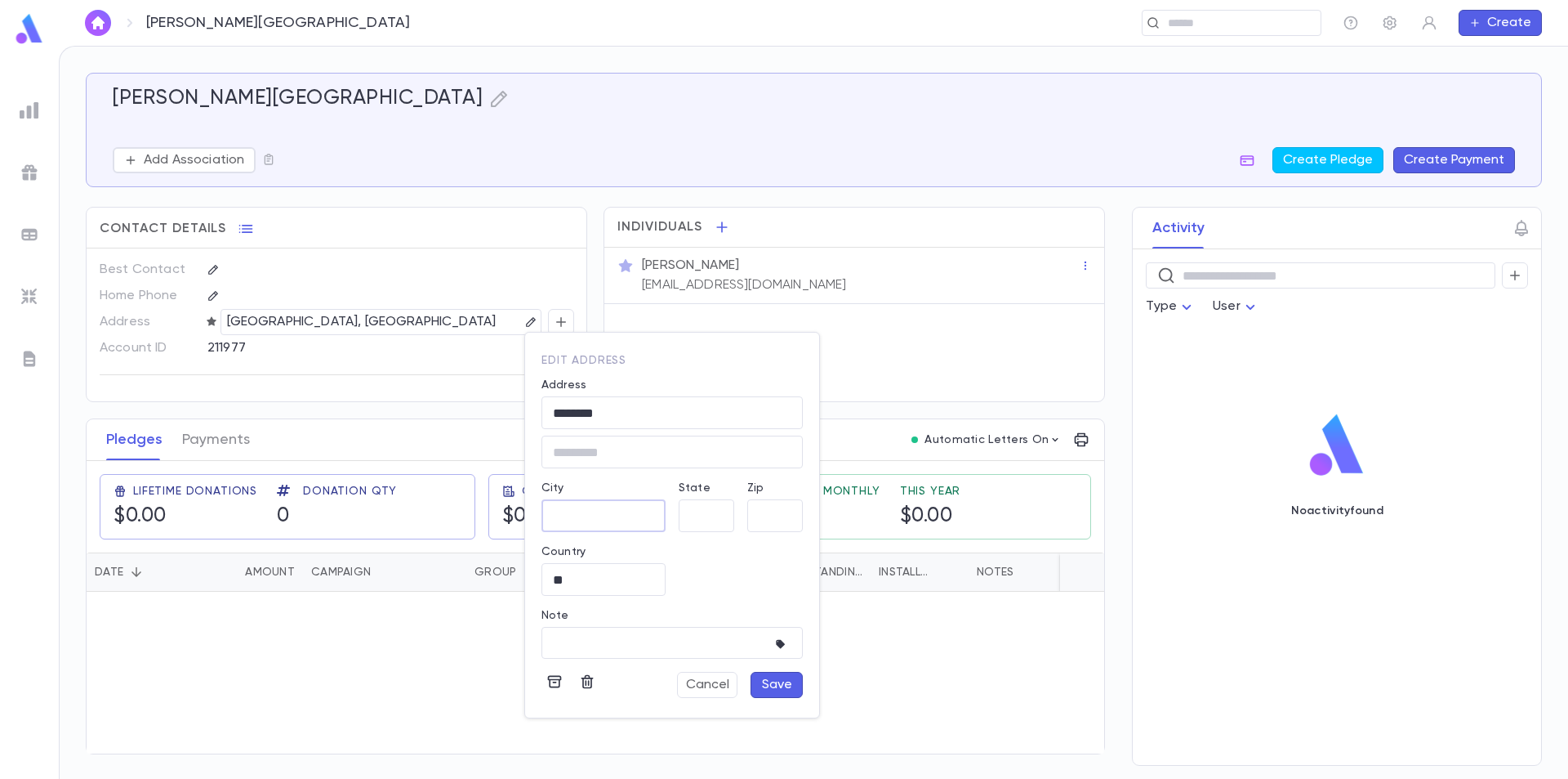
click at [580, 510] on input "City" at bounding box center [604, 516] width 124 height 19
type input "********"
click at [784, 687] on button "Save" at bounding box center [777, 684] width 53 height 26
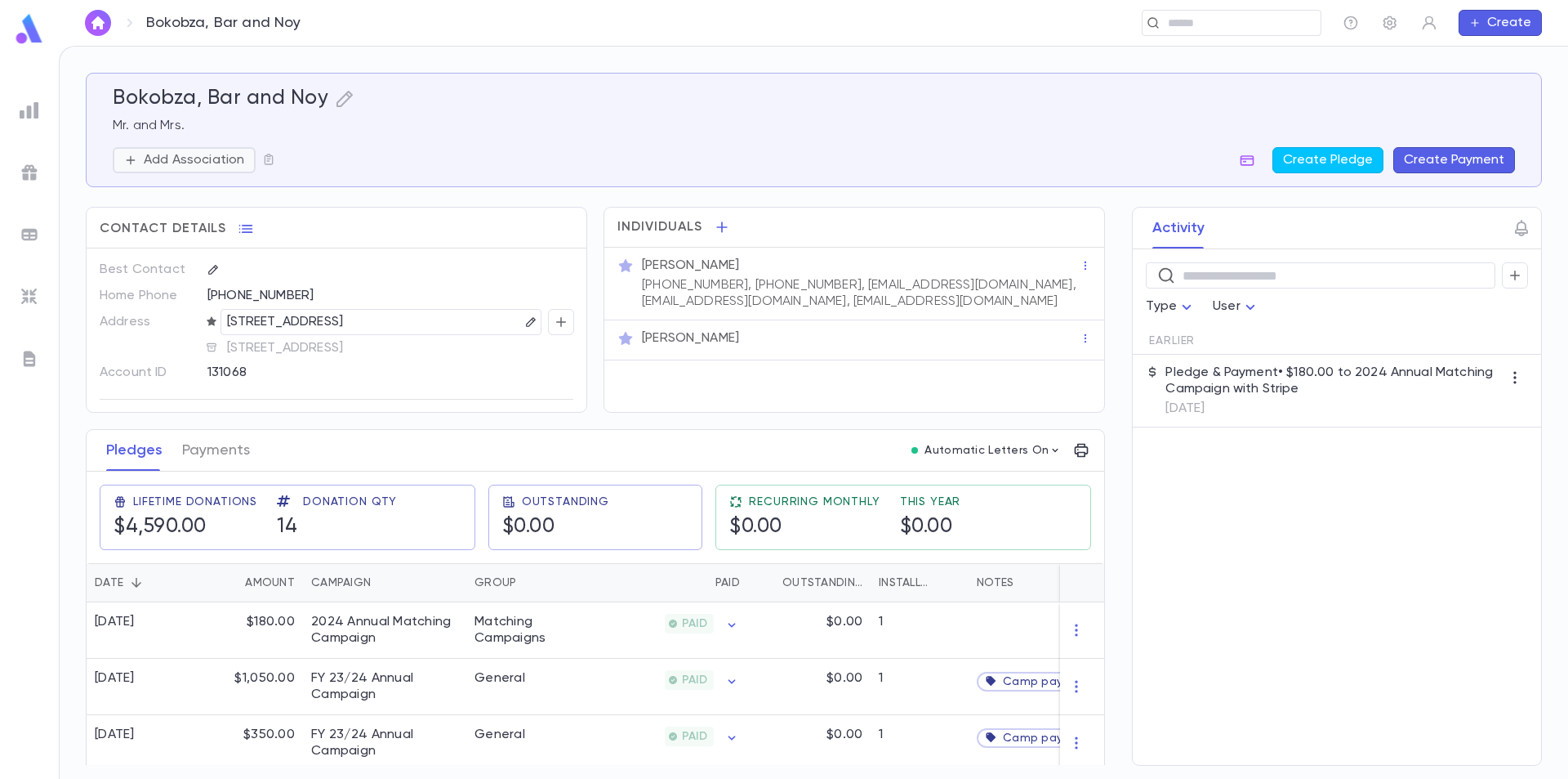
click at [231, 156] on p "Add Association" at bounding box center [193, 160] width 101 height 17
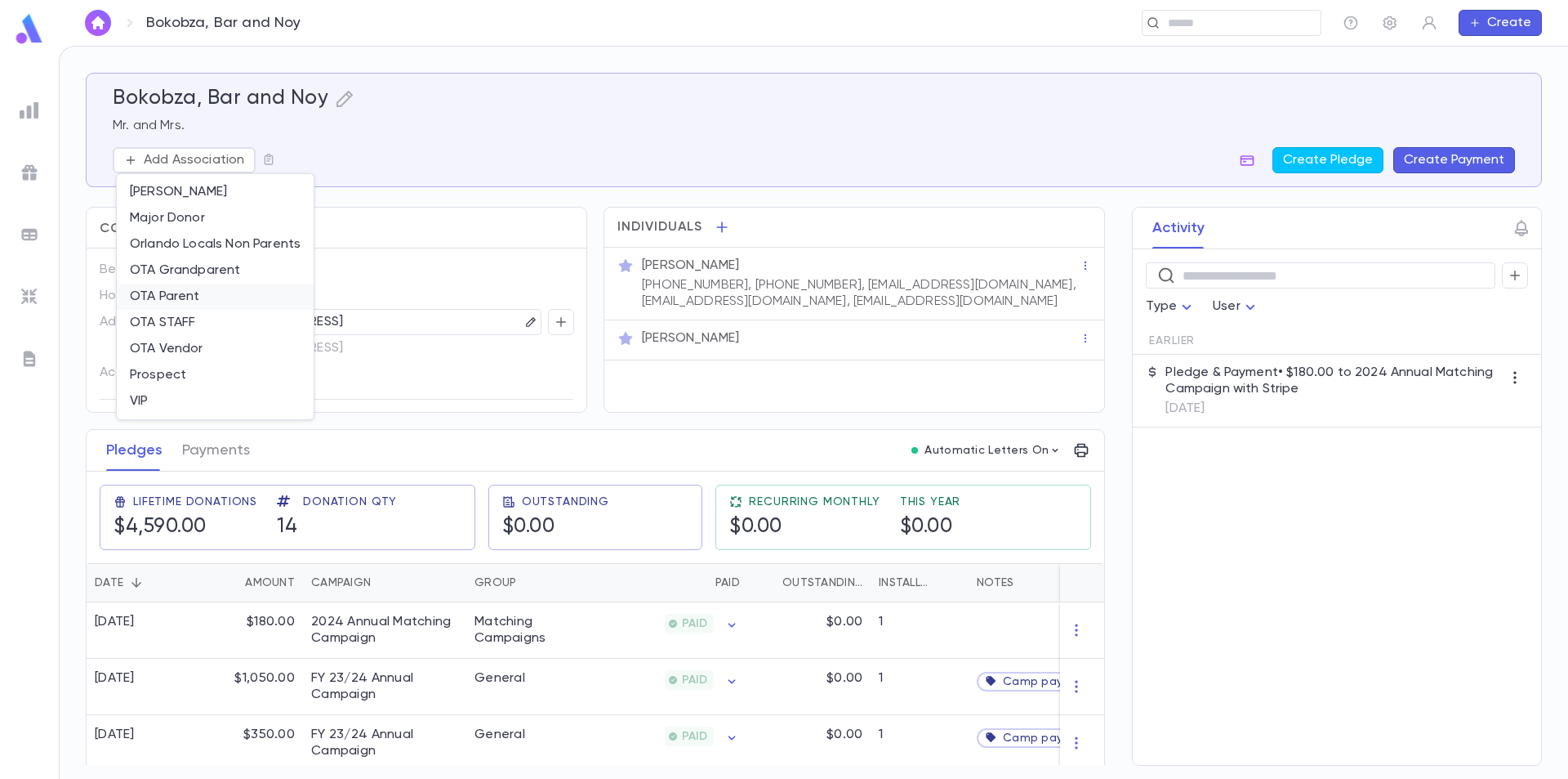
click at [193, 293] on li "OTA Parent" at bounding box center [215, 296] width 197 height 26
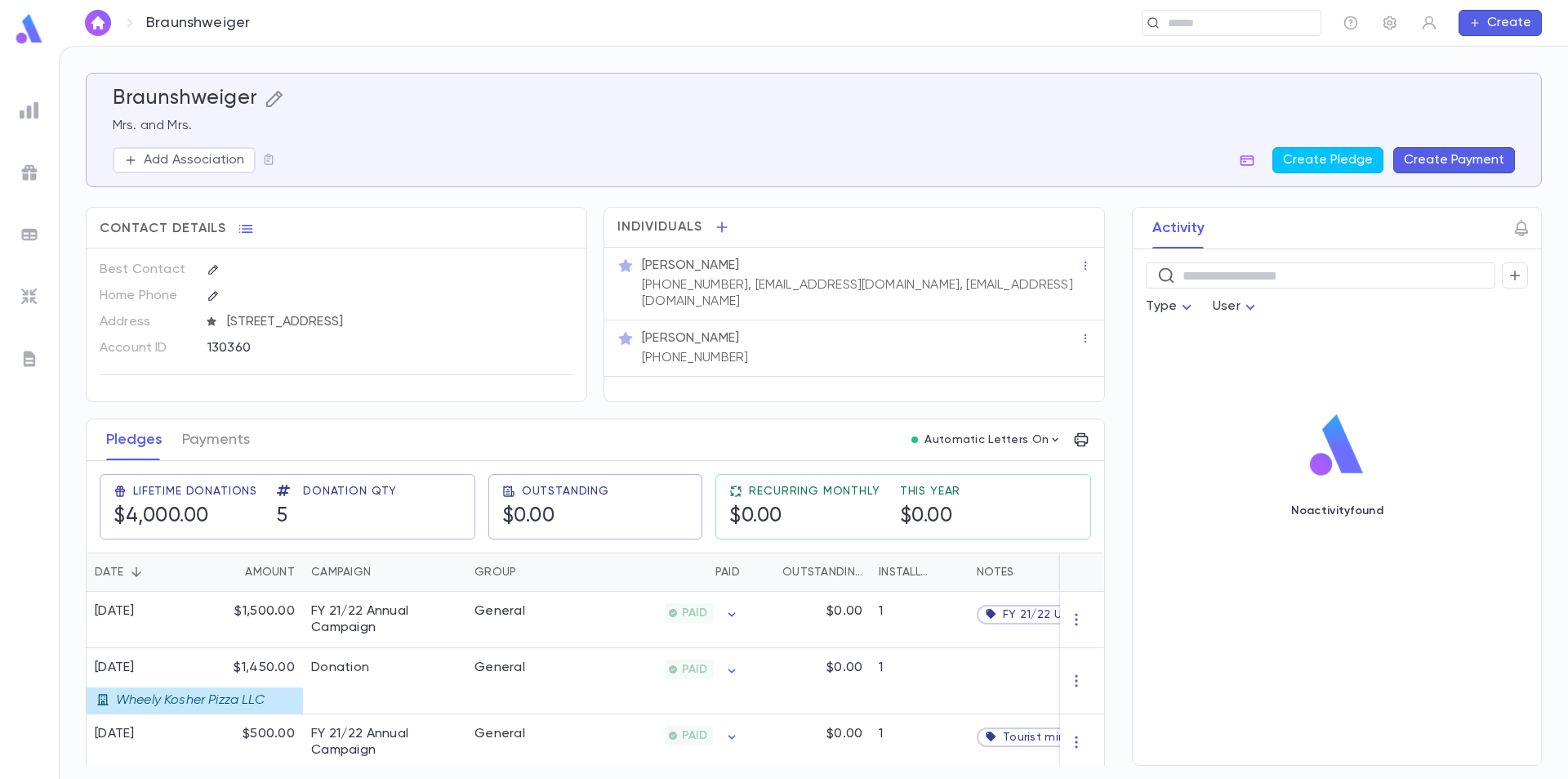
click at [273, 96] on icon "button" at bounding box center [273, 99] width 17 height 17
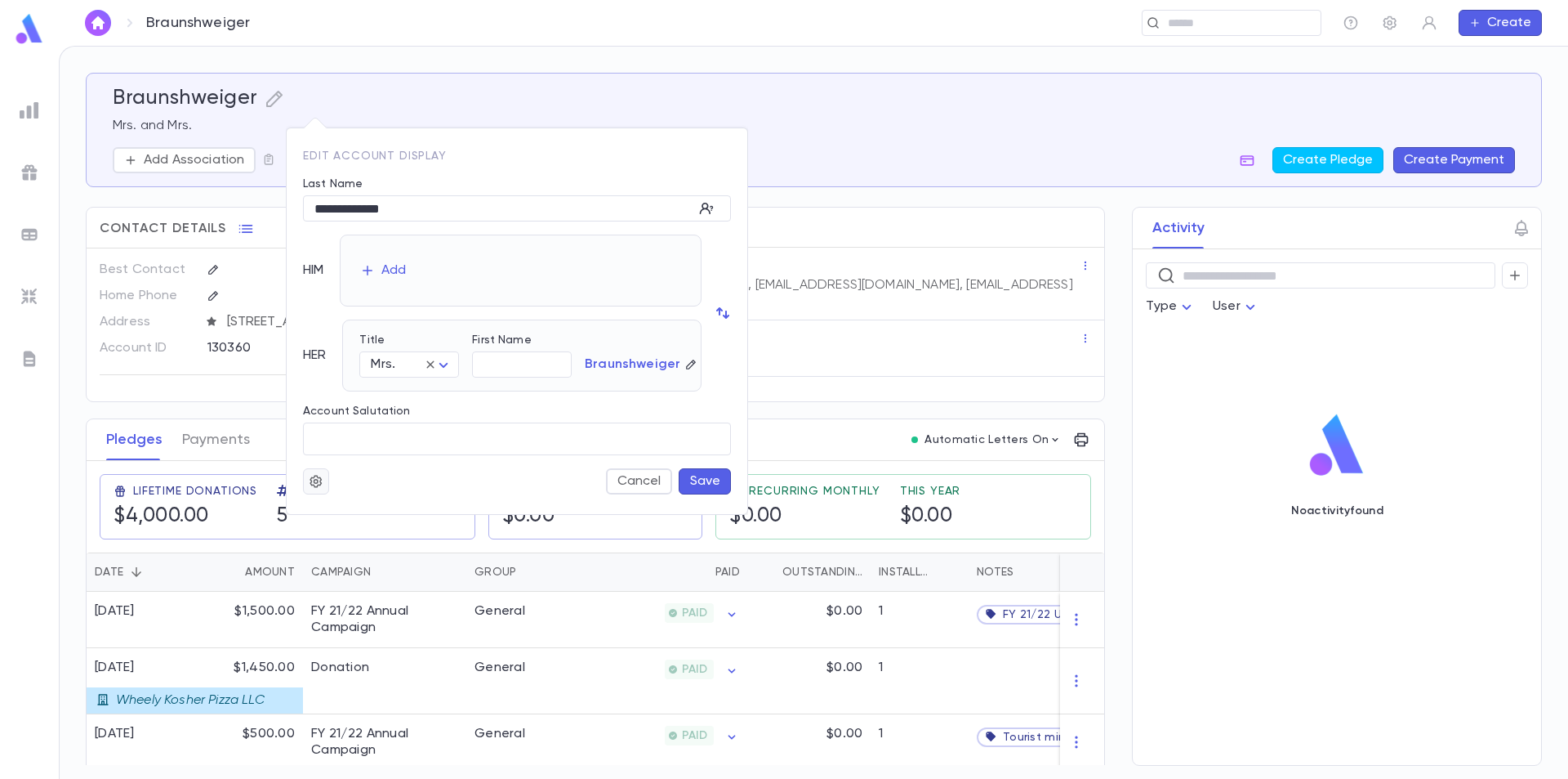
click at [319, 475] on icon "button" at bounding box center [316, 481] width 15 height 17
click at [331, 510] on li "Merge" at bounding box center [355, 513] width 98 height 26
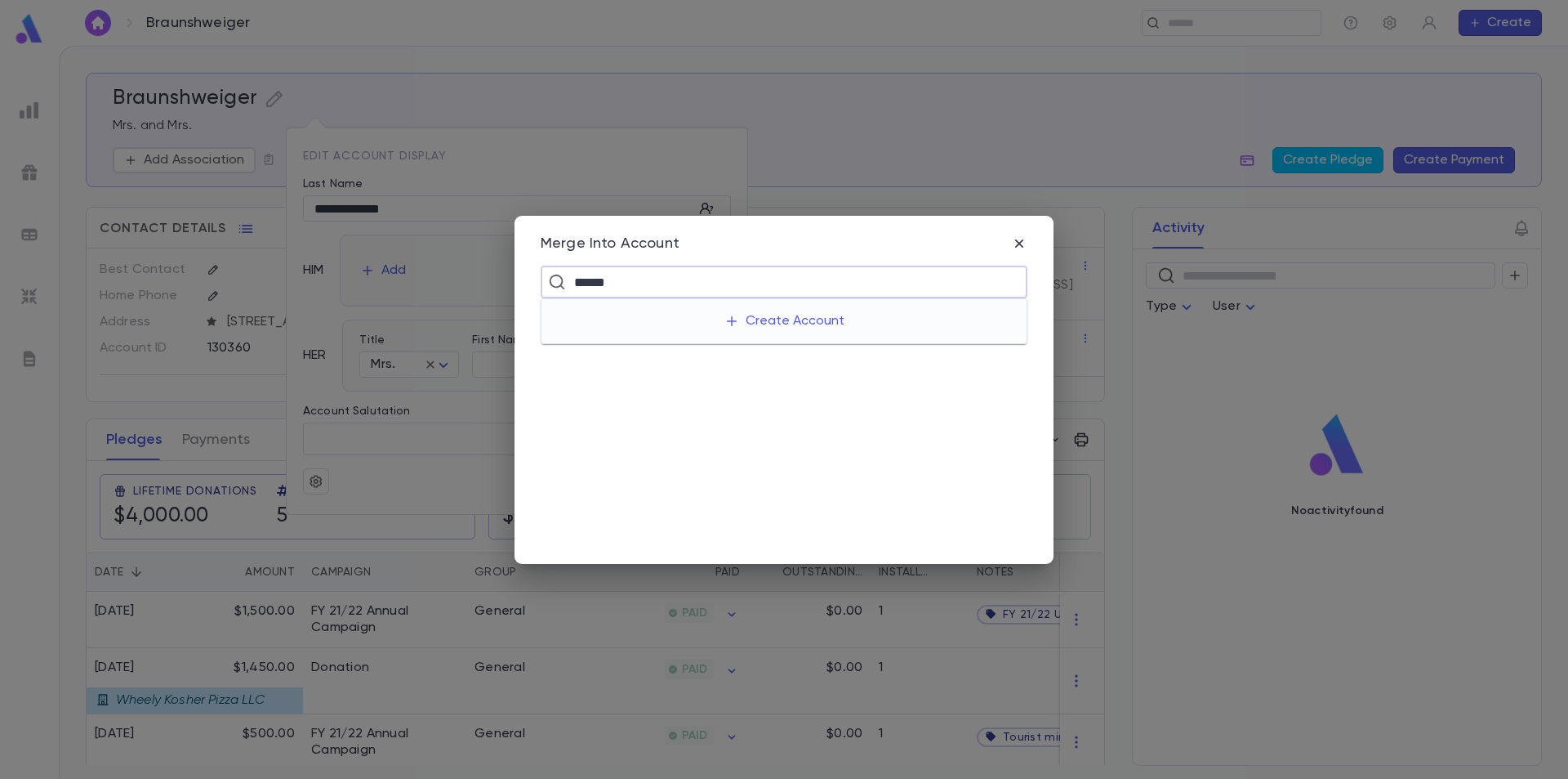
type input "*******"
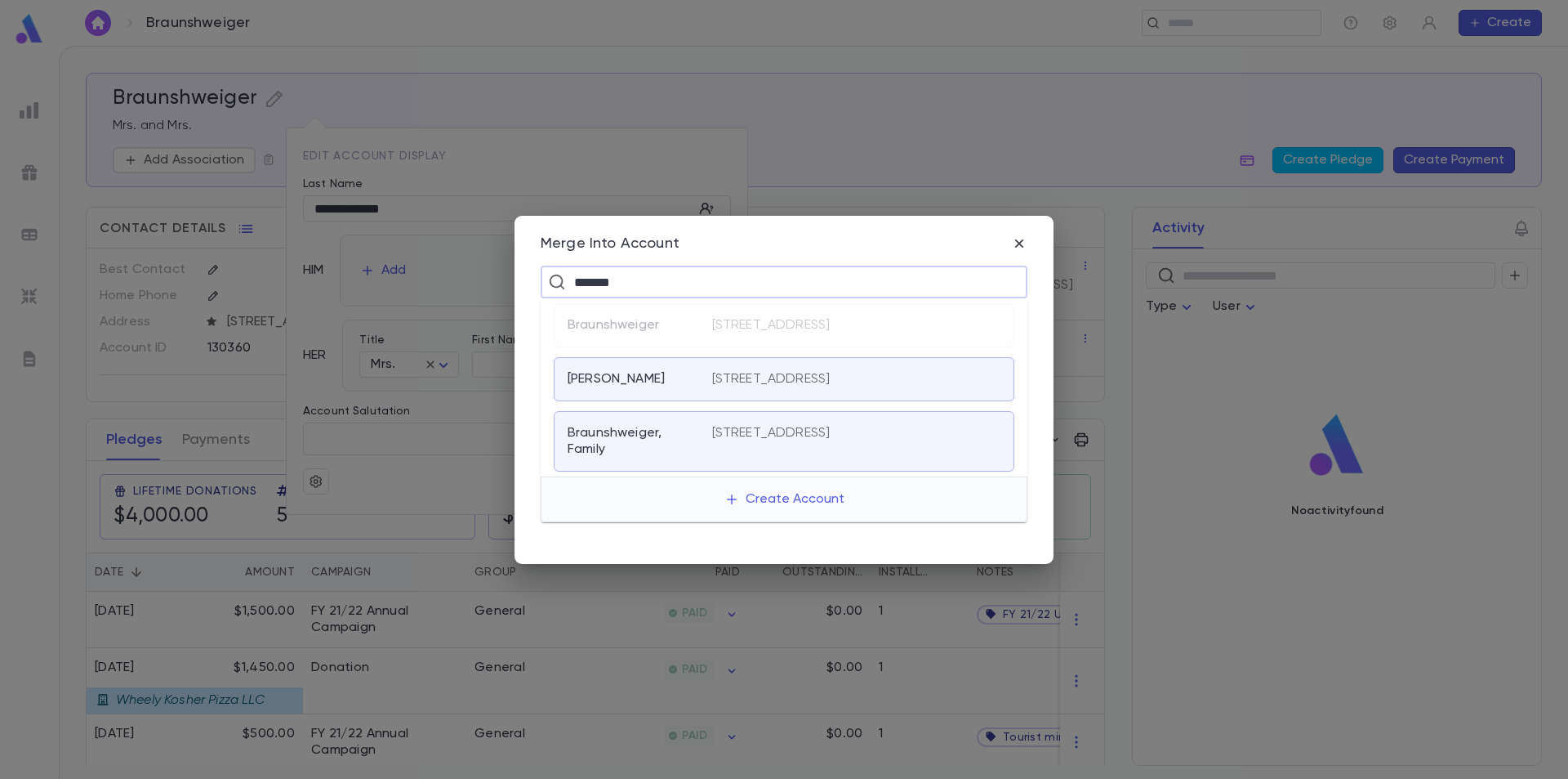
click at [665, 387] on p "Braunshweiger, Jonathan" at bounding box center [616, 379] width 98 height 17
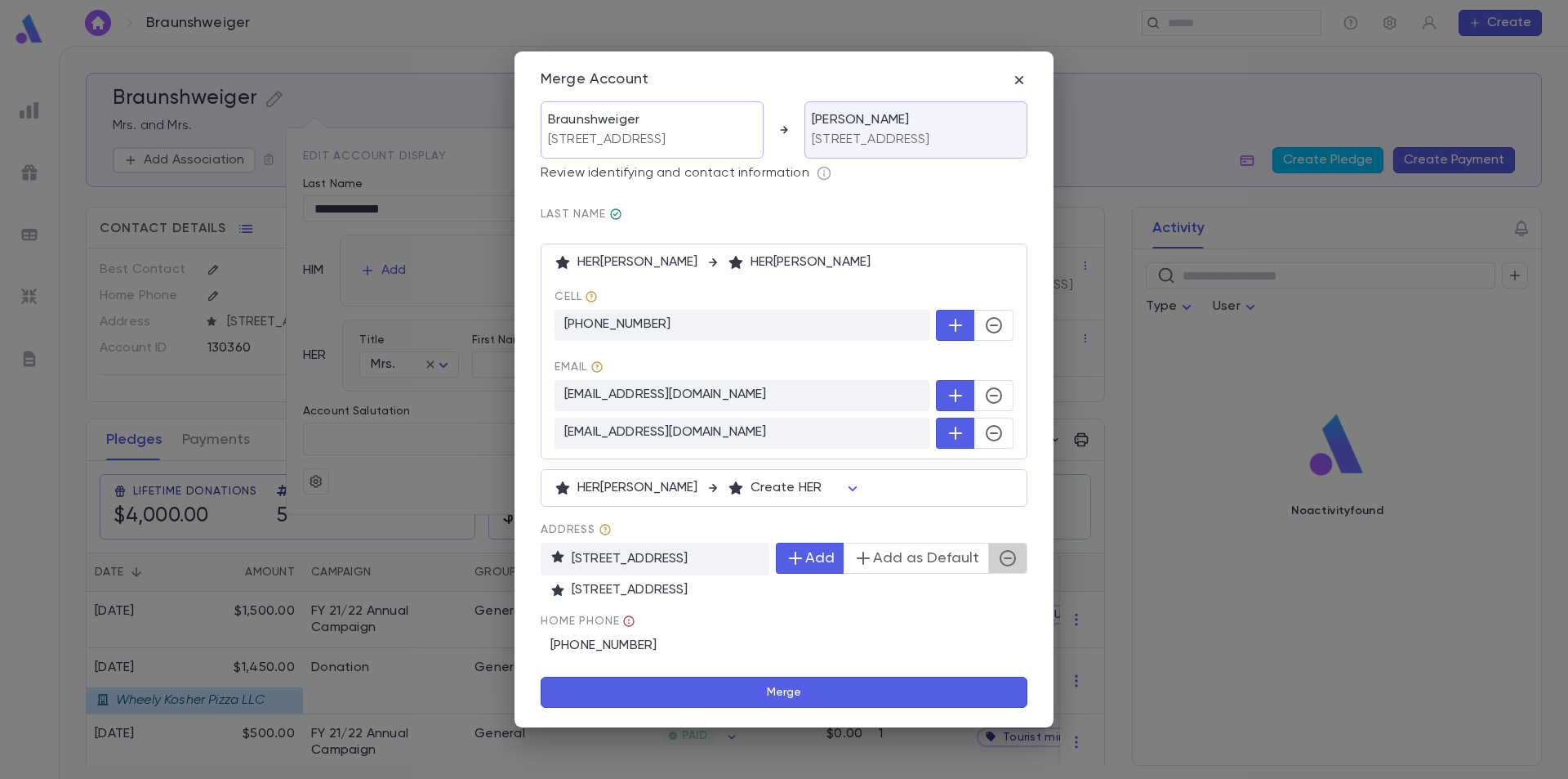
click at [1006, 568] on icon "button" at bounding box center [1008, 559] width 20 height 20
click at [733, 708] on button "Merge" at bounding box center [784, 691] width 487 height 31
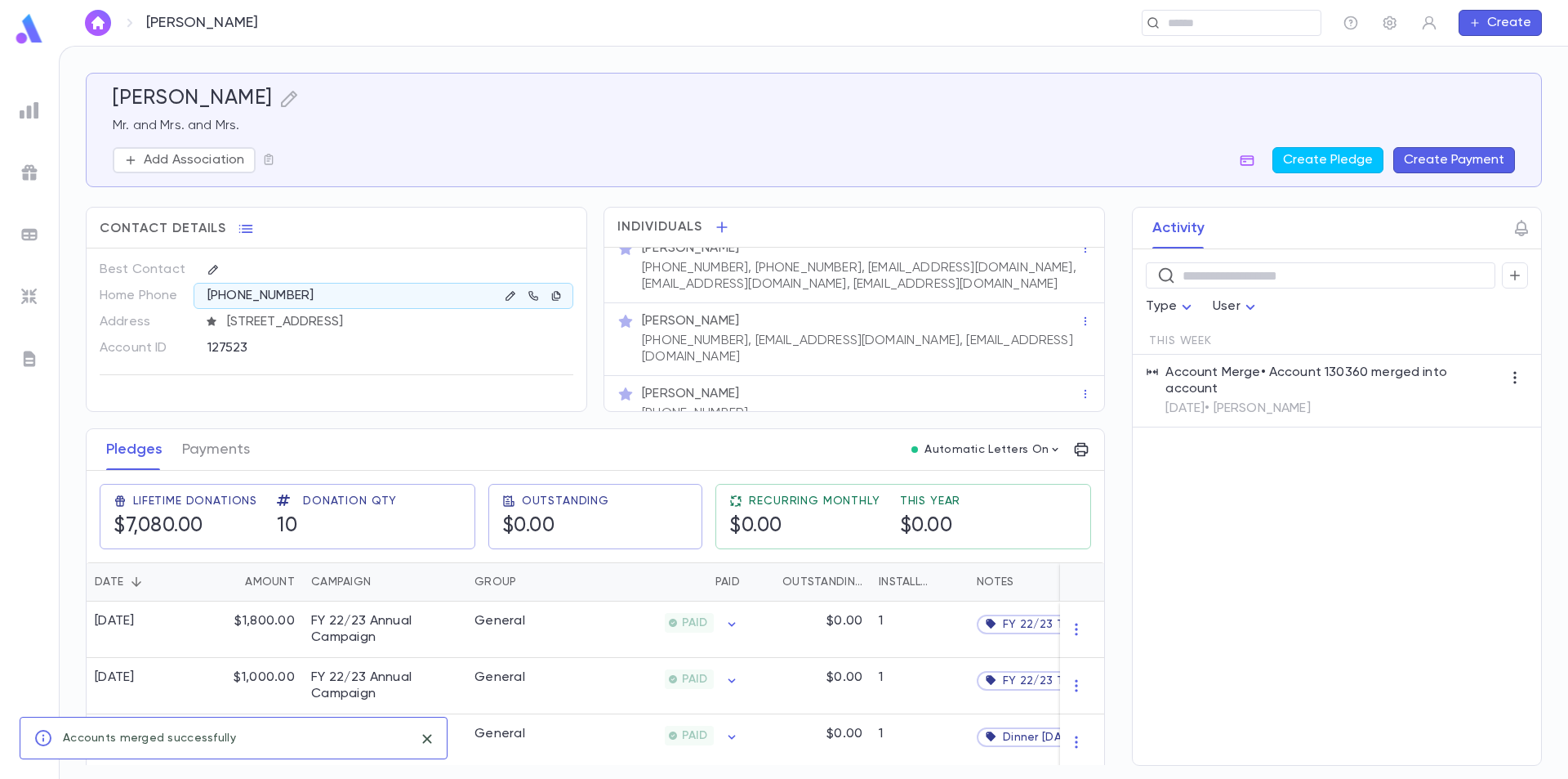
scroll to position [22, 0]
click at [1060, 381] on div "Mrs. Braunshweiger" at bounding box center [860, 390] width 438 height 17
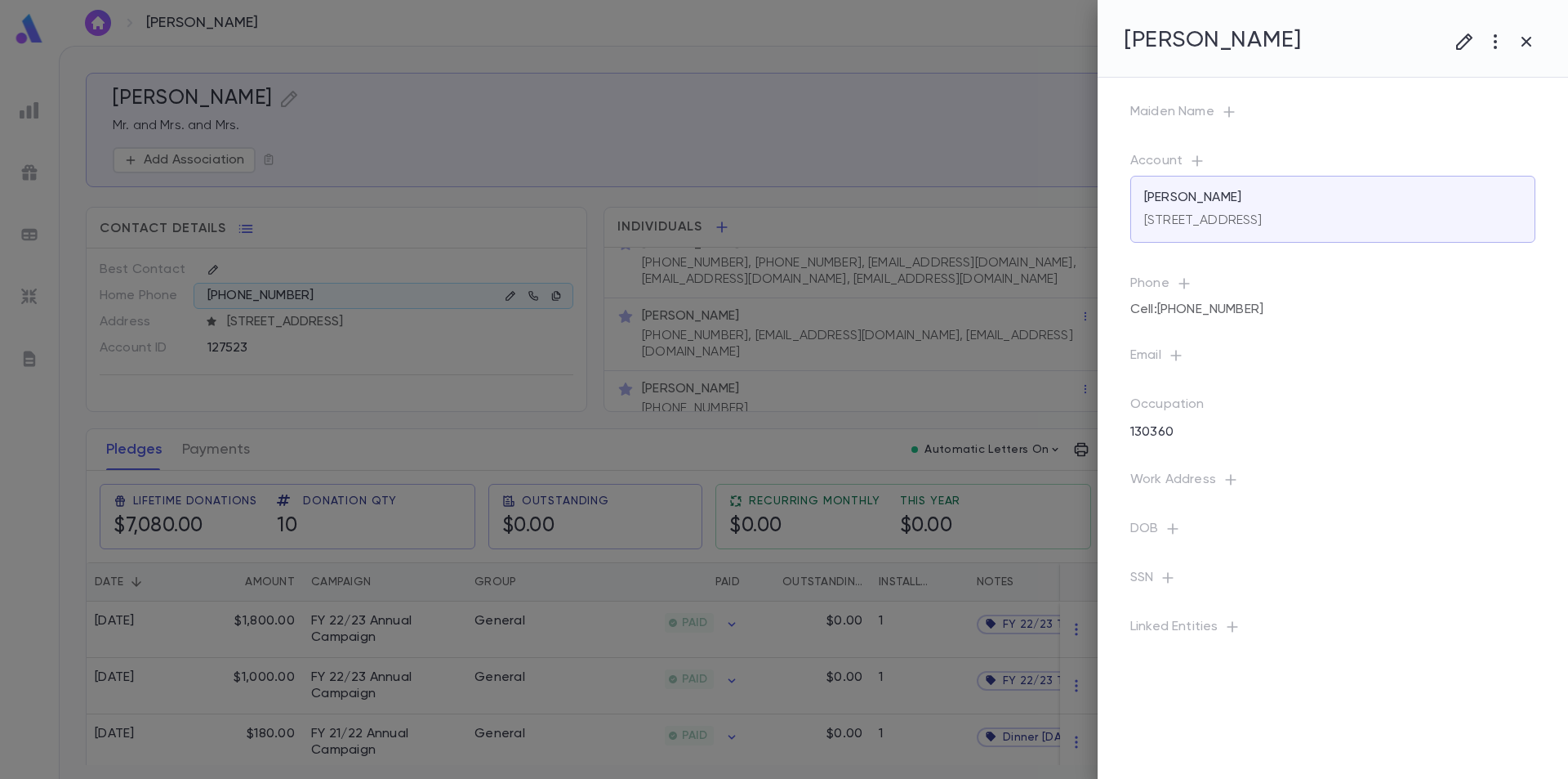
click at [1075, 373] on div at bounding box center [784, 390] width 1568 height 779
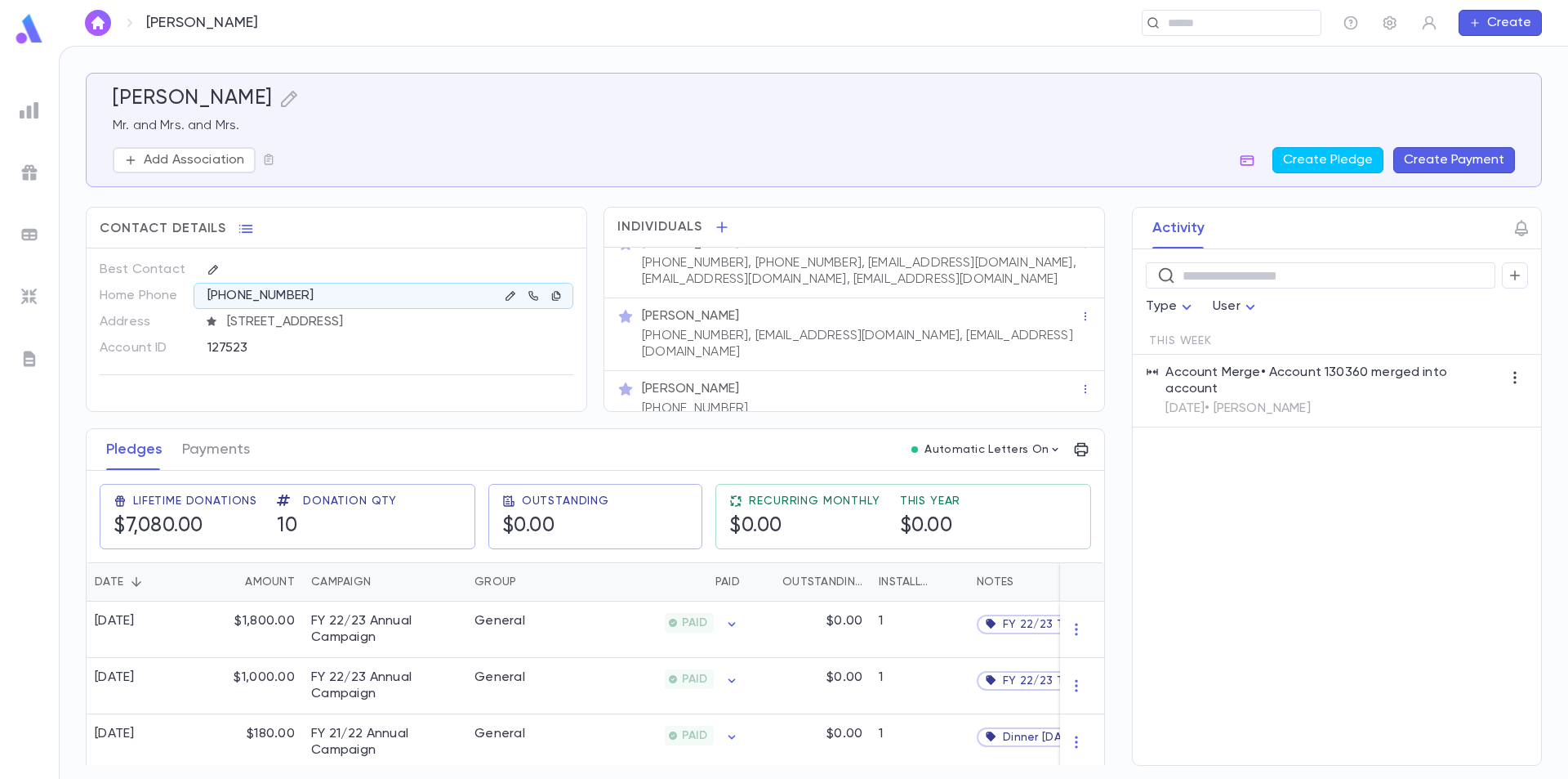
click at [1078, 372] on div "Mrs. Braunshweiger (786) 258-2610" at bounding box center [854, 400] width 500 height 57
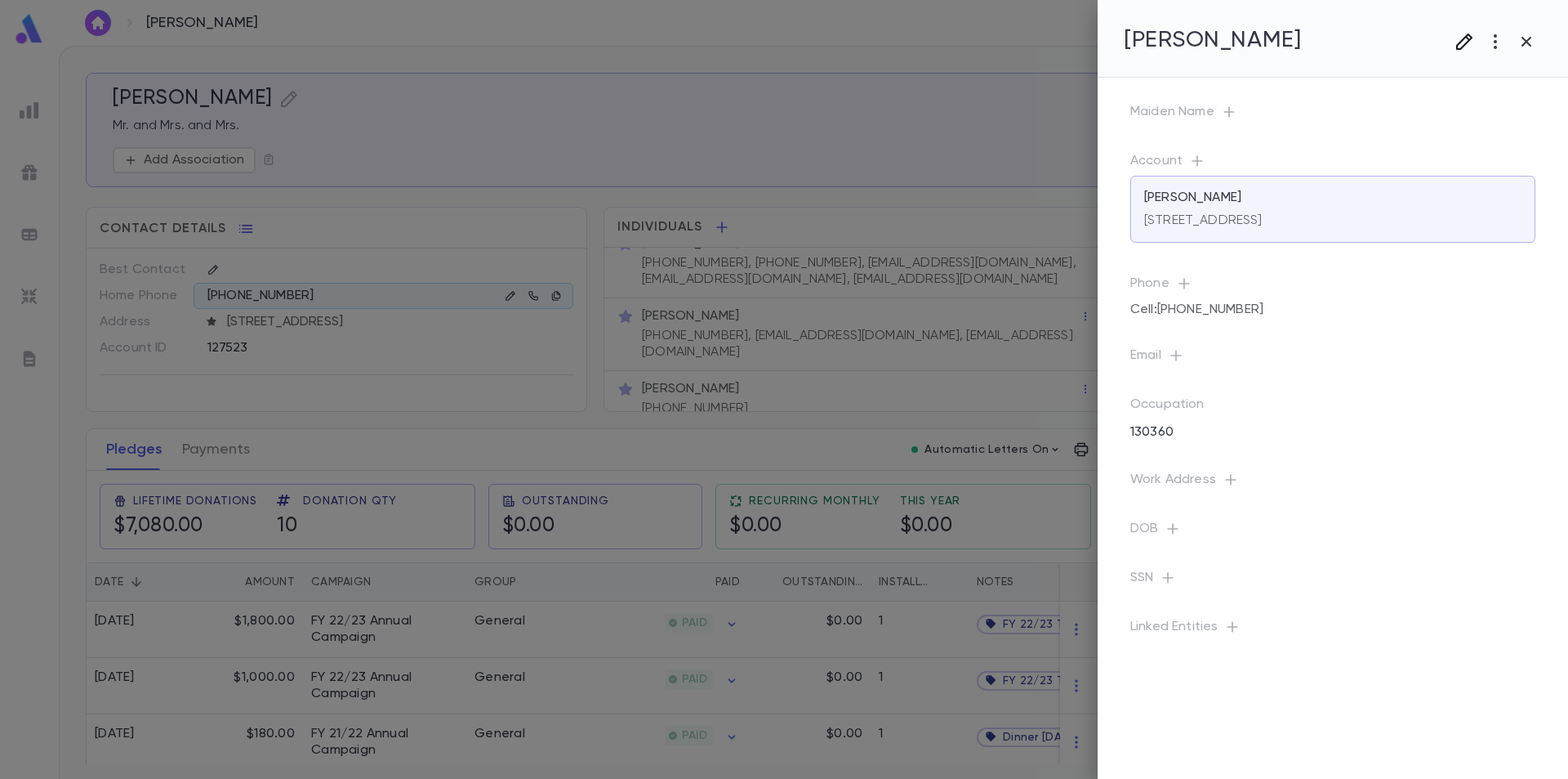
click at [1460, 40] on icon "button" at bounding box center [1465, 42] width 20 height 20
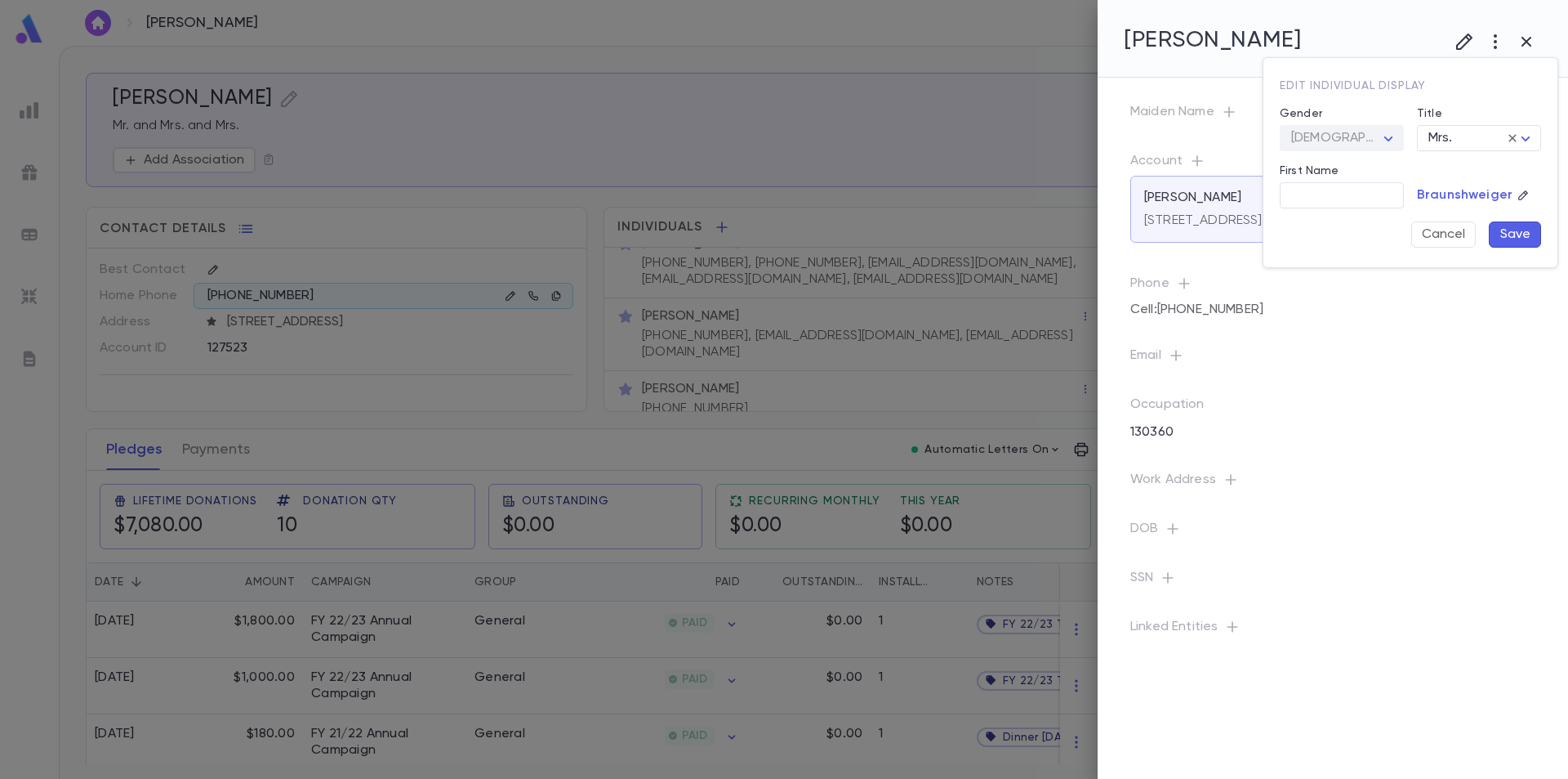
click at [1524, 40] on div at bounding box center [784, 390] width 1568 height 779
click at [1263, 229] on p "601 Market Street, #470732, Celebration FL 34747-7031 United States" at bounding box center [1204, 221] width 118 height 17
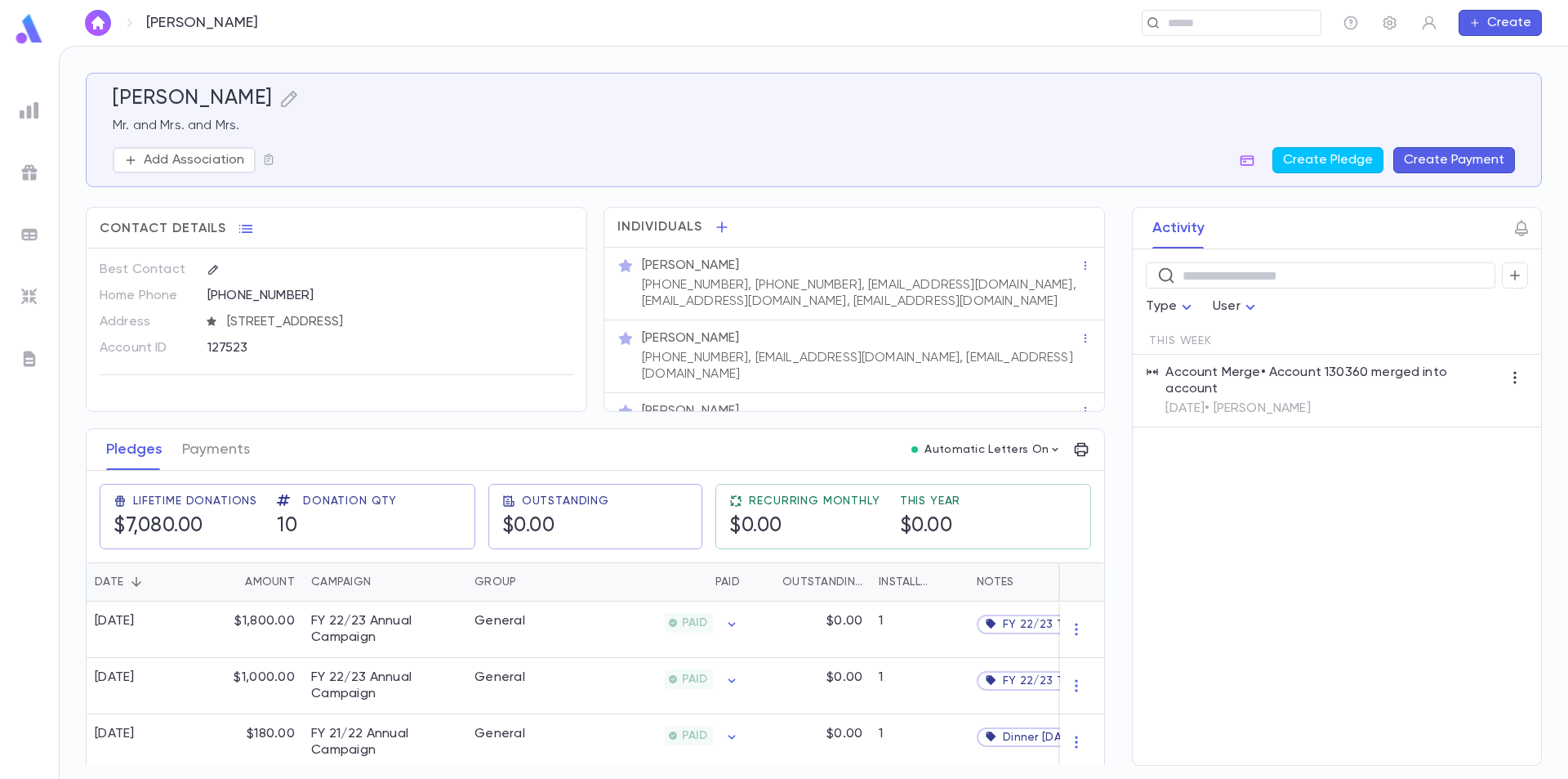
scroll to position [22, 0]
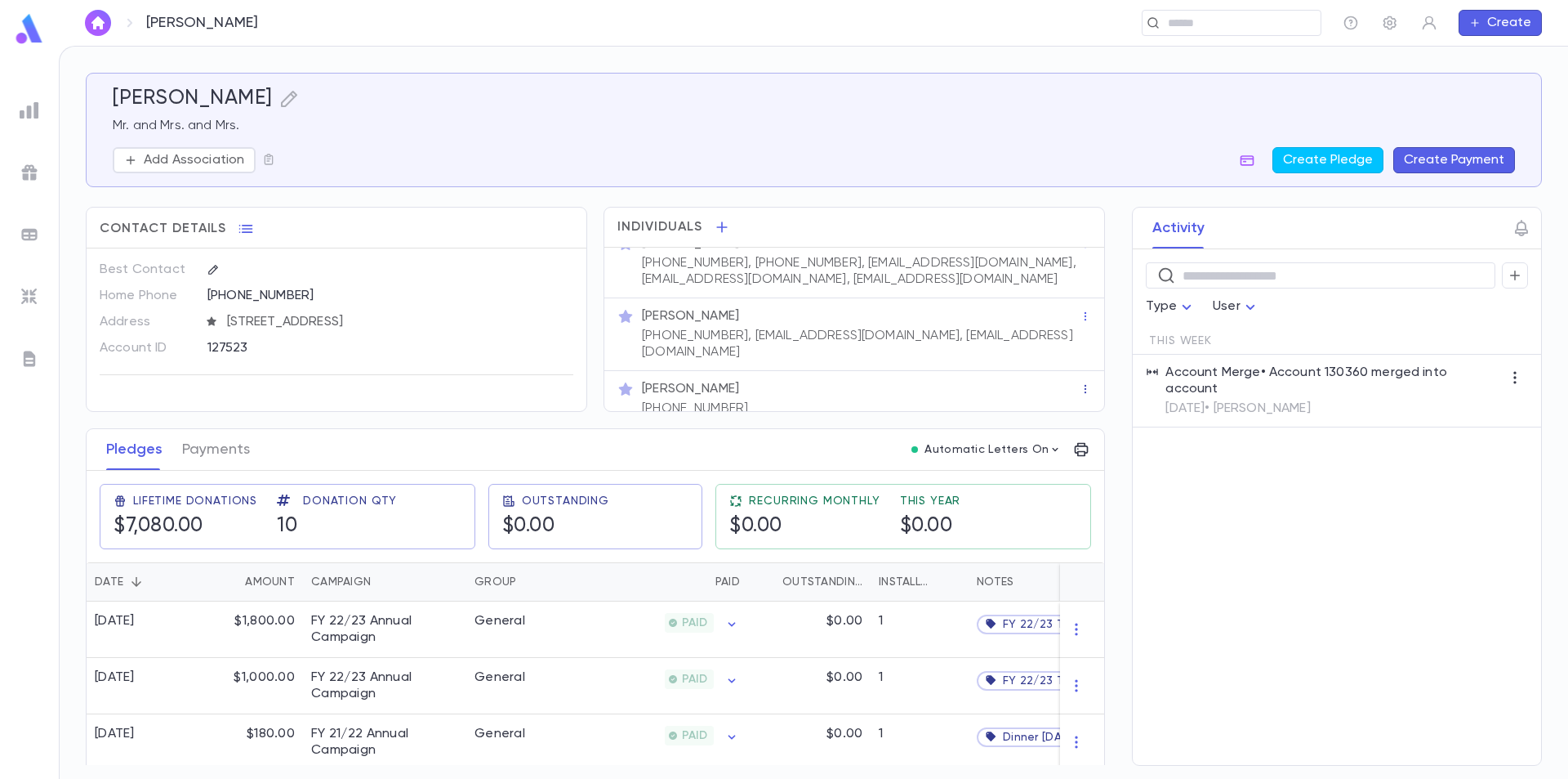
click at [1080, 384] on icon "button" at bounding box center [1085, 390] width 12 height 12
click at [1085, 399] on ul "Remove" at bounding box center [1110, 398] width 77 height 36
click at [1098, 399] on ul "Remove" at bounding box center [1110, 398] width 77 height 36
click at [1082, 377] on div at bounding box center [784, 390] width 1568 height 779
click at [1079, 371] on div "Mrs. Braunshweiger (786) 258-2610" at bounding box center [854, 400] width 500 height 57
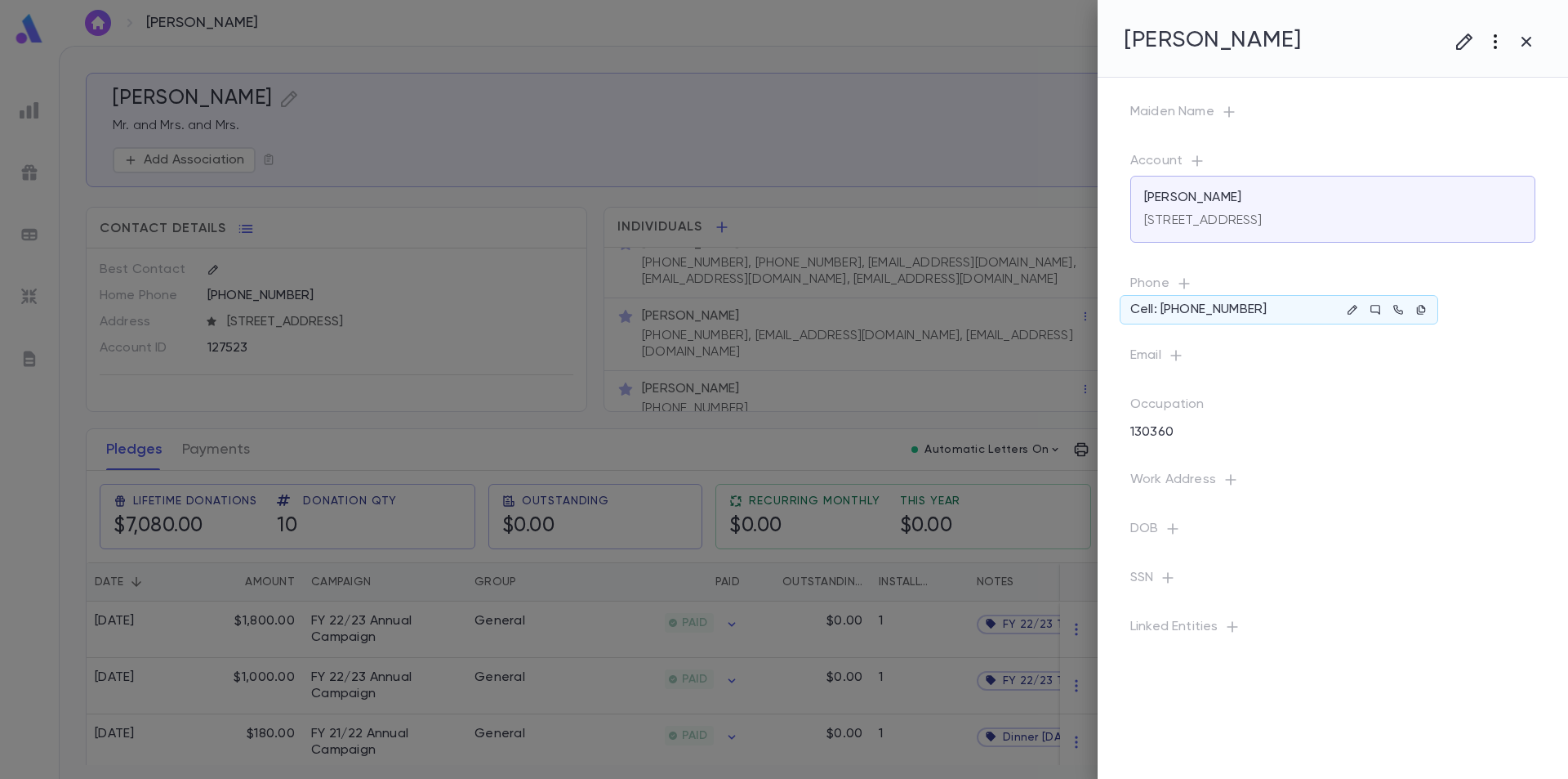
click at [1490, 43] on icon "button" at bounding box center [1495, 42] width 20 height 20
click at [1464, 126] on li "Delete" at bounding box center [1480, 128] width 163 height 26
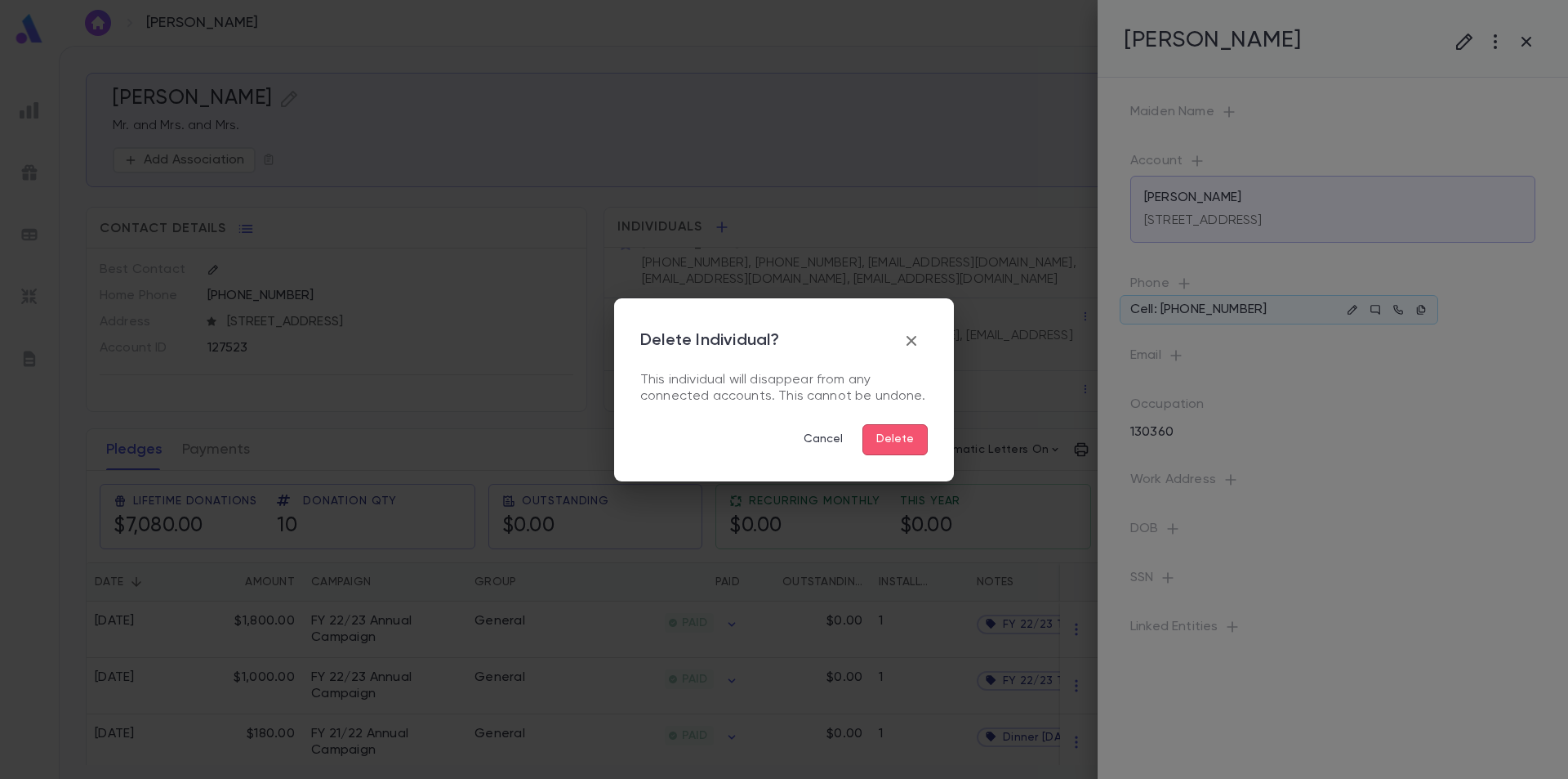
click at [900, 434] on button "Delete" at bounding box center [895, 440] width 65 height 31
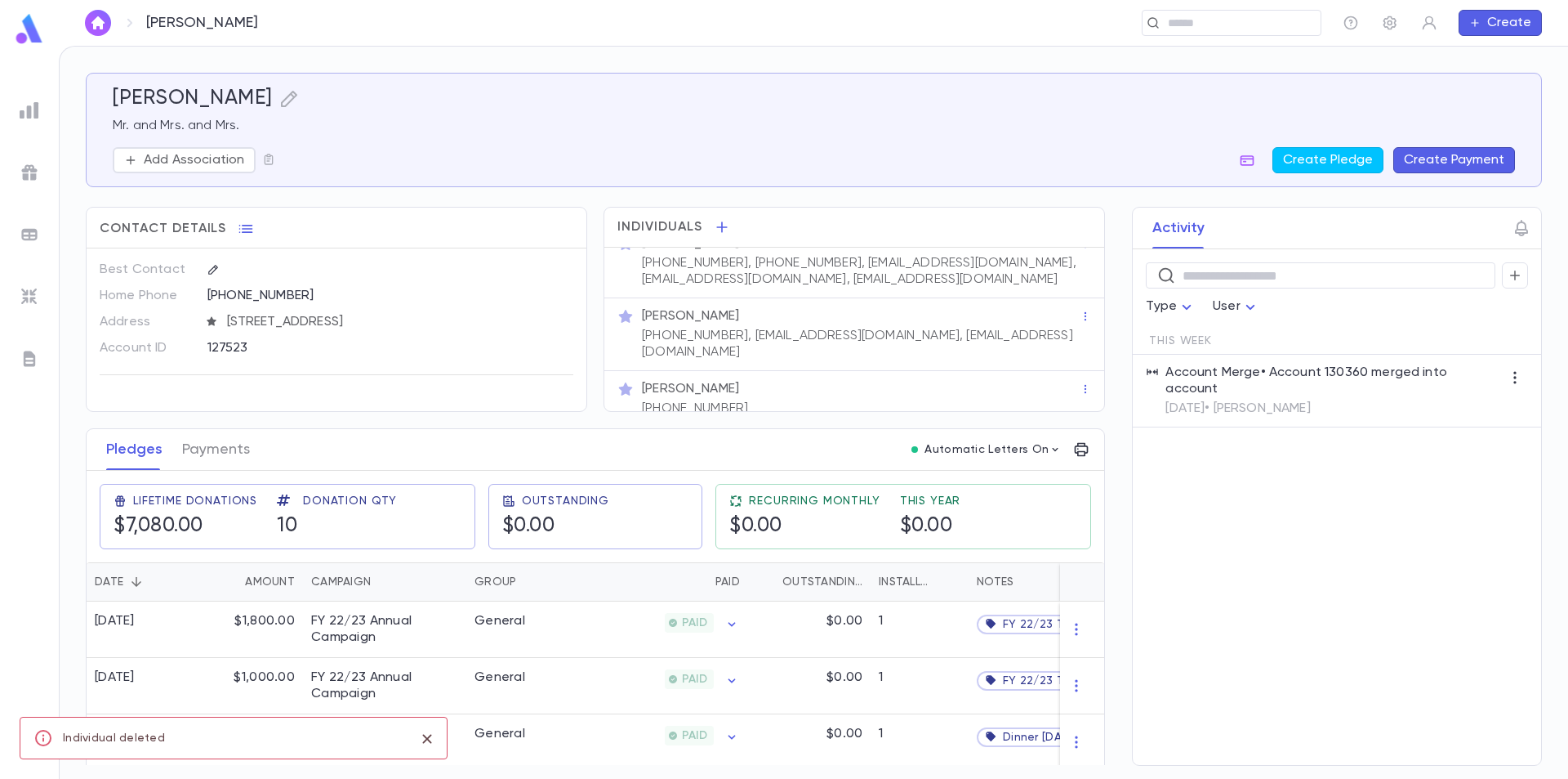
scroll to position [0, 0]
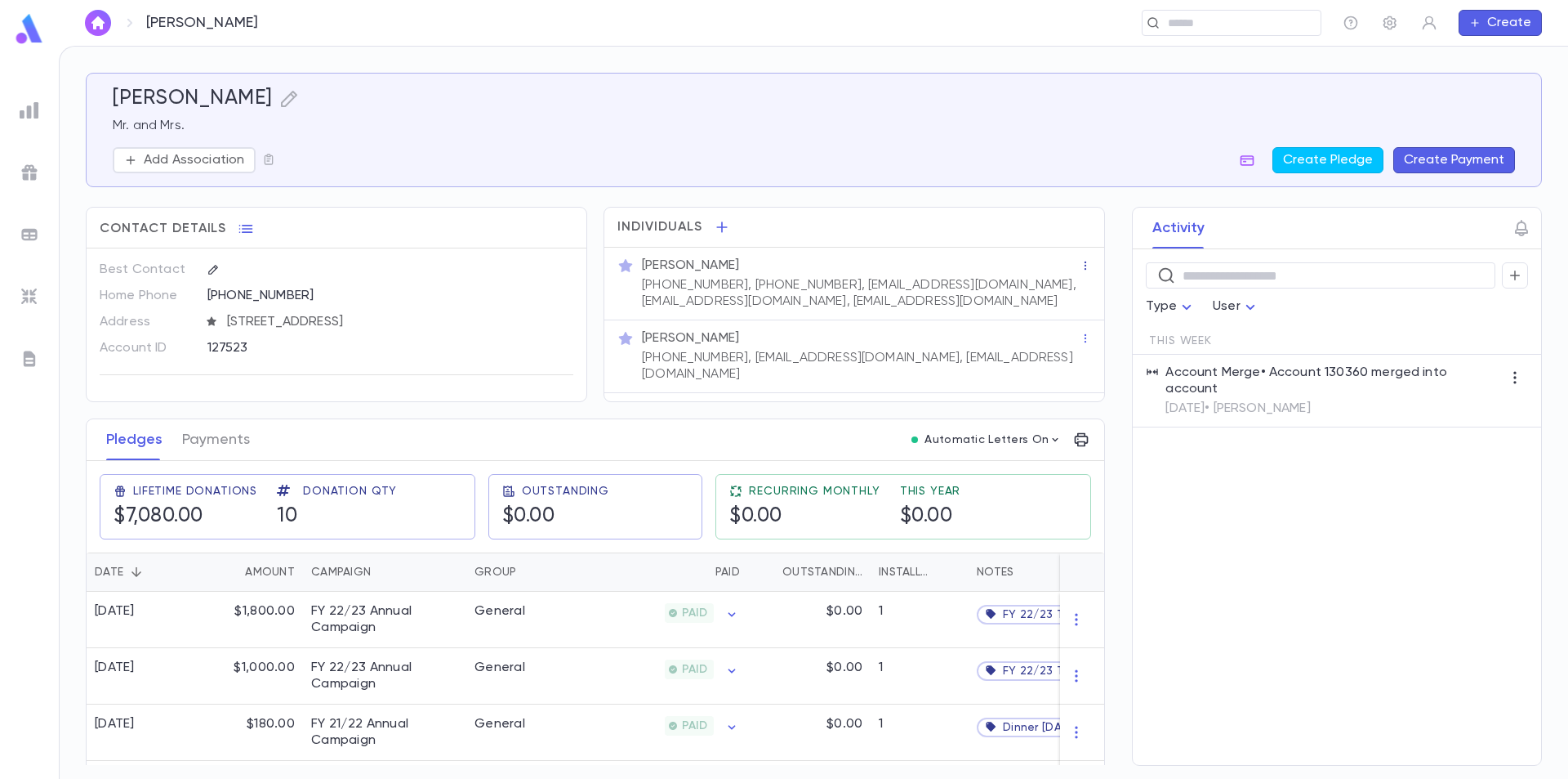
click at [1080, 265] on icon "button" at bounding box center [1085, 266] width 12 height 12
click at [989, 297] on div at bounding box center [784, 390] width 1568 height 779
click at [899, 289] on p "(786) 258-2610, (786) 258-3380, jbraunshweiger@gmail.com, morahml@gmail.com, wh…" at bounding box center [860, 293] width 438 height 33
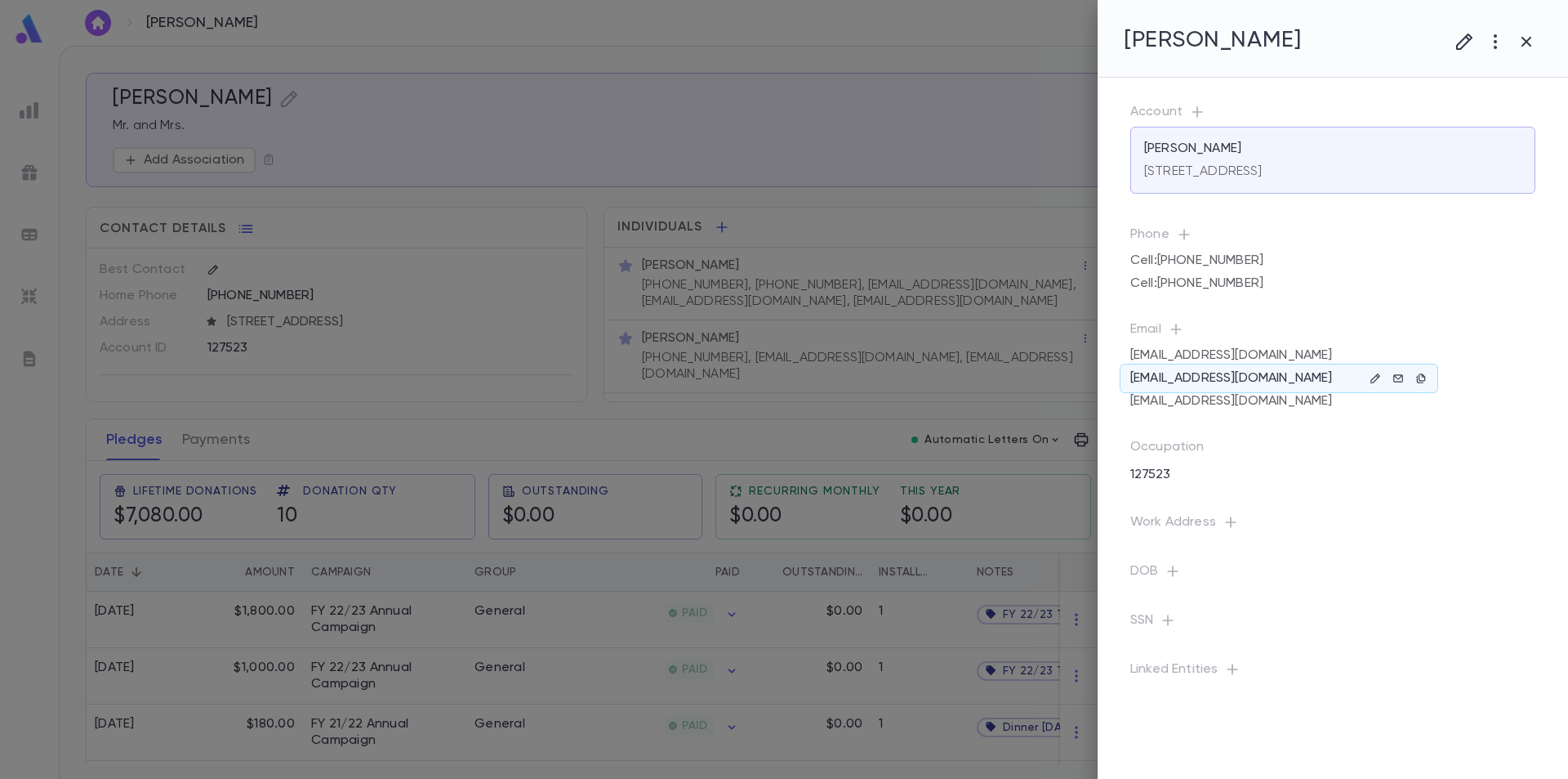
click at [1234, 386] on p "morahml@gmail.com" at bounding box center [1231, 379] width 202 height 17
click at [1375, 384] on icon "button" at bounding box center [1375, 379] width 12 height 12
click at [1323, 537] on icon "button" at bounding box center [1326, 543] width 13 height 14
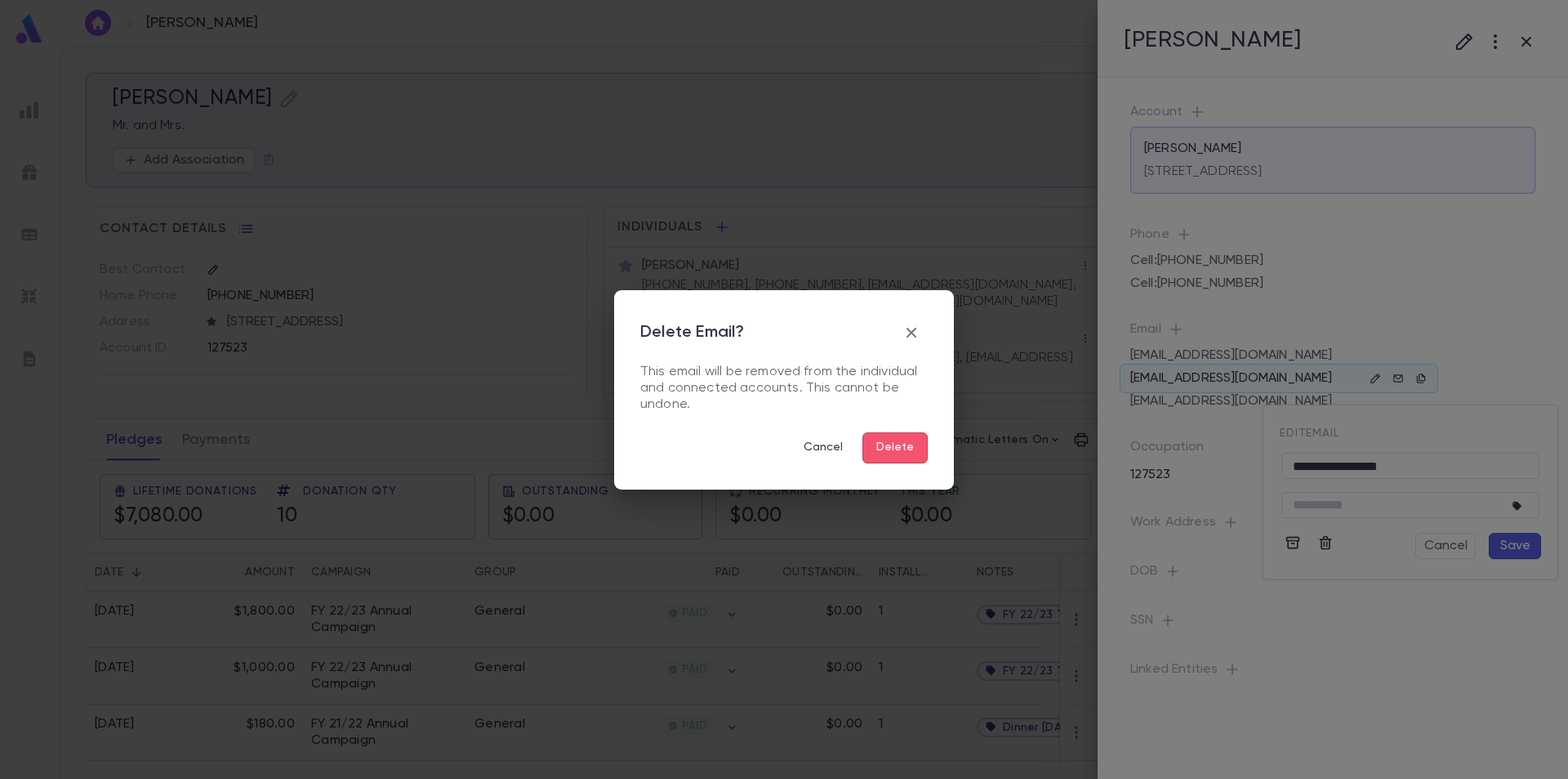
click at [907, 450] on button "Delete" at bounding box center [895, 447] width 65 height 31
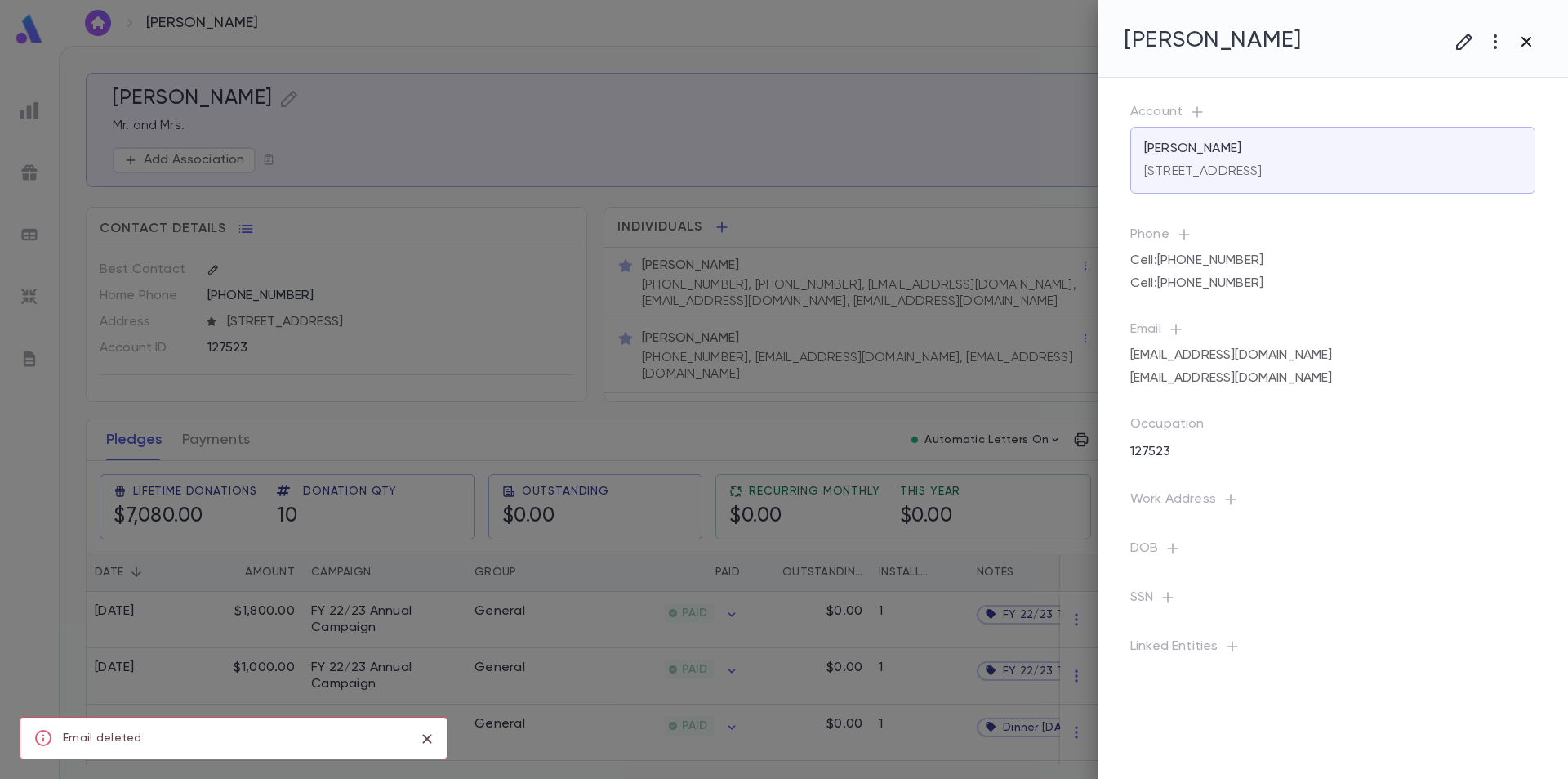
click at [1527, 38] on icon "button" at bounding box center [1527, 42] width 20 height 20
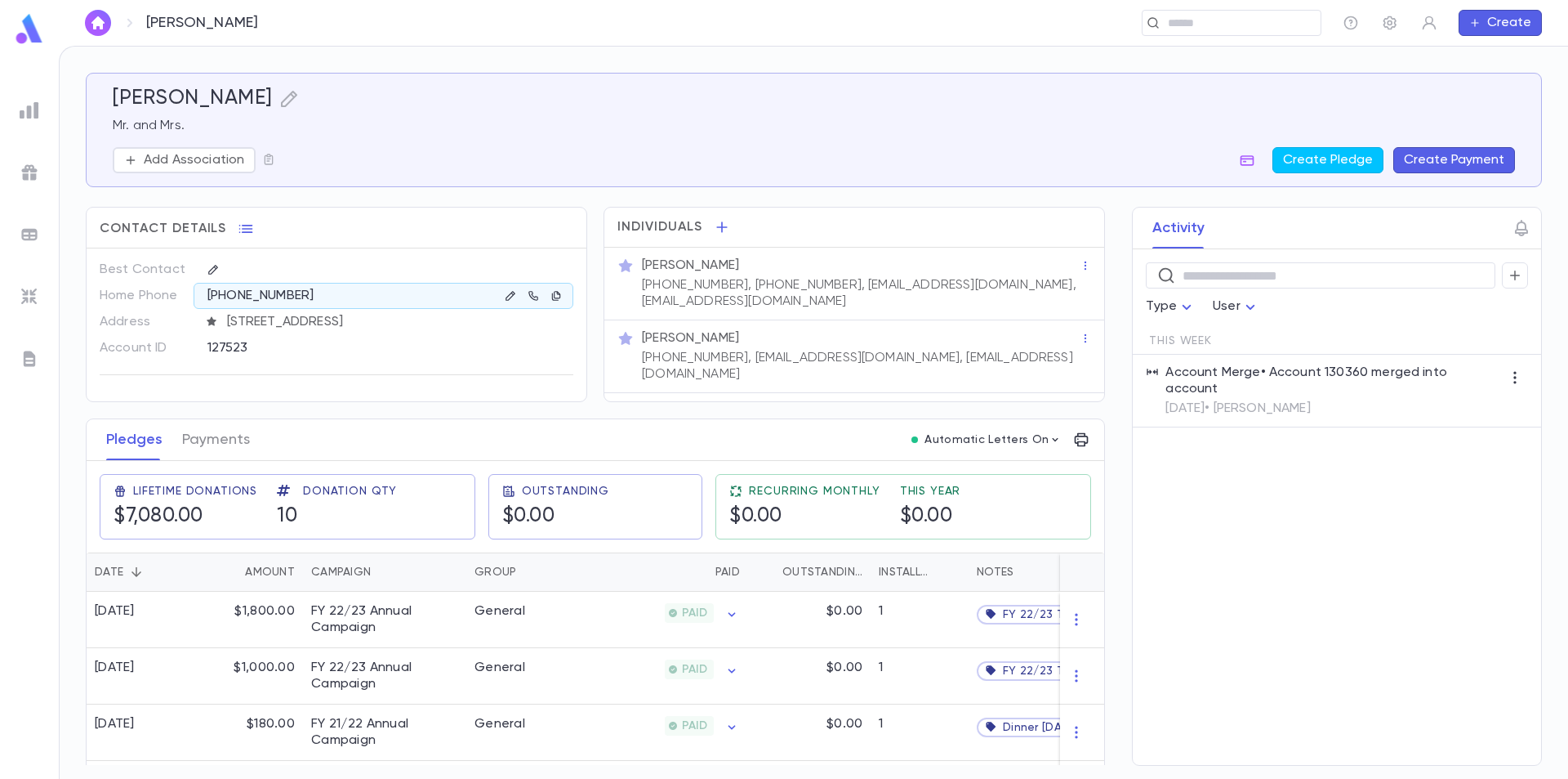
click at [19, 23] on img at bounding box center [29, 29] width 33 height 32
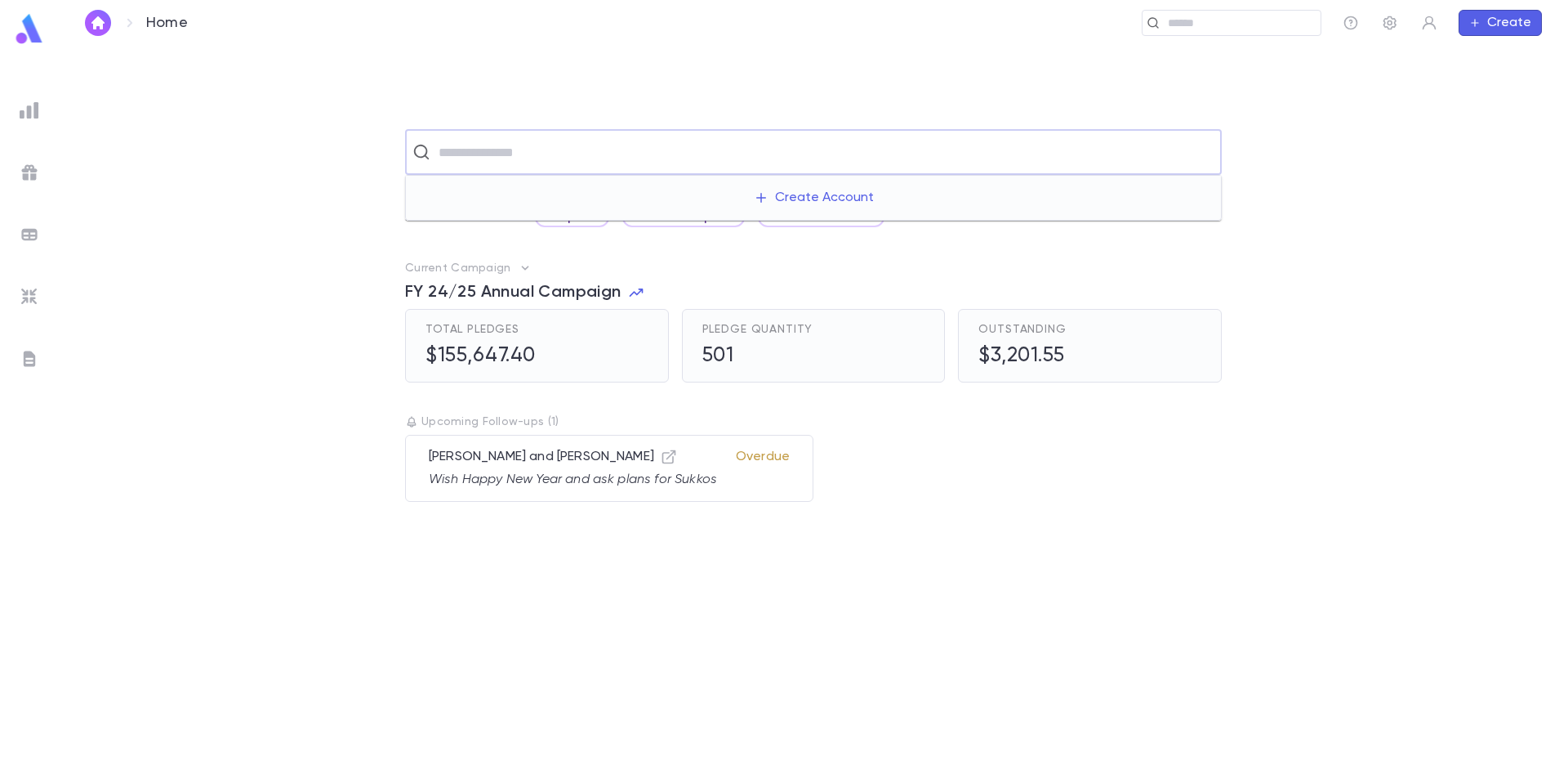
click at [477, 148] on input "text" at bounding box center [824, 152] width 781 height 31
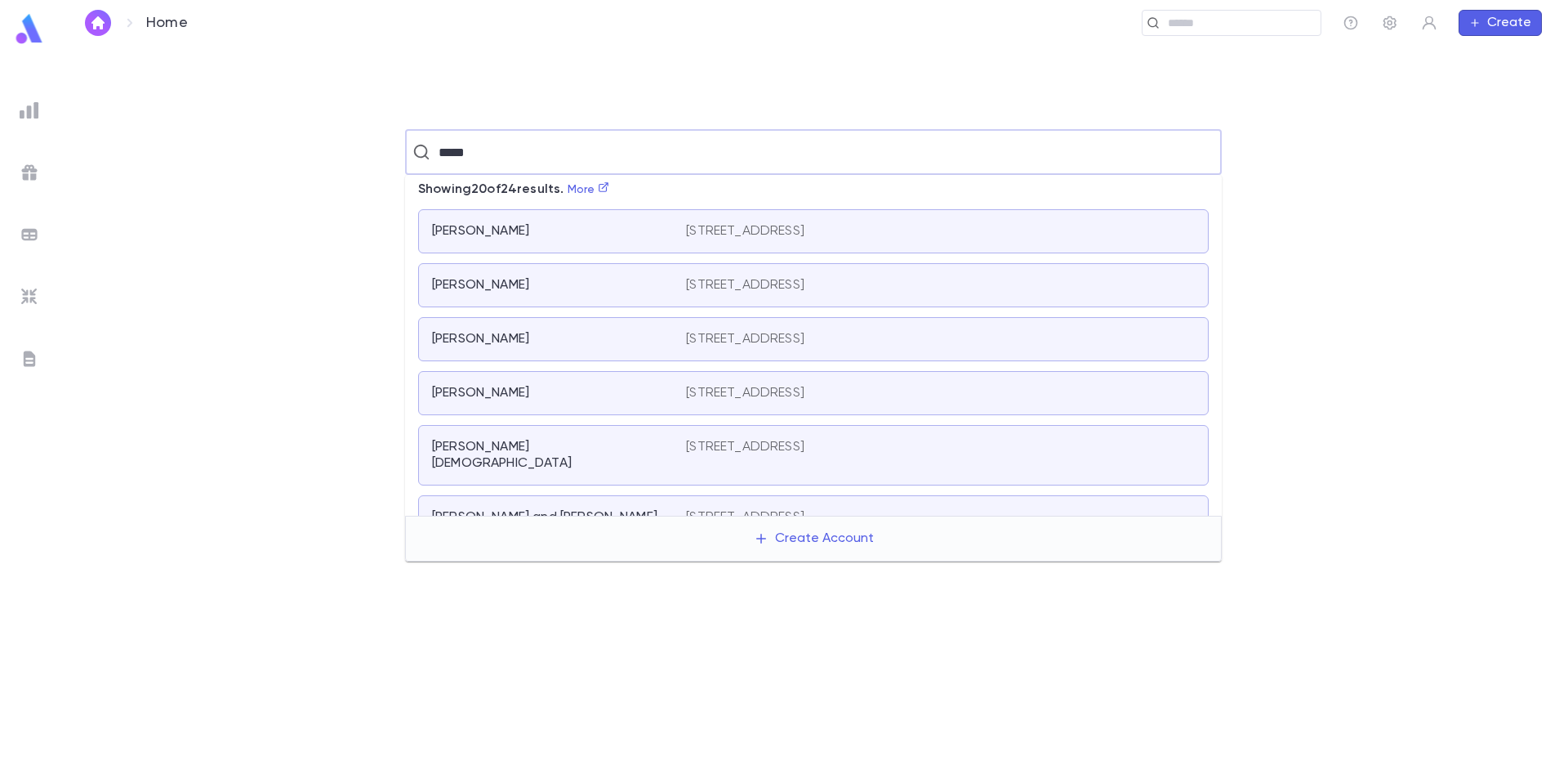
click at [473, 147] on input "*****" at bounding box center [811, 152] width 756 height 31
type input "*******"
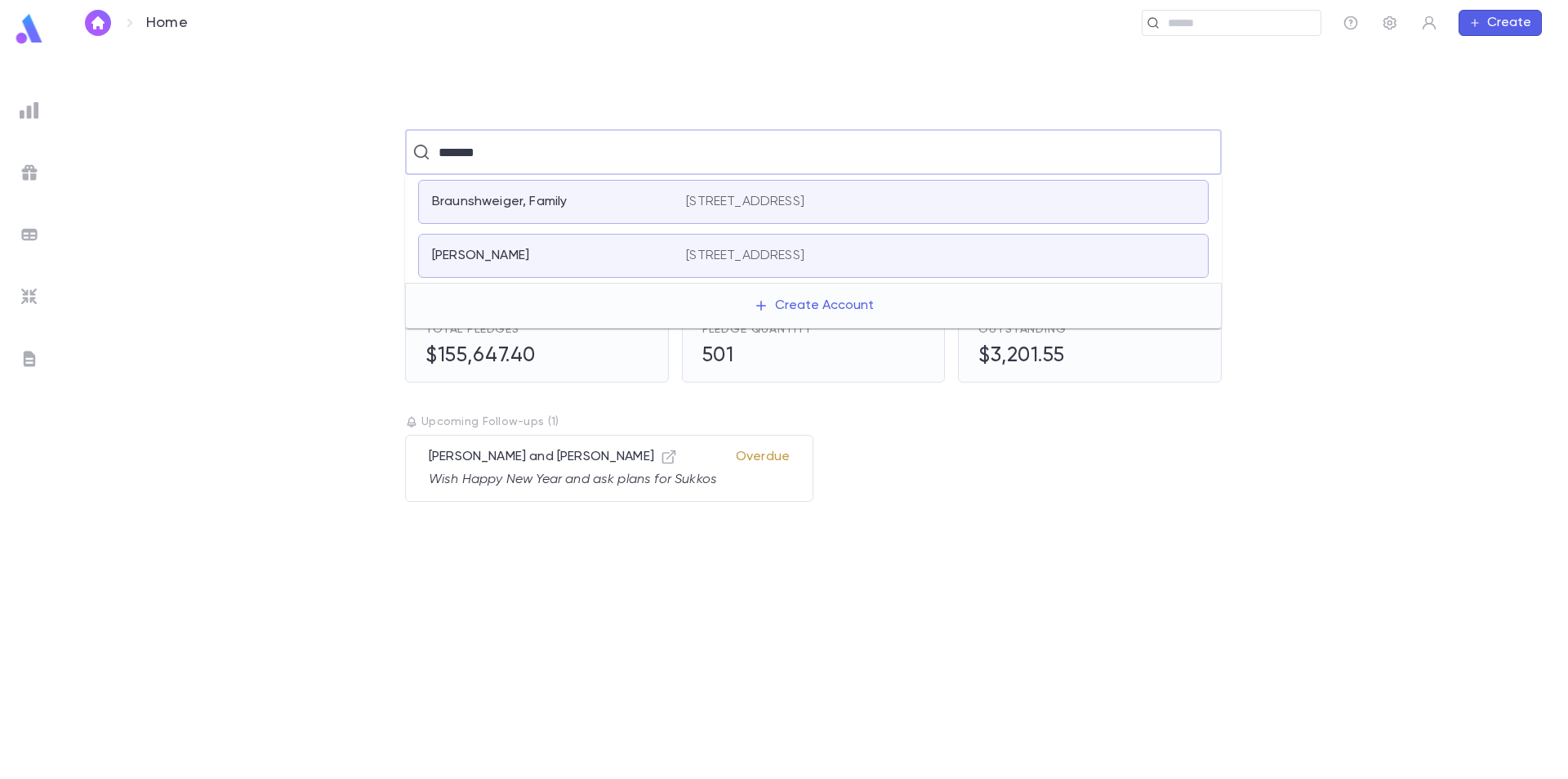
click at [599, 204] on div "Braunshweiger, Family" at bounding box center [549, 202] width 234 height 17
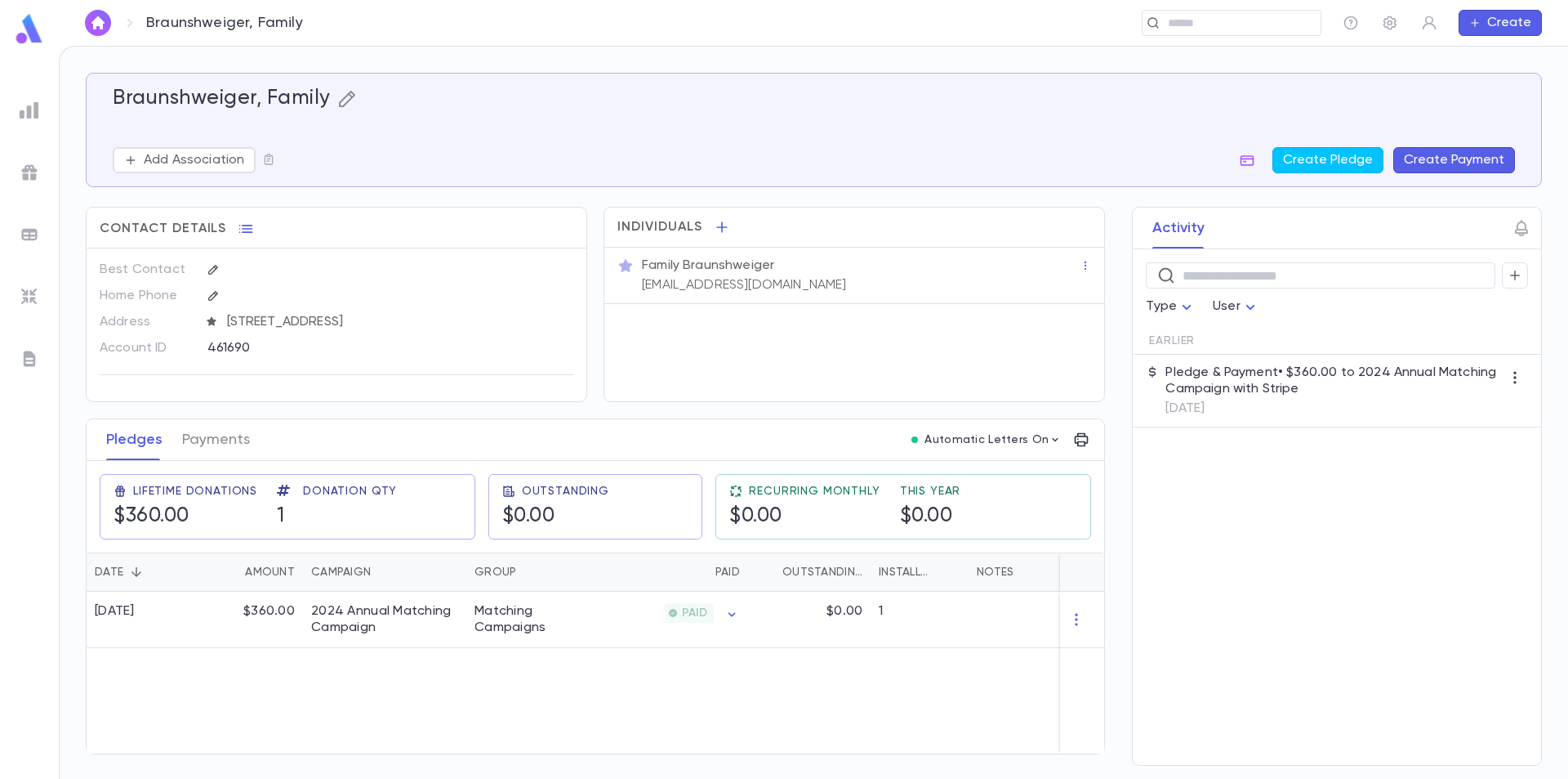
click at [345, 99] on icon "button" at bounding box center [348, 99] width 20 height 20
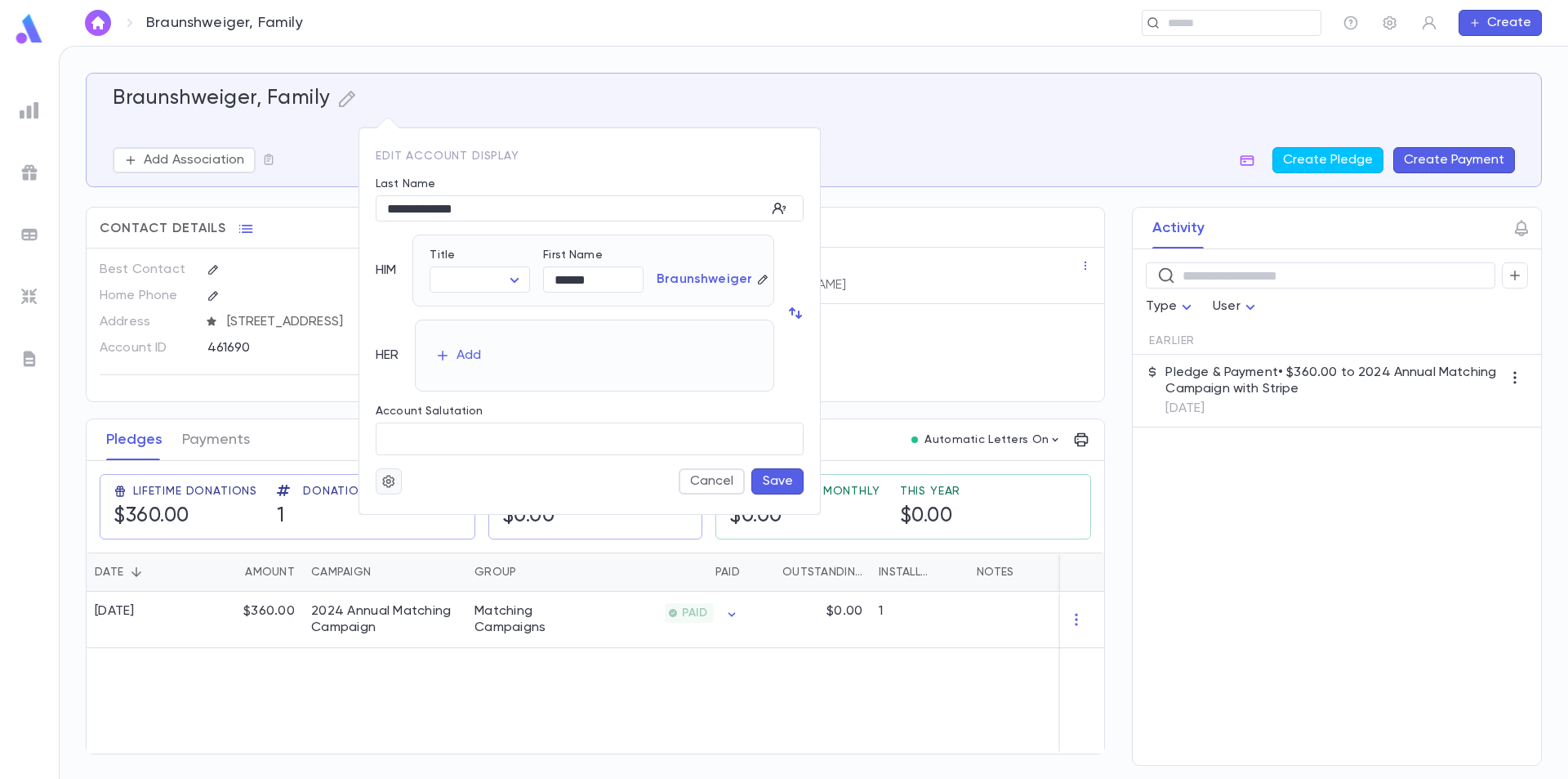
click at [392, 480] on icon "button" at bounding box center [389, 481] width 15 height 17
click at [418, 517] on li "Merge" at bounding box center [428, 513] width 98 height 26
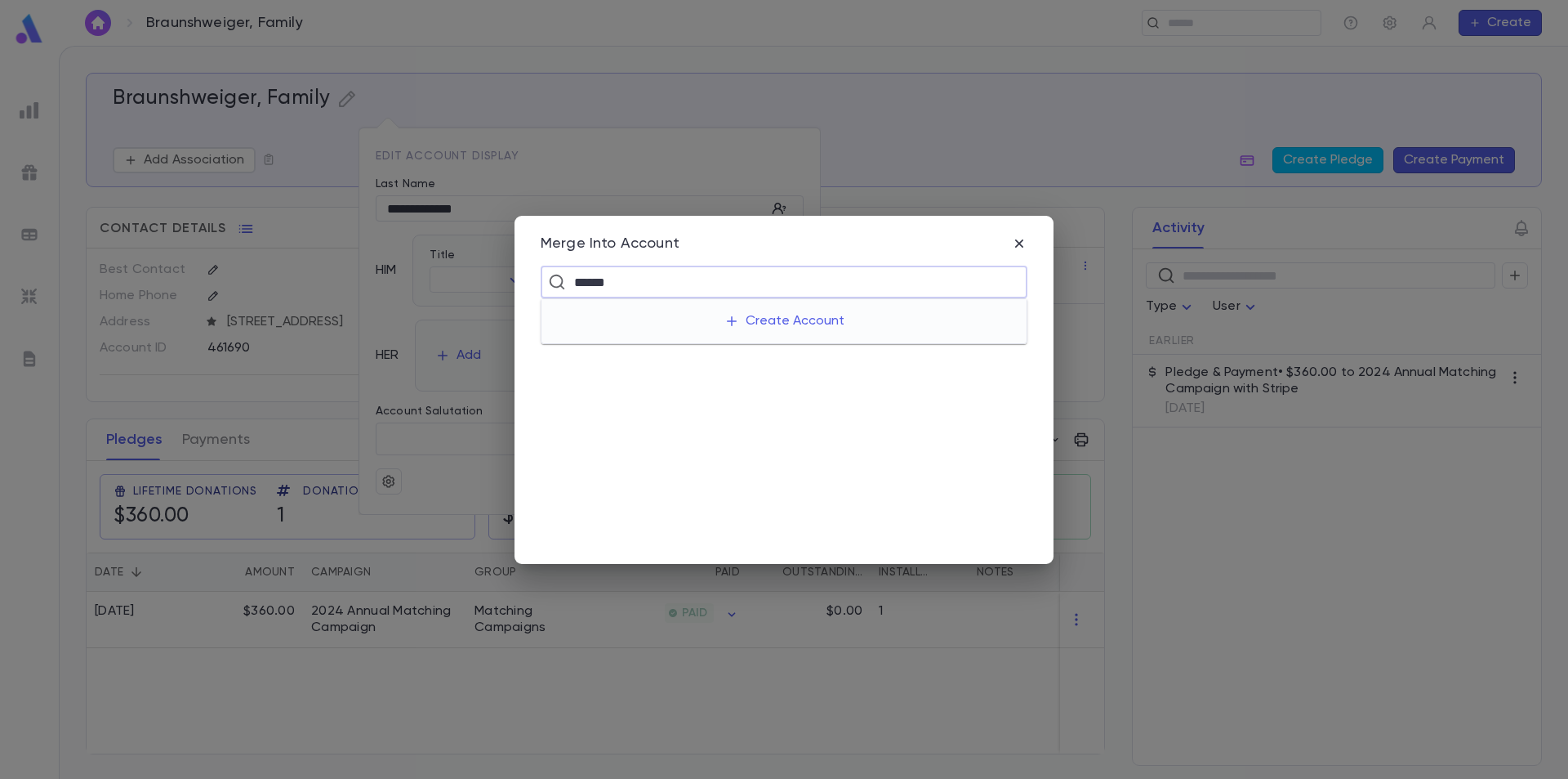
type input "*******"
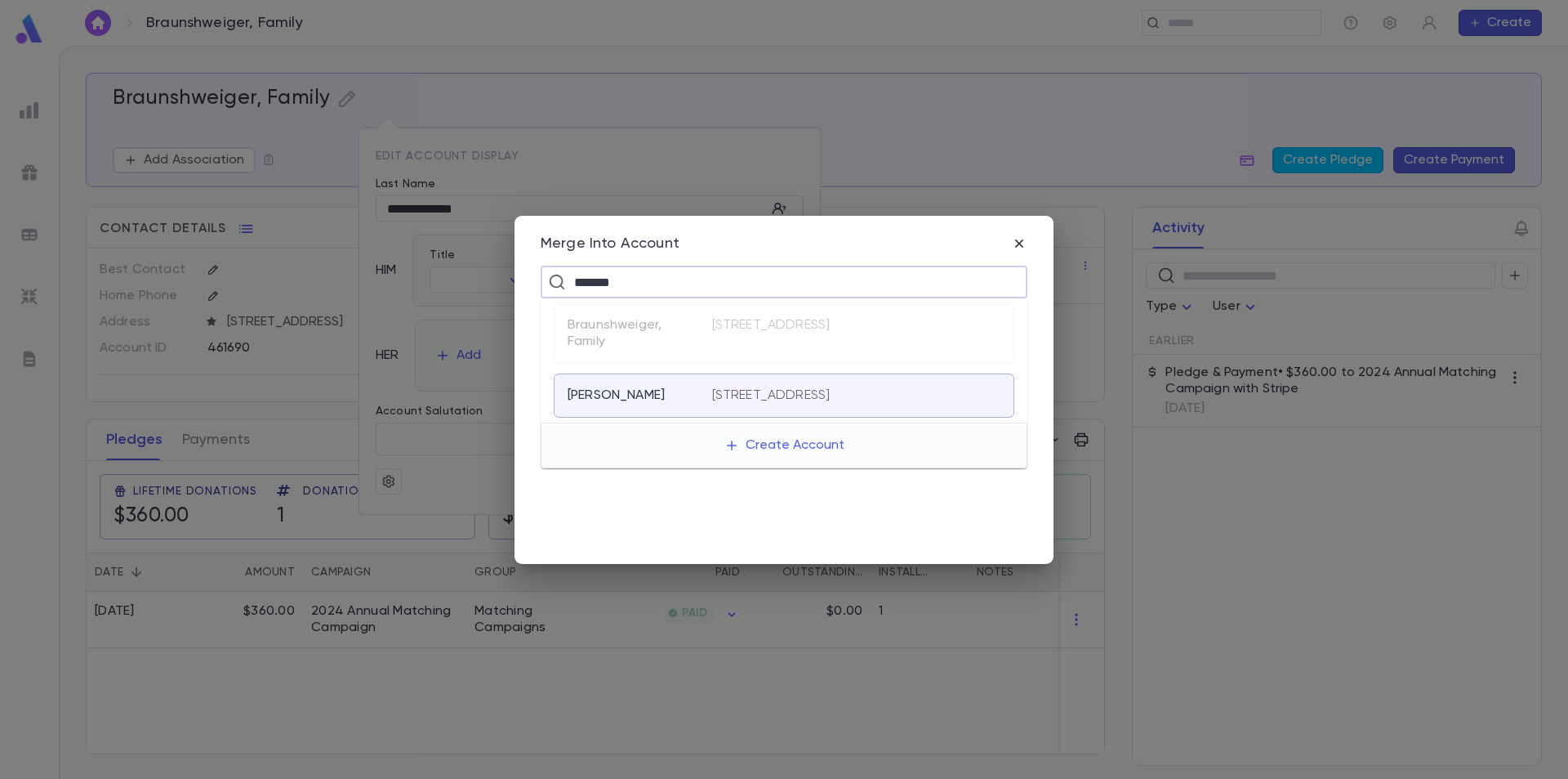
click at [601, 384] on div "Braunshweiger, Jonathan 601 Market Street, #470732, Celebration FL 34747-7031 U…" at bounding box center [784, 395] width 461 height 44
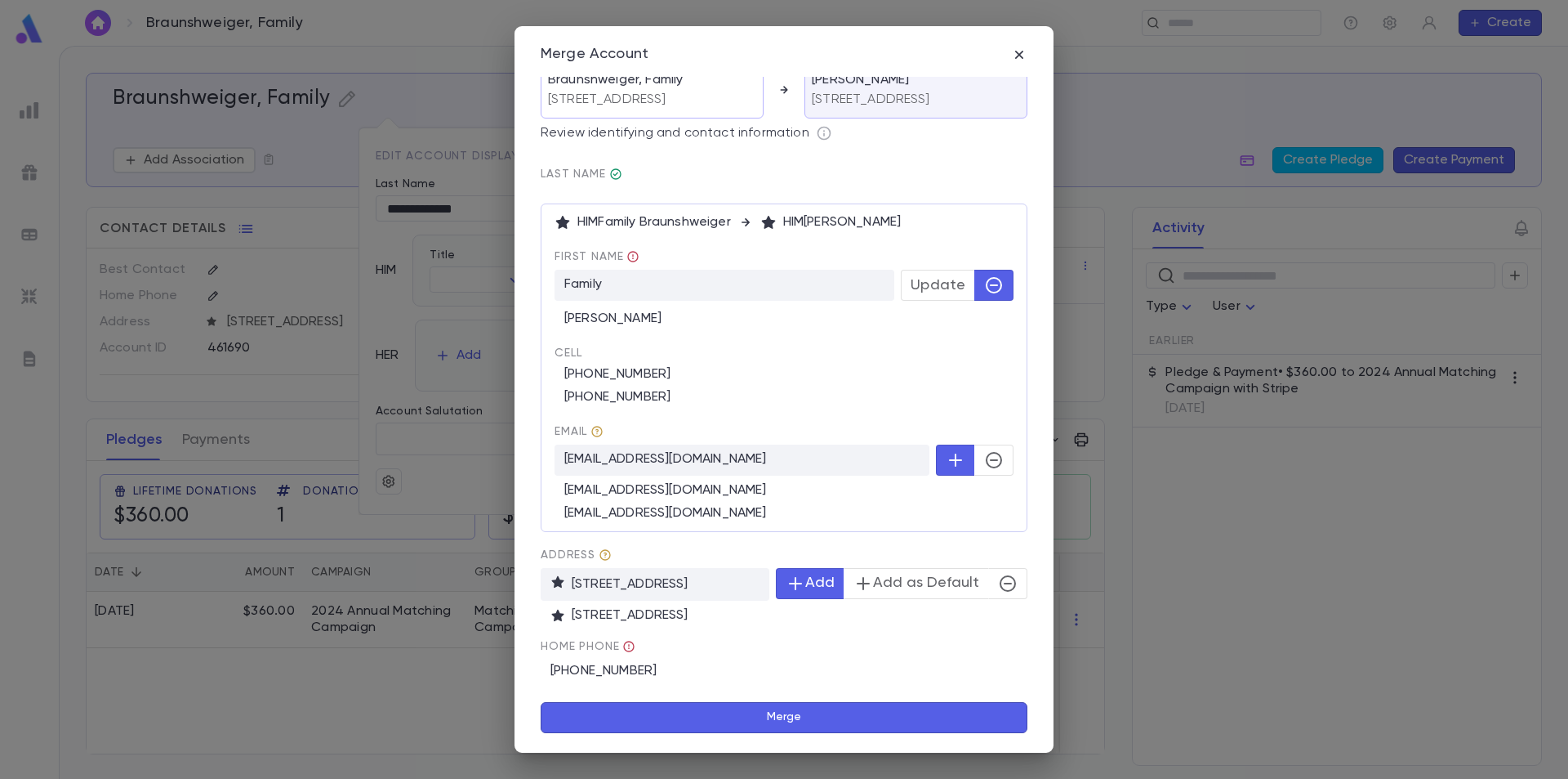
scroll to position [48, 0]
click at [986, 465] on icon "button" at bounding box center [994, 460] width 17 height 17
click at [756, 716] on button "Merge" at bounding box center [784, 717] width 487 height 31
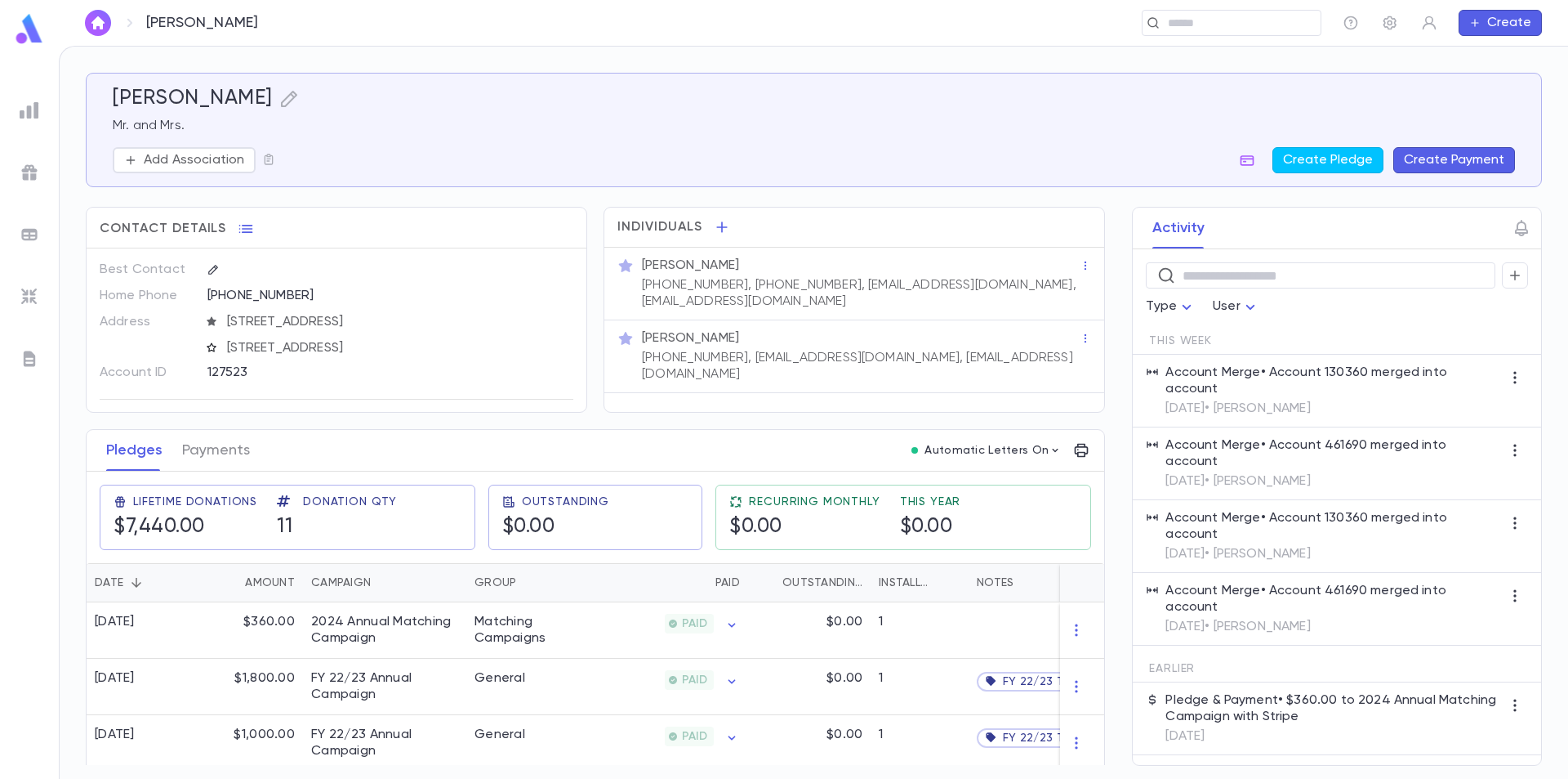
click at [209, 353] on icon "button" at bounding box center [212, 348] width 12 height 12
click at [526, 345] on icon "button" at bounding box center [530, 348] width 9 height 9
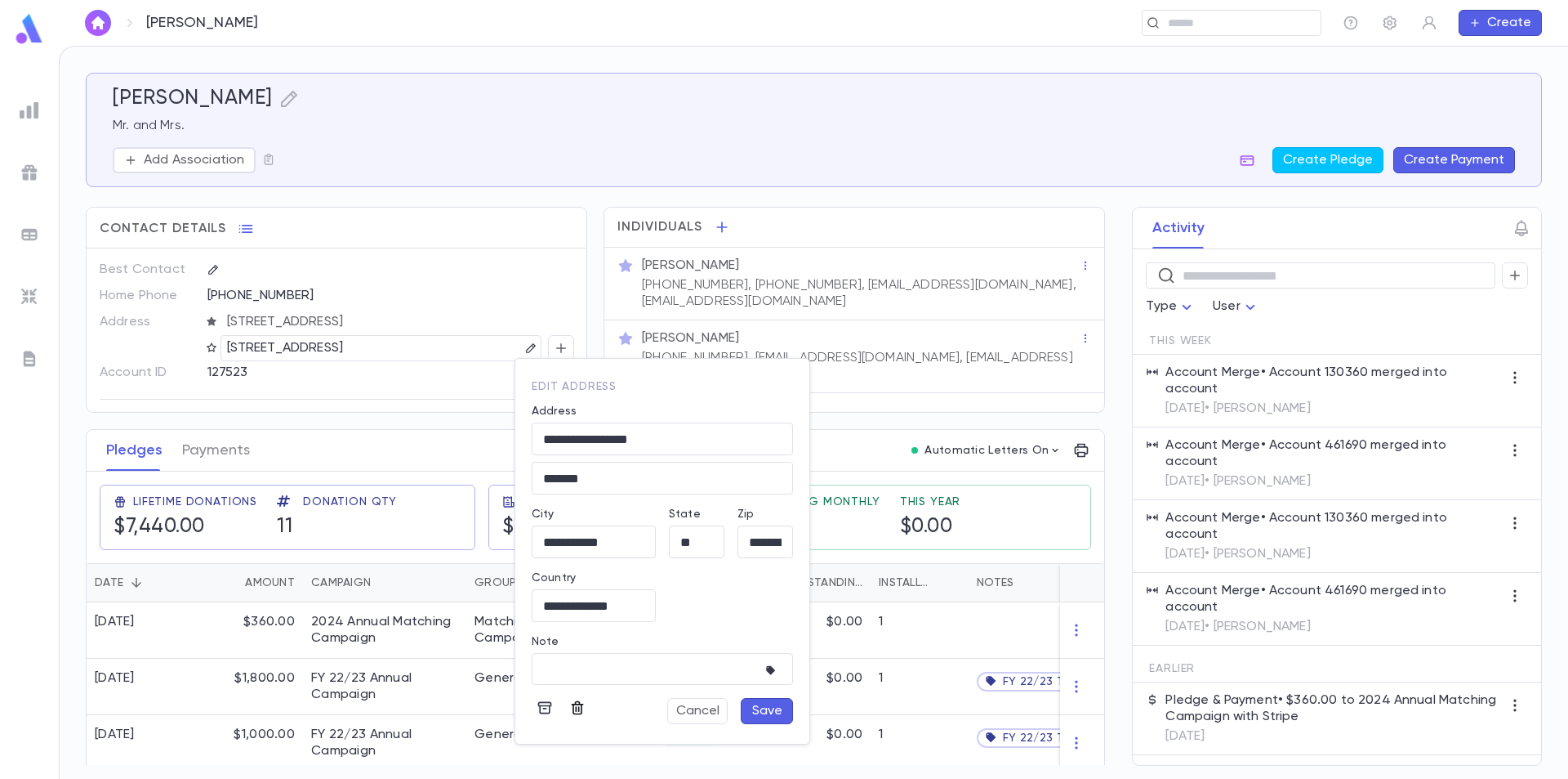
click at [576, 705] on icon "button" at bounding box center [578, 708] width 13 height 14
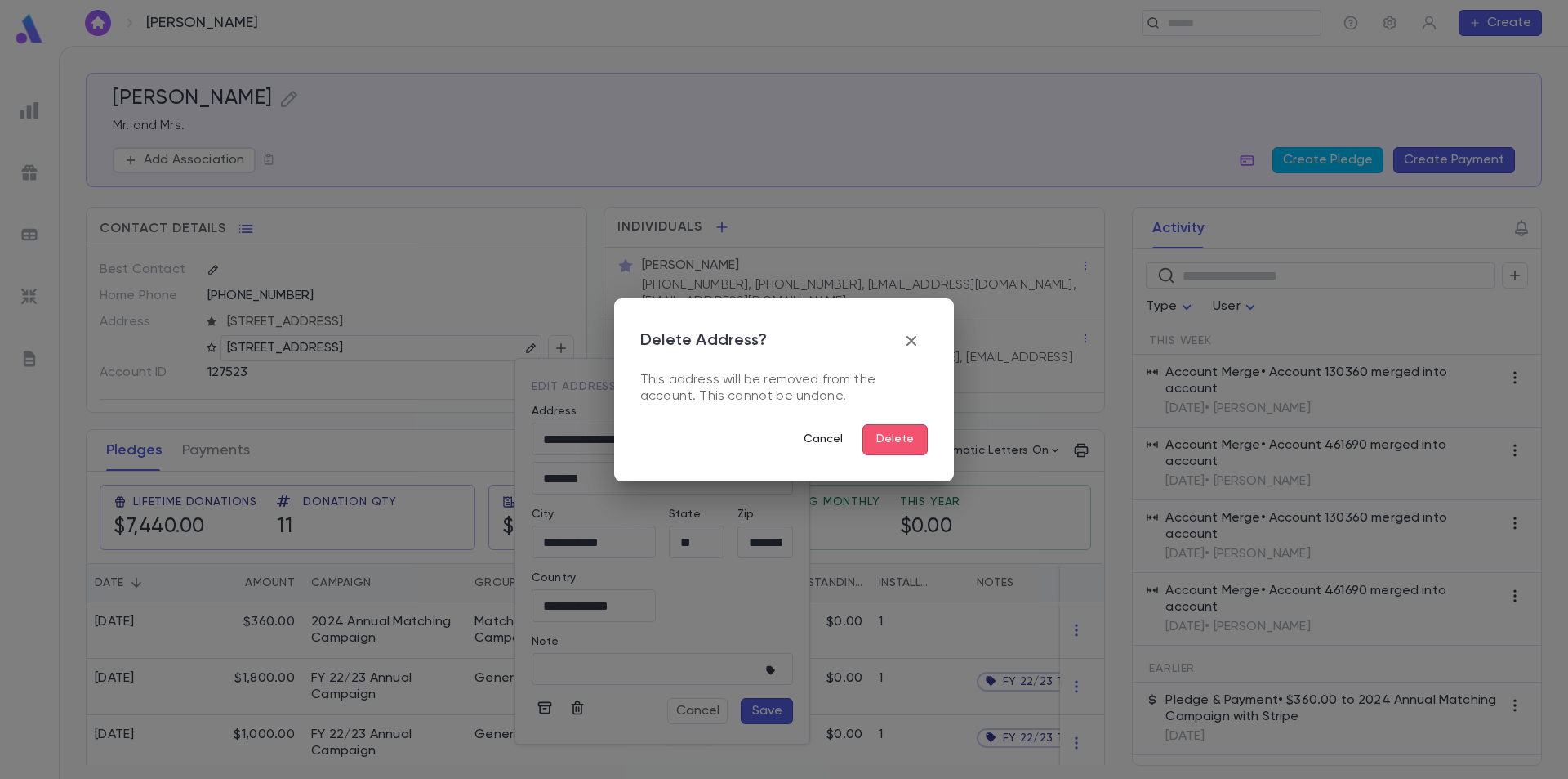
click at [837, 435] on button "Cancel" at bounding box center [824, 440] width 65 height 31
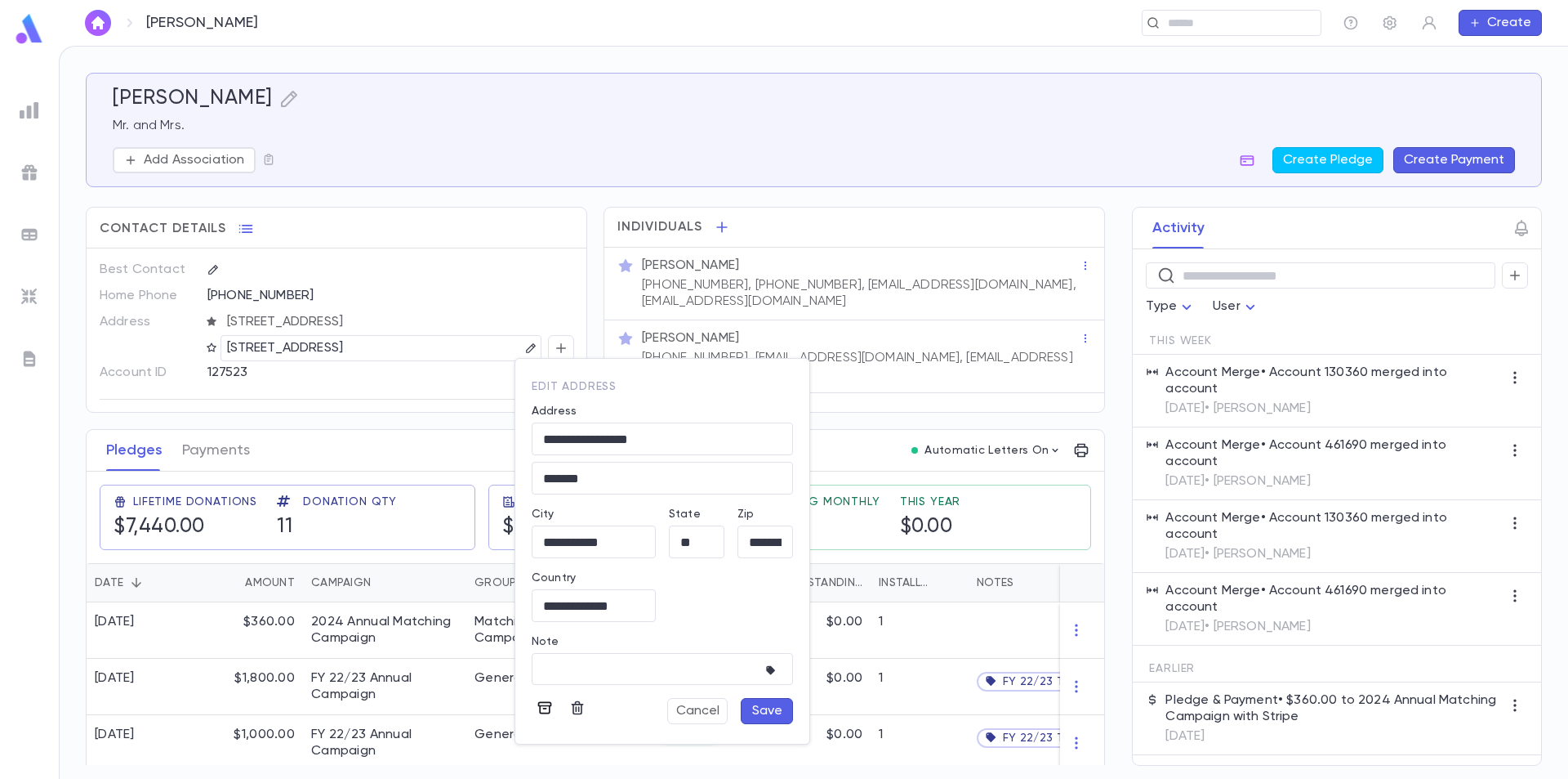
click at [545, 703] on icon "button" at bounding box center [545, 708] width 14 height 13
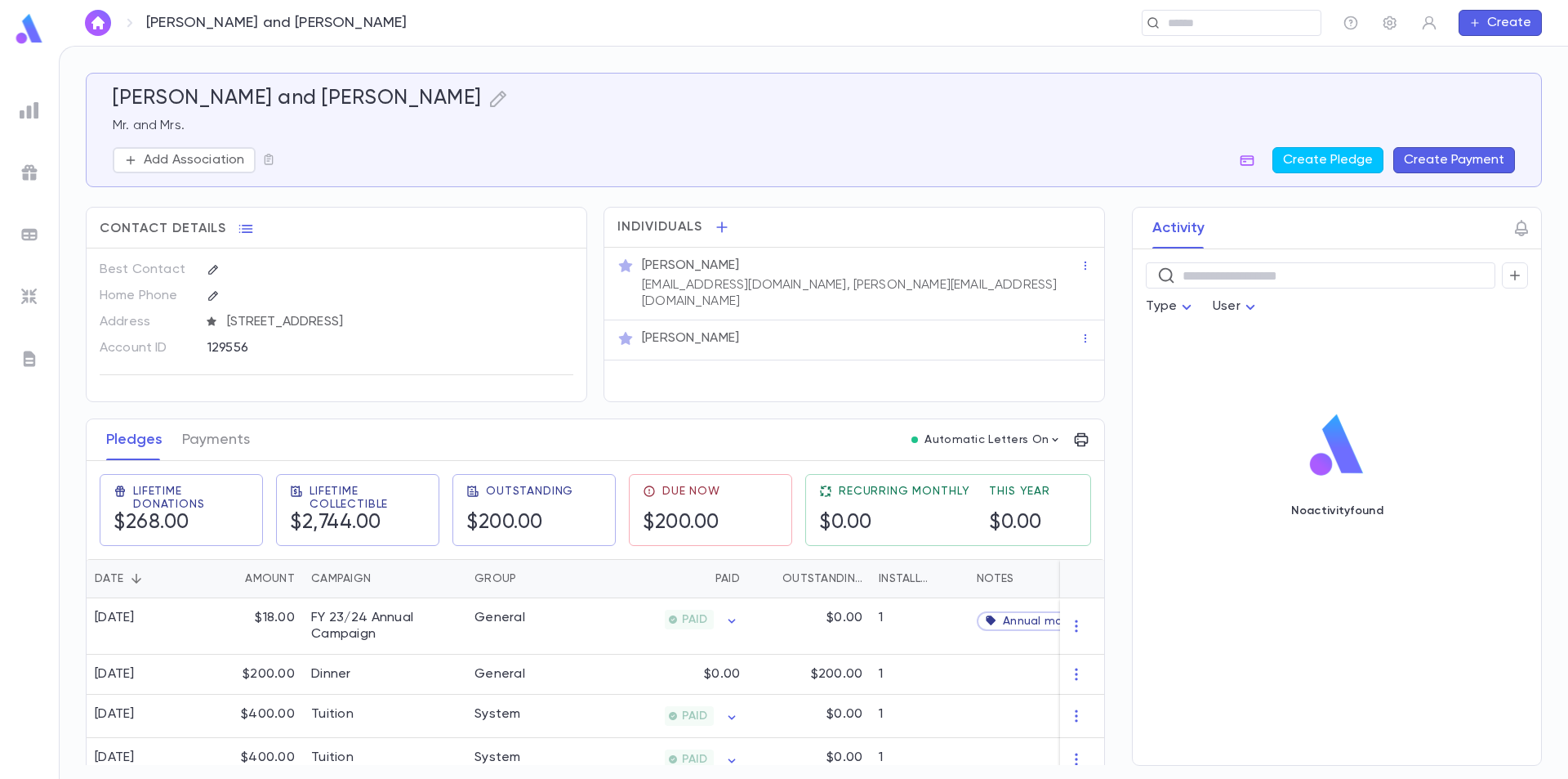
click at [23, 23] on img at bounding box center [29, 29] width 33 height 32
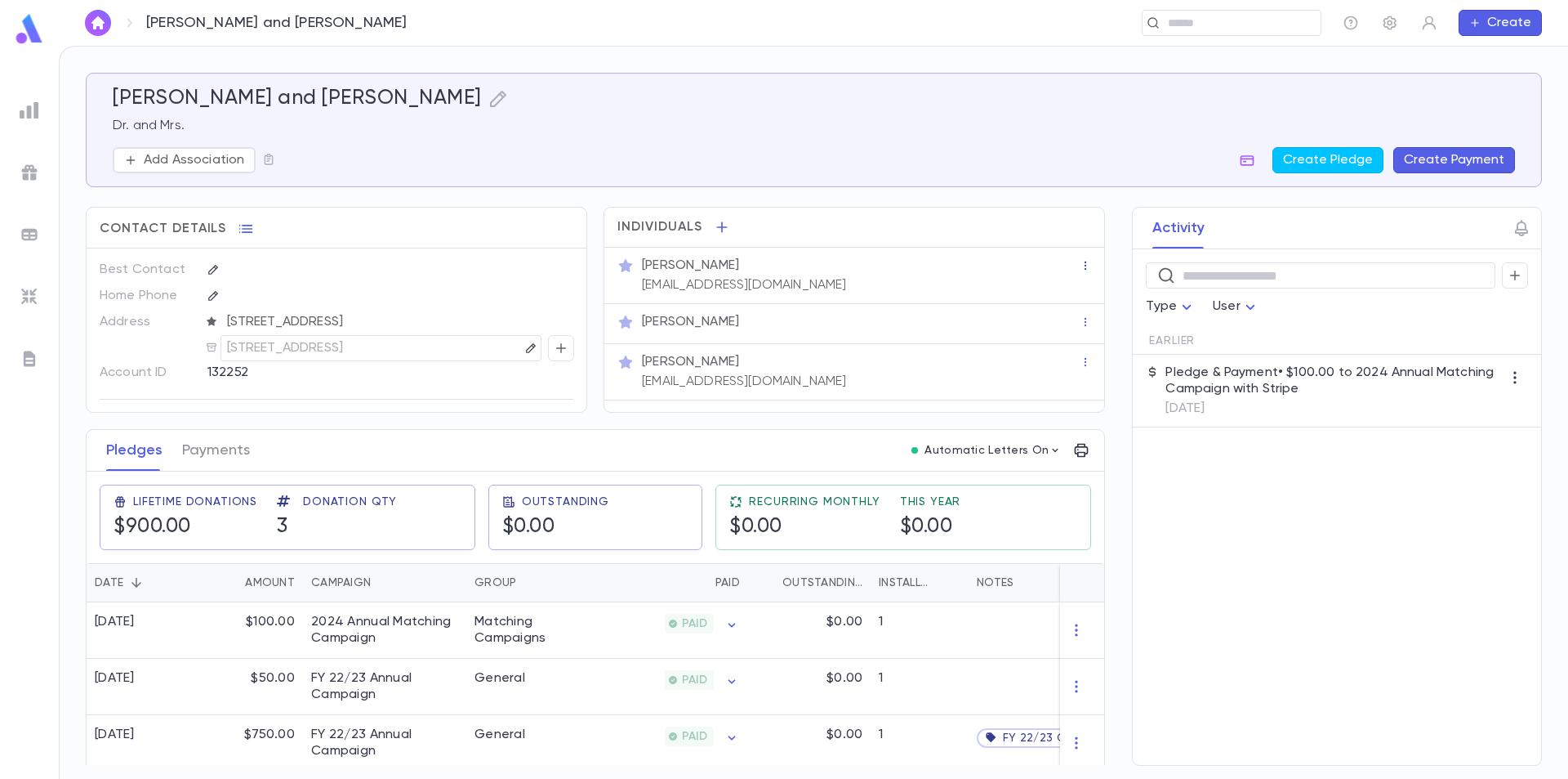
click at [1080, 266] on icon "button" at bounding box center [1085, 266] width 12 height 12
click at [944, 273] on div at bounding box center [784, 390] width 1568 height 779
click at [739, 273] on div "[PERSON_NAME]" at bounding box center [860, 266] width 438 height 17
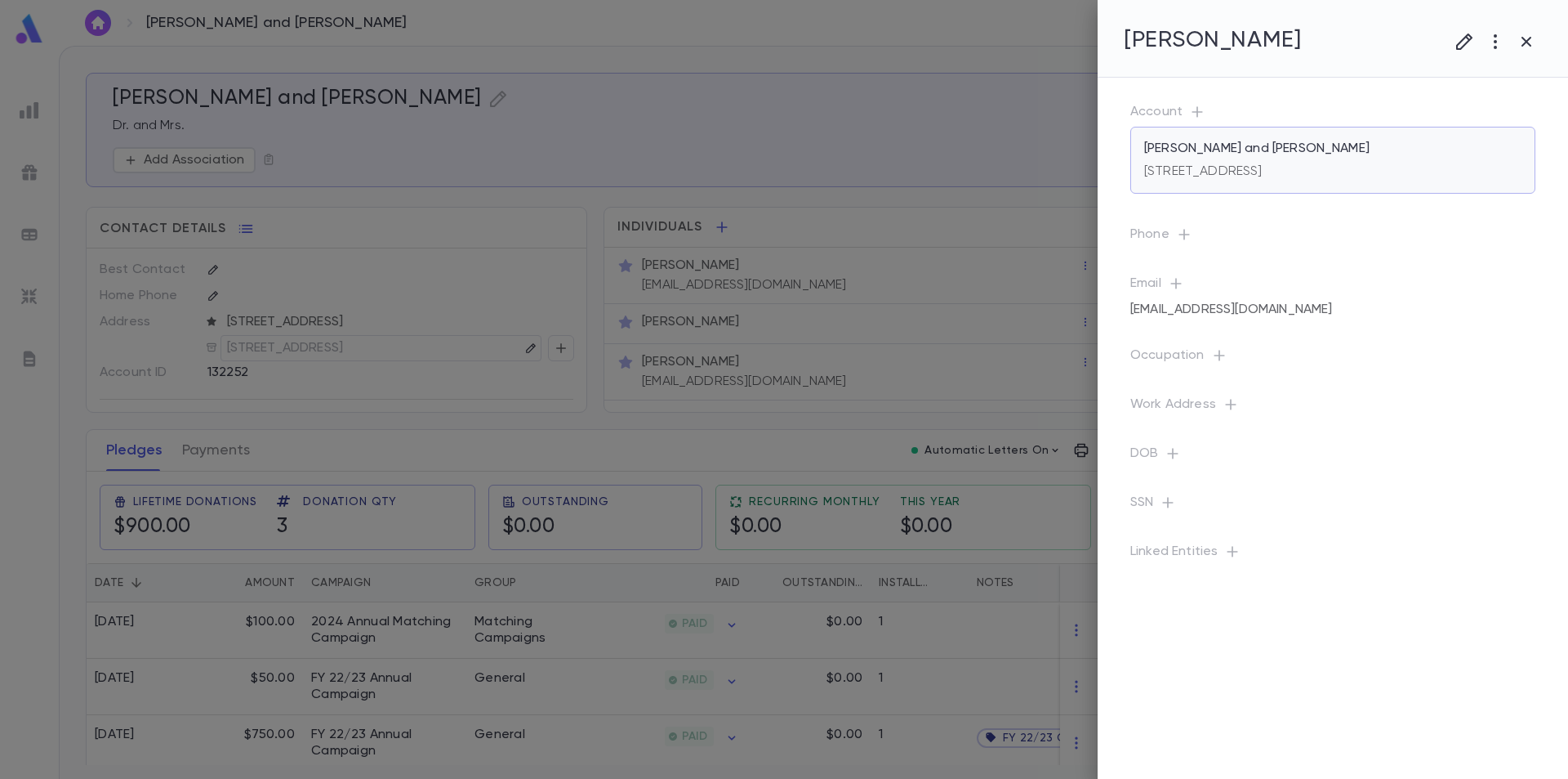
click at [1284, 153] on p "[PERSON_NAME] and [PERSON_NAME]" at bounding box center [1257, 149] width 225 height 17
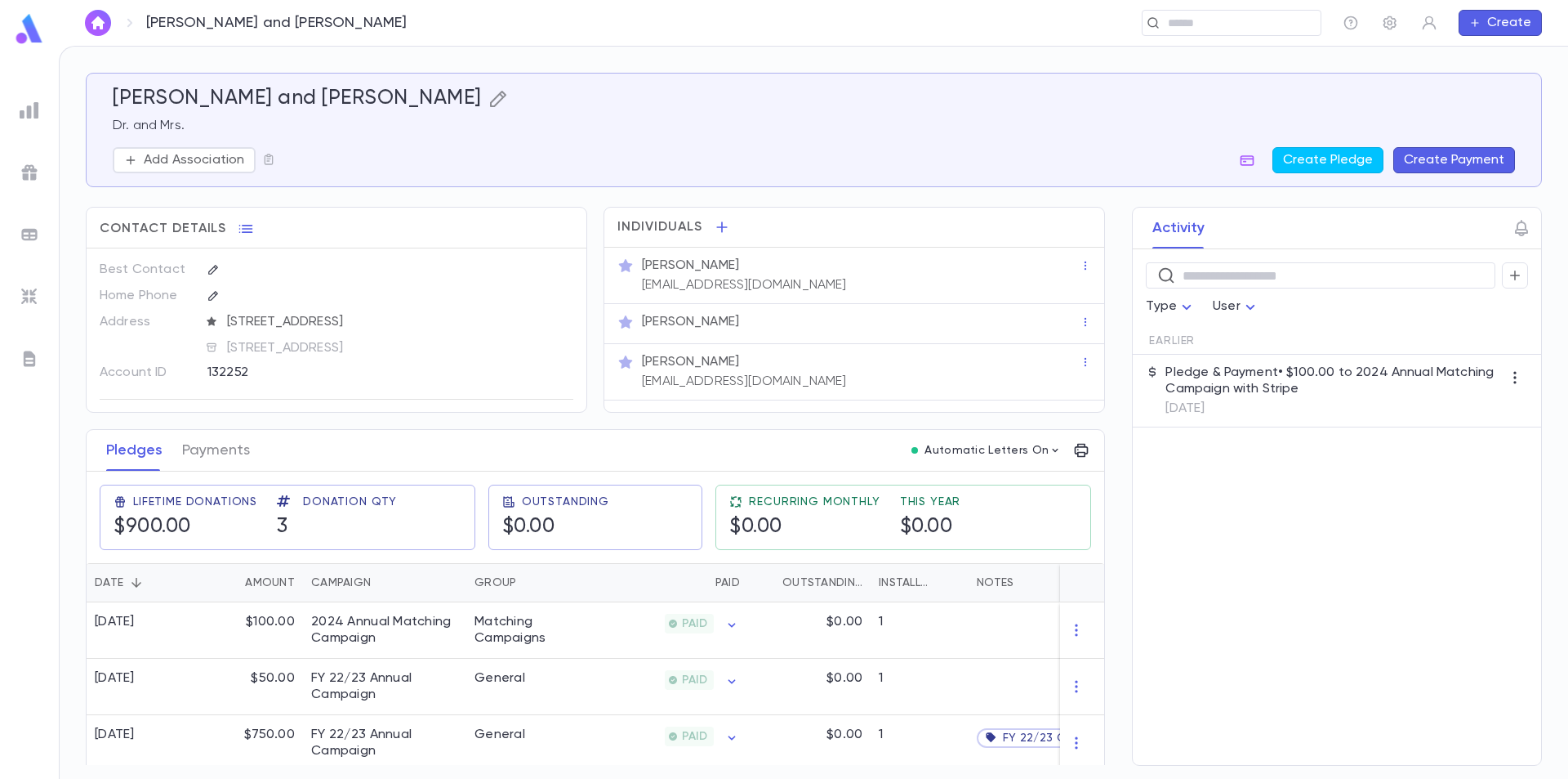
click at [490, 97] on icon "button" at bounding box center [498, 99] width 17 height 17
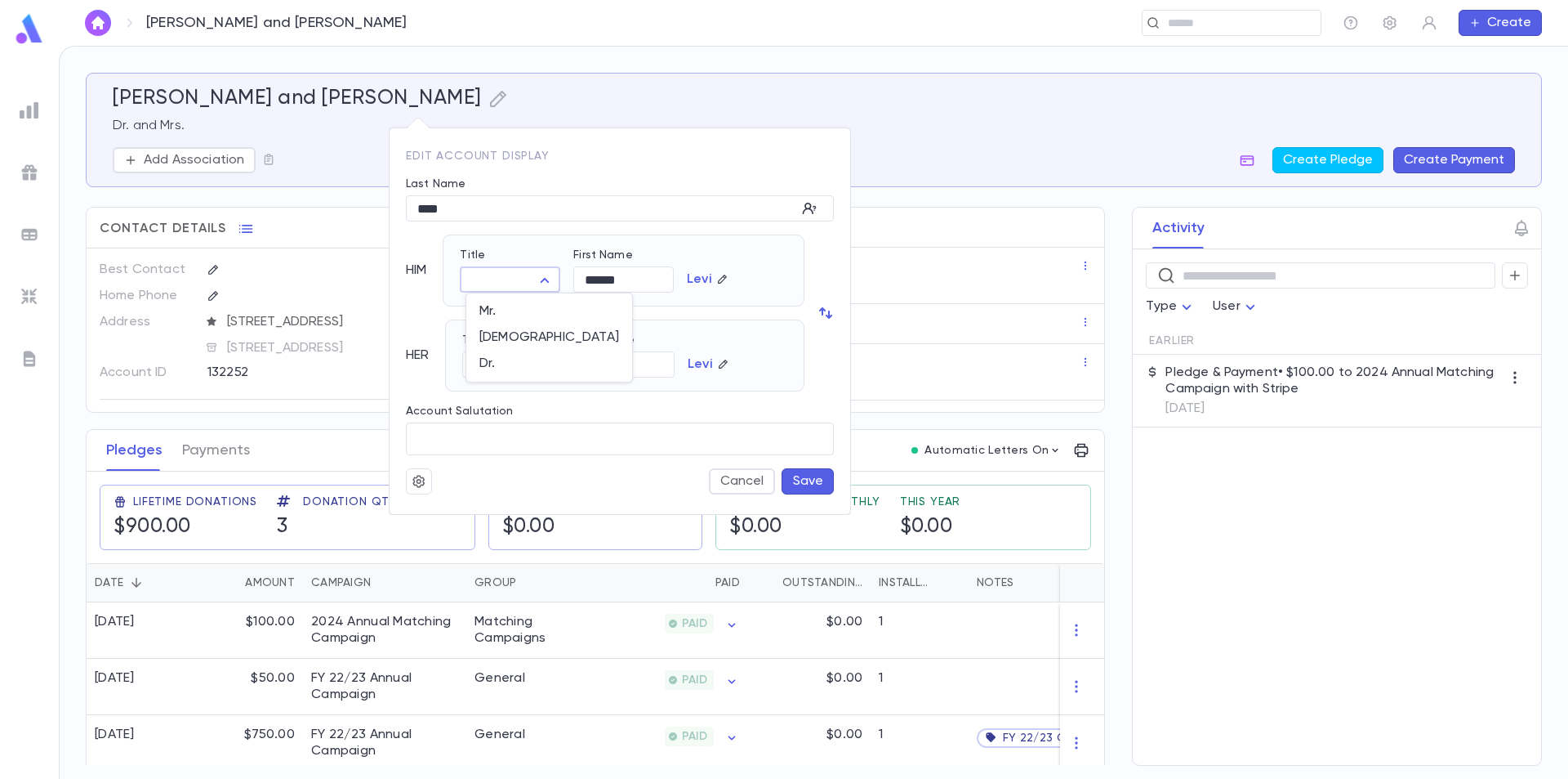
click at [536, 279] on body "[PERSON_NAME] and [PERSON_NAME] ​ Create [PERSON_NAME] and [PERSON_NAME] Dr. an…" at bounding box center [784, 412] width 1568 height 733
click at [506, 365] on span "Dr." at bounding box center [549, 364] width 140 height 17
type input "***"
drag, startPoint x: 670, startPoint y: 279, endPoint x: 584, endPoint y: 276, distance: 86.1
click at [584, 276] on input "******" at bounding box center [624, 279] width 101 height 25
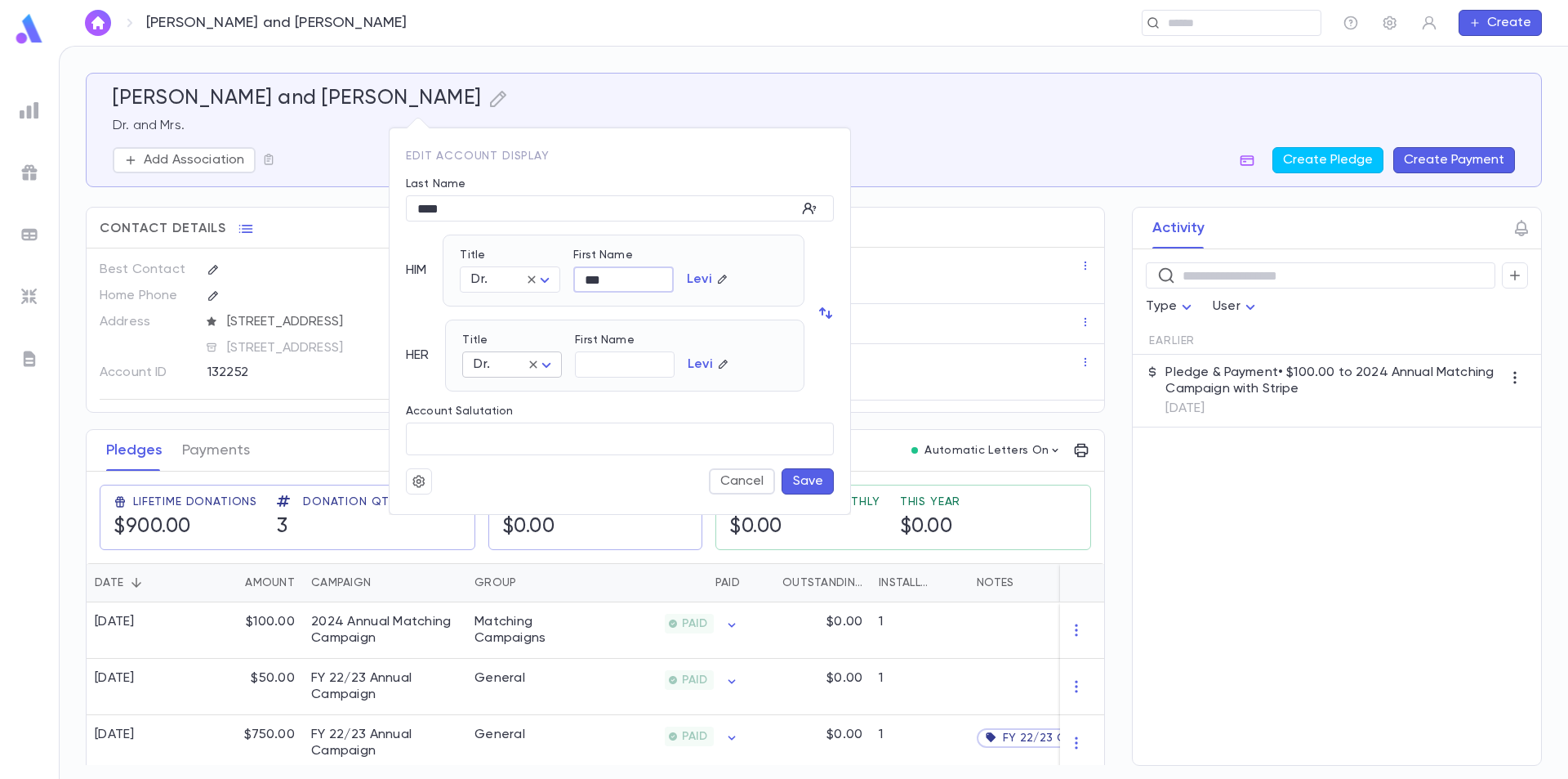
type input "***"
click at [534, 366] on icon at bounding box center [534, 364] width 8 height 8
click at [546, 364] on body "[PERSON_NAME] and [PERSON_NAME] ​ Create [PERSON_NAME] and [PERSON_NAME] Dr. an…" at bounding box center [784, 412] width 1568 height 733
click at [525, 400] on span "Mrs." at bounding box center [516, 396] width 71 height 17
type input "****"
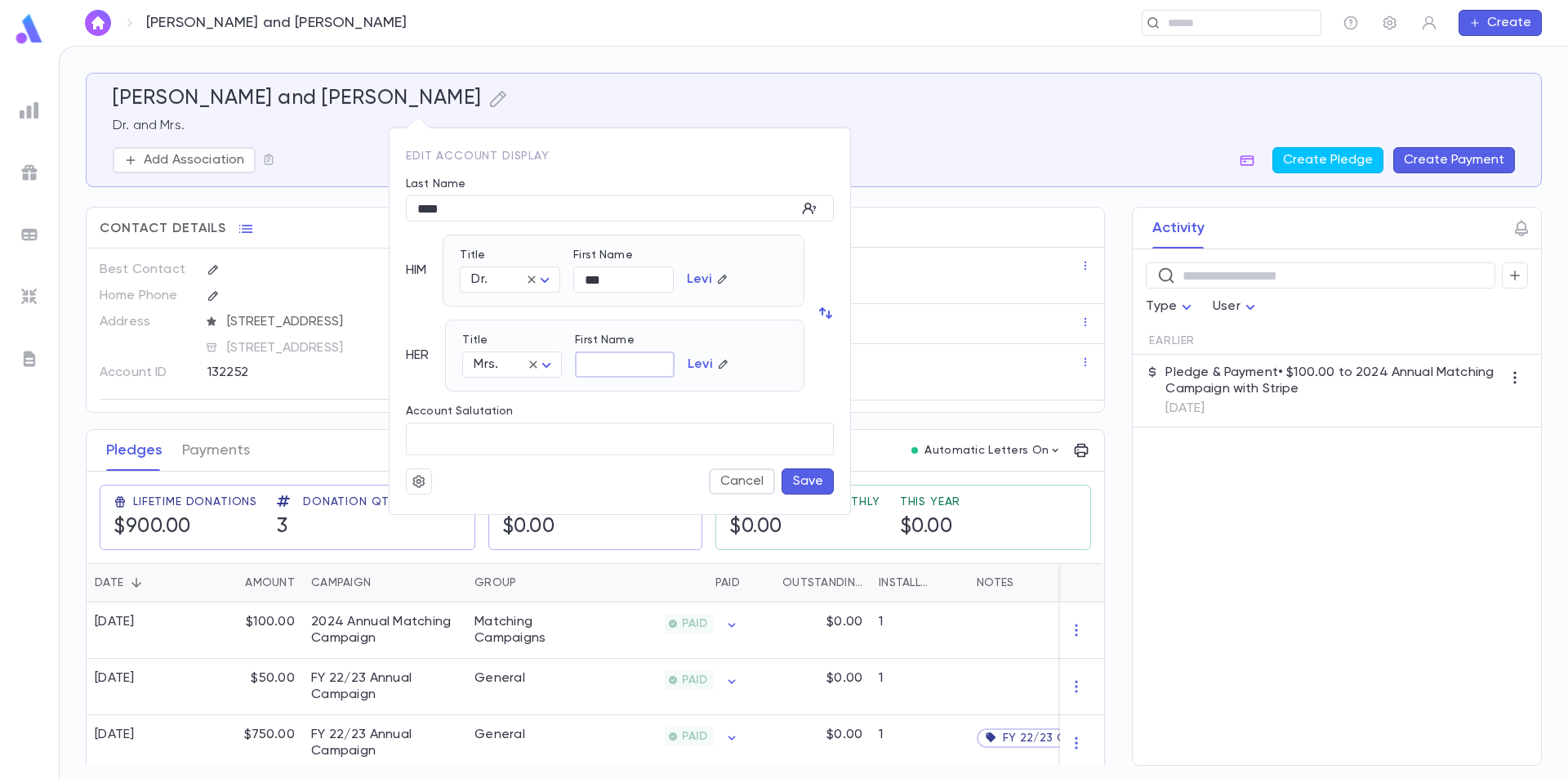
click at [597, 369] on input "First Name" at bounding box center [625, 364] width 100 height 25
type input "******"
click at [807, 486] on button "Save" at bounding box center [808, 480] width 53 height 26
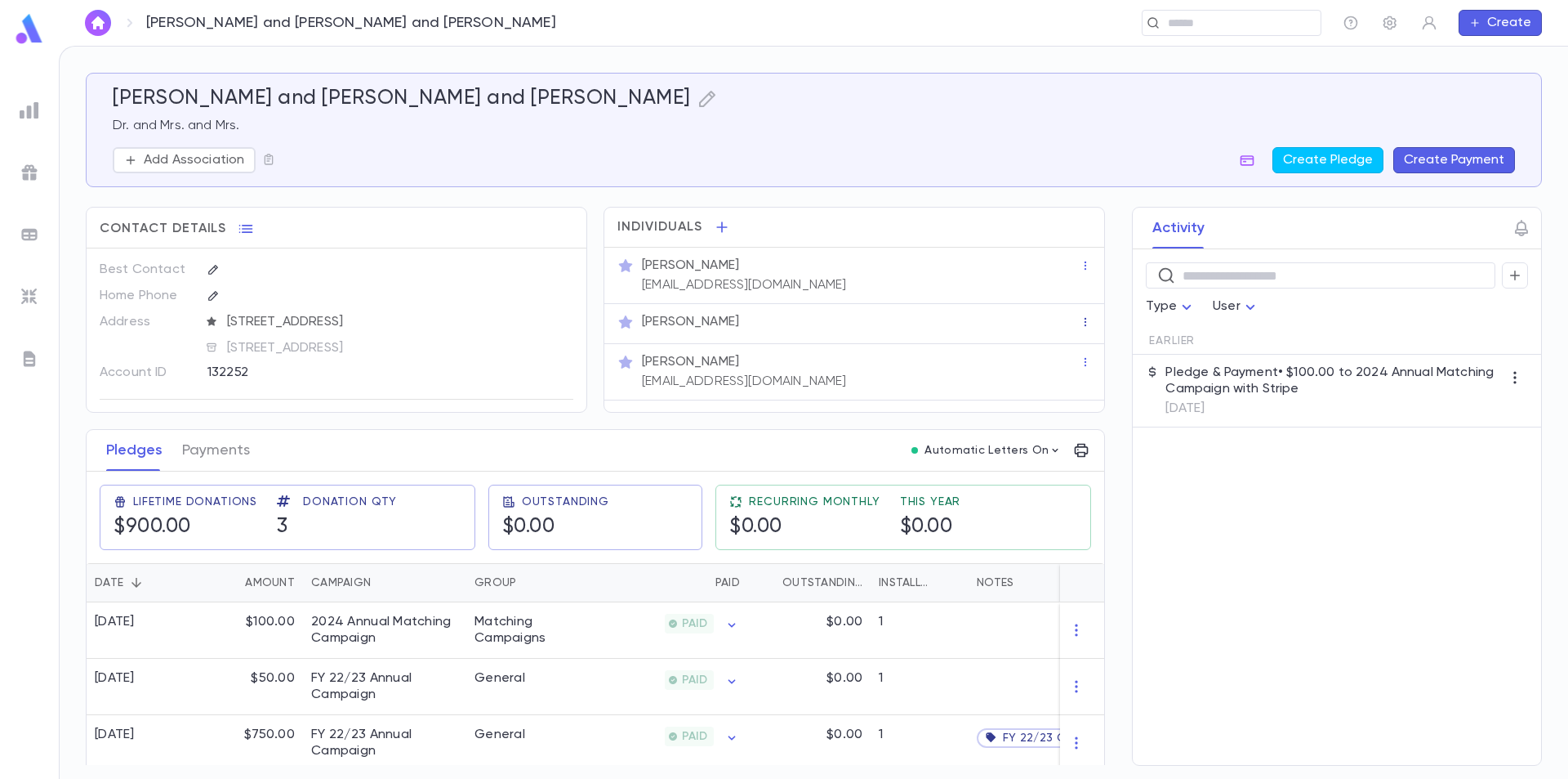
click at [1080, 319] on icon "button" at bounding box center [1085, 322] width 12 height 12
click at [1090, 339] on ul "Remove" at bounding box center [1115, 347] width 77 height 36
click at [1107, 345] on ul "Remove" at bounding box center [1115, 347] width 77 height 36
drag, startPoint x: 1071, startPoint y: 324, endPoint x: 1080, endPoint y: 325, distance: 9.1
click at [1071, 324] on div at bounding box center [784, 390] width 1568 height 779
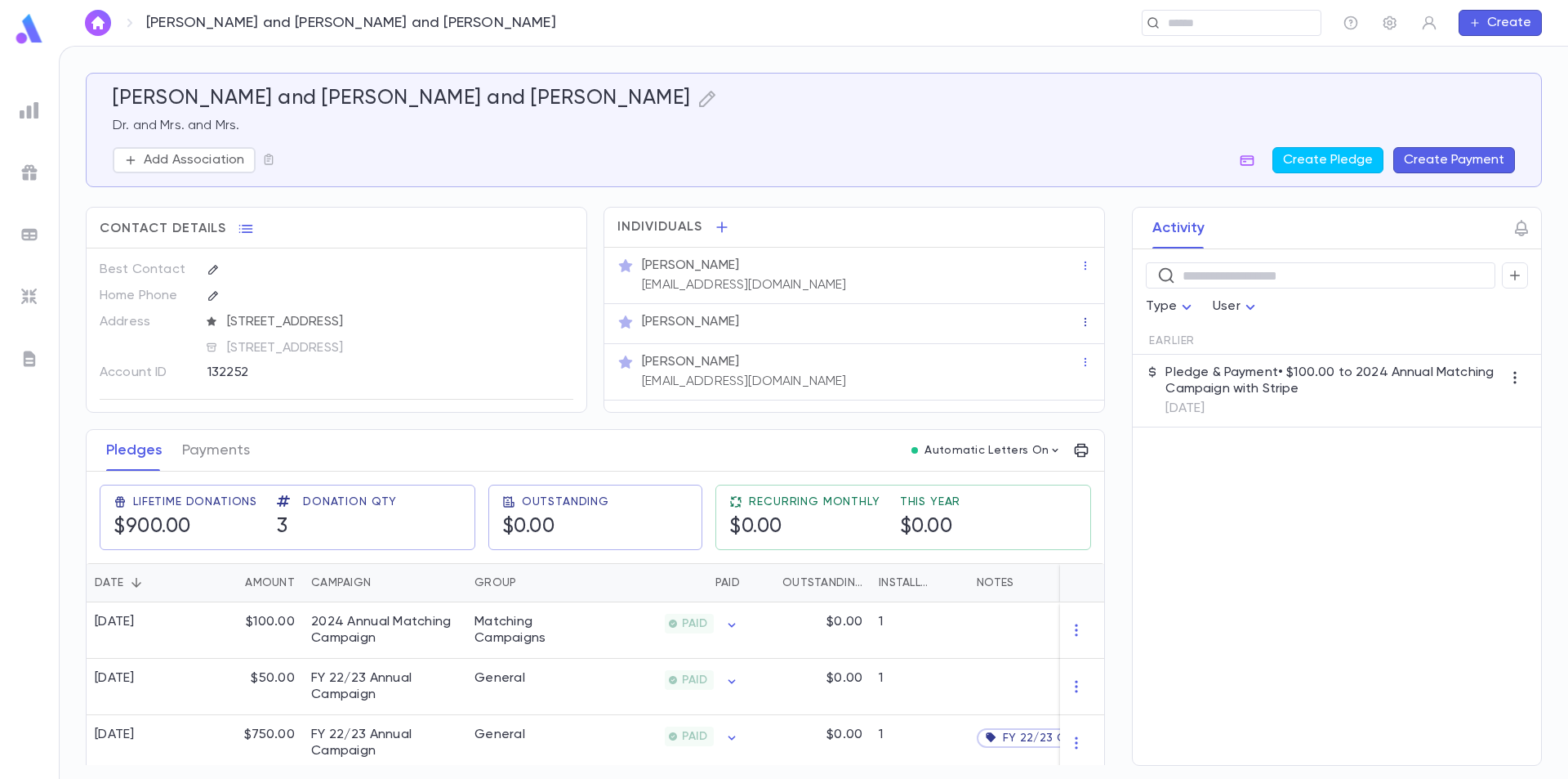
click at [1082, 324] on icon "button" at bounding box center [1085, 322] width 12 height 12
click at [1104, 348] on ul "Remove" at bounding box center [1115, 347] width 77 height 36
click at [931, 319] on div at bounding box center [784, 390] width 1568 height 779
click at [774, 319] on div "[PERSON_NAME]" at bounding box center [860, 322] width 438 height 17
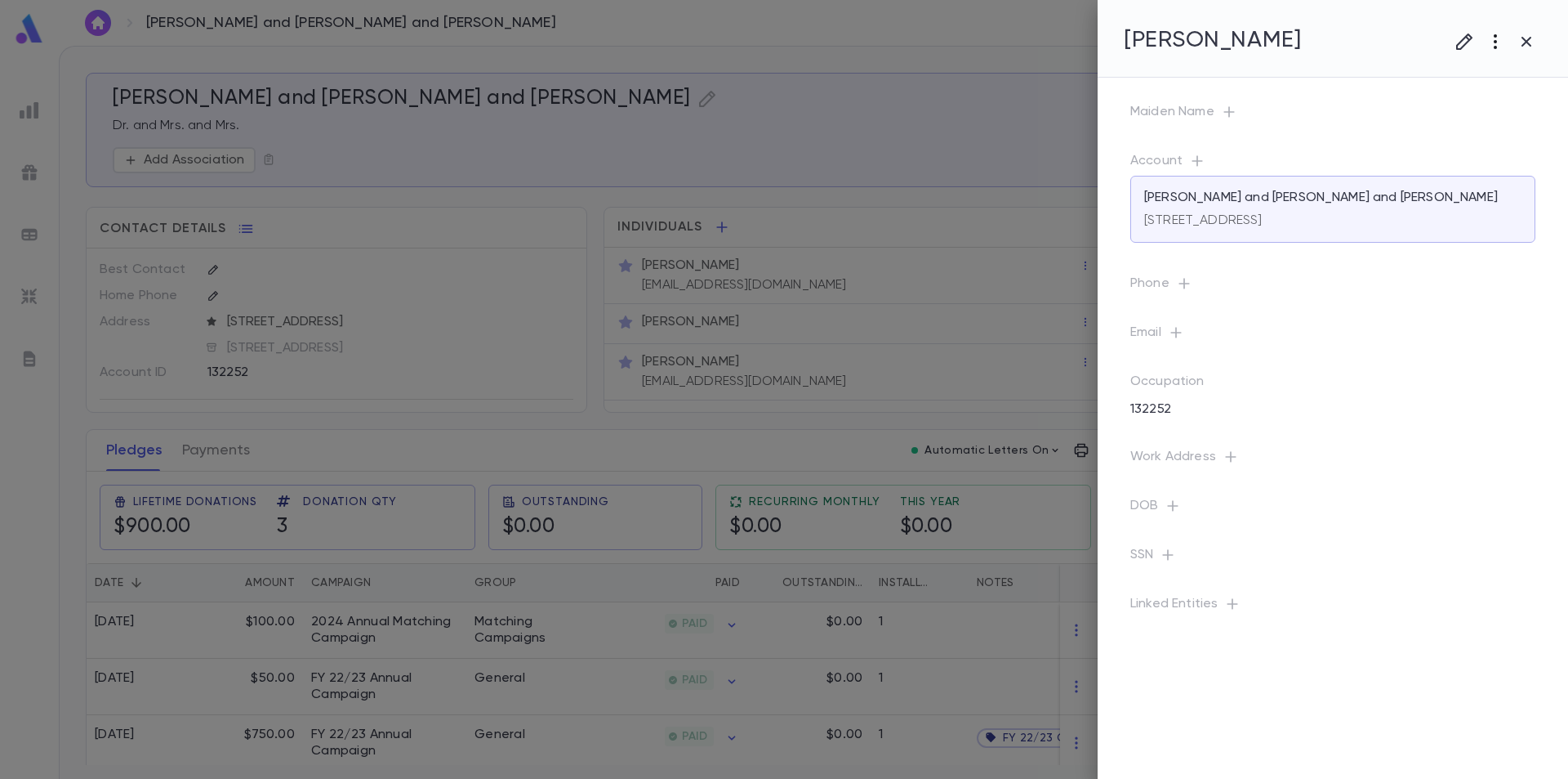
click at [1492, 40] on icon "button" at bounding box center [1495, 42] width 20 height 20
click at [1445, 123] on li "Delete" at bounding box center [1480, 128] width 163 height 26
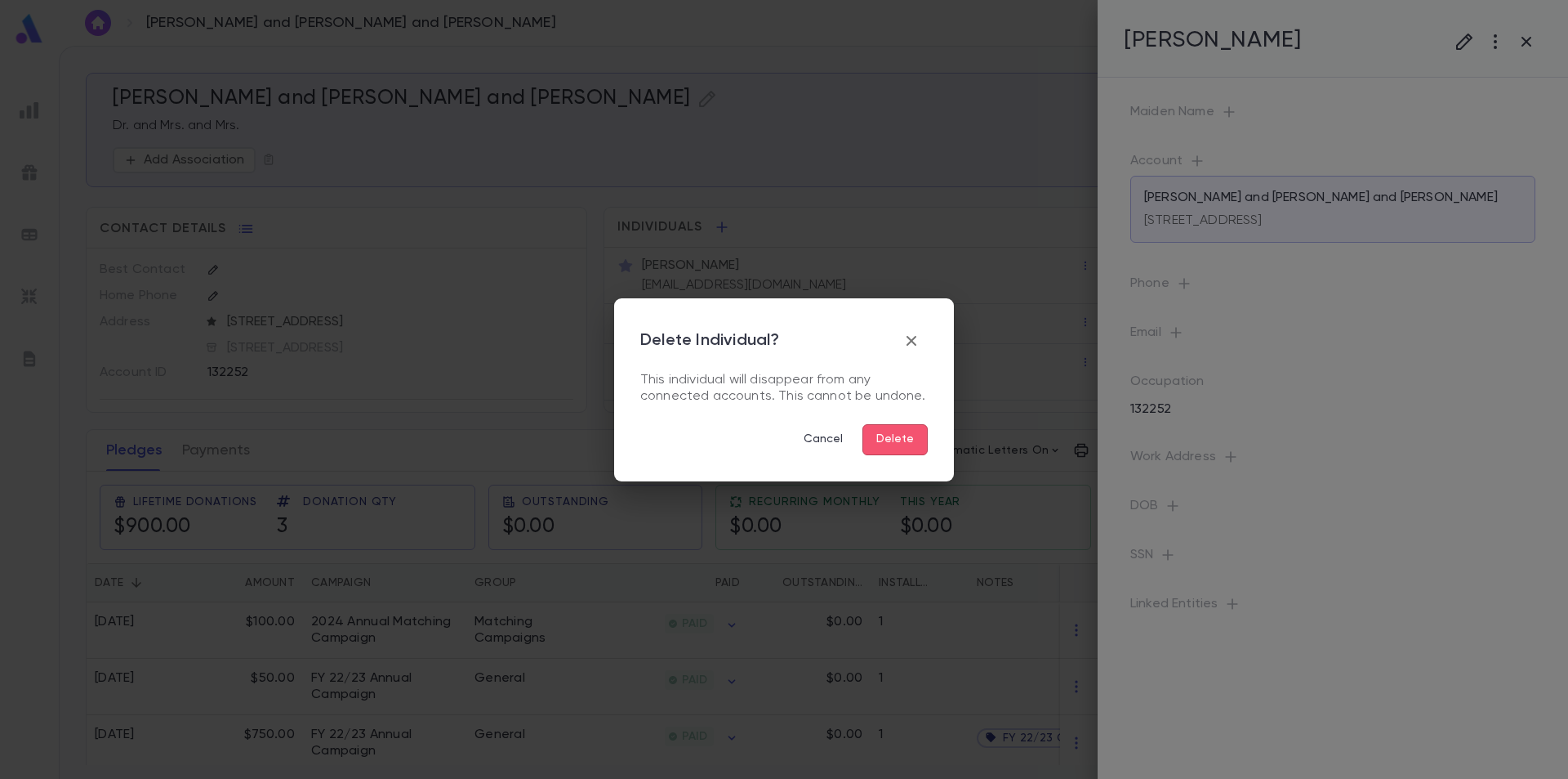
click at [895, 444] on button "Delete" at bounding box center [895, 440] width 65 height 31
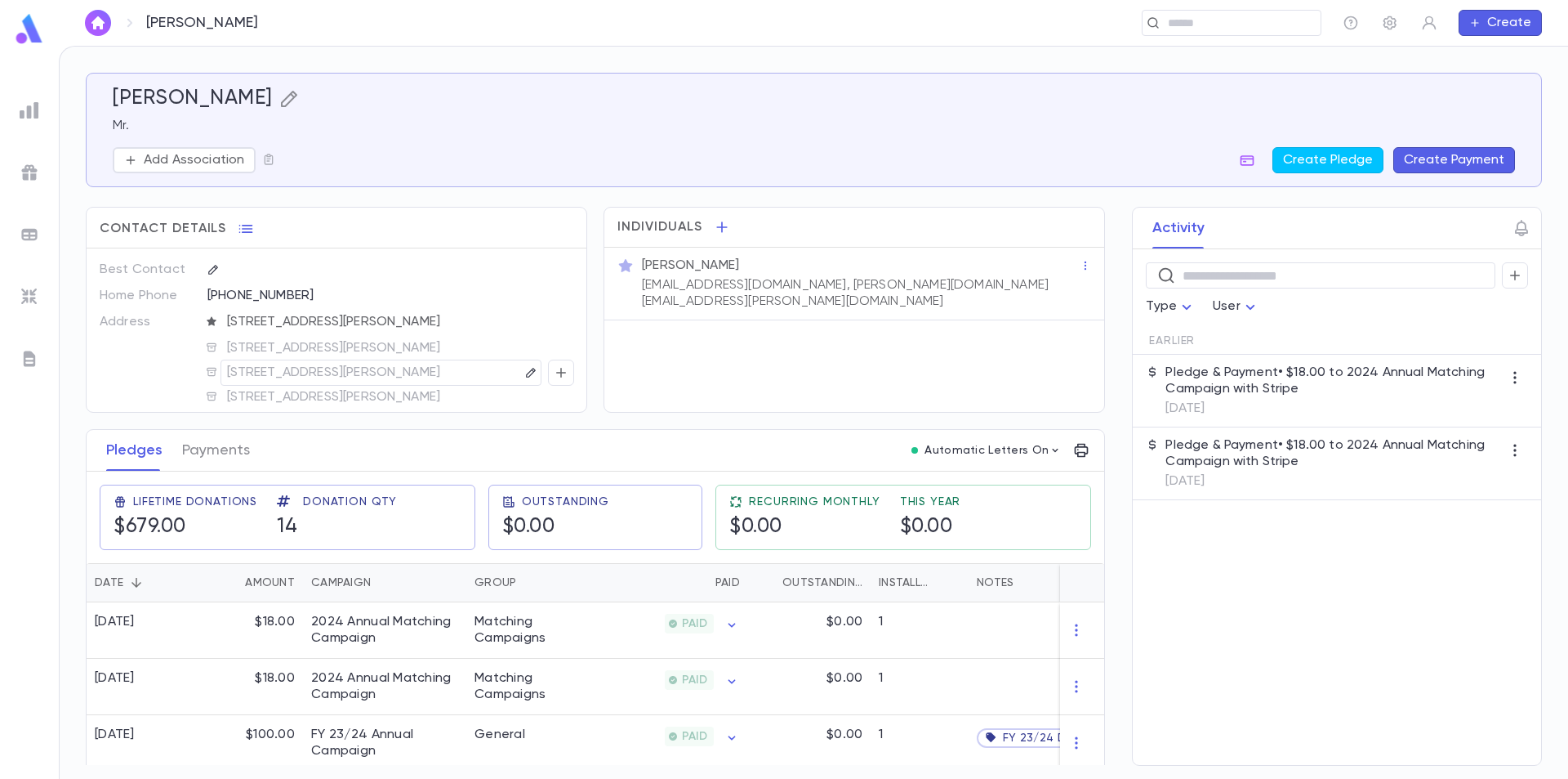
click at [279, 98] on icon "button" at bounding box center [289, 99] width 20 height 20
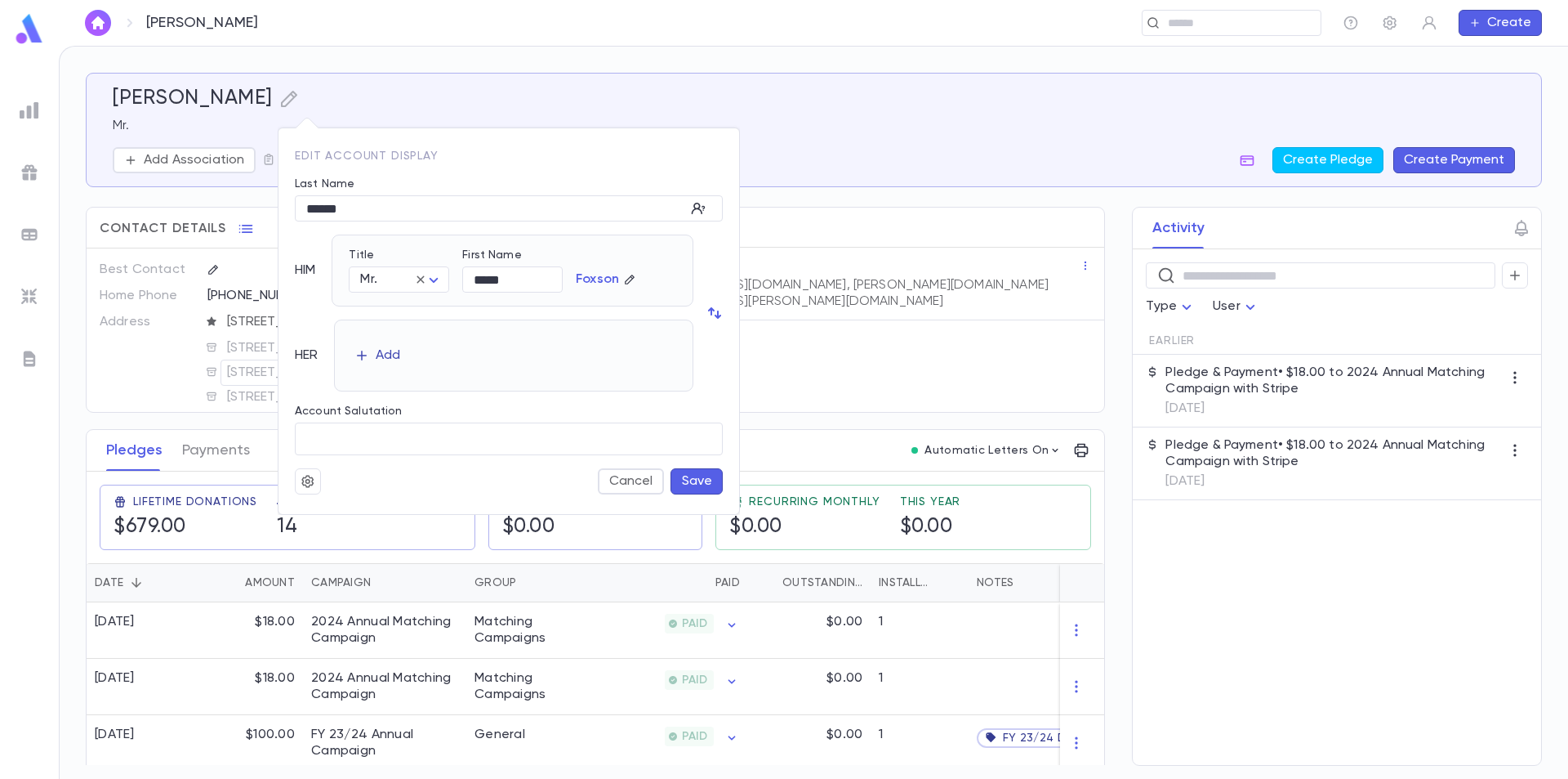
click at [389, 354] on div "Add" at bounding box center [388, 355] width 24 height 17
click at [429, 364] on body "[PERSON_NAME] ​ Create [PERSON_NAME] Mr. Add Association Create Pledge Create P…" at bounding box center [784, 412] width 1568 height 733
click at [409, 396] on span "Mrs." at bounding box center [405, 396] width 71 height 17
type input "****"
click at [694, 485] on button "Save" at bounding box center [696, 480] width 53 height 26
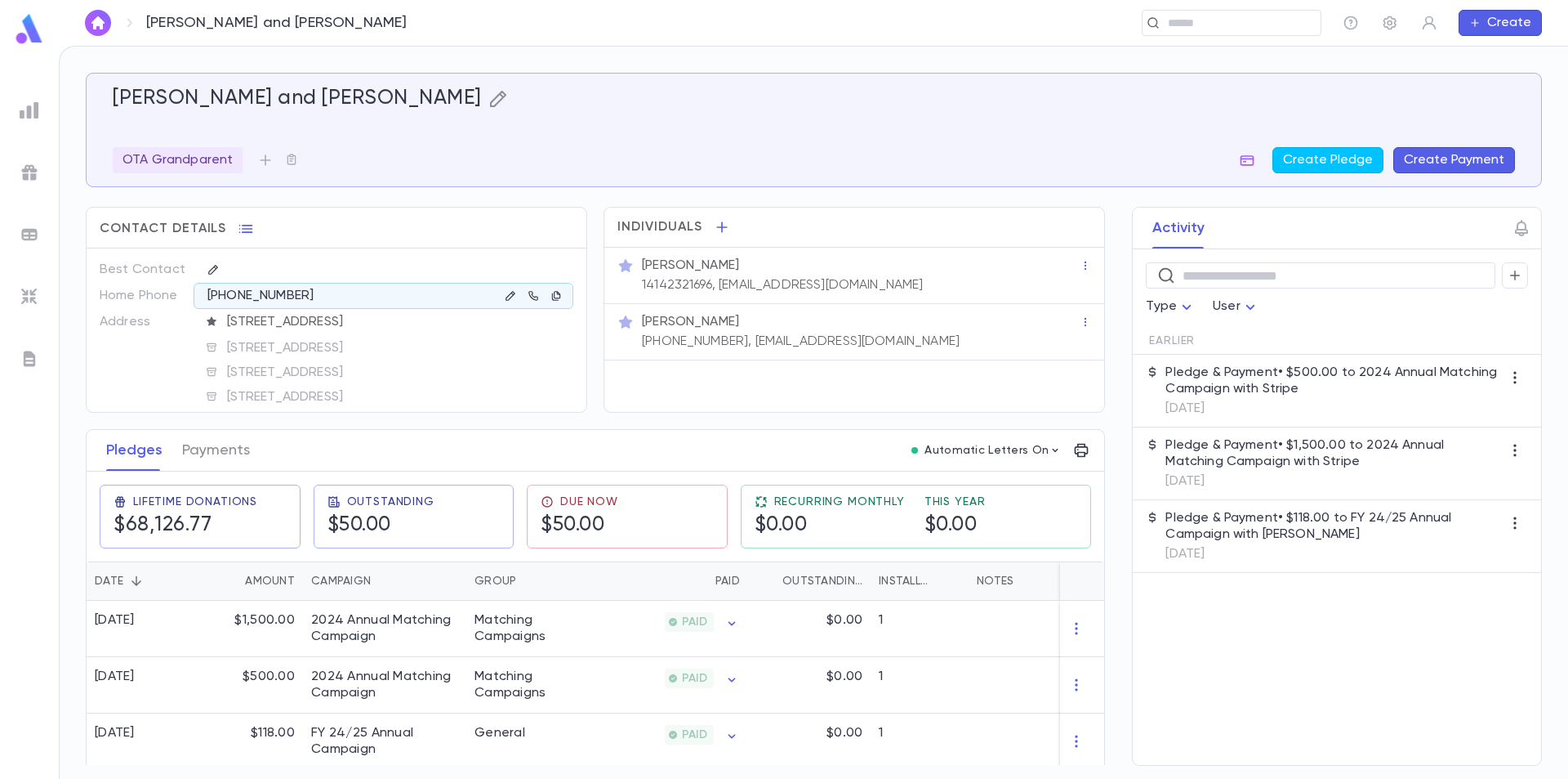
click at [488, 92] on icon "button" at bounding box center [498, 99] width 20 height 20
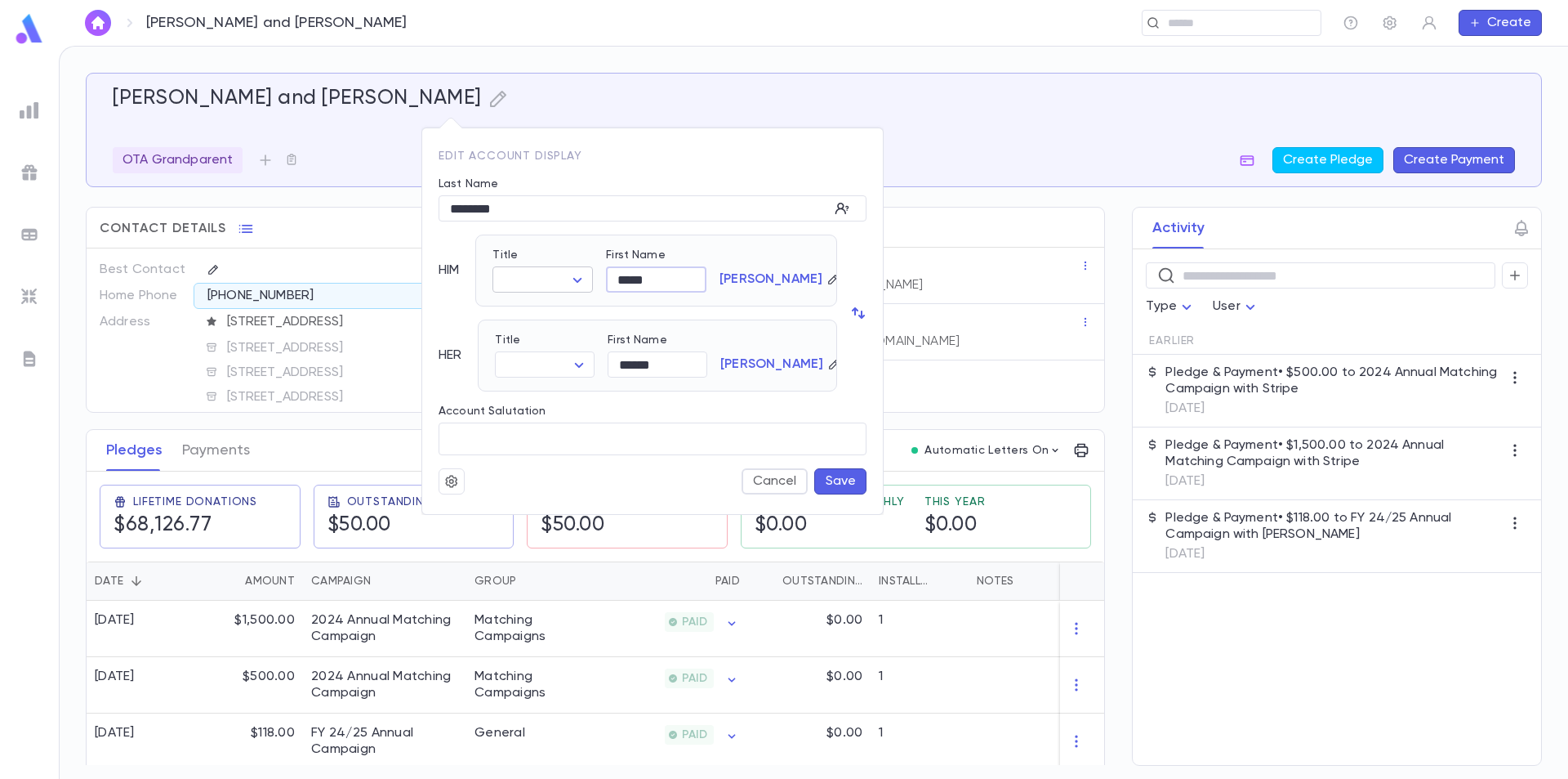
drag, startPoint x: 668, startPoint y: 283, endPoint x: 593, endPoint y: 282, distance: 75.0
click at [593, 282] on div "Title ​ ​ First Name ***** ​ [PERSON_NAME]" at bounding box center [649, 264] width 341 height 58
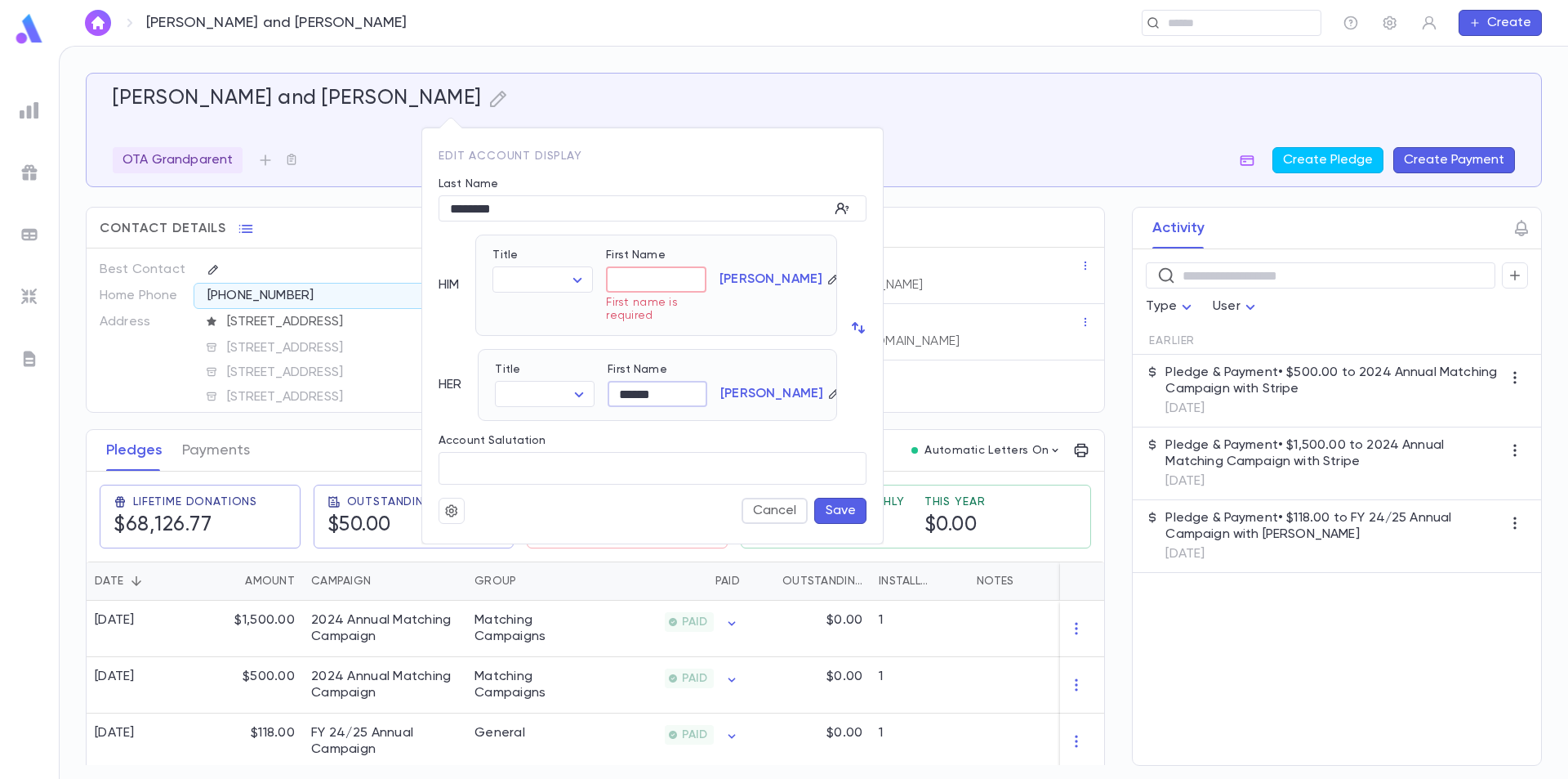
drag, startPoint x: 675, startPoint y: 360, endPoint x: 606, endPoint y: 370, distance: 69.7
click at [606, 370] on div "First Name ****** ​" at bounding box center [650, 378] width 113 height 58
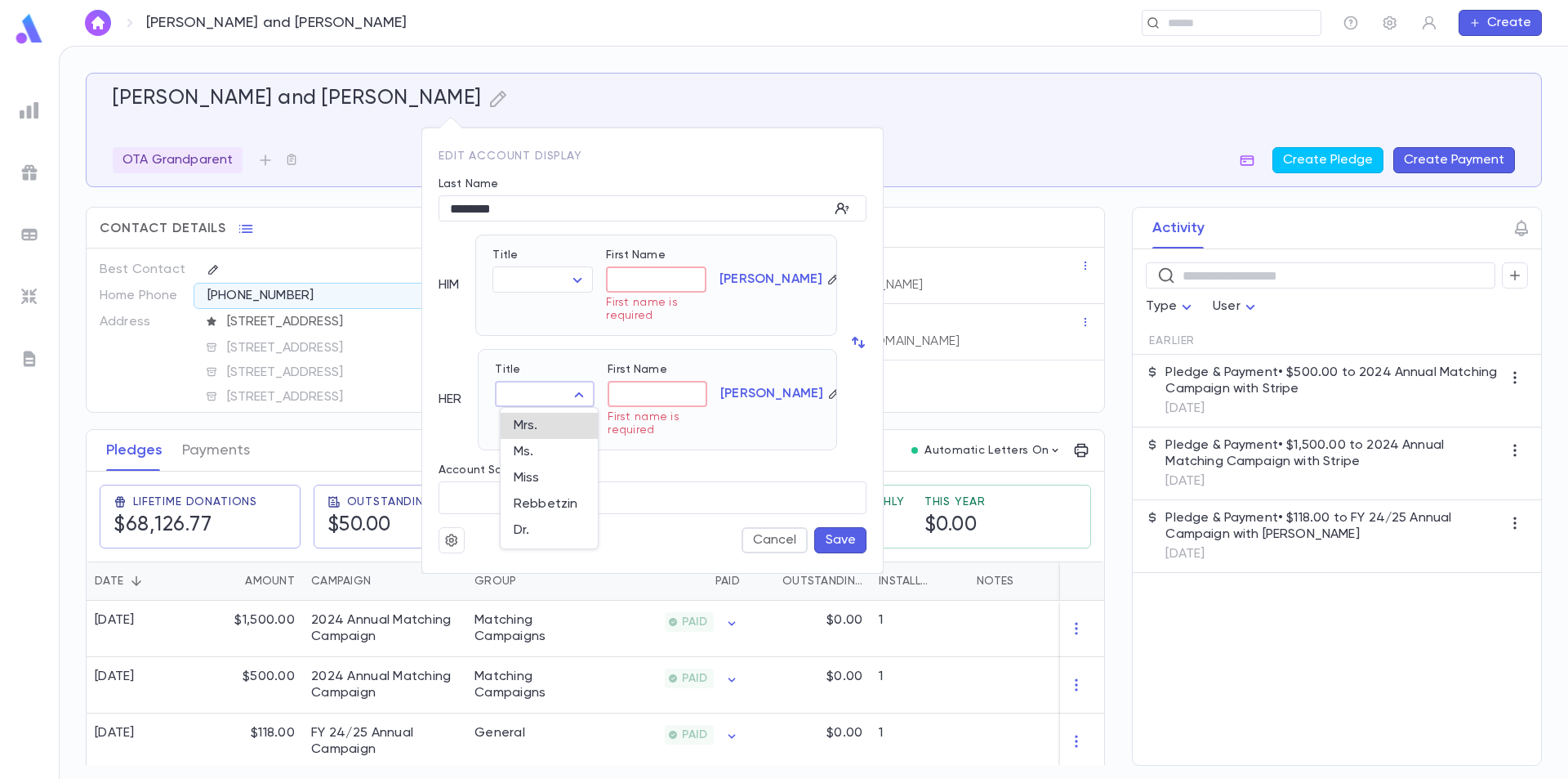
click at [538, 390] on body "[PERSON_NAME] and [PERSON_NAME] ​ Create [PERSON_NAME] and [PERSON_NAME] Grandp…" at bounding box center [784, 412] width 1568 height 733
click at [537, 430] on span "Mrs." at bounding box center [549, 426] width 71 height 17
type input "****"
click at [649, 393] on input "First Name" at bounding box center [658, 395] width 100 height 25
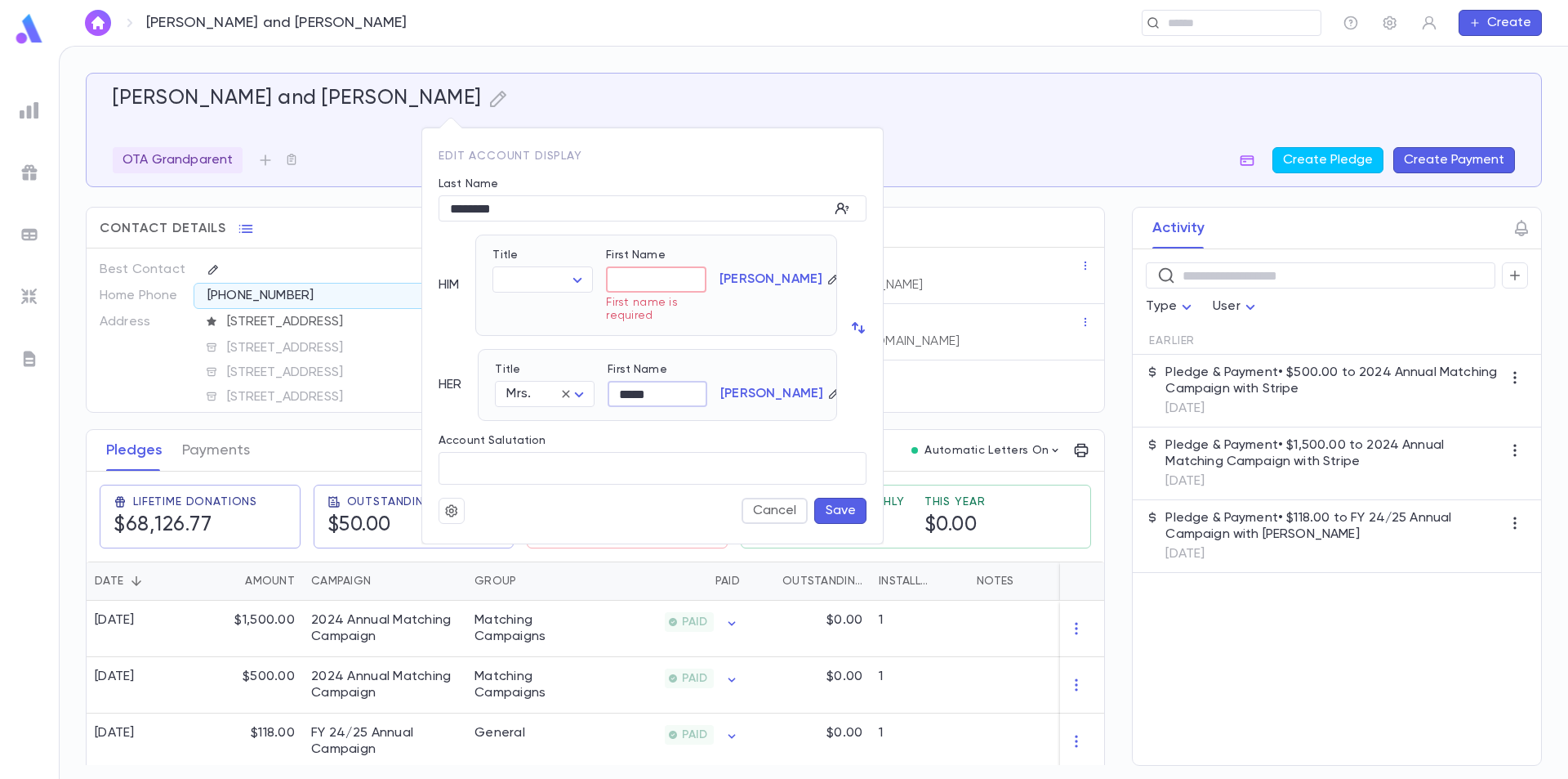
type input "*****"
click at [828, 279] on icon "button" at bounding box center [834, 279] width 12 height 12
click at [462, 262] on div "HIM Title ​ ​ First Name ​ First name is required Override Last Name ​" at bounding box center [638, 285] width 398 height 102
click at [854, 328] on icon "button" at bounding box center [859, 328] width 17 height 17
type input "*****"
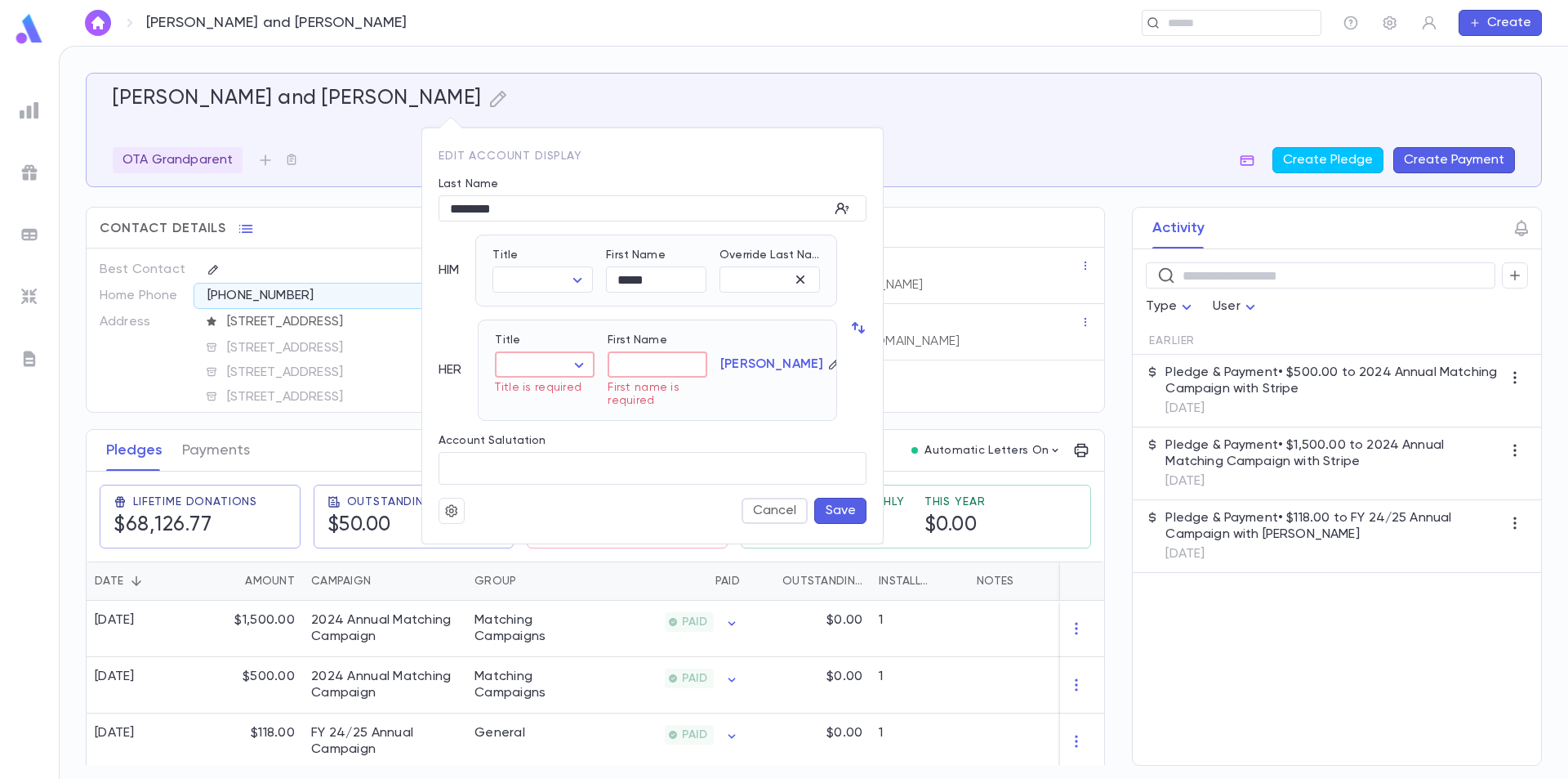
click at [859, 329] on icon "button" at bounding box center [859, 328] width 17 height 17
type input "*****"
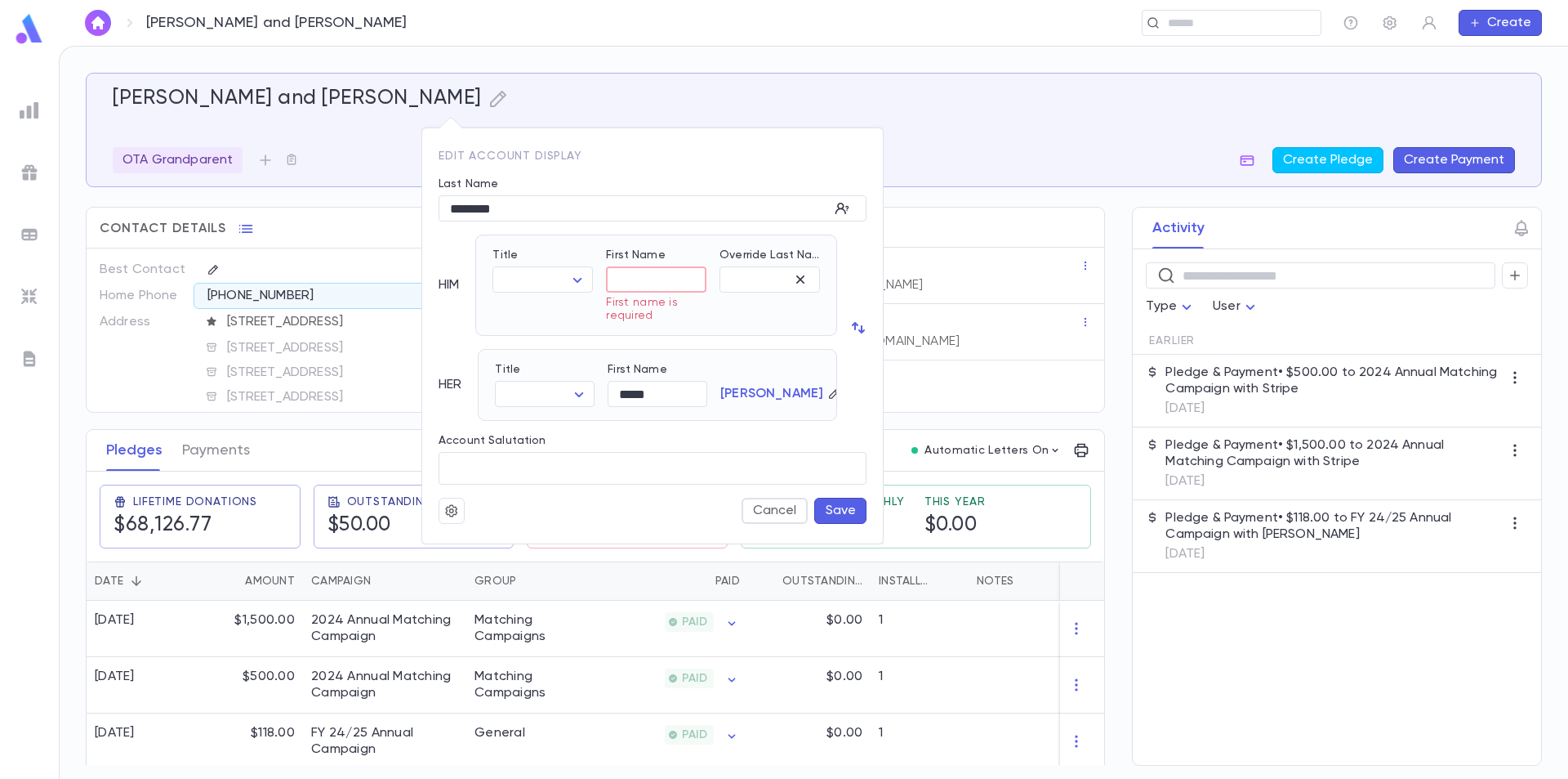
click at [839, 515] on button "Save" at bounding box center [840, 510] width 53 height 26
click at [498, 248] on div "Title ​ ​ Title is required" at bounding box center [536, 279] width 113 height 87
drag, startPoint x: 503, startPoint y: 248, endPoint x: 844, endPoint y: 209, distance: 343.2
click at [844, 209] on icon "button" at bounding box center [842, 209] width 17 height 17
type input "*********"
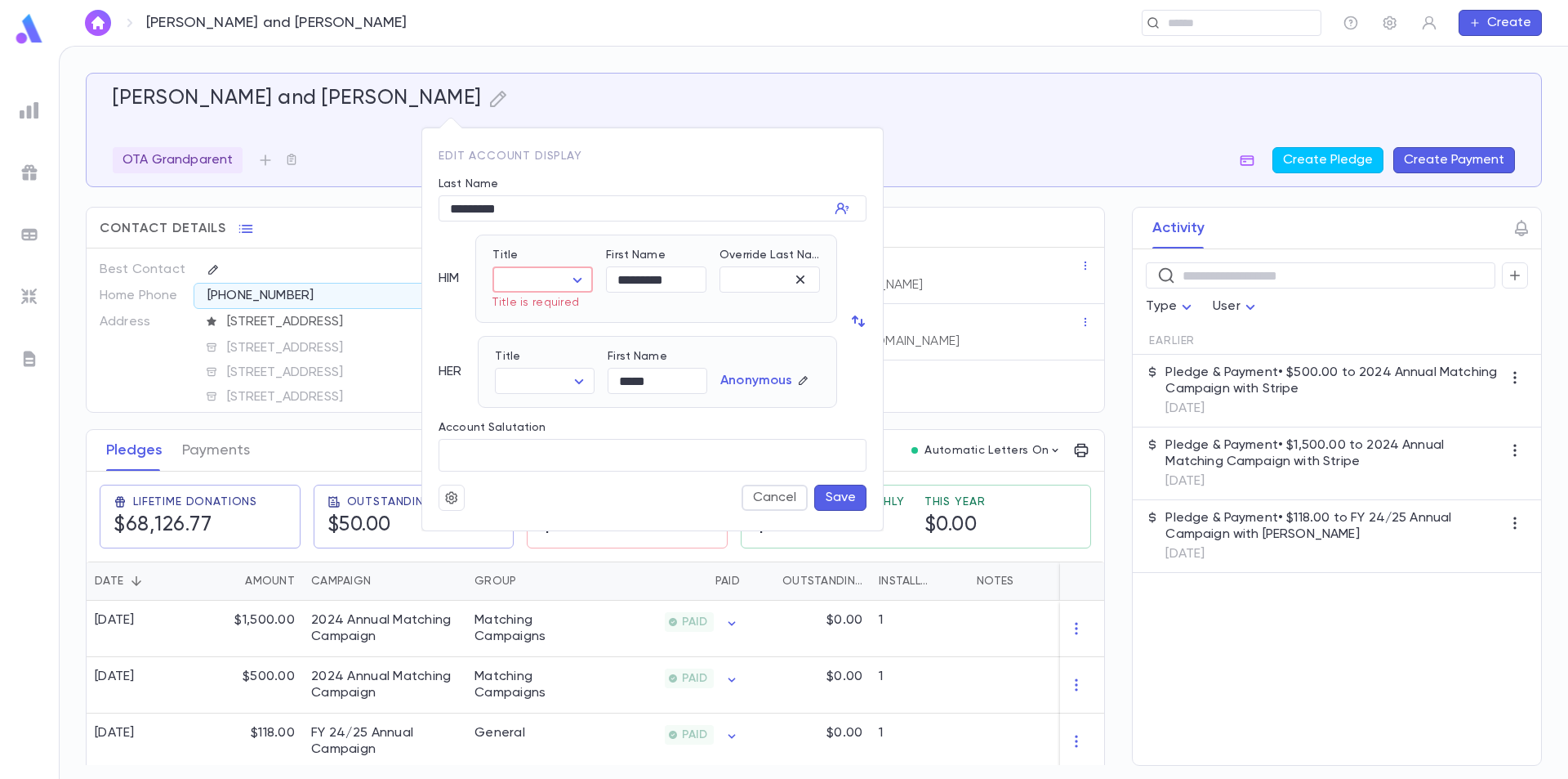
click at [859, 315] on icon "button" at bounding box center [859, 321] width 17 height 17
type input "*****"
type input "*********"
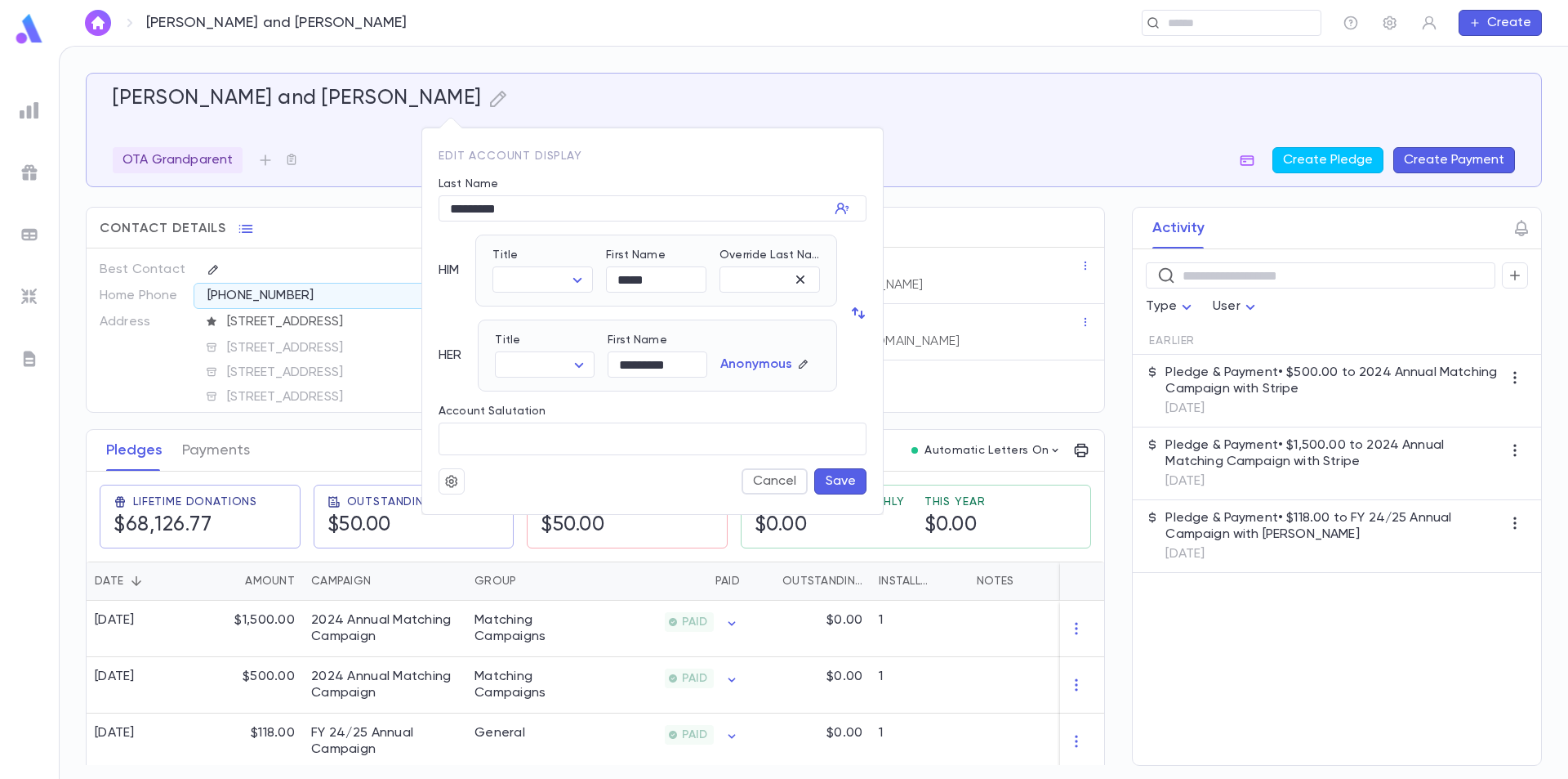
click at [860, 316] on icon "button" at bounding box center [862, 314] width 7 height 8
type input "*********"
type input "*****"
click at [860, 316] on icon "button" at bounding box center [862, 314] width 7 height 8
type input "*****"
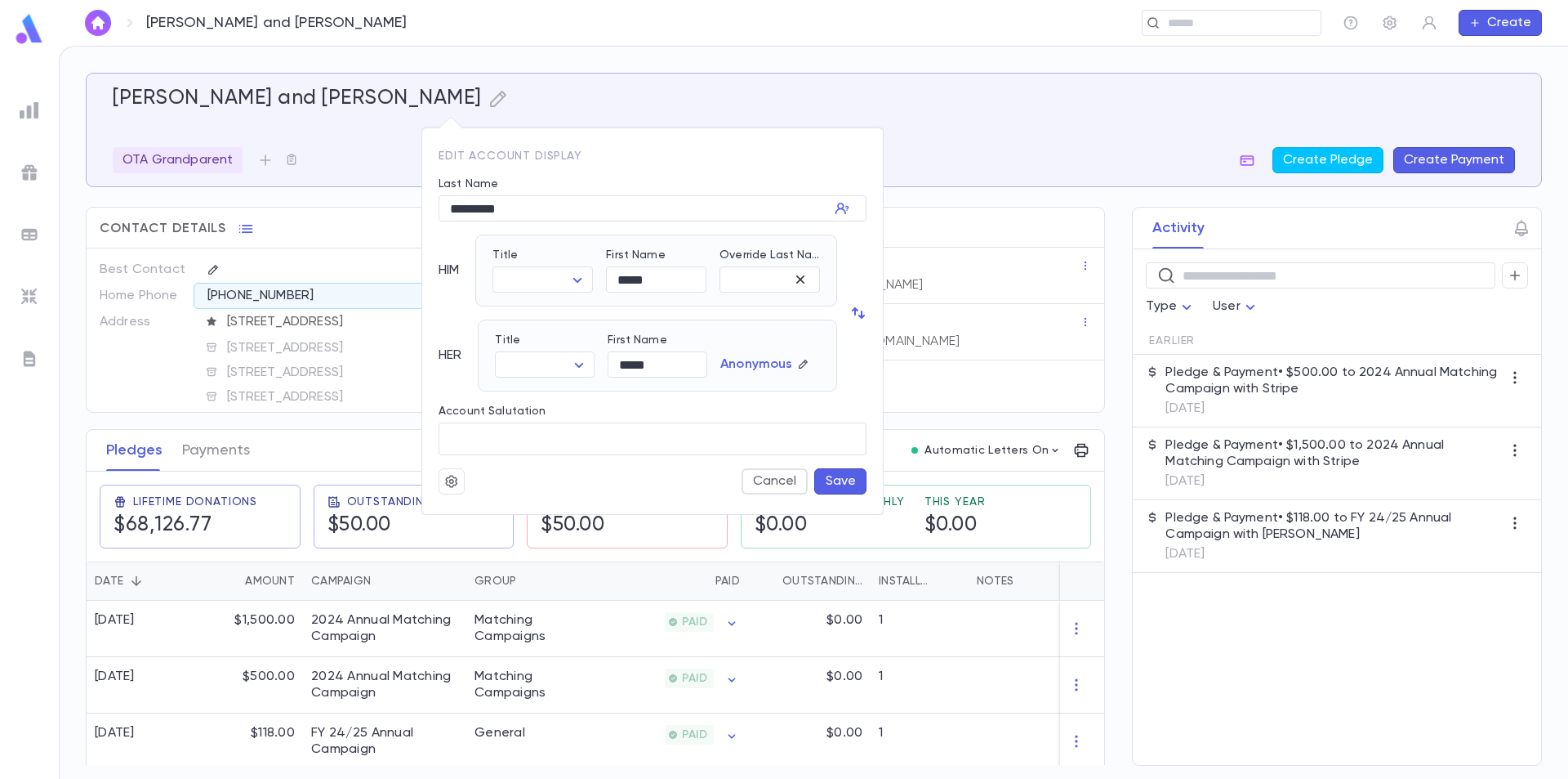
type input "*********"
click at [860, 315] on icon "button" at bounding box center [862, 314] width 7 height 8
type input "*********"
type input "*****"
drag, startPoint x: 698, startPoint y: 283, endPoint x: 623, endPoint y: 286, distance: 75.1
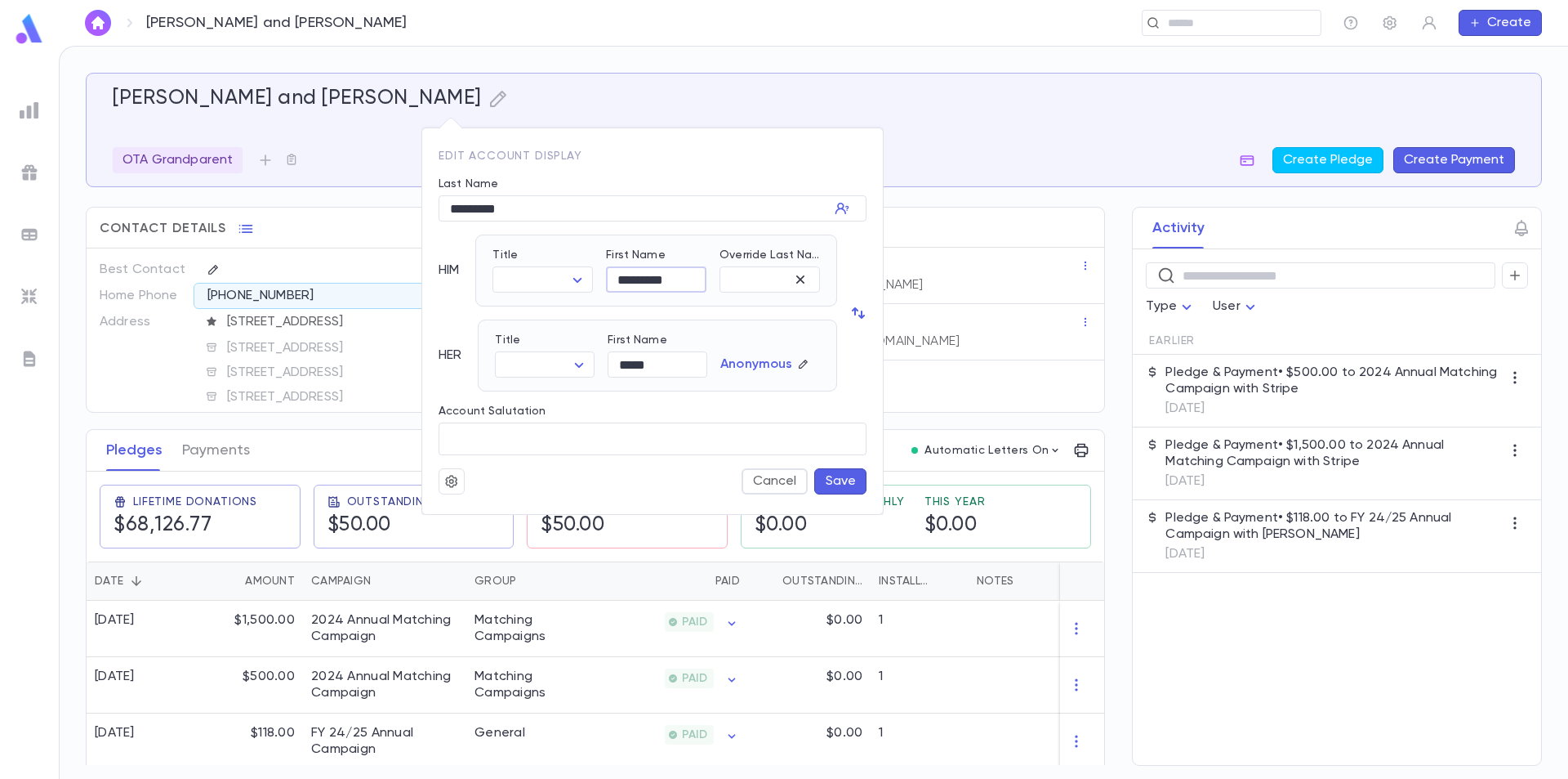
click at [623, 286] on input "*********" at bounding box center [656, 279] width 101 height 25
type input "******"
click at [832, 486] on button "Save" at bounding box center [840, 480] width 53 height 26
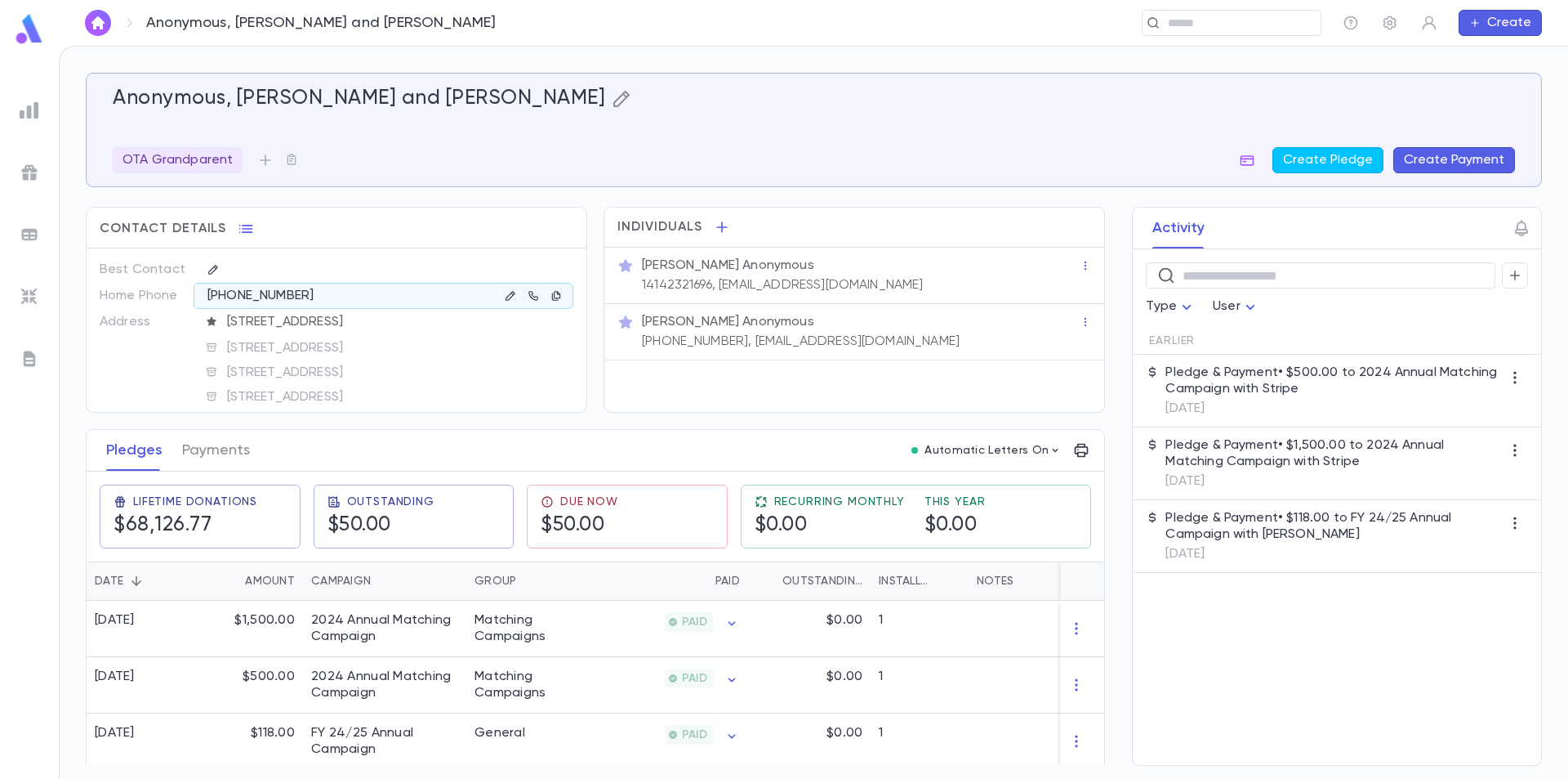
click at [612, 101] on icon "button" at bounding box center [622, 99] width 20 height 20
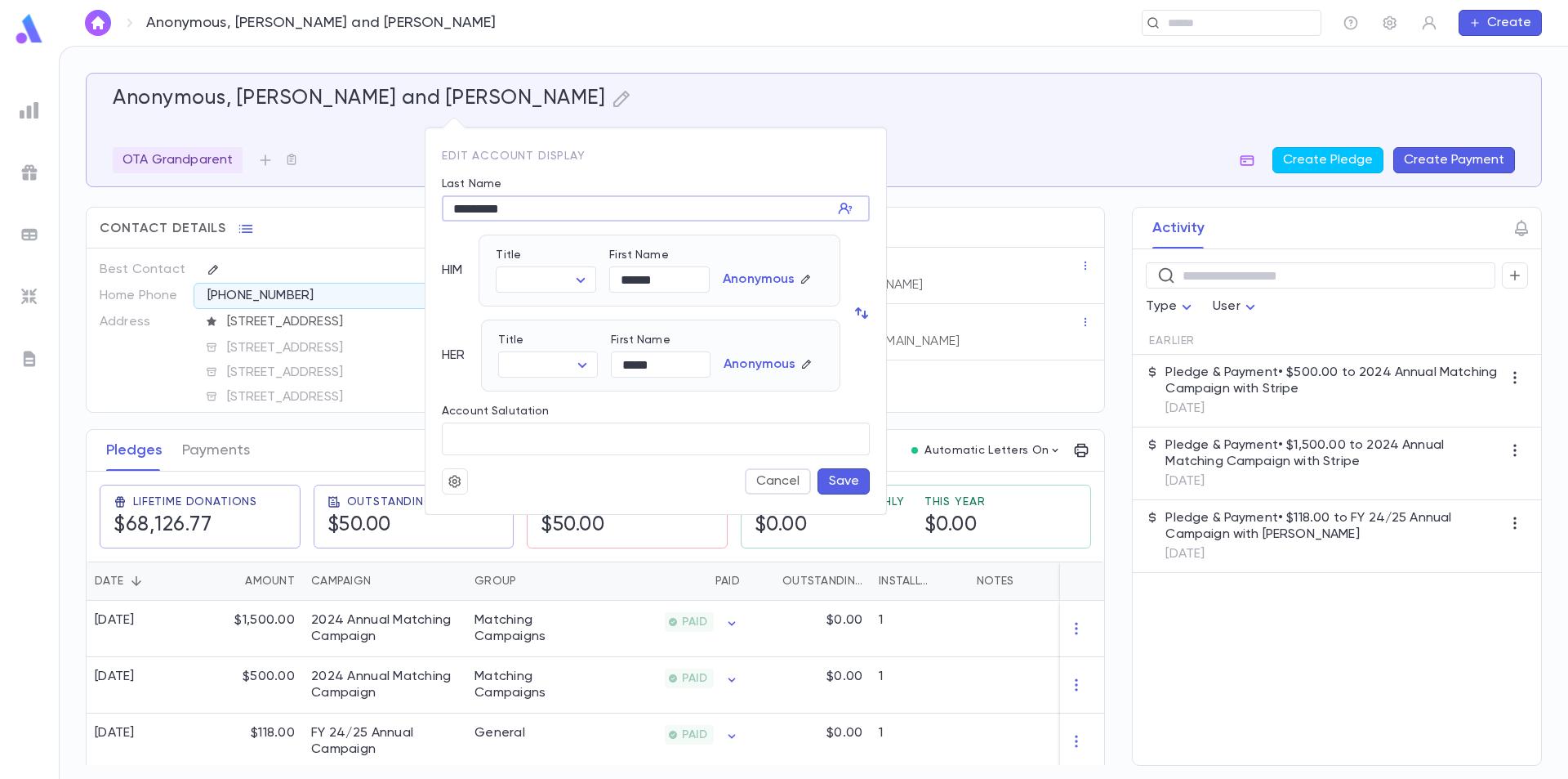
drag, startPoint x: 589, startPoint y: 209, endPoint x: 418, endPoint y: 206, distance: 171.0
click at [418, 206] on div "Edit Account Display Last Name ********* ​ HIM Title ​ ​ First Name ****** ​ An…" at bounding box center [784, 390] width 1568 height 779
type input "********"
click at [849, 478] on button "Save" at bounding box center [844, 480] width 53 height 26
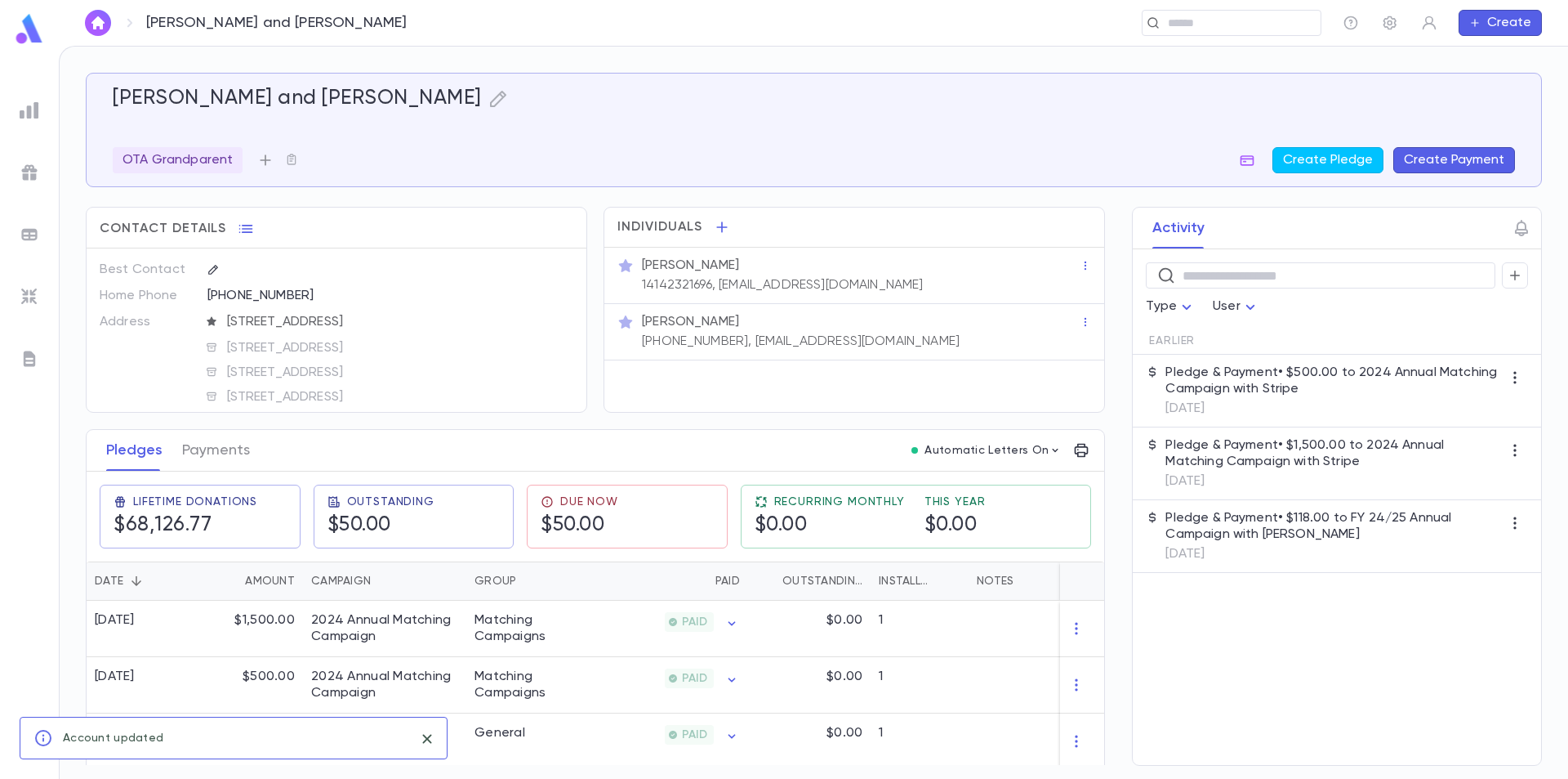
click at [260, 157] on icon "button" at bounding box center [266, 160] width 17 height 17
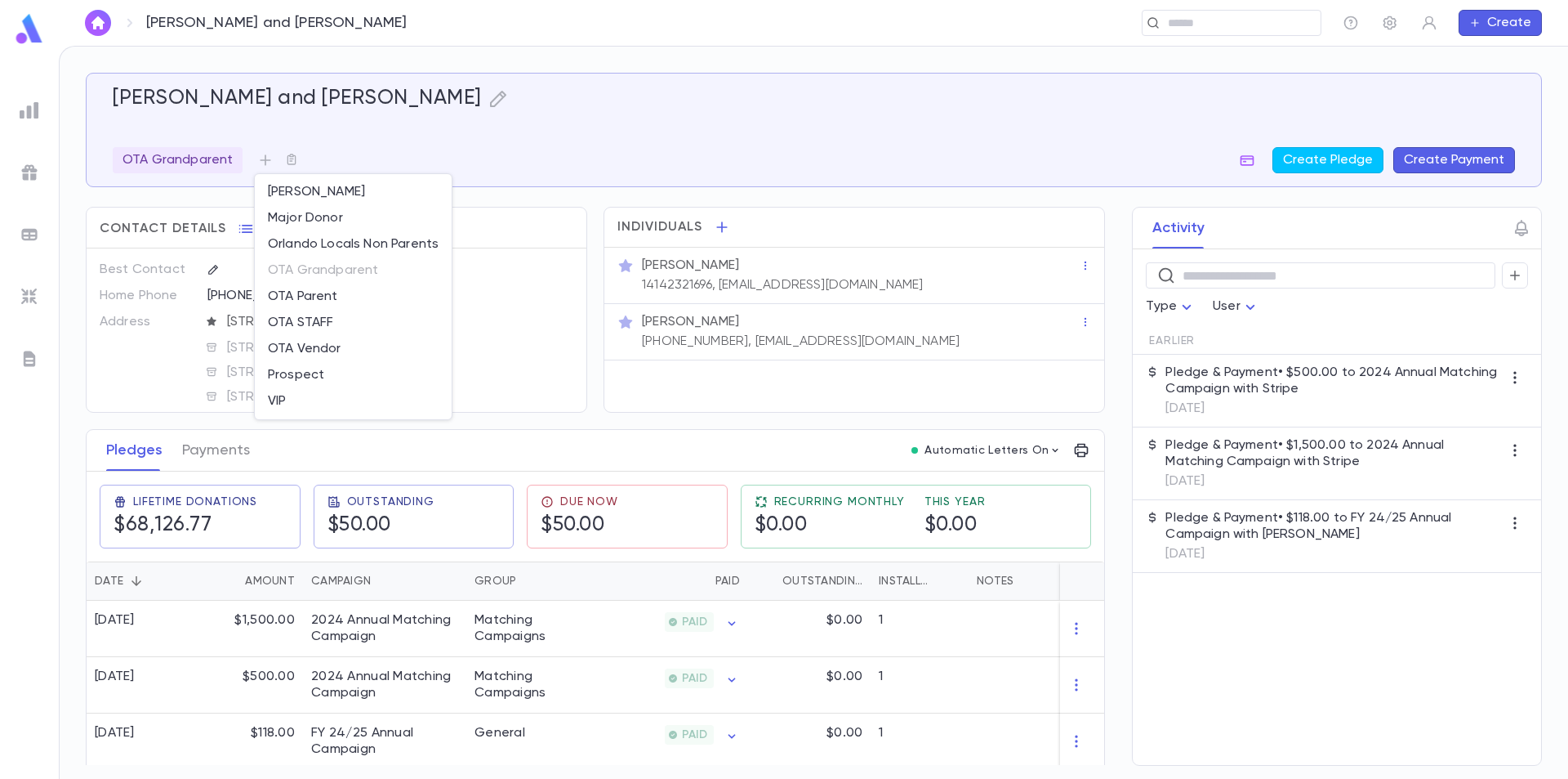
click at [474, 144] on div at bounding box center [784, 390] width 1568 height 779
click at [488, 98] on icon "button" at bounding box center [498, 99] width 20 height 20
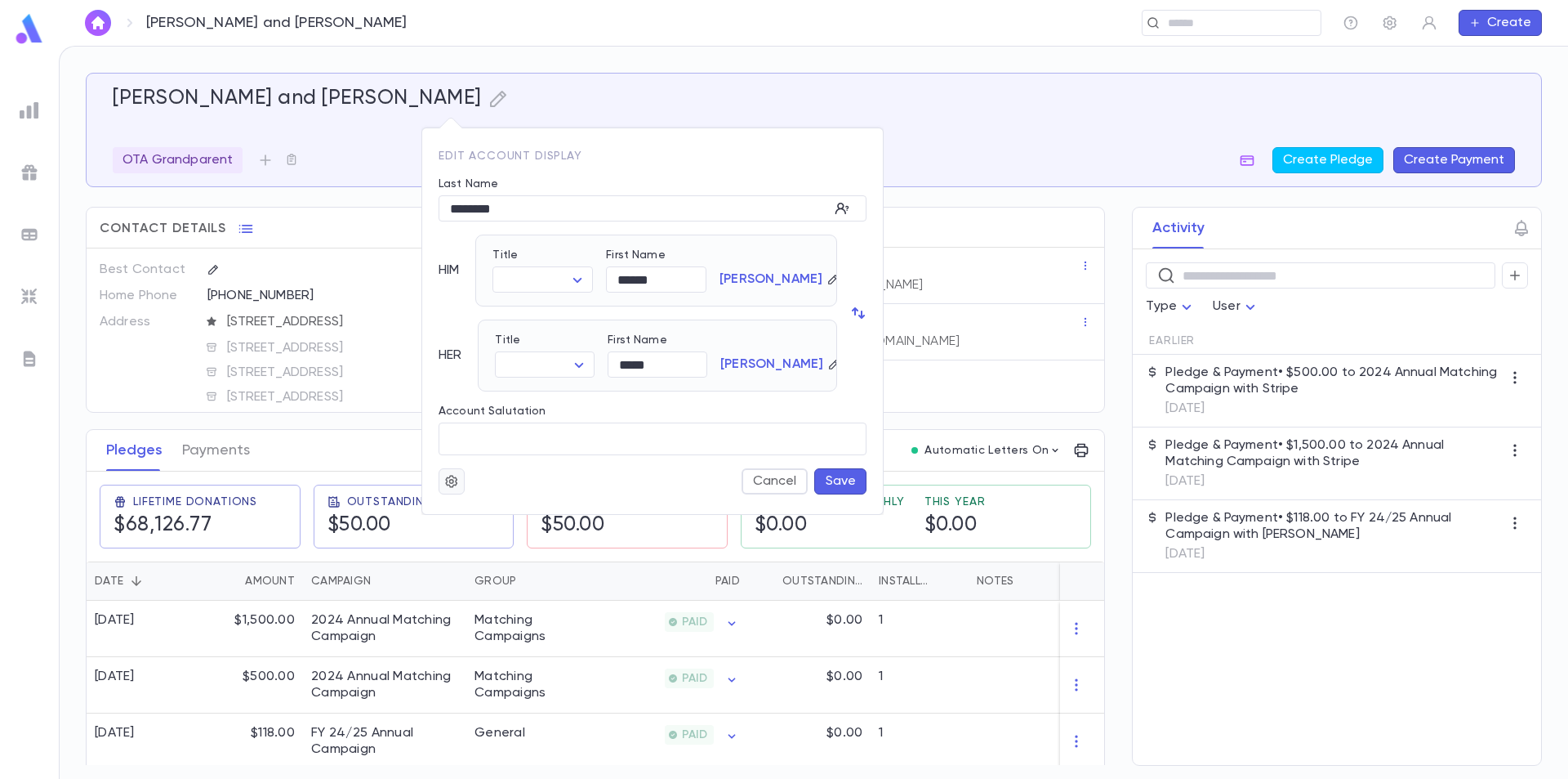
click at [453, 484] on icon "button" at bounding box center [452, 481] width 15 height 17
click at [512, 464] on div at bounding box center [784, 390] width 1568 height 779
click at [829, 480] on button "Save" at bounding box center [840, 480] width 53 height 26
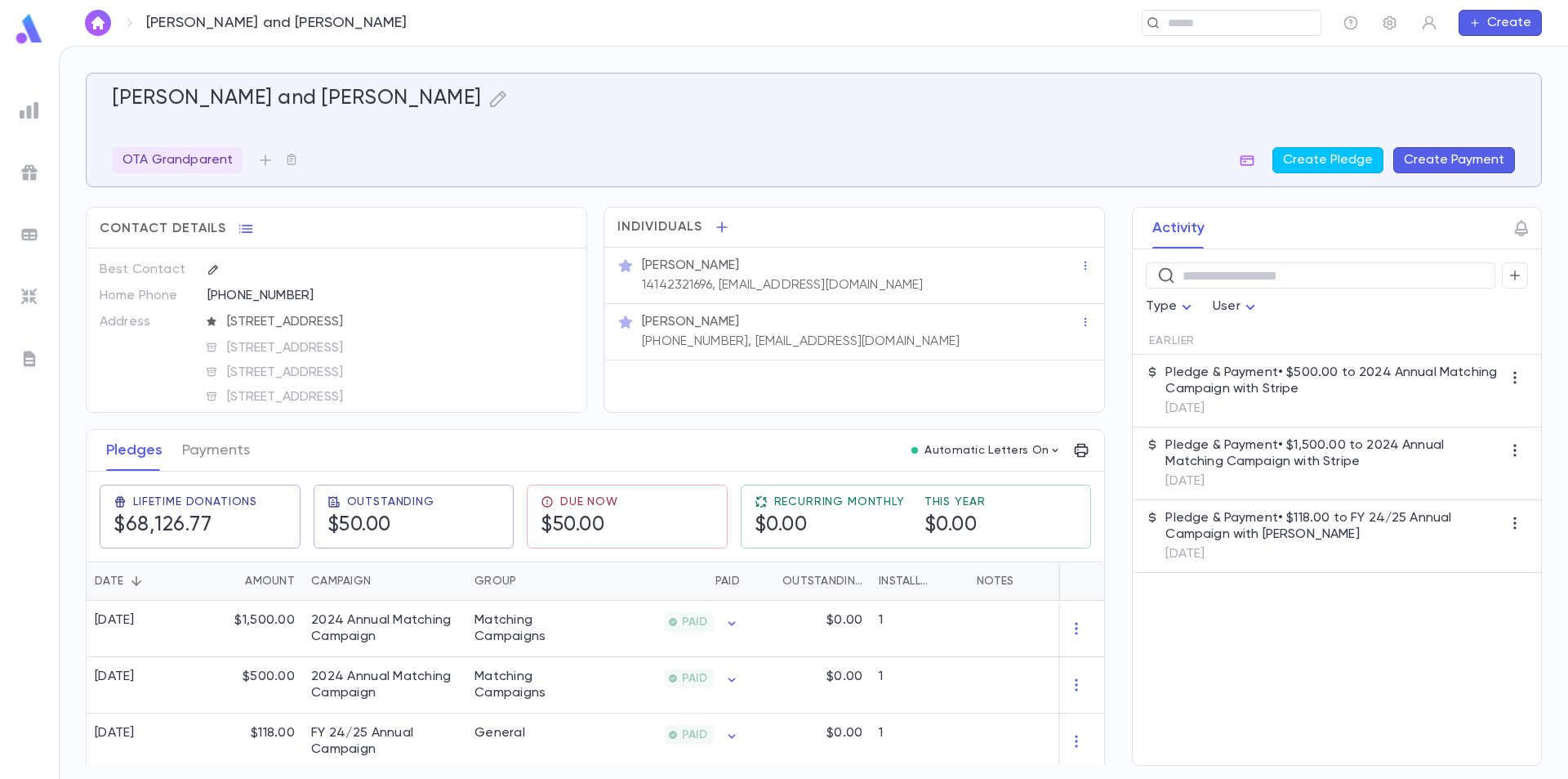
drag, startPoint x: 721, startPoint y: 225, endPoint x: 660, endPoint y: 229, distance: 61.1
click at [660, 229] on div "Individuals" at bounding box center [854, 227] width 500 height 39
click at [1075, 276] on div "Refael Wachsman 14142321696, perelwachsman1@gmail.com" at bounding box center [854, 275] width 473 height 36
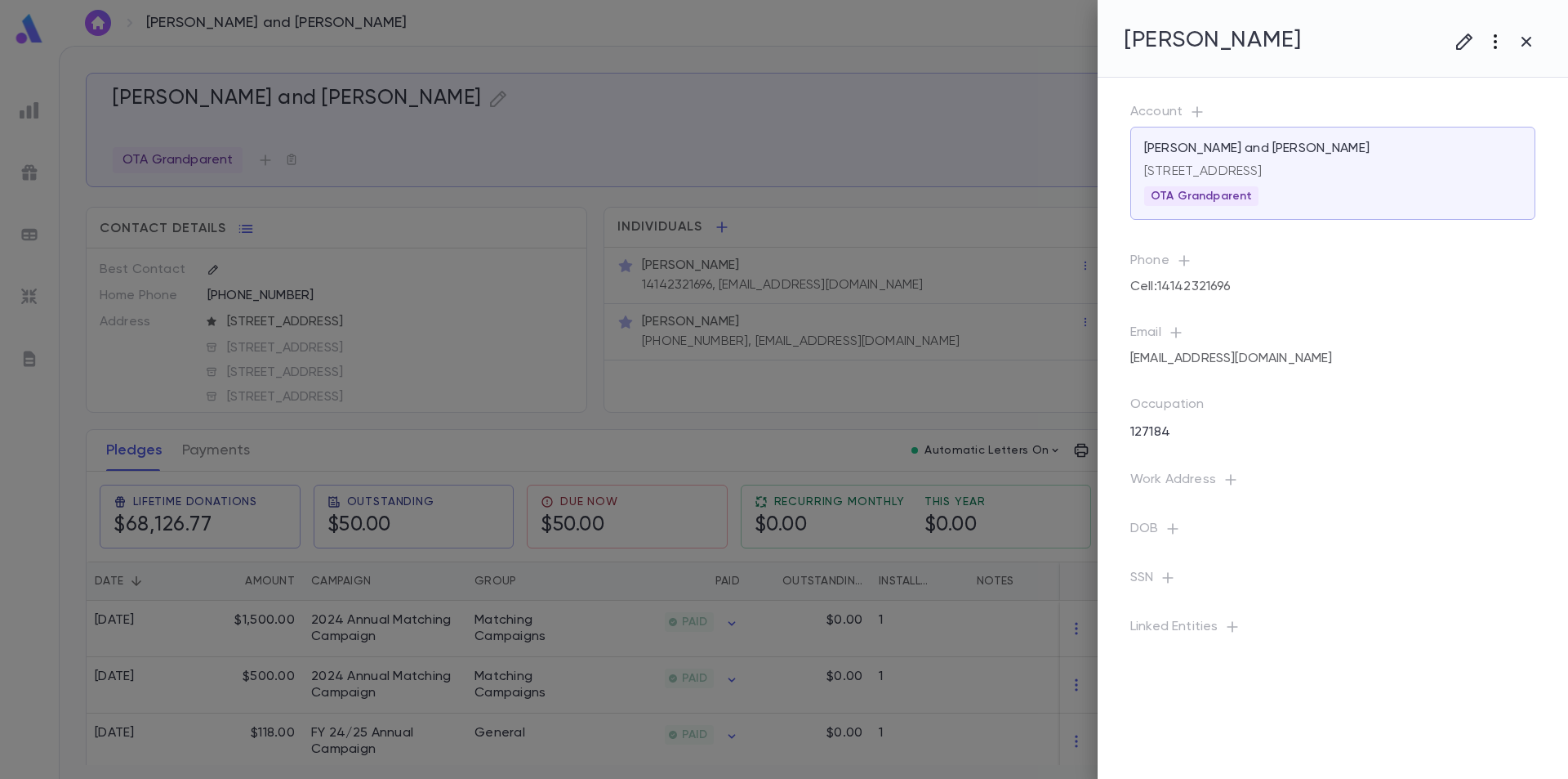
click at [1488, 43] on icon "button" at bounding box center [1495, 42] width 20 height 20
click at [1434, 134] on li "Delete" at bounding box center [1480, 128] width 163 height 26
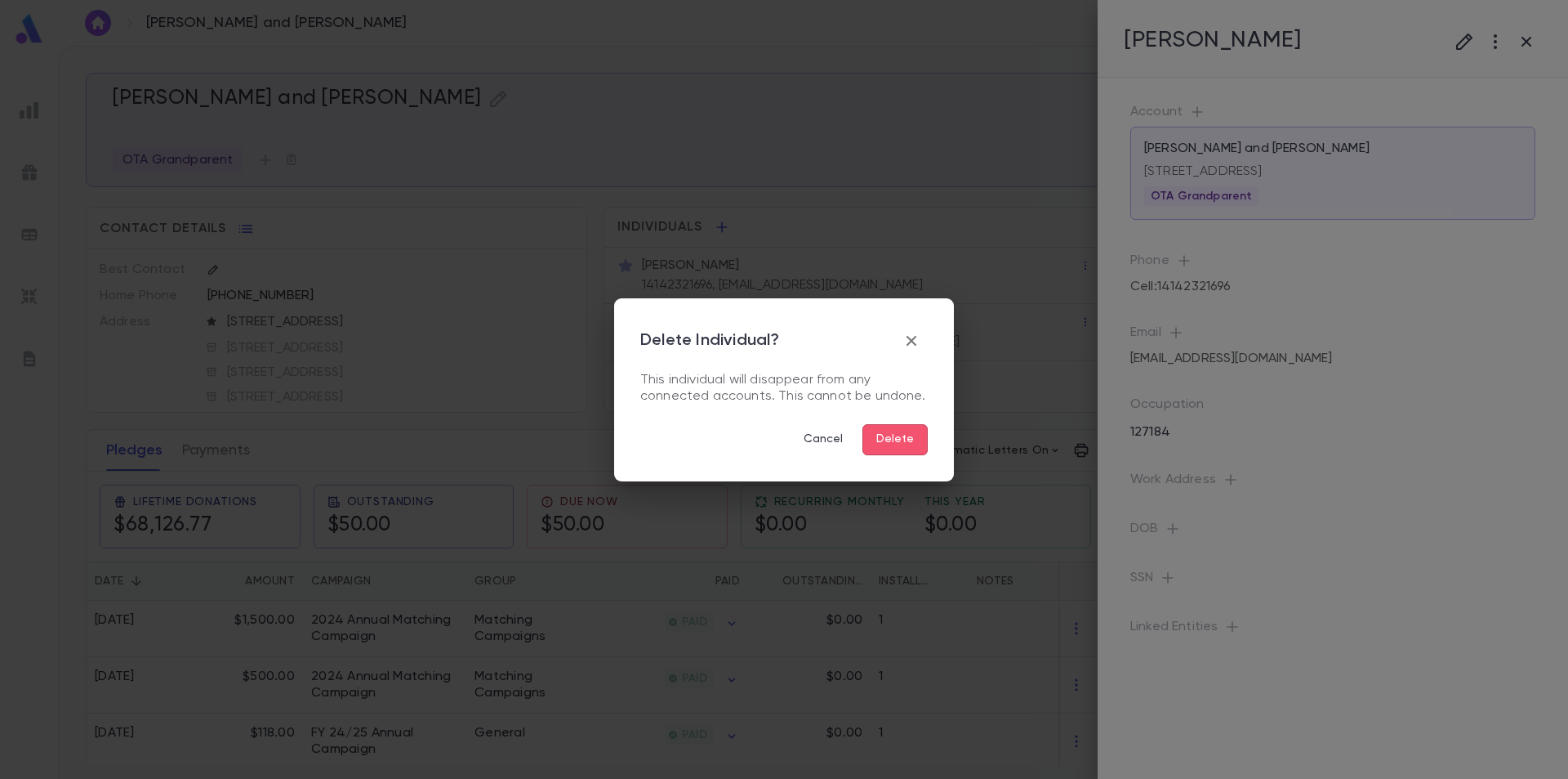
click at [895, 444] on button "Delete" at bounding box center [895, 440] width 65 height 31
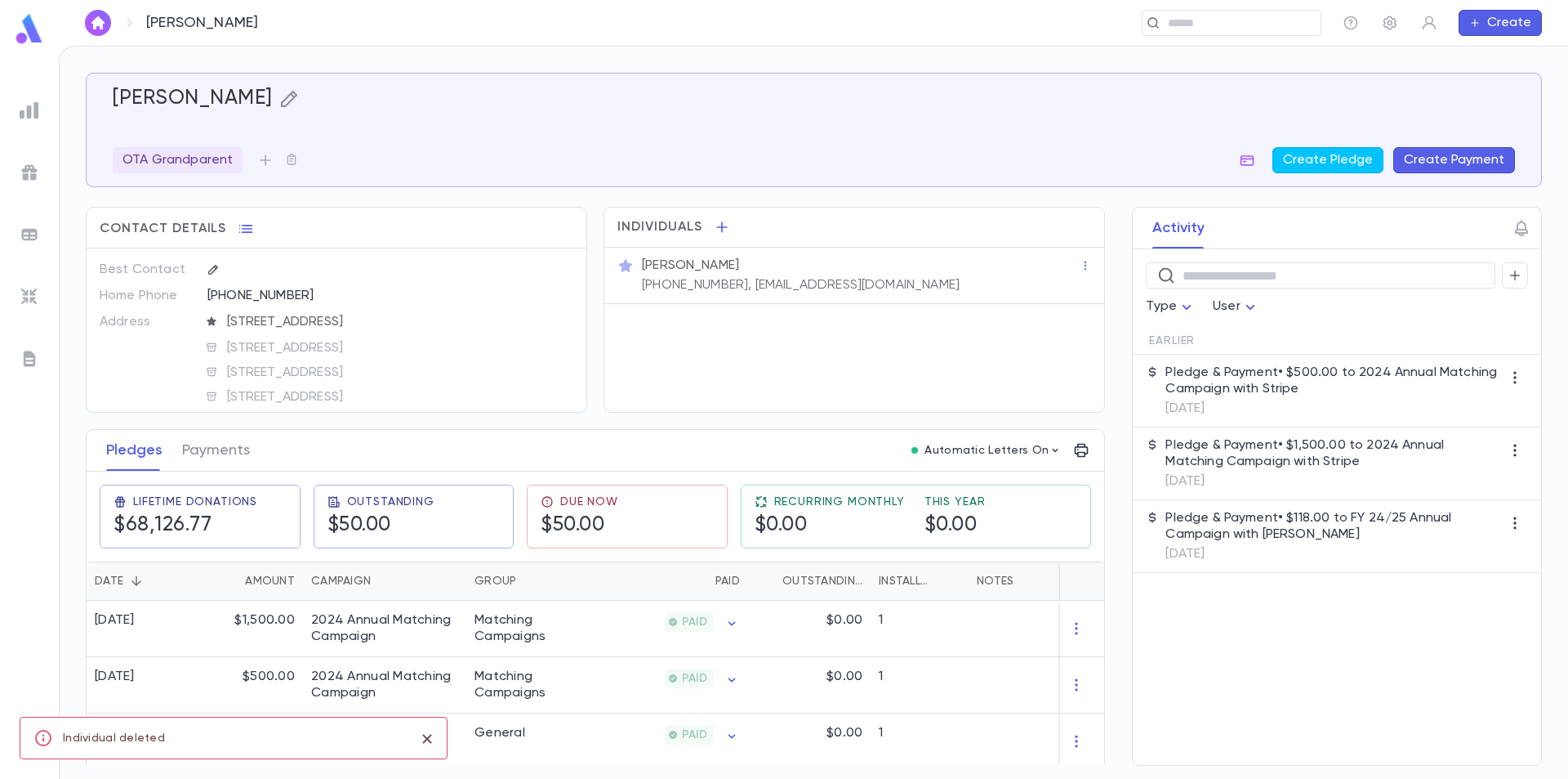
click at [296, 97] on icon "button" at bounding box center [288, 99] width 17 height 17
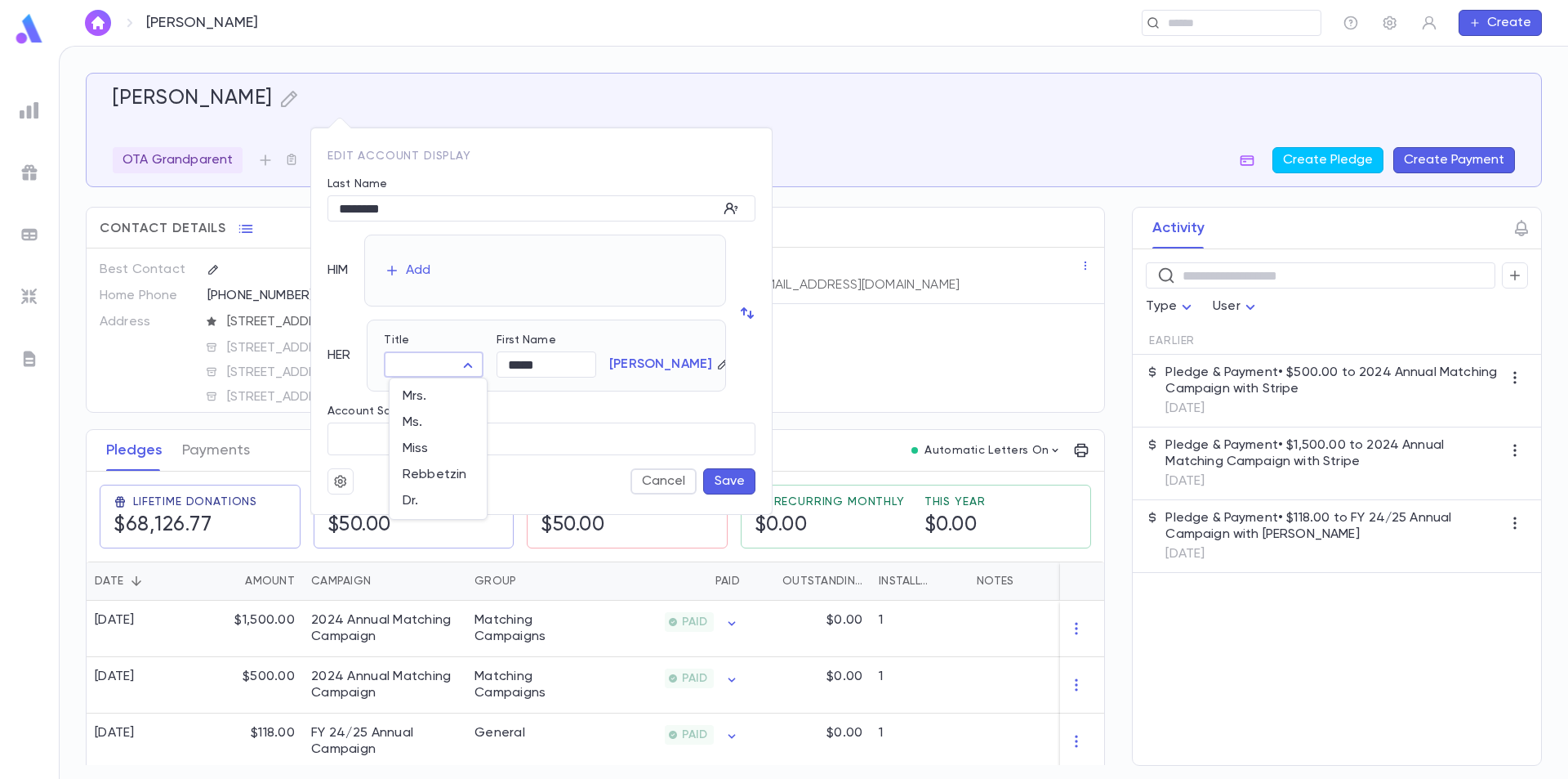
click at [468, 363] on body "Wachsman, Perel ​ Create Wachsman, Perel OTA Grandparent Create Pledge Create P…" at bounding box center [784, 412] width 1568 height 733
click at [442, 403] on span "Mrs." at bounding box center [438, 396] width 71 height 17
type input "****"
click at [744, 482] on button "Save" at bounding box center [729, 480] width 53 height 26
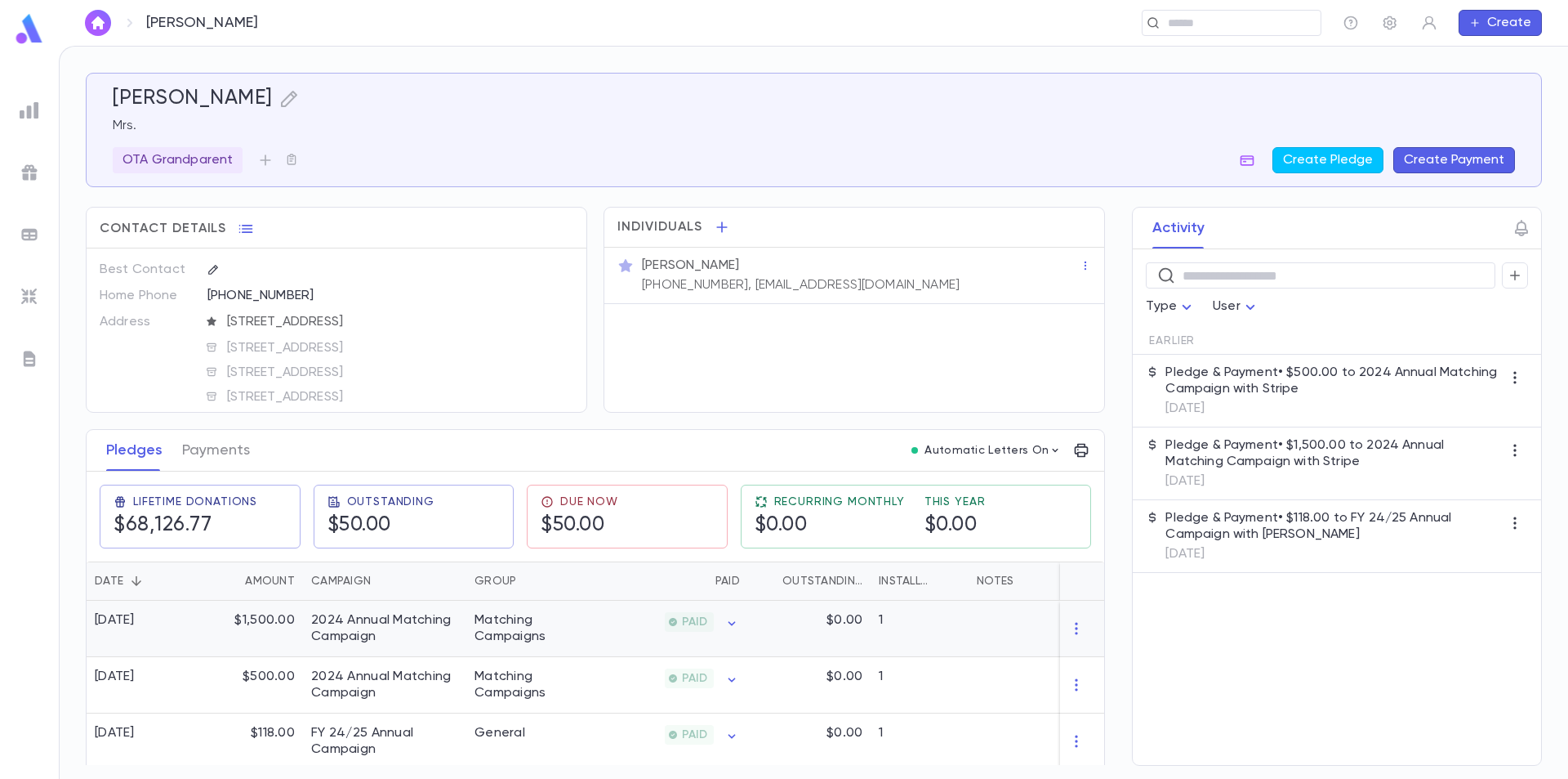
scroll to position [82, 0]
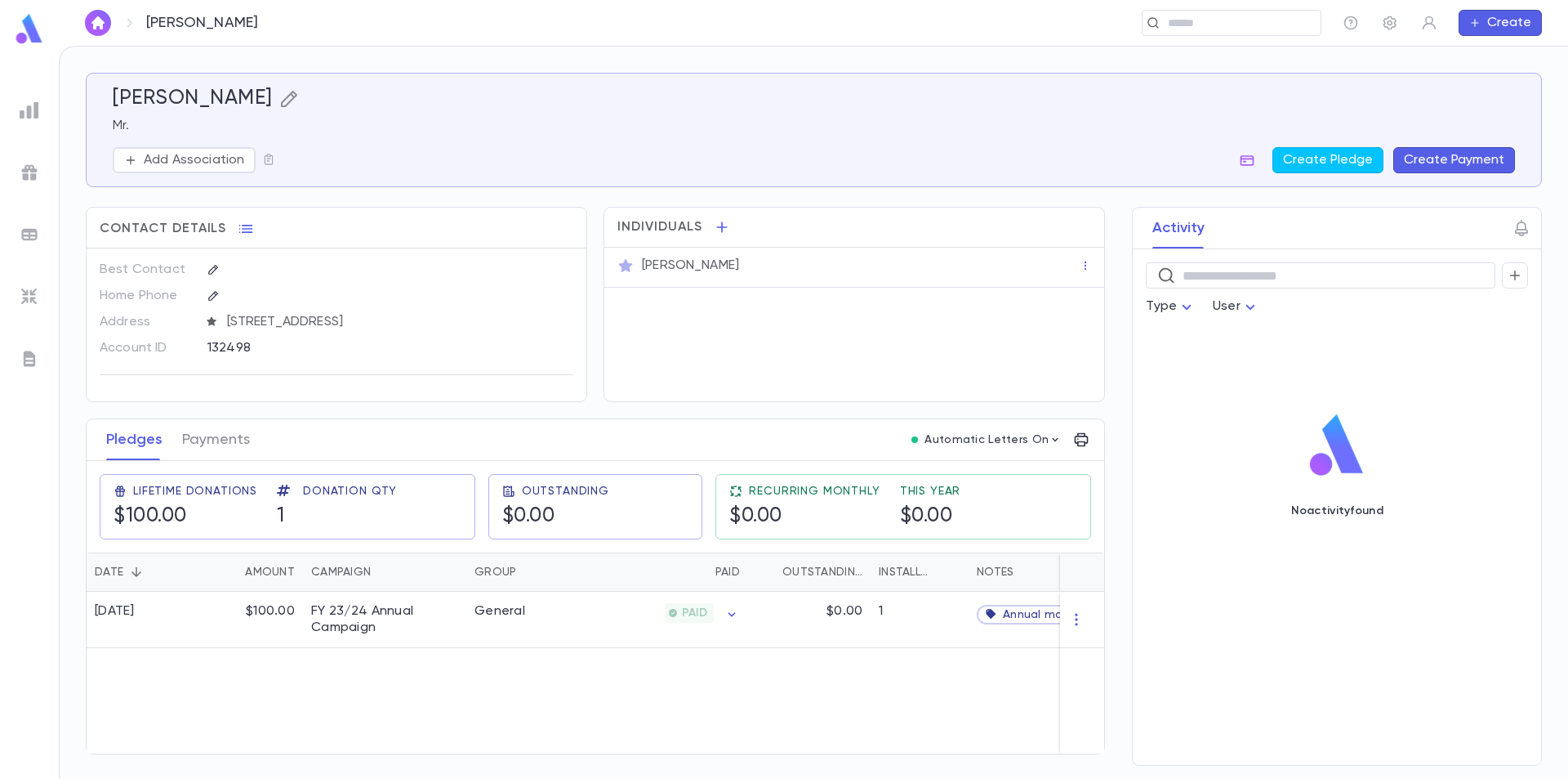
click at [279, 101] on icon "button" at bounding box center [289, 99] width 20 height 20
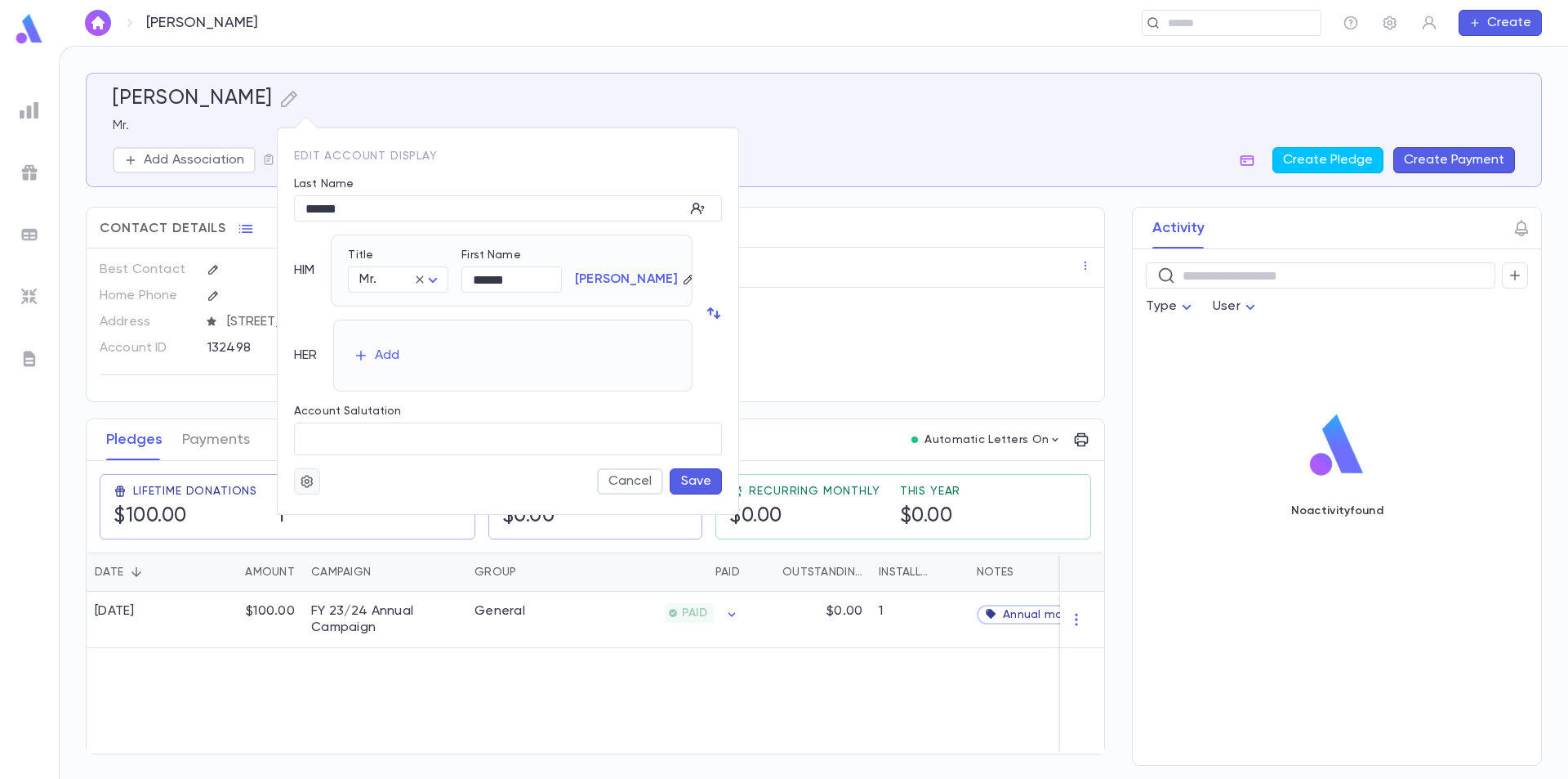
click at [303, 476] on icon "button" at bounding box center [308, 481] width 15 height 17
click at [320, 515] on li "Merge" at bounding box center [347, 513] width 98 height 26
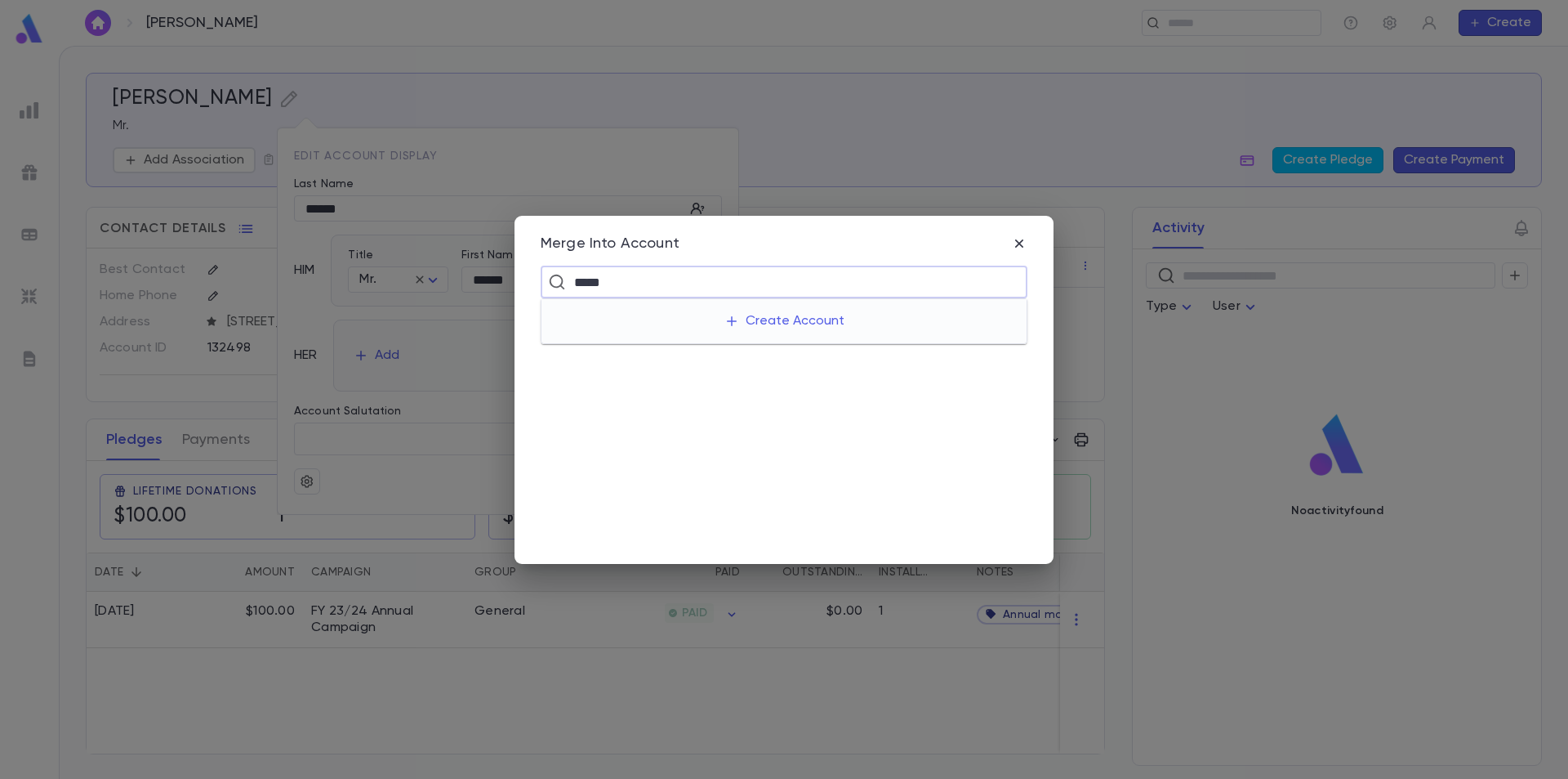
type input "******"
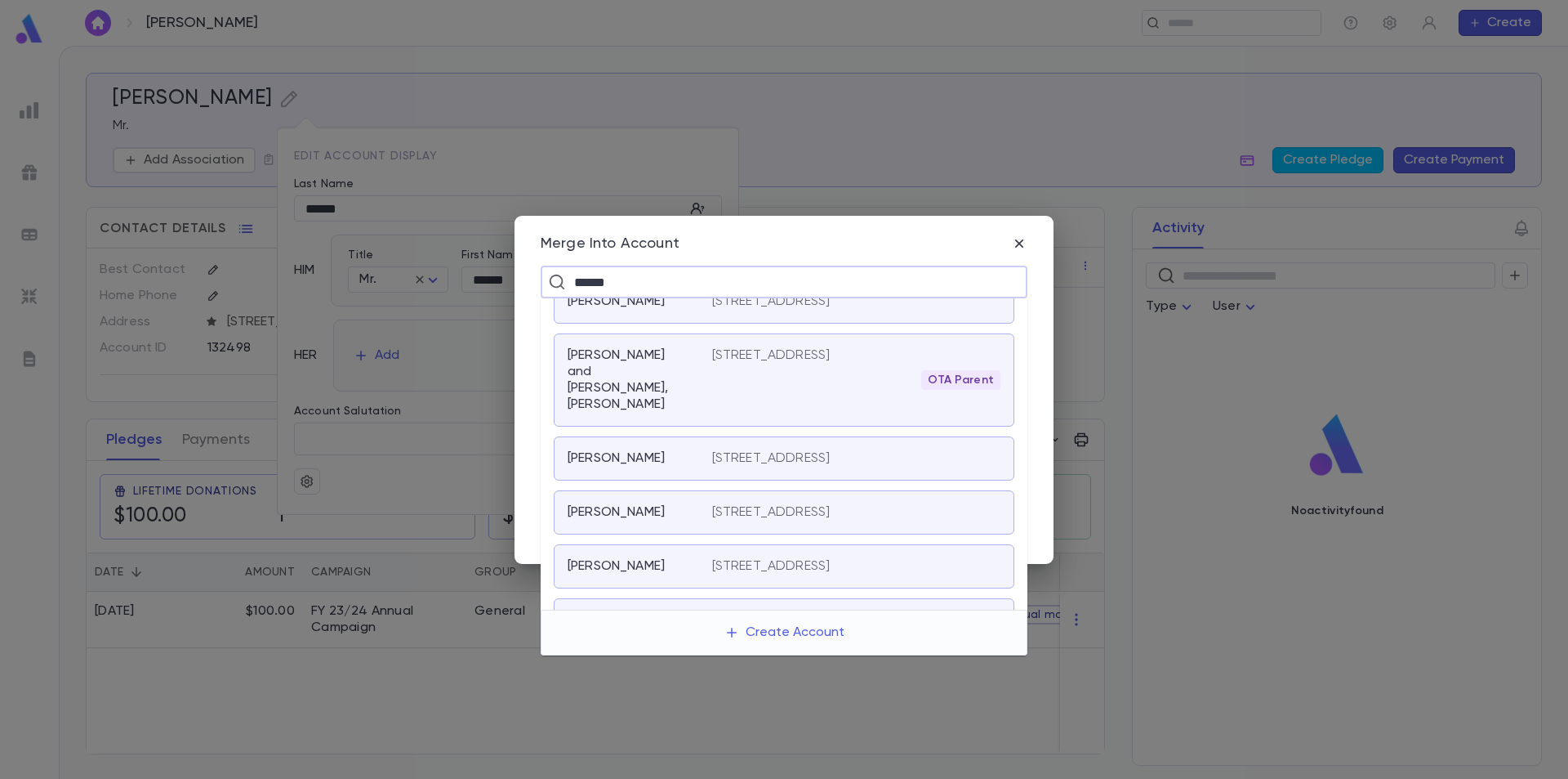
scroll to position [331, 0]
click at [689, 378] on div "[PERSON_NAME] and [PERSON_NAME], [PERSON_NAME]" at bounding box center [639, 386] width 144 height 65
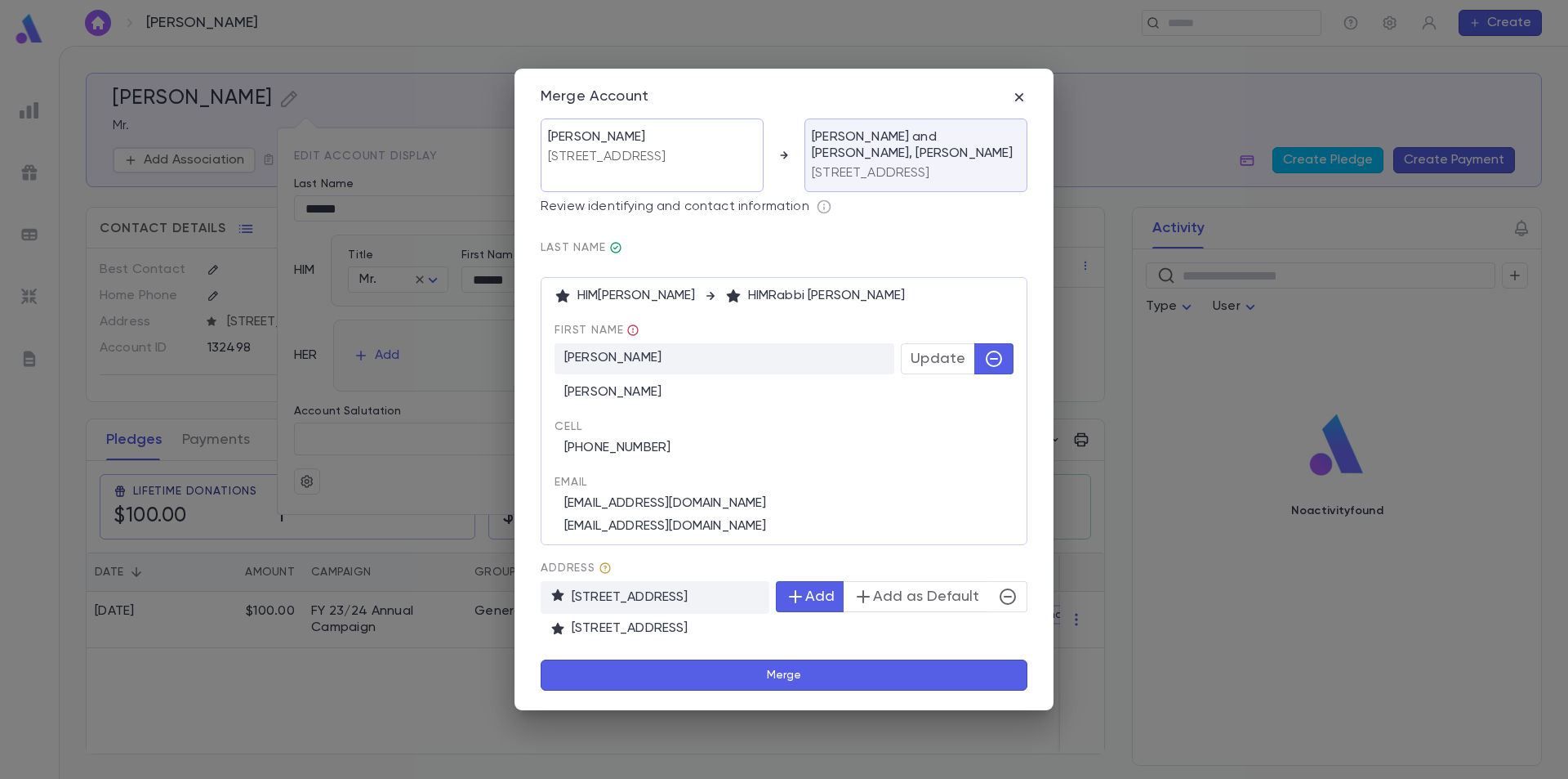
click at [950, 366] on span "Update" at bounding box center [939, 359] width 55 height 18
click at [829, 667] on button "Merge" at bounding box center [784, 675] width 487 height 31
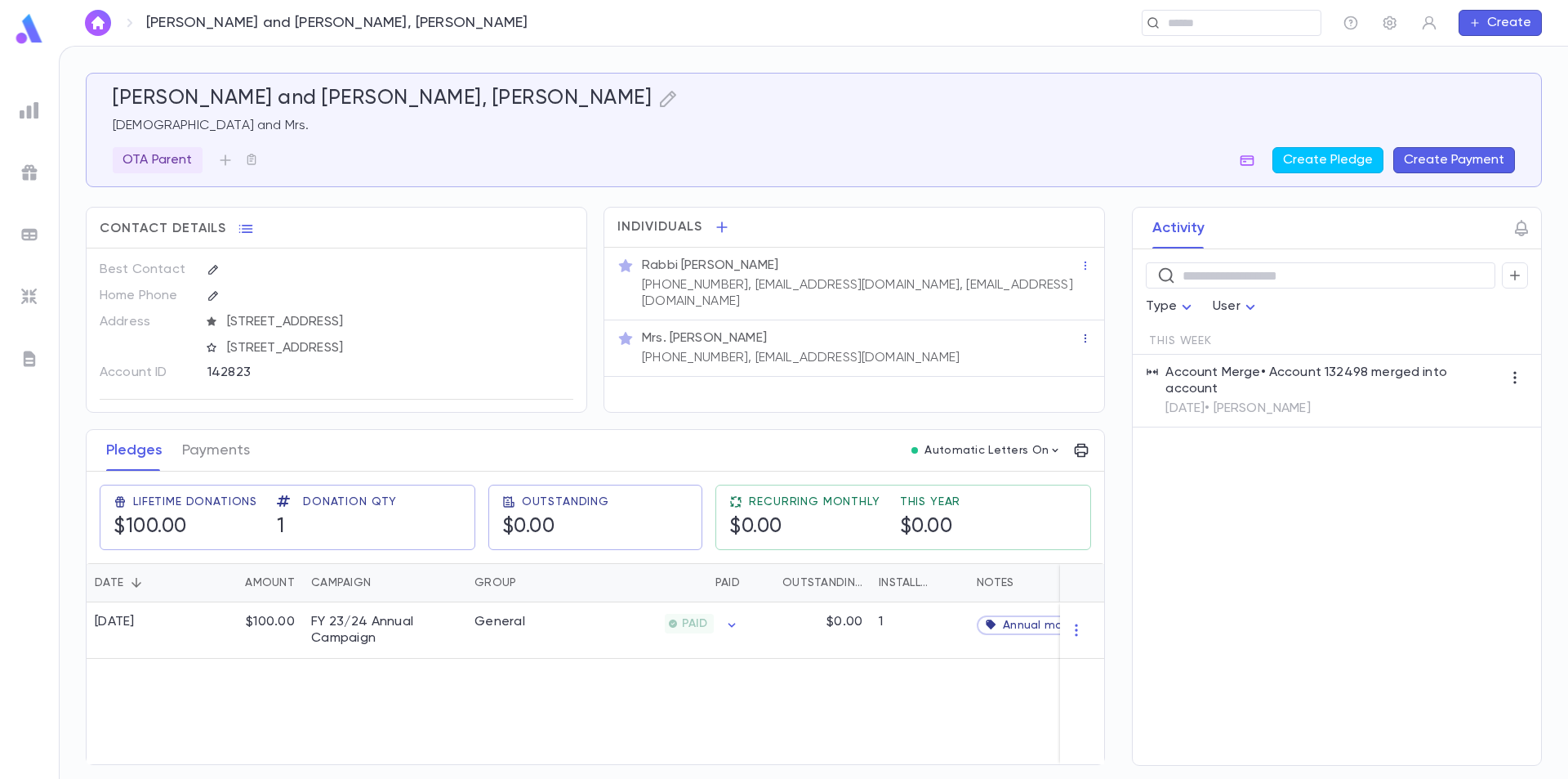
click at [1087, 333] on icon "button" at bounding box center [1085, 339] width 12 height 12
click at [804, 330] on div at bounding box center [784, 390] width 1568 height 779
click at [705, 330] on p "Mrs. [PERSON_NAME]" at bounding box center [704, 339] width 125 height 17
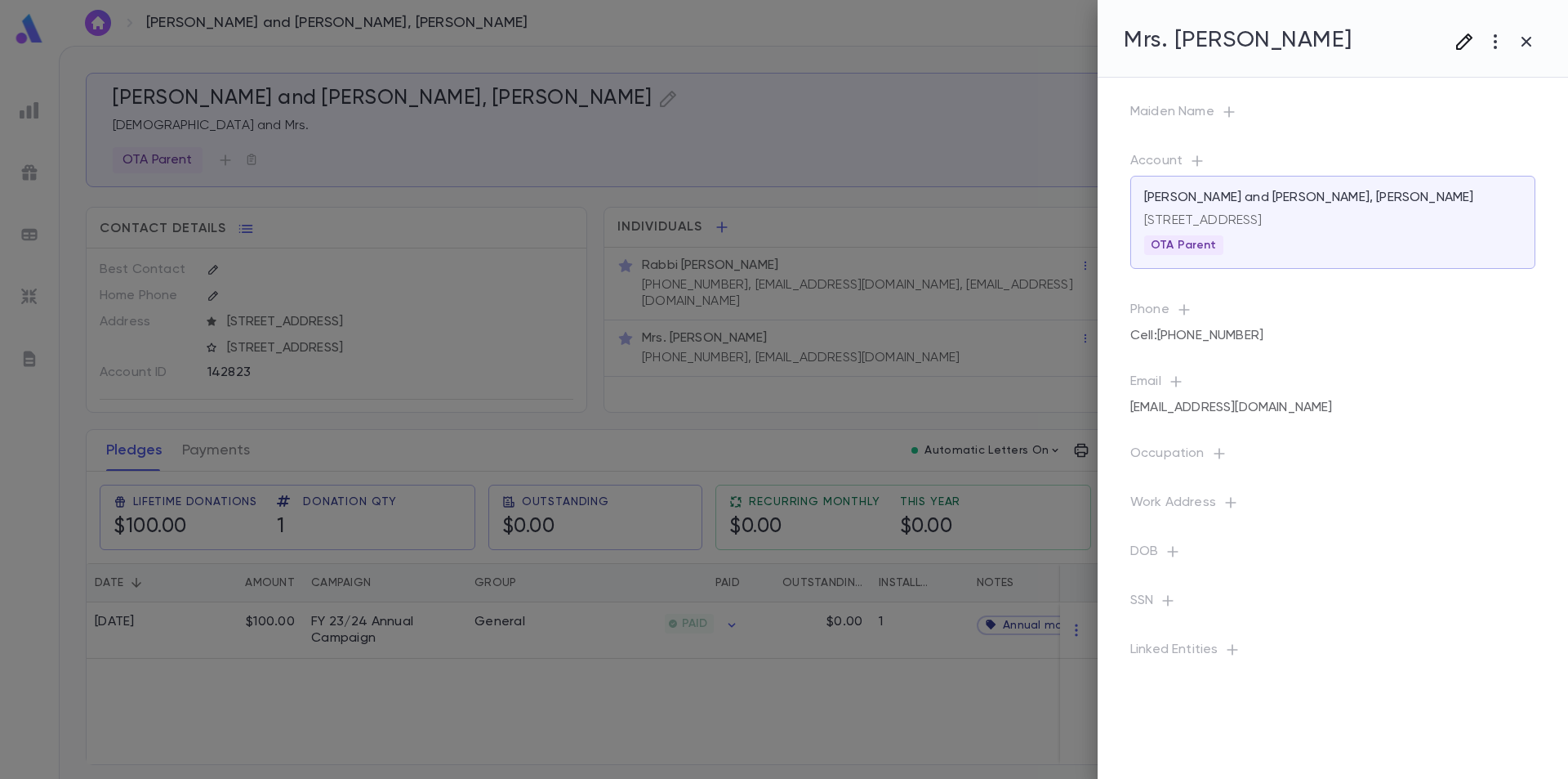
click at [1465, 33] on icon "button" at bounding box center [1465, 42] width 20 height 20
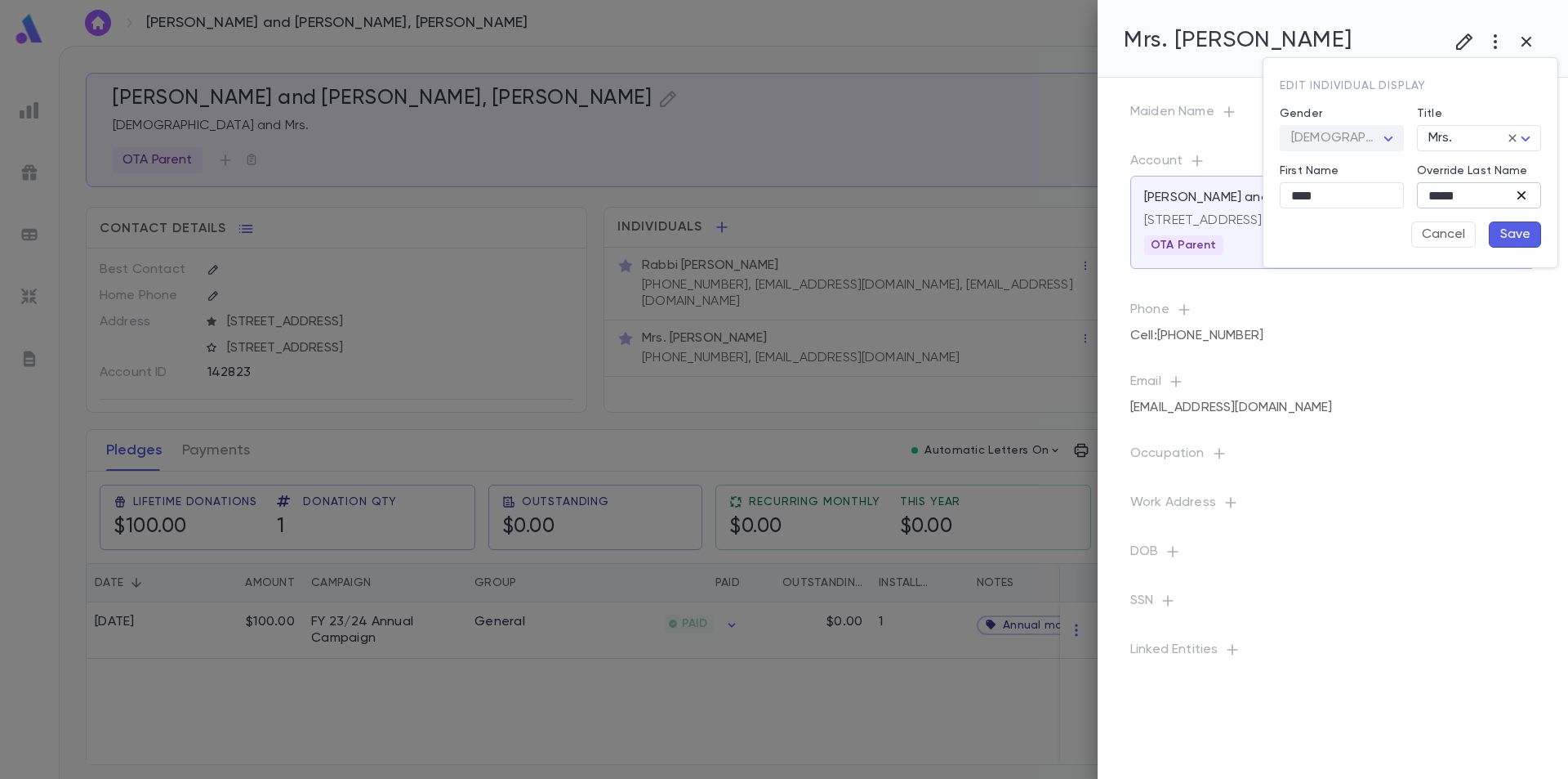
click at [1527, 194] on icon "button" at bounding box center [1522, 195] width 17 height 17
click at [1511, 235] on button "Save" at bounding box center [1515, 234] width 53 height 26
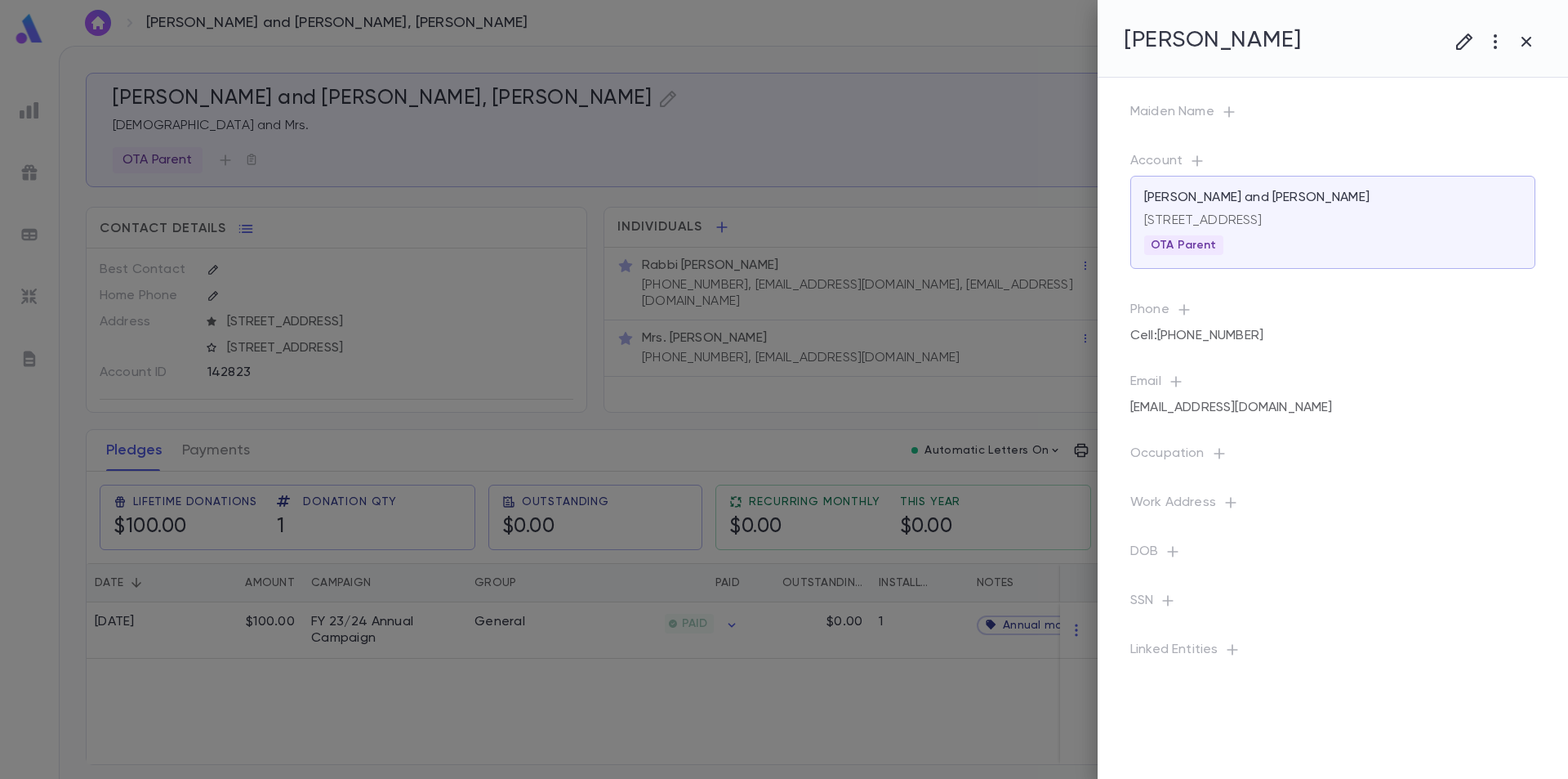
click at [1235, 109] on icon "button" at bounding box center [1230, 112] width 17 height 17
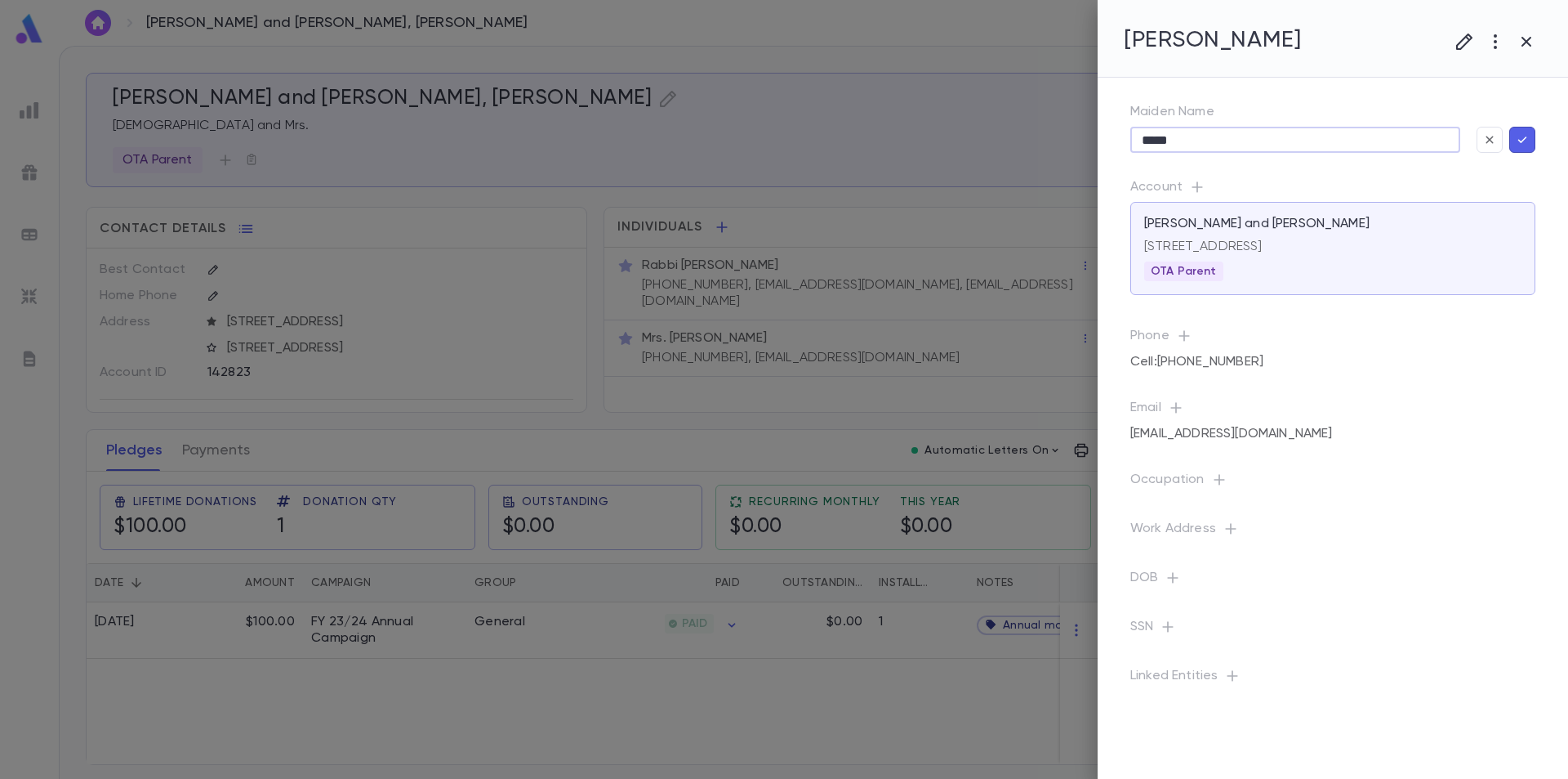
type input "*****"
click at [1525, 42] on icon "button" at bounding box center [1527, 42] width 20 height 20
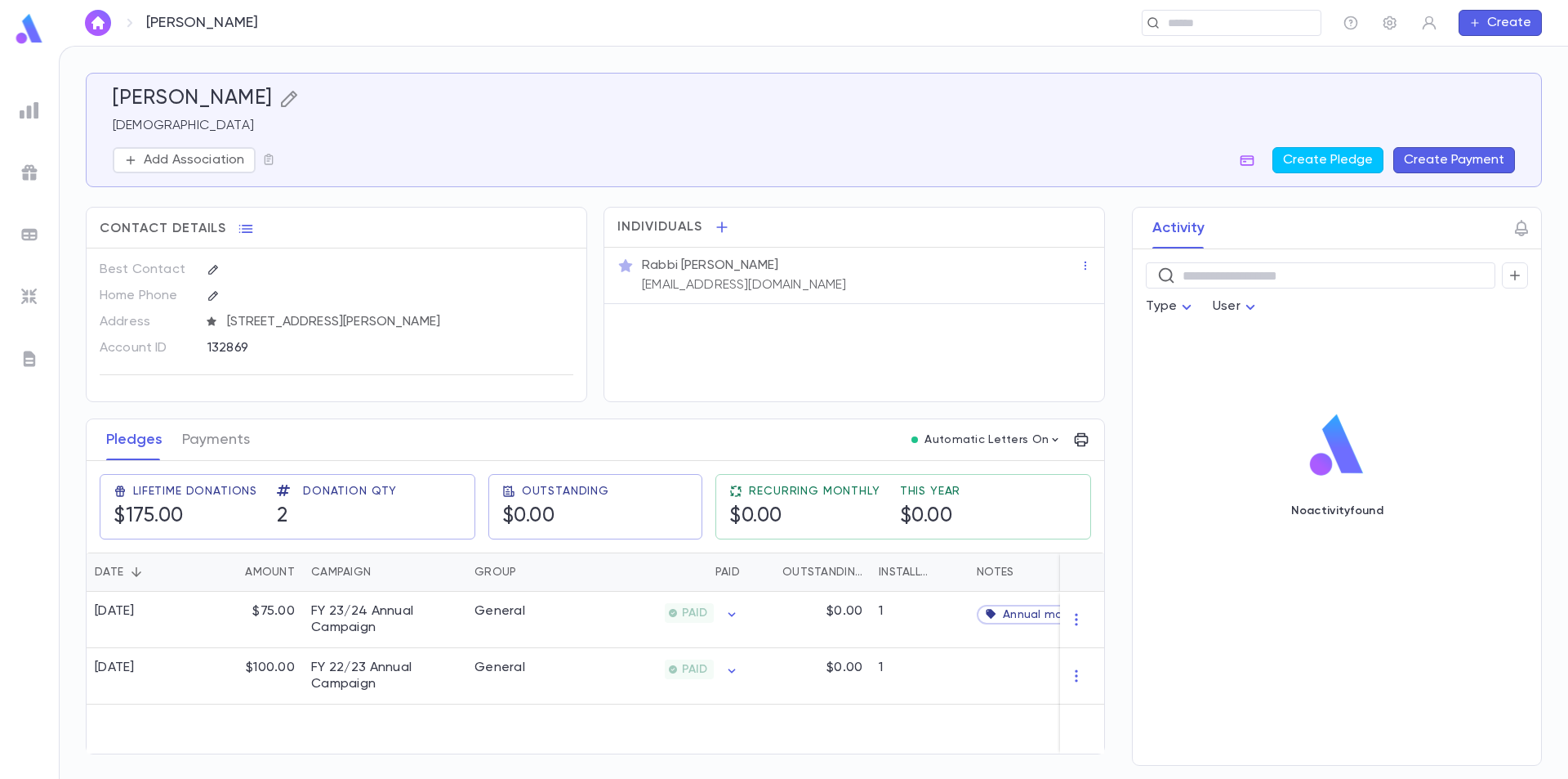
click at [279, 93] on icon "button" at bounding box center [289, 99] width 20 height 20
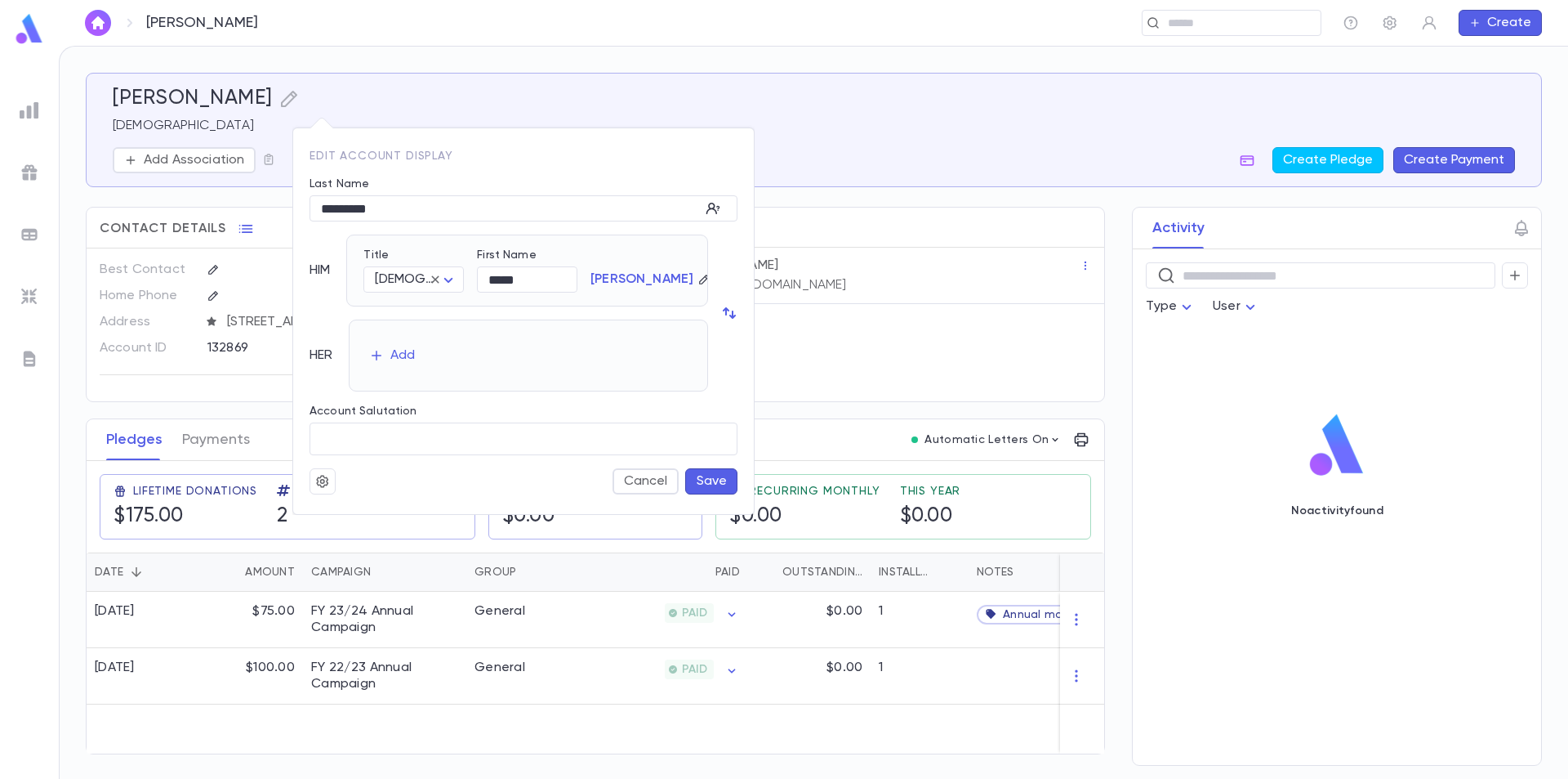
click at [432, 344] on div "Add" at bounding box center [528, 355] width 359 height 72
click at [412, 354] on div "Add" at bounding box center [402, 355] width 24 height 17
click at [448, 359] on body "Wohlfarth, Ariel ​ Create Wohlfarth, Ariel Rabbi Add Association Create Pledge …" at bounding box center [784, 412] width 1568 height 733
click at [425, 397] on span "Mrs." at bounding box center [420, 396] width 71 height 17
type input "****"
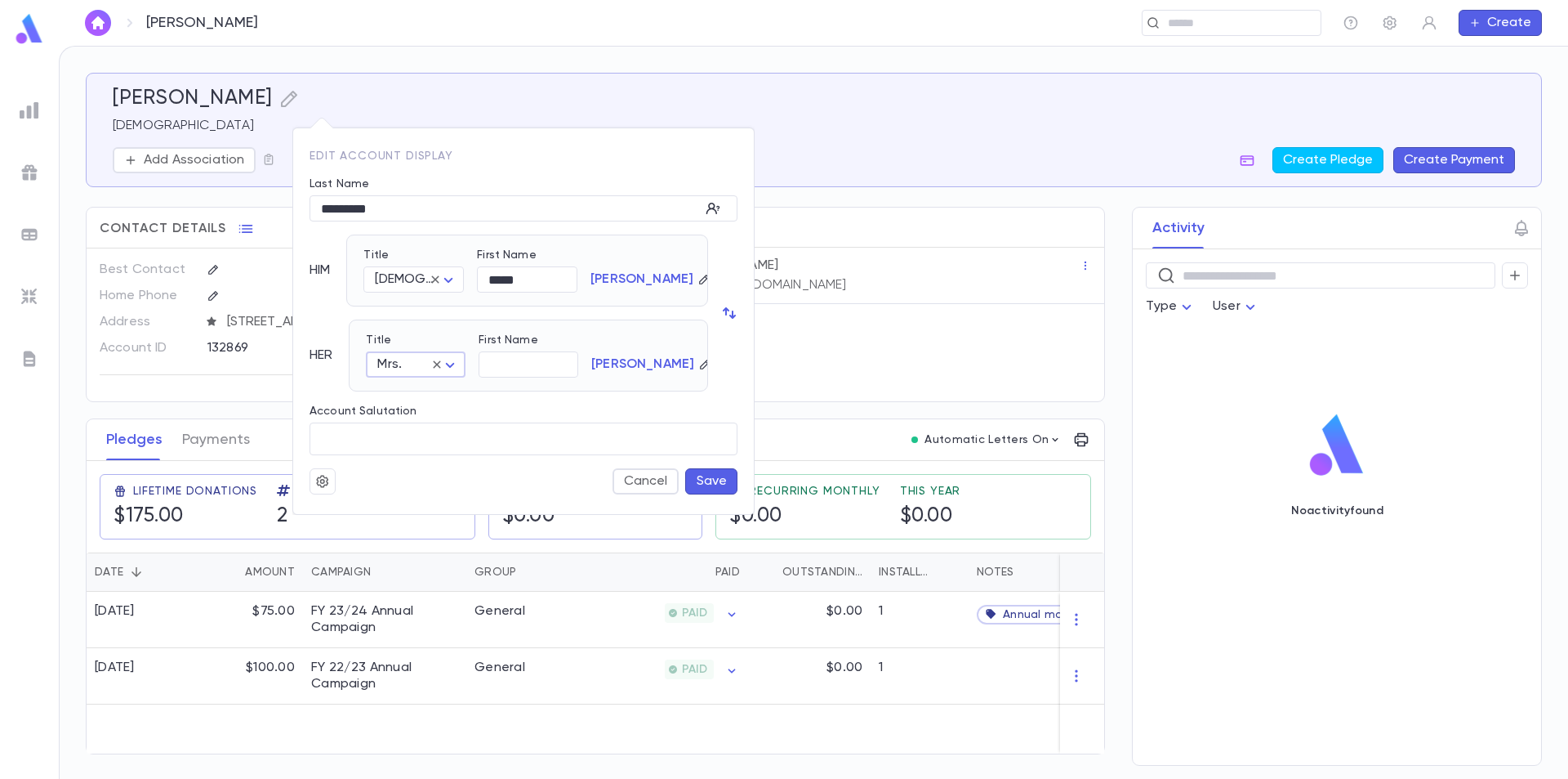
click at [707, 478] on button "Save" at bounding box center [711, 480] width 53 height 26
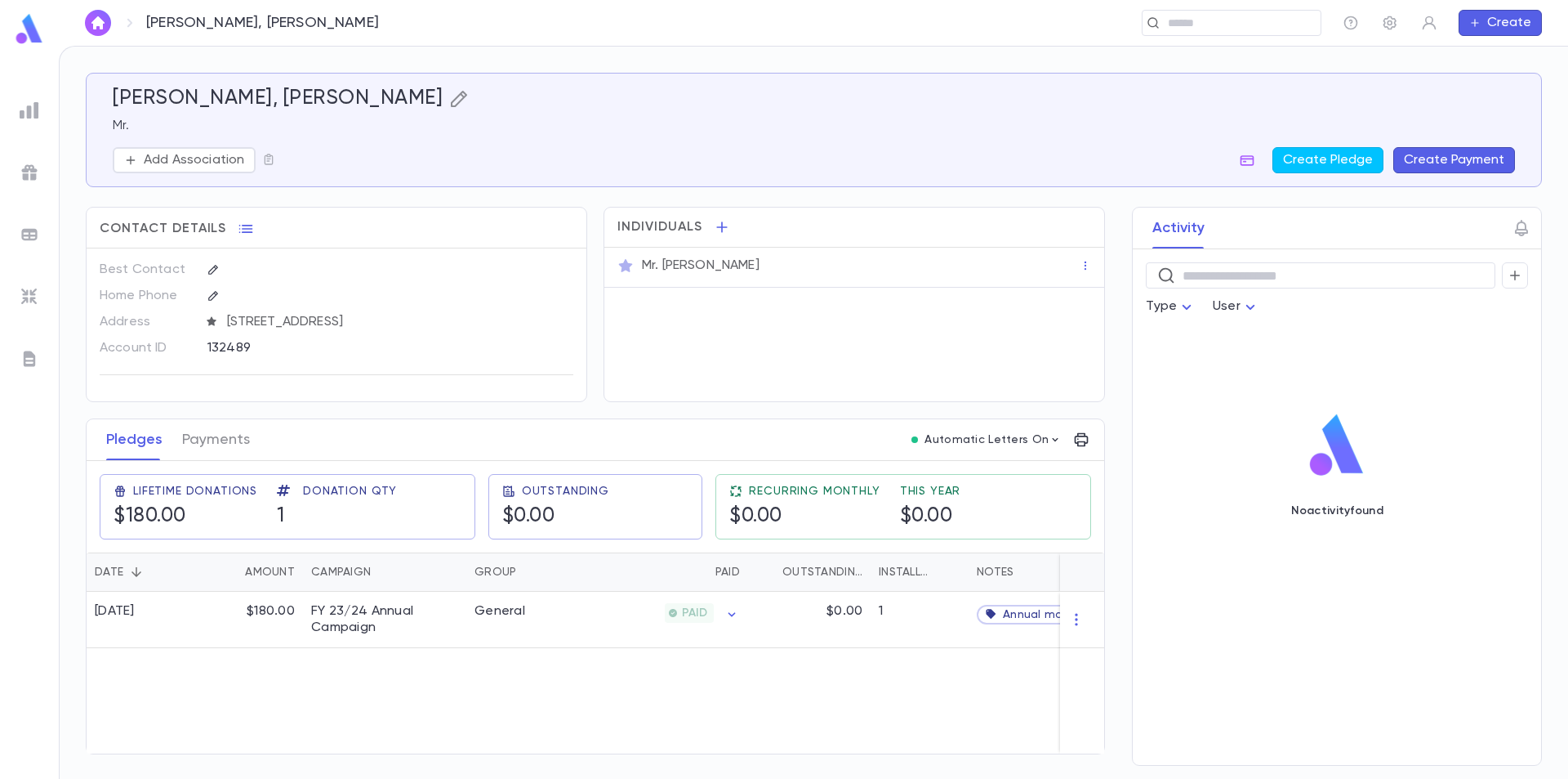
click at [449, 93] on icon "button" at bounding box center [459, 99] width 20 height 20
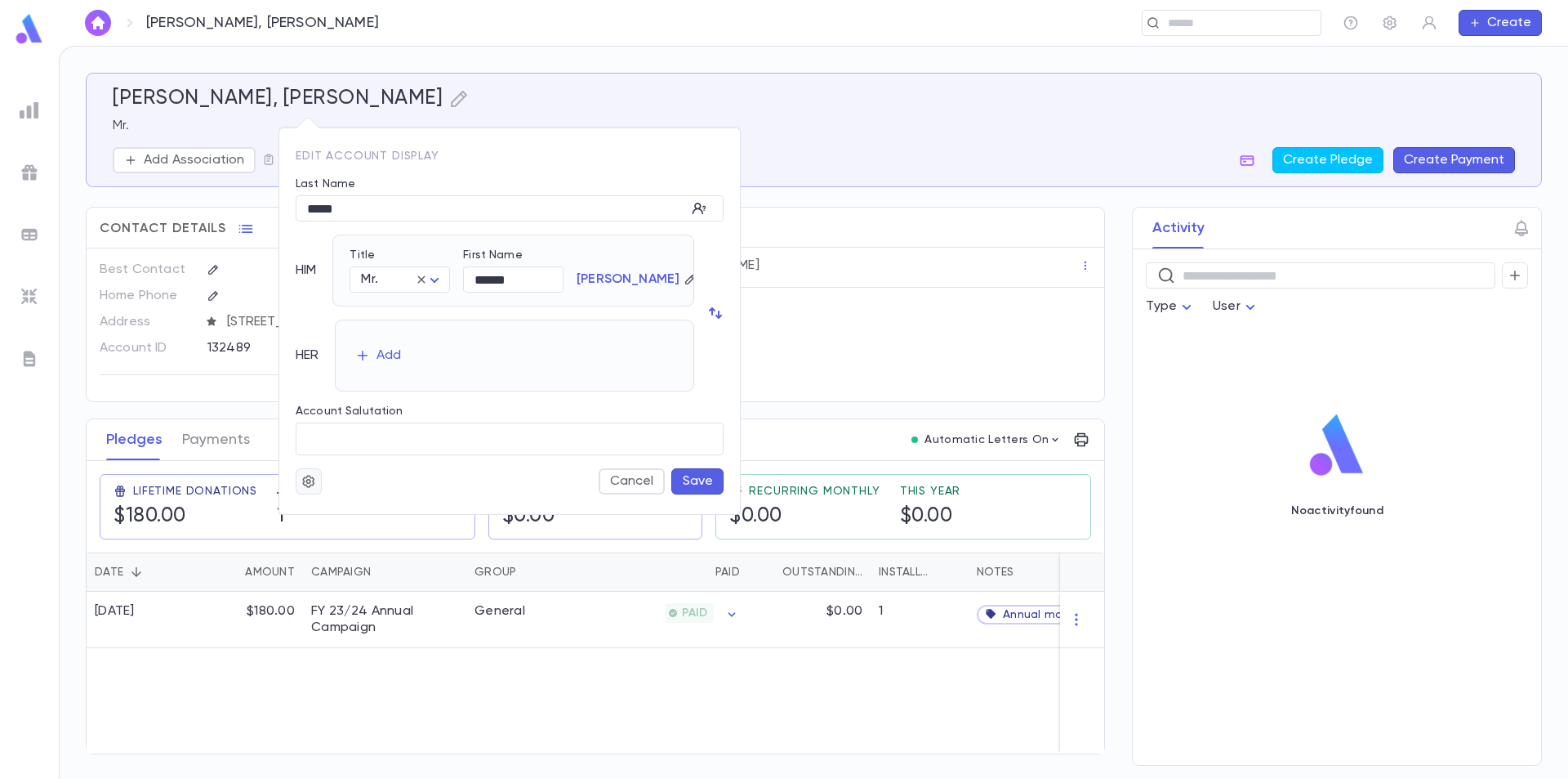
click at [308, 480] on icon "button" at bounding box center [309, 481] width 15 height 17
click at [321, 514] on li "Merge" at bounding box center [348, 513] width 98 height 26
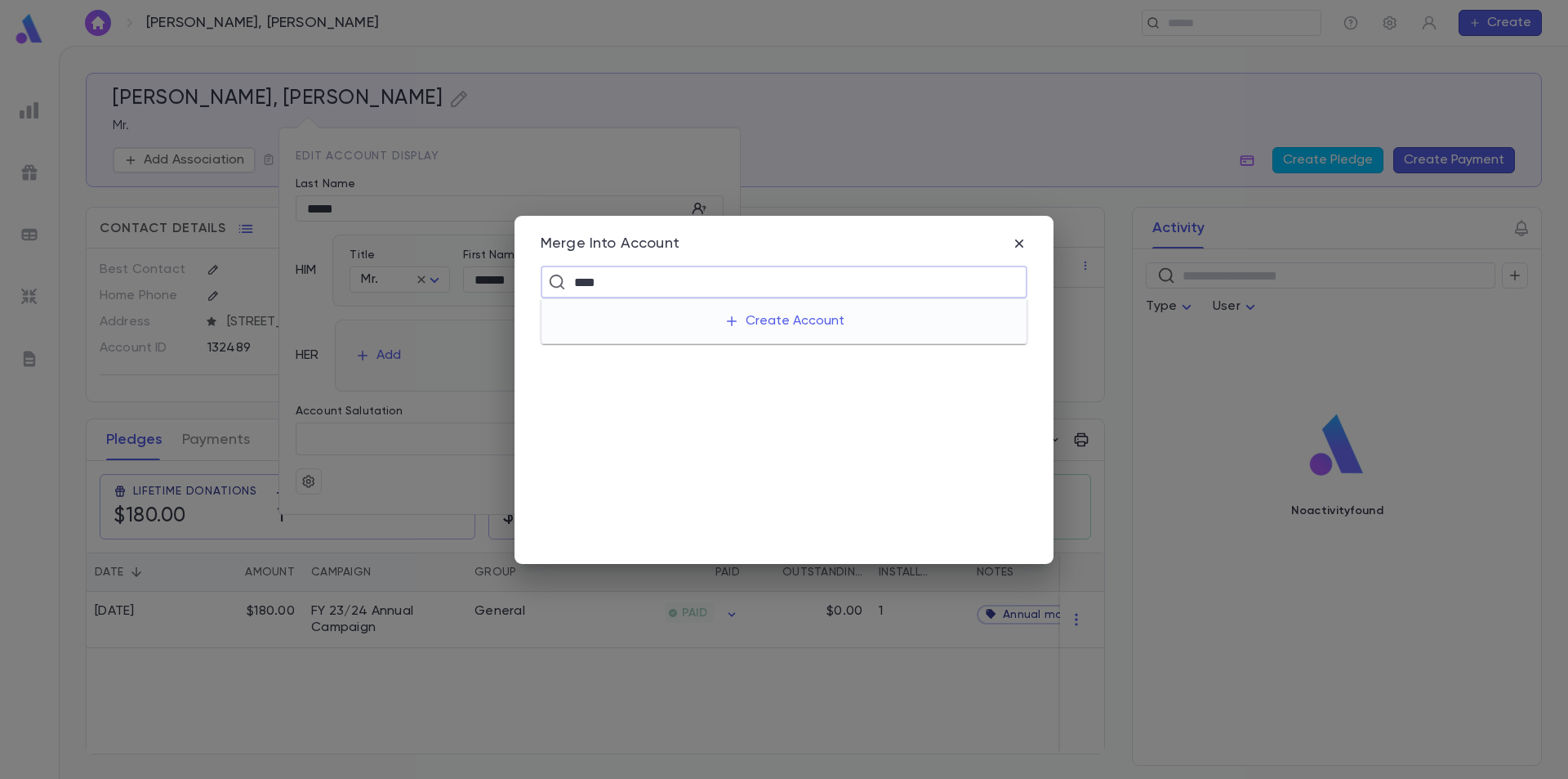
type input "*****"
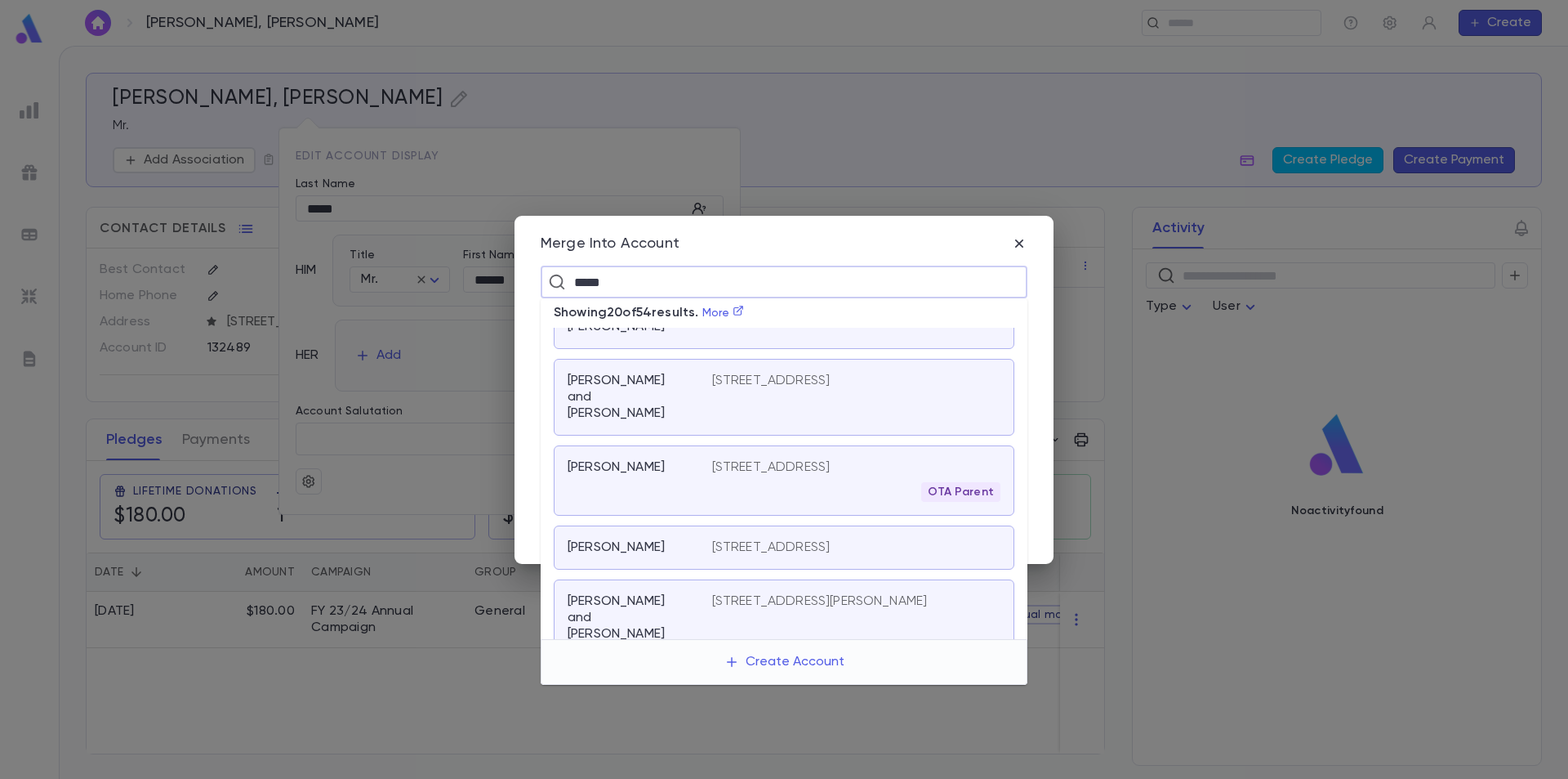
scroll to position [614, 0]
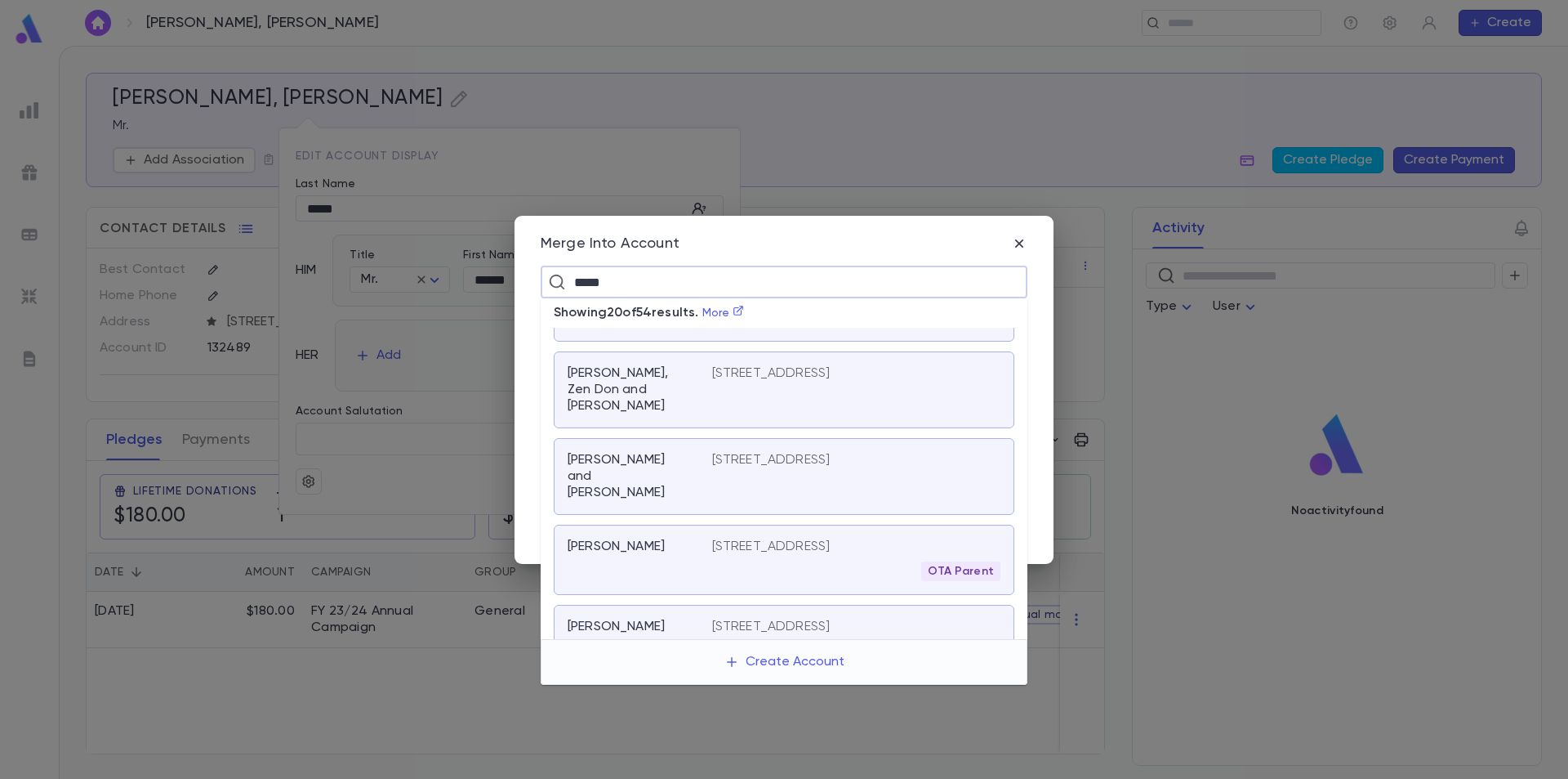
click at [672, 539] on div "Rauch, Baruch" at bounding box center [639, 560] width 144 height 43
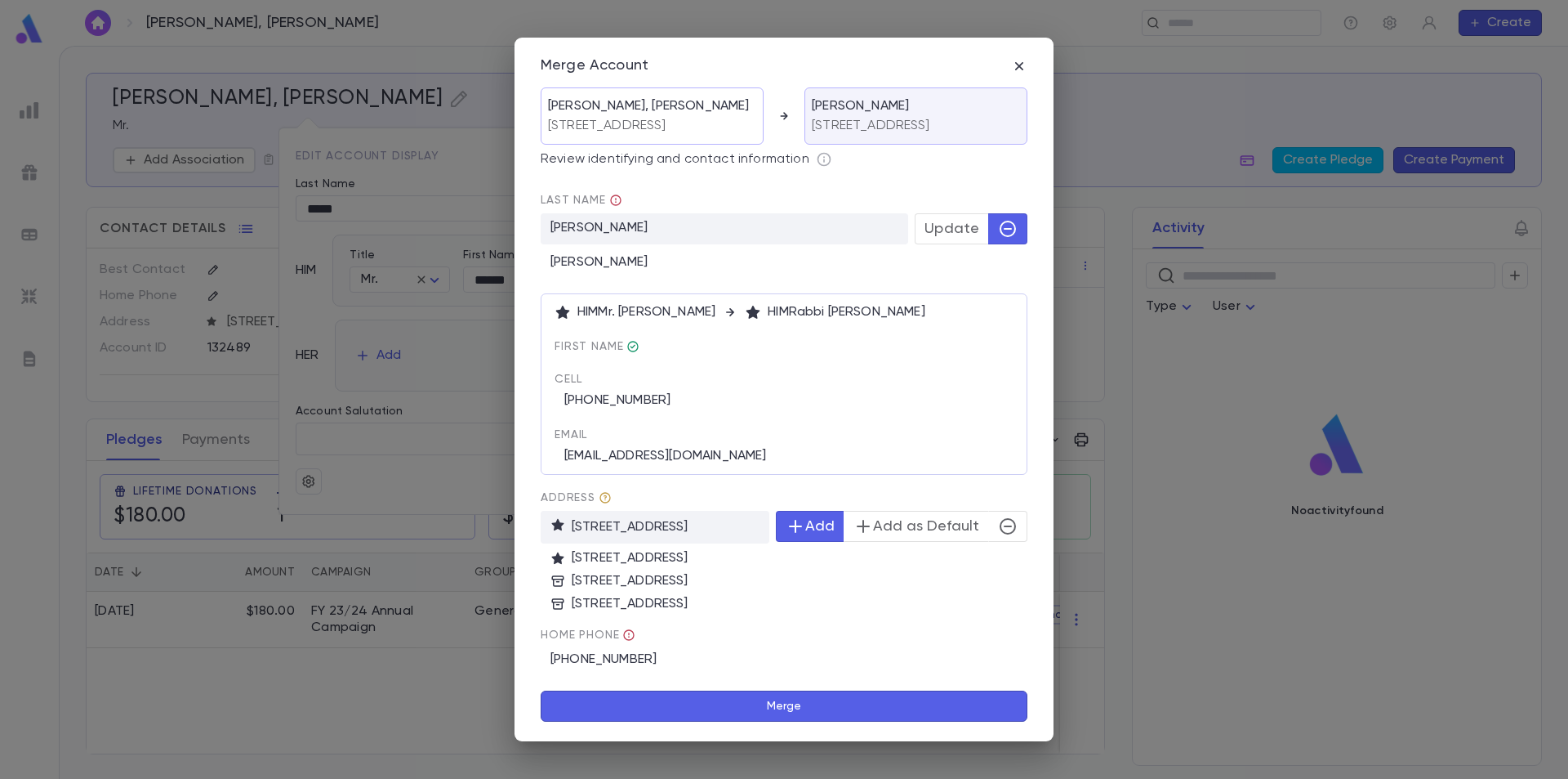
drag, startPoint x: 804, startPoint y: 711, endPoint x: 993, endPoint y: 627, distance: 206.8
click at [987, 640] on form "Dovid, Baruch 8547 Banyan Blvd, Orlando FL 32819-4124 United States Rauch, Baru…" at bounding box center [784, 405] width 487 height 634
click at [1015, 535] on icon "button" at bounding box center [1008, 526] width 17 height 17
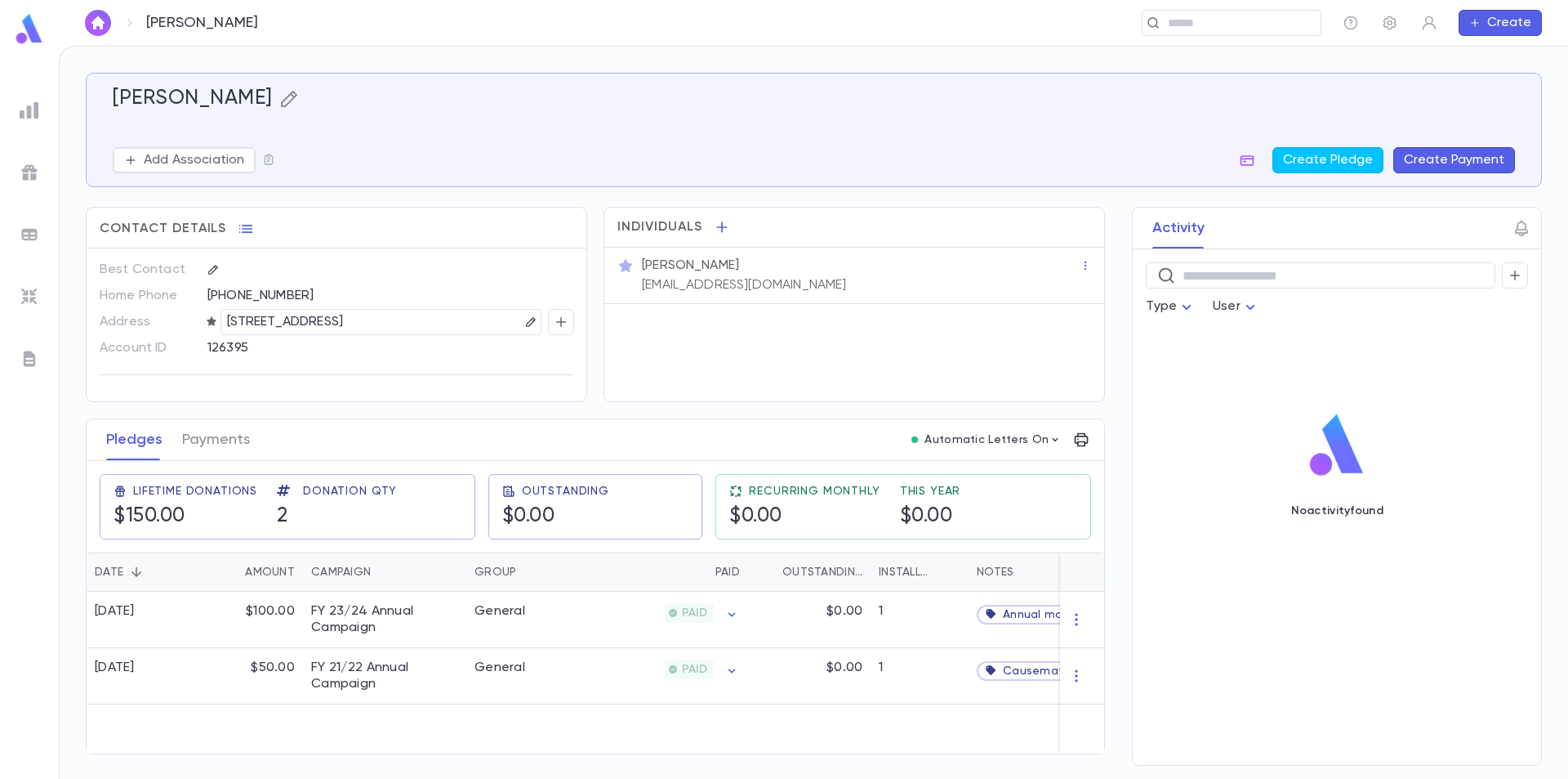
click at [280, 98] on icon "button" at bounding box center [288, 99] width 17 height 17
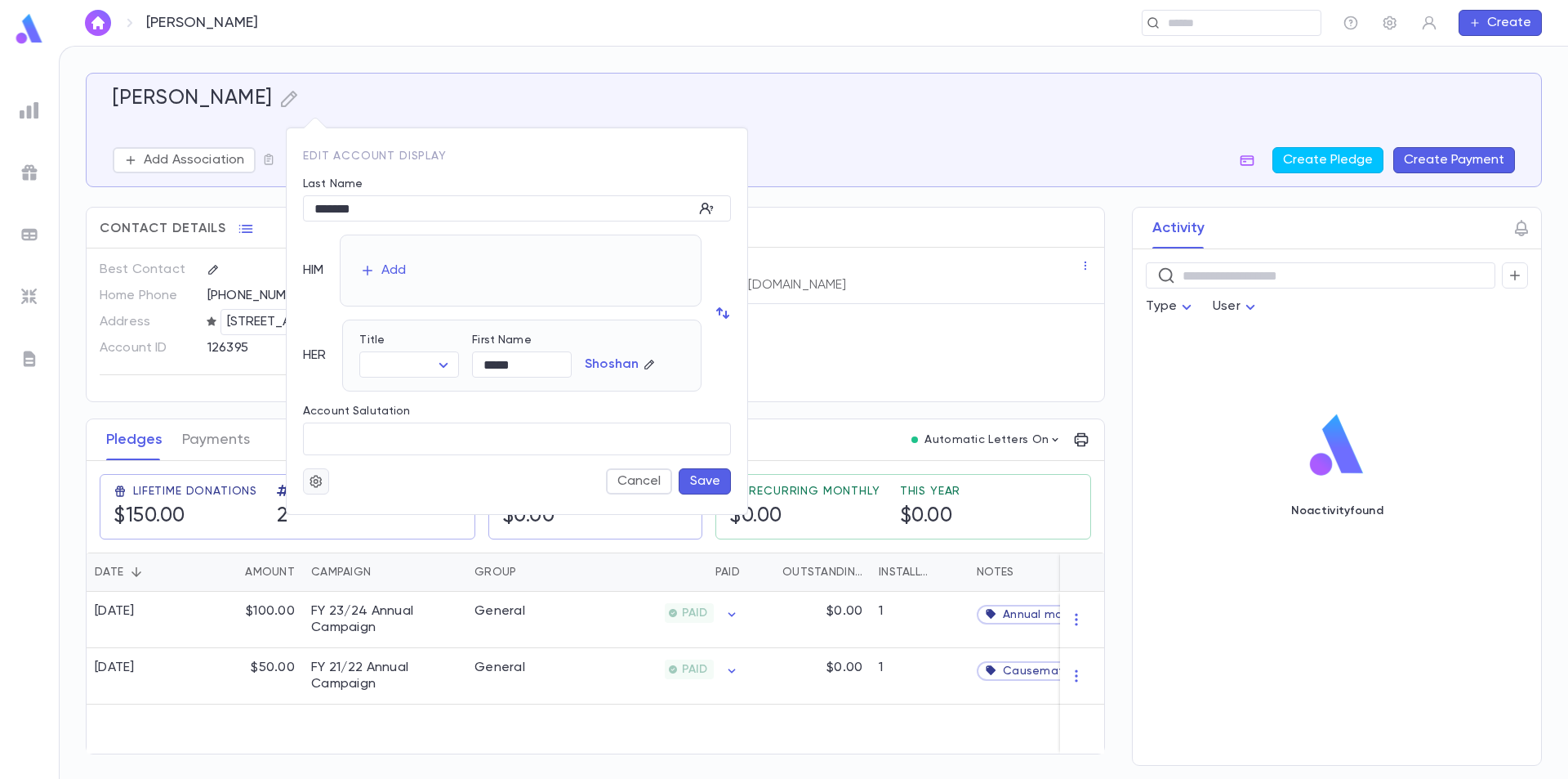
click at [308, 485] on button "button" at bounding box center [316, 480] width 26 height 26
click at [332, 510] on li "Merge" at bounding box center [355, 513] width 98 height 26
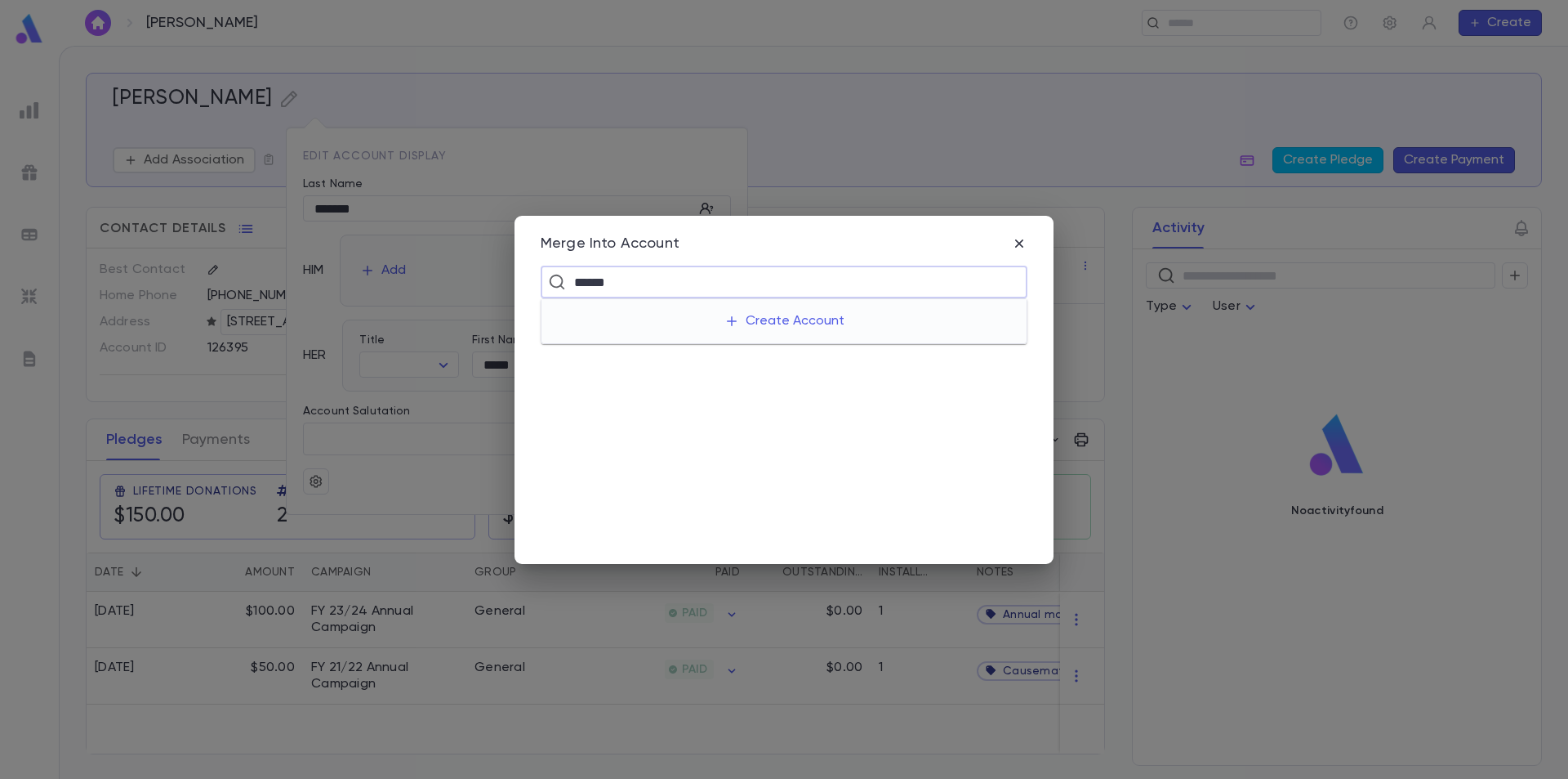
type input "*******"
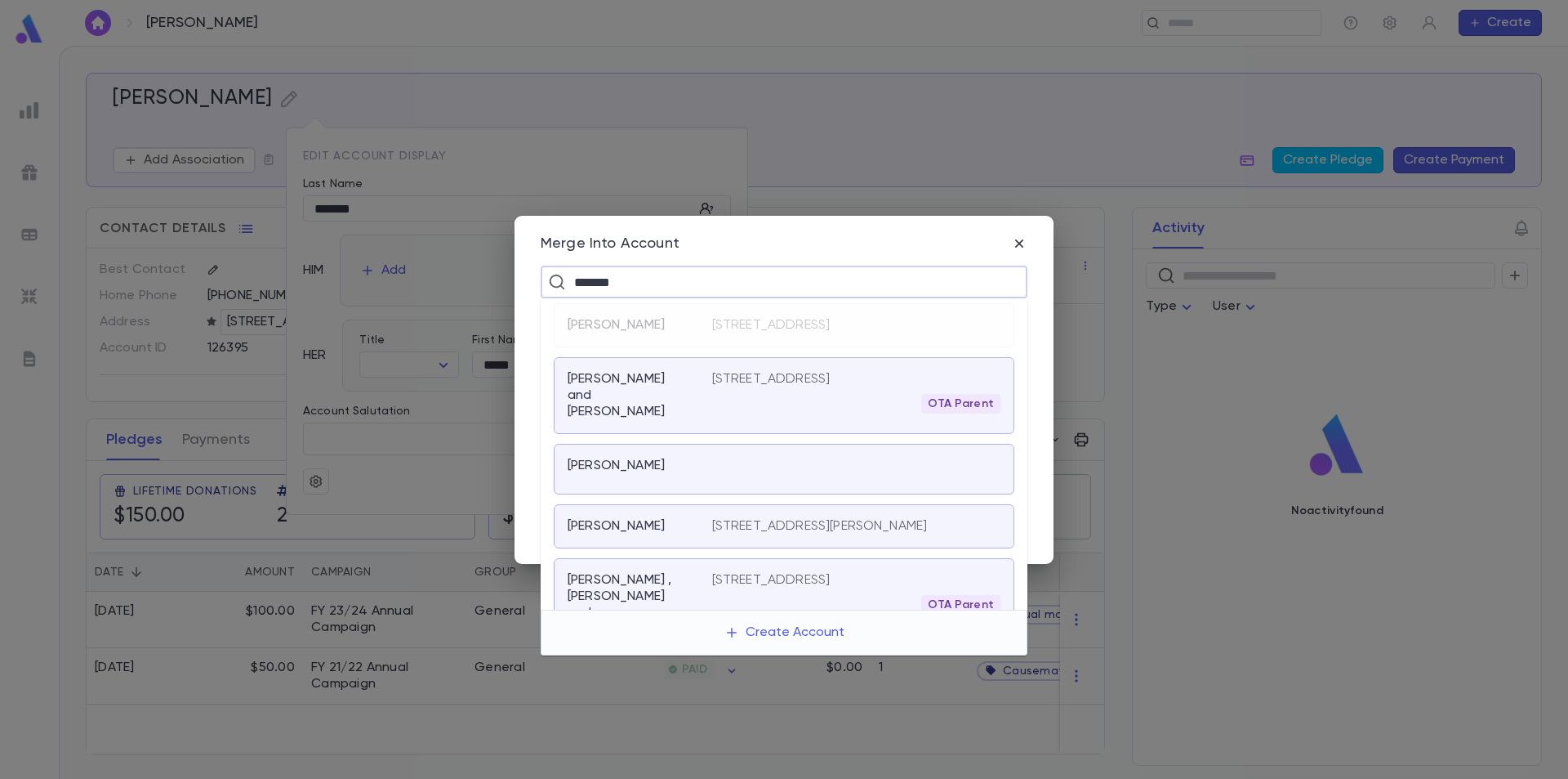
click at [684, 412] on p "[PERSON_NAME] and [PERSON_NAME]" at bounding box center [630, 395] width 125 height 49
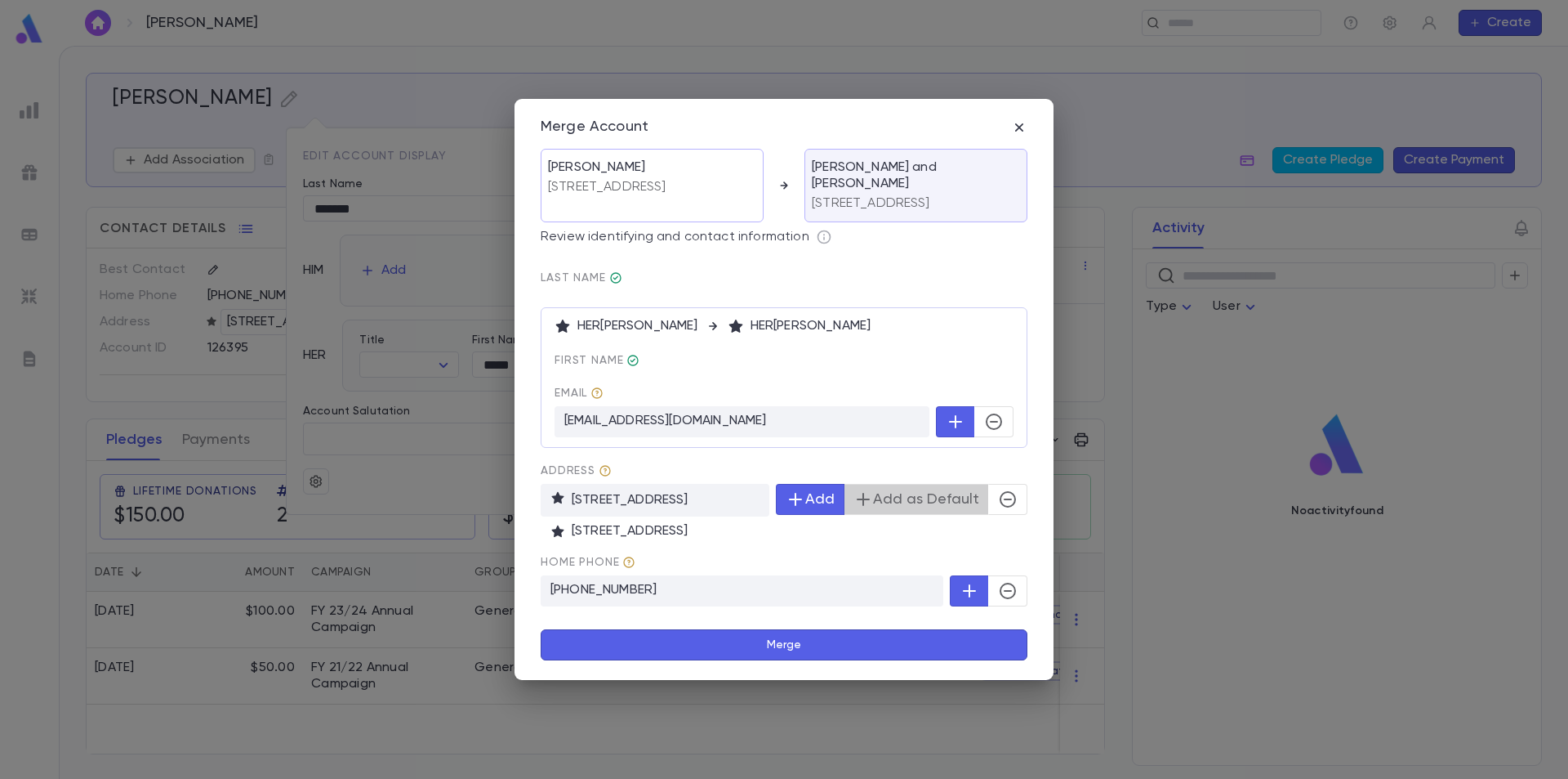
click at [965, 500] on button "Add as Default" at bounding box center [916, 499] width 145 height 31
click at [999, 492] on icon "button" at bounding box center [1008, 500] width 20 height 20
click at [859, 636] on button "Merge" at bounding box center [784, 645] width 487 height 31
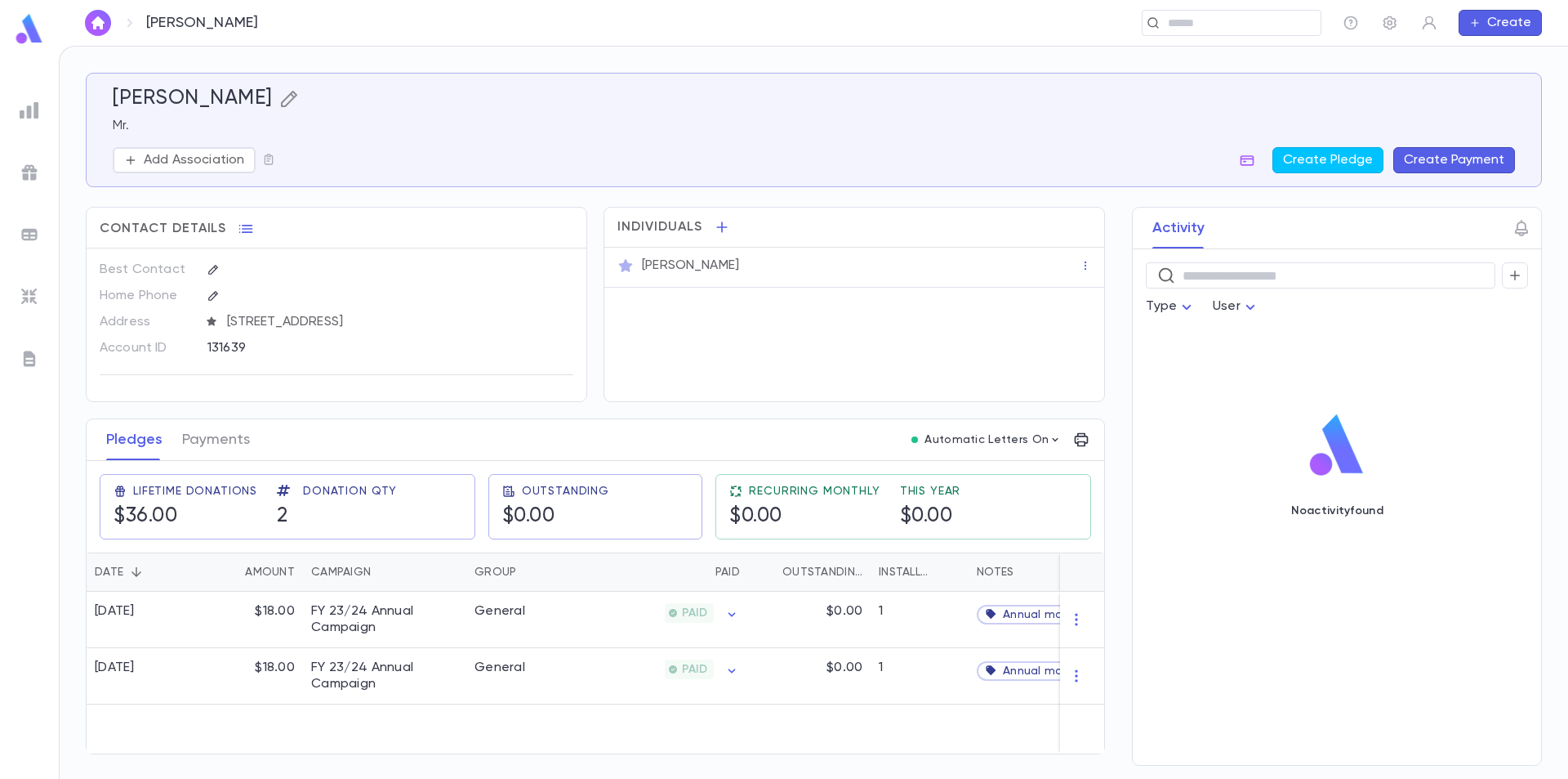
click at [298, 101] on icon "button" at bounding box center [289, 99] width 20 height 20
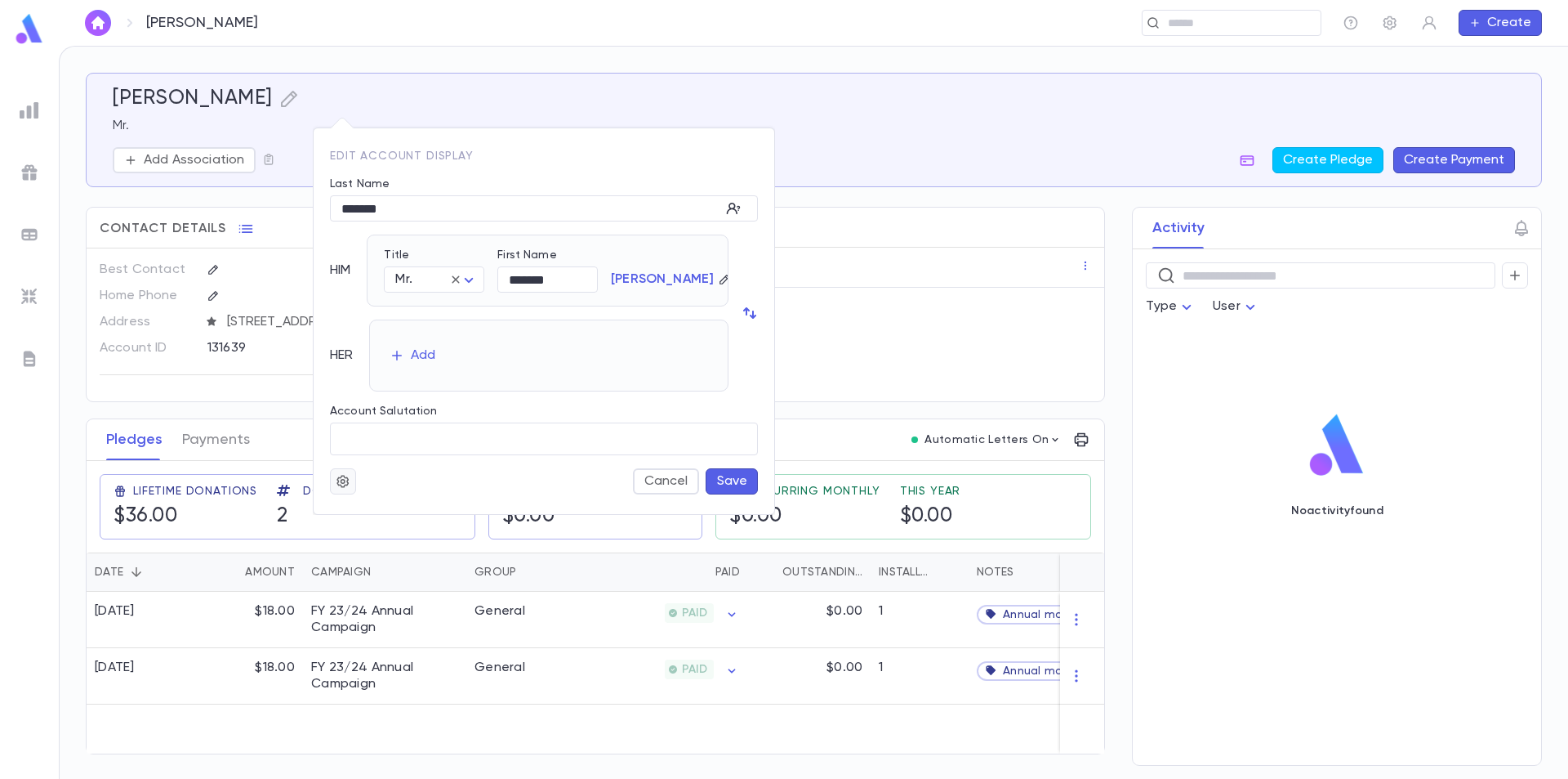
click at [343, 486] on icon "button" at bounding box center [343, 480] width 13 height 13
click at [363, 510] on li "Merge" at bounding box center [383, 513] width 98 height 26
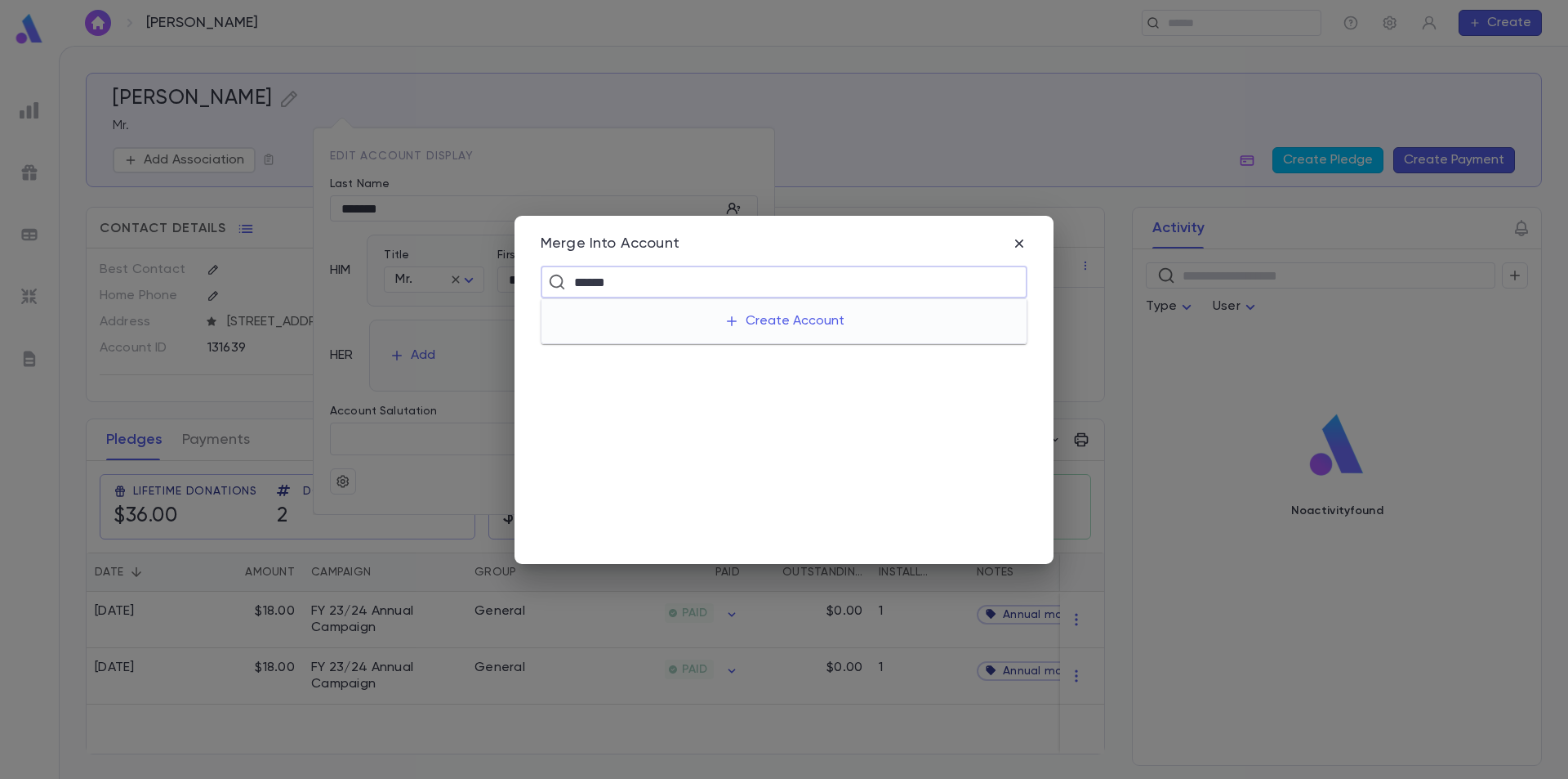
type input "*******"
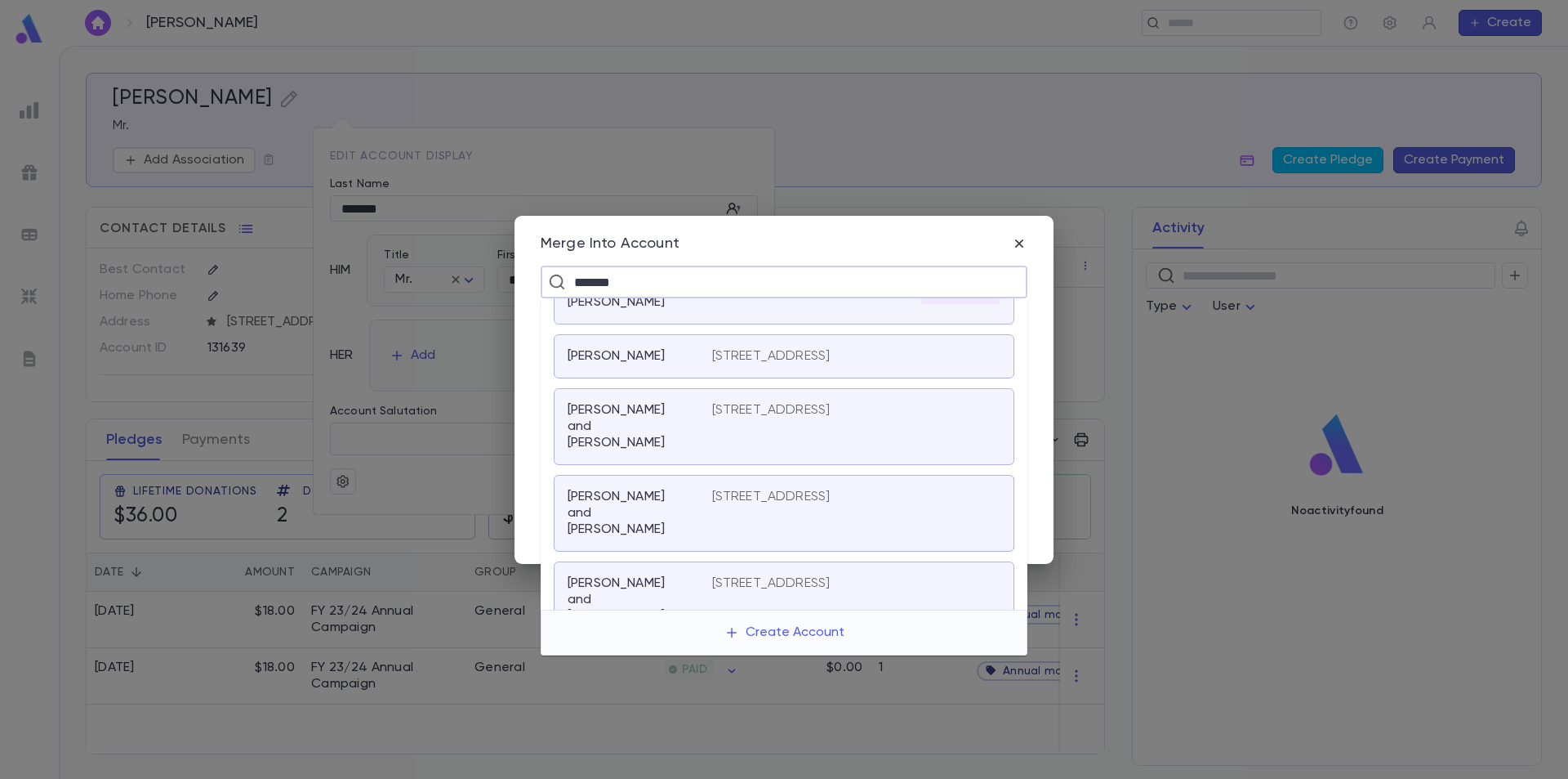
scroll to position [82, 0]
click at [752, 386] on div "8532 Cedar Cove Drive, Orlando FL 32819 US OTA Parent" at bounding box center [856, 364] width 288 height 43
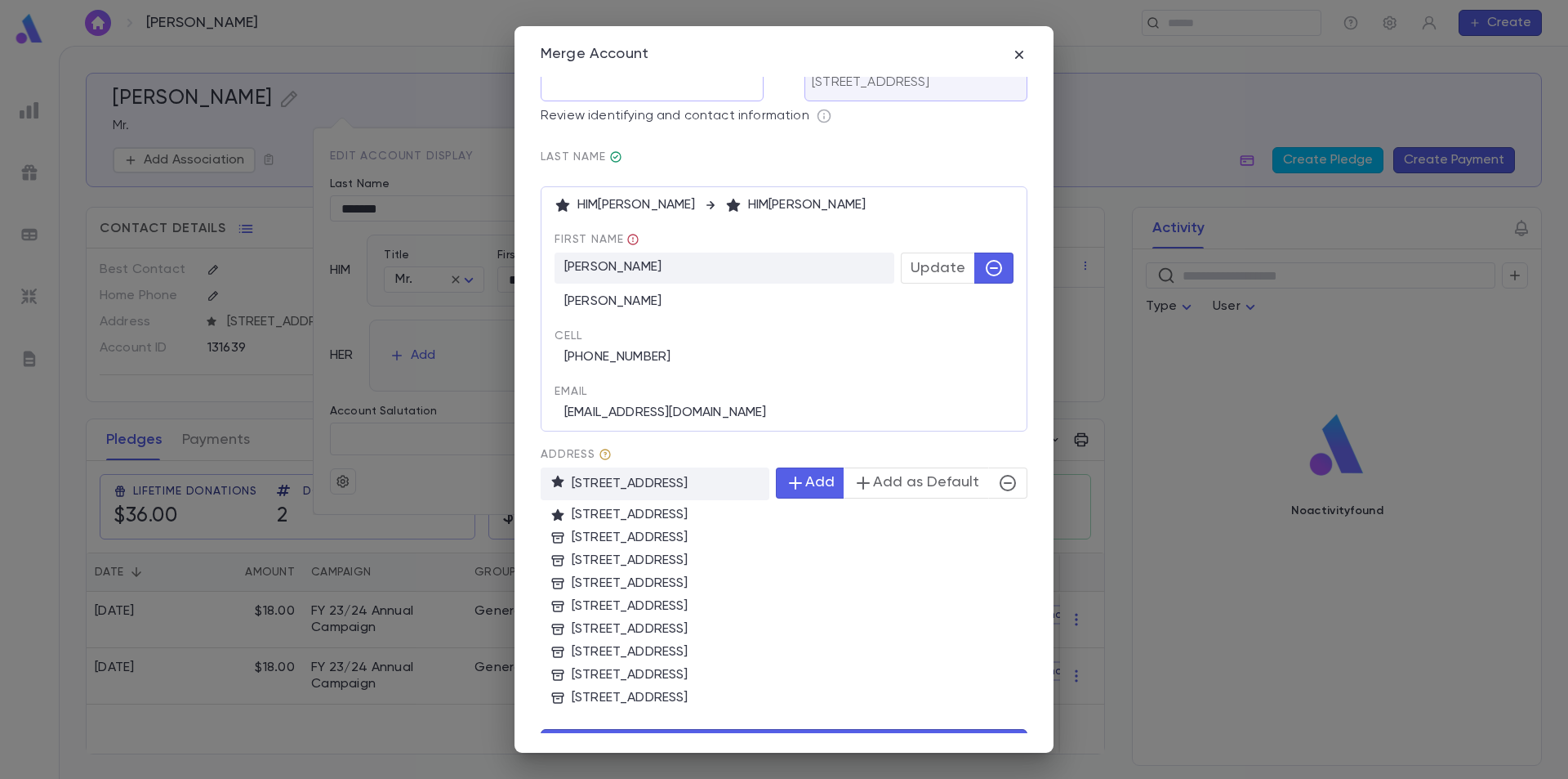
scroll to position [75, 0]
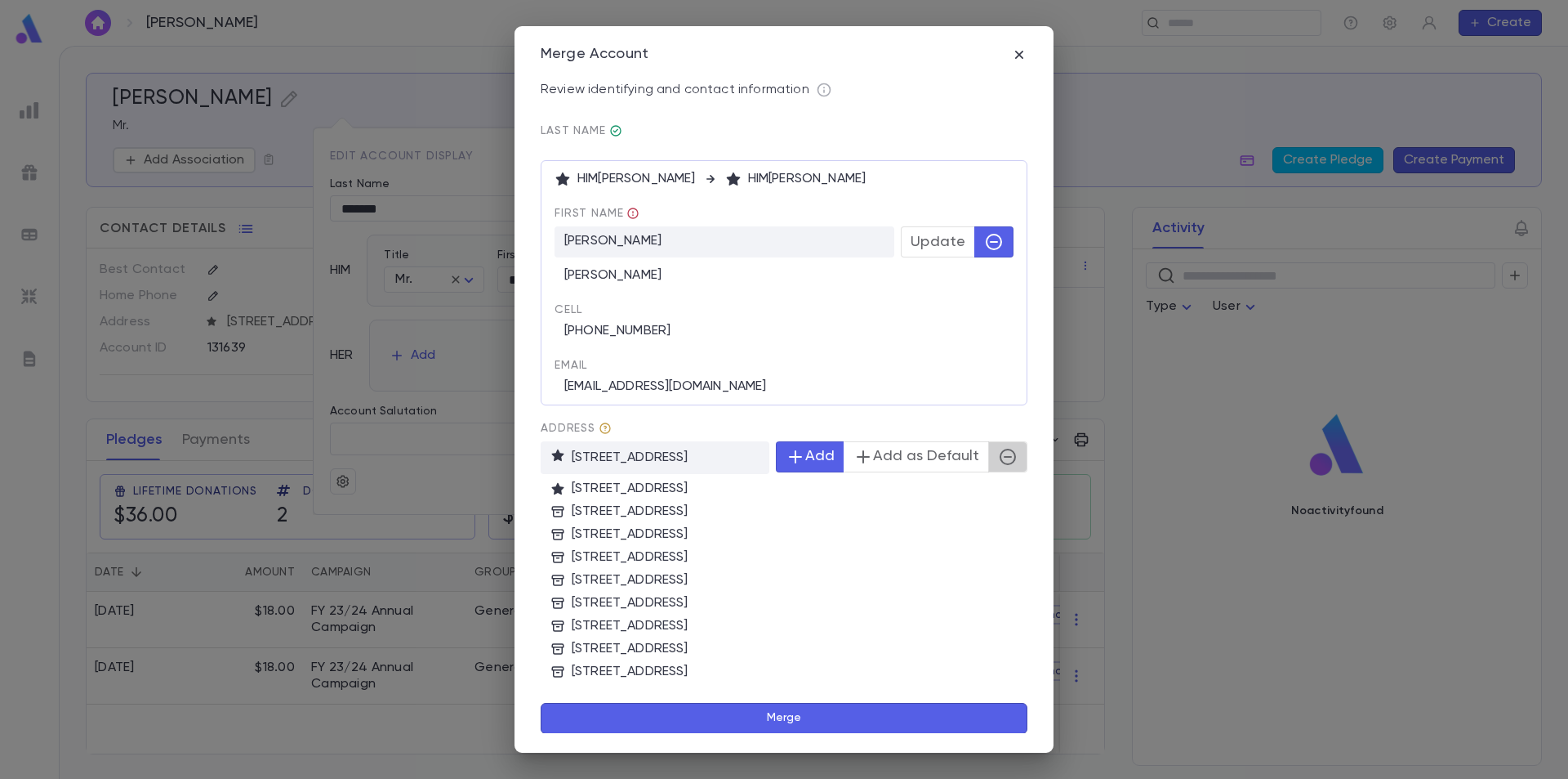
click at [998, 457] on icon "button" at bounding box center [1008, 457] width 20 height 20
click at [603, 279] on div "Mordechai" at bounding box center [784, 270] width 459 height 26
click at [773, 719] on button "Merge" at bounding box center [784, 718] width 487 height 31
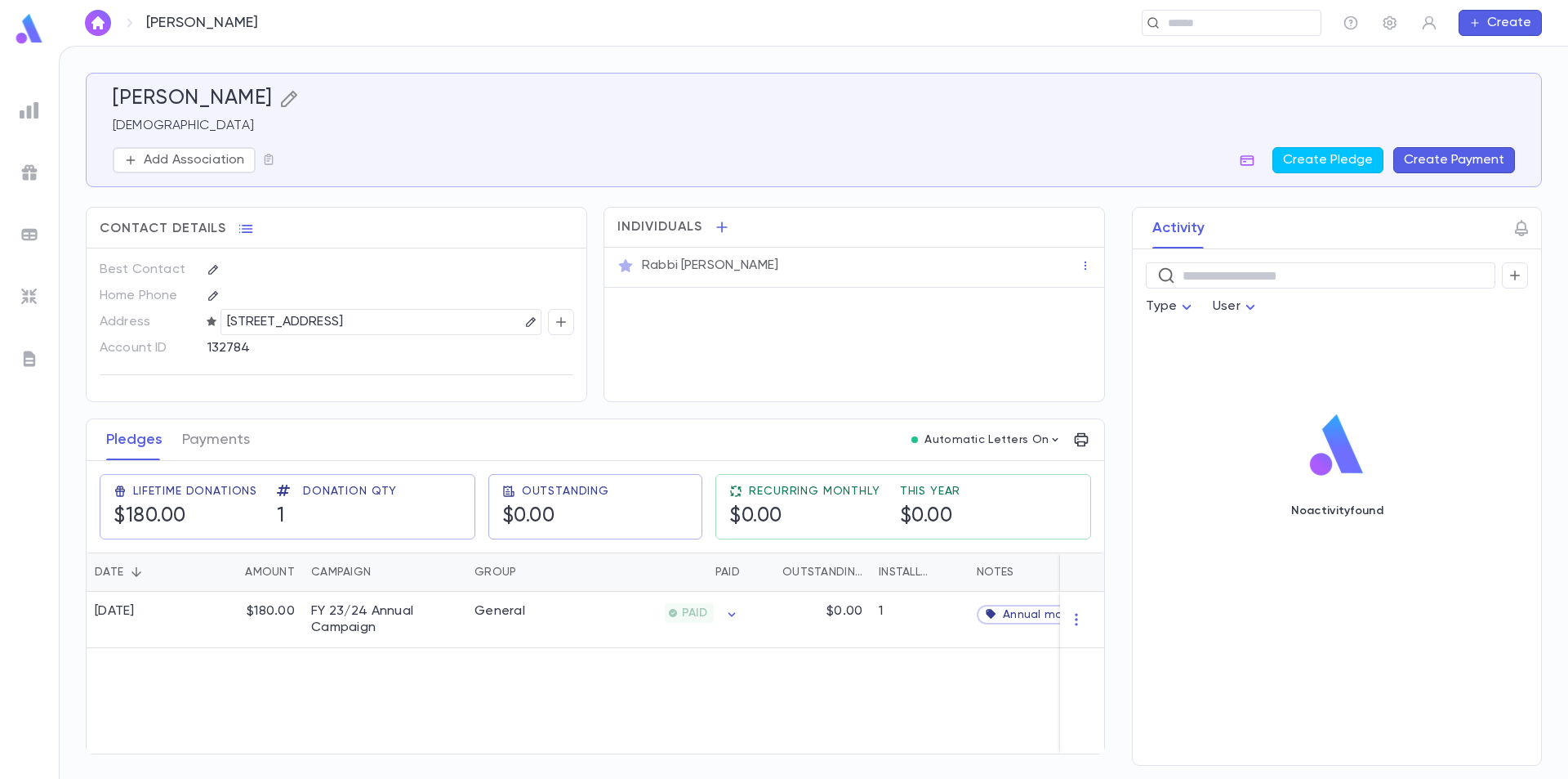
click at [299, 99] on icon "button" at bounding box center [289, 99] width 20 height 20
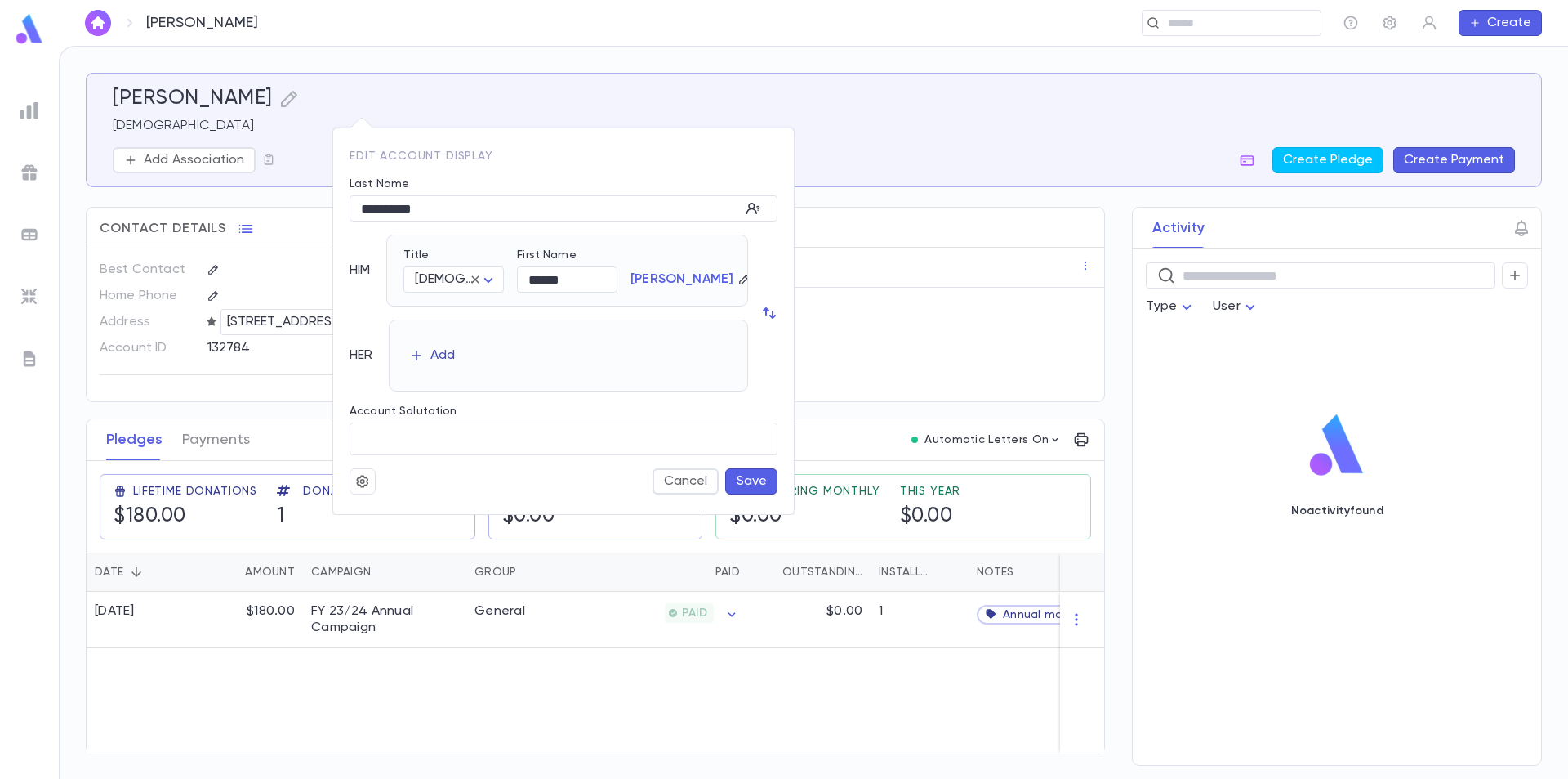
click at [445, 354] on div "Add" at bounding box center [442, 355] width 24 height 17
click at [495, 364] on body "**********" at bounding box center [784, 412] width 1568 height 733
click at [462, 394] on span "Mrs." at bounding box center [460, 396] width 71 height 17
type input "****"
click at [741, 484] on button "Save" at bounding box center [751, 480] width 53 height 26
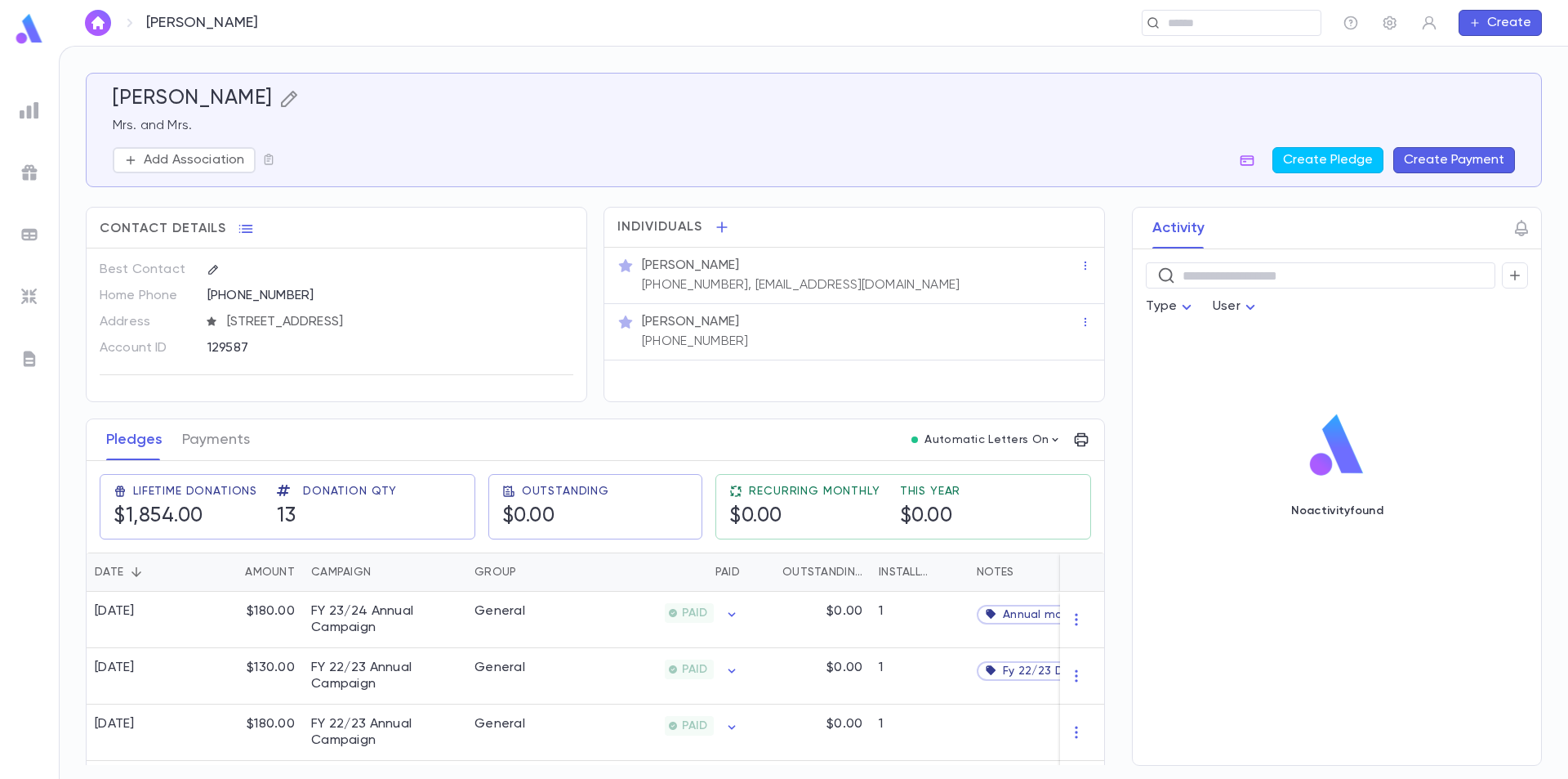
click at [279, 98] on icon "button" at bounding box center [289, 99] width 20 height 20
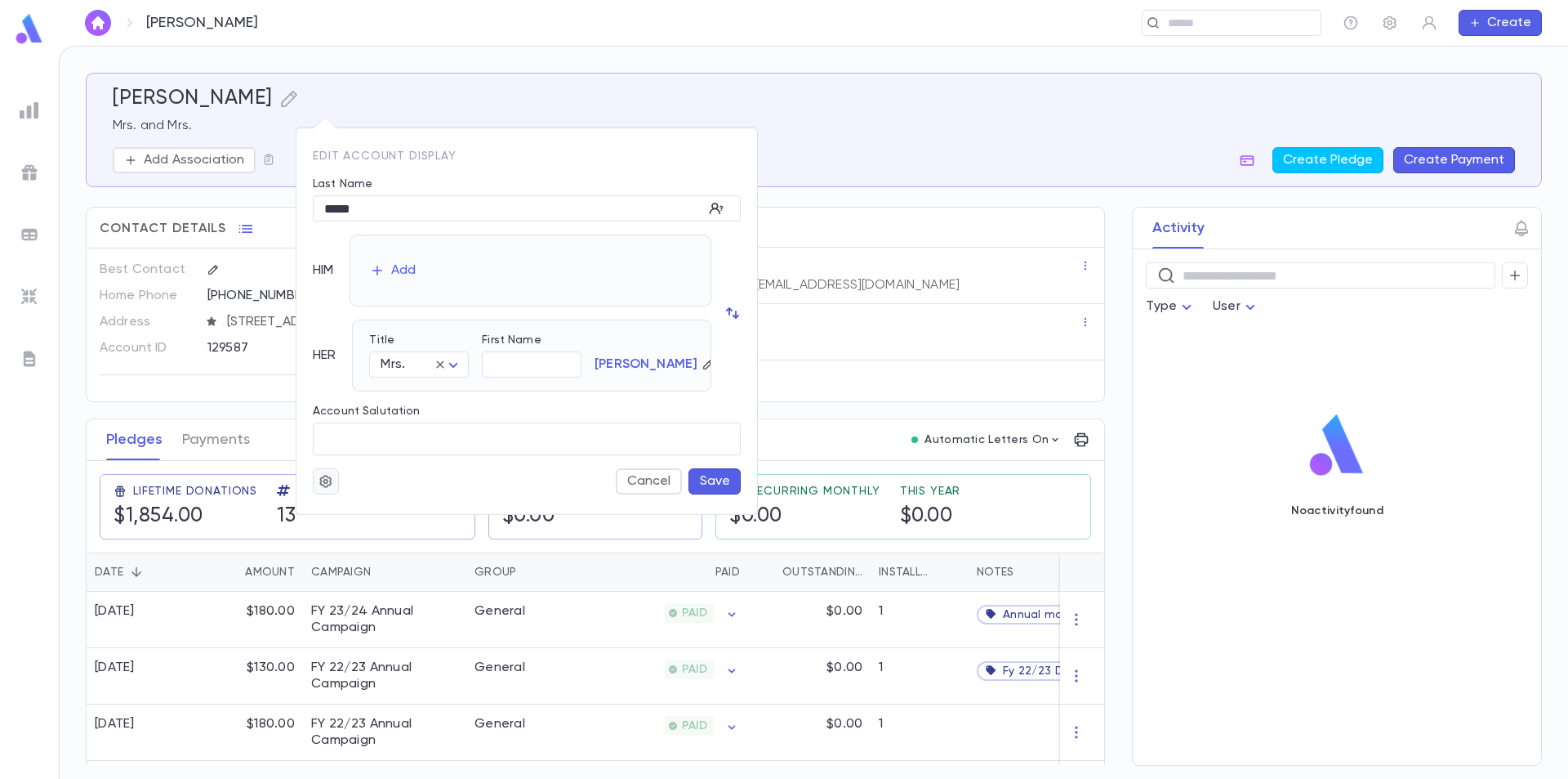
click at [319, 486] on icon "button" at bounding box center [326, 481] width 15 height 17
click at [342, 513] on li "Merge" at bounding box center [365, 513] width 98 height 26
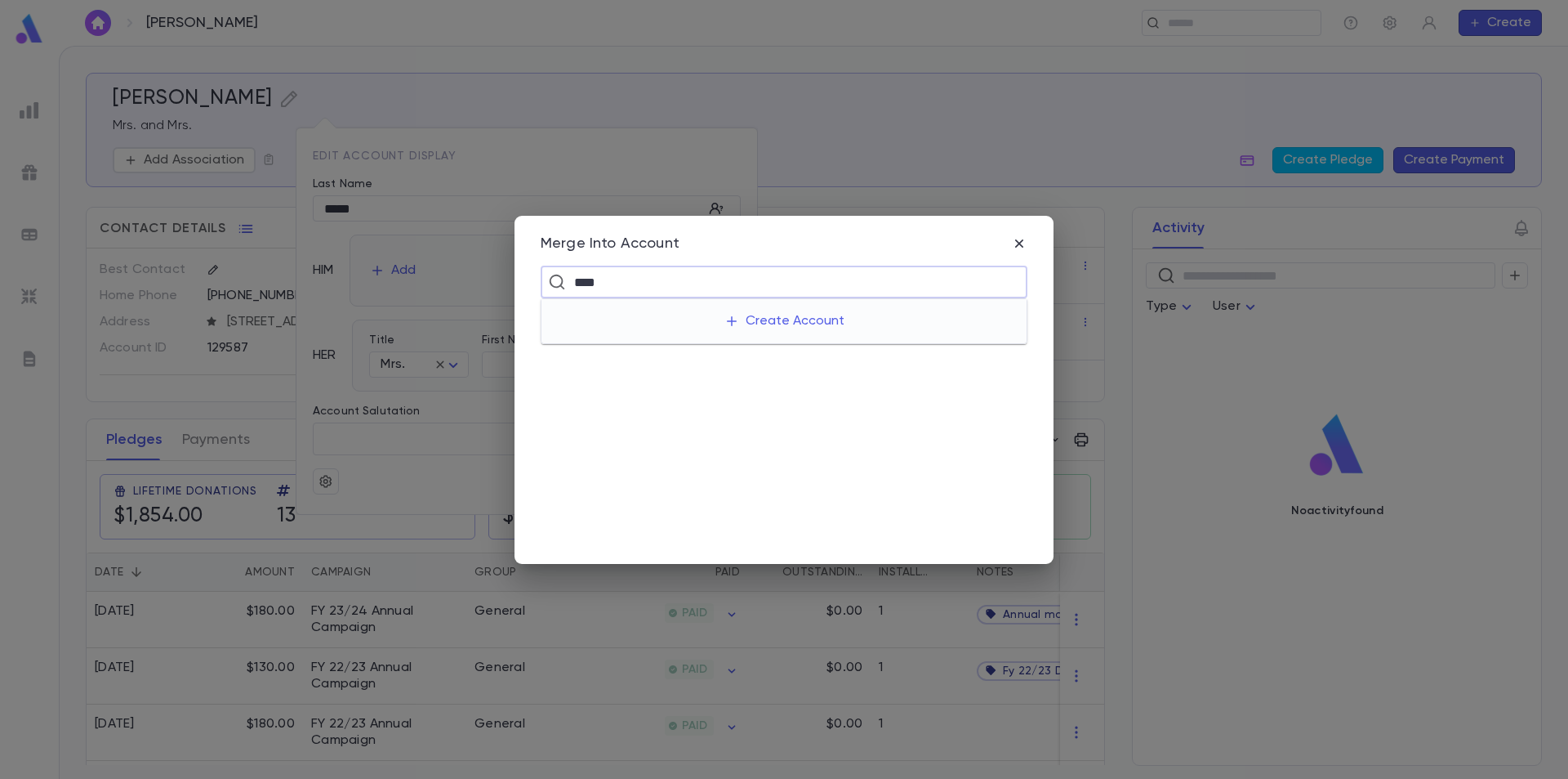
type input "*****"
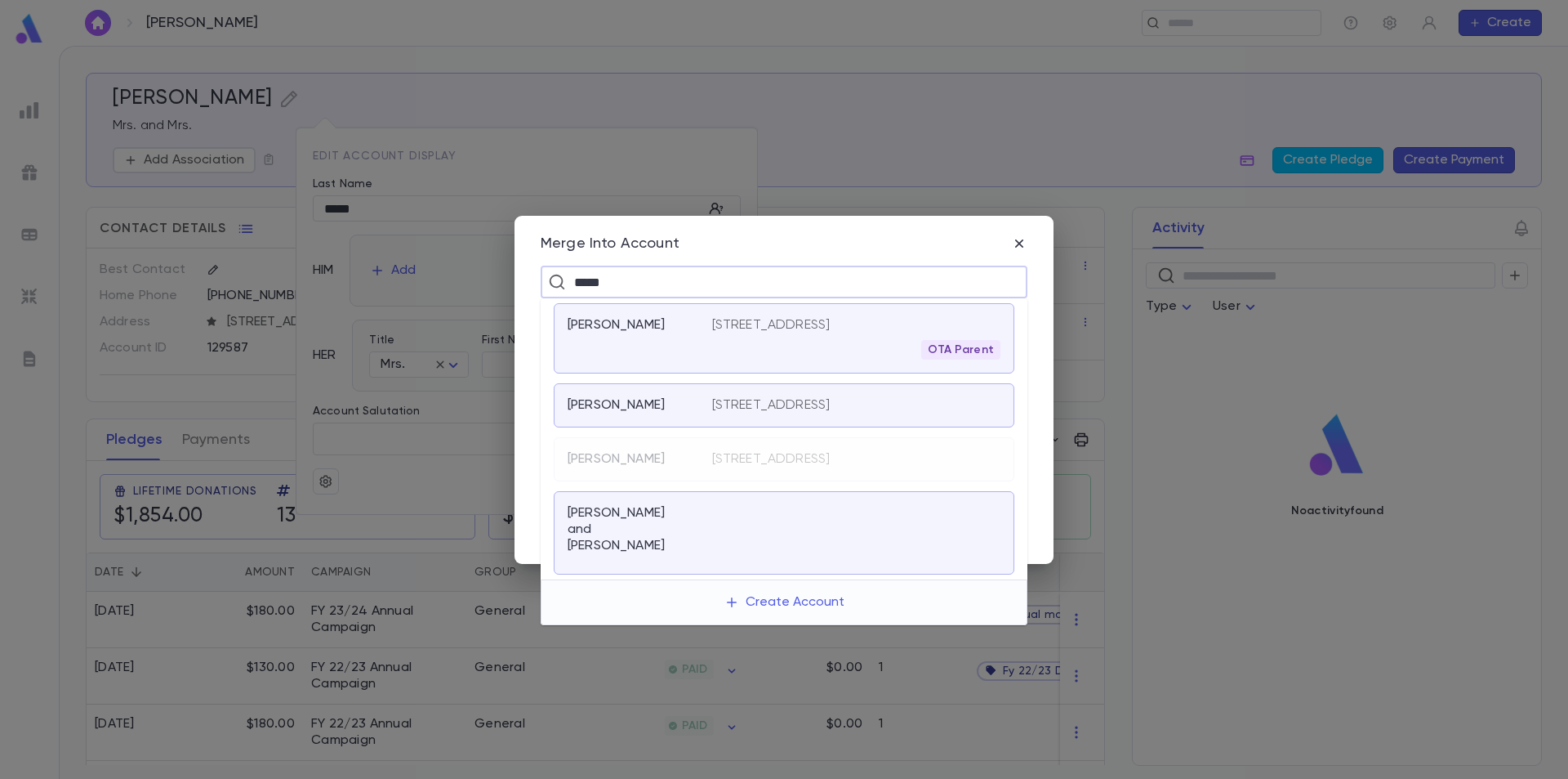
scroll to position [3, 0]
click at [679, 330] on div "[PERSON_NAME]" at bounding box center [630, 325] width 125 height 17
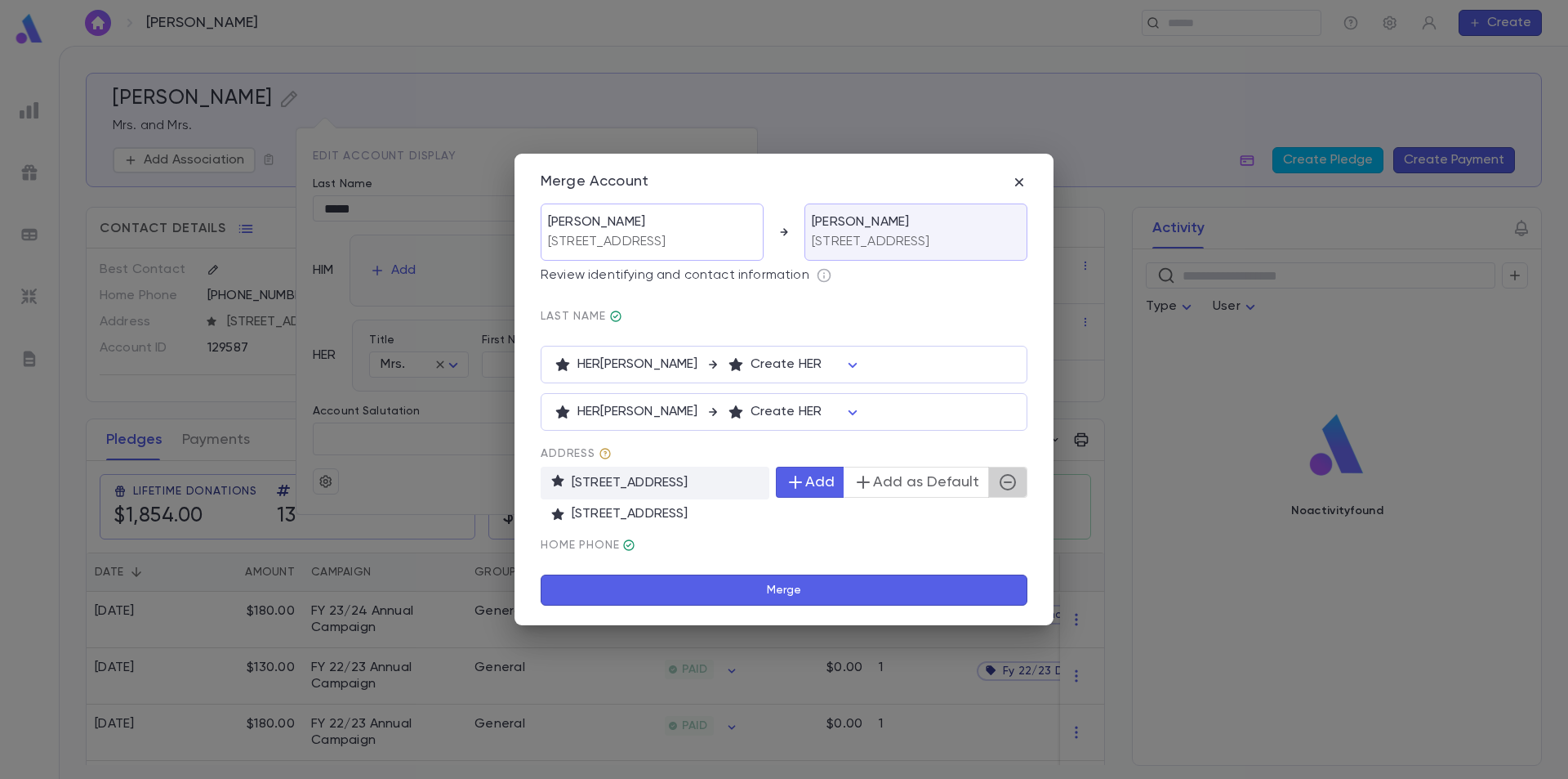
click at [1014, 490] on icon "button" at bounding box center [1008, 482] width 17 height 17
click at [814, 593] on button "Merge" at bounding box center [784, 590] width 487 height 31
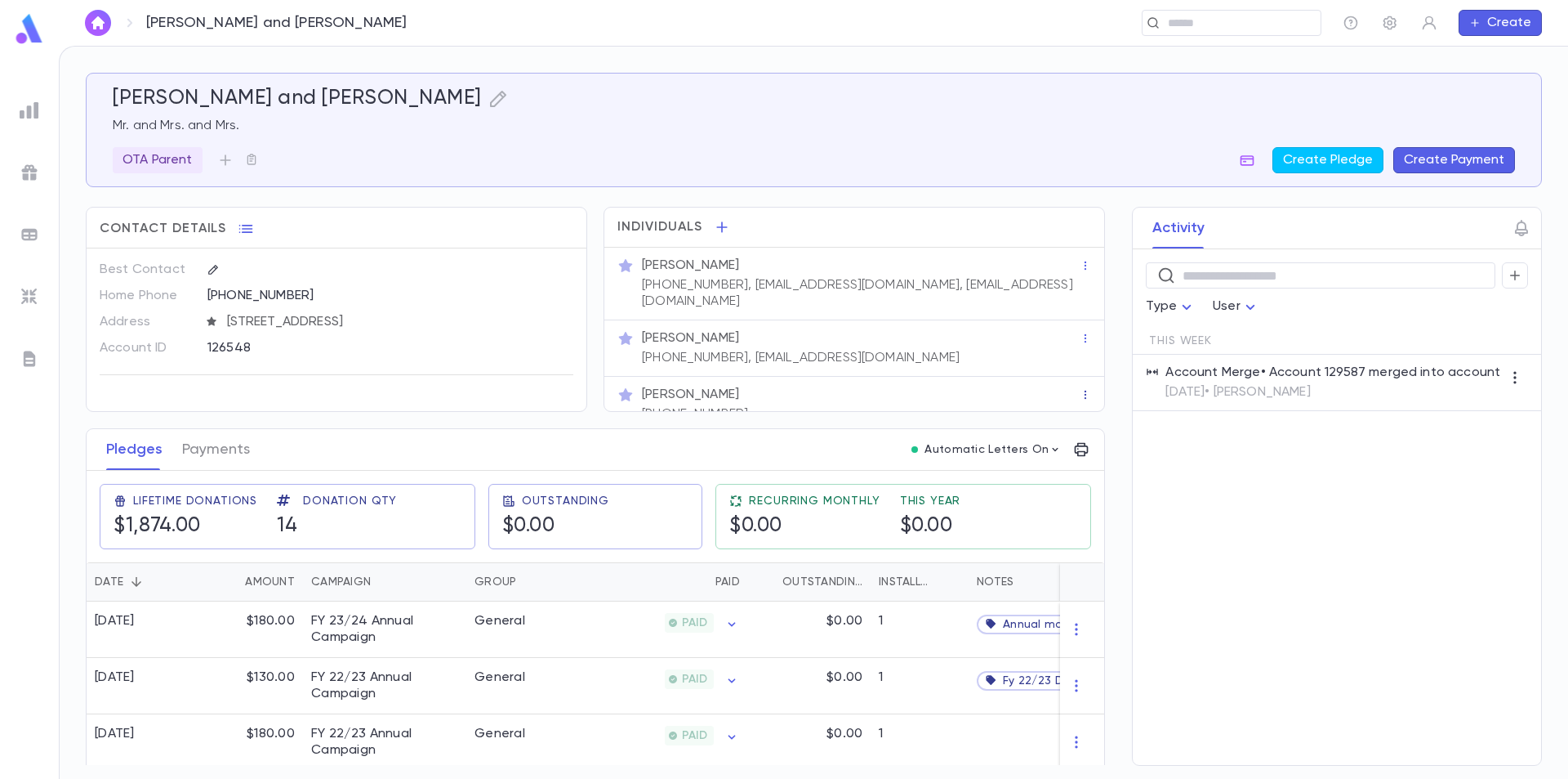
click at [1080, 389] on icon "button" at bounding box center [1085, 395] width 12 height 12
click at [1096, 401] on ul "Remove" at bounding box center [1110, 404] width 77 height 36
click at [1079, 379] on div at bounding box center [784, 390] width 1568 height 779
click at [1017, 386] on div "[PERSON_NAME]" at bounding box center [860, 395] width 438 height 17
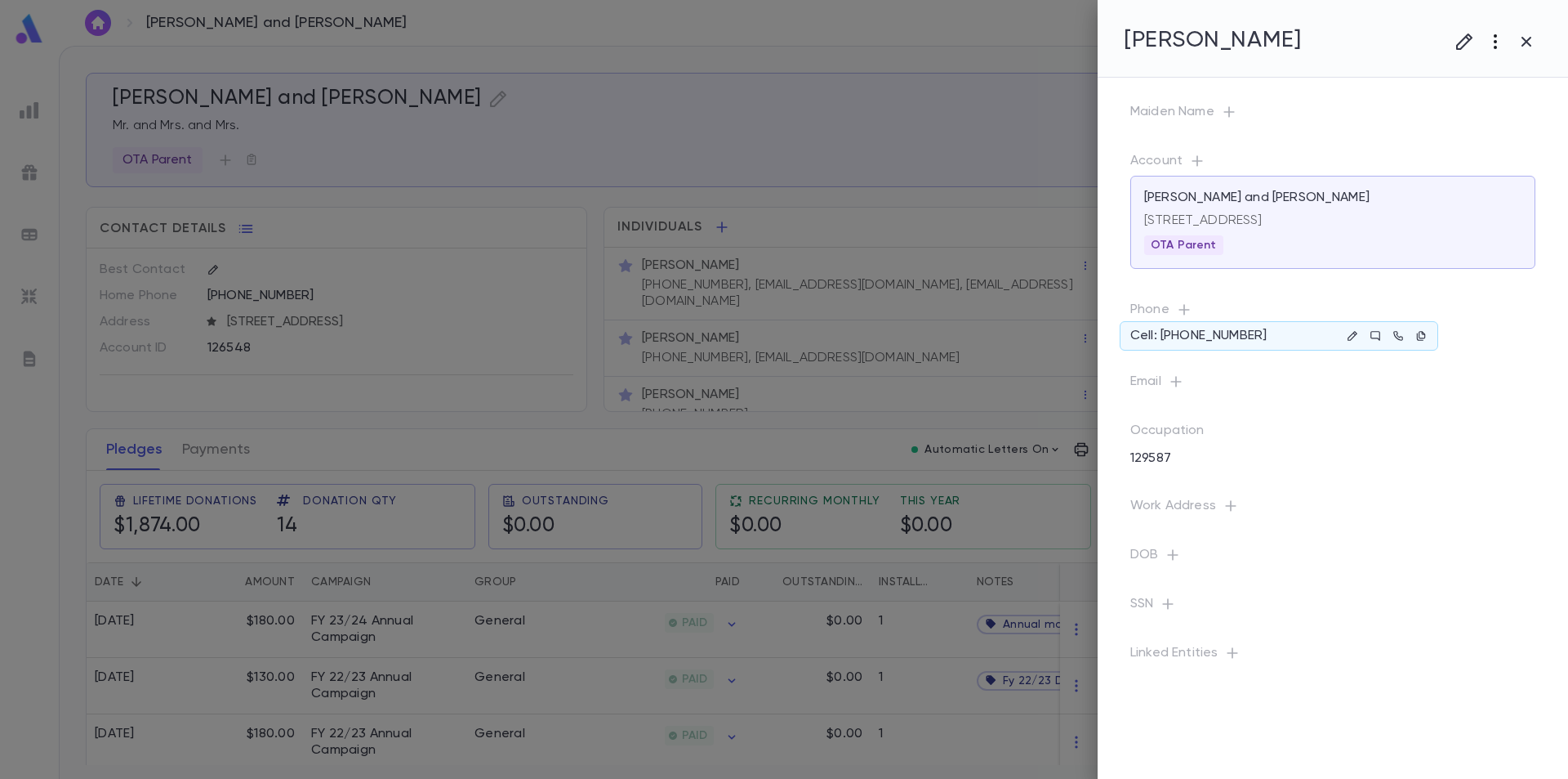
click at [1499, 34] on icon "button" at bounding box center [1495, 42] width 20 height 20
click at [1472, 118] on li "Delete" at bounding box center [1480, 128] width 163 height 26
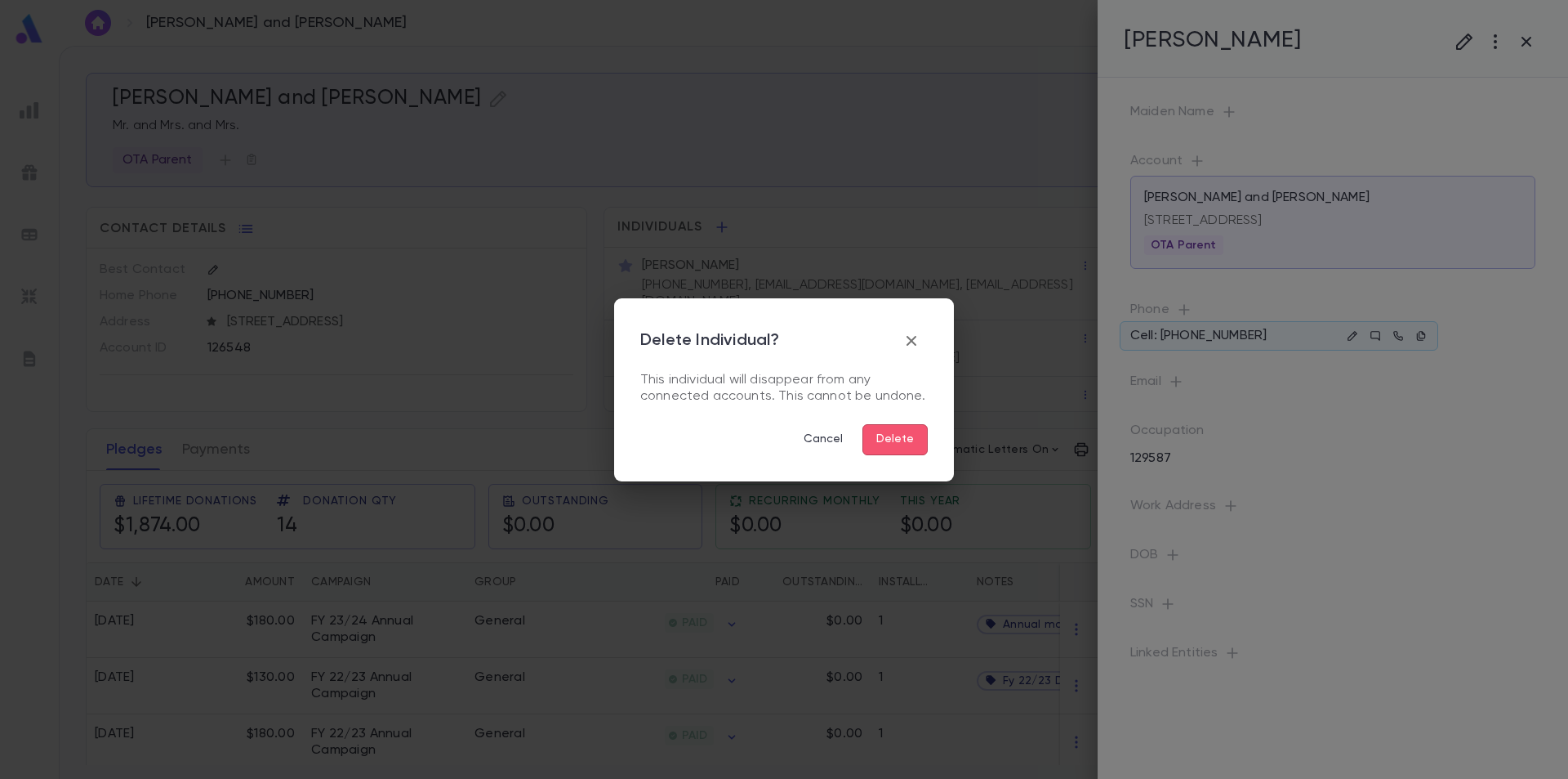
click at [893, 442] on button "Delete" at bounding box center [895, 440] width 65 height 31
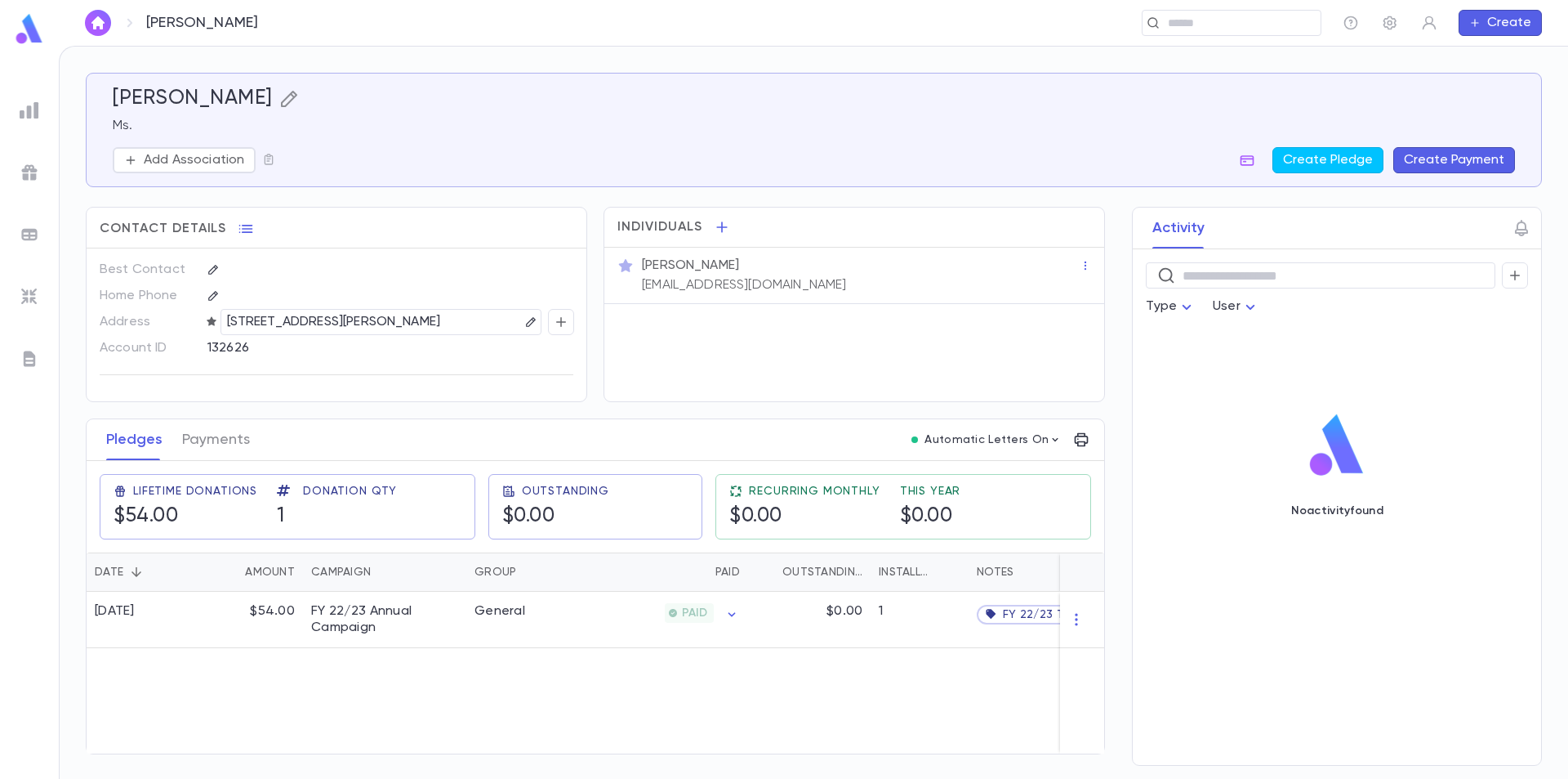
click at [297, 98] on icon "button" at bounding box center [288, 99] width 17 height 17
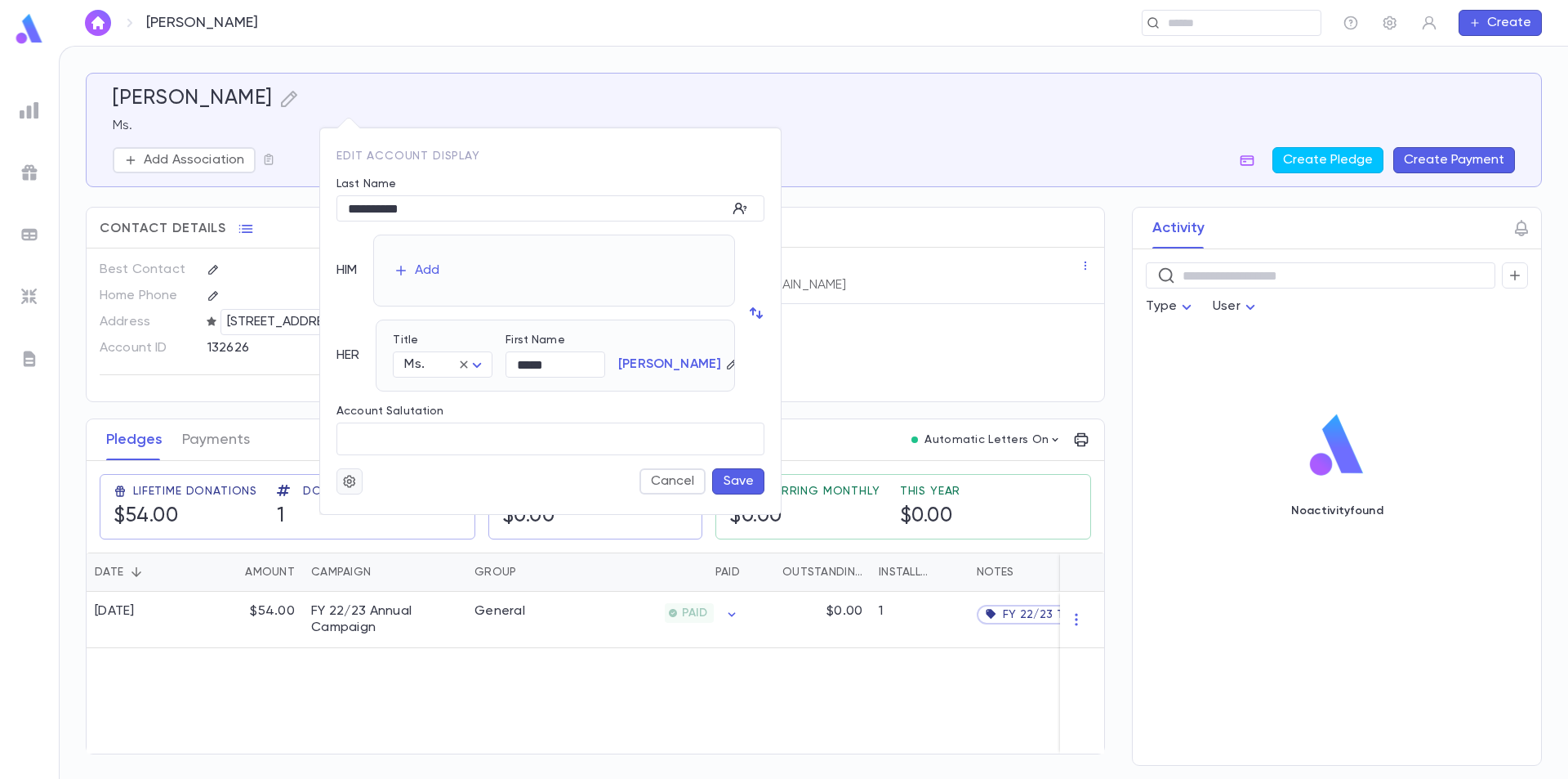
click at [353, 472] on button "button" at bounding box center [349, 480] width 26 height 26
click at [362, 508] on li "Merge" at bounding box center [389, 513] width 98 height 26
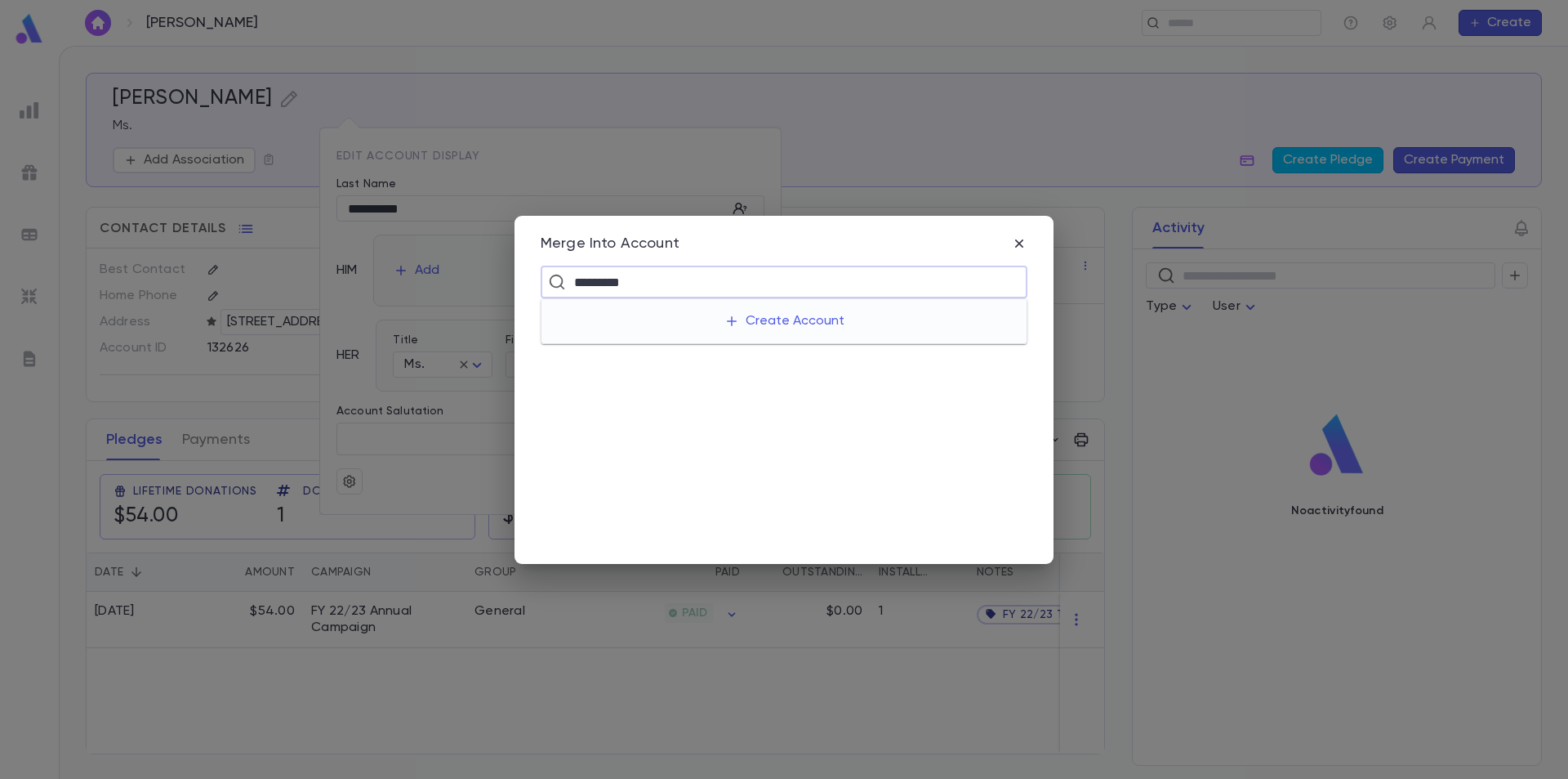
type input "**********"
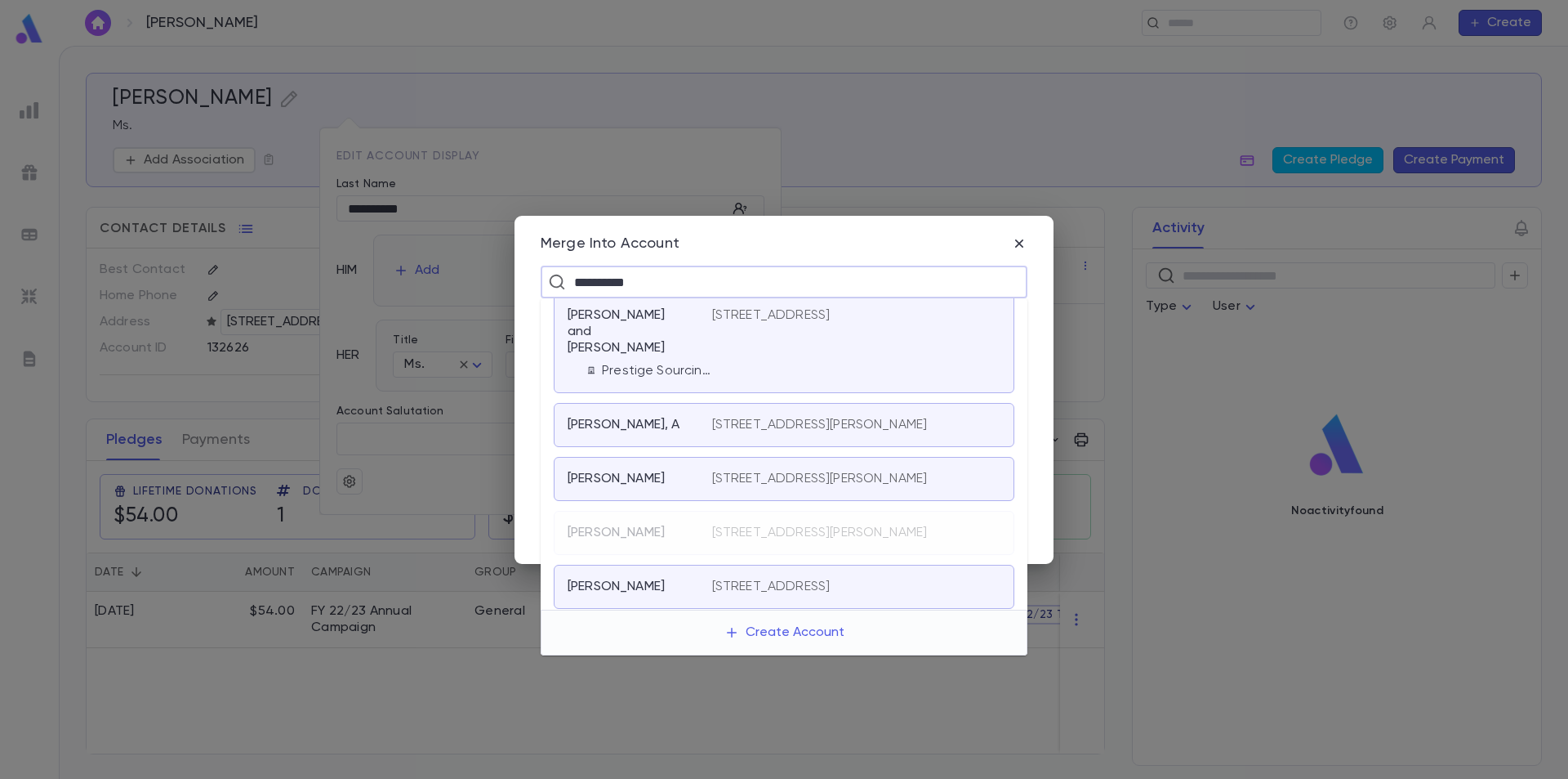
scroll to position [415, 0]
click at [665, 575] on p "[PERSON_NAME]" at bounding box center [616, 583] width 98 height 17
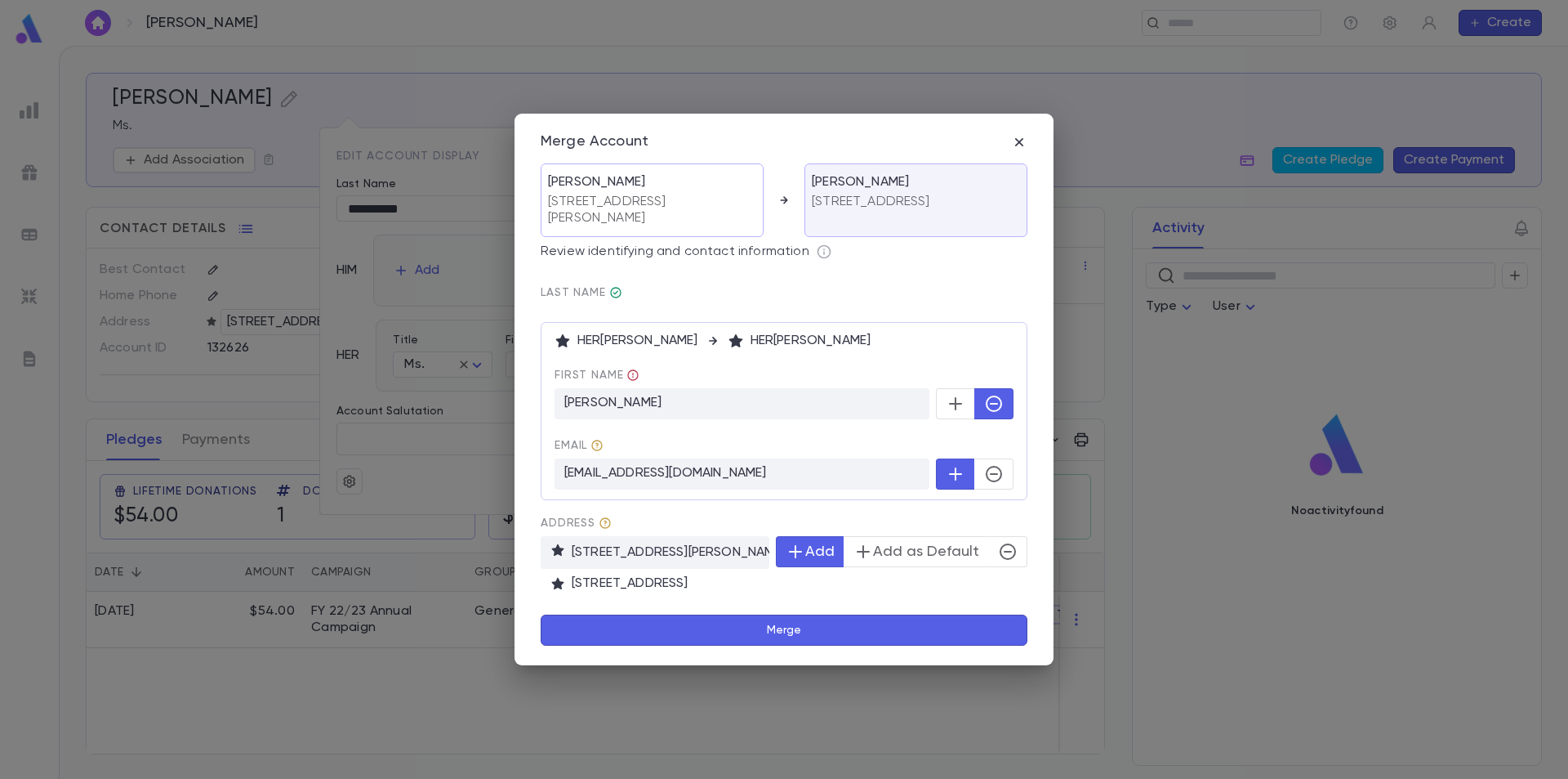
drag, startPoint x: 723, startPoint y: 133, endPoint x: 824, endPoint y: 134, distance: 101.0
click at [824, 134] on div "Merge Account" at bounding box center [784, 143] width 487 height 18
click at [1023, 138] on icon "button" at bounding box center [1019, 143] width 17 height 17
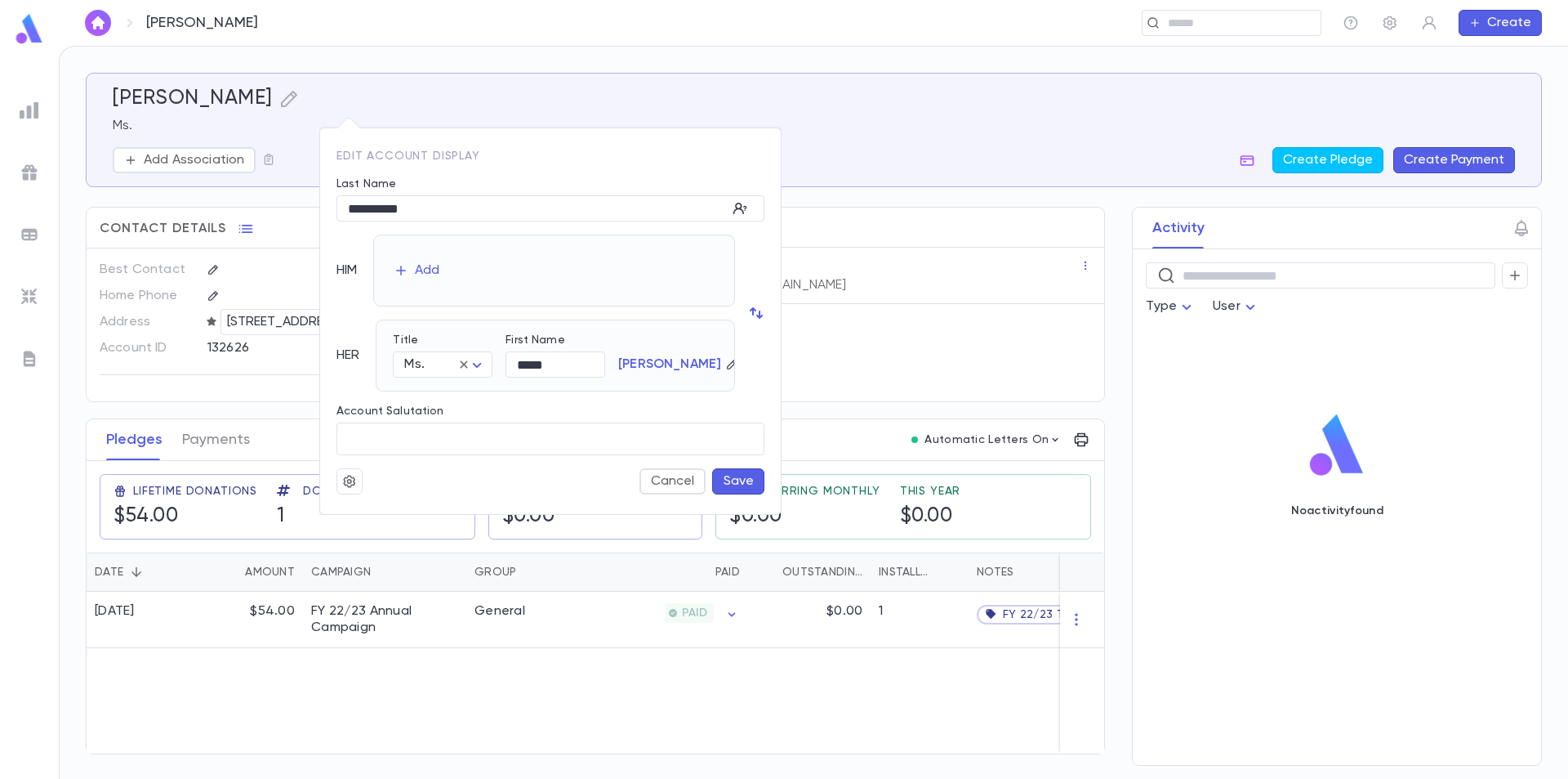
click at [842, 231] on div at bounding box center [784, 390] width 1568 height 779
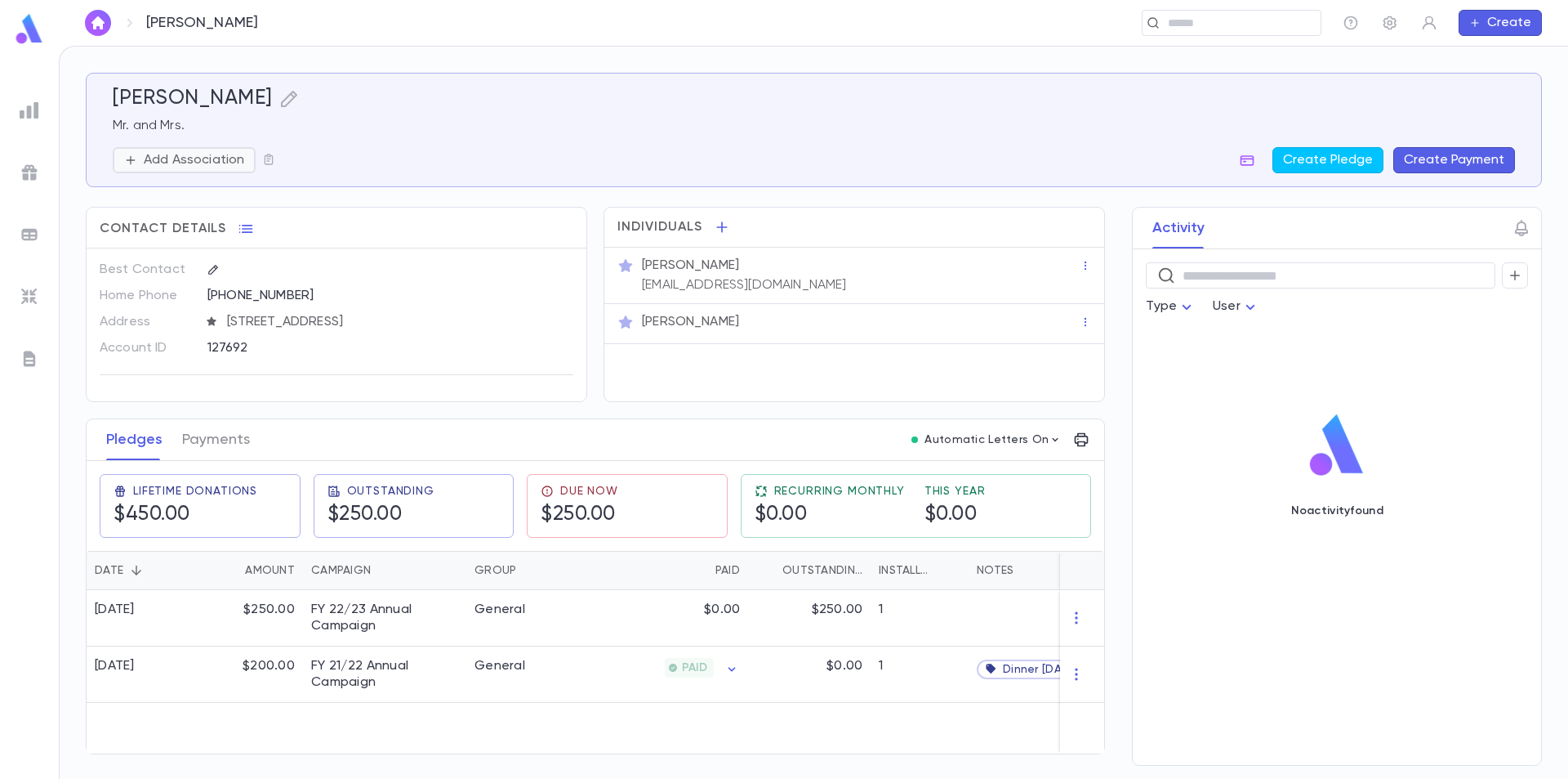
click at [207, 155] on p "Add Association" at bounding box center [193, 160] width 101 height 17
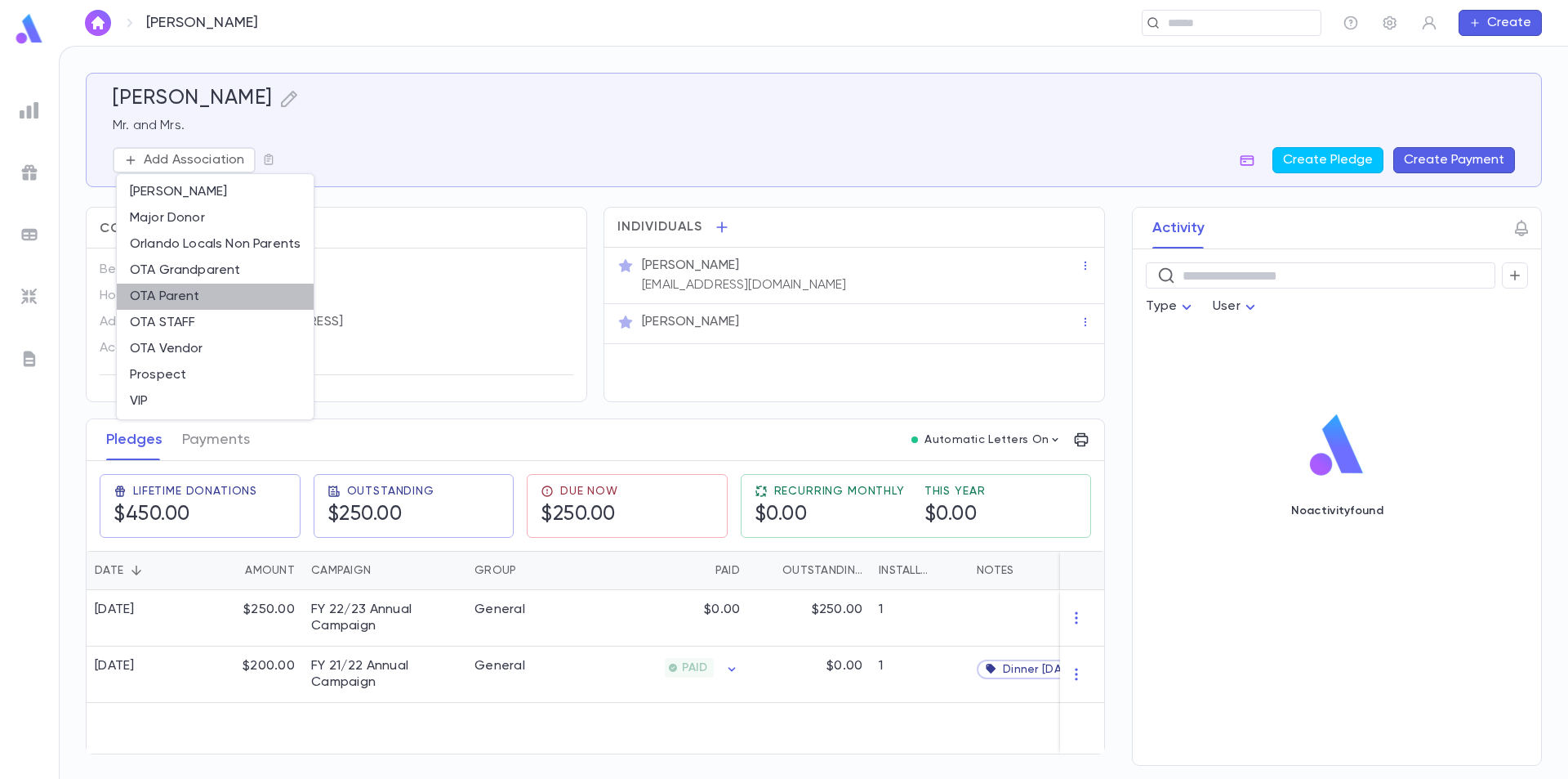
click at [183, 299] on li "OTA Parent" at bounding box center [215, 296] width 197 height 26
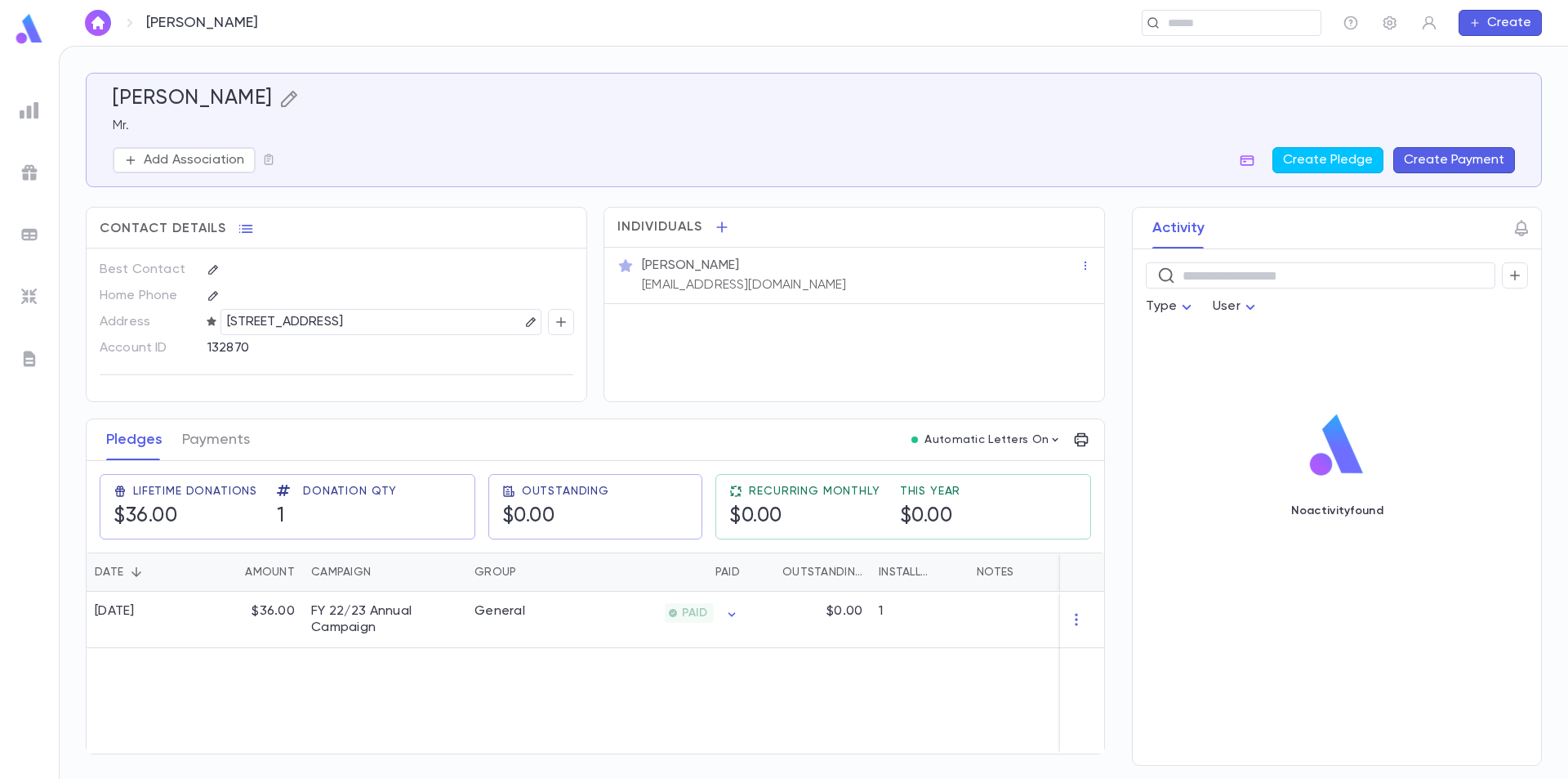
click at [297, 93] on icon "button" at bounding box center [288, 99] width 17 height 17
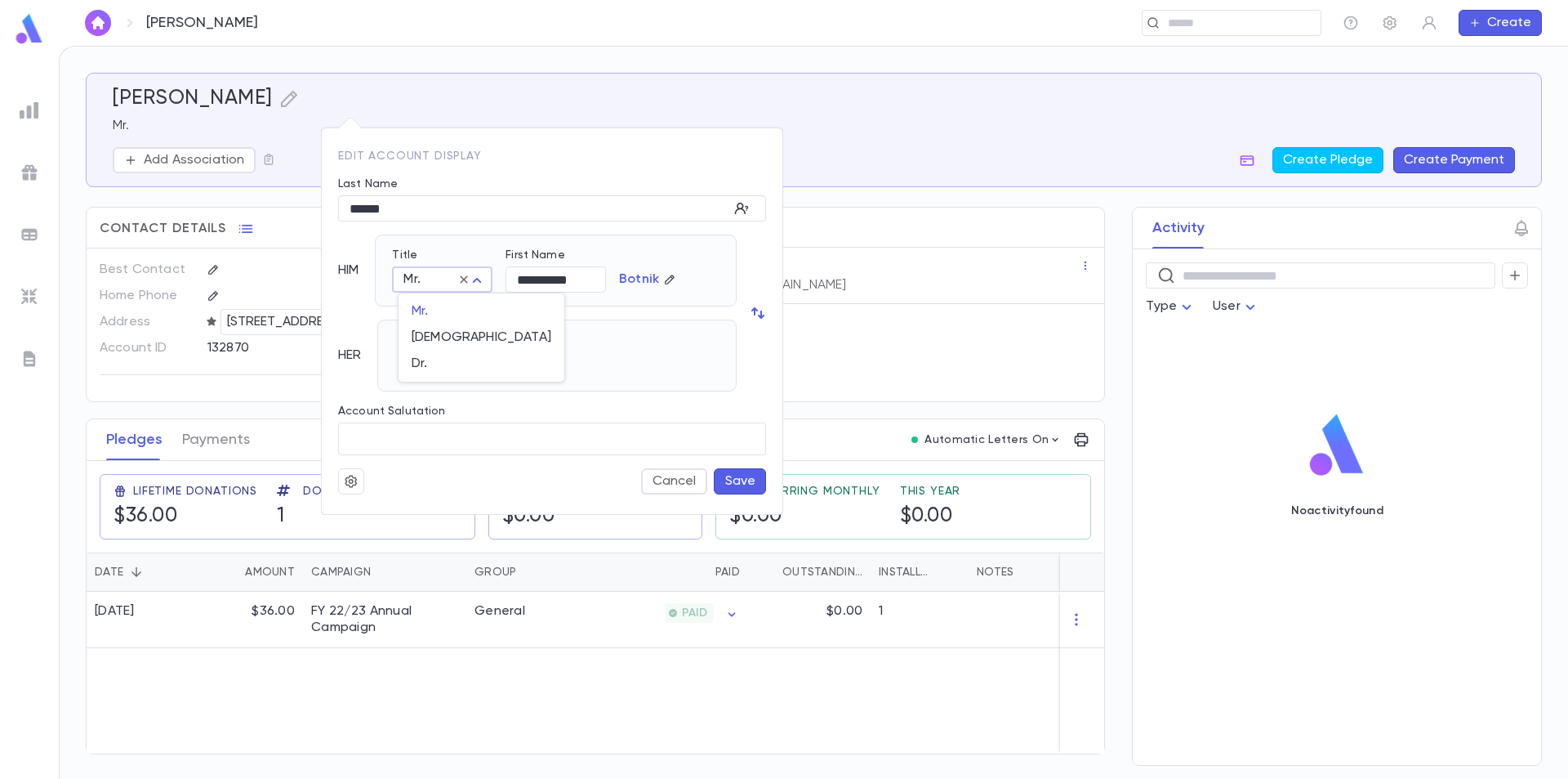
click at [444, 279] on body "**********" at bounding box center [784, 412] width 1568 height 733
click at [434, 334] on span "[DEMOGRAPHIC_DATA]" at bounding box center [482, 338] width 140 height 17
type input "*****"
click at [438, 356] on div "Add" at bounding box center [431, 355] width 24 height 17
click at [456, 362] on body "**********" at bounding box center [784, 412] width 1568 height 733
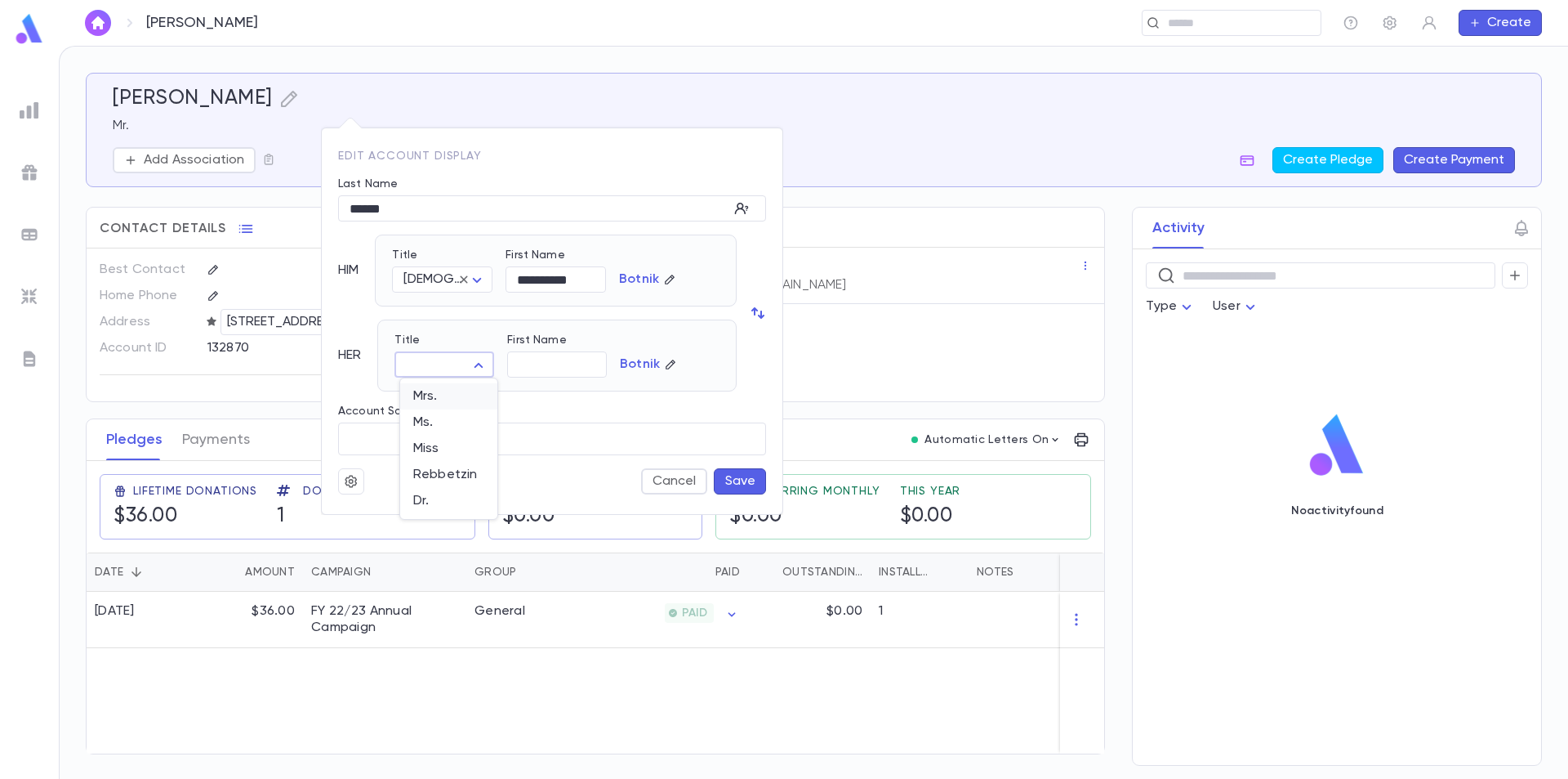
click at [451, 396] on span "Mrs." at bounding box center [448, 396] width 71 height 17
type input "****"
click at [739, 478] on button "Save" at bounding box center [739, 480] width 53 height 26
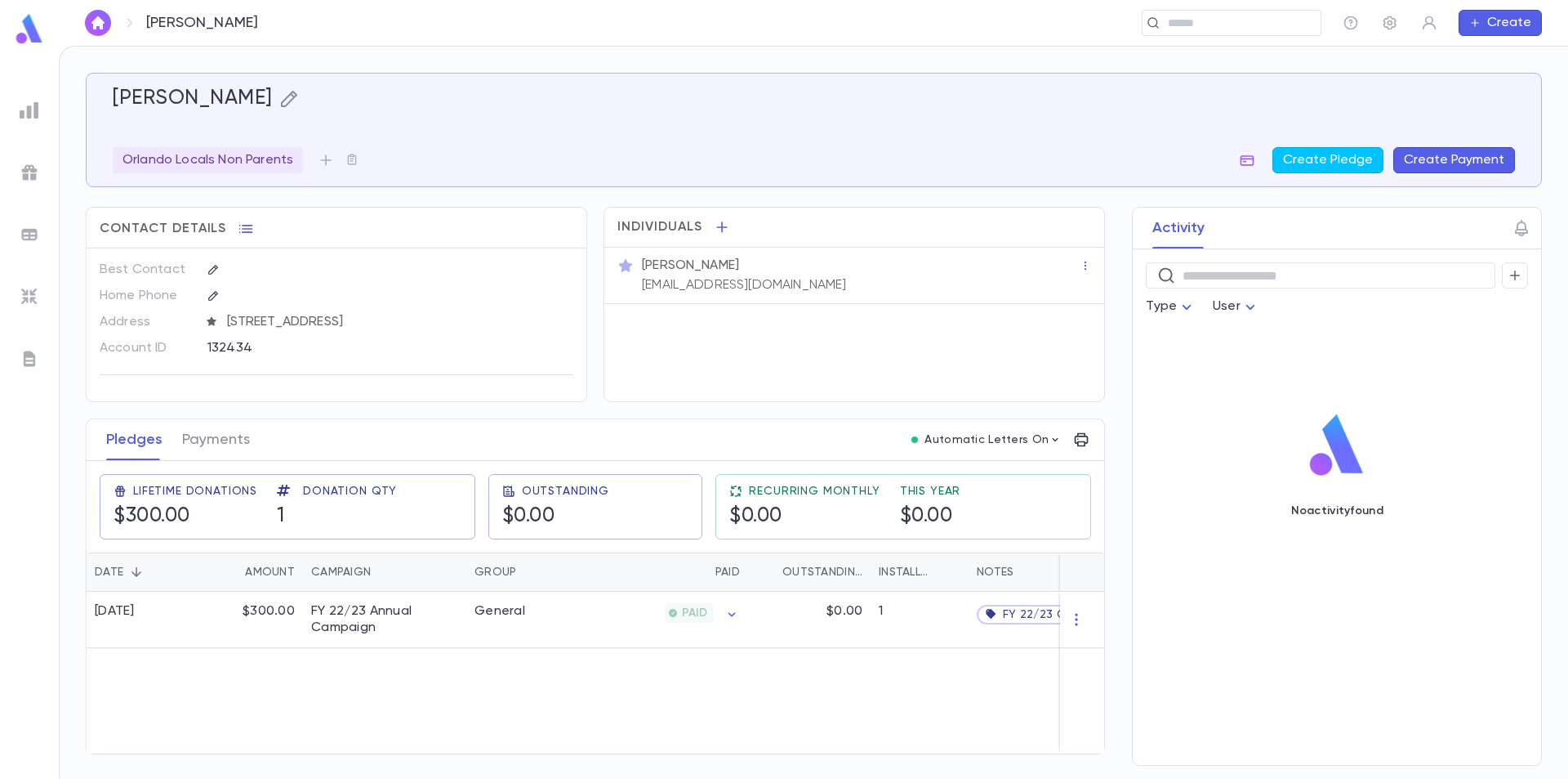
click at [288, 95] on icon "button" at bounding box center [288, 99] width 17 height 17
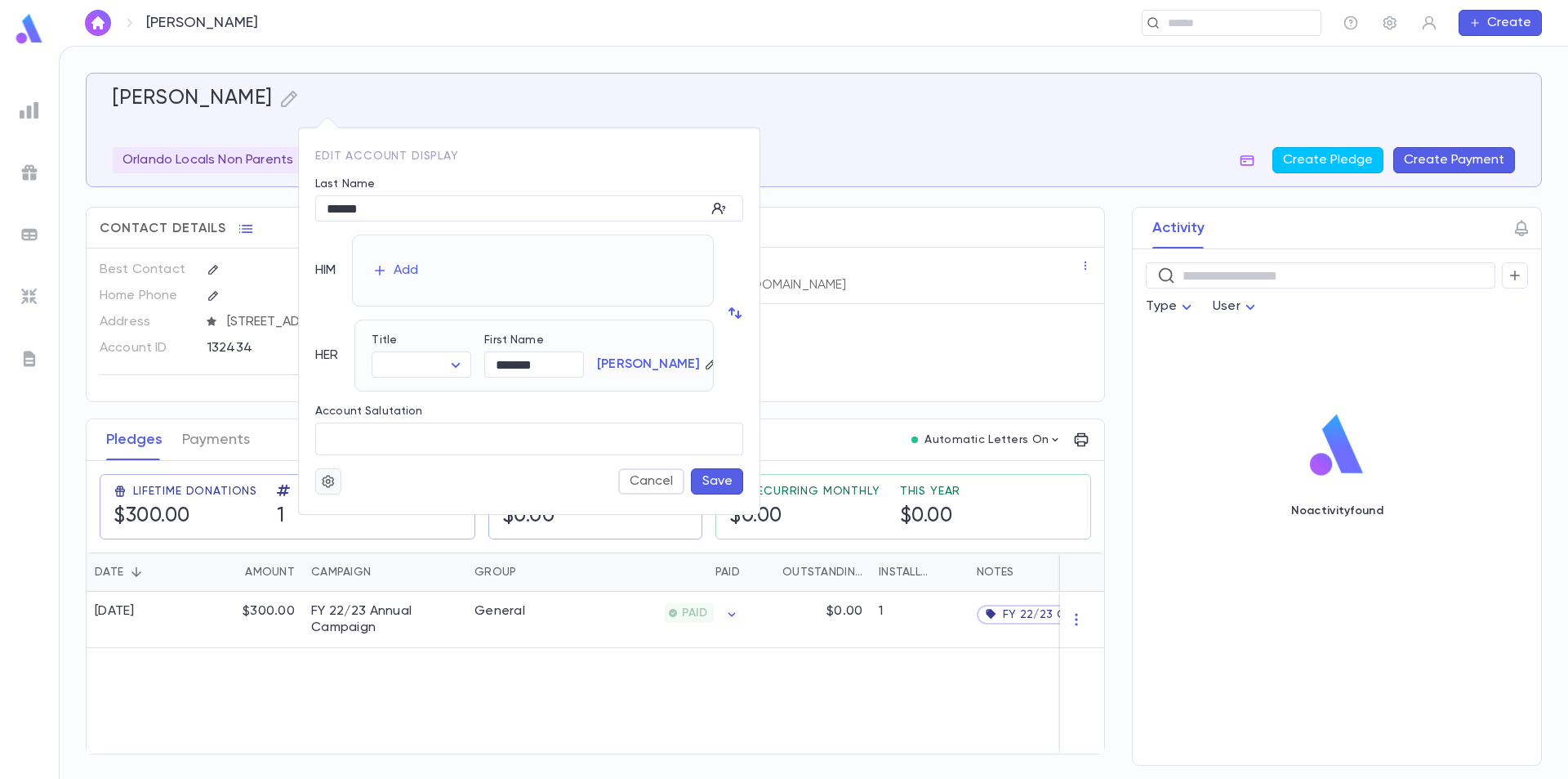
click at [328, 483] on icon "button" at bounding box center [328, 480] width 13 height 13
click at [348, 510] on li "Merge" at bounding box center [368, 513] width 98 height 26
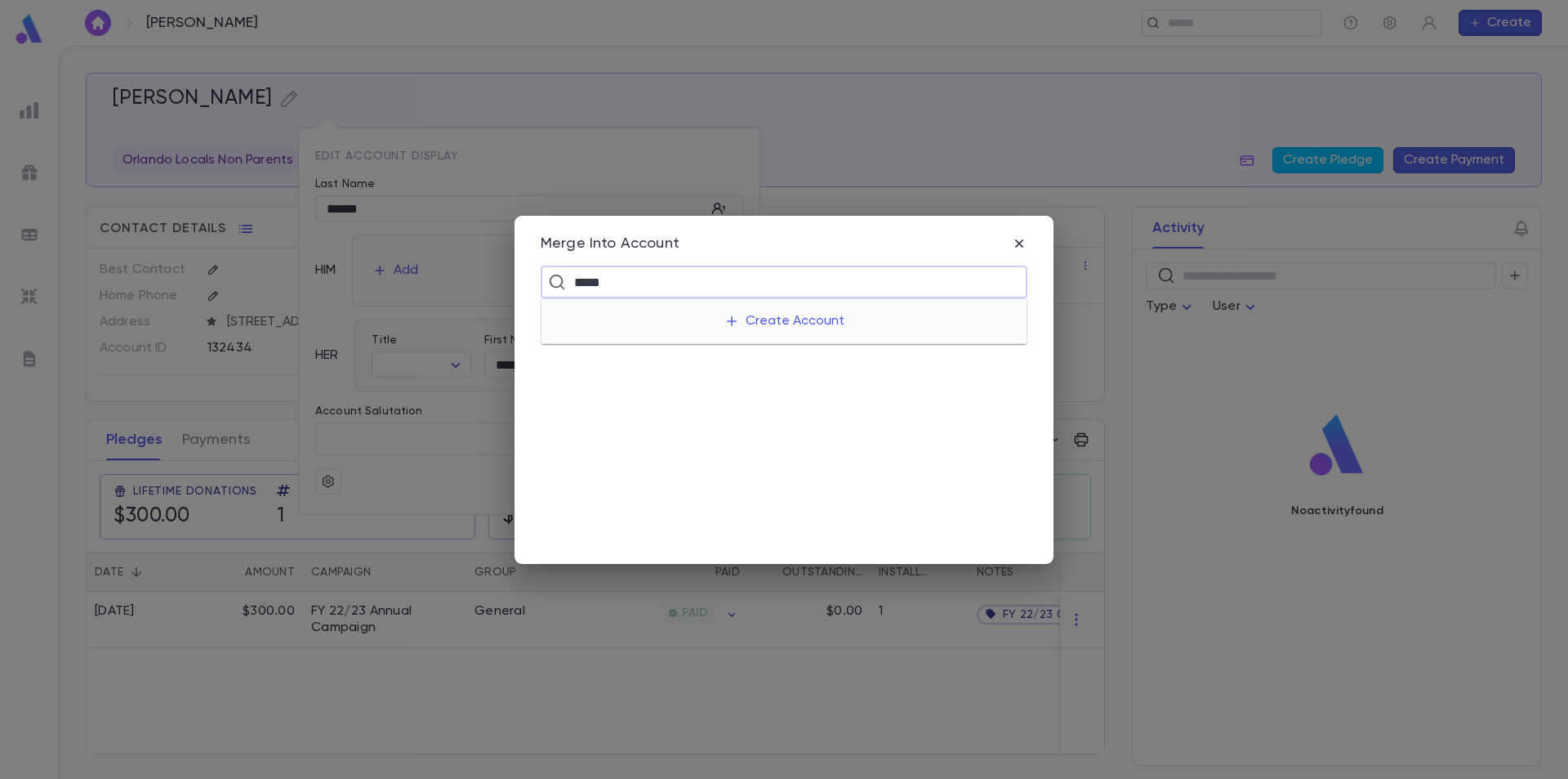
type input "******"
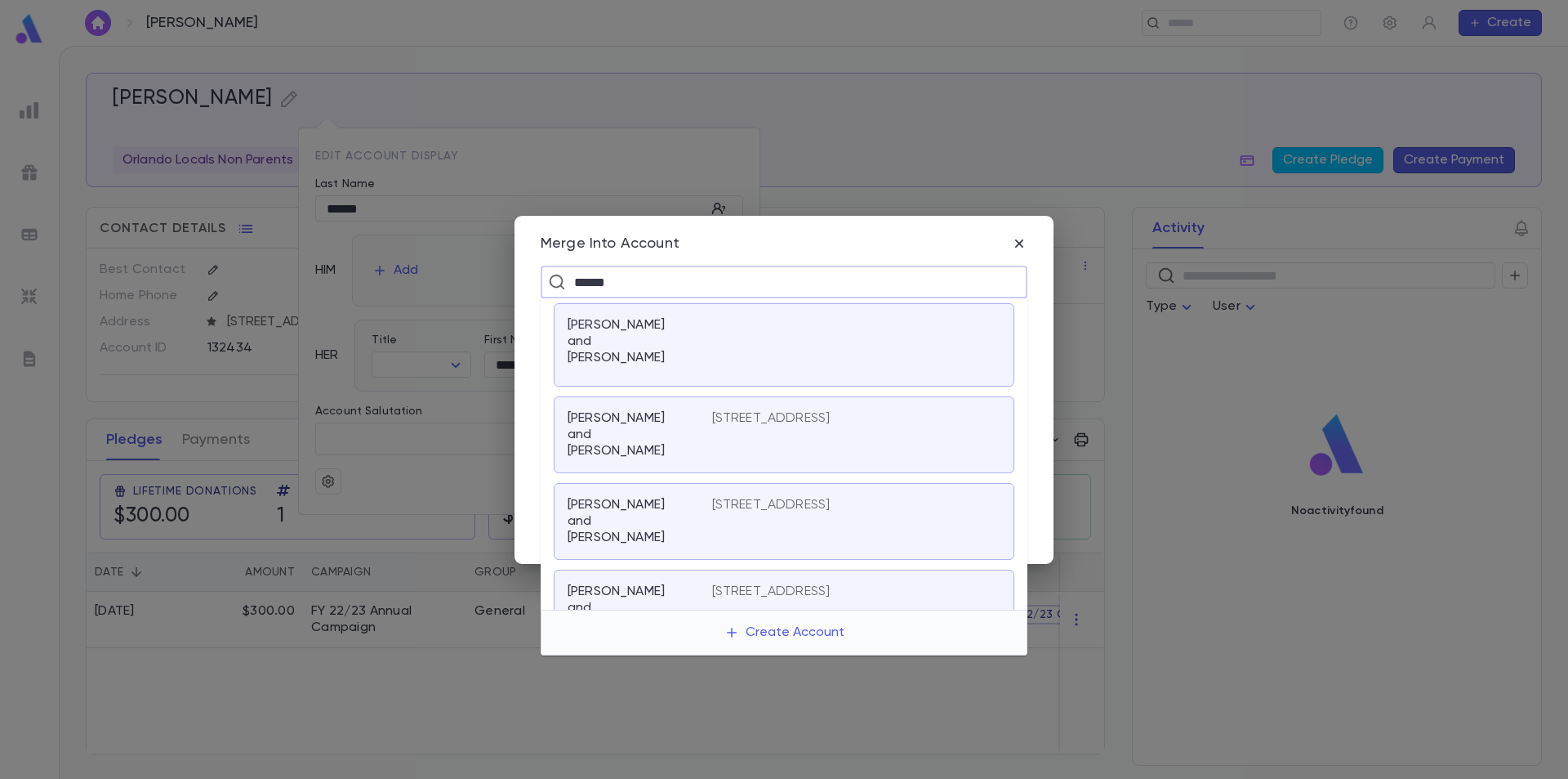
scroll to position [82, 0]
click at [704, 502] on div "[PERSON_NAME] and [PERSON_NAME] Crafted Gourmet LLC" at bounding box center [639, 538] width 144 height 72
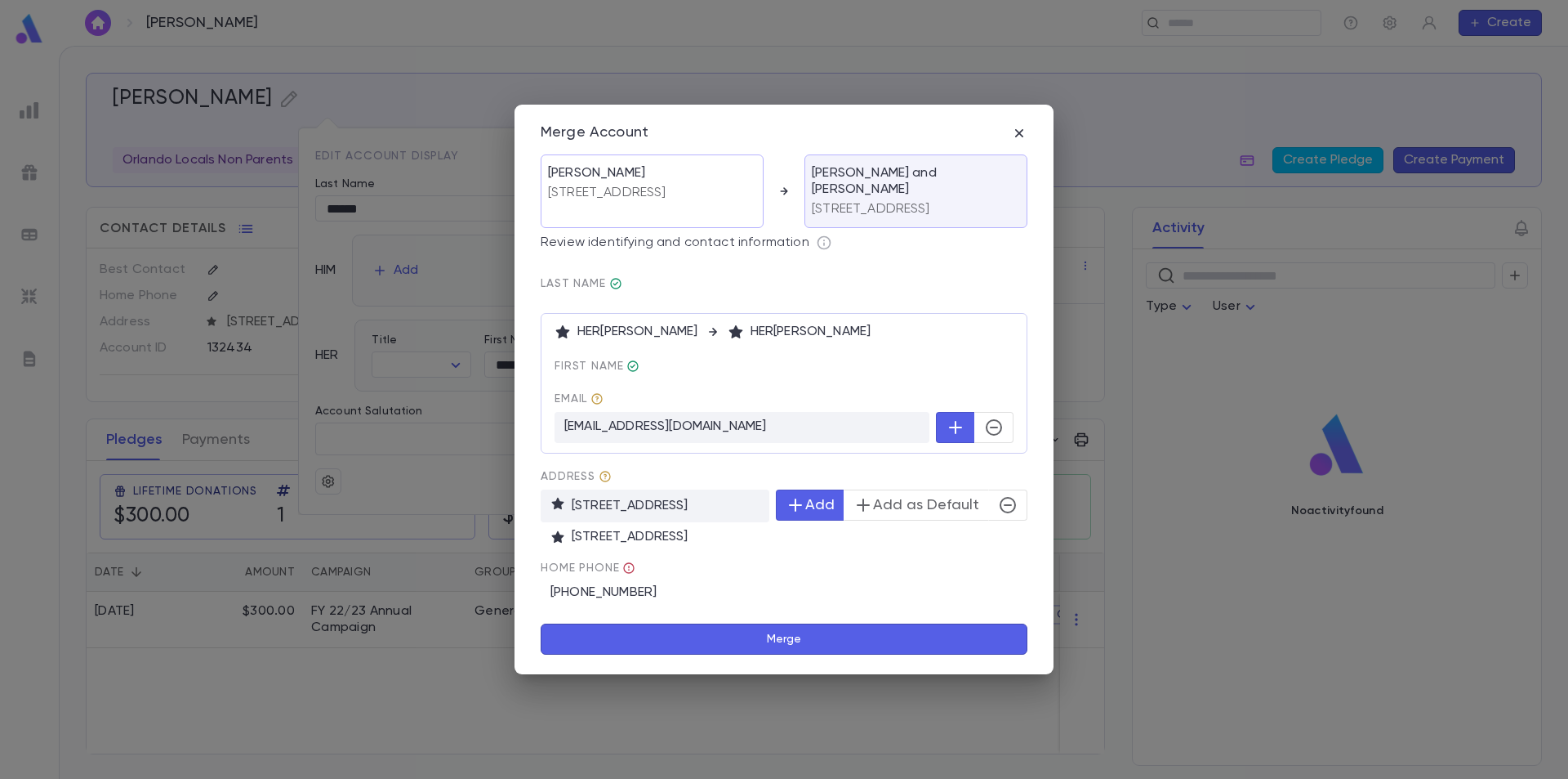
click at [781, 636] on button "Merge" at bounding box center [784, 639] width 487 height 31
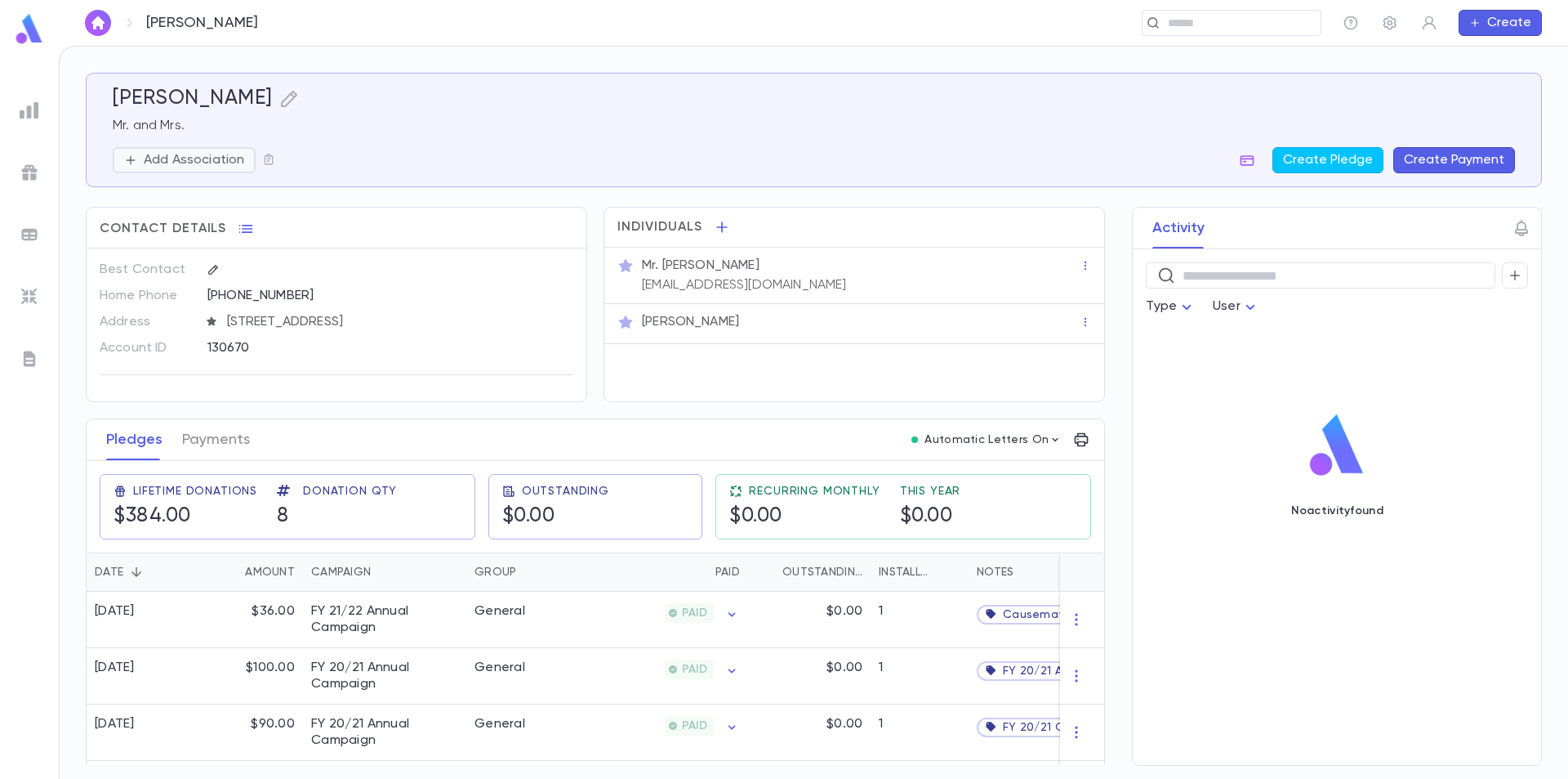
click at [230, 159] on p "Add Association" at bounding box center [193, 160] width 101 height 17
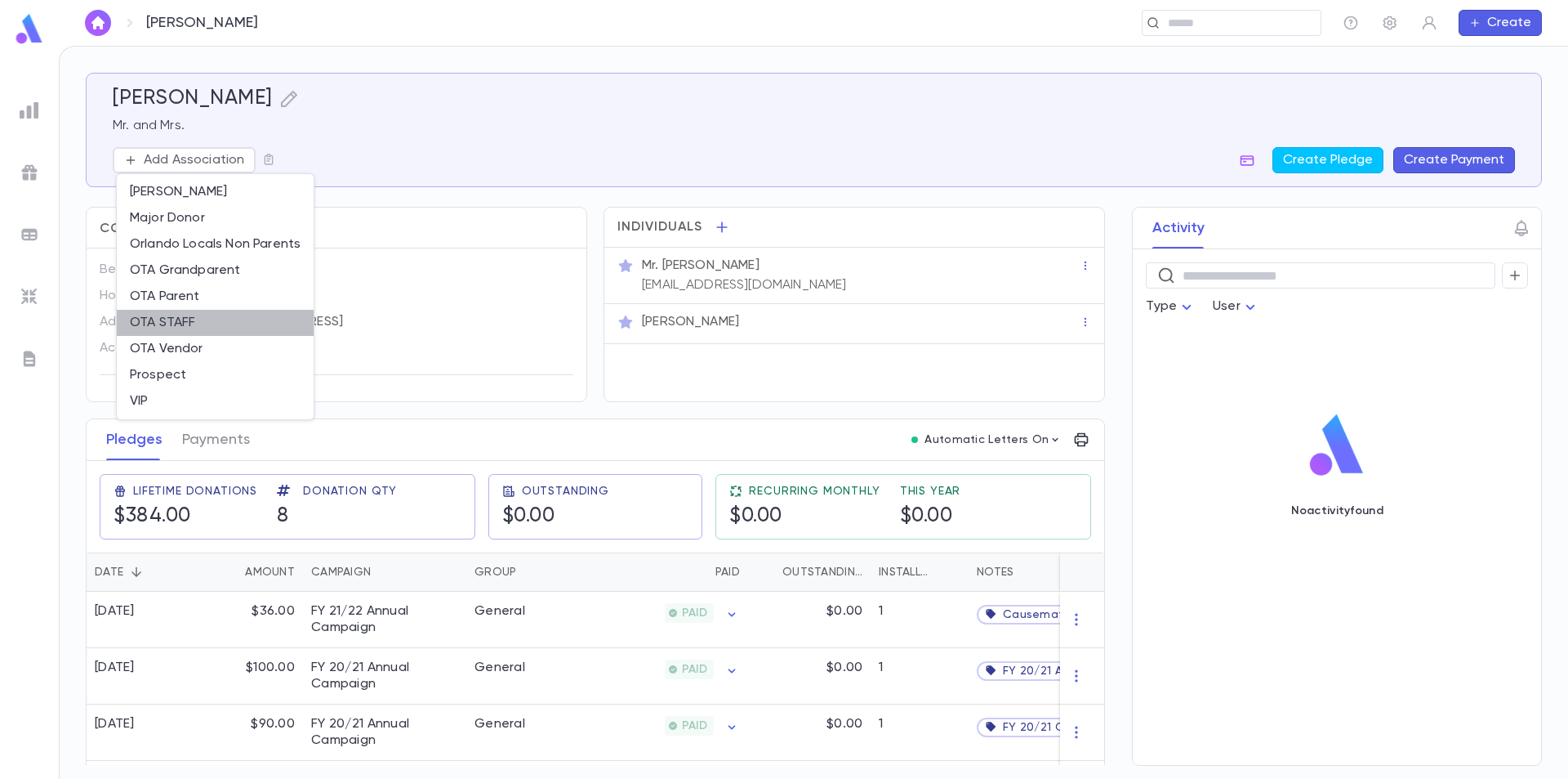
click at [208, 327] on li "OTA STAFF" at bounding box center [215, 322] width 197 height 26
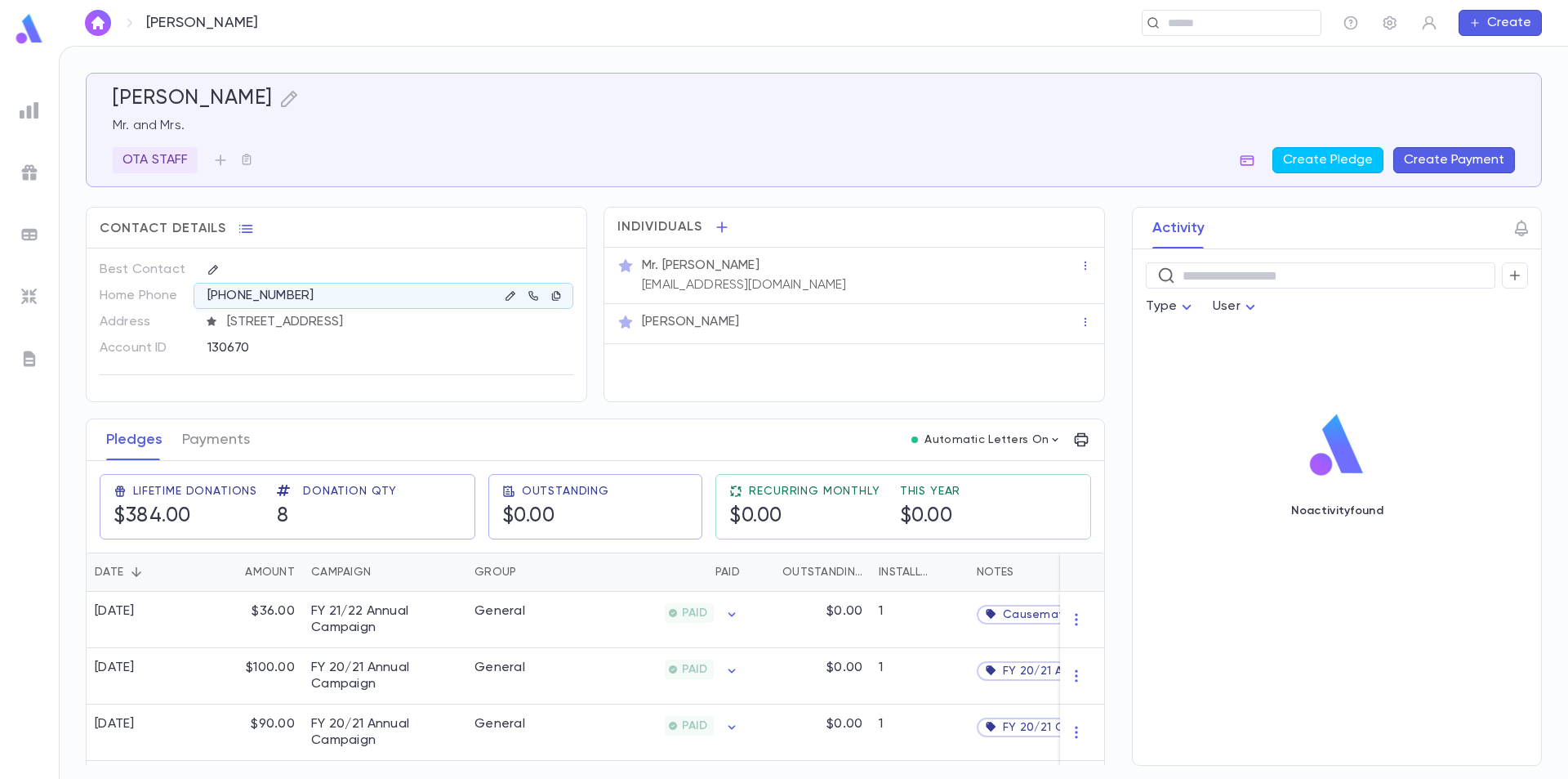
click at [33, 27] on img at bounding box center [29, 29] width 33 height 32
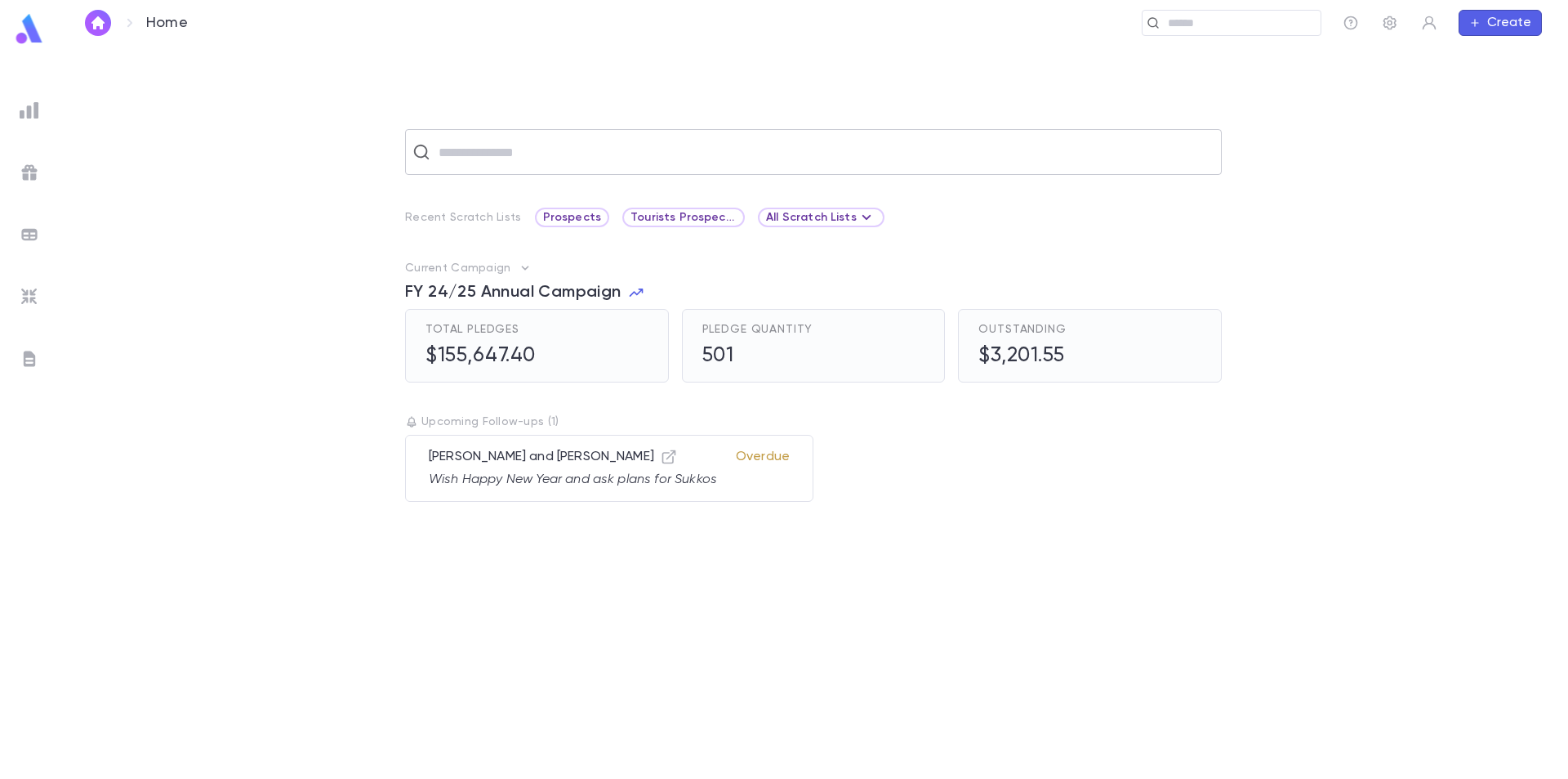
click at [472, 153] on input "text" at bounding box center [824, 152] width 781 height 31
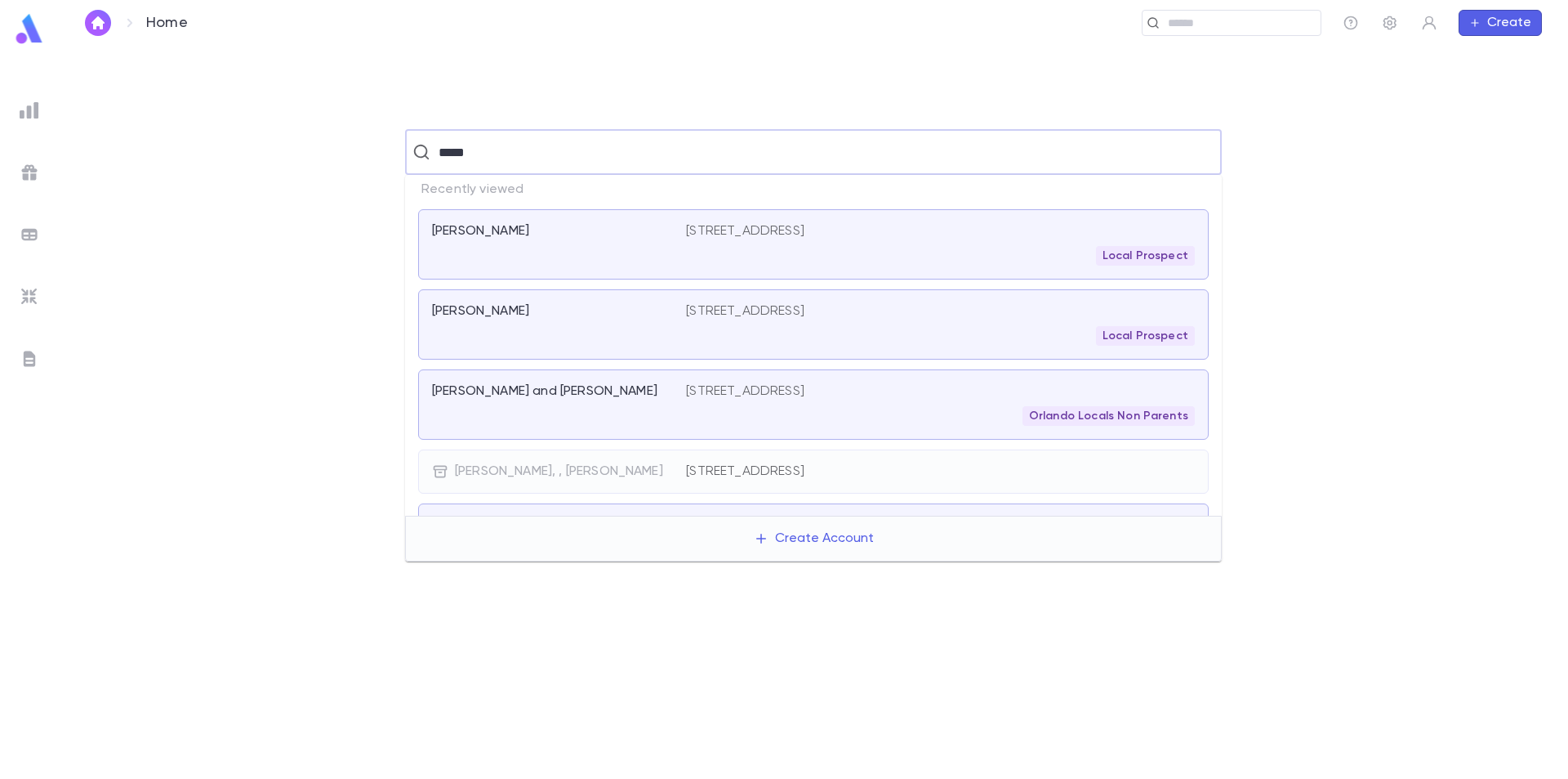
type input "******"
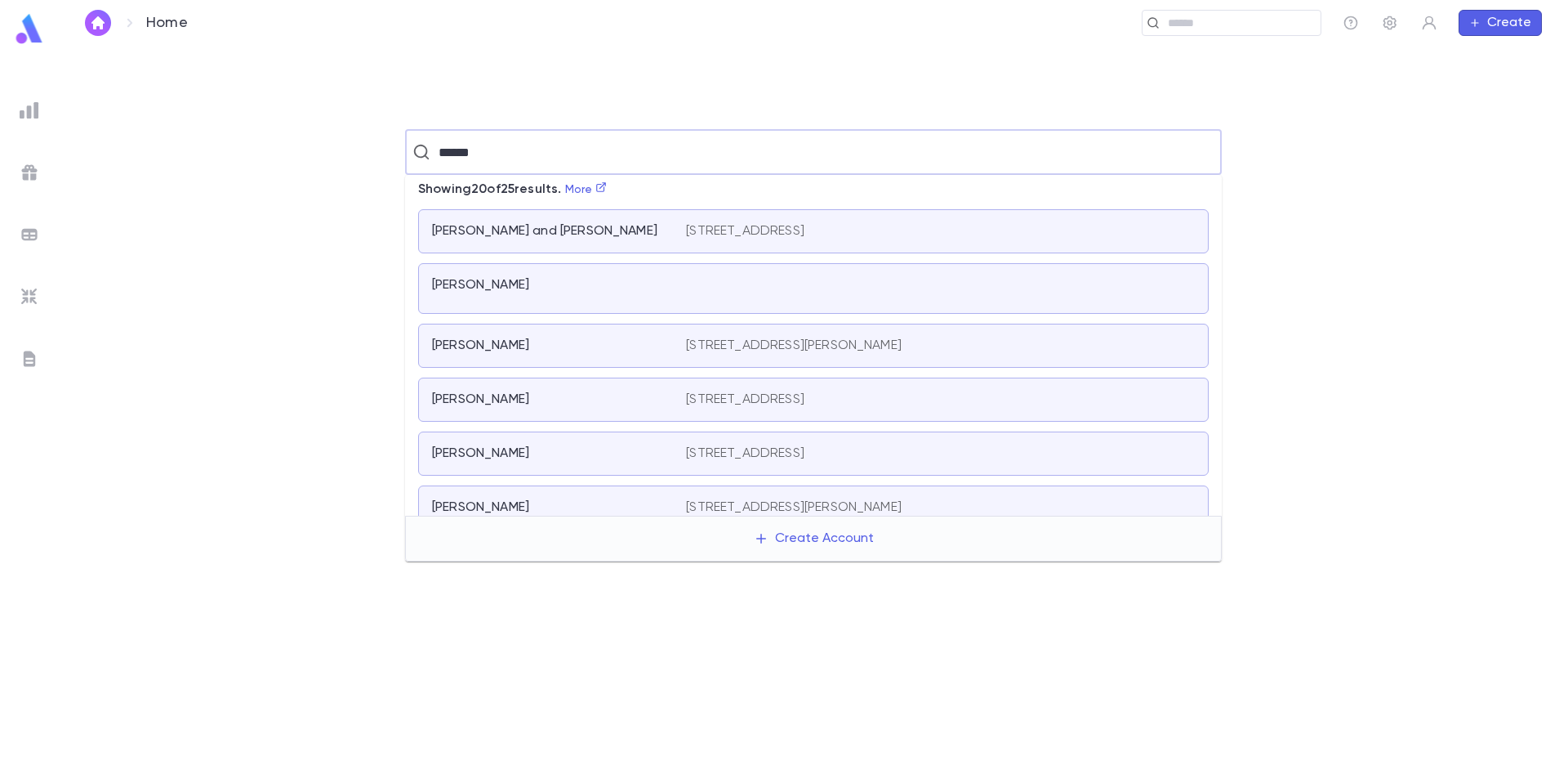
click at [645, 233] on div "[PERSON_NAME] and [PERSON_NAME]" at bounding box center [549, 232] width 234 height 17
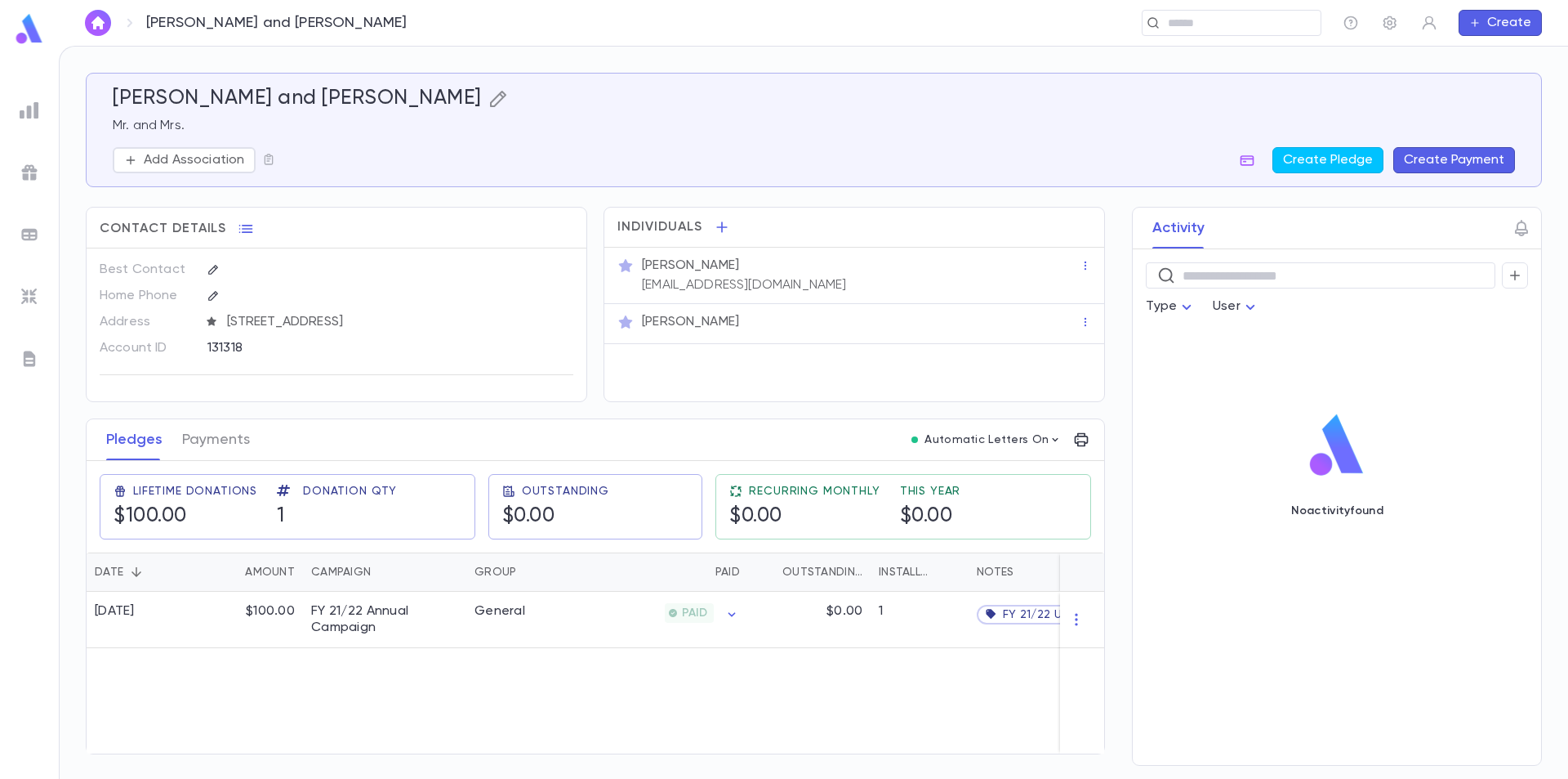
click at [490, 99] on icon "button" at bounding box center [498, 99] width 17 height 17
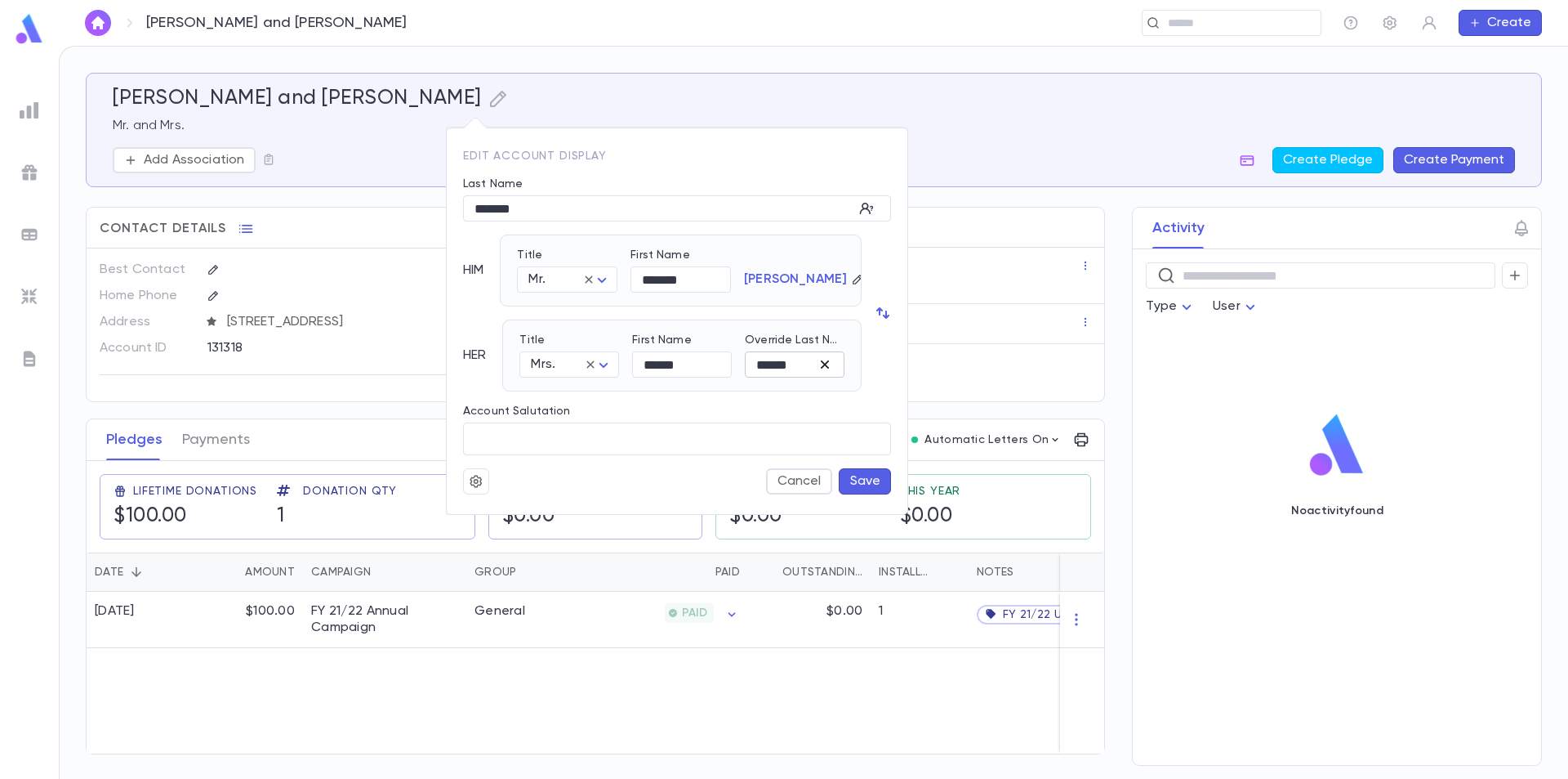
click at [829, 369] on icon "button" at bounding box center [825, 364] width 17 height 17
click at [321, 147] on div at bounding box center [784, 390] width 1568 height 779
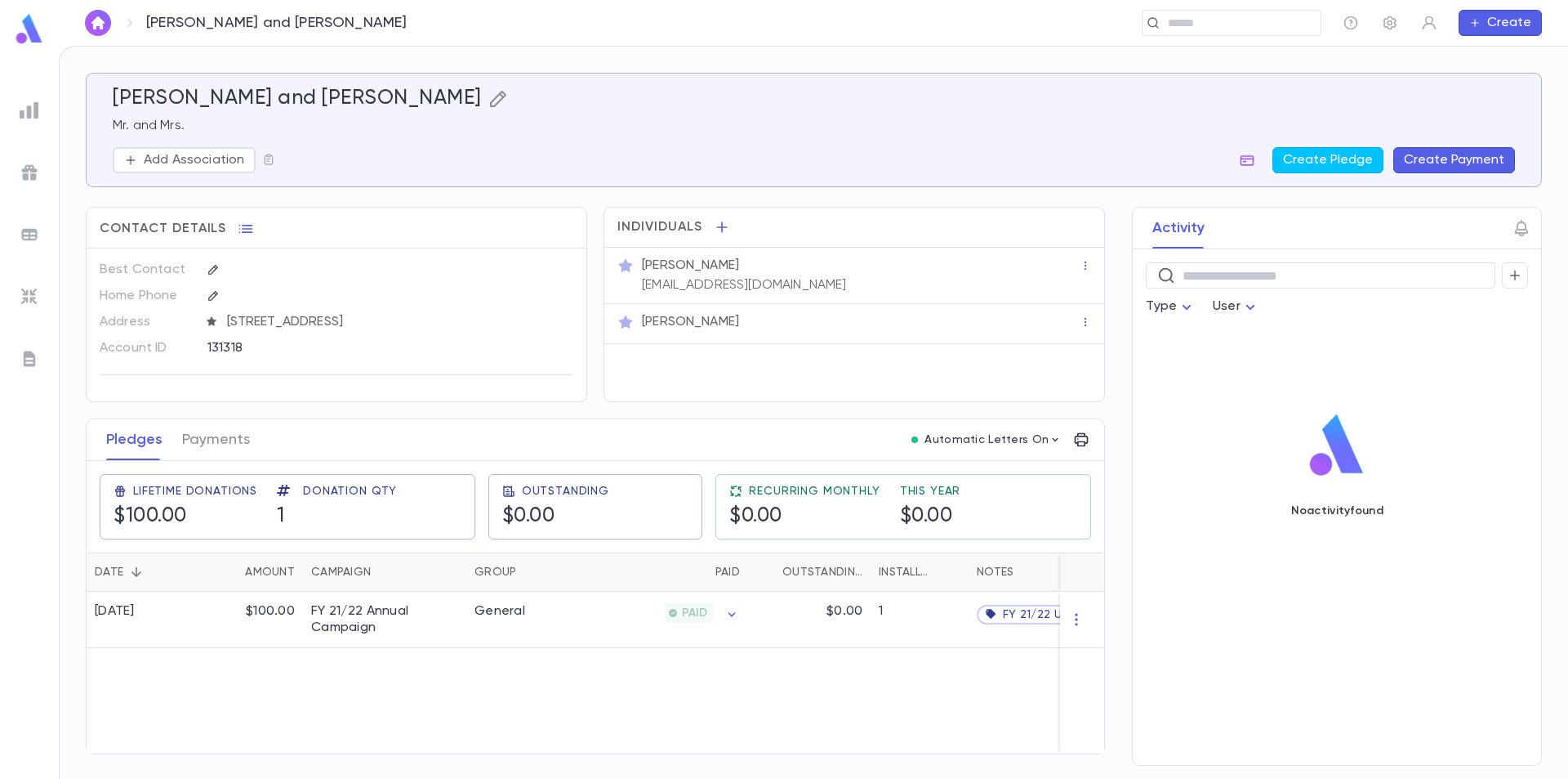
click at [490, 97] on icon "button" at bounding box center [498, 99] width 17 height 17
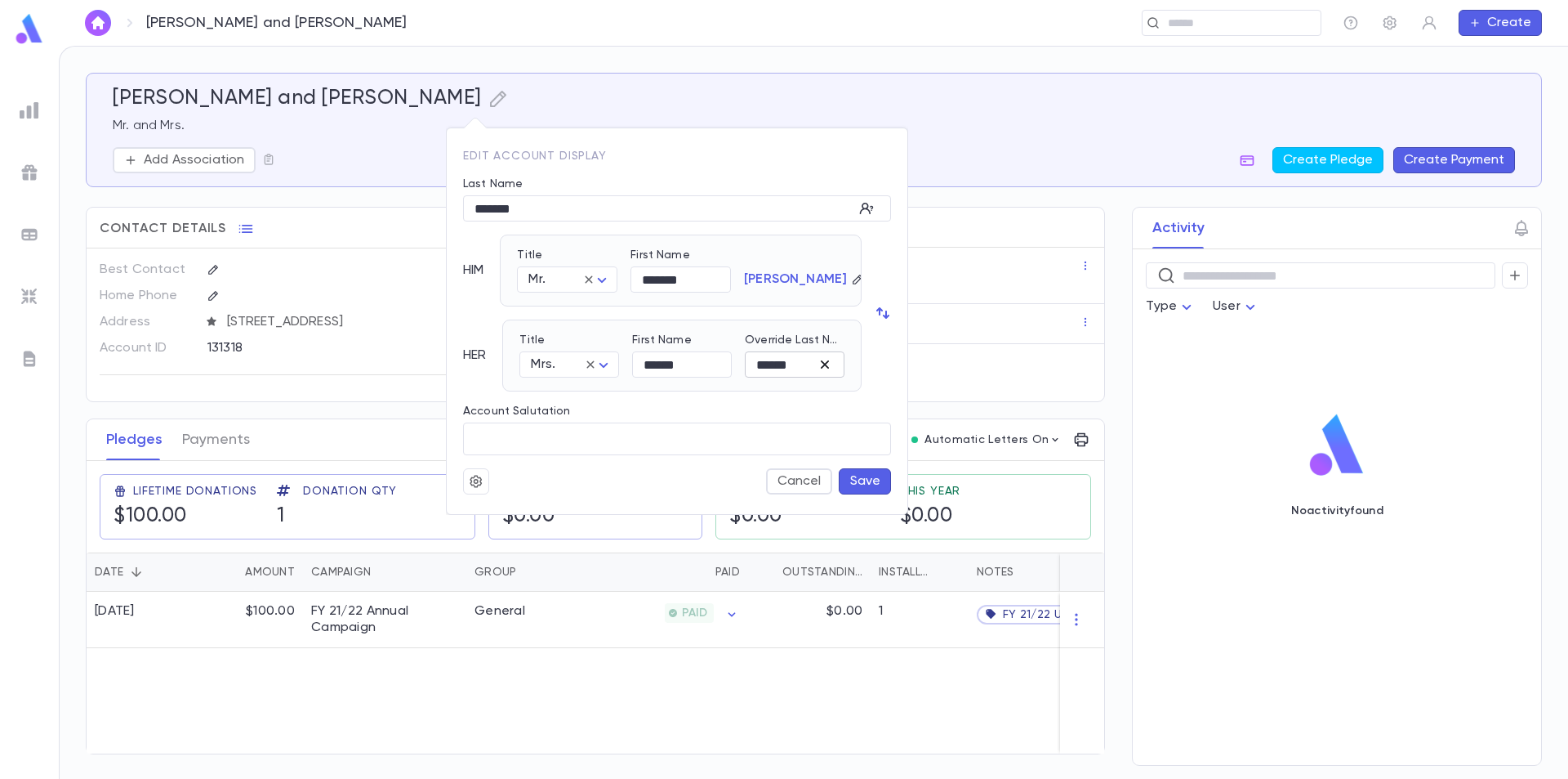
click at [829, 365] on icon "button" at bounding box center [825, 364] width 17 height 17
click at [878, 483] on button "Save" at bounding box center [864, 480] width 53 height 26
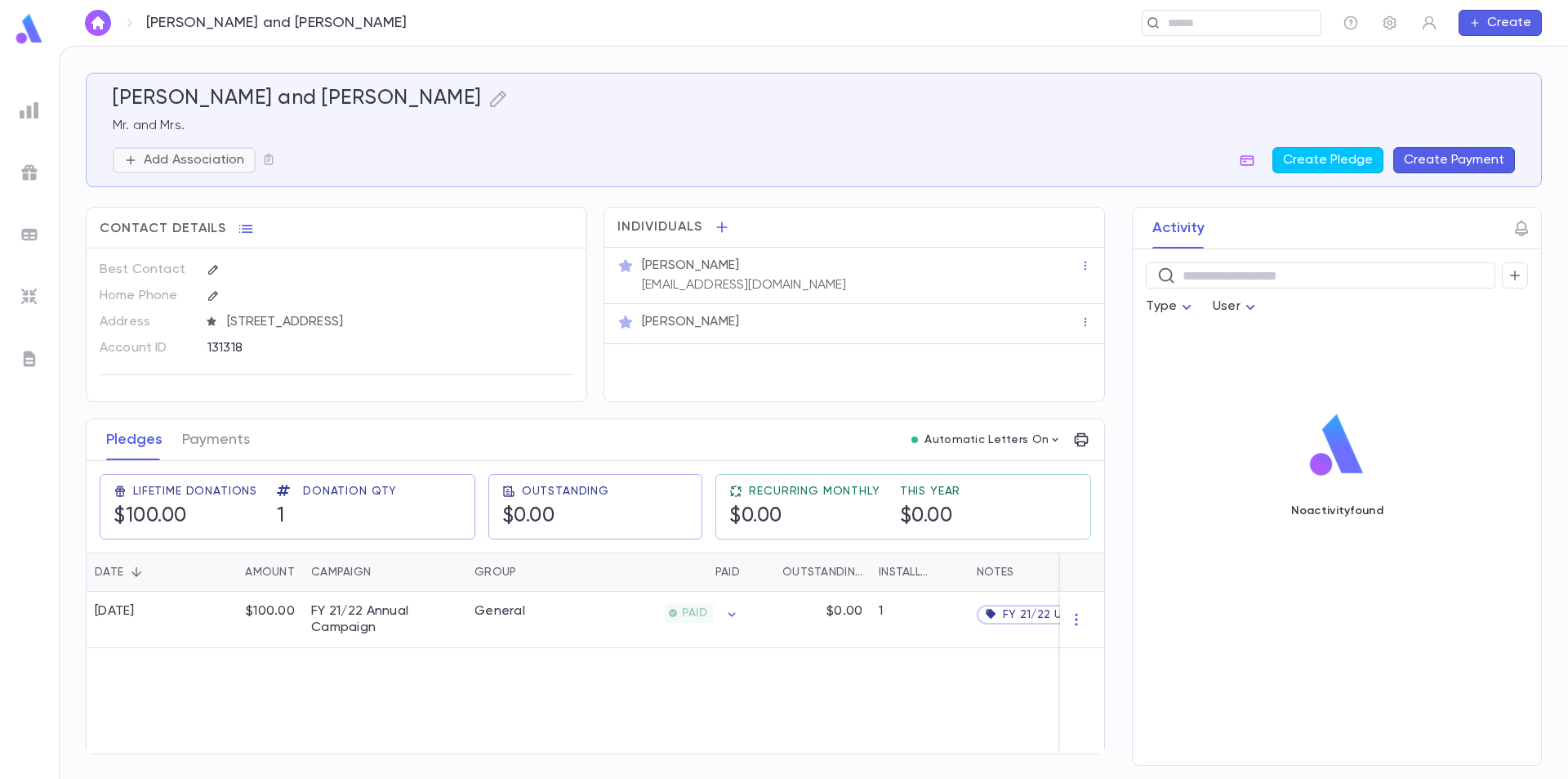
click at [234, 163] on p "Add Association" at bounding box center [193, 160] width 101 height 17
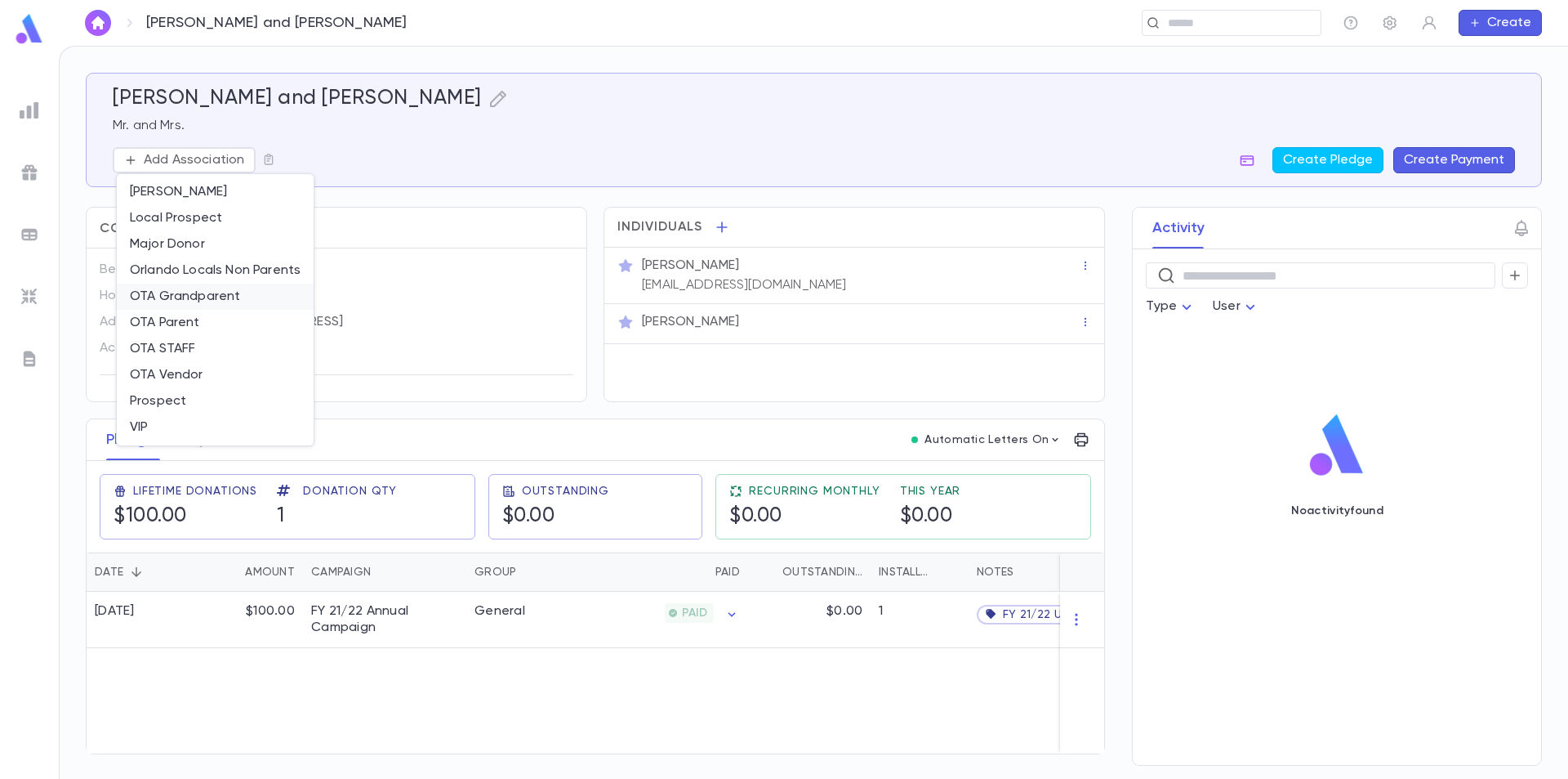
click at [215, 295] on li "OTA Grandparent" at bounding box center [215, 296] width 197 height 26
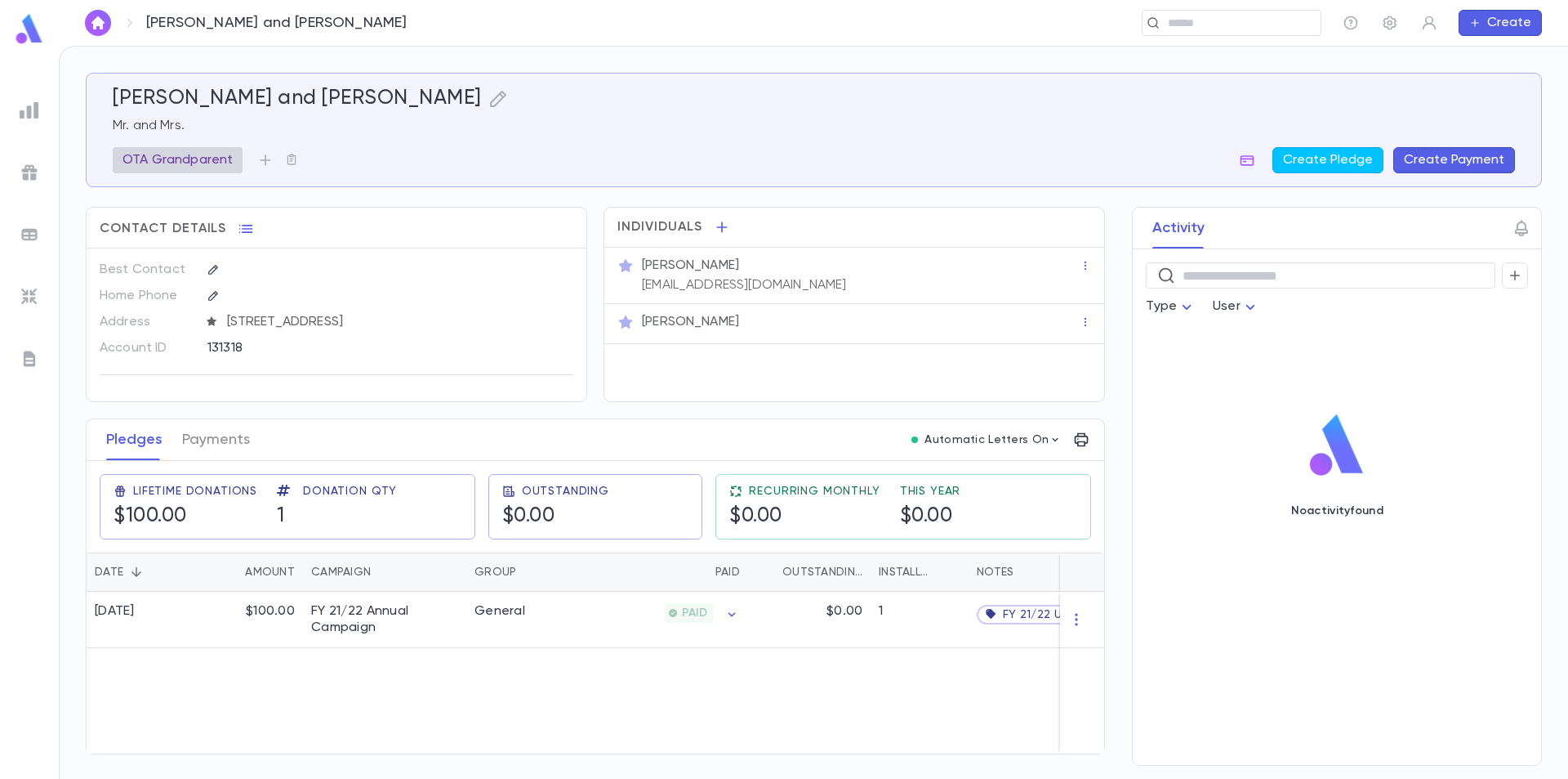
click at [224, 164] on p "OTA Grandparent" at bounding box center [178, 160] width 110 height 17
click at [268, 159] on div at bounding box center [784, 390] width 1568 height 779
click at [267, 161] on icon "button" at bounding box center [266, 160] width 17 height 17
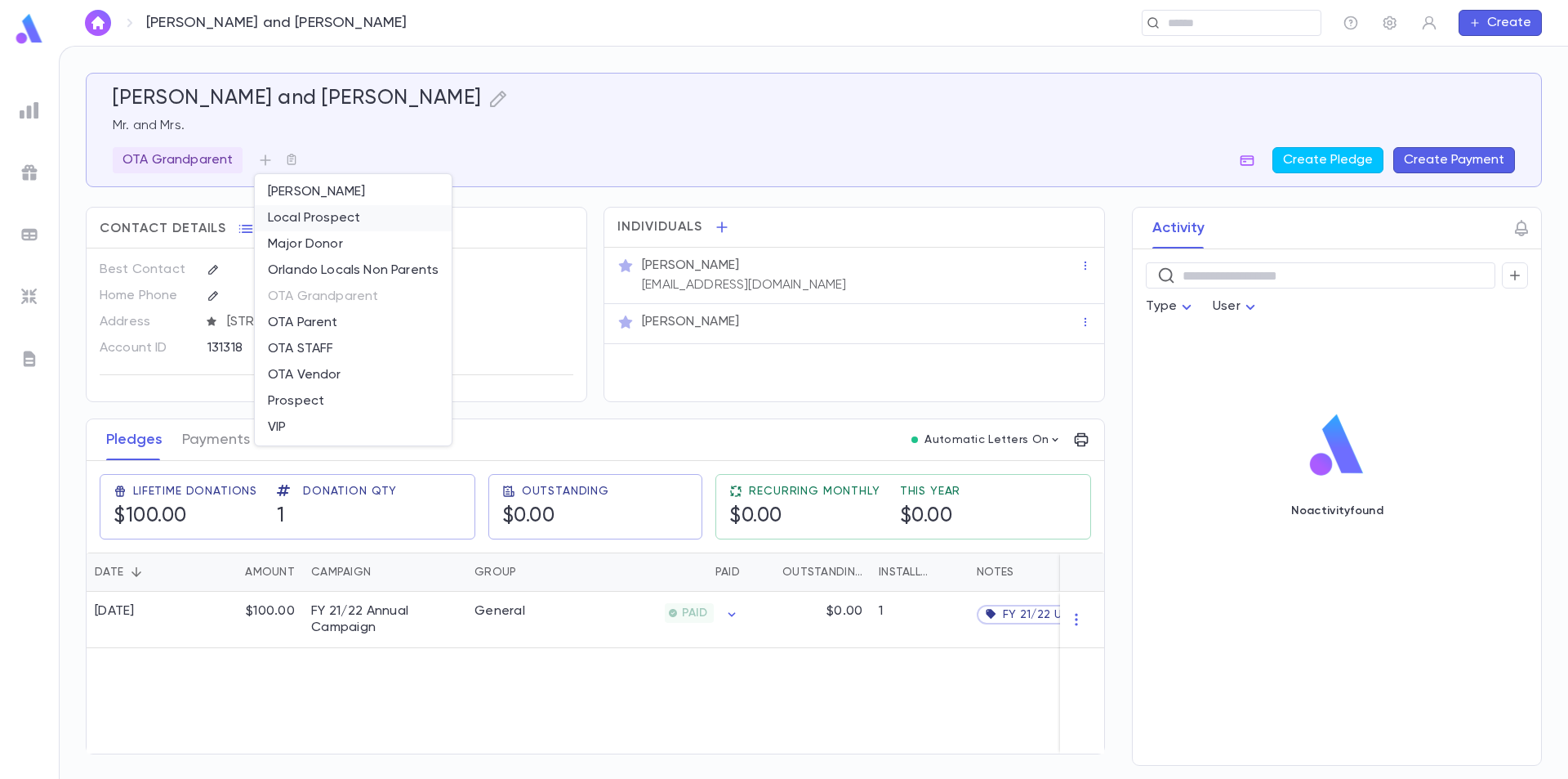
click at [337, 222] on li "Local Prospect" at bounding box center [353, 218] width 197 height 26
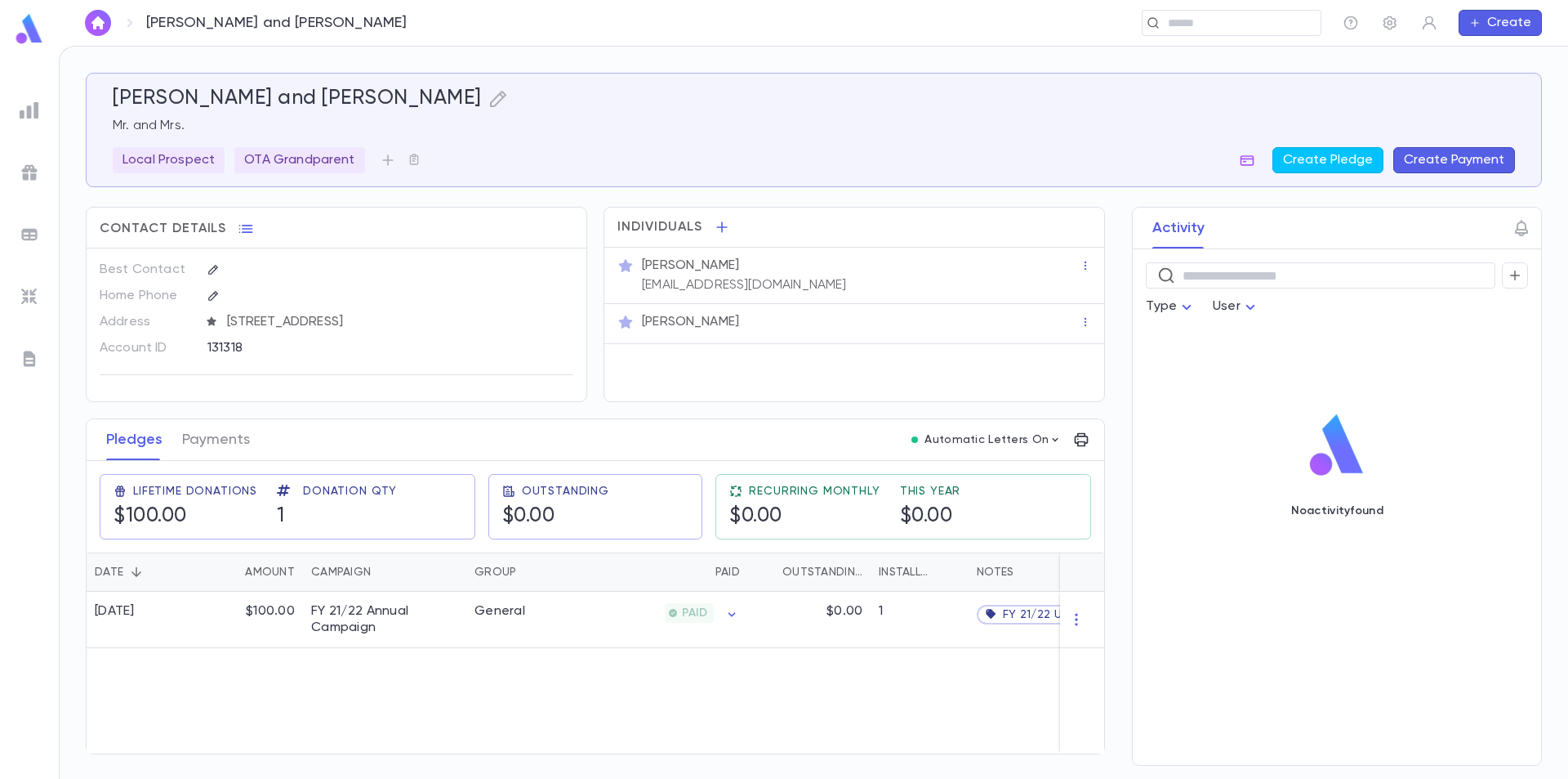
click at [35, 20] on img at bounding box center [29, 29] width 33 height 32
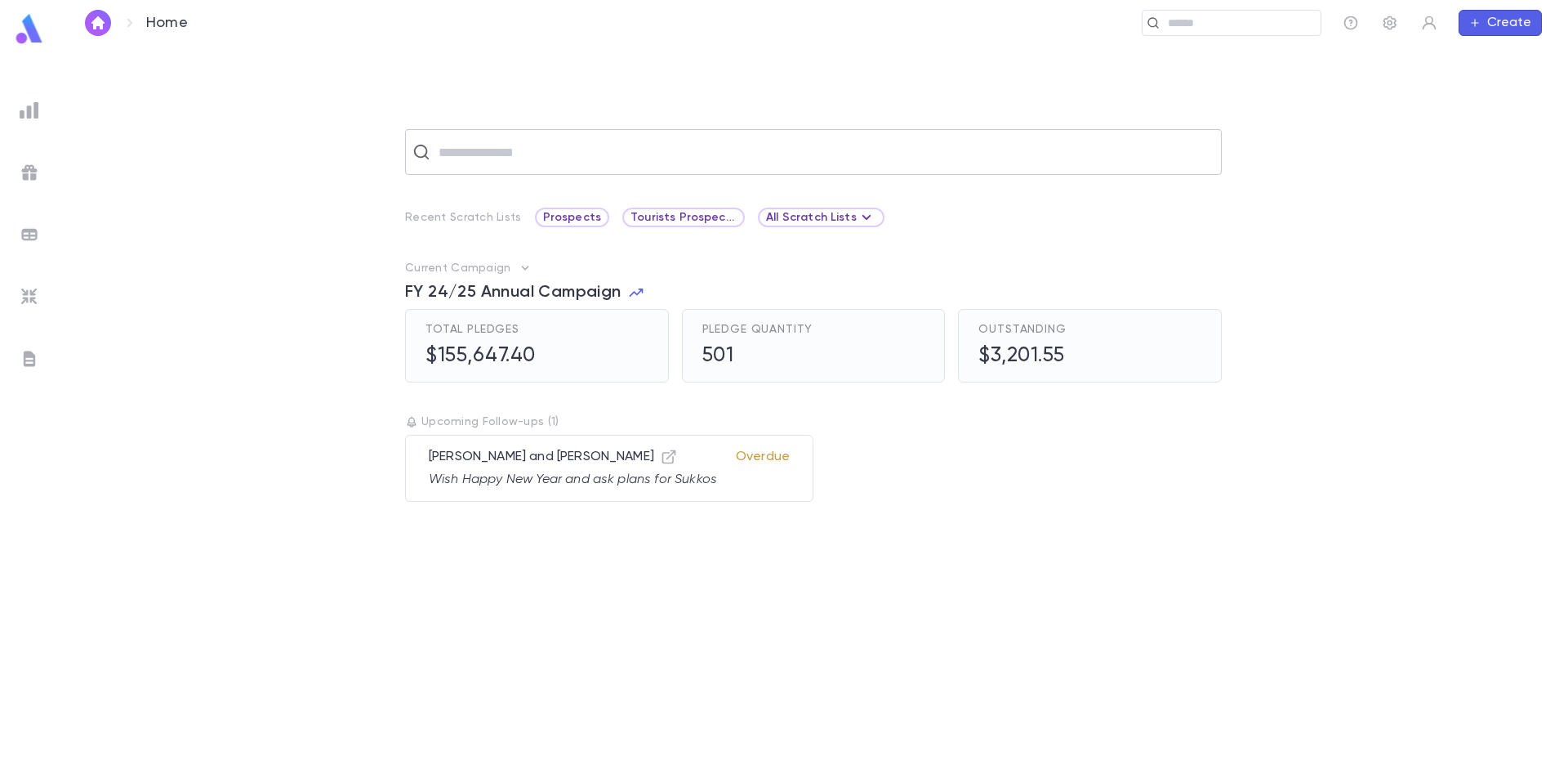
click at [499, 164] on input "text" at bounding box center [824, 152] width 781 height 31
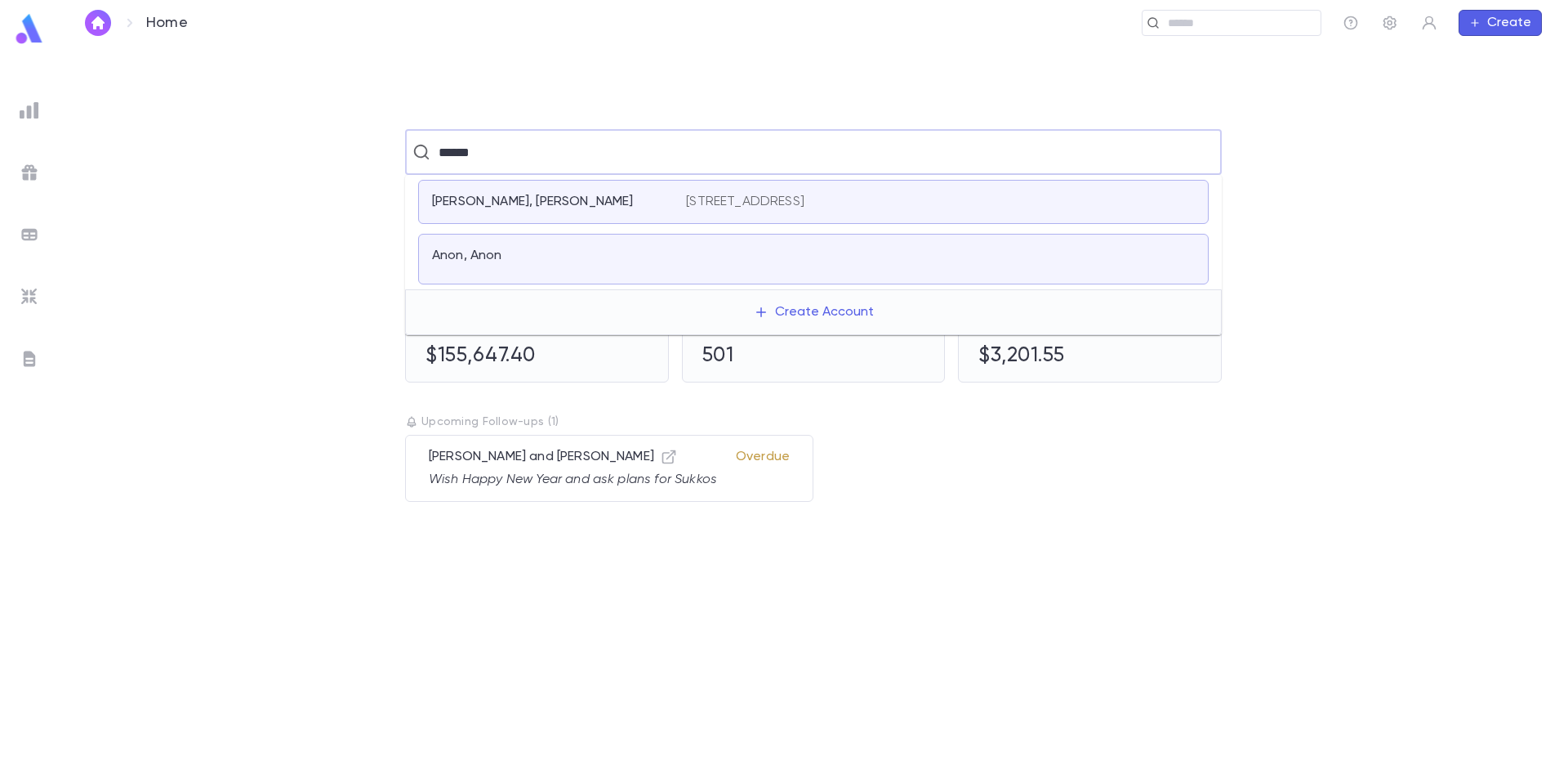
drag, startPoint x: 460, startPoint y: 151, endPoint x: 413, endPoint y: 155, distance: 47.2
click at [413, 155] on div "****** ​" at bounding box center [814, 152] width 817 height 46
drag, startPoint x: 471, startPoint y: 149, endPoint x: 404, endPoint y: 153, distance: 67.1
click at [412, 157] on div "******* ​" at bounding box center [814, 152] width 817 height 46
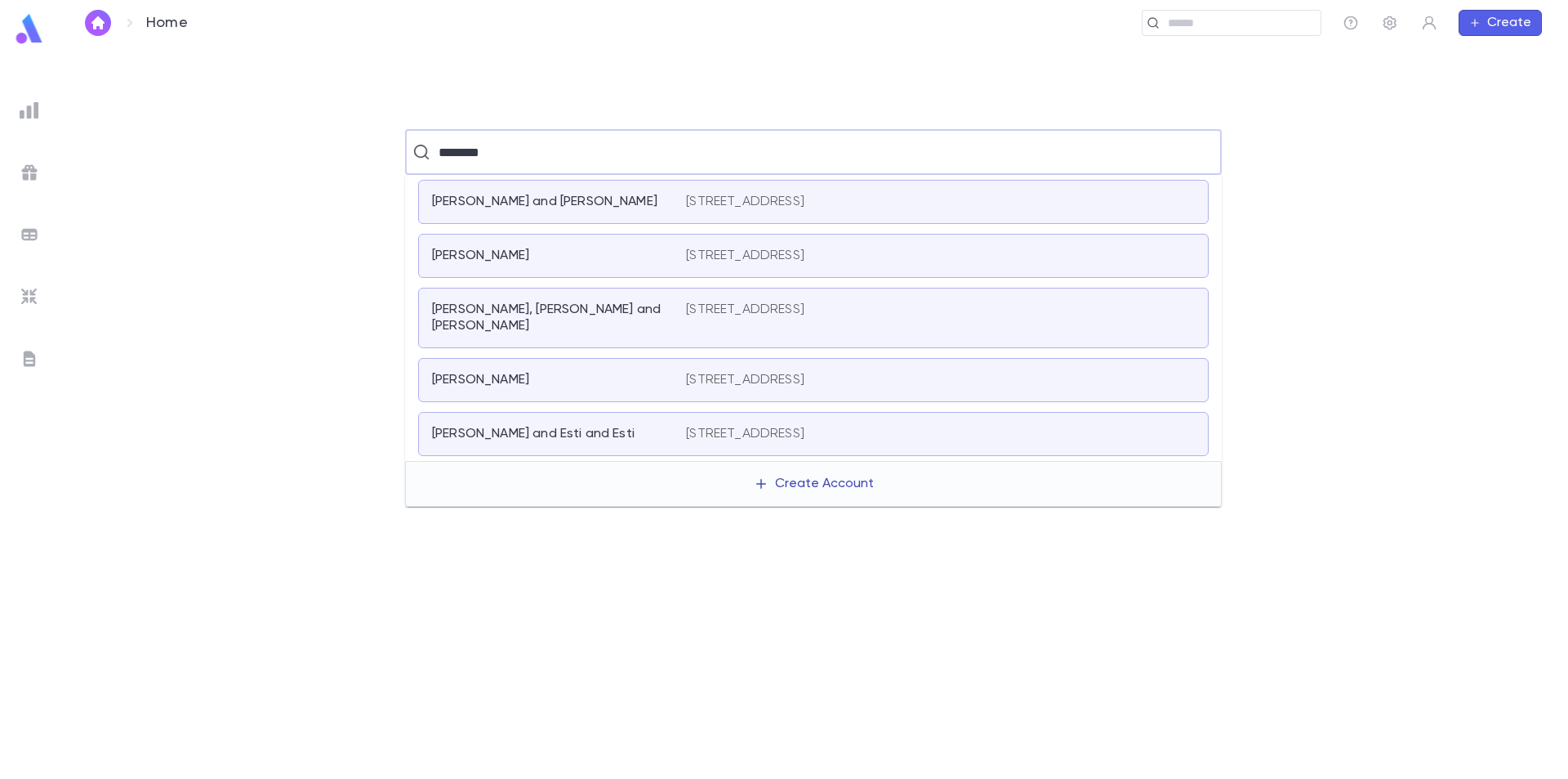
click at [787, 468] on button "Create Account" at bounding box center [814, 483] width 146 height 31
type input "********"
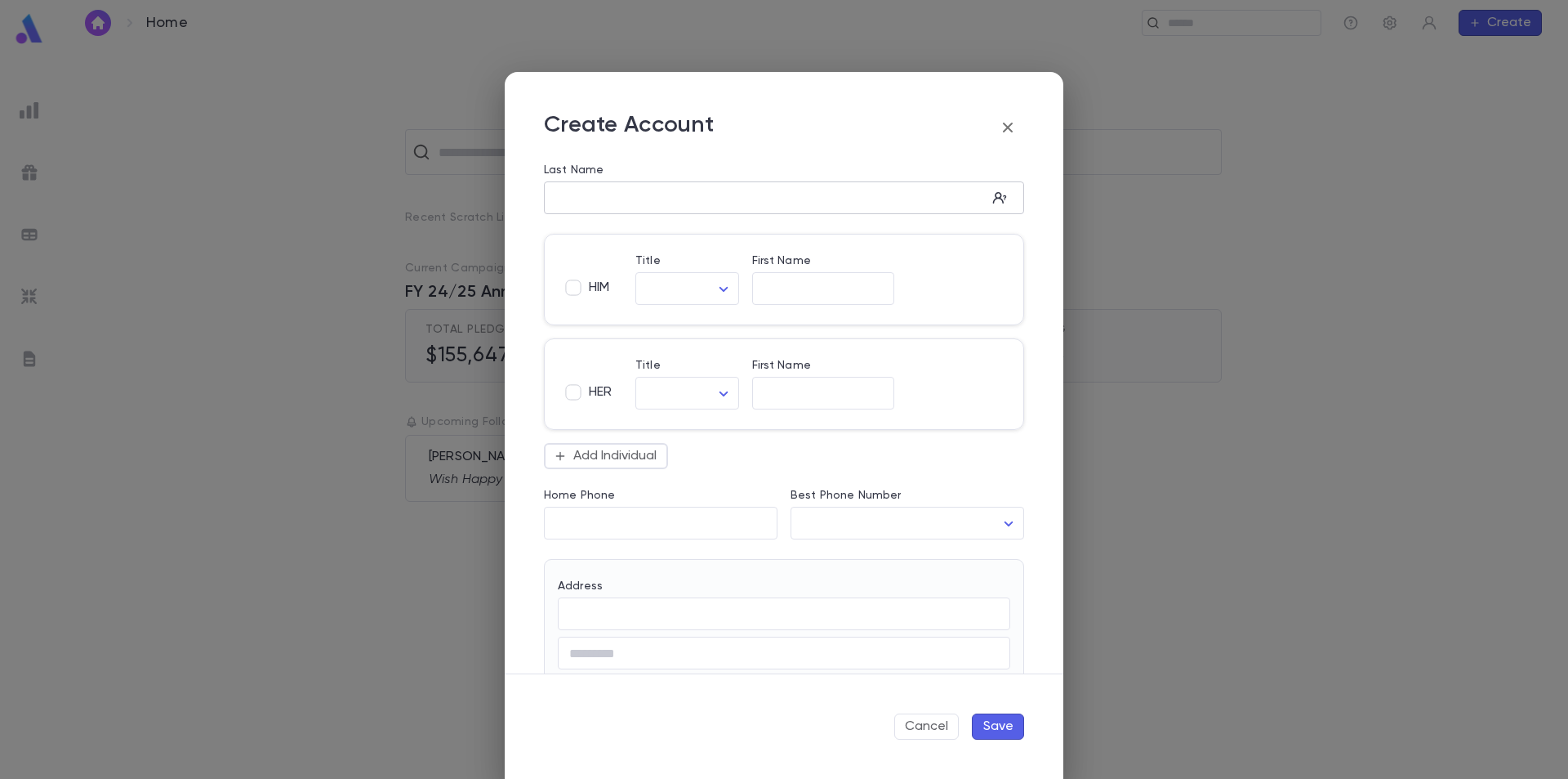
click at [583, 195] on input "Last Name" at bounding box center [765, 198] width 443 height 19
type input "********"
click at [601, 282] on span "HIM" at bounding box center [599, 288] width 20 height 17
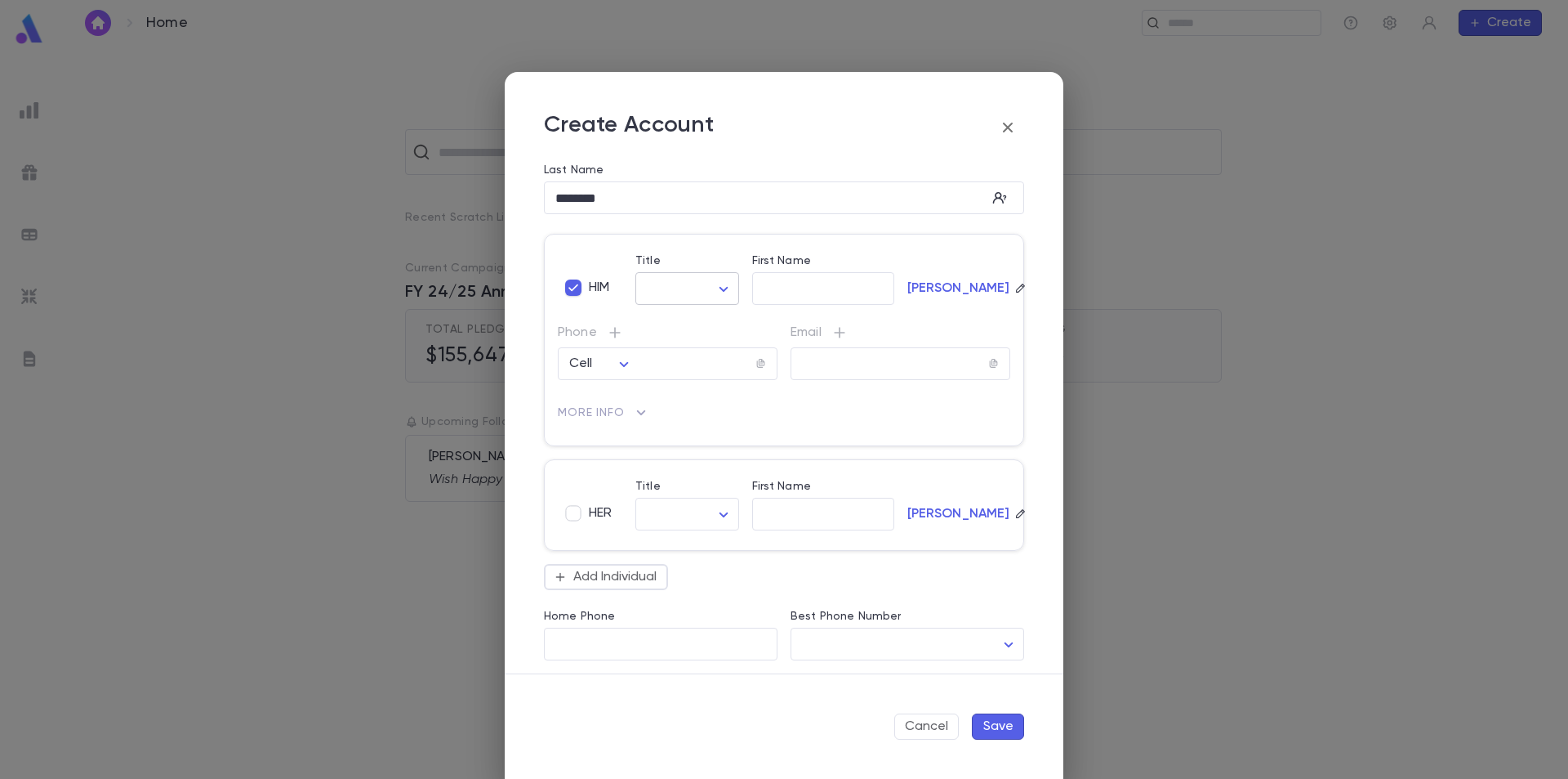
click at [678, 288] on body "Home ​ Create ​ Recent Scratch Lists Prospects Tourists Prospects and VIP All S…" at bounding box center [784, 412] width 1568 height 732
click at [685, 319] on span "Mr." at bounding box center [721, 324] width 140 height 17
type input "***"
click at [799, 285] on input "First Name" at bounding box center [823, 289] width 143 height 19
type input "****"
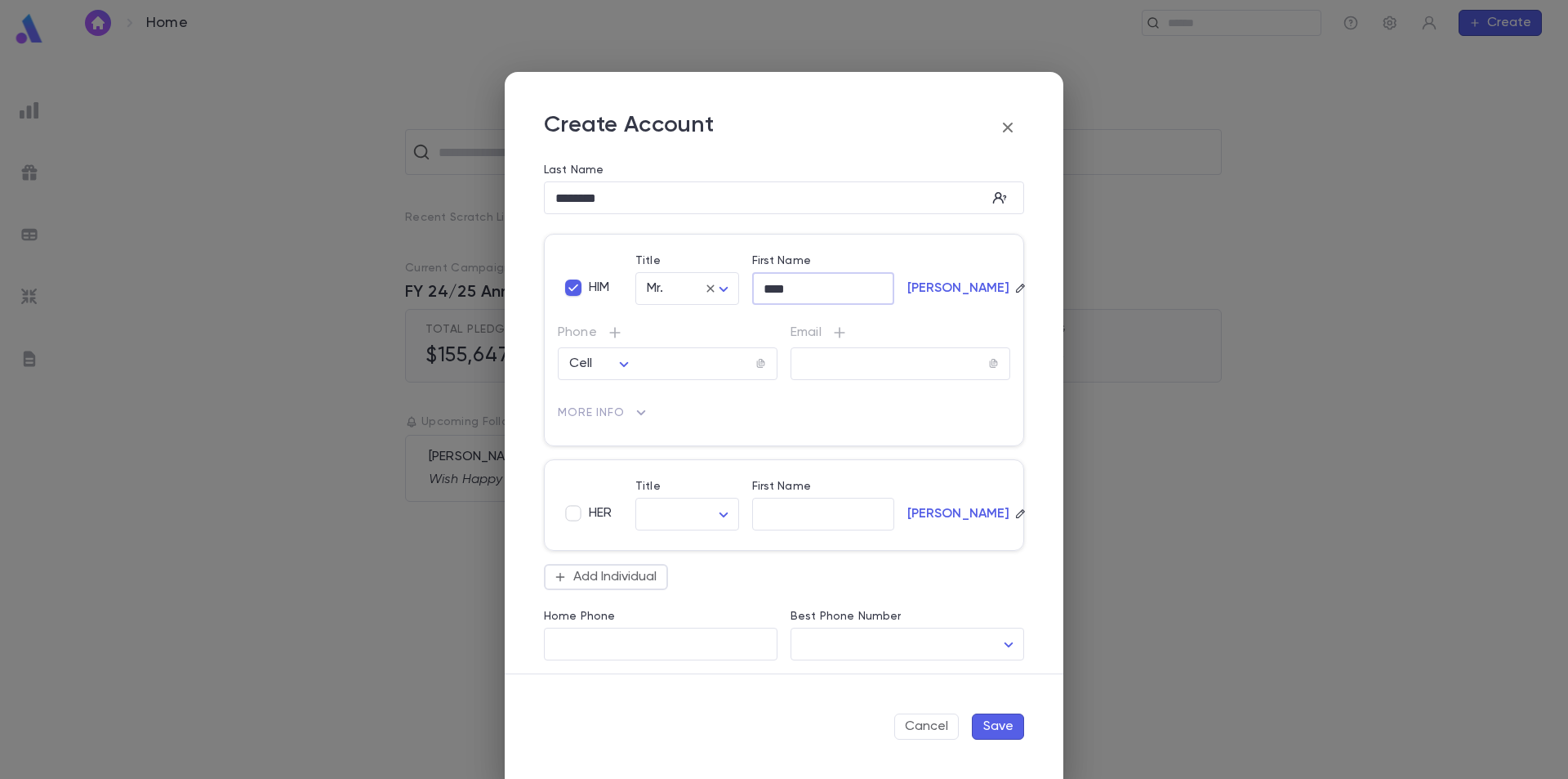
click at [611, 410] on span "More Info" at bounding box center [591, 413] width 67 height 13
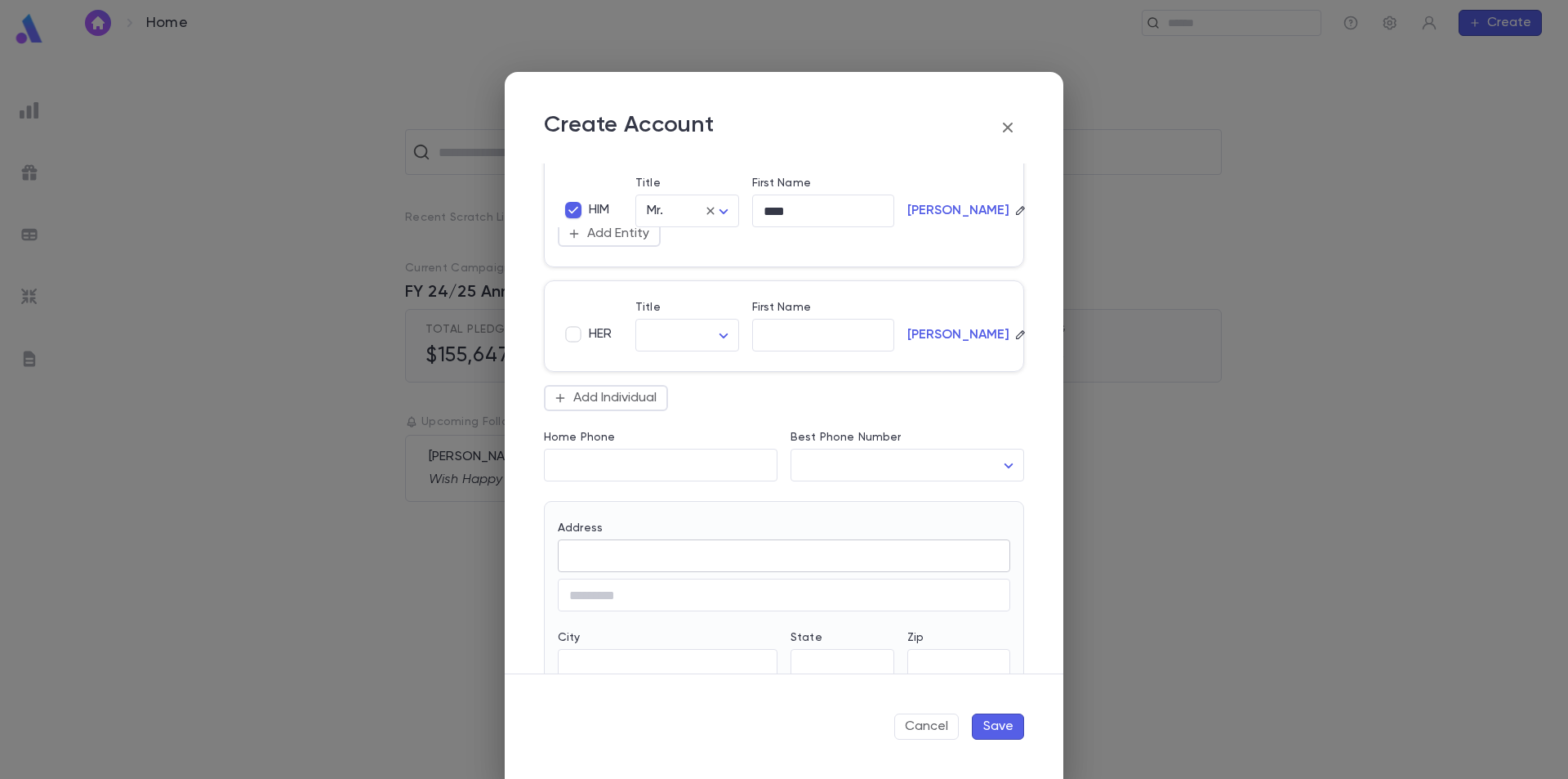
scroll to position [327, 0]
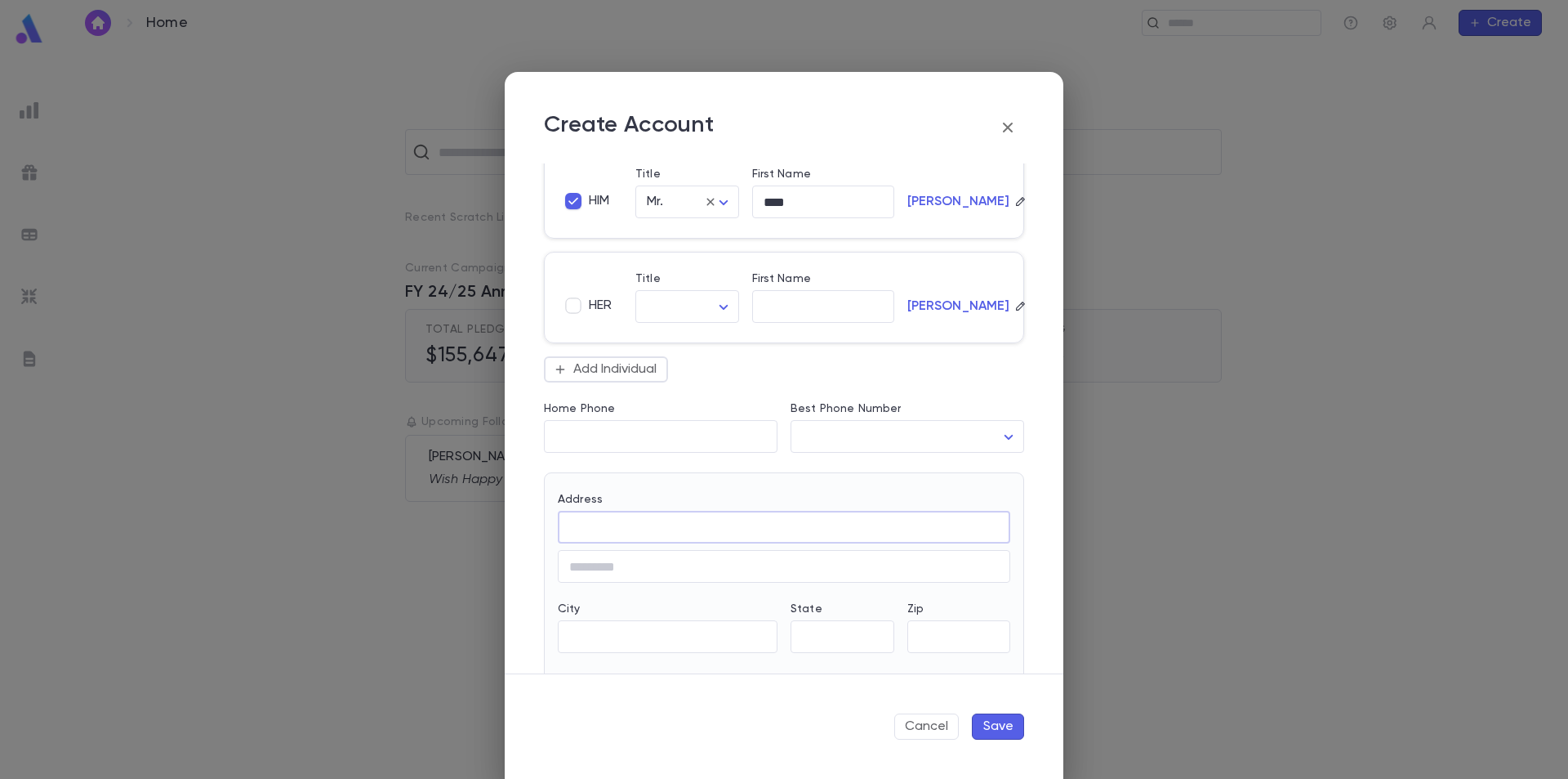
click at [669, 520] on input "Address" at bounding box center [784, 527] width 453 height 19
click at [666, 560] on div "300 Interlachen Avenue" at bounding box center [748, 558] width 314 height 14
type input "**********"
type input "**"
type input "**********"
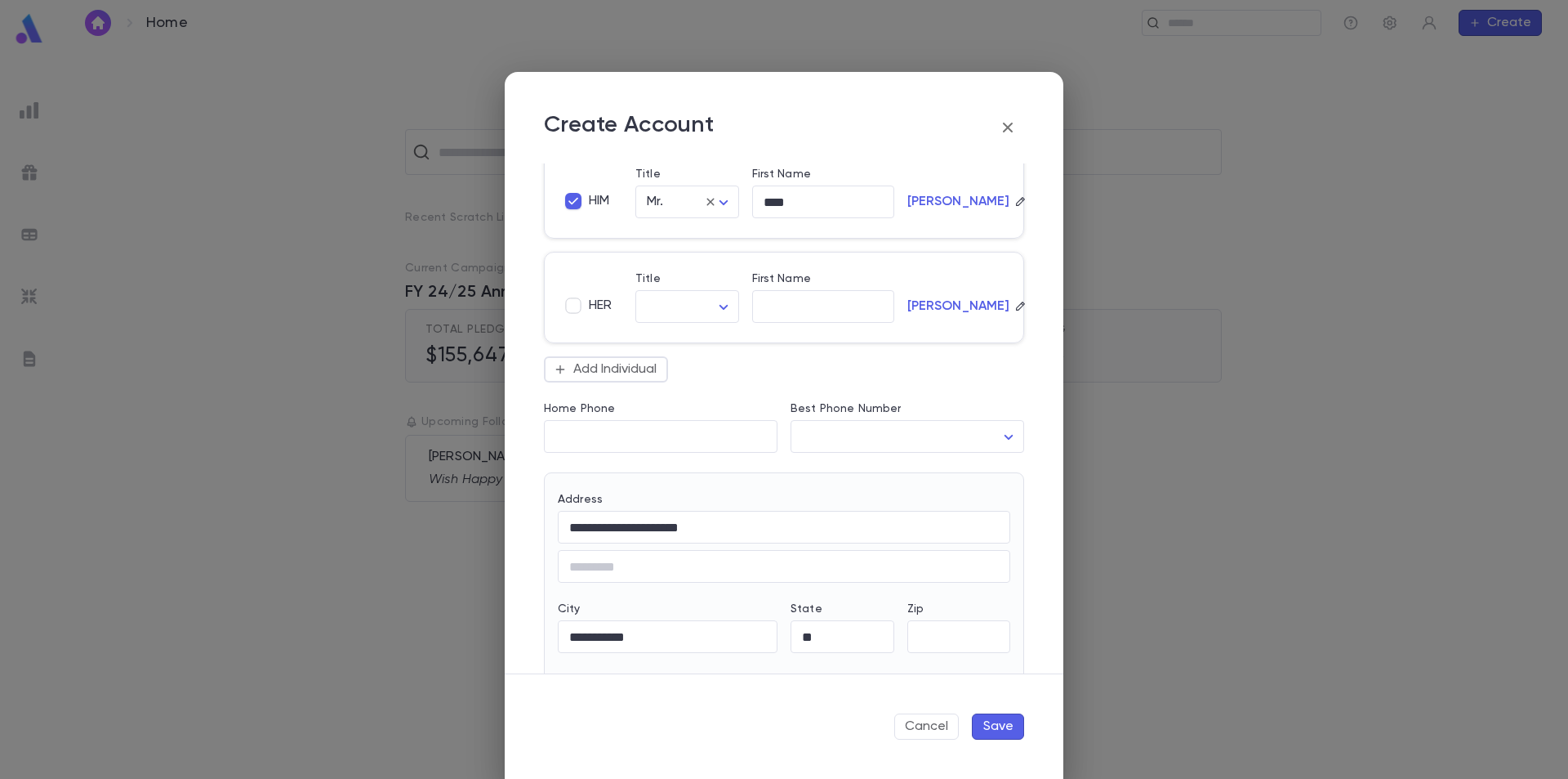
type input "**********"
type input "*****"
type input "***"
click at [666, 603] on div "City" at bounding box center [668, 611] width 220 height 18
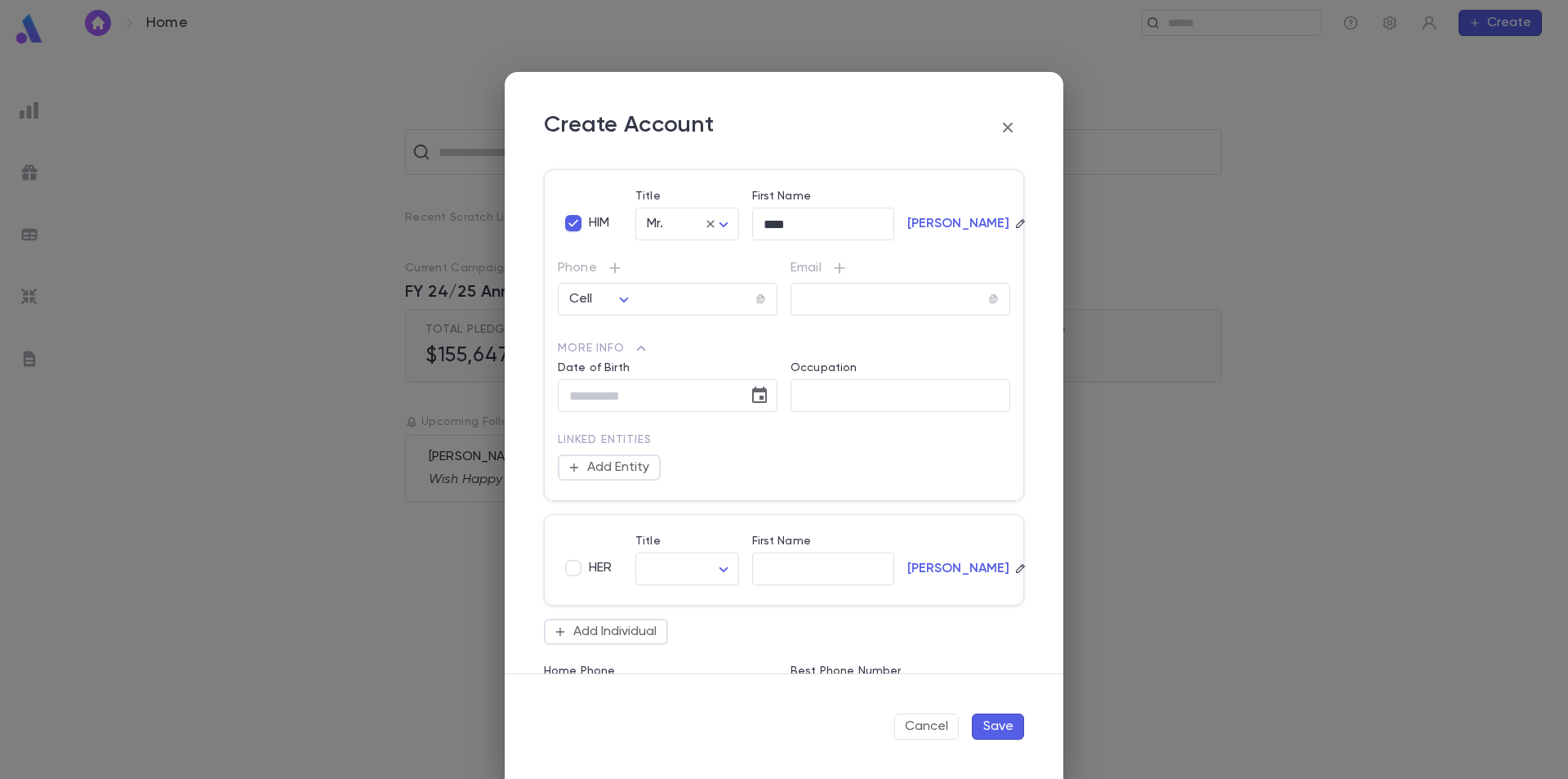
scroll to position [0, 0]
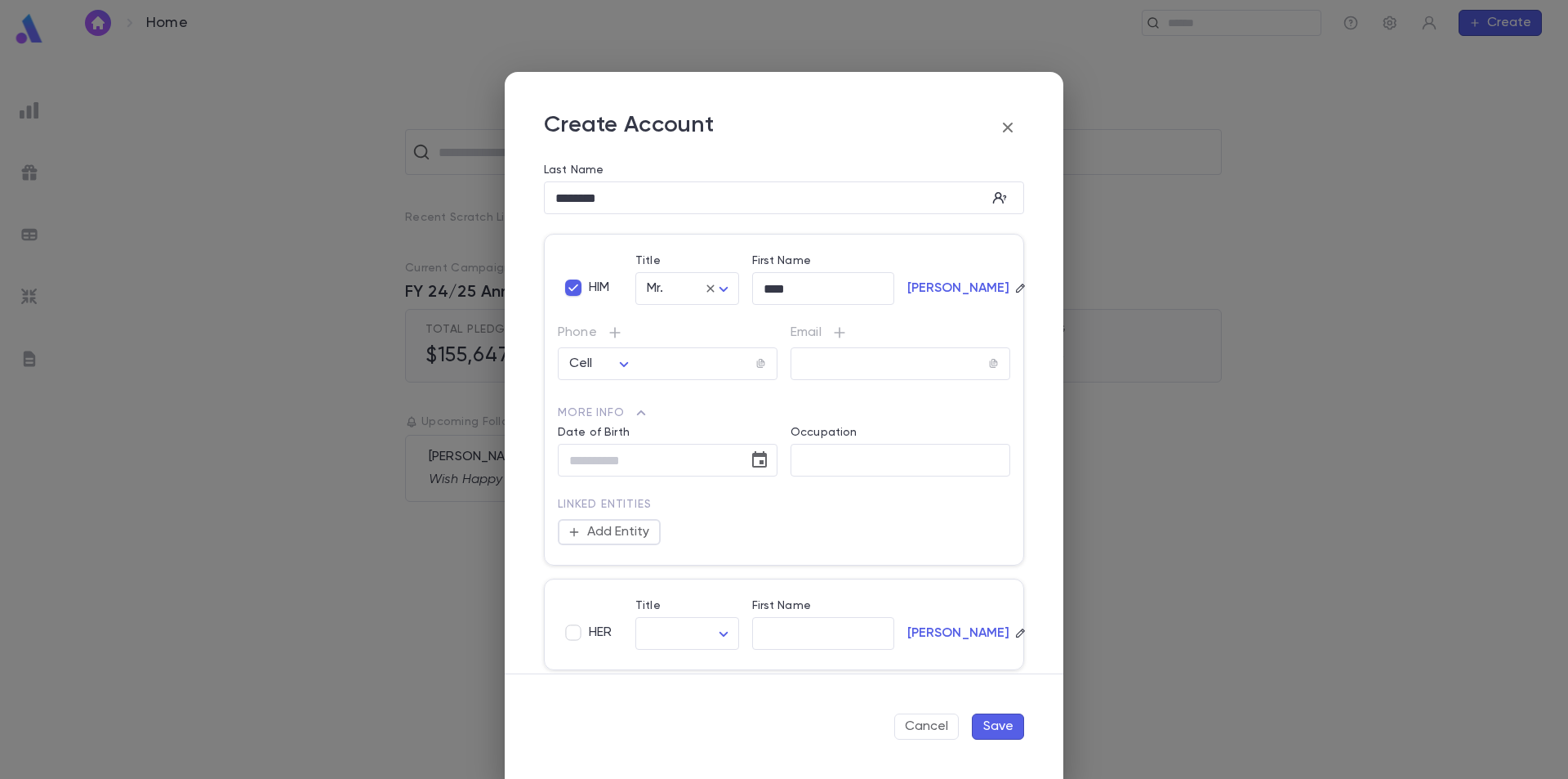
click at [995, 725] on button "Save" at bounding box center [998, 726] width 53 height 26
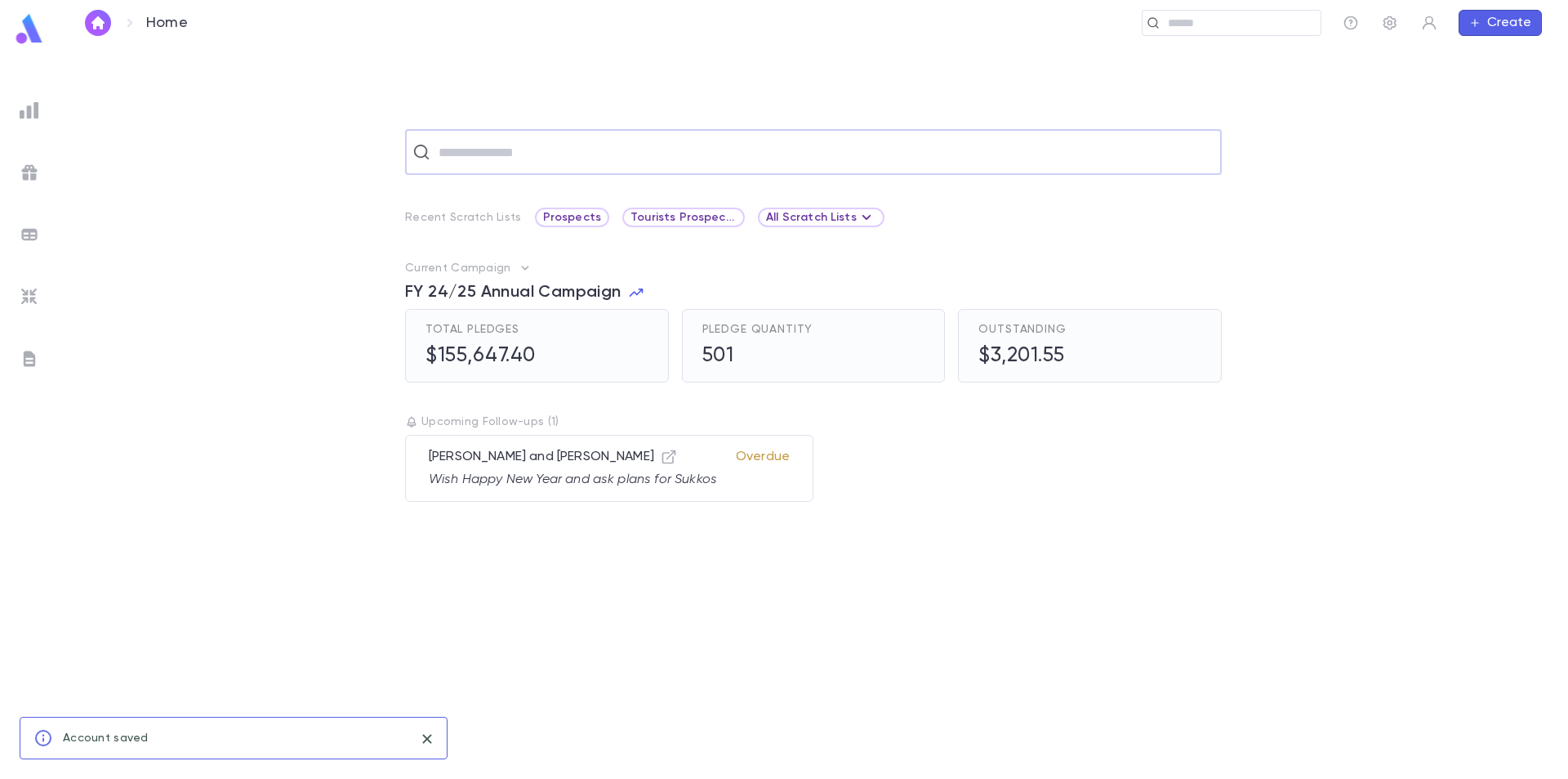
click at [510, 154] on input "text" at bounding box center [824, 152] width 781 height 31
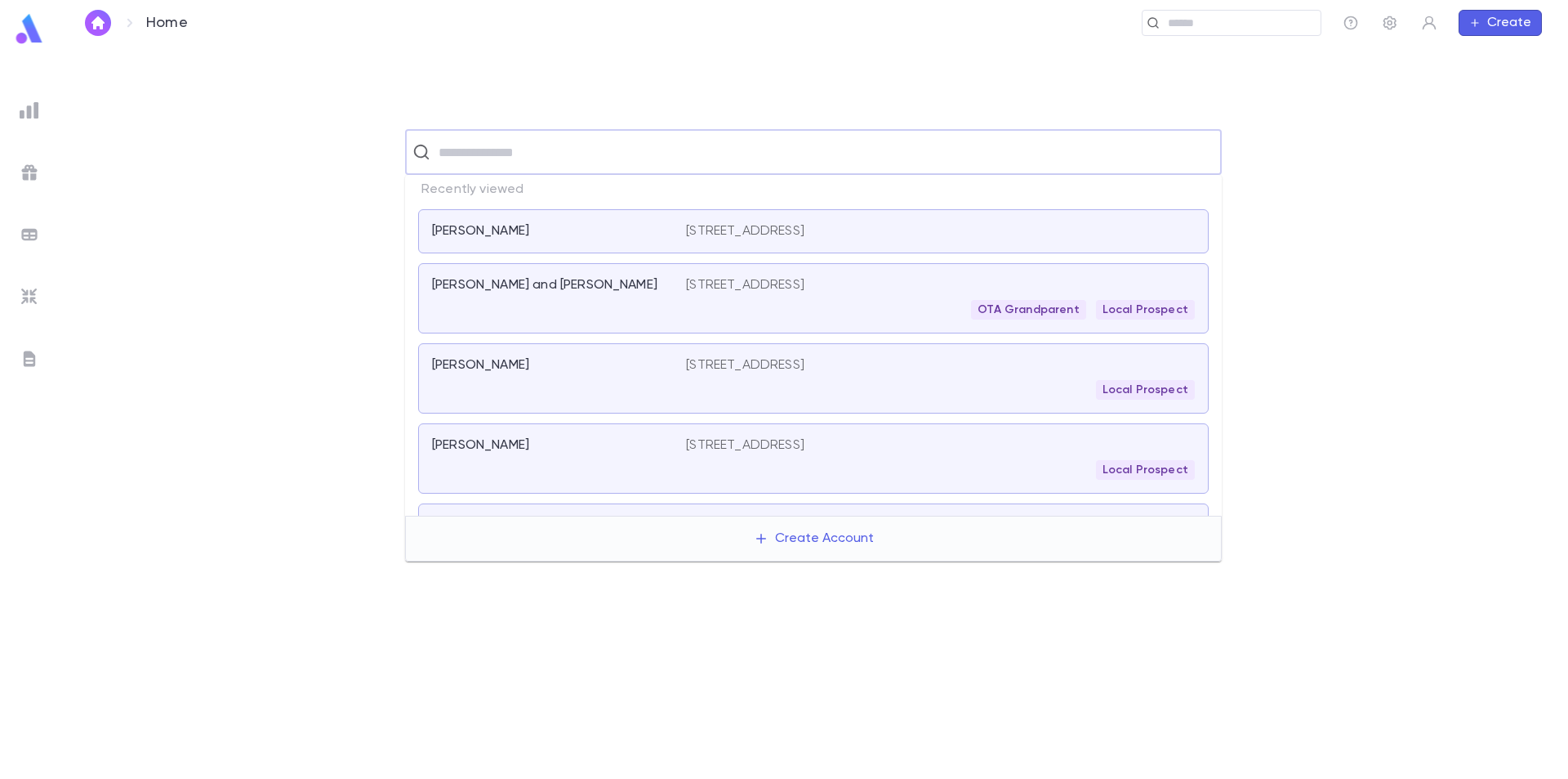
click at [574, 239] on div "Ginsburg, Alan 300 Interlachen Avenue, 102, Winter Park FL 32789 United States" at bounding box center [814, 231] width 791 height 44
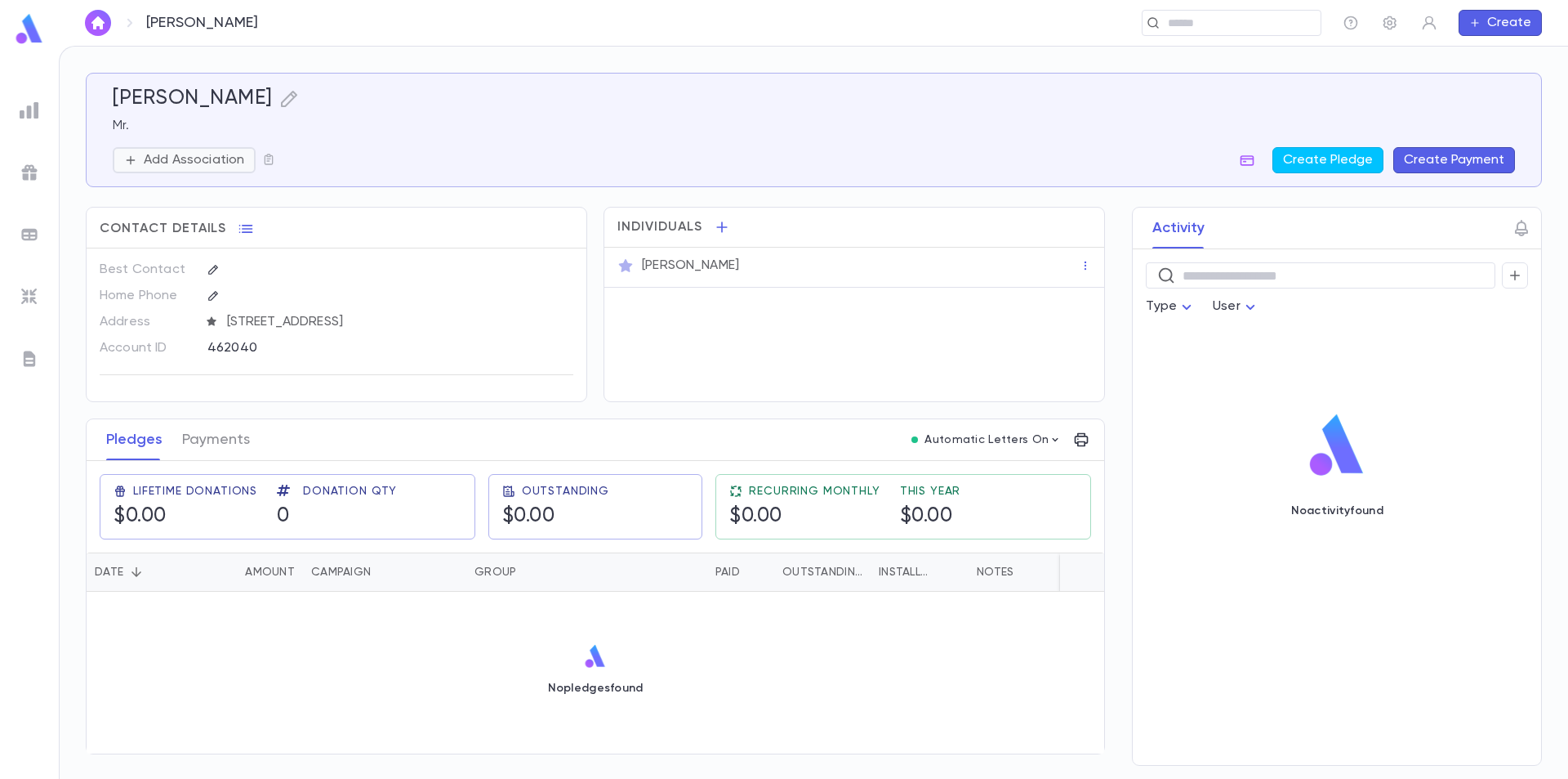
click at [183, 150] on button "Add Association" at bounding box center [183, 159] width 143 height 26
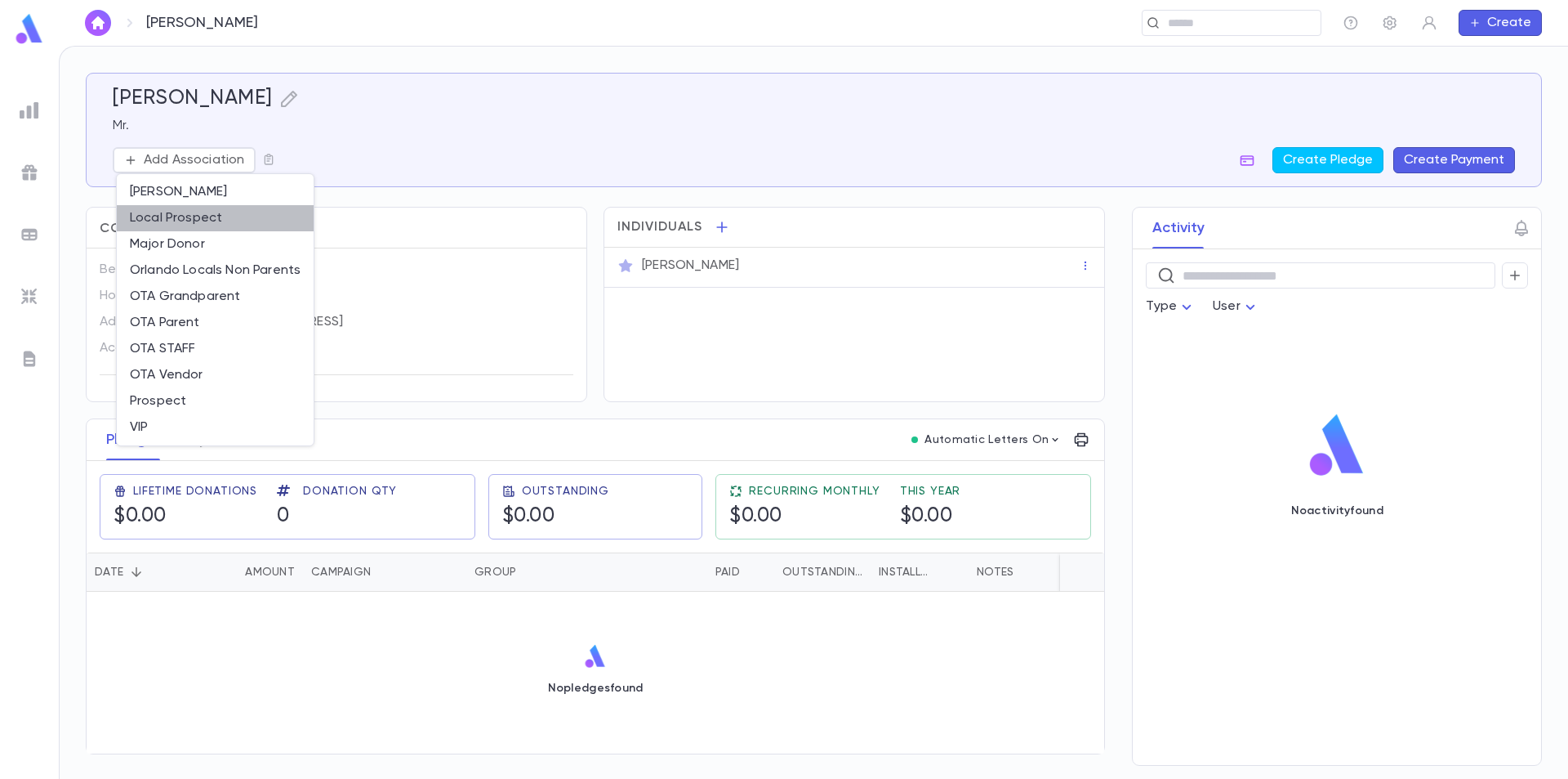
click at [182, 218] on li "Local Prospect" at bounding box center [215, 218] width 197 height 26
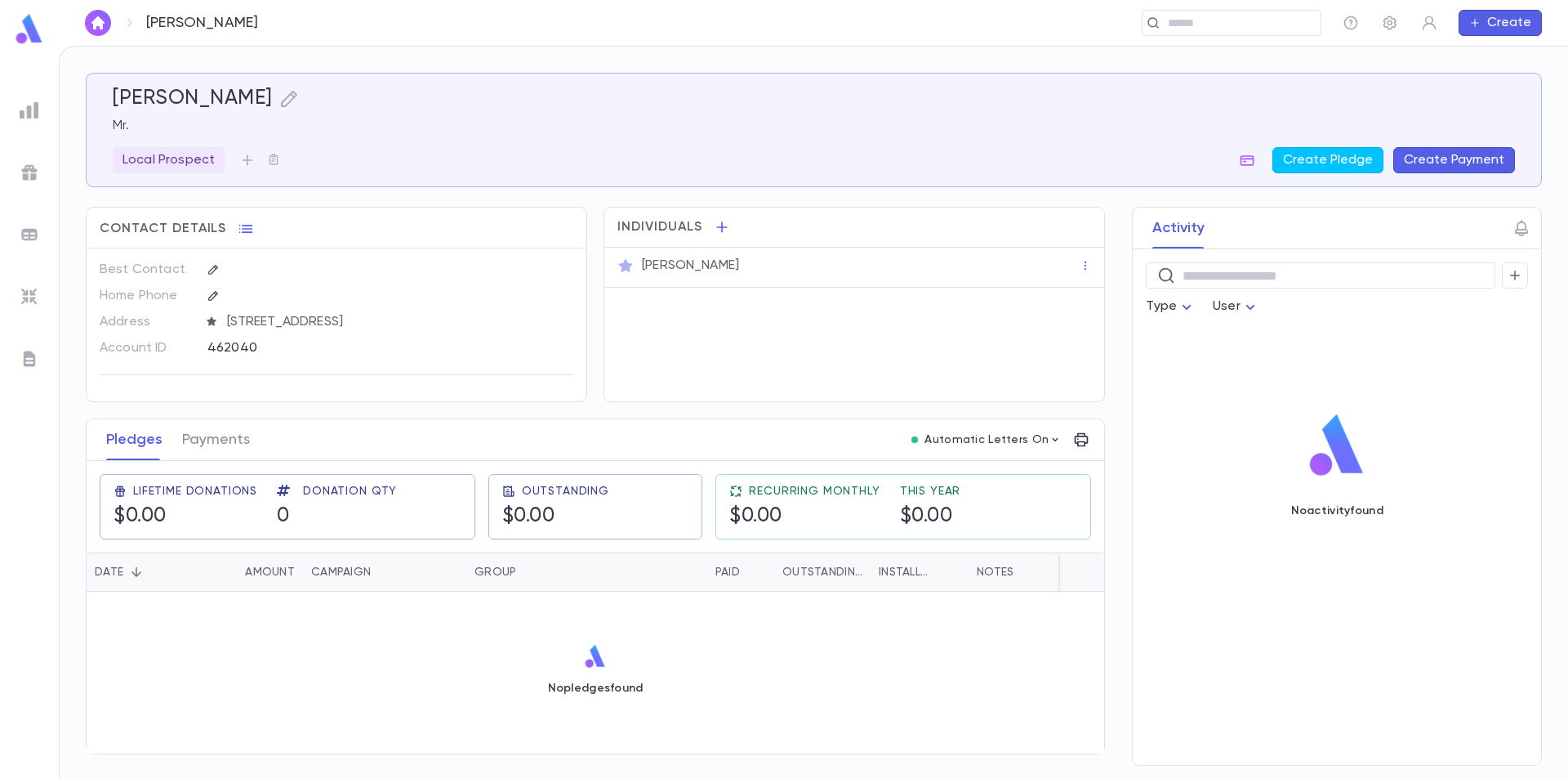
click at [13, 42] on div at bounding box center [29, 32] width 59 height 37
click at [25, 30] on img at bounding box center [29, 29] width 33 height 32
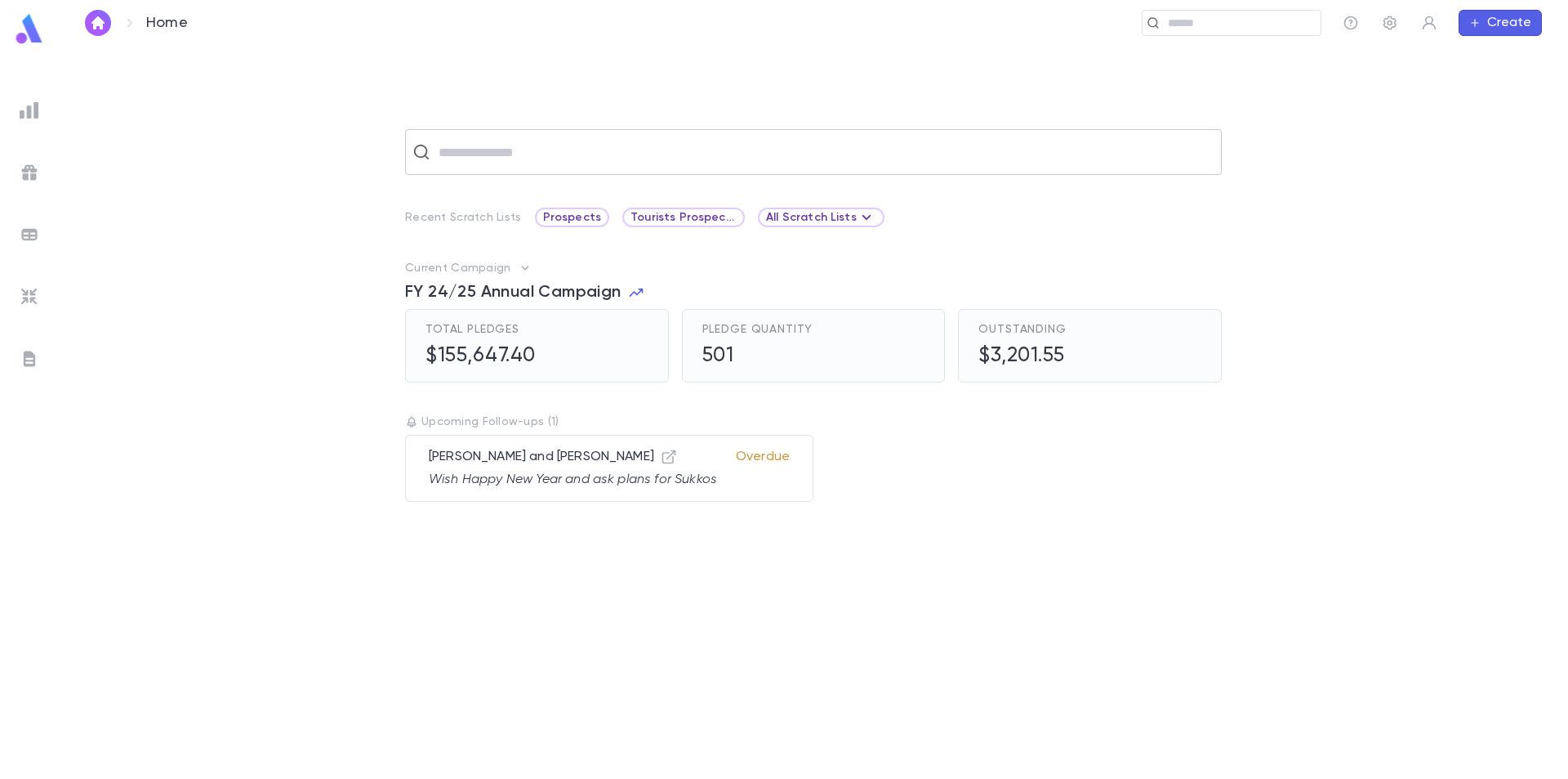
click at [521, 157] on input "text" at bounding box center [824, 152] width 781 height 31
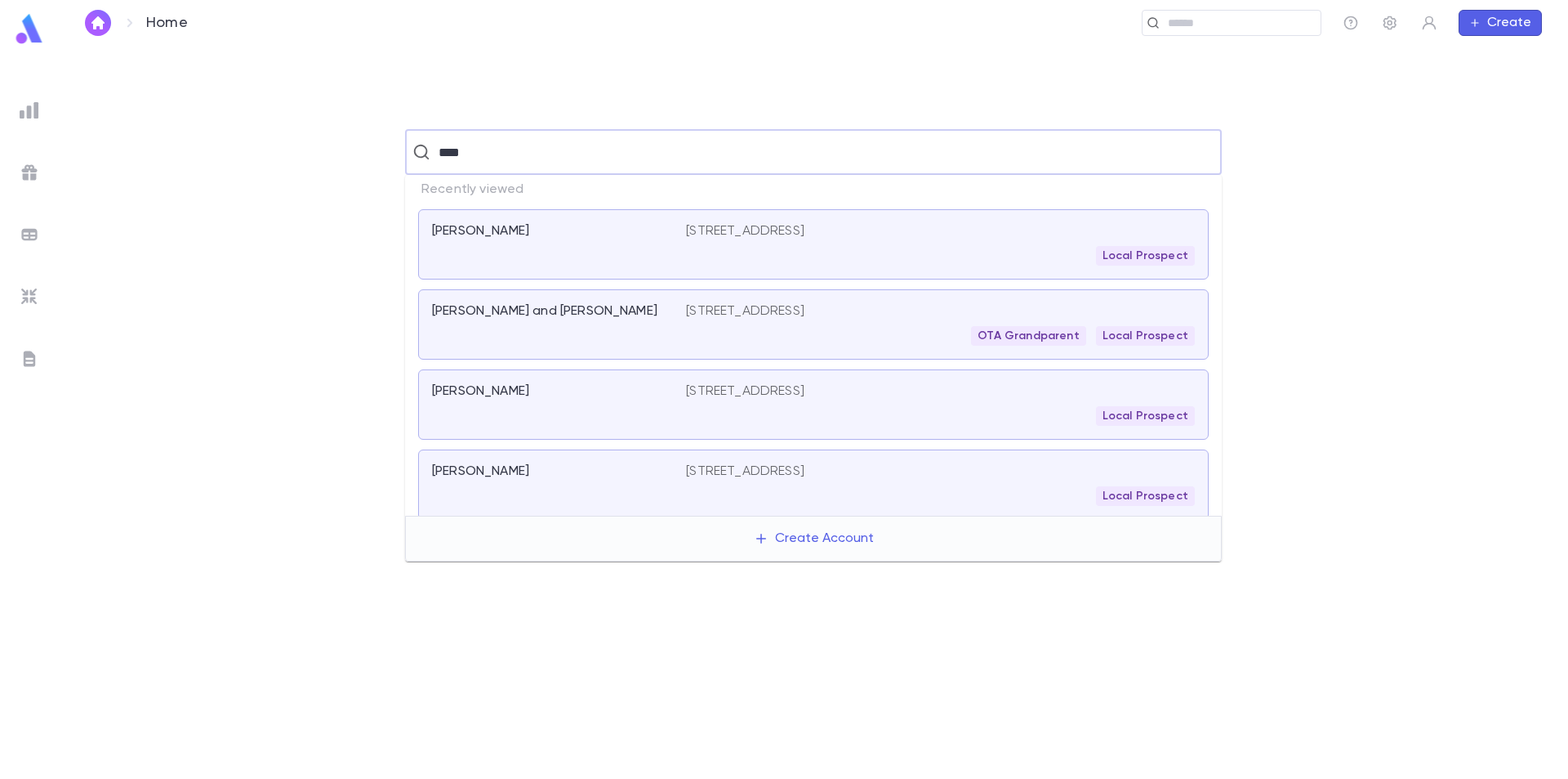
type input "*****"
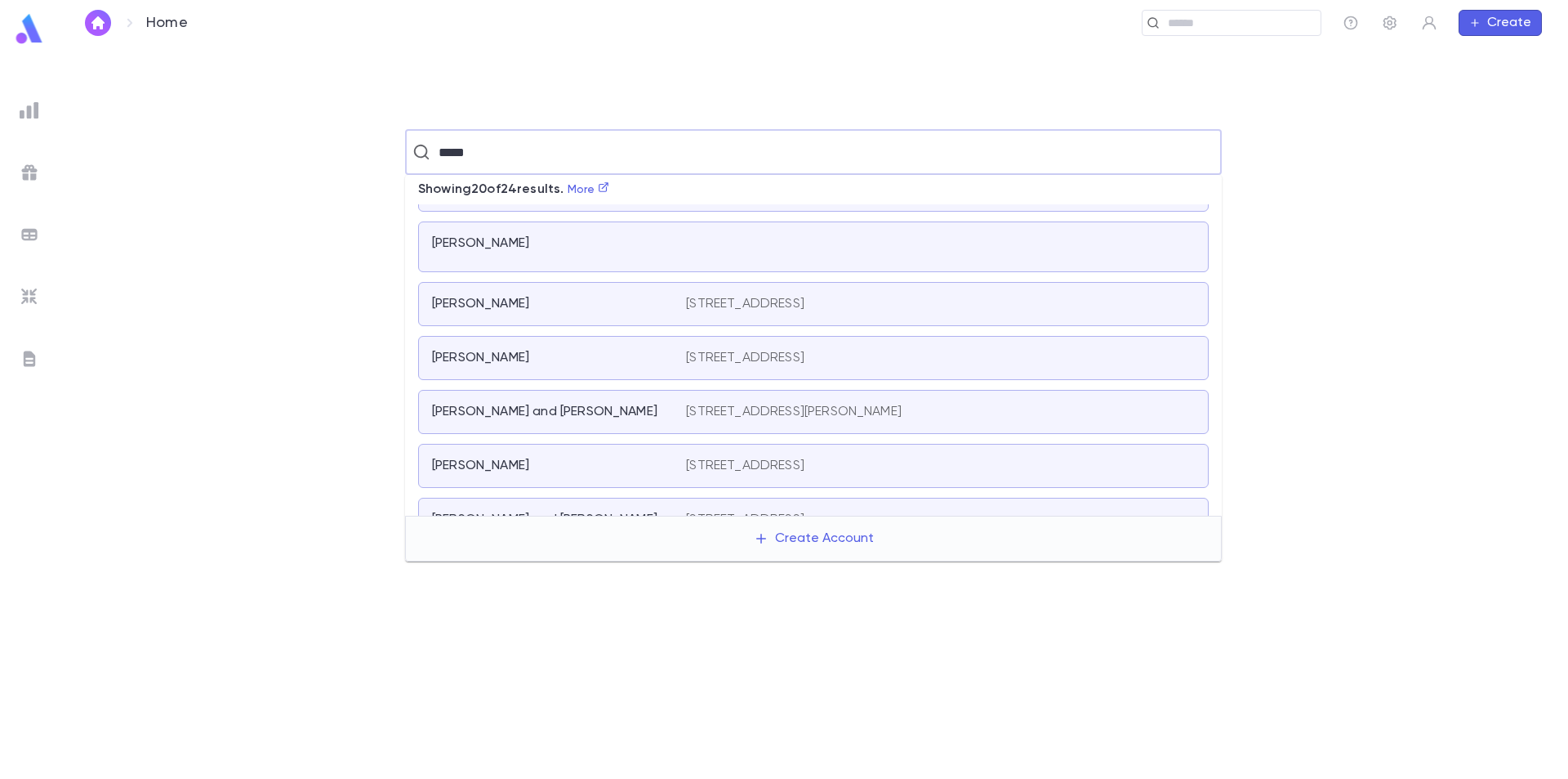
scroll to position [654, 0]
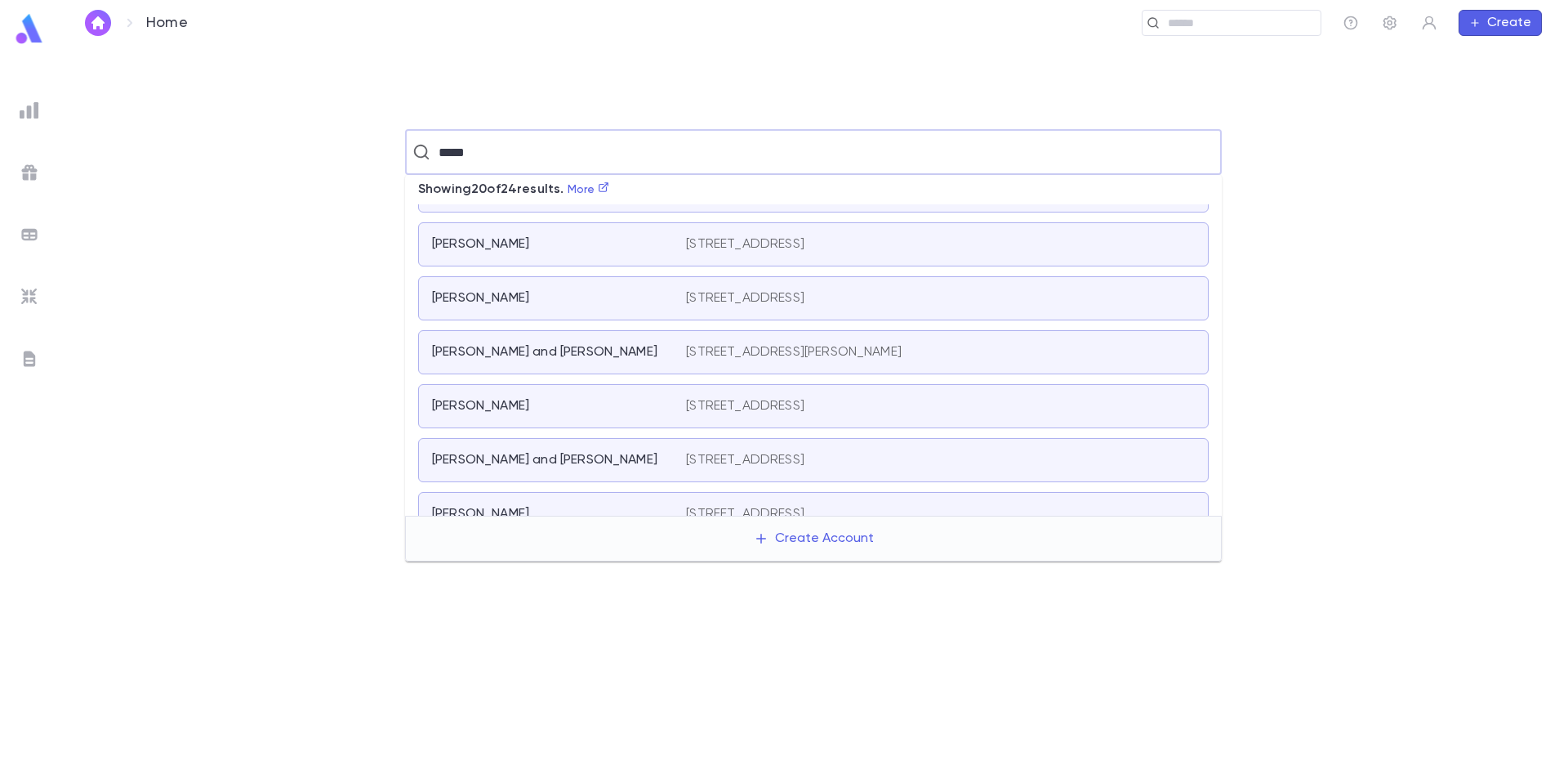
click at [643, 359] on div "Gluck, Jack and Melanie" at bounding box center [549, 353] width 234 height 17
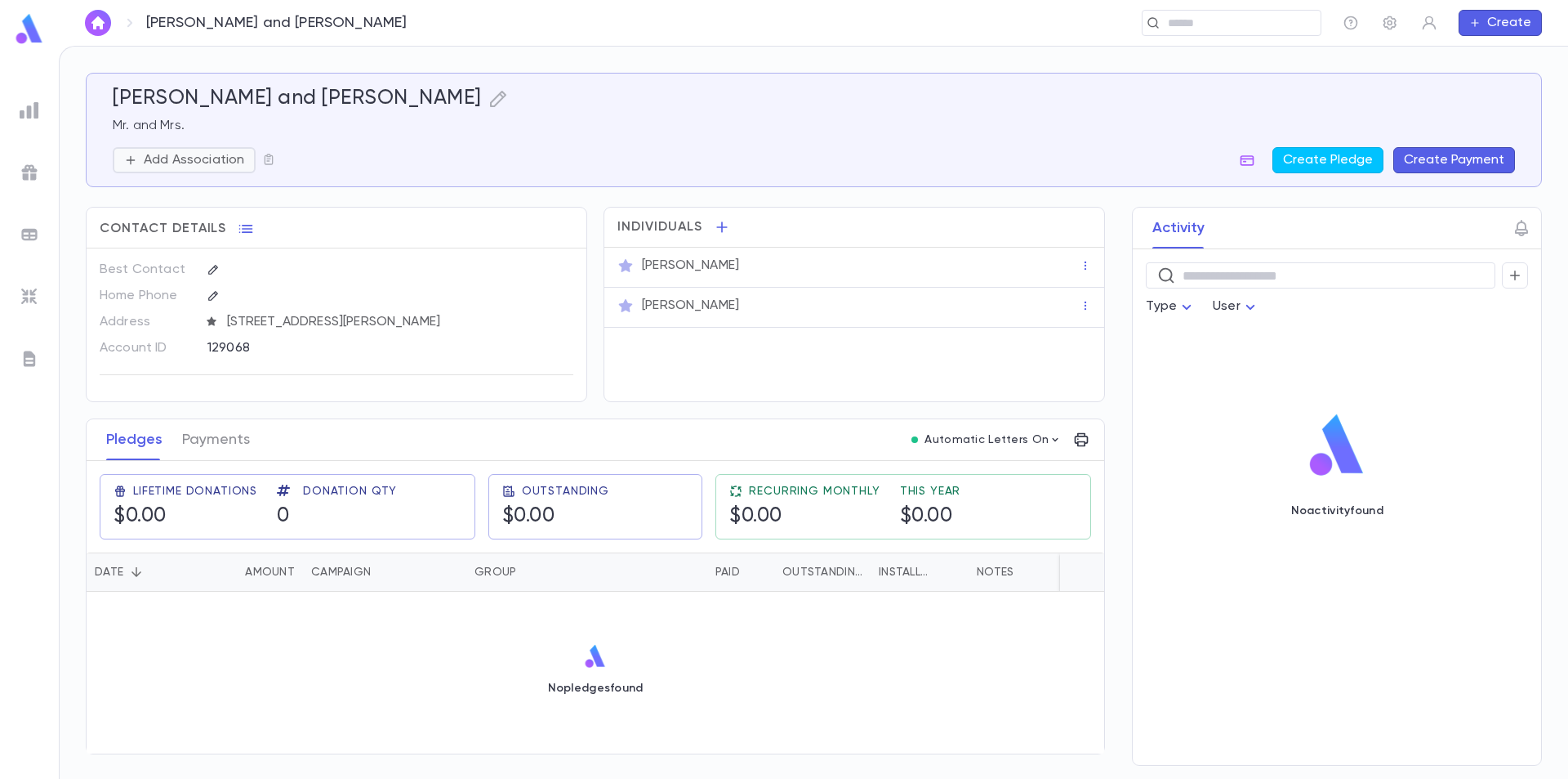
click at [241, 164] on p "Add Association" at bounding box center [193, 160] width 101 height 17
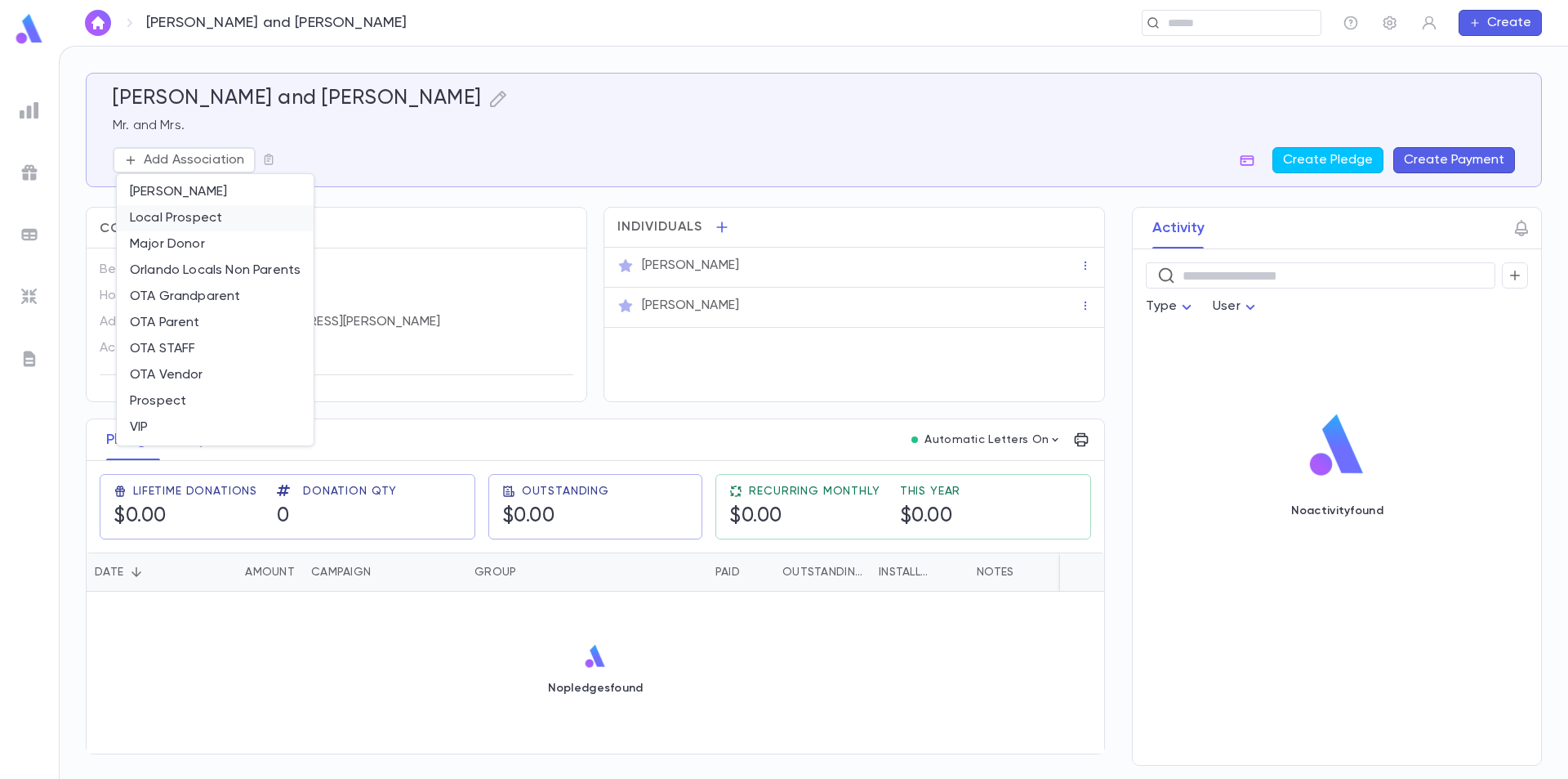
click at [218, 218] on li "Local Prospect" at bounding box center [215, 218] width 197 height 26
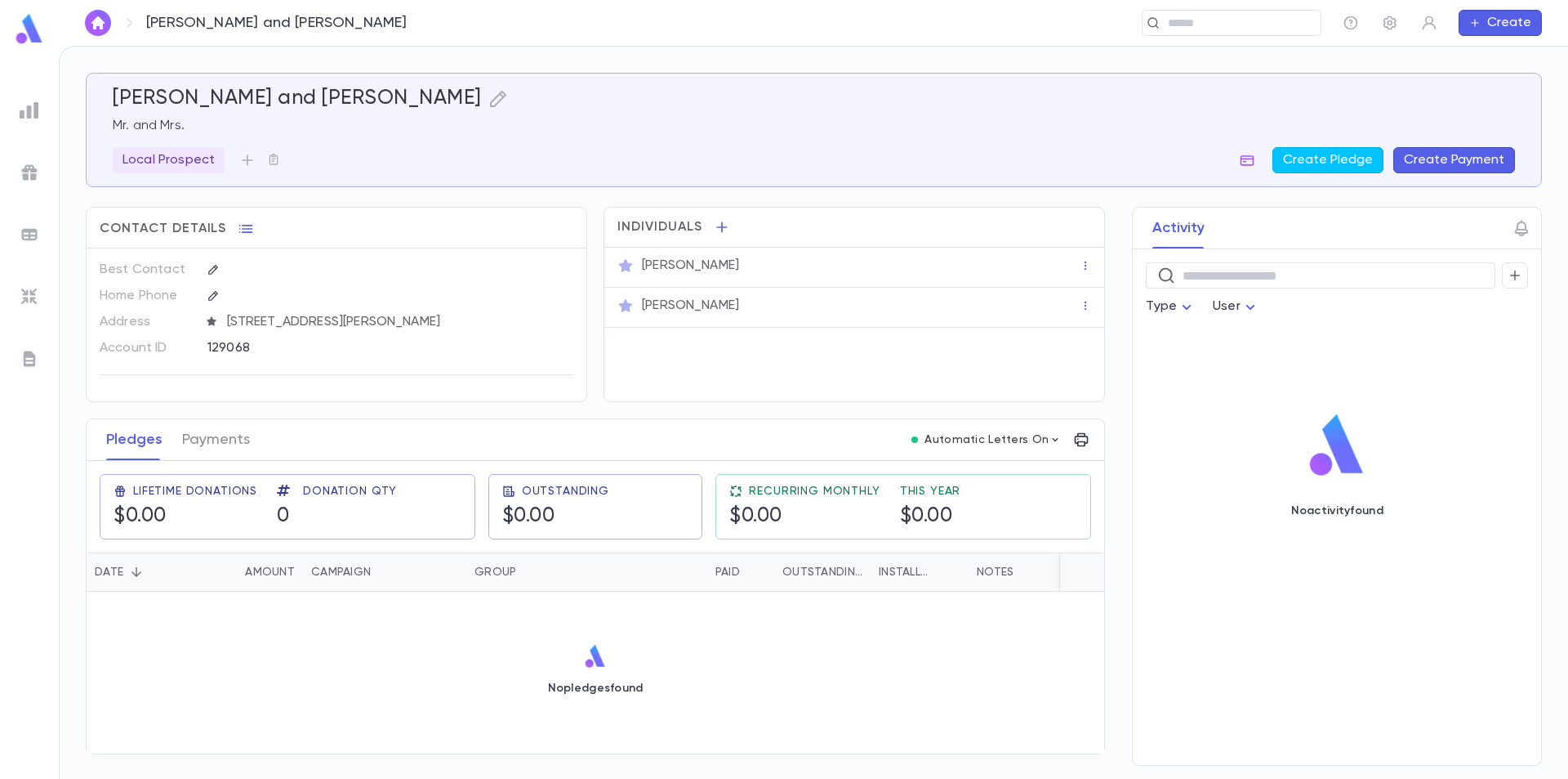
click at [32, 38] on img at bounding box center [29, 29] width 33 height 32
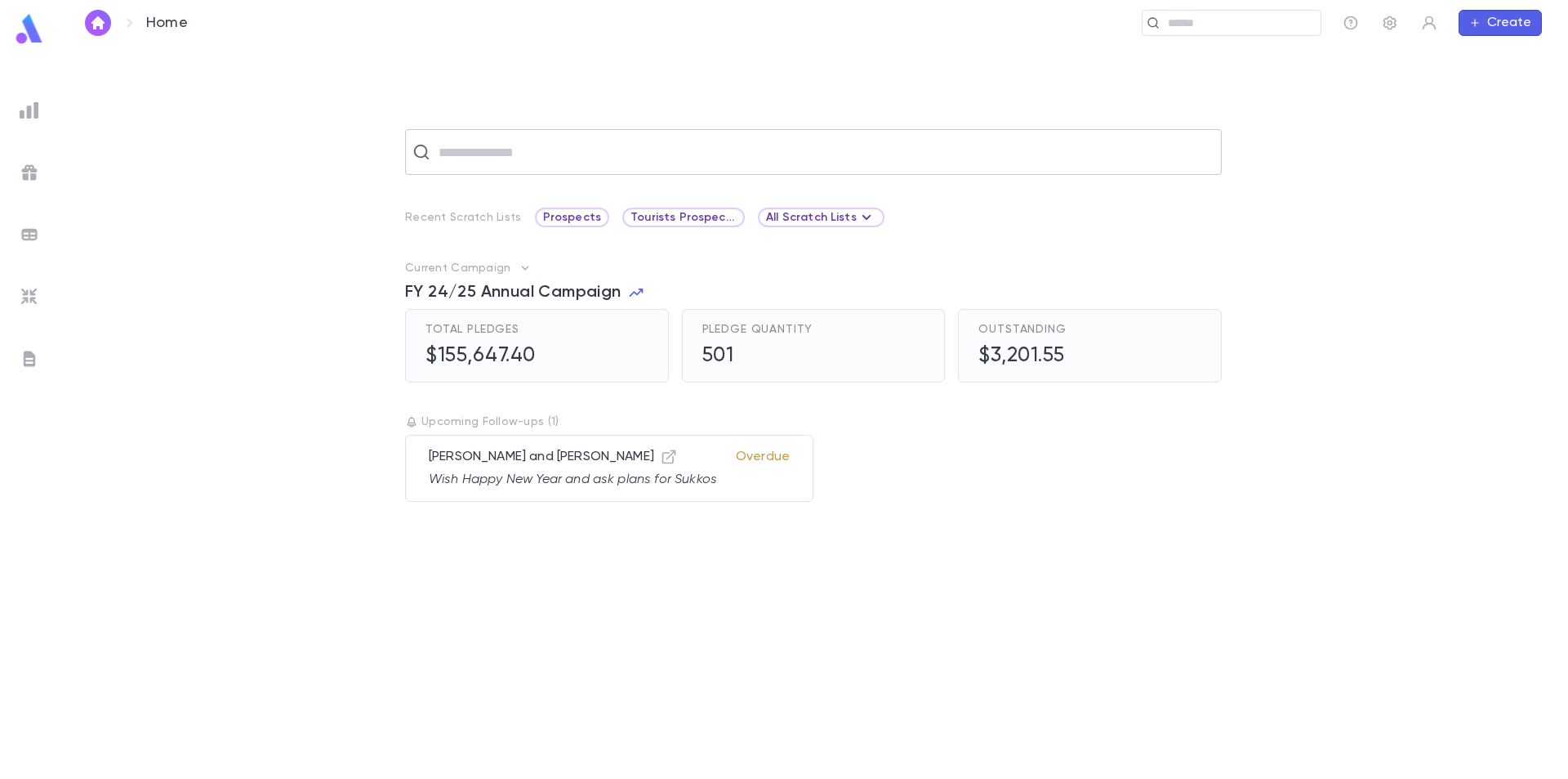
click at [539, 168] on div "​" at bounding box center [814, 152] width 817 height 46
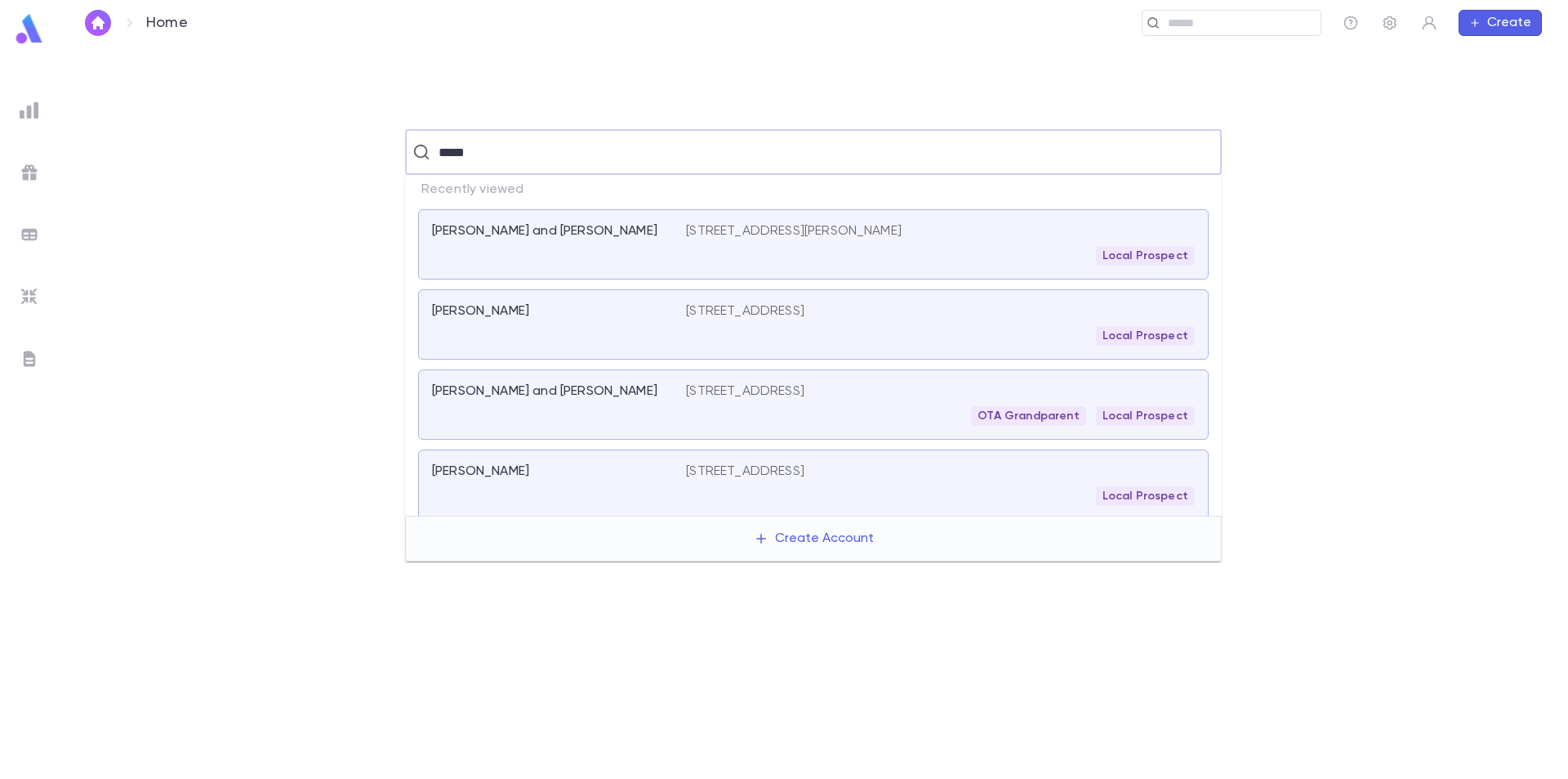
type input "******"
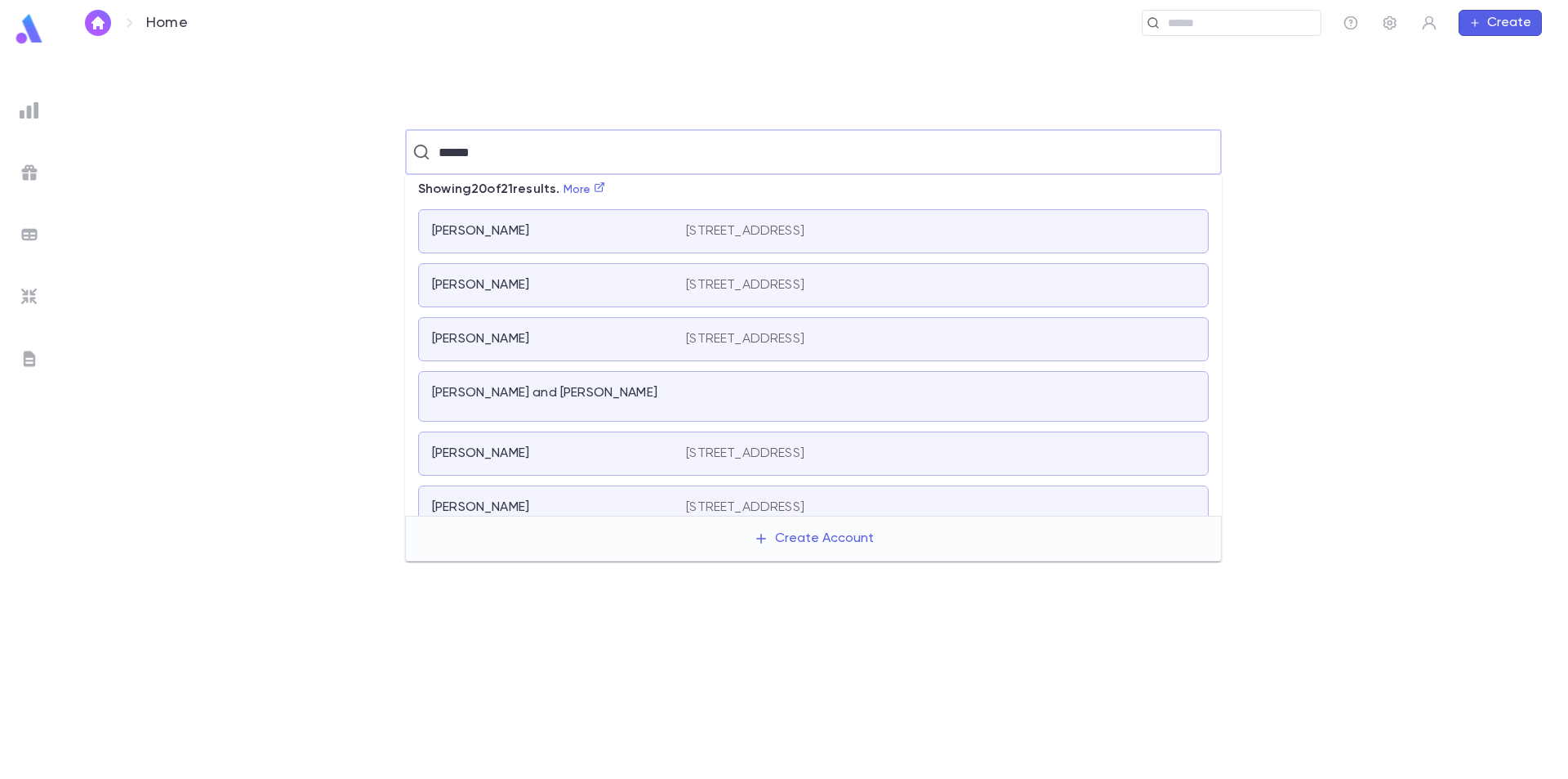
click at [583, 219] on div "Golden, Eric 1812 Gipson Green Lane, Winter Park FL 32789 US" at bounding box center [814, 231] width 791 height 44
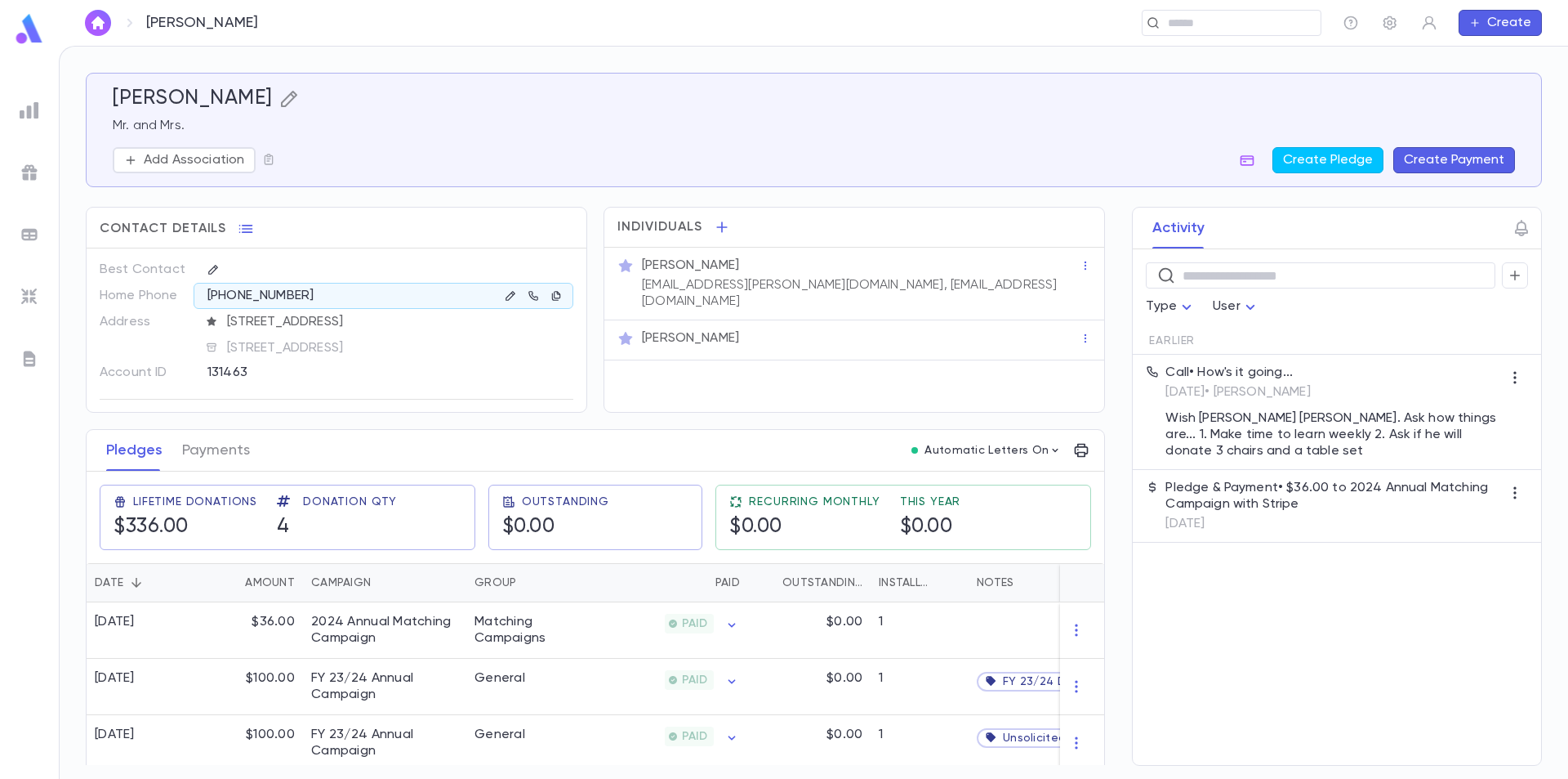
click at [279, 108] on button "button" at bounding box center [289, 98] width 20 height 24
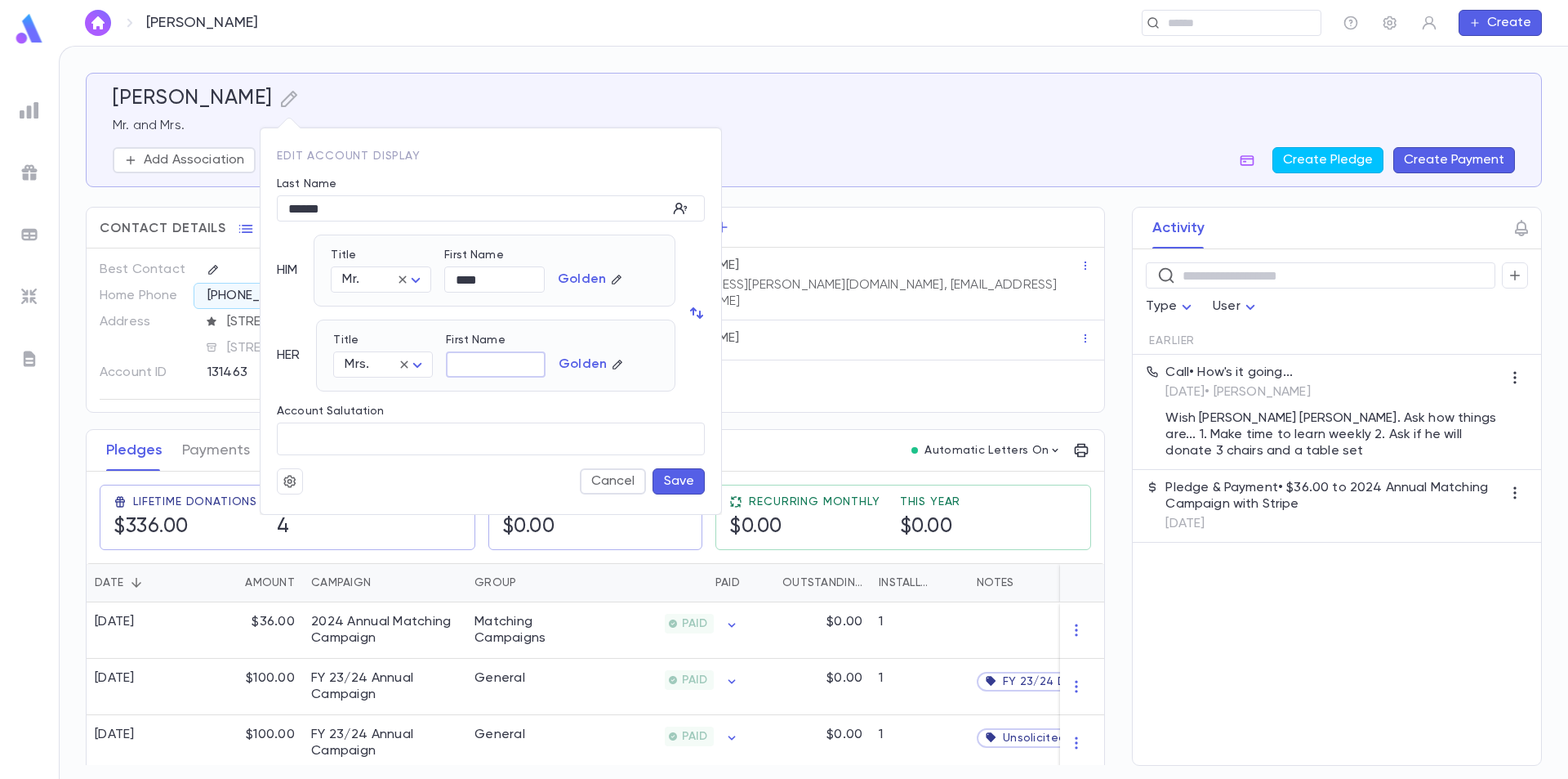
click at [473, 359] on input "First Name" at bounding box center [496, 364] width 100 height 25
type input "******"
click at [670, 483] on button "Save" at bounding box center [679, 480] width 53 height 26
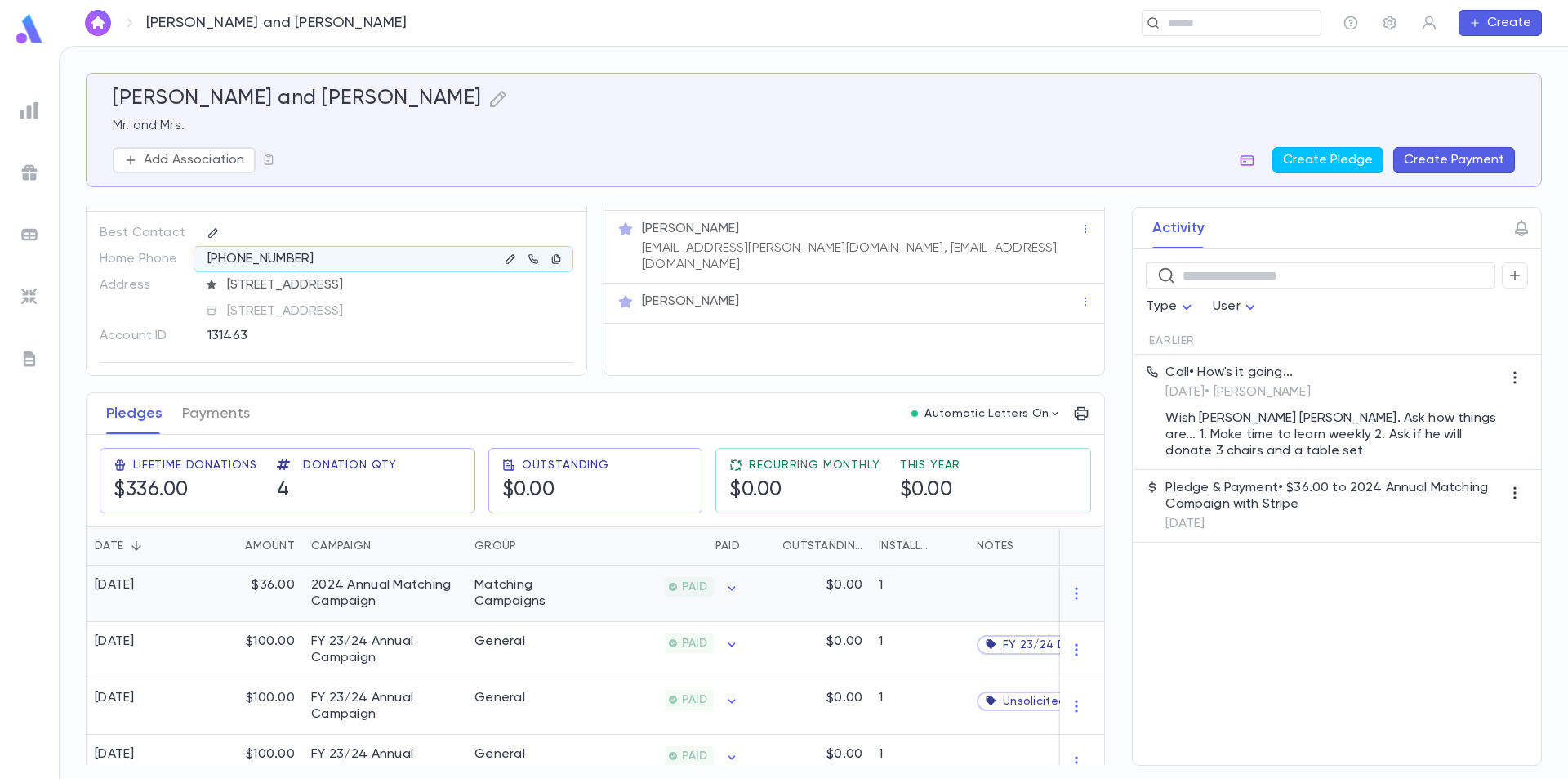
scroll to position [70, 0]
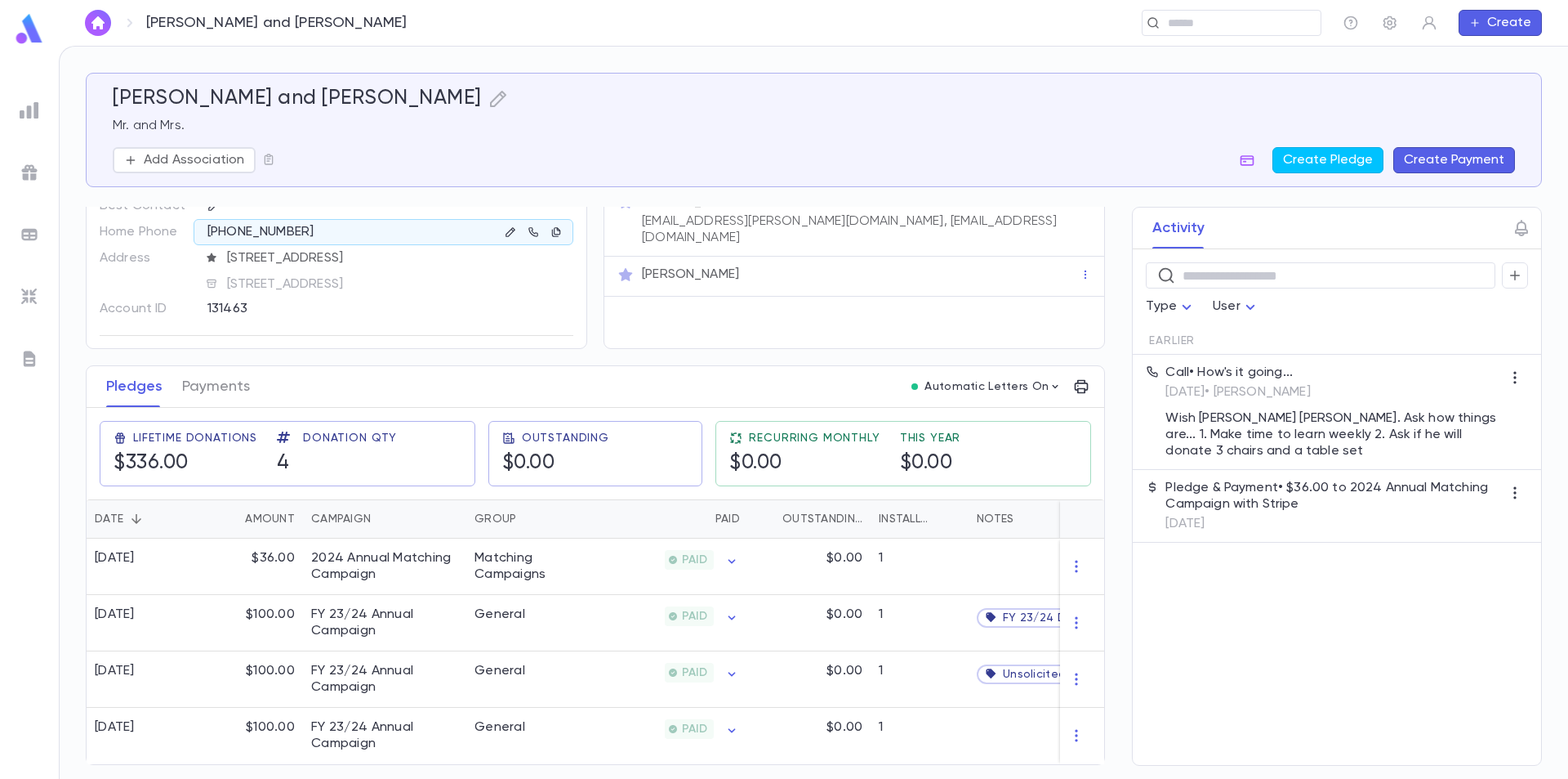
click at [9, 26] on div at bounding box center [29, 32] width 59 height 37
click at [14, 31] on img at bounding box center [29, 29] width 33 height 32
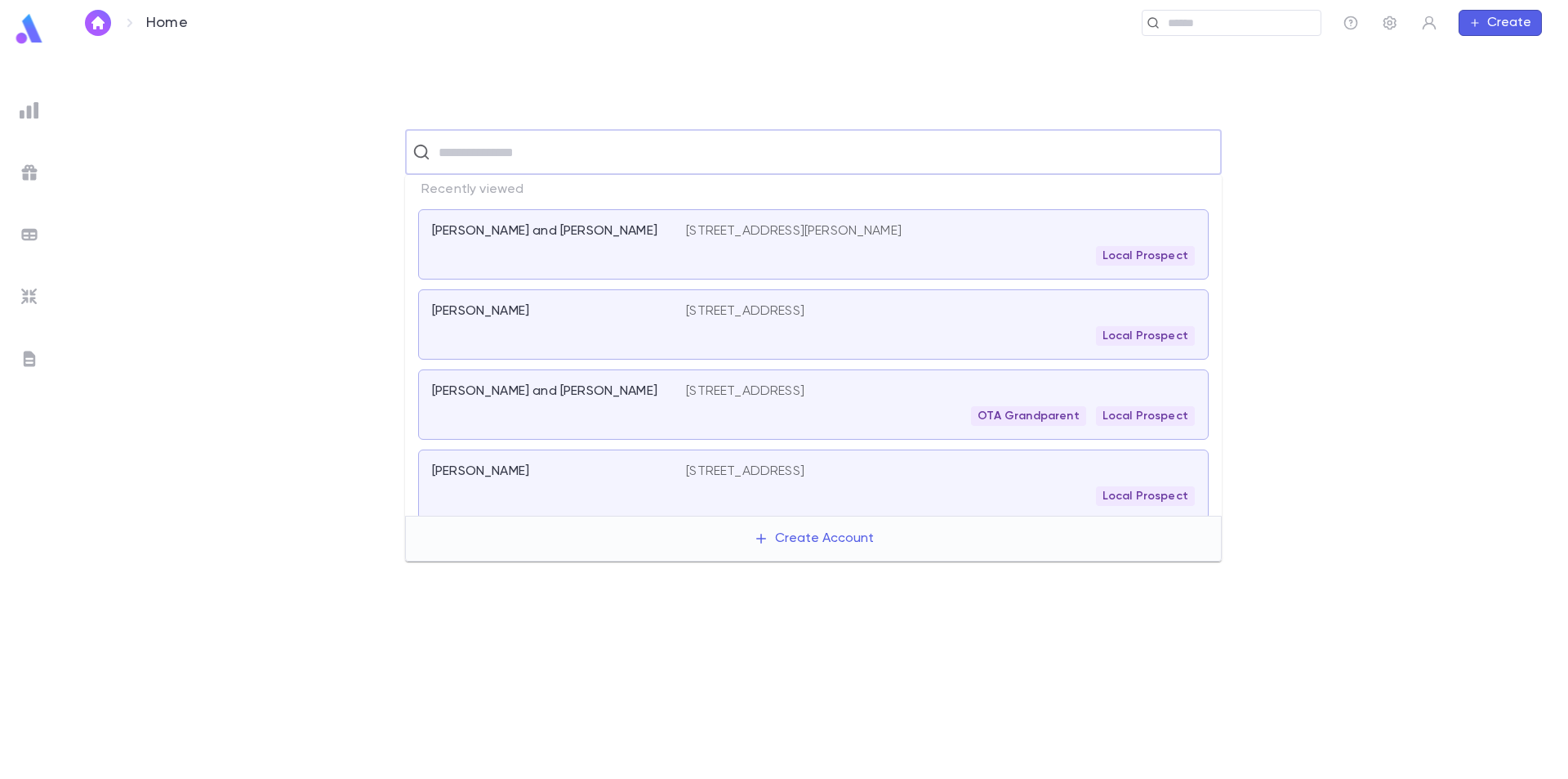
click at [516, 148] on input "text" at bounding box center [824, 152] width 781 height 31
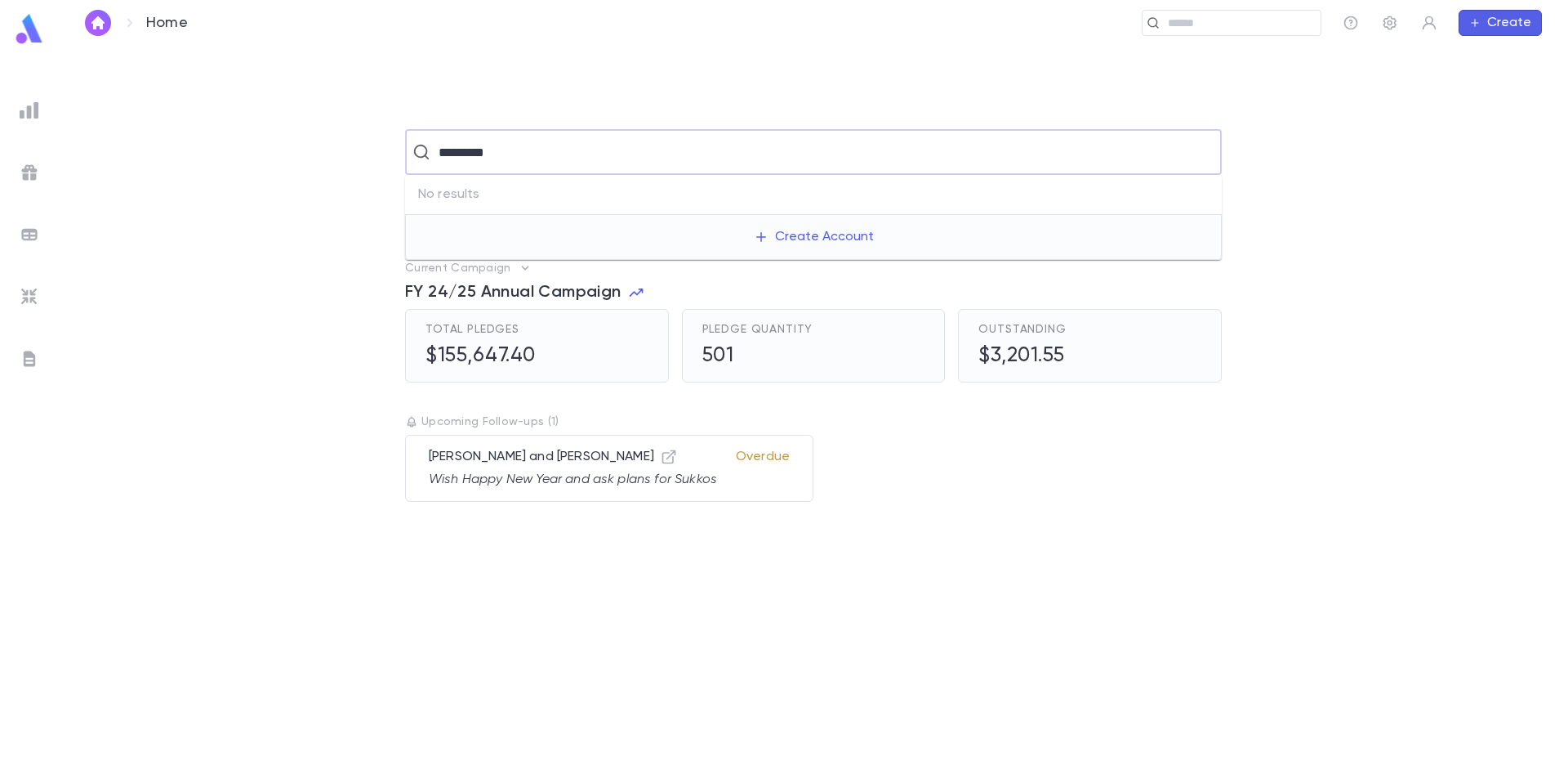
click at [444, 152] on input "*********" at bounding box center [811, 152] width 756 height 31
type input "*********"
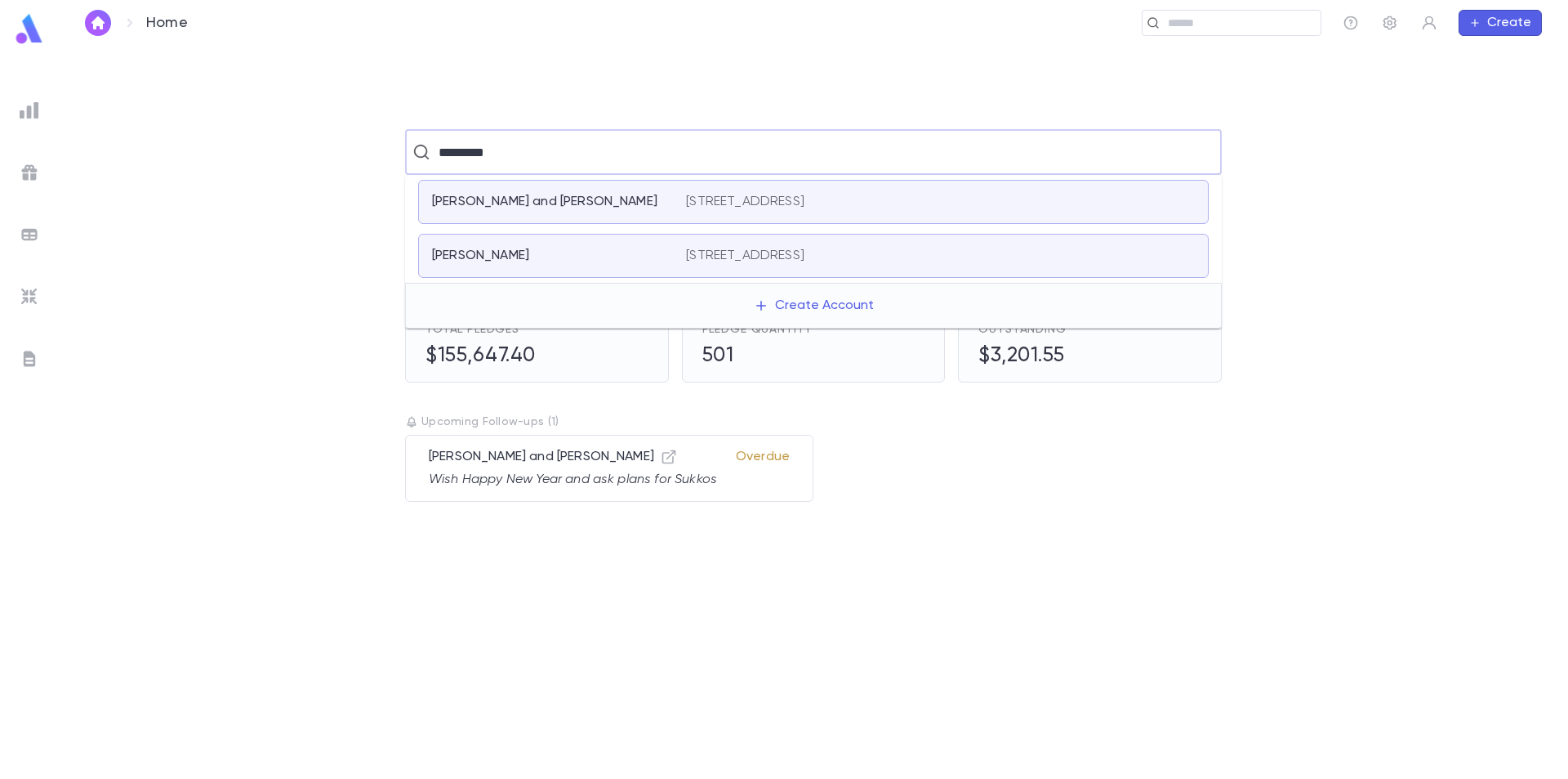
click at [644, 202] on div "Jacobs, Brad and Homburger, Eve" at bounding box center [549, 202] width 234 height 17
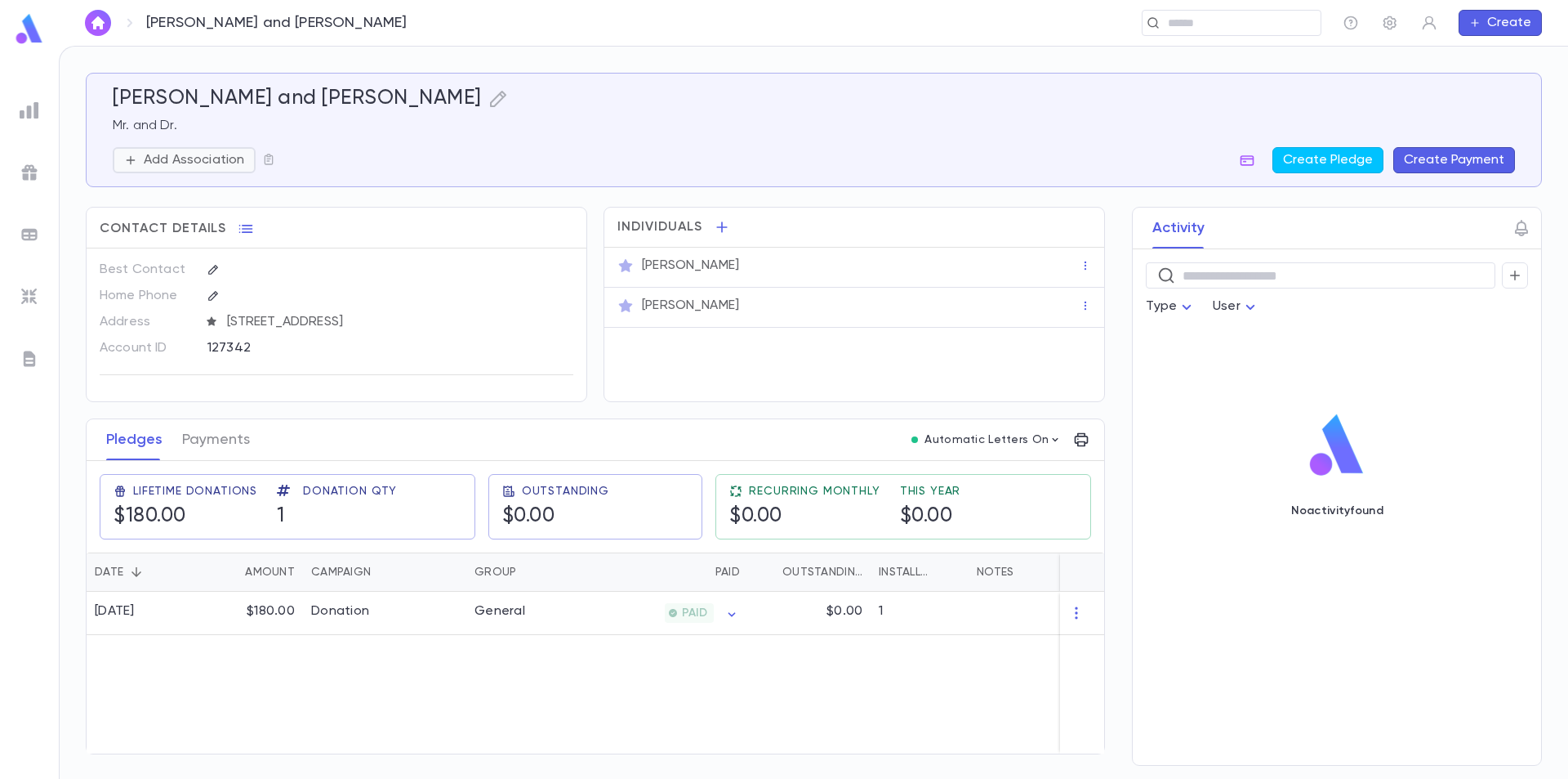
click at [221, 166] on p "Add Association" at bounding box center [193, 160] width 101 height 17
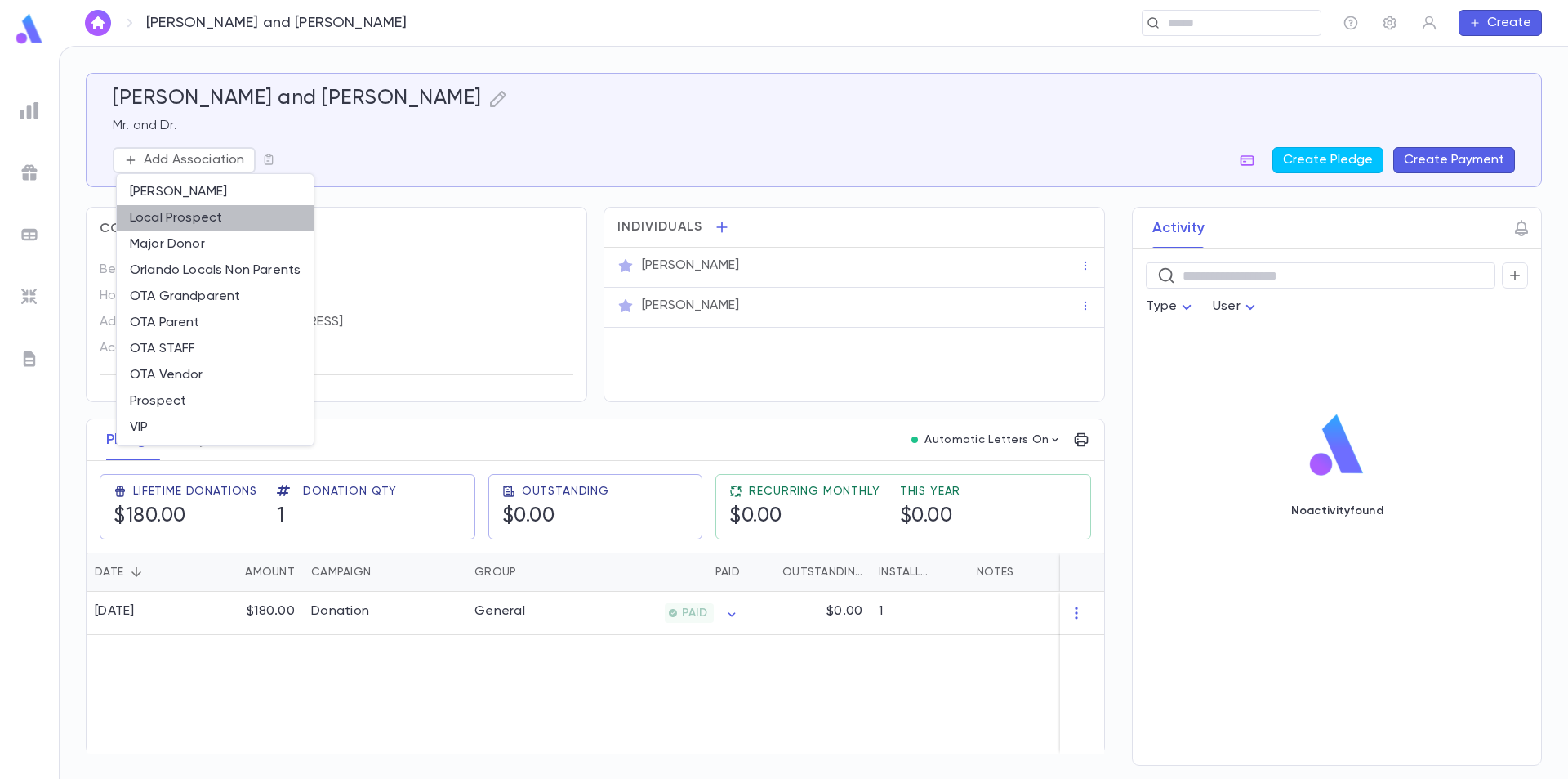
click at [203, 215] on li "Local Prospect" at bounding box center [215, 218] width 197 height 26
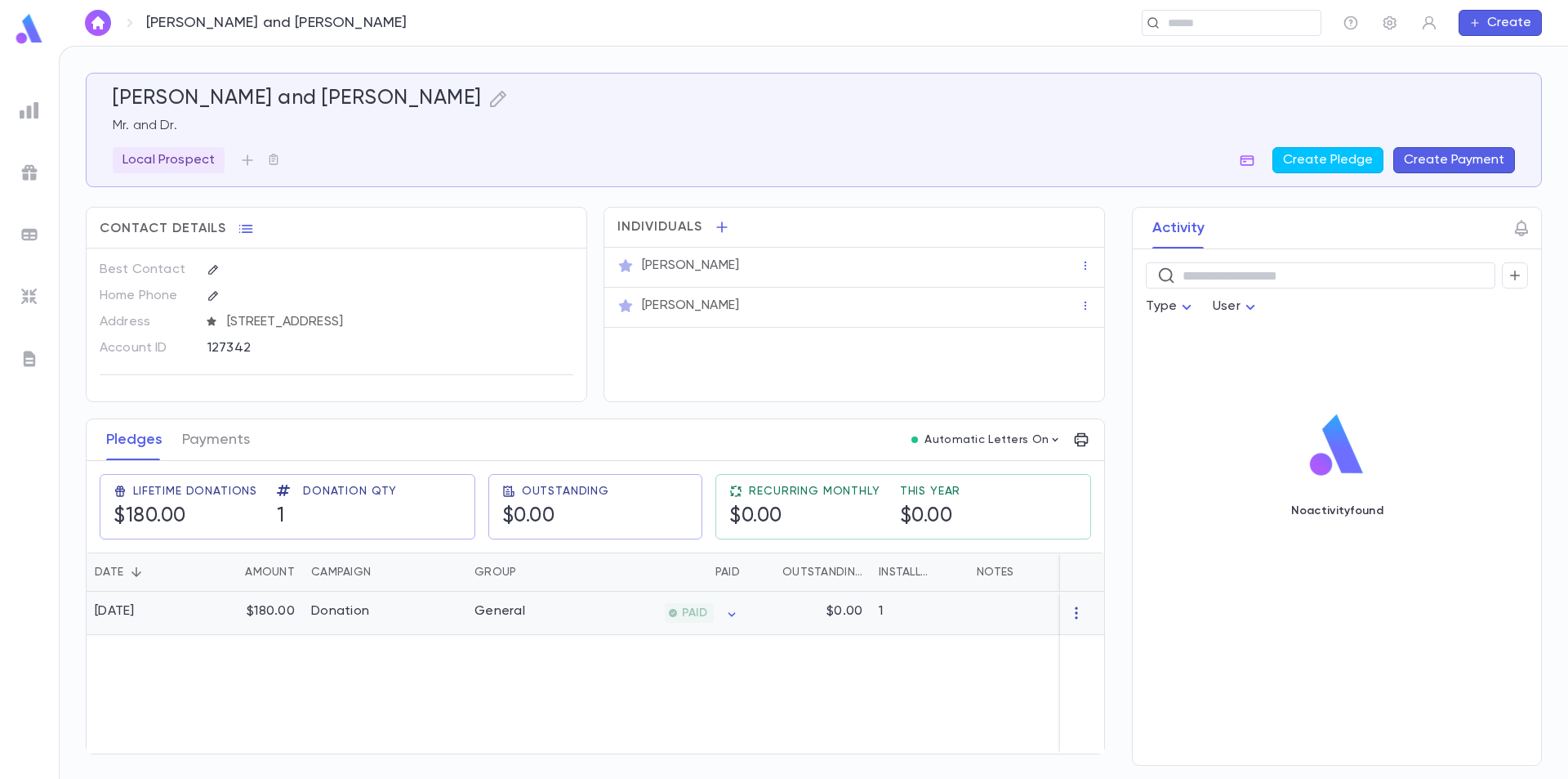
click at [1071, 614] on icon "button" at bounding box center [1077, 613] width 17 height 17
click at [518, 604] on div at bounding box center [784, 390] width 1568 height 779
click at [524, 617] on div "General" at bounding box center [528, 613] width 123 height 43
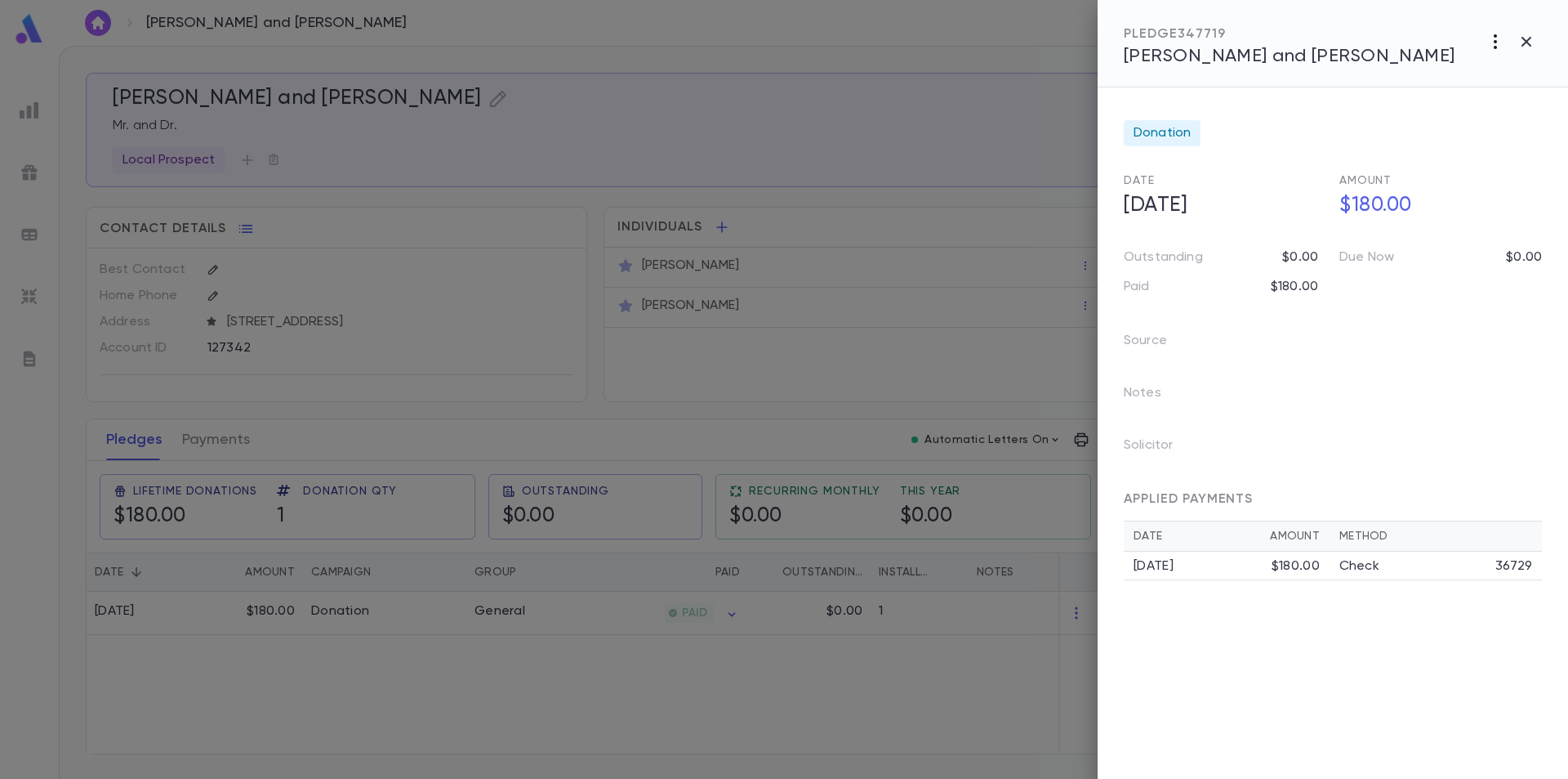
click at [1491, 45] on icon "button" at bounding box center [1495, 42] width 20 height 20
click at [1299, 131] on div at bounding box center [784, 390] width 1568 height 779
click at [1525, 45] on icon "button" at bounding box center [1527, 42] width 20 height 20
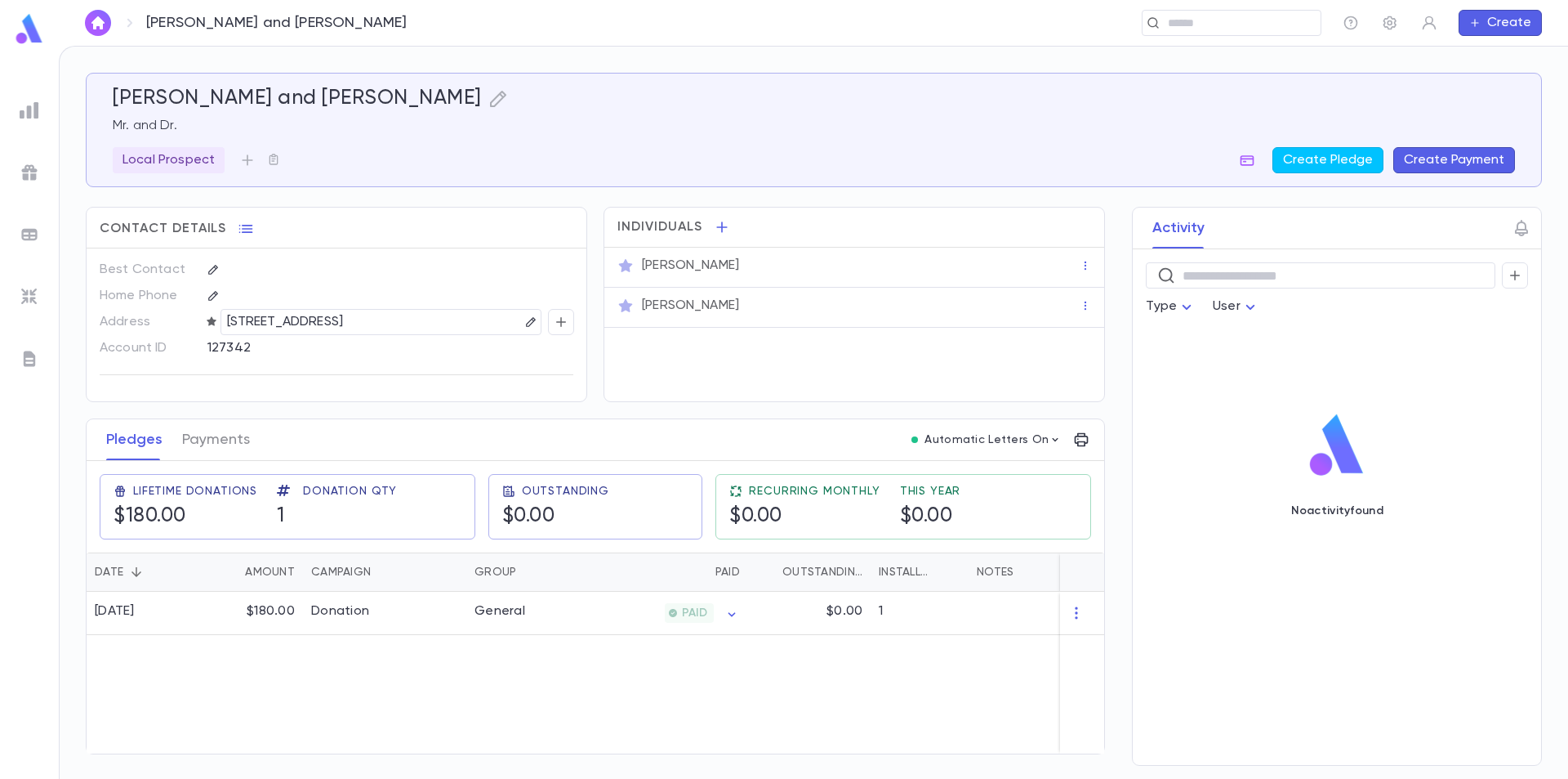
click at [22, 34] on img at bounding box center [29, 29] width 33 height 32
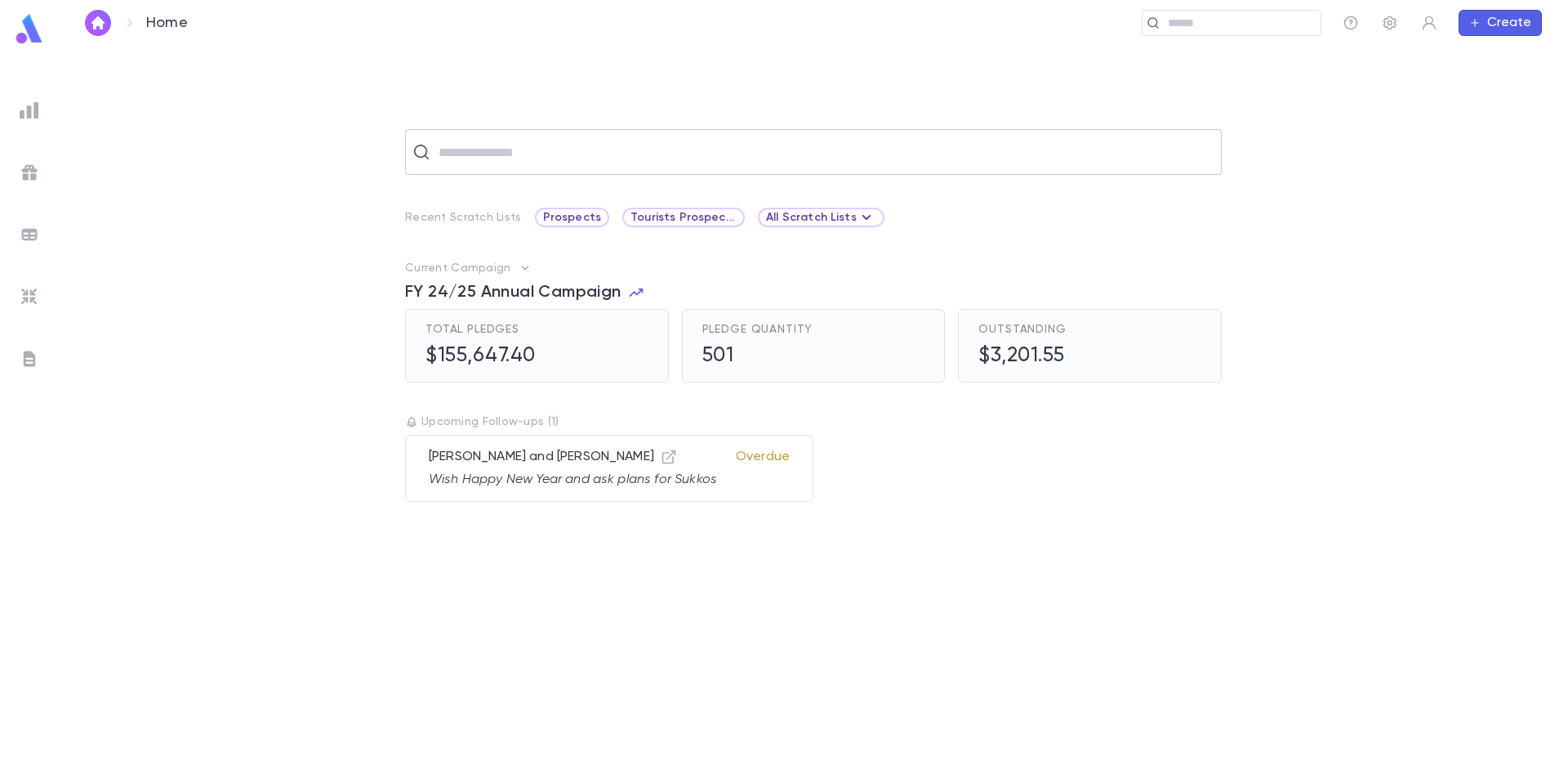
click at [530, 150] on input "text" at bounding box center [824, 152] width 781 height 31
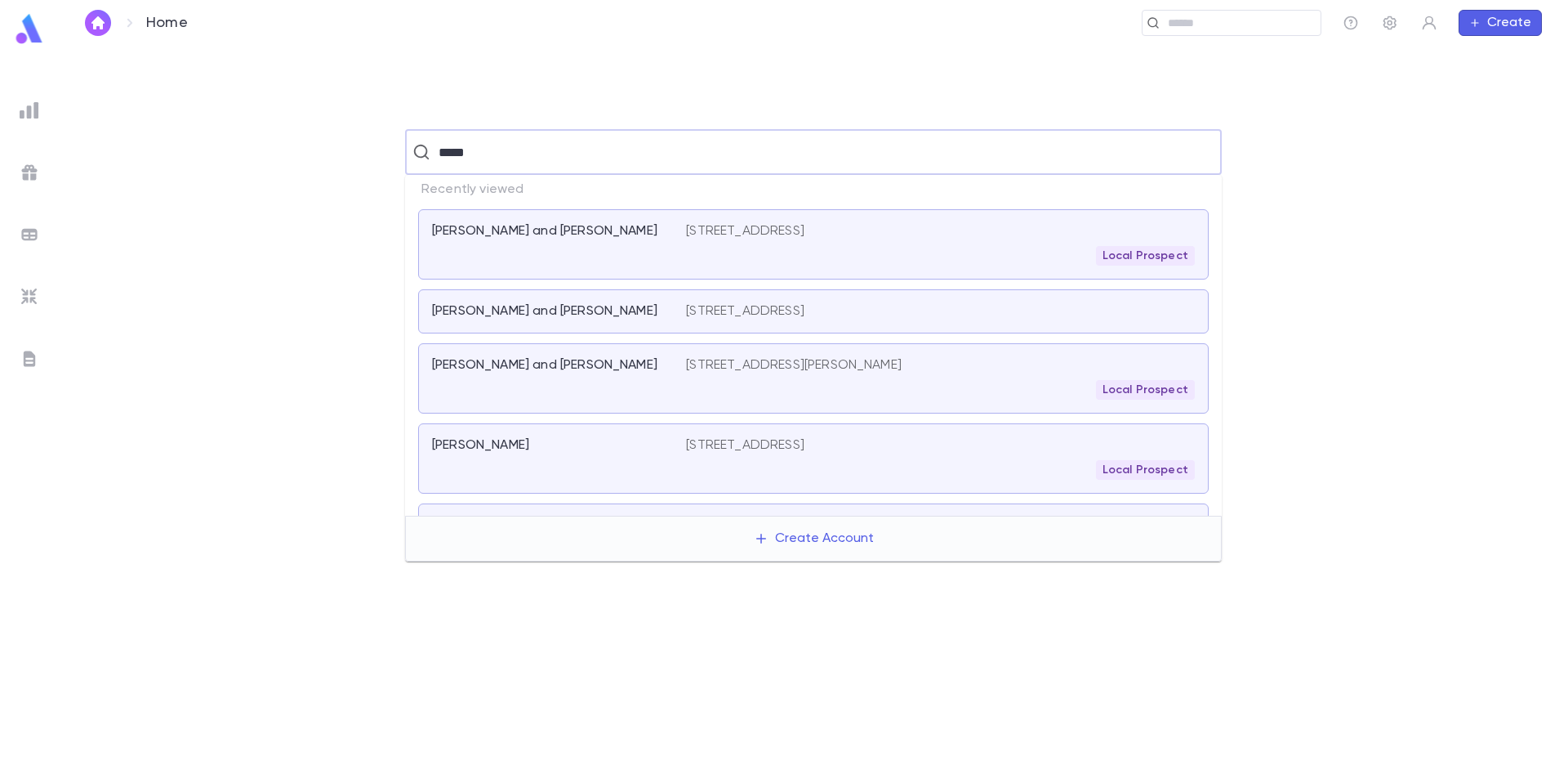
type input "******"
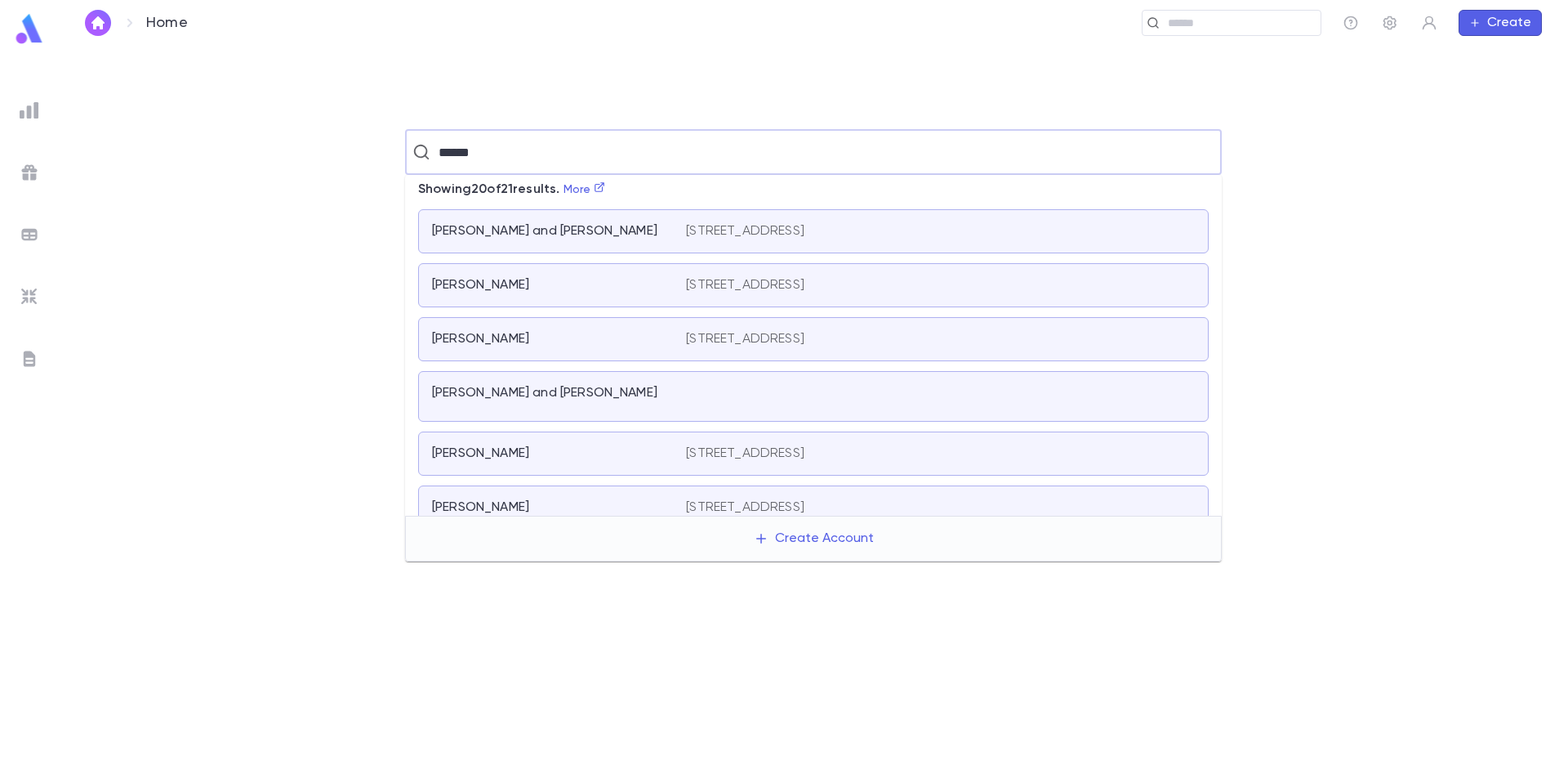
click at [609, 217] on div "Golden, Eric and Leslie 1812 Gipson Green Lane, Winter Park FL 32789 US" at bounding box center [814, 231] width 791 height 44
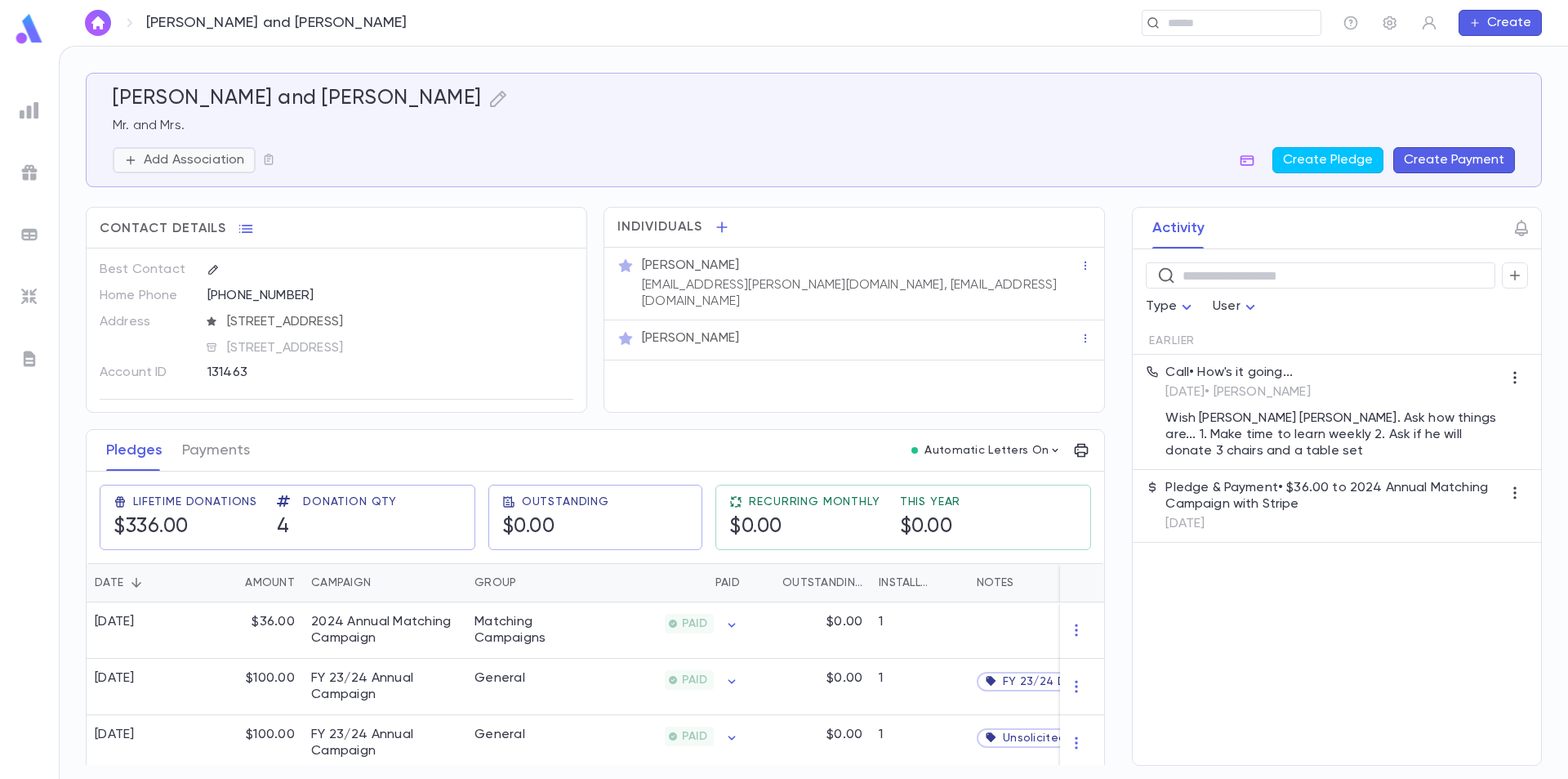
click at [217, 165] on p "Add Association" at bounding box center [193, 160] width 101 height 17
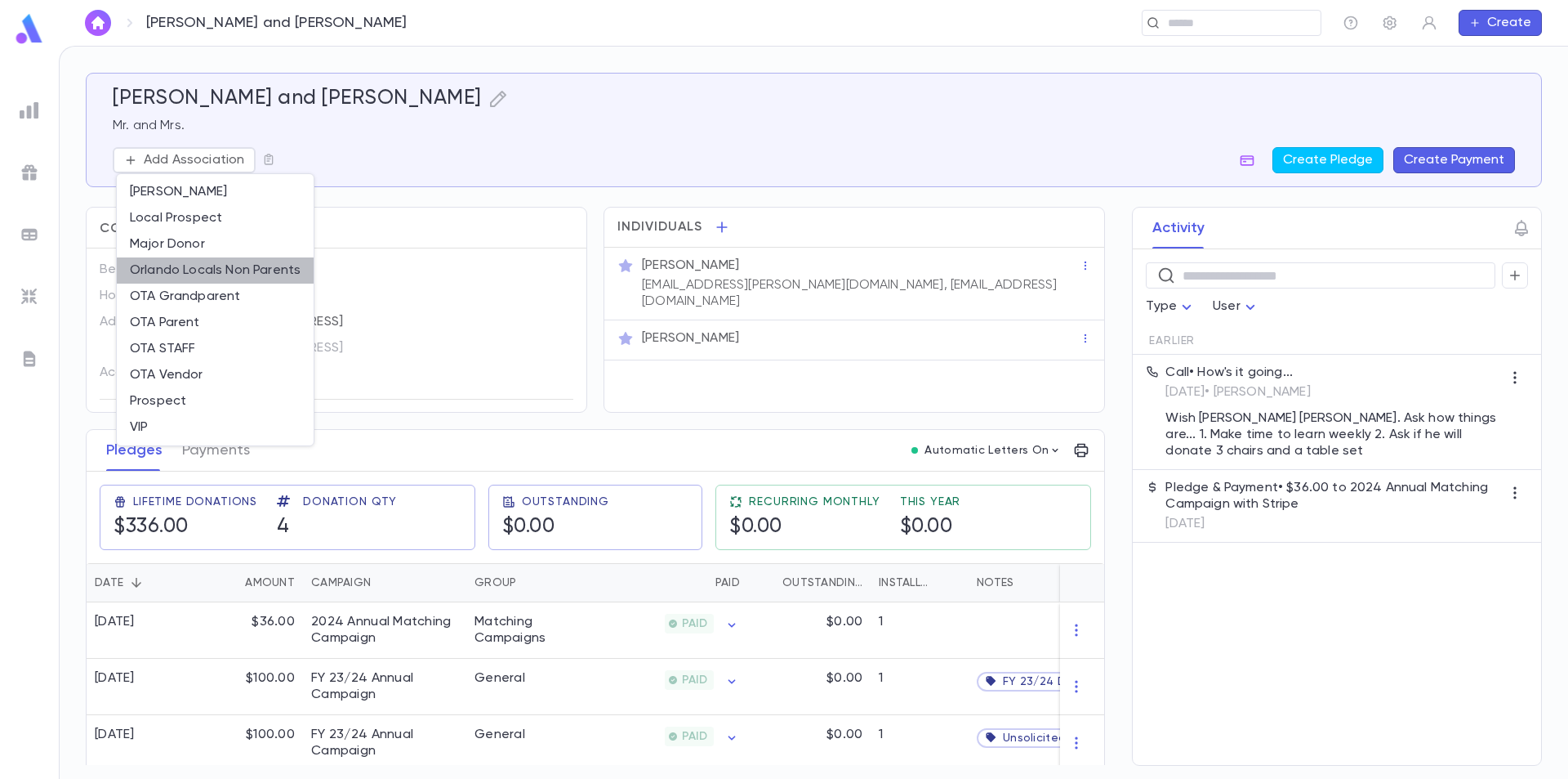
click at [206, 269] on li "Orlando Locals Non Parents" at bounding box center [215, 270] width 197 height 26
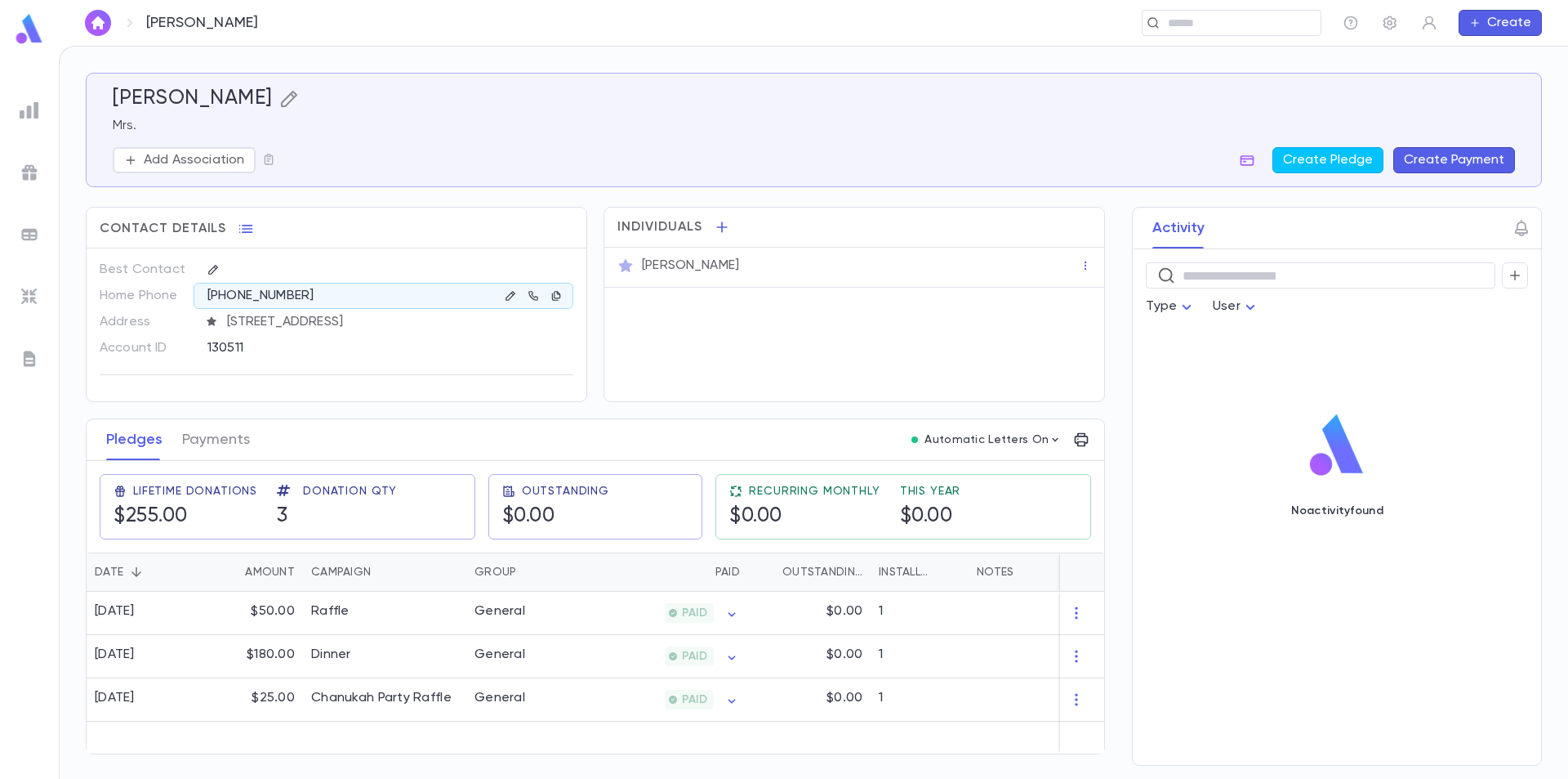
click at [279, 98] on icon "button" at bounding box center [289, 99] width 20 height 20
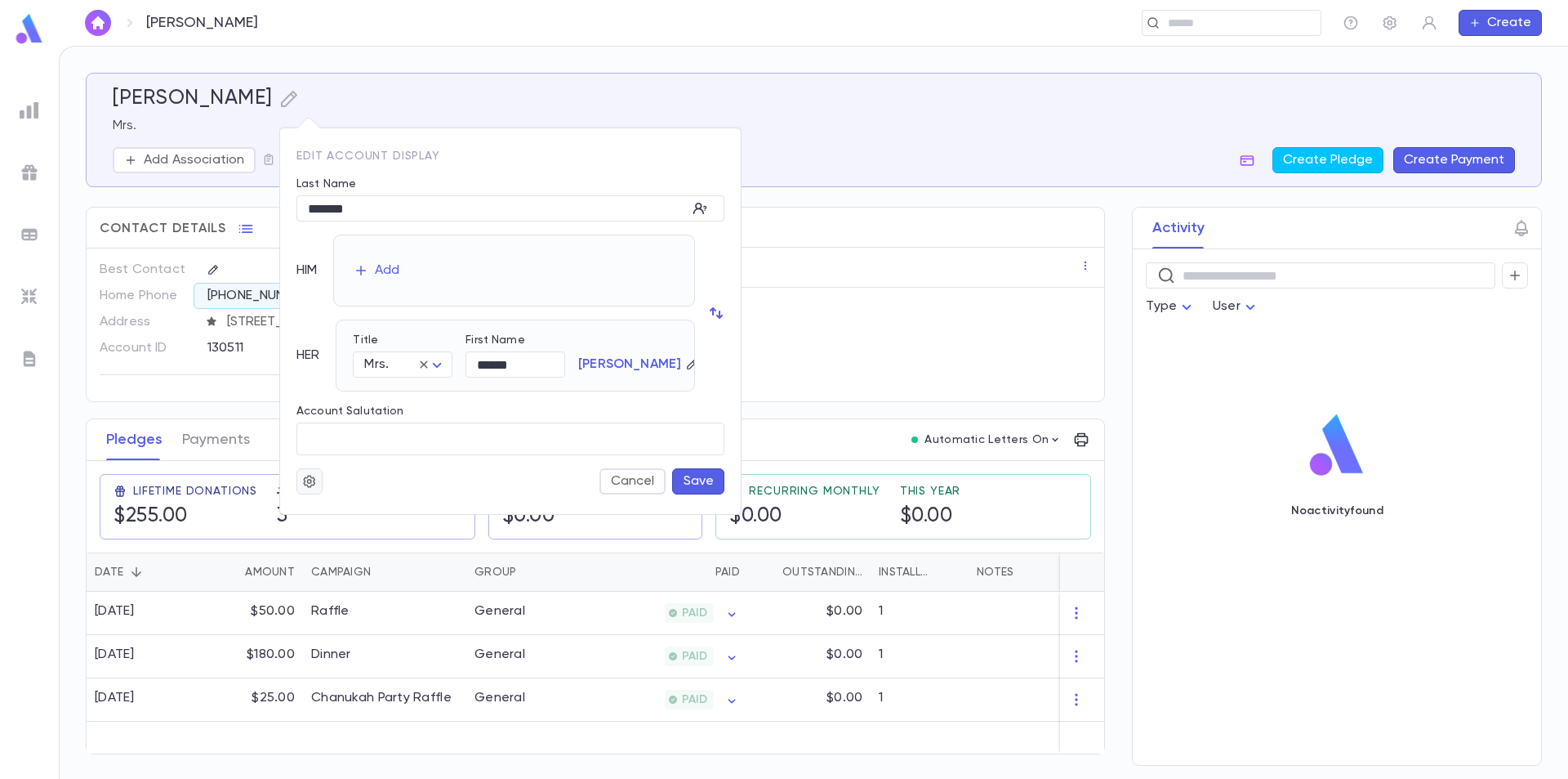
click at [308, 479] on icon "button" at bounding box center [310, 481] width 15 height 17
click at [341, 536] on li "Deactivate" at bounding box center [349, 539] width 98 height 26
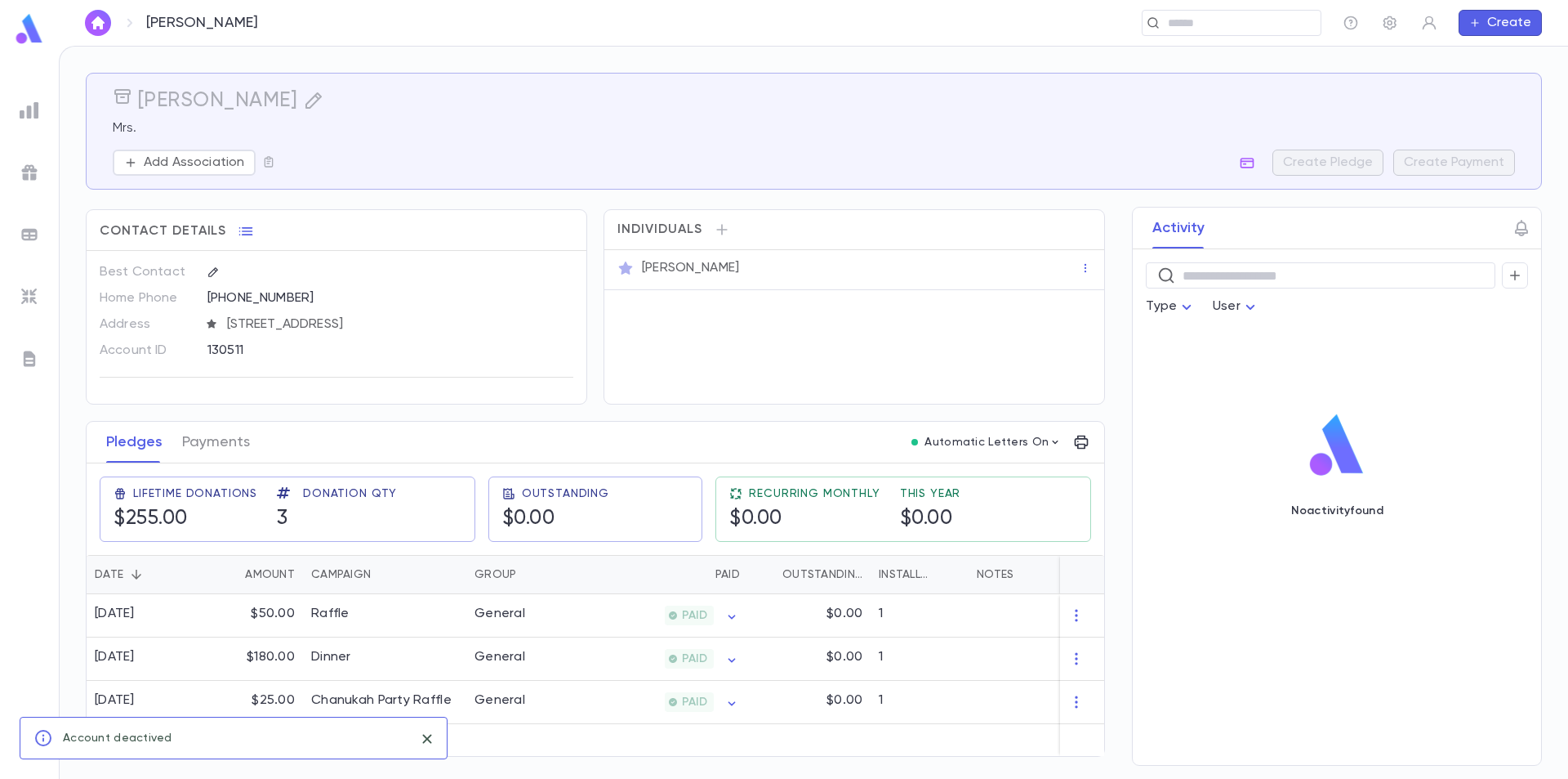
click at [19, 29] on img at bounding box center [29, 29] width 33 height 32
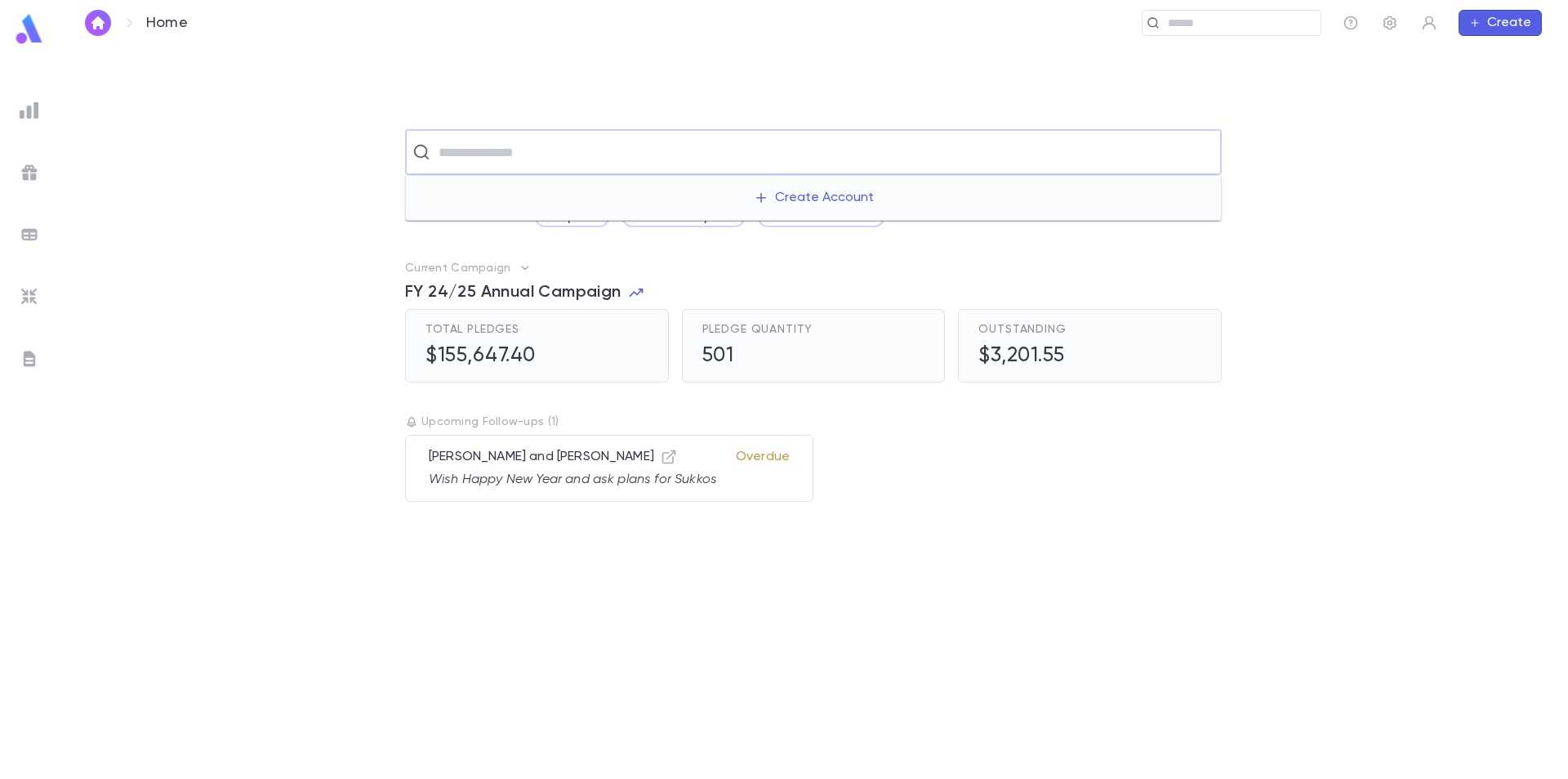
click at [447, 145] on input "text" at bounding box center [824, 152] width 781 height 31
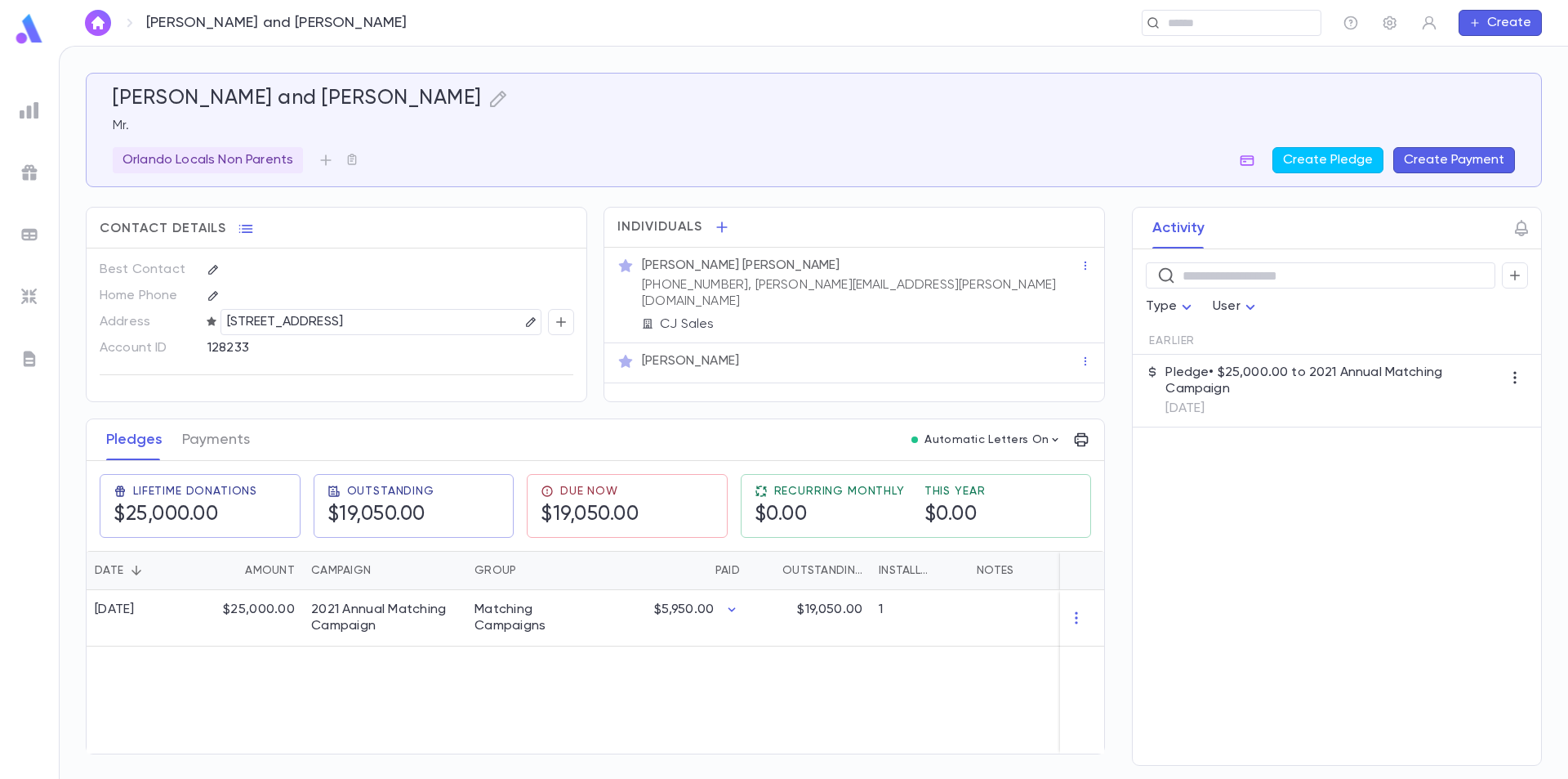
click at [284, 332] on p "[STREET_ADDRESS]" at bounding box center [285, 322] width 117 height 20
click at [526, 318] on icon "button" at bounding box center [530, 321] width 9 height 9
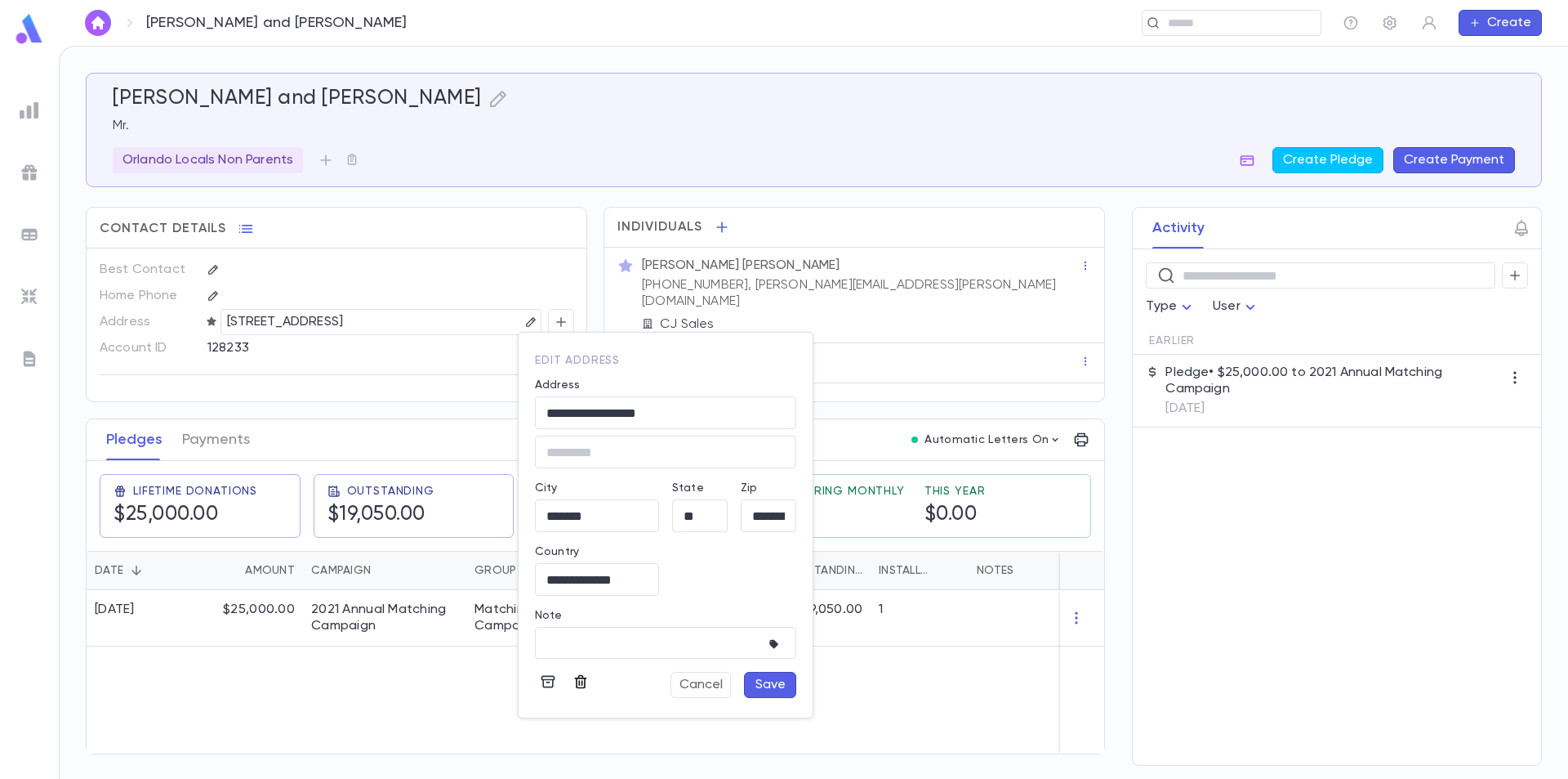
click at [582, 682] on icon "button" at bounding box center [581, 681] width 17 height 17
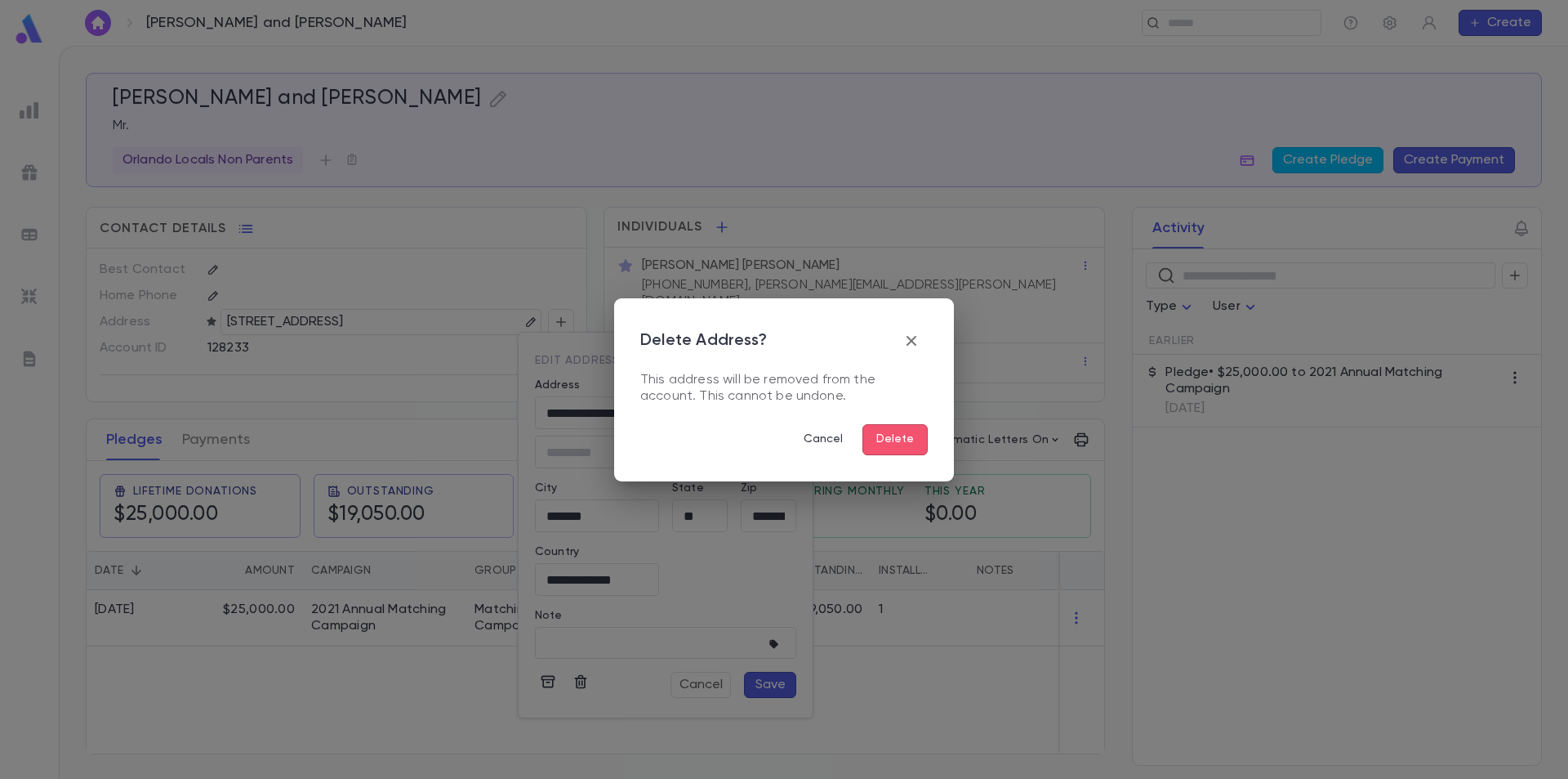
click at [880, 439] on button "Delete" at bounding box center [895, 440] width 65 height 31
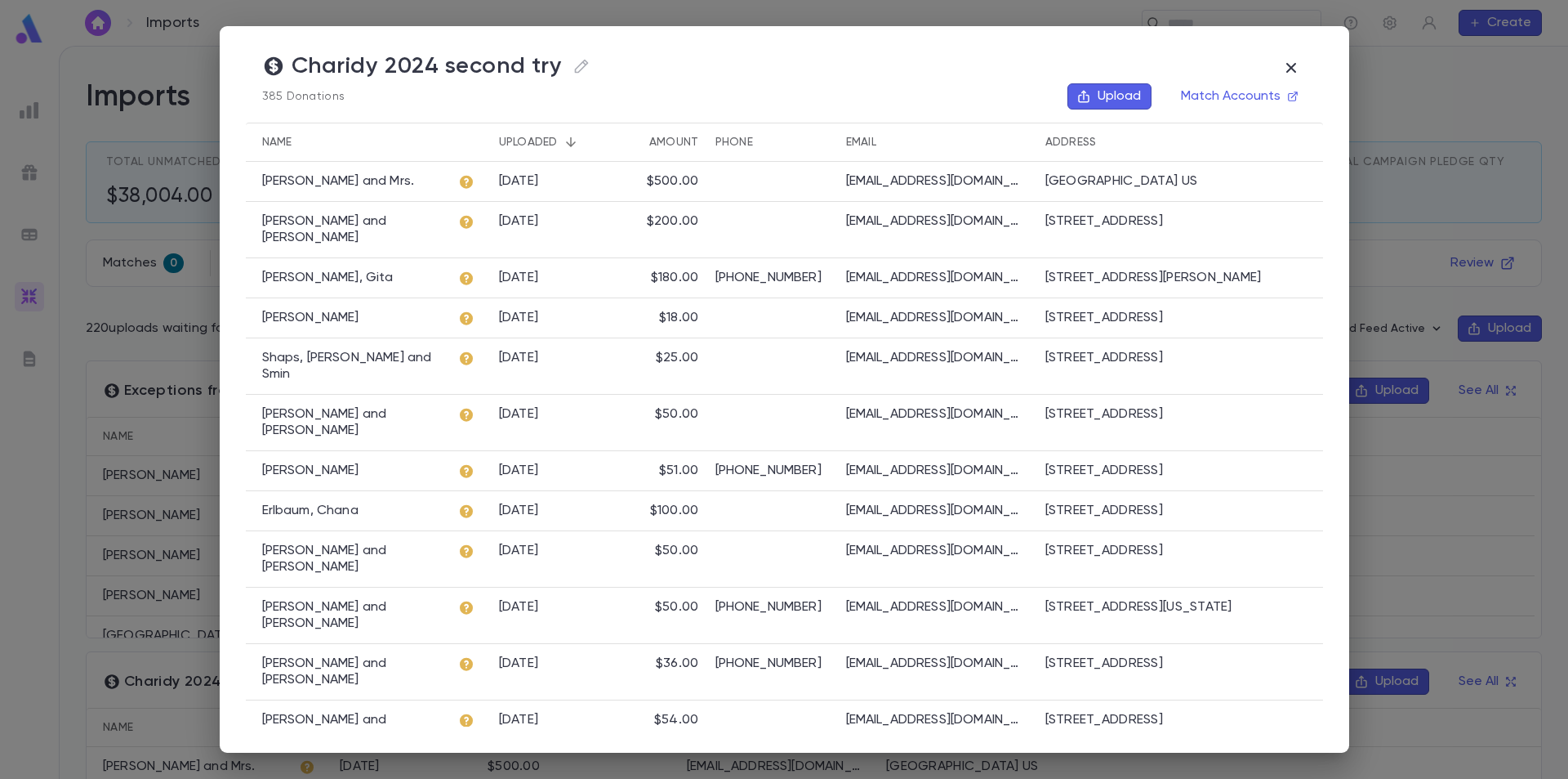
scroll to position [163, 0]
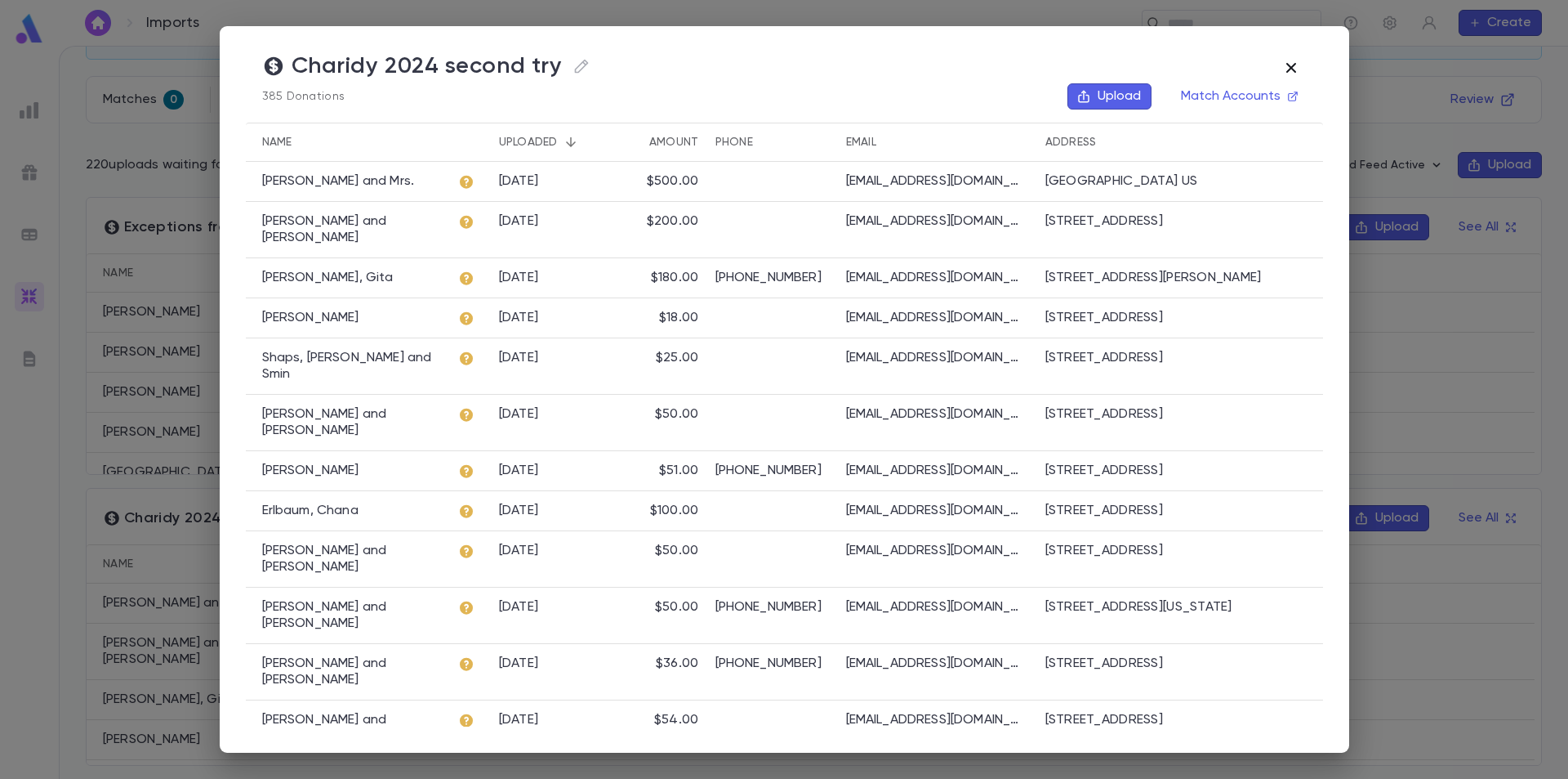
click at [1295, 66] on icon "button" at bounding box center [1290, 68] width 10 height 10
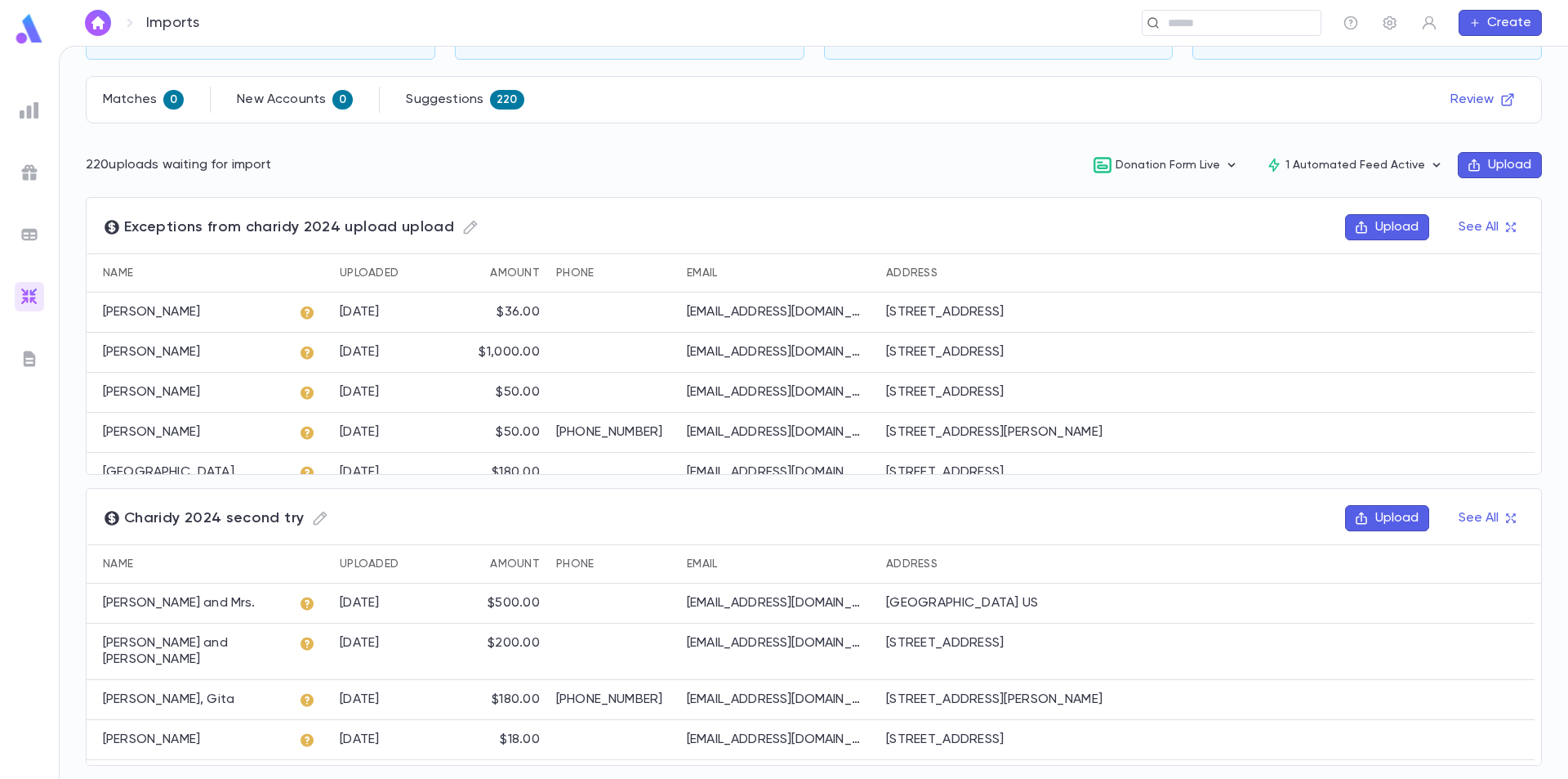
click at [1469, 167] on icon "button" at bounding box center [1475, 164] width 12 height 13
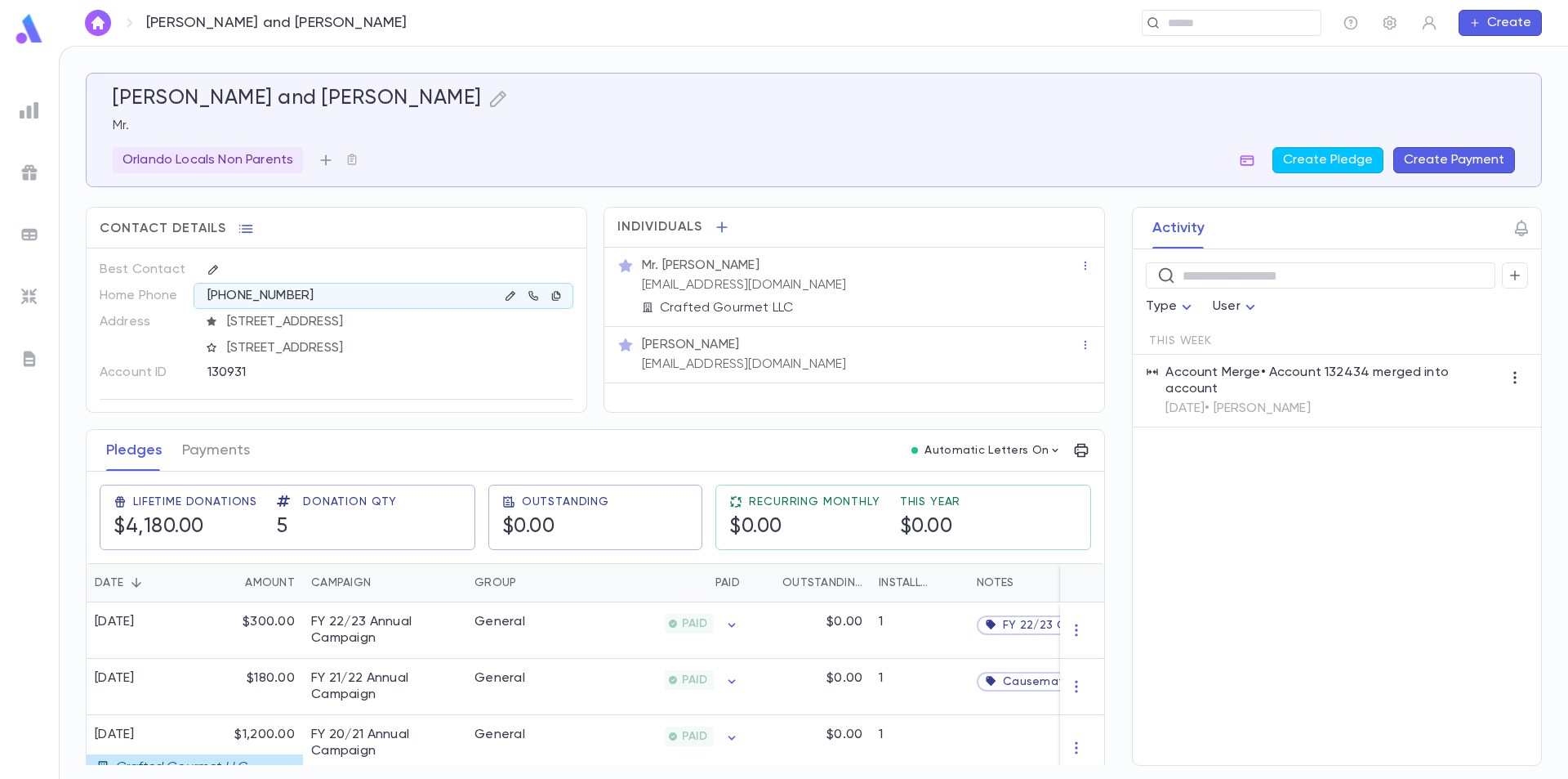
click at [326, 163] on icon "button" at bounding box center [326, 160] width 17 height 17
click at [400, 345] on li "OTA Vendor" at bounding box center [414, 349] width 197 height 26
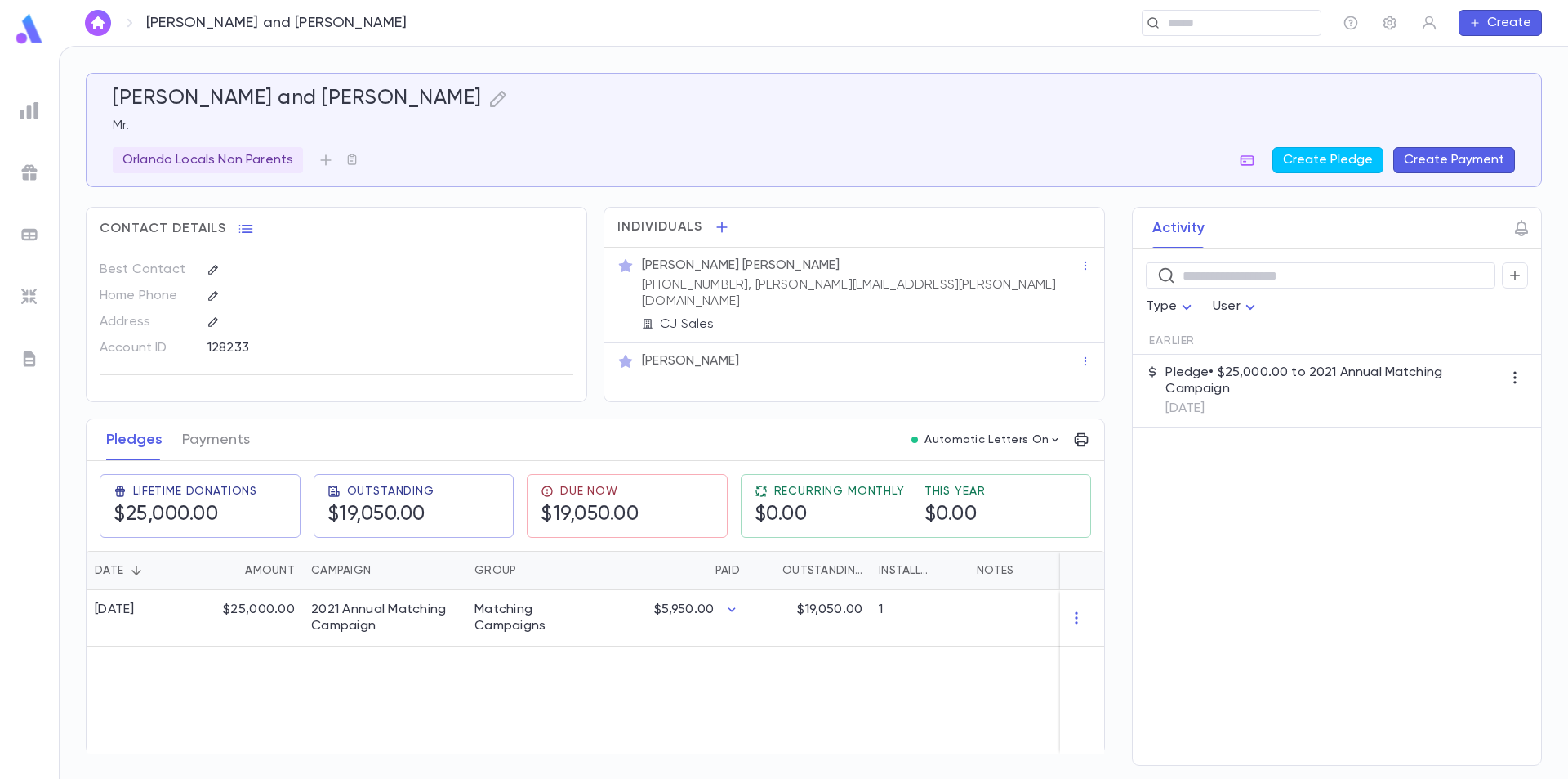
click at [26, 23] on img at bounding box center [29, 29] width 33 height 32
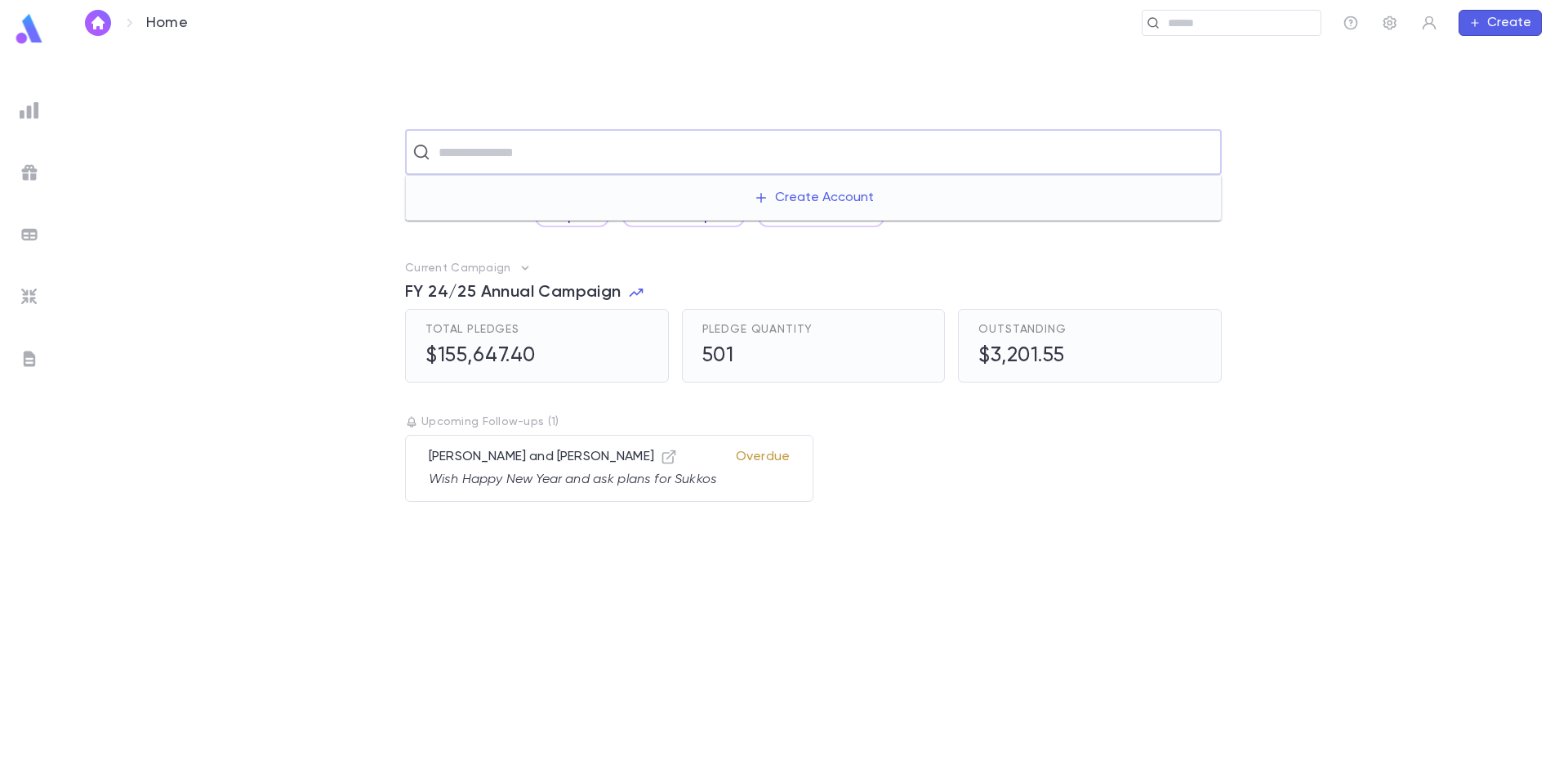
click at [483, 158] on input "text" at bounding box center [824, 152] width 781 height 31
click at [1388, 28] on icon "button" at bounding box center [1390, 23] width 13 height 14
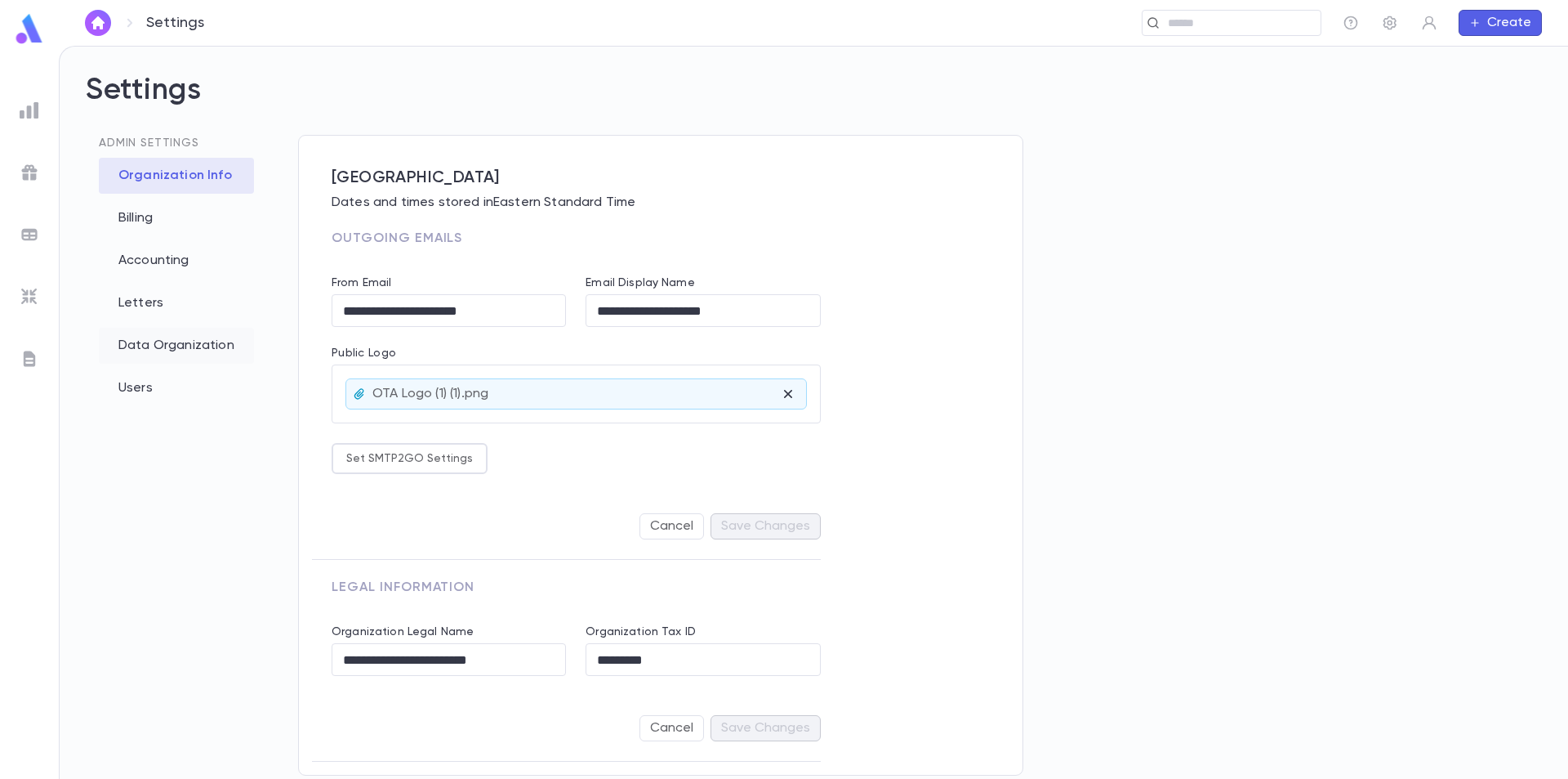
click at [143, 340] on div "Data Organization" at bounding box center [177, 345] width 155 height 36
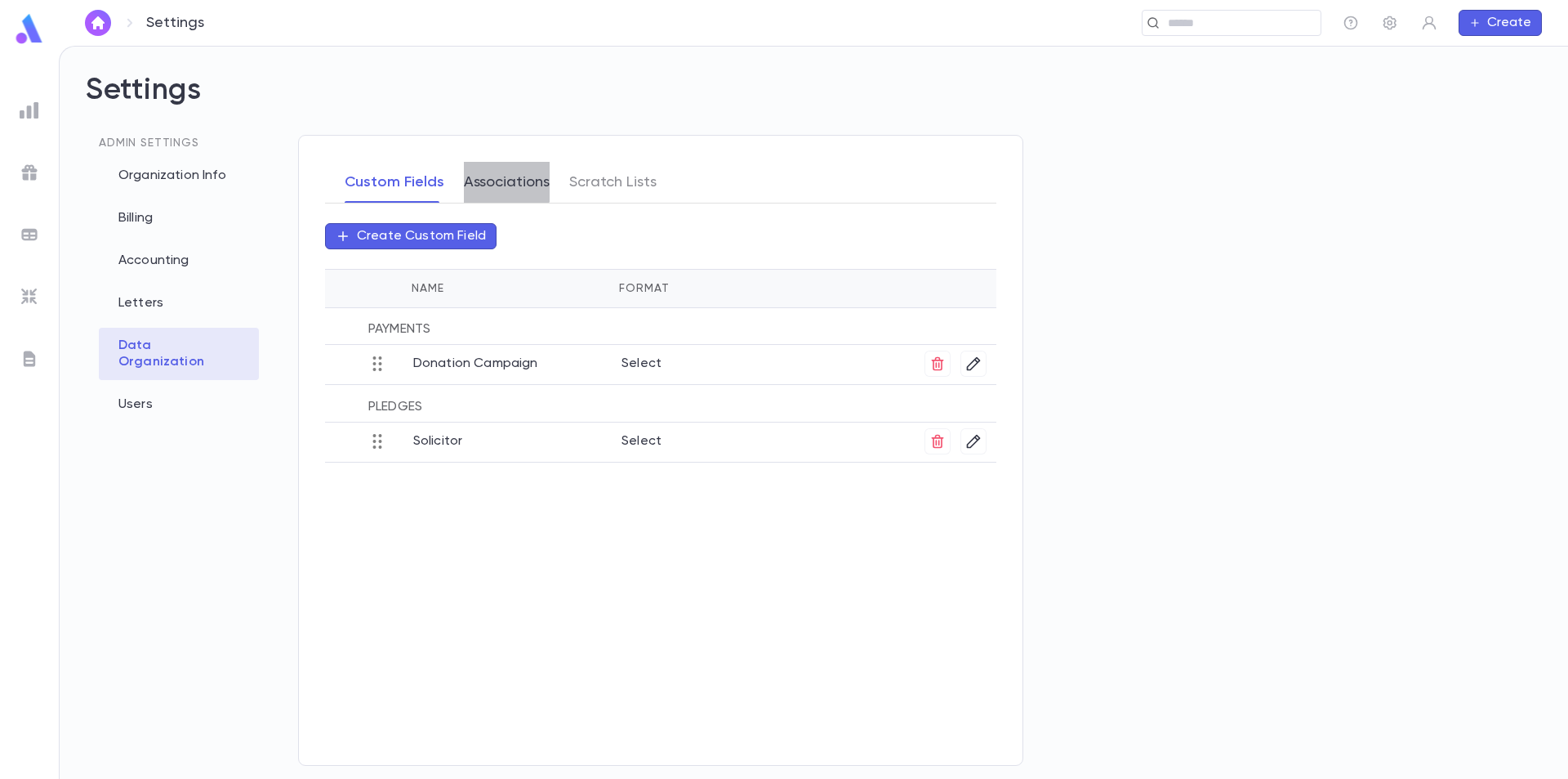
click at [496, 178] on button "Associations" at bounding box center [507, 182] width 86 height 41
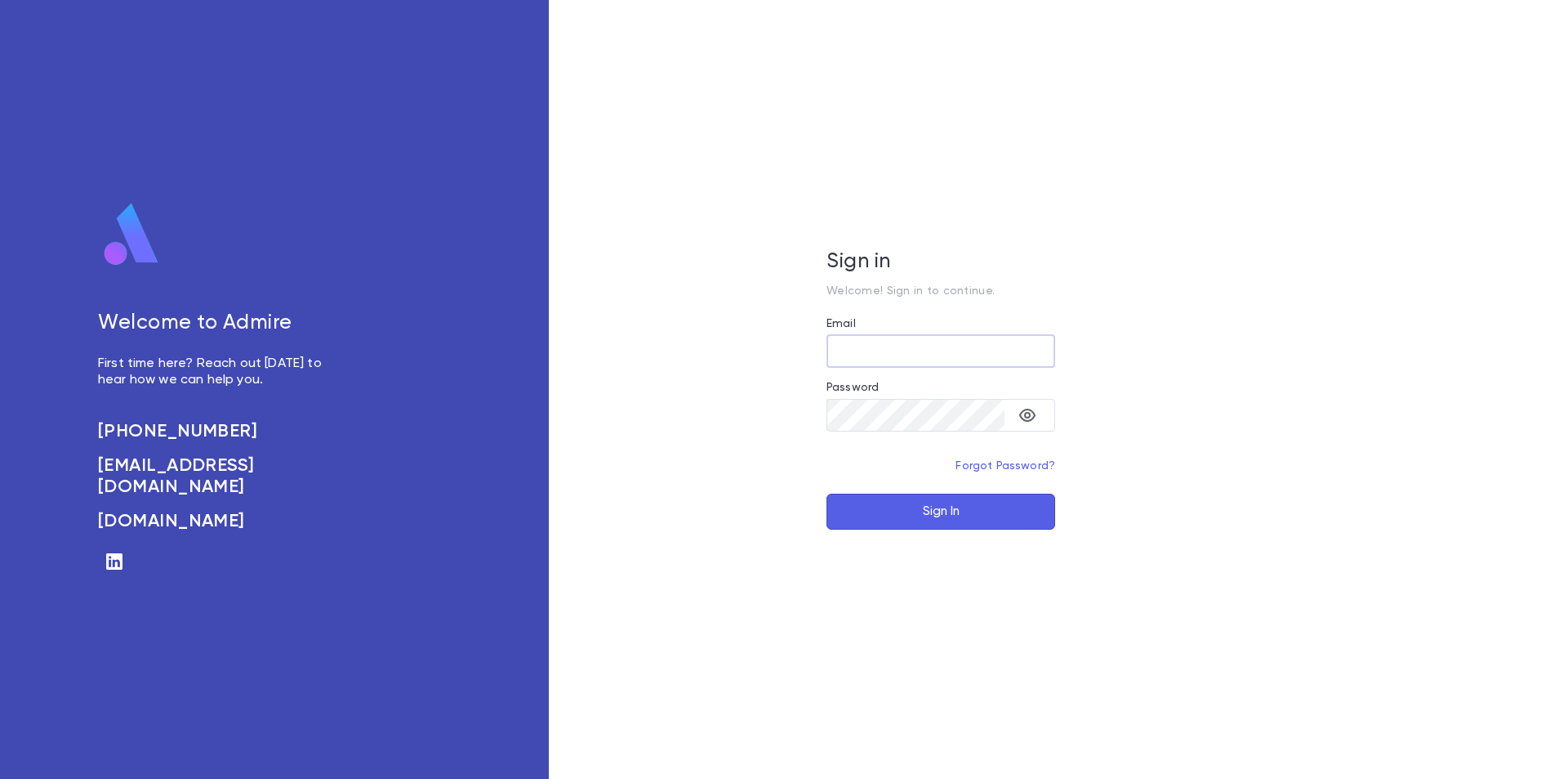
type input "**********"
click at [931, 510] on button "Sign In" at bounding box center [941, 511] width 228 height 36
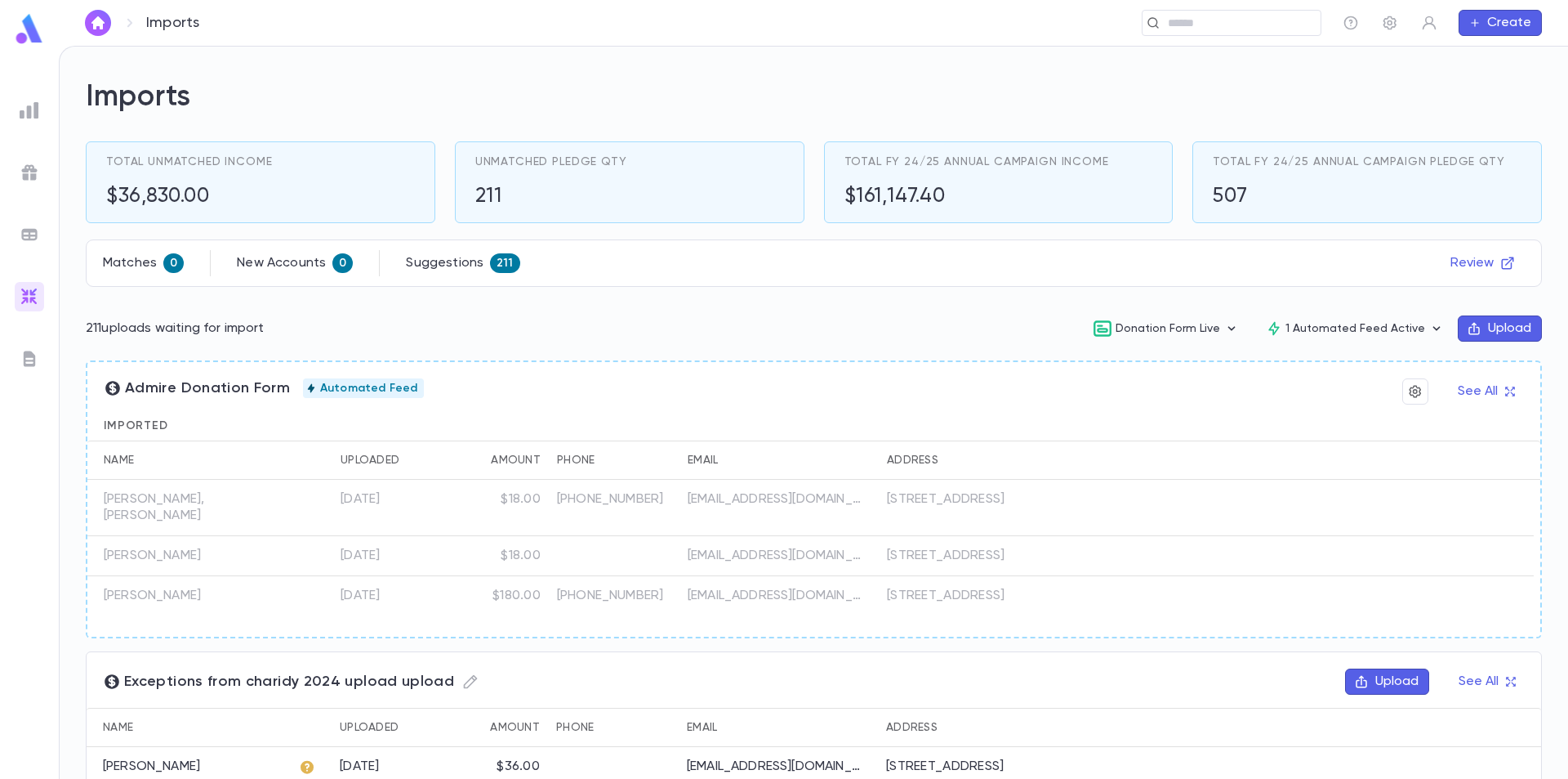
click at [1480, 327] on button "Upload" at bounding box center [1500, 328] width 84 height 26
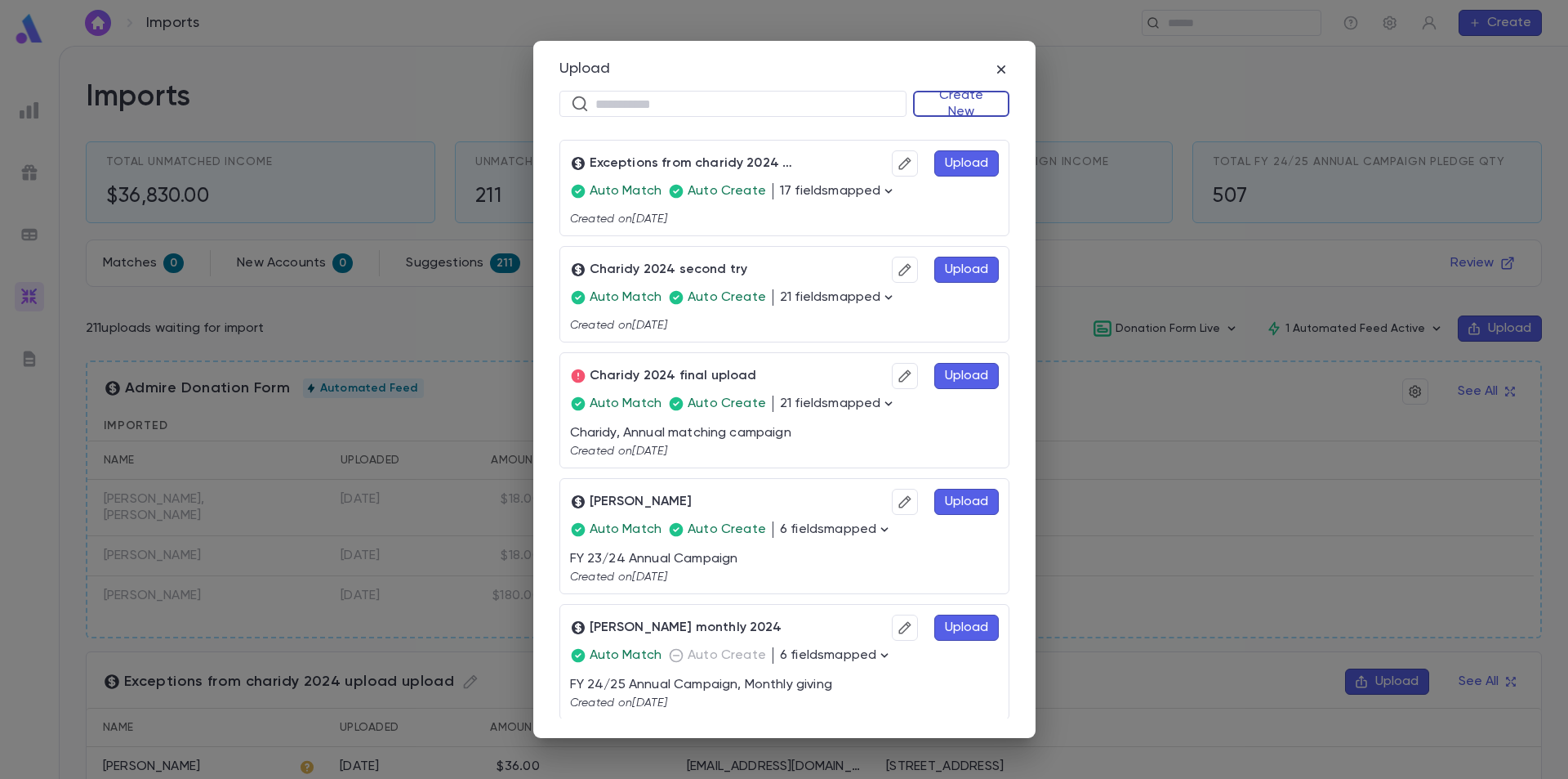
click at [976, 100] on button "Create New" at bounding box center [962, 103] width 97 height 26
click at [972, 137] on li "Accounts" at bounding box center [964, 135] width 94 height 26
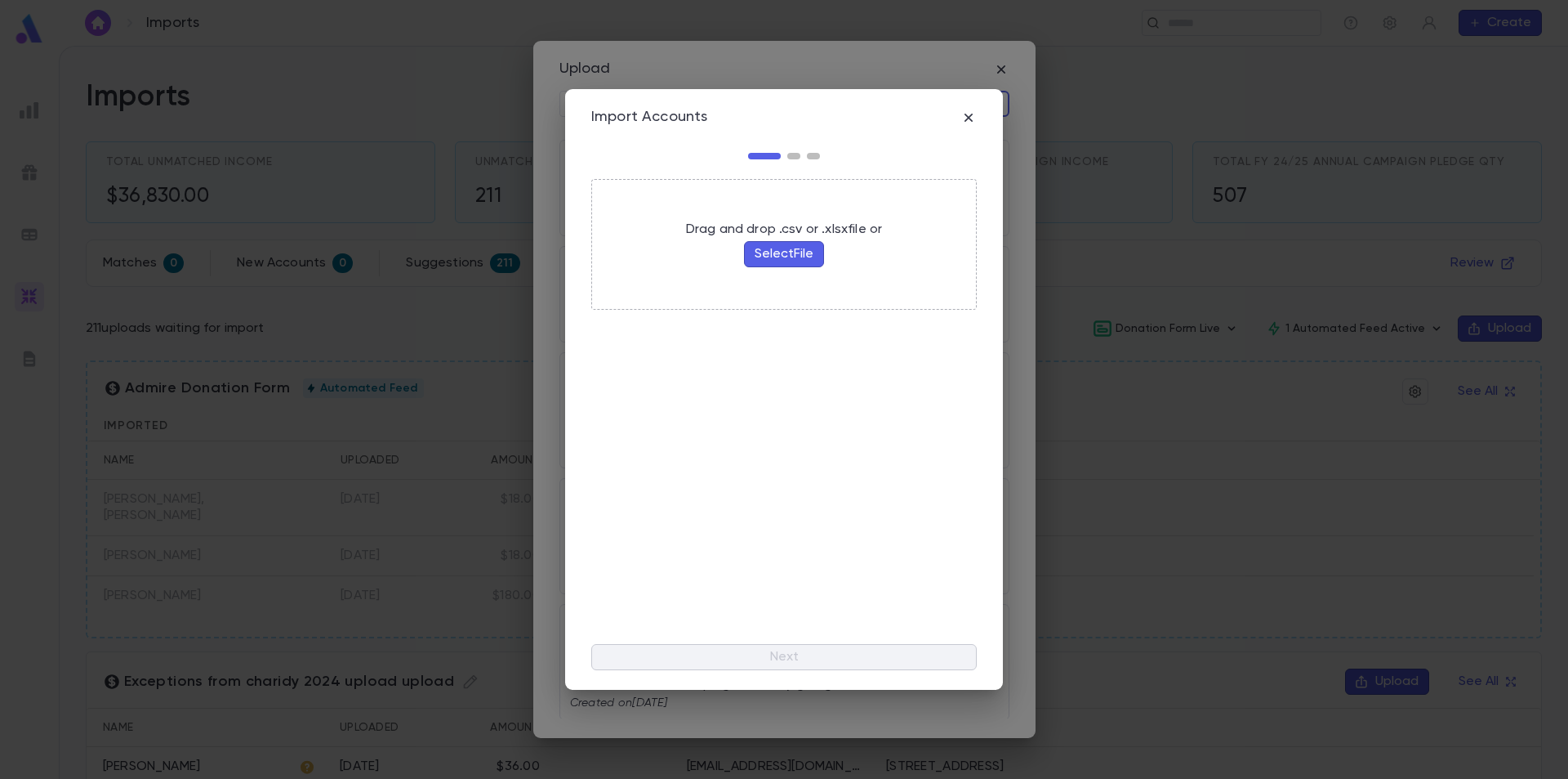
click at [789, 254] on button "Select File" at bounding box center [784, 254] width 80 height 26
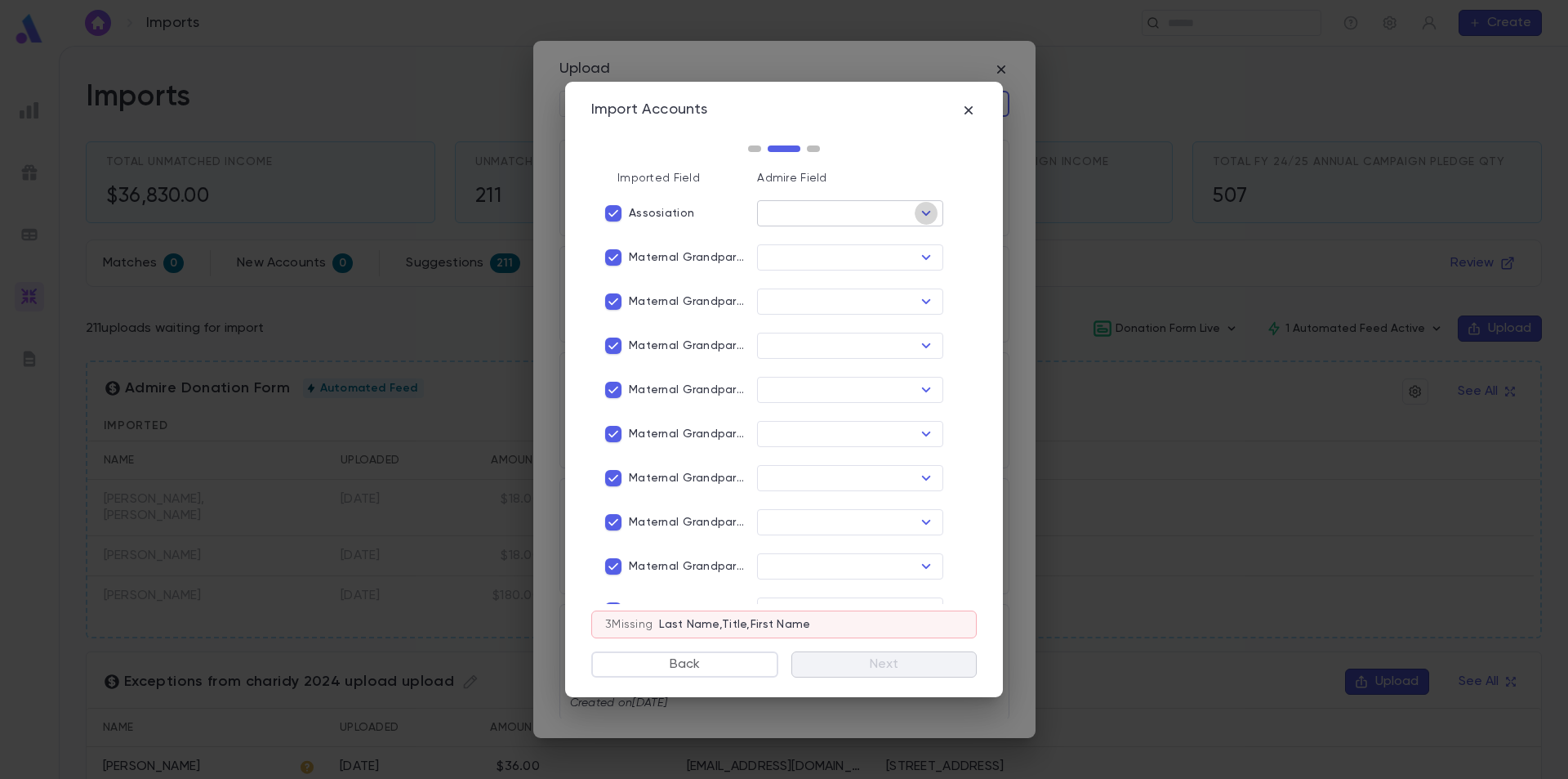
click at [921, 210] on icon "Open" at bounding box center [926, 214] width 20 height 20
click at [844, 432] on li "Association Name" at bounding box center [845, 436] width 183 height 26
type input "**********"
click at [840, 255] on input "text" at bounding box center [836, 257] width 149 height 23
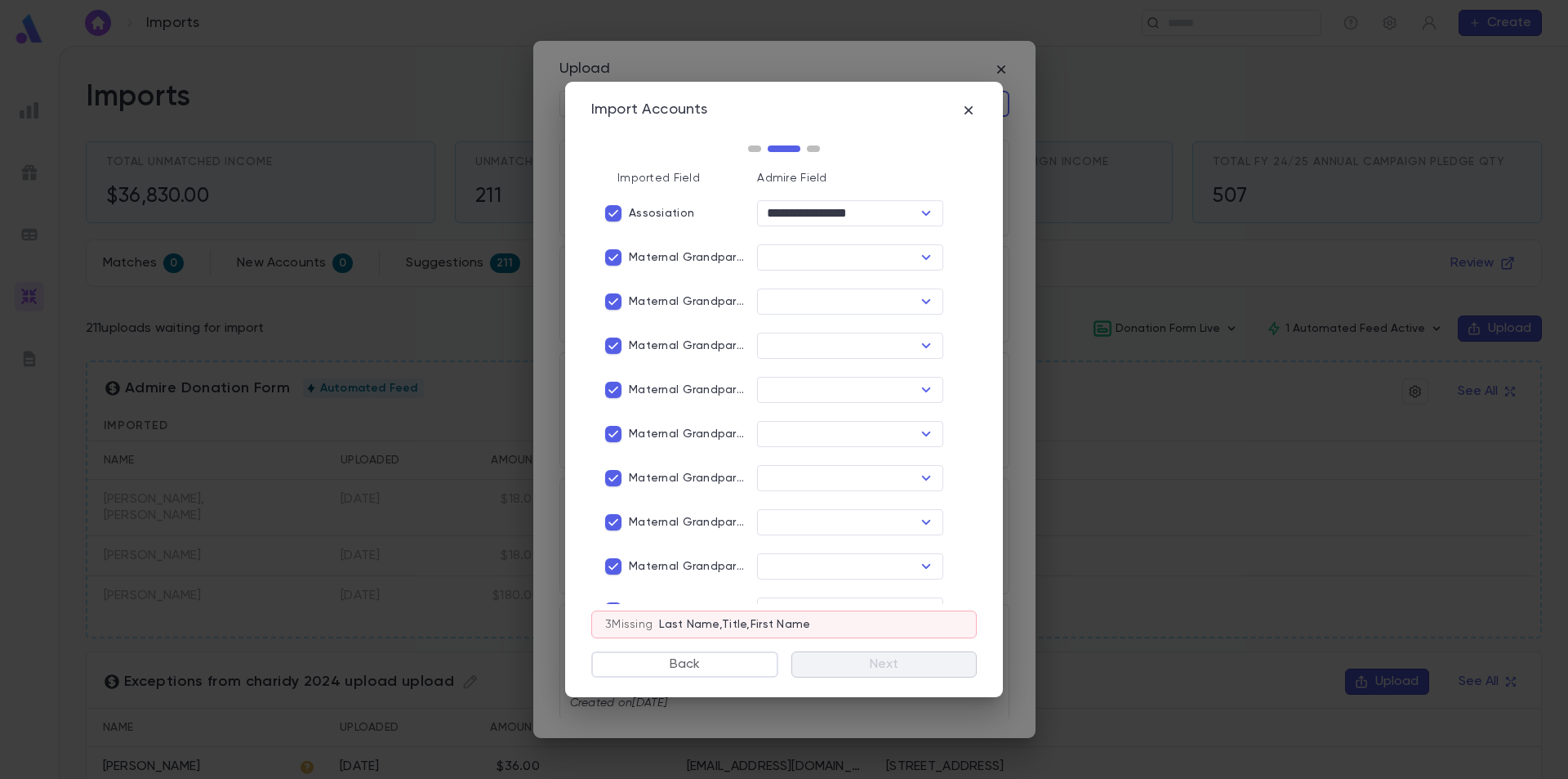
click at [713, 258] on p "Maternal Grandparents 1 Title" at bounding box center [689, 258] width 119 height 13
click at [922, 258] on icon "Open" at bounding box center [926, 258] width 9 height 5
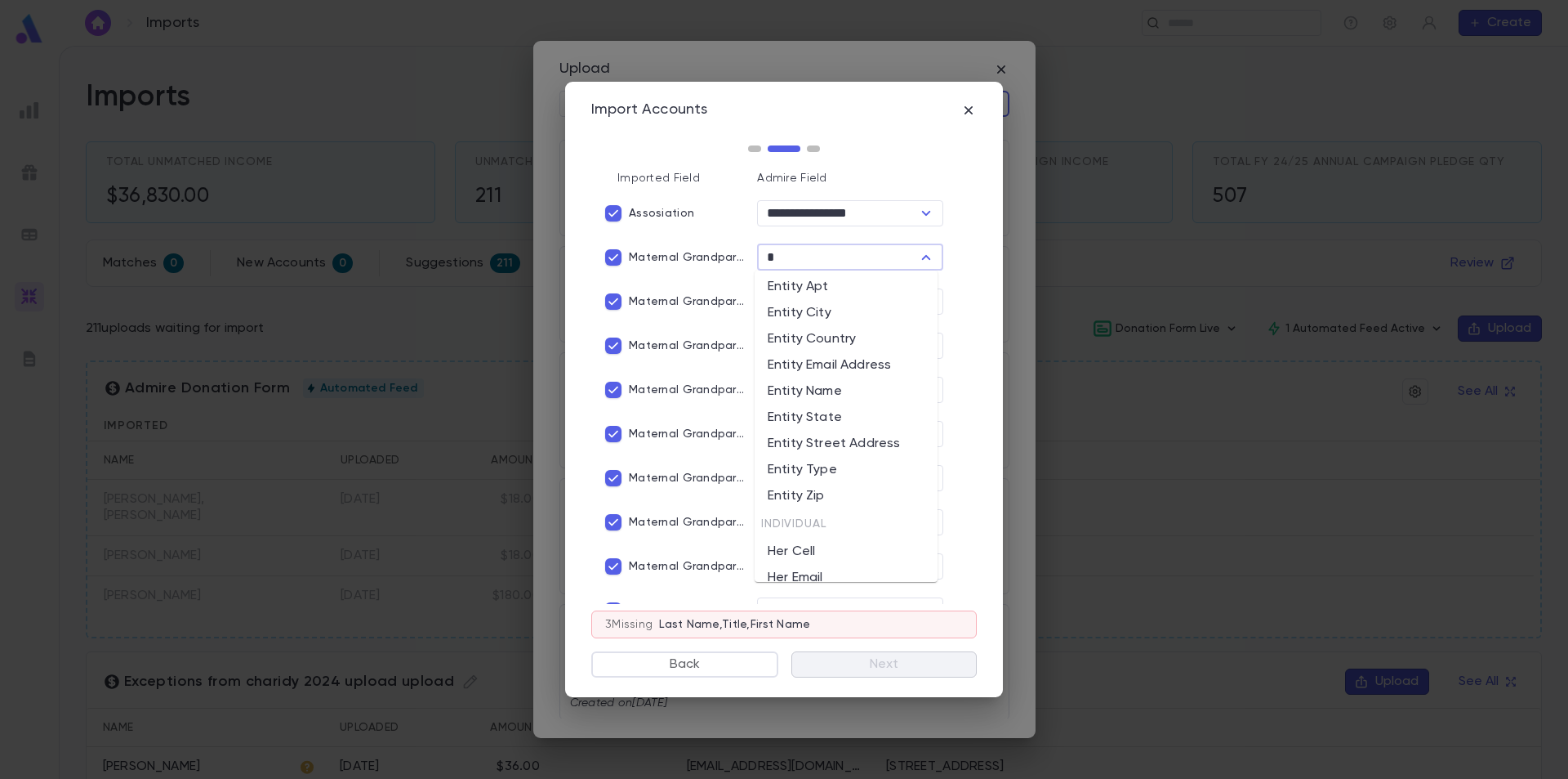
scroll to position [0, 0]
click at [824, 342] on li "His Title" at bounding box center [845, 345] width 183 height 26
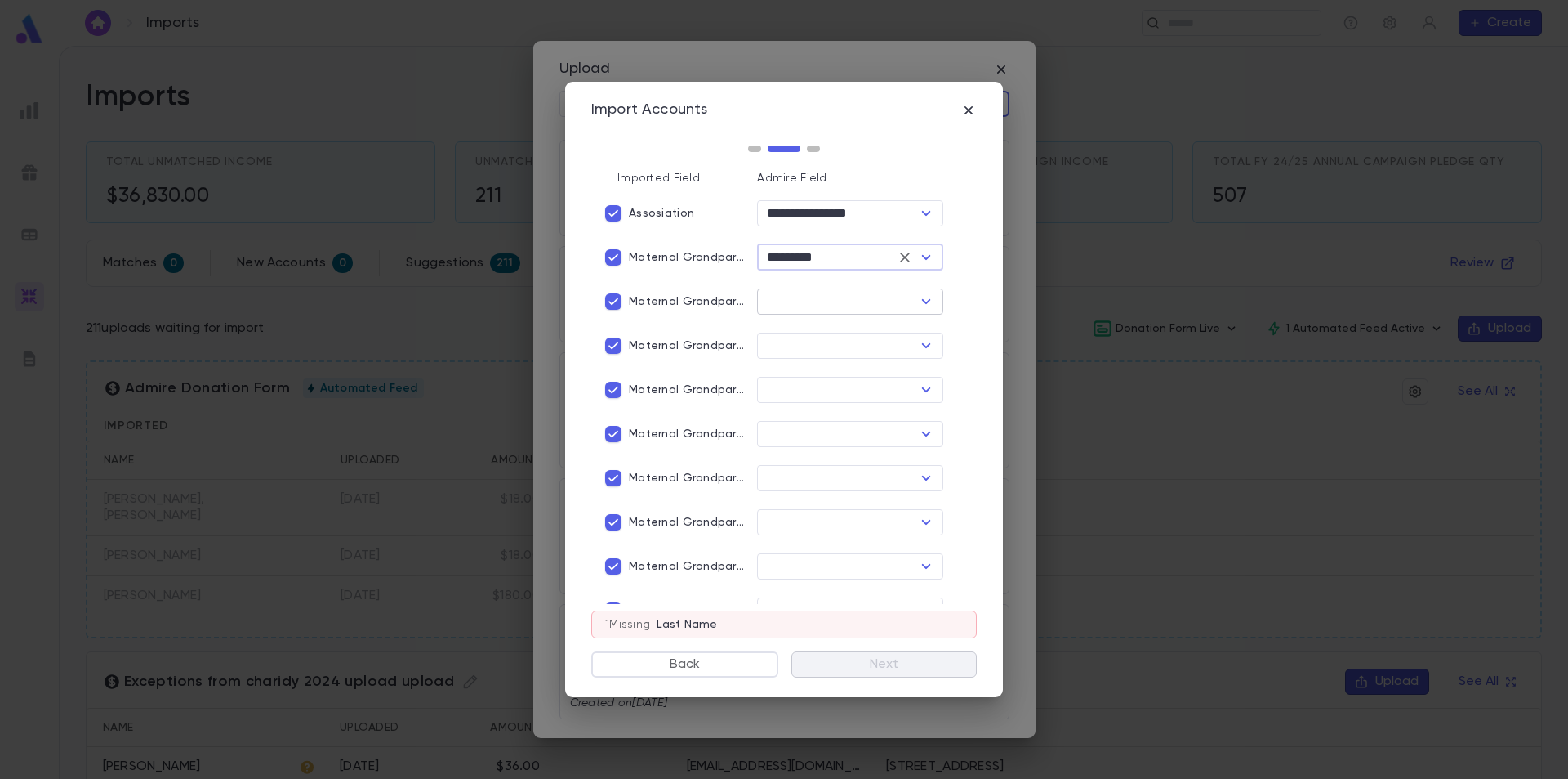
type input "*********"
click at [888, 302] on input "text" at bounding box center [836, 301] width 149 height 23
click at [862, 388] on li "His First Name" at bounding box center [845, 390] width 183 height 26
type input "**********"
click at [844, 347] on input "text" at bounding box center [836, 345] width 149 height 23
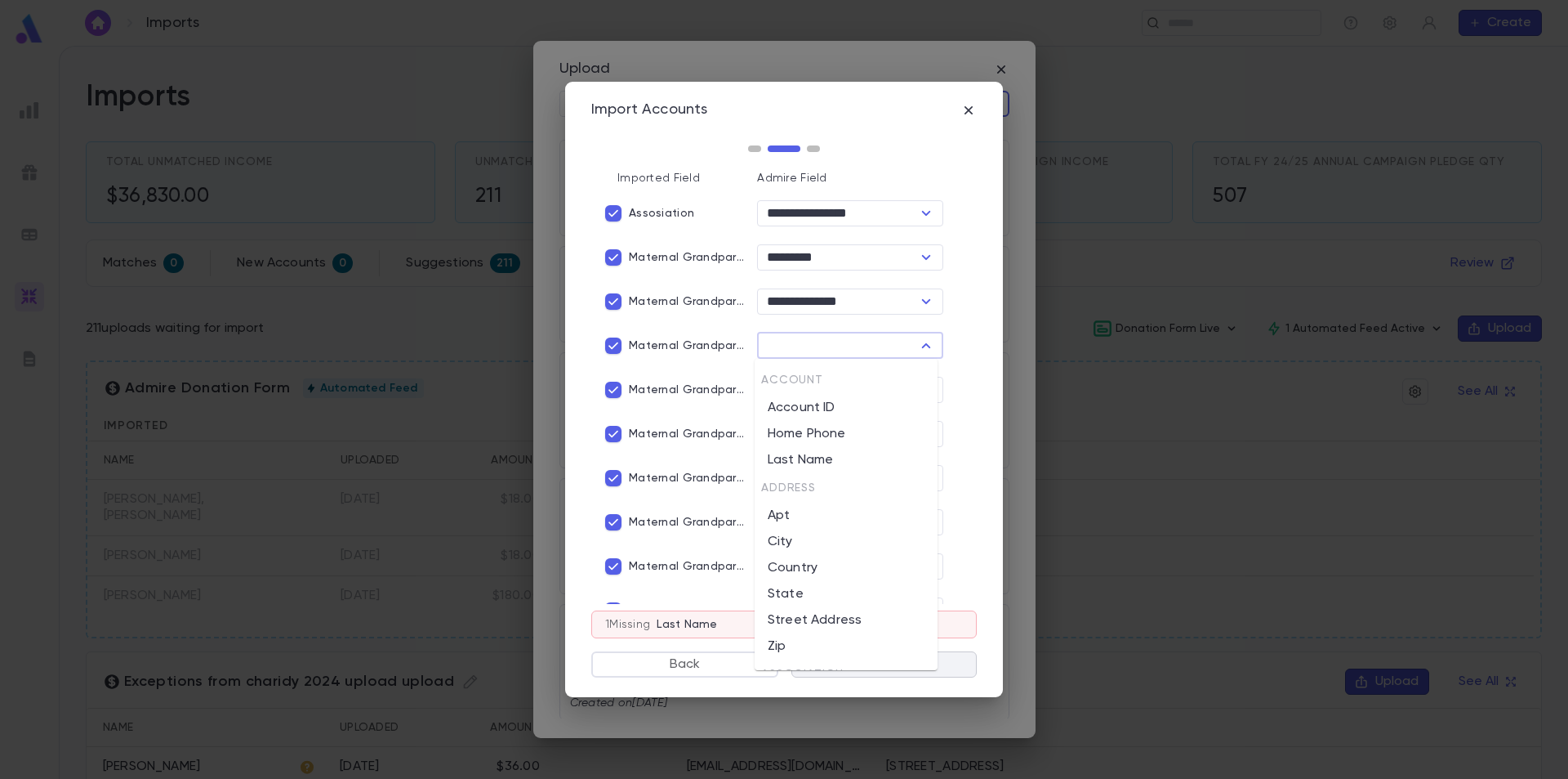
click at [846, 452] on li "Last Name" at bounding box center [845, 460] width 183 height 26
type input "*********"
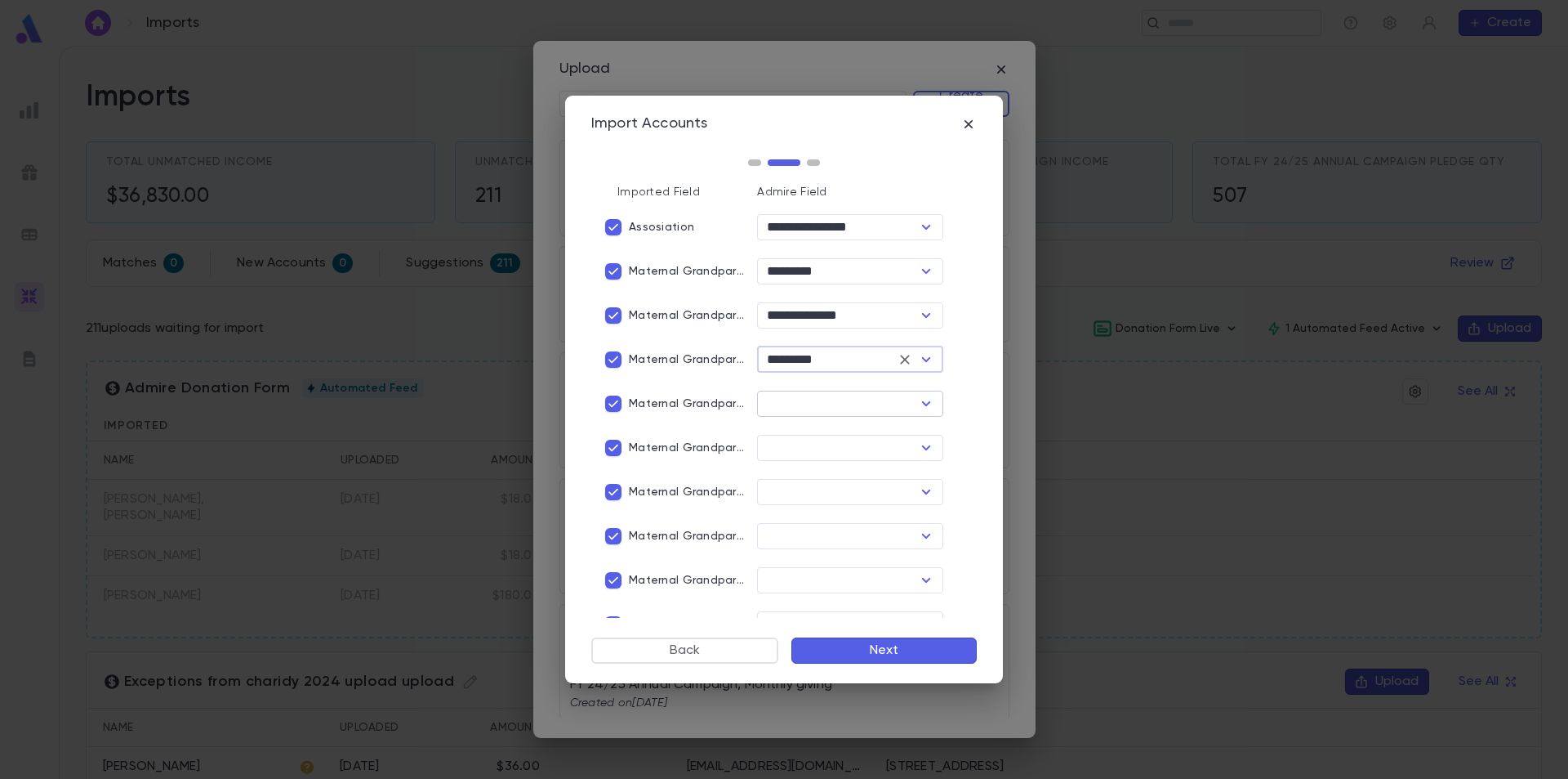
click at [854, 409] on input "text" at bounding box center [836, 403] width 149 height 23
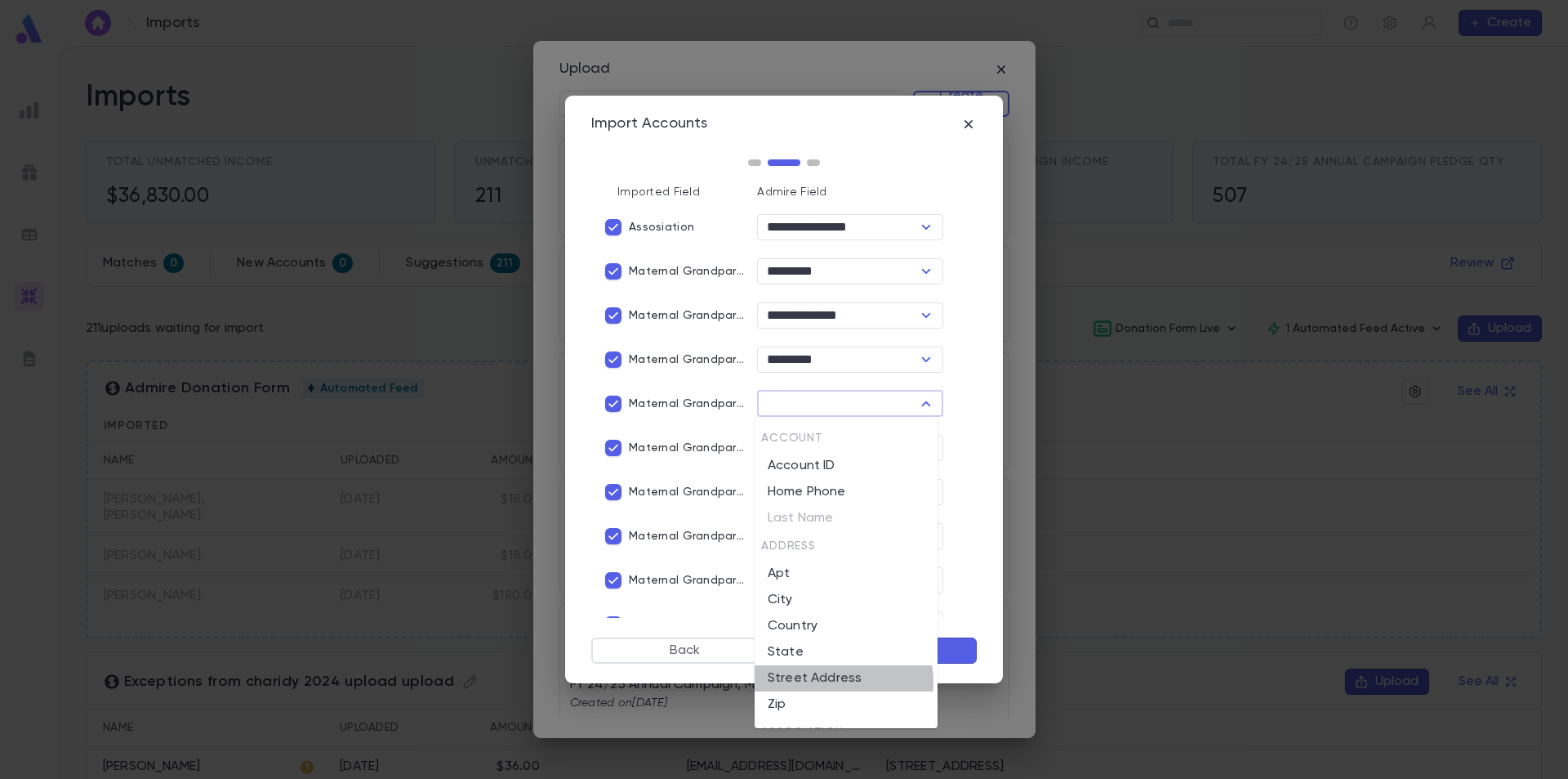
click at [840, 681] on li "Street Address" at bounding box center [845, 678] width 183 height 26
type input "**********"
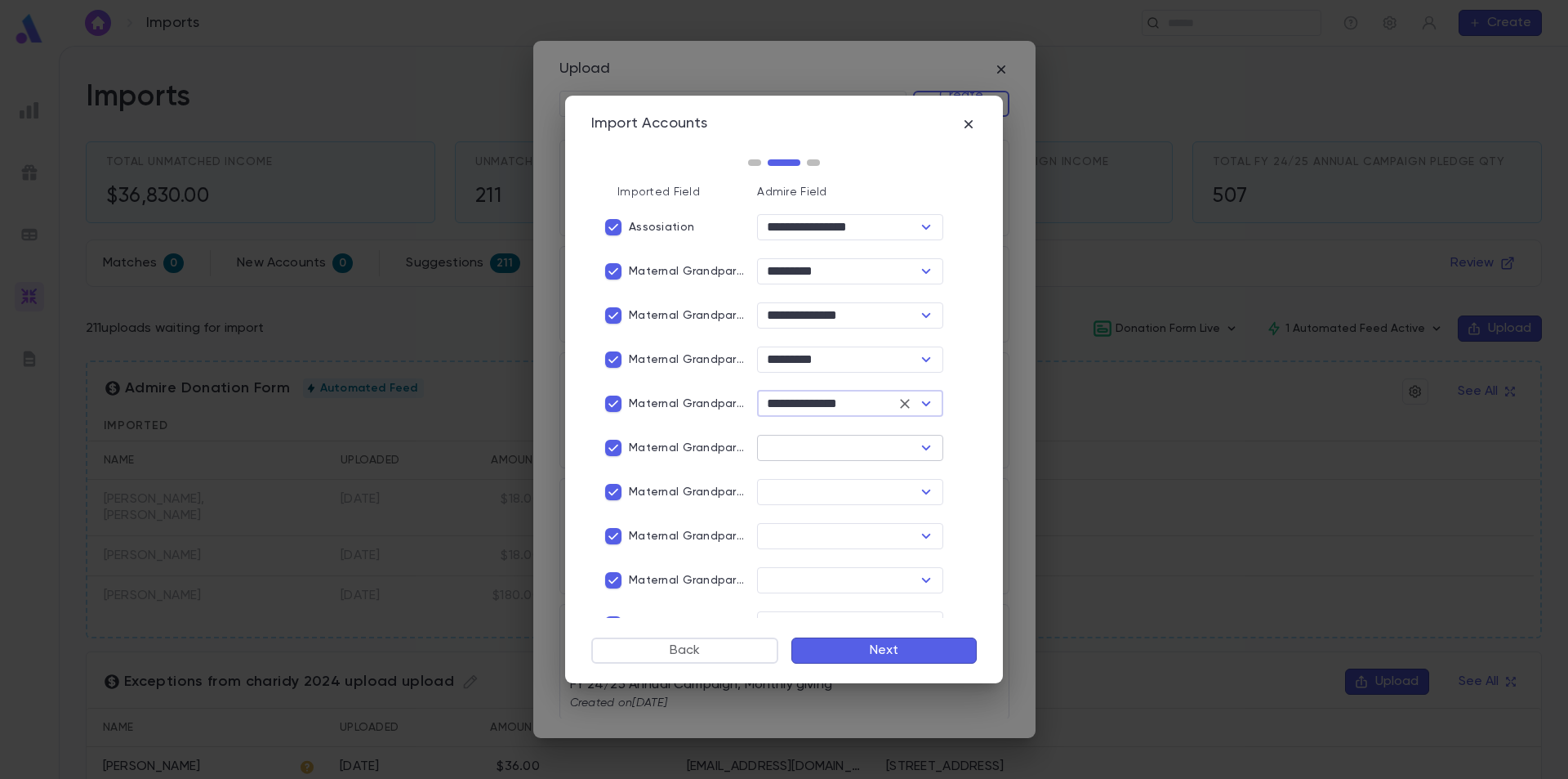
click at [864, 449] on input "text" at bounding box center [836, 447] width 149 height 23
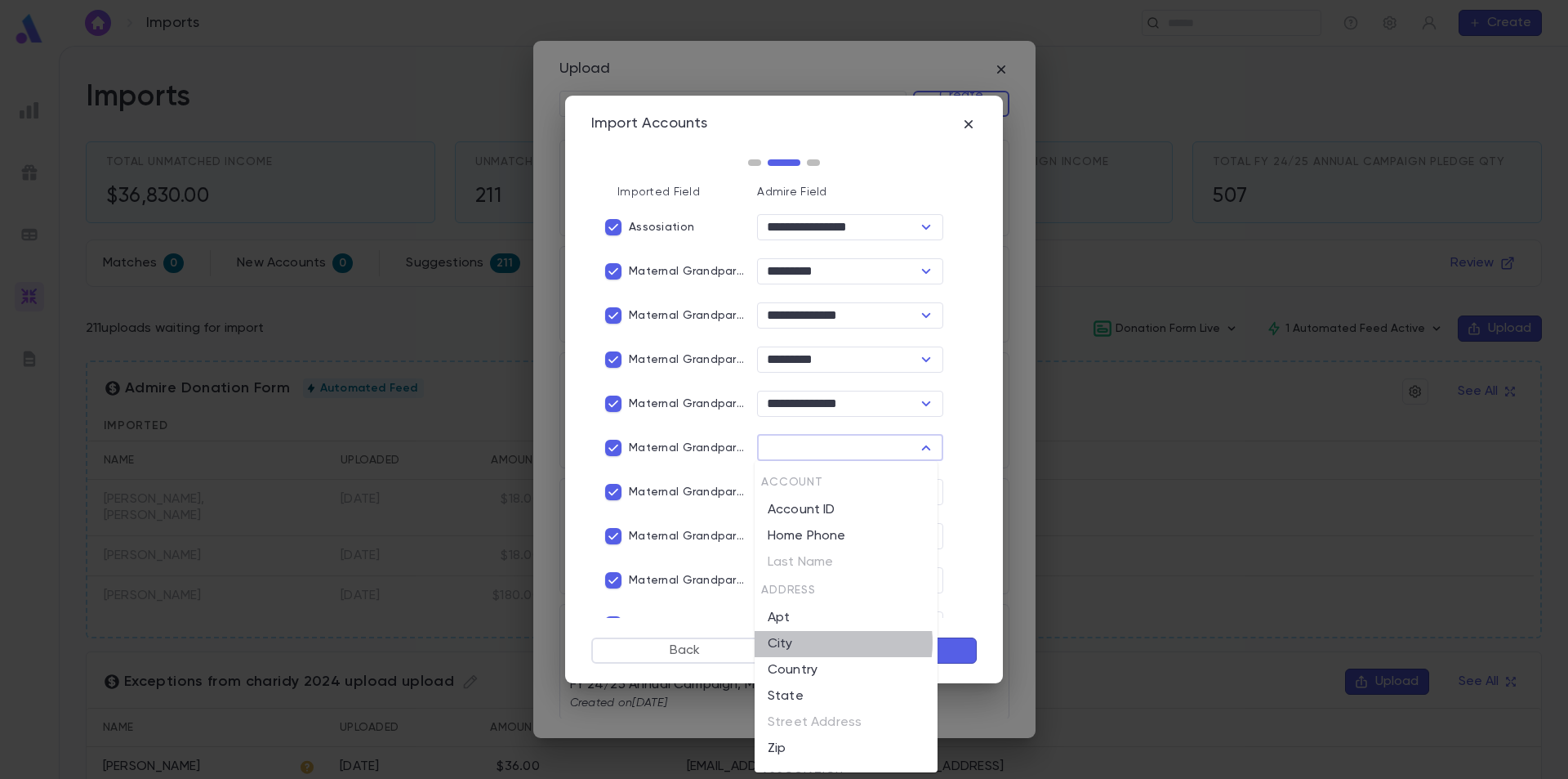
click at [821, 642] on li "City" at bounding box center [845, 643] width 183 height 26
type input "****"
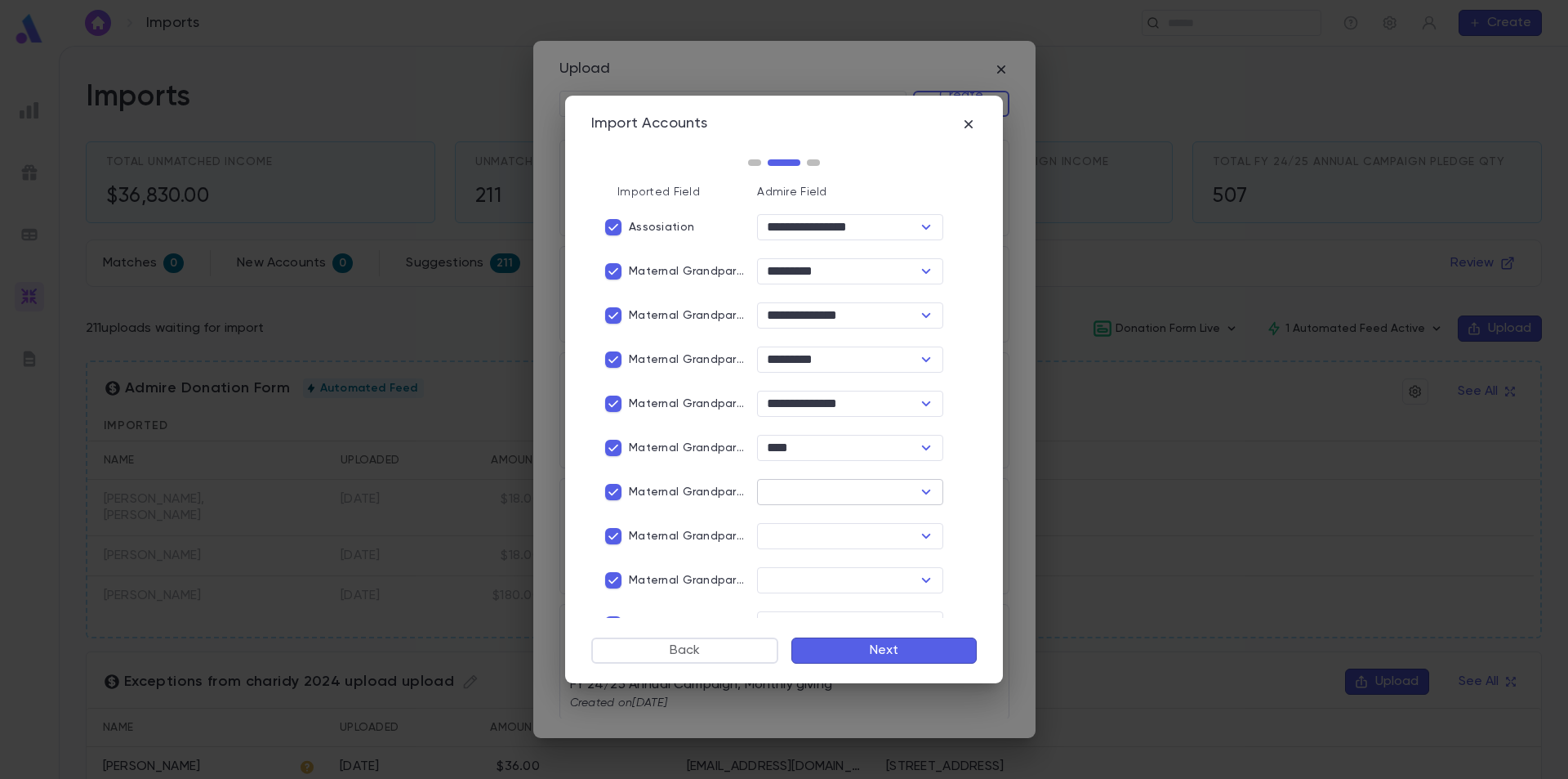
click at [818, 494] on input "text" at bounding box center [836, 491] width 149 height 23
click at [858, 398] on li "State" at bounding box center [845, 402] width 183 height 26
type input "*****"
click at [922, 537] on icon "Open" at bounding box center [926, 536] width 9 height 5
click at [877, 500] on li "Zip" at bounding box center [845, 499] width 183 height 26
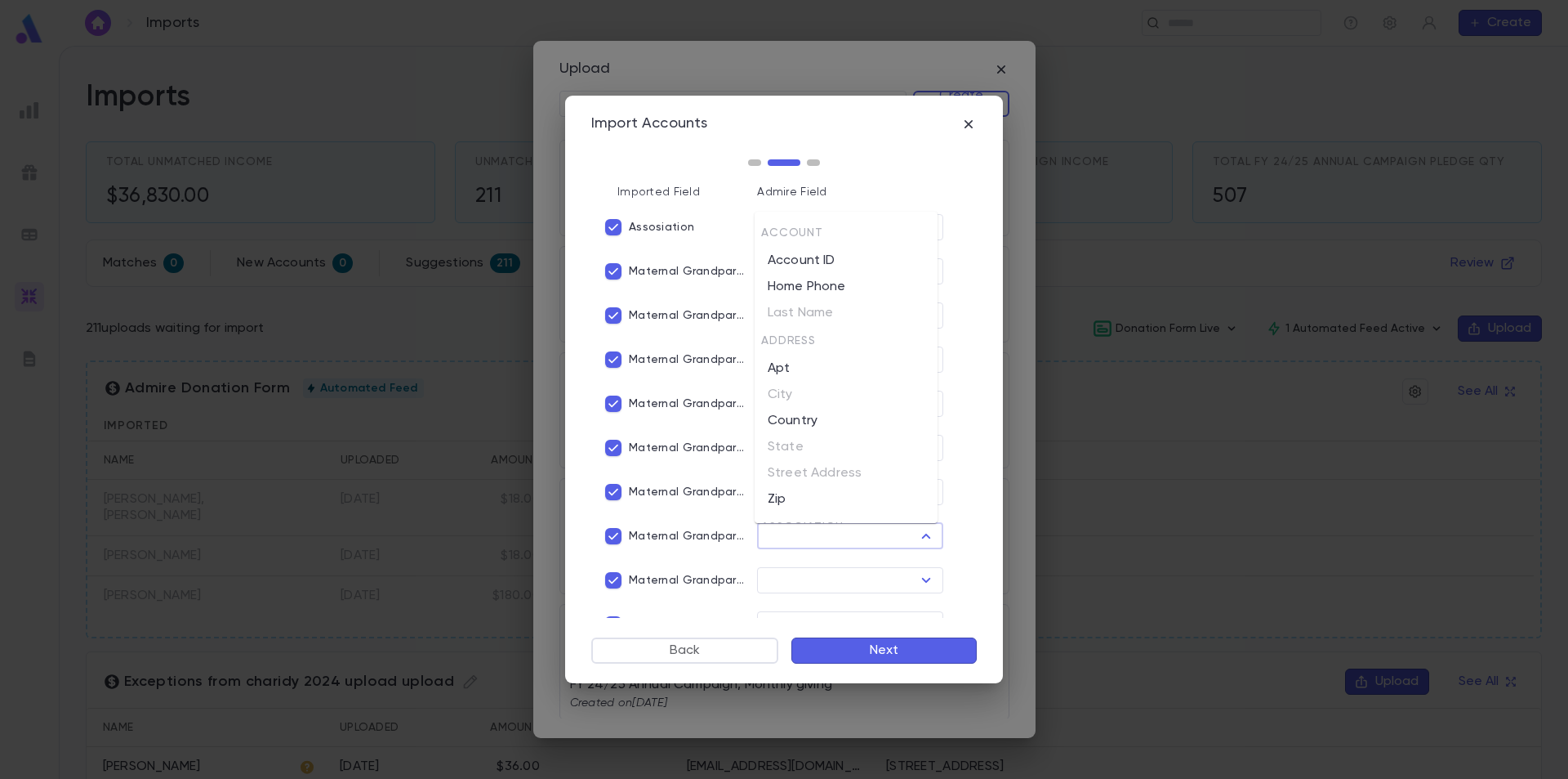
type input "***"
click at [902, 586] on input "text" at bounding box center [836, 580] width 149 height 23
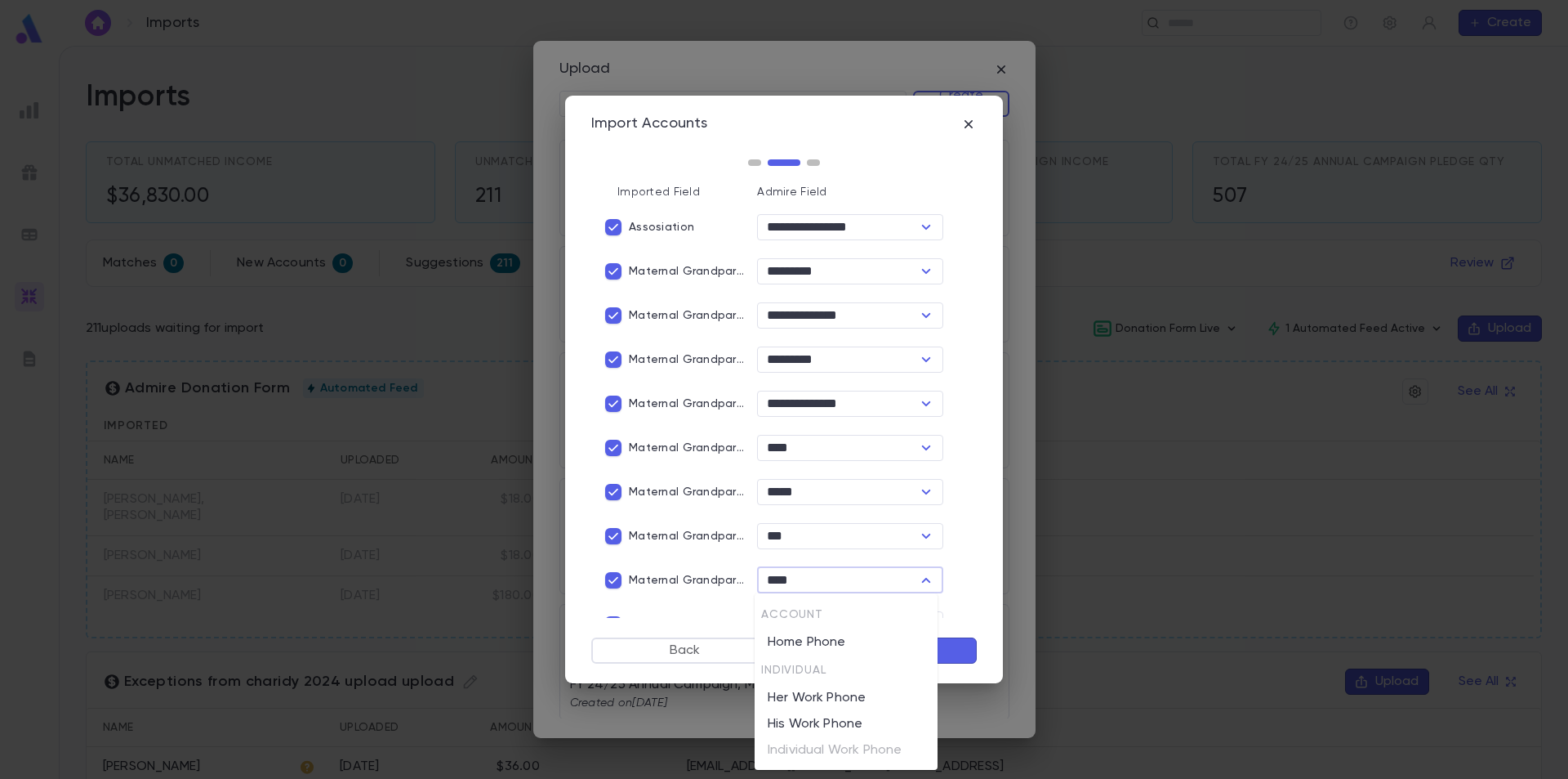
click at [808, 638] on li "Home Phone" at bounding box center [845, 642] width 183 height 26
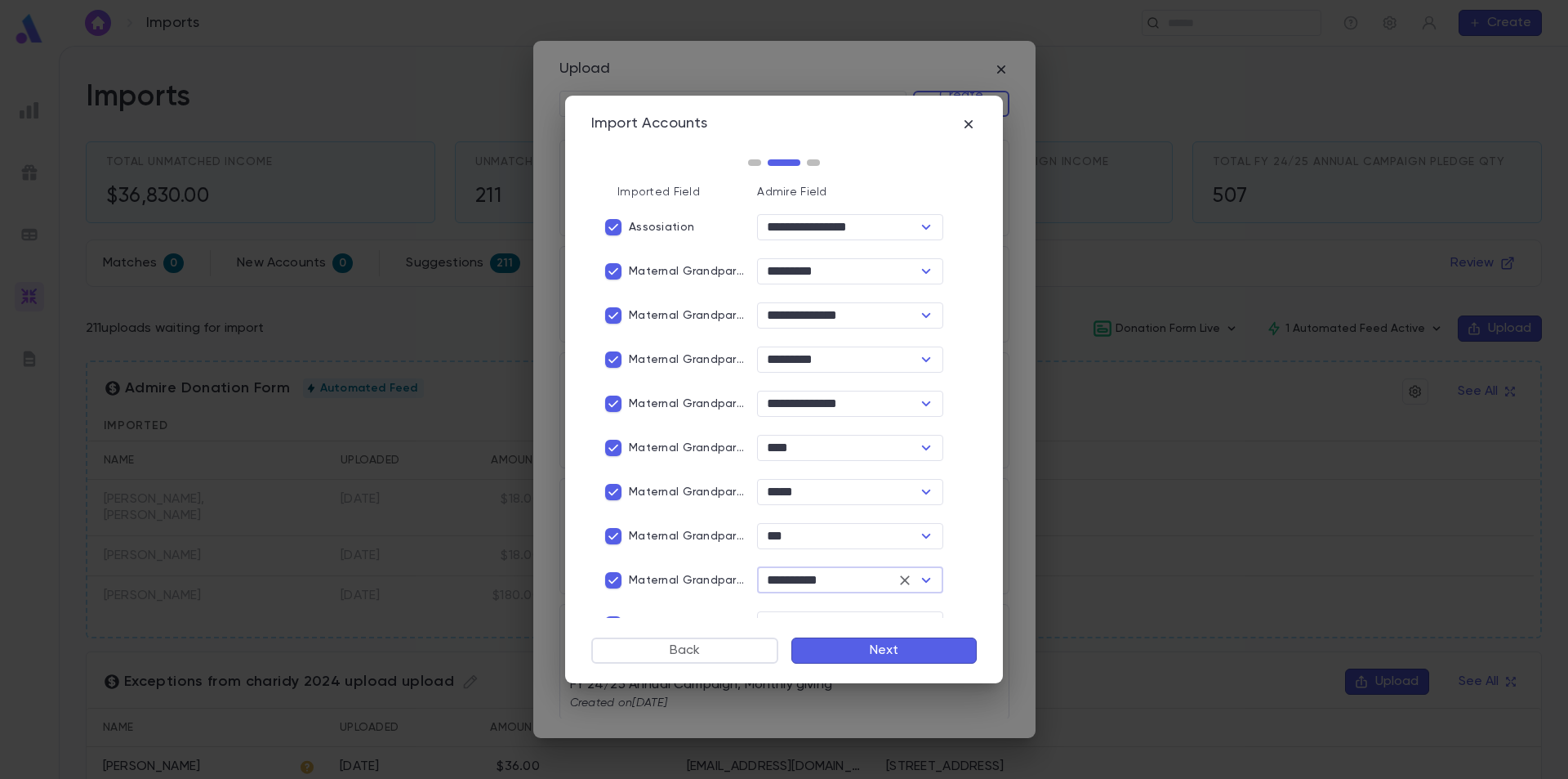
type input "**********"
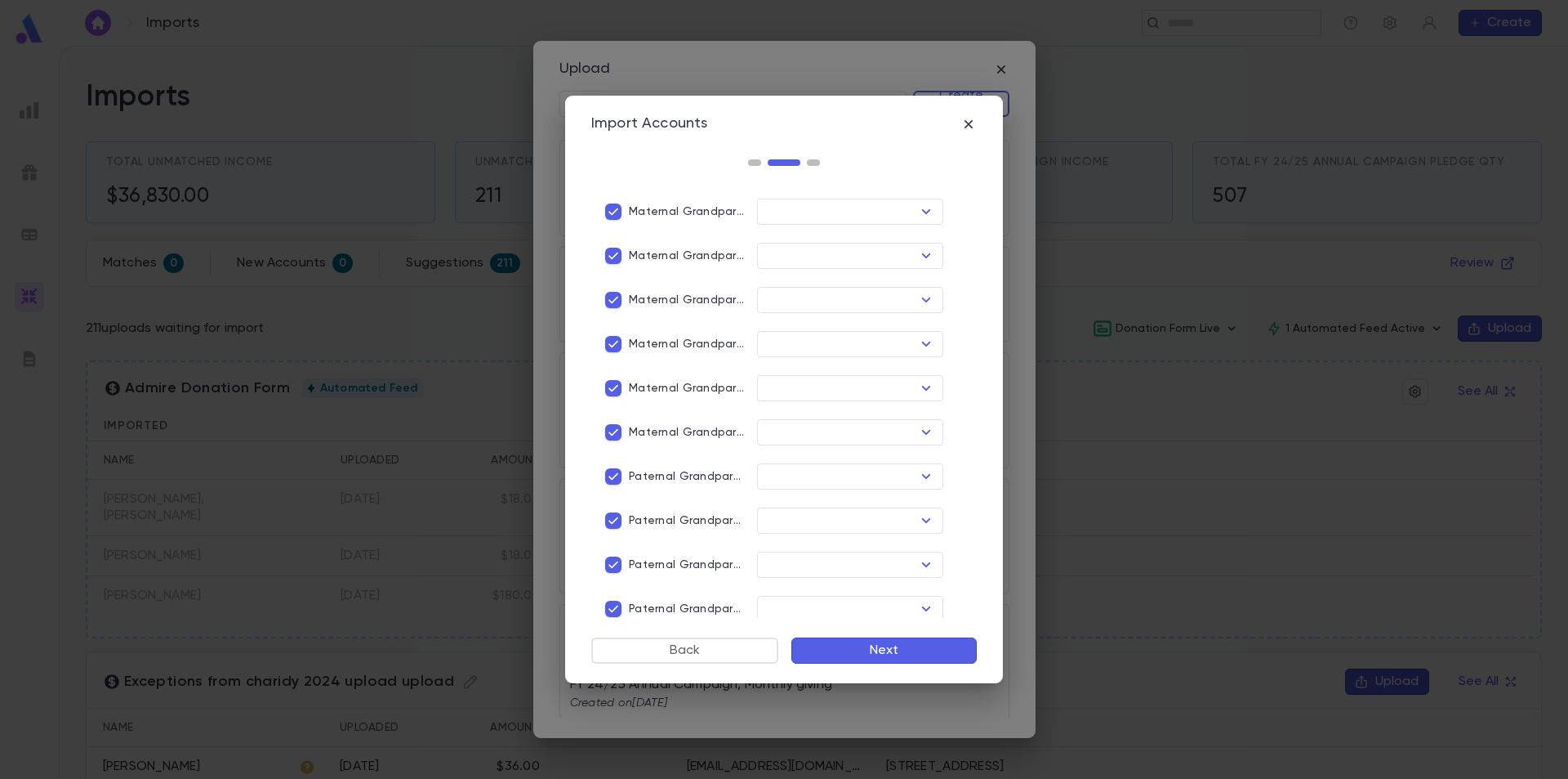
scroll to position [389, 0]
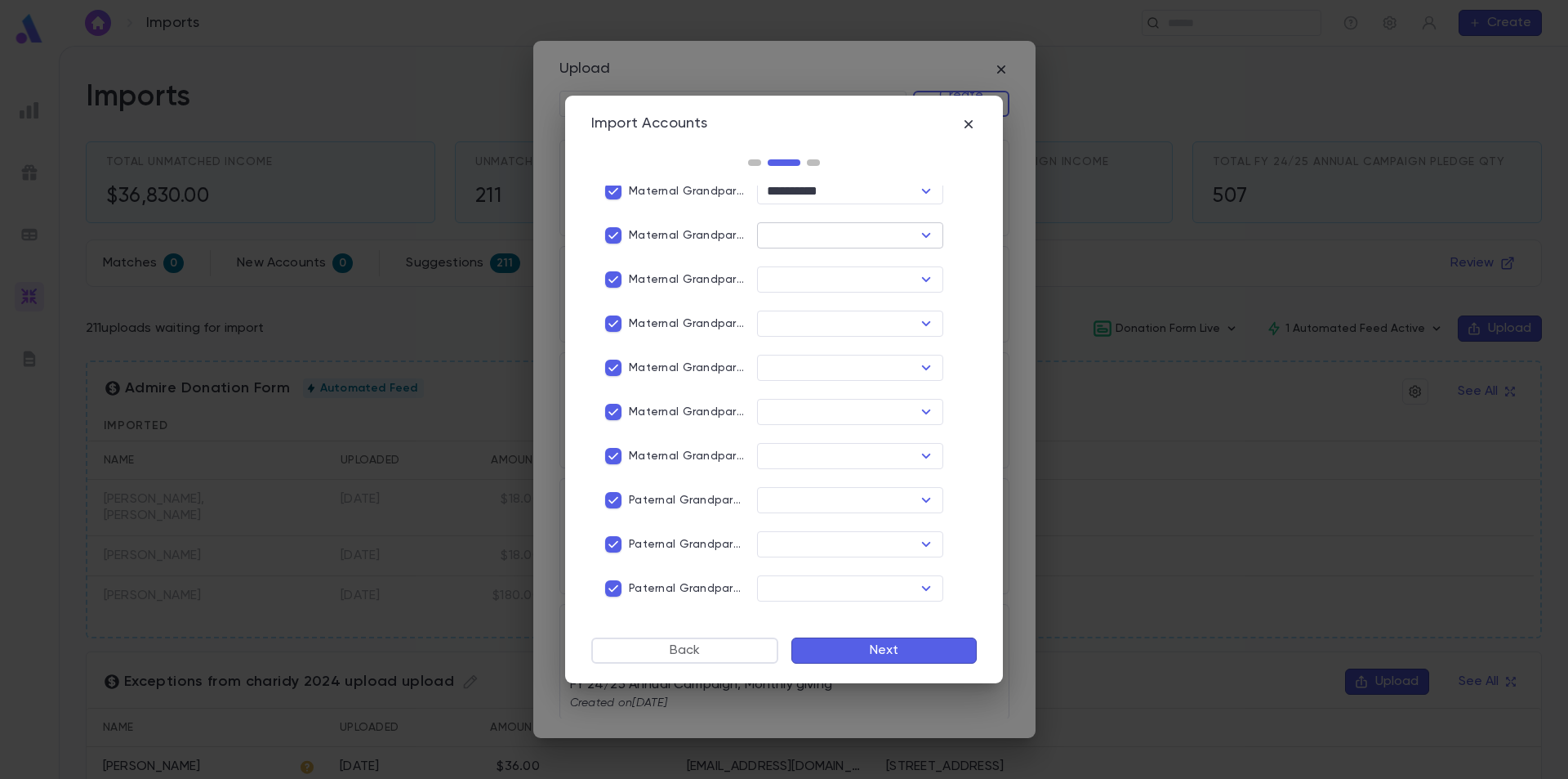
click at [906, 231] on div "​" at bounding box center [849, 235] width 186 height 26
click at [918, 231] on icon "Open" at bounding box center [926, 235] width 20 height 20
click at [847, 314] on li "His Cell" at bounding box center [845, 323] width 183 height 26
click at [924, 279] on icon "Open" at bounding box center [926, 279] width 9 height 5
type input "********"
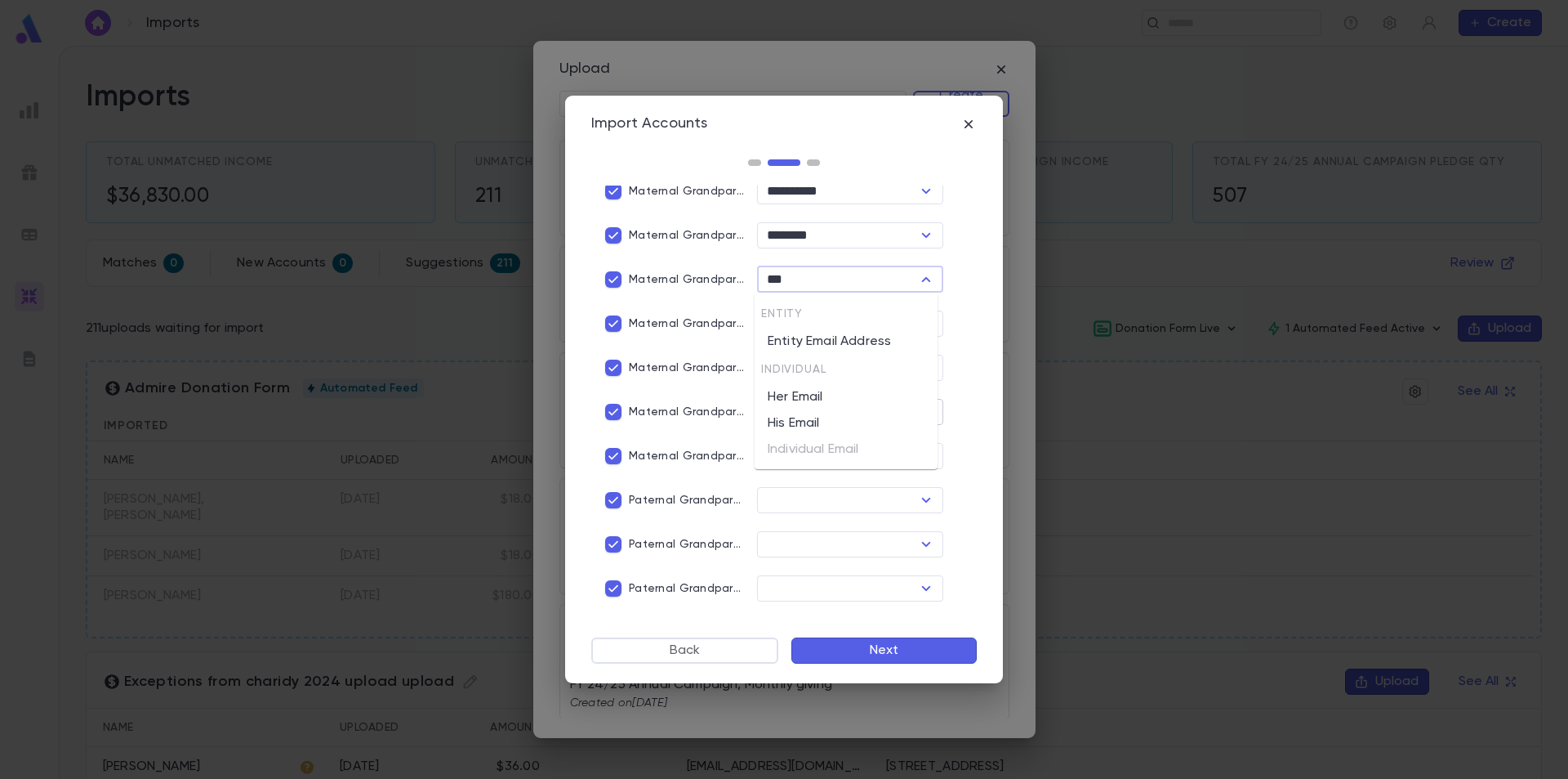
click at [807, 425] on li "His Email" at bounding box center [845, 423] width 183 height 26
click at [916, 329] on icon "Open" at bounding box center [926, 324] width 20 height 20
type input "*********"
click at [853, 389] on li "Her Title" at bounding box center [845, 385] width 183 height 26
type input "*********"
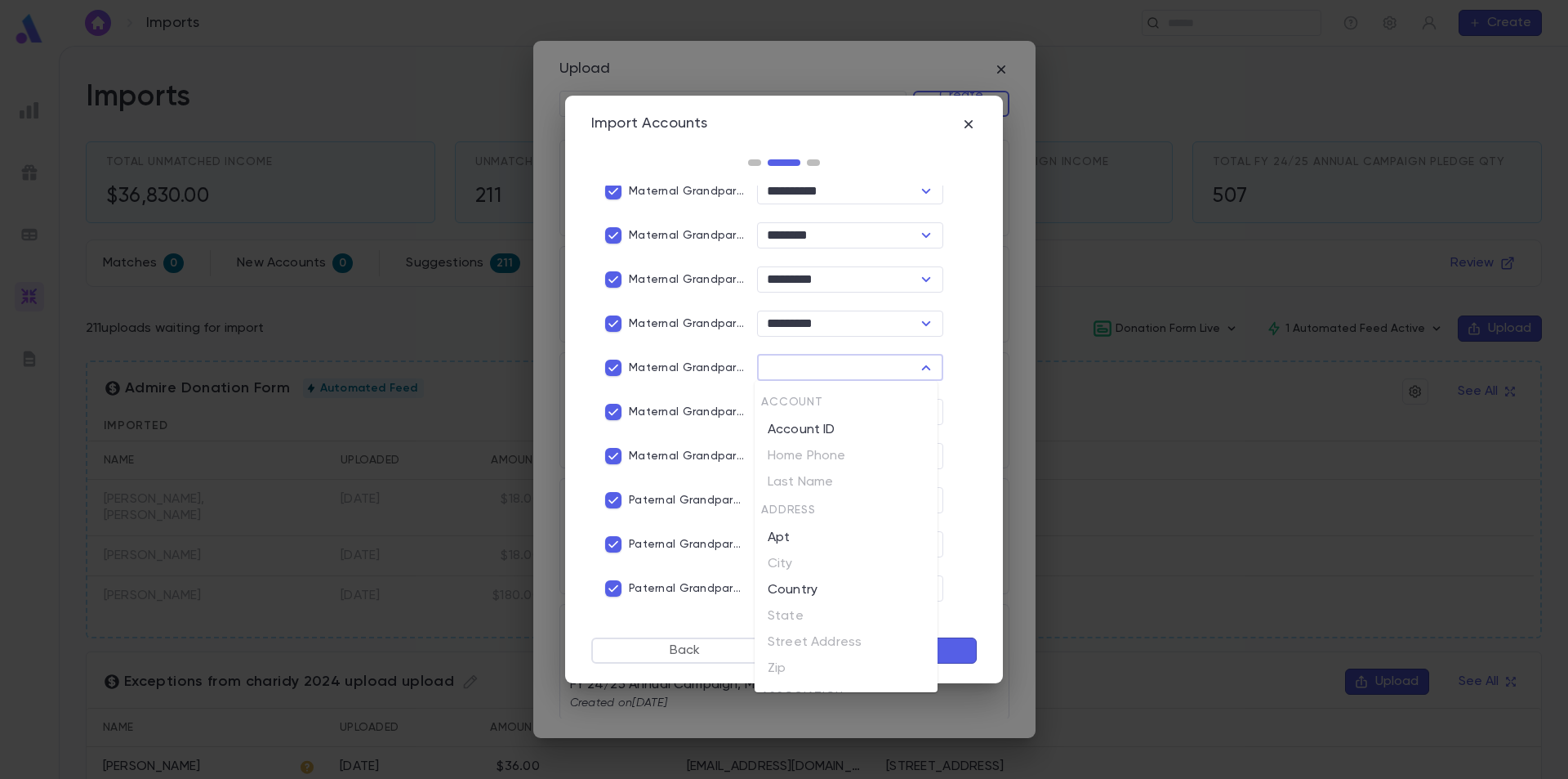
click at [883, 369] on input "text" at bounding box center [836, 367] width 149 height 23
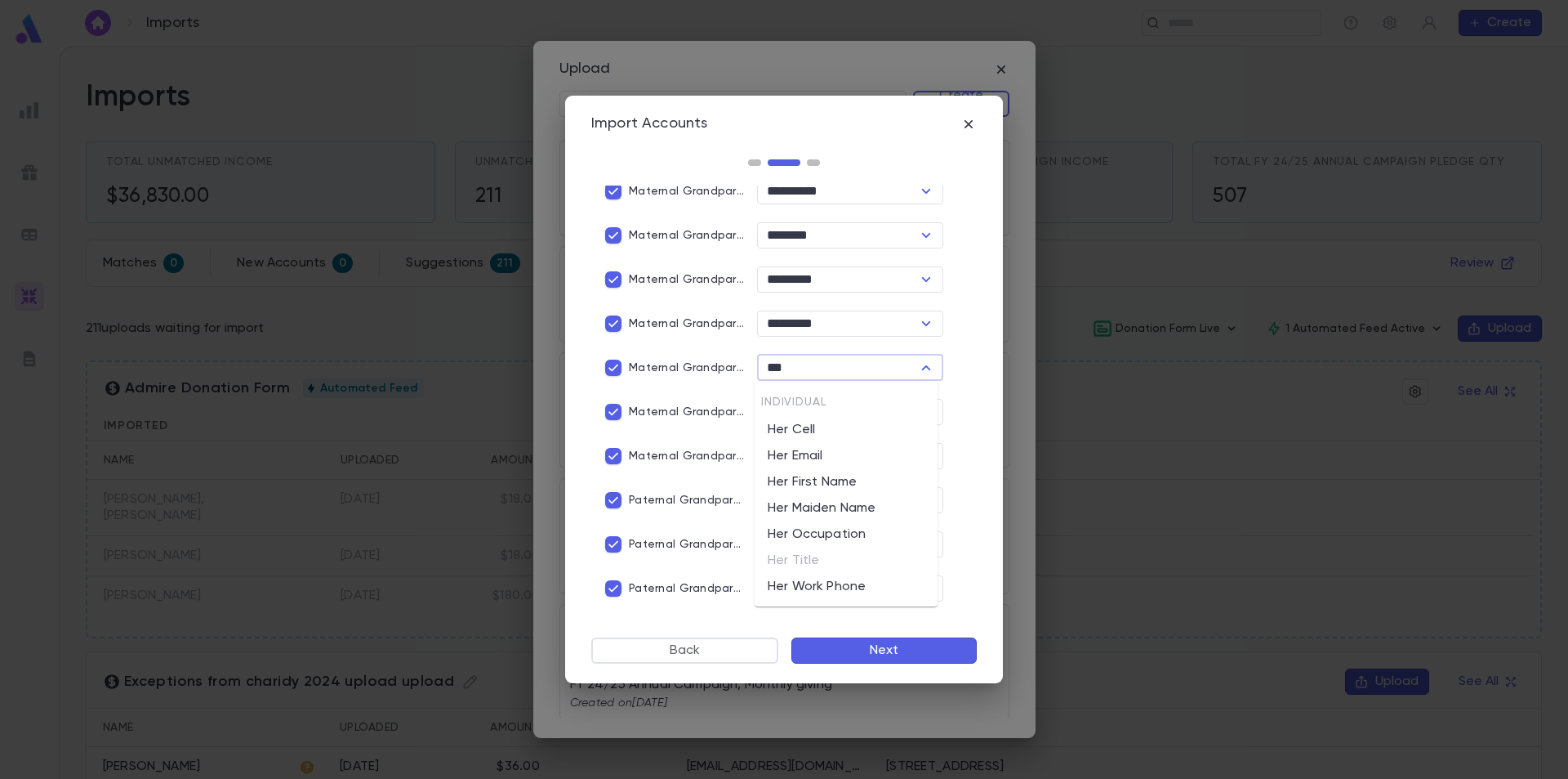
click at [862, 489] on li "Her First Name" at bounding box center [845, 481] width 183 height 26
click at [916, 420] on icon "Open" at bounding box center [926, 412] width 20 height 20
type input "**********"
click at [847, 471] on li "Her Cell" at bounding box center [845, 474] width 183 height 26
type input "********"
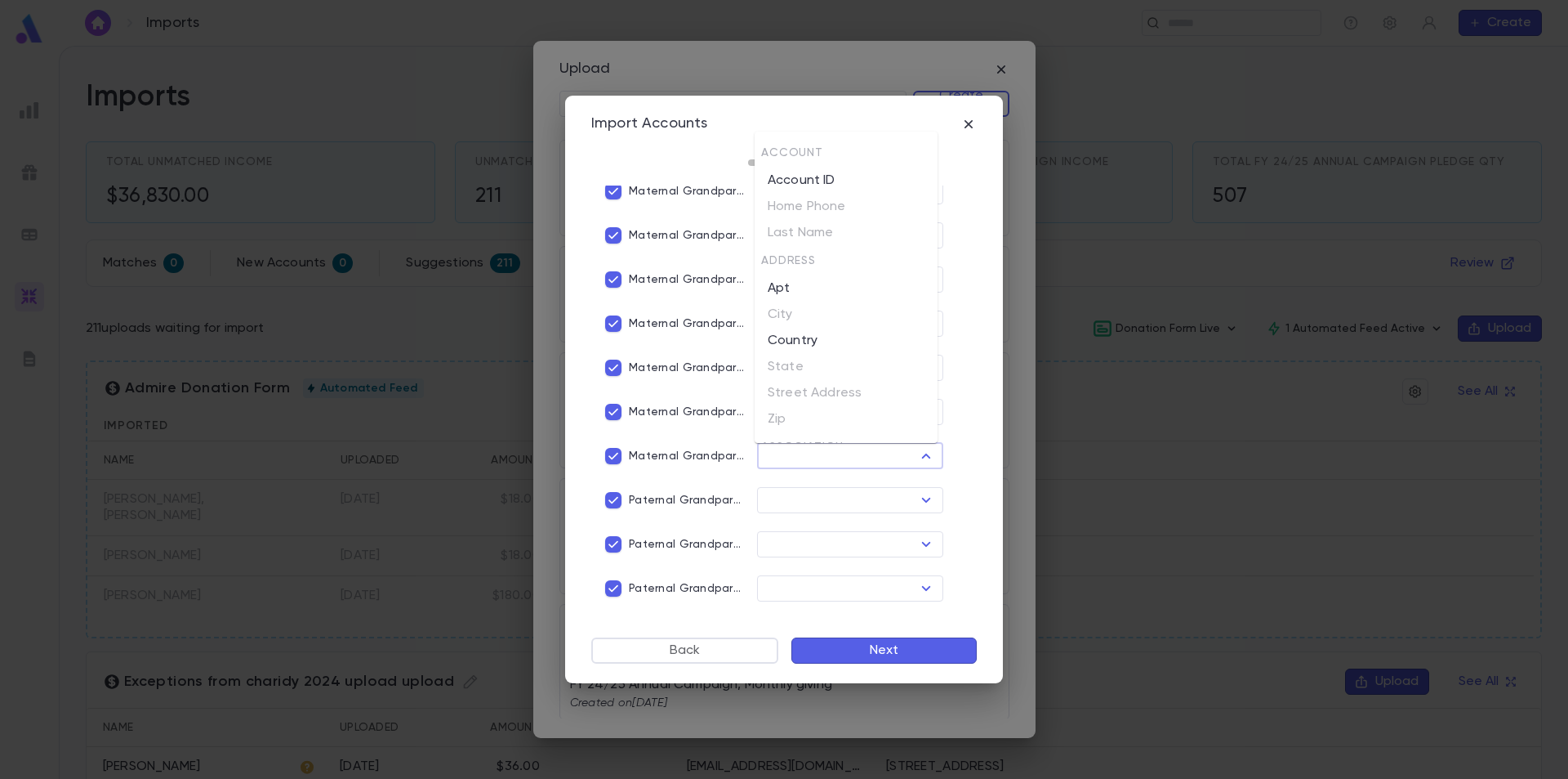
click at [868, 455] on input "text" at bounding box center [836, 455] width 149 height 23
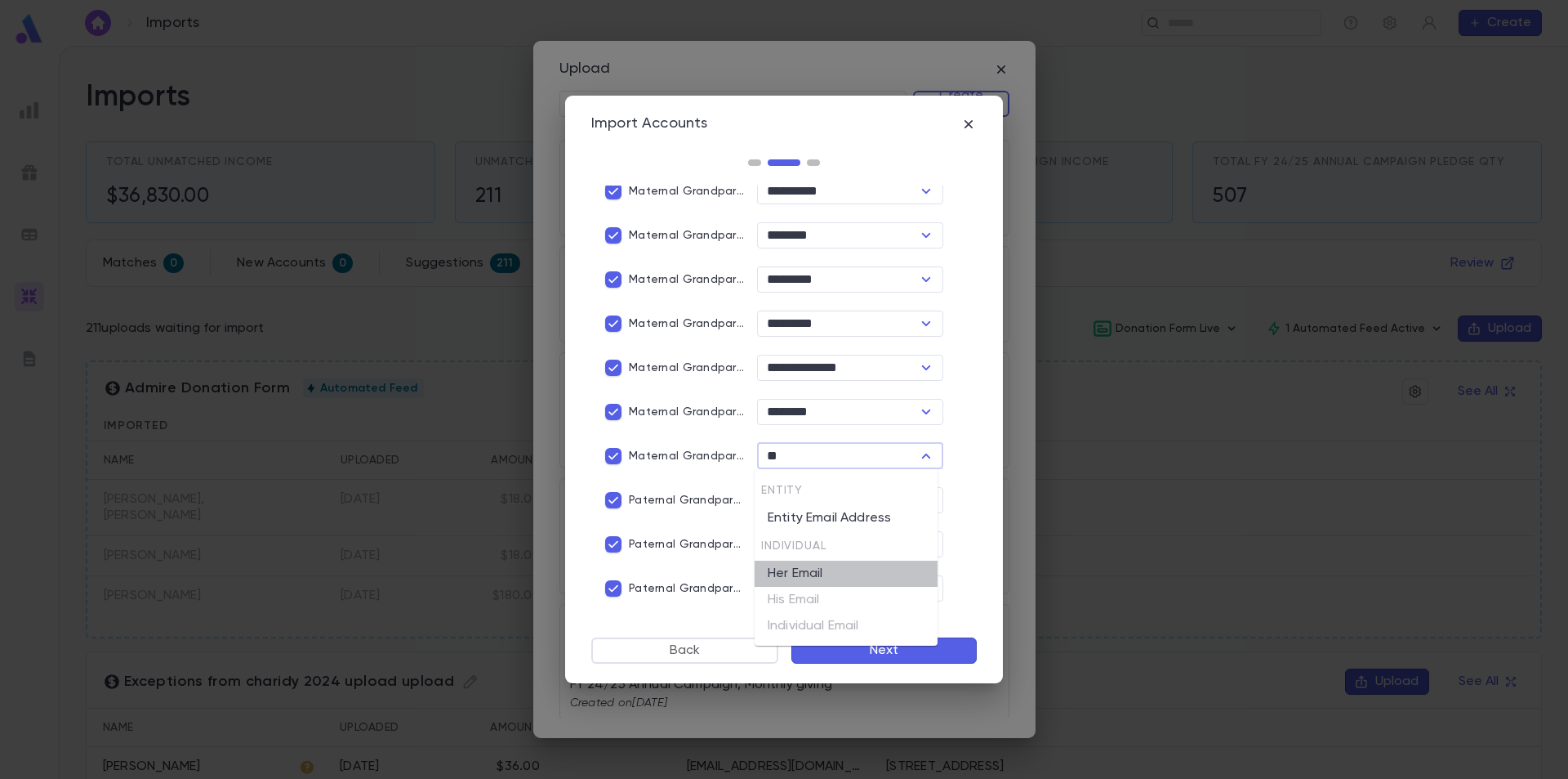
click at [814, 570] on li "Her Email" at bounding box center [845, 573] width 183 height 26
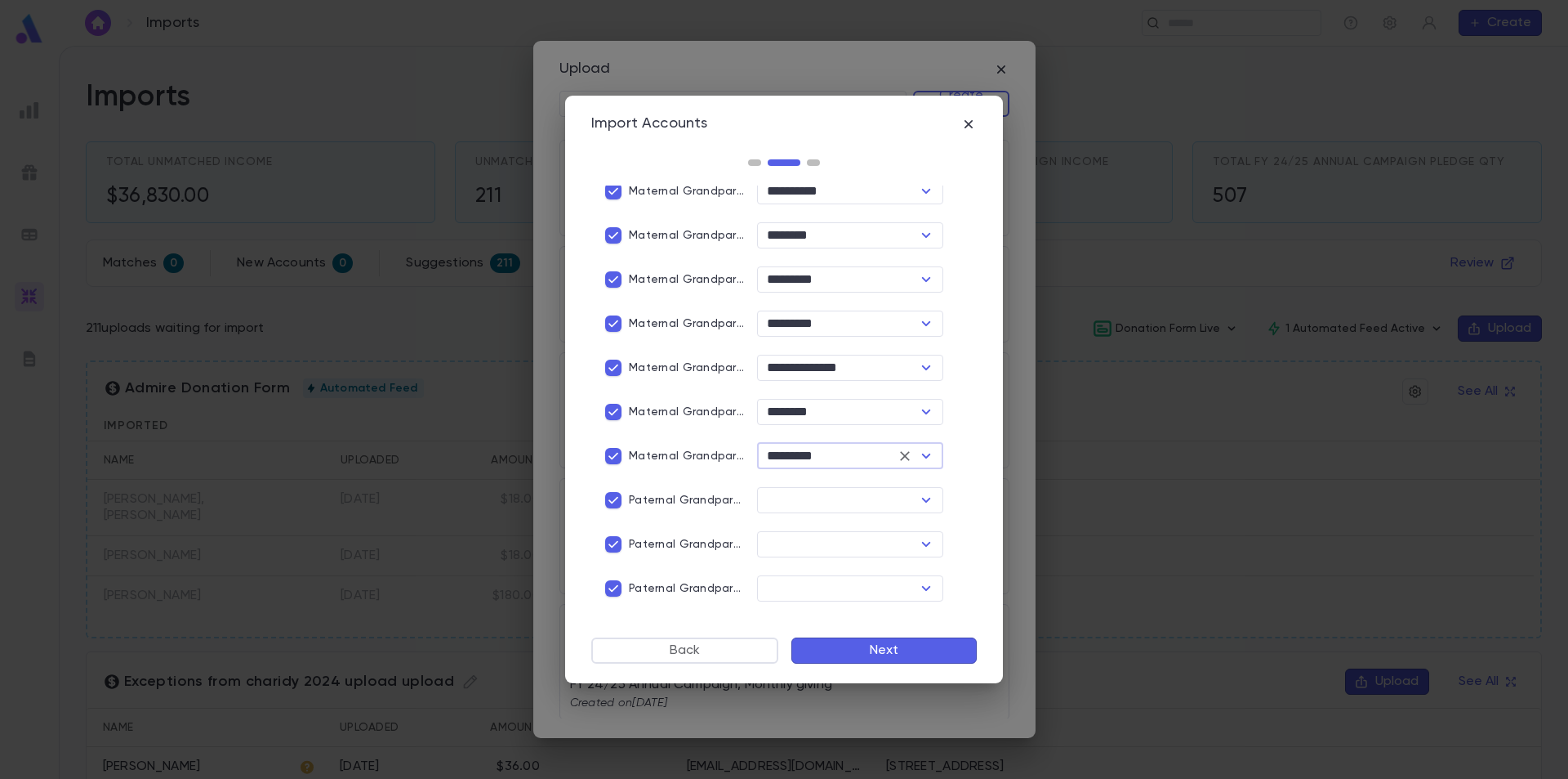
type input "*********"
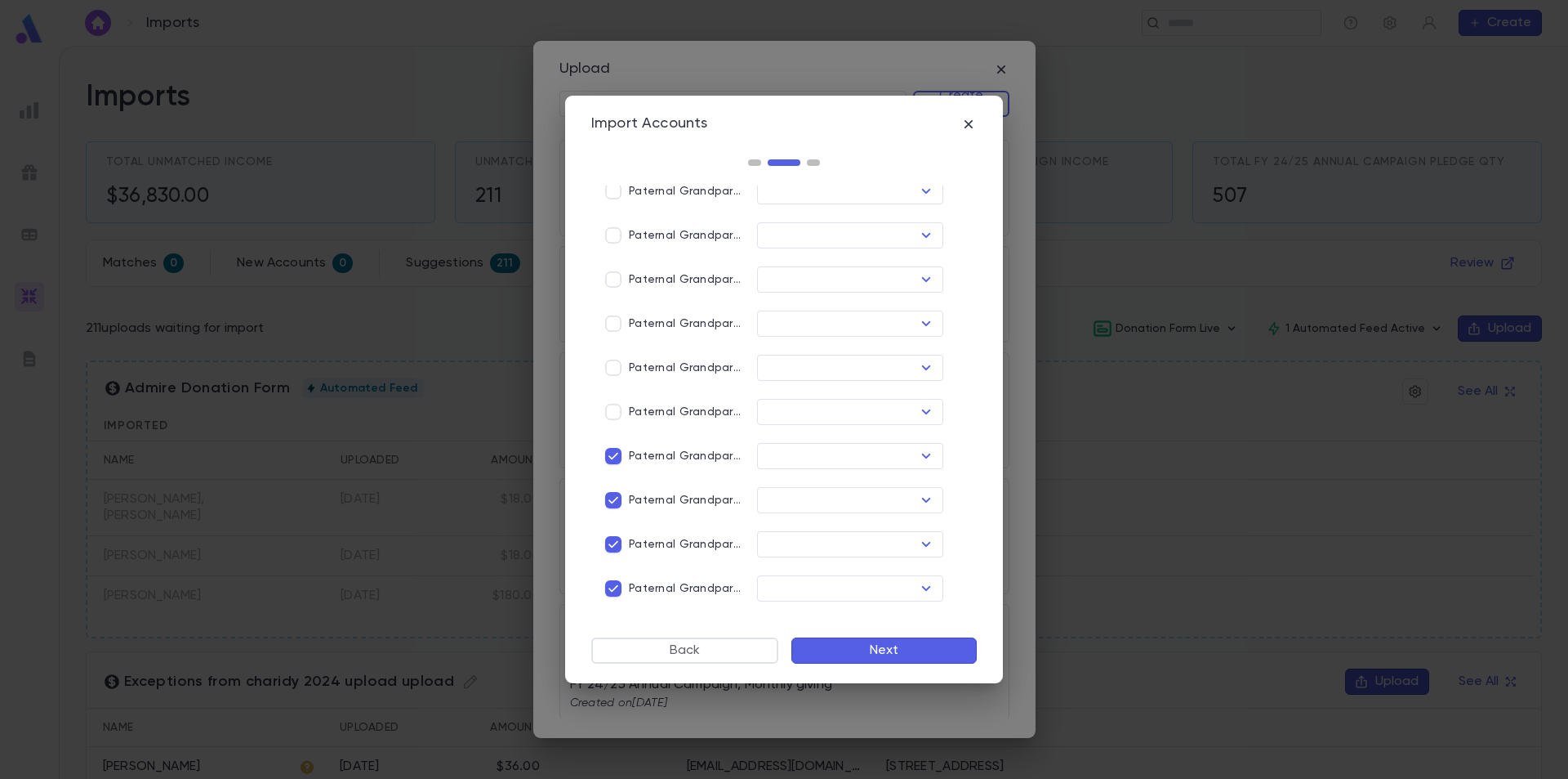
scroll to position [861, 0]
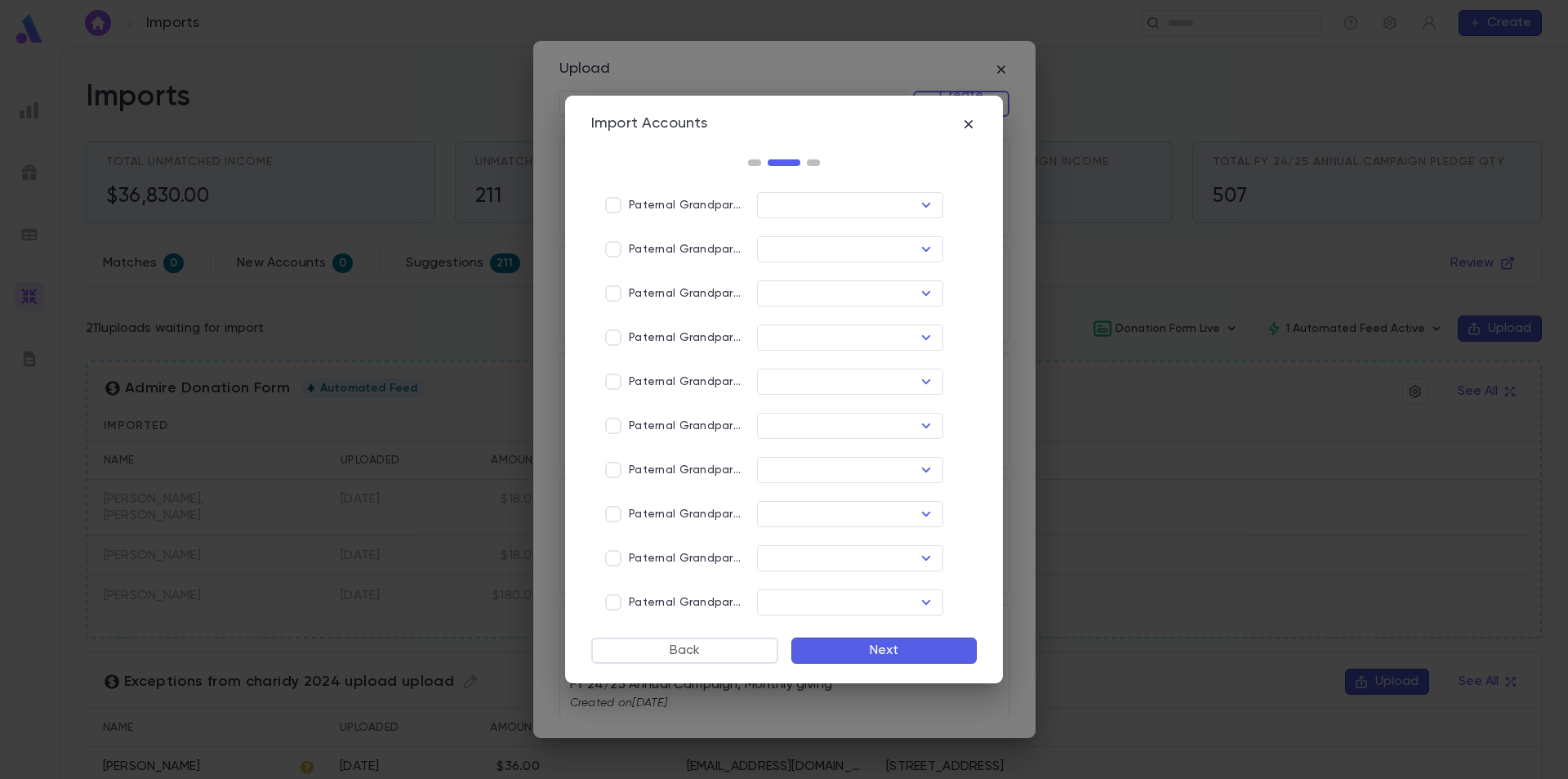
click at [875, 649] on button "Next" at bounding box center [884, 650] width 185 height 26
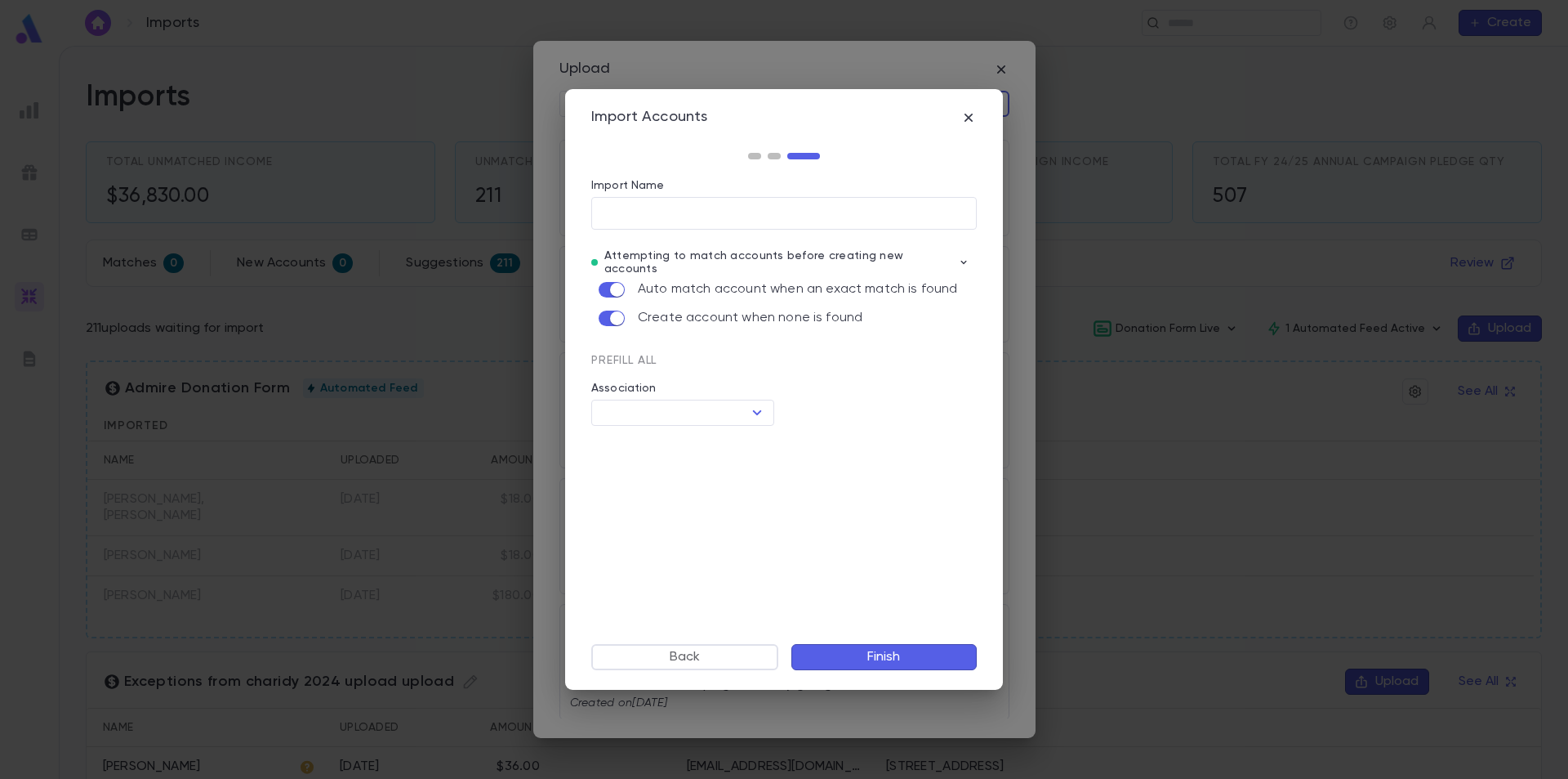
scroll to position [0, 0]
click at [758, 410] on icon "Open" at bounding box center [757, 413] width 9 height 5
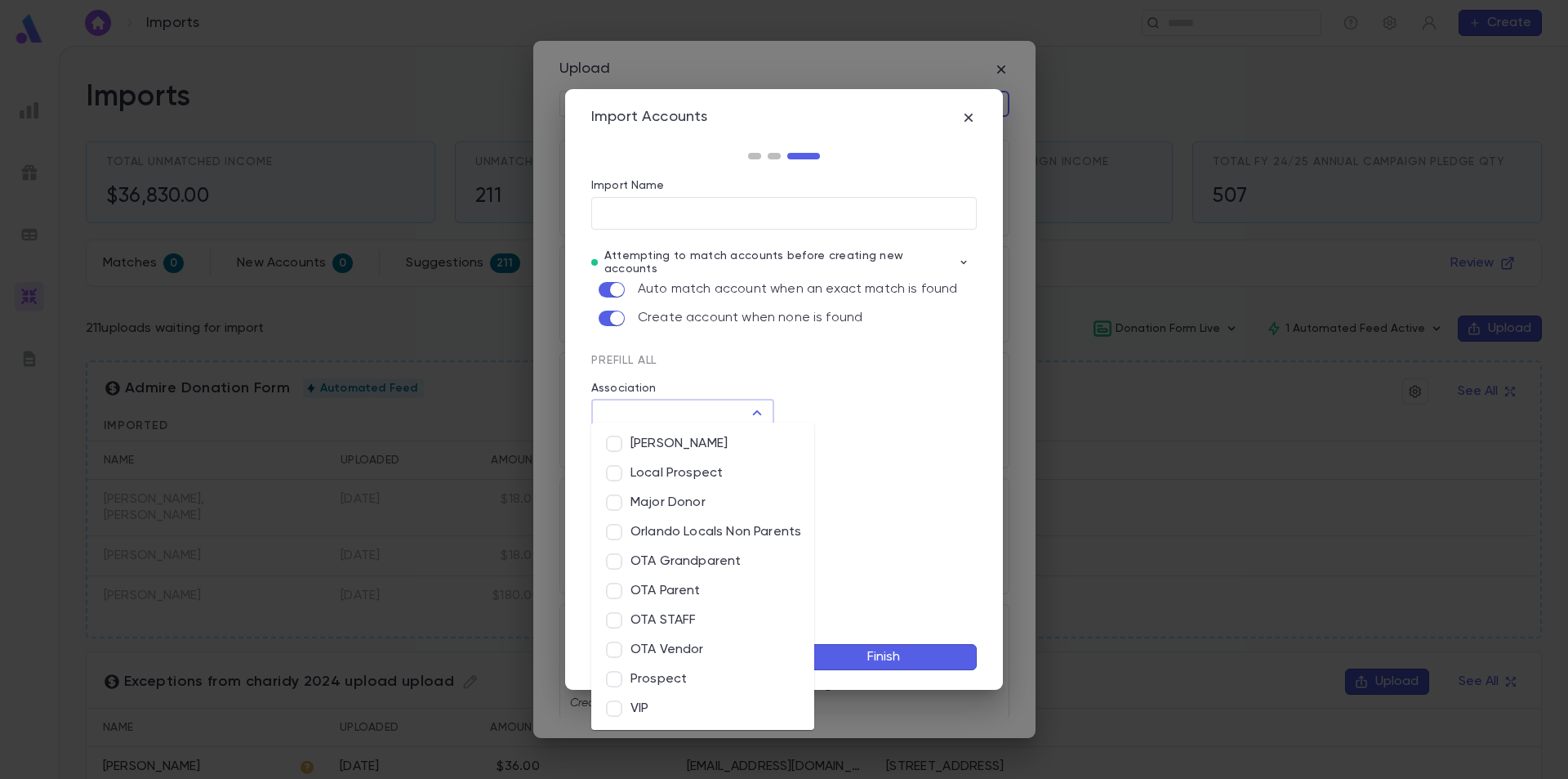
click at [708, 560] on li "OTA Grandparent" at bounding box center [703, 561] width 223 height 29
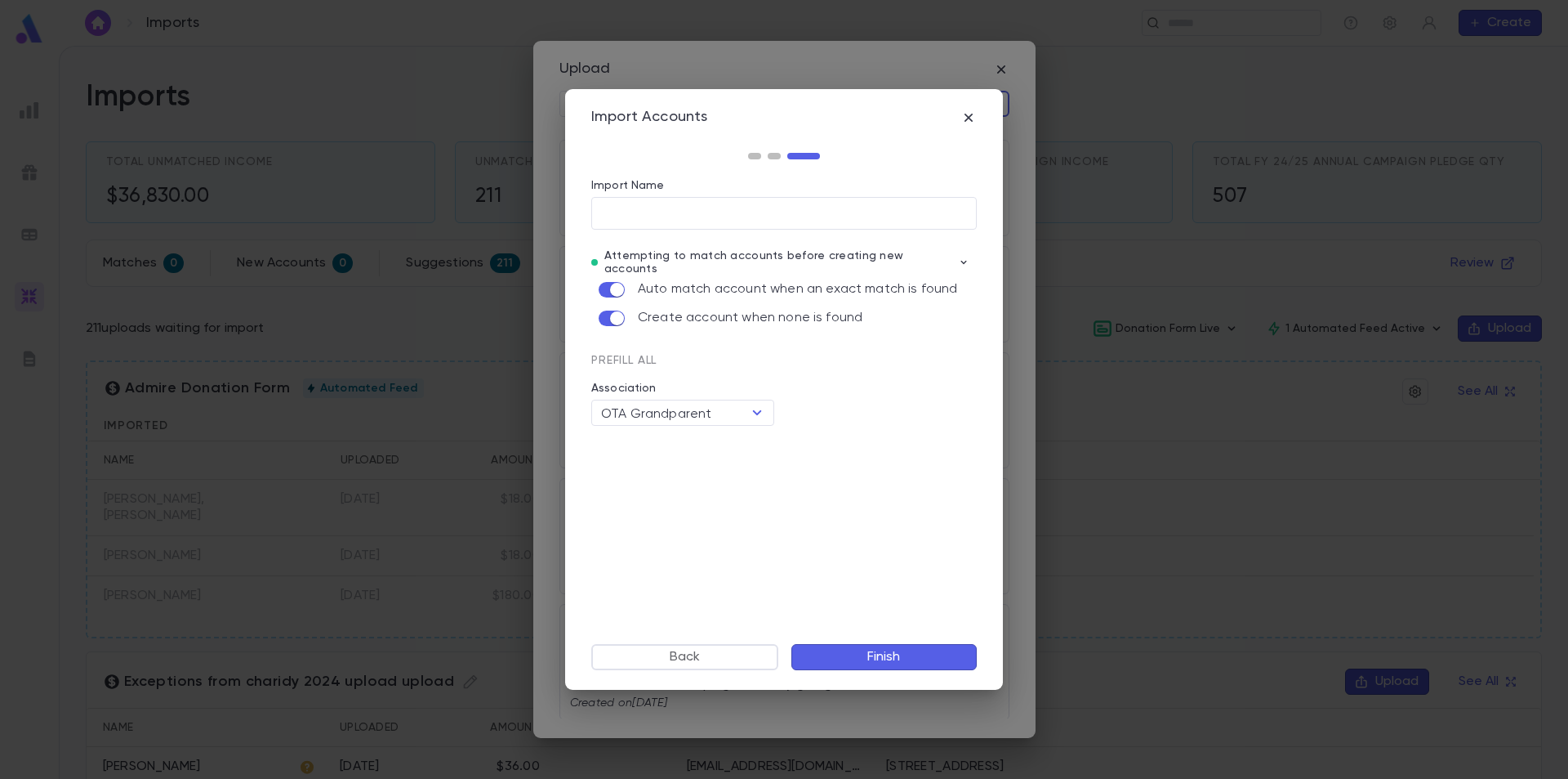
click at [893, 655] on button "Finish" at bounding box center [884, 656] width 185 height 26
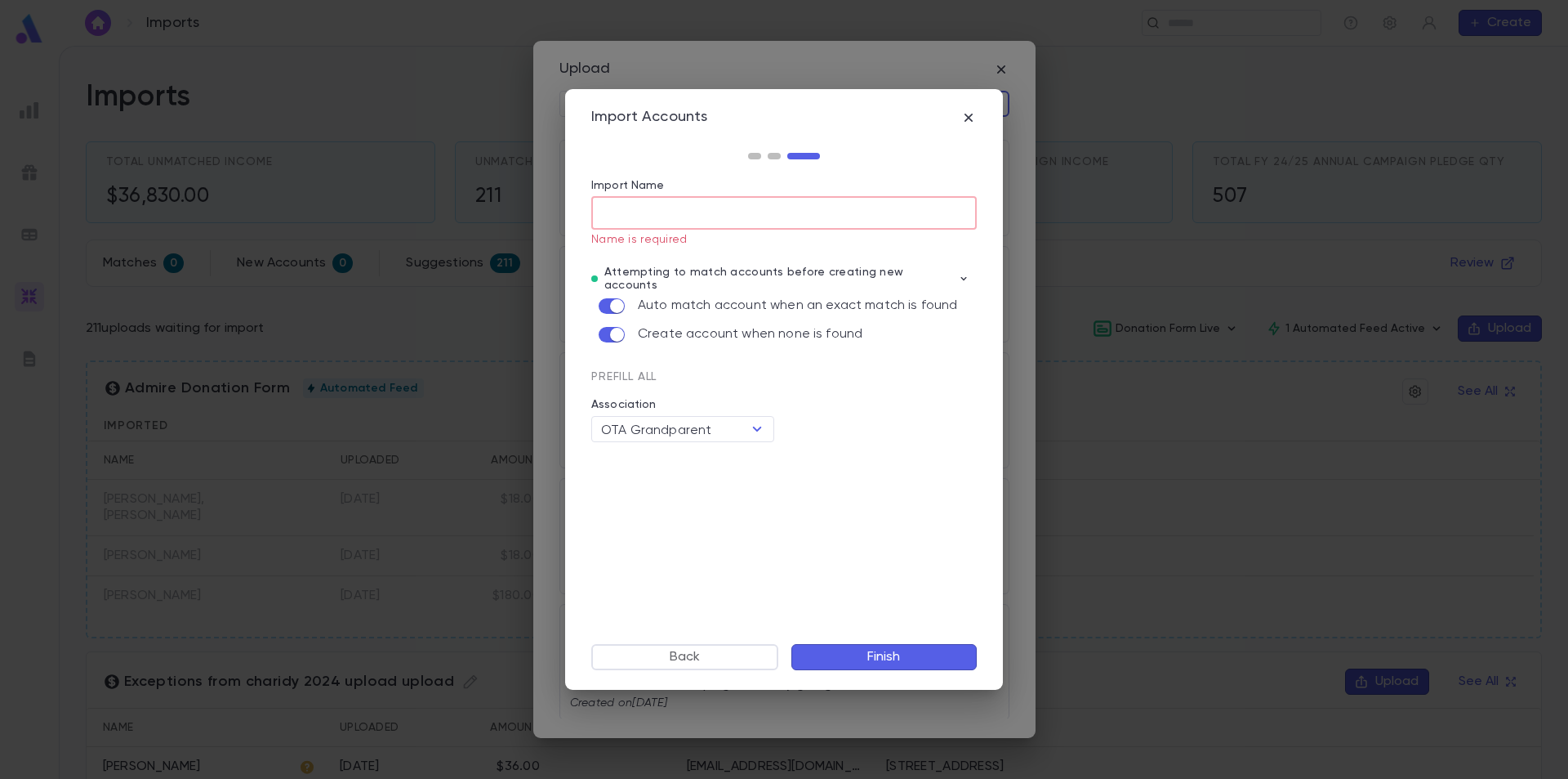
click at [714, 212] on input "Import Name" at bounding box center [784, 213] width 386 height 32
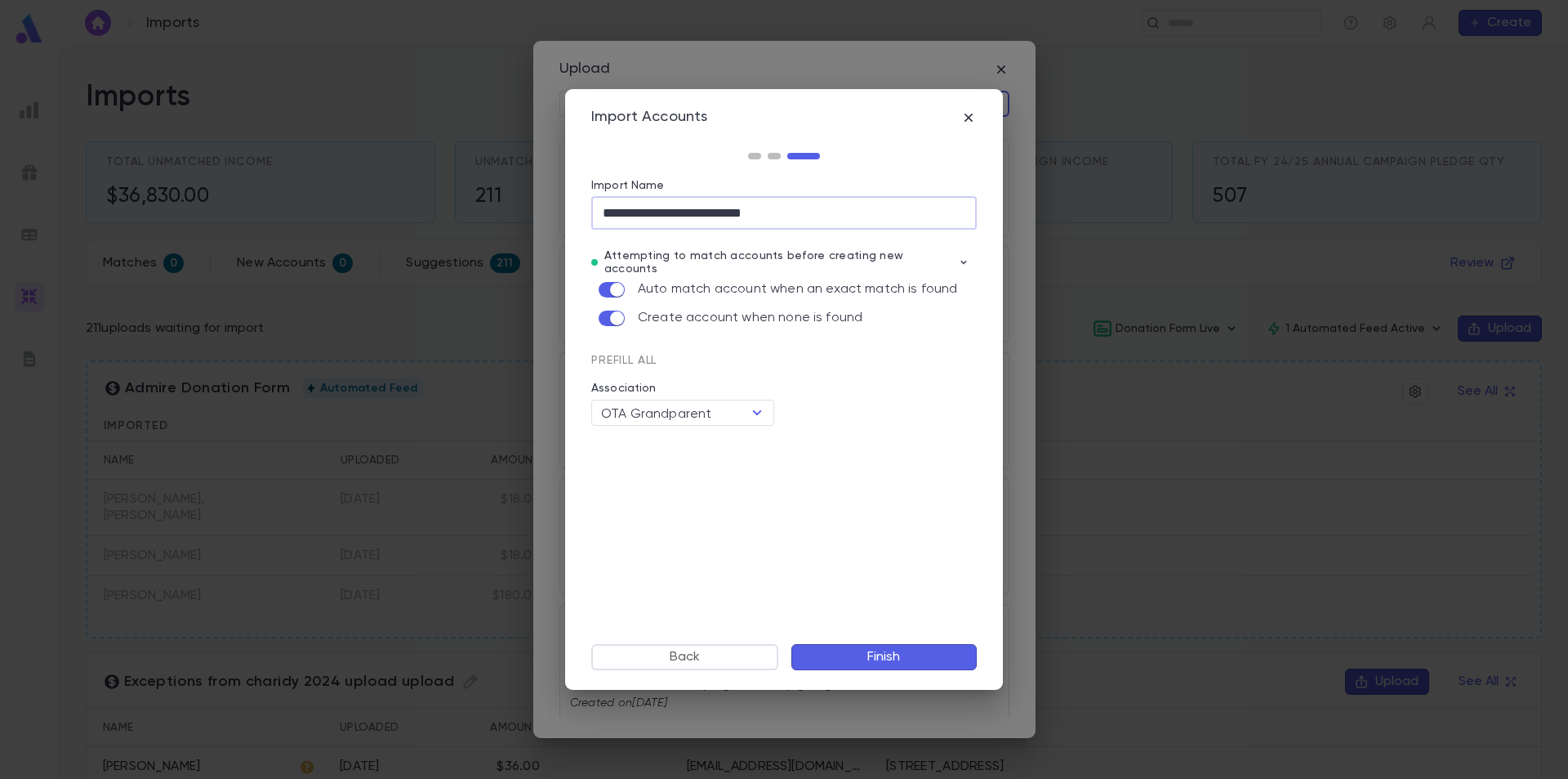
type input "**********"
click at [879, 652] on button "Finish" at bounding box center [884, 656] width 185 height 26
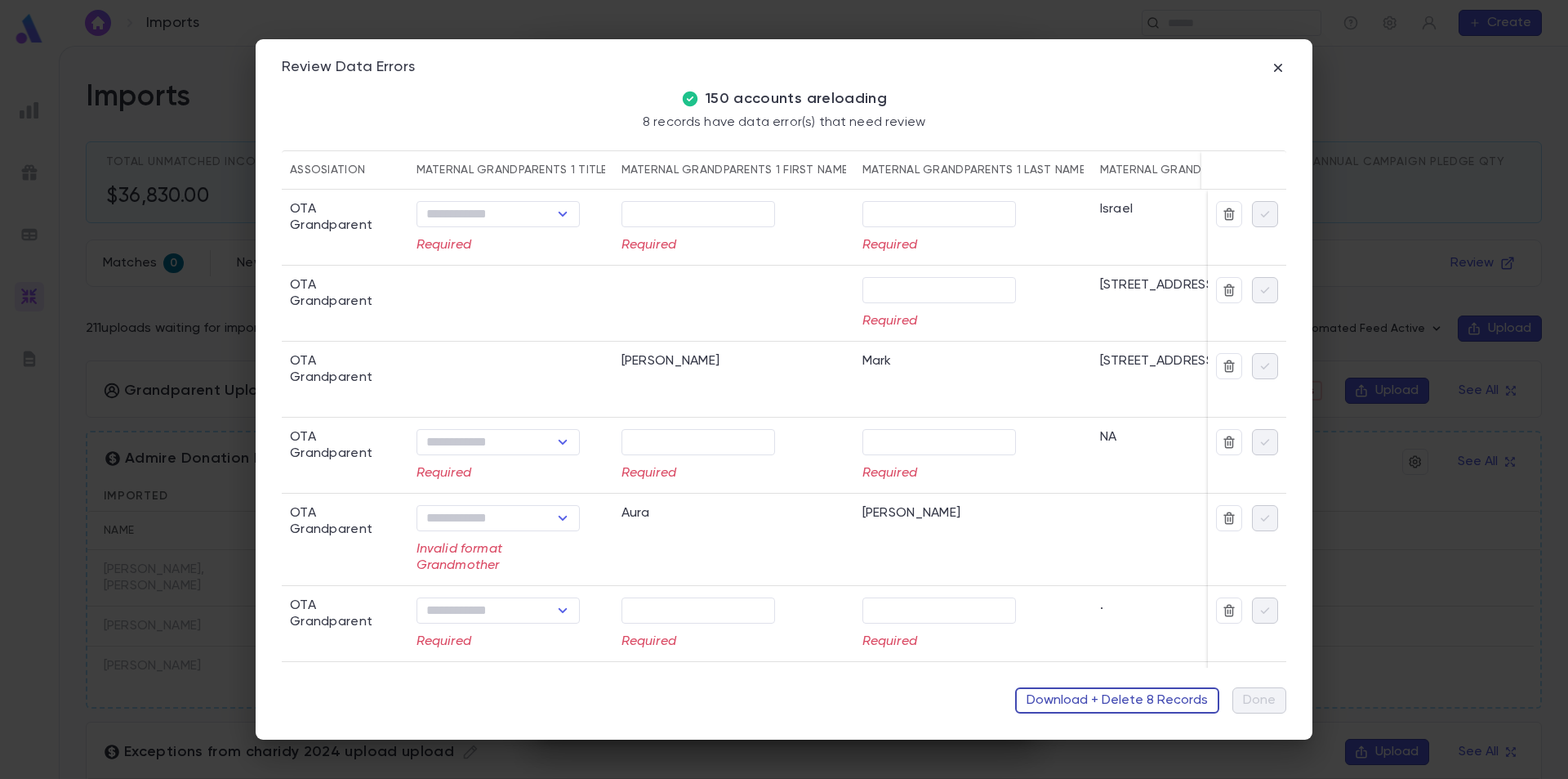
click at [1117, 702] on button "Download + Delete 8 Records" at bounding box center [1117, 700] width 204 height 26
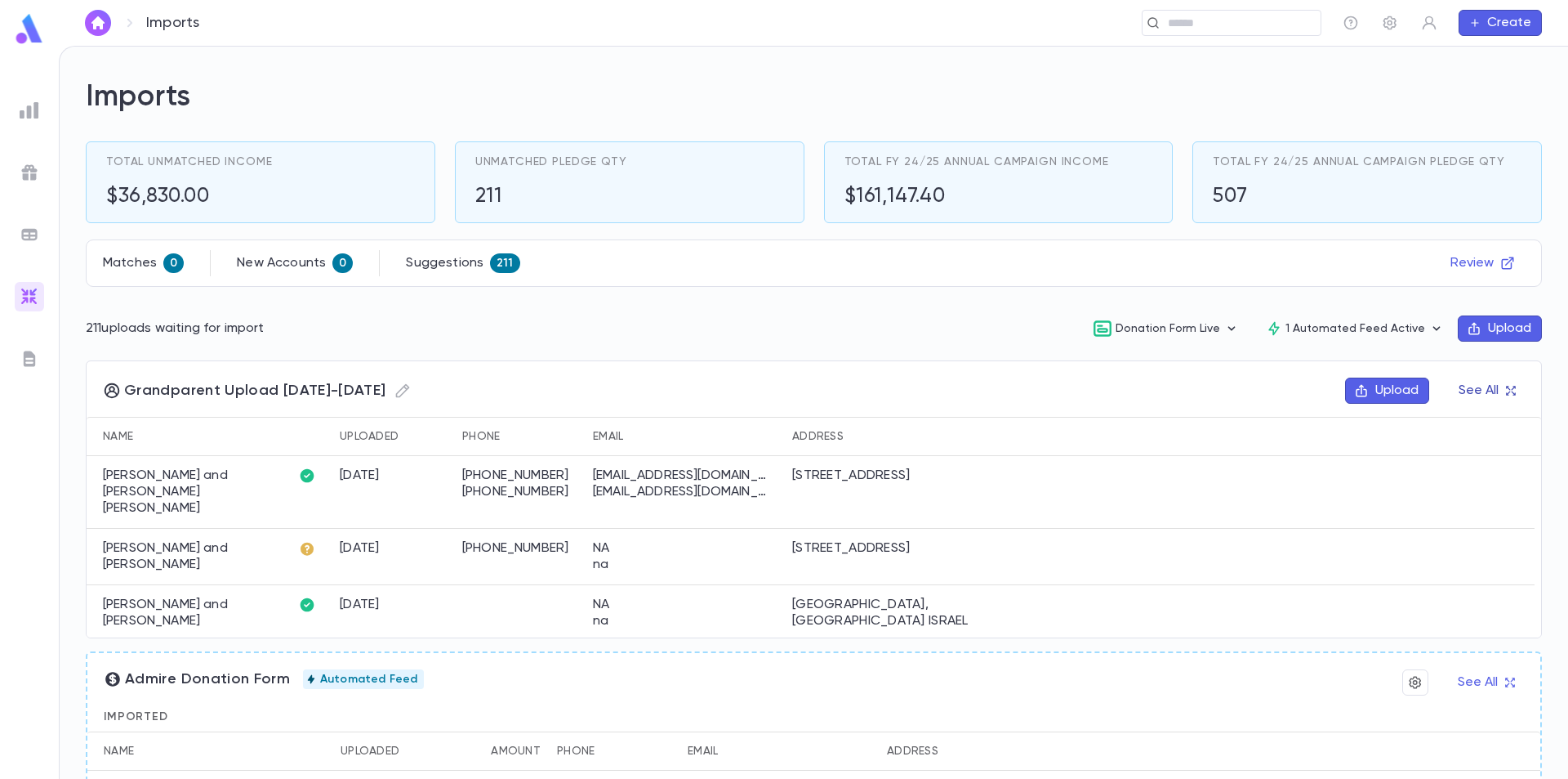
click at [1475, 386] on button "See All" at bounding box center [1486, 390] width 76 height 26
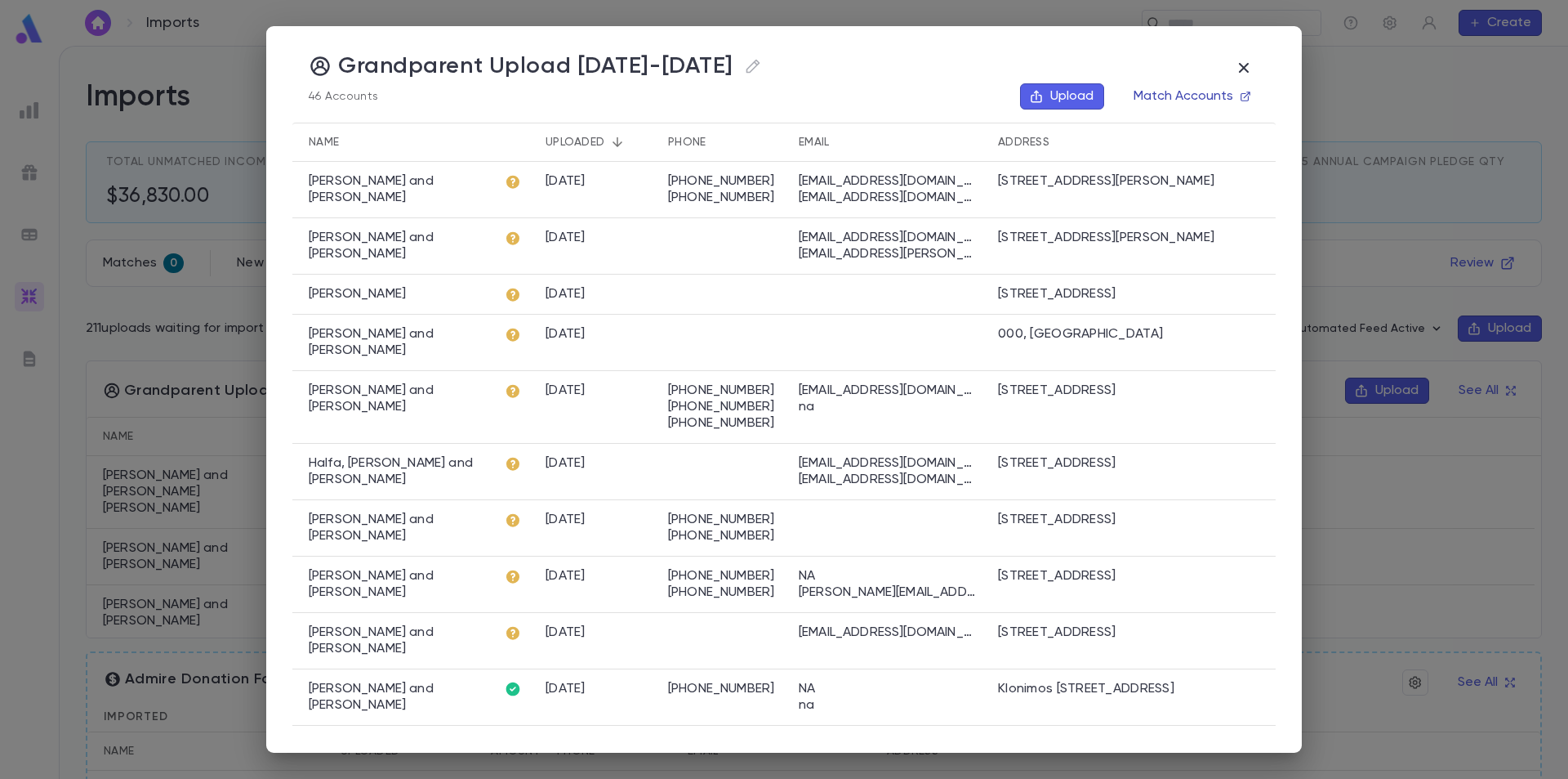
click at [1233, 96] on button "Match Accounts" at bounding box center [1191, 96] width 136 height 26
